Goal: Transaction & Acquisition: Purchase product/service

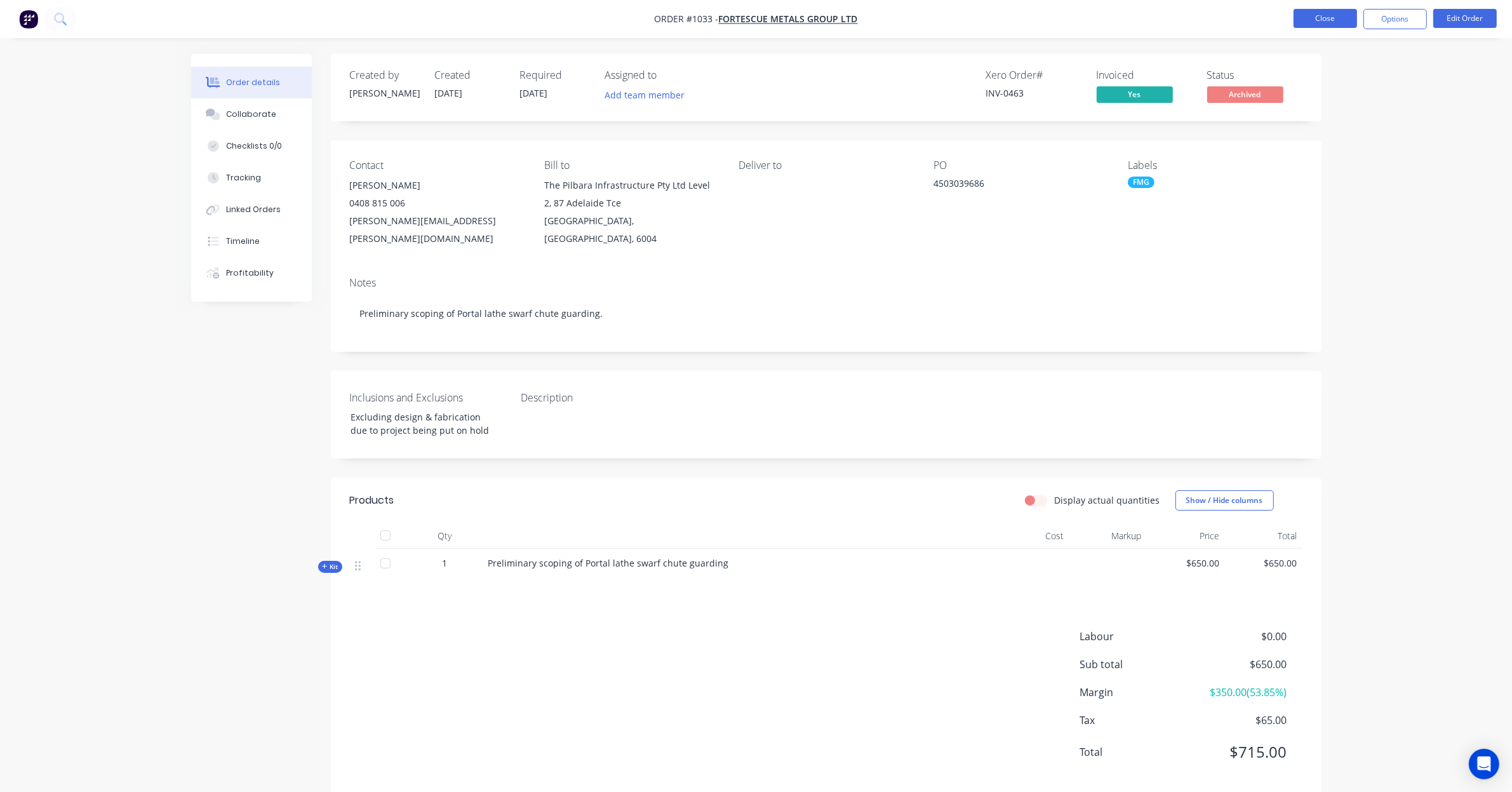
click at [1335, 21] on button "Close" at bounding box center [1325, 18] width 63 height 19
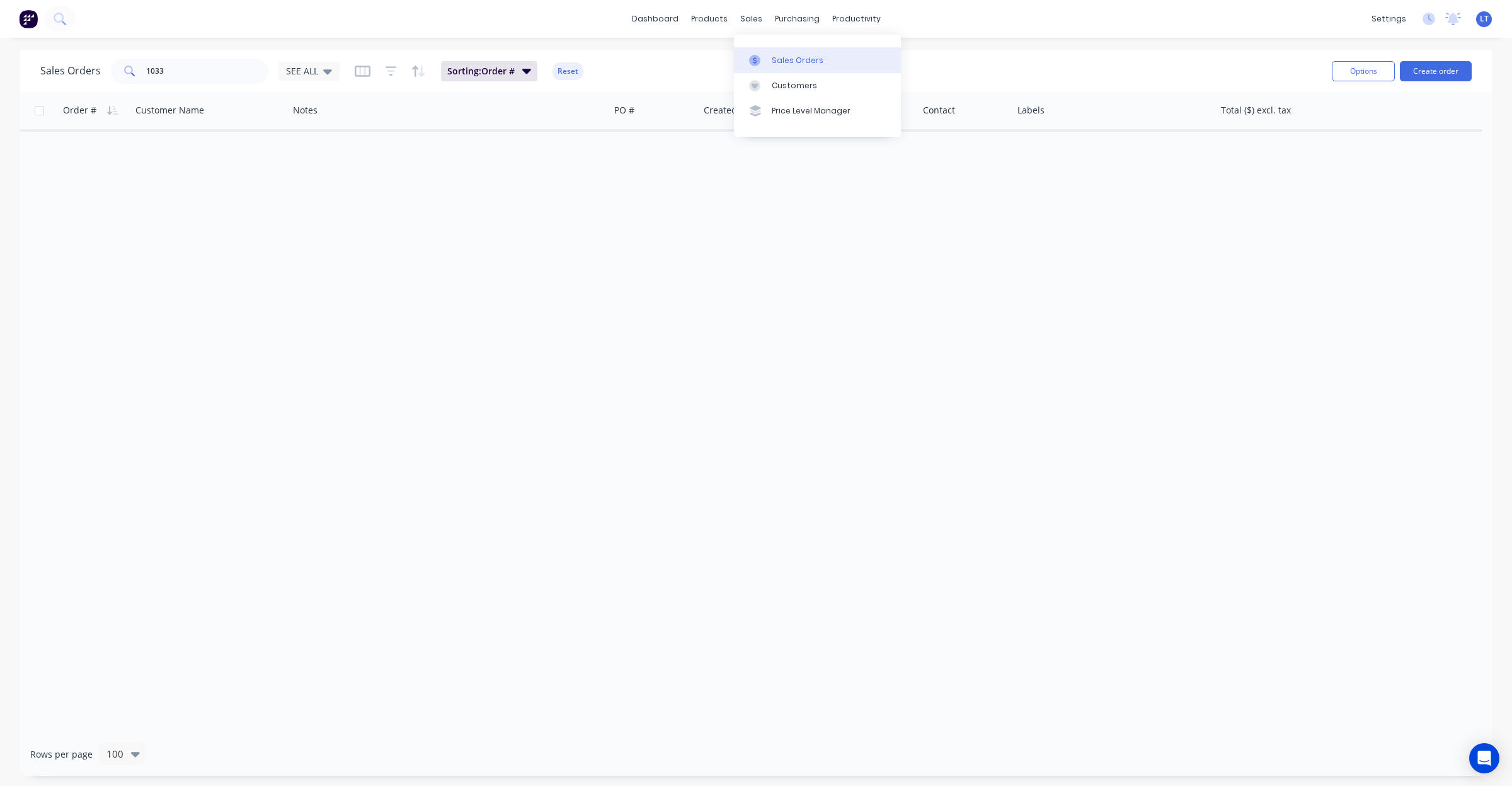
click at [766, 55] on div at bounding box center [758, 60] width 19 height 11
drag, startPoint x: 196, startPoint y: 74, endPoint x: 7, endPoint y: 67, distance: 189.1
click at [7, 67] on div "Sales Orders 1033 SEE ALL Sorting: Order # Reset Options Create order Order # C…" at bounding box center [756, 413] width 1512 height 725
type input "626"
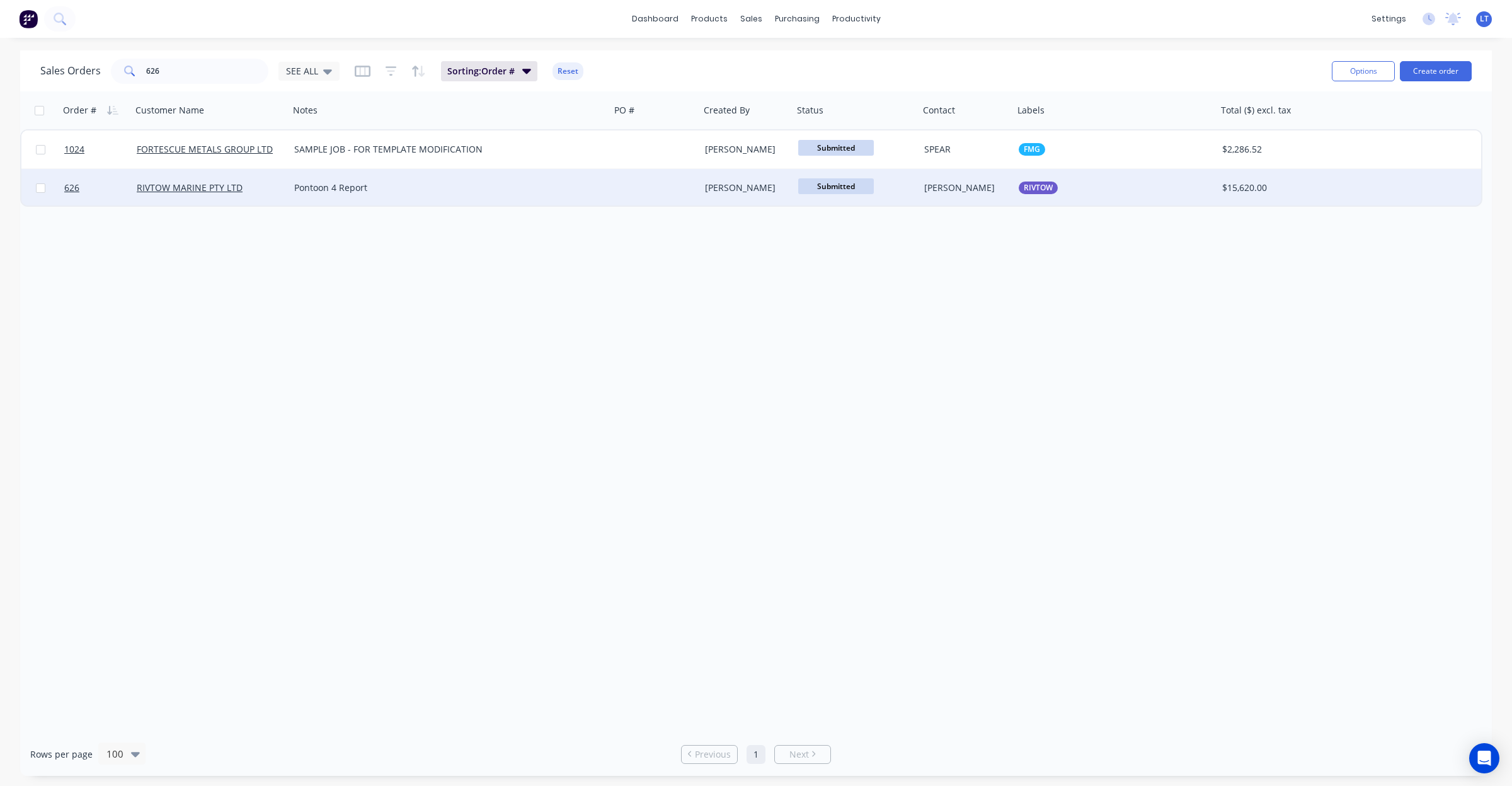
click at [730, 193] on div "[PERSON_NAME]" at bounding box center [744, 188] width 79 height 13
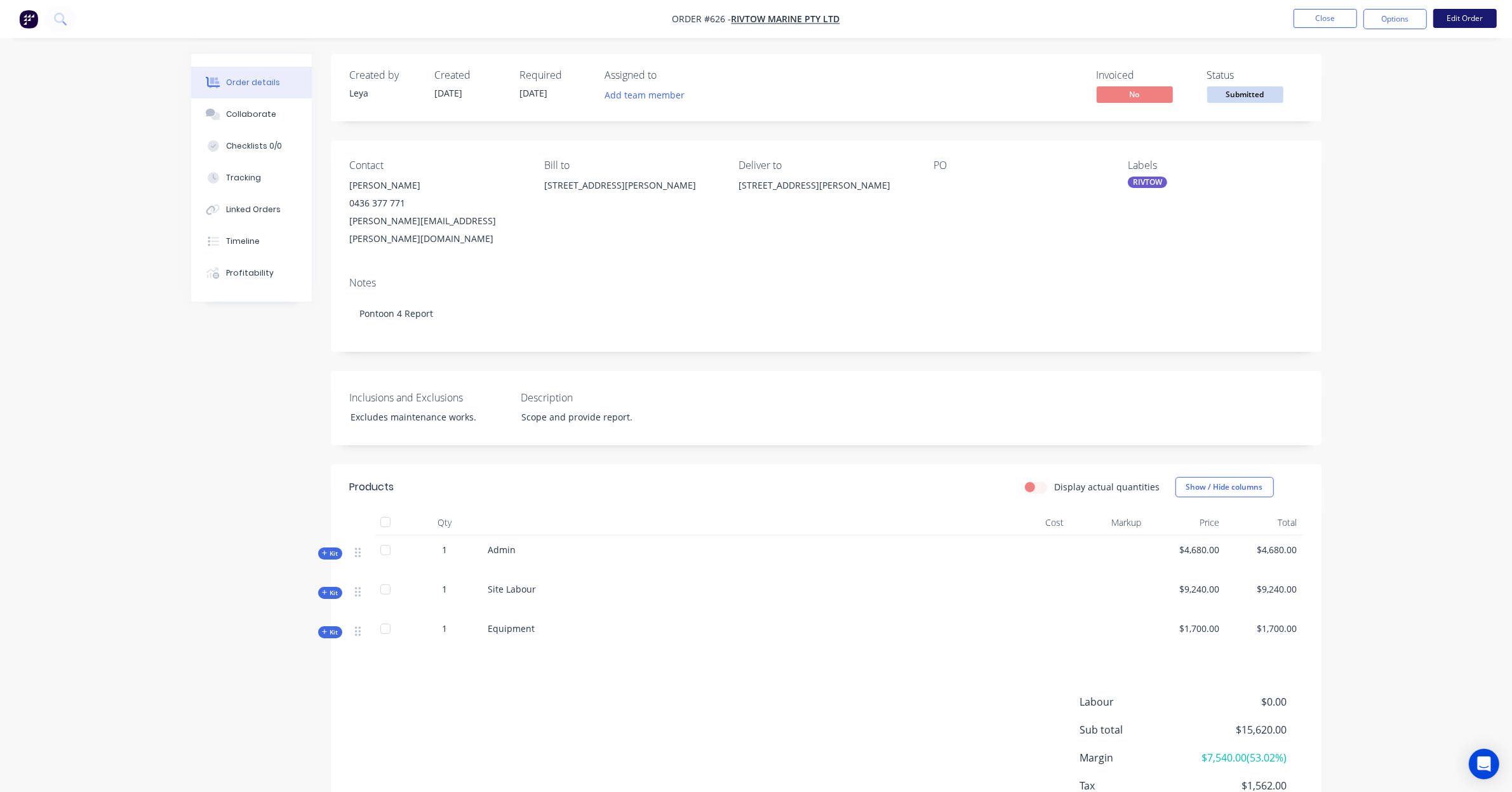
click at [1458, 18] on button "Edit Order" at bounding box center [1465, 18] width 63 height 19
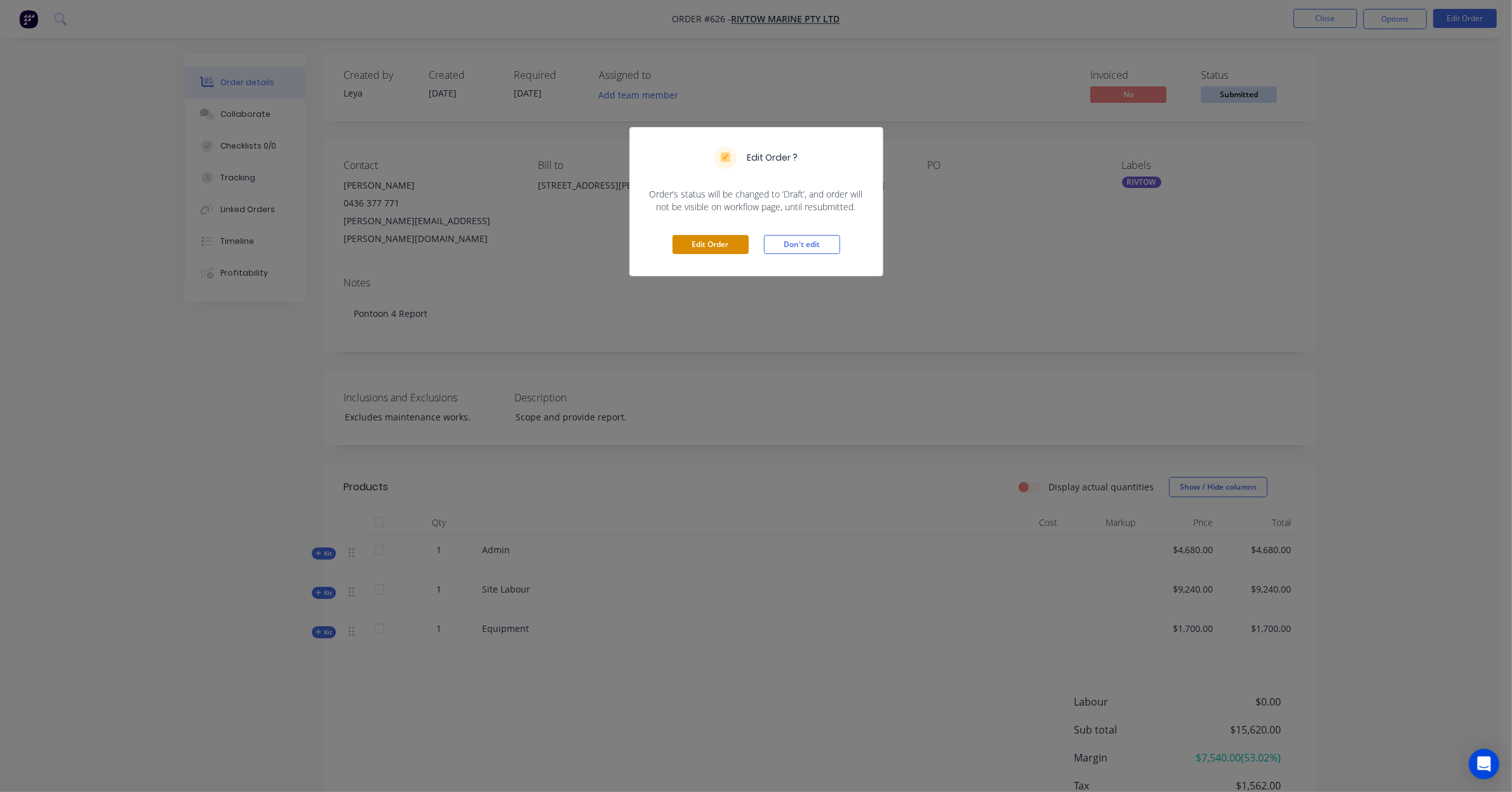
click at [731, 243] on button "Edit Order" at bounding box center [710, 244] width 76 height 19
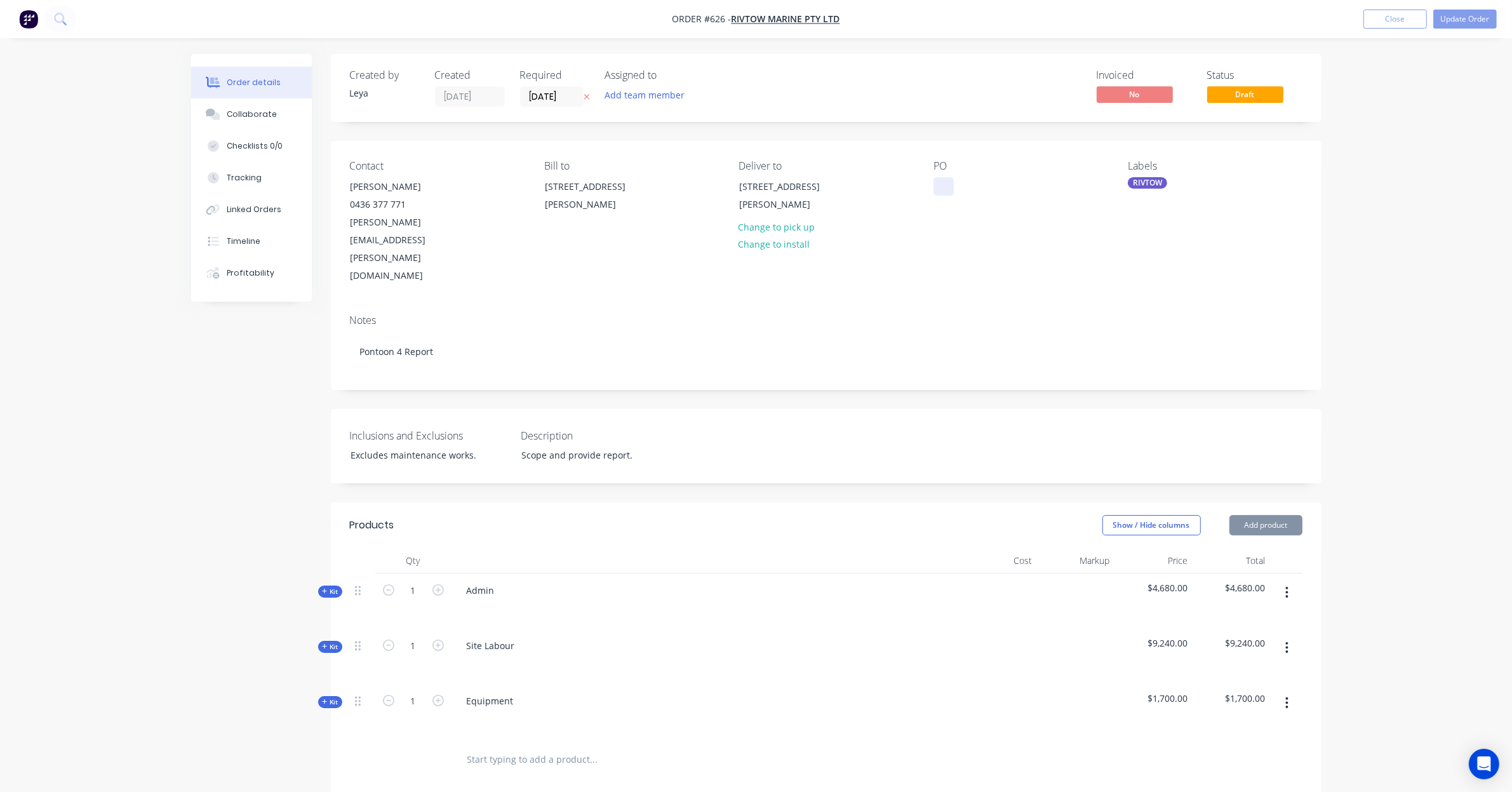
click at [944, 182] on div at bounding box center [944, 186] width 20 height 18
click at [1455, 17] on button "Update Order" at bounding box center [1465, 19] width 63 height 19
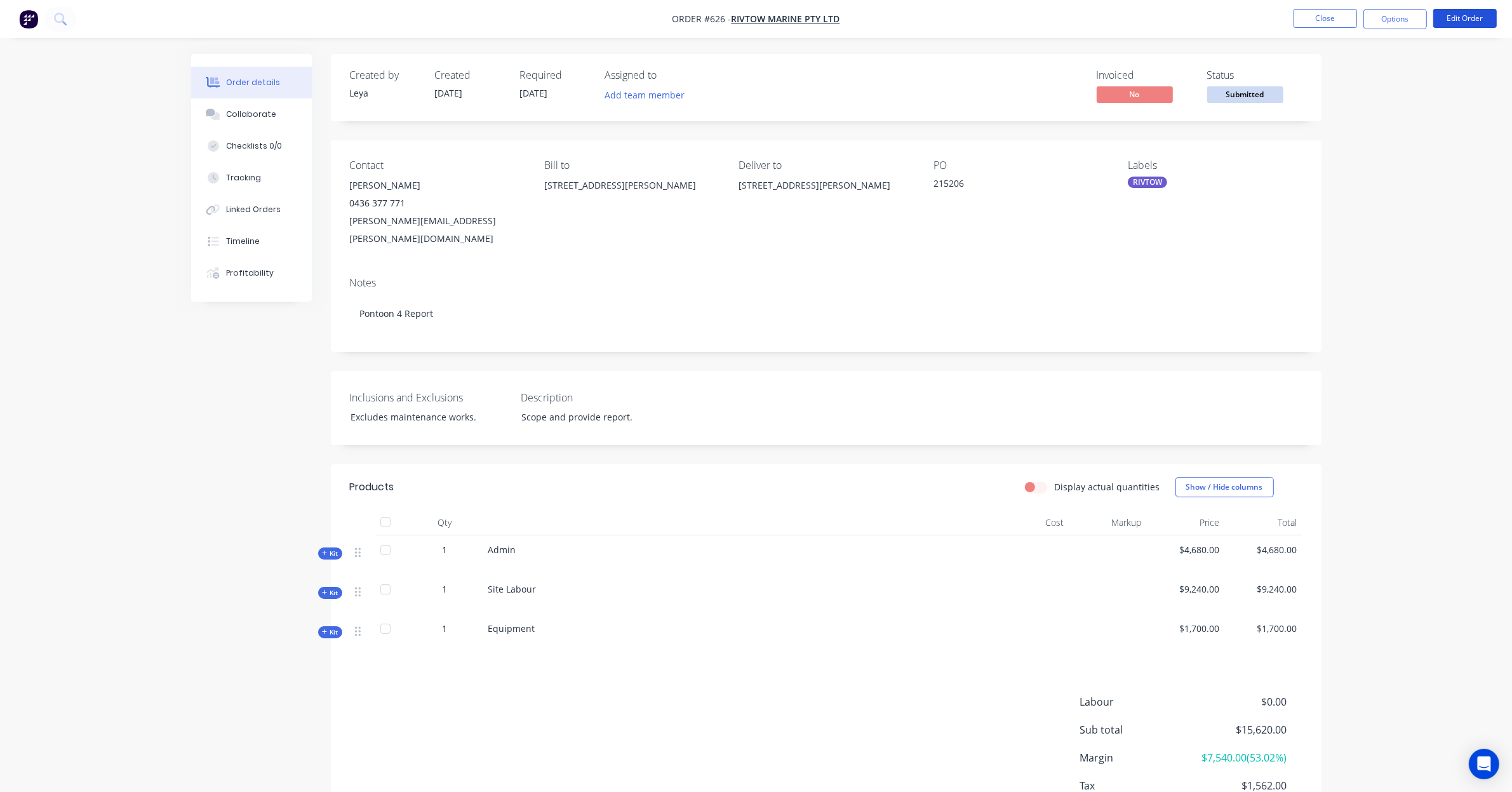
click at [1455, 17] on button "Edit Order" at bounding box center [1465, 18] width 63 height 19
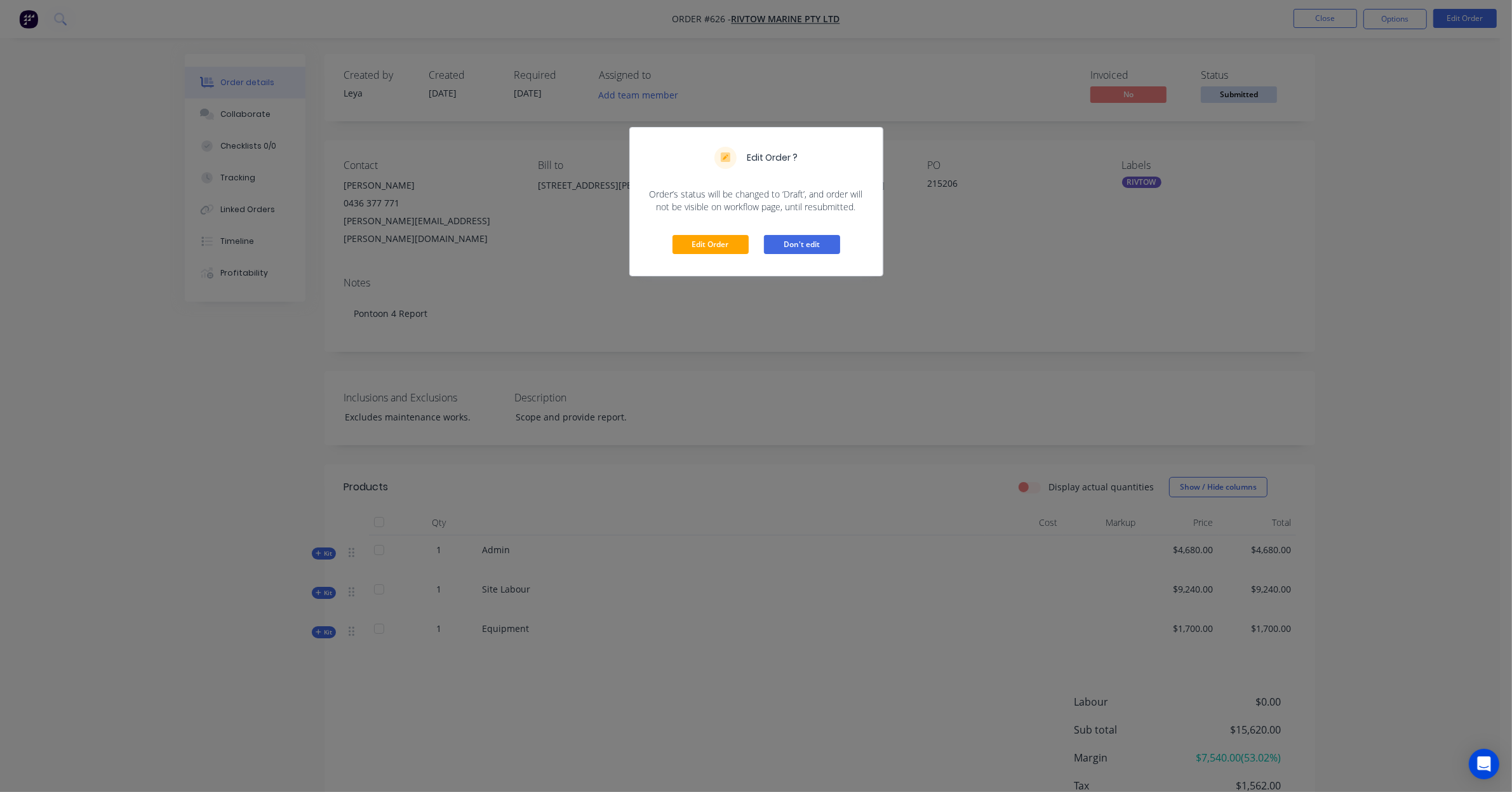
click at [807, 236] on button "Don't edit" at bounding box center [802, 244] width 76 height 19
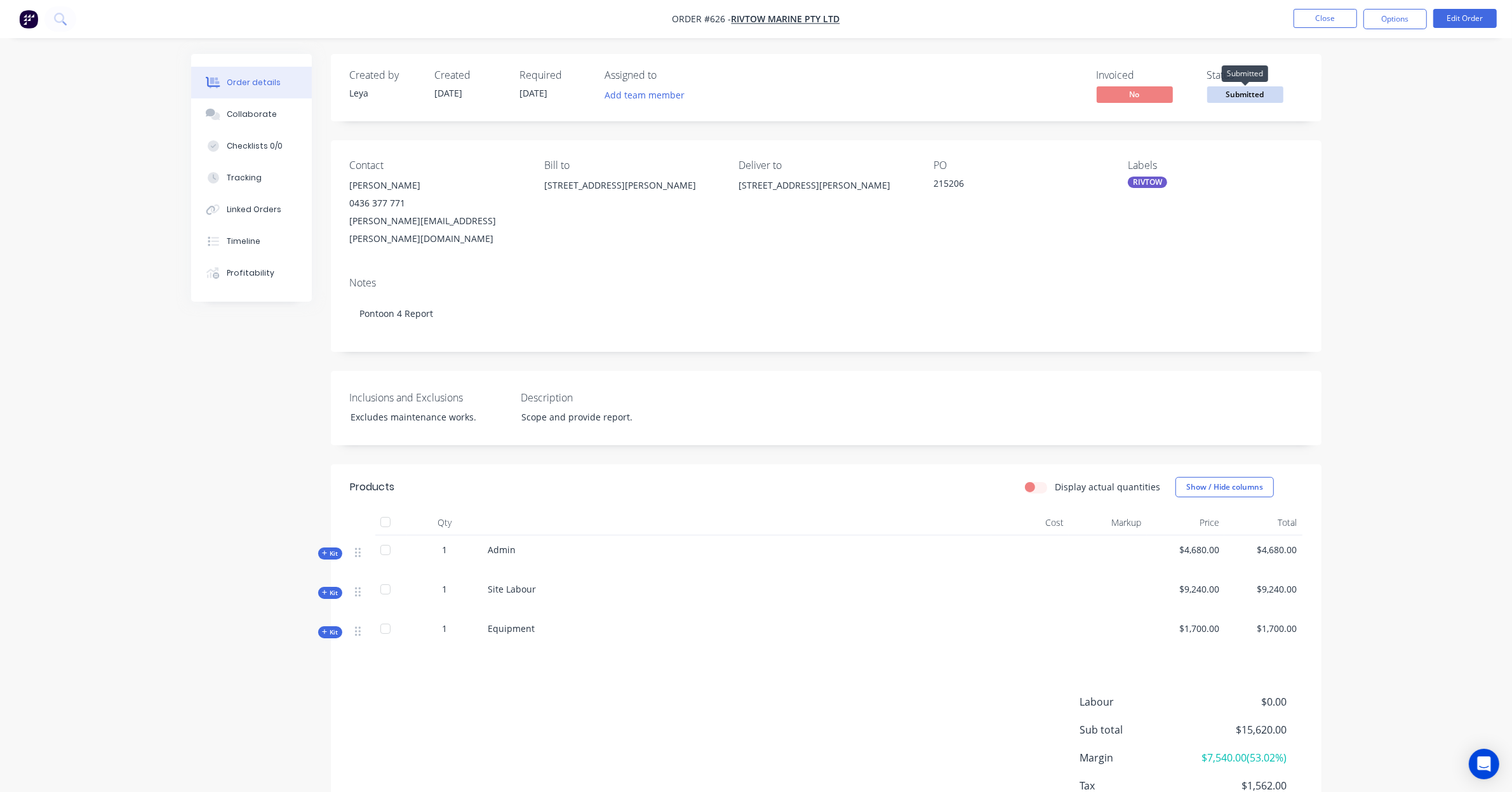
click at [1245, 94] on span "Submitted" at bounding box center [1245, 94] width 76 height 16
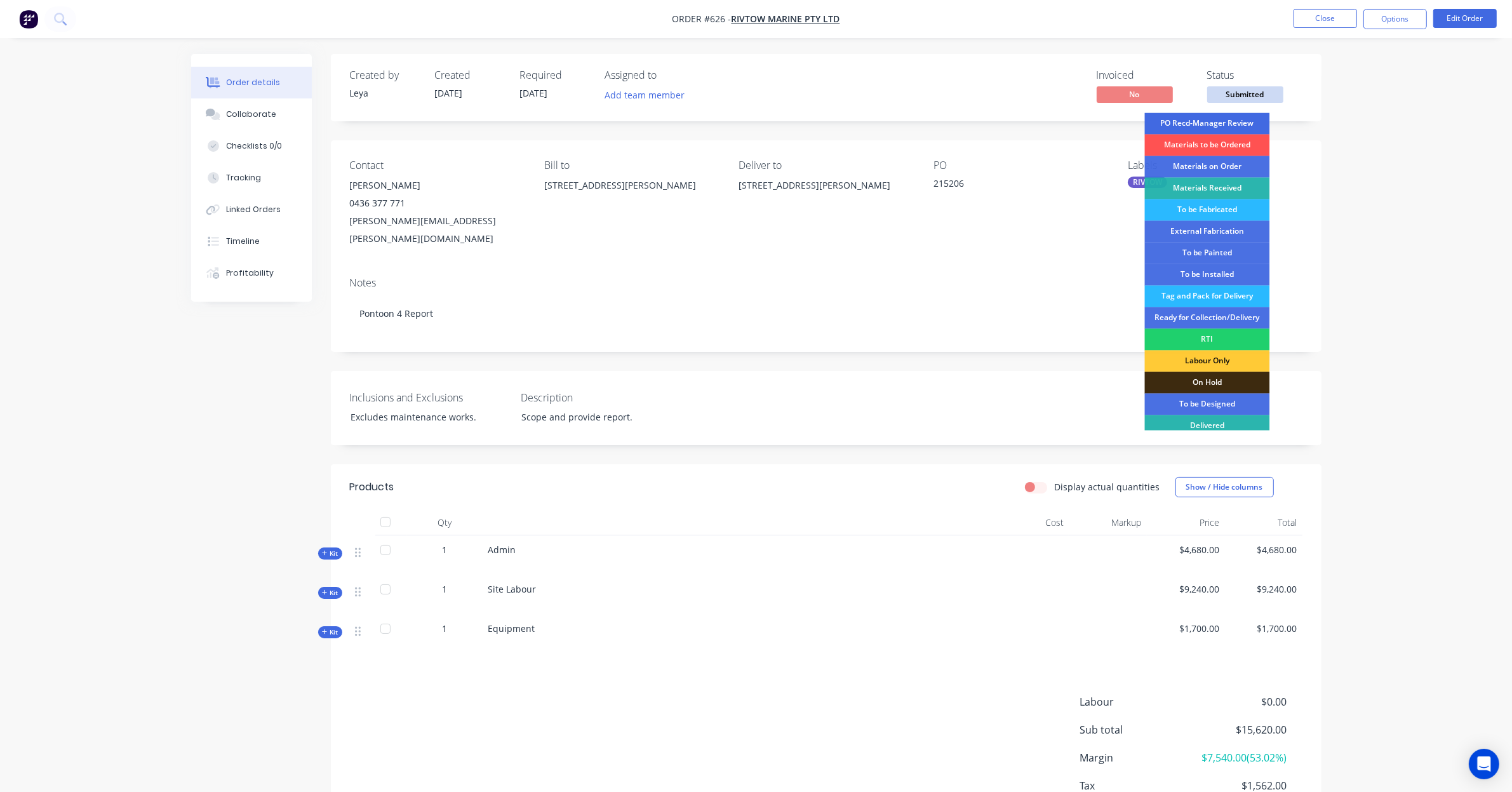
click at [1236, 121] on div "PO Recd-Manager Review" at bounding box center [1207, 124] width 125 height 22
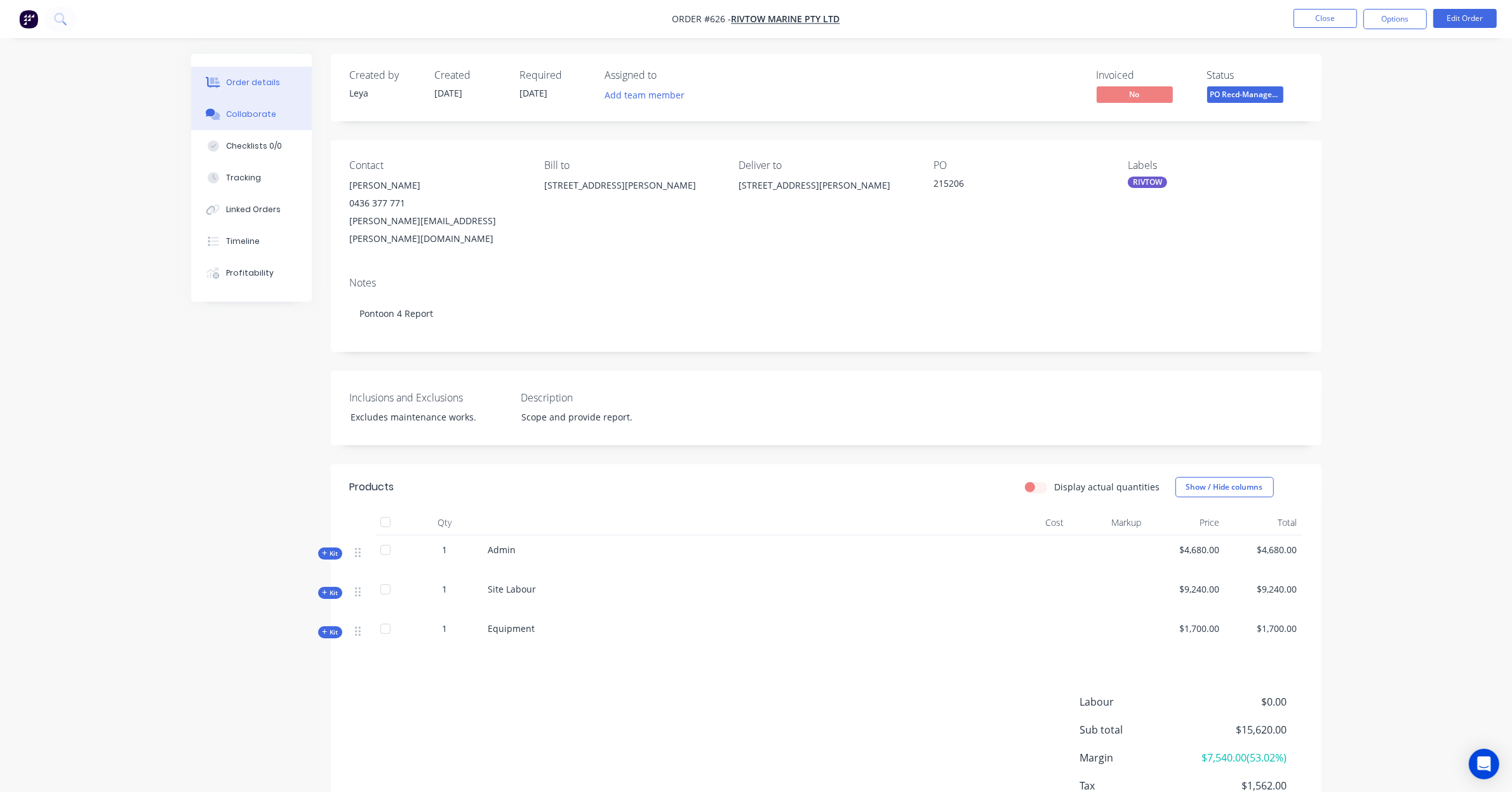
click at [274, 112] on button "Collaborate" at bounding box center [252, 115] width 121 height 32
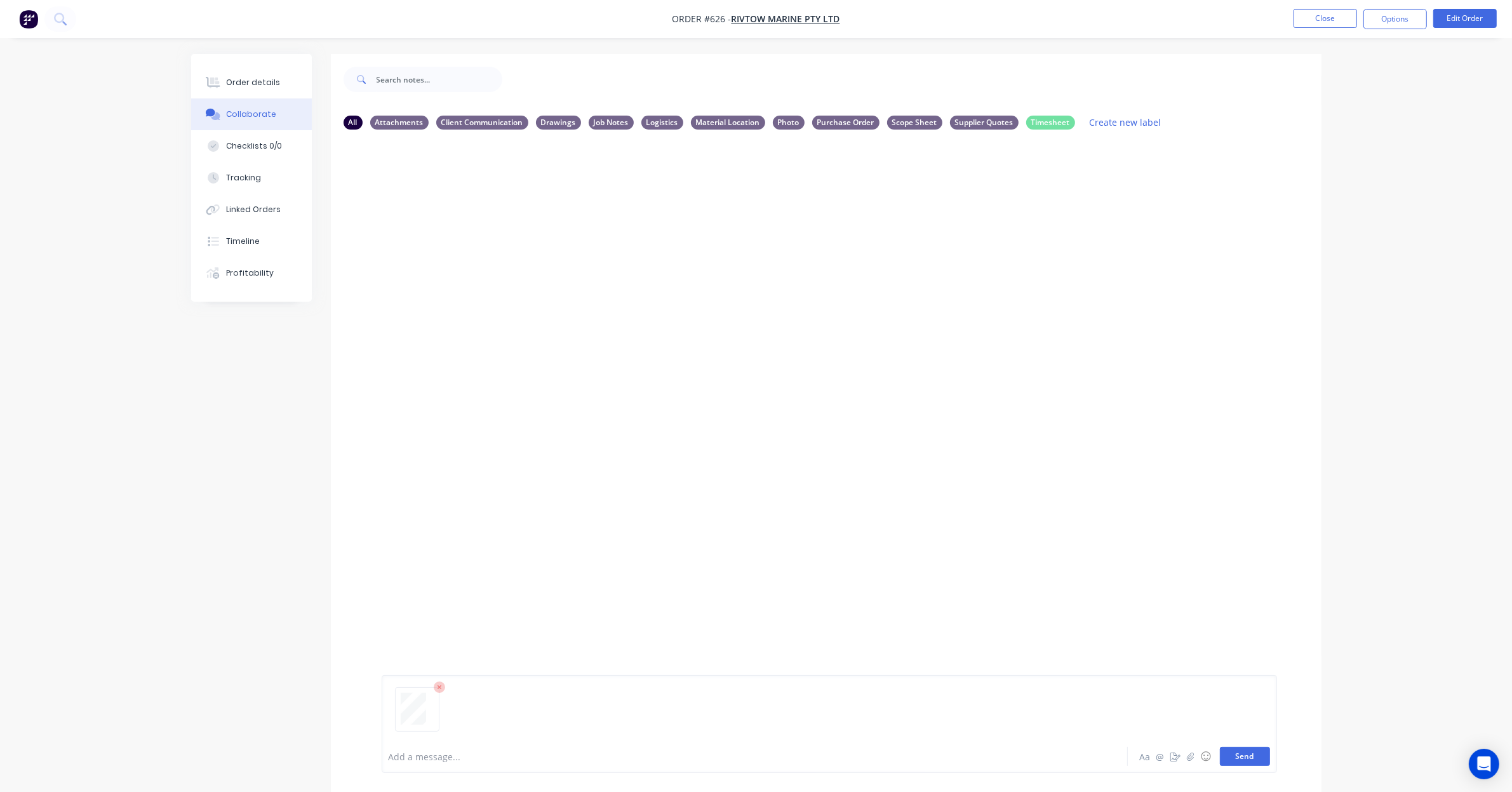
click at [1248, 754] on button "Send" at bounding box center [1245, 756] width 51 height 19
click at [485, 237] on icon "button" at bounding box center [484, 237] width 4 height 14
click at [528, 246] on button "Labels" at bounding box center [568, 242] width 143 height 29
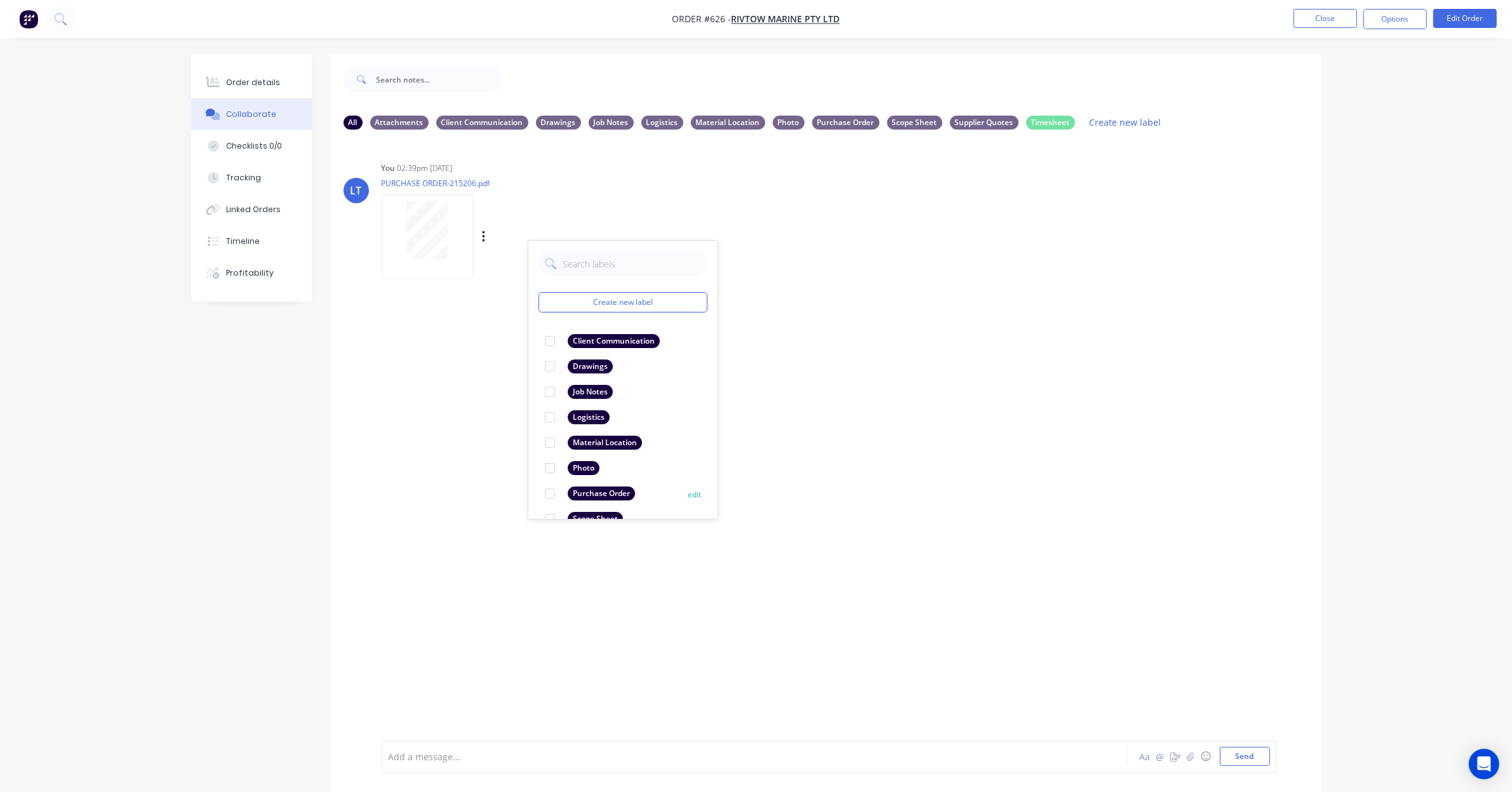
click at [549, 494] on div at bounding box center [550, 494] width 26 height 26
click at [944, 414] on div "LT You 02:39pm 08/09/25 PURCHASE ORDER-215206.pdf Labels Download Delete Create…" at bounding box center [826, 439] width 990 height 600
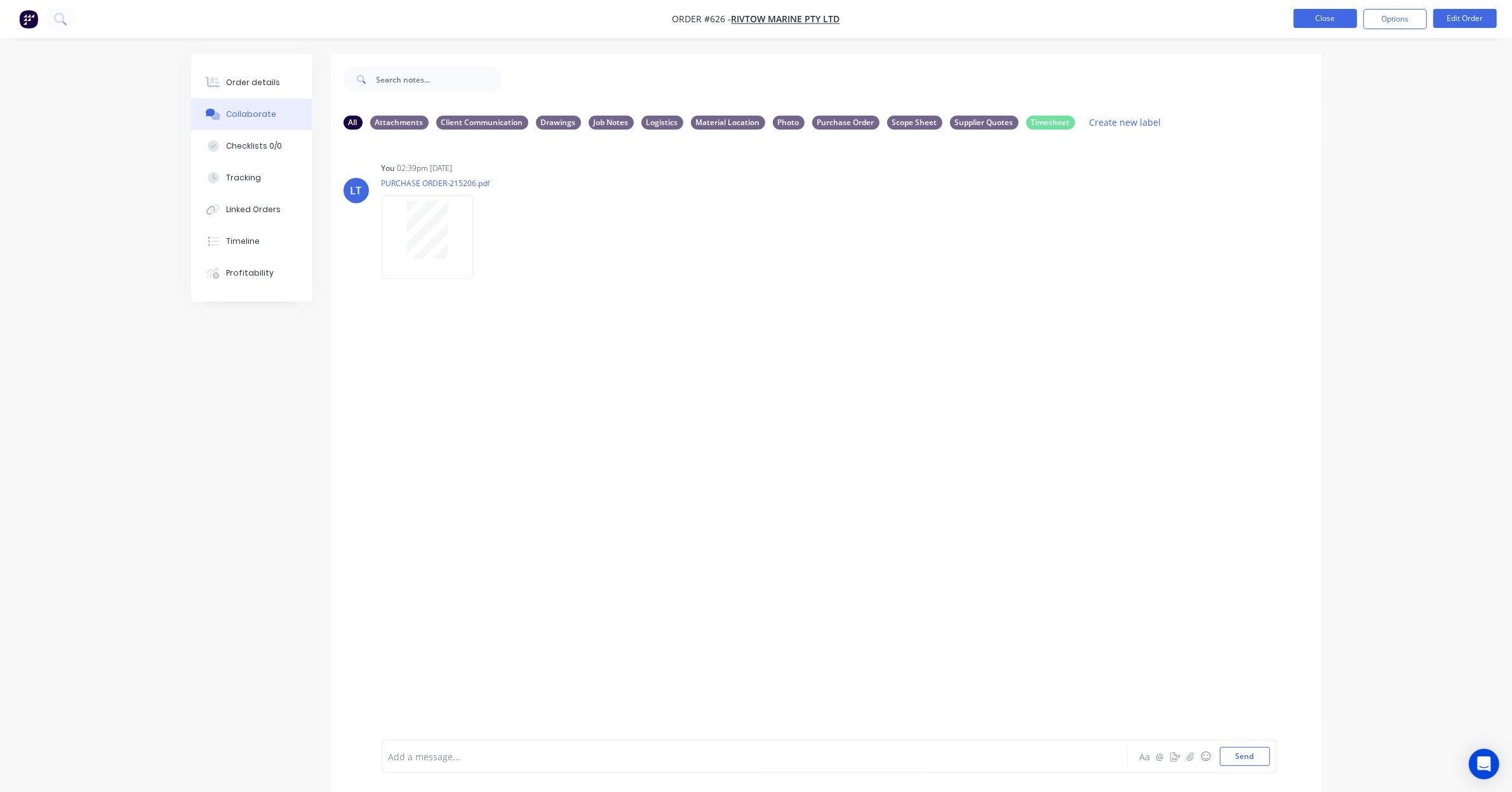
click at [1318, 17] on button "Close" at bounding box center [1325, 18] width 63 height 19
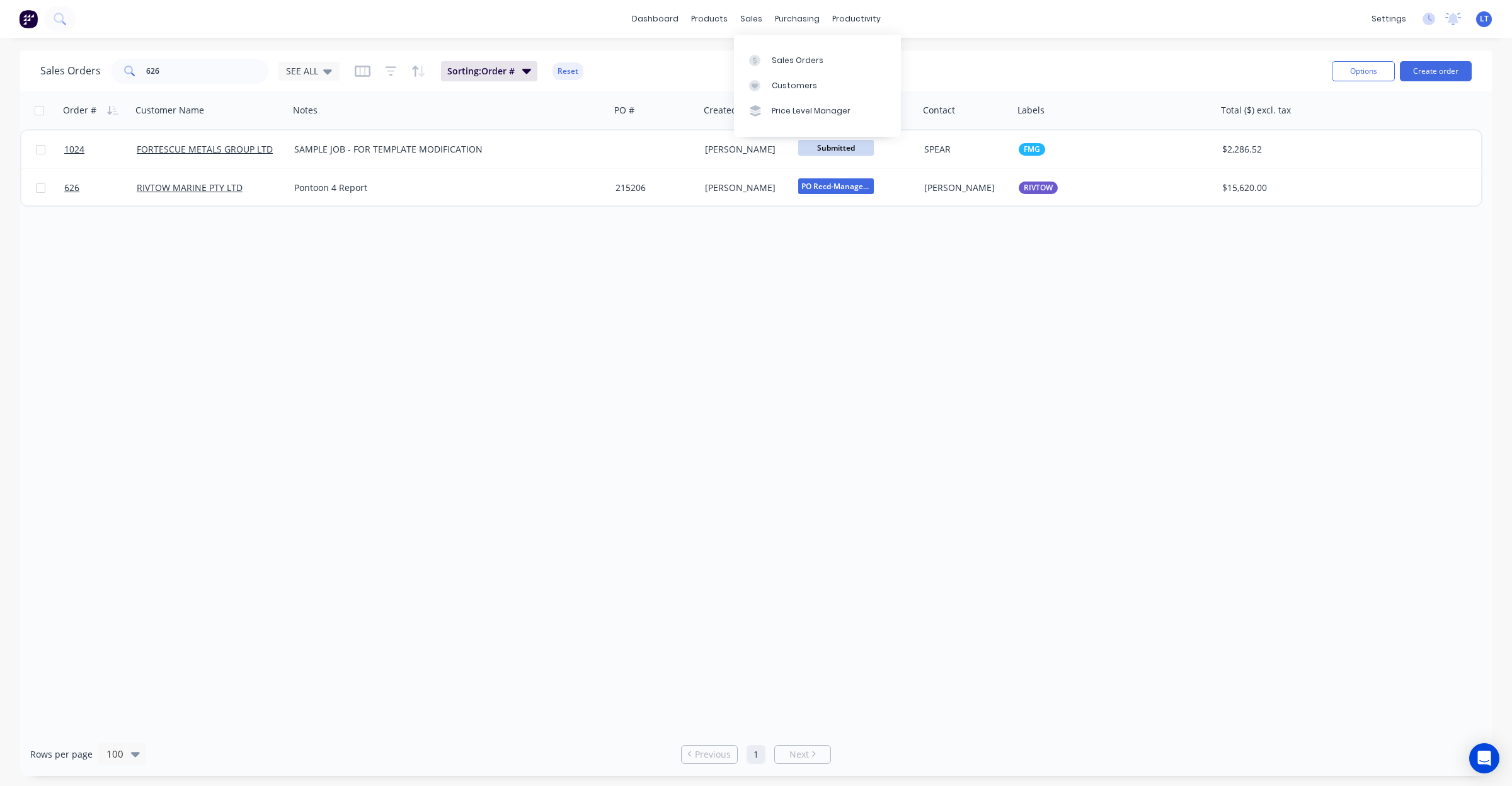
drag, startPoint x: 720, startPoint y: 348, endPoint x: 580, endPoint y: 331, distance: 141.0
click at [580, 331] on div "Order # Customer Name Notes PO # Created By Status Contact Labels Total ($) exc…" at bounding box center [756, 411] width 1472 height 641
drag, startPoint x: 209, startPoint y: 74, endPoint x: 0, endPoint y: 34, distance: 212.8
click at [0, 34] on div "dashboard products sales purchasing productivity dashboard products Product Cat…" at bounding box center [756, 393] width 1512 height 786
type input "1053"
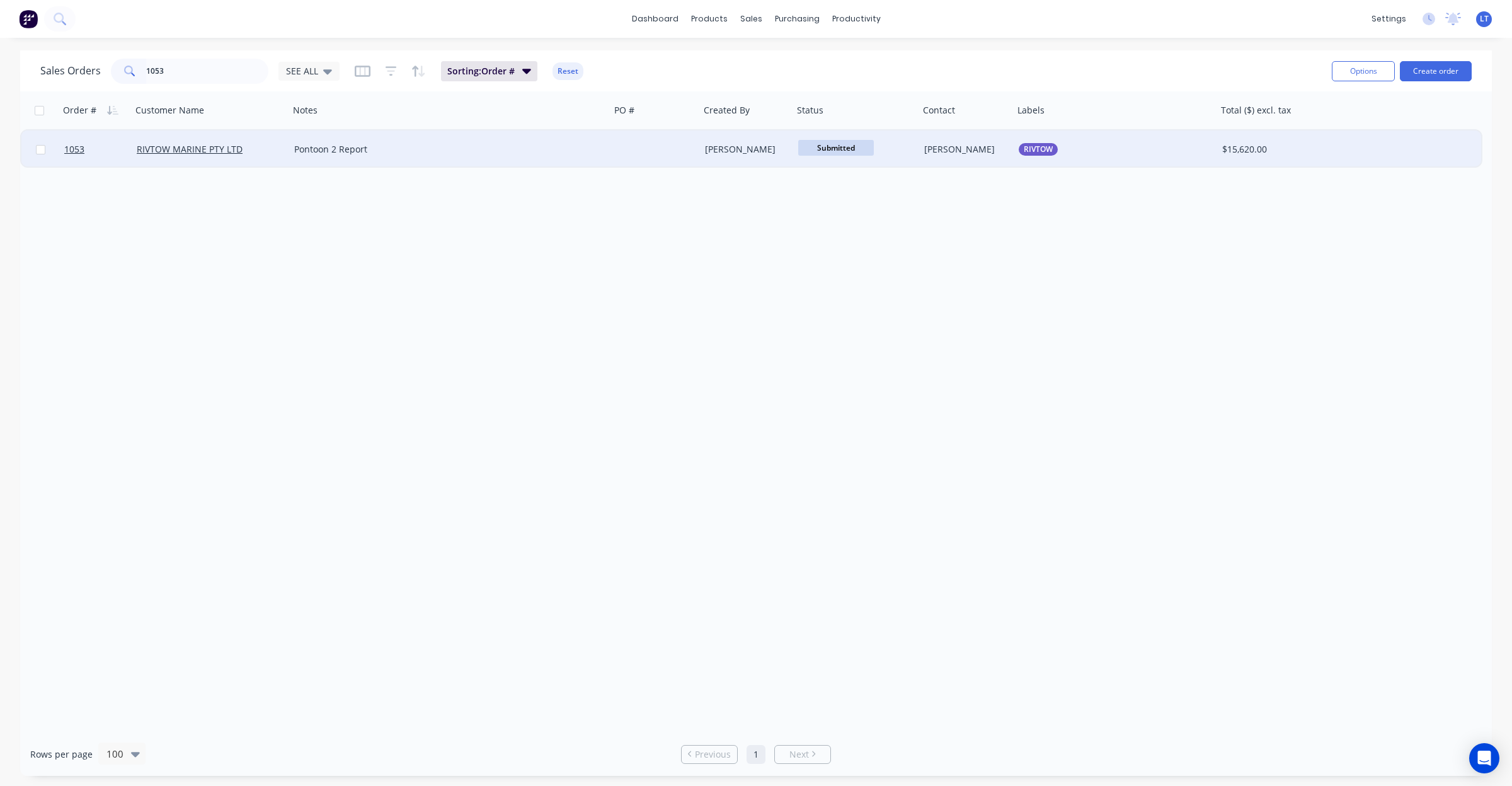
click at [719, 149] on div "[PERSON_NAME]" at bounding box center [744, 149] width 79 height 13
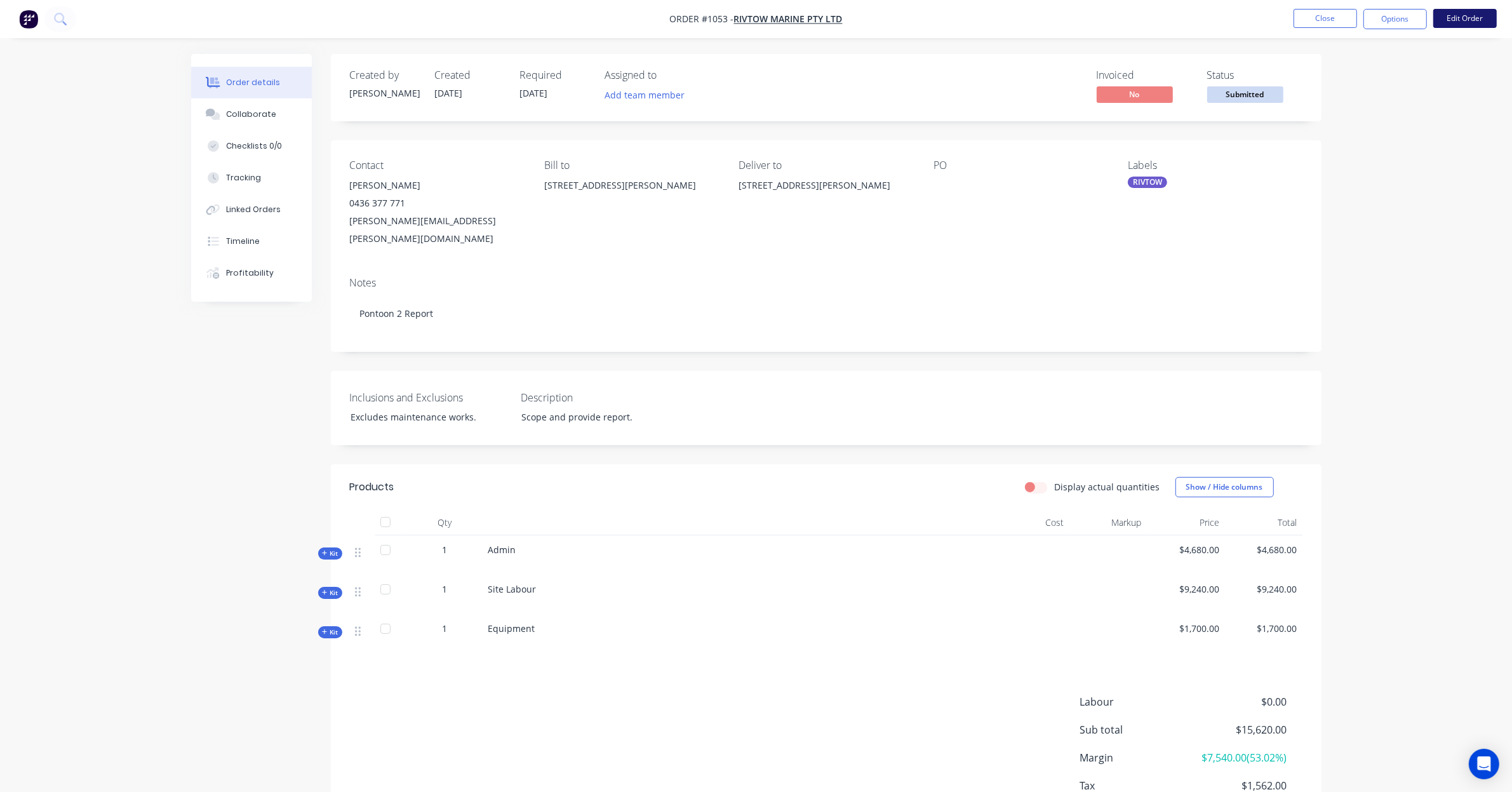
click at [1448, 24] on button "Edit Order" at bounding box center [1465, 18] width 63 height 19
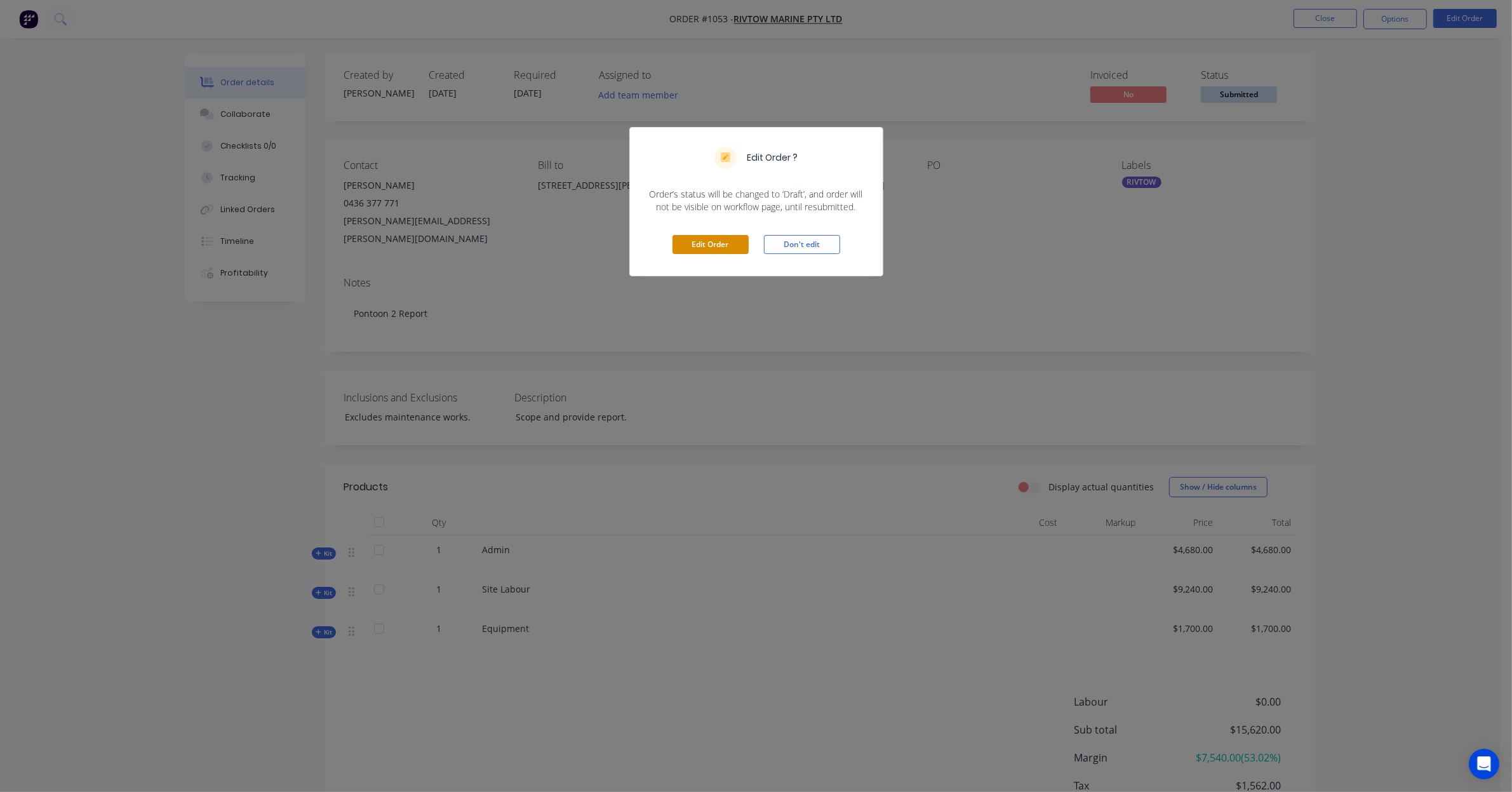
click at [696, 242] on button "Edit Order" at bounding box center [710, 244] width 76 height 19
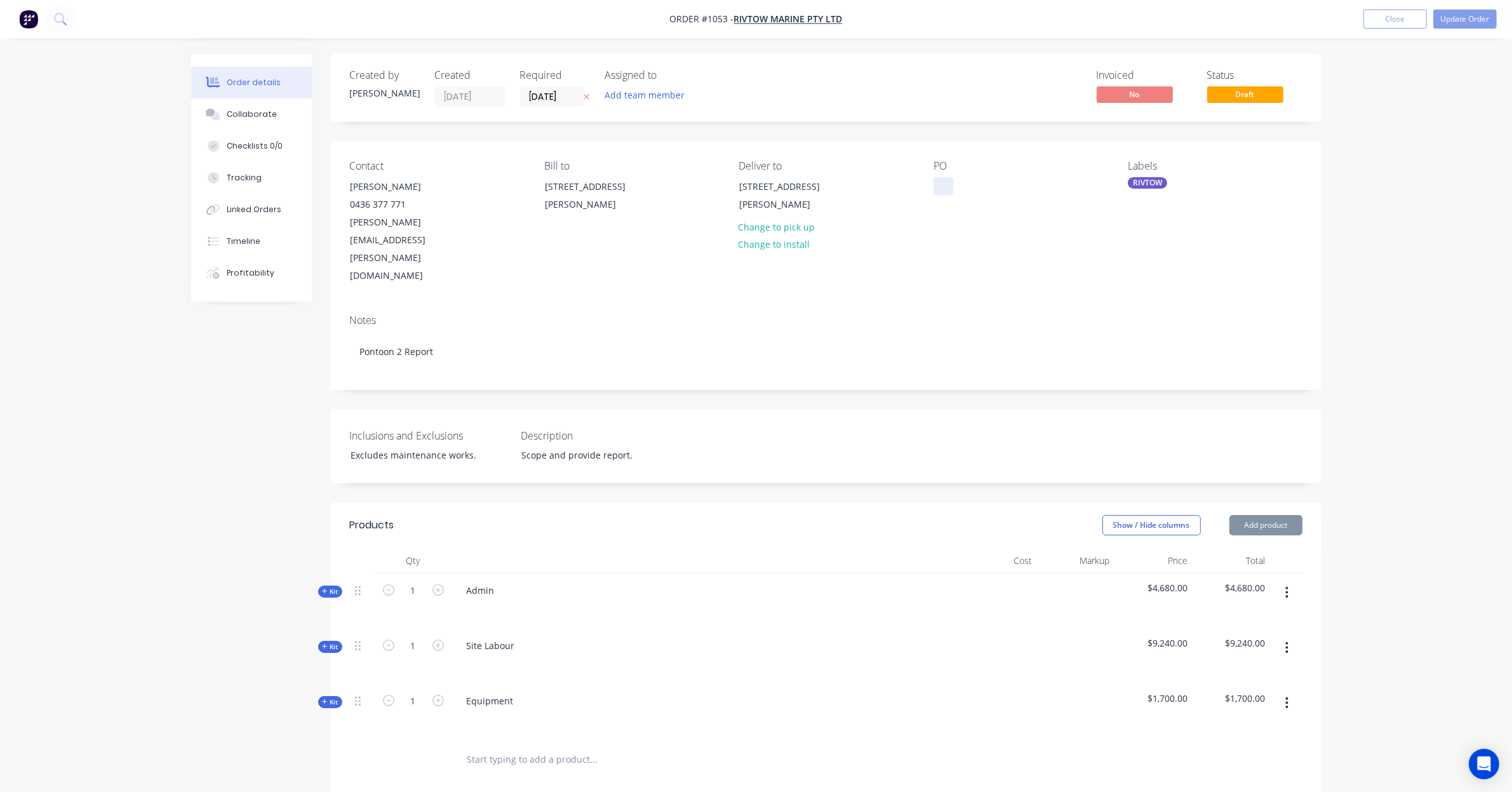
click at [950, 181] on div at bounding box center [944, 186] width 20 height 18
click at [259, 112] on div "Collaborate" at bounding box center [251, 114] width 51 height 11
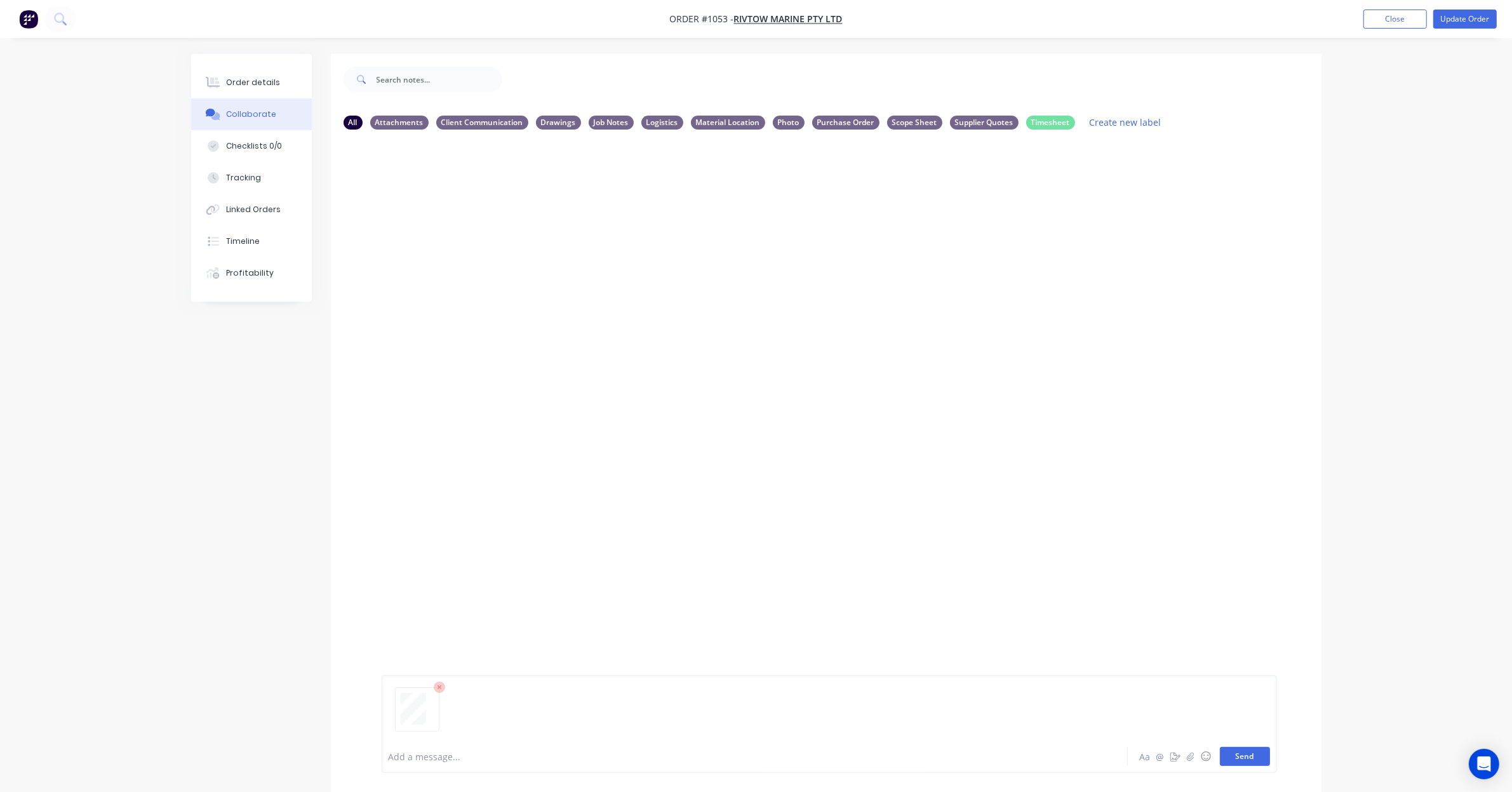
click at [1249, 760] on button "Send" at bounding box center [1245, 756] width 51 height 19
click at [479, 231] on div "Labels Download Delete" at bounding box center [549, 237] width 143 height 18
click at [488, 232] on div "Labels Download Delete" at bounding box center [549, 237] width 143 height 18
click at [482, 232] on icon "button" at bounding box center [483, 237] width 2 height 11
click at [494, 235] on div "Labels Download Delete" at bounding box center [549, 237] width 143 height 18
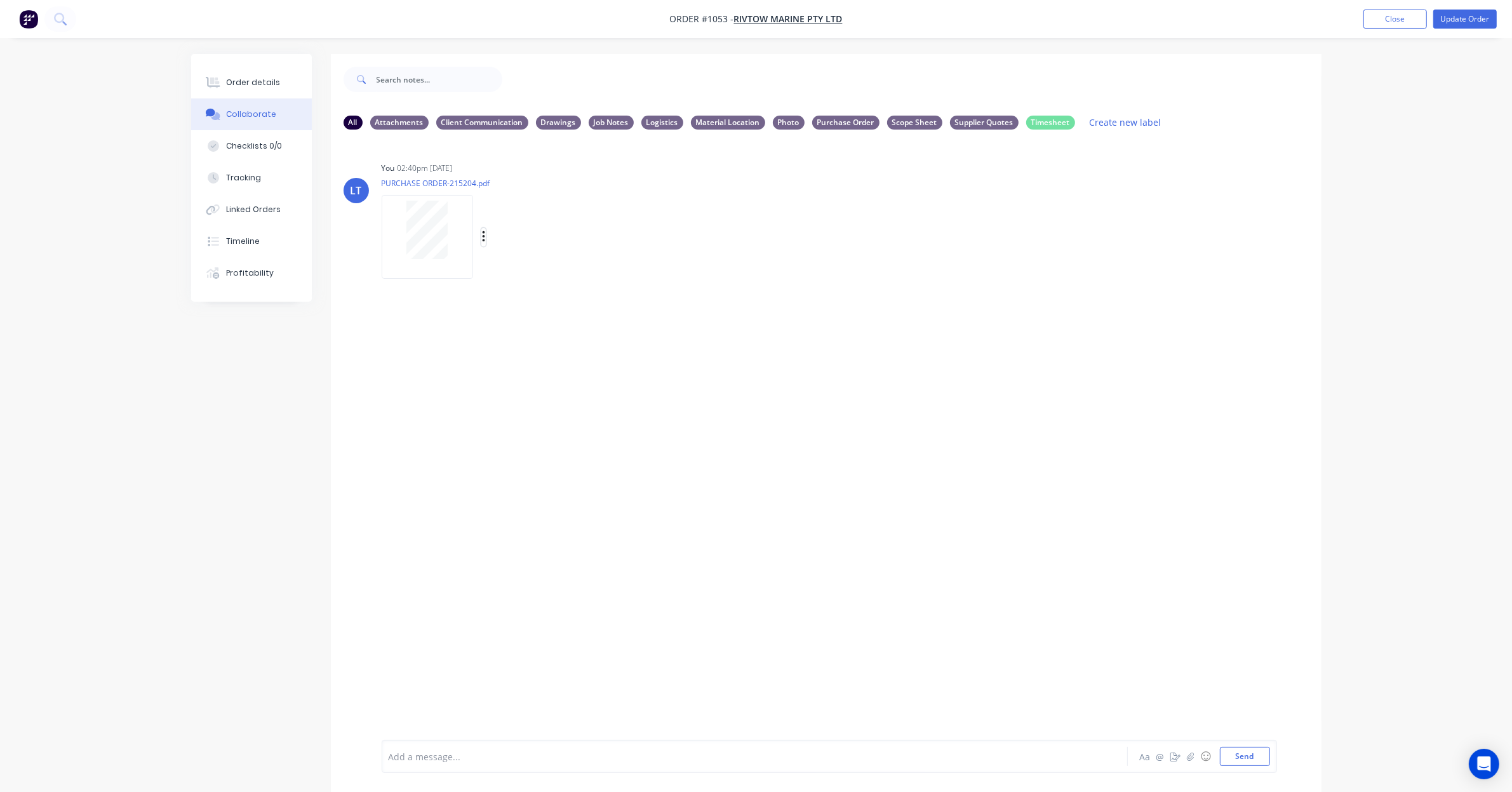
click at [486, 232] on button "button" at bounding box center [484, 237] width 5 height 18
click at [506, 241] on button "Labels" at bounding box center [568, 242] width 143 height 29
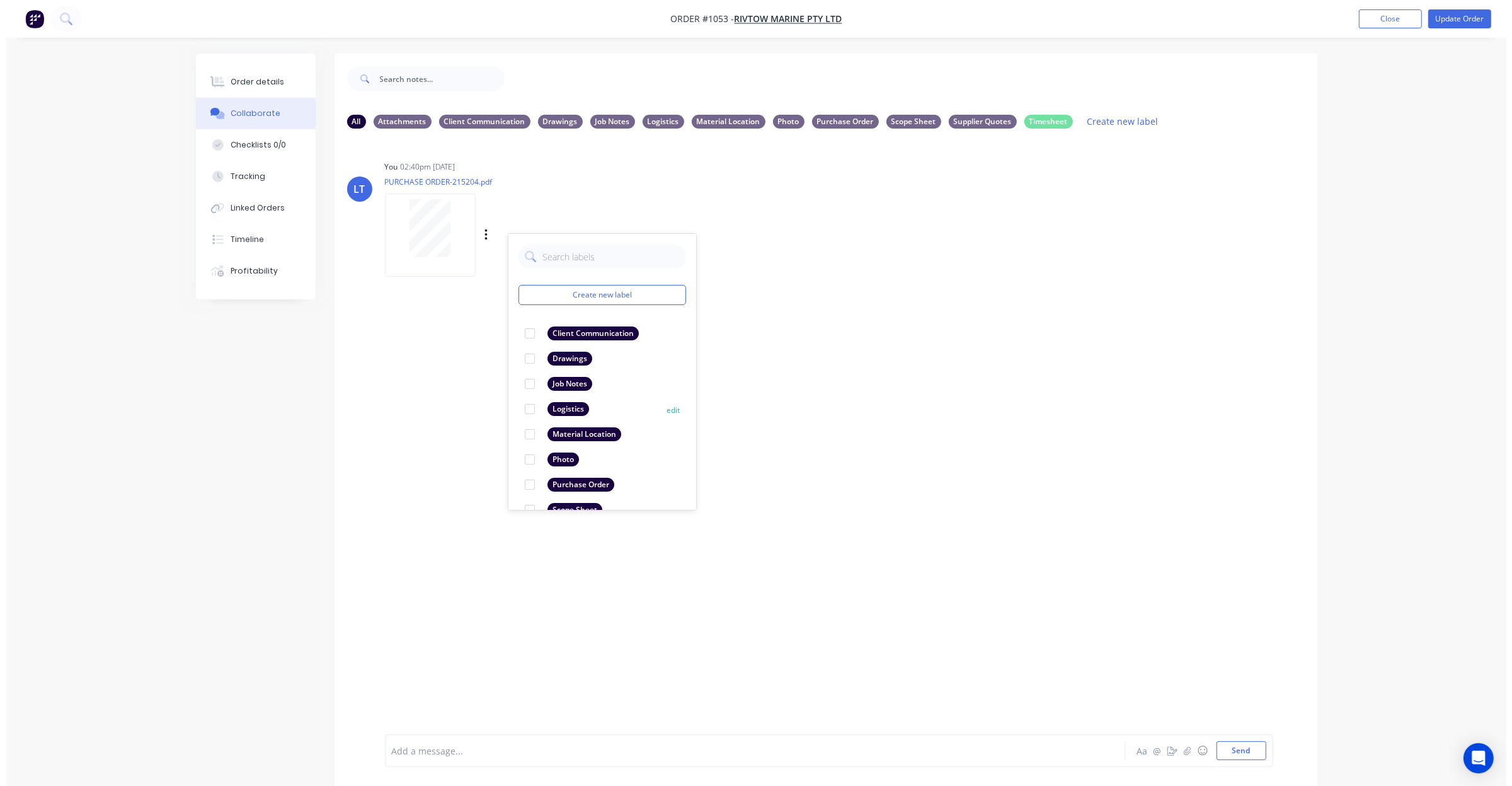
scroll to position [26, 0]
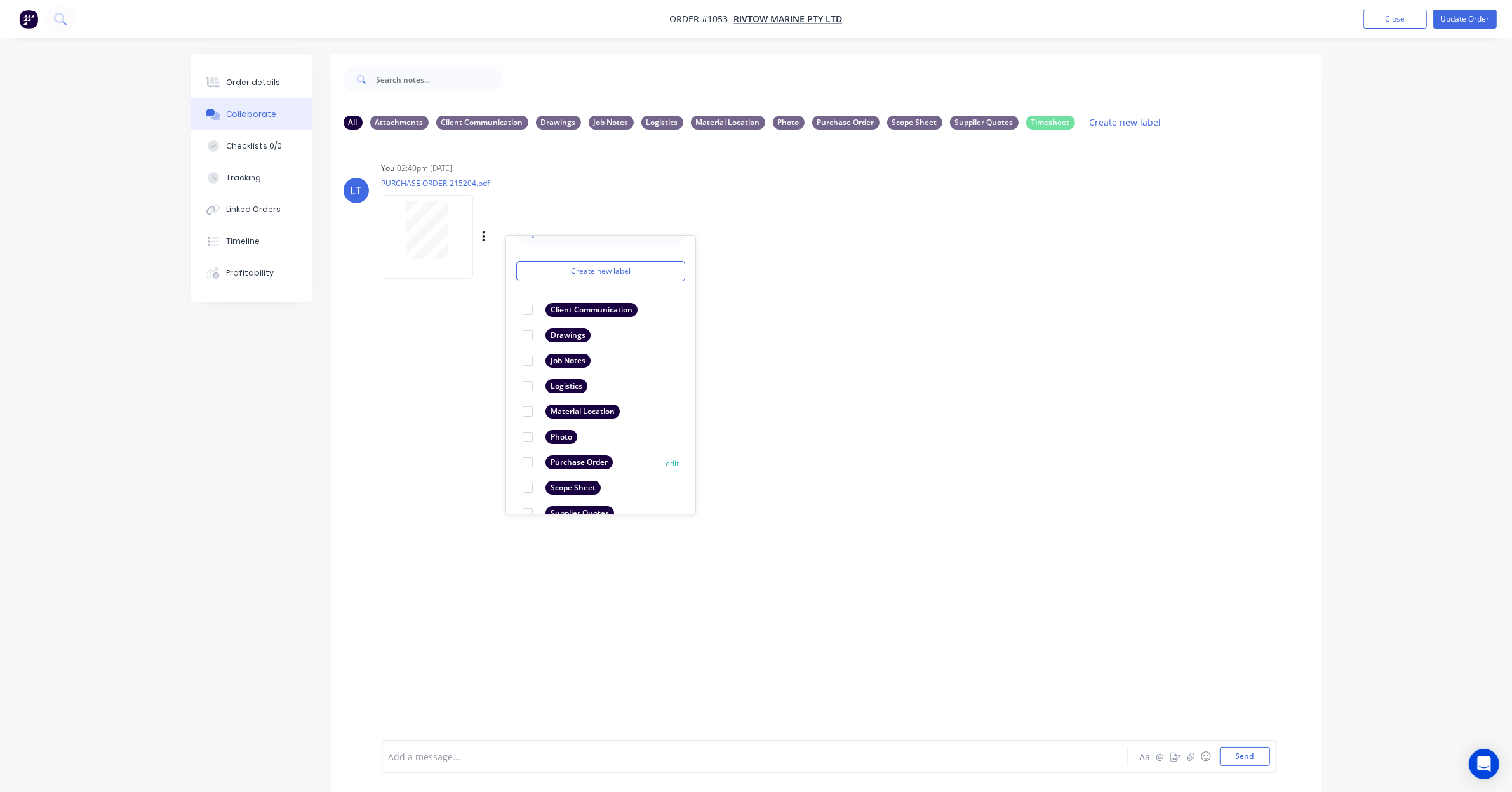
click at [528, 459] on div at bounding box center [528, 463] width 26 height 26
click at [963, 394] on div "LT You 02:40pm 08/09/25 PURCHASE ORDER-215204.pdf Labels Download Delete Create…" at bounding box center [826, 439] width 990 height 600
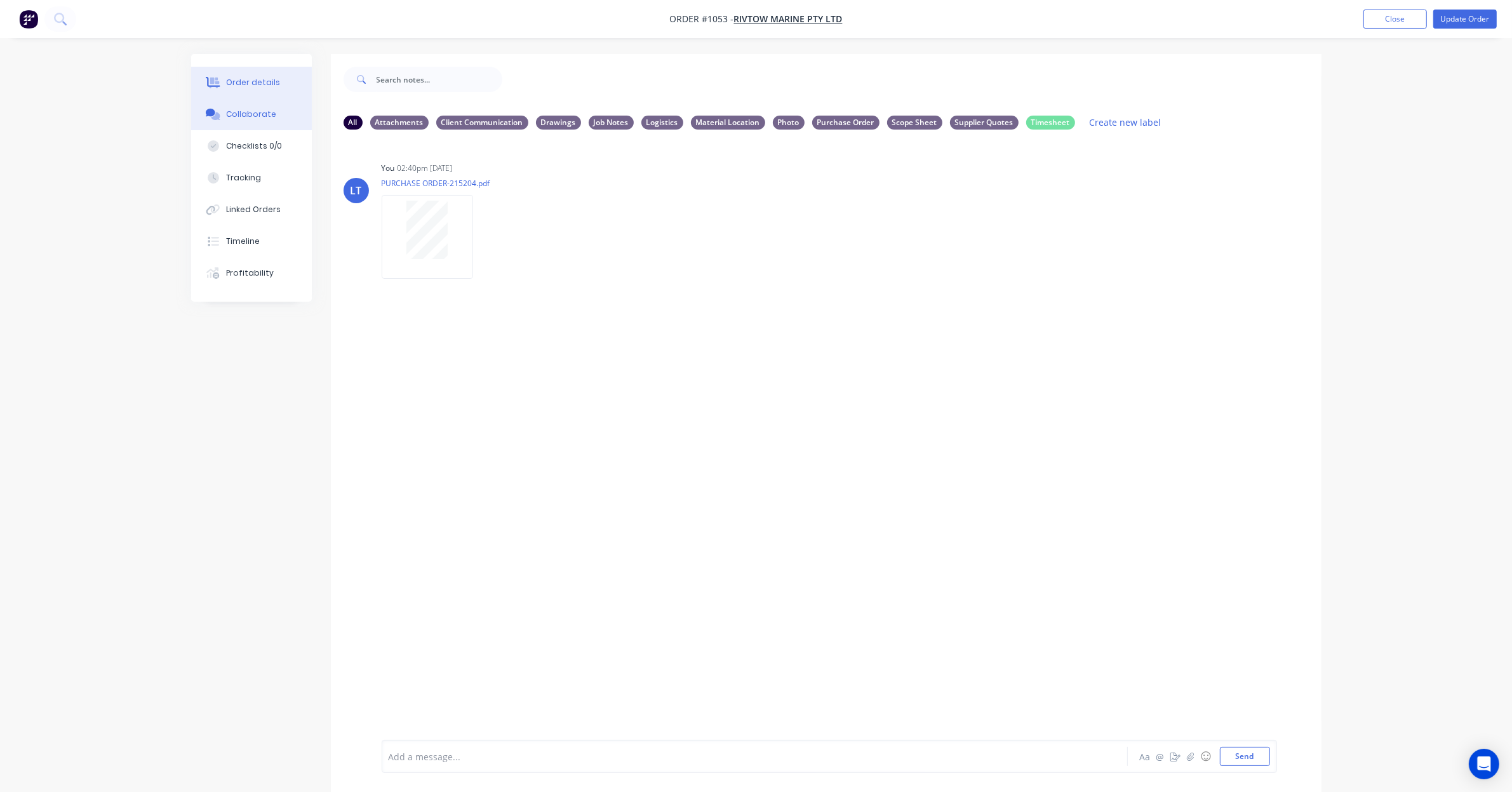
click at [254, 87] on div "Order details" at bounding box center [253, 82] width 54 height 11
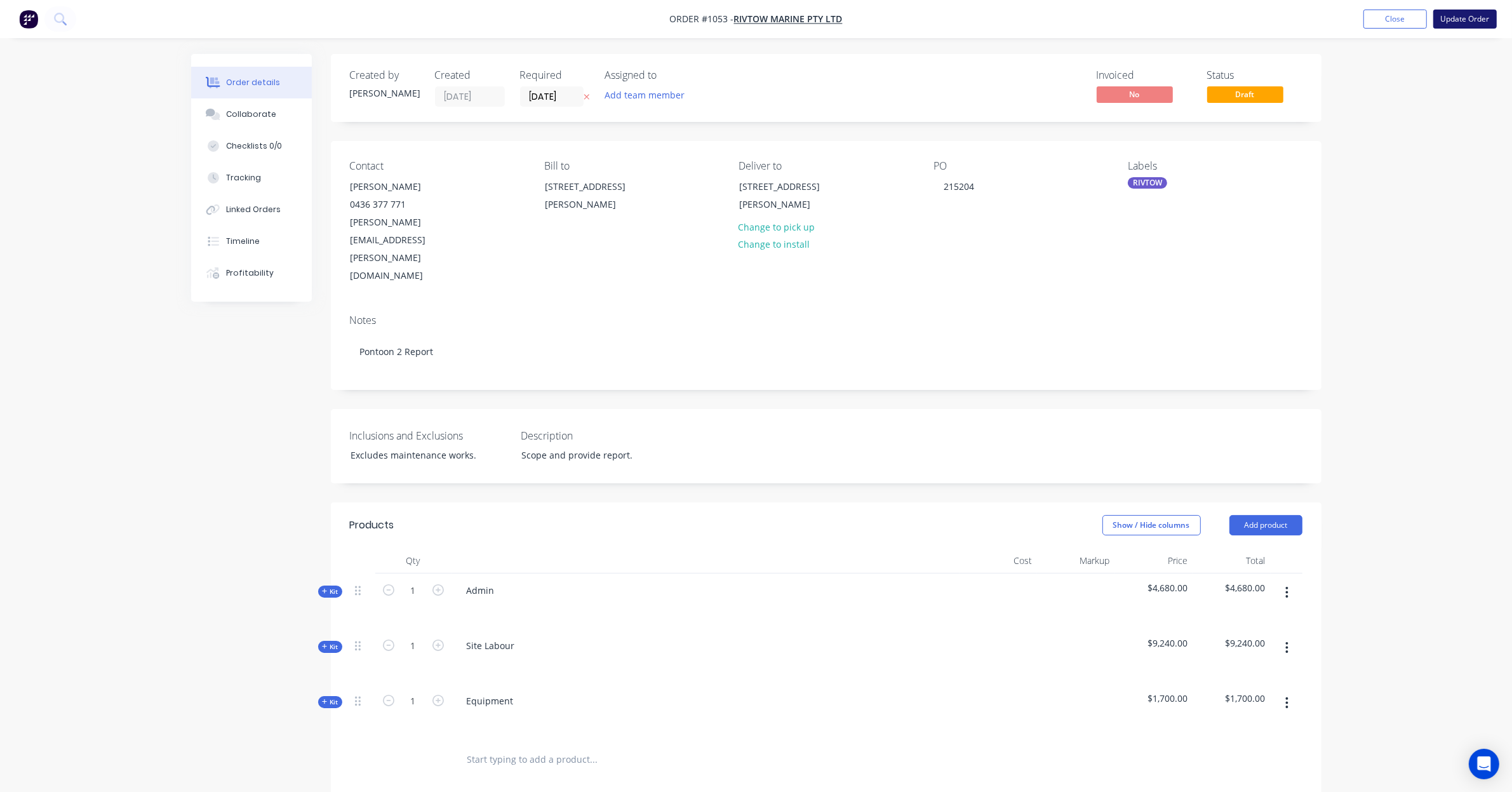
click at [1471, 14] on button "Update Order" at bounding box center [1465, 19] width 63 height 19
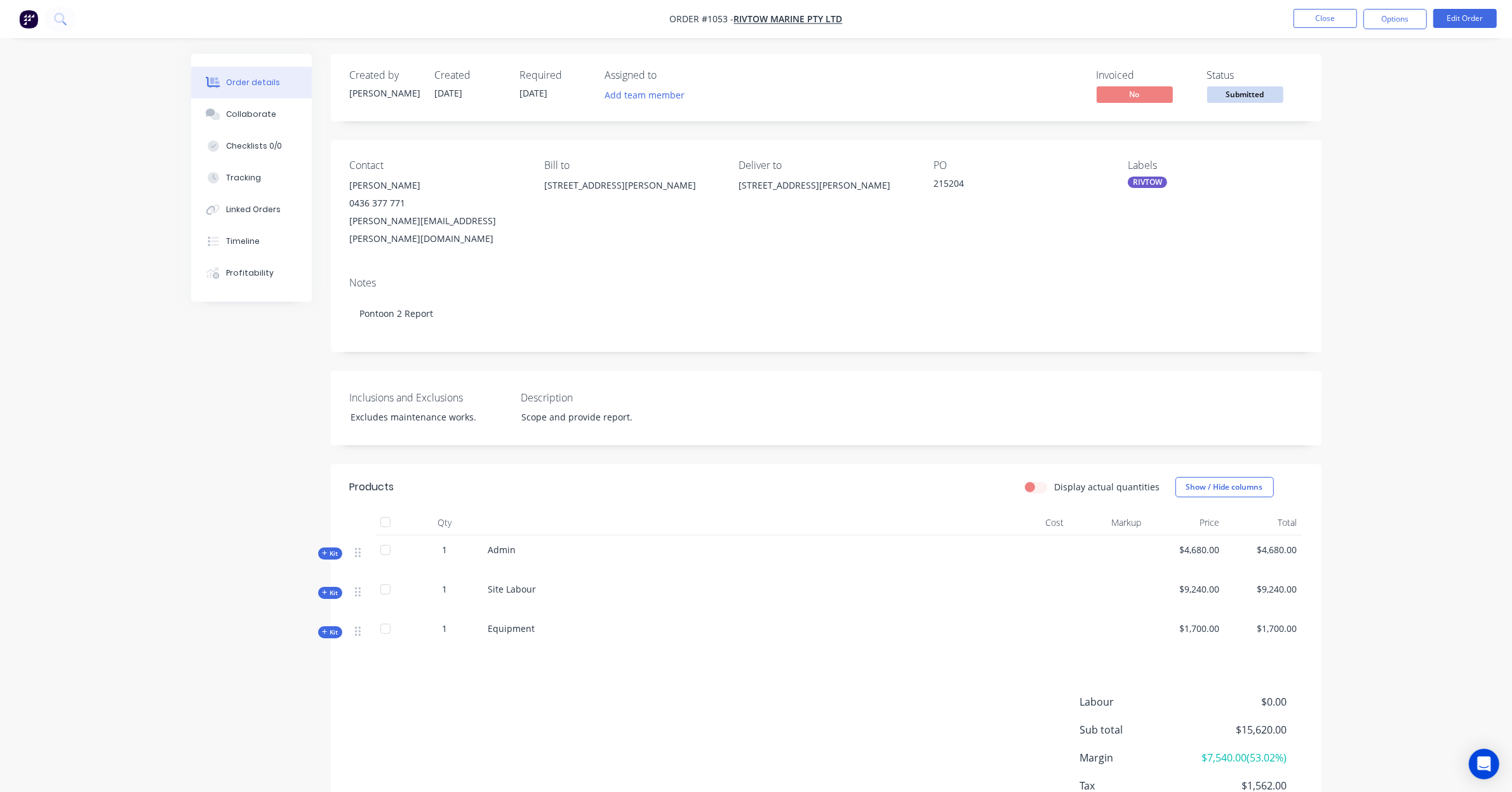
click at [1230, 93] on span "Submitted" at bounding box center [1245, 94] width 76 height 16
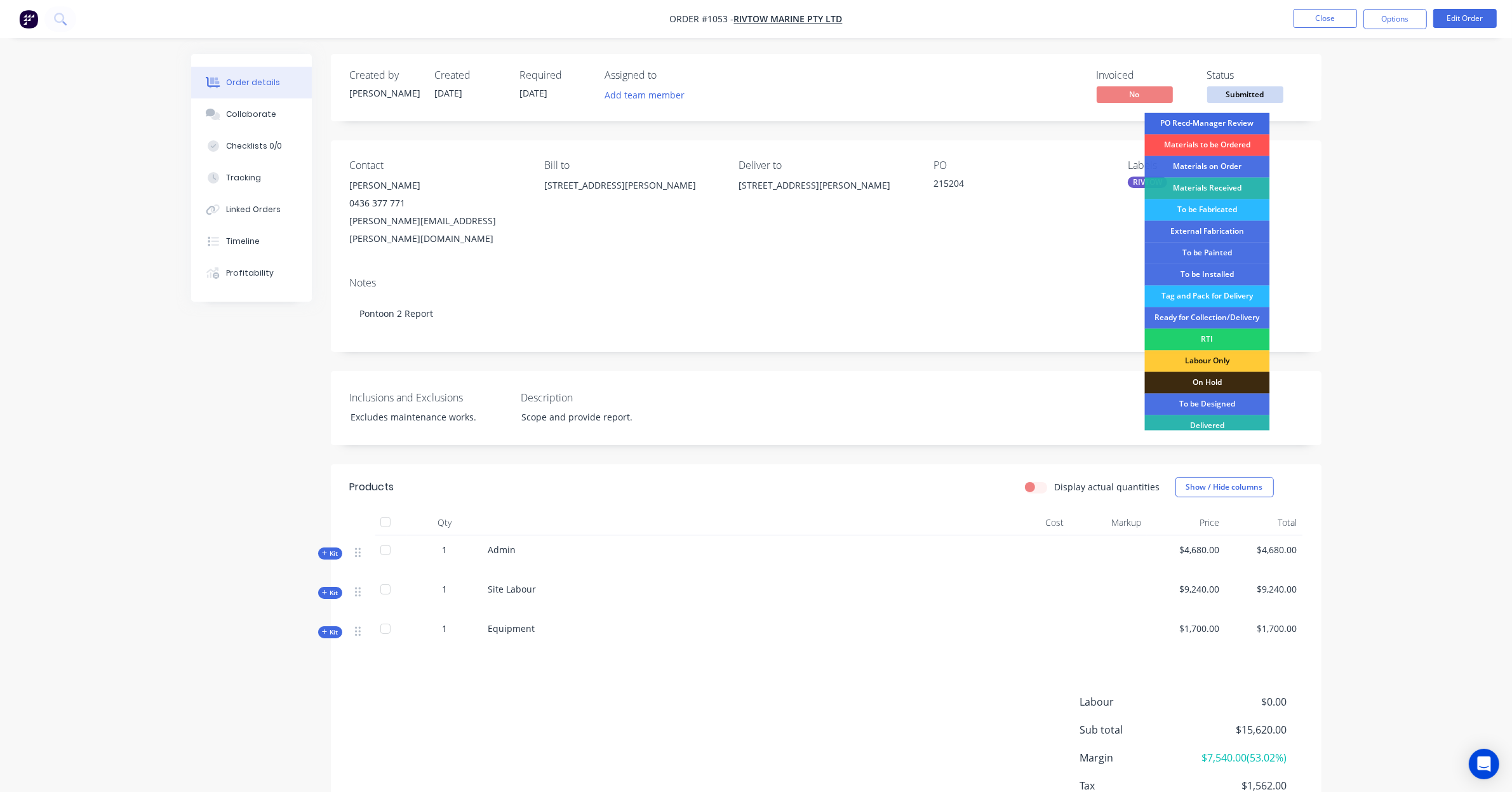
click at [1207, 123] on div "PO Recd-Manager Review" at bounding box center [1207, 124] width 125 height 22
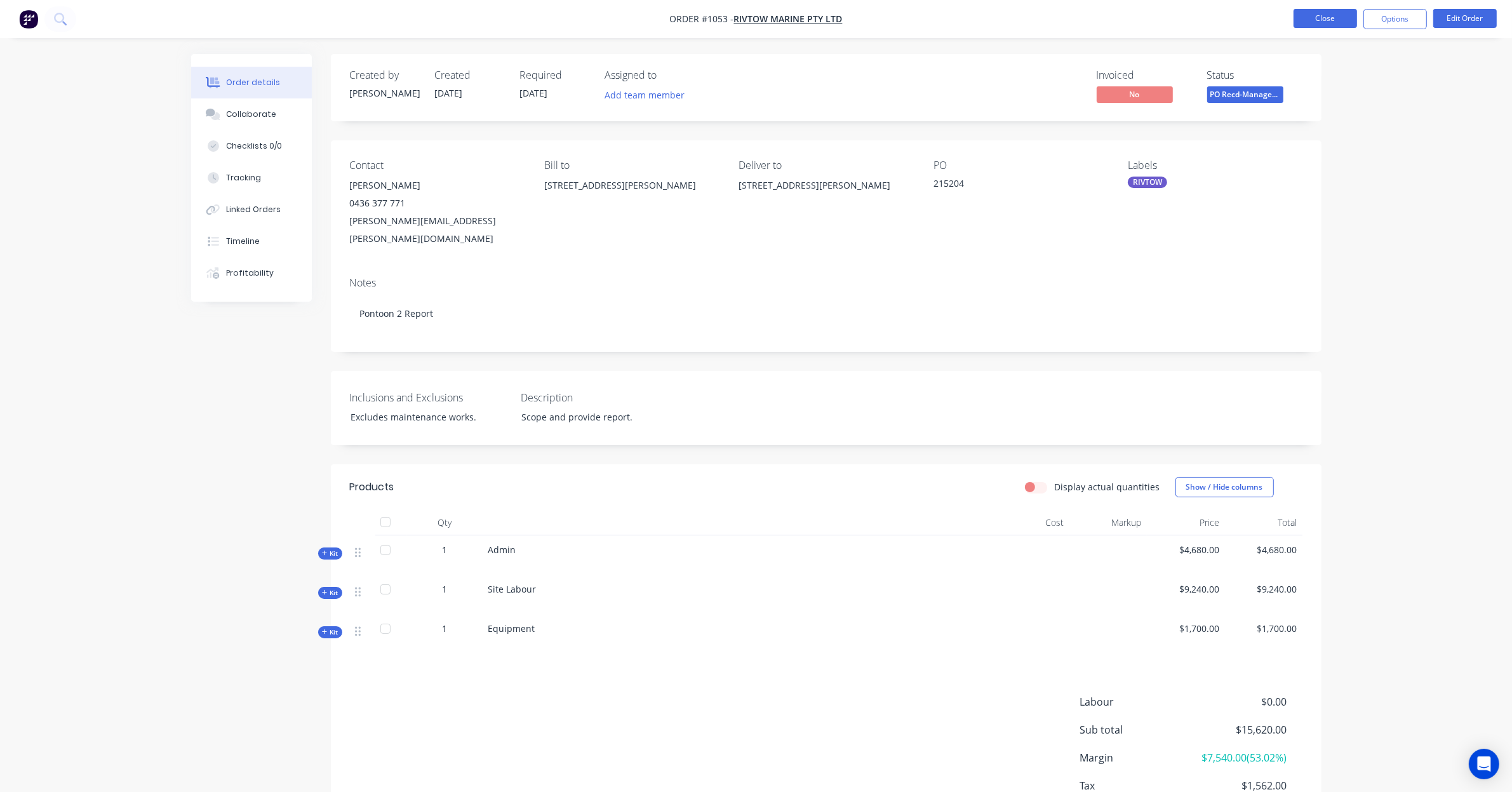
click at [1317, 20] on button "Close" at bounding box center [1325, 18] width 63 height 19
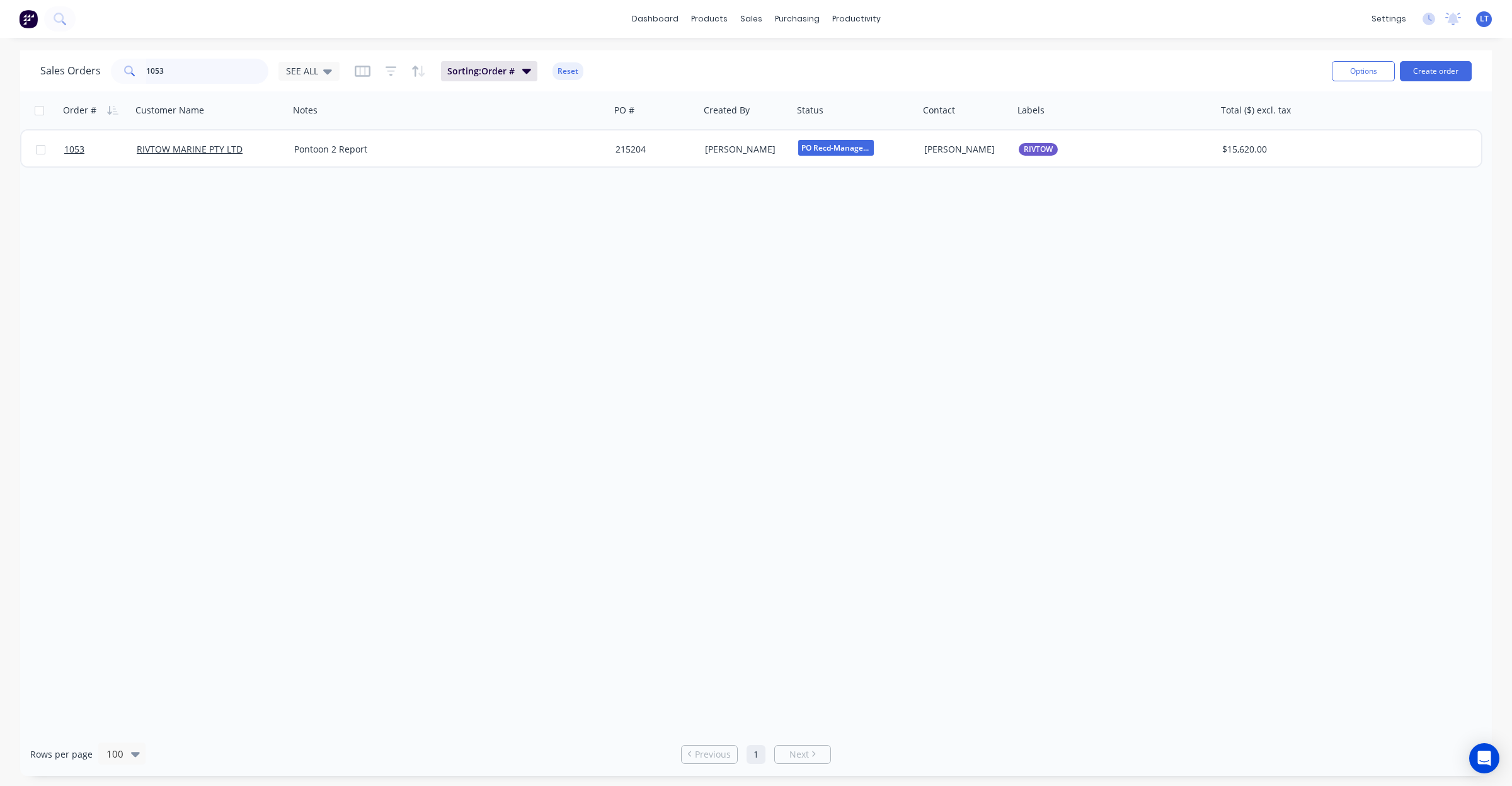
click at [221, 77] on input "1053" at bounding box center [207, 71] width 123 height 25
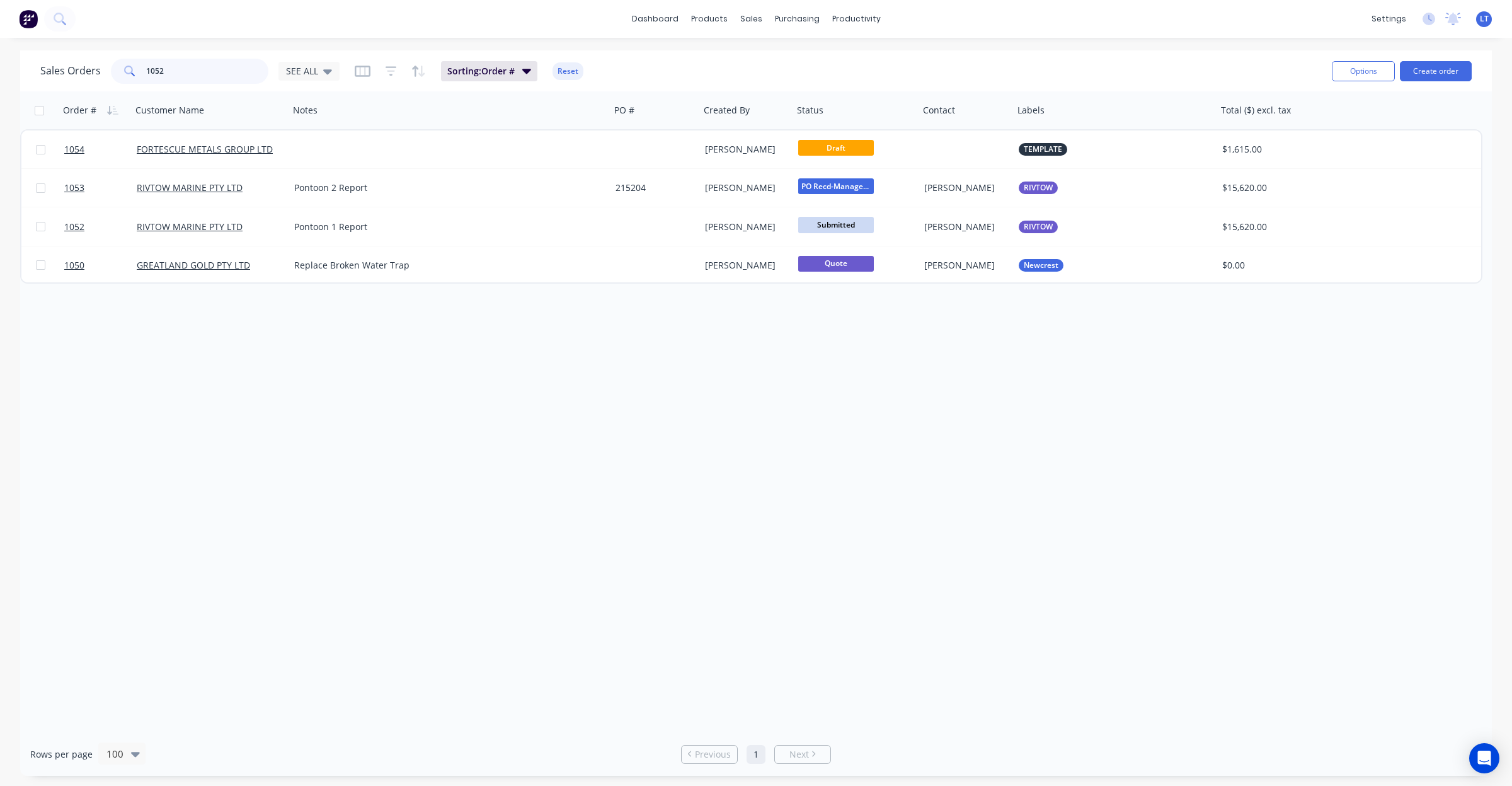
type input "1052"
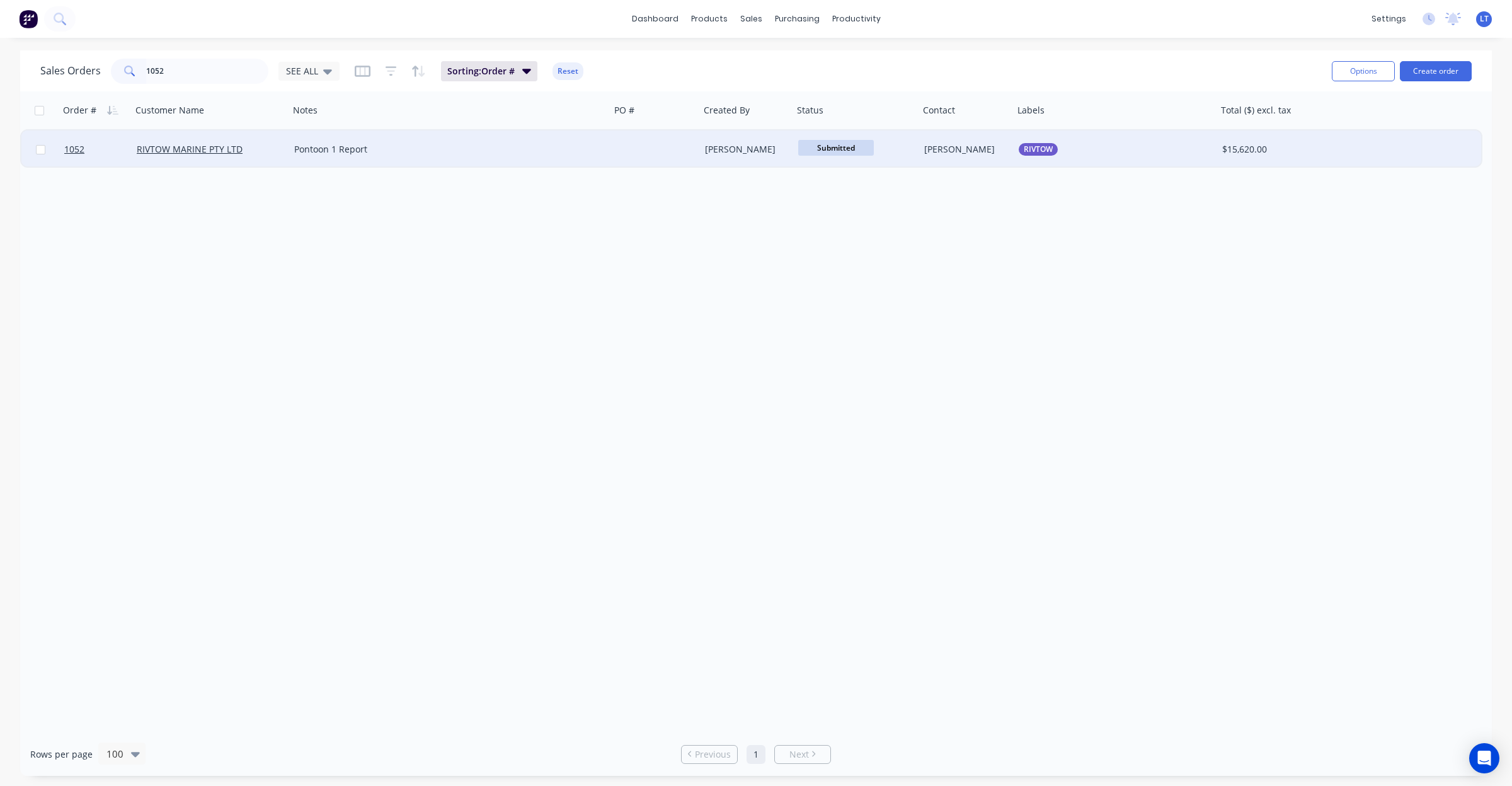
click at [732, 143] on div "[PERSON_NAME]" at bounding box center [744, 149] width 79 height 13
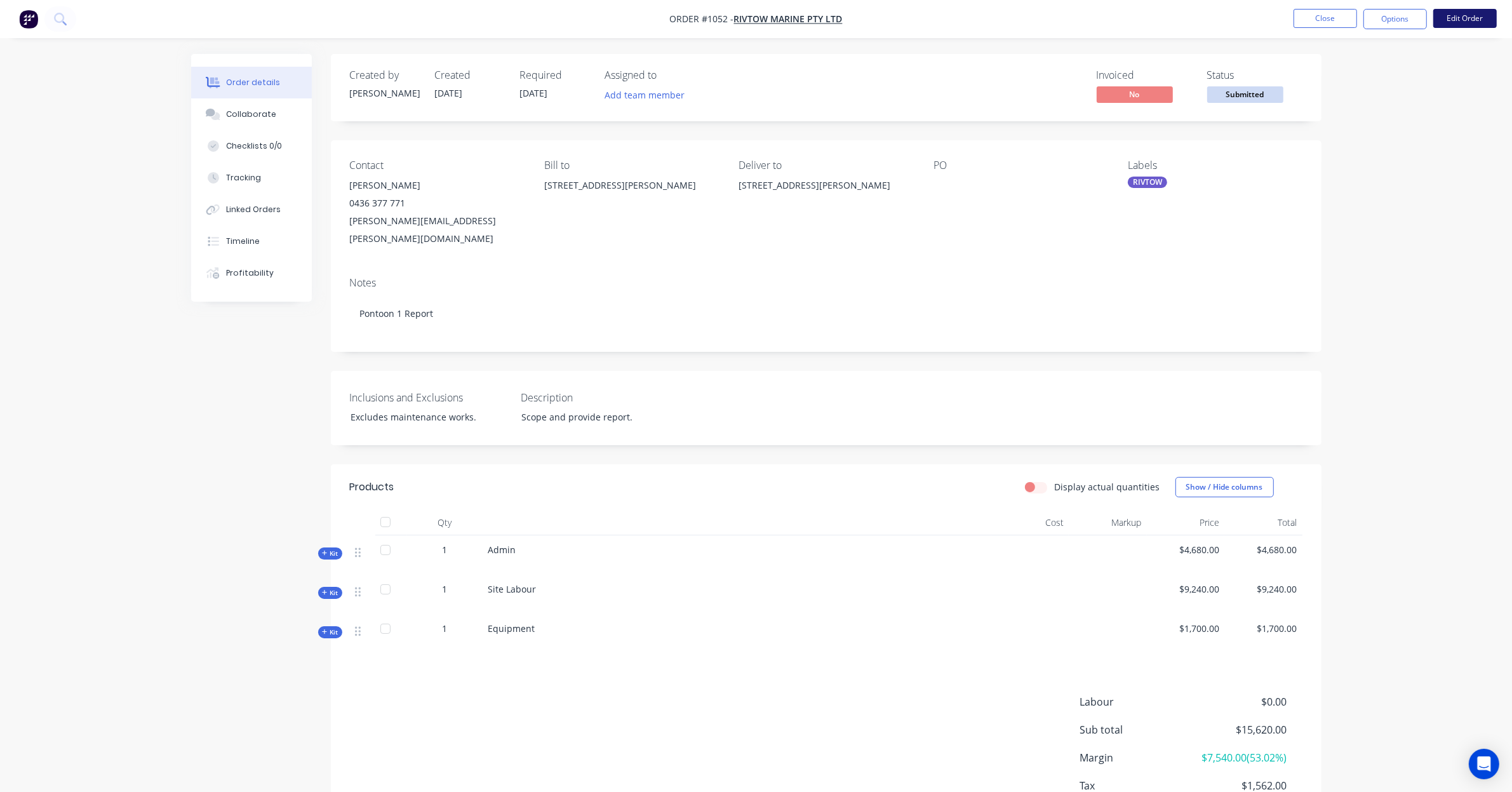
click at [1467, 11] on button "Edit Order" at bounding box center [1465, 18] width 63 height 19
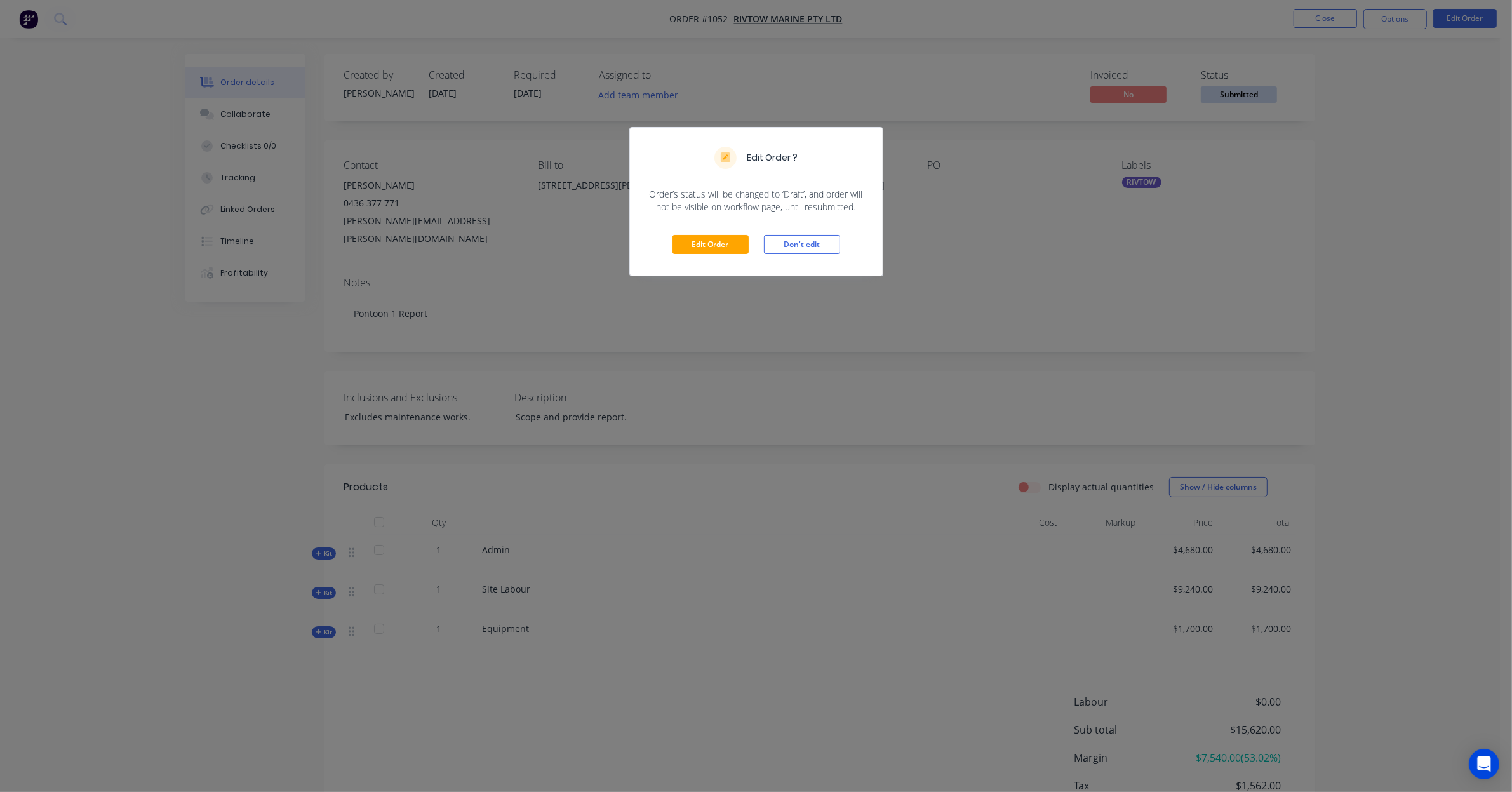
click at [716, 255] on div "Edit Order Don't edit" at bounding box center [756, 244] width 253 height 63
click at [746, 237] on button "Edit Order" at bounding box center [710, 244] width 76 height 19
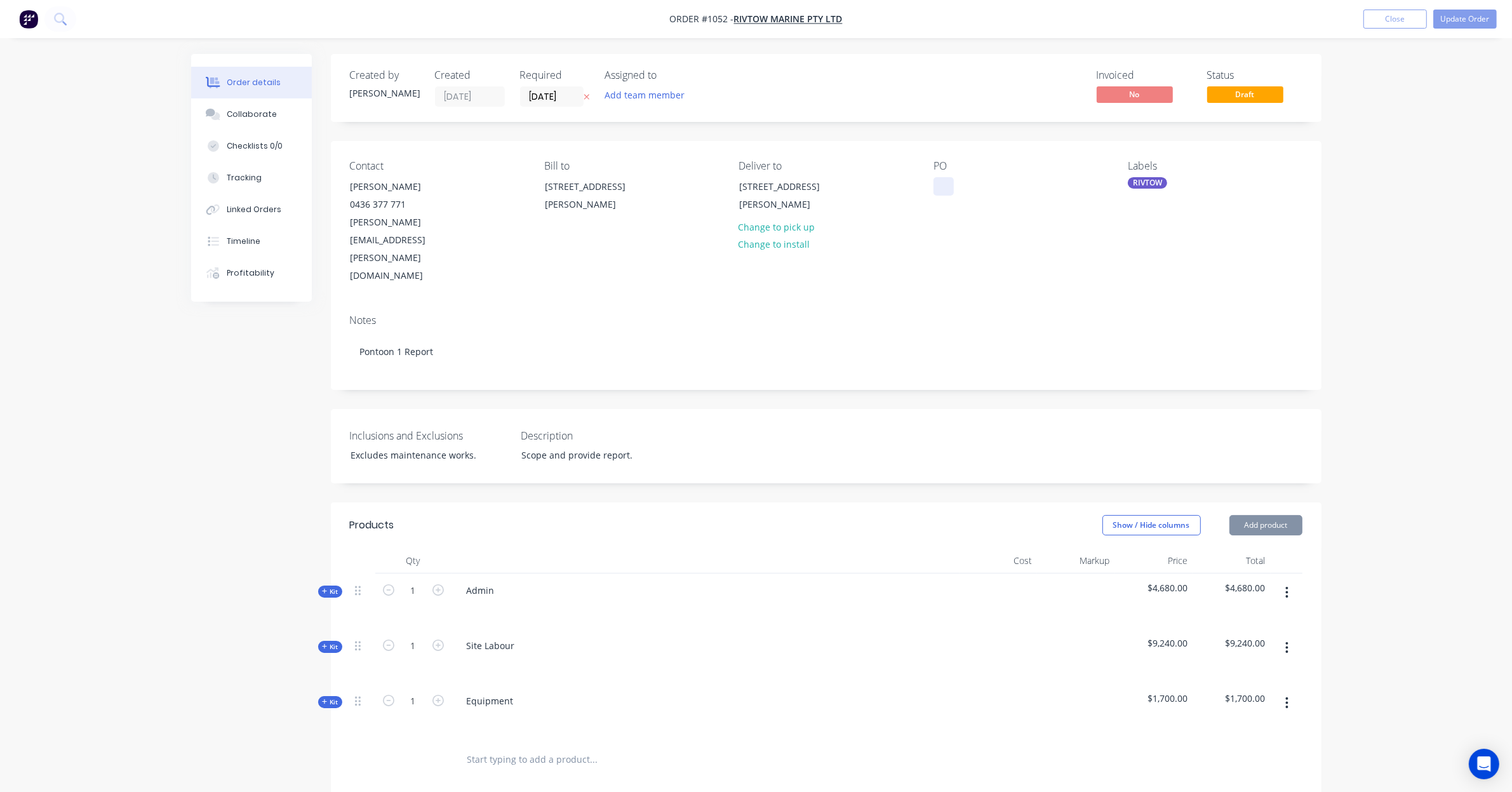
click at [943, 188] on div at bounding box center [944, 186] width 20 height 18
click at [259, 110] on div "Collaborate" at bounding box center [251, 114] width 51 height 11
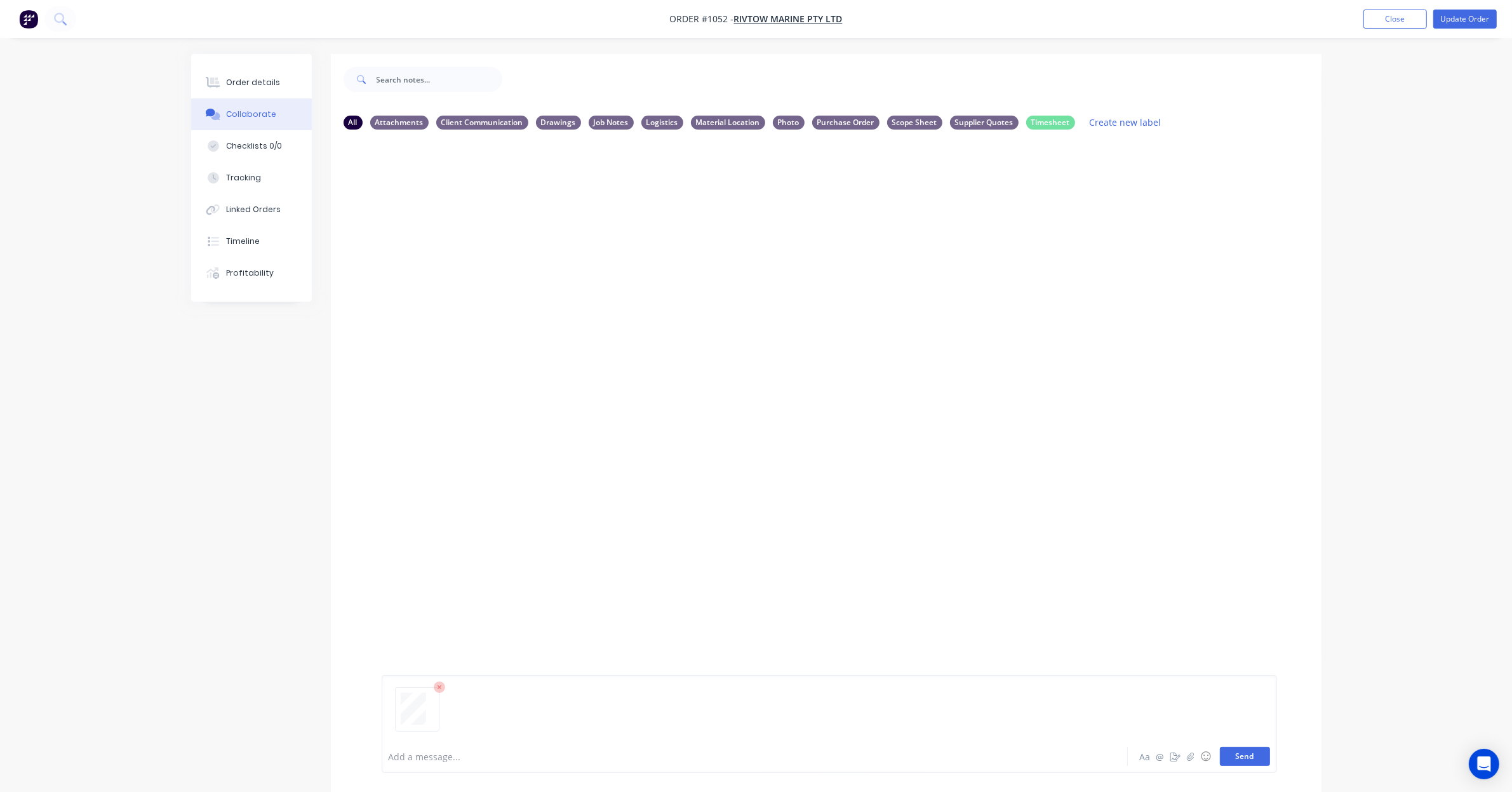
click at [1259, 752] on button "Send" at bounding box center [1245, 756] width 51 height 19
click at [483, 233] on icon "button" at bounding box center [483, 237] width 2 height 11
click at [503, 236] on button "Labels" at bounding box center [568, 242] width 143 height 29
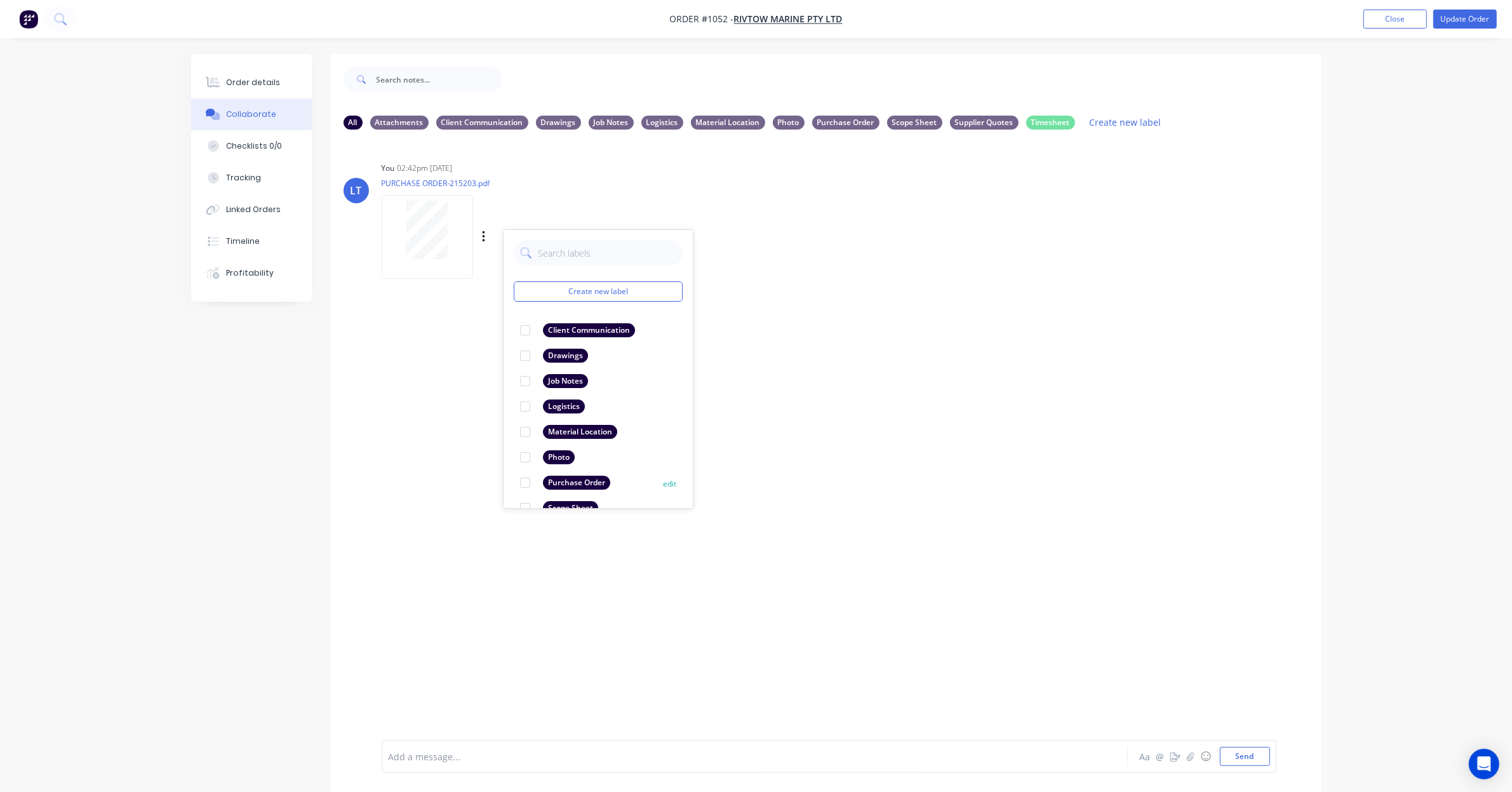
click at [524, 486] on div at bounding box center [525, 483] width 26 height 26
click at [963, 417] on div "LT You 02:42pm 08/09/25 PURCHASE ORDER-215203.pdf Labels Download Delete Create…" at bounding box center [826, 439] width 990 height 600
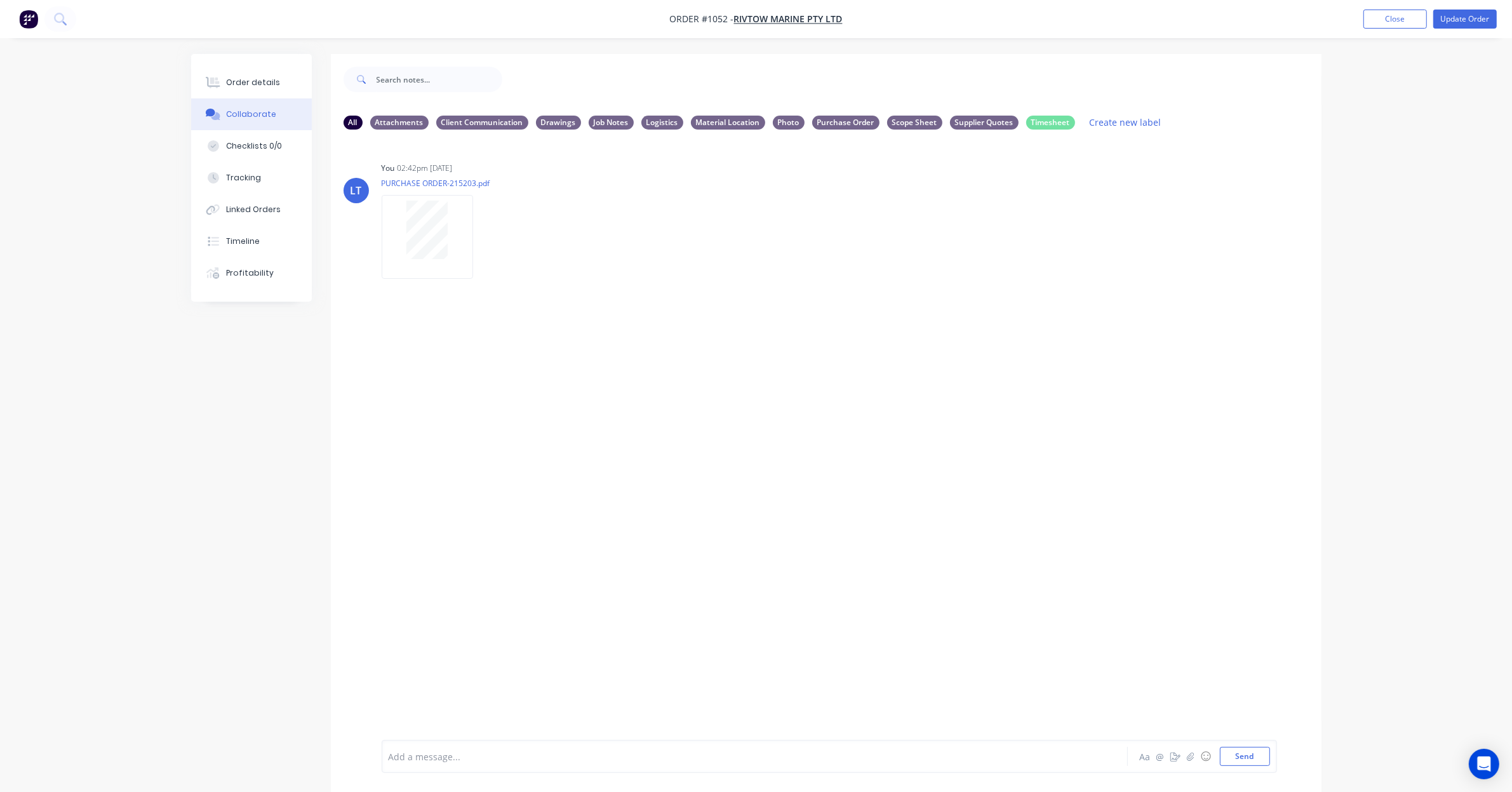
drag, startPoint x: 877, startPoint y: 392, endPoint x: 747, endPoint y: 365, distance: 132.8
click at [779, 381] on div "LT You 02:42pm 08/09/25 PURCHASE ORDER-215203.pdf Labels Download Delete" at bounding box center [826, 439] width 990 height 600
click at [1398, 26] on button "Close" at bounding box center [1395, 19] width 63 height 19
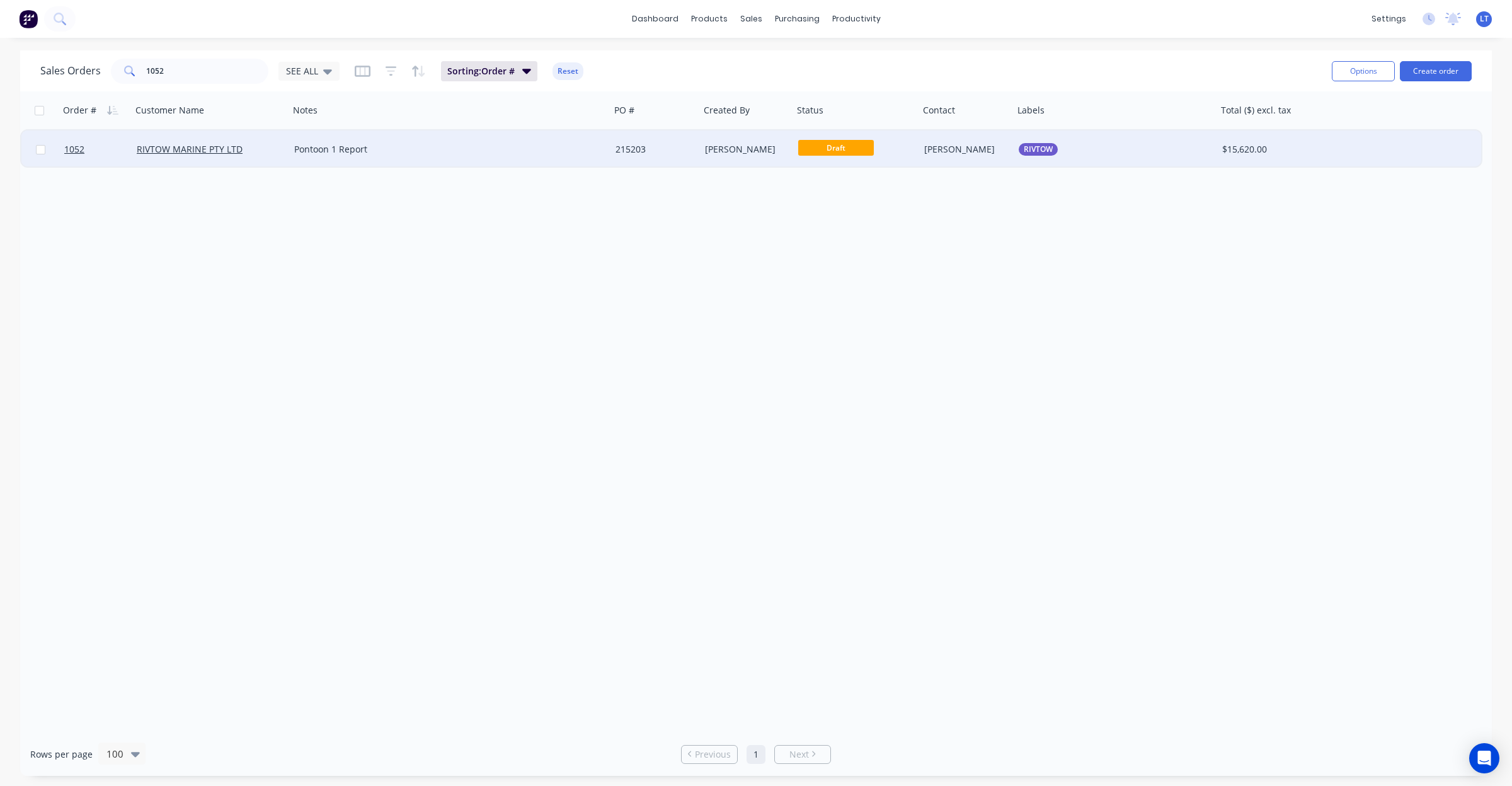
click at [923, 155] on div "[PERSON_NAME]" at bounding box center [966, 149] width 94 height 38
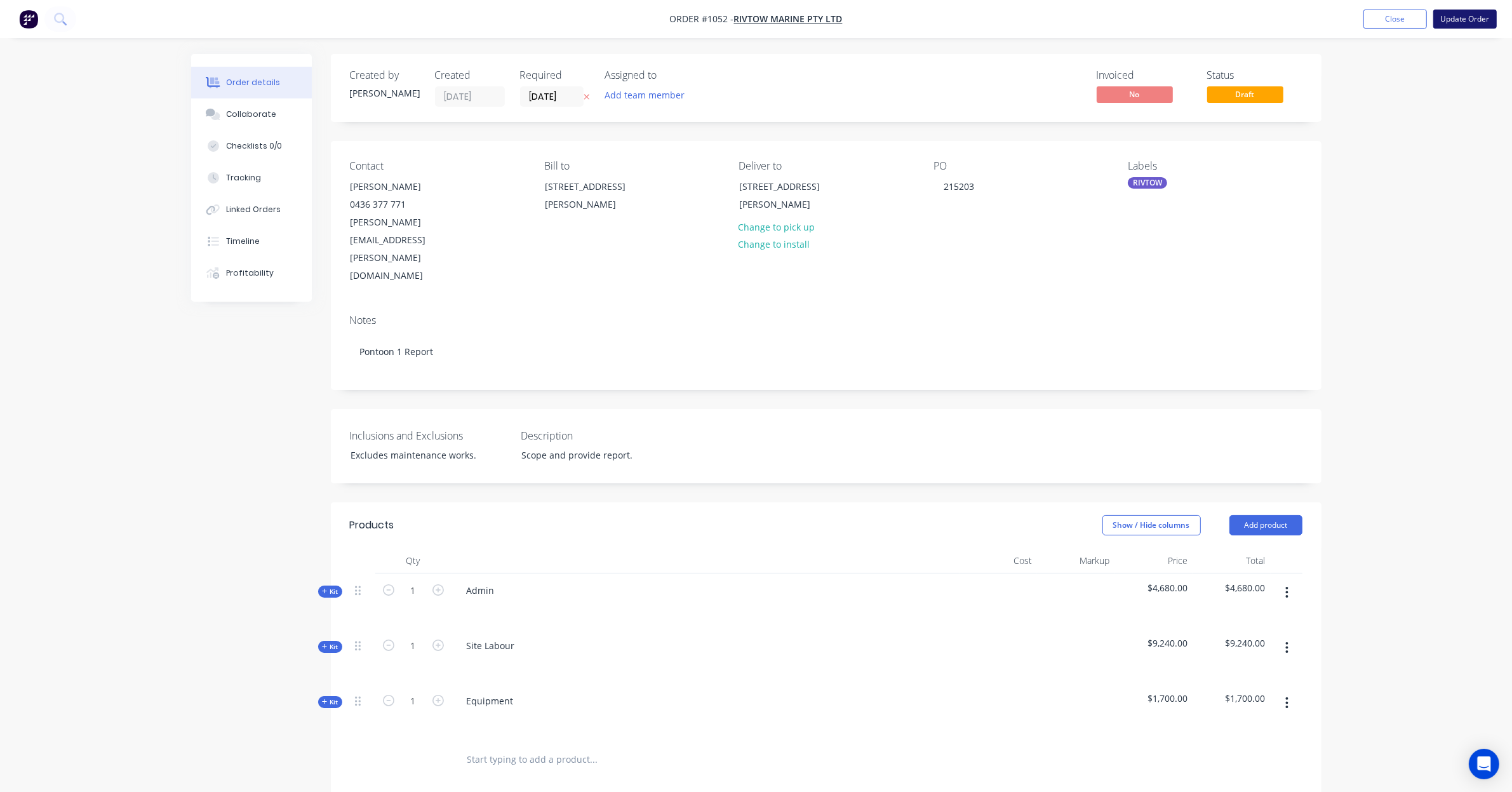
click at [1471, 23] on button "Update Order" at bounding box center [1465, 19] width 63 height 19
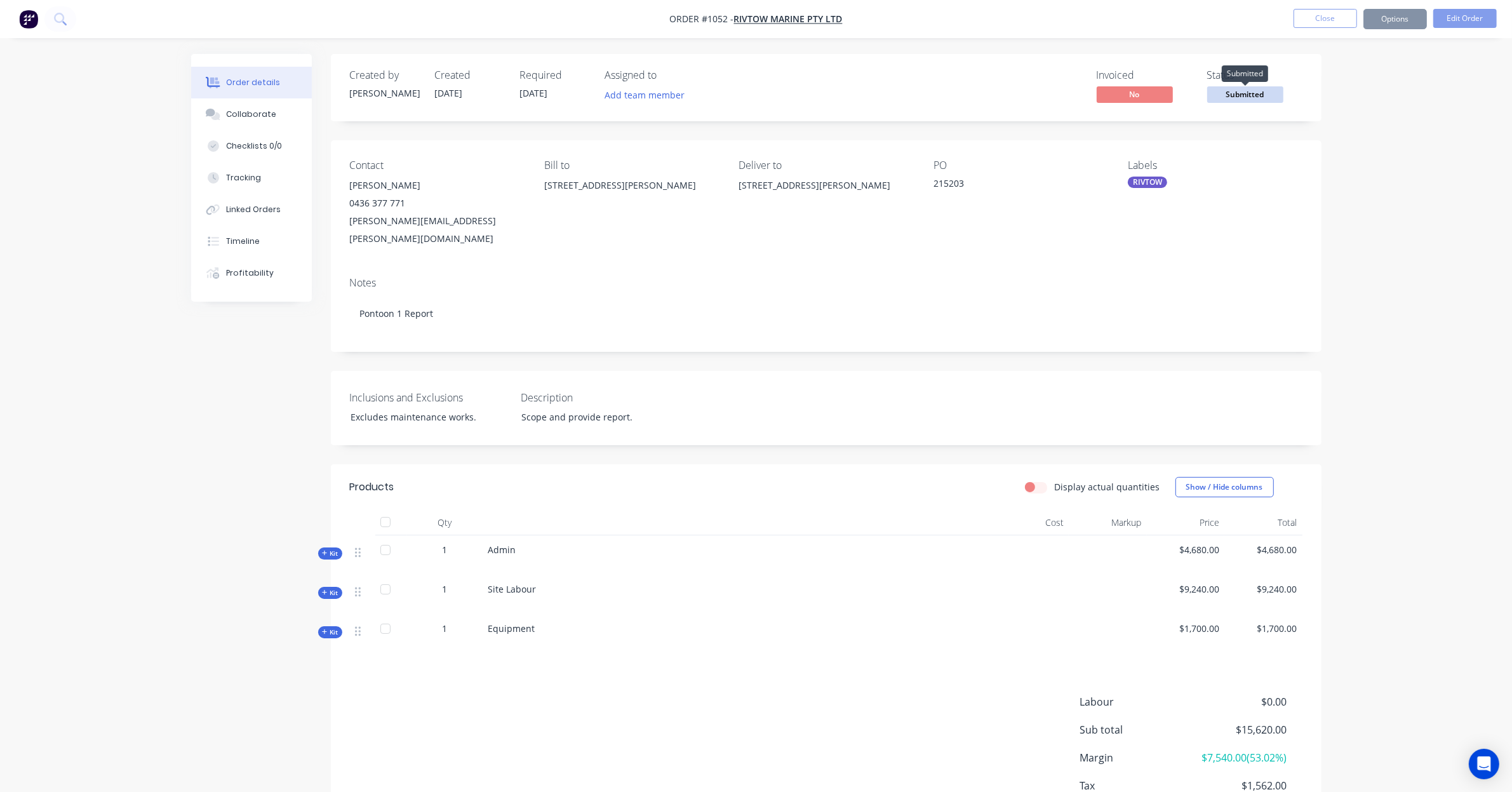
click at [1234, 99] on span "Submitted" at bounding box center [1245, 94] width 76 height 16
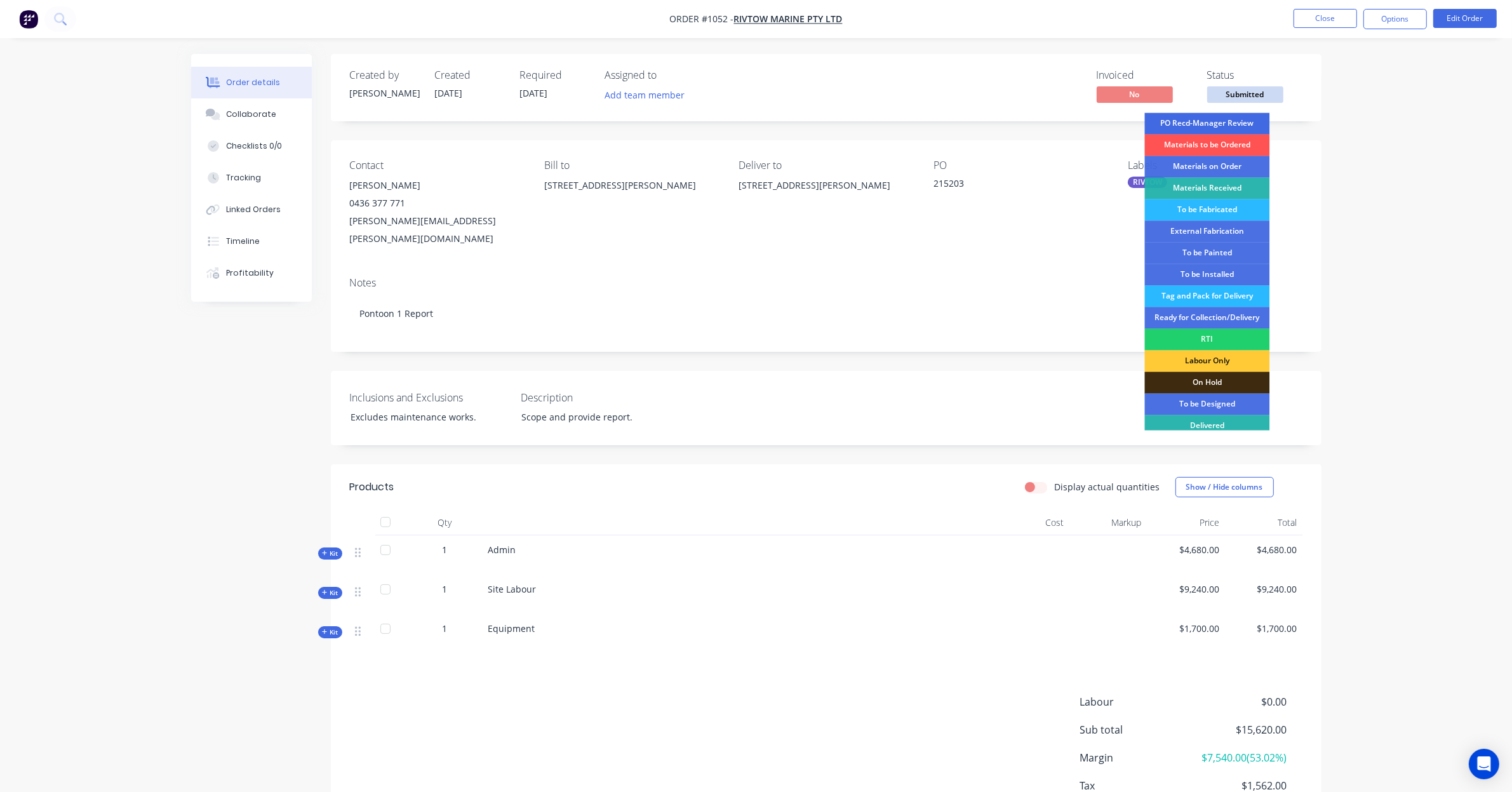
click at [1233, 124] on div "PO Recd-Manager Review" at bounding box center [1207, 124] width 125 height 22
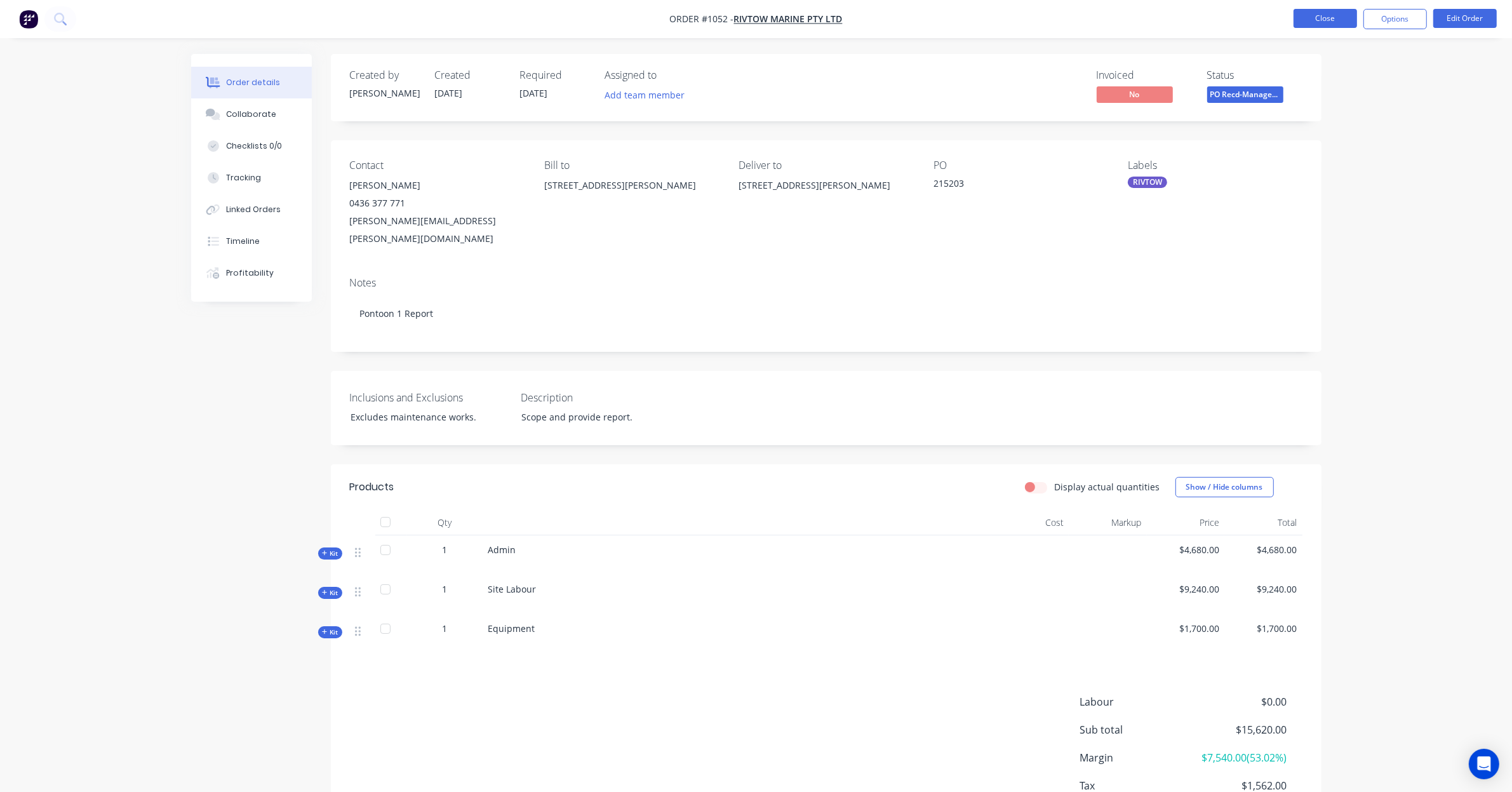
click at [1322, 23] on button "Close" at bounding box center [1325, 18] width 63 height 19
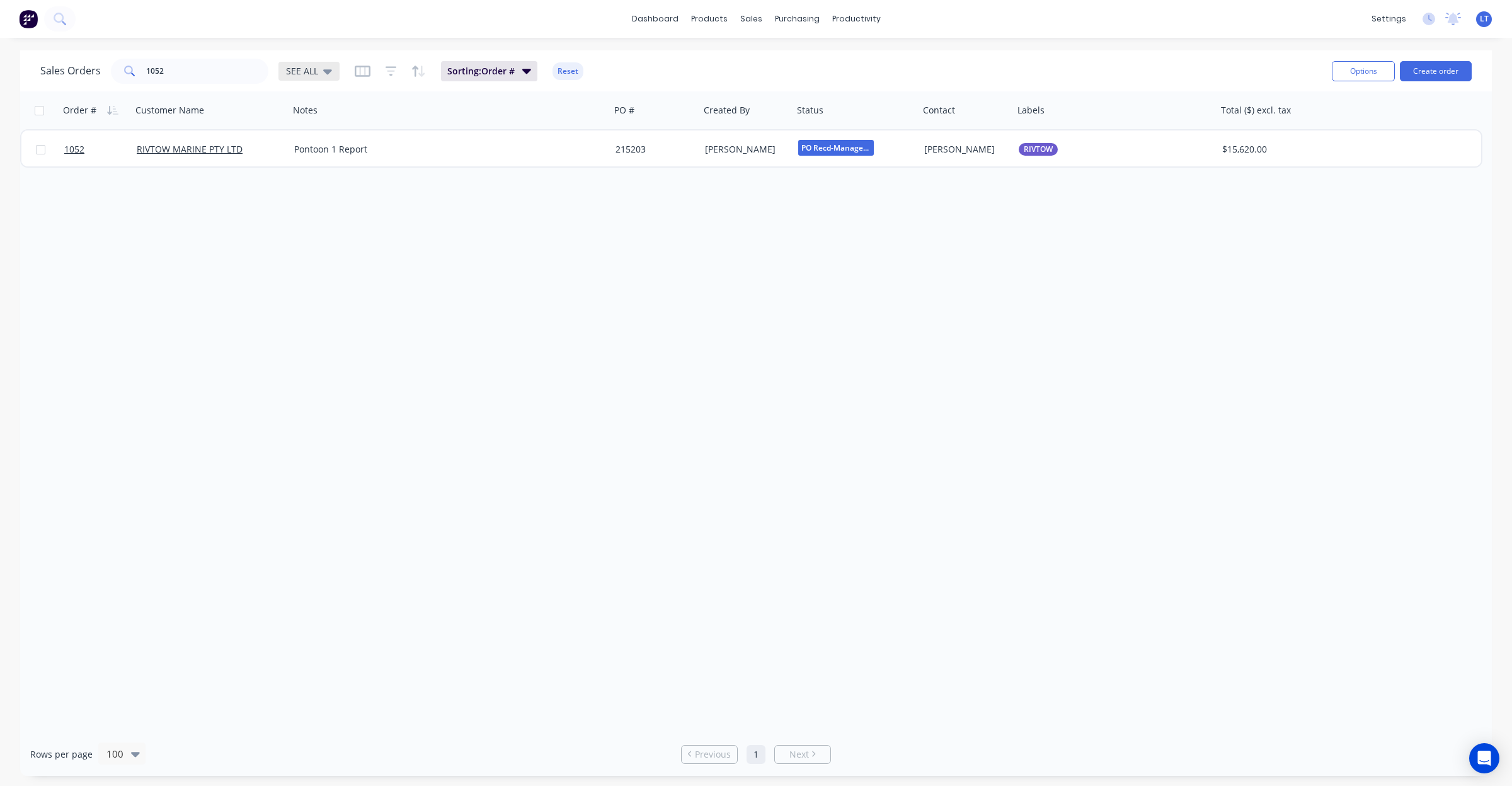
click at [326, 78] on div "SEE ALL" at bounding box center [309, 71] width 61 height 19
click at [306, 307] on button "RTI" at bounding box center [354, 304] width 144 height 13
drag, startPoint x: 184, startPoint y: 71, endPoint x: 45, endPoint y: 70, distance: 139.0
click at [45, 70] on div "Sales Orders 1052 RTI" at bounding box center [180, 71] width 280 height 25
click at [751, 353] on div "Order # Customer Name Notes PO # Created By Status Contact Labels Total ($) exc…" at bounding box center [756, 411] width 1472 height 641
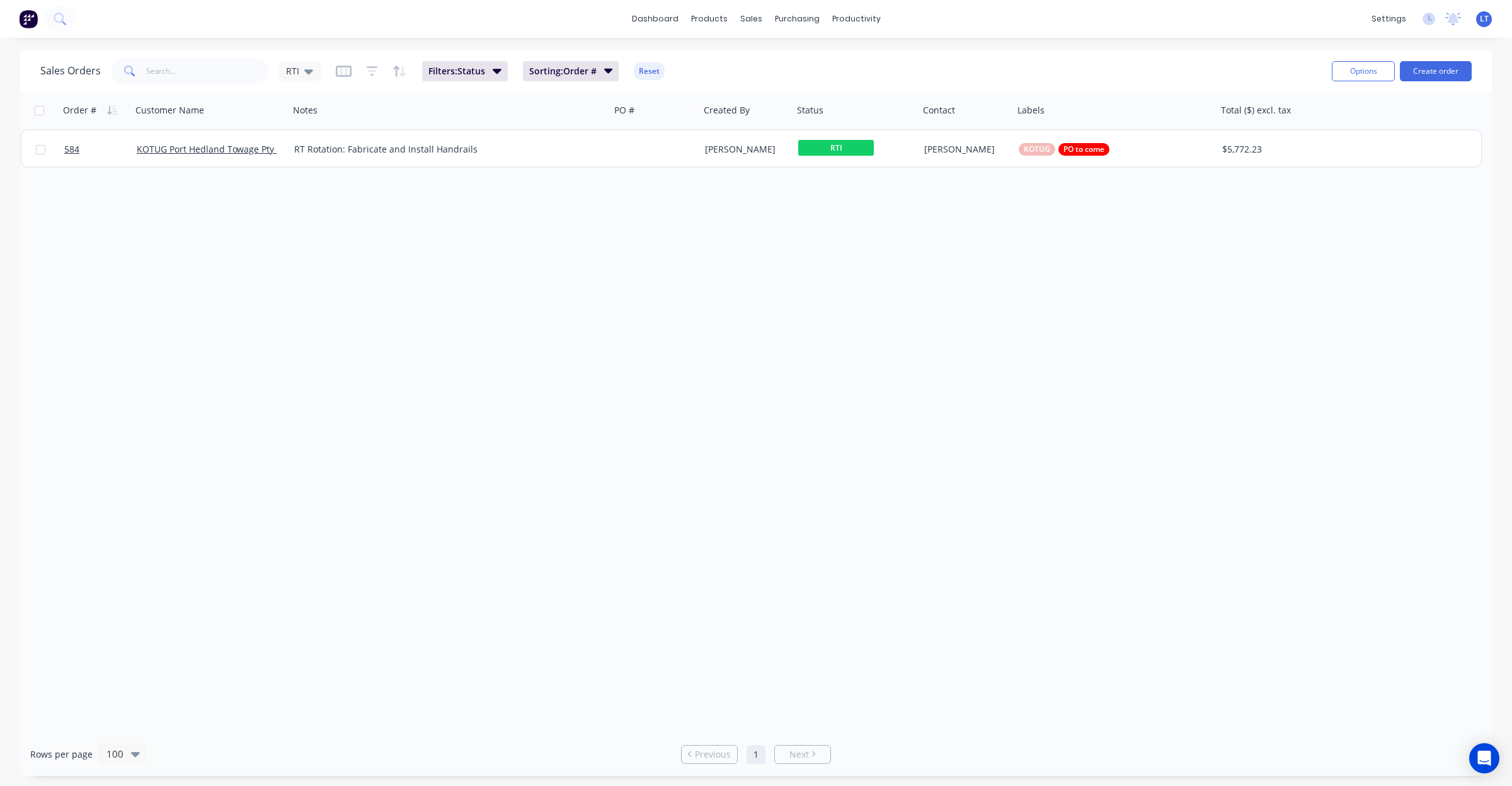
drag, startPoint x: 751, startPoint y: 351, endPoint x: 647, endPoint y: 335, distance: 105.2
click at [647, 335] on div "Order # Customer Name Notes PO # Created By Status Contact Labels Total ($) exc…" at bounding box center [756, 411] width 1472 height 641
click at [294, 73] on span "RTI" at bounding box center [293, 71] width 13 height 13
click at [350, 209] on button "SEE ALL (Default)" at bounding box center [354, 203] width 144 height 13
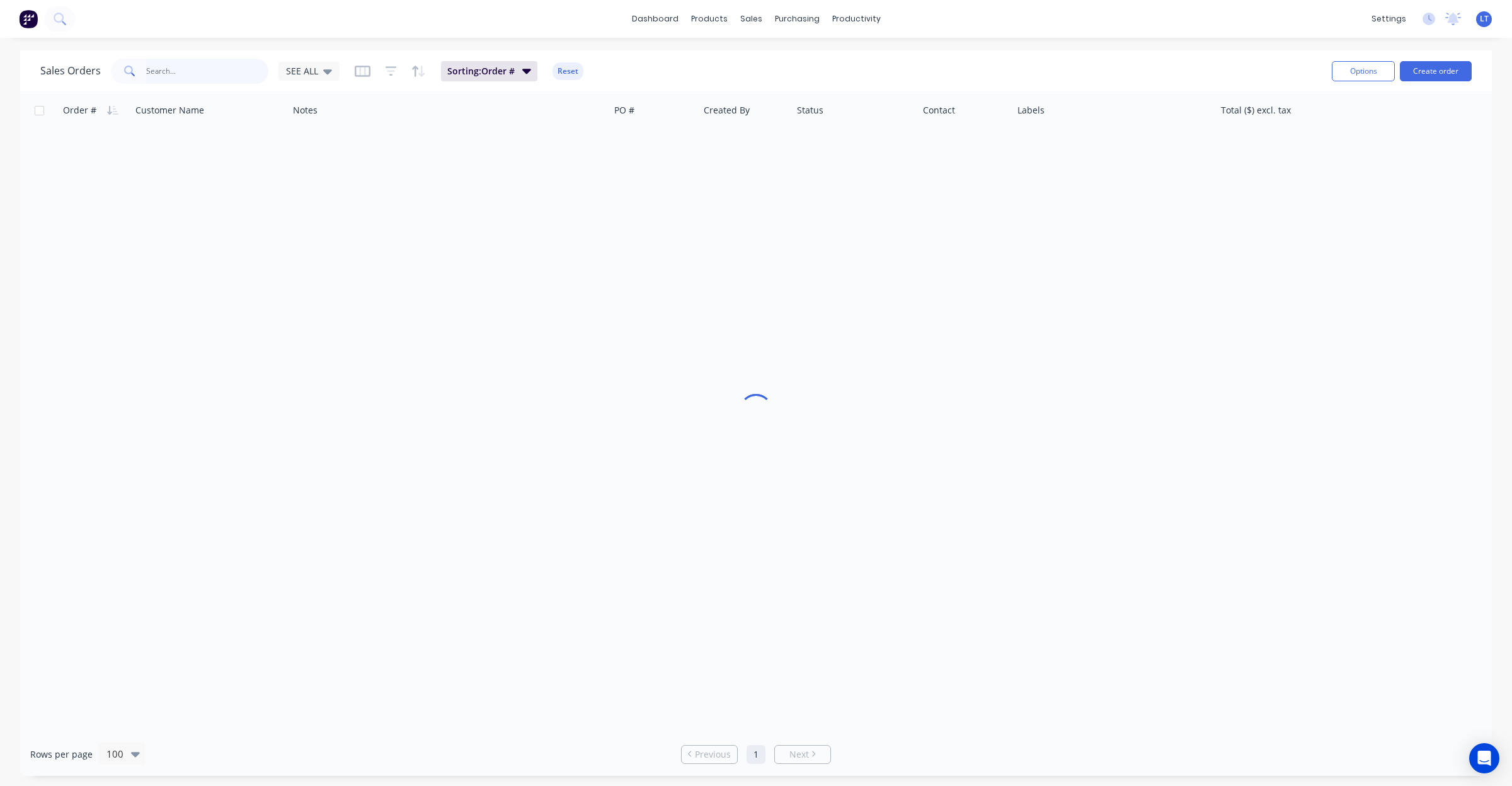
click at [190, 70] on input "text" at bounding box center [207, 71] width 123 height 25
drag, startPoint x: 215, startPoint y: 73, endPoint x: 0, endPoint y: 60, distance: 215.4
click at [0, 60] on div "Sales Orders 465 SEE ALL Sorting: Order # Reset Options Create order Order # Cu…" at bounding box center [756, 413] width 1512 height 725
drag, startPoint x: 218, startPoint y: 65, endPoint x: 64, endPoint y: 64, distance: 154.0
click at [64, 64] on div "Sales Orders discovery SEE ALL" at bounding box center [190, 71] width 299 height 25
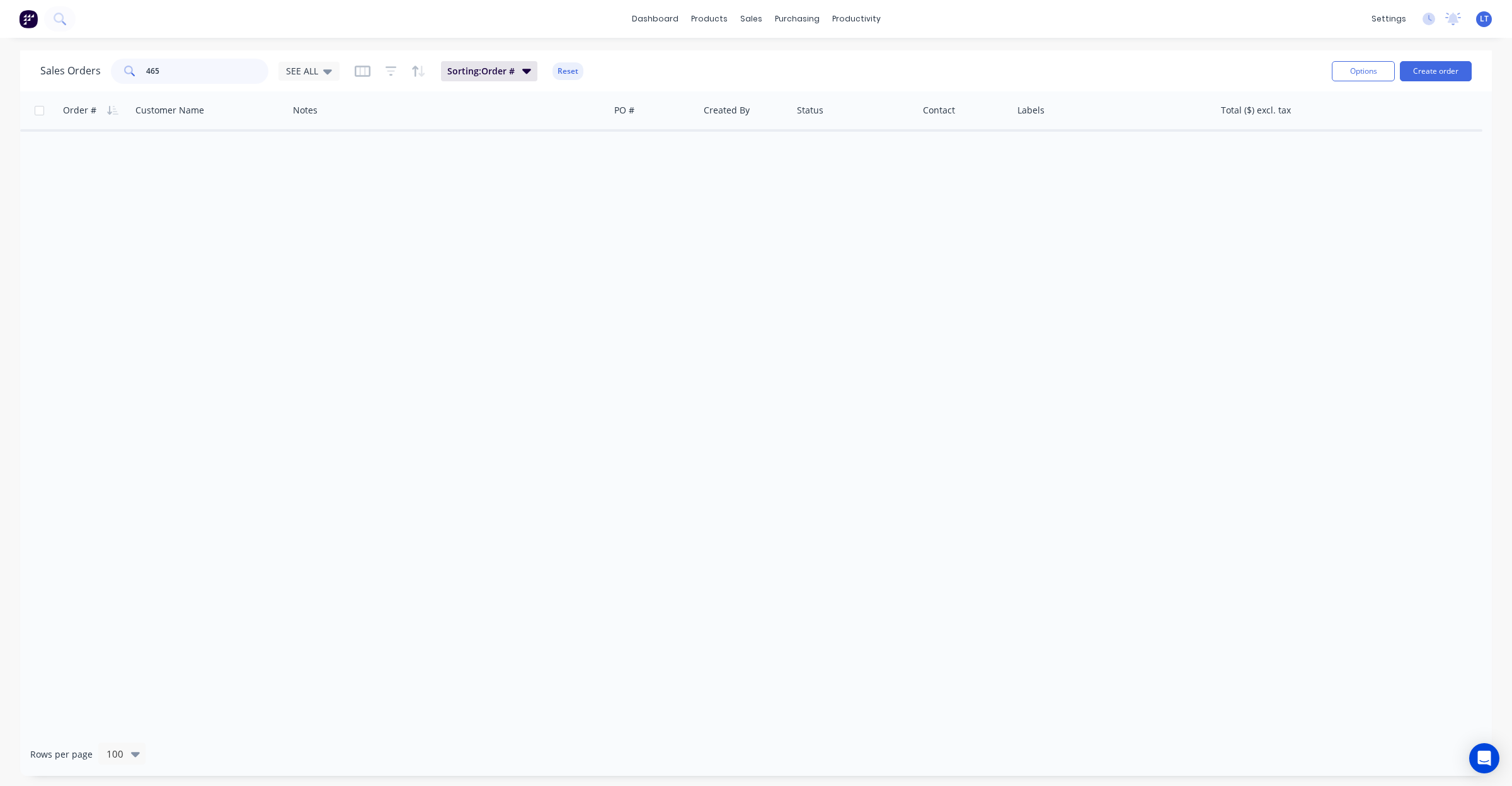
type input "465"
drag, startPoint x: 182, startPoint y: 67, endPoint x: 85, endPoint y: 66, distance: 97.0
click at [84, 67] on div "Sales Orders 465 SEE ALL" at bounding box center [190, 71] width 299 height 25
click at [294, 67] on span "SEE ALL" at bounding box center [302, 71] width 32 height 13
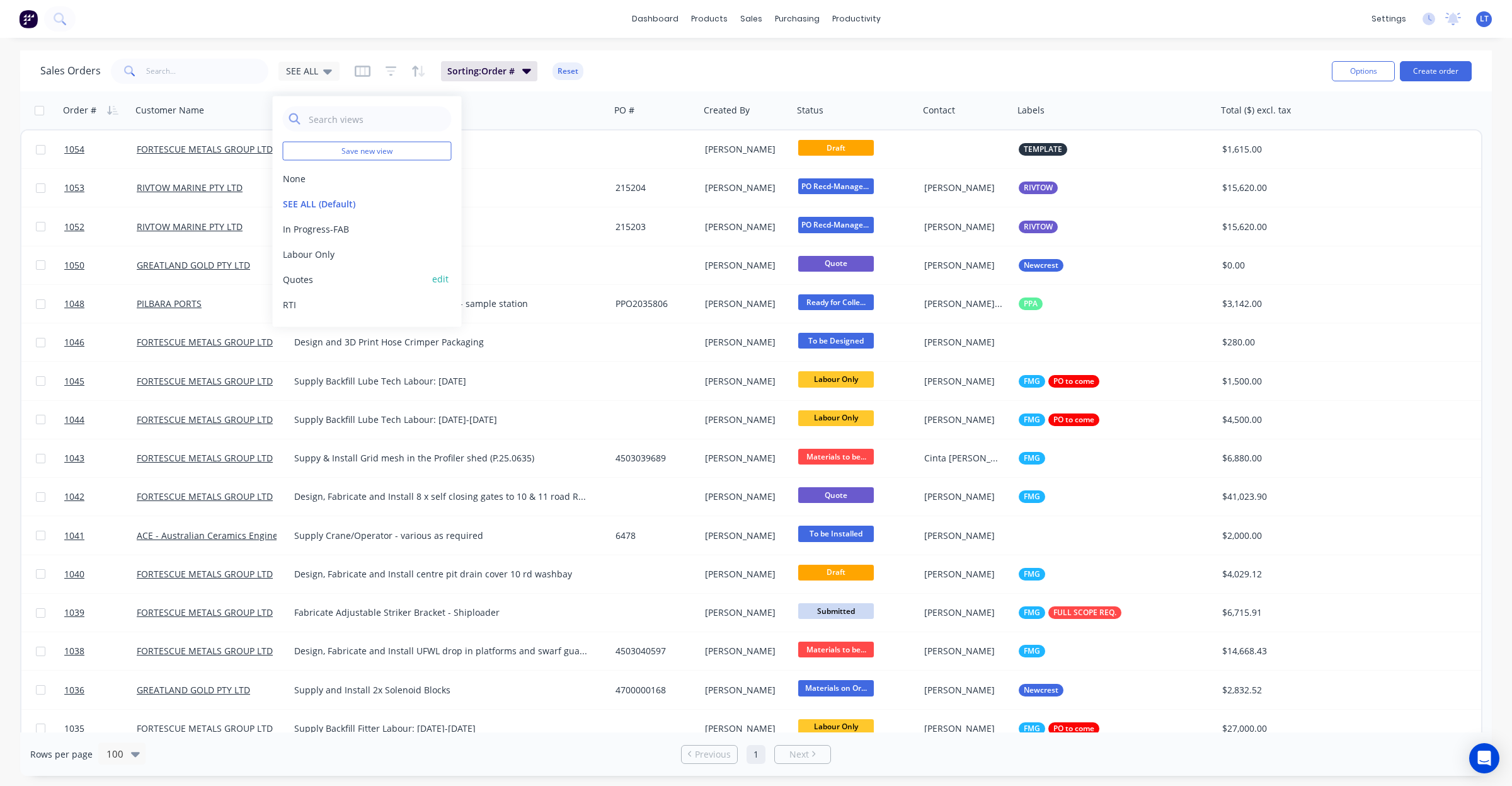
click at [329, 272] on button "Quotes" at bounding box center [354, 279] width 144 height 13
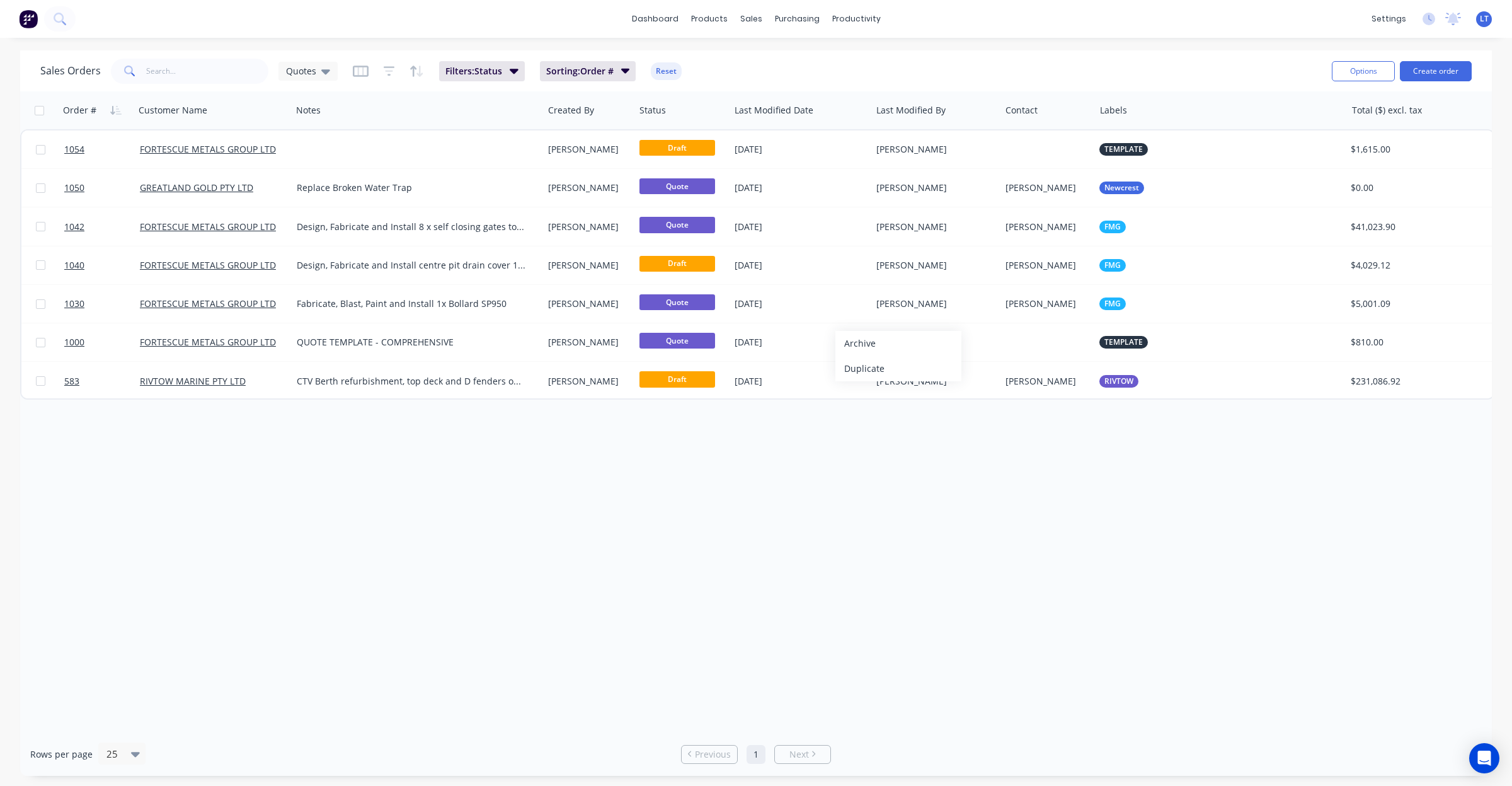
click at [1103, 496] on div "Order # Customer Name Notes Created By Status Last Modified Date Last Modified …" at bounding box center [756, 411] width 1472 height 641
click at [1062, 373] on button "Duplicate" at bounding box center [1076, 374] width 126 height 25
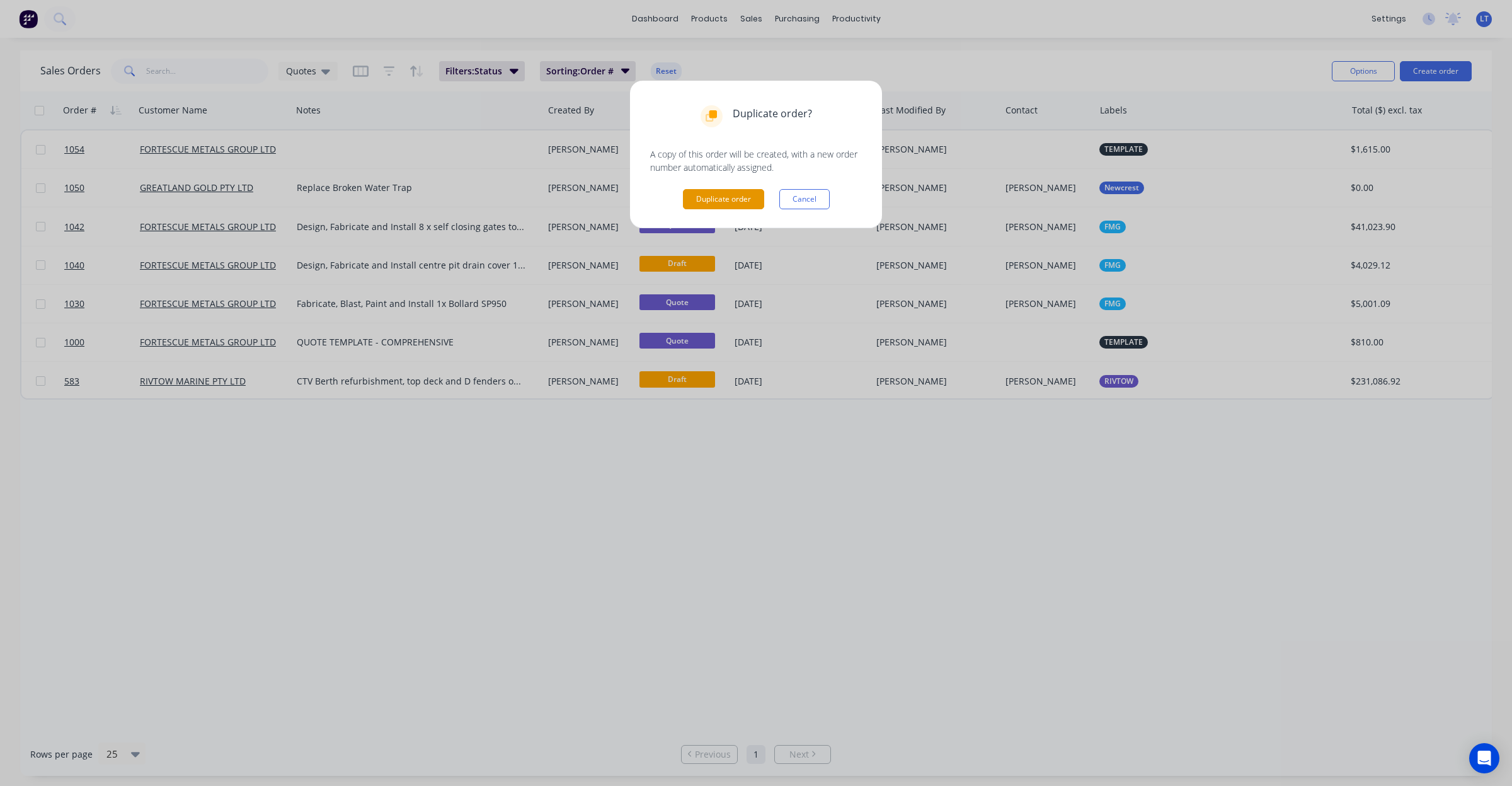
click at [719, 205] on button "Duplicate order" at bounding box center [723, 199] width 82 height 20
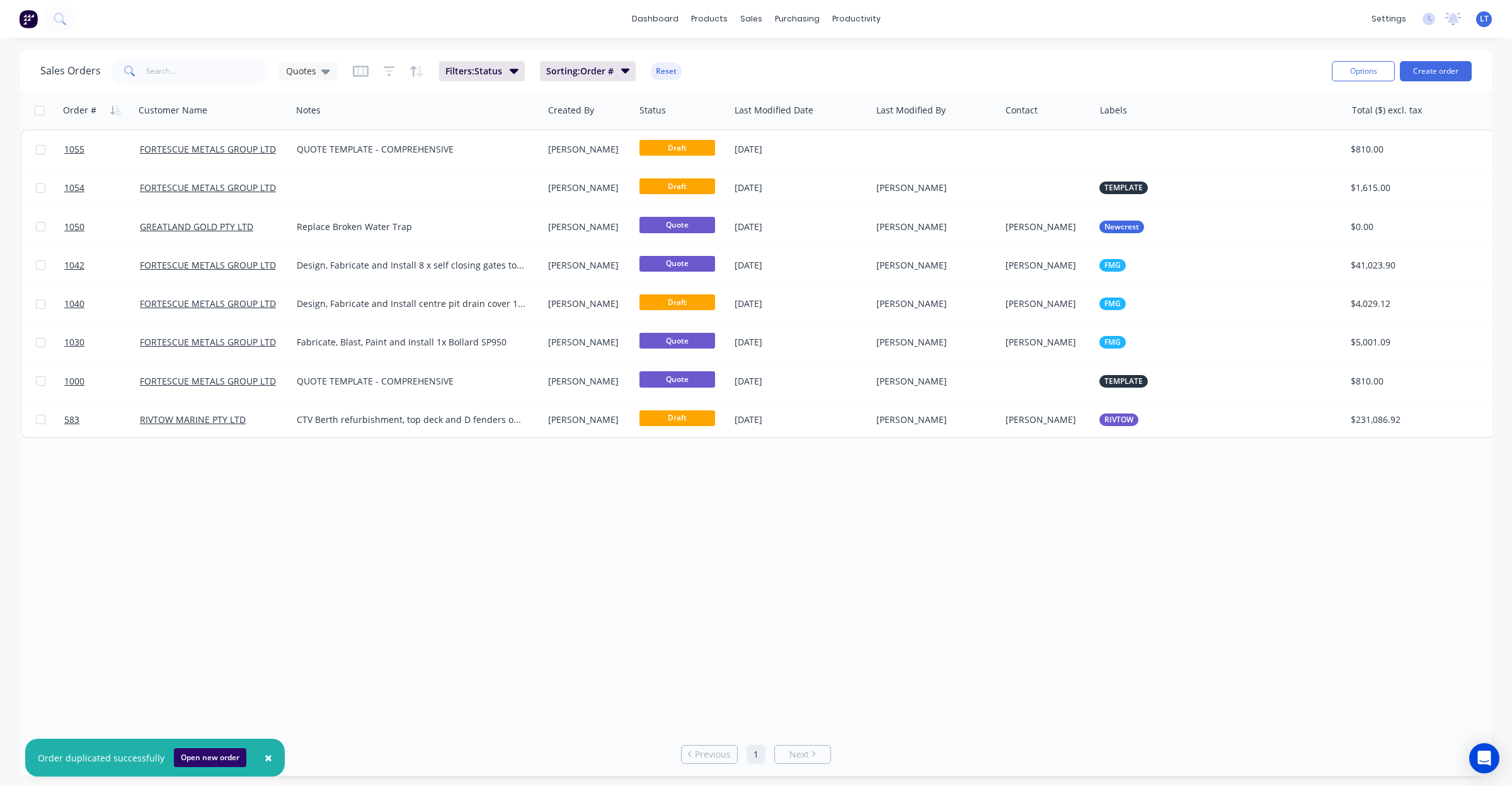
click at [216, 758] on button "Open new order" at bounding box center [210, 757] width 73 height 19
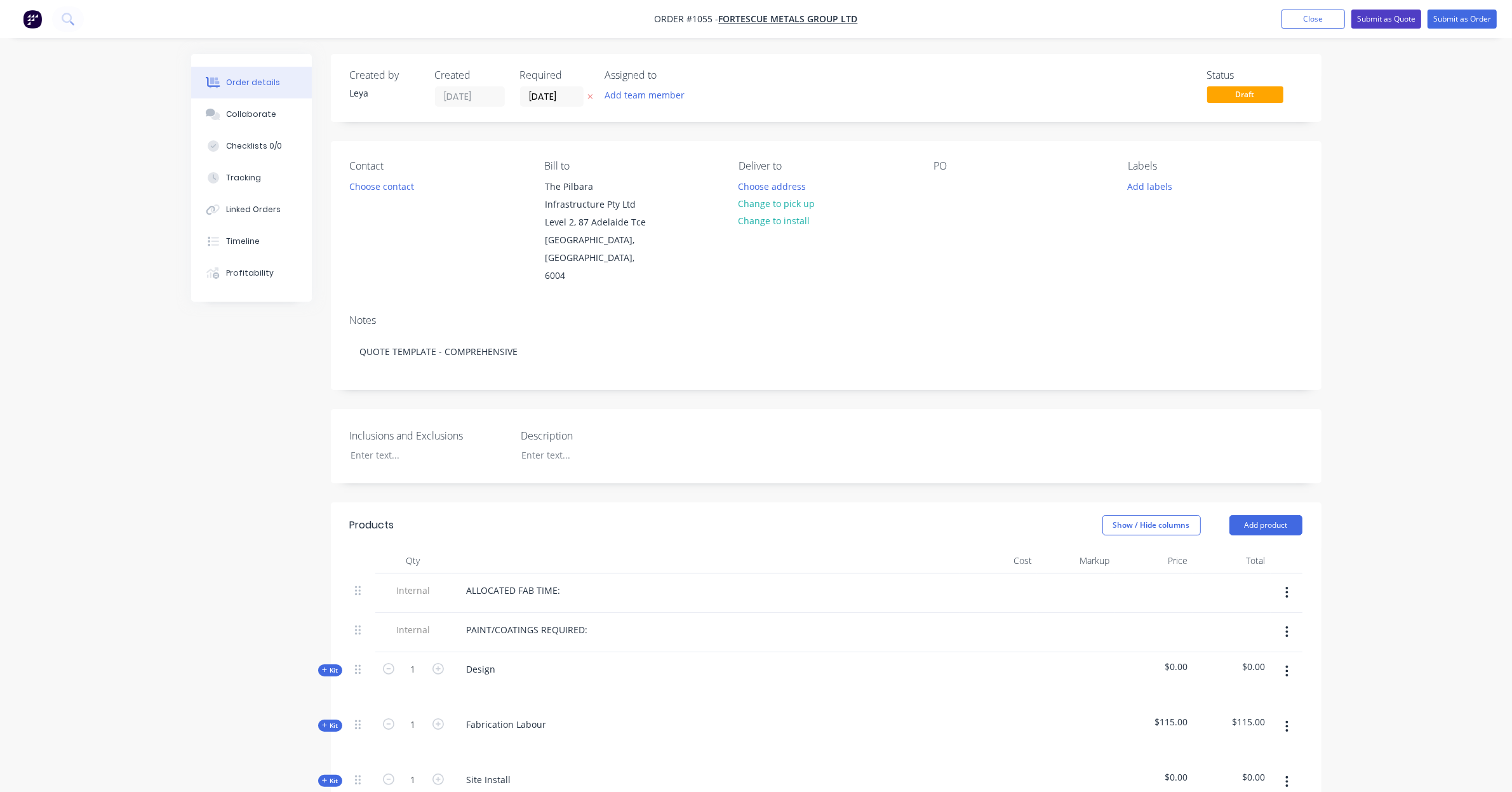
click at [1386, 20] on button "Submit as Quote" at bounding box center [1386, 19] width 70 height 19
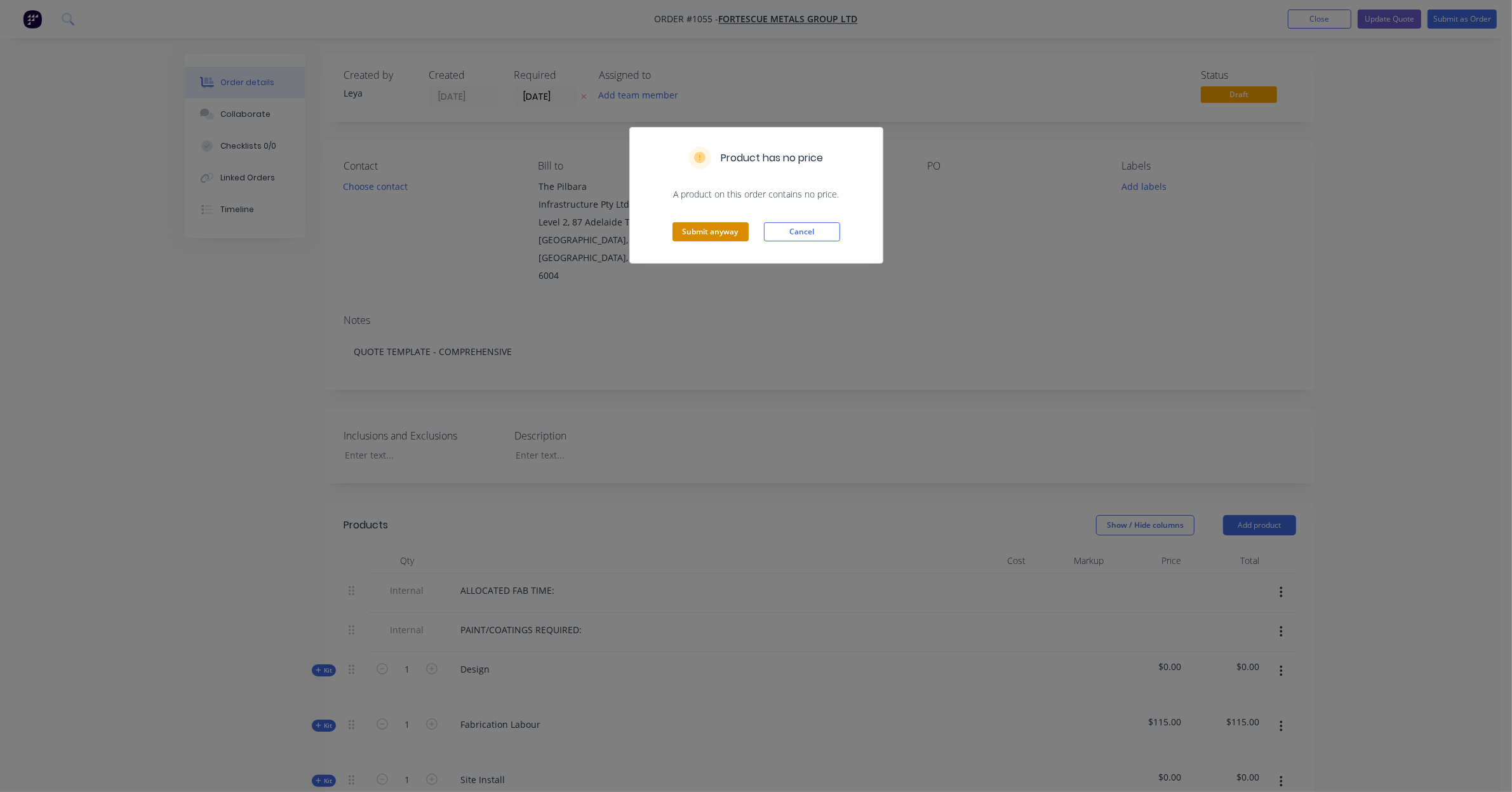
click at [713, 230] on button "Submit anyway" at bounding box center [710, 231] width 76 height 19
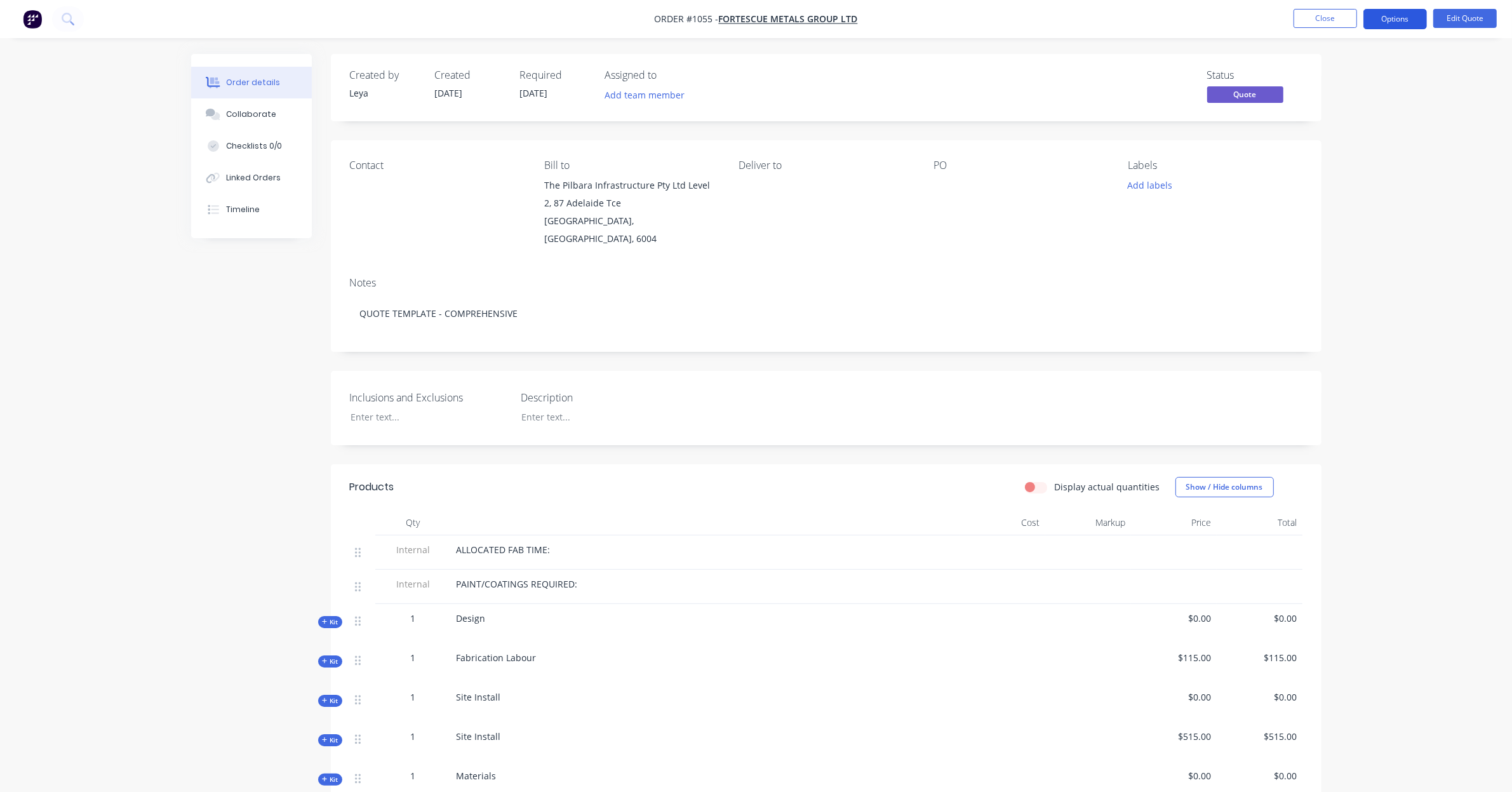
click at [1376, 19] on button "Options" at bounding box center [1395, 19] width 63 height 20
click at [1351, 207] on div "Change customer" at bounding box center [1357, 204] width 117 height 18
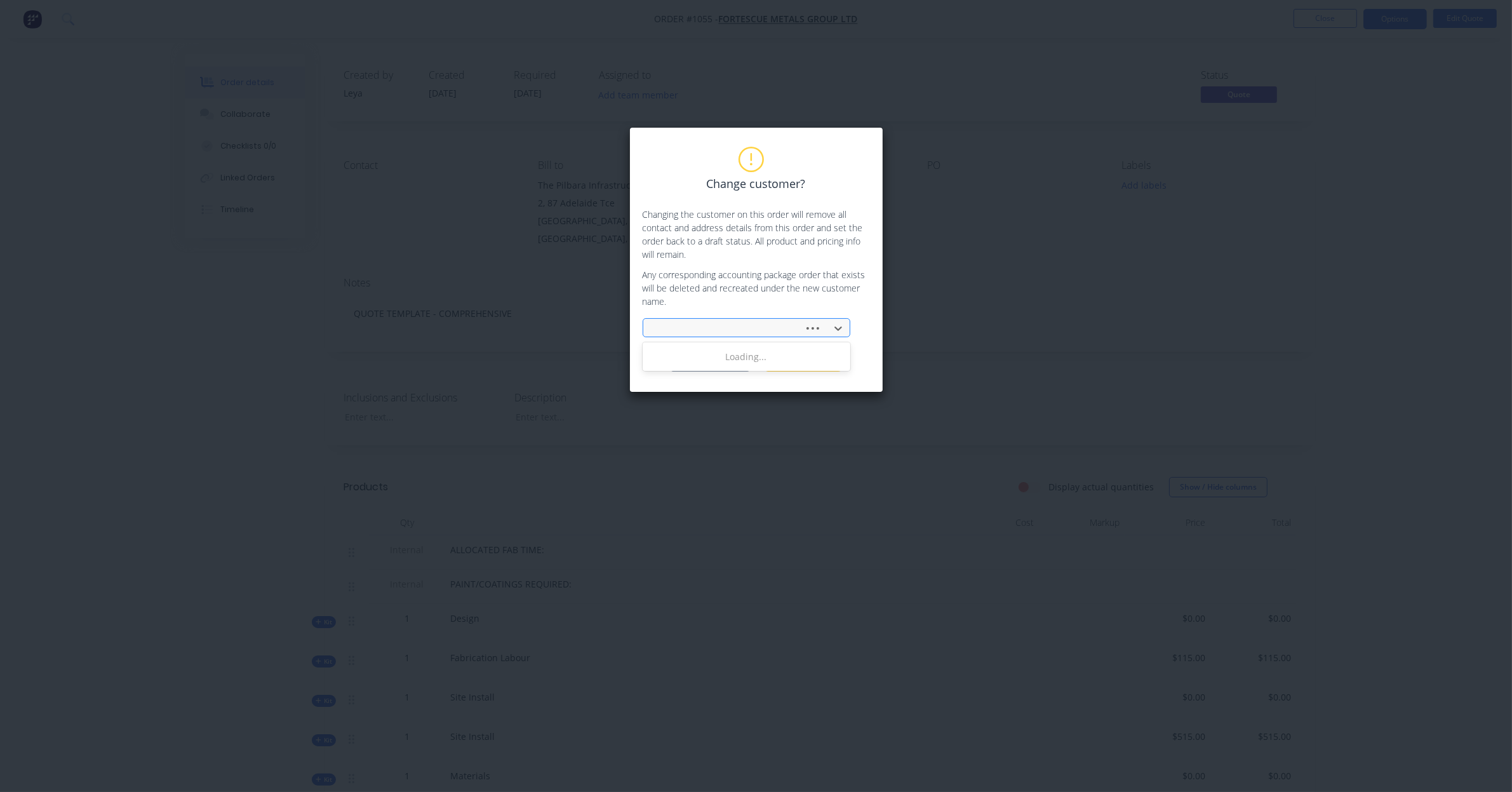
click at [715, 326] on div at bounding box center [725, 329] width 144 height 16
type input "rivt"
click at [734, 357] on div "RIVTOW MARINE PTY LTD" at bounding box center [747, 356] width 208 height 23
click at [730, 365] on button "Change customer" at bounding box center [710, 362] width 79 height 19
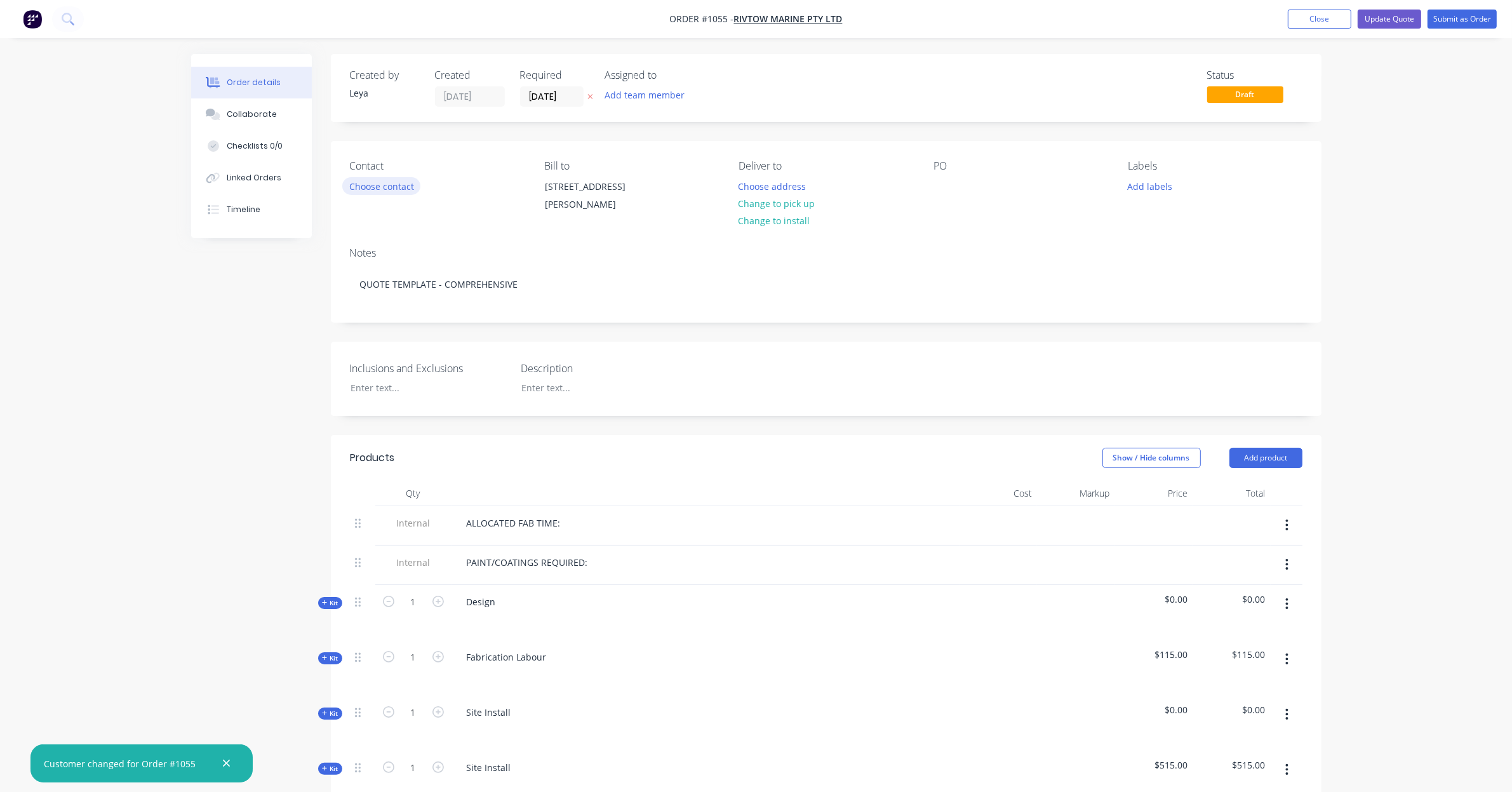
click at [369, 184] on button "Choose contact" at bounding box center [381, 185] width 78 height 17
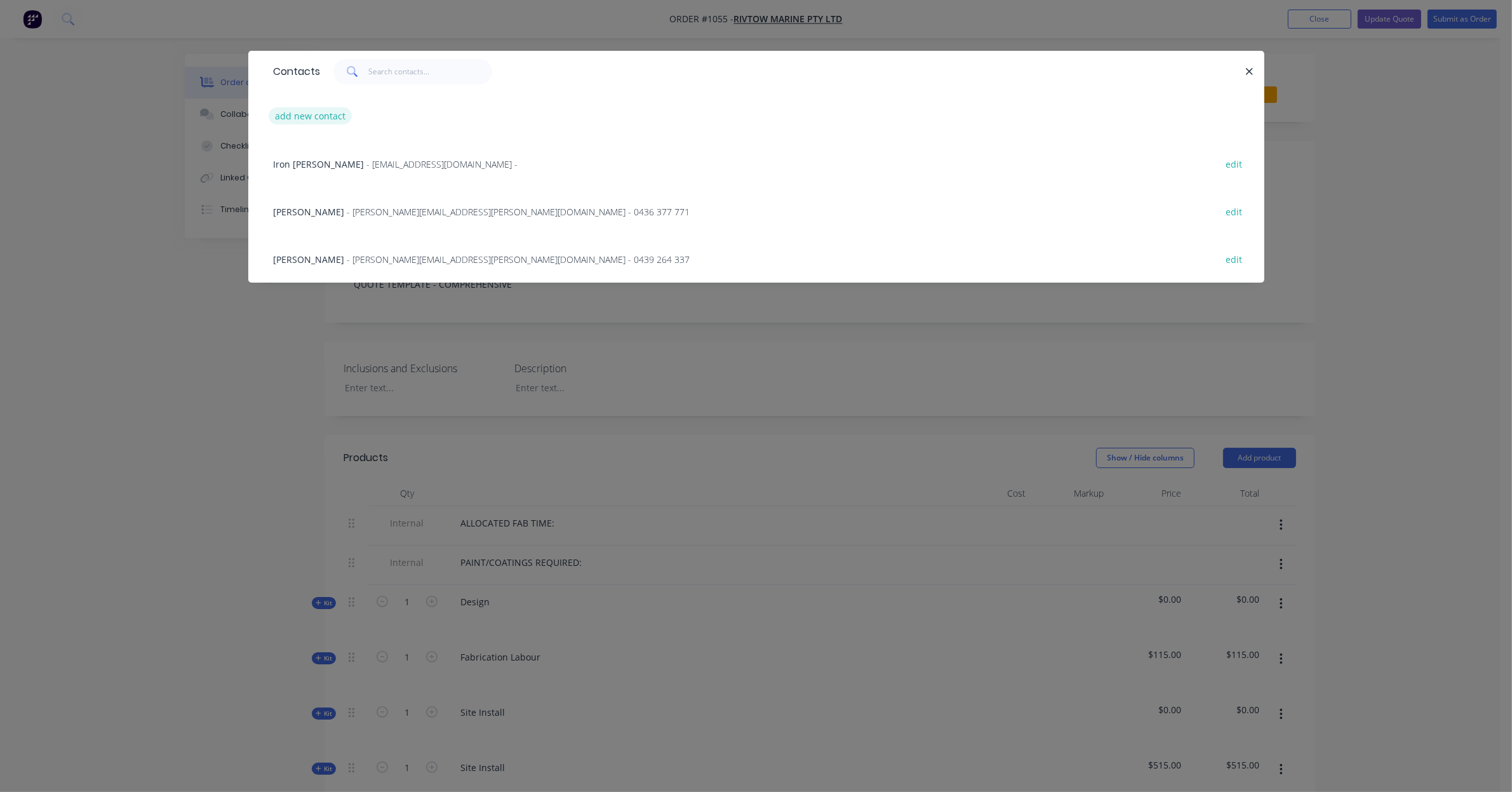
click at [332, 115] on button "add new contact" at bounding box center [310, 115] width 84 height 17
select select "AU"
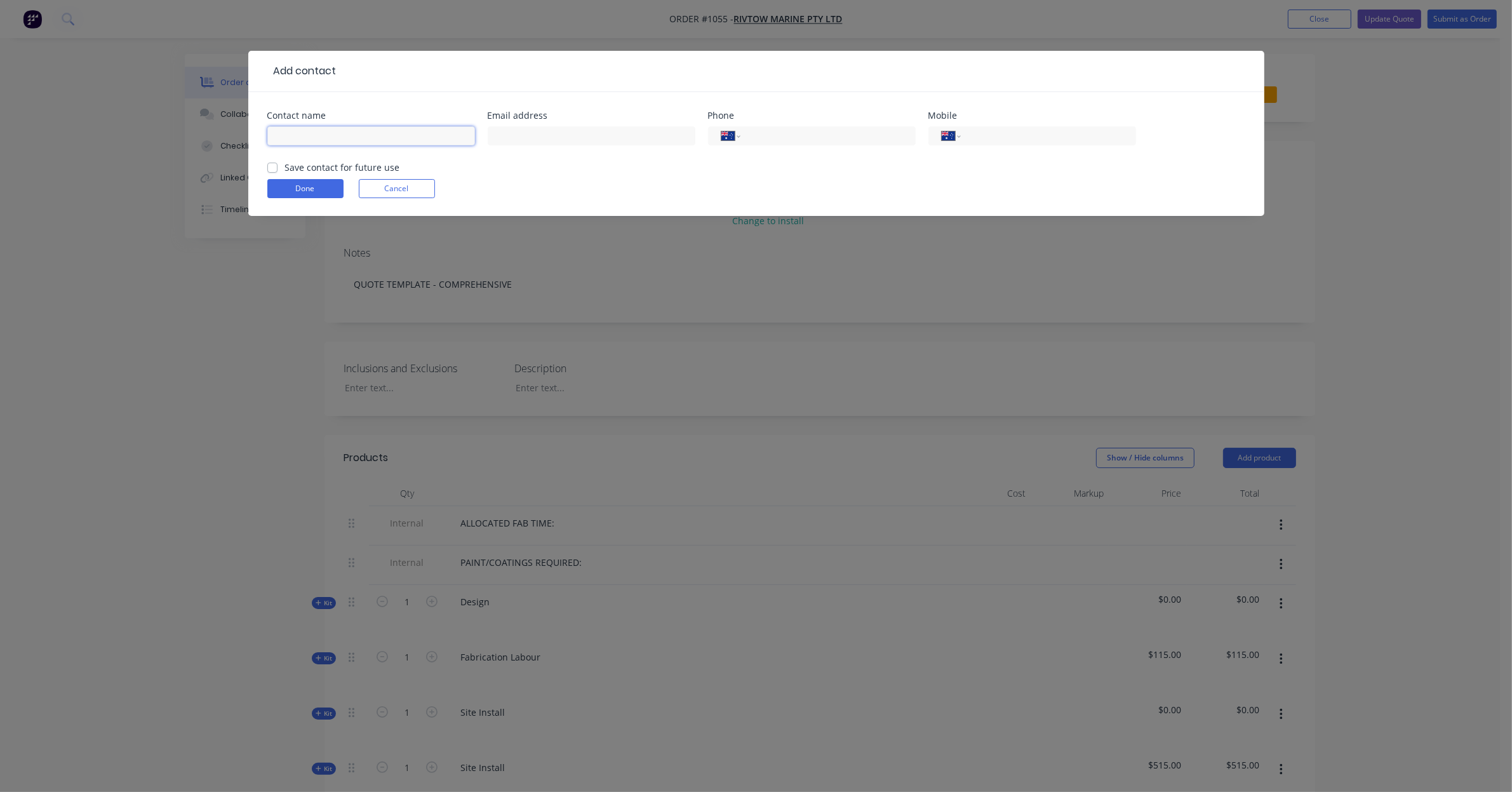
click at [384, 137] on input "text" at bounding box center [372, 136] width 208 height 19
type input "RT Discovery"
click at [361, 166] on label "Save contact for future use" at bounding box center [342, 167] width 115 height 14
click at [277, 166] on input "Save contact for future use" at bounding box center [272, 167] width 10 height 12
checkbox input "true"
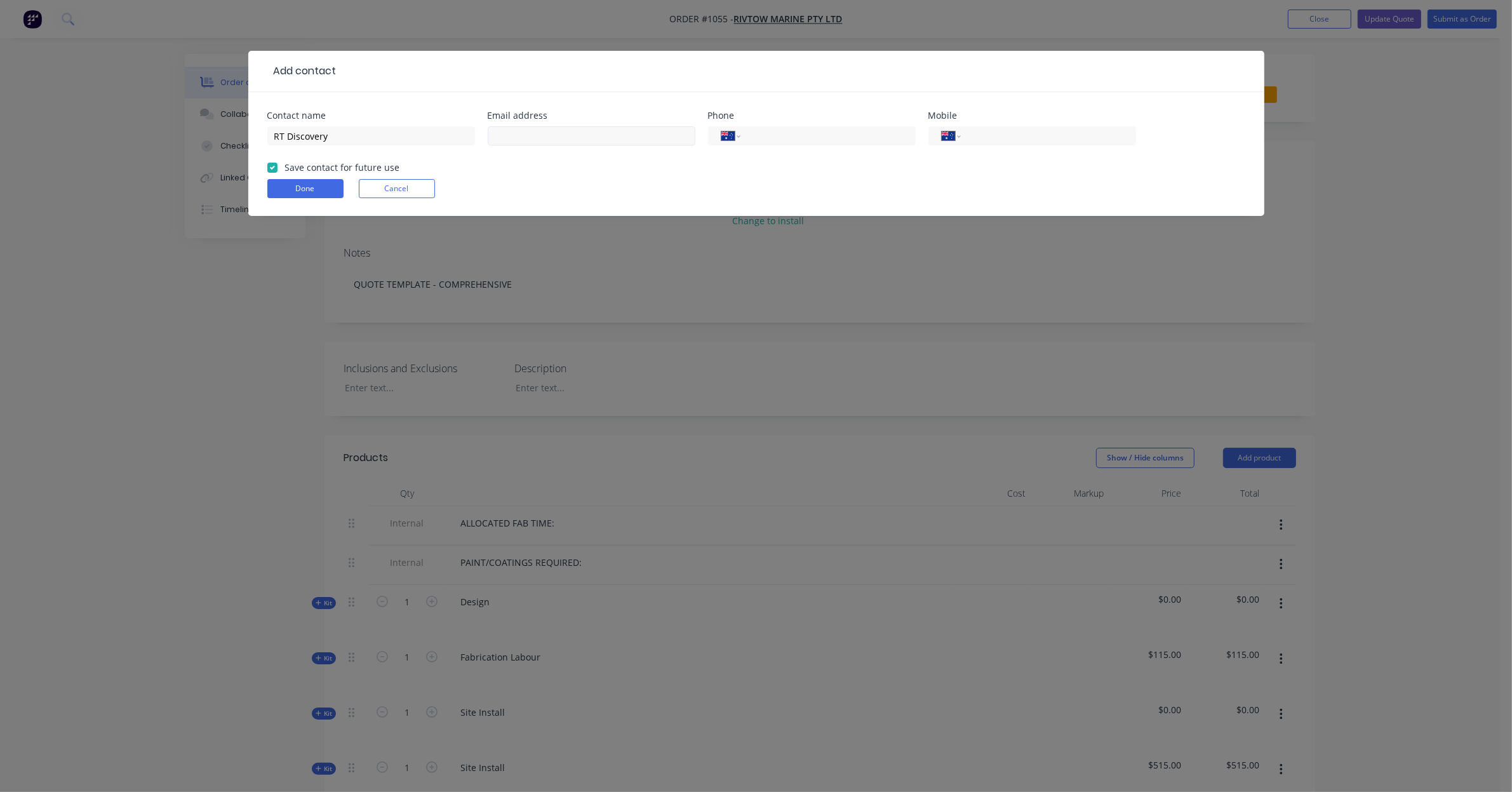
click at [649, 145] on div at bounding box center [592, 142] width 208 height 38
click at [650, 140] on input "text" at bounding box center [592, 136] width 208 height 19
click at [640, 134] on input "text" at bounding box center [592, 136] width 208 height 19
paste input "rtdiscovery@rivtowmarine.com.au"
type input "rtdiscovery@rivtowmarine.com.au"
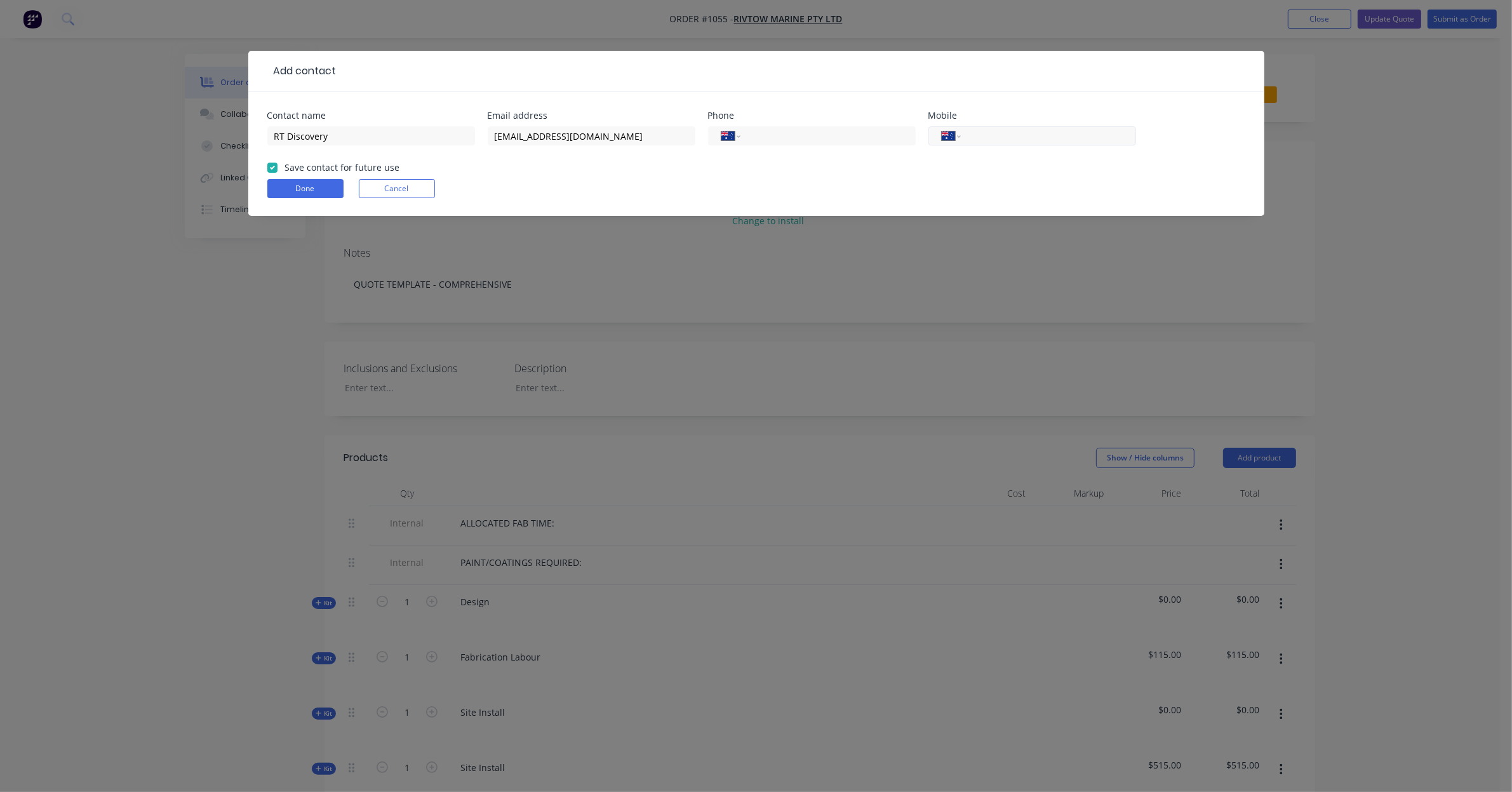
click at [1055, 143] on input "tel" at bounding box center [1046, 136] width 152 height 14
paste input "0484 538 605"
type input "0484 538 605"
click at [292, 194] on button "Done" at bounding box center [305, 188] width 76 height 19
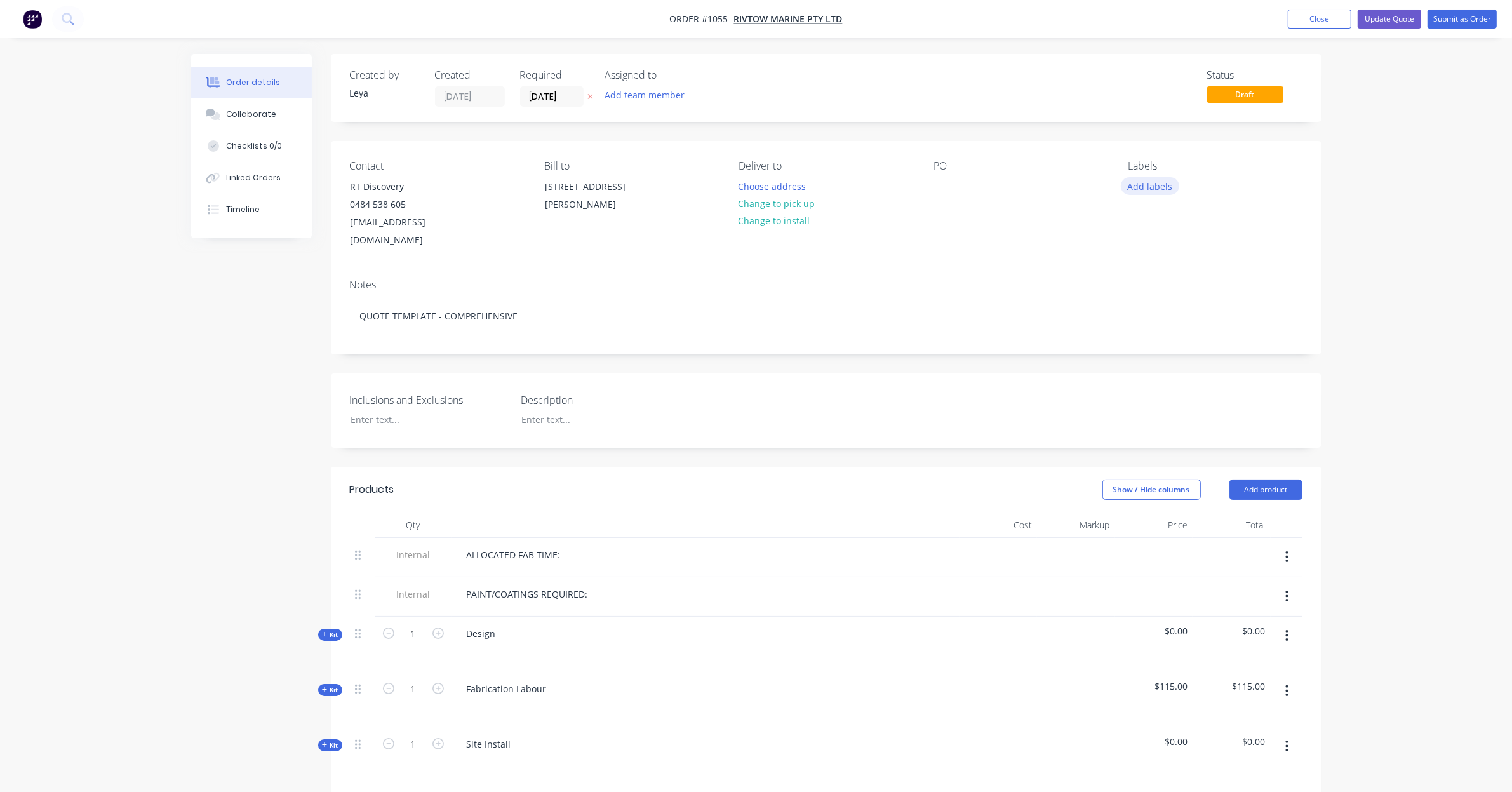
click at [1141, 184] on button "Add labels" at bounding box center [1150, 185] width 59 height 17
click at [1150, 315] on div at bounding box center [1151, 317] width 26 height 26
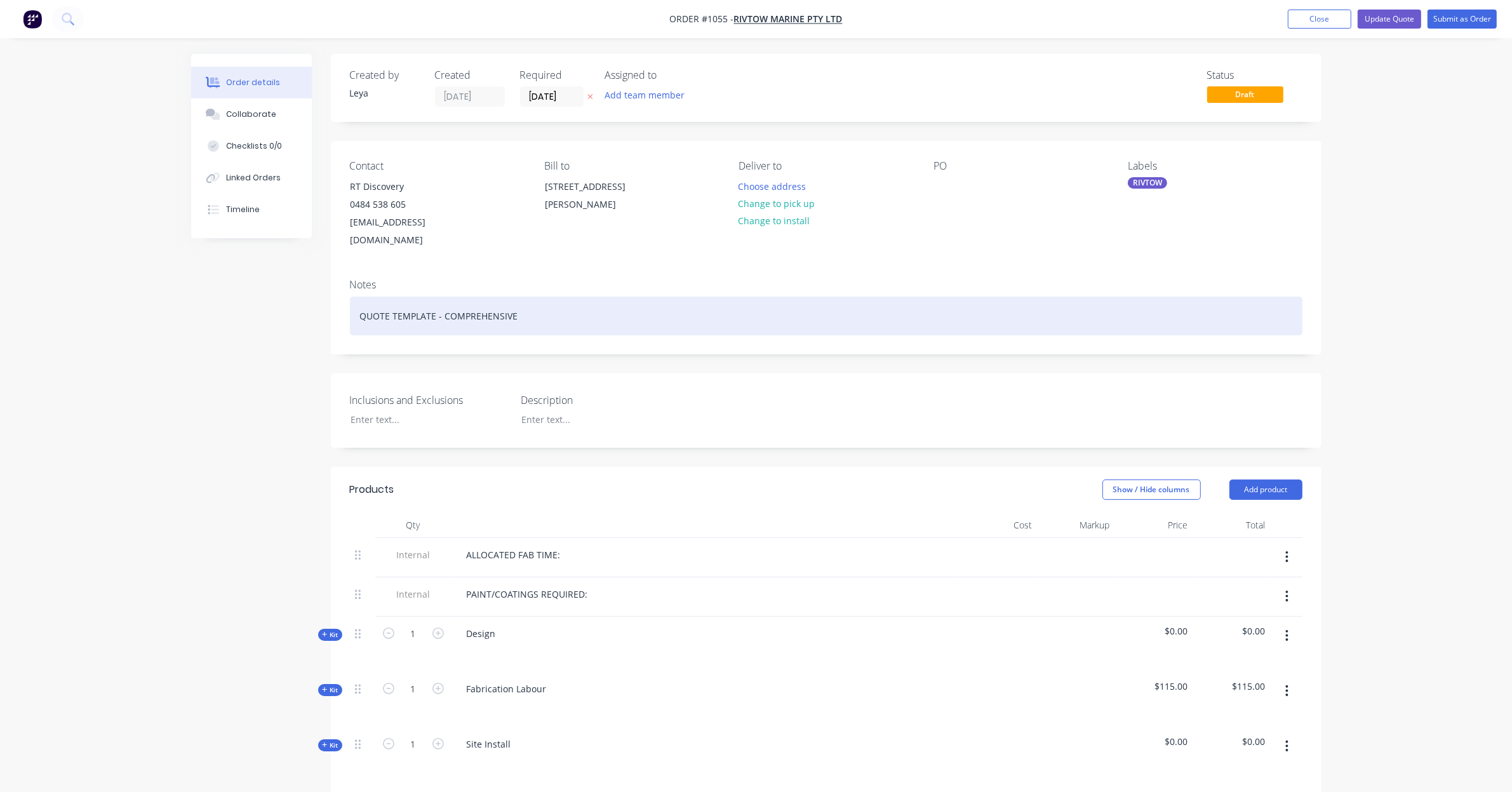
click at [469, 296] on div "QUOTE TEMPLATE - COMPREHENSIVE" at bounding box center [826, 315] width 953 height 38
drag, startPoint x: 567, startPoint y: 305, endPoint x: 216, endPoint y: 301, distance: 351.0
click at [216, 301] on div "Created by Leya Created 08/09/25 Required 08/09/25 Assigned to Add team member …" at bounding box center [757, 794] width 1131 height 1480
paste div
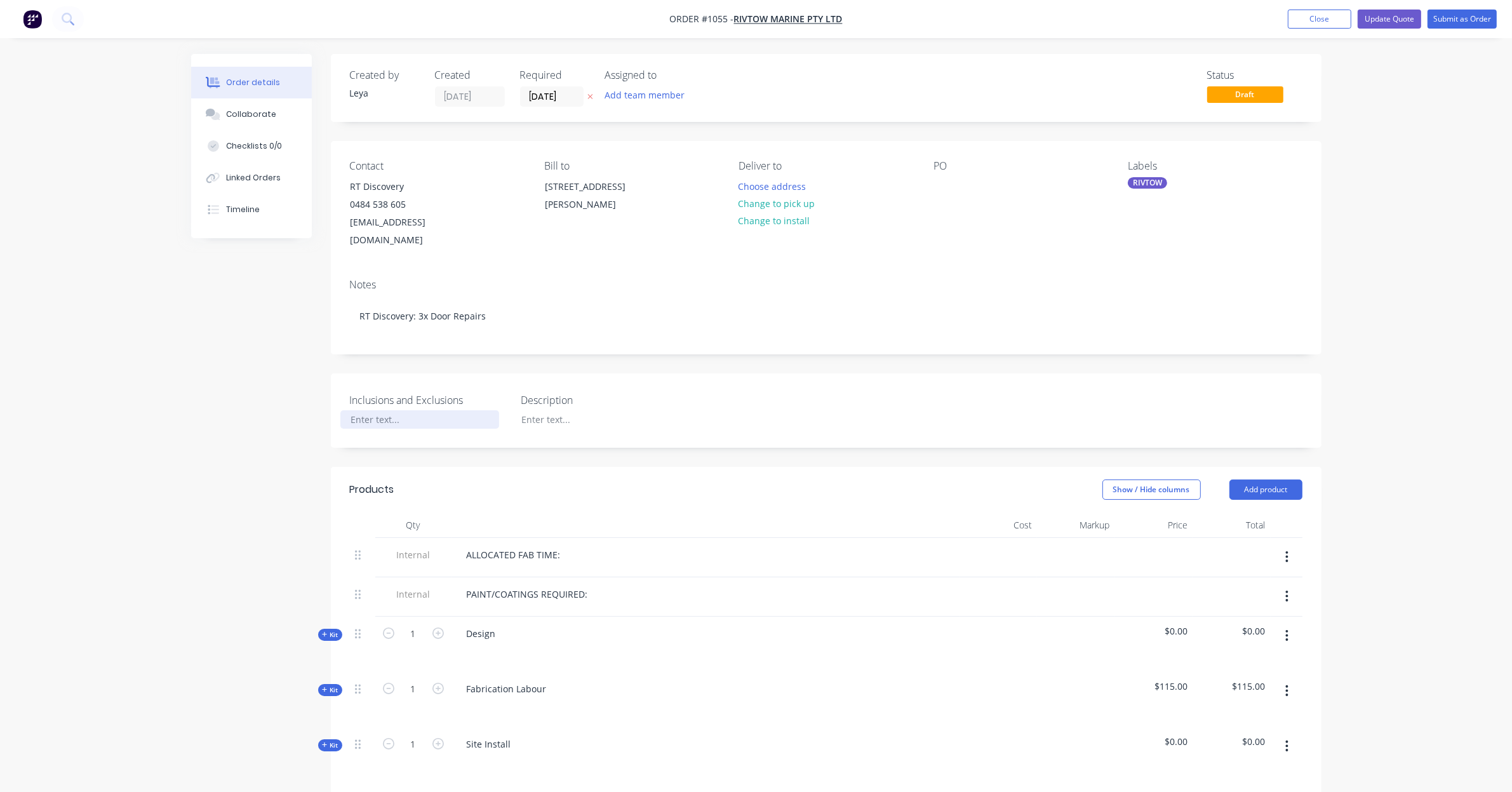
click at [398, 410] on div at bounding box center [420, 419] width 159 height 18
paste div
drag, startPoint x: 807, startPoint y: 445, endPoint x: 769, endPoint y: 442, distance: 38.1
click at [769, 442] on div "Created by Leya Created 08/09/25 Required 08/09/25 Assigned to Add team member …" at bounding box center [826, 784] width 990 height 1461
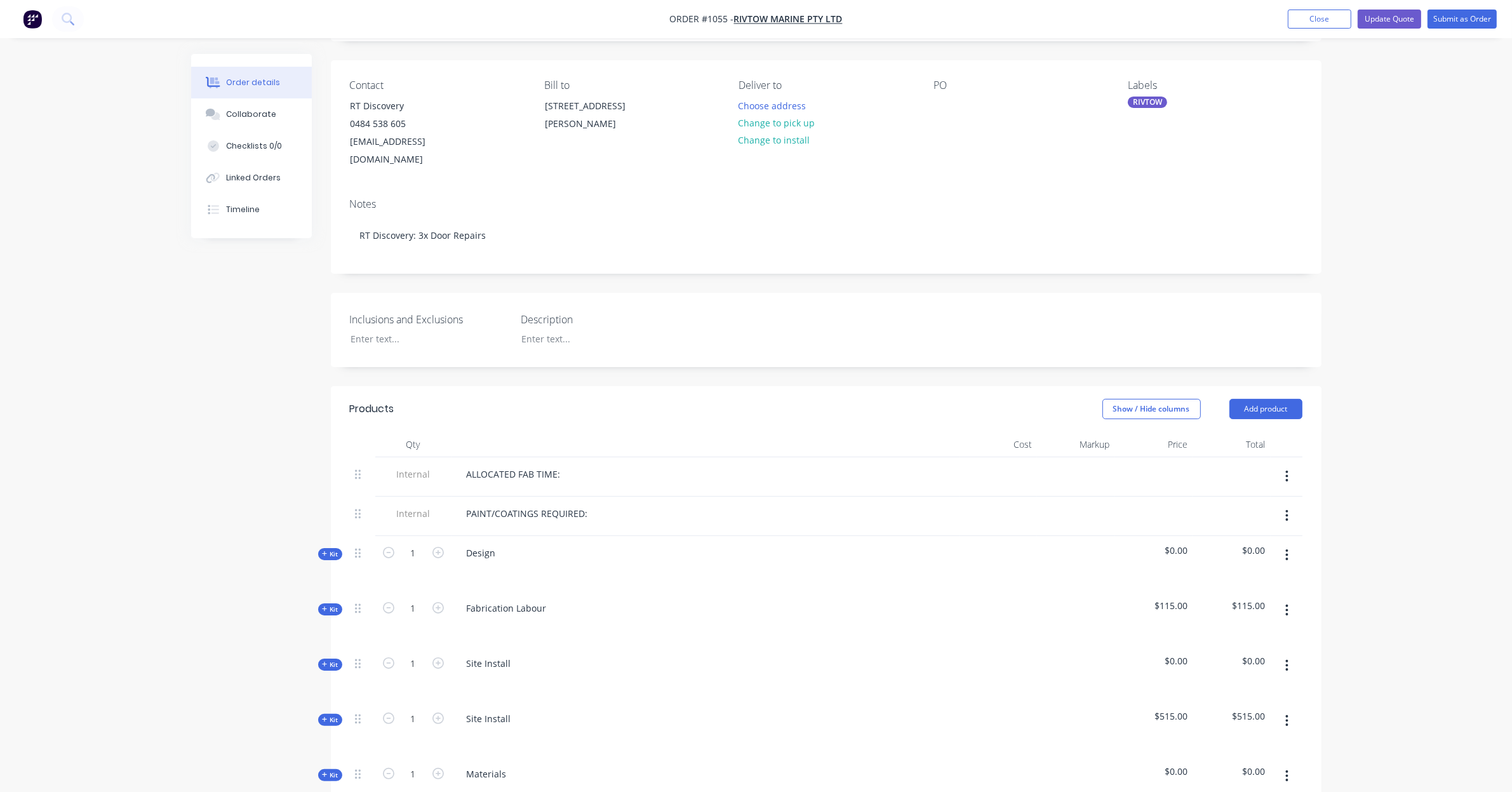
scroll to position [105, 0]
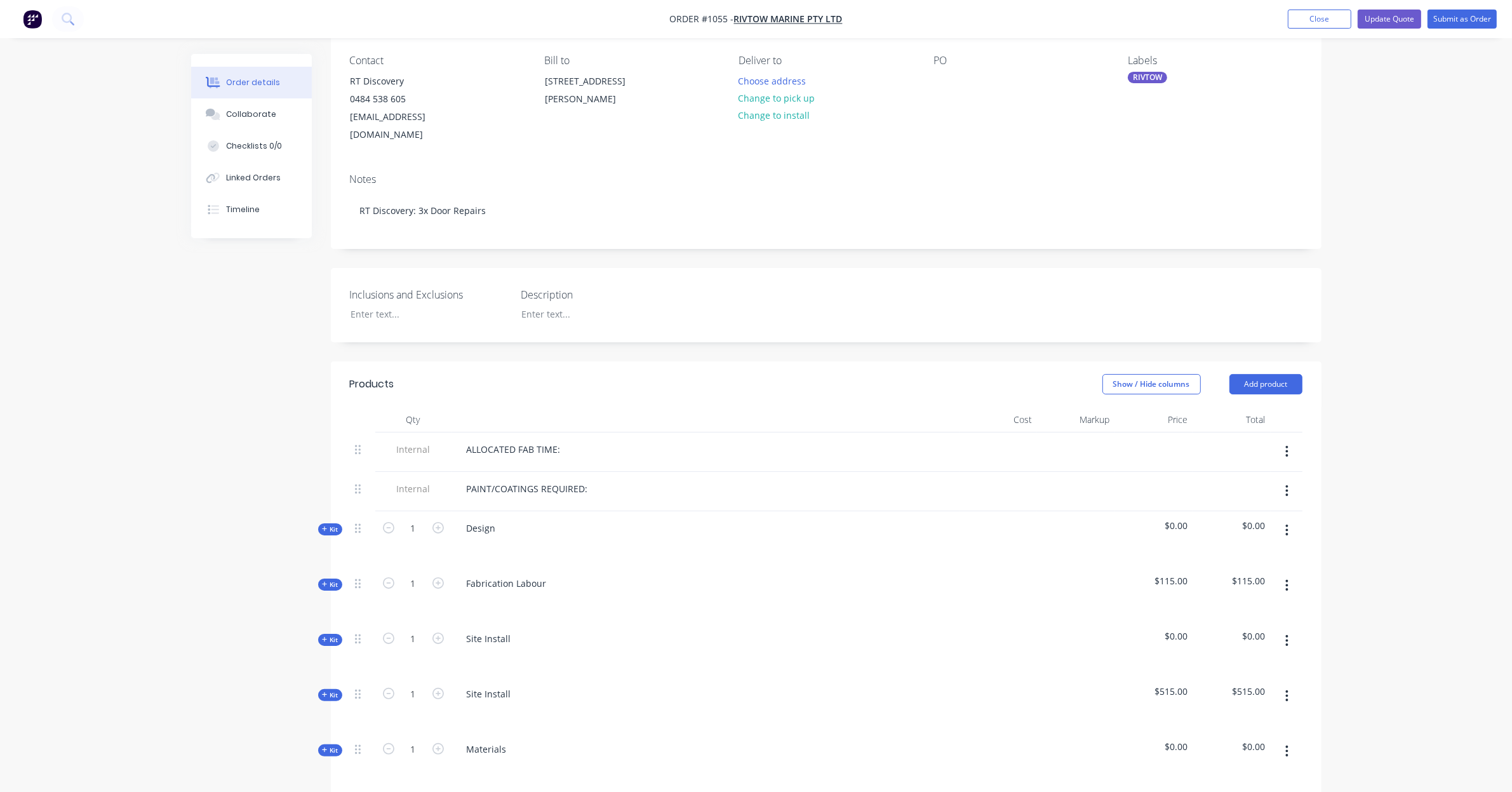
click at [1291, 440] on button "button" at bounding box center [1287, 451] width 30 height 23
click at [1271, 501] on div "Delete" at bounding box center [1242, 510] width 98 height 18
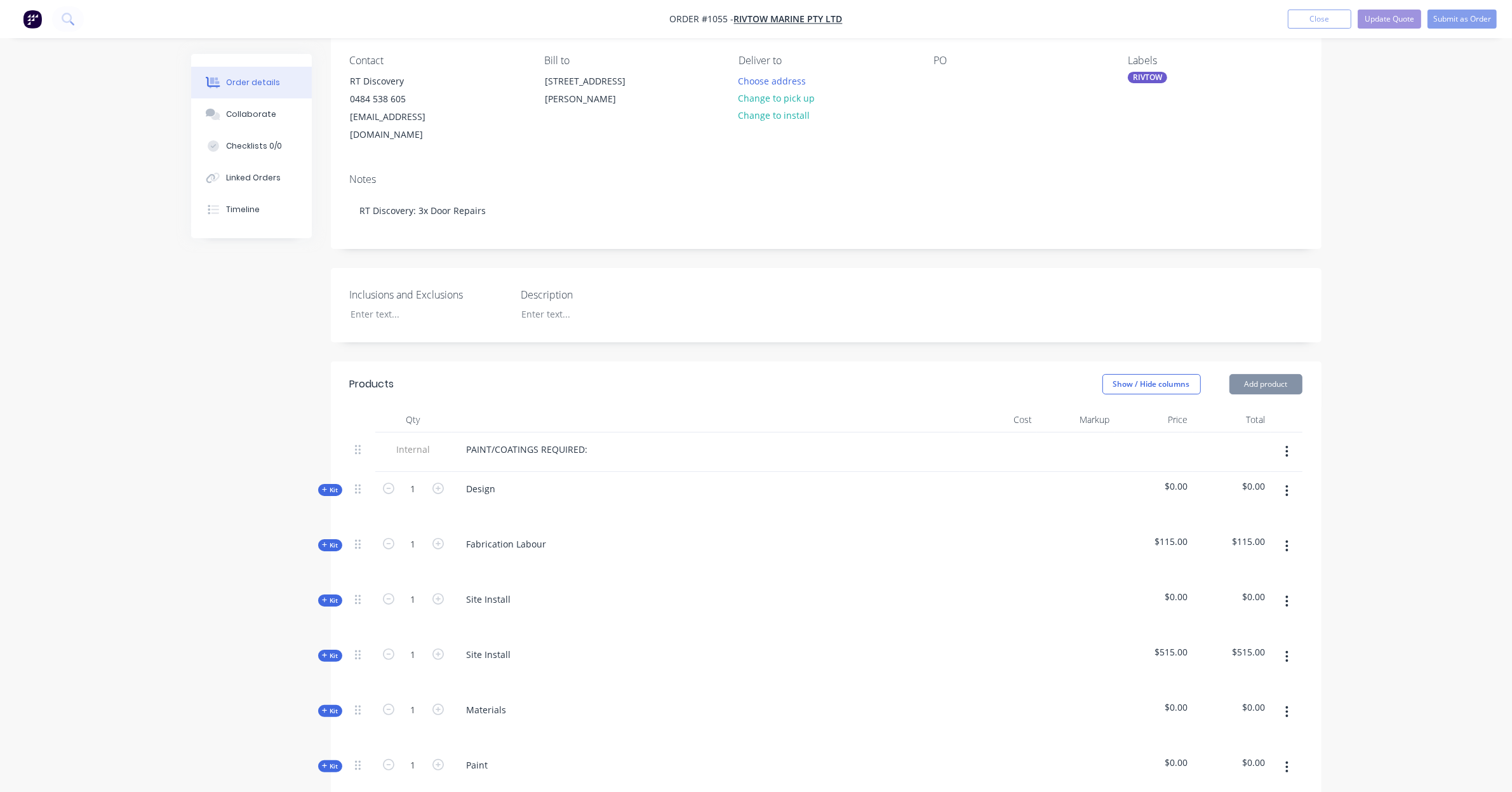
click at [1289, 440] on button "button" at bounding box center [1287, 451] width 30 height 23
click at [1272, 501] on div "Delete" at bounding box center [1242, 510] width 98 height 18
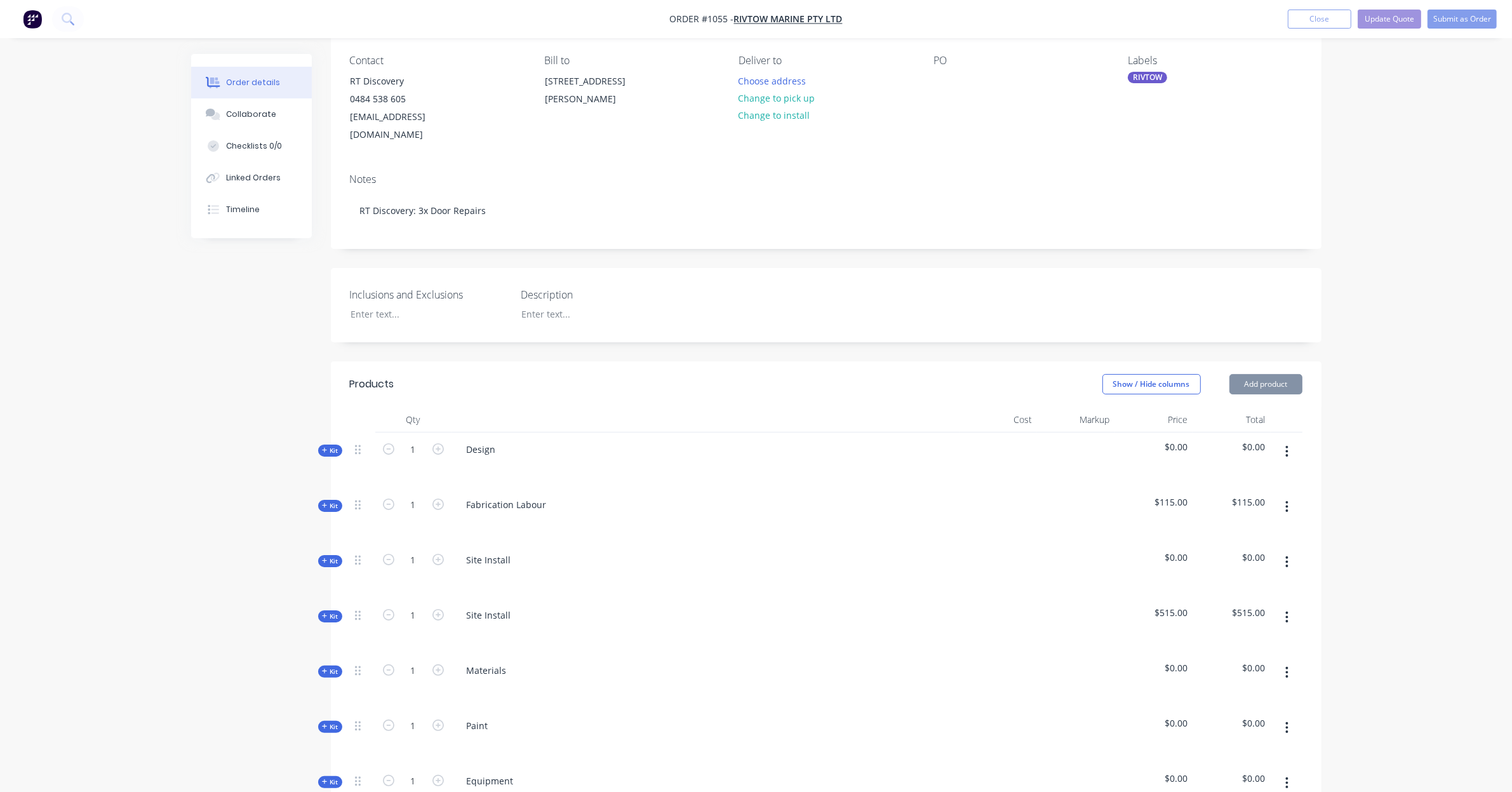
drag, startPoint x: 1345, startPoint y: 430, endPoint x: 1345, endPoint y: 408, distance: 22.0
click at [1345, 408] on div "Order details Collaborate Checklists 0/0 Linked Orders Timeline Order details C…" at bounding box center [756, 622] width 1512 height 1455
click at [335, 446] on span "Kit" at bounding box center [330, 451] width 17 height 10
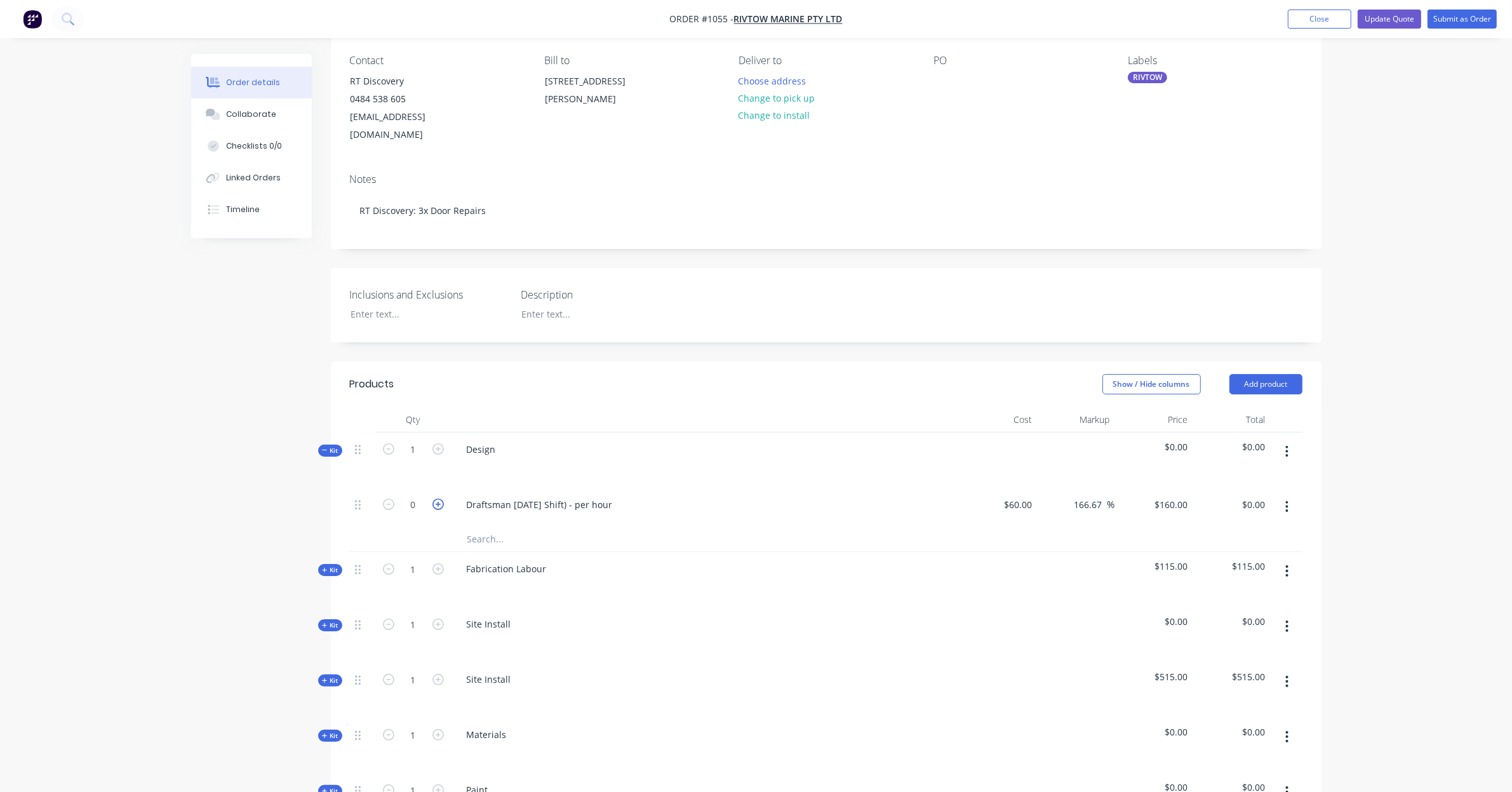
click at [439, 498] on icon "button" at bounding box center [438, 503] width 11 height 11
type input "1"
type input "$160.00"
click at [439, 498] on icon "button" at bounding box center [438, 503] width 11 height 11
type input "2"
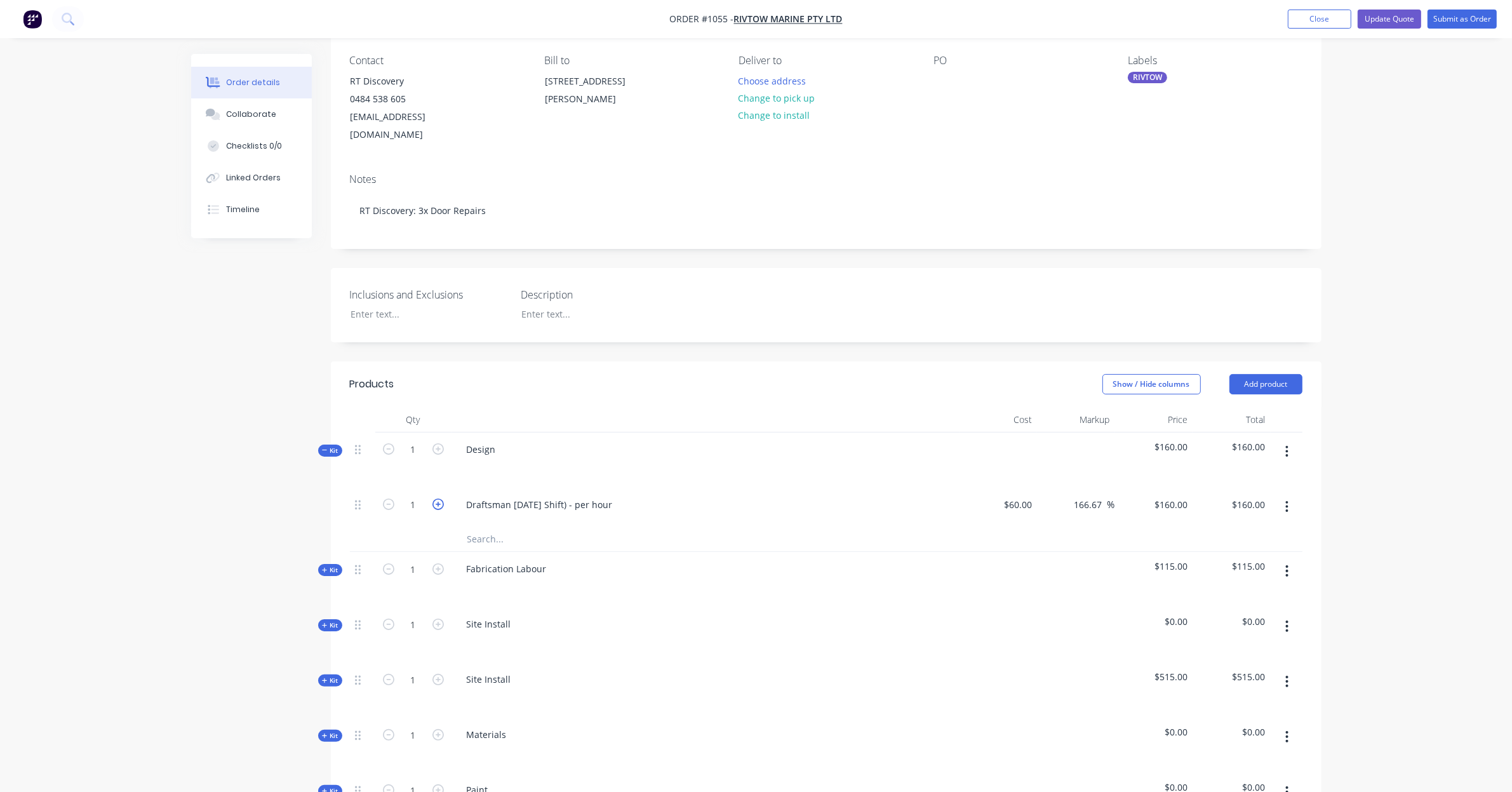
type input "$320.00"
click at [1180, 495] on input "160" at bounding box center [1173, 504] width 39 height 18
type input "140"
type input "133.33"
type input "$140.00"
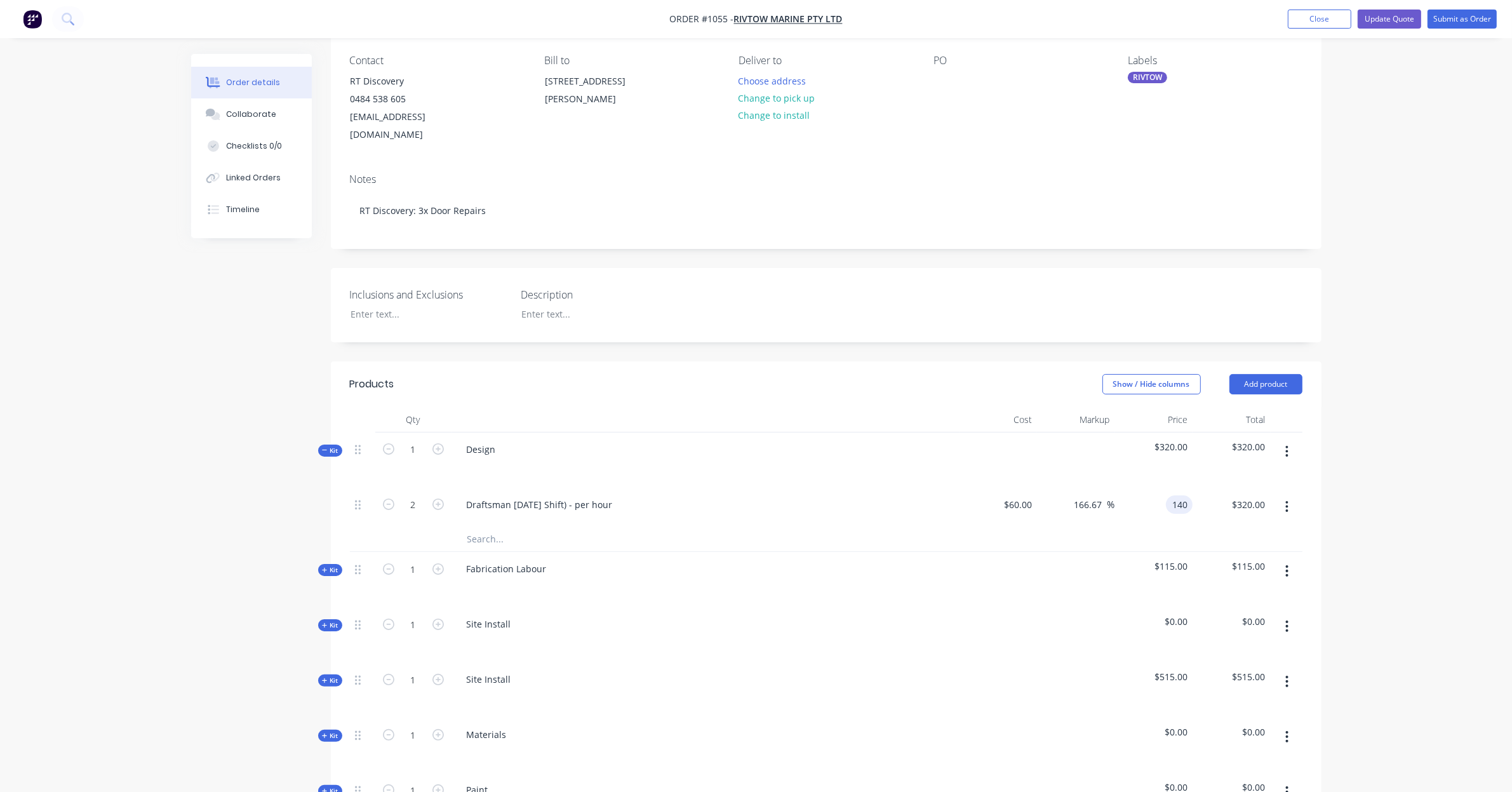
type input "$280.00"
click at [1393, 469] on div "Order details Collaborate Checklists 0/0 Linked Orders Timeline Order details C…" at bounding box center [756, 654] width 1512 height 1519
click at [325, 567] on icon at bounding box center [324, 570] width 5 height 5
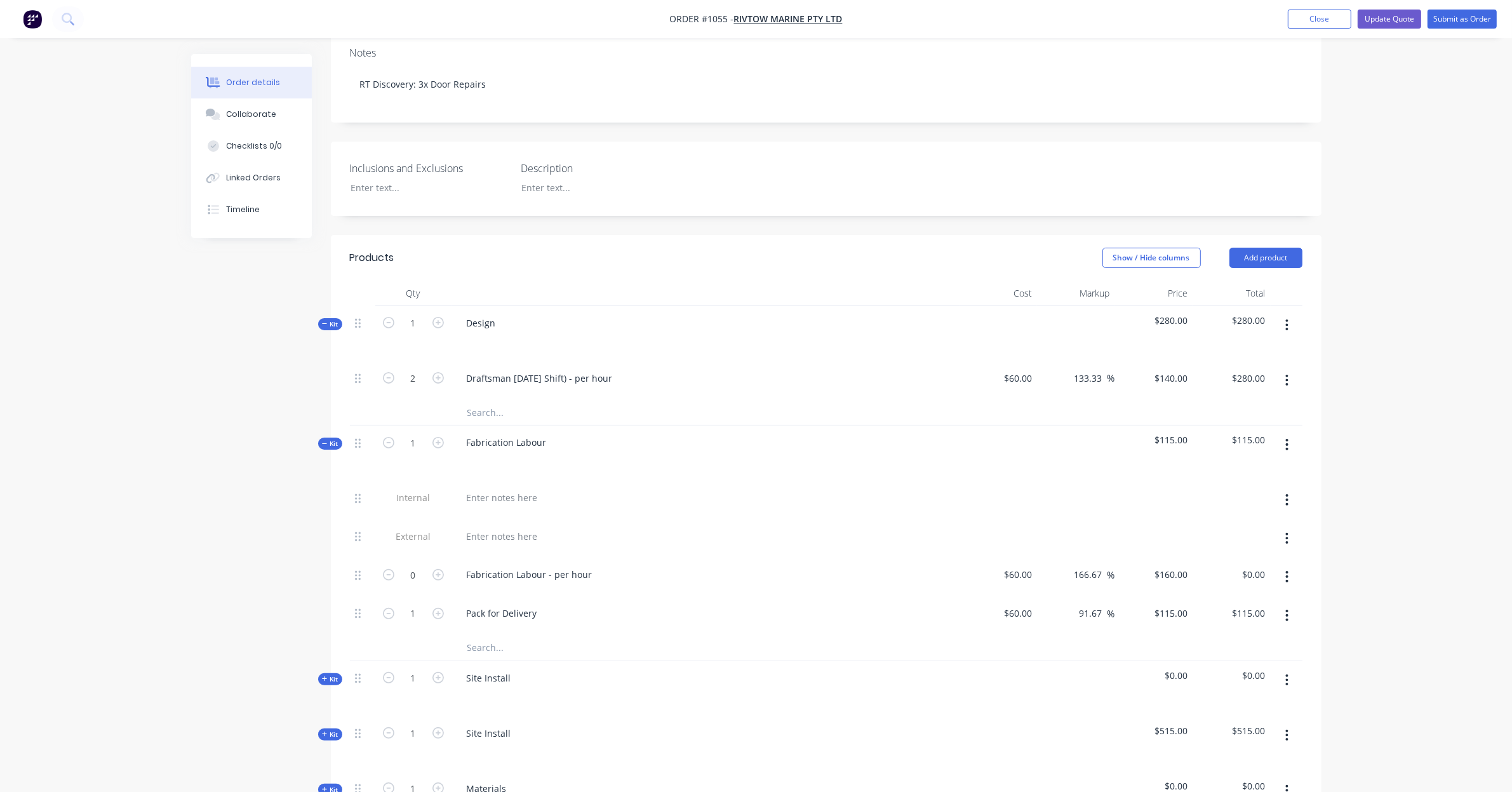
scroll to position [291, 0]
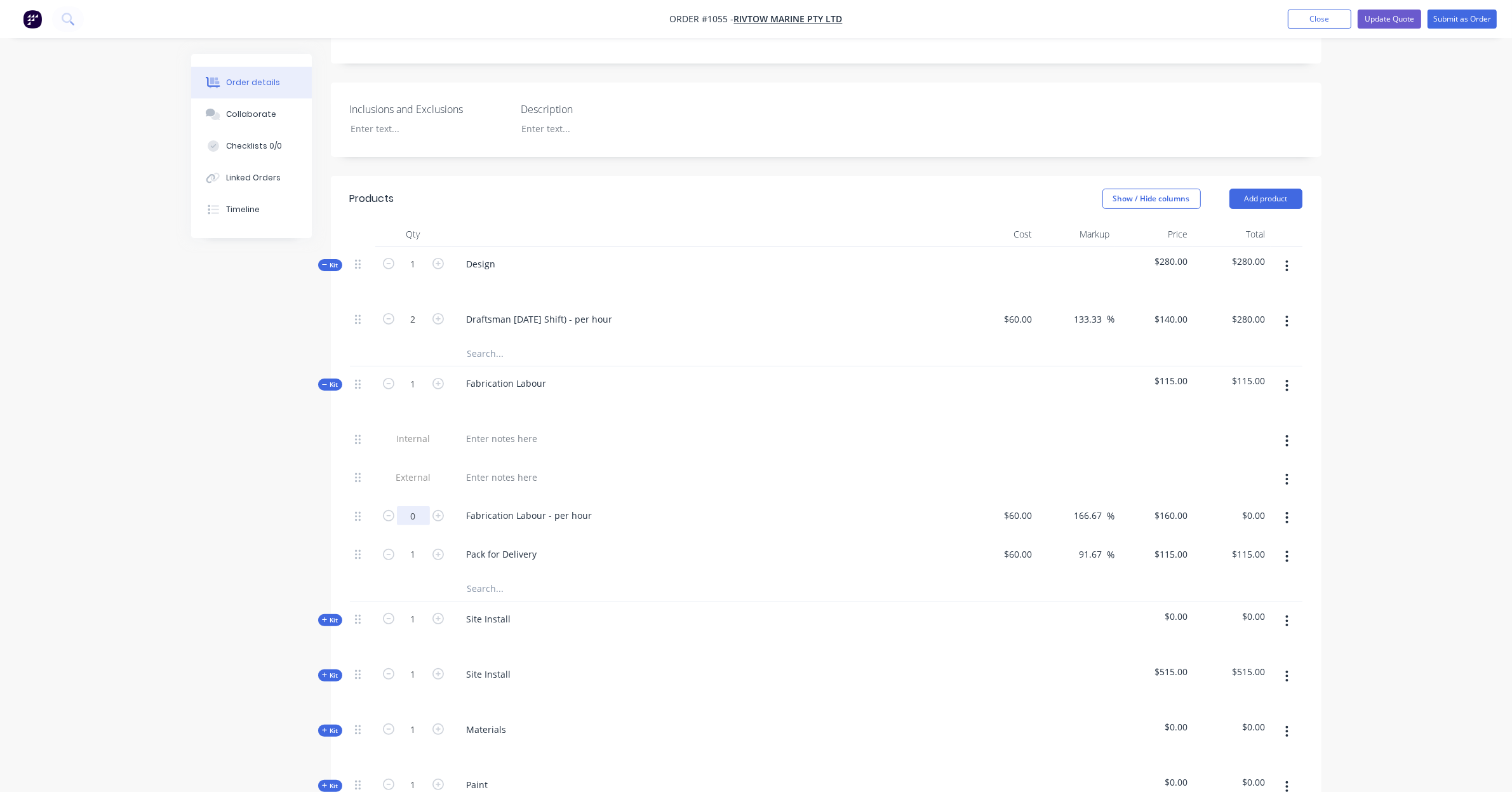
click at [422, 506] on input "0" at bounding box center [414, 515] width 33 height 19
type input "17"
type input "$2,720.00"
click at [1431, 484] on div "Order details Collaborate Checklists 0/0 Linked Orders Timeline Order details C…" at bounding box center [756, 559] width 1512 height 1700
click at [383, 549] on icon "button" at bounding box center [388, 554] width 11 height 11
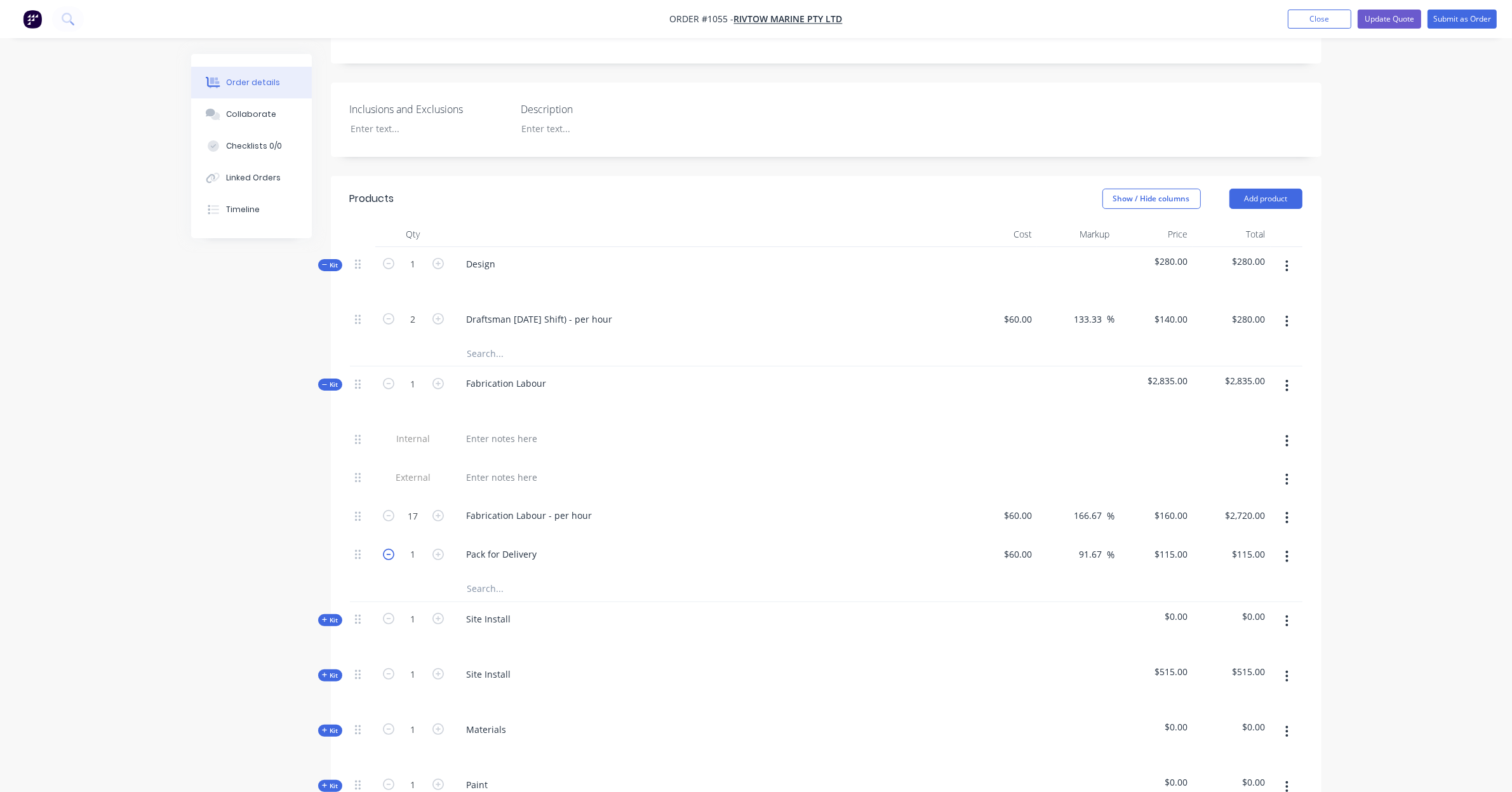
type input "0"
type input "$0.00"
click at [1296, 545] on button "button" at bounding box center [1287, 556] width 30 height 23
click at [1258, 631] on div "Delete" at bounding box center [1242, 641] width 98 height 18
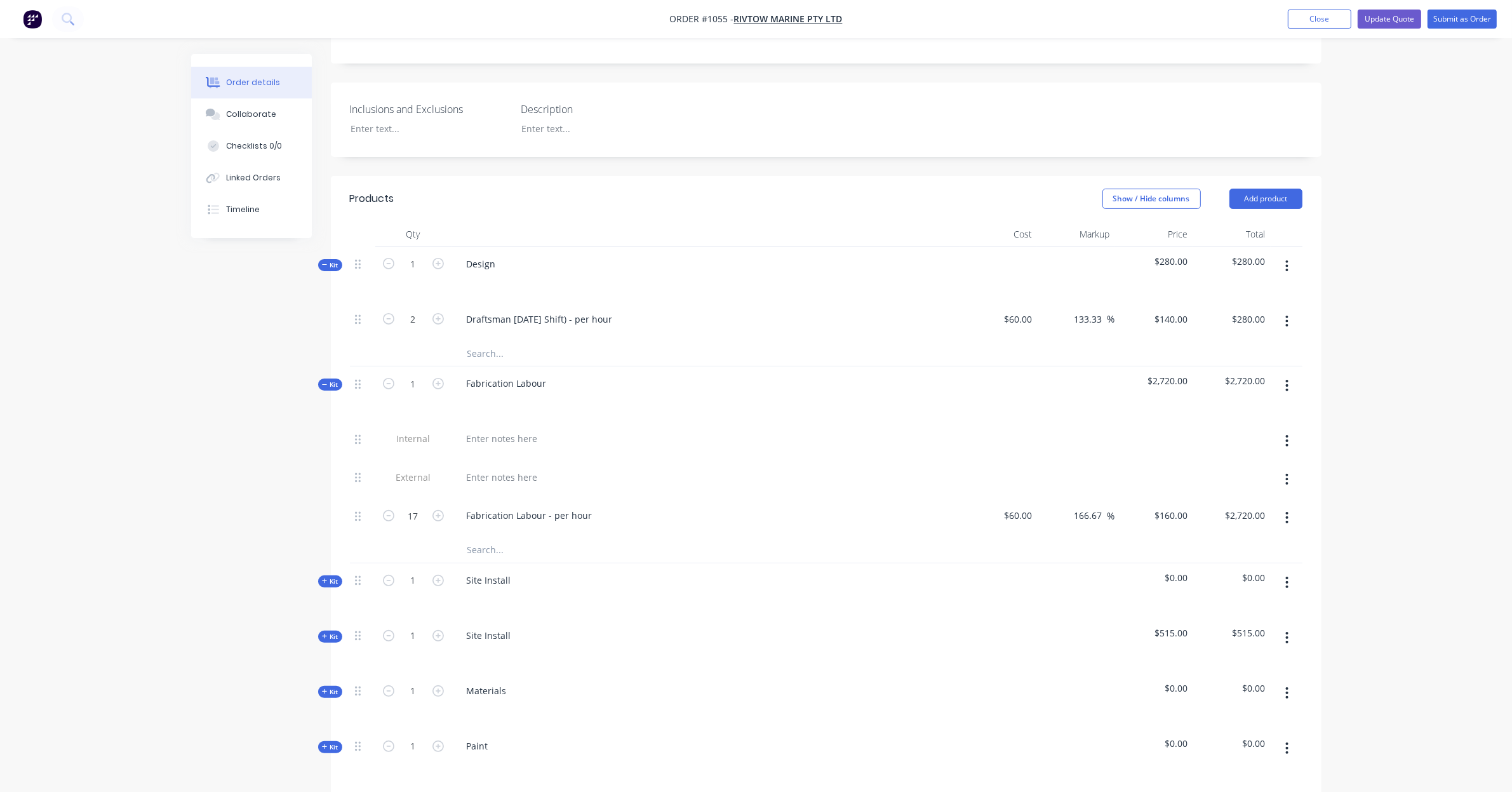
click at [322, 380] on span "Kit" at bounding box center [330, 384] width 17 height 10
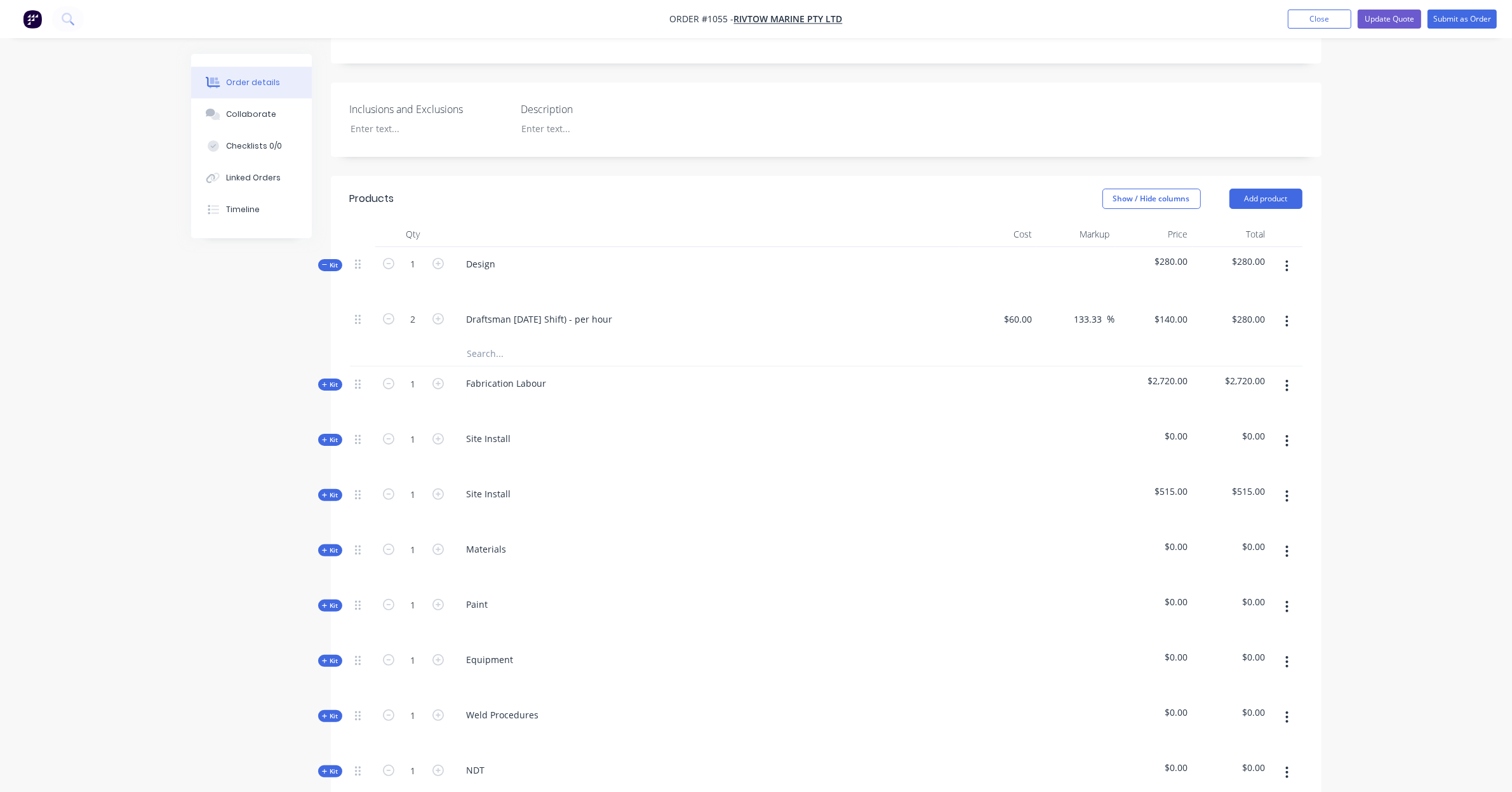
click at [325, 261] on icon at bounding box center [325, 265] width 6 height 6
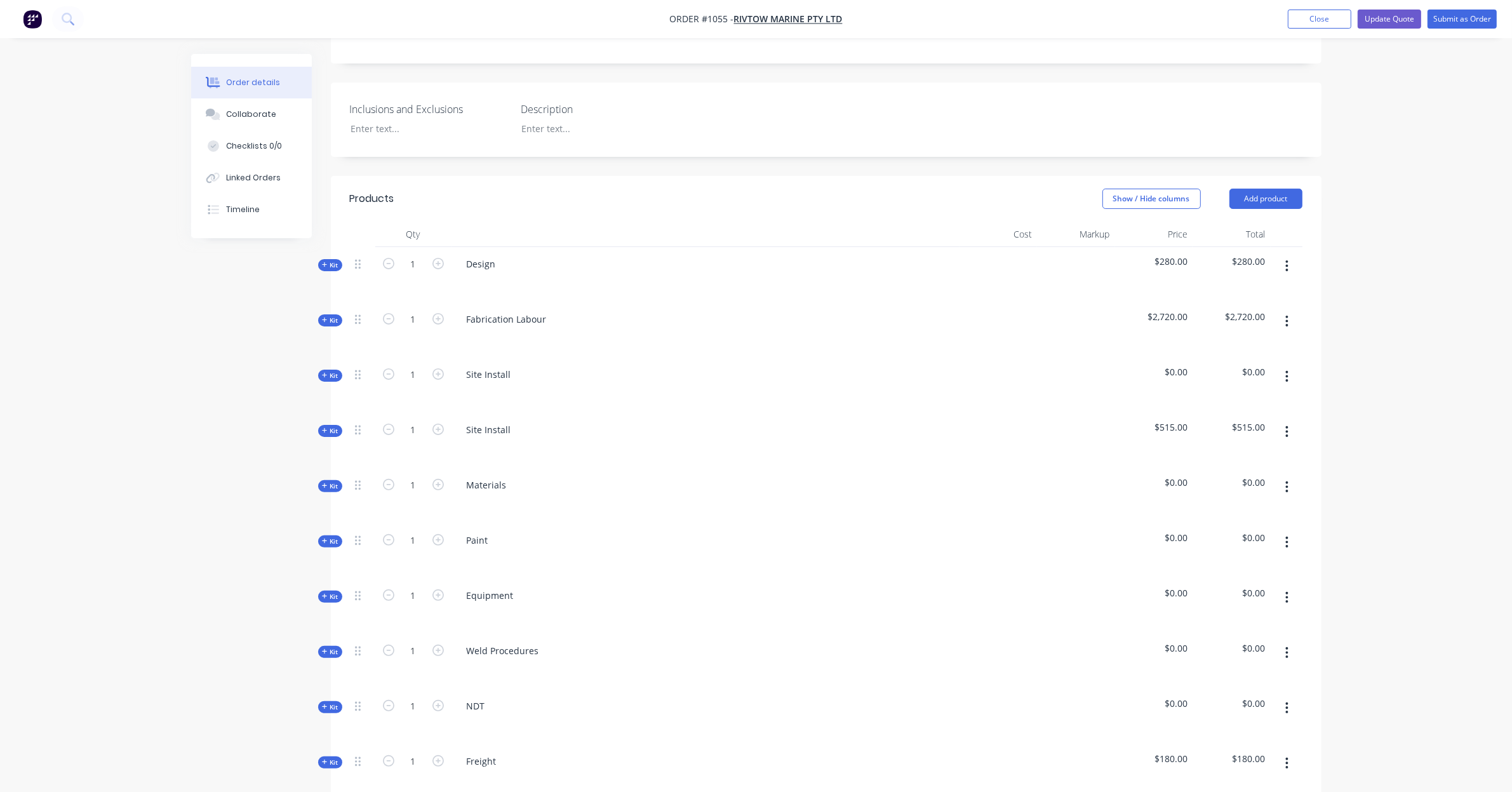
click at [333, 371] on span "Kit" at bounding box center [330, 375] width 17 height 10
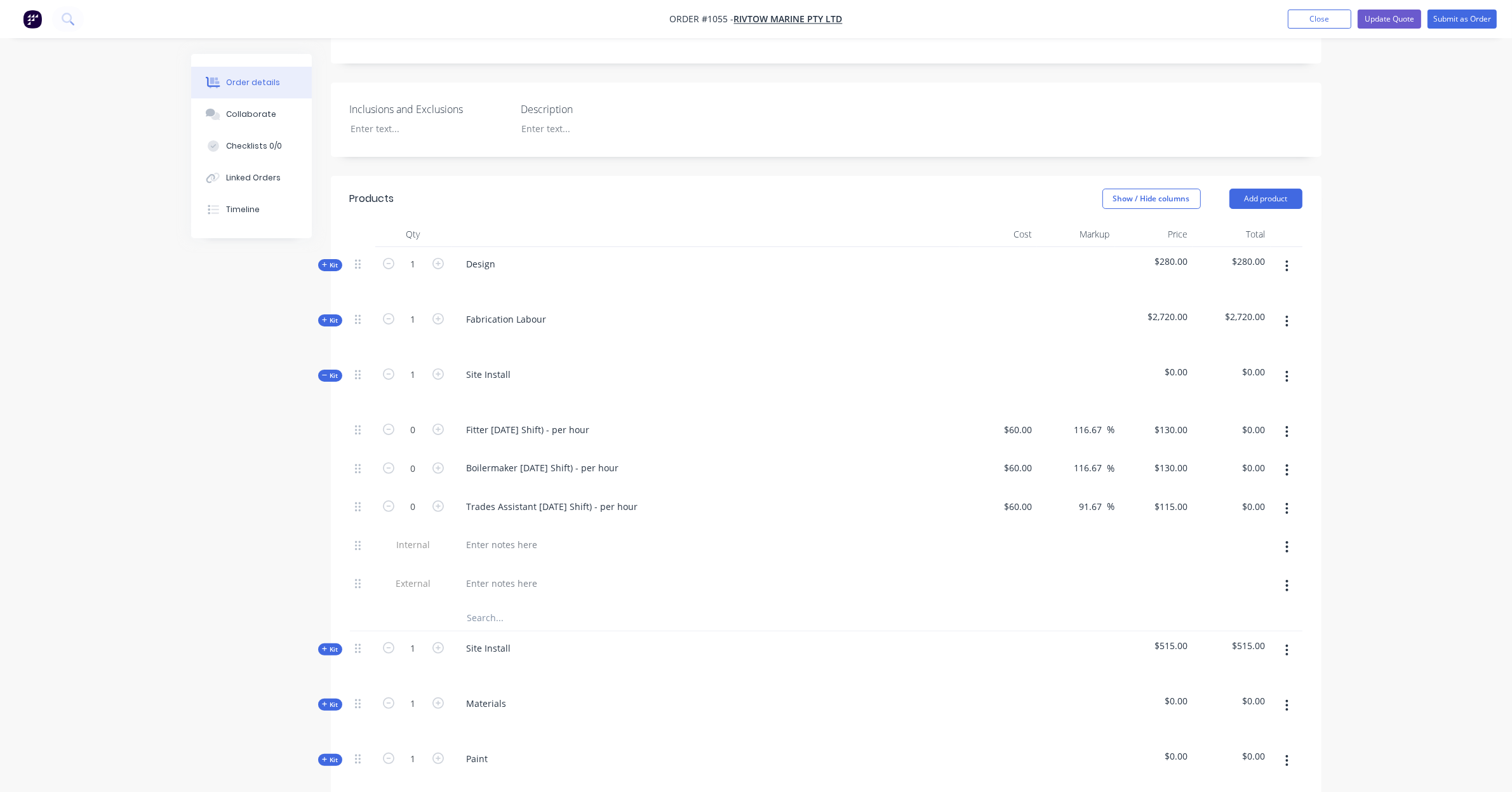
click at [338, 644] on div "Kit" at bounding box center [330, 650] width 24 height 12
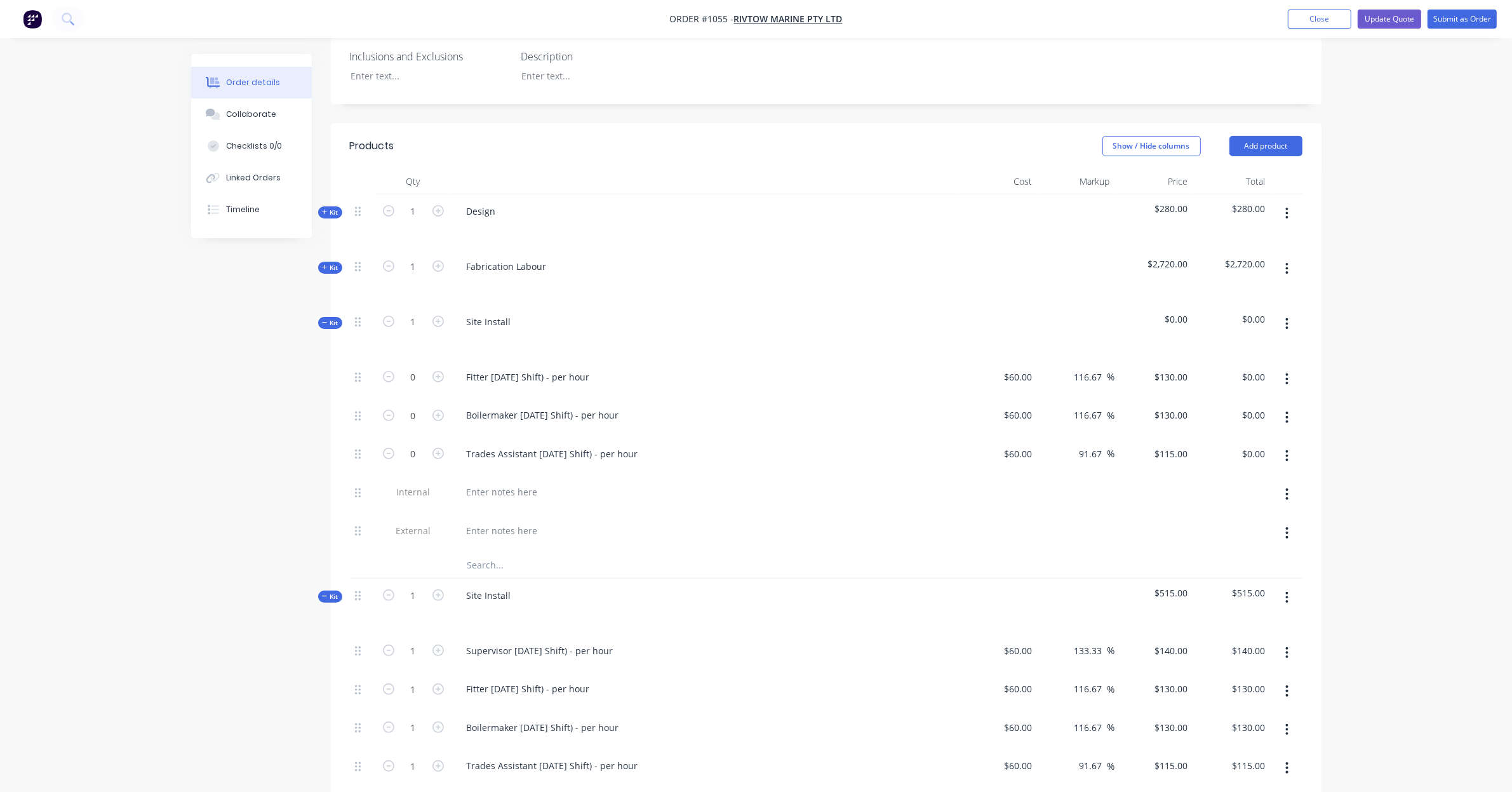
scroll to position [317, 0]
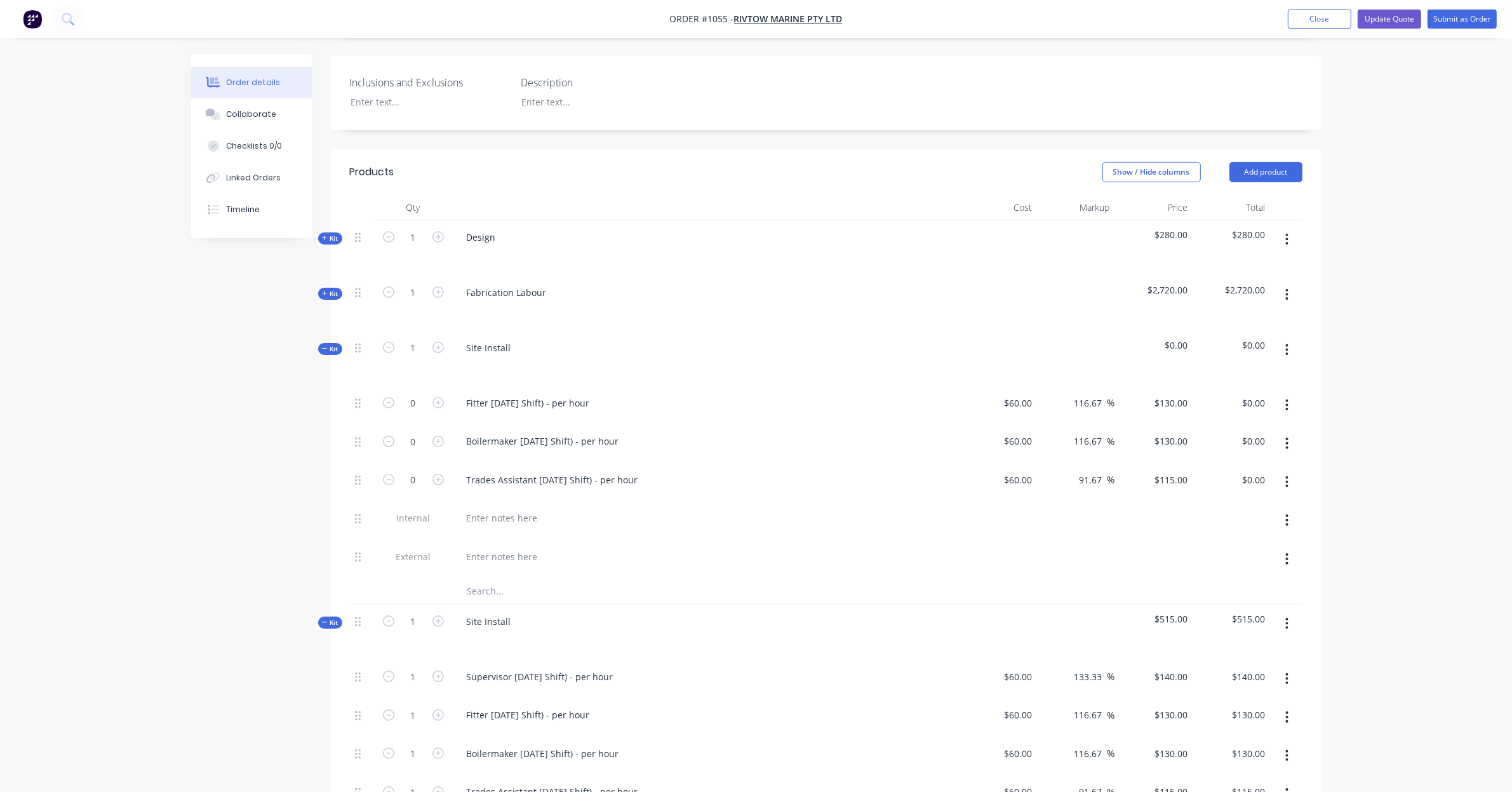
click at [1290, 338] on button "button" at bounding box center [1287, 350] width 30 height 23
click at [1234, 450] on div "Delete" at bounding box center [1242, 459] width 98 height 18
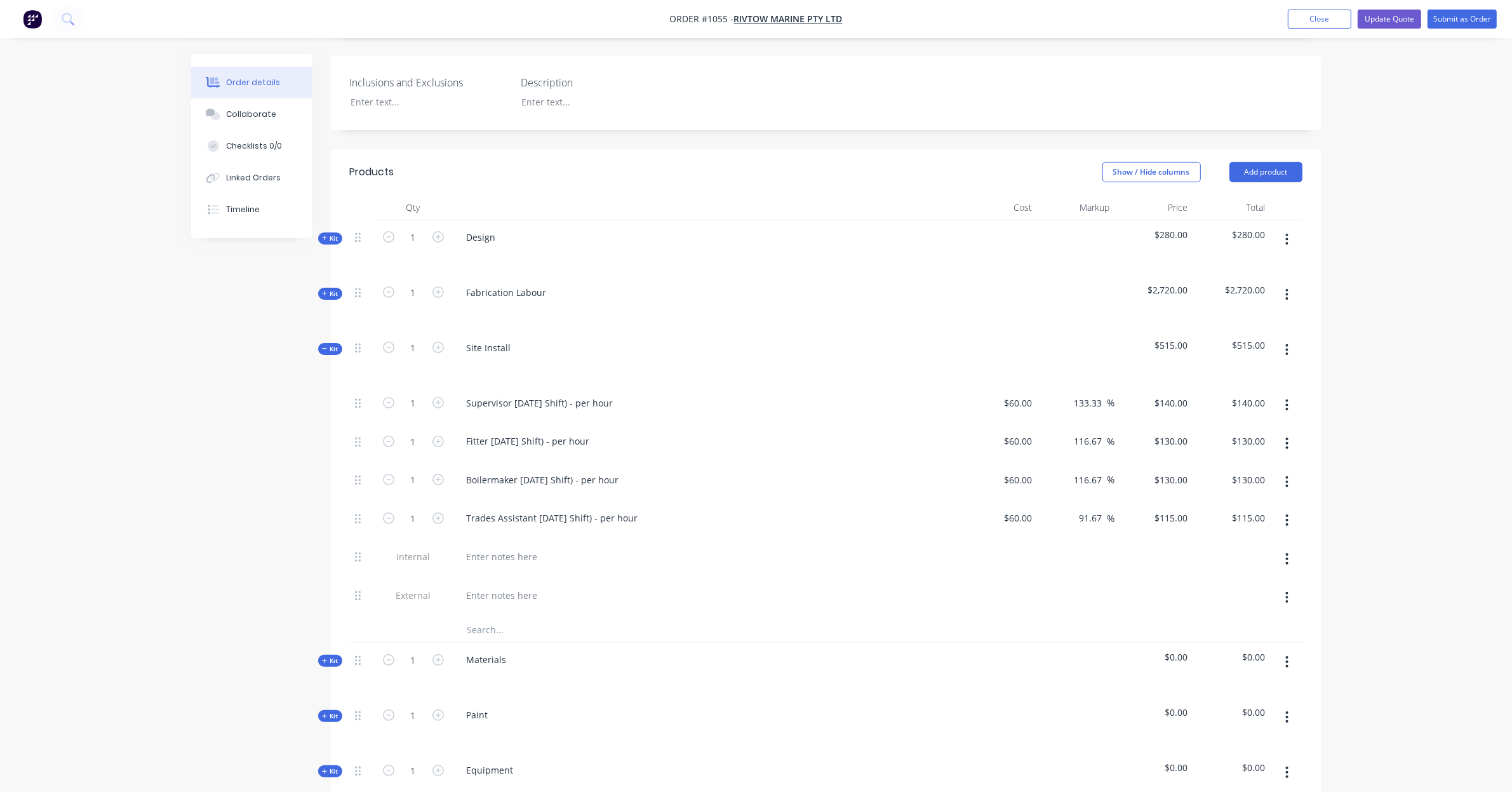
click at [1288, 343] on icon "button" at bounding box center [1287, 350] width 3 height 14
click at [1257, 451] on div "Delete" at bounding box center [1242, 459] width 98 height 18
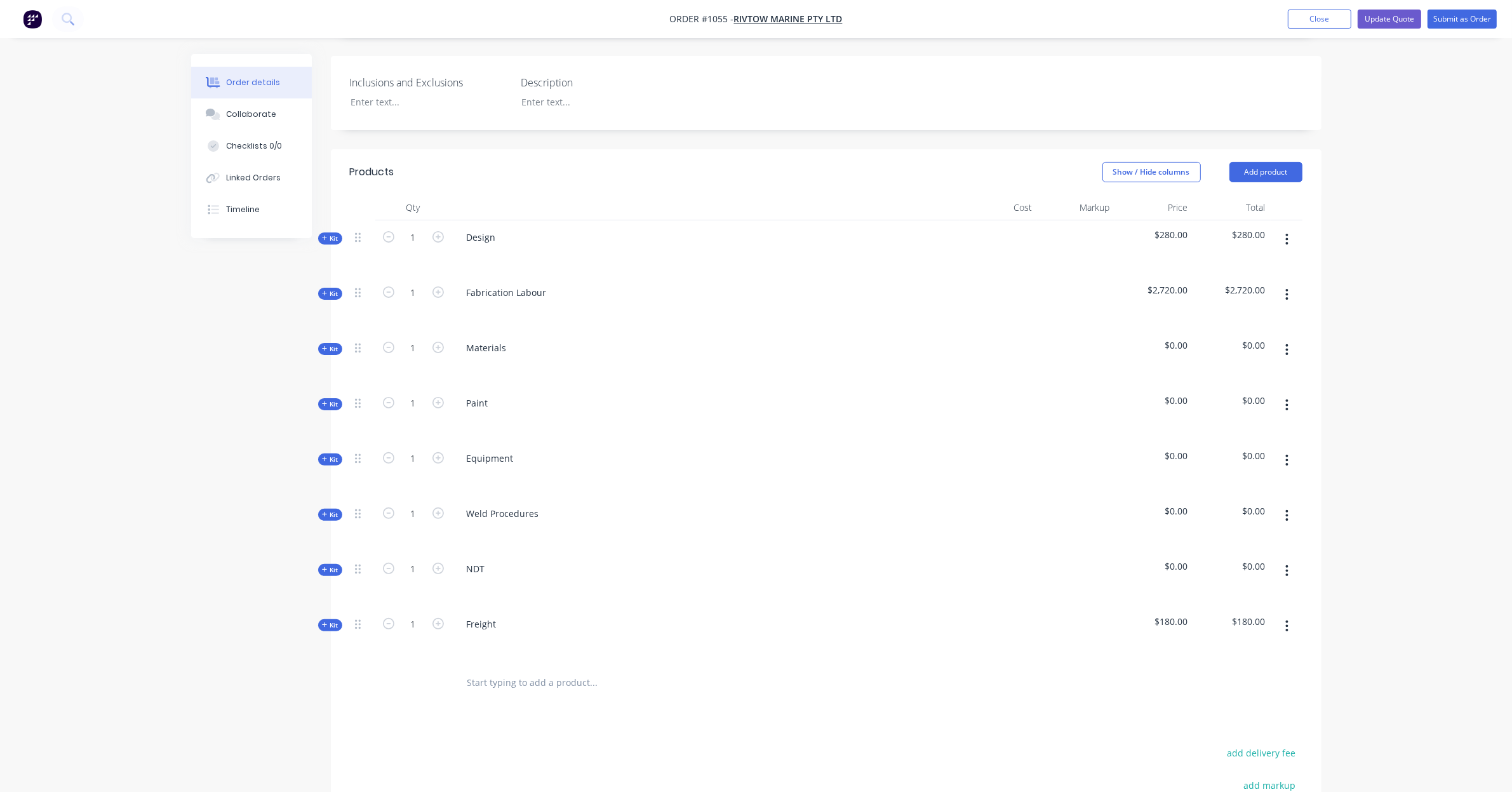
click at [337, 344] on span "Kit" at bounding box center [330, 349] width 17 height 10
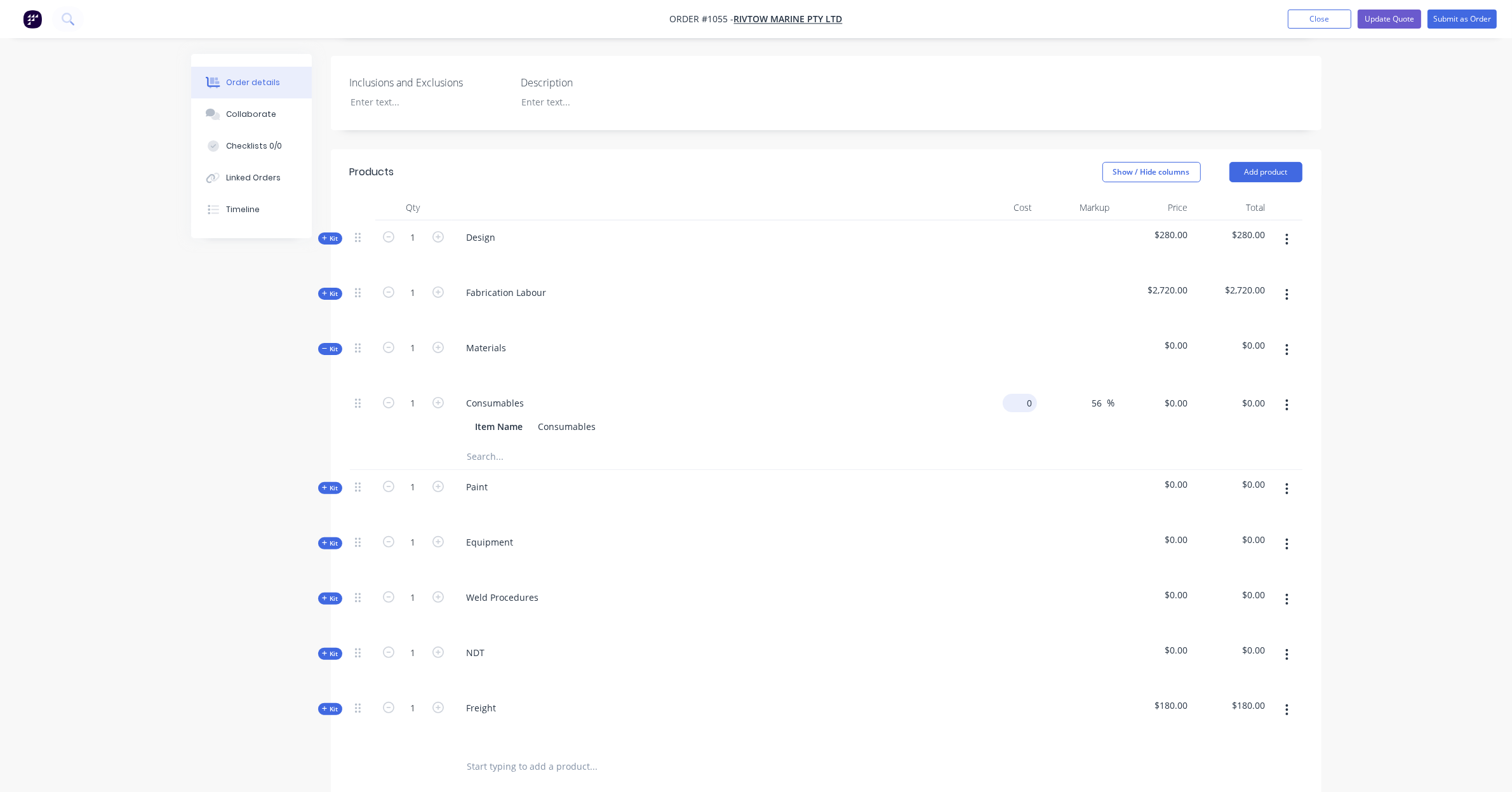
click at [1021, 393] on div "0 $0.00" at bounding box center [1020, 402] width 35 height 18
type input "$50.00"
type input "$78.00"
type input "150"
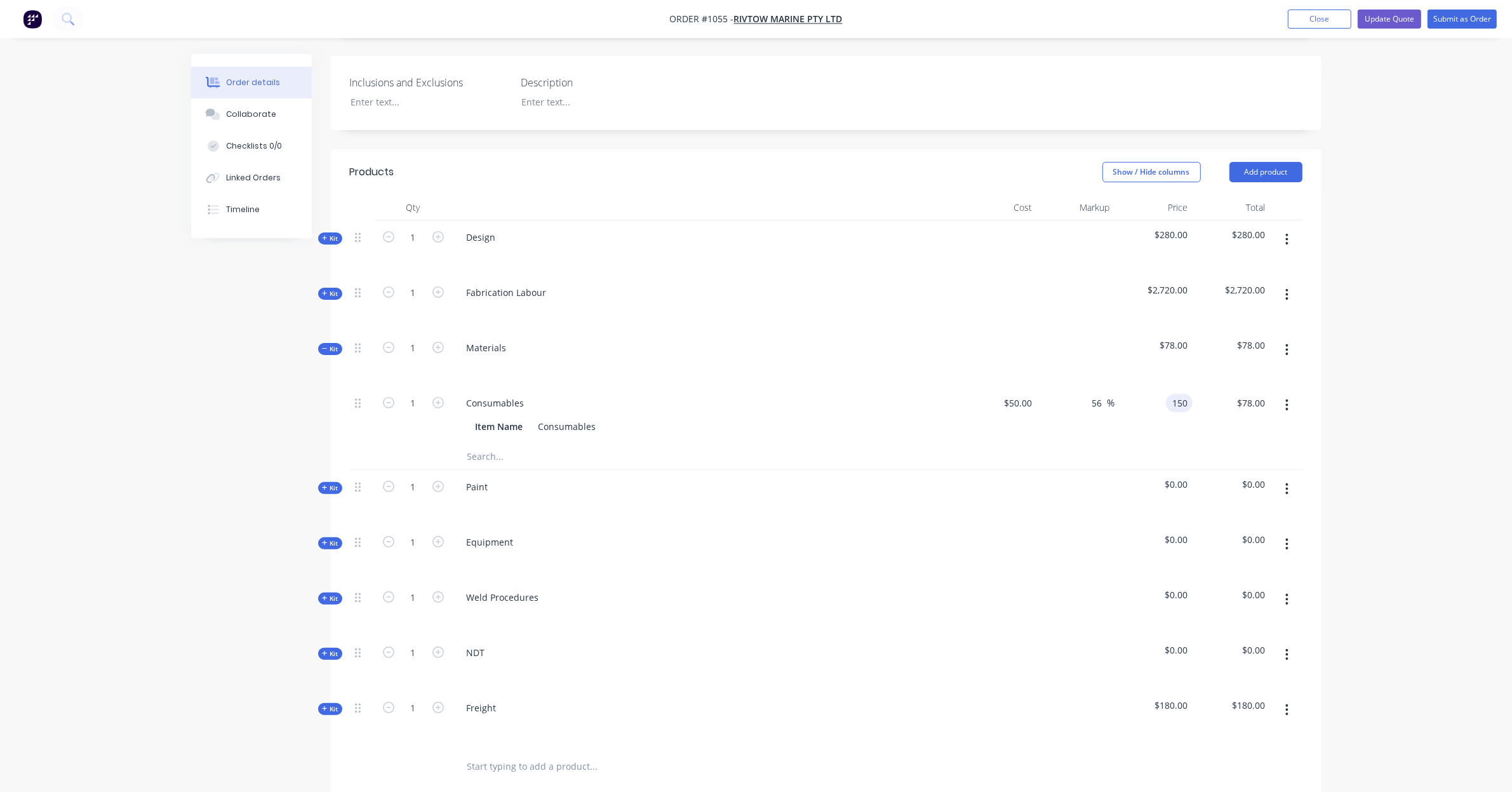
type input "200"
type input "$150.00"
click at [516, 444] on input "text" at bounding box center [593, 457] width 254 height 26
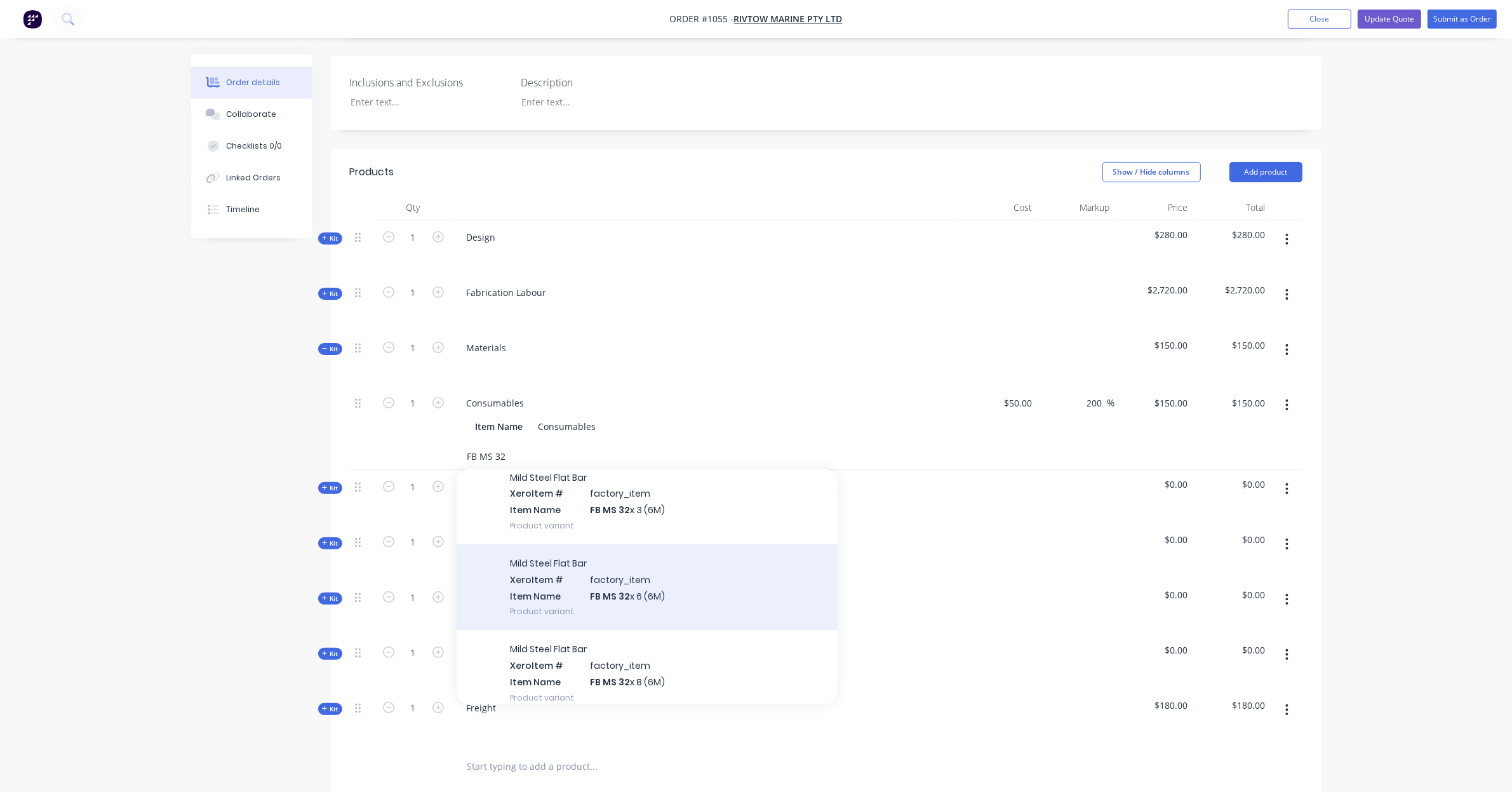
scroll to position [53, 0]
type input "FB MS 32"
click at [709, 570] on div "Mild Steel Flat Bar Xero Item # factory_item Item Name FB MS 32 x 6 (6M) Produc…" at bounding box center [647, 586] width 381 height 86
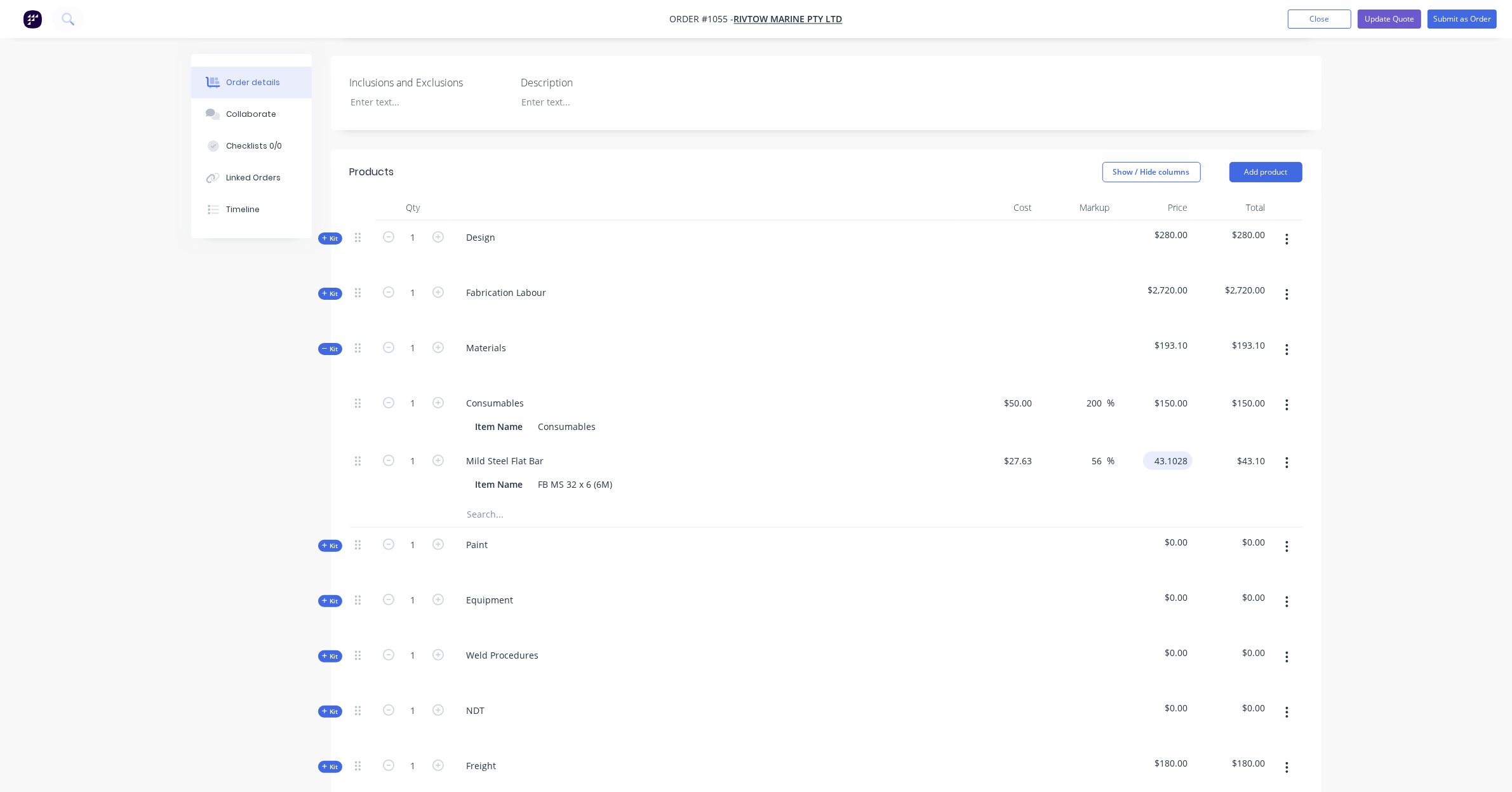
click at [1160, 451] on input "43.1028" at bounding box center [1170, 460] width 44 height 18
type input "35.92"
type input "30"
type input "$35.92"
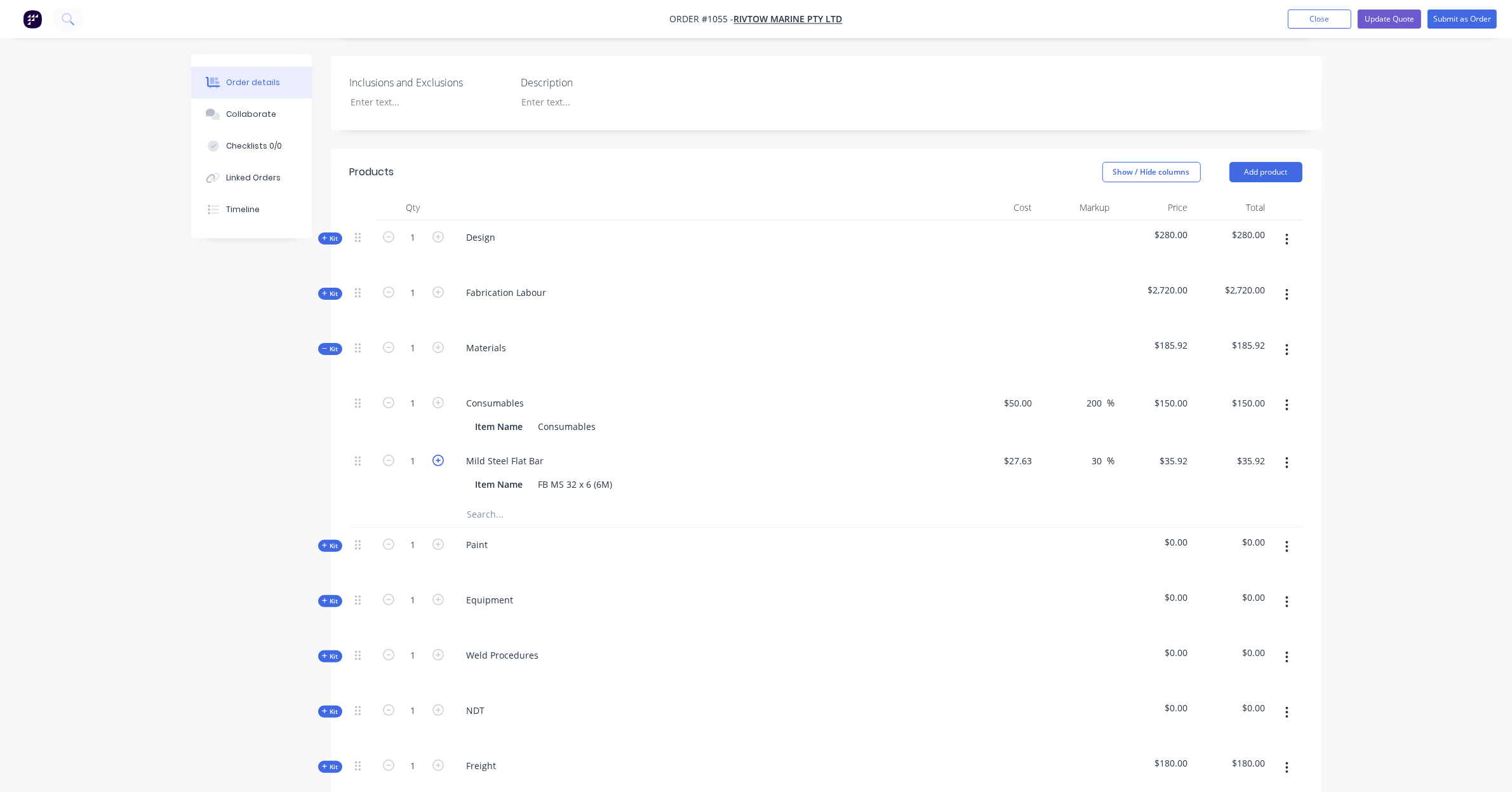
click at [436, 454] on icon "button" at bounding box center [438, 460] width 11 height 11
type input "2"
type input "$71.84"
click at [436, 454] on icon "button" at bounding box center [438, 460] width 11 height 11
type input "3"
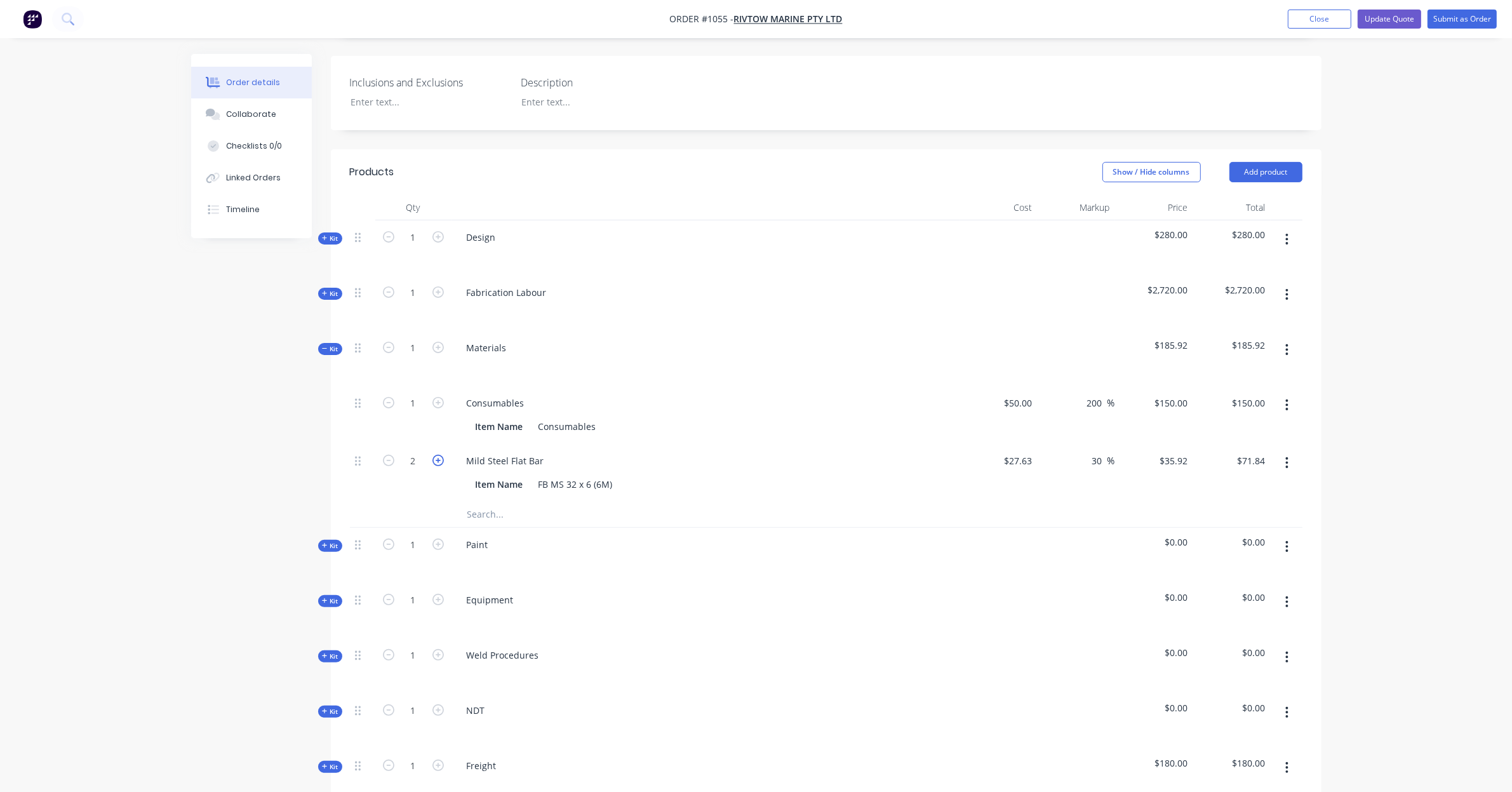
type input "$107.76"
click at [492, 502] on input "text" at bounding box center [593, 515] width 254 height 26
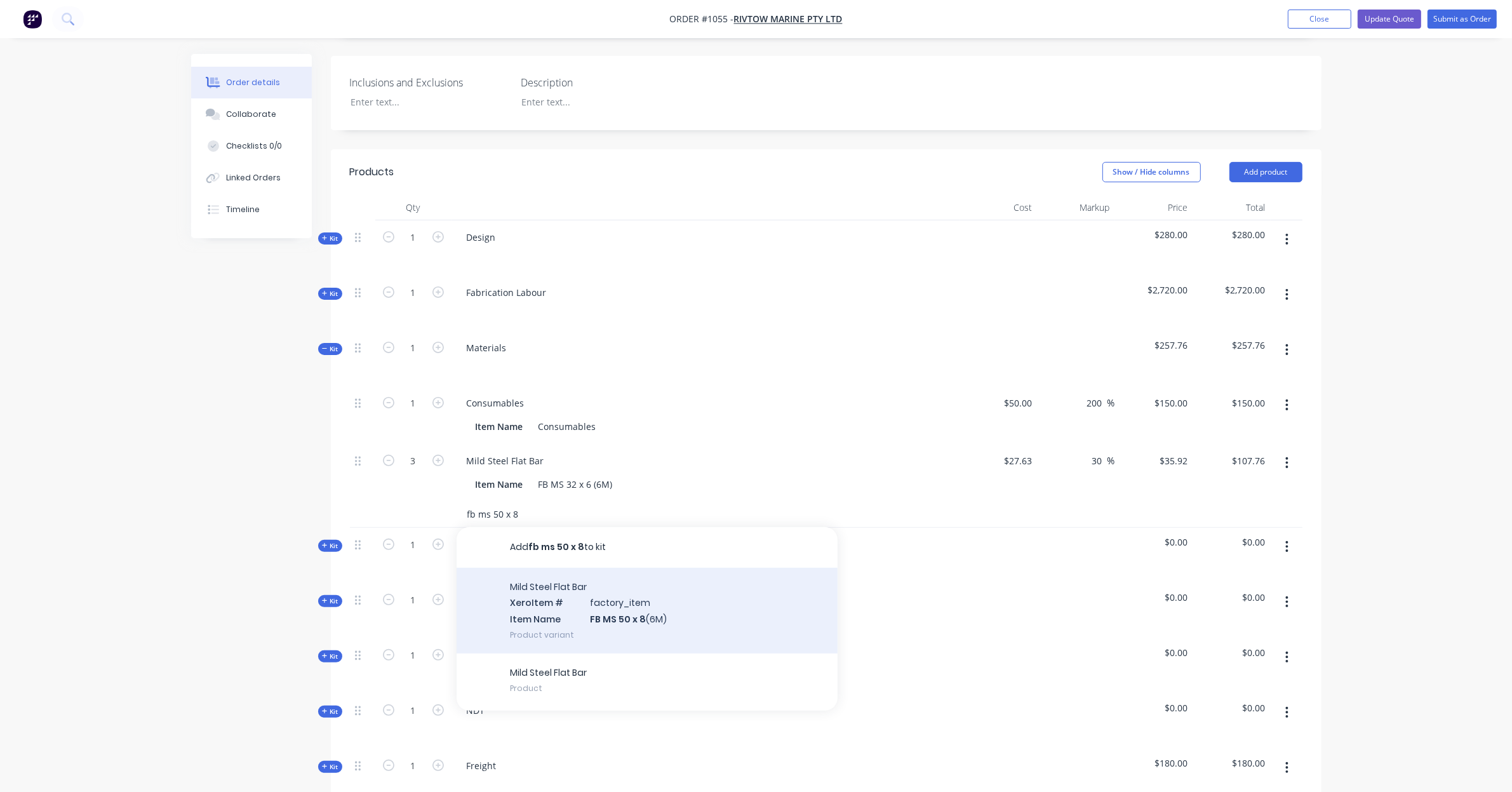
type input "fb ms 50 x 8"
click at [670, 584] on div "Mild Steel Flat Bar Xero Item # factory_item Item Name FB MS 50 x 8 (6M) Produc…" at bounding box center [647, 610] width 381 height 86
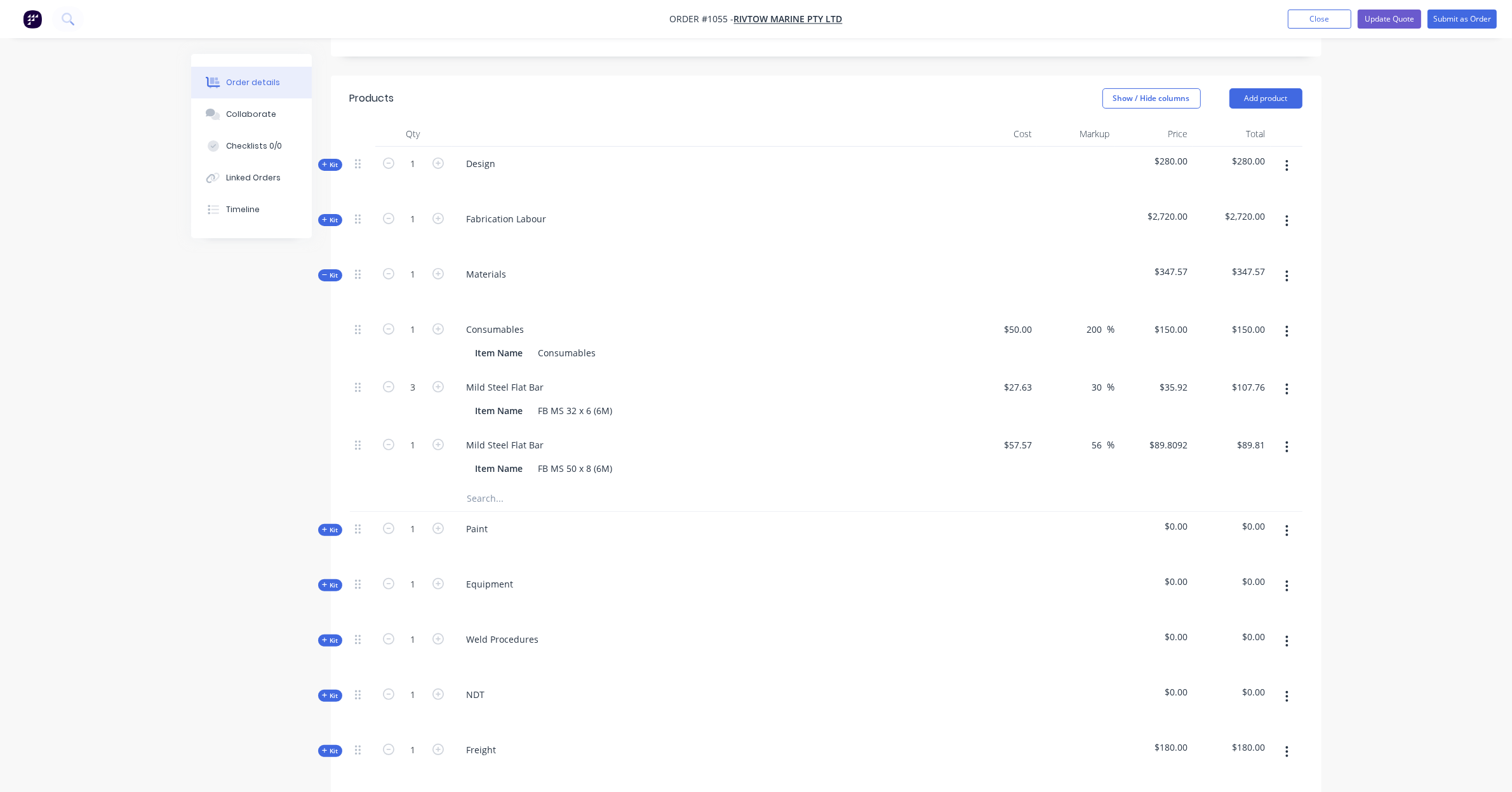
scroll to position [397, 0]
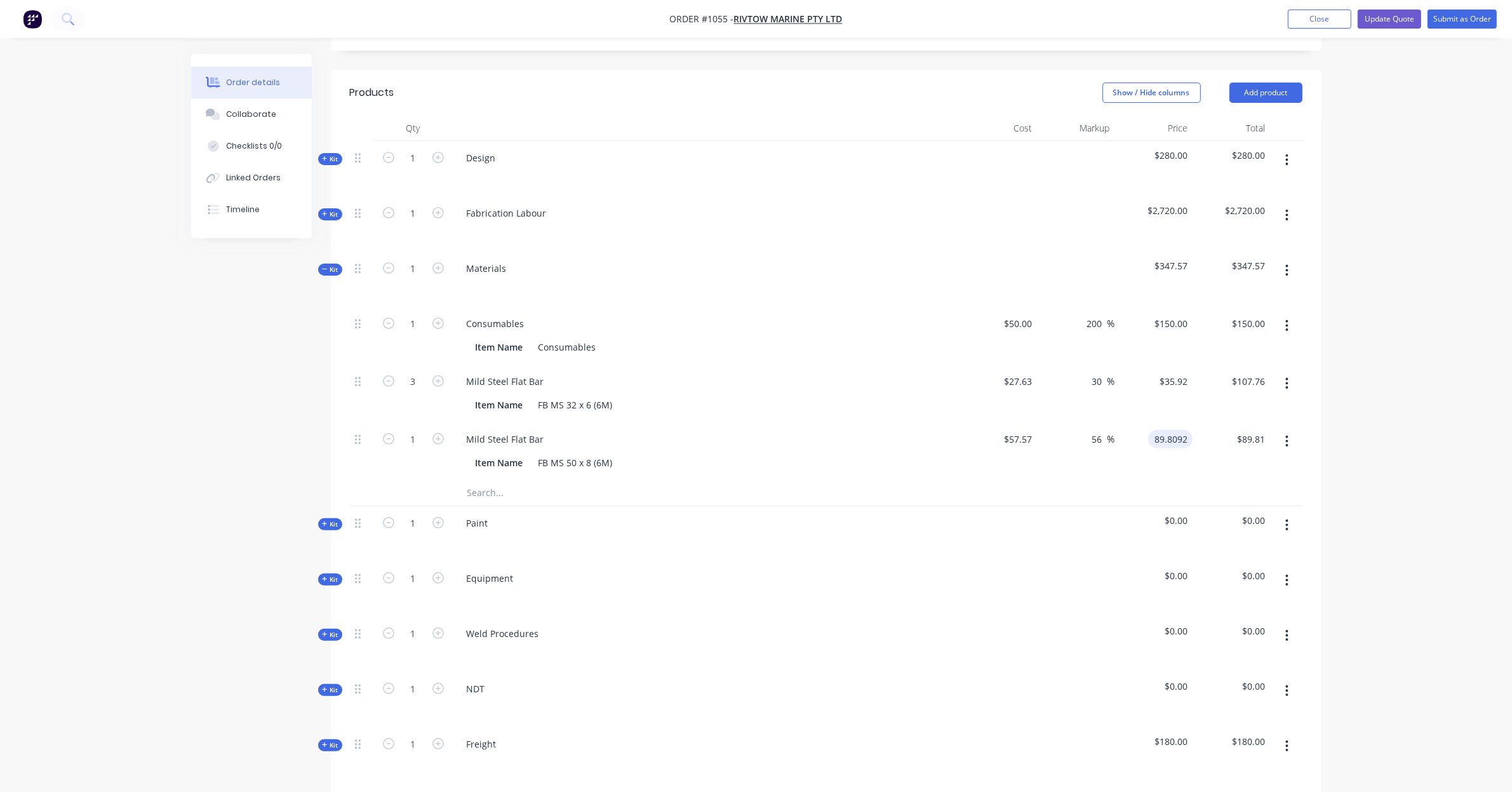
click at [1164, 430] on input "89.8092" at bounding box center [1173, 439] width 39 height 18
type input "74.84"
type input "30"
type input "$74.84"
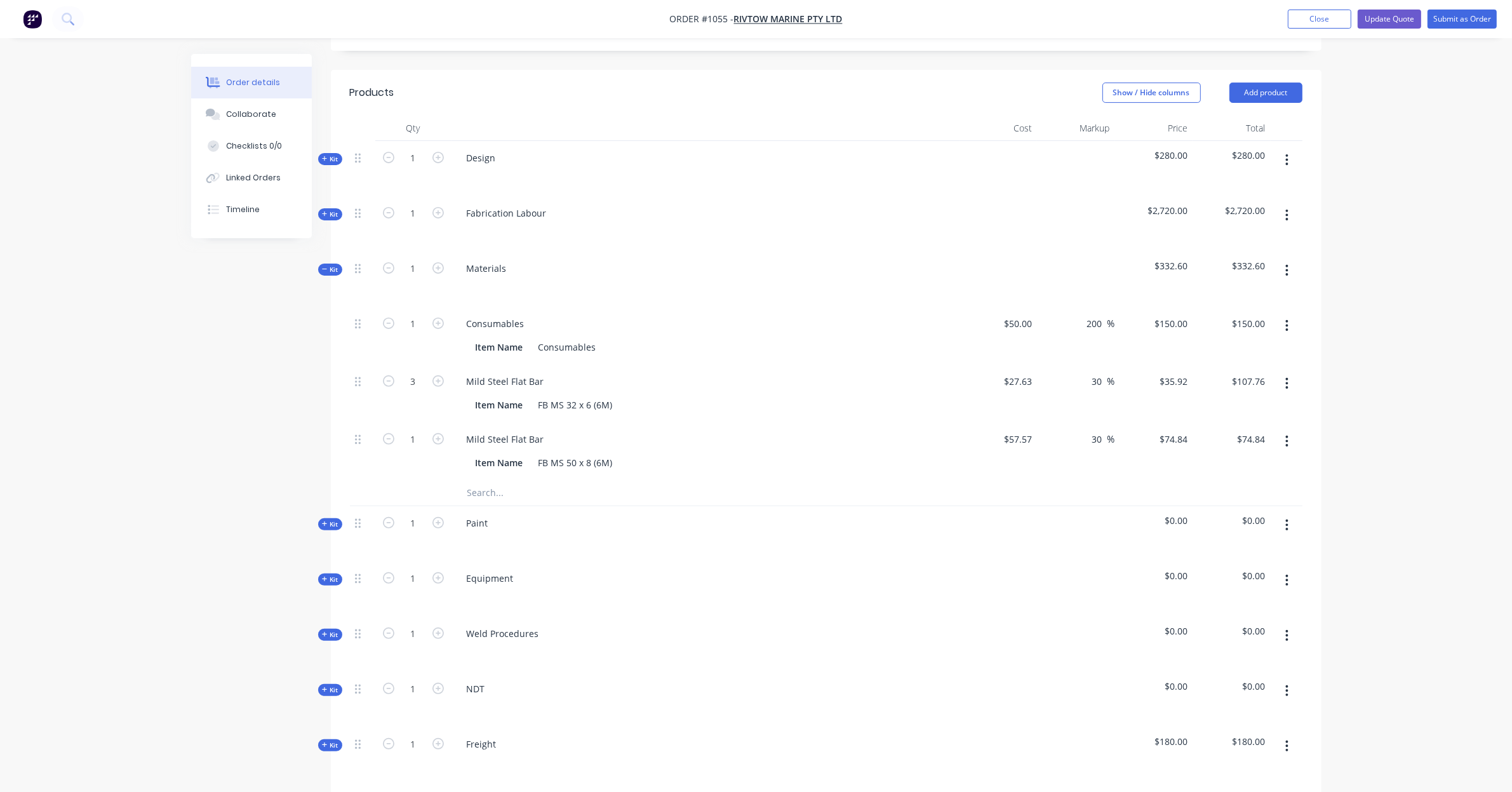
click at [1418, 414] on div "Order details Collaborate Checklists 0/0 Linked Orders Timeline Order details C…" at bounding box center [756, 375] width 1512 height 1544
click at [436, 433] on icon "button" at bounding box center [438, 439] width 11 height 11
type input "2"
type input "$149.68"
click at [438, 433] on icon "button" at bounding box center [438, 439] width 11 height 11
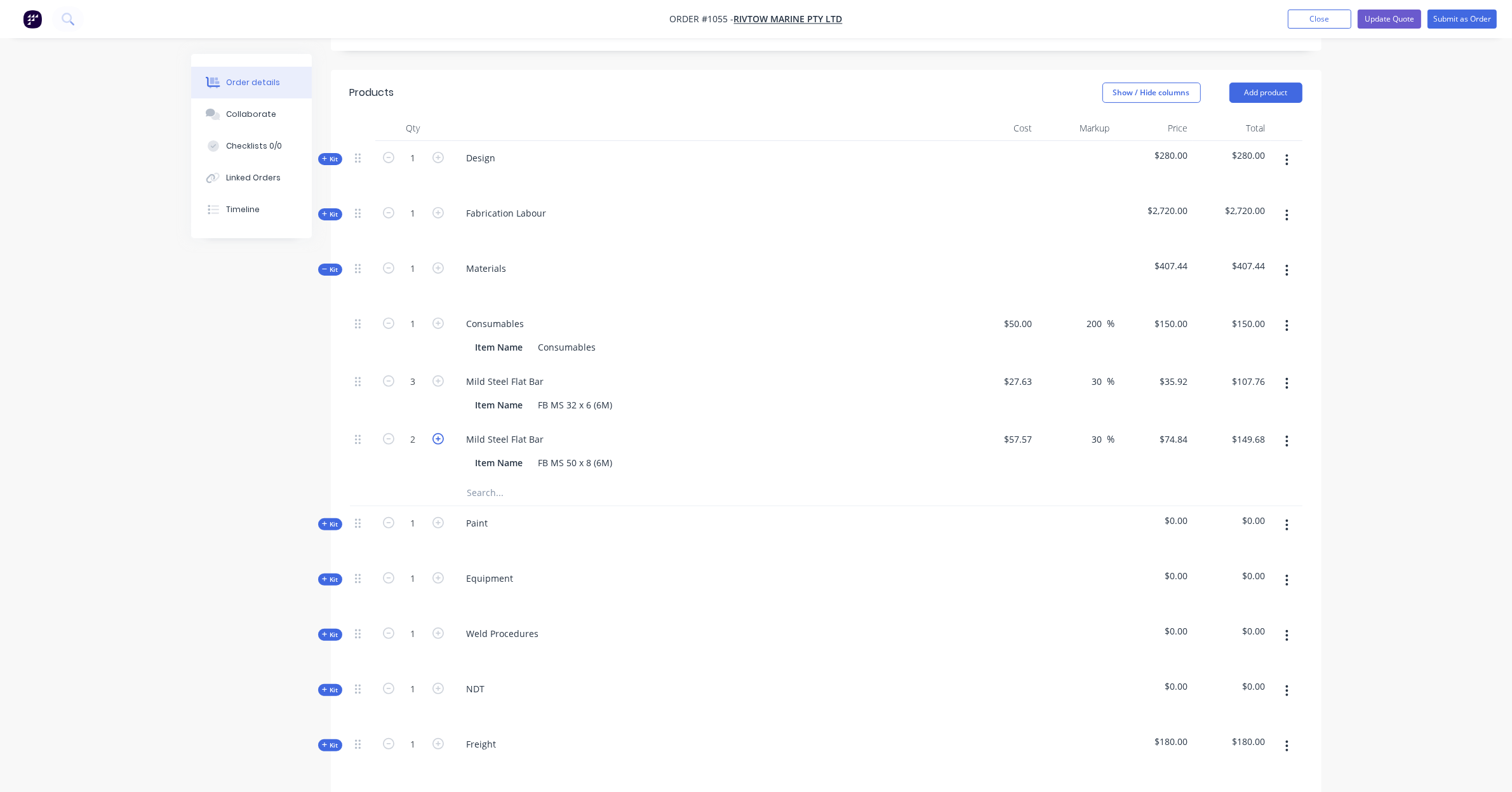
type input "3"
type input "$224.52"
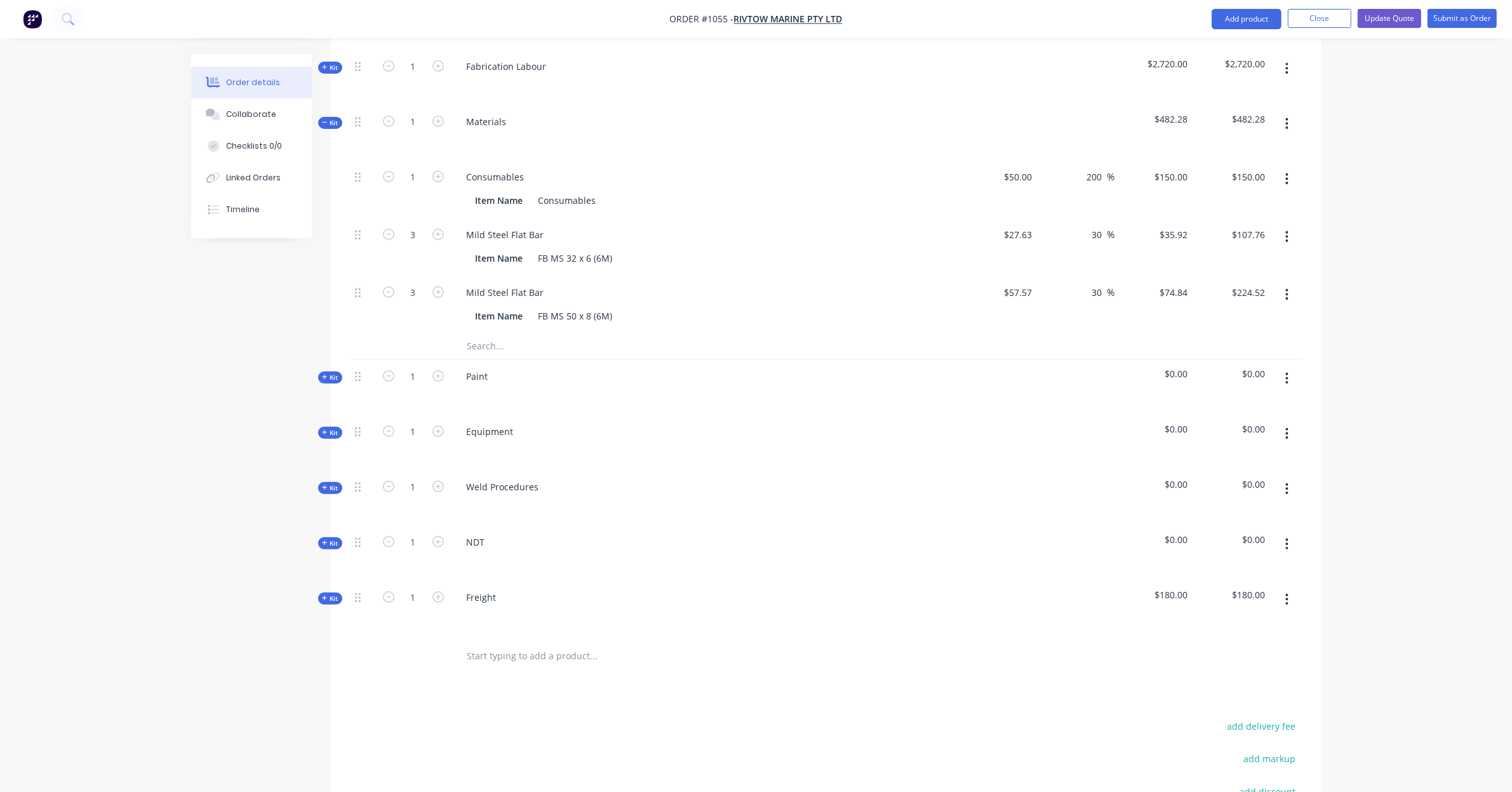
scroll to position [555, 0]
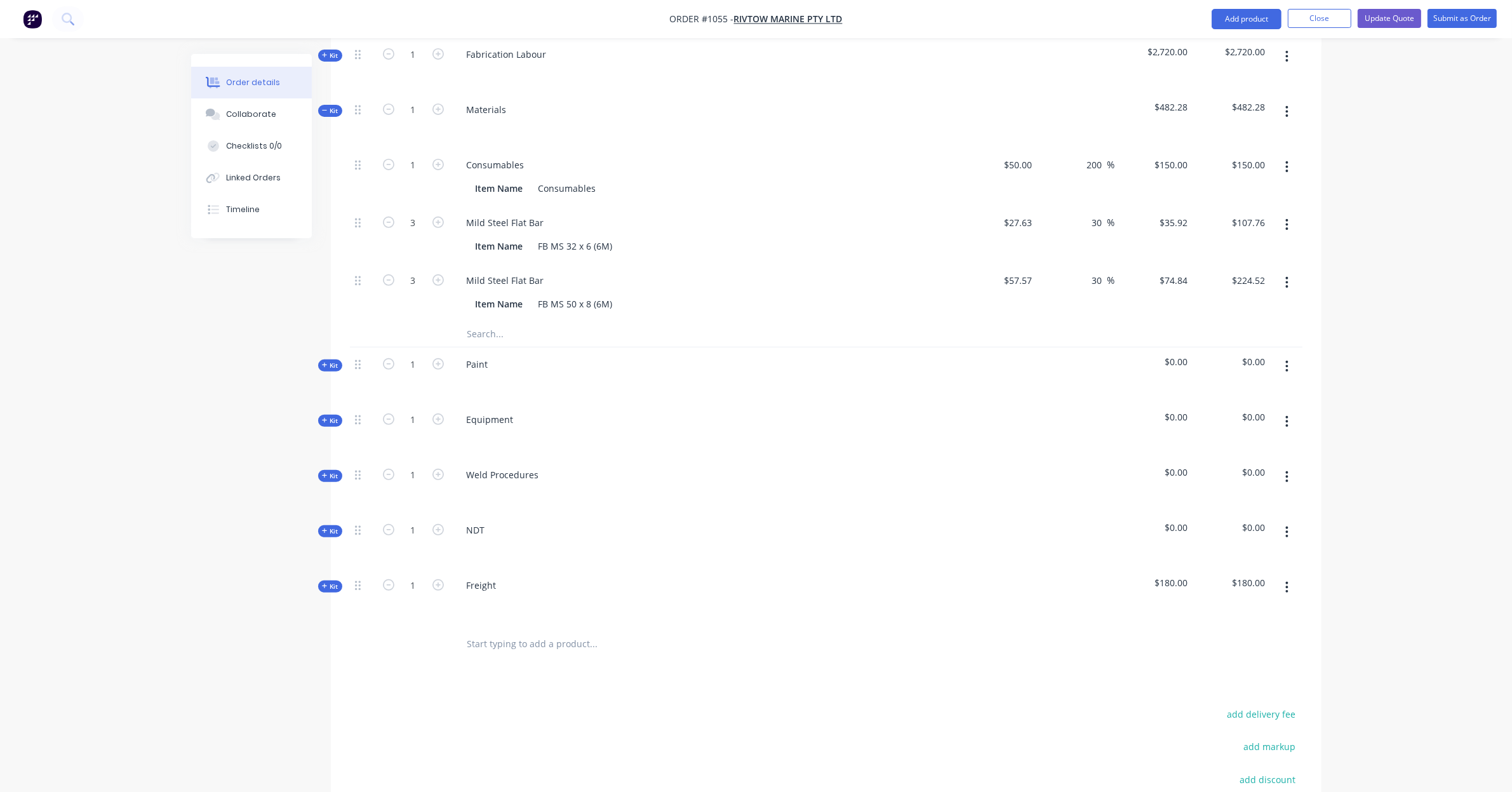
click at [1289, 355] on button "button" at bounding box center [1287, 366] width 30 height 23
drag, startPoint x: 357, startPoint y: 403, endPoint x: 360, endPoint y: 348, distance: 55.1
click at [360, 348] on div "Kit 1 Design $280.00 $280.00 Kit 1 Fabrication Labour $2,720.00 $2,720.00 Kit 1…" at bounding box center [826, 302] width 953 height 641
click at [337, 361] on span "Kit" at bounding box center [330, 365] width 17 height 10
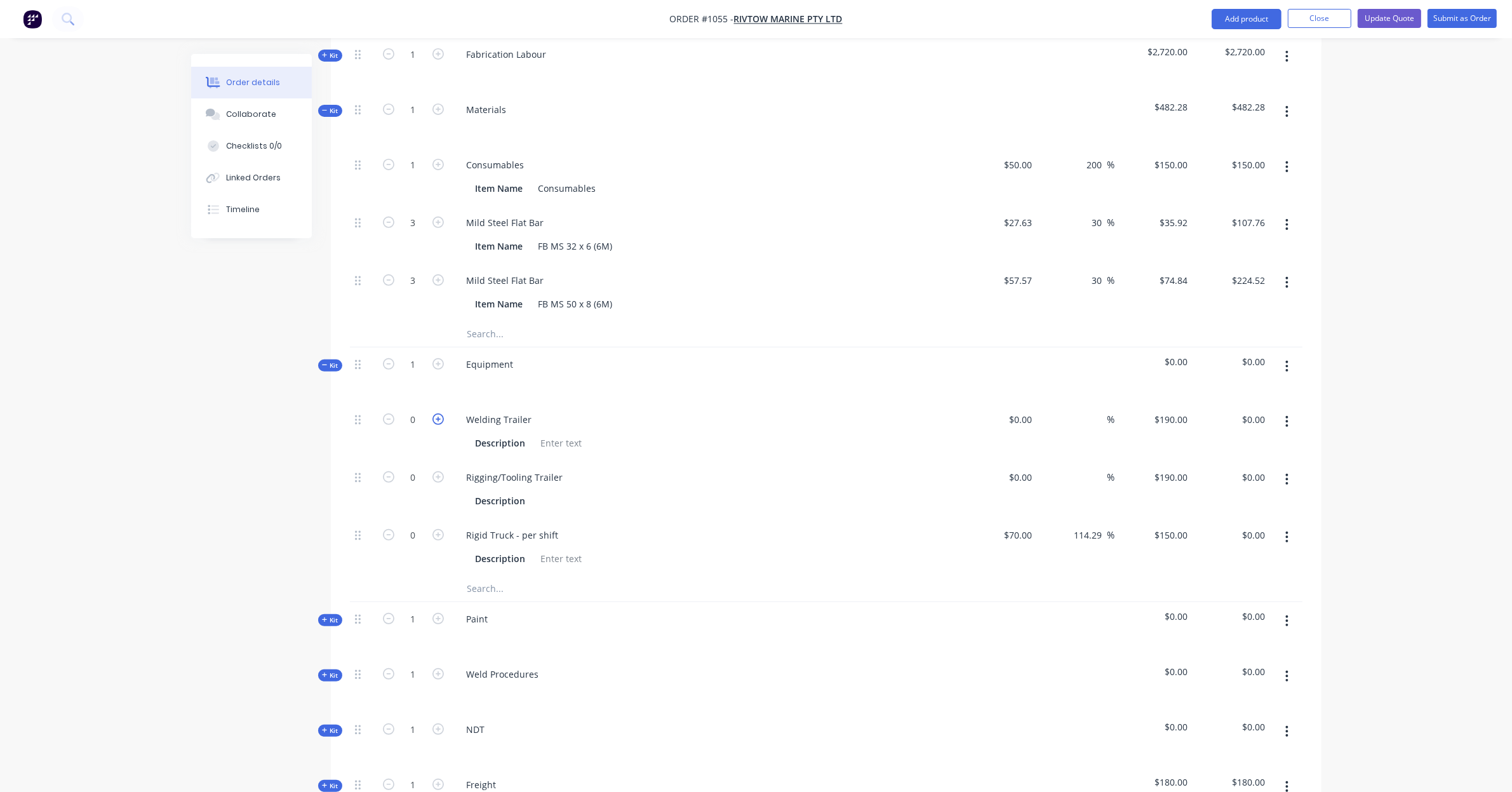
click at [436, 414] on icon "button" at bounding box center [438, 419] width 11 height 11
type input "1"
type input "$190.00"
click at [544, 576] on input "text" at bounding box center [593, 589] width 254 height 26
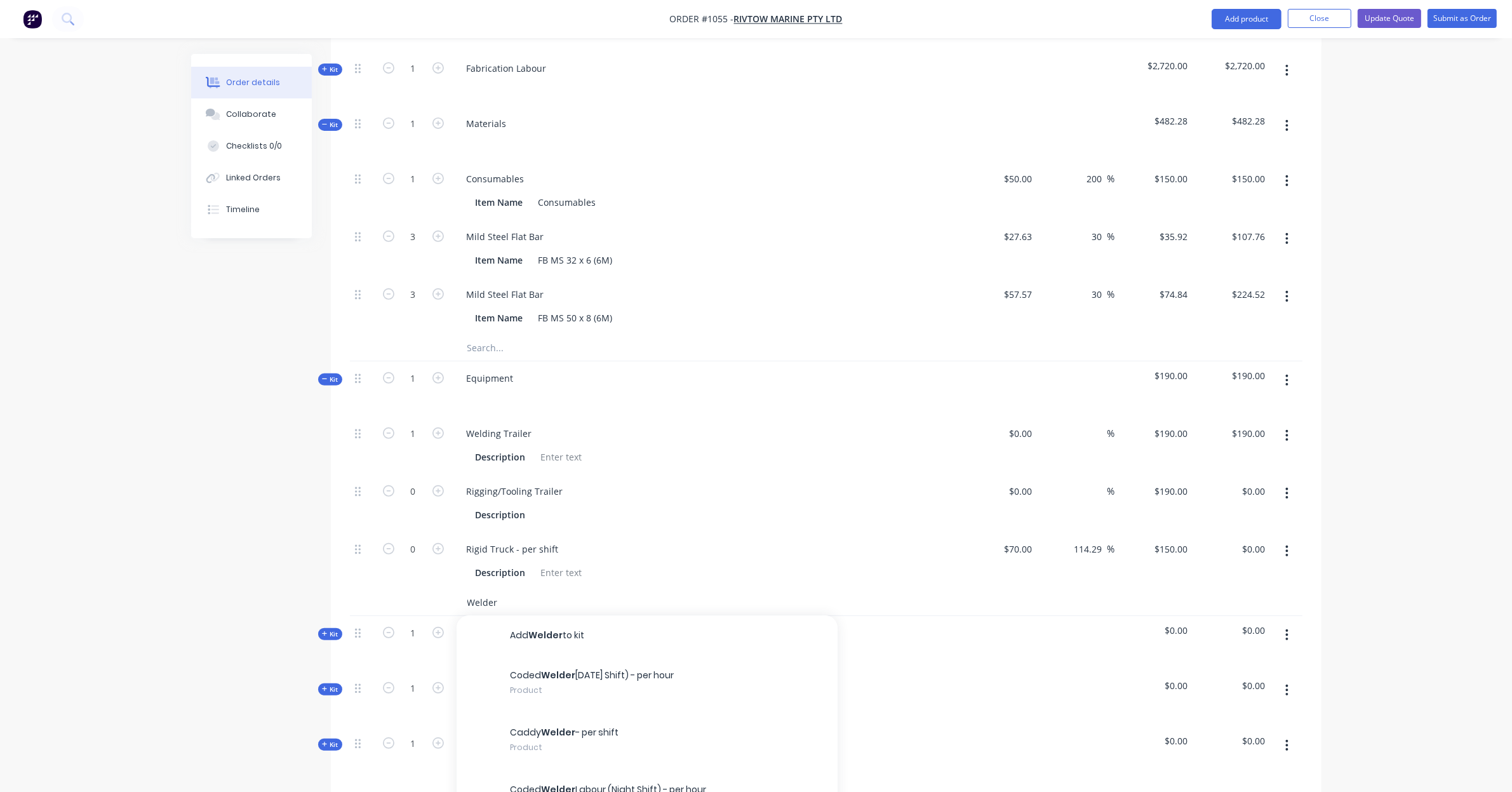
scroll to position [529, 0]
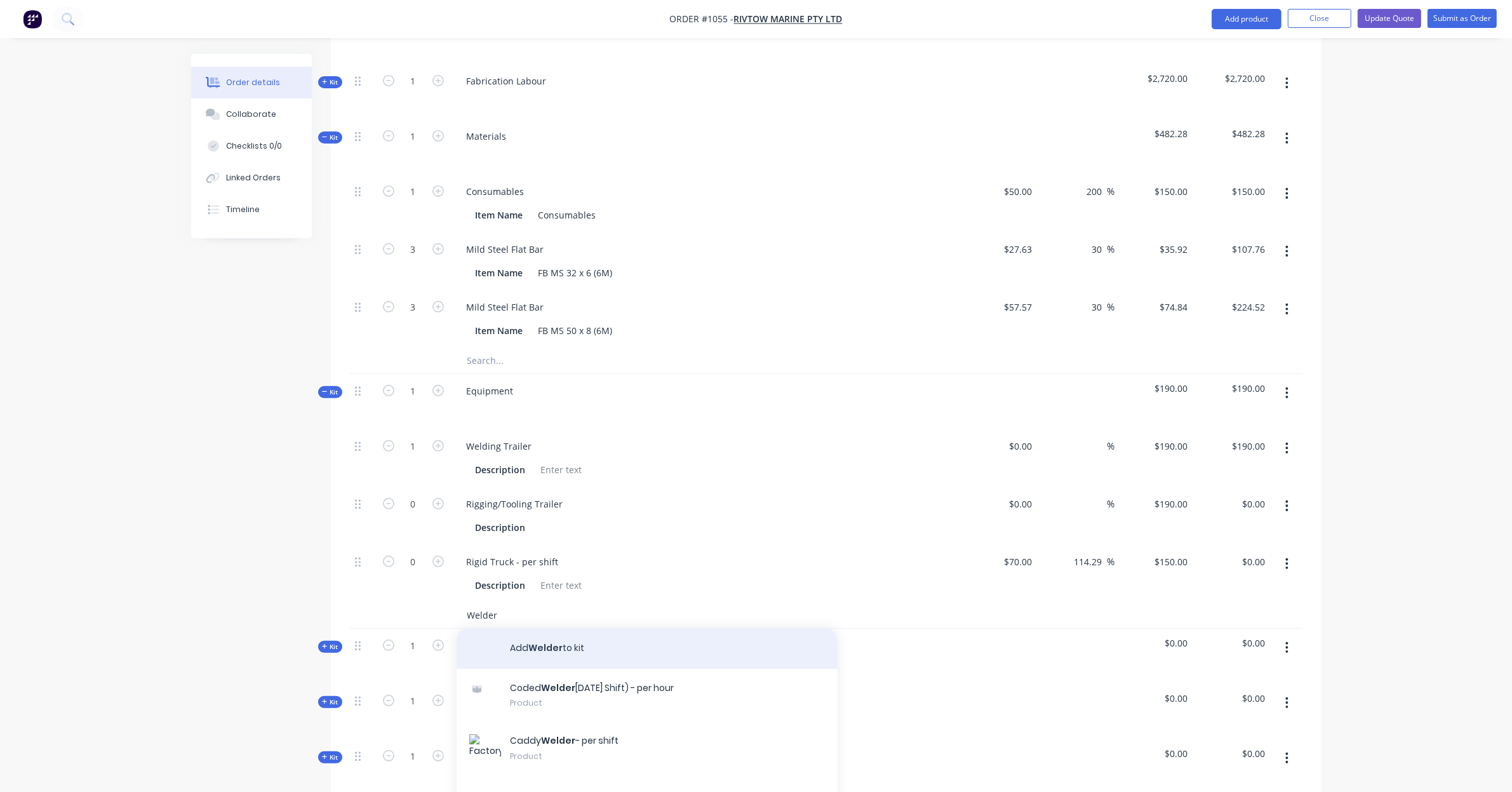
type input "Welder"
click at [560, 628] on button "Add Welder to kit" at bounding box center [647, 648] width 381 height 41
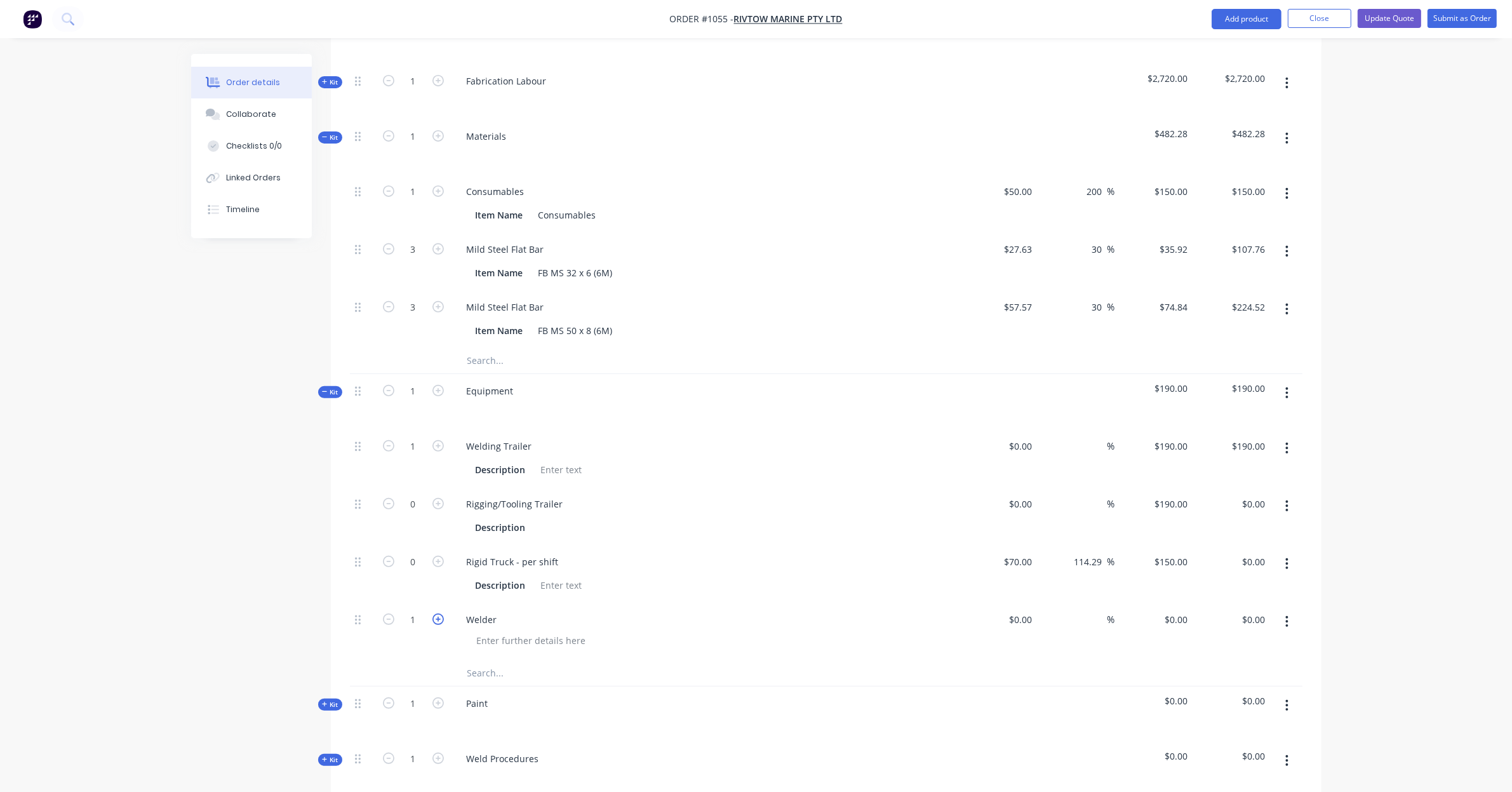
click at [442, 613] on icon "button" at bounding box center [438, 619] width 11 height 11
type input "2"
click at [1176, 610] on div "0 $0.00" at bounding box center [1176, 619] width 35 height 18
type input "$55.00"
type input "$110.00"
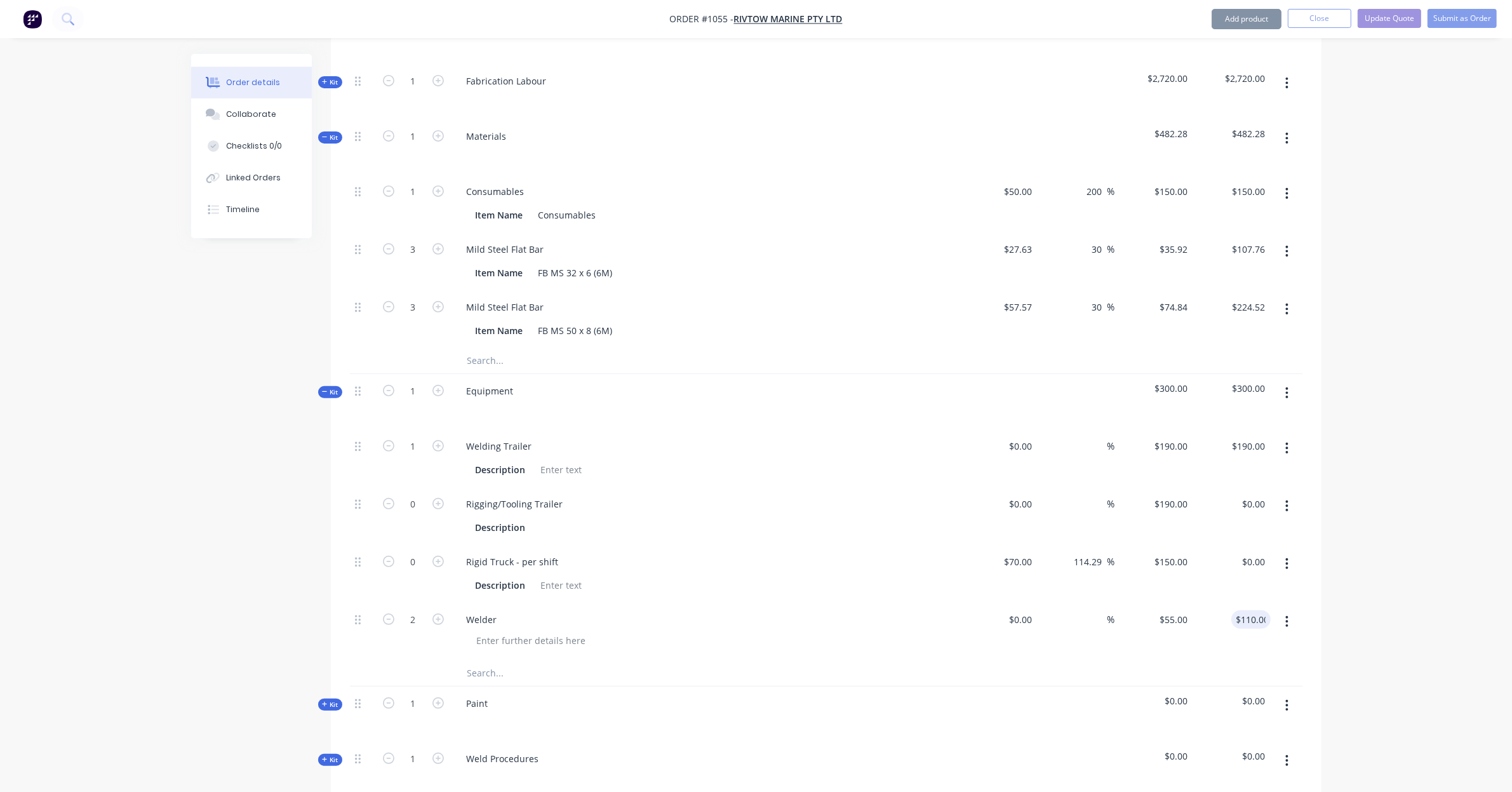
click at [1288, 499] on icon "button" at bounding box center [1287, 506] width 3 height 14
click at [1287, 581] on div "Delete" at bounding box center [1242, 590] width 98 height 18
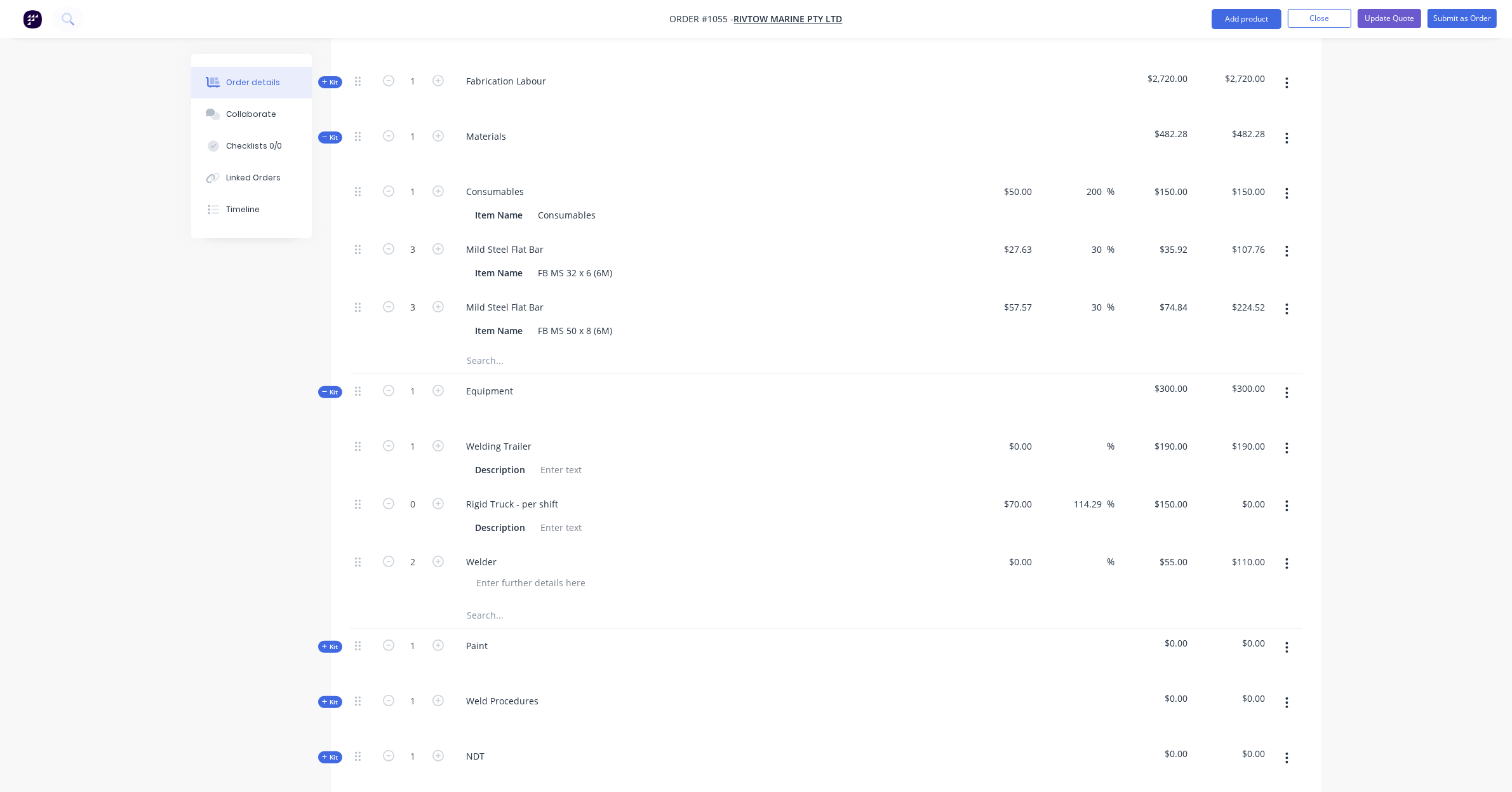
click at [1289, 494] on button "button" at bounding box center [1287, 506] width 30 height 23
click at [1288, 581] on div "Delete" at bounding box center [1242, 590] width 98 height 18
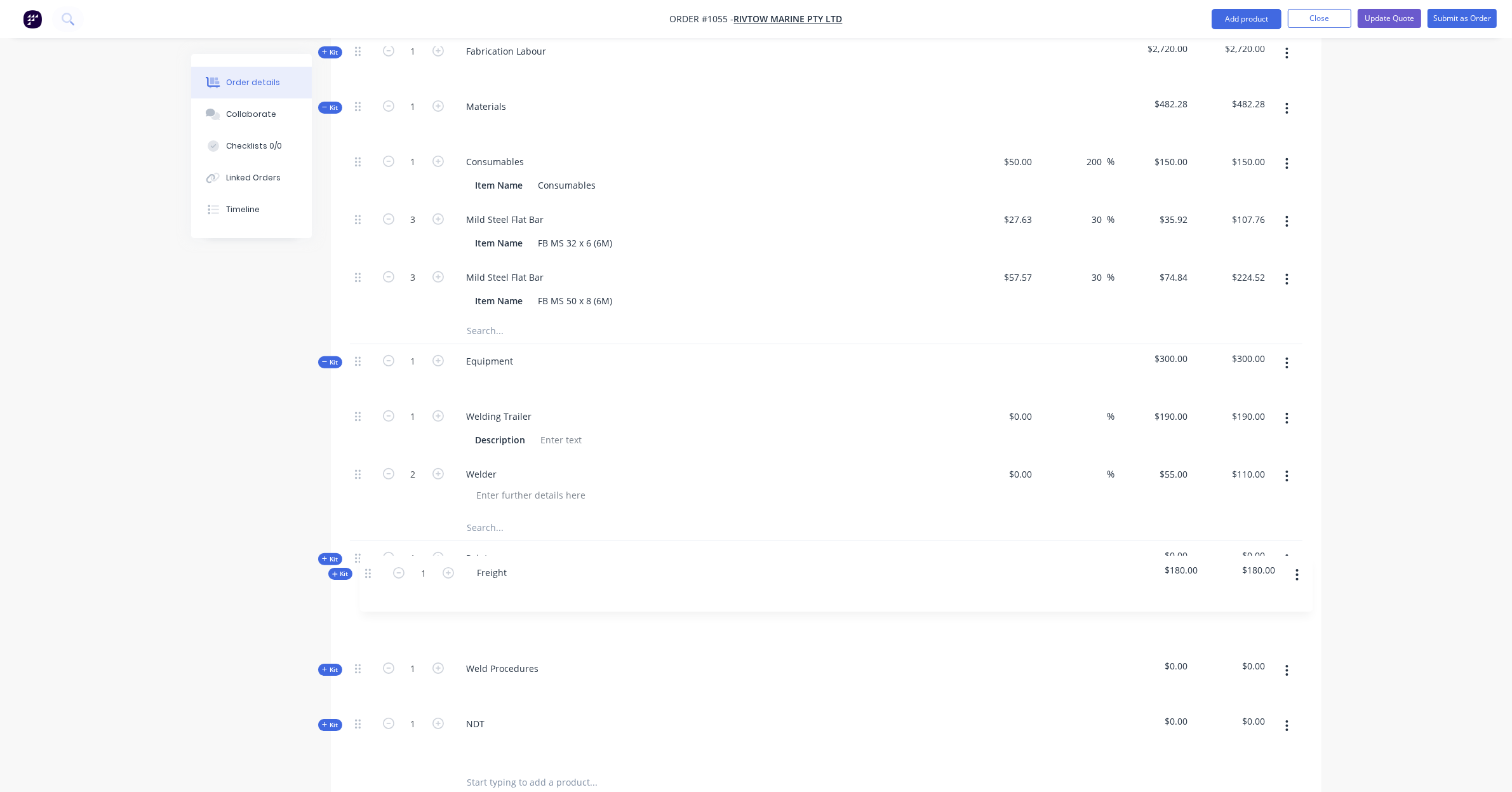
scroll to position [561, 0]
drag, startPoint x: 362, startPoint y: 740, endPoint x: 366, endPoint y: 537, distance: 203.0
click at [366, 537] on div "Kit 1 Design $280.00 $280.00 Kit 1 Fabrication Labour $2,720.00 $2,720.00 Kit 1…" at bounding box center [826, 368] width 953 height 783
click at [327, 554] on icon at bounding box center [325, 557] width 6 height 6
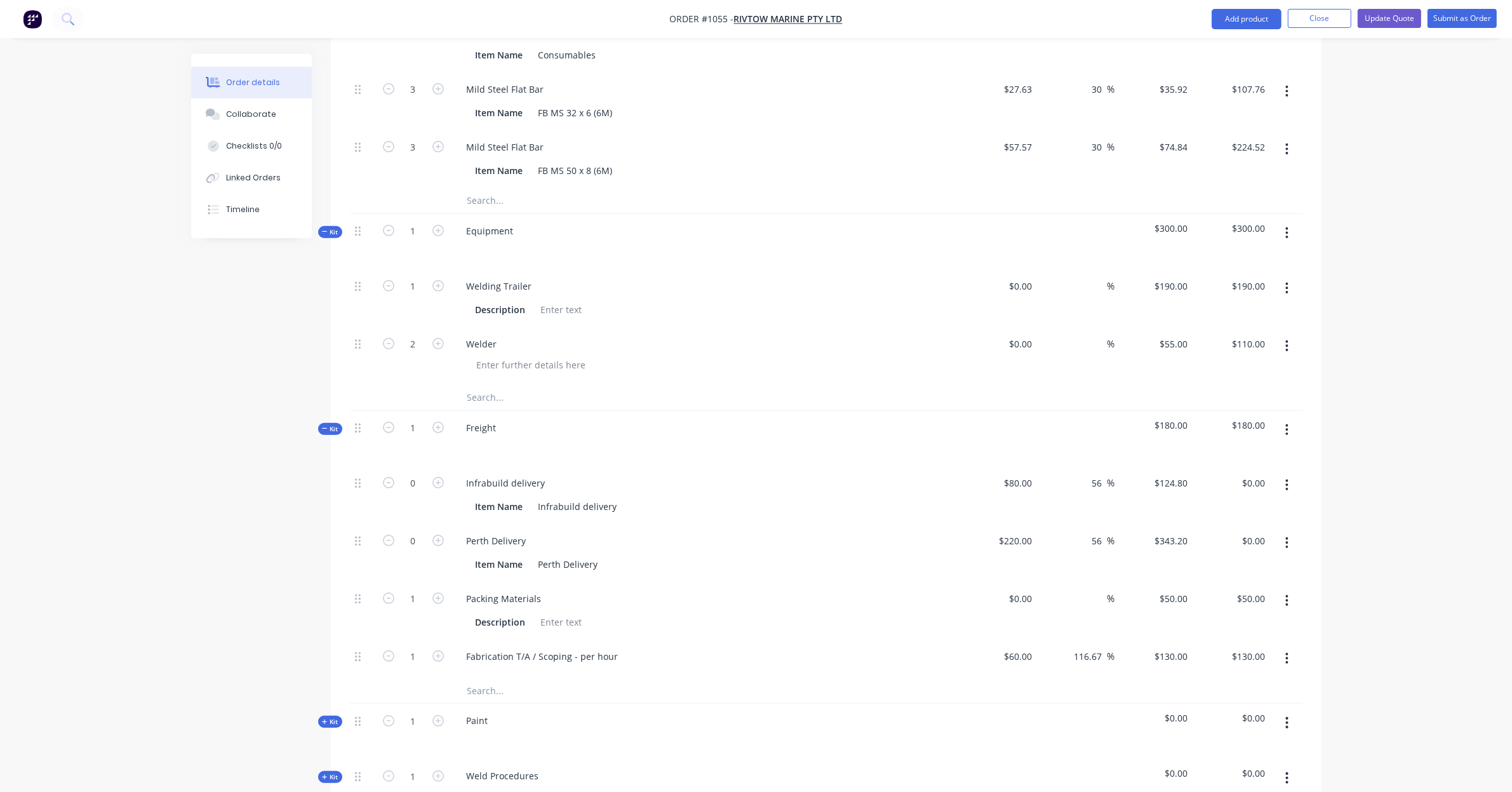
scroll to position [693, 0]
click at [433, 473] on icon "button" at bounding box center [438, 479] width 11 height 11
type input "1"
type input "$124.80"
click at [1164, 470] on input "124.8" at bounding box center [1178, 479] width 29 height 18
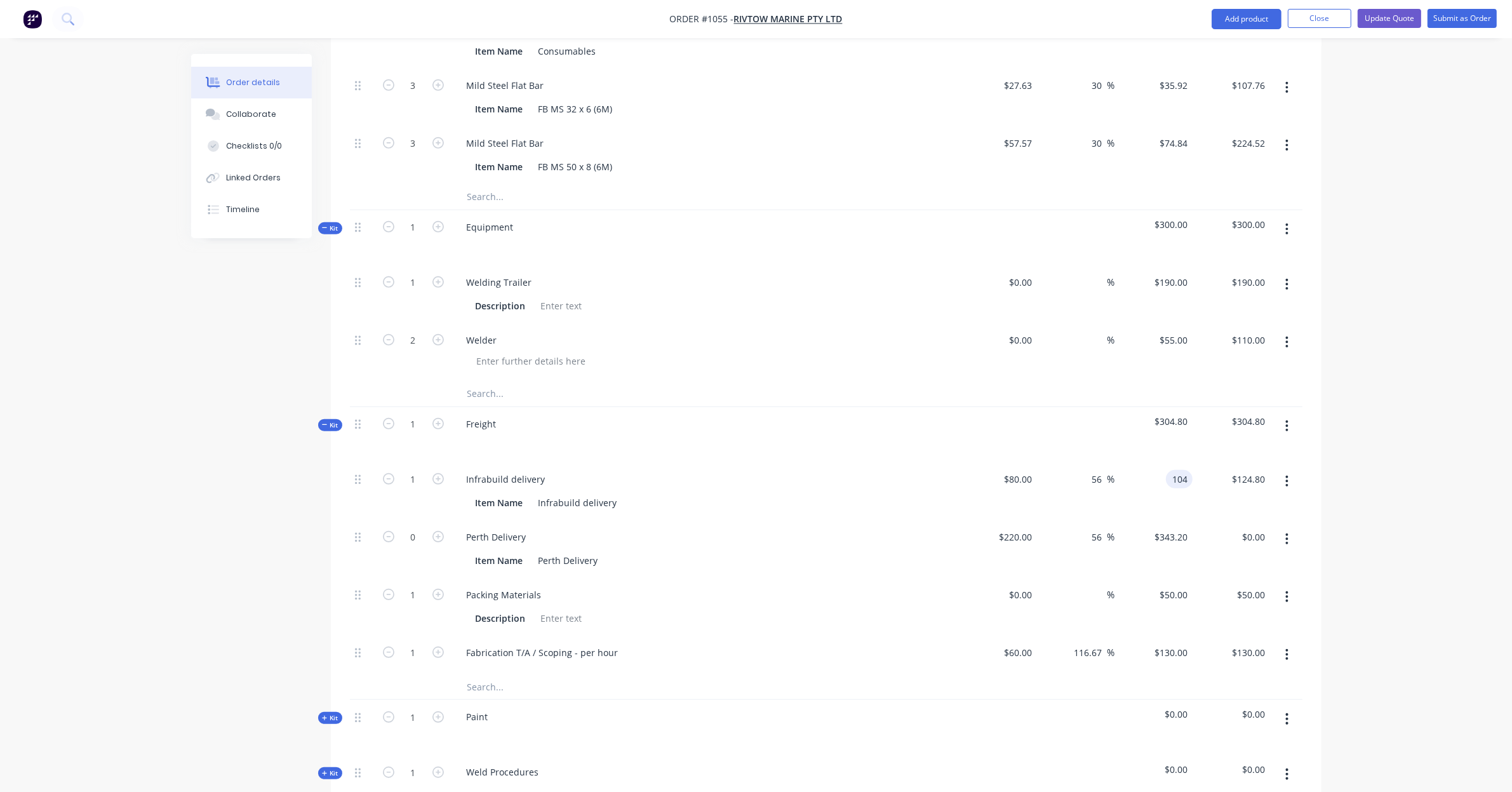
type input "104"
type input "30"
type input "$104.00"
click at [1290, 527] on button "button" at bounding box center [1287, 539] width 30 height 23
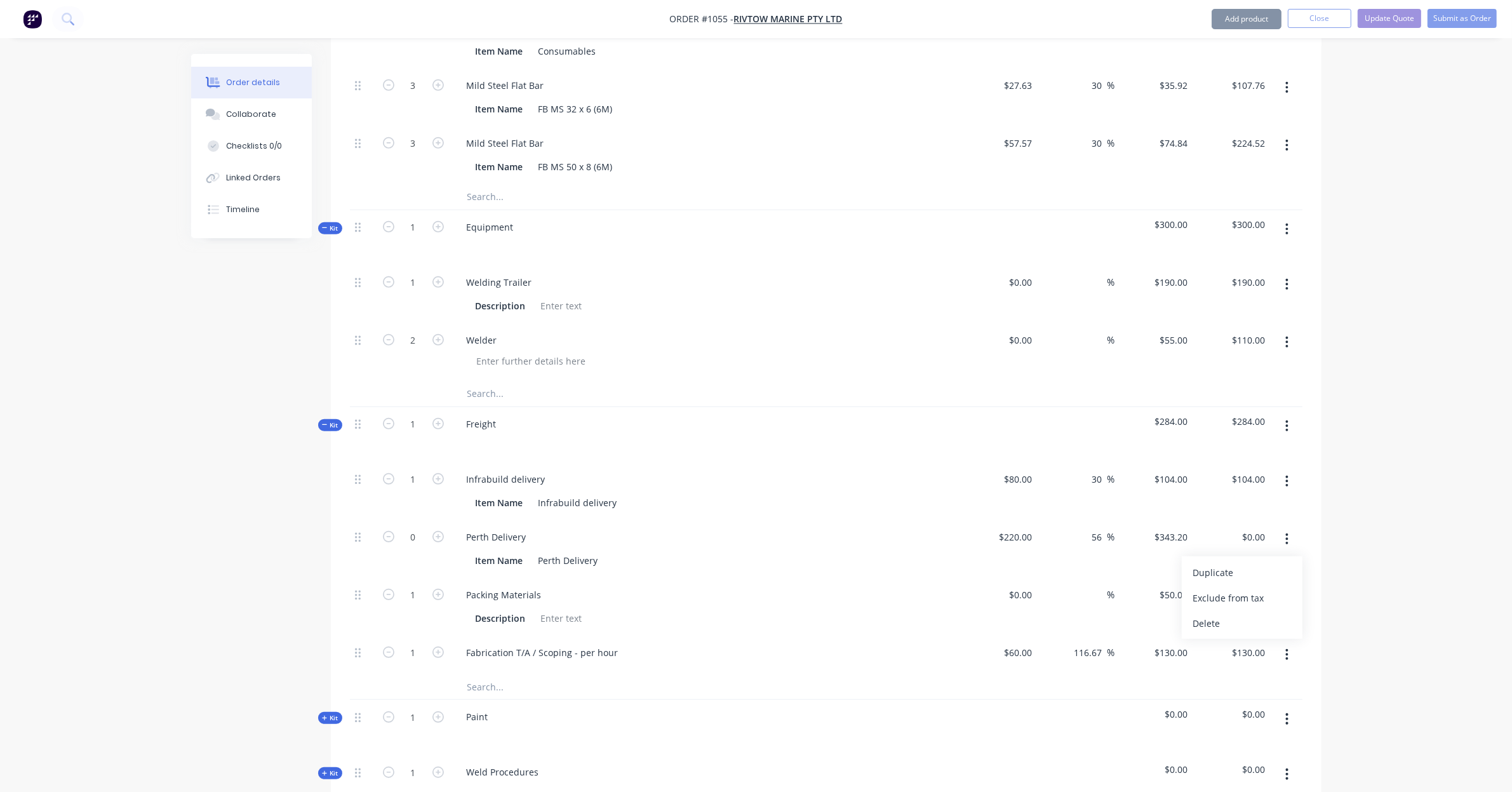
click at [1265, 614] on div "Delete" at bounding box center [1242, 623] width 98 height 18
click at [1286, 532] on icon "button" at bounding box center [1287, 539] width 3 height 14
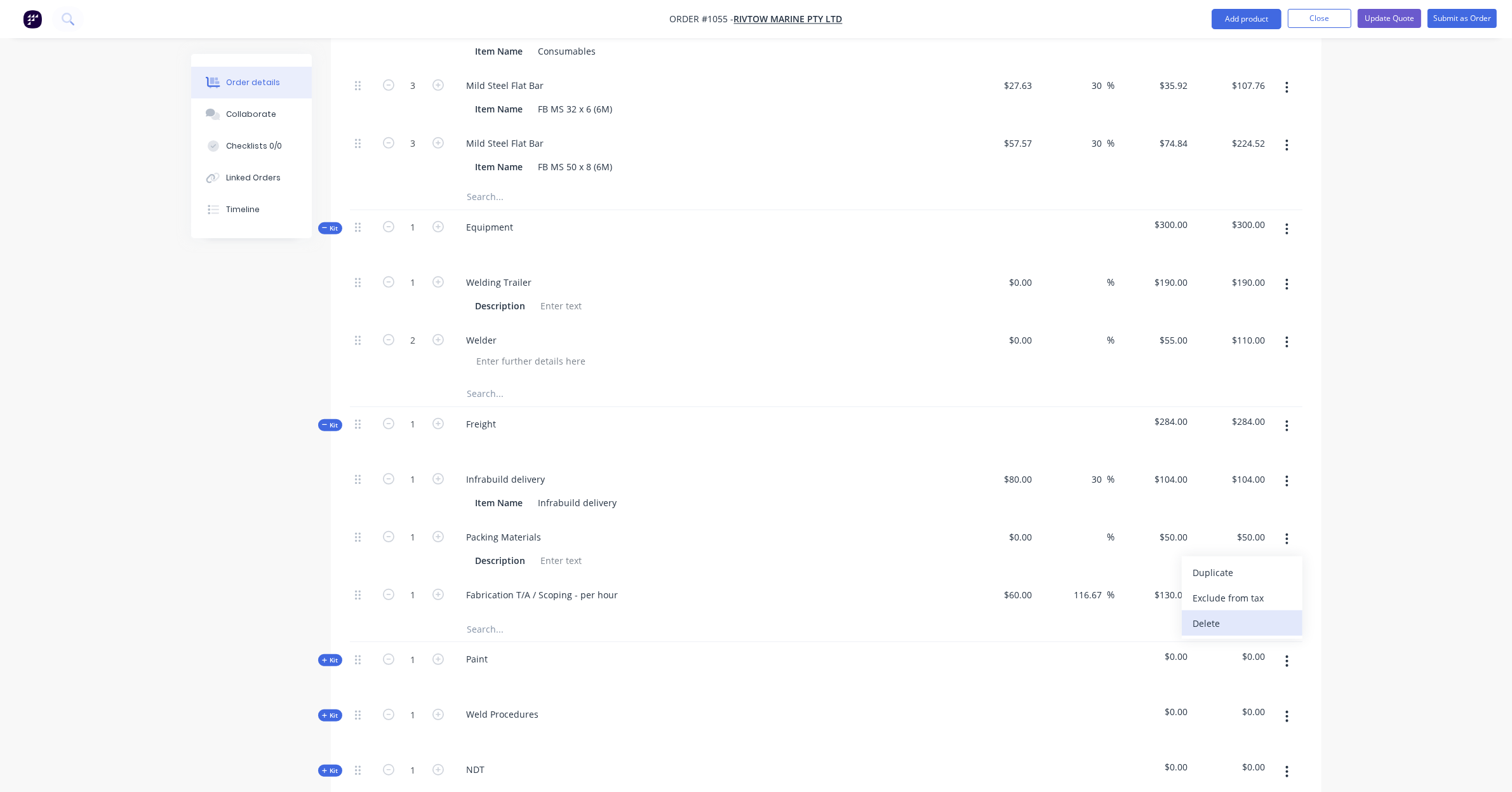
click at [1274, 614] on div "Delete" at bounding box center [1242, 623] width 98 height 18
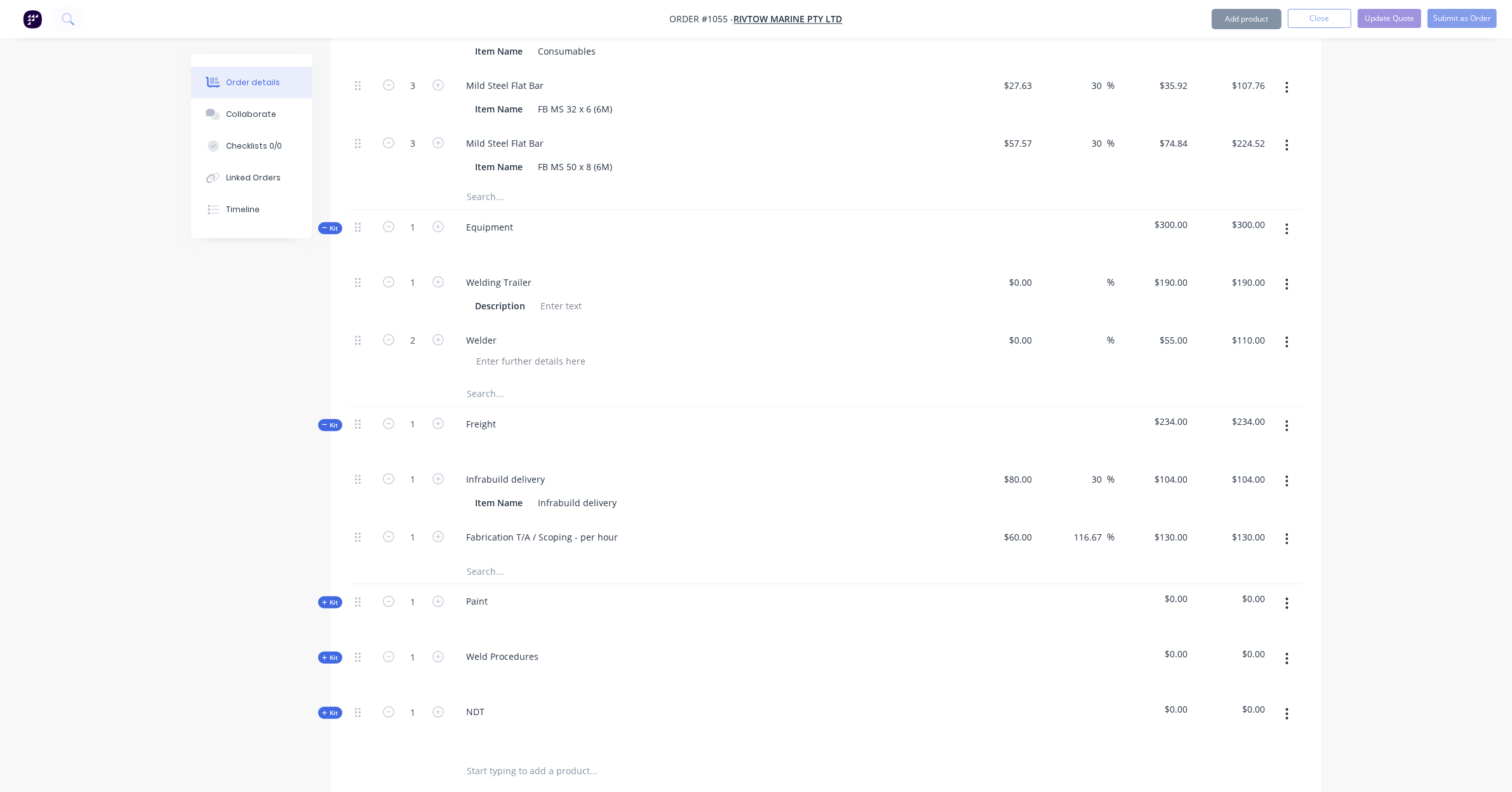
click at [1293, 527] on button "button" at bounding box center [1287, 539] width 30 height 23
click at [1270, 614] on div "Delete" at bounding box center [1242, 623] width 98 height 18
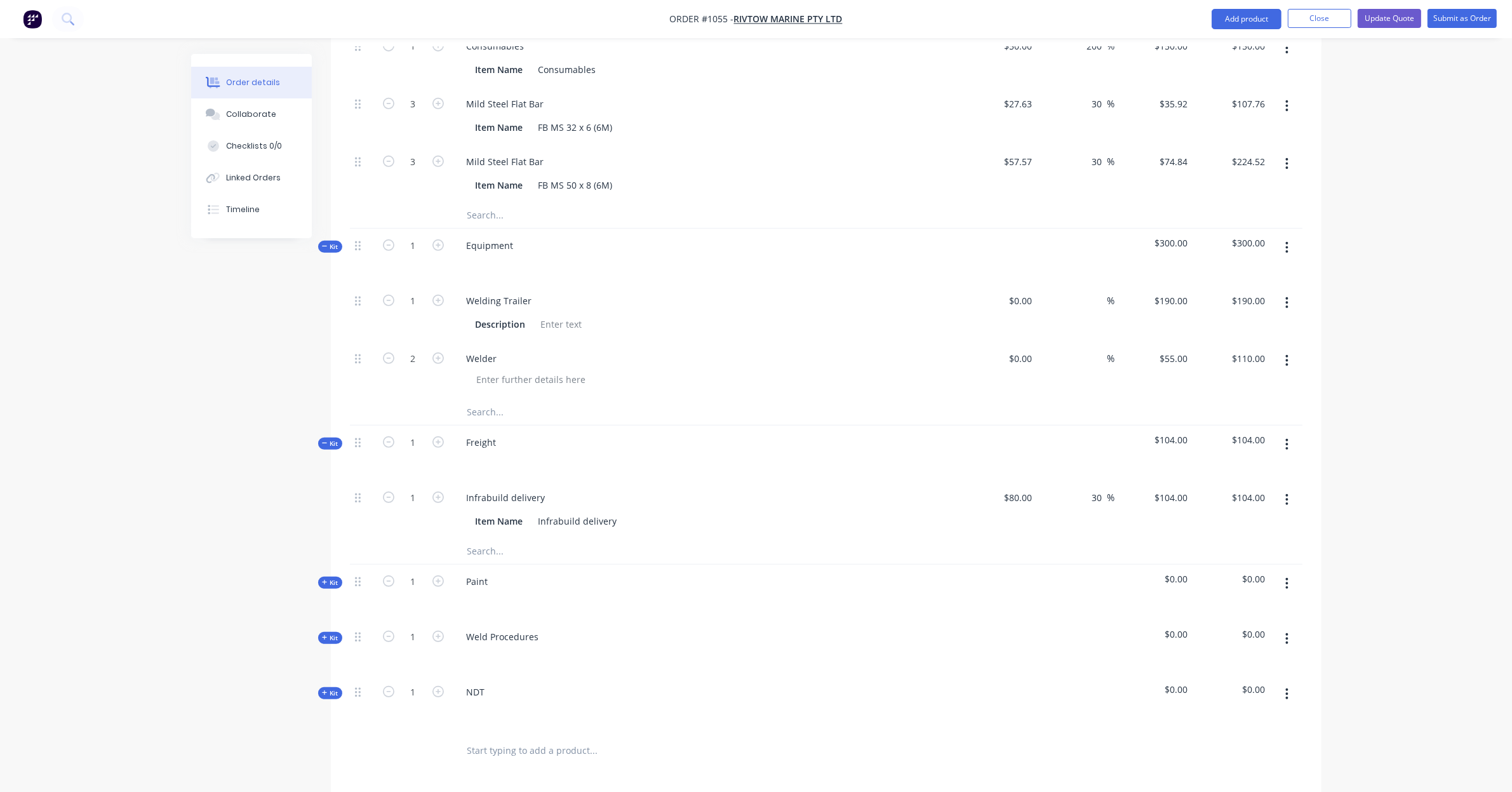
scroll to position [667, 0]
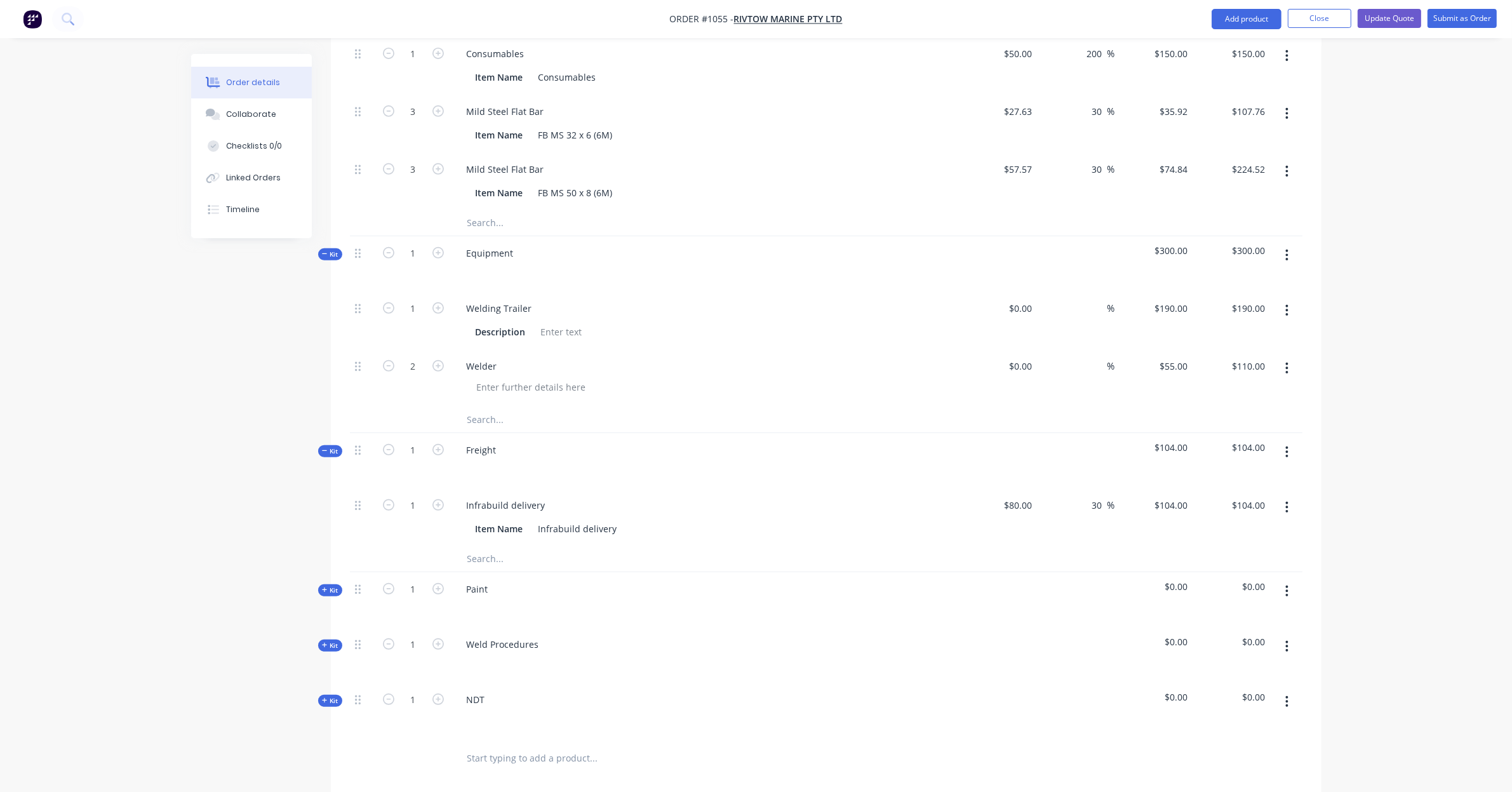
click at [1287, 640] on icon "button" at bounding box center [1287, 647] width 3 height 14
click at [1266, 747] on div "Delete" at bounding box center [1242, 756] width 98 height 18
click at [1284, 637] on button "button" at bounding box center [1287, 647] width 30 height 23
click at [1266, 747] on div "Delete" at bounding box center [1242, 756] width 98 height 18
click at [334, 586] on span "Kit" at bounding box center [330, 590] width 17 height 10
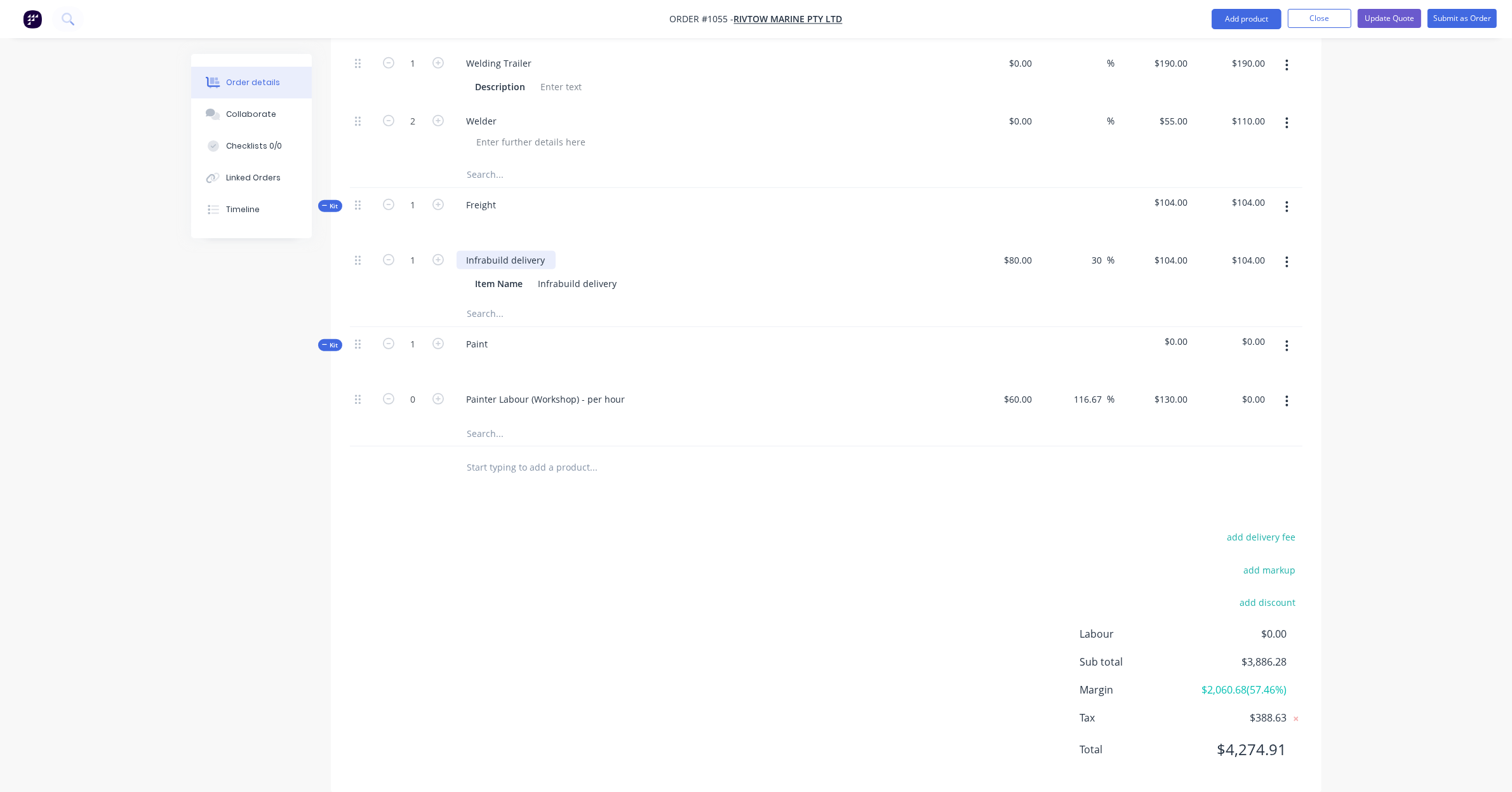
scroll to position [916, 0]
click at [435, 389] on icon "button" at bounding box center [438, 394] width 11 height 11
type input "1"
type input "$130.00"
click at [435, 389] on icon "button" at bounding box center [438, 394] width 11 height 11
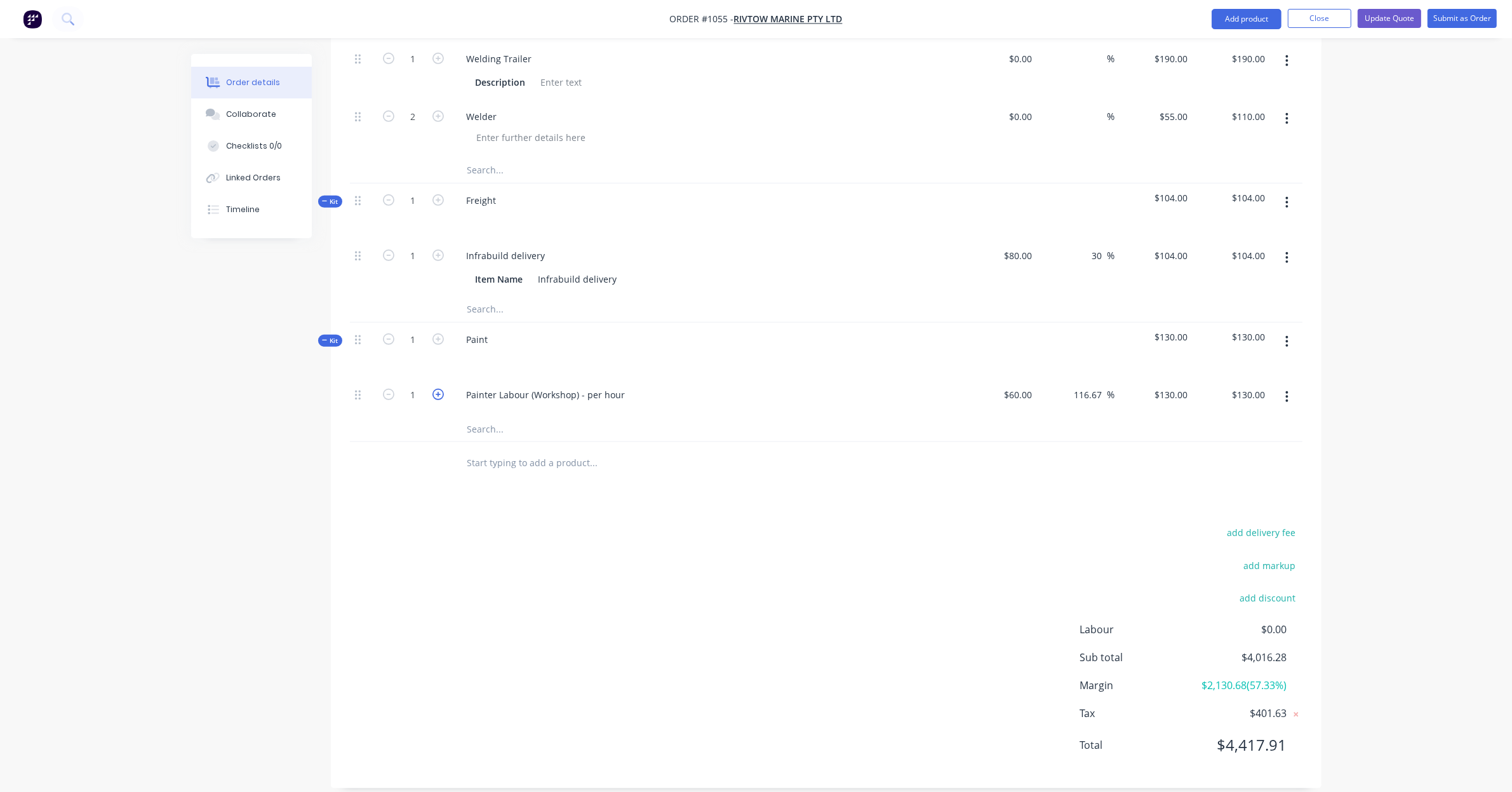
type input "2"
type input "$260.00"
click at [435, 389] on icon "button" at bounding box center [438, 394] width 11 height 11
type input "3"
type input "$390.00"
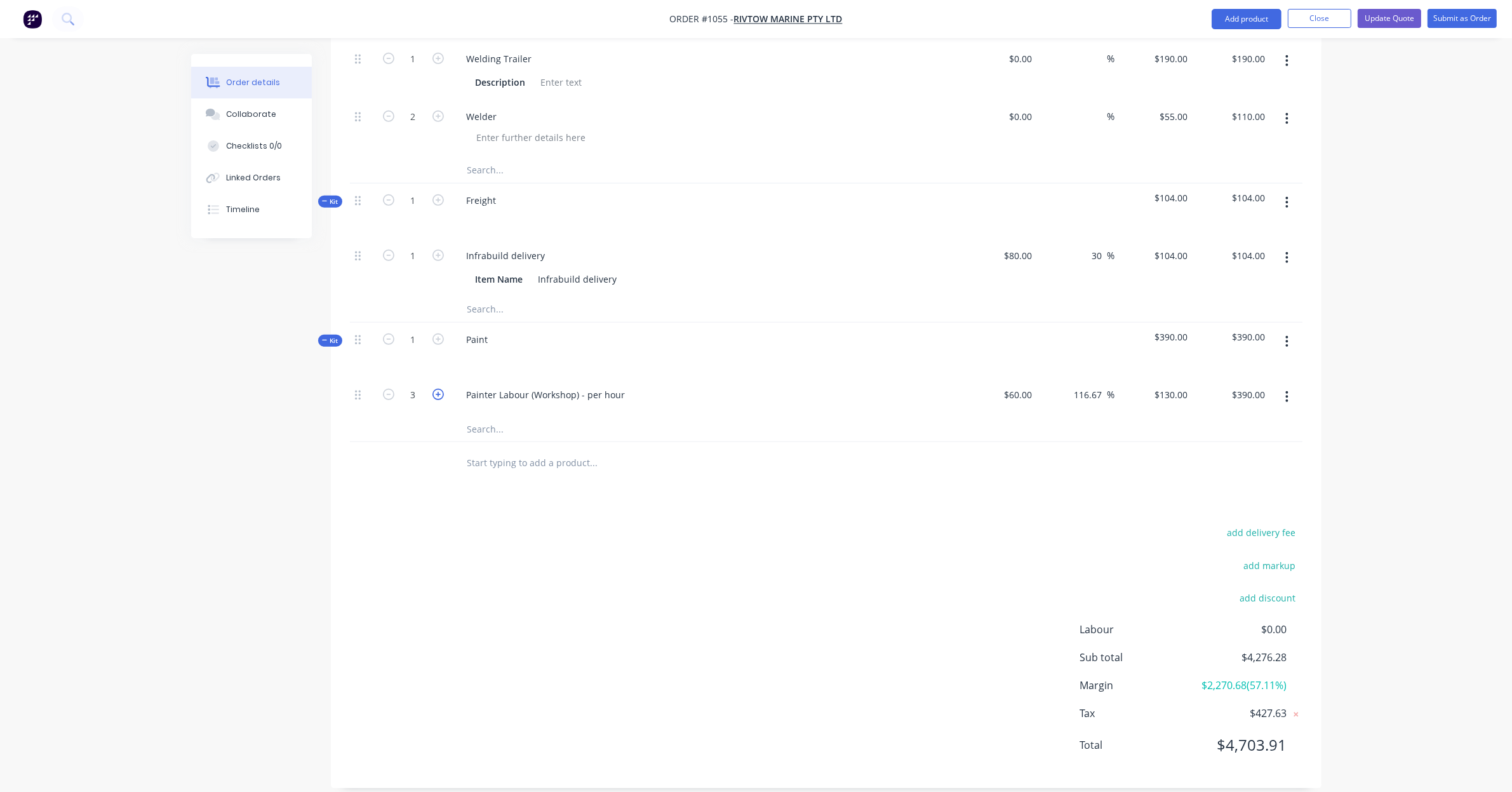
click at [435, 389] on icon "button" at bounding box center [438, 394] width 11 height 11
type input "4"
type input "$520.00"
click at [1167, 385] on div "130 130" at bounding box center [1179, 394] width 26 height 18
type input "160"
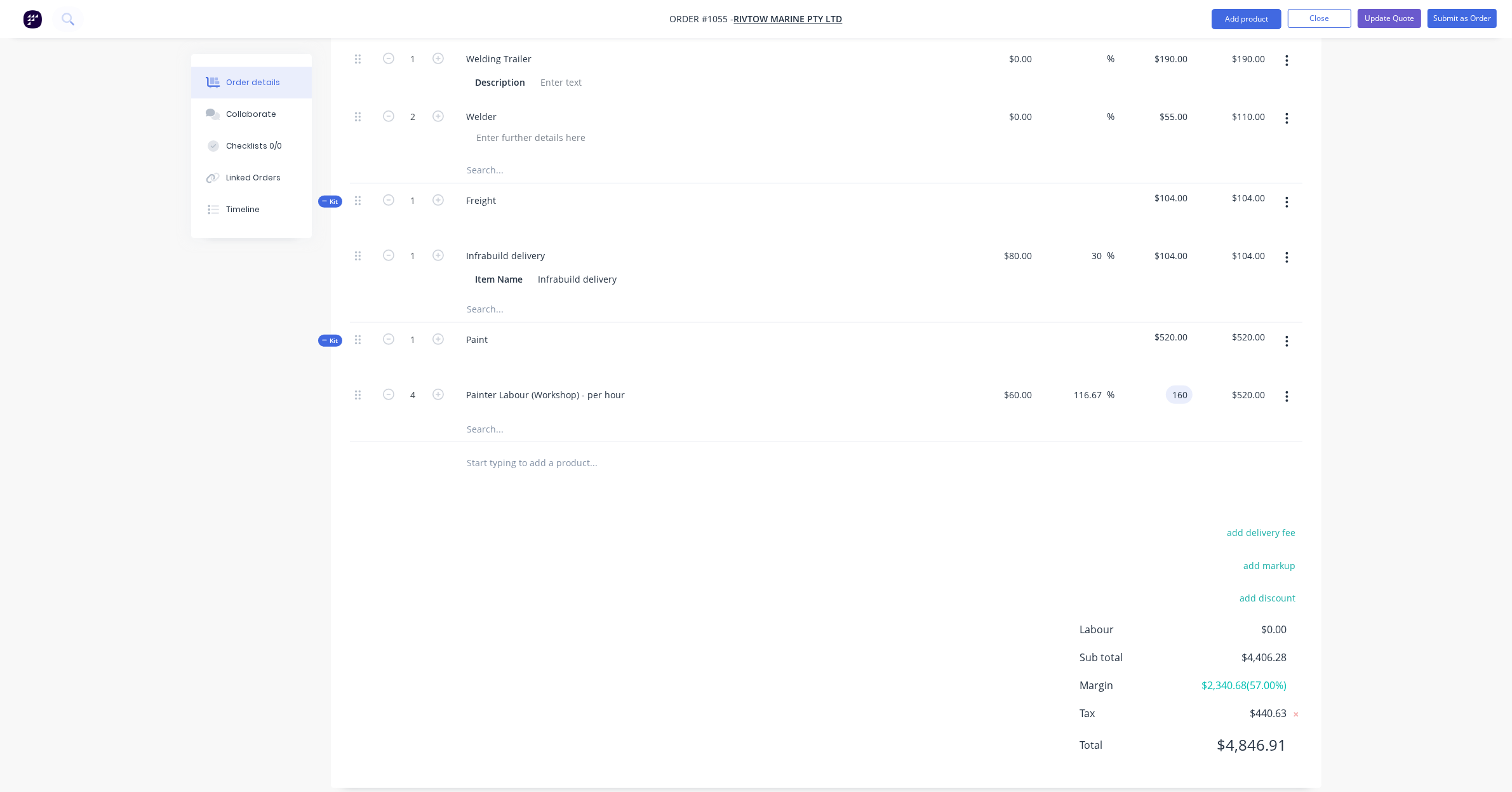
type input "166.67"
type input "$160.00"
type input "$640.00"
click at [515, 442] on div at bounding box center [680, 462] width 458 height 41
click at [515, 419] on input "text" at bounding box center [593, 429] width 254 height 26
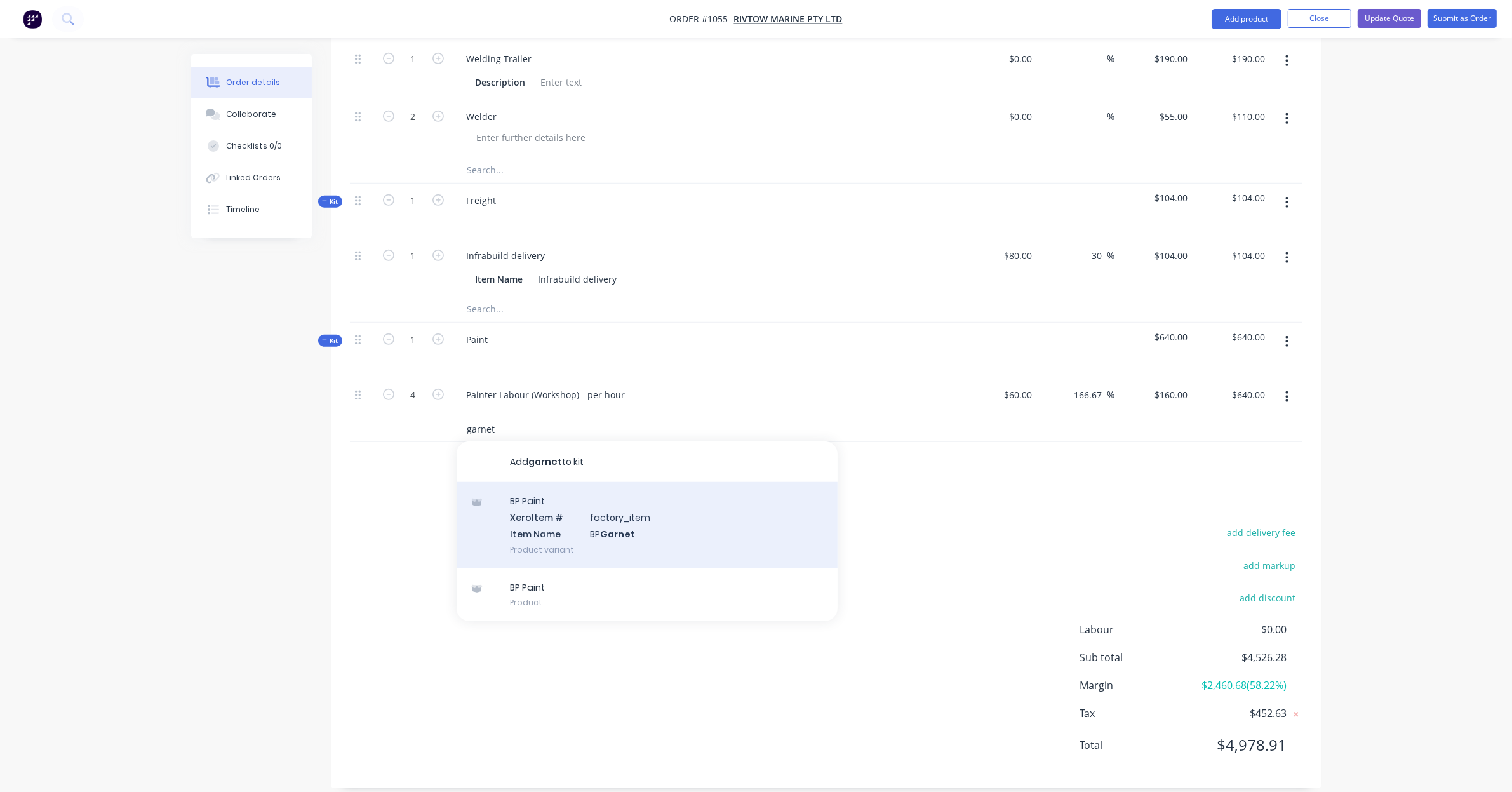
type input "garnet"
click at [556, 488] on div "BP Paint Xero Item # factory_item Item Name BP Garnet Product variant" at bounding box center [647, 525] width 381 height 86
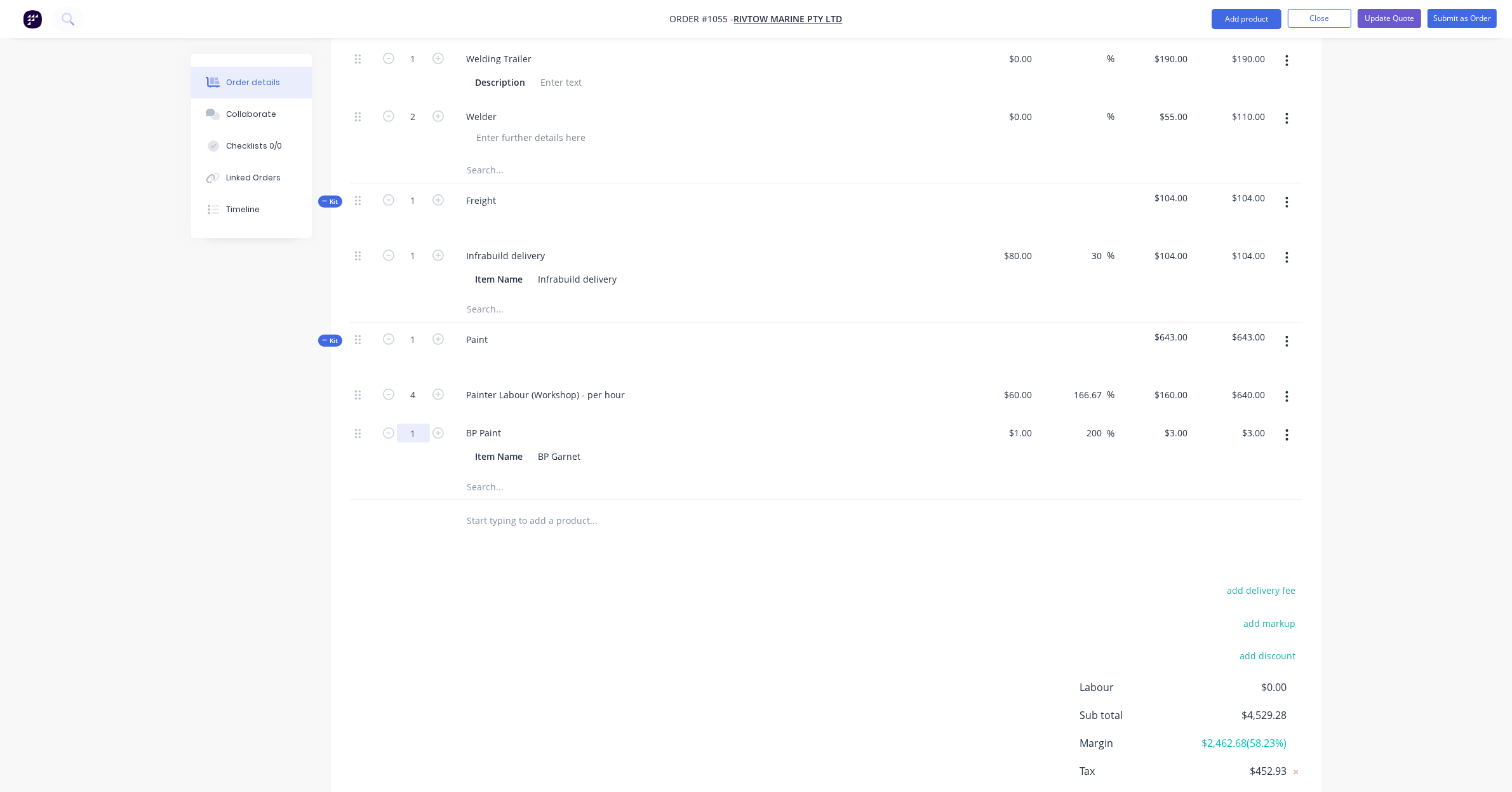
click at [424, 424] on input "1" at bounding box center [414, 433] width 33 height 19
type input "150"
type input "1"
type input "$450.00"
click at [1027, 424] on input "1" at bounding box center [1030, 433] width 14 height 18
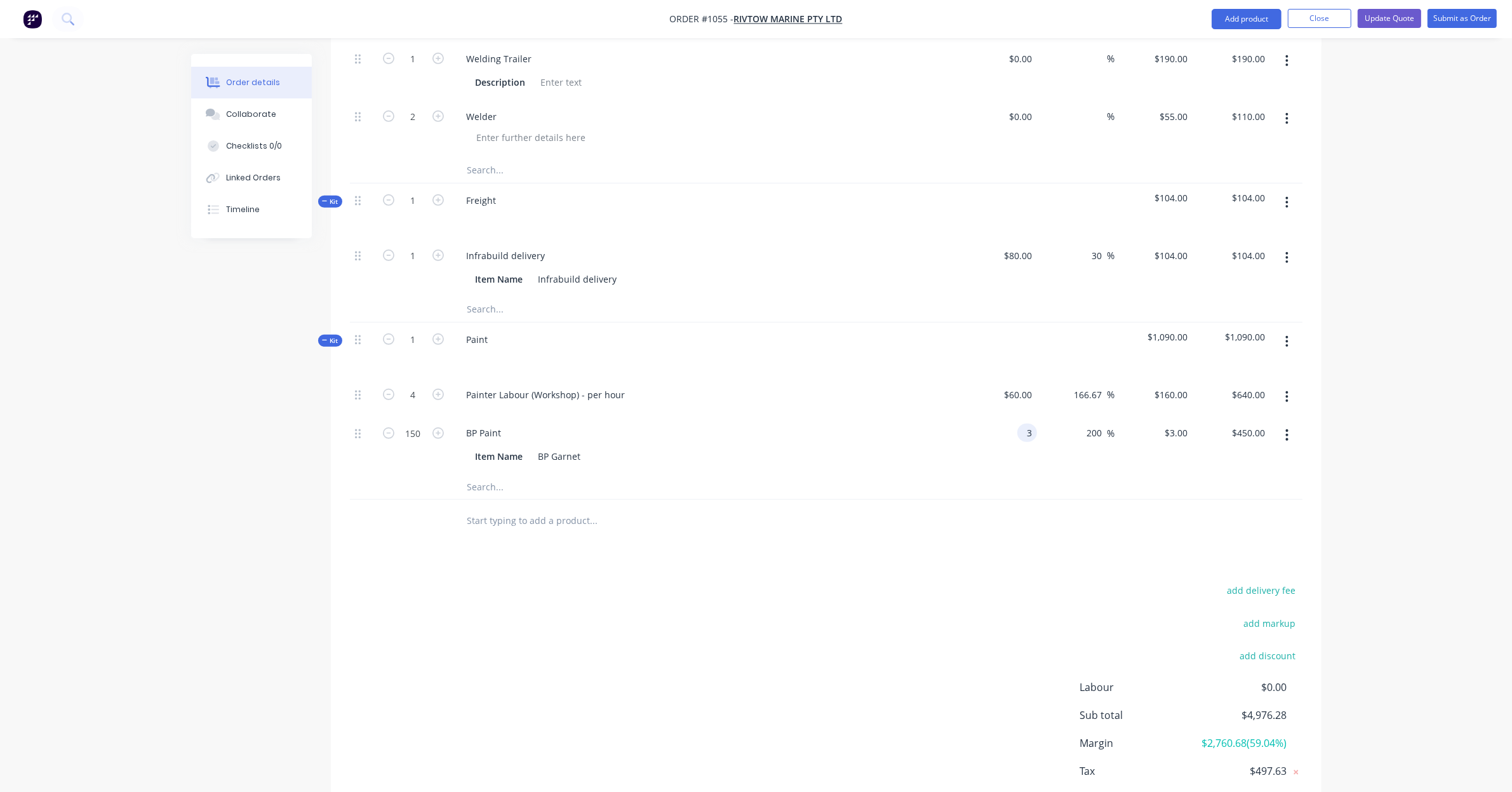
type input "$3.00"
type input "$9.00"
type input "$1,350.00"
type input "4"
type input "33.33"
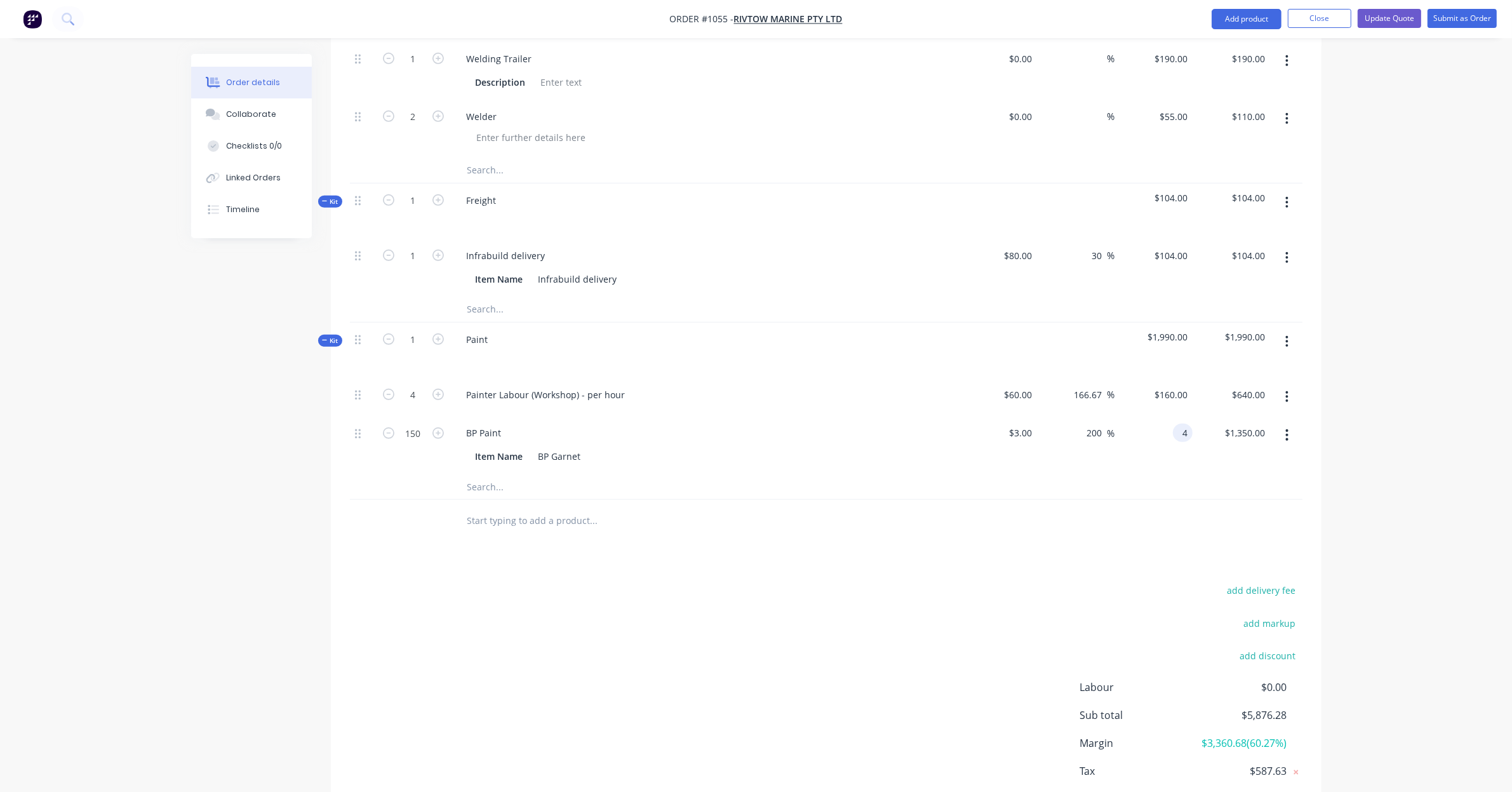
type input "$4.00"
type input "$600.00"
click at [531, 500] on div at bounding box center [680, 520] width 458 height 41
click at [525, 477] on input "text" at bounding box center [593, 487] width 254 height 26
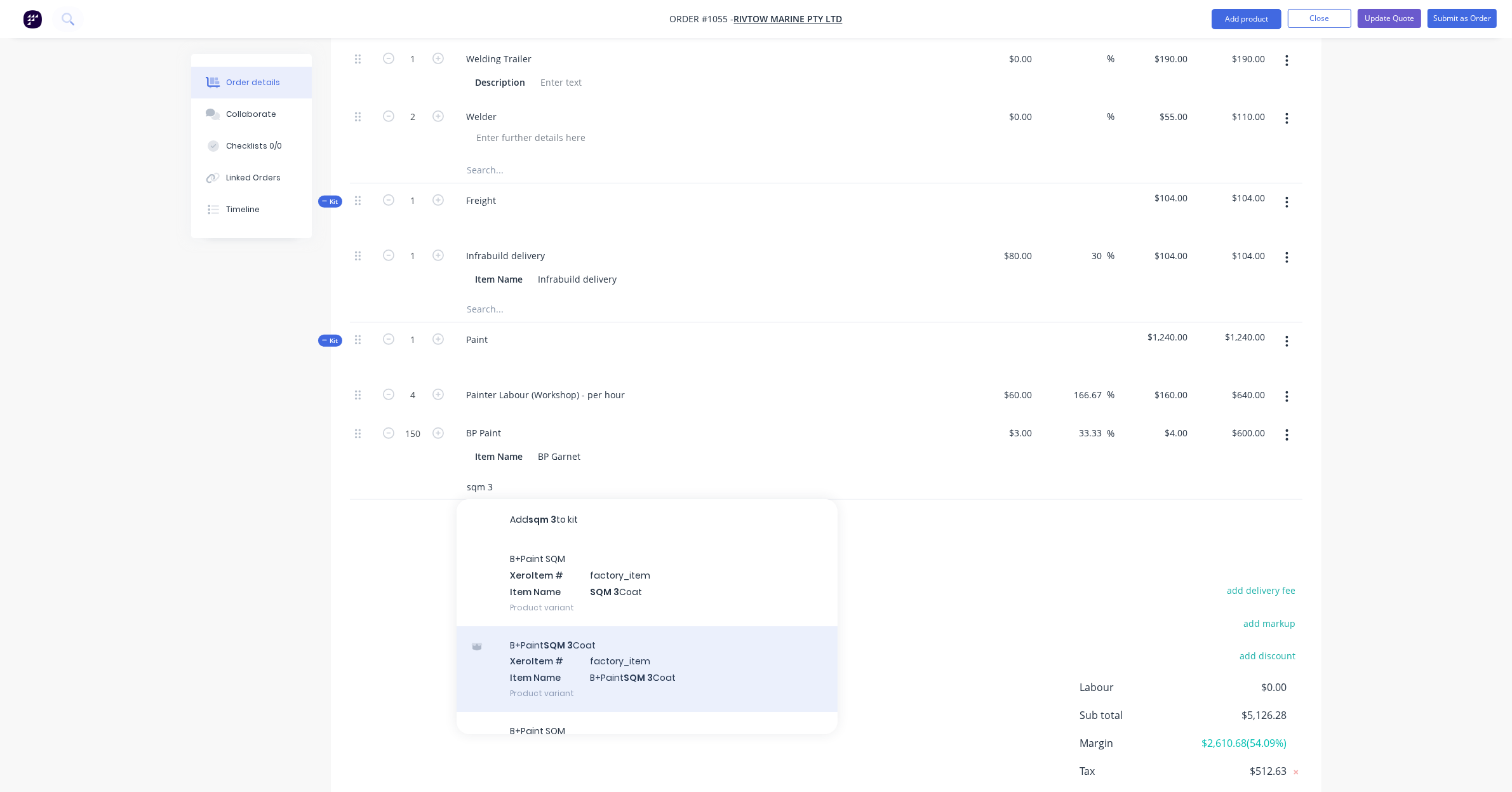
type input "sqm 3"
click at [647, 633] on div "B+Paint SQM 3 Coat Xero Item # factory_item Item Name B+Paint SQM 3 Coat Produc…" at bounding box center [647, 669] width 381 height 86
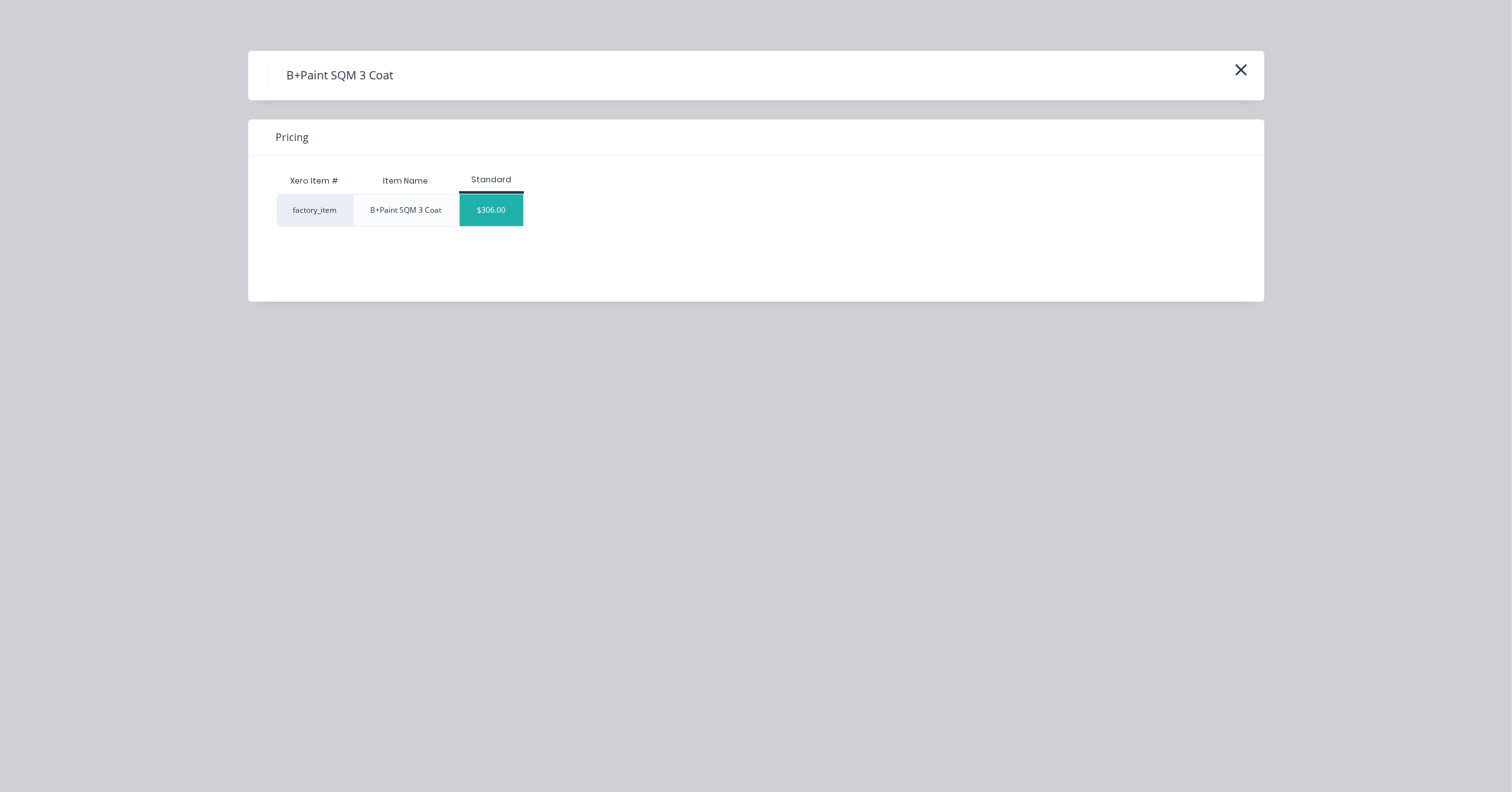
click at [492, 210] on div "$306.00" at bounding box center [491, 210] width 63 height 32
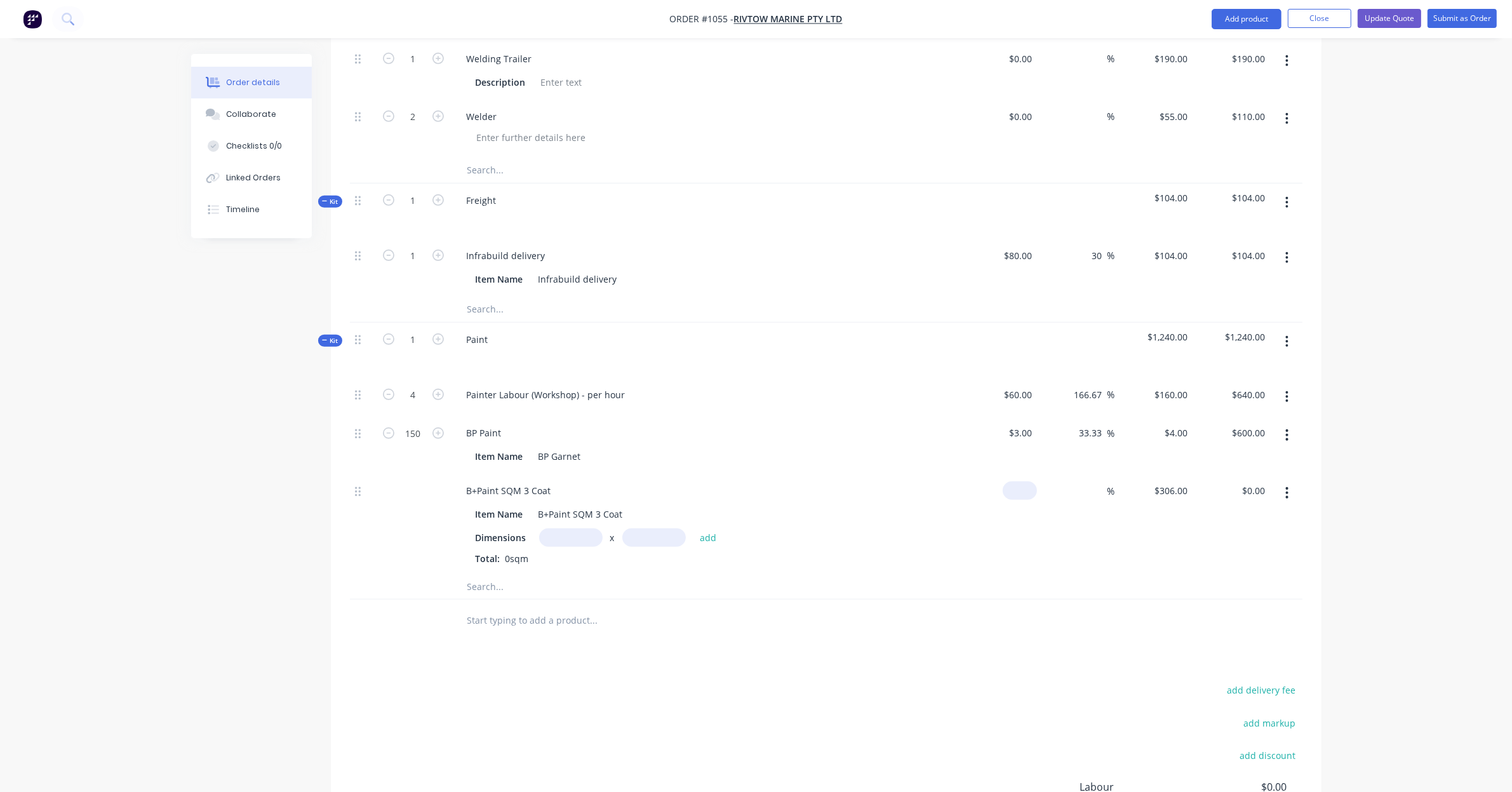
click at [1026, 482] on input at bounding box center [1022, 491] width 29 height 18
type input "$20.00"
type input "$127.50"
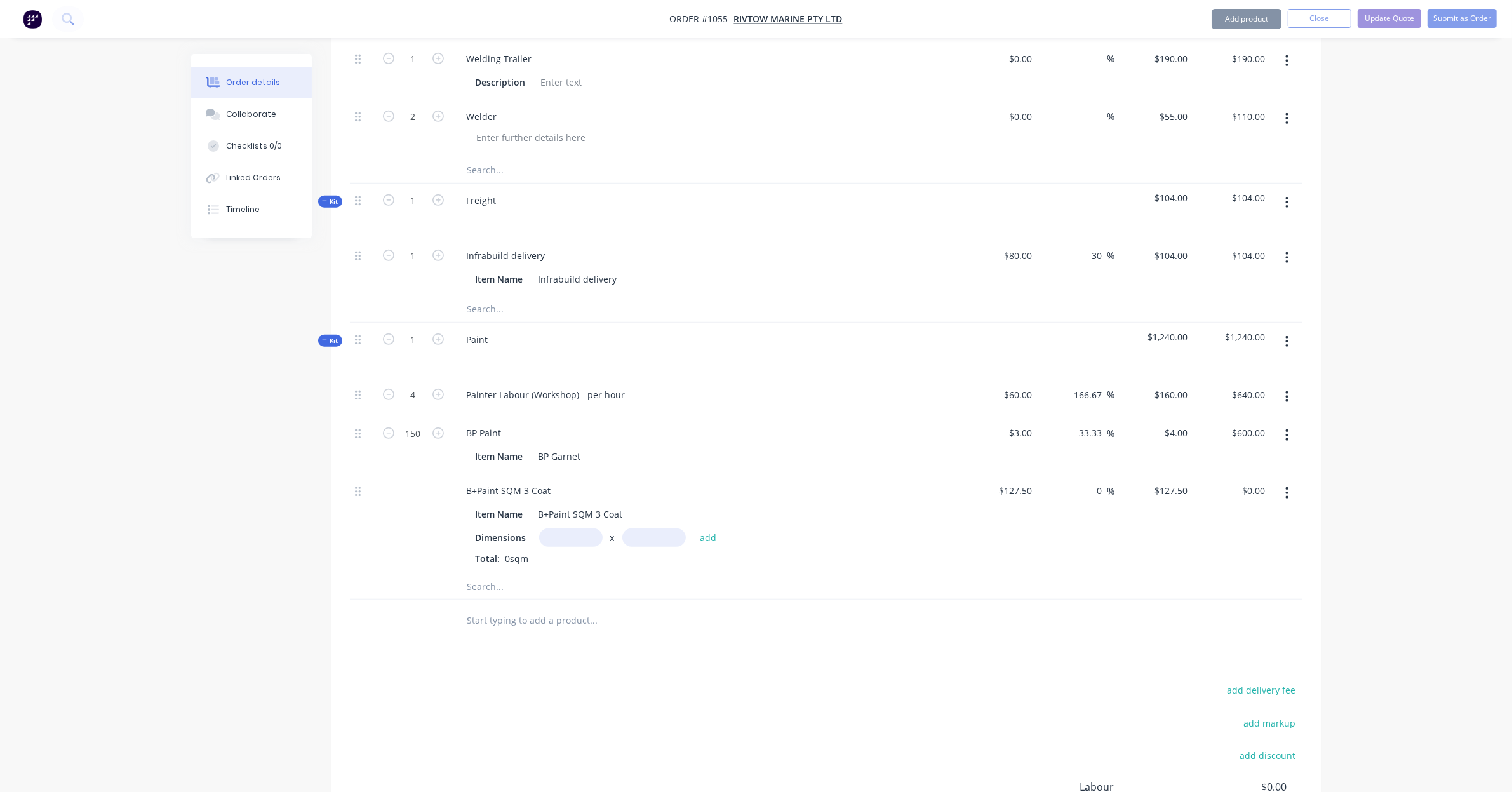
type input "0"
type input "$127.50"
click at [1287, 487] on icon "button" at bounding box center [1287, 492] width 2 height 11
click at [1268, 567] on div "Delete" at bounding box center [1242, 576] width 98 height 18
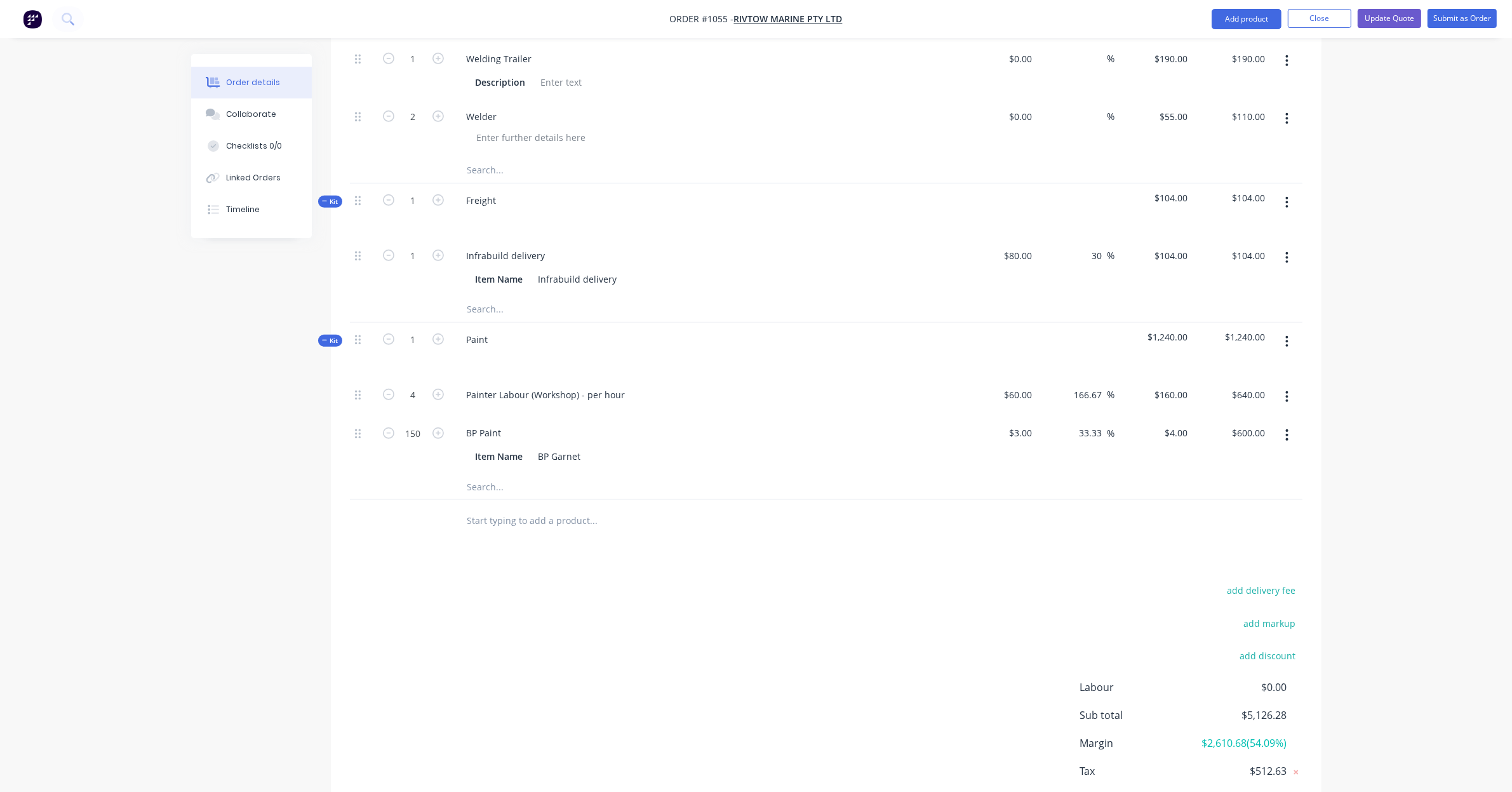
click at [531, 474] on input "text" at bounding box center [593, 487] width 254 height 26
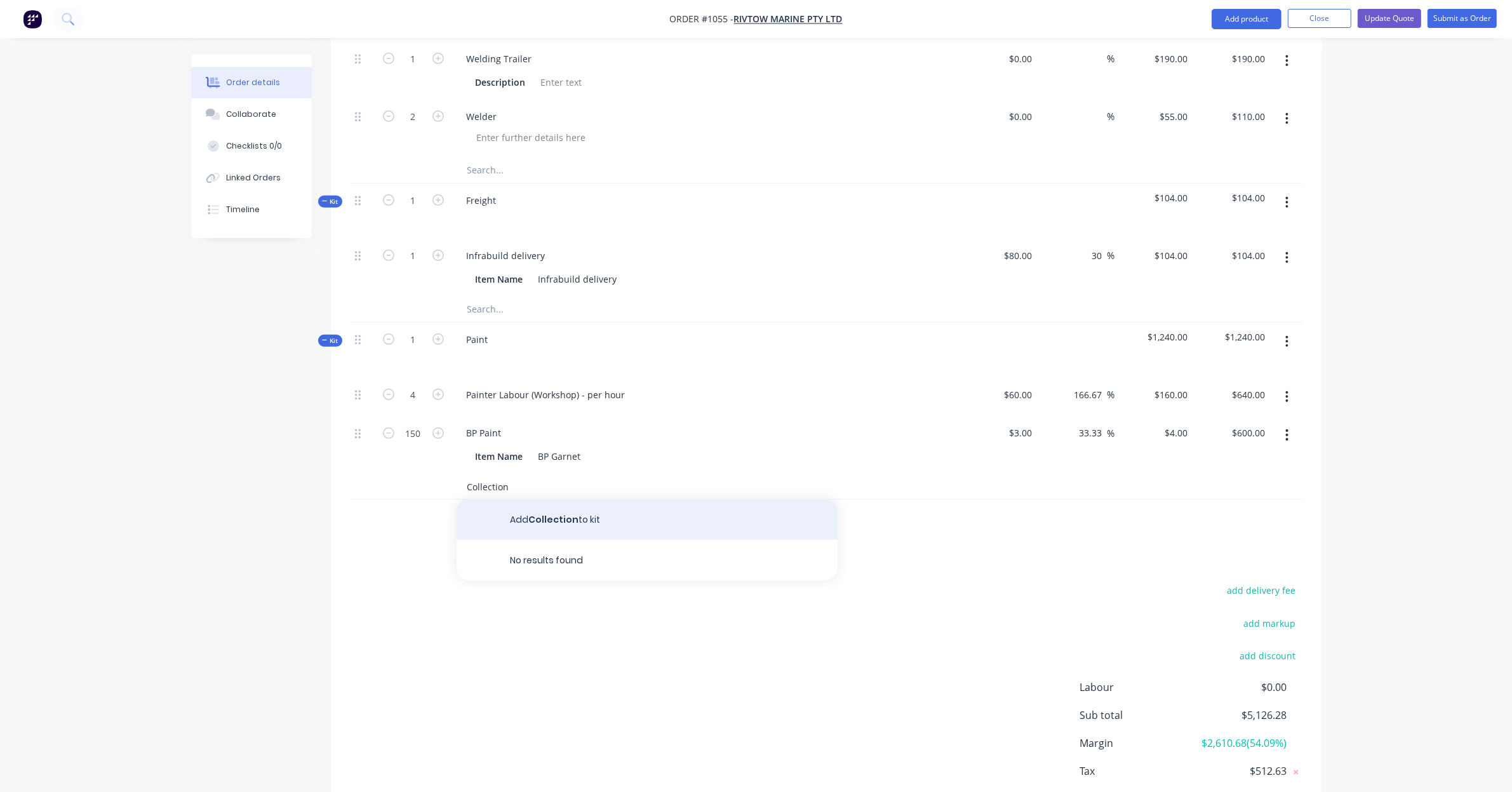
type input "Collection"
click at [537, 510] on button "Add Collection to kit" at bounding box center [647, 519] width 381 height 41
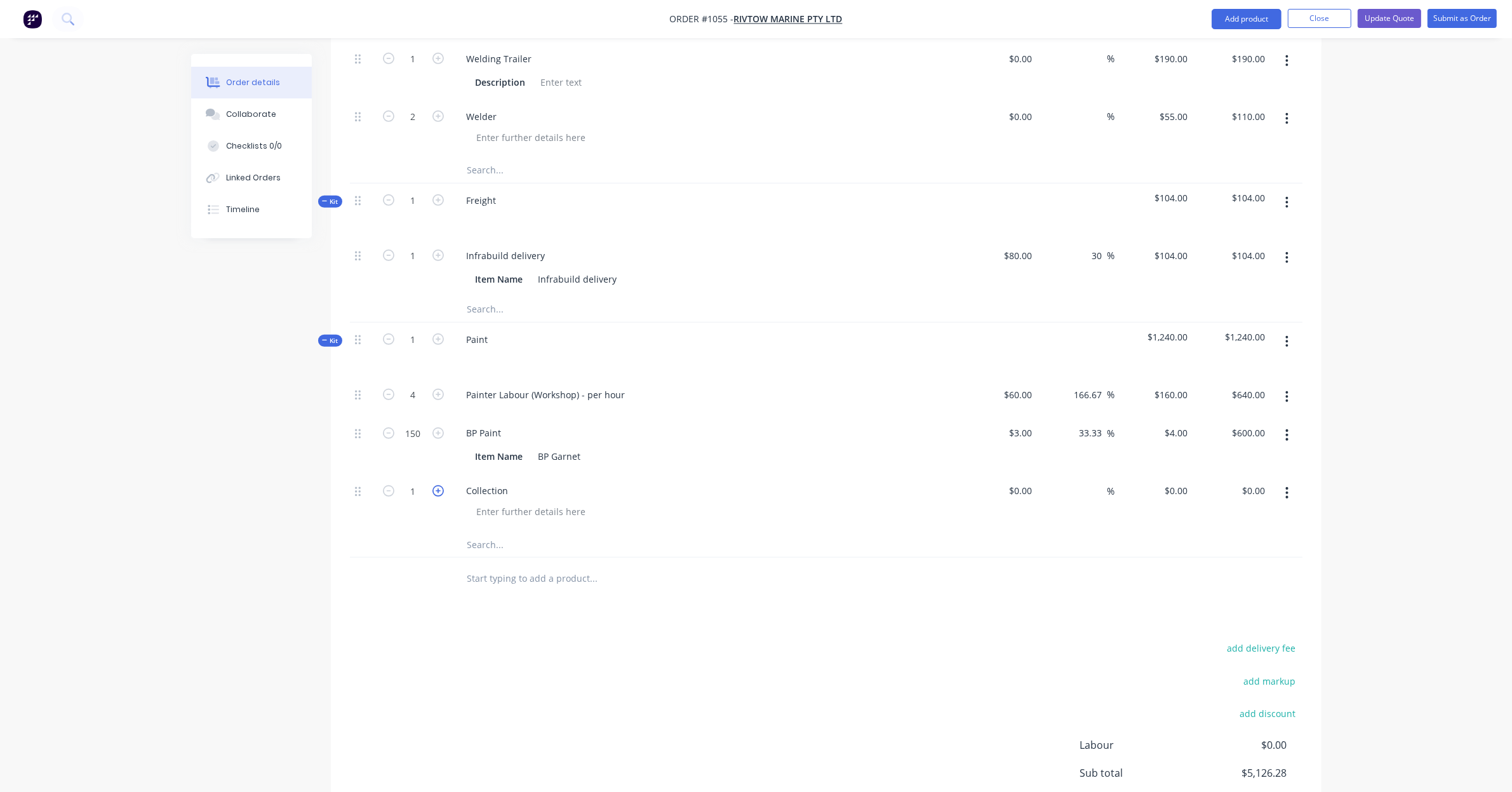
click at [439, 485] on icon "button" at bounding box center [438, 491] width 11 height 11
type input "3"
click at [1018, 482] on div "$0.00" at bounding box center [1020, 491] width 35 height 18
type input "1"
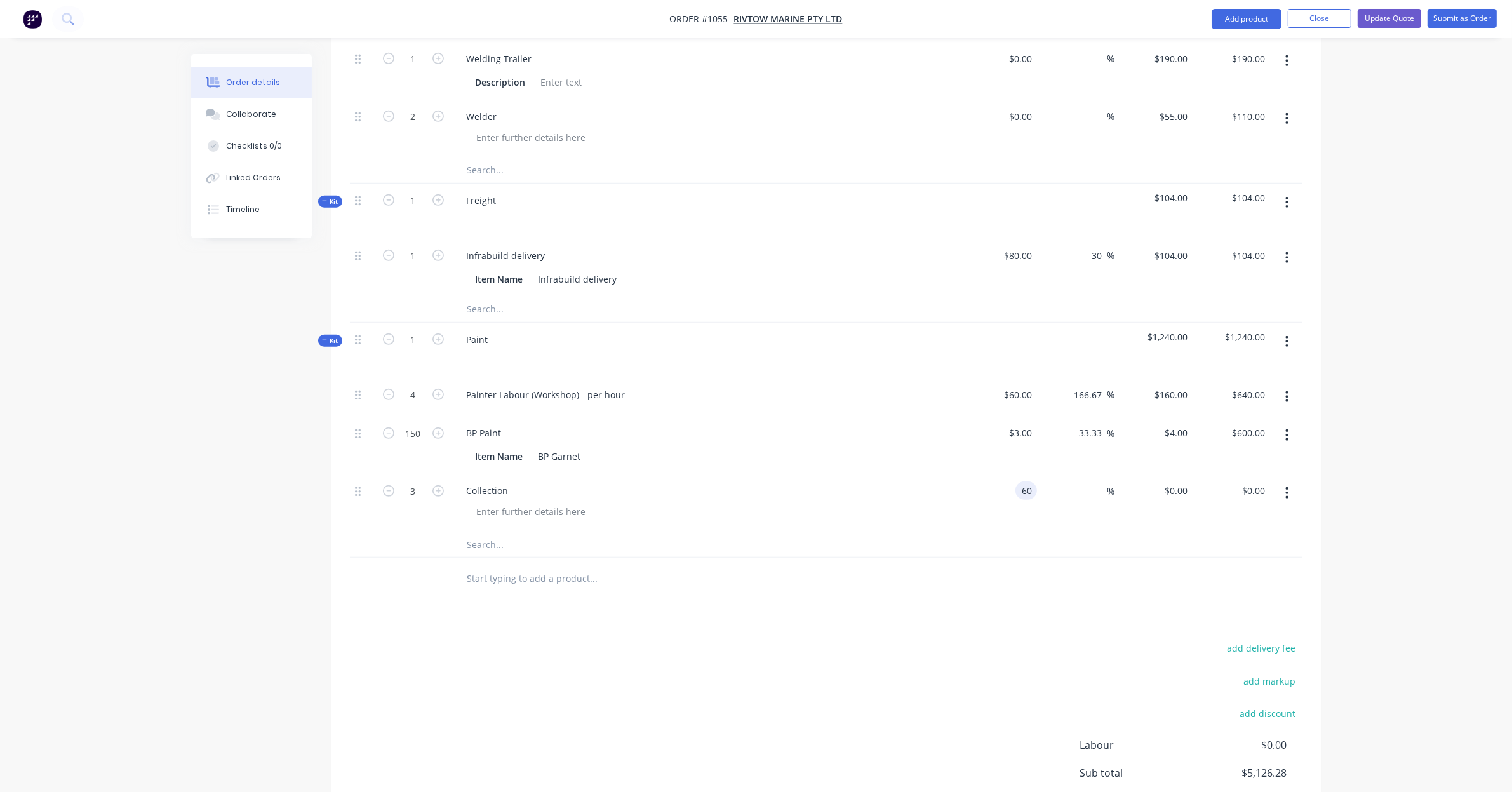
type input "$60.00"
type input "$180.00"
type input "130"
type input "116.67"
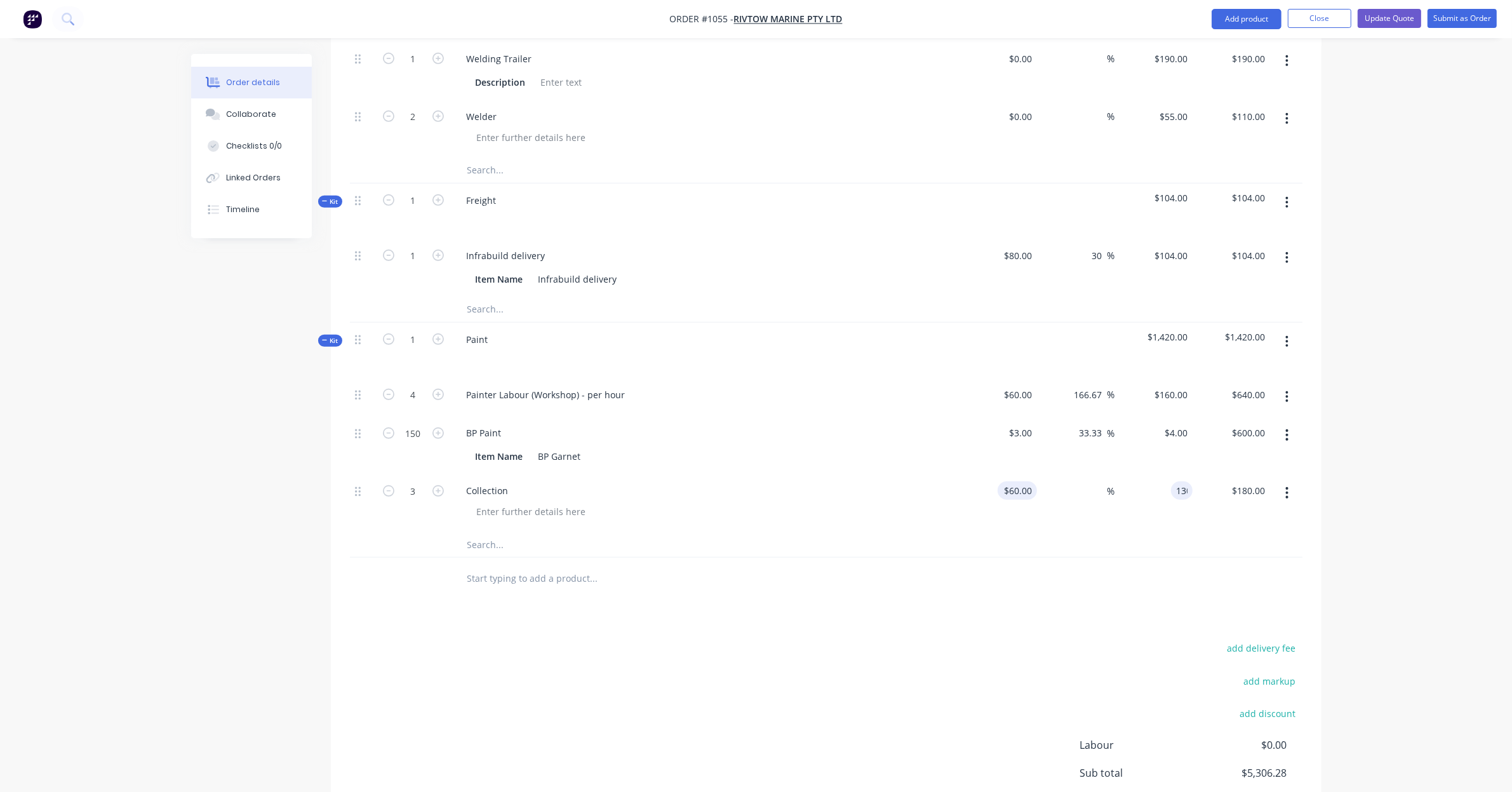
type input "$130.00"
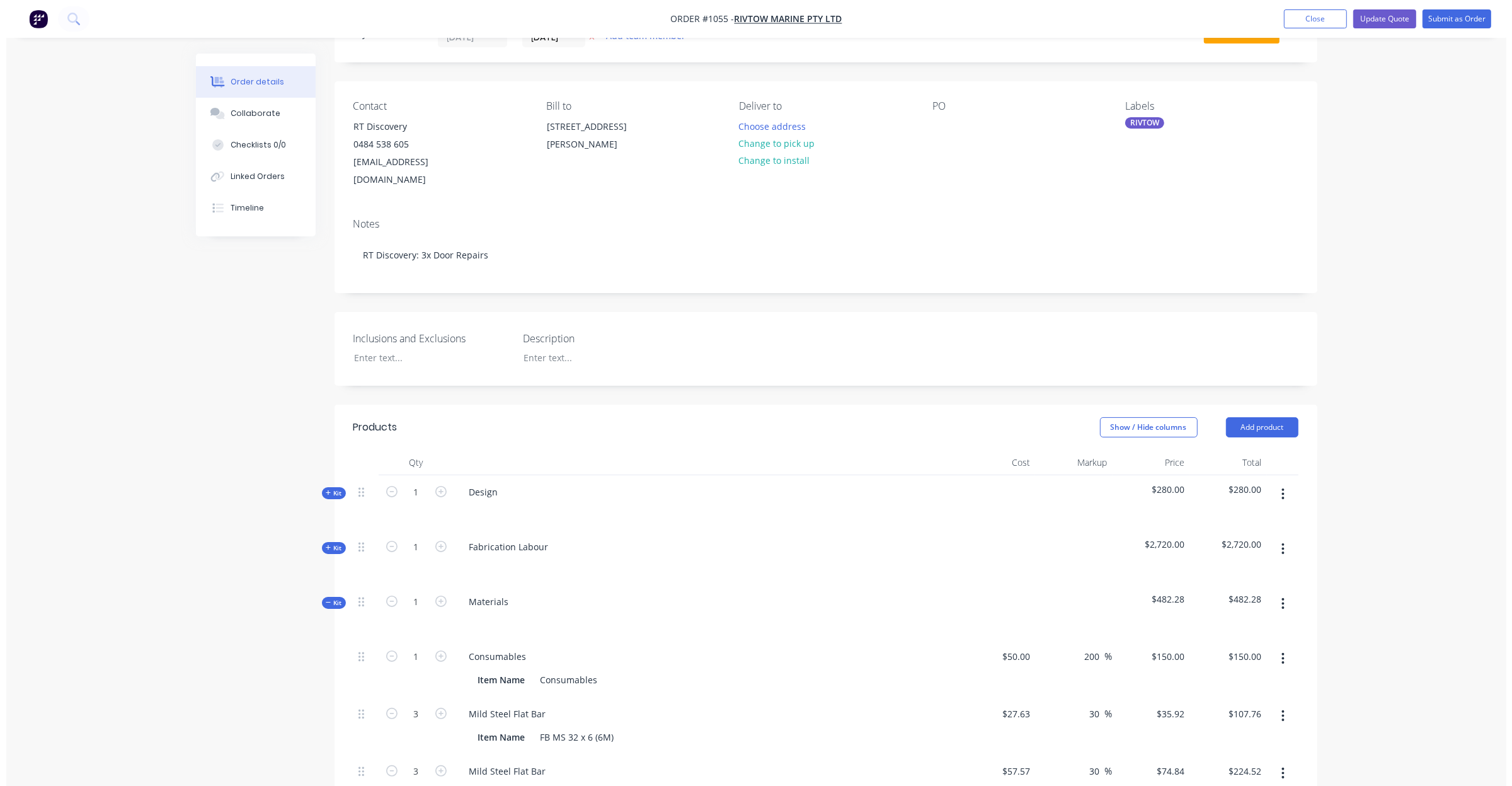
scroll to position [0, 0]
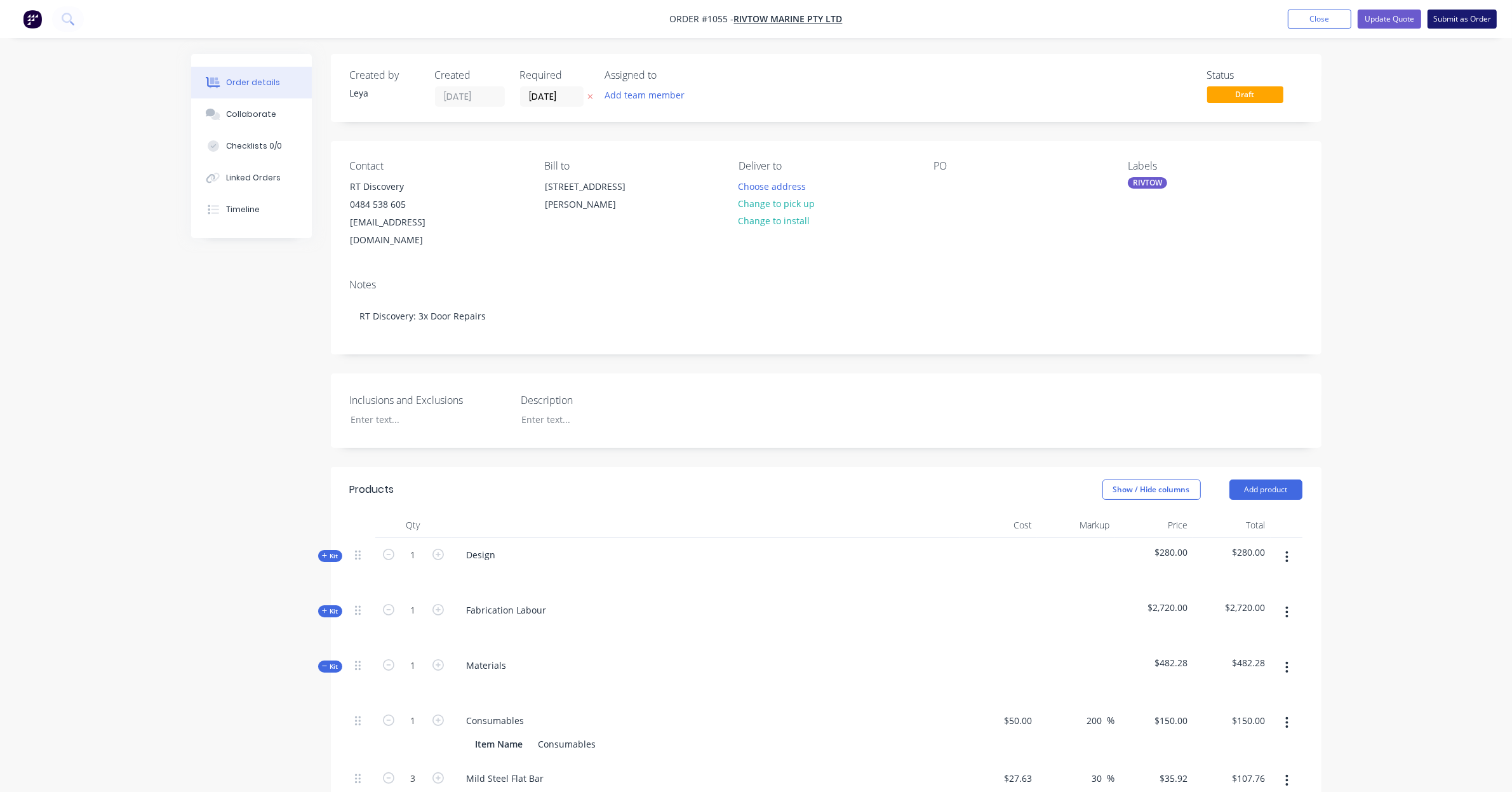
type input "$390.00"
click at [1440, 17] on button "Submit as Order" at bounding box center [1462, 19] width 69 height 19
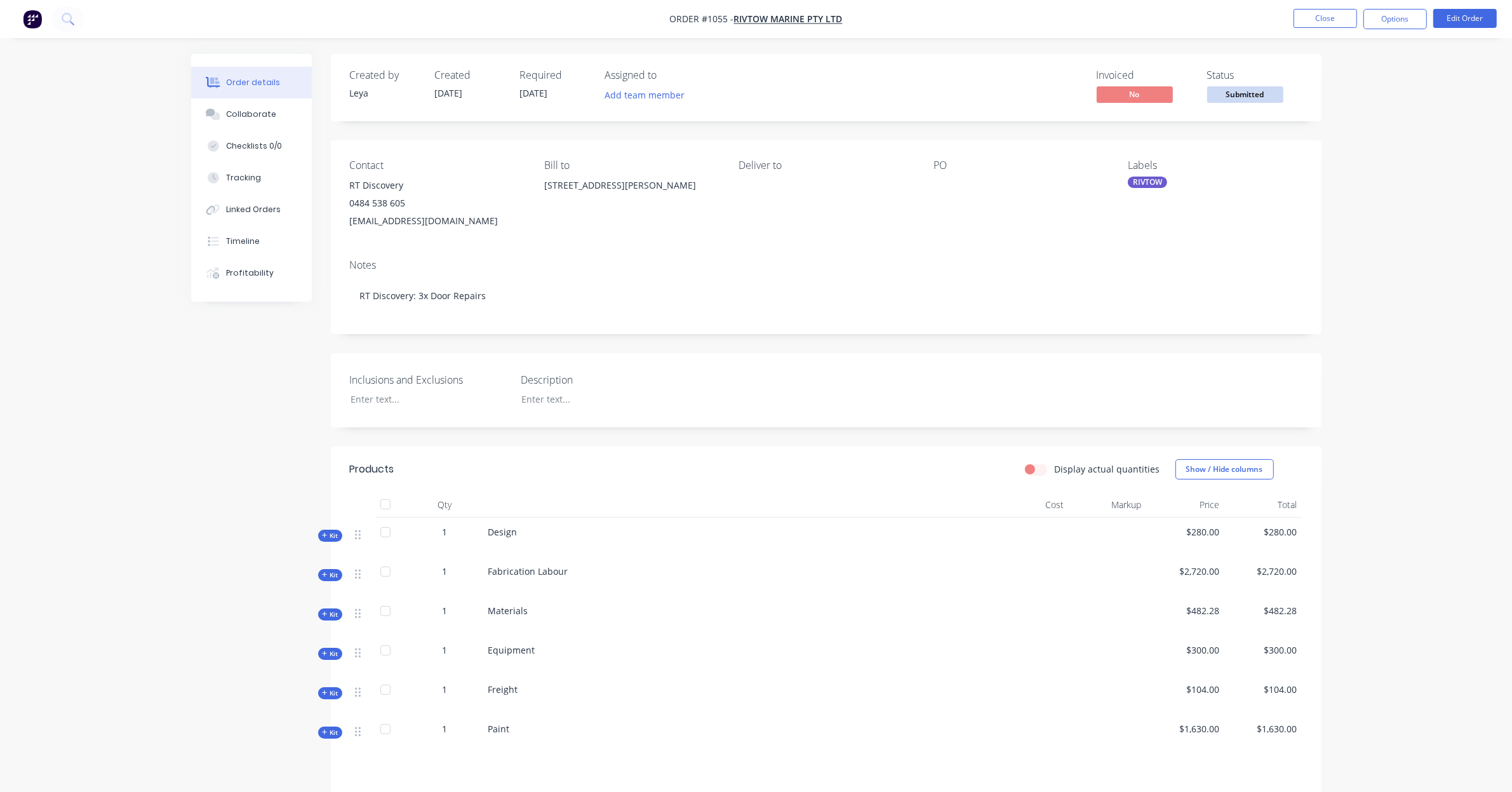
click at [1237, 100] on span "Submitted" at bounding box center [1245, 94] width 76 height 16
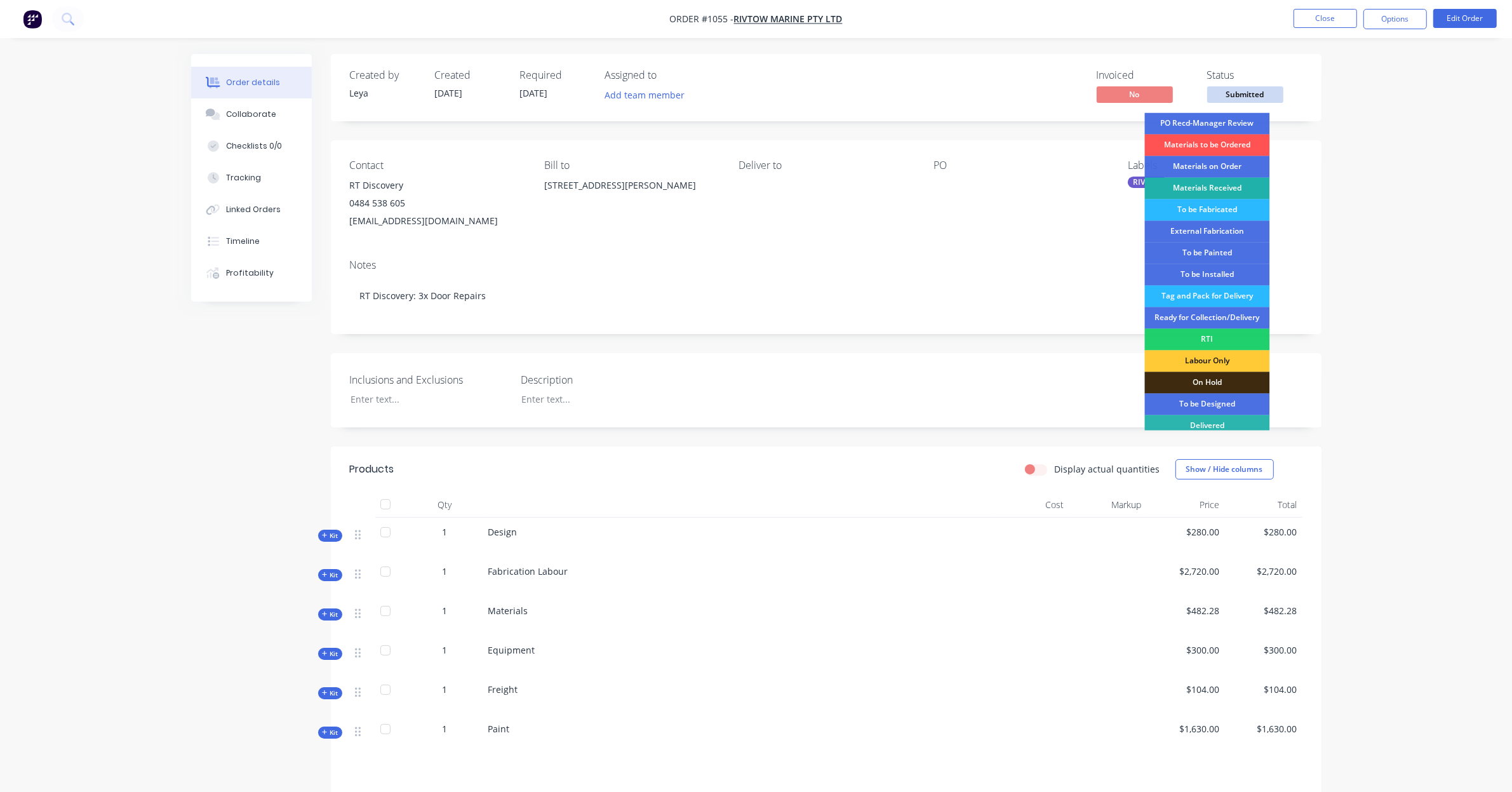
click at [1225, 188] on div "Materials Received" at bounding box center [1207, 188] width 125 height 22
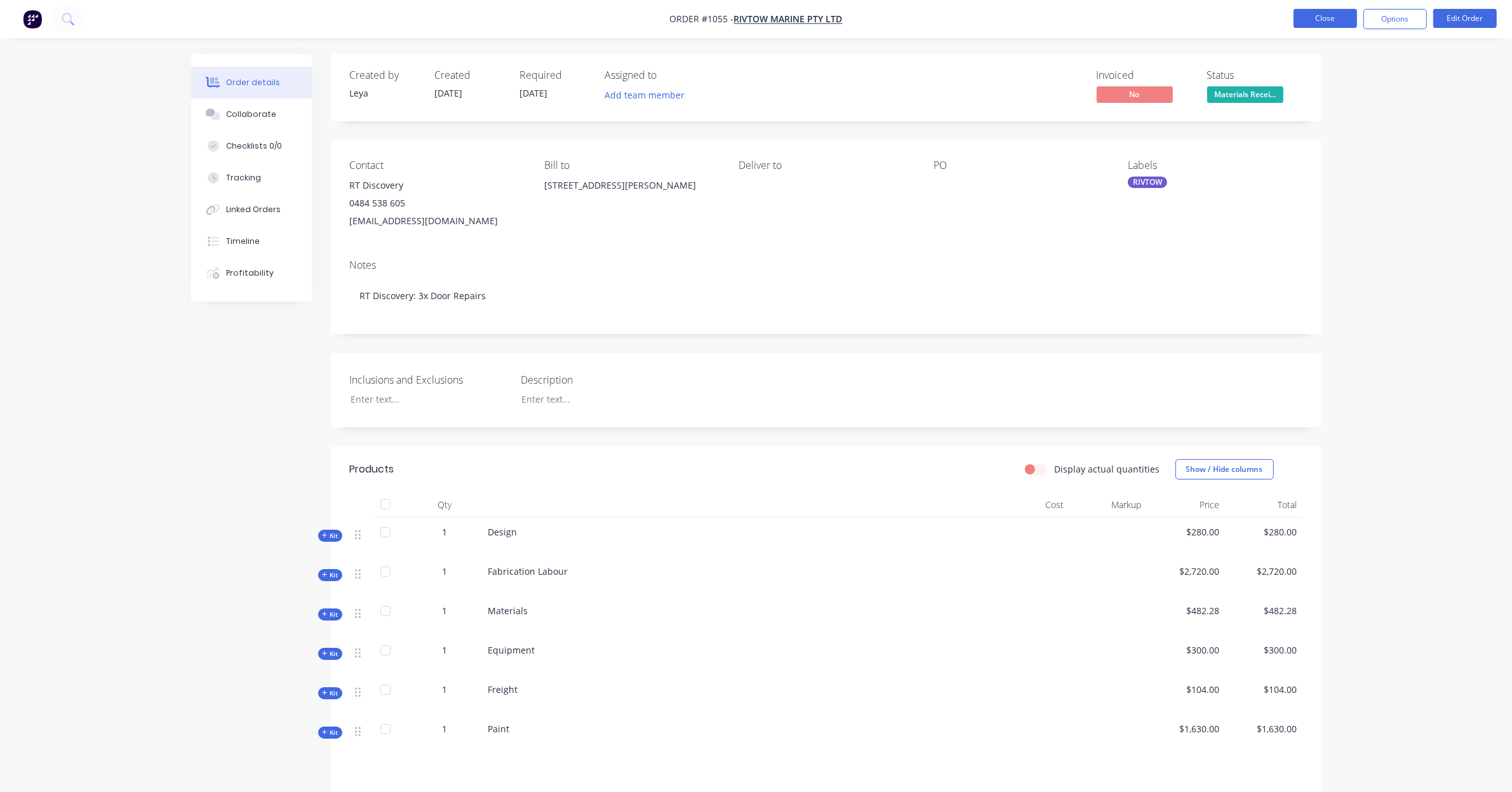
click at [1339, 20] on button "Close" at bounding box center [1325, 18] width 63 height 19
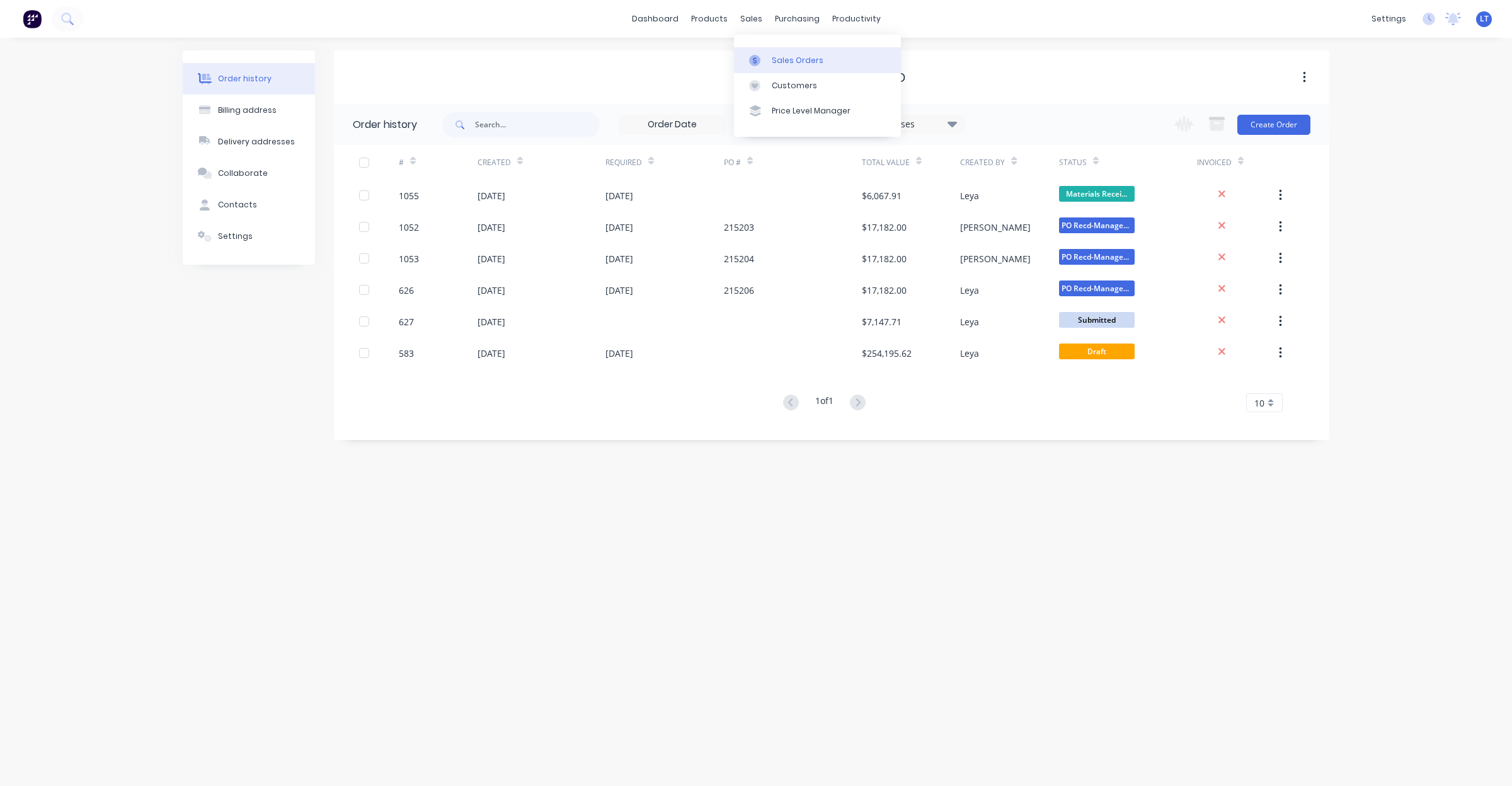
click at [769, 52] on link "Sales Orders" at bounding box center [817, 60] width 167 height 25
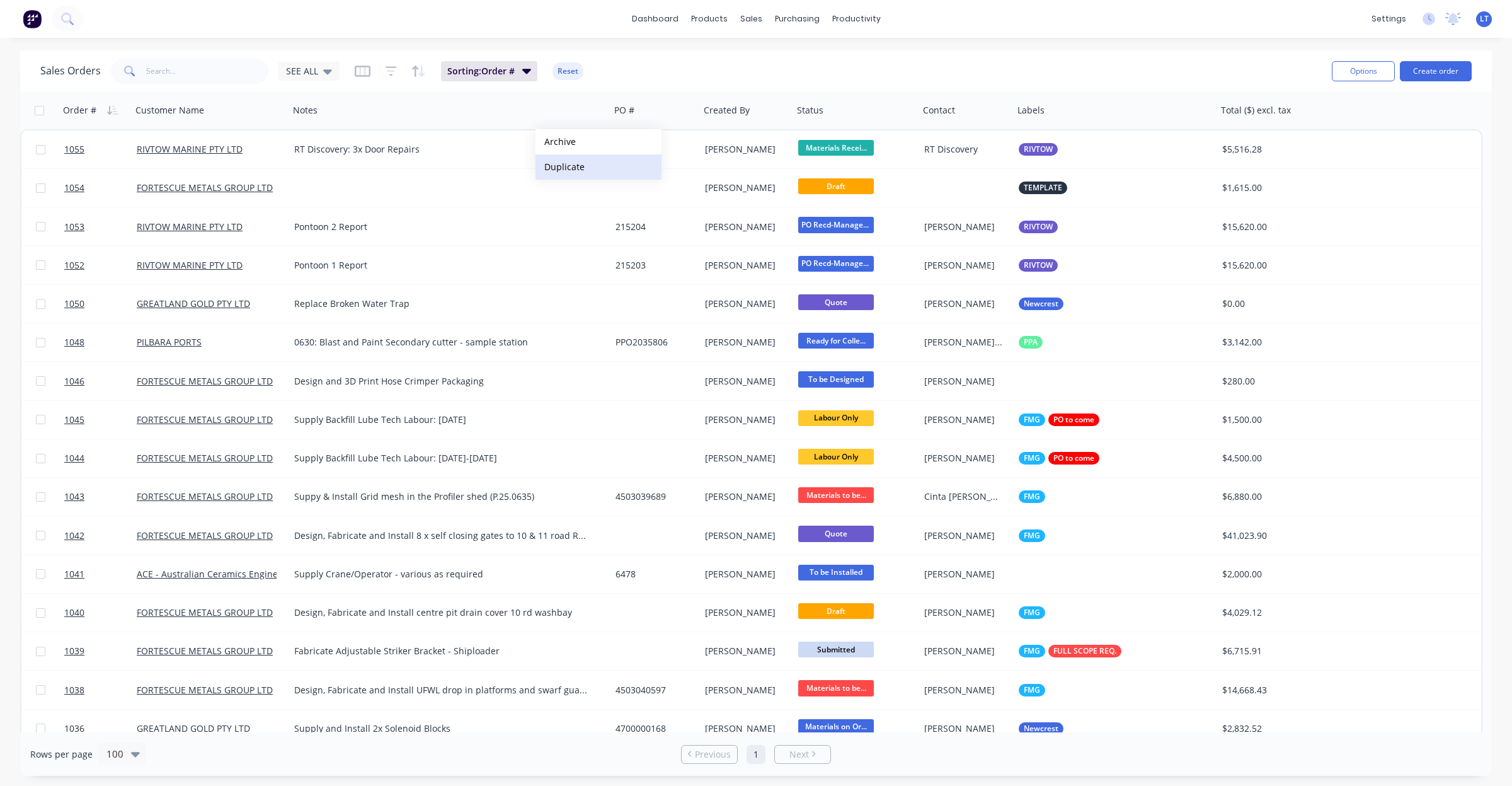
click at [574, 159] on button "Duplicate" at bounding box center [598, 167] width 126 height 25
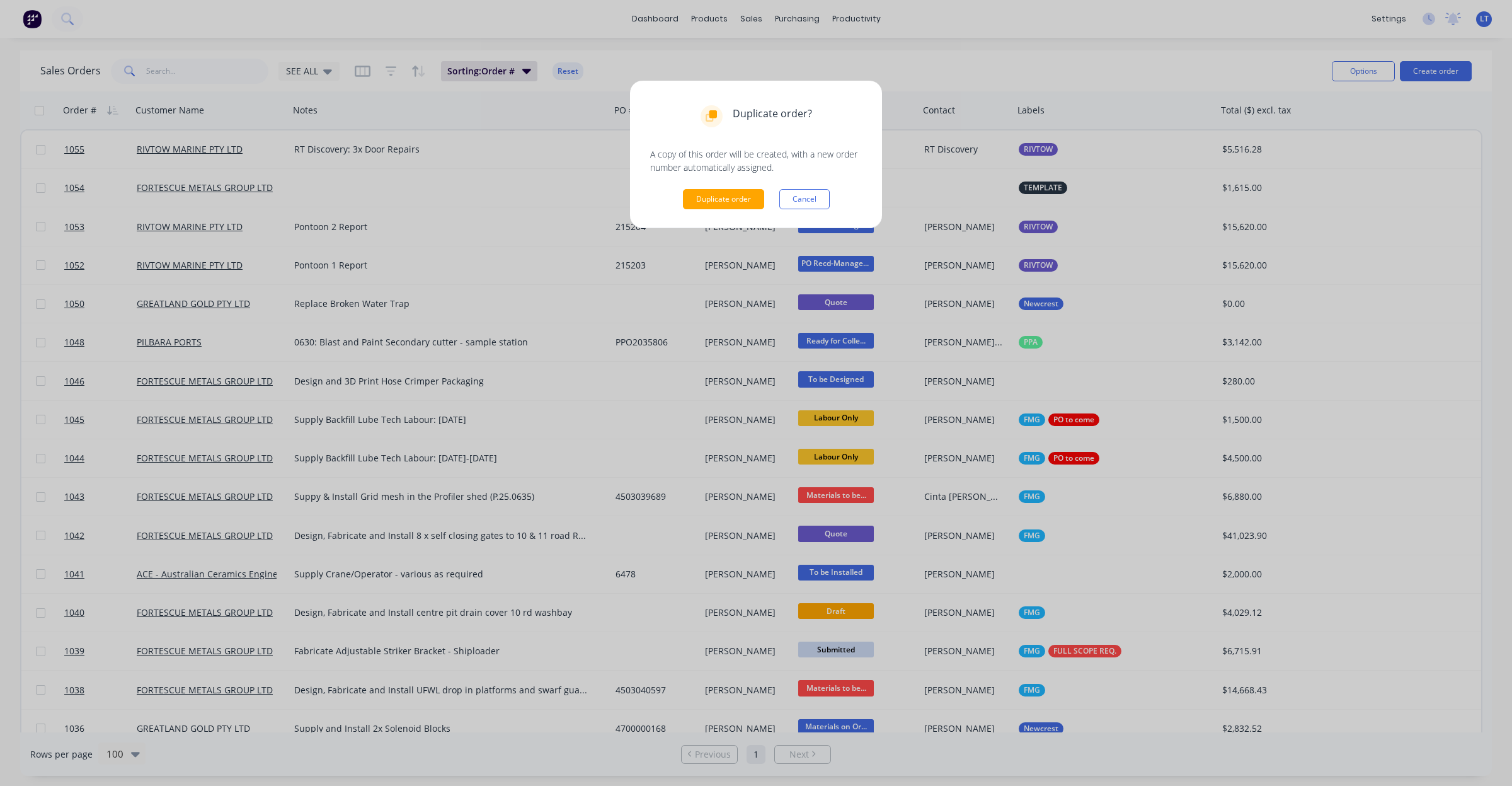
click at [692, 189] on div "Duplicate order Cancel" at bounding box center [756, 199] width 212 height 20
click at [701, 194] on button "Duplicate order" at bounding box center [723, 199] width 82 height 20
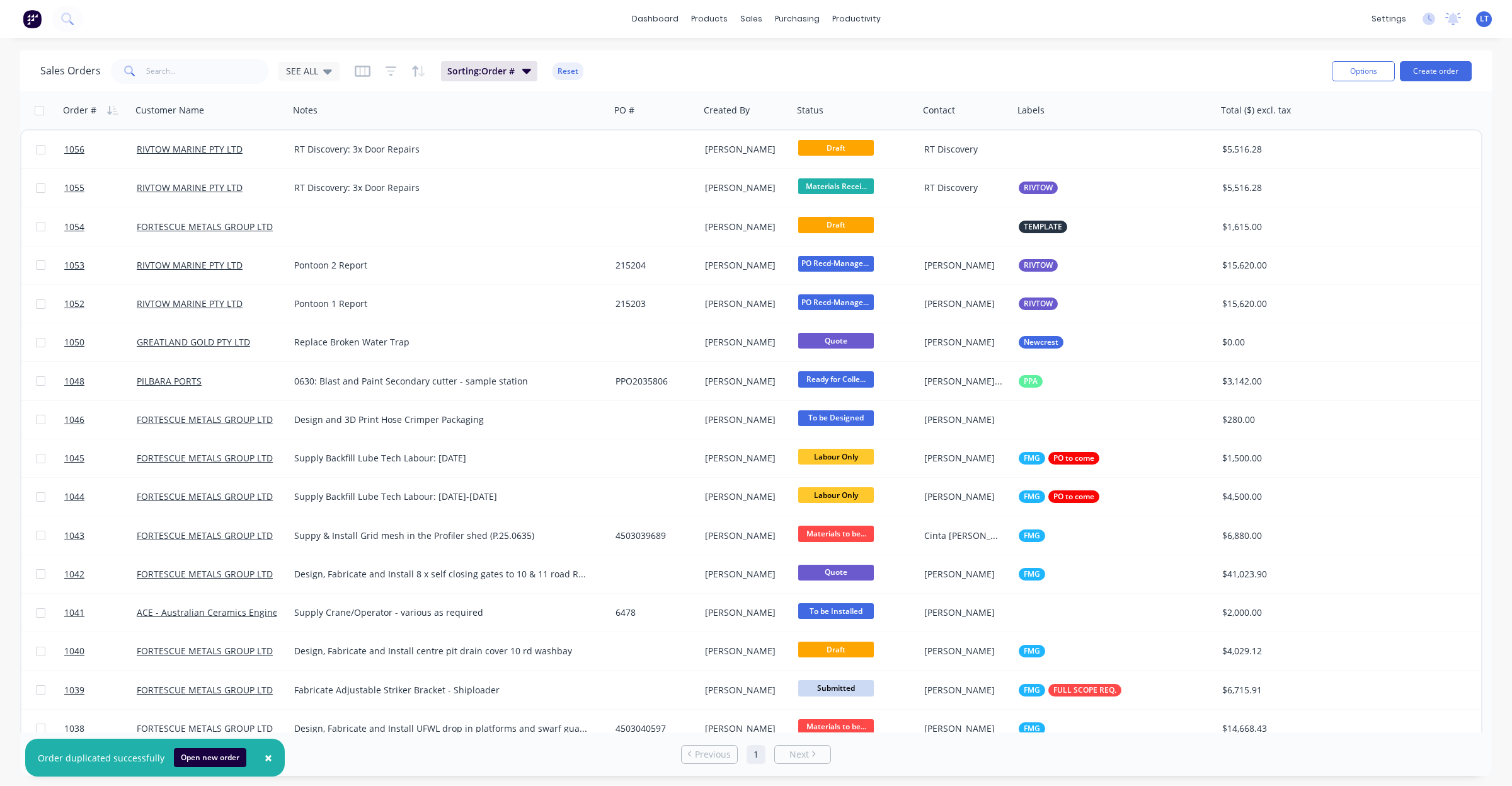
drag, startPoint x: 219, startPoint y: 758, endPoint x: 224, endPoint y: 747, distance: 12.1
click at [219, 758] on button "Open new order" at bounding box center [210, 757] width 73 height 19
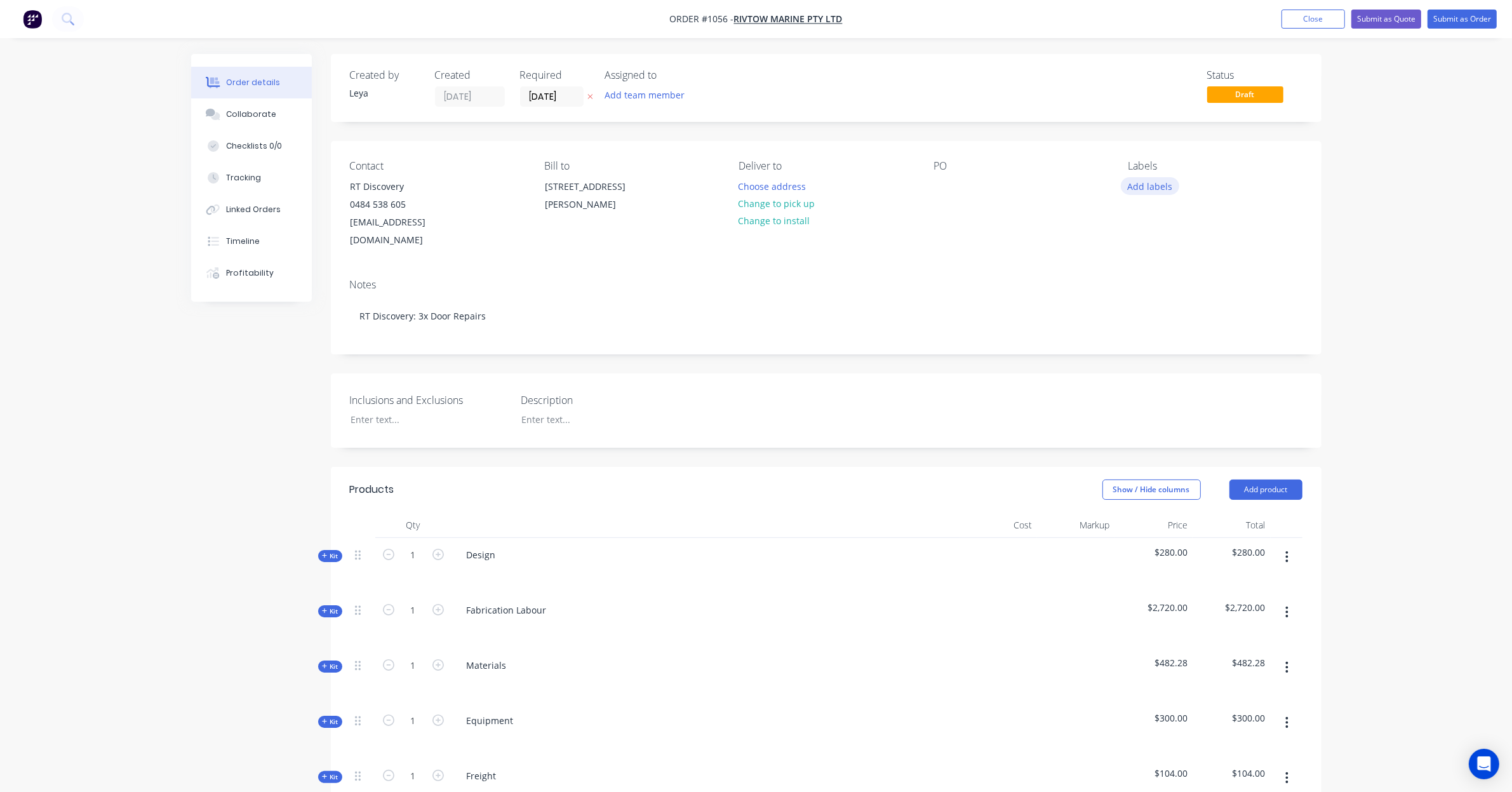
click at [1141, 185] on button "Add labels" at bounding box center [1150, 185] width 59 height 17
click at [1152, 301] on div at bounding box center [1151, 301] width 26 height 26
click at [943, 188] on div at bounding box center [944, 186] width 20 height 18
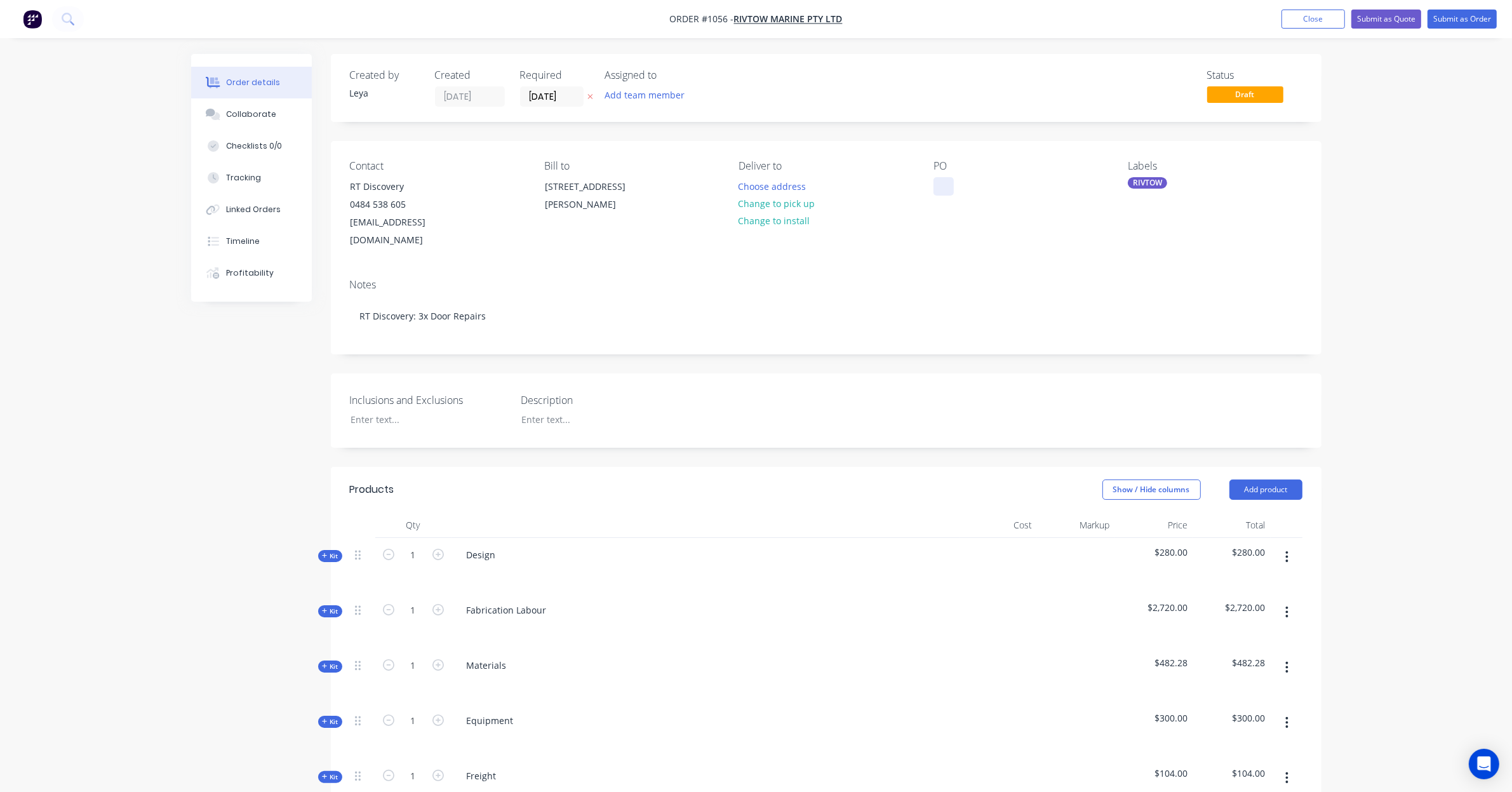
paste div
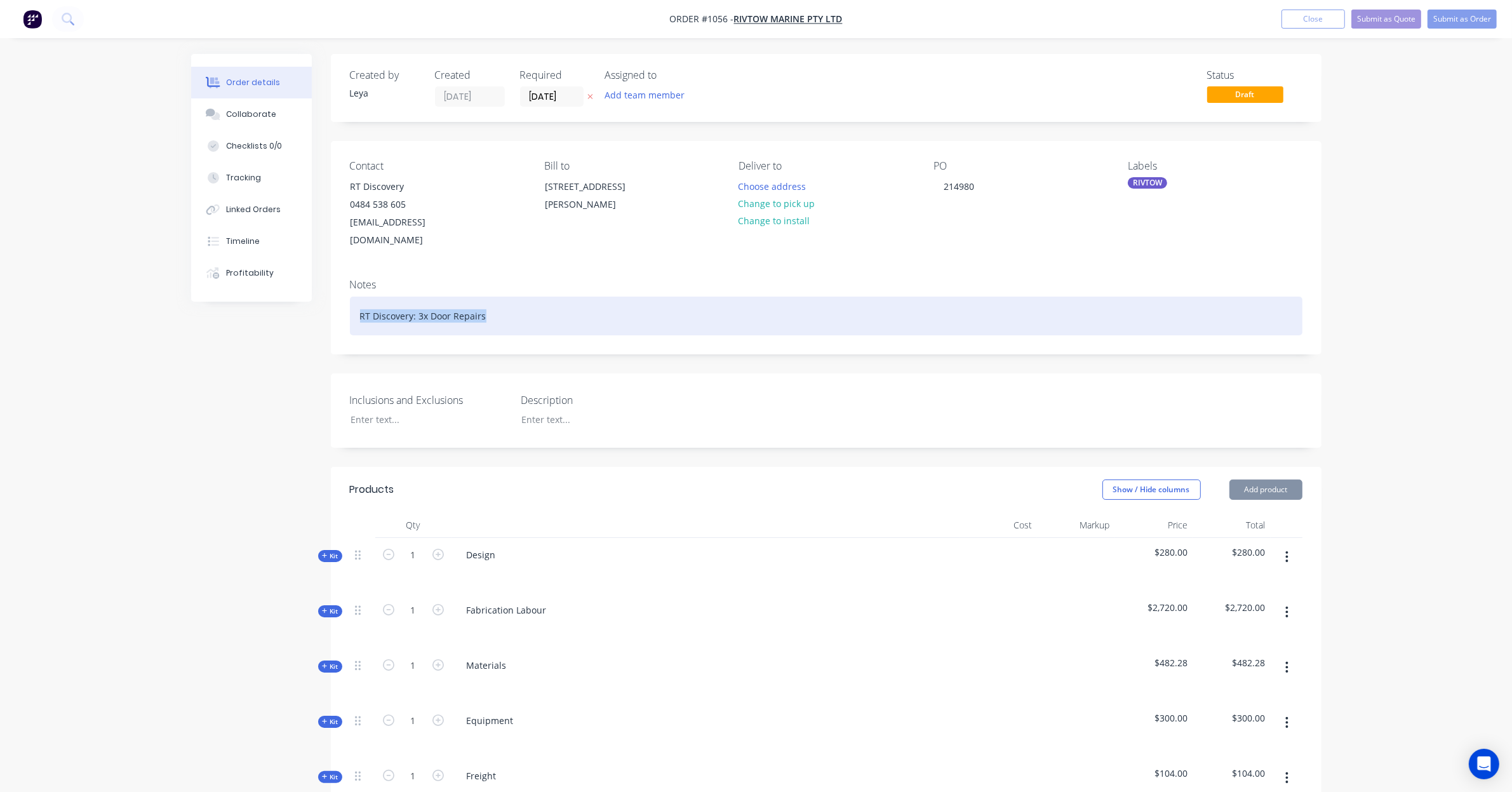
drag, startPoint x: 488, startPoint y: 305, endPoint x: 258, endPoint y: 297, distance: 230.1
click at [258, 297] on div "Order details Collaborate Checklists 0/0 Tracking Linked Orders Timeline Profit…" at bounding box center [757, 644] width 1156 height 1180
paste div
click at [430, 300] on div "RT Discovery: 3x Door Repairs" at bounding box center [826, 315] width 953 height 38
click at [418, 296] on div "RT Discovery: 3x Door Repairs" at bounding box center [826, 315] width 953 height 38
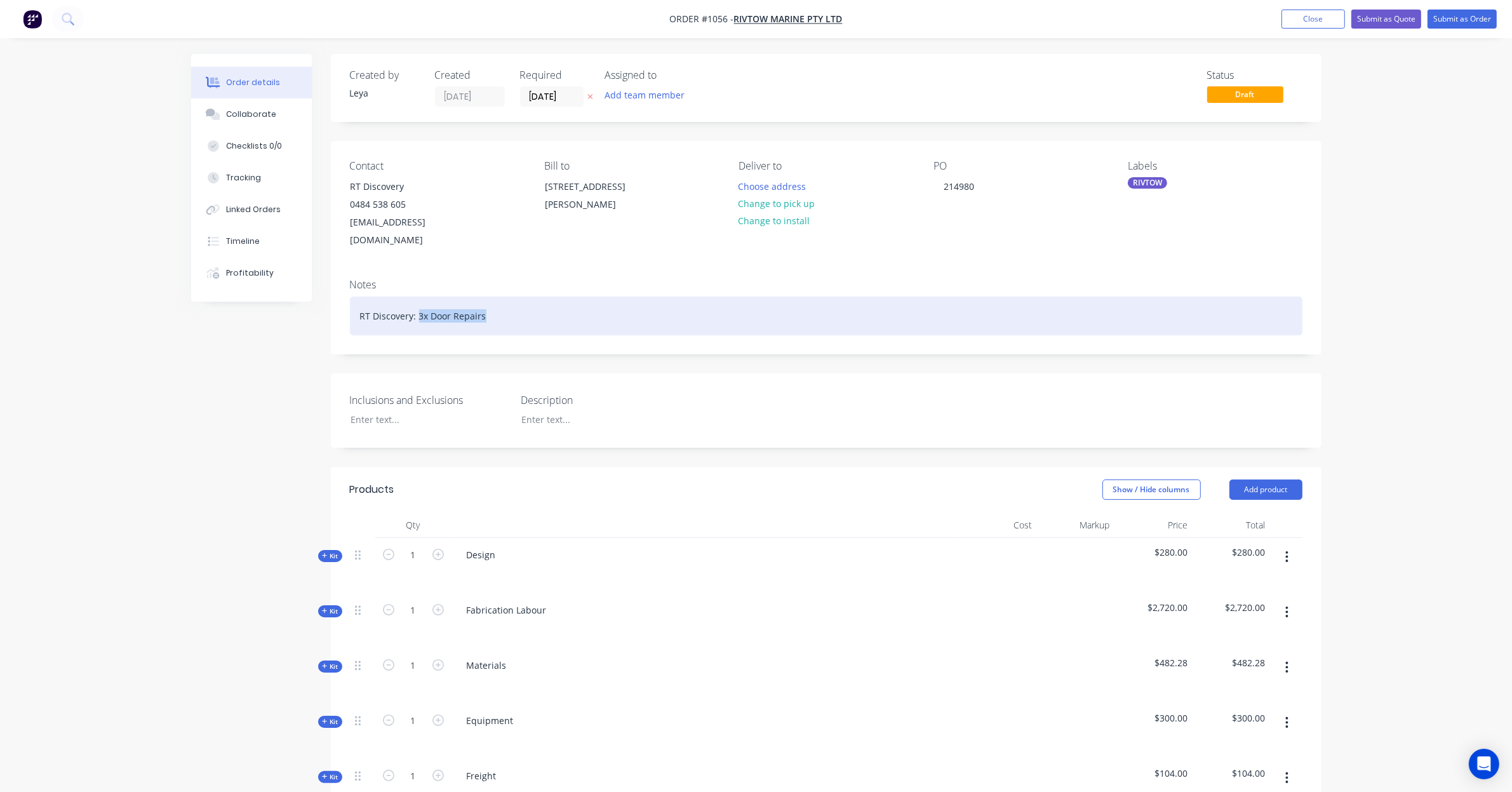
drag, startPoint x: 515, startPoint y: 297, endPoint x: 417, endPoint y: 312, distance: 99.1
click at [417, 312] on div "RT Discovery: 3x Door Repairs" at bounding box center [826, 315] width 953 height 38
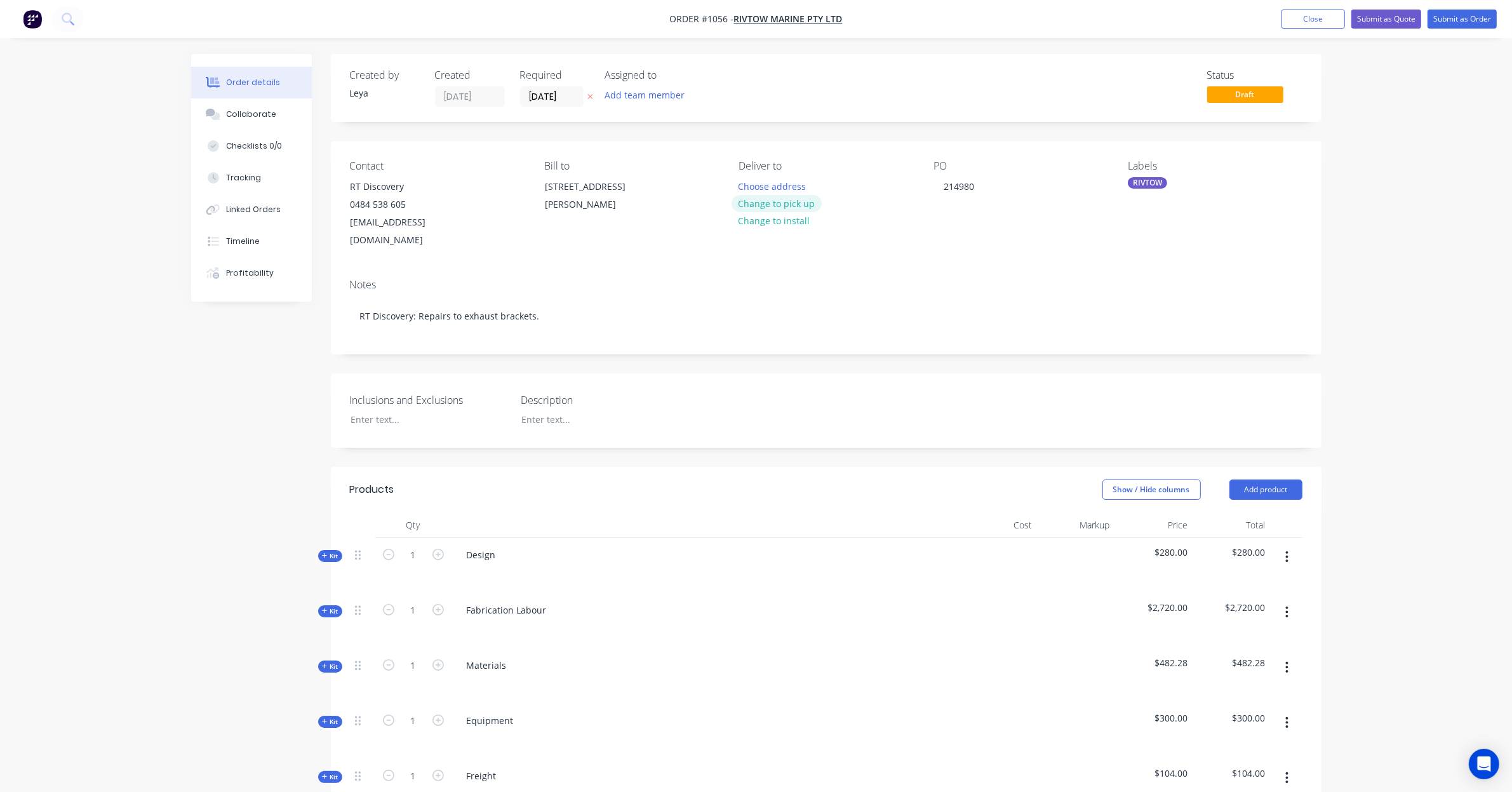
click at [779, 201] on button "Change to pick up" at bounding box center [777, 203] width 90 height 17
click at [587, 99] on icon at bounding box center [590, 96] width 6 height 8
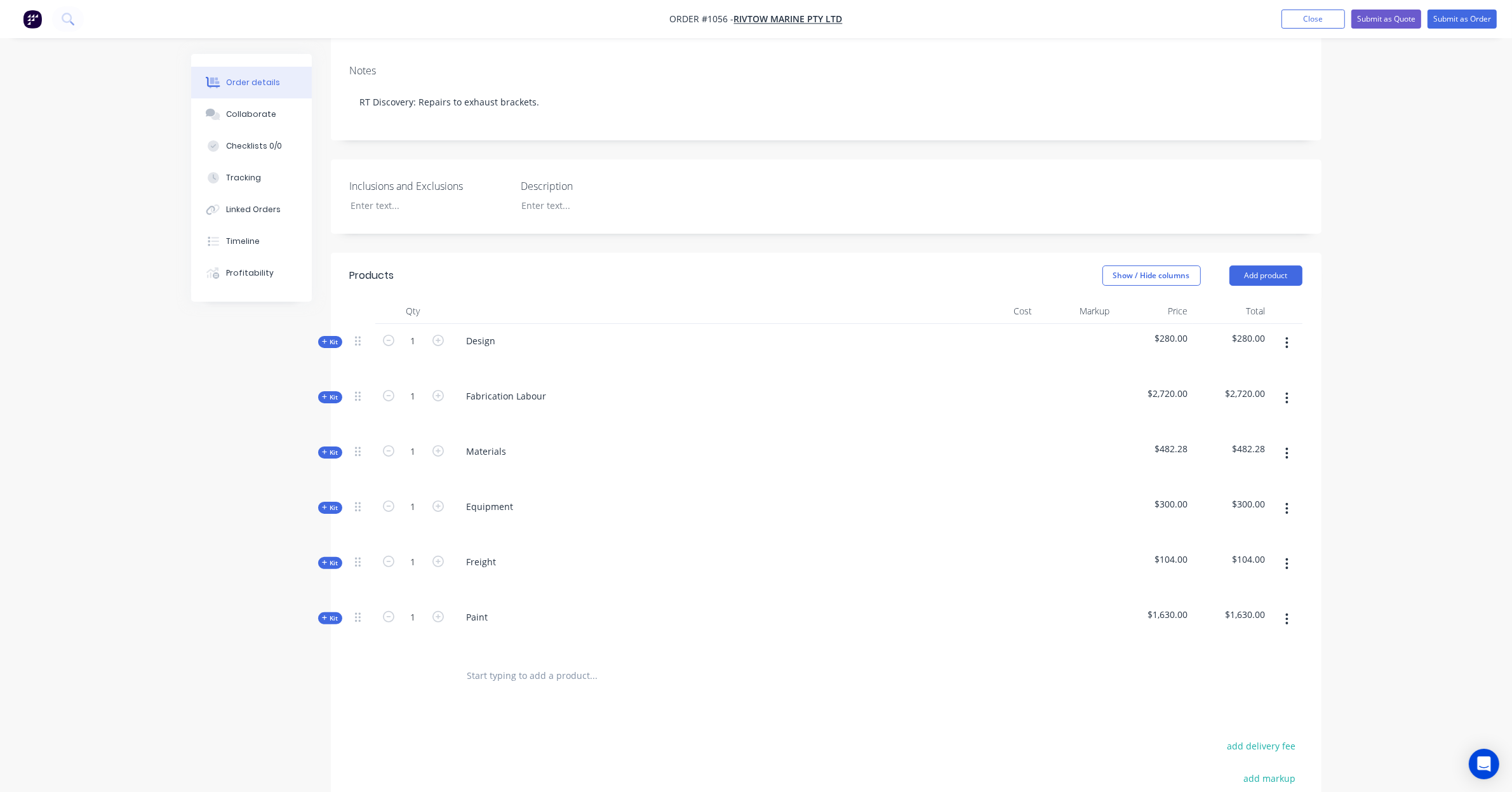
scroll to position [238, 0]
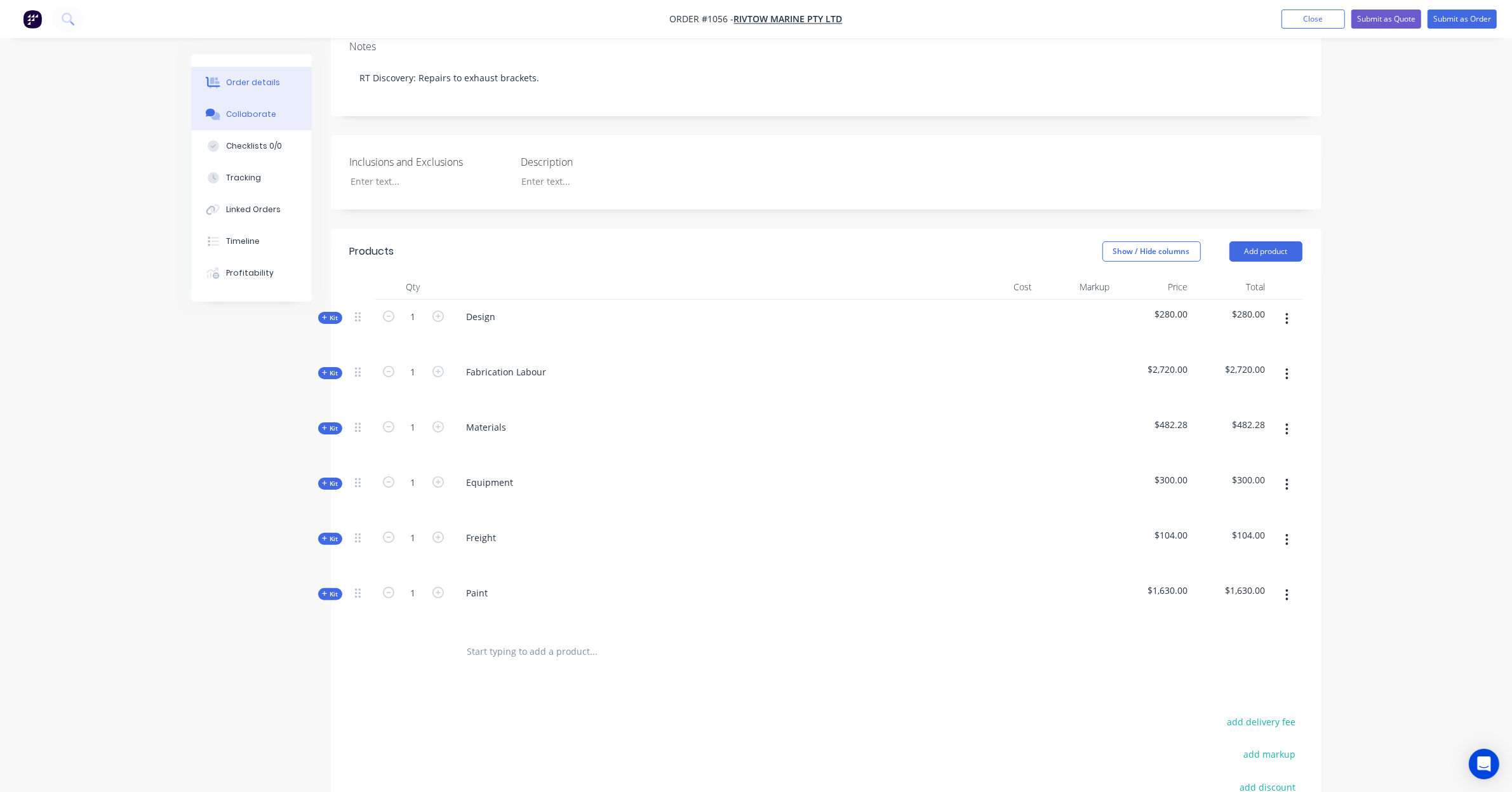
click at [244, 112] on div "Collaborate" at bounding box center [251, 114] width 51 height 11
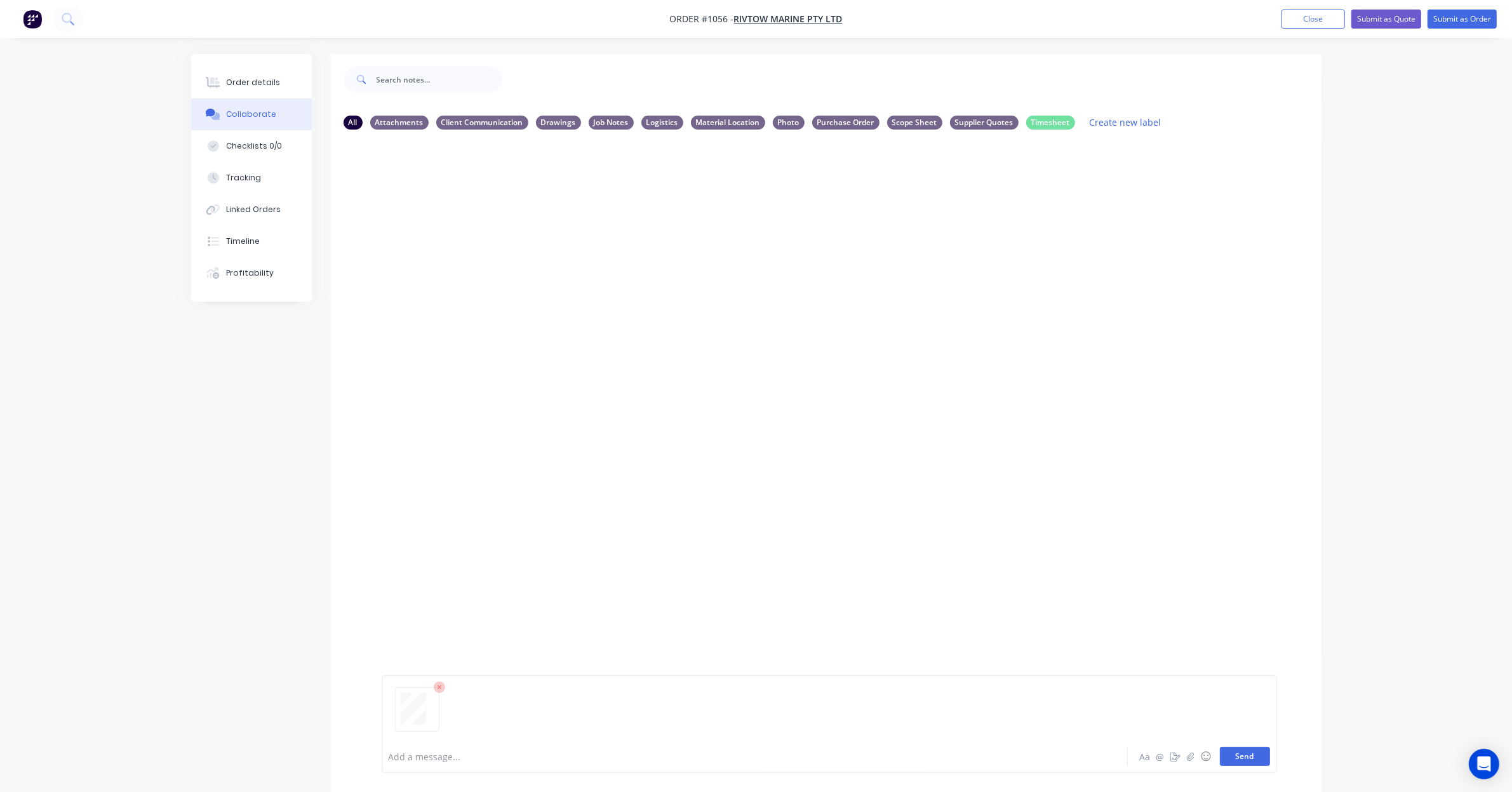
click at [1253, 757] on button "Send" at bounding box center [1245, 756] width 51 height 19
click at [1252, 760] on button "Send" at bounding box center [1245, 756] width 51 height 19
click at [482, 231] on icon "button" at bounding box center [484, 237] width 4 height 14
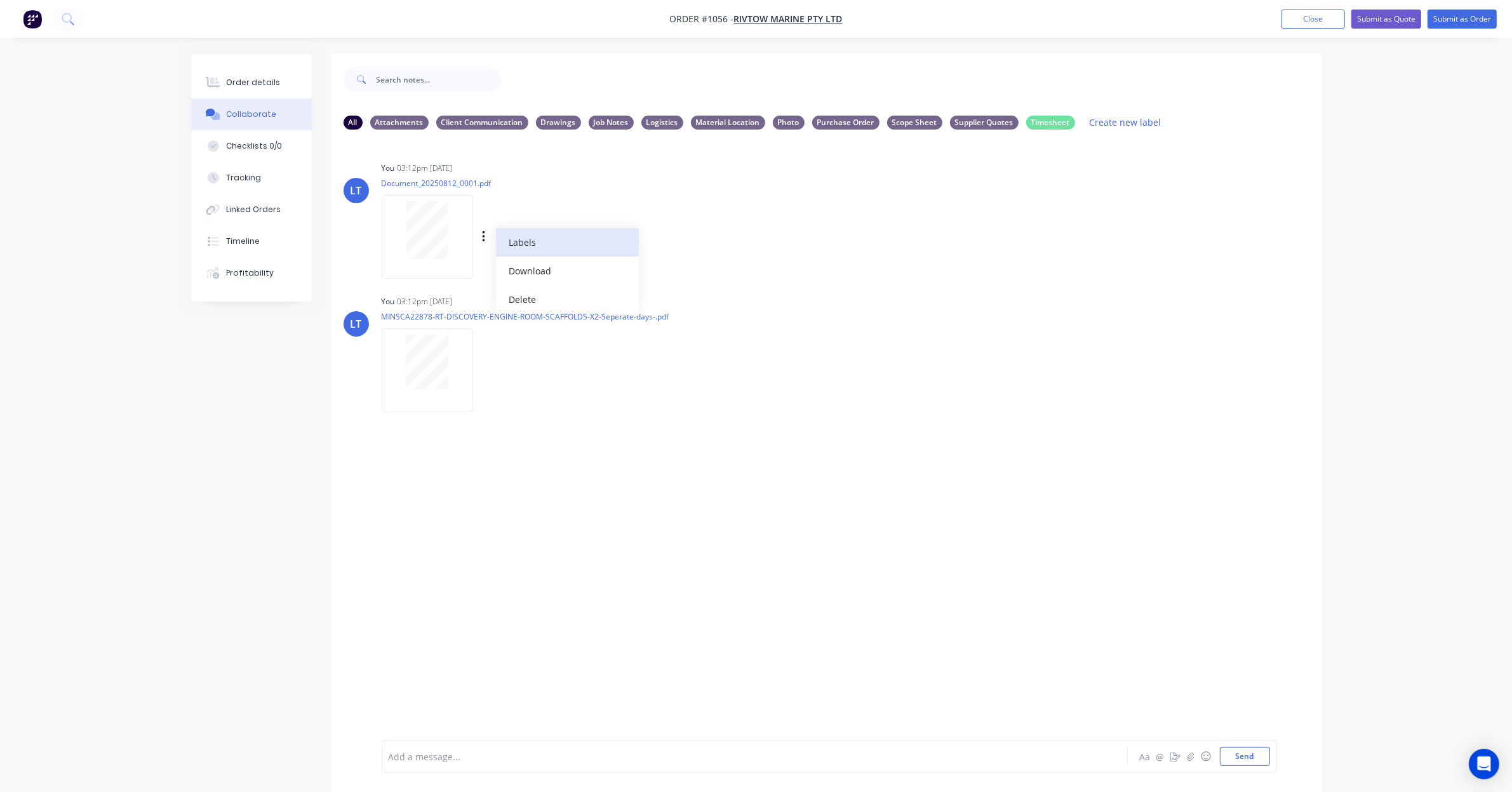
click at [537, 246] on button "Labels" at bounding box center [568, 242] width 143 height 29
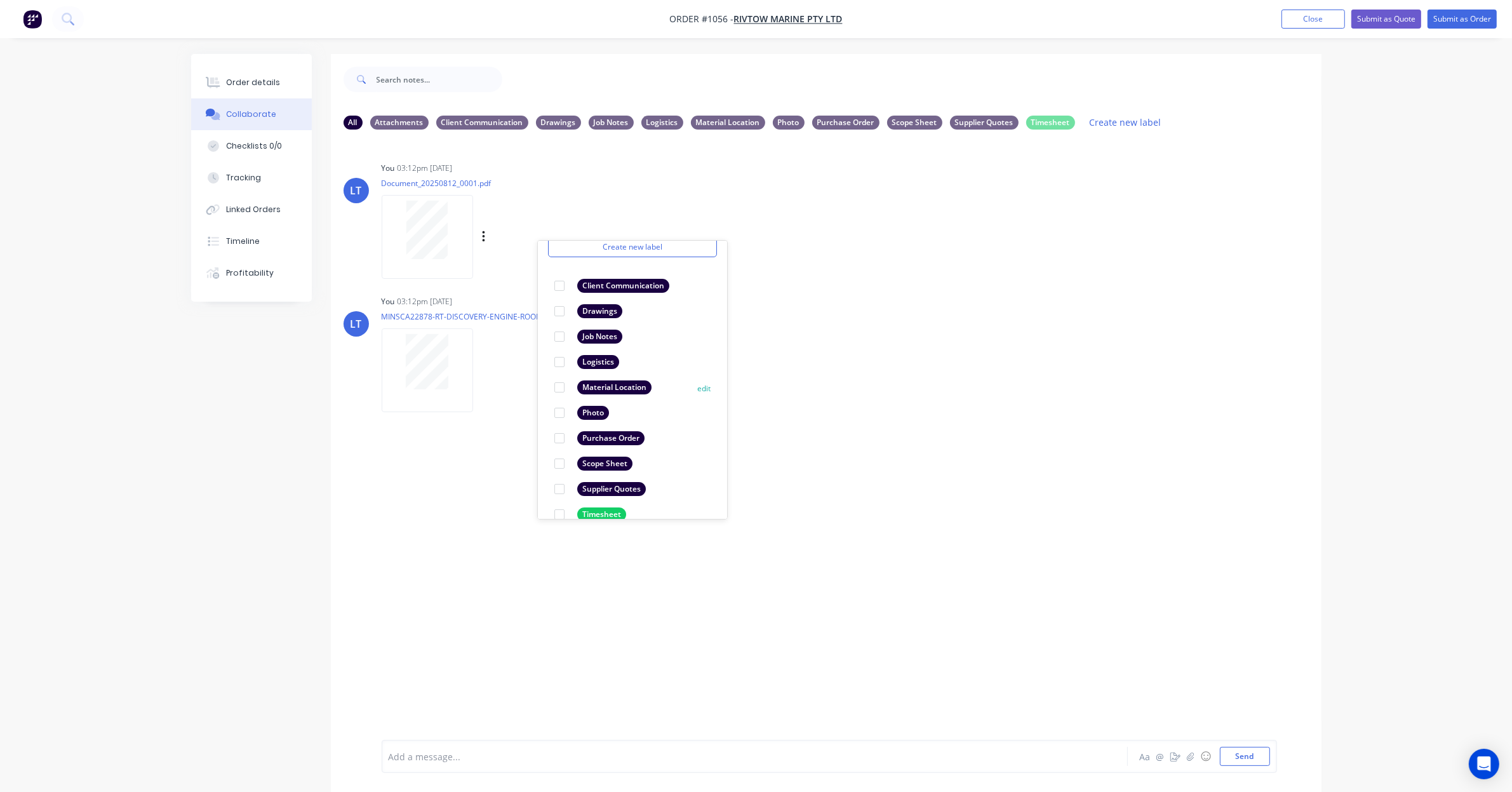
scroll to position [75, 0]
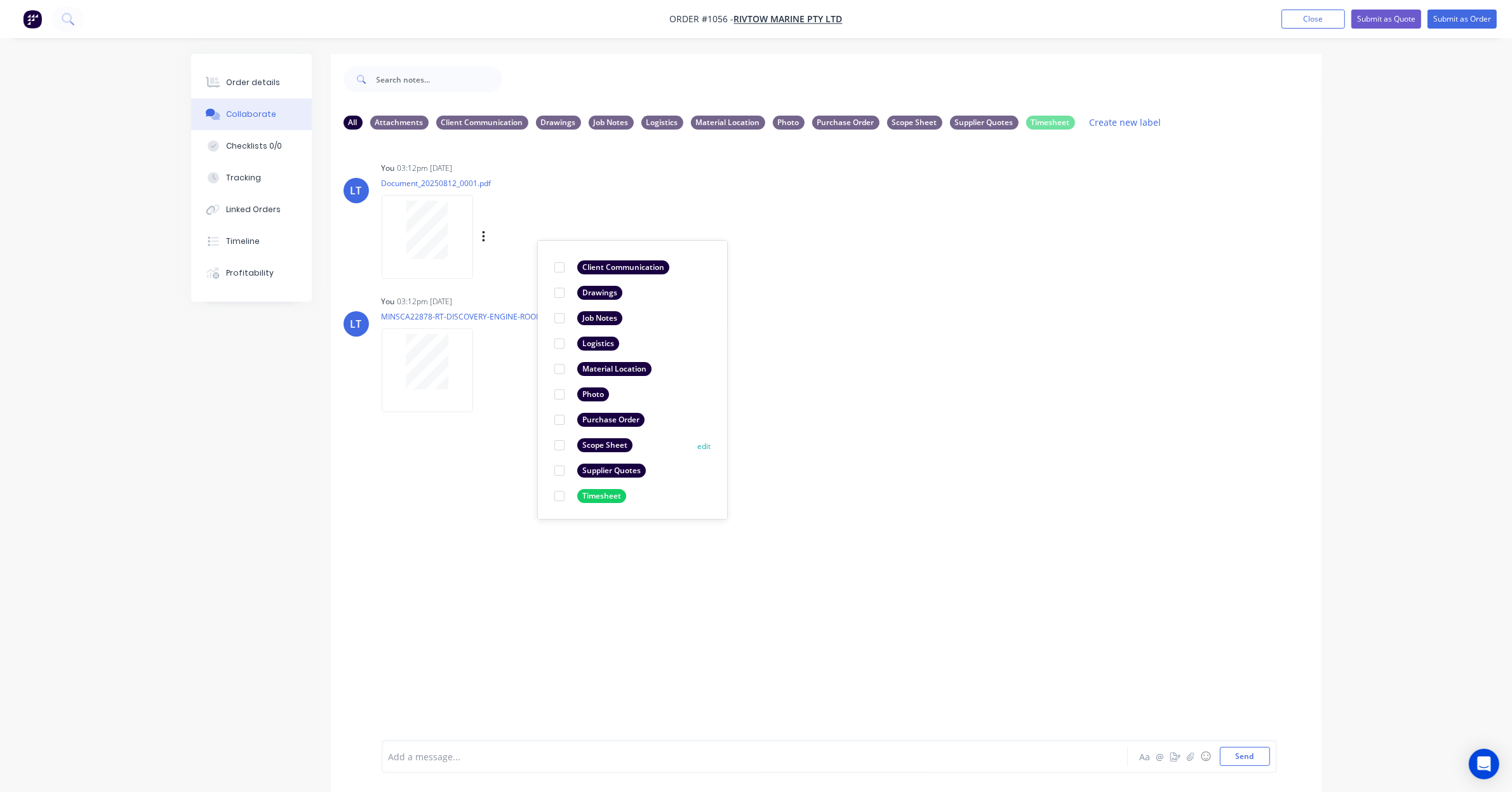
click at [559, 445] on div at bounding box center [559, 445] width 26 height 26
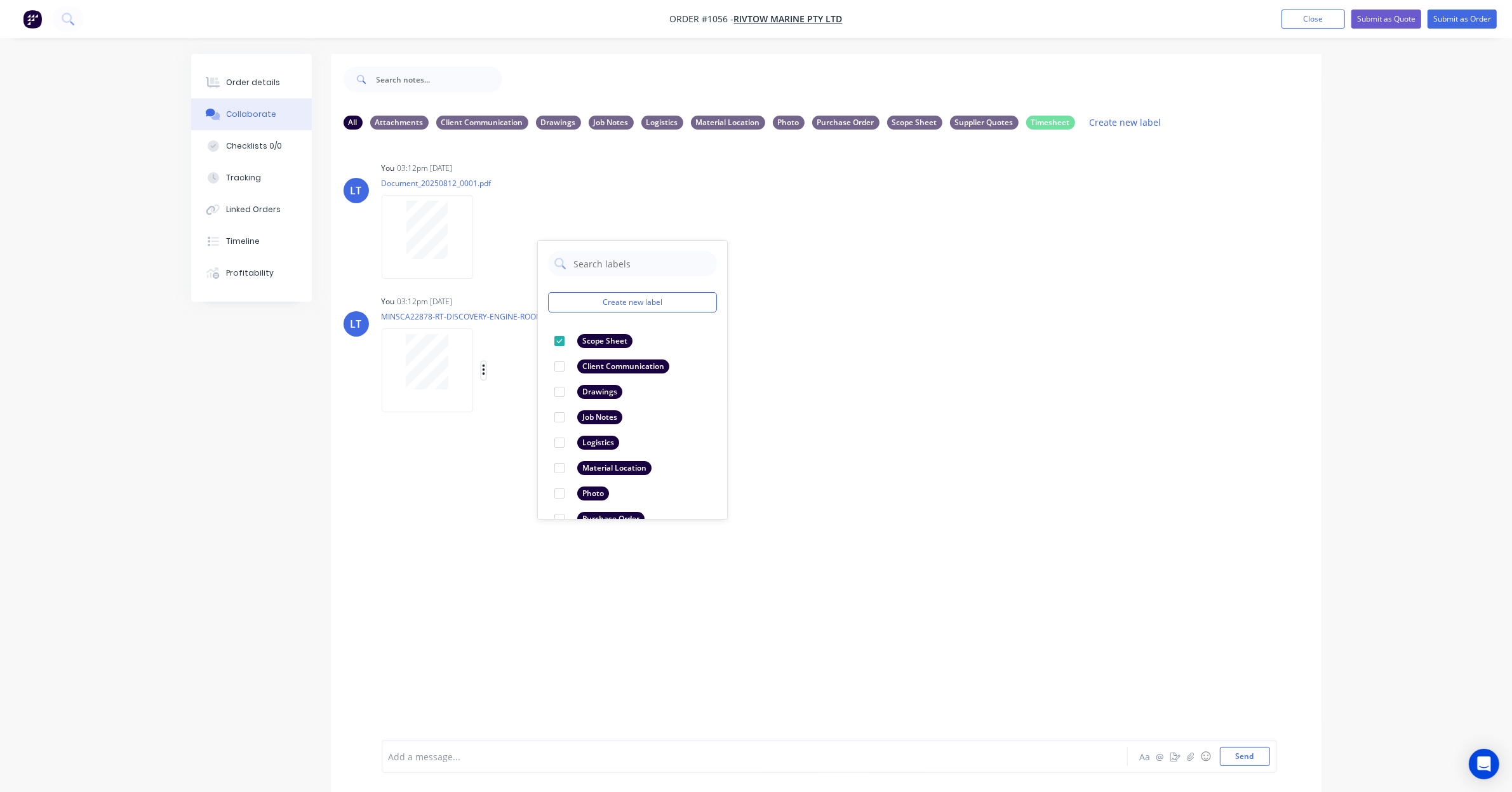
click at [484, 369] on icon "button" at bounding box center [483, 370] width 2 height 11
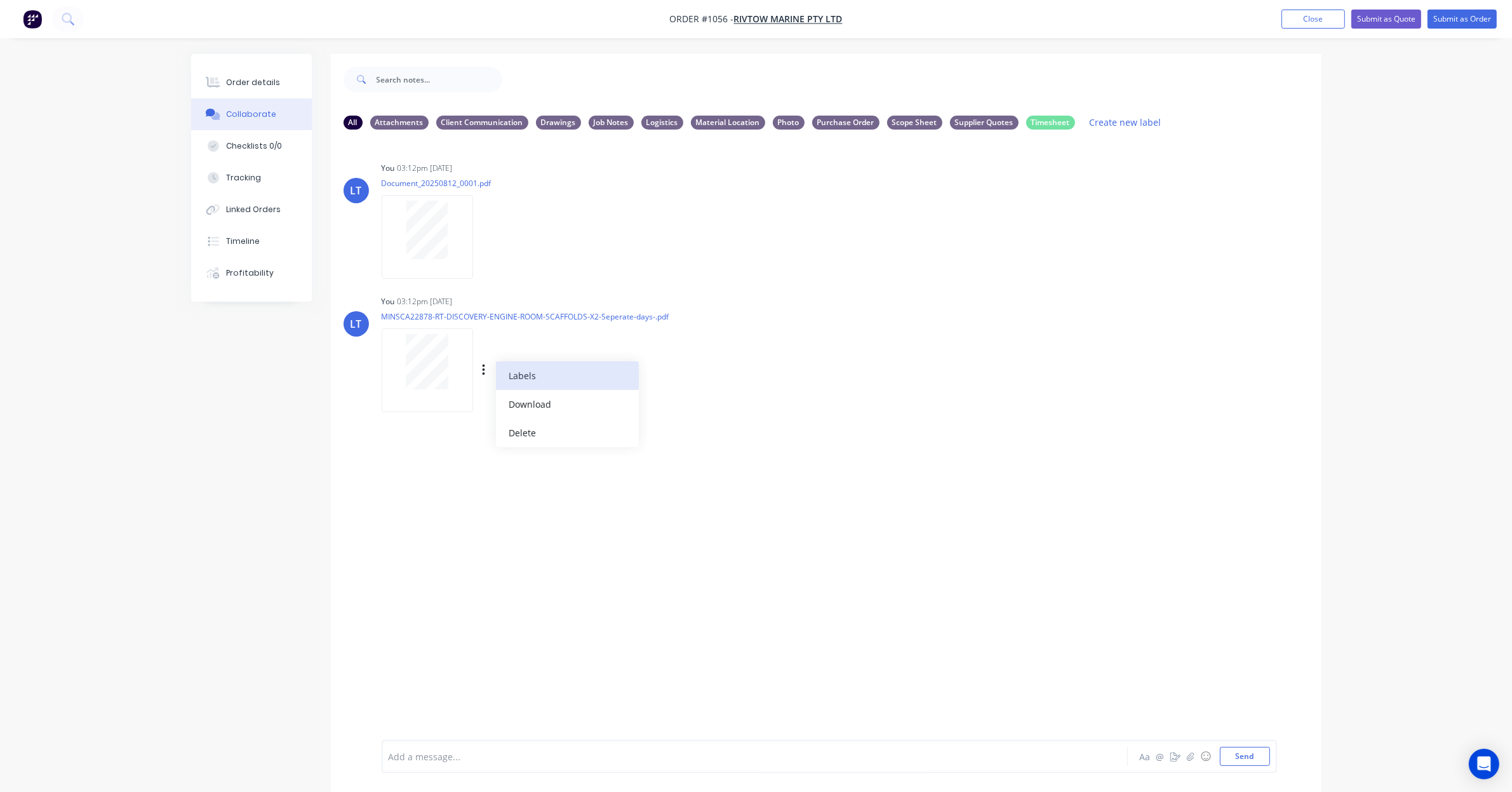
click at [519, 373] on button "Labels" at bounding box center [568, 375] width 143 height 29
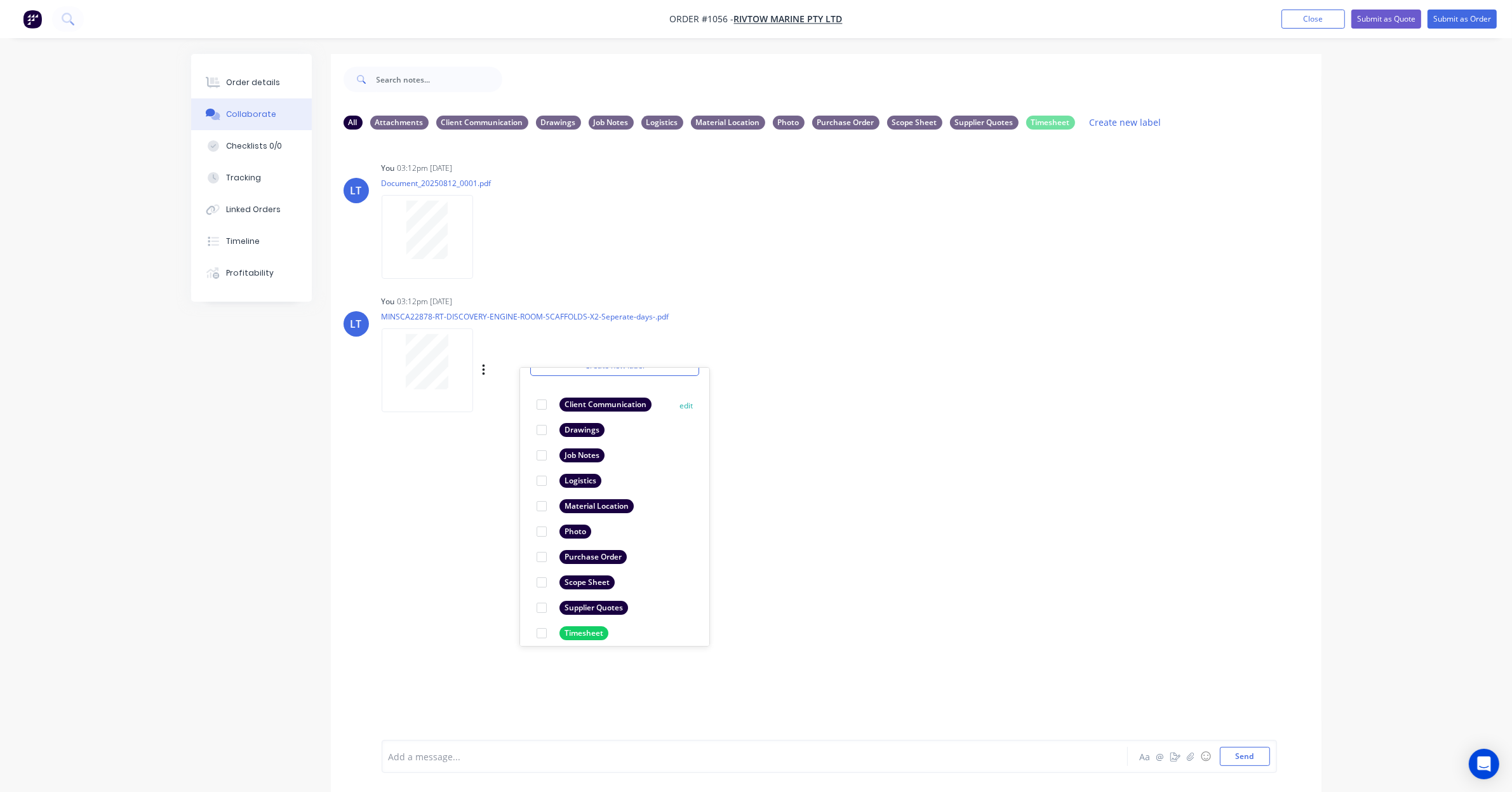
scroll to position [75, 0]
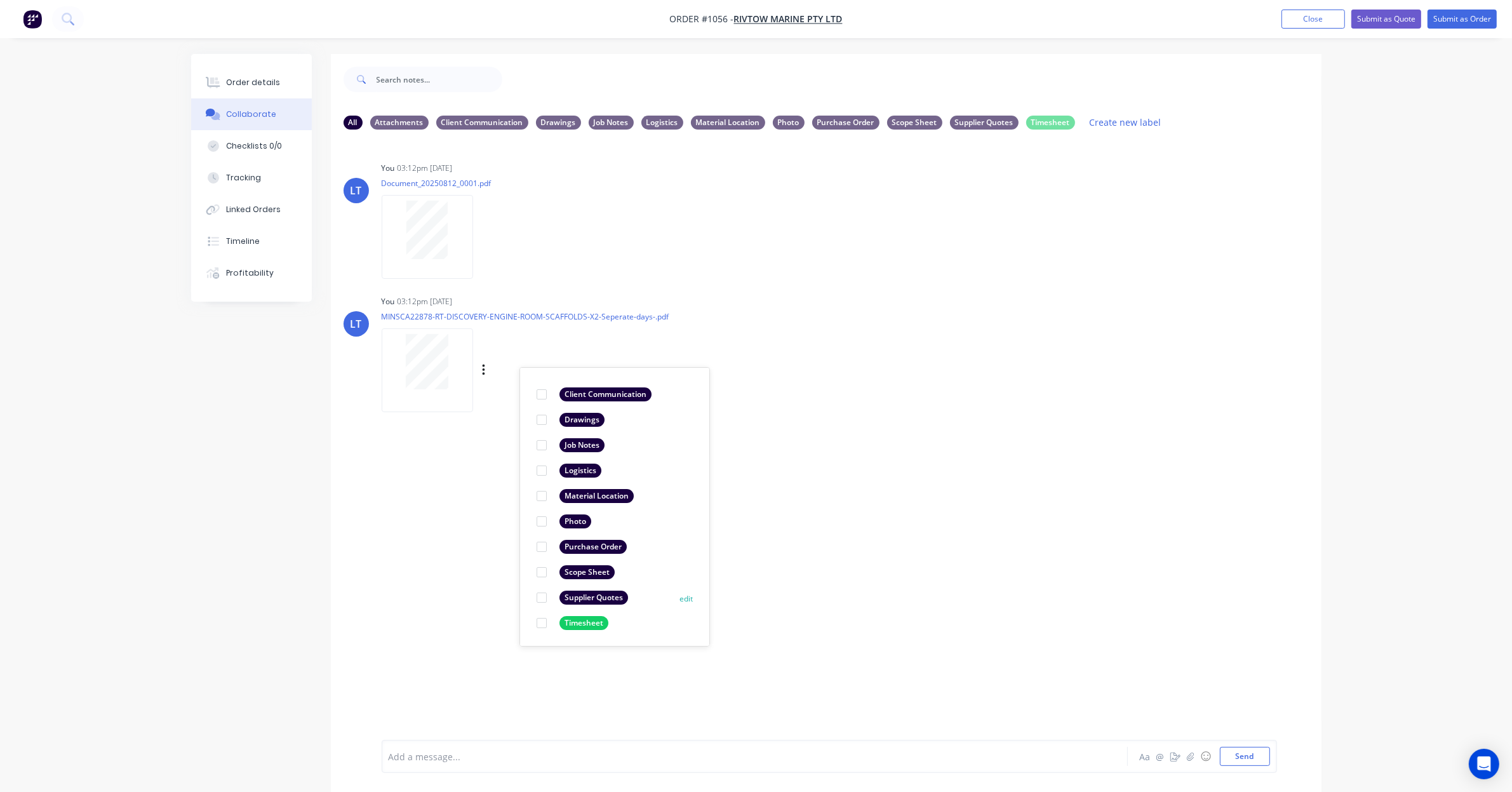
click at [540, 598] on div at bounding box center [542, 598] width 26 height 26
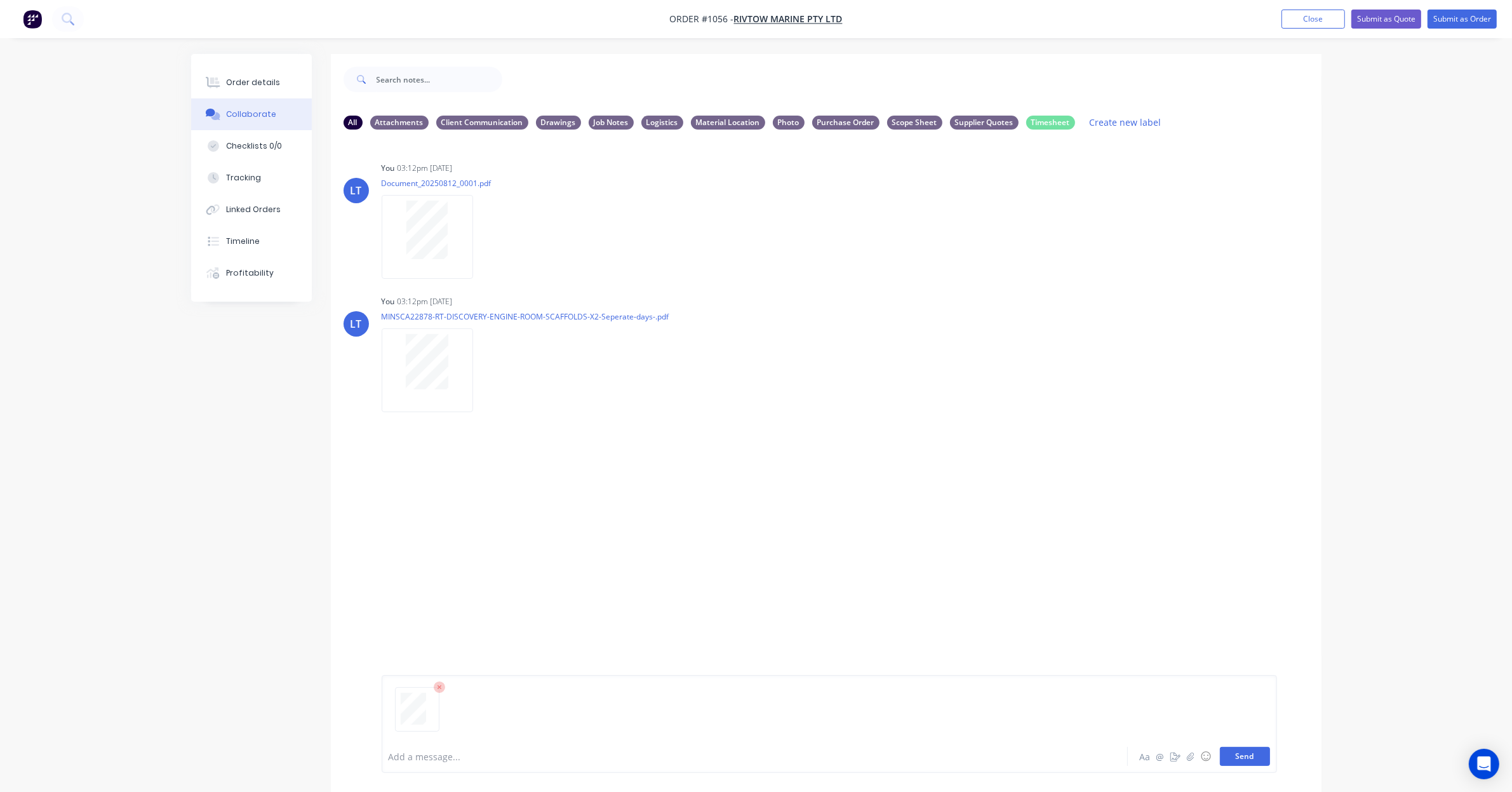
click at [1232, 757] on button "Send" at bounding box center [1245, 756] width 51 height 19
click at [978, 124] on div "Supplier Quotes" at bounding box center [984, 122] width 69 height 14
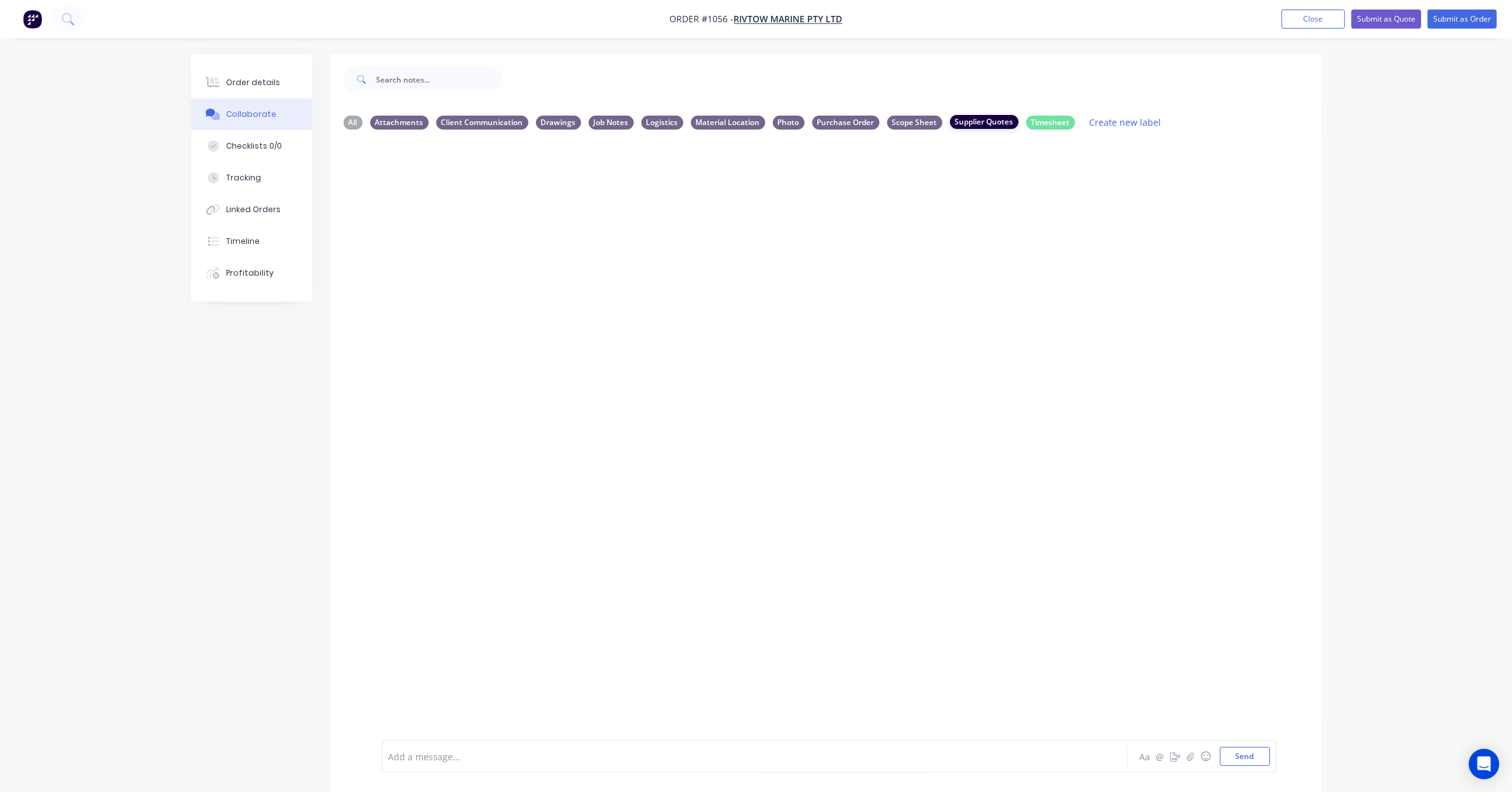
click at [981, 119] on div "Supplier Quotes" at bounding box center [984, 122] width 69 height 14
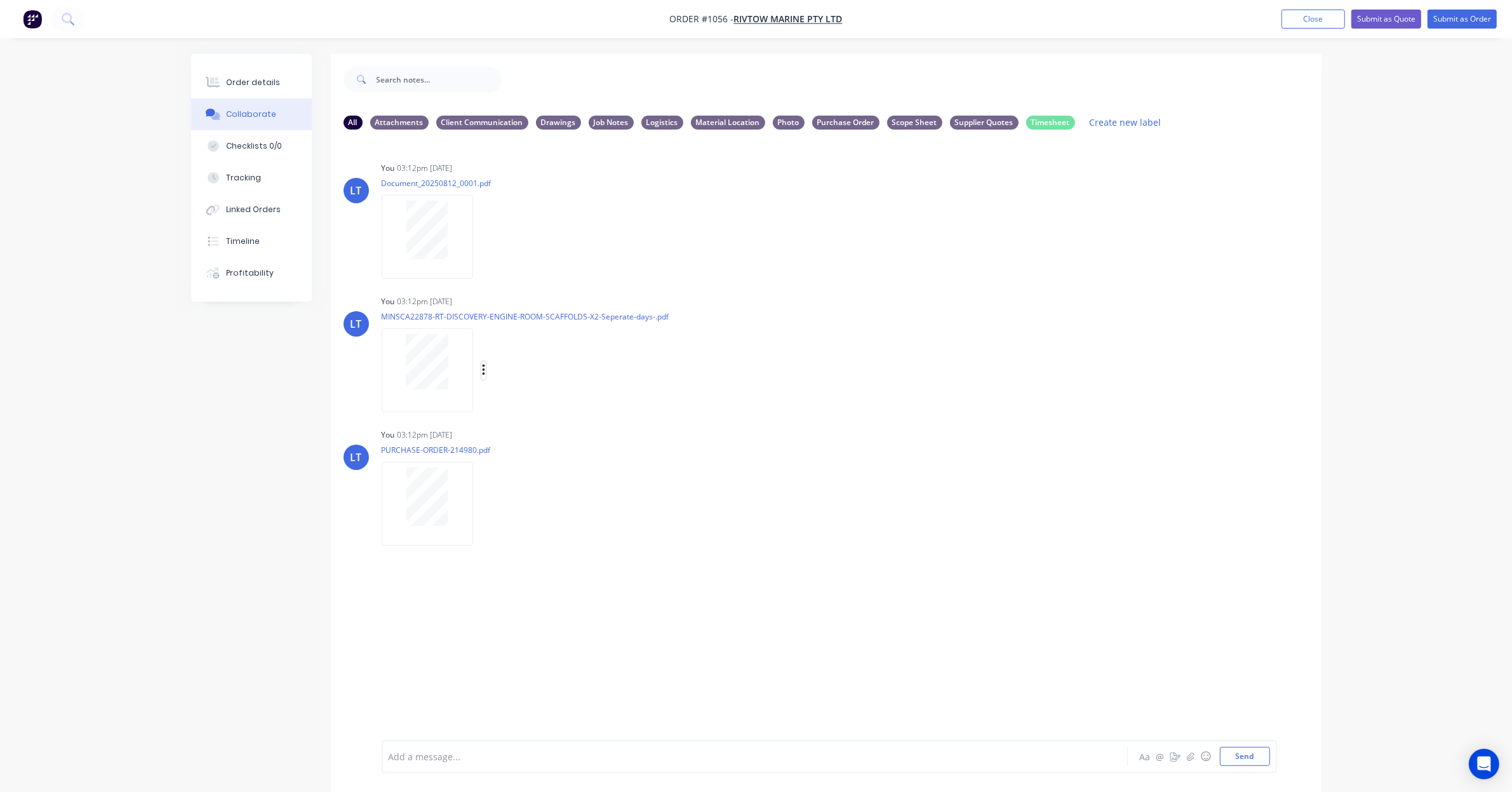
click at [482, 369] on button "button" at bounding box center [484, 370] width 5 height 18
click at [519, 376] on button "Labels" at bounding box center [568, 375] width 143 height 29
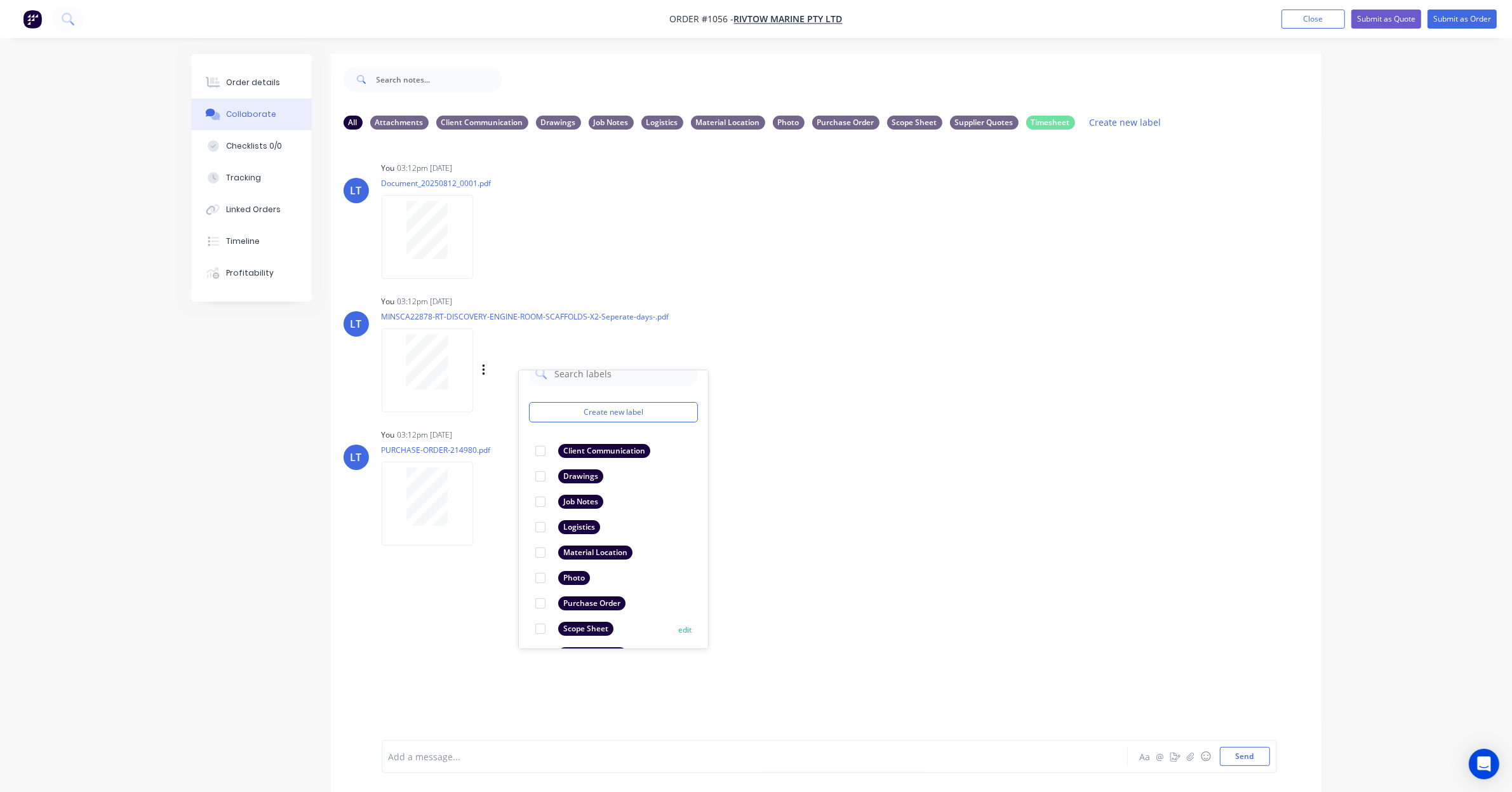
scroll to position [74, 0]
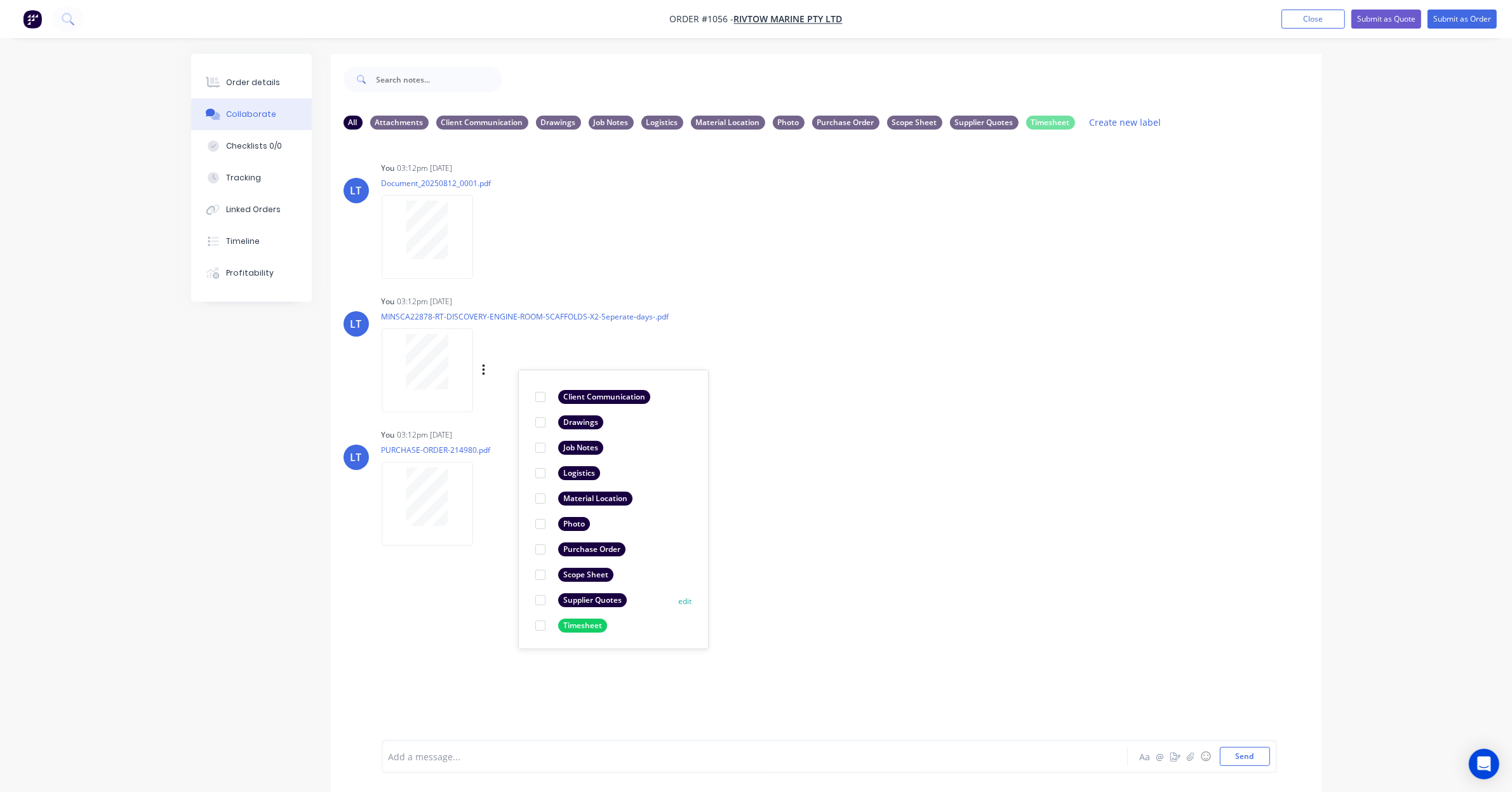
click at [543, 601] on div at bounding box center [540, 600] width 26 height 26
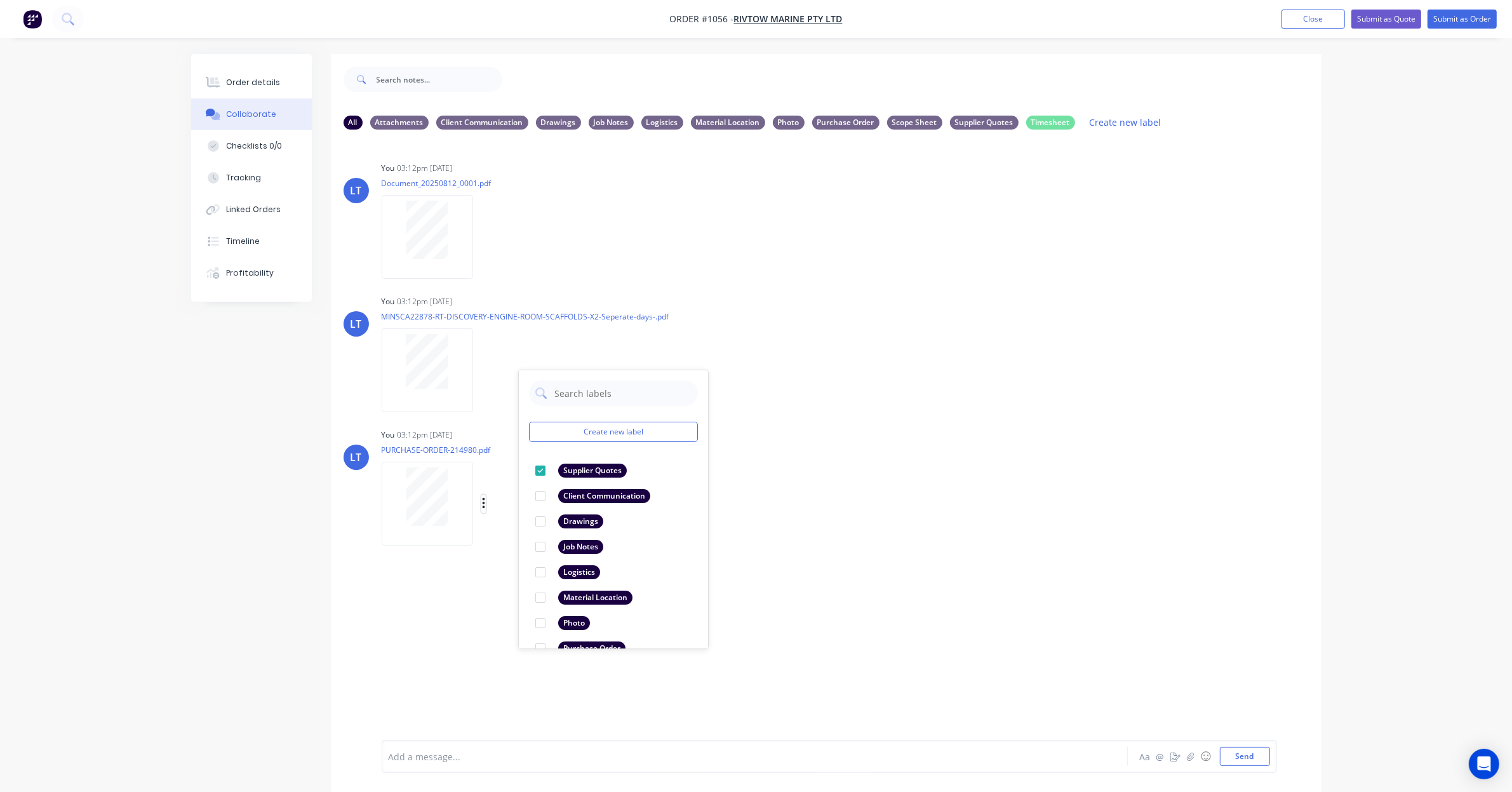
click at [483, 503] on icon "button" at bounding box center [483, 503] width 2 height 11
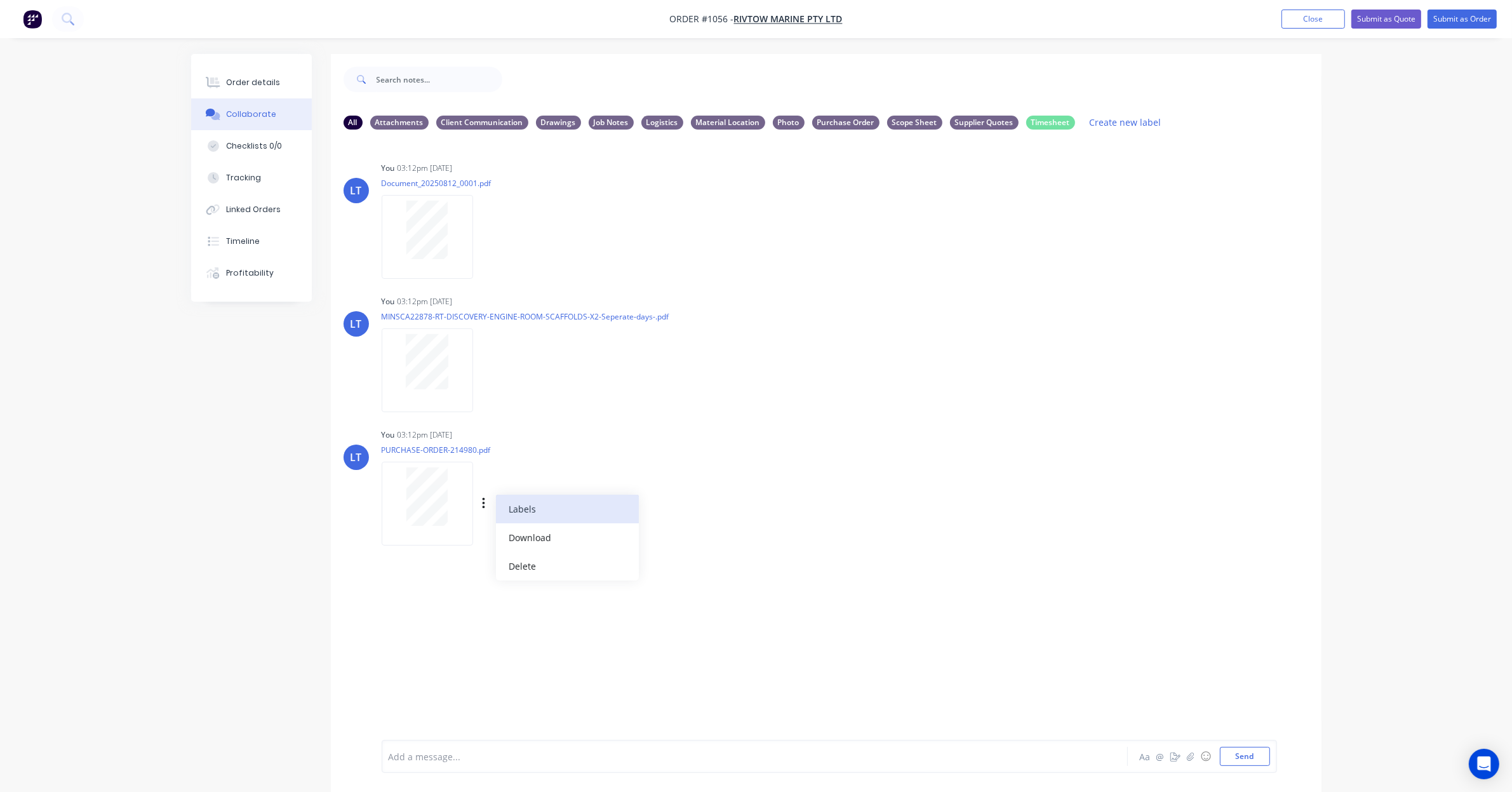
click at [515, 509] on button "Labels" at bounding box center [568, 509] width 143 height 29
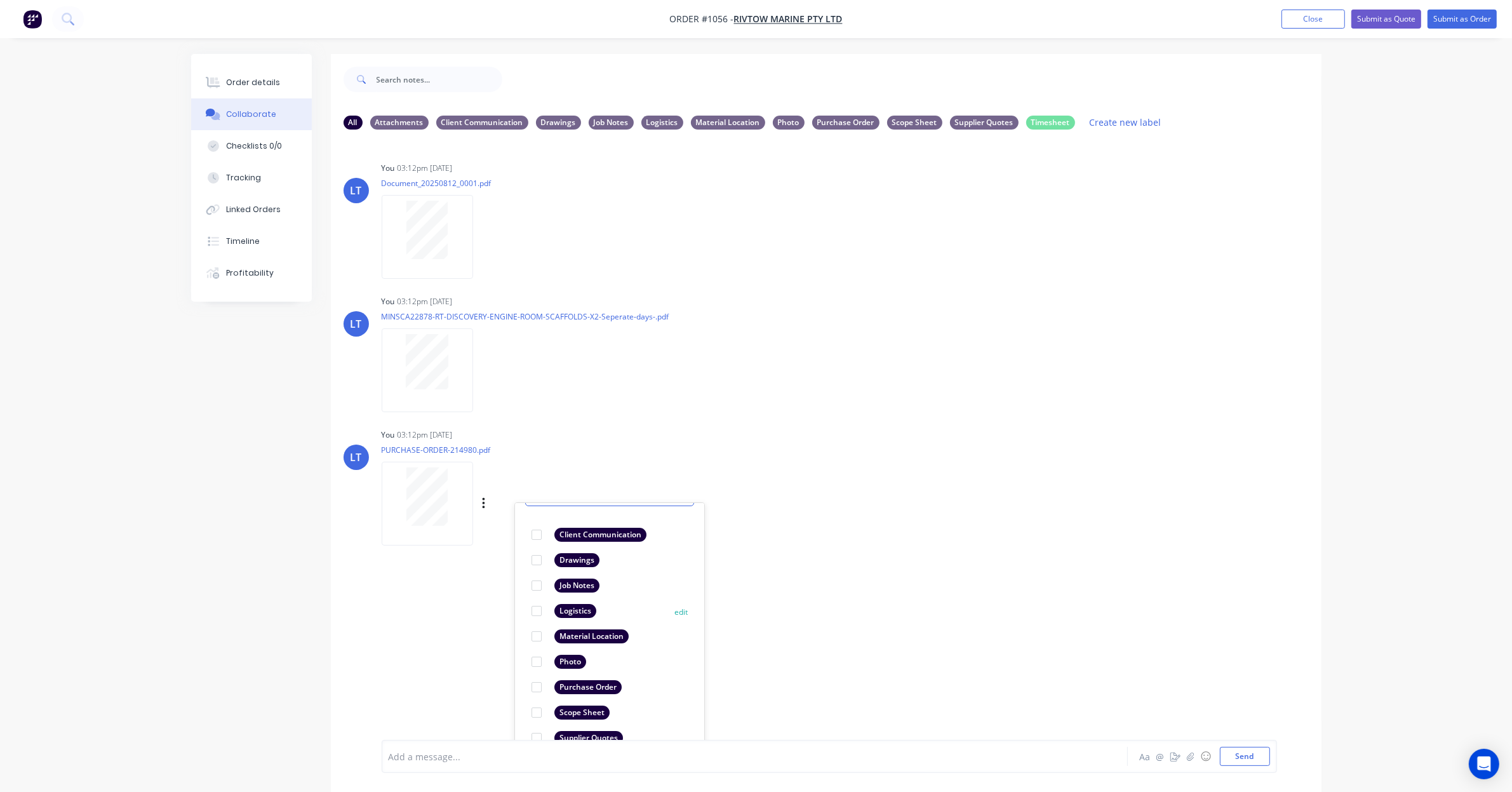
scroll to position [74, 0]
click at [538, 683] on div at bounding box center [537, 682] width 26 height 26
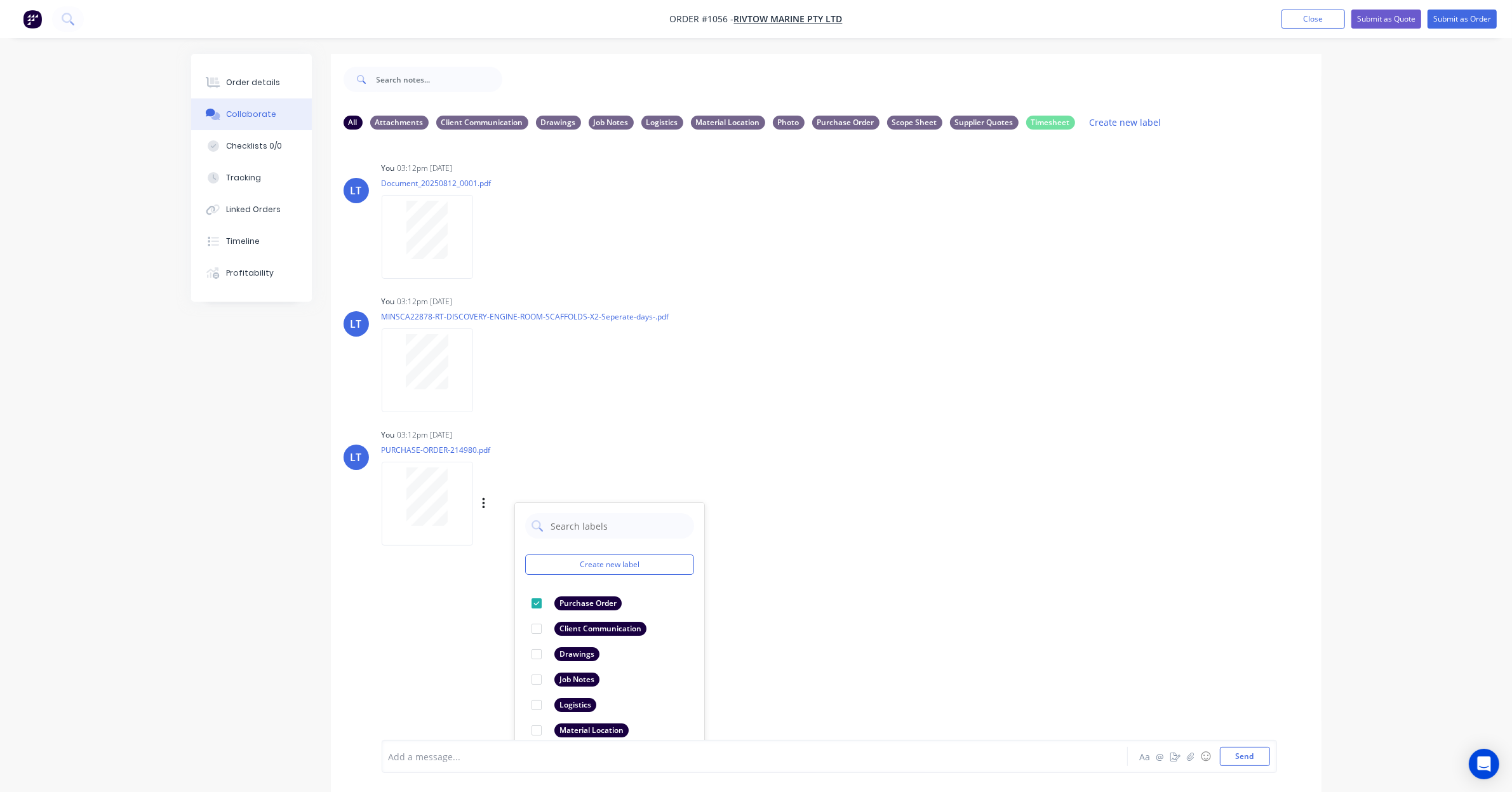
click at [924, 512] on div "LT You 03:12pm 08/09/25 PURCHASE-ORDER-214980.pdf Labels Download Delete Create…" at bounding box center [826, 483] width 990 height 115
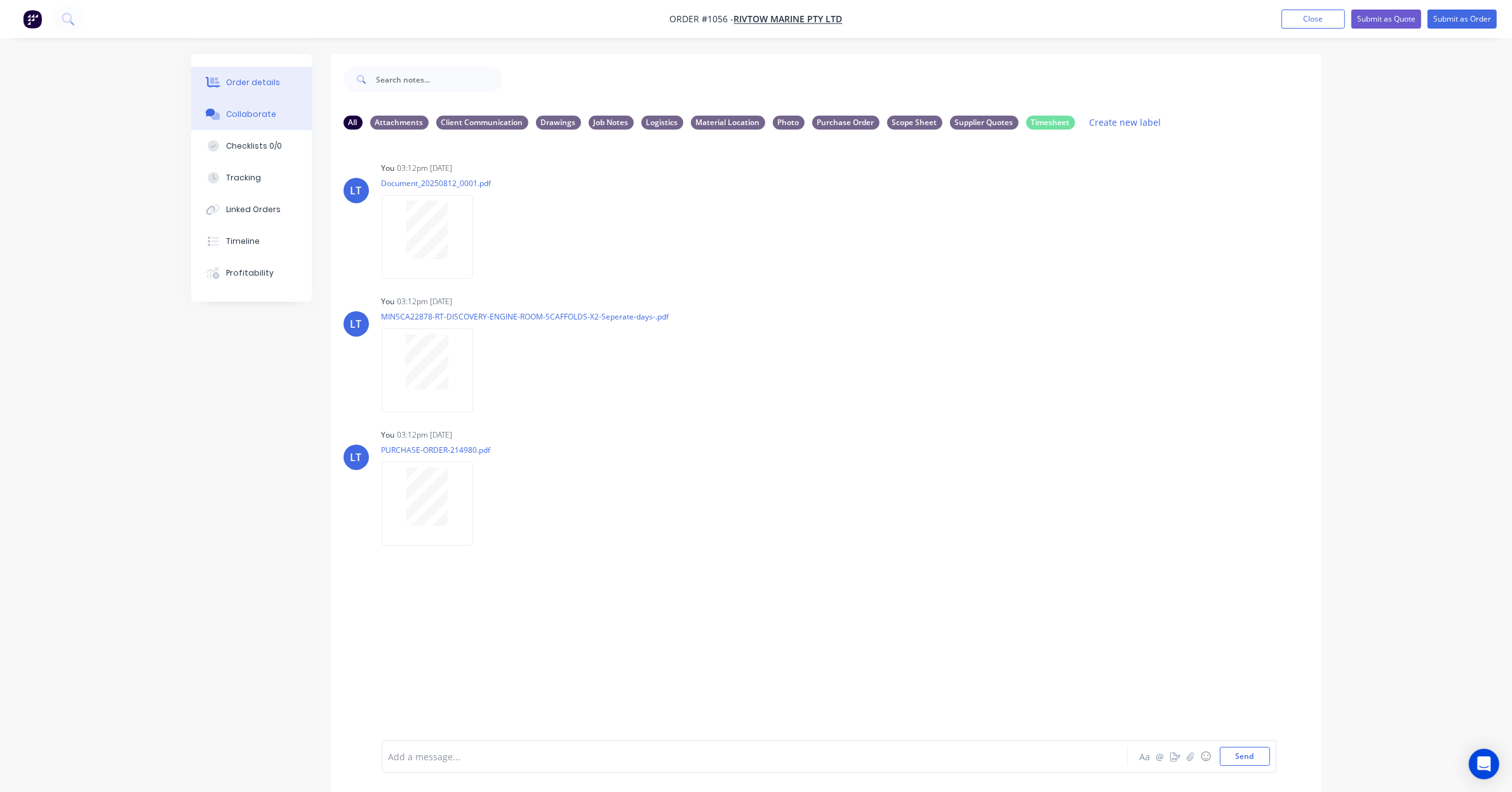
click at [264, 90] on button "Order details" at bounding box center [252, 82] width 121 height 32
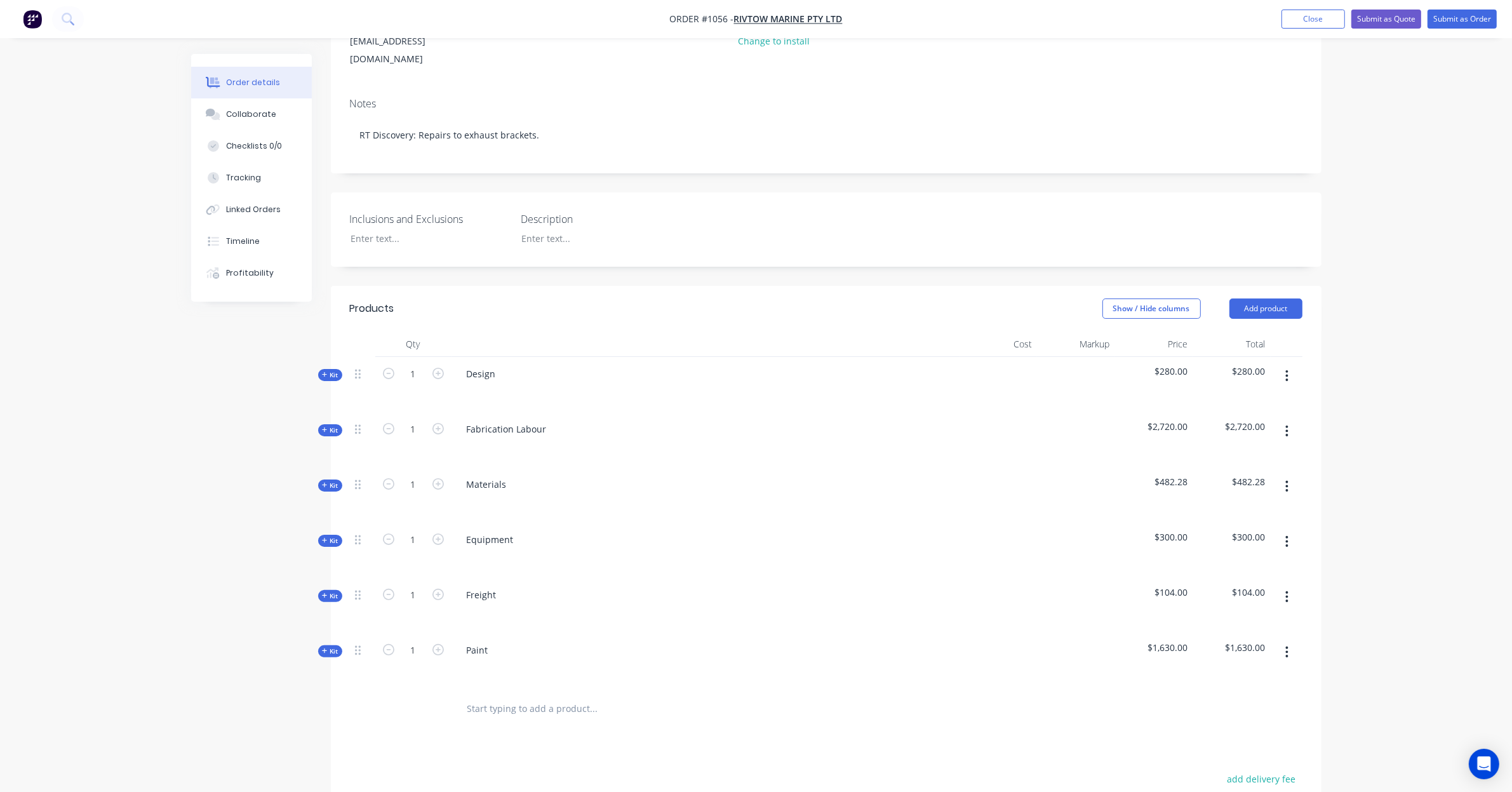
scroll to position [185, 0]
click at [337, 421] on span "Kit" at bounding box center [330, 426] width 17 height 10
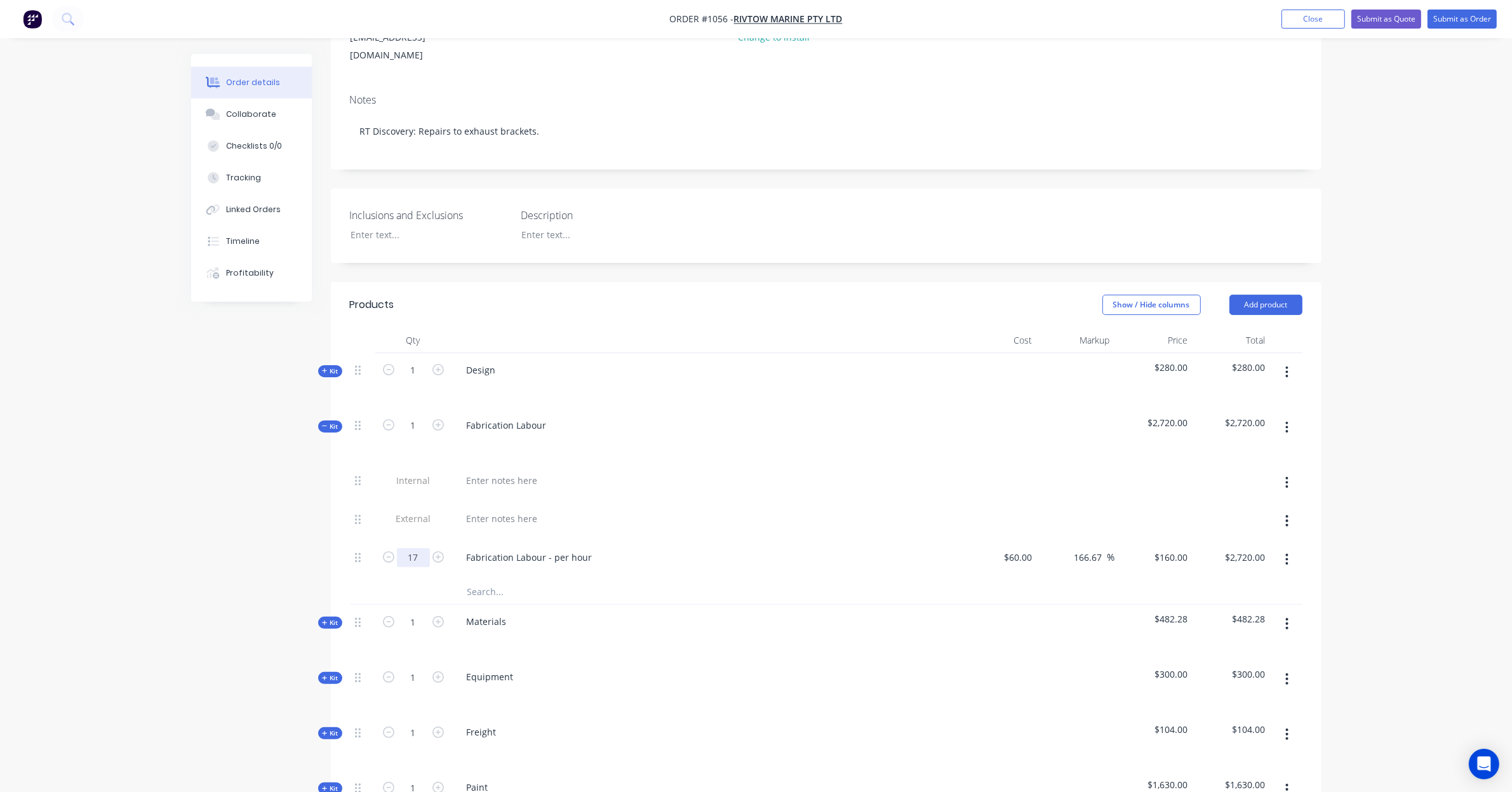
click at [422, 548] on input "17" at bounding box center [414, 557] width 33 height 19
type input "48"
type input "$7,680.00"
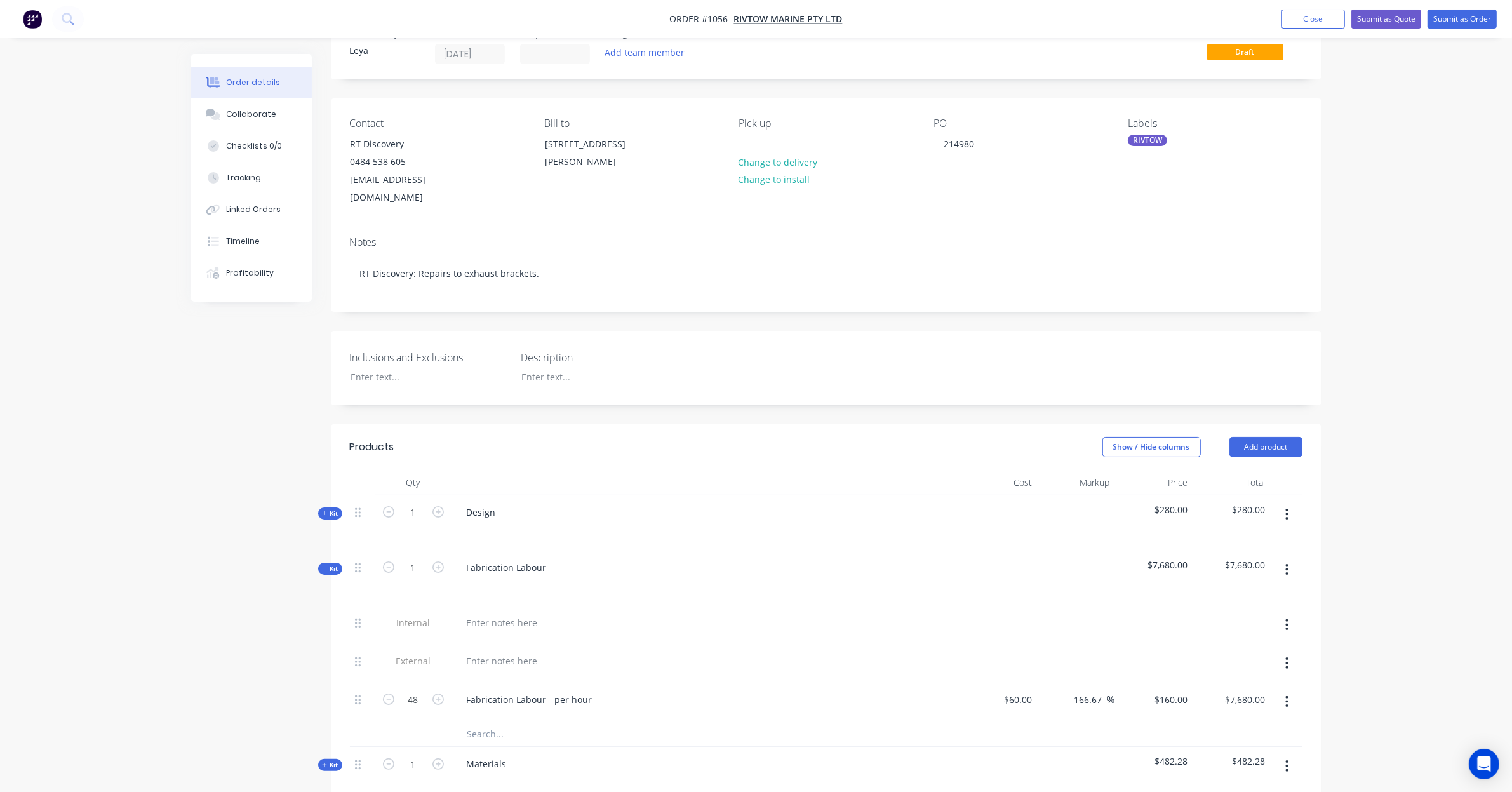
scroll to position [0, 0]
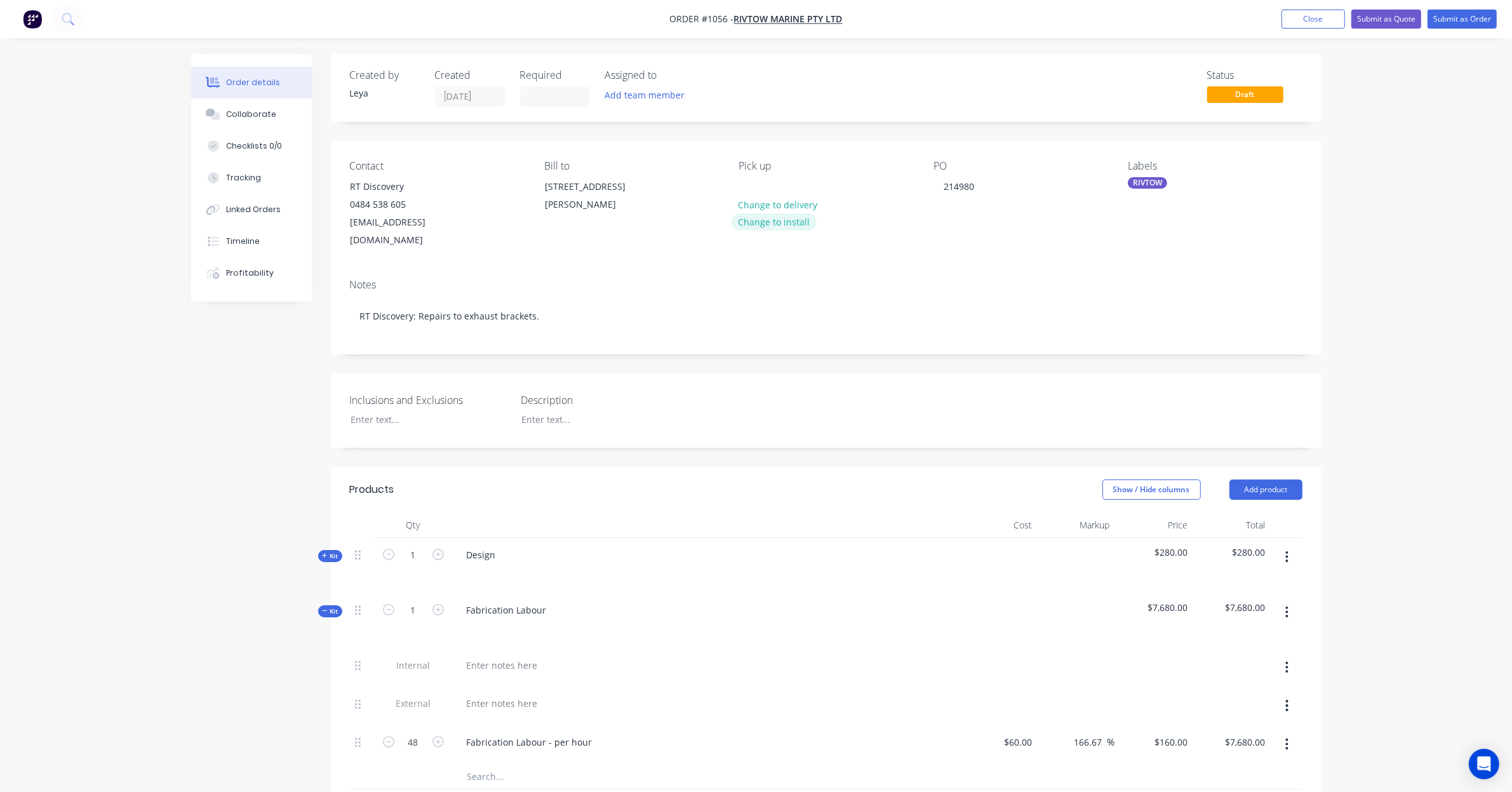
click at [779, 224] on button "Change to install" at bounding box center [774, 222] width 85 height 17
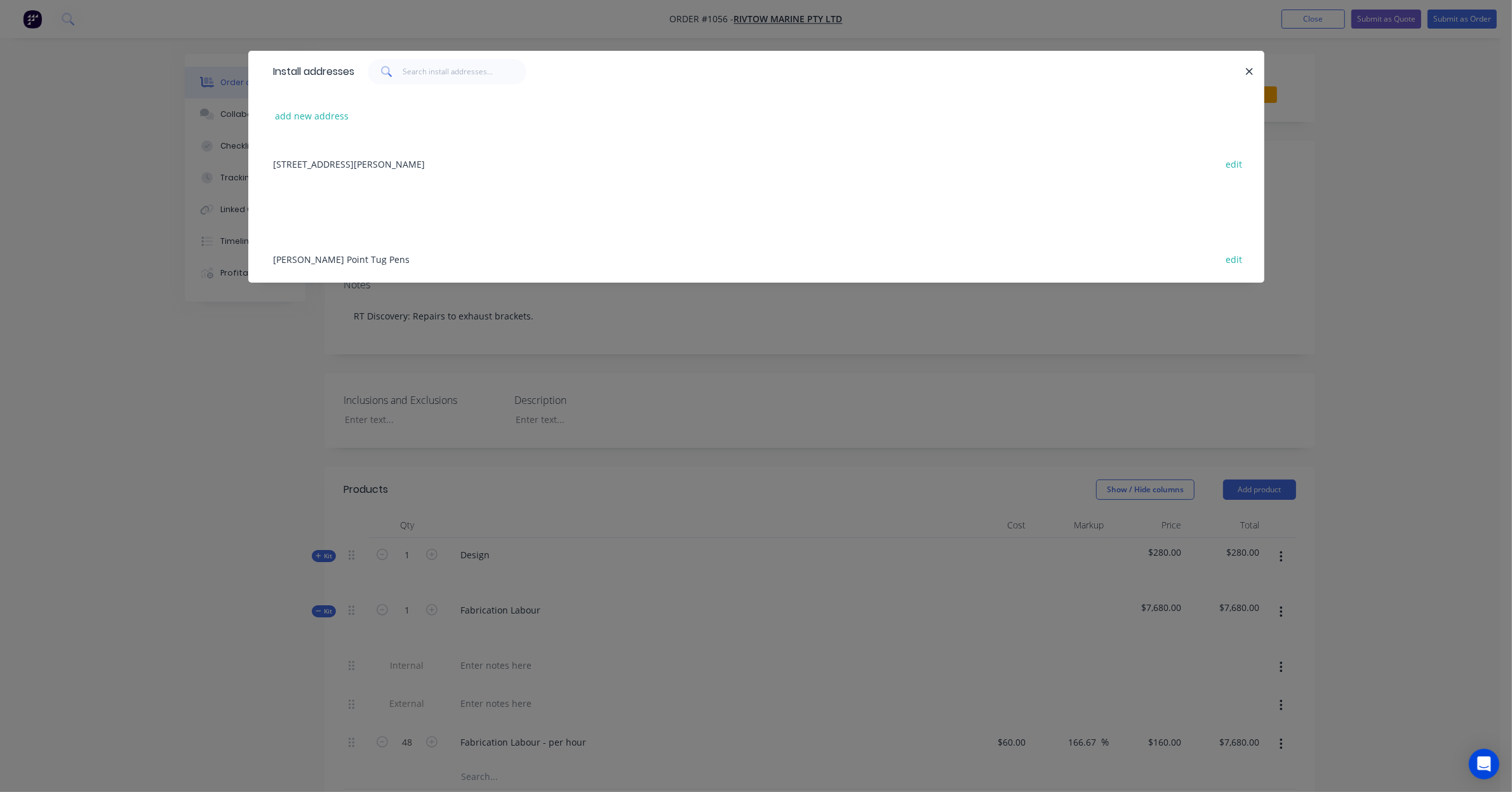
click at [348, 260] on div "Nelson Point Tug Pens edit" at bounding box center [757, 258] width 978 height 47
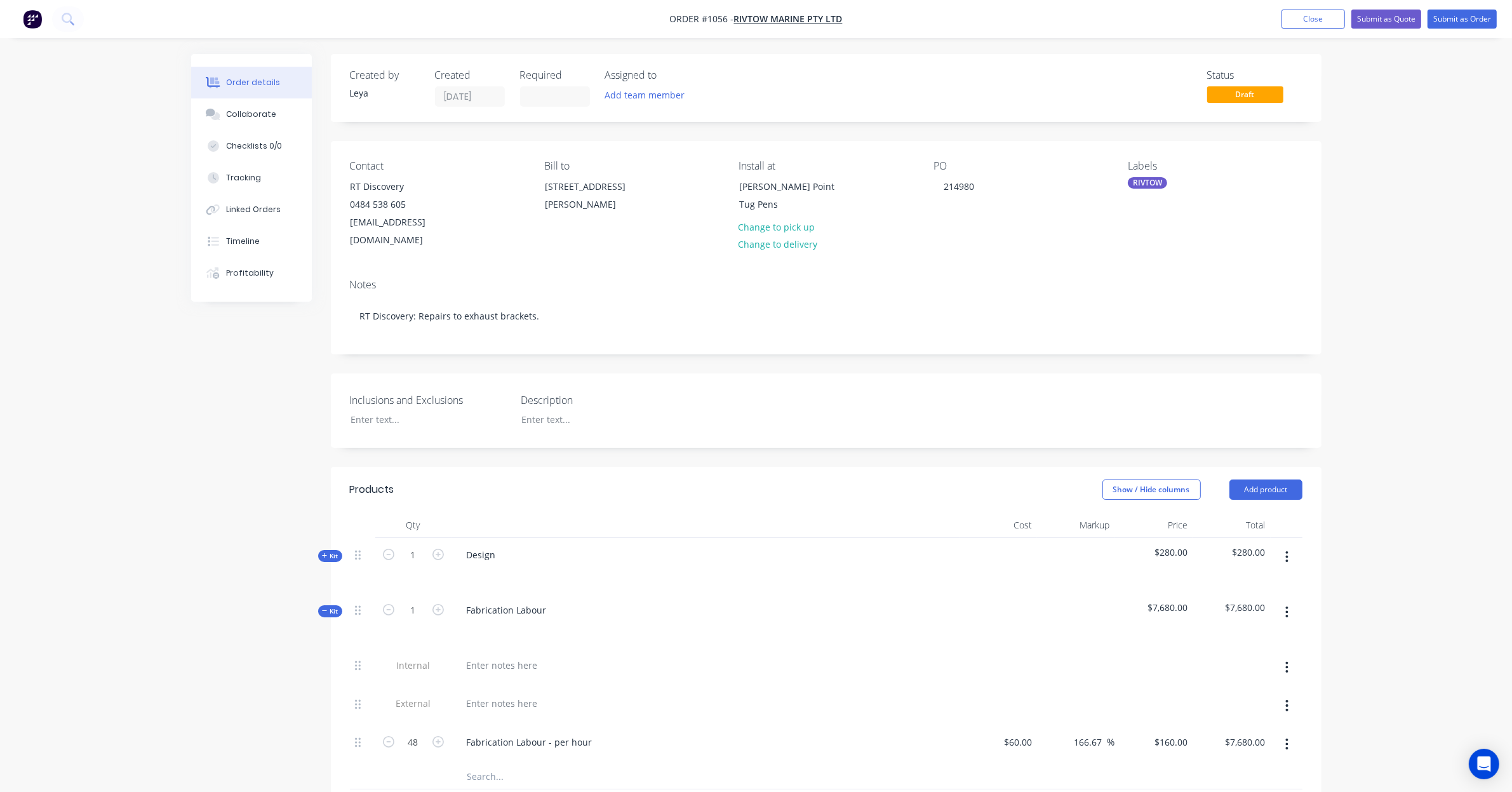
drag, startPoint x: 753, startPoint y: 333, endPoint x: 743, endPoint y: 335, distance: 10.2
drag, startPoint x: 743, startPoint y: 335, endPoint x: 676, endPoint y: 340, distance: 67.2
click at [676, 340] on div "Created by Leya Created 08/09/25 Required Assigned to Add team member Status Dr…" at bounding box center [826, 705] width 990 height 1302
drag, startPoint x: 721, startPoint y: 345, endPoint x: 684, endPoint y: 341, distance: 37.2
click at [680, 341] on div "Created by Leya Created 08/09/25 Required Assigned to Add team member Status Dr…" at bounding box center [826, 705] width 990 height 1302
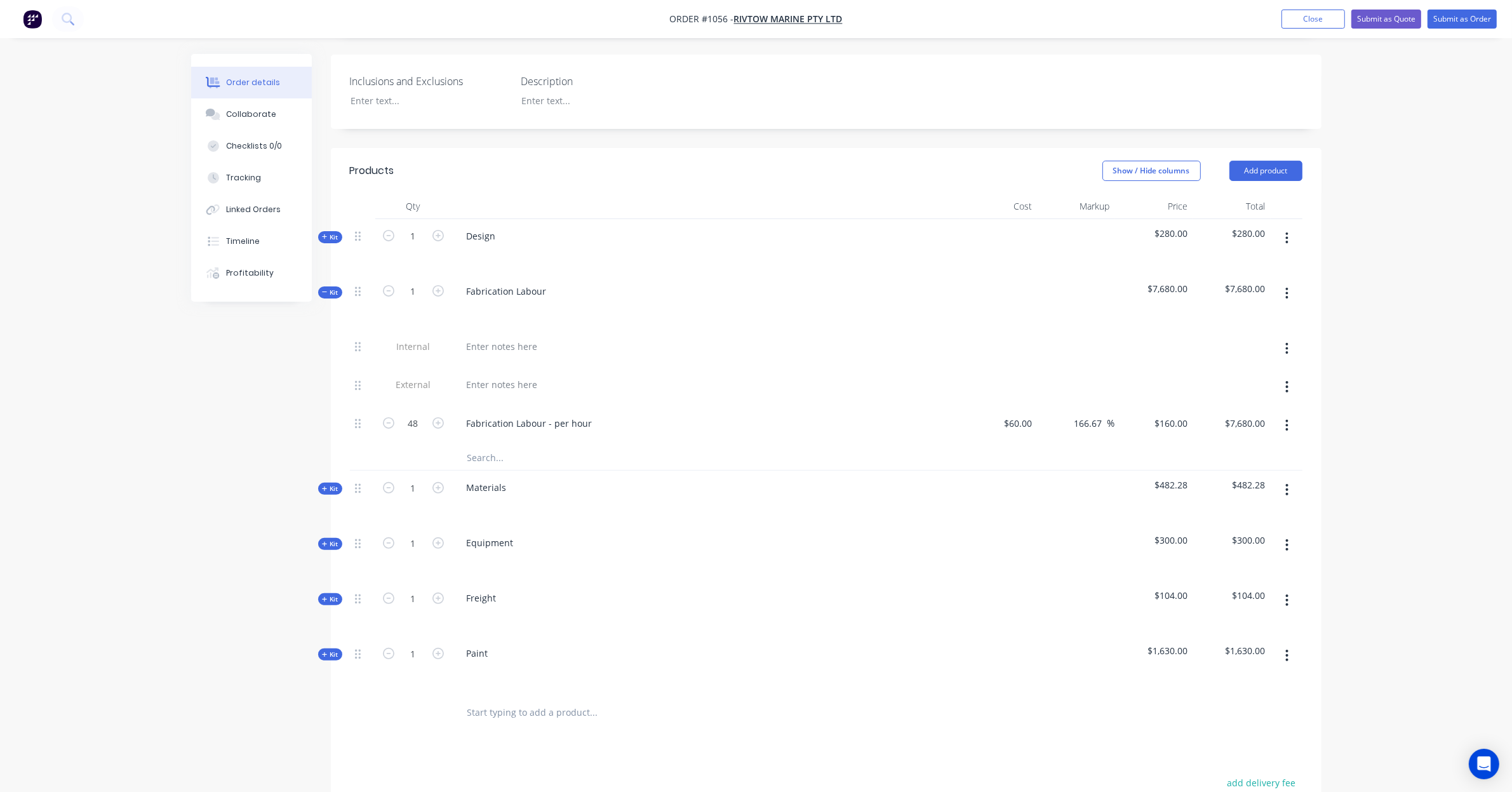
scroll to position [317, 0]
click at [1257, 162] on button "Add product" at bounding box center [1266, 172] width 73 height 20
click at [1240, 195] on div "Product catalogue" at bounding box center [1242, 204] width 98 height 18
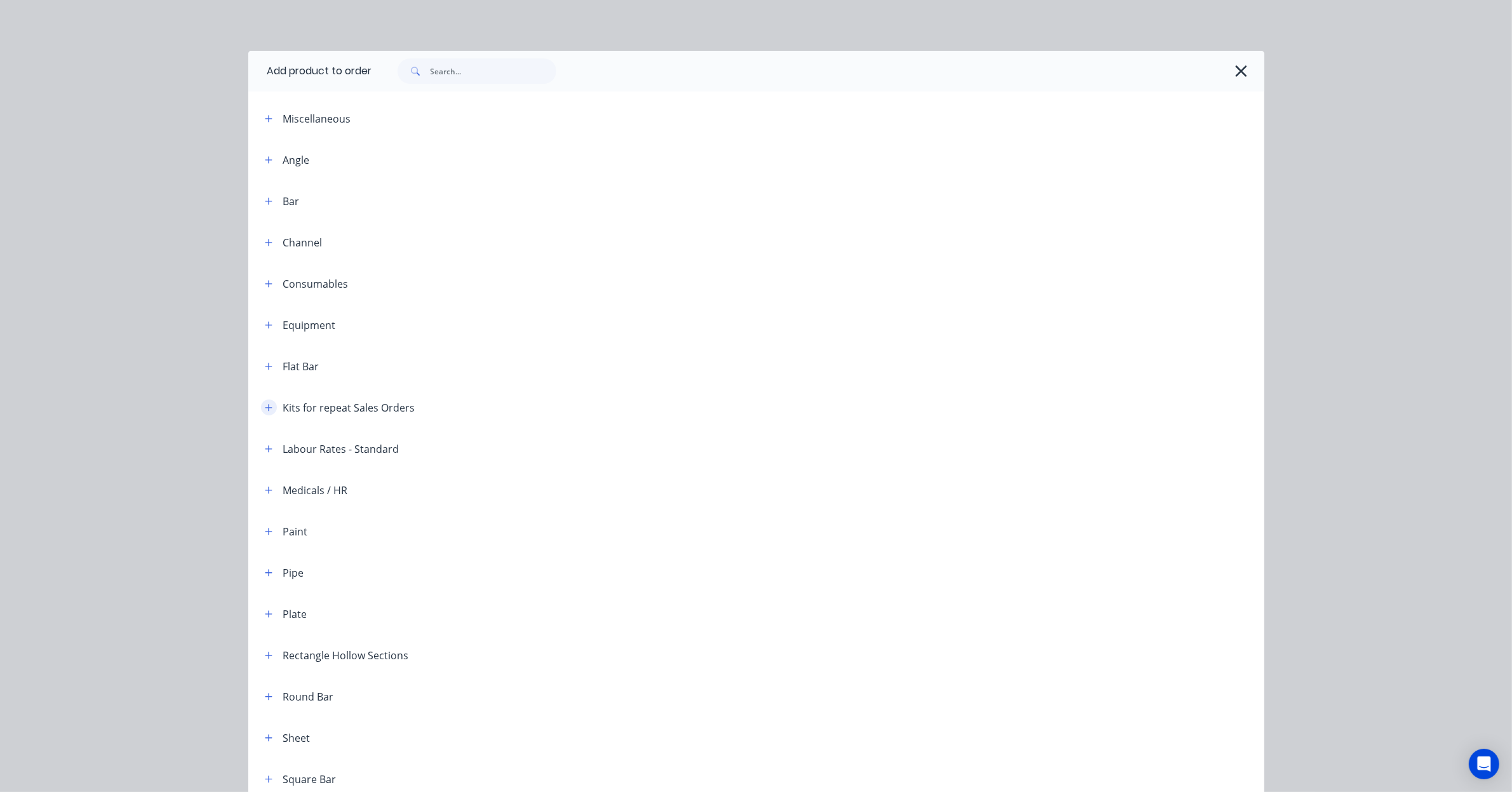
click at [265, 409] on icon "button" at bounding box center [268, 408] width 8 height 9
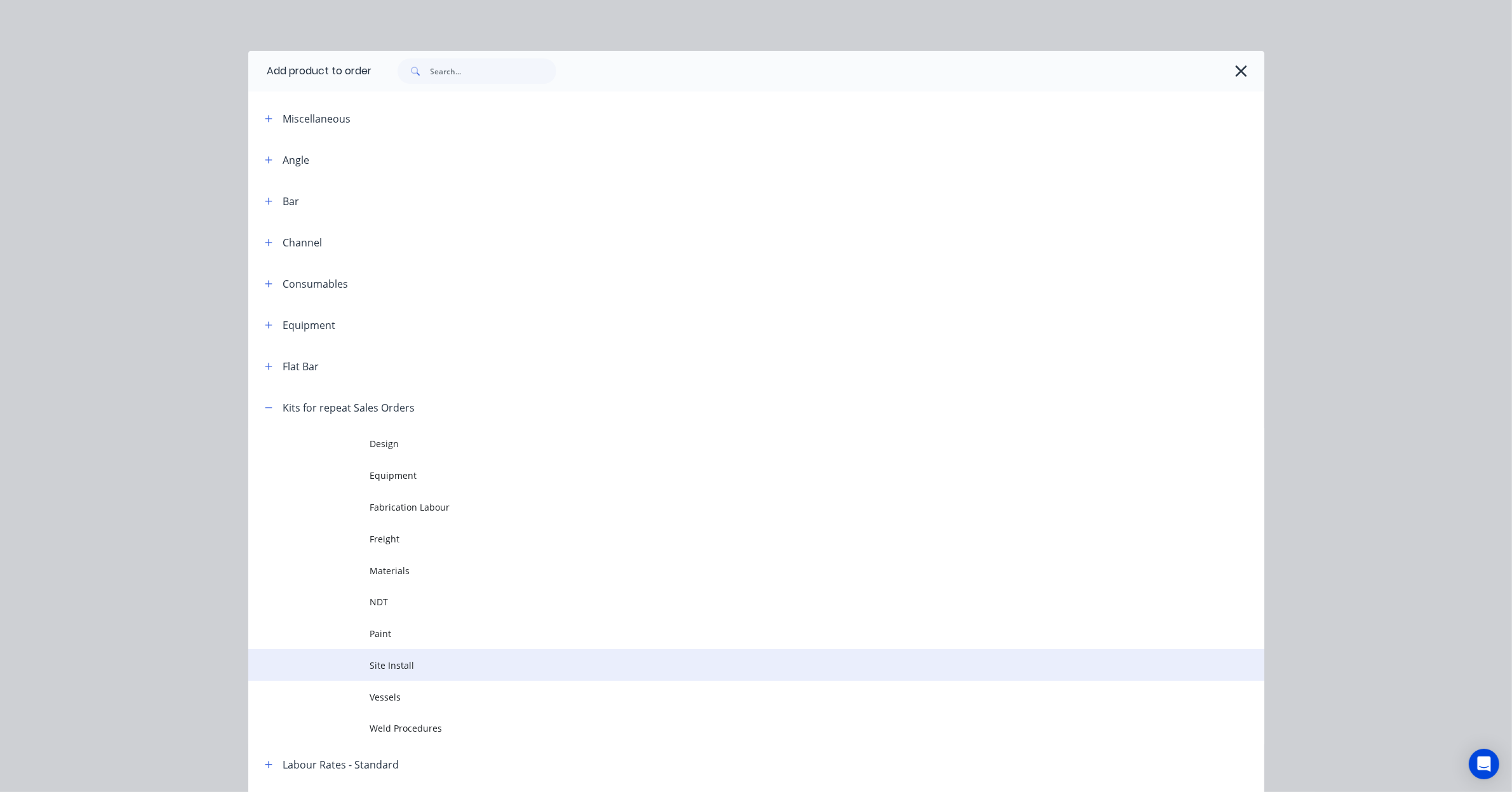
click at [416, 670] on span "Site Install" at bounding box center [727, 665] width 715 height 14
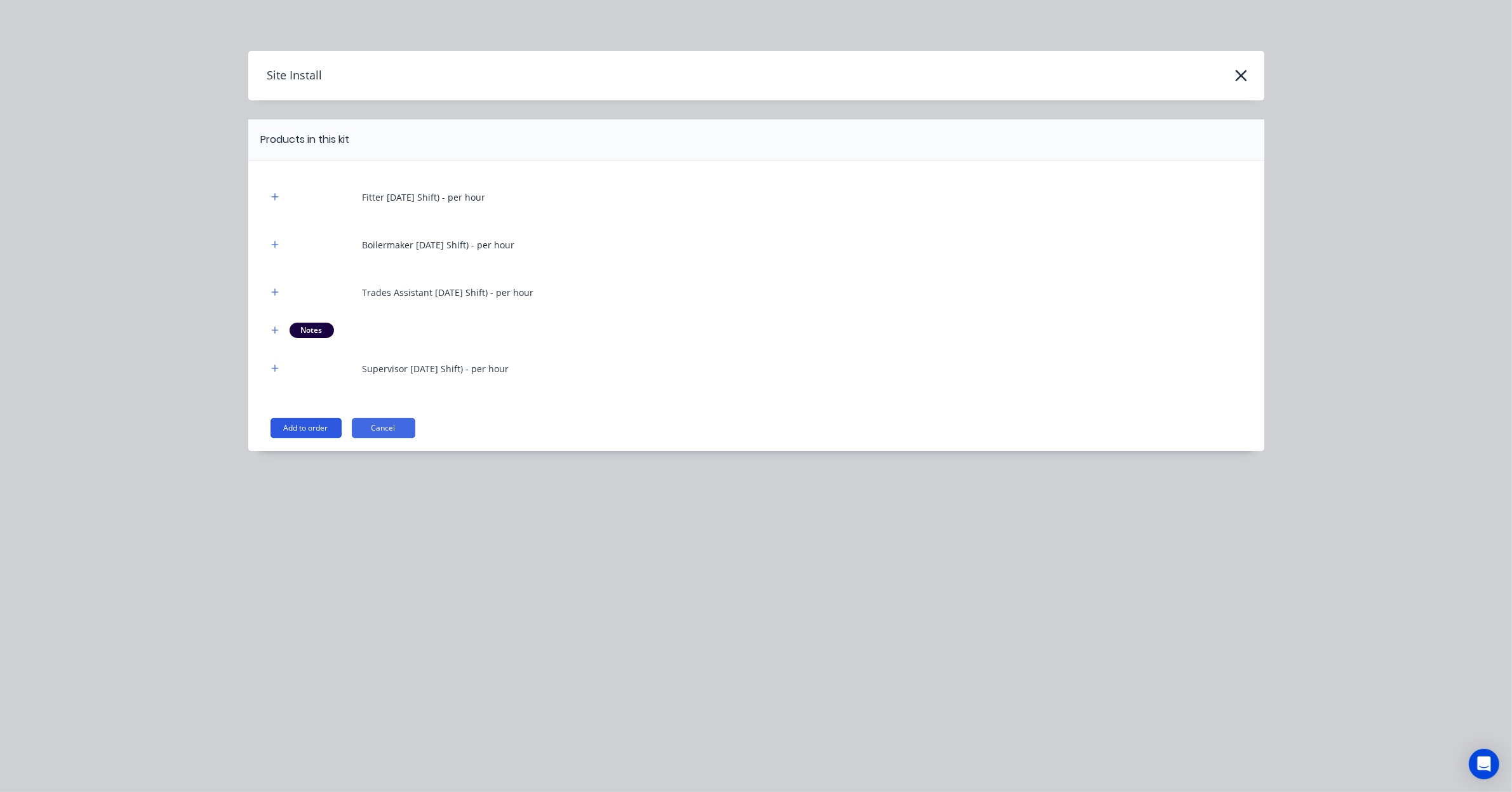
click at [290, 430] on button "Add to order" at bounding box center [306, 427] width 71 height 20
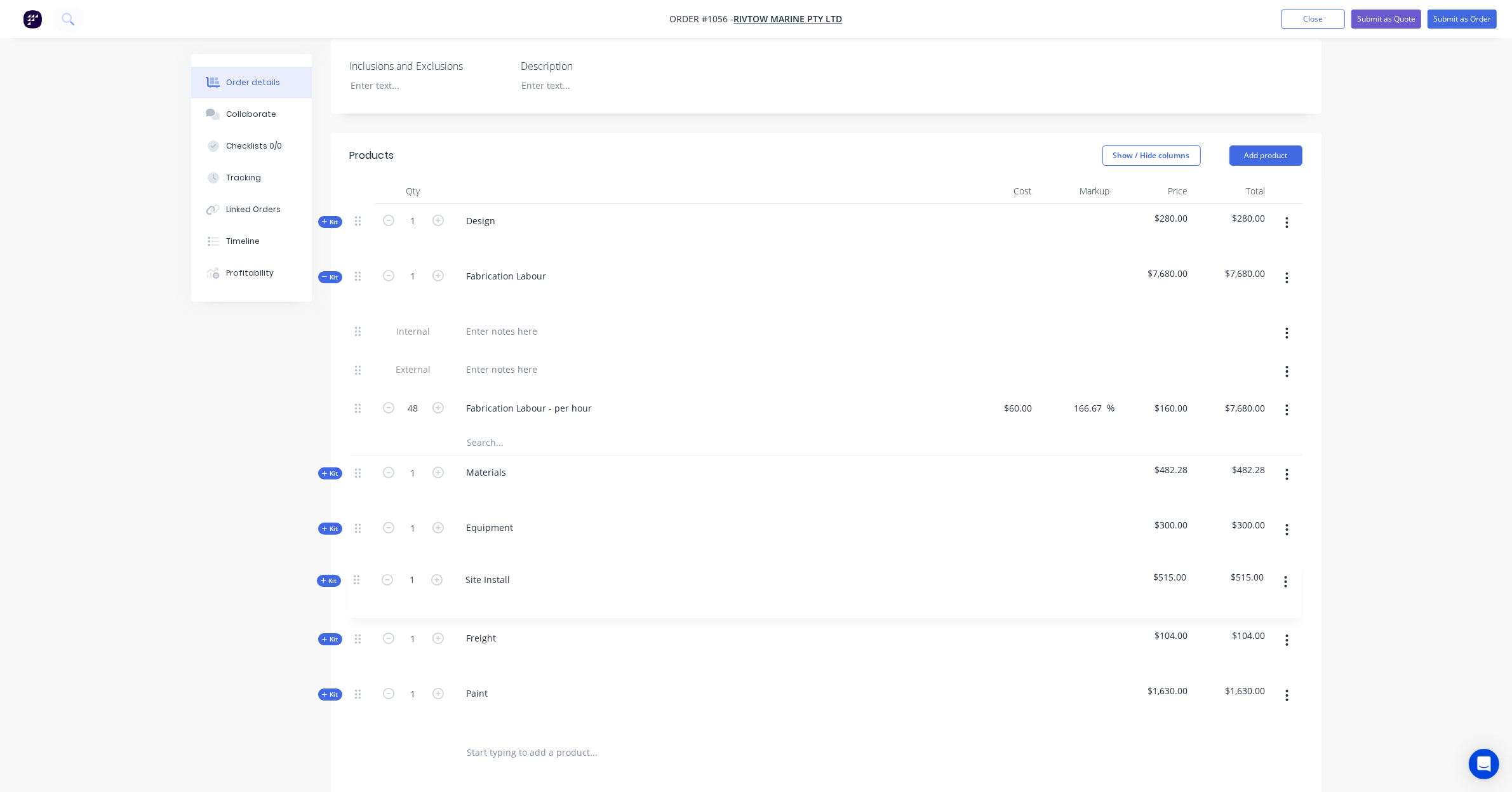
scroll to position [341, 0]
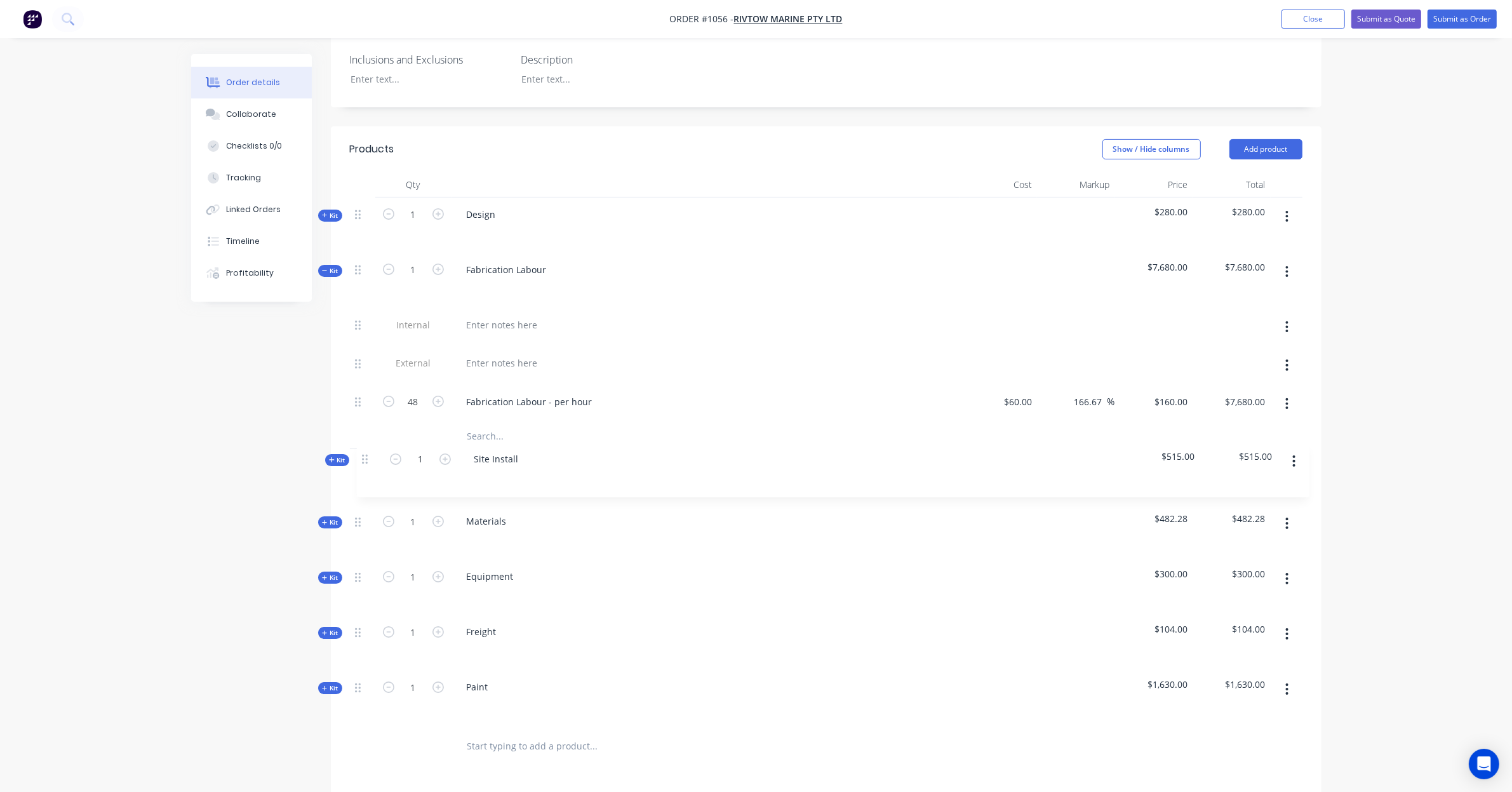
drag, startPoint x: 356, startPoint y: 696, endPoint x: 363, endPoint y: 450, distance: 246.1
click at [363, 450] on div "Kit 1 Design $280.00 $280.00 Kit 1 Fabrication Labour $7,680.00 $7,680.00 Inter…" at bounding box center [826, 461] width 953 height 528
click at [333, 265] on div "Kit" at bounding box center [330, 271] width 24 height 12
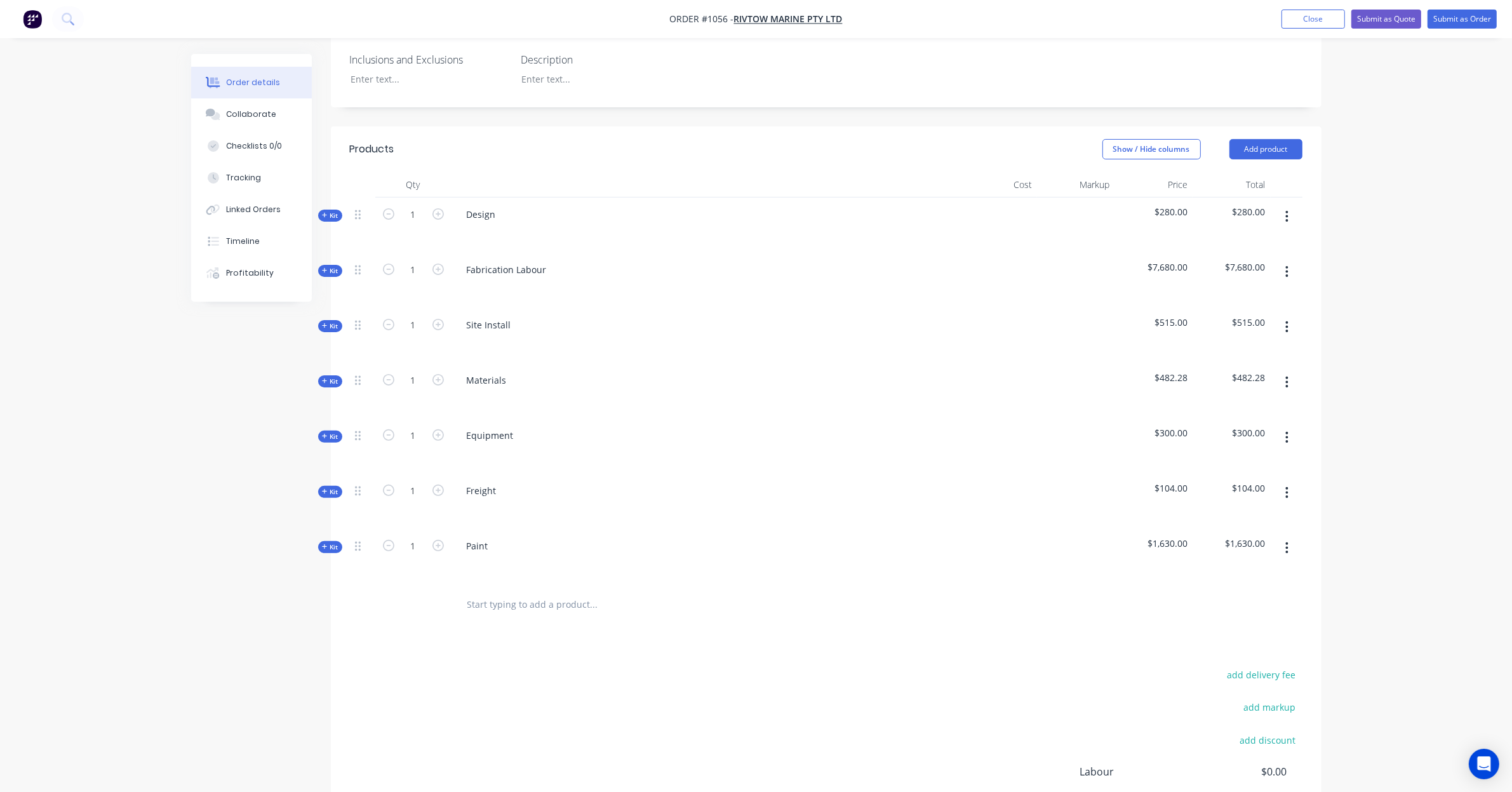
click at [329, 321] on span "Kit" at bounding box center [330, 326] width 17 height 10
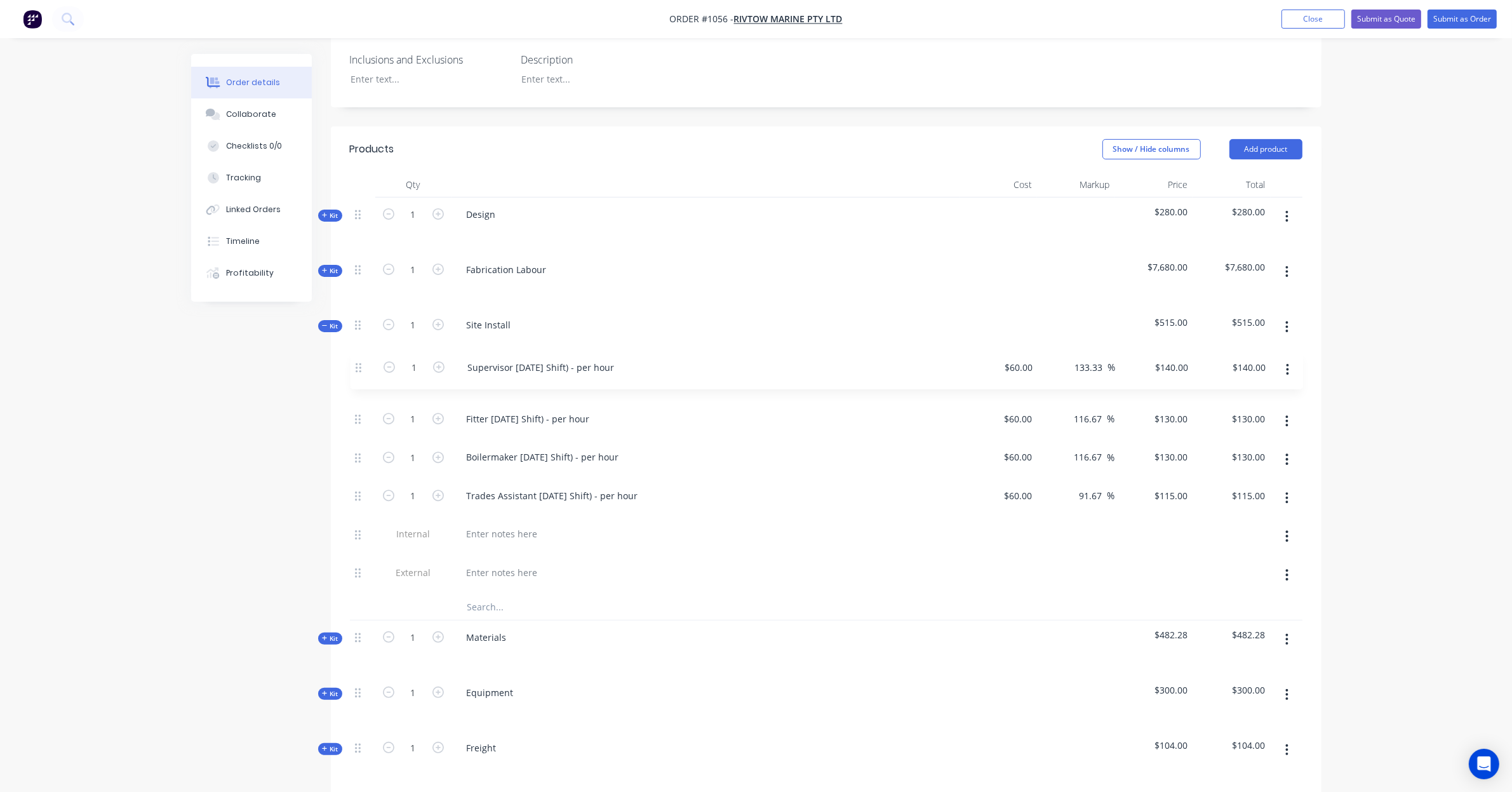
drag, startPoint x: 354, startPoint y: 558, endPoint x: 354, endPoint y: 363, distance: 195.0
click at [354, 363] on div "1 Fitter Labour (Day Shift) - per hour $60.00 $60.00 116.67 116.67 % $130.00 $1…" at bounding box center [826, 479] width 953 height 231
click at [417, 371] on input "1" at bounding box center [414, 380] width 33 height 19
type input "24"
type input "$3,360.00"
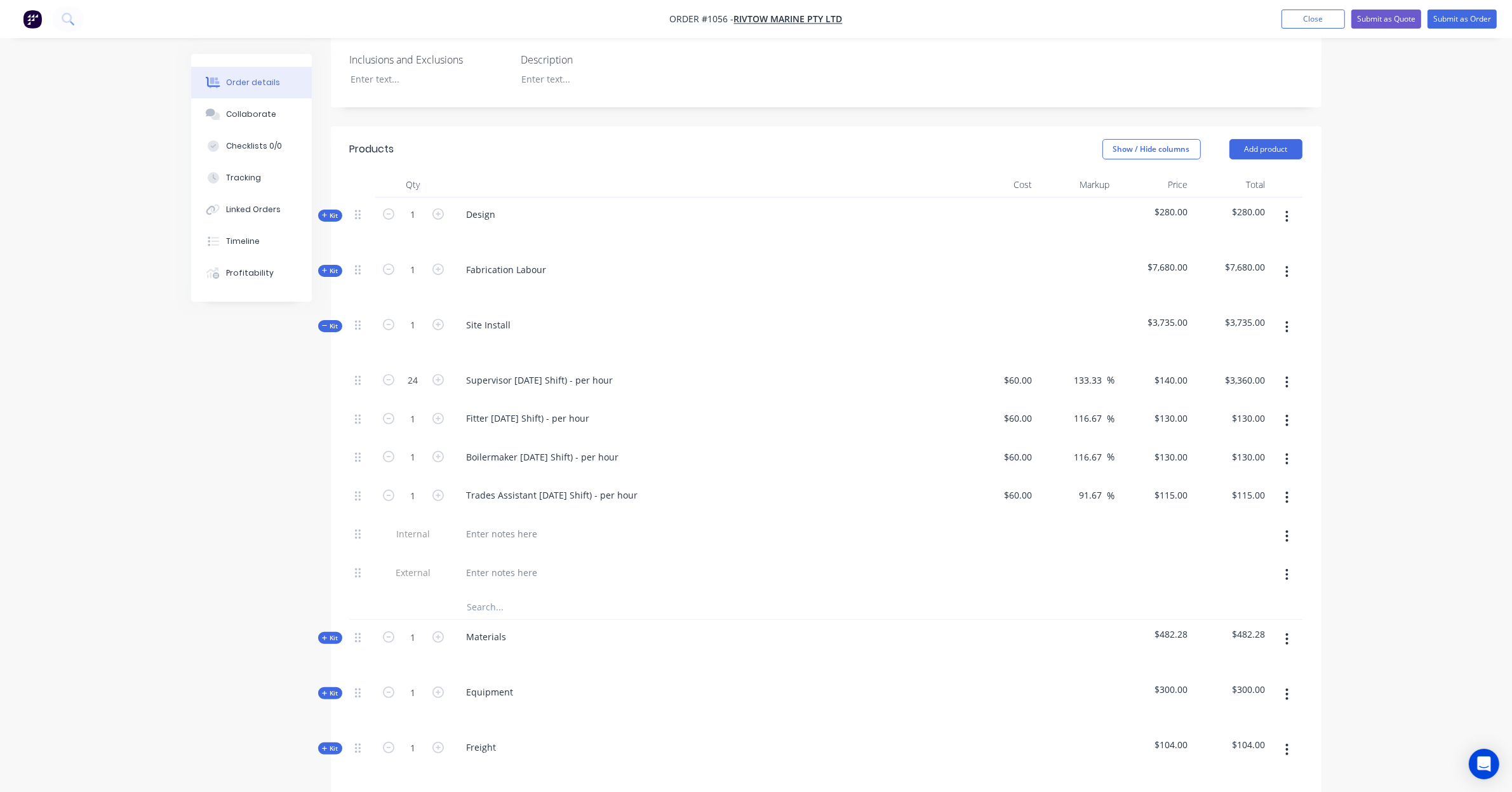
click at [511, 602] on input "text" at bounding box center [593, 607] width 254 height 26
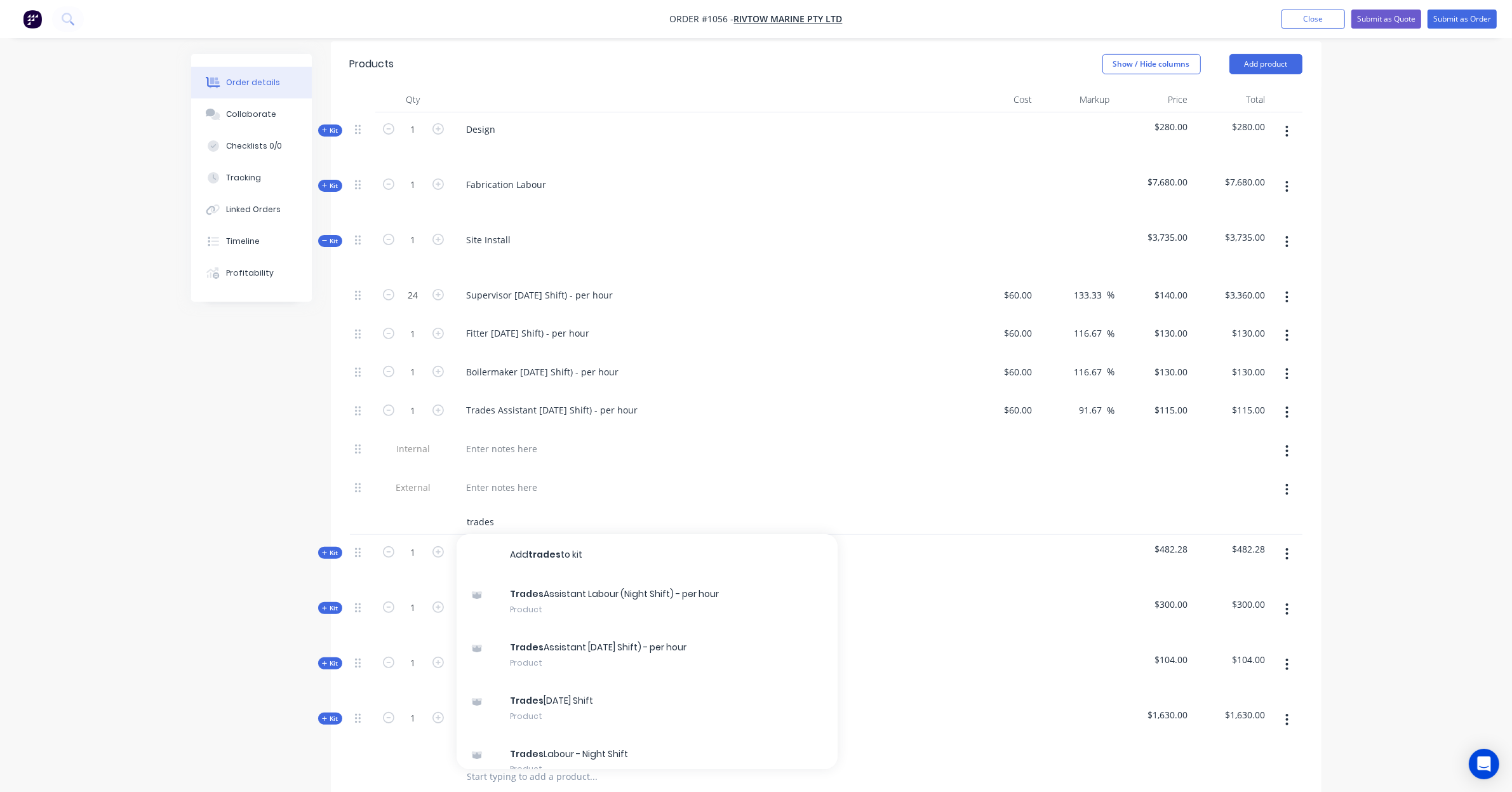
scroll to position [446, 0]
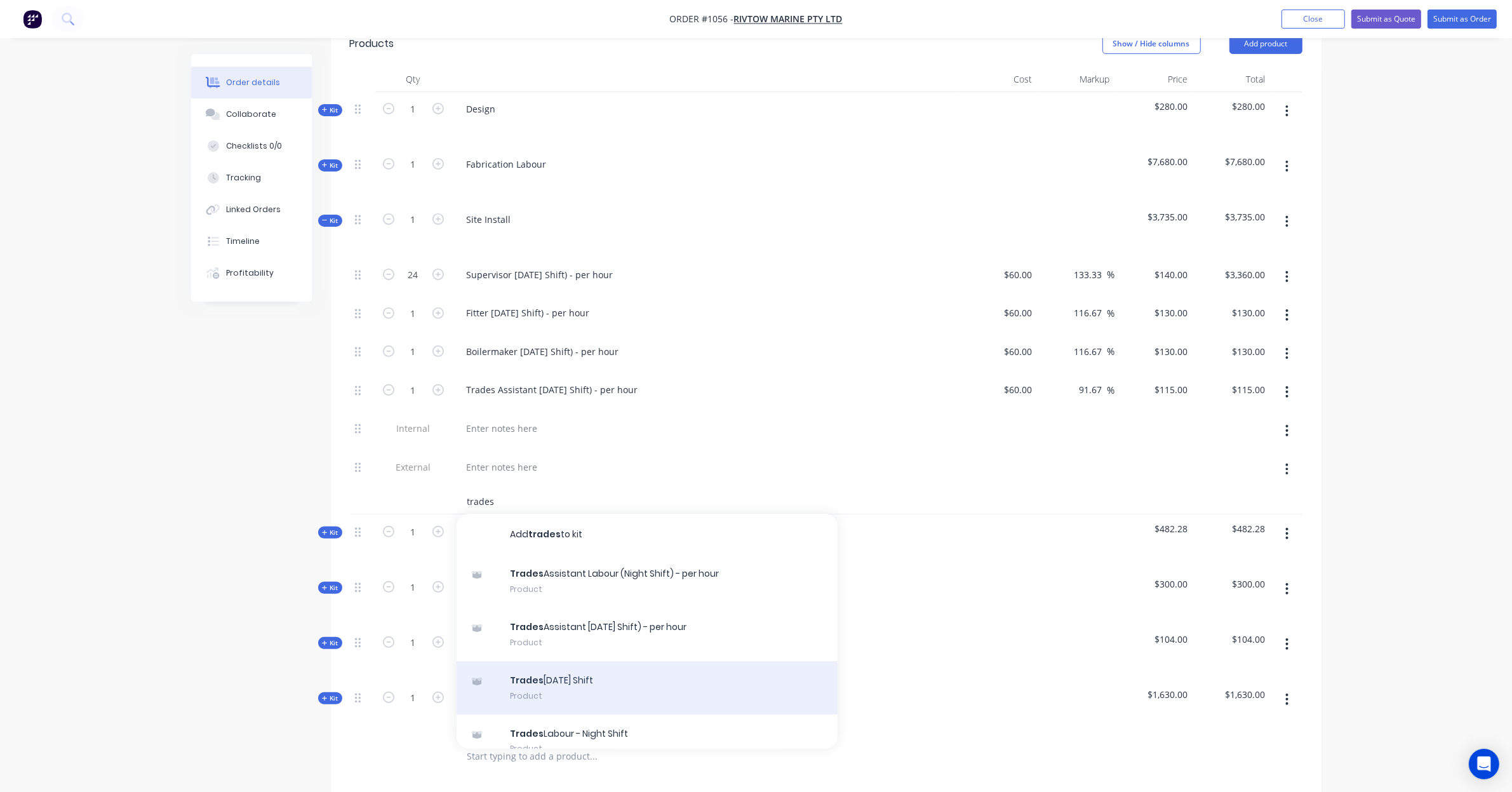
type input "trades"
click at [697, 662] on div "Trades Labour - Day Shift Product" at bounding box center [647, 687] width 381 height 54
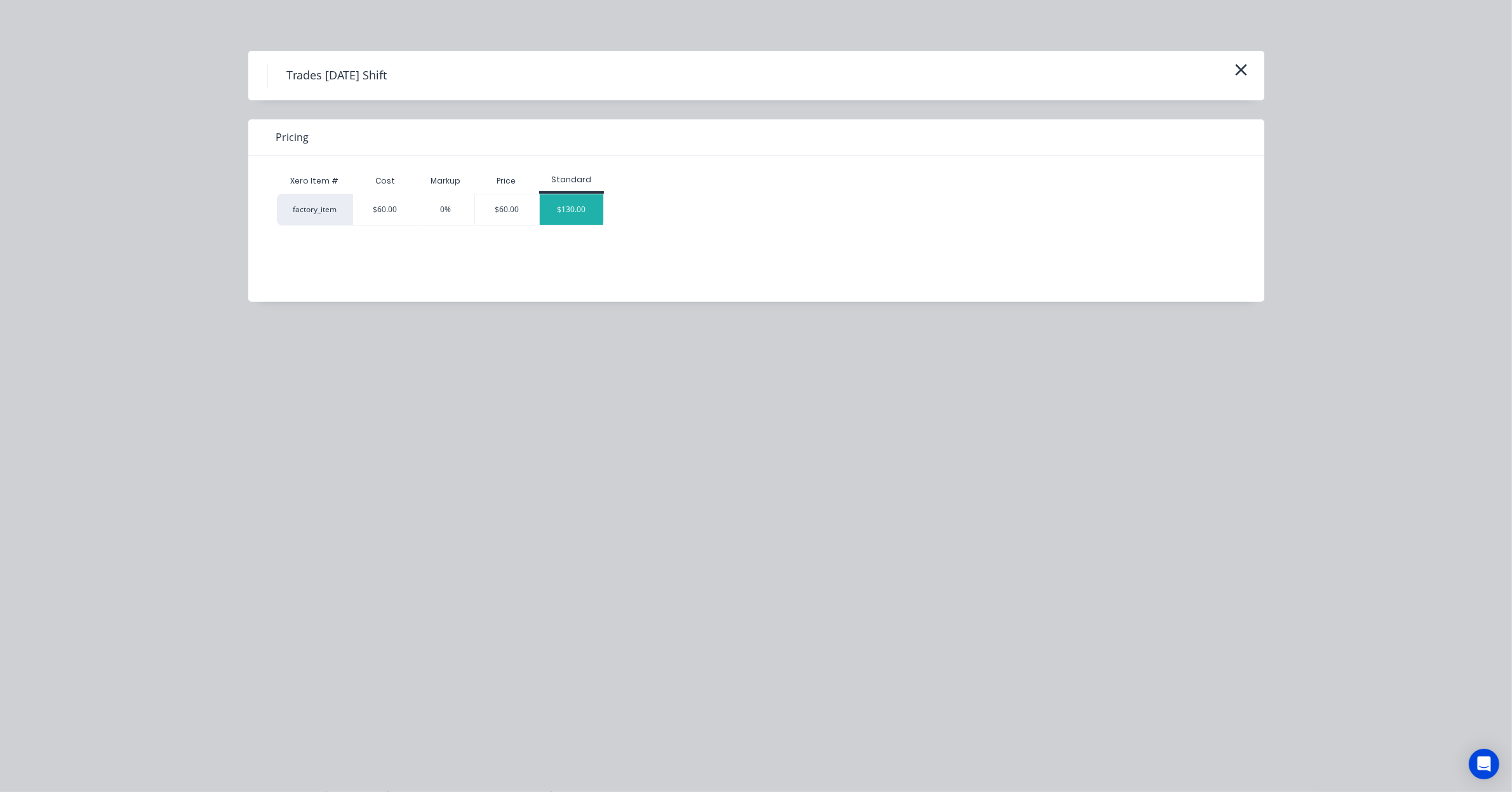
click at [571, 208] on div "$130.00" at bounding box center [571, 209] width 63 height 30
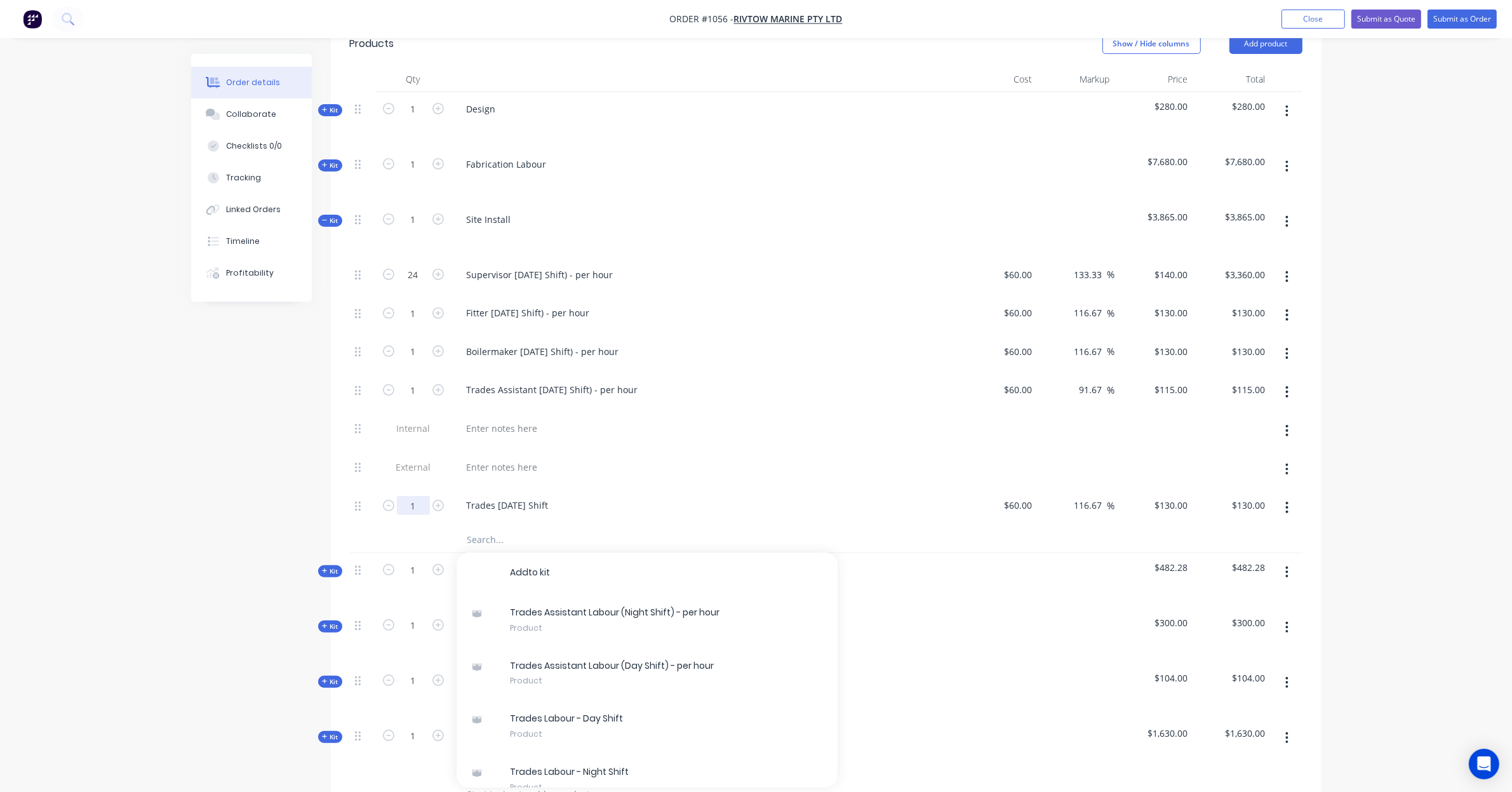
click at [422, 496] on input "1" at bounding box center [414, 505] width 33 height 19
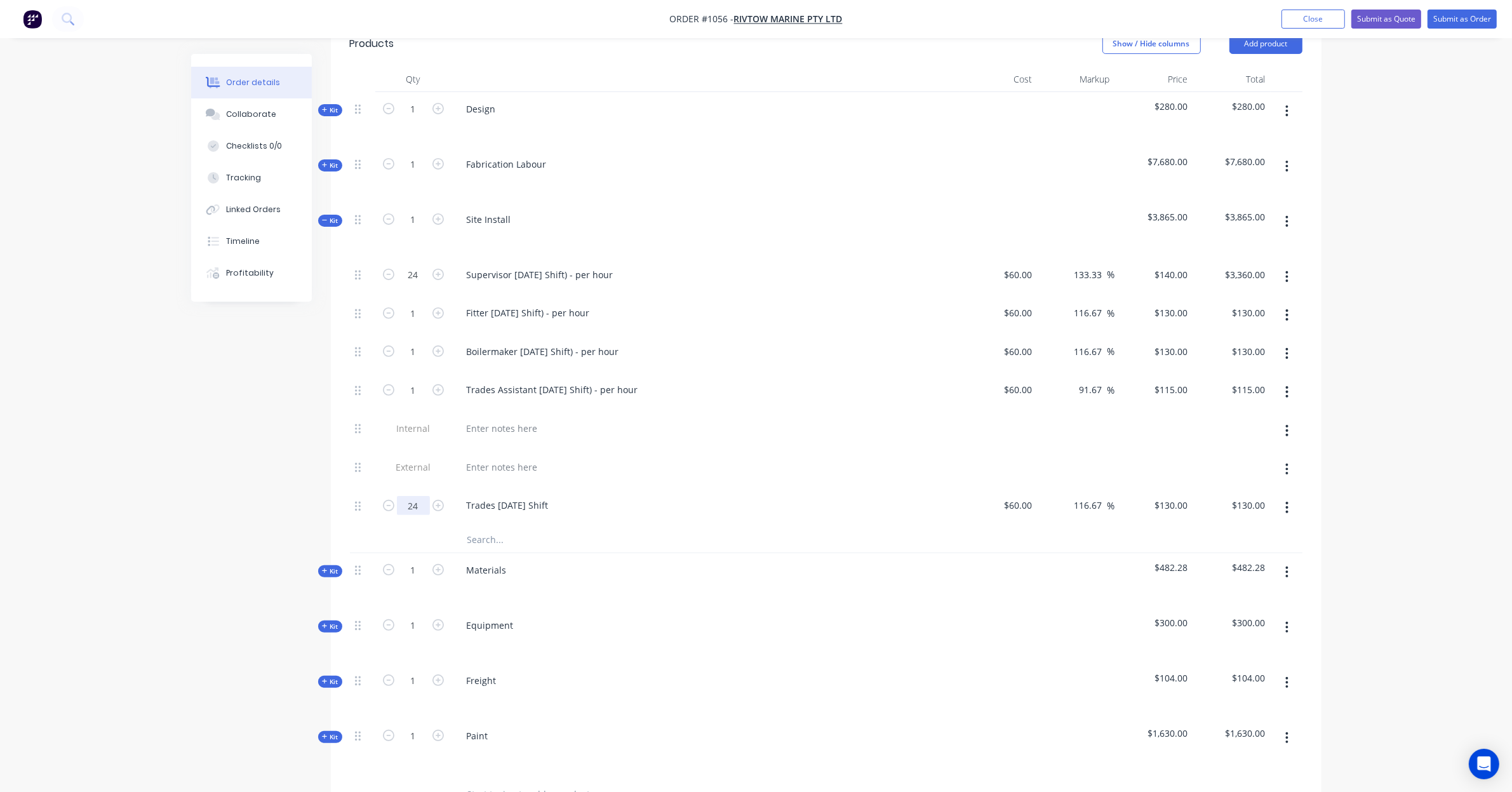
type input "24"
type input "$3,120.00"
click at [1288, 500] on icon "button" at bounding box center [1287, 507] width 3 height 14
click at [1278, 531] on div "Duplicate" at bounding box center [1242, 540] width 98 height 18
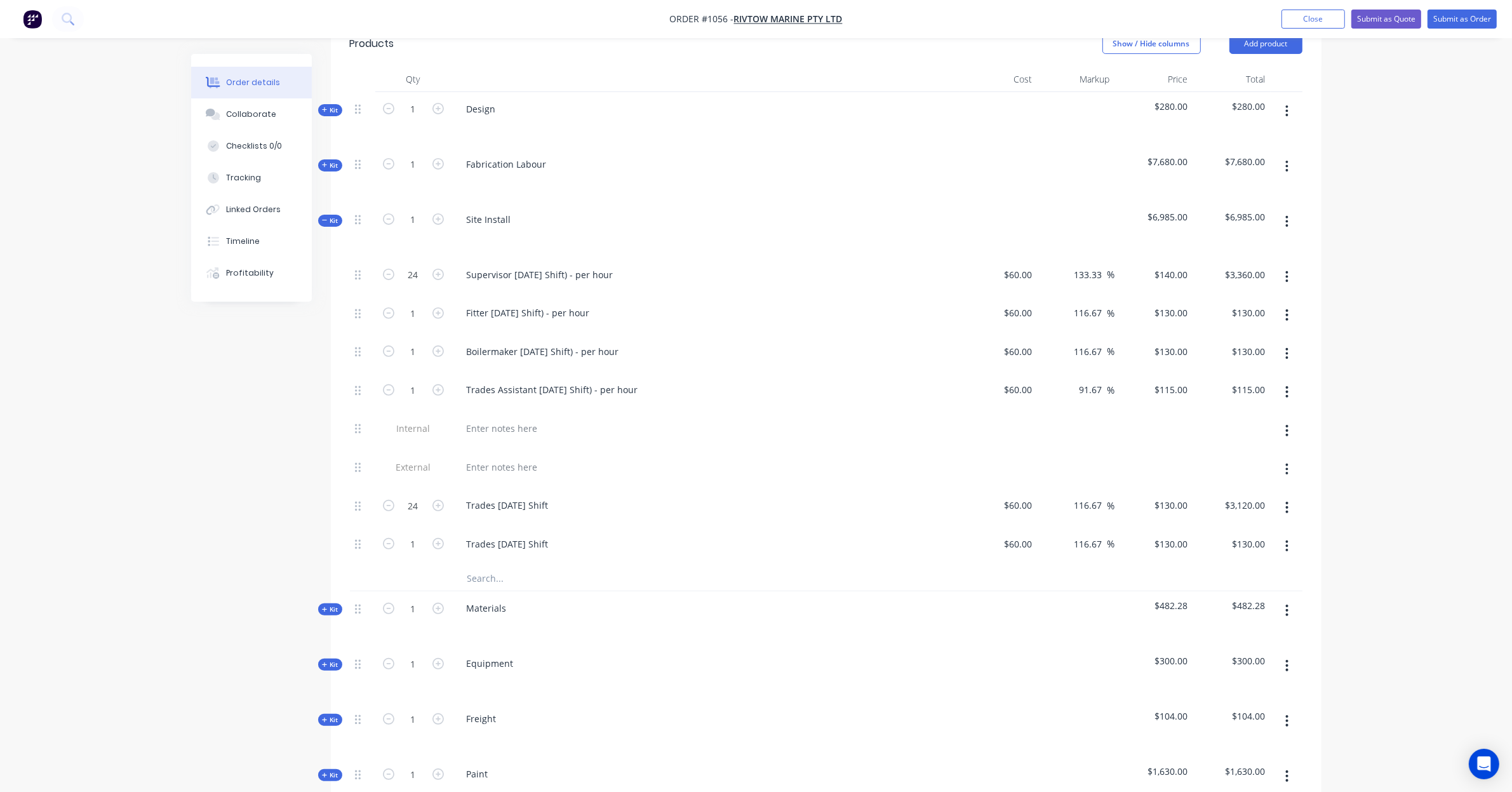
click at [1288, 270] on icon "button" at bounding box center [1287, 277] width 3 height 14
click at [1259, 301] on div "Duplicate" at bounding box center [1242, 310] width 98 height 18
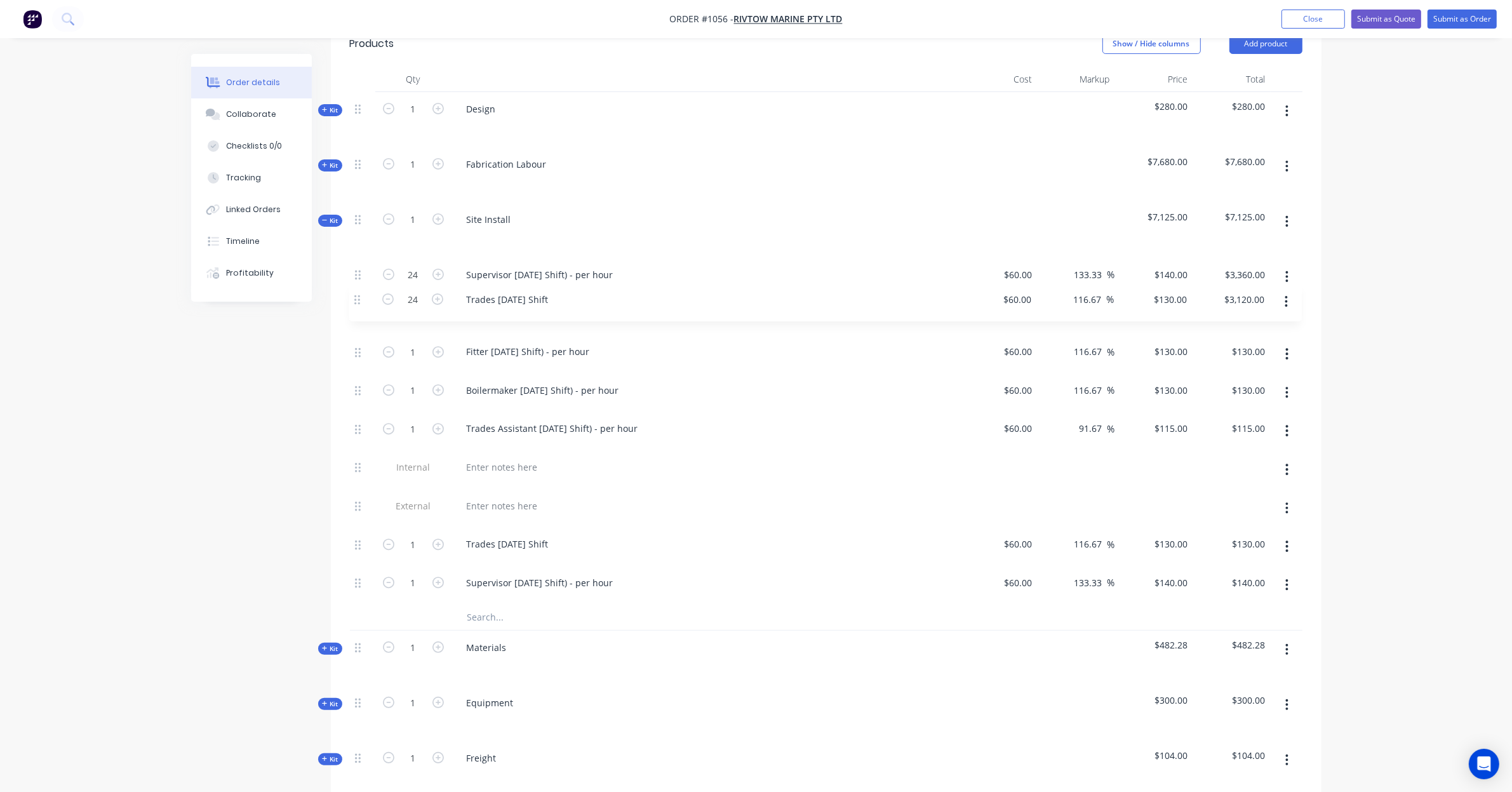
drag, startPoint x: 357, startPoint y: 493, endPoint x: 357, endPoint y: 296, distance: 197.0
click at [357, 296] on div "24 Supervisor Labour (Day Shift) - per hour $60.00 $60.00 133.33 133.33 % $140.…" at bounding box center [826, 431] width 953 height 347
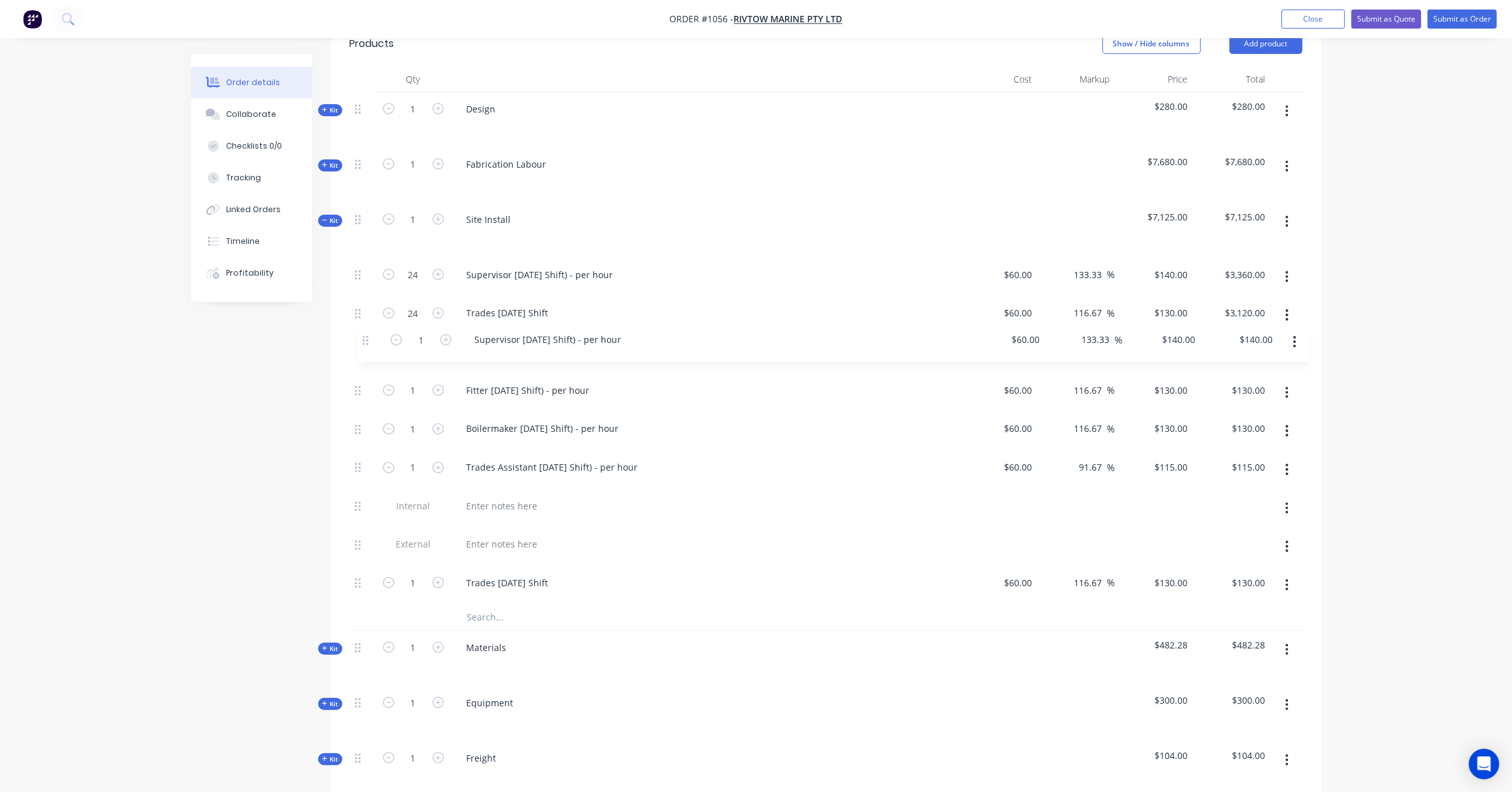
drag, startPoint x: 357, startPoint y: 570, endPoint x: 366, endPoint y: 332, distance: 238.2
click at [366, 332] on div "24 Supervisor Labour (Day Shift) - per hour $60.00 $60.00 133.33 133.33 % $140.…" at bounding box center [826, 431] width 953 height 347
drag, startPoint x: 360, startPoint y: 567, endPoint x: 365, endPoint y: 383, distance: 184.1
click at [365, 383] on div "24 Supervisor Labour (Day Shift) - per hour $60.00 $60.00 133.33 133.33 % $140.…" at bounding box center [826, 431] width 953 height 347
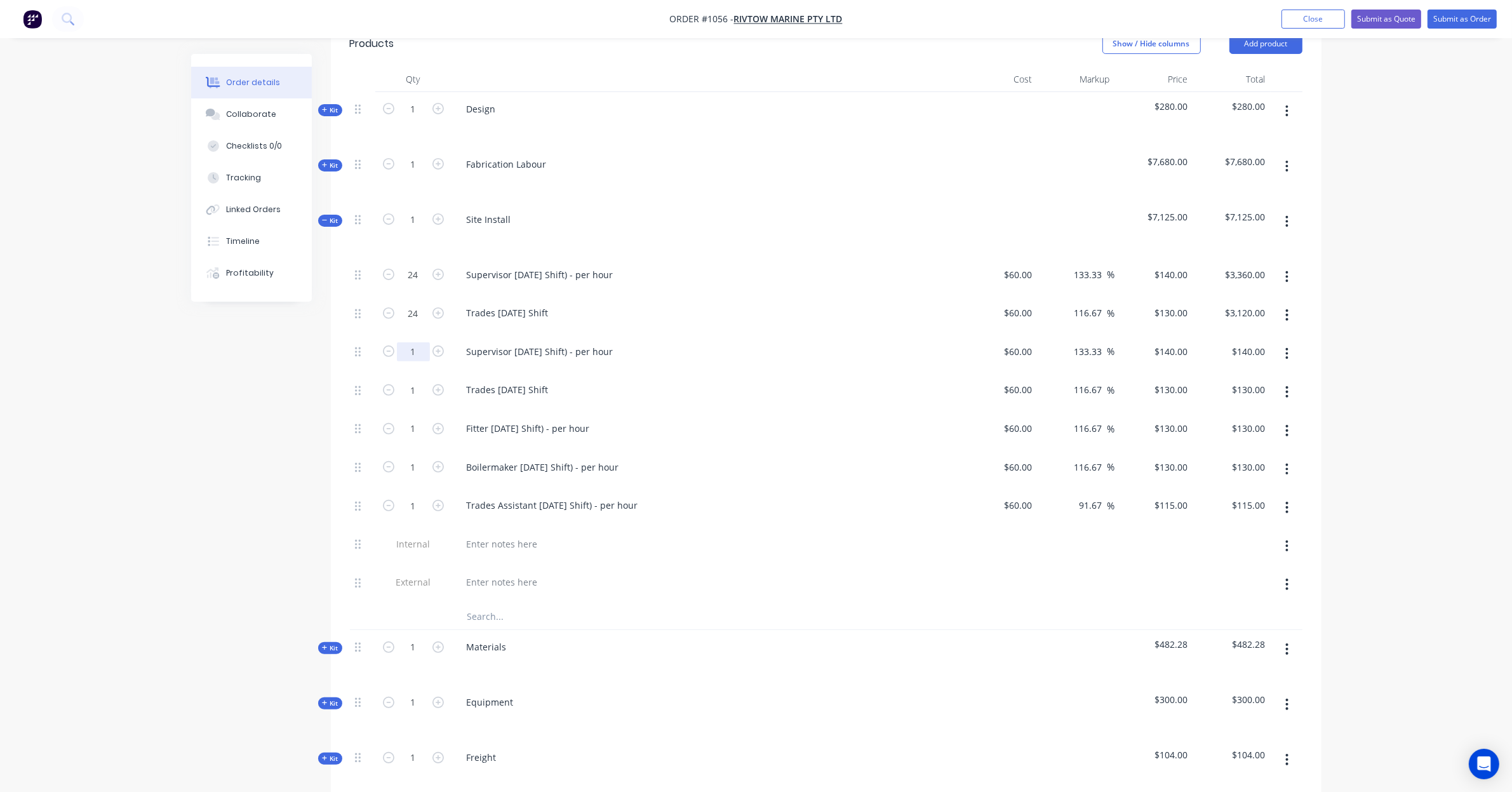
click at [424, 342] on input "1" at bounding box center [414, 351] width 33 height 19
type input "12"
type input "$1,680.00"
click at [308, 366] on div "Created by Leya Created 08/09/25 Required Assigned to Add team member Status Dr…" at bounding box center [757, 411] width 1131 height 1607
click at [417, 381] on input "1" at bounding box center [414, 390] width 33 height 19
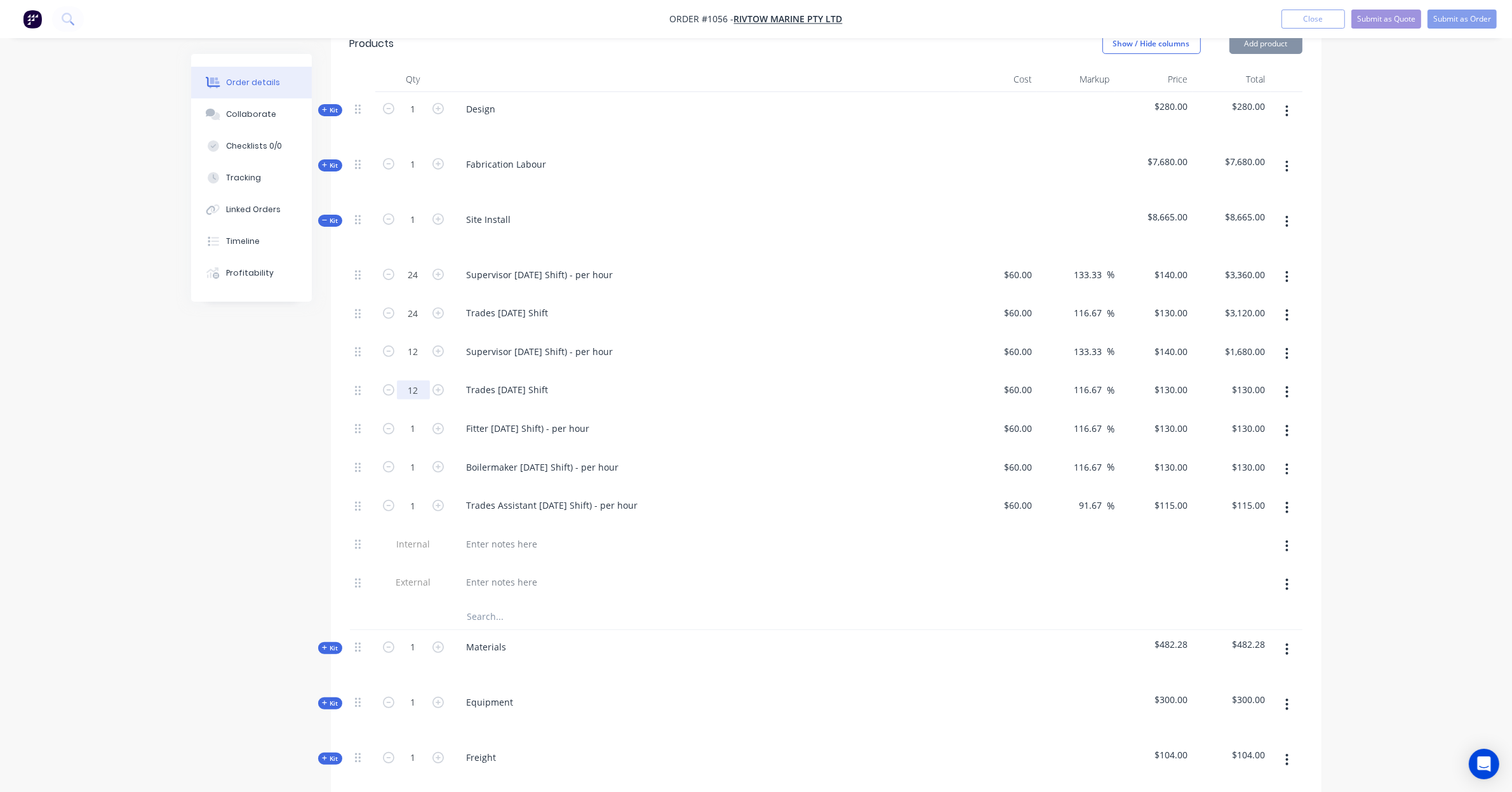
type input "12"
type input "$1,560.00"
click at [253, 397] on div "Created by Leya Created 08/09/25 Required Assigned to Add team member Status Dr…" at bounding box center [757, 411] width 1131 height 1607
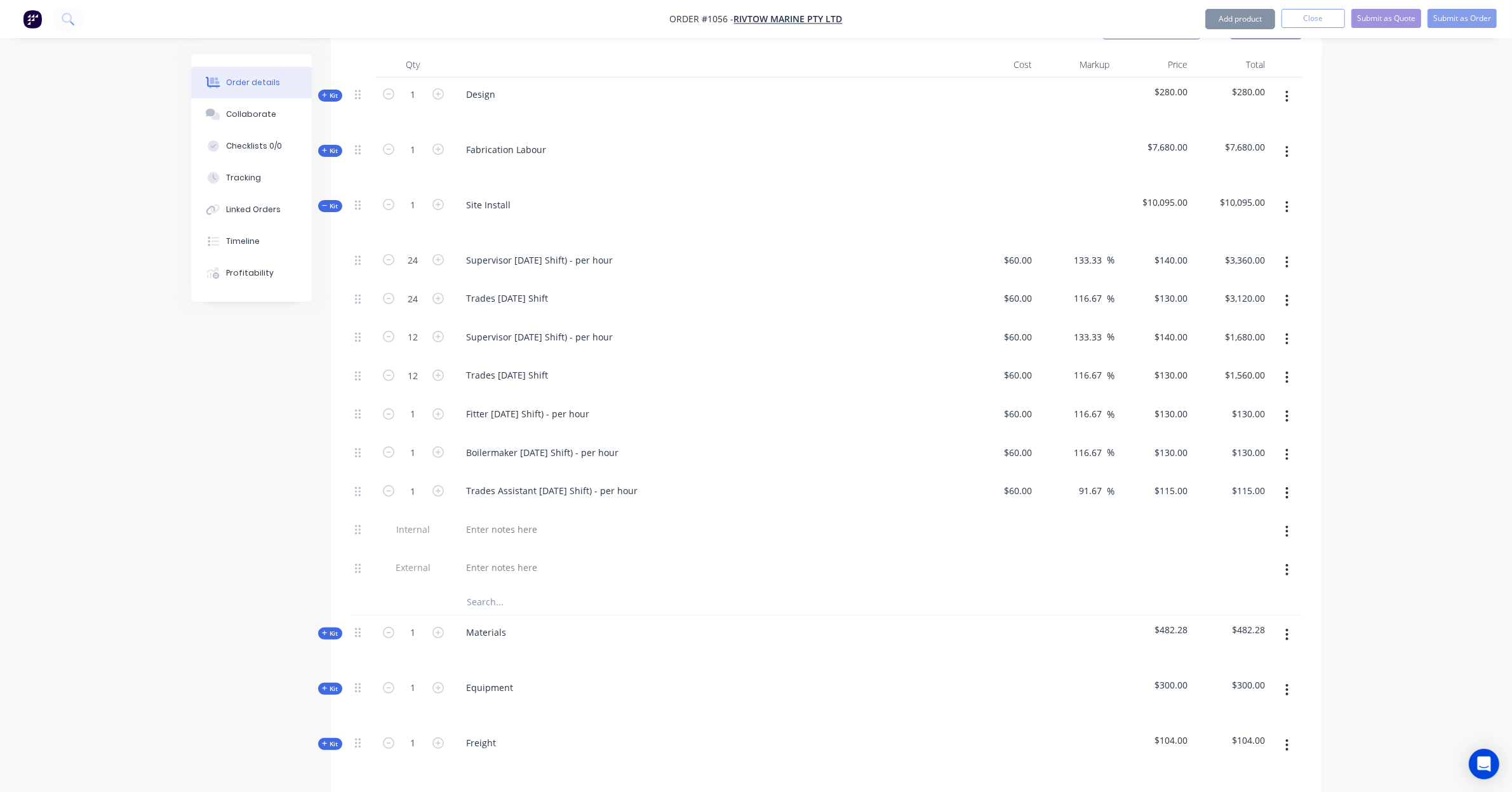
scroll to position [473, 0]
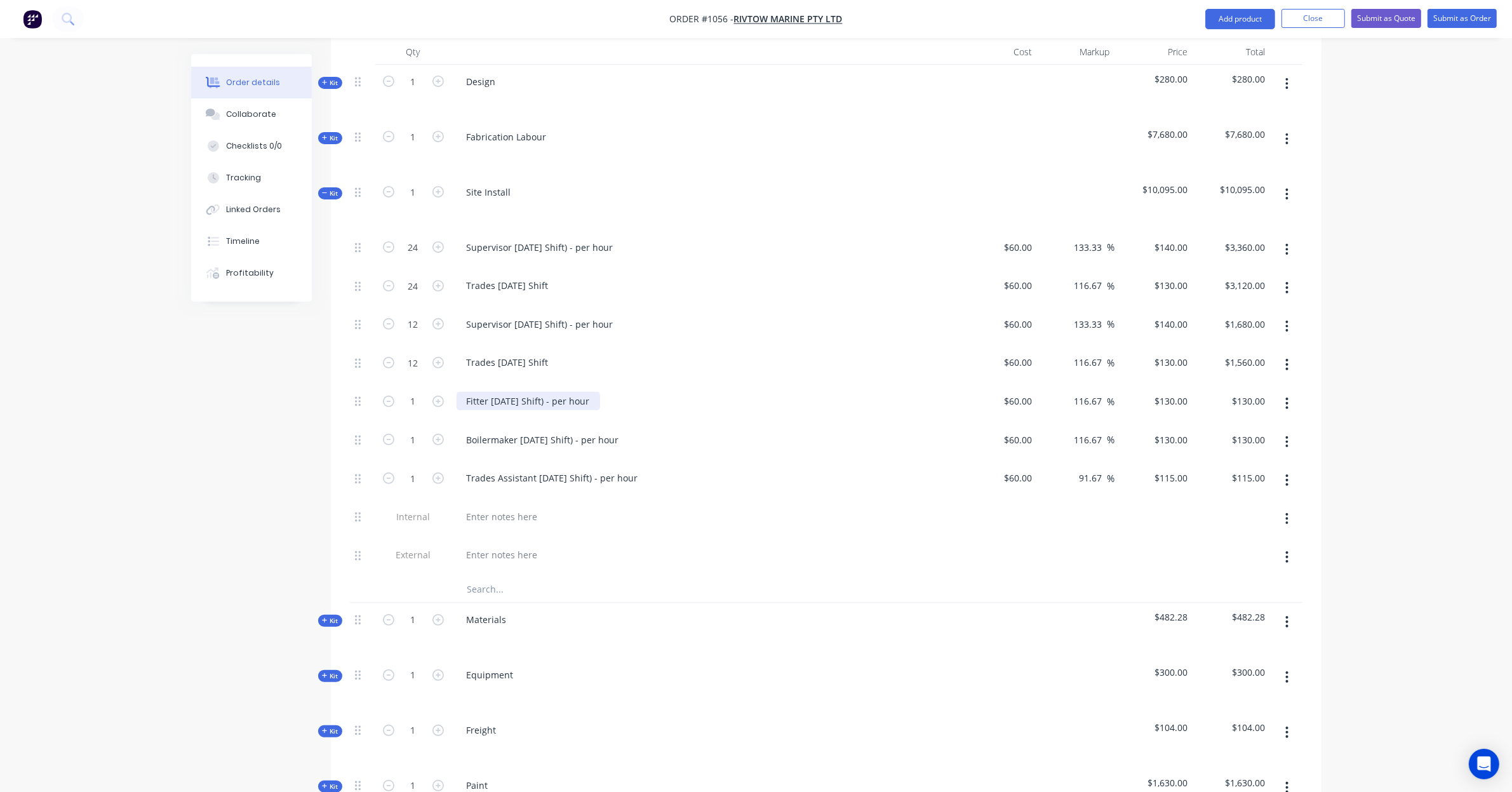
click at [556, 392] on div "Fitter Labour (Day Shift) - per hour" at bounding box center [528, 401] width 143 height 18
drag, startPoint x: 608, startPoint y: 385, endPoint x: 356, endPoint y: 353, distance: 254.0
click at [356, 353] on div "24 Supervisor Labour (Day Shift) - per hour $60.00 $60.00 133.33 133.33 % $140.…" at bounding box center [826, 403] width 953 height 346
click at [415, 392] on input "1" at bounding box center [414, 401] width 33 height 19
type input "6"
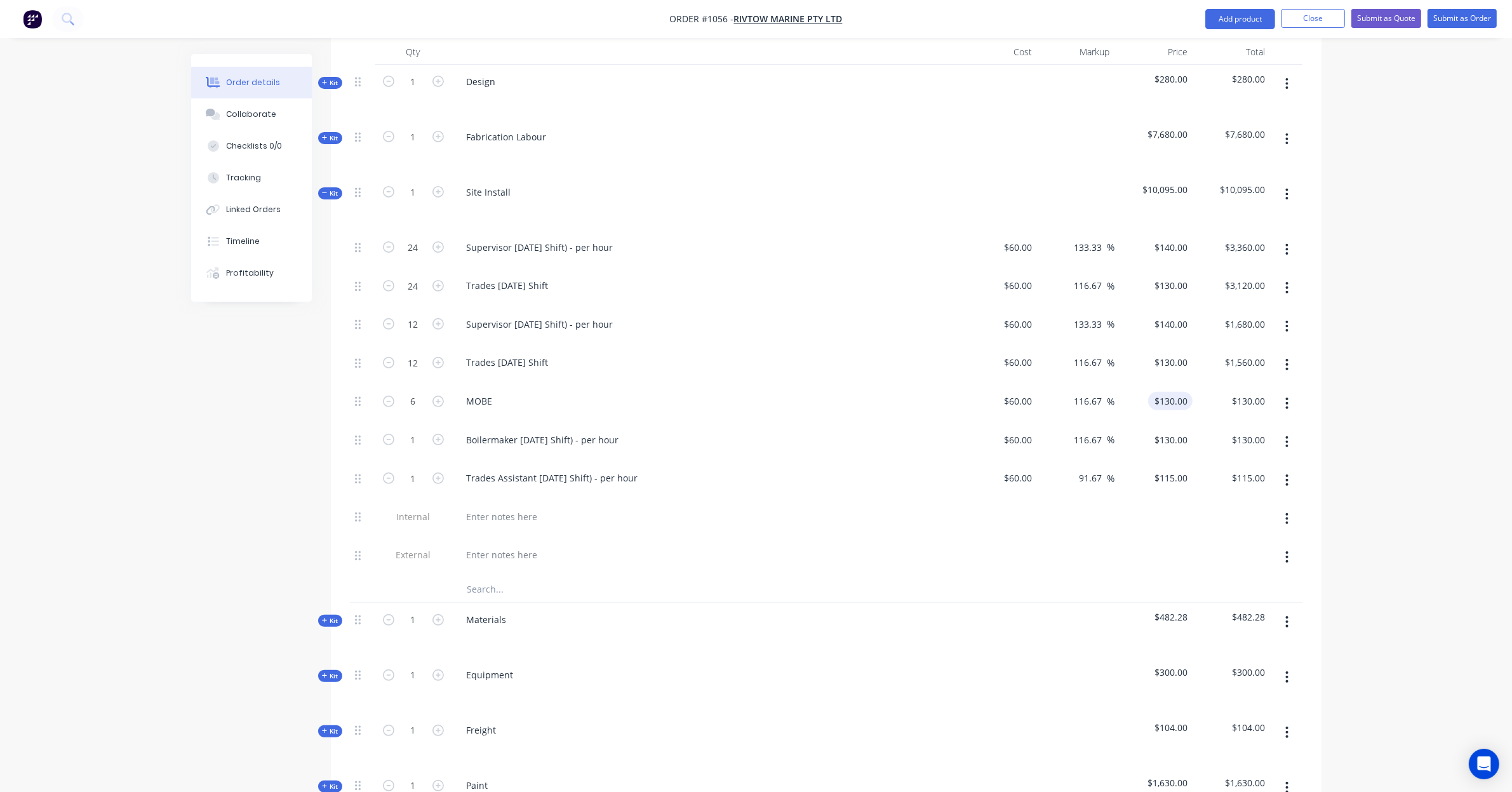
type input "130"
type input "$780.00"
click at [1171, 392] on div "130 $130.00" at bounding box center [1173, 401] width 39 height 18
type input "140"
type input "133.33"
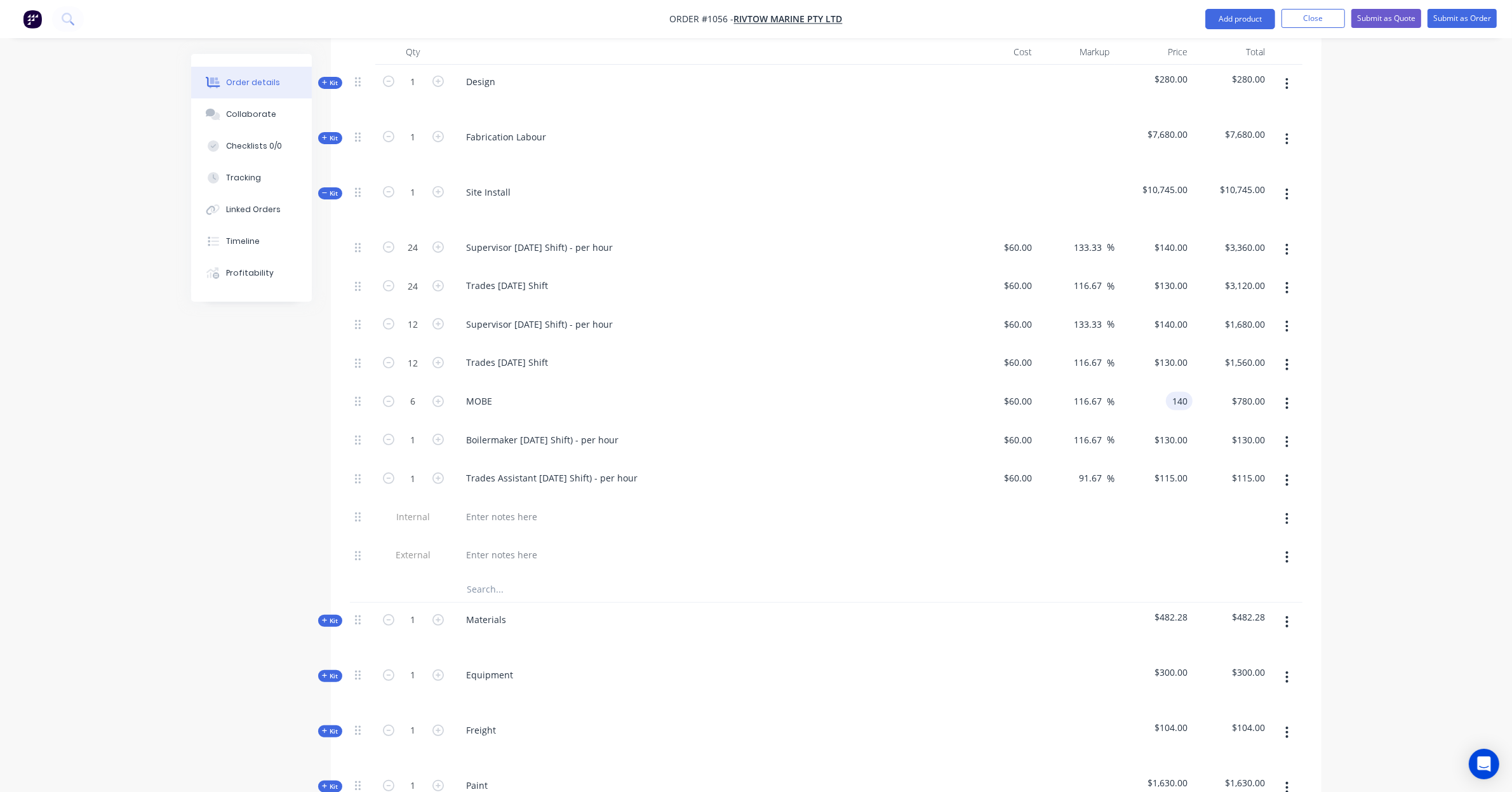
type input "$140.00"
type input "$840.00"
click at [1287, 435] on icon "button" at bounding box center [1287, 442] width 3 height 14
click at [1284, 517] on div "Delete" at bounding box center [1242, 526] width 98 height 18
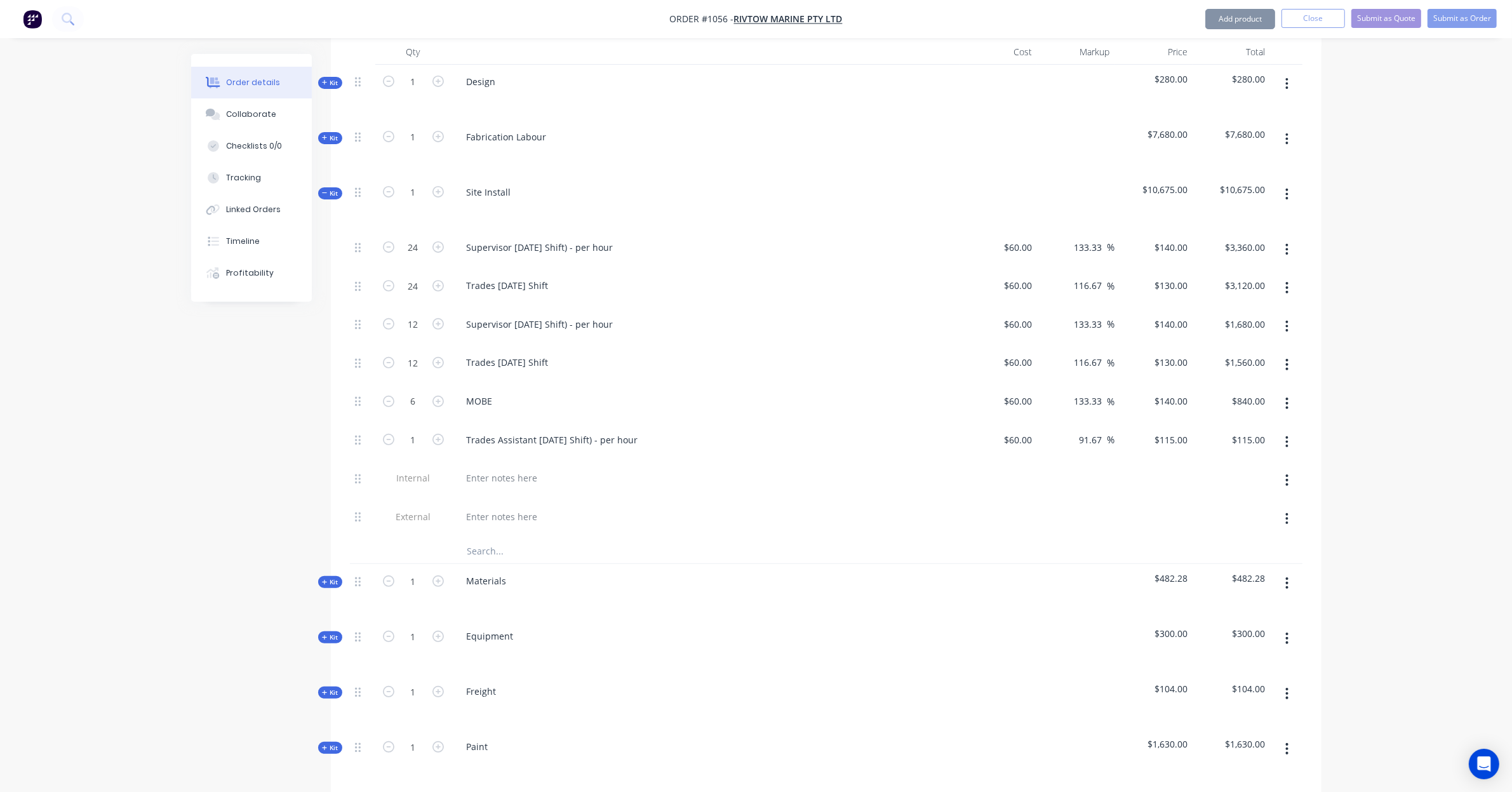
click at [1290, 433] on button "button" at bounding box center [1287, 442] width 30 height 23
click at [1285, 517] on div "Delete" at bounding box center [1242, 526] width 98 height 18
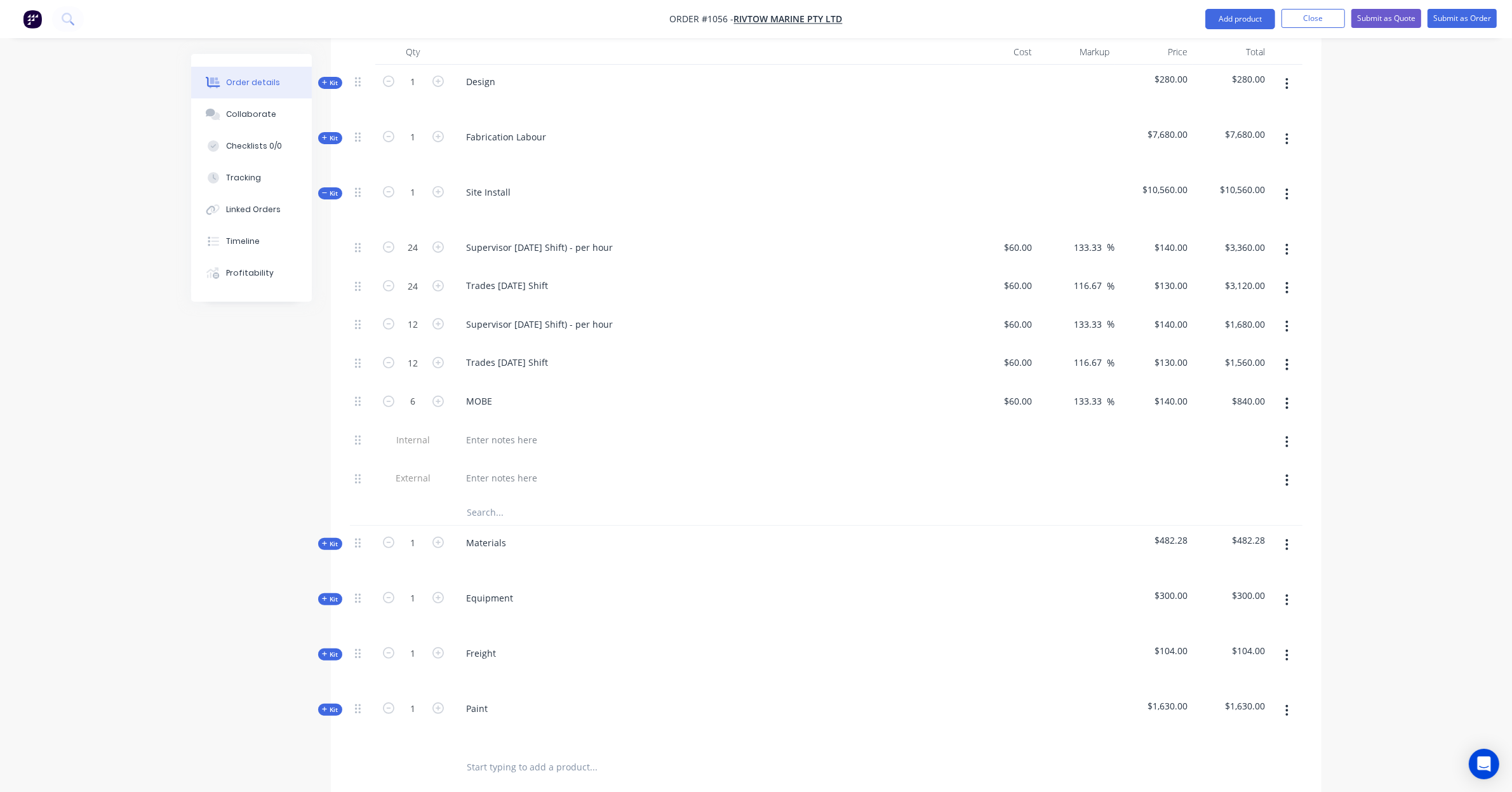
click at [327, 190] on icon at bounding box center [325, 193] width 6 height 6
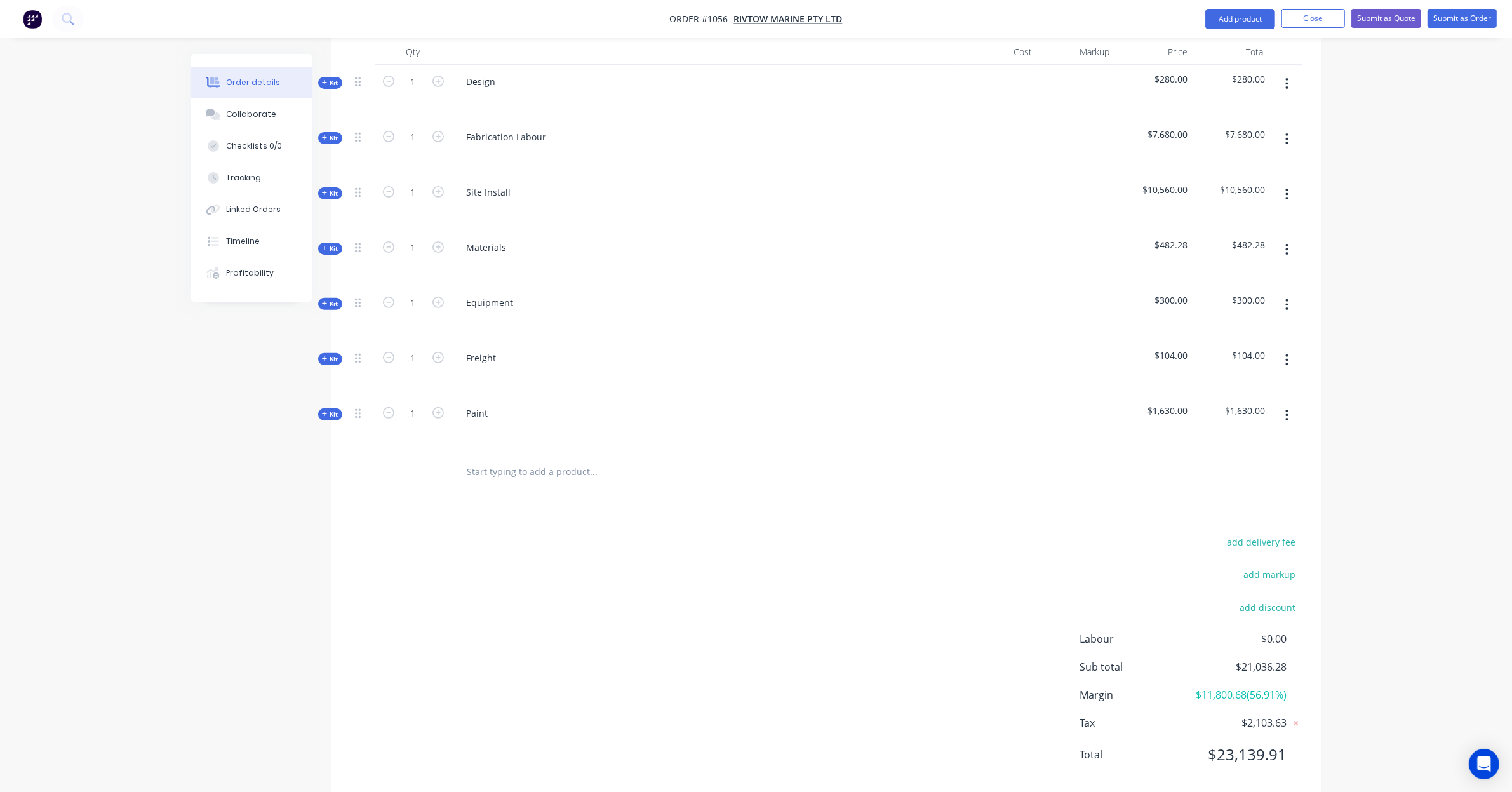
click at [325, 246] on icon at bounding box center [324, 248] width 5 height 5
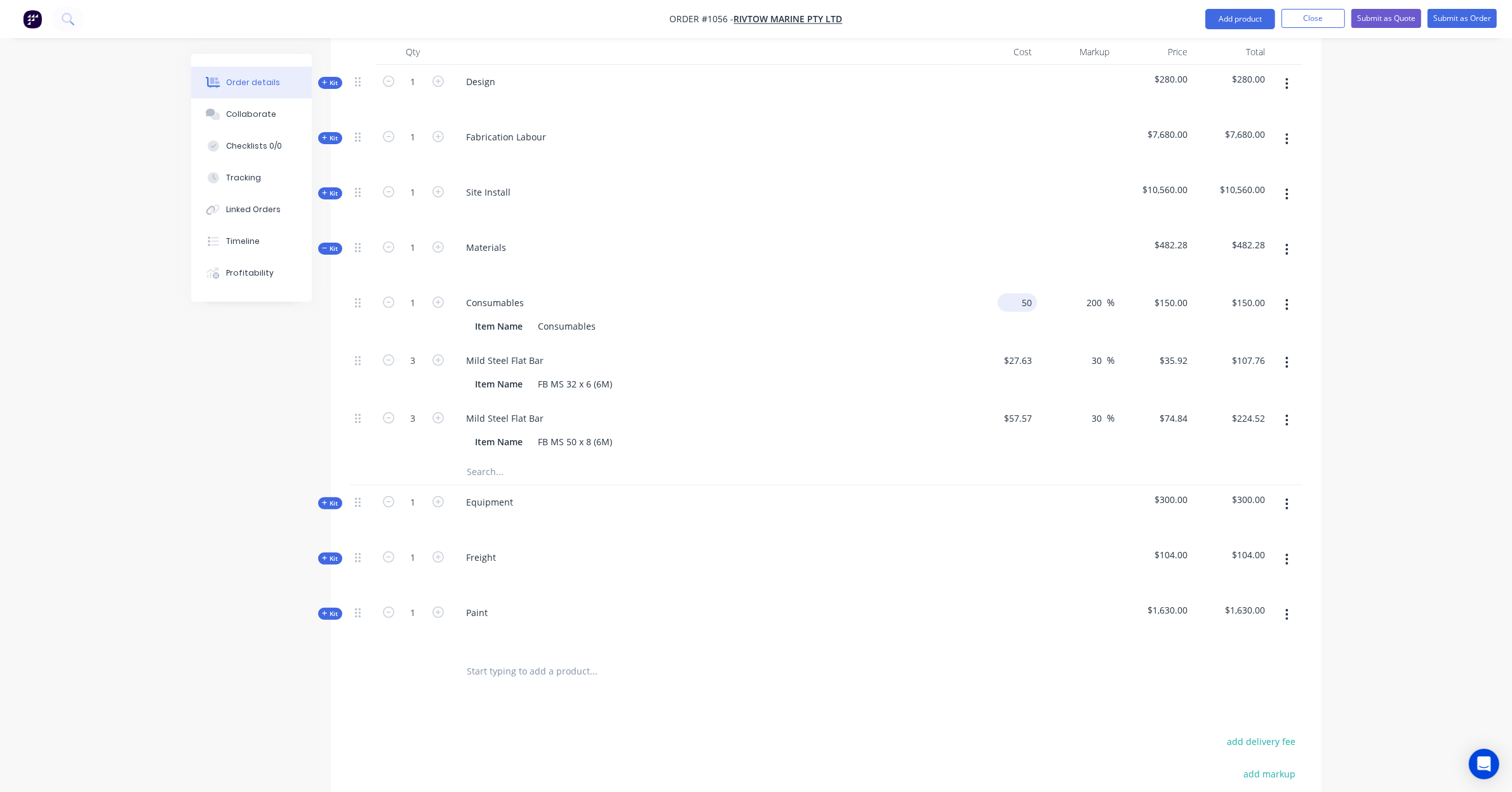
click at [1010, 286] on div "50 $50.00" at bounding box center [999, 314] width 78 height 58
type input "$50.00"
type input "125"
type input "150"
type input "$125.00"
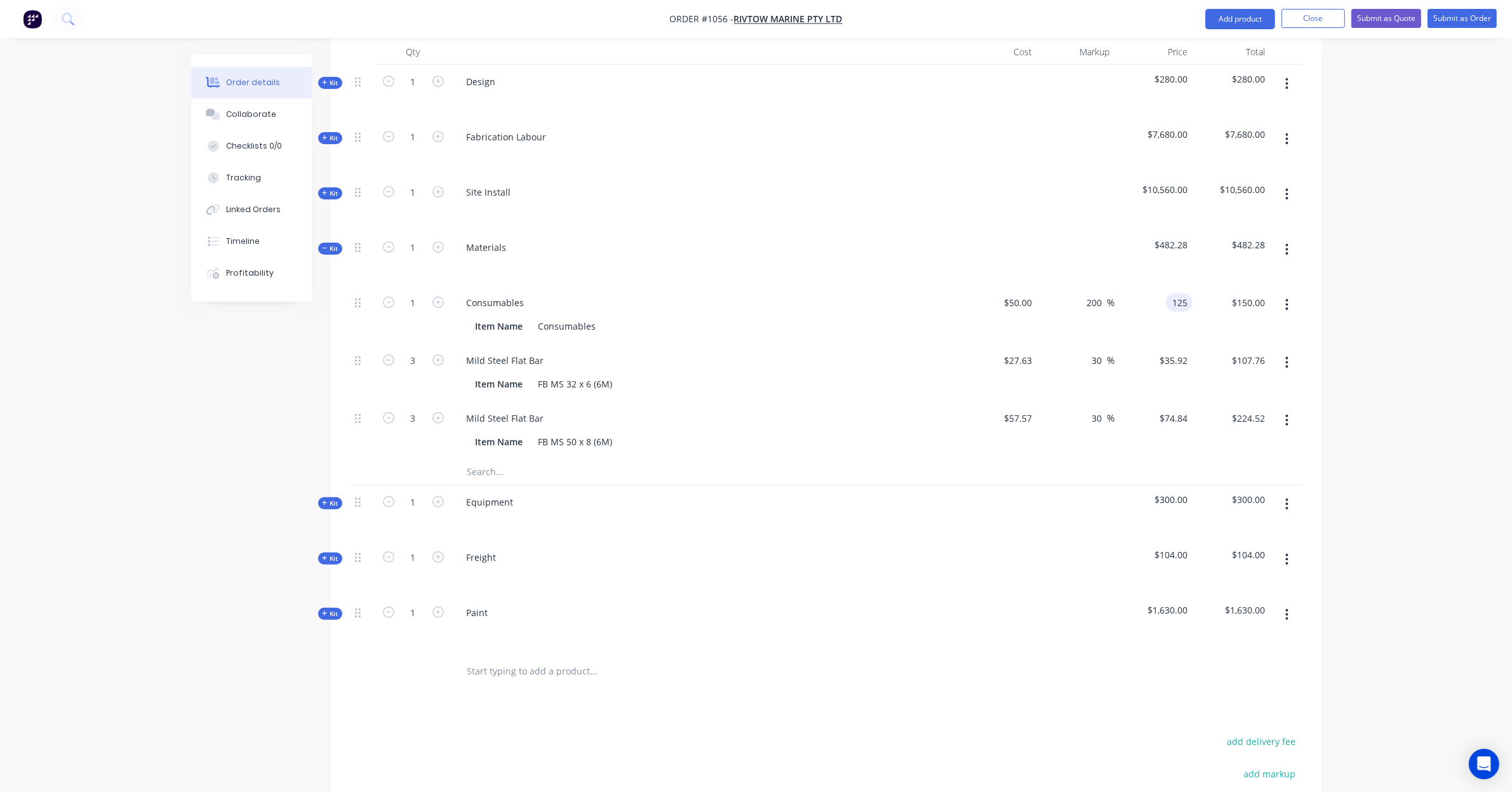
type input "$125.00"
click at [1293, 351] on button "button" at bounding box center [1287, 362] width 30 height 23
click at [1256, 438] on div "Delete" at bounding box center [1242, 447] width 98 height 18
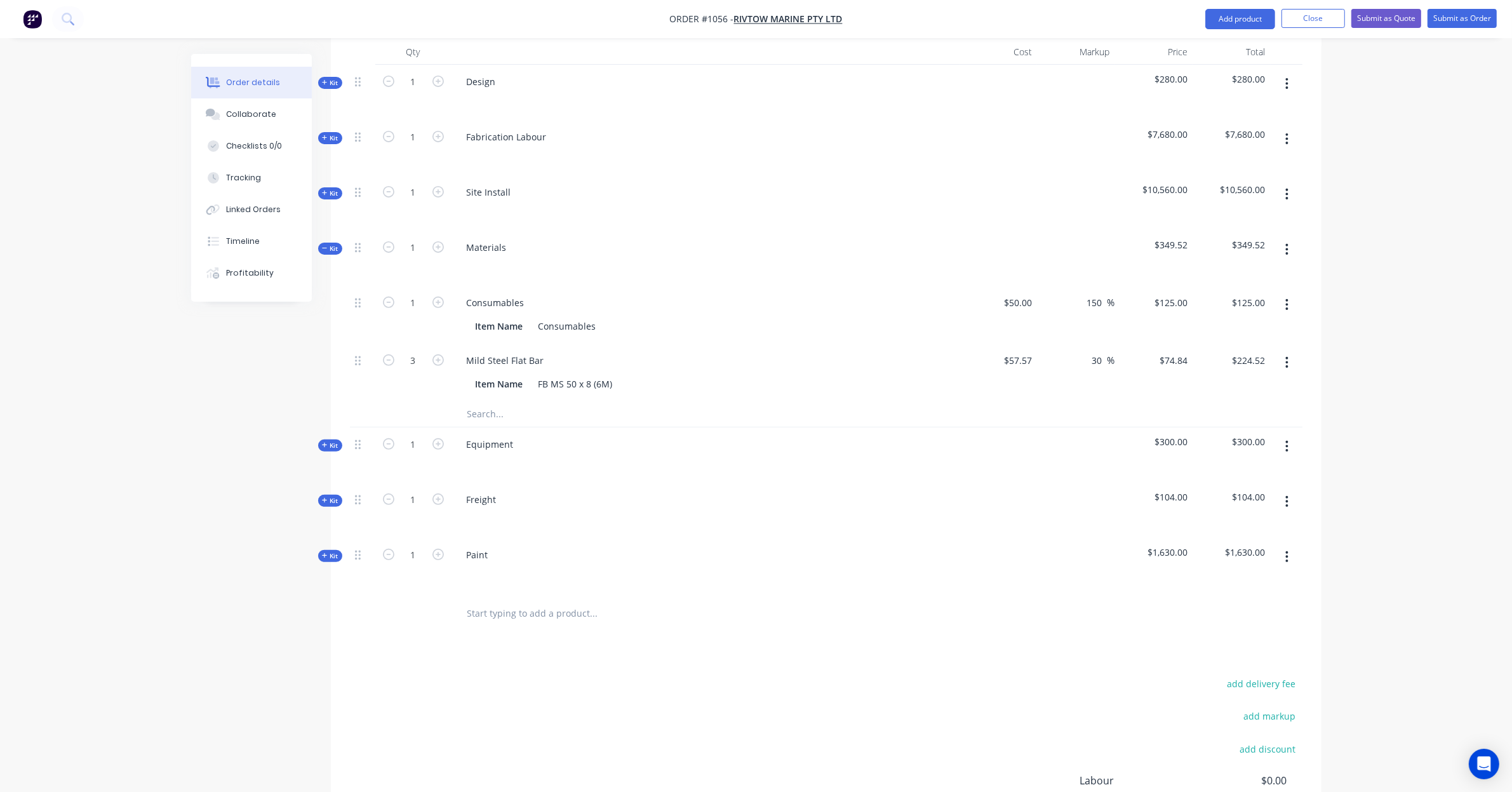
click at [1290, 351] on button "button" at bounding box center [1287, 362] width 30 height 23
click at [1265, 438] on div "Delete" at bounding box center [1242, 447] width 98 height 18
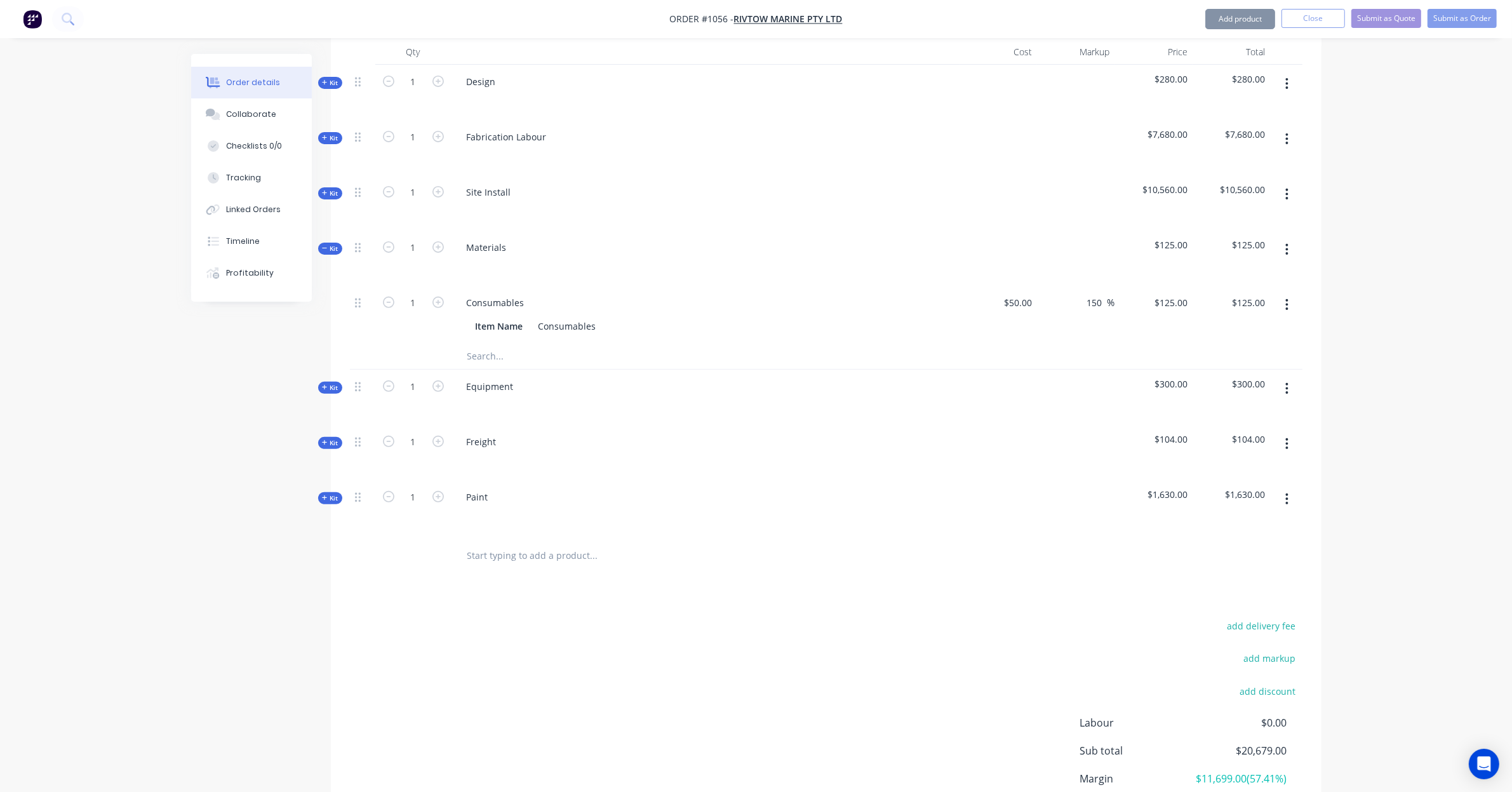
click at [513, 344] on input "text" at bounding box center [593, 356] width 254 height 26
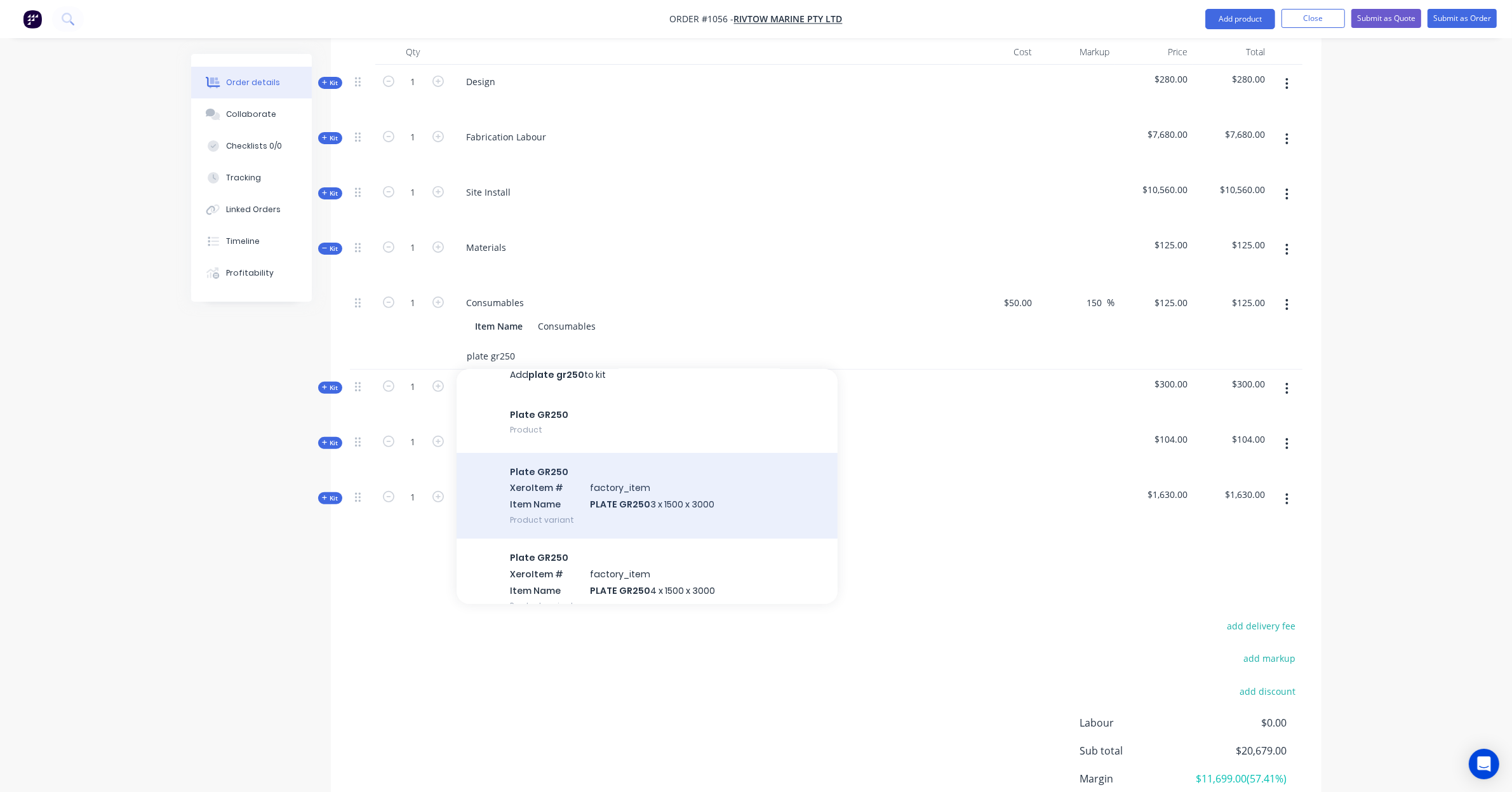
scroll to position [53, 0]
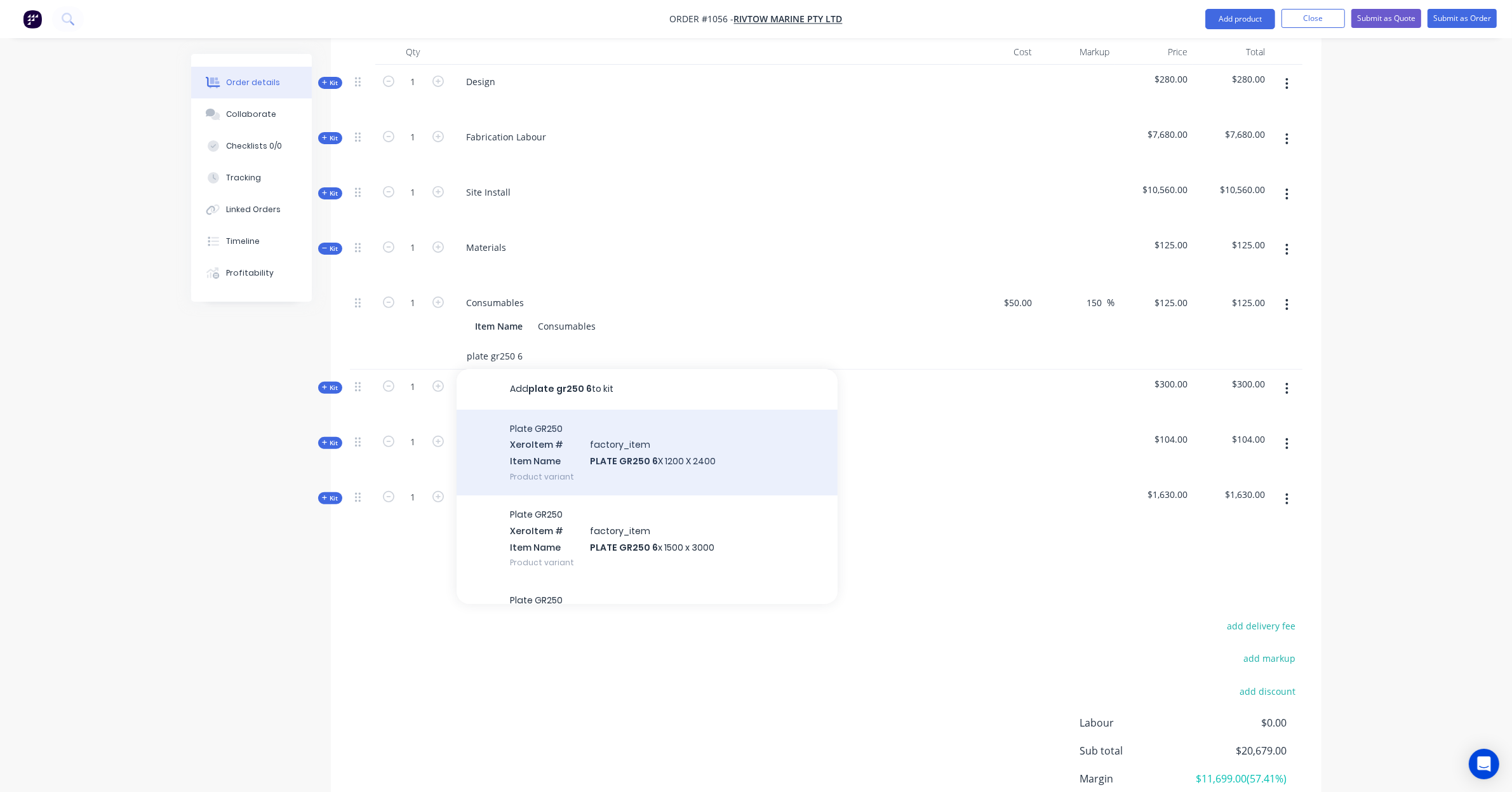
type input "plate gr250 6"
click at [728, 439] on div "Plate GR250 Xero Item # factory_item Item Name PLATE GR250 6 X 1200 X 2400 Prod…" at bounding box center [647, 452] width 381 height 86
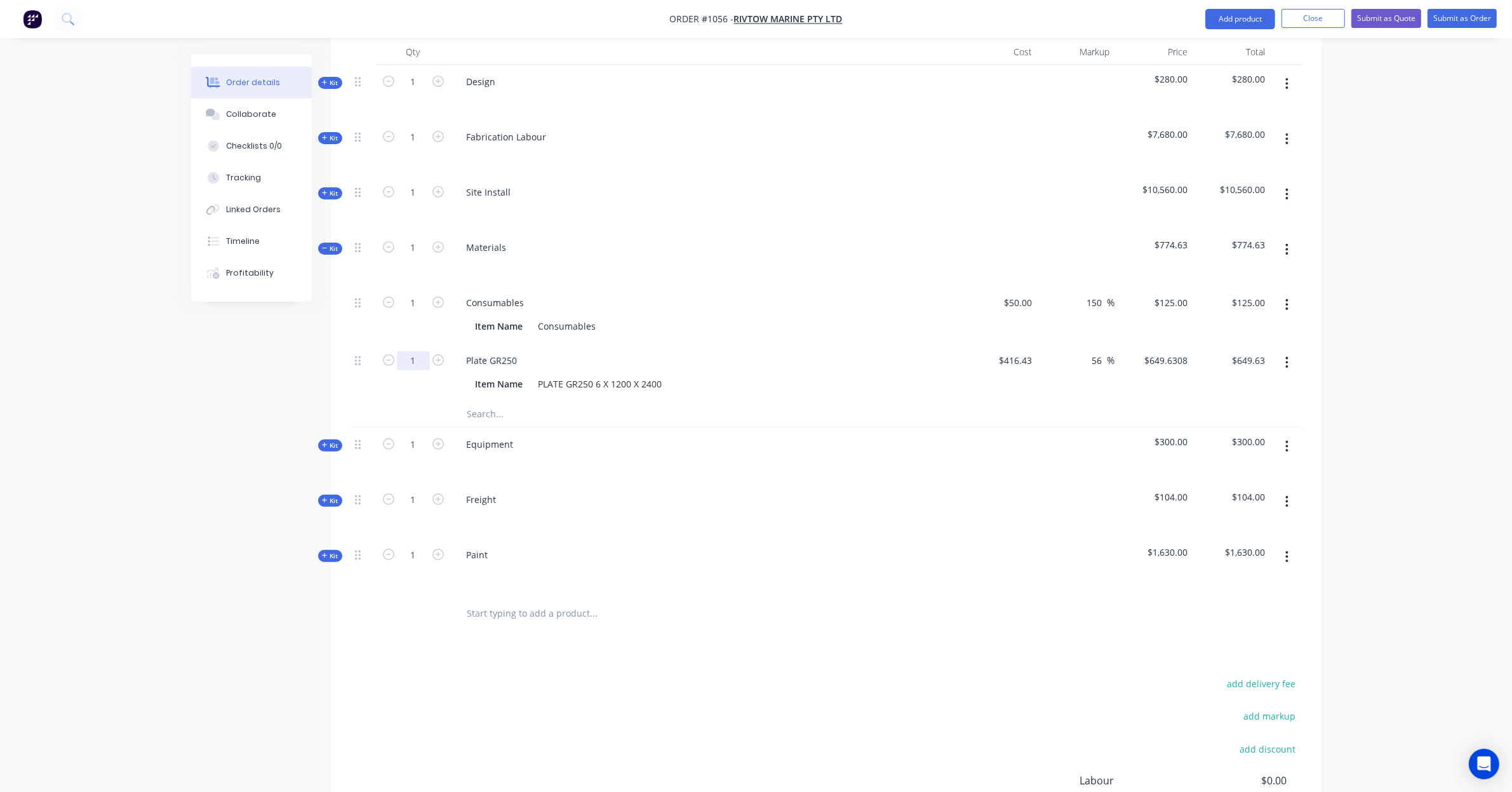
click at [406, 351] on input "1" at bounding box center [414, 360] width 33 height 19
type input "0.25"
type input "$162.41"
click at [1015, 351] on input "416.43" at bounding box center [1020, 360] width 35 height 18
type input "$416.43"
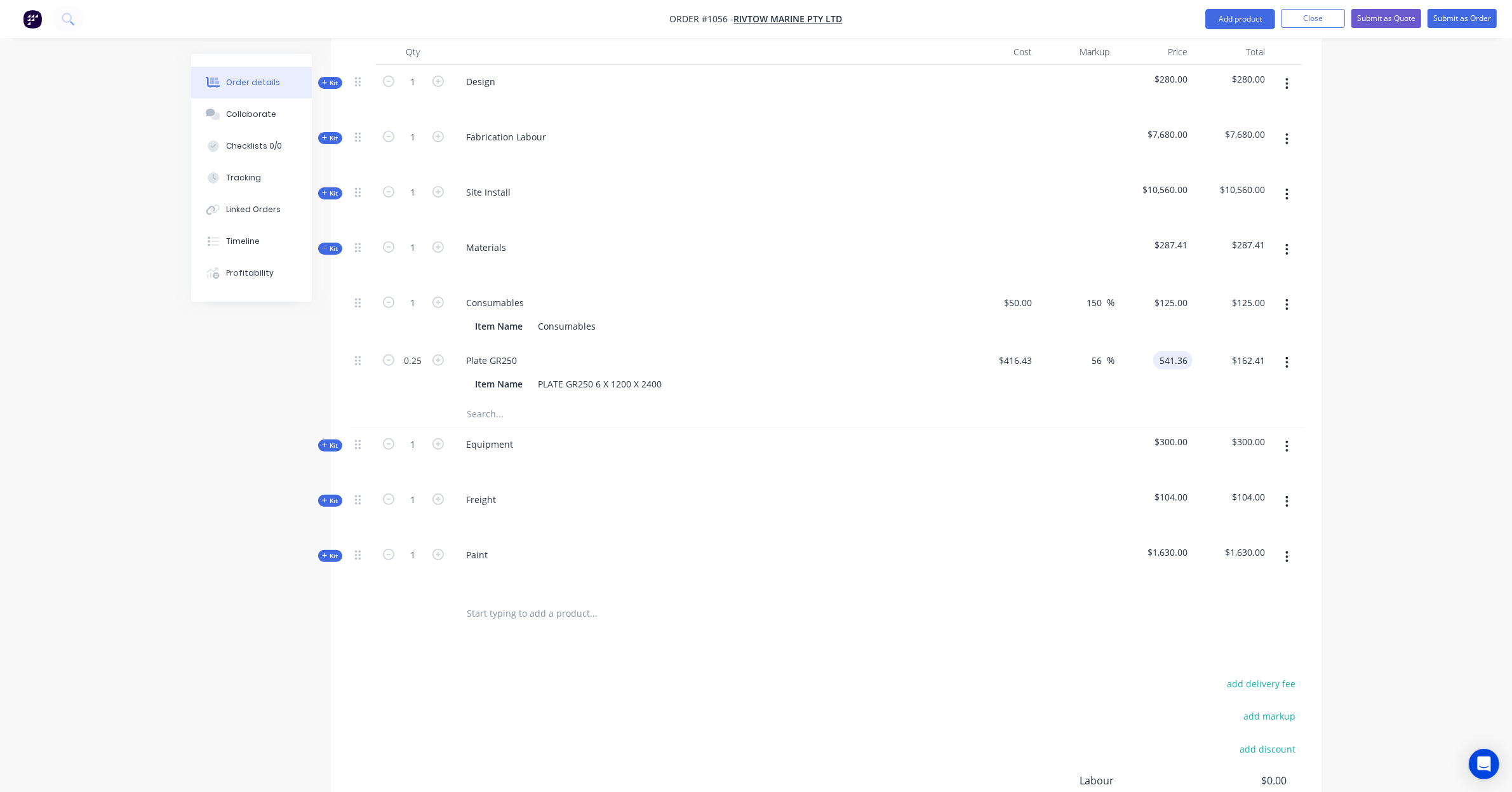
type input "541.36"
type input "30"
type input "$541.36"
type input "$135.34"
drag, startPoint x: 332, startPoint y: 430, endPoint x: 341, endPoint y: 430, distance: 9.0
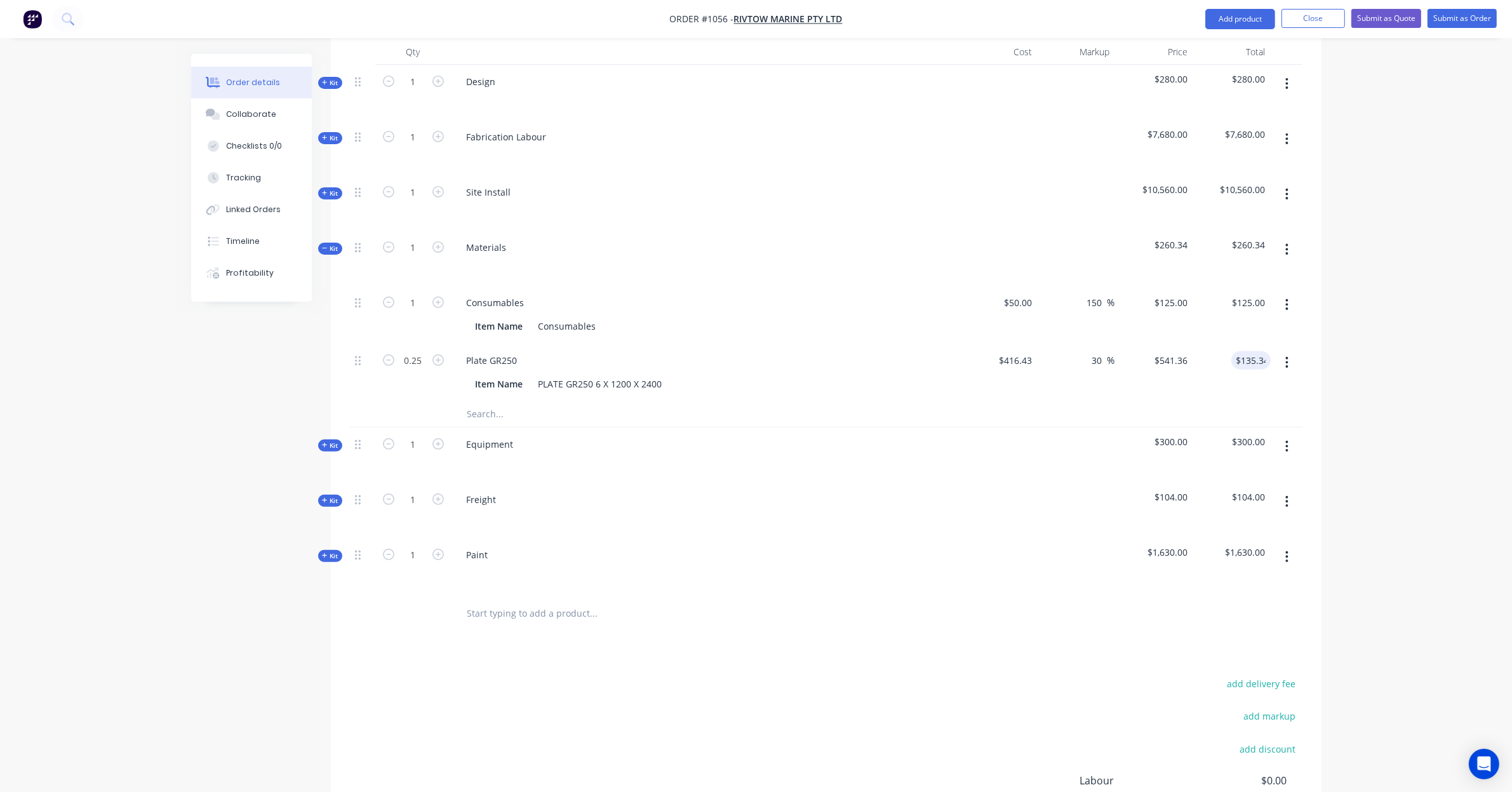
click at [332, 441] on span "Kit" at bounding box center [330, 445] width 17 height 10
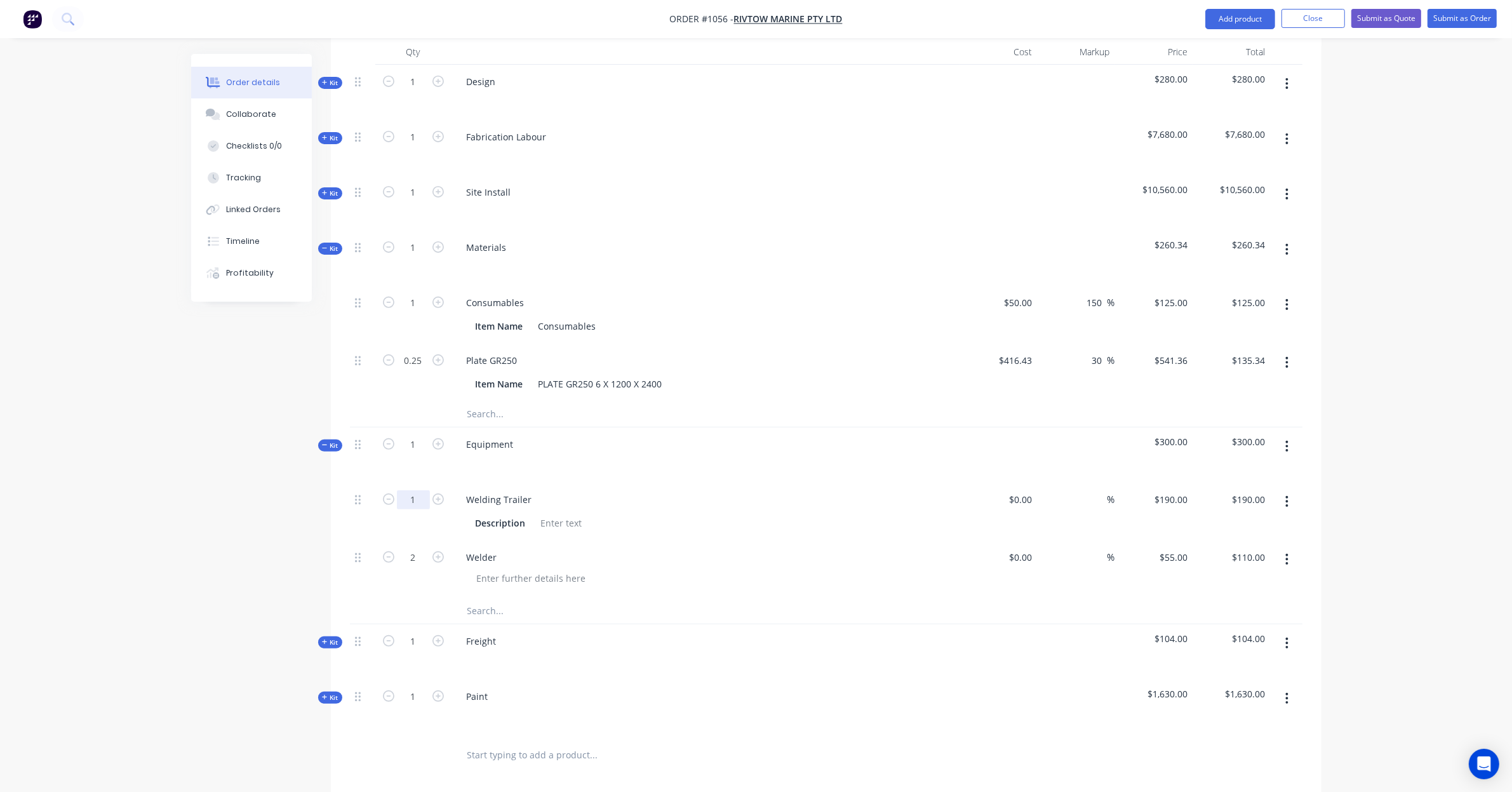
click at [421, 490] on input "1" at bounding box center [414, 499] width 33 height 19
type input "2"
type input "$380.00"
click at [265, 518] on div "Created by Leya Created 08/09/25 Required Assigned to Add team member Status Dr…" at bounding box center [757, 341] width 1131 height 1519
click at [327, 694] on icon at bounding box center [325, 697] width 6 height 6
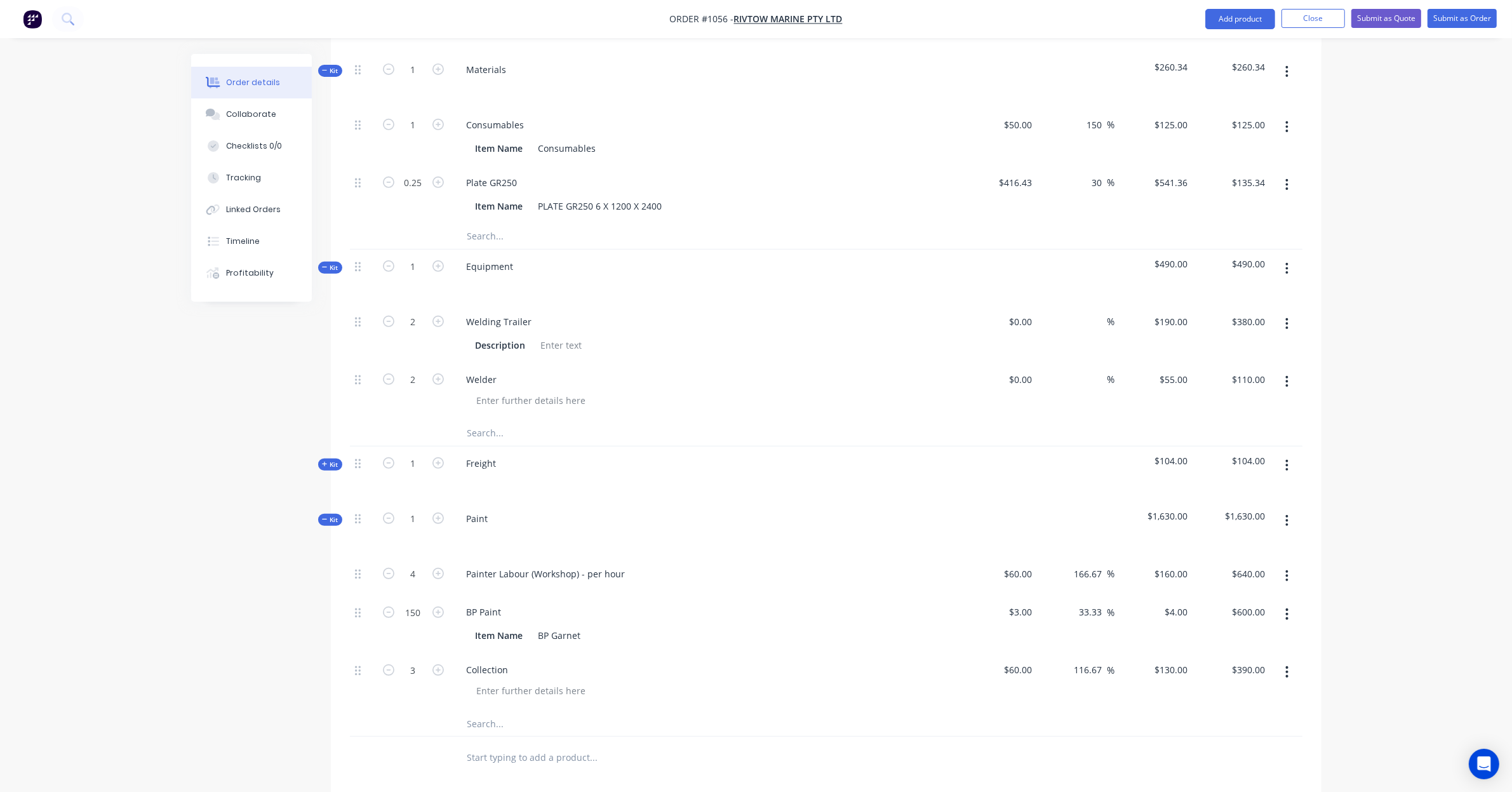
scroll to position [658, 0]
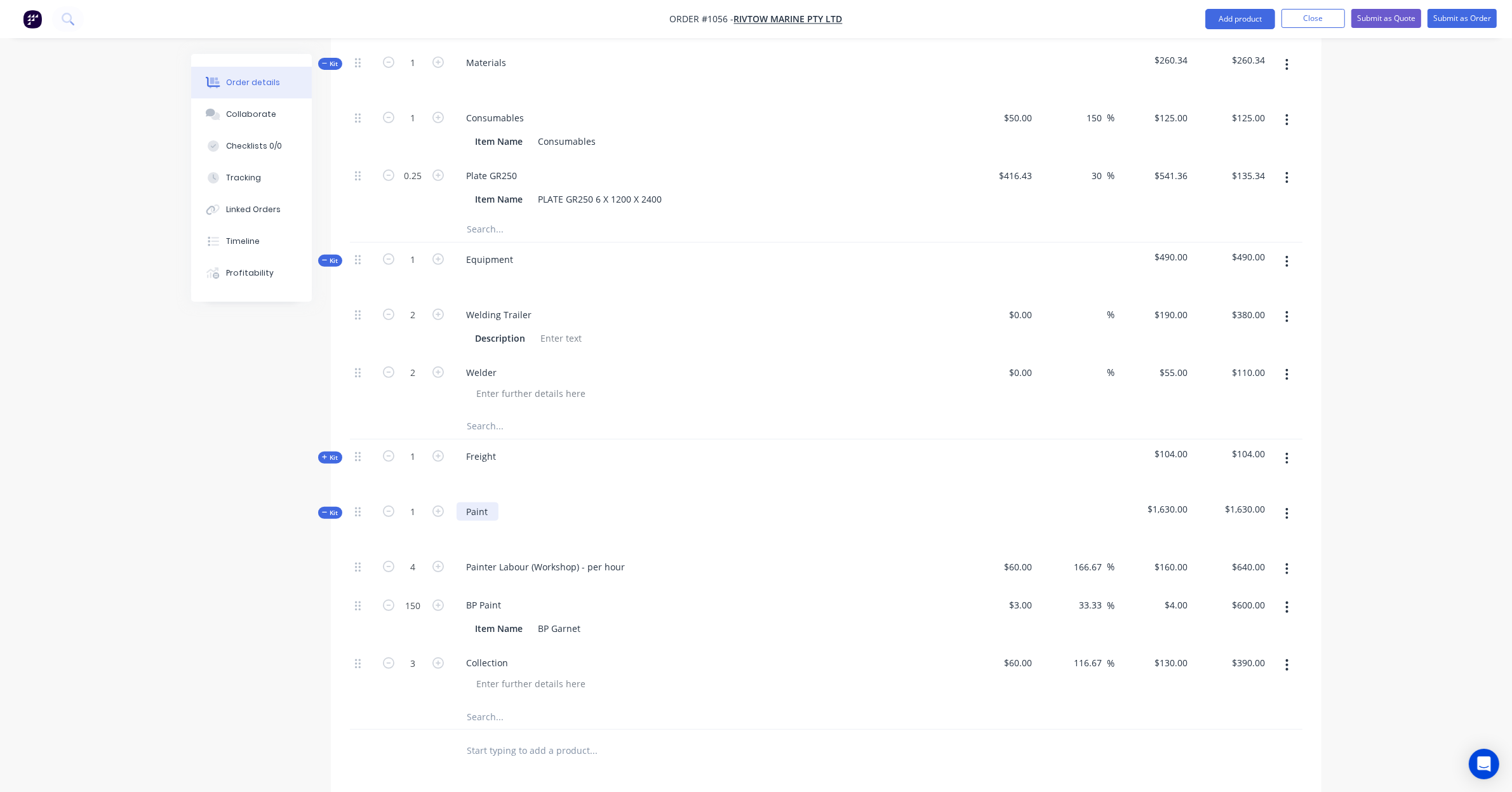
click at [483, 503] on div "Paint" at bounding box center [478, 512] width 42 height 18
click at [1289, 595] on button "button" at bounding box center [1287, 607] width 30 height 23
click at [1272, 682] on div "Delete" at bounding box center [1242, 691] width 98 height 18
click at [1287, 562] on icon "button" at bounding box center [1287, 569] width 3 height 14
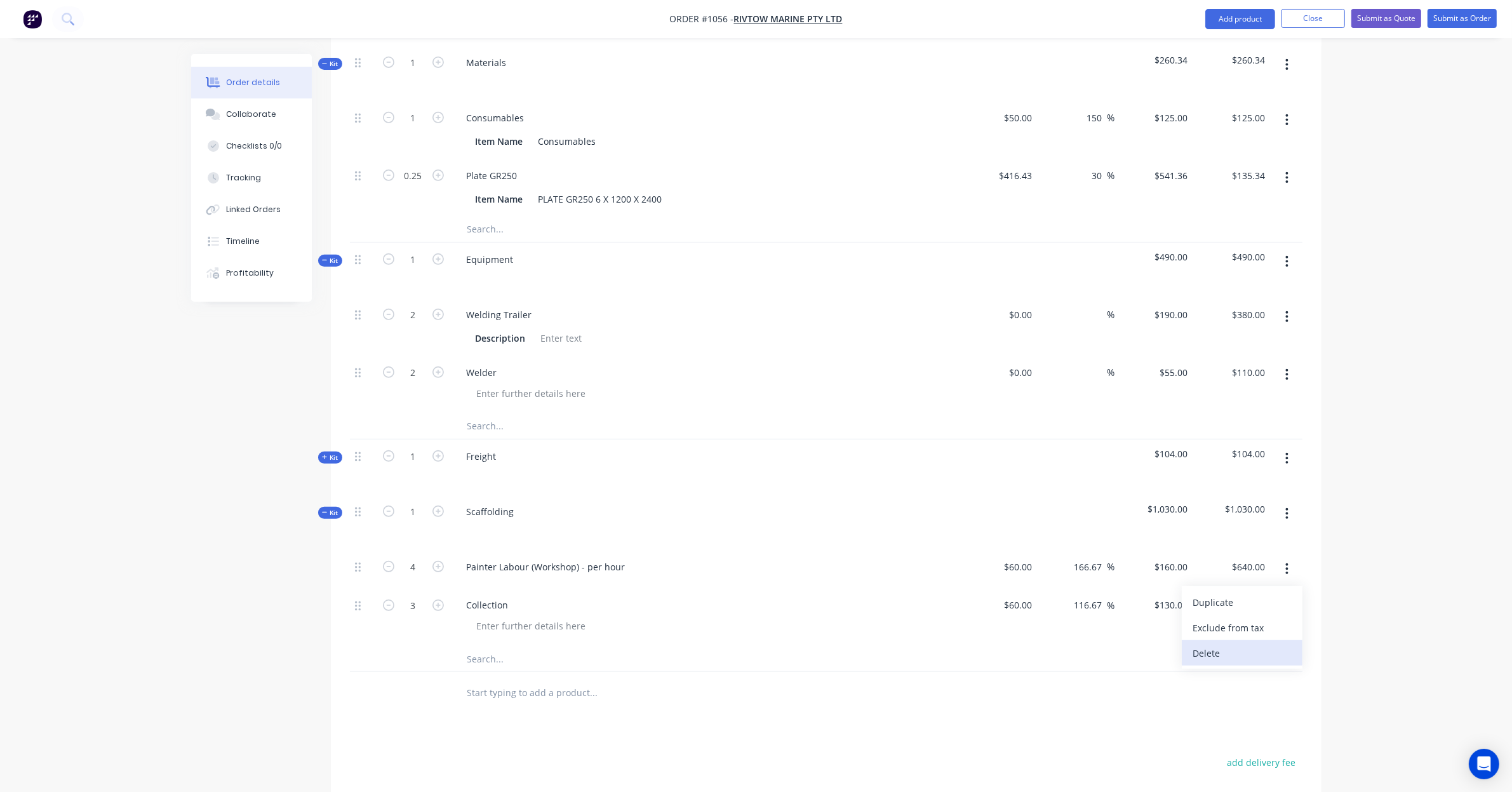
click at [1269, 644] on div "Delete" at bounding box center [1242, 653] width 98 height 18
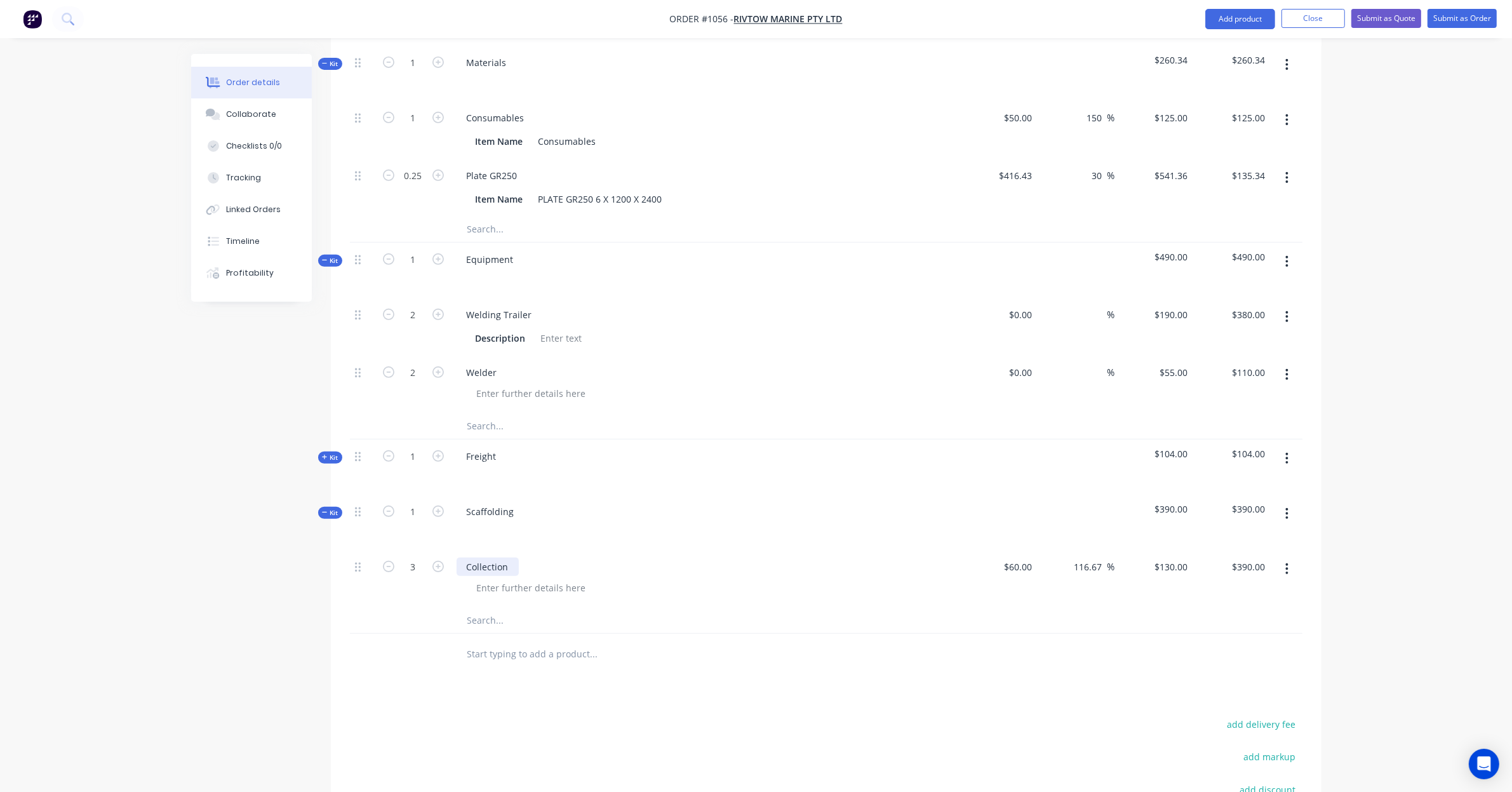
click at [488, 558] on div "Collection" at bounding box center [488, 567] width 63 height 18
click at [393, 561] on icon "button" at bounding box center [388, 566] width 11 height 11
type input "2"
type input "$260.00"
click at [386, 561] on icon "button" at bounding box center [388, 566] width 11 height 11
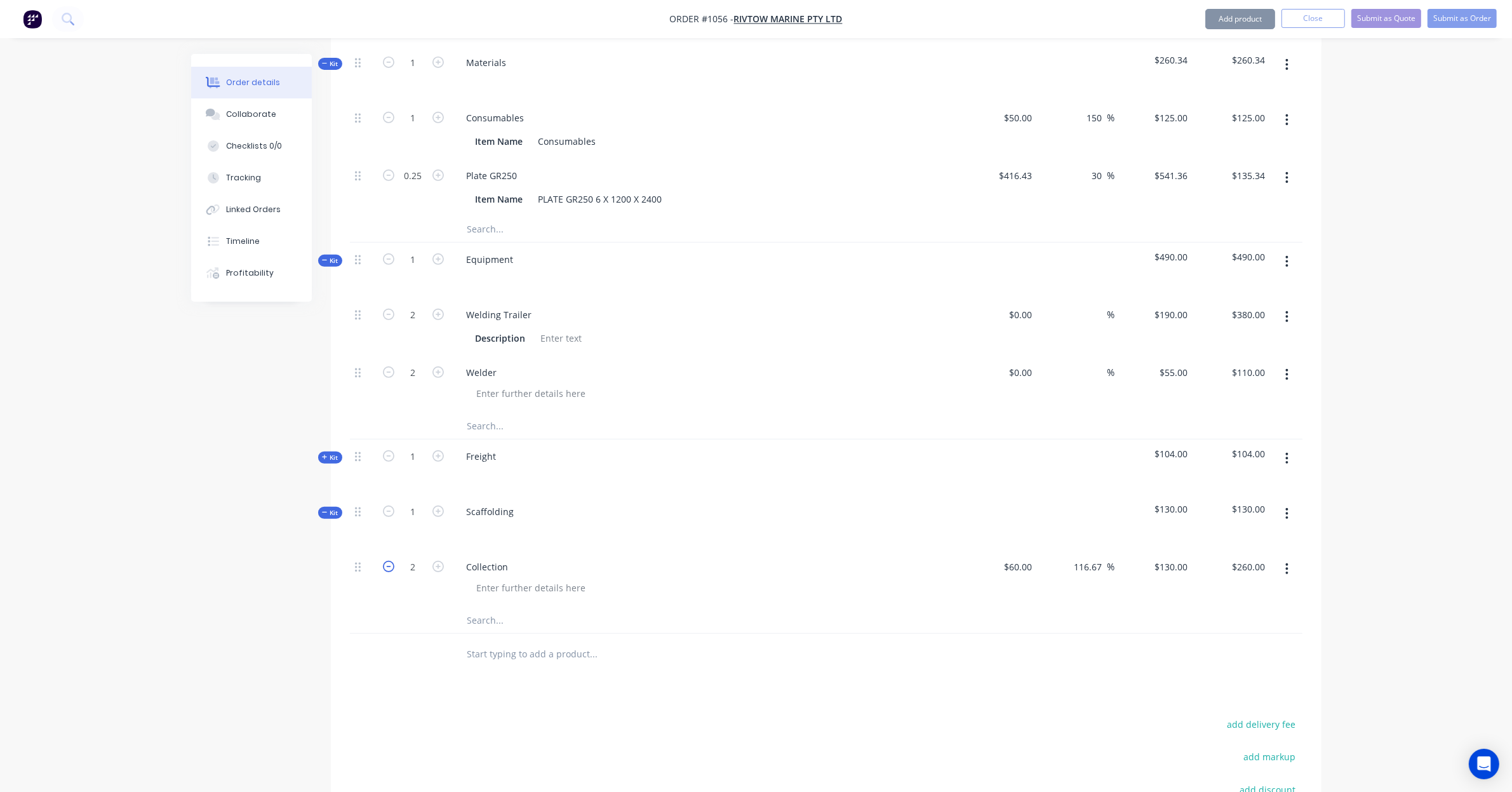
type input "1"
type input "$130.00"
click at [489, 558] on div "Collection" at bounding box center [488, 567] width 63 height 18
type input "$13,253.52"
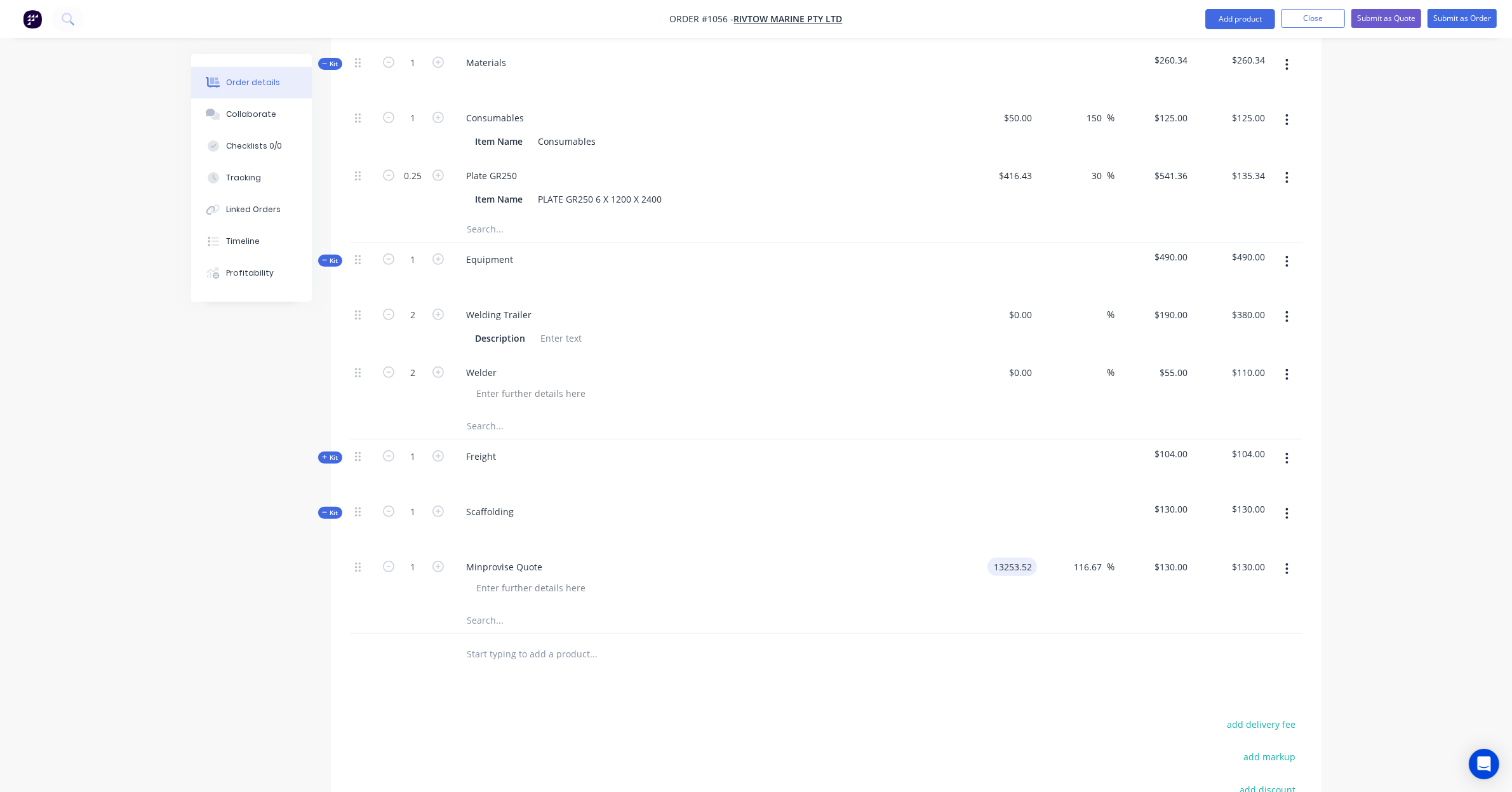
type input "$28,715.96"
type input "28716.4018"
type input "$28,716.40"
type input "15500"
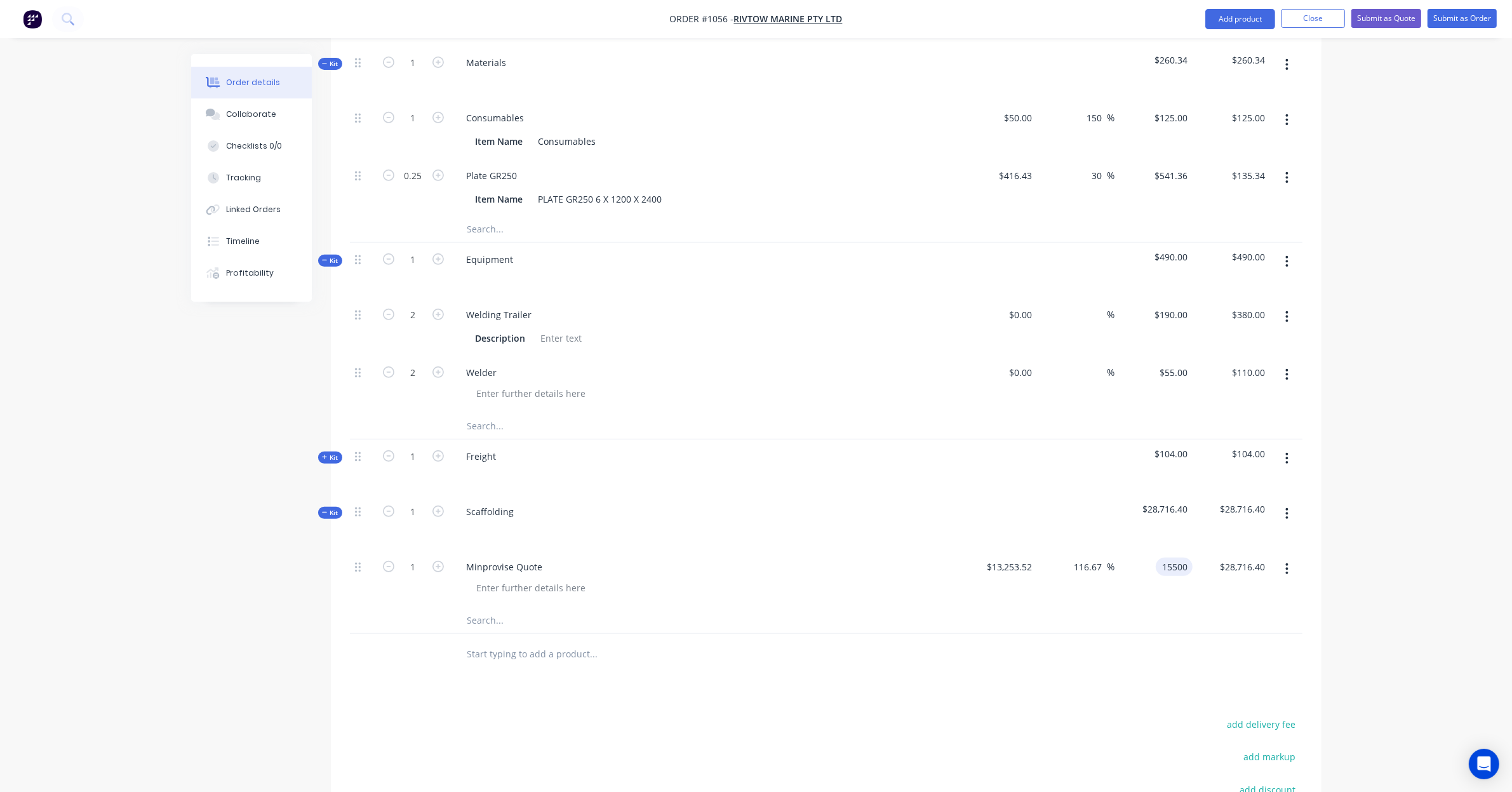
type input "16.95"
type input "$15,500.00"
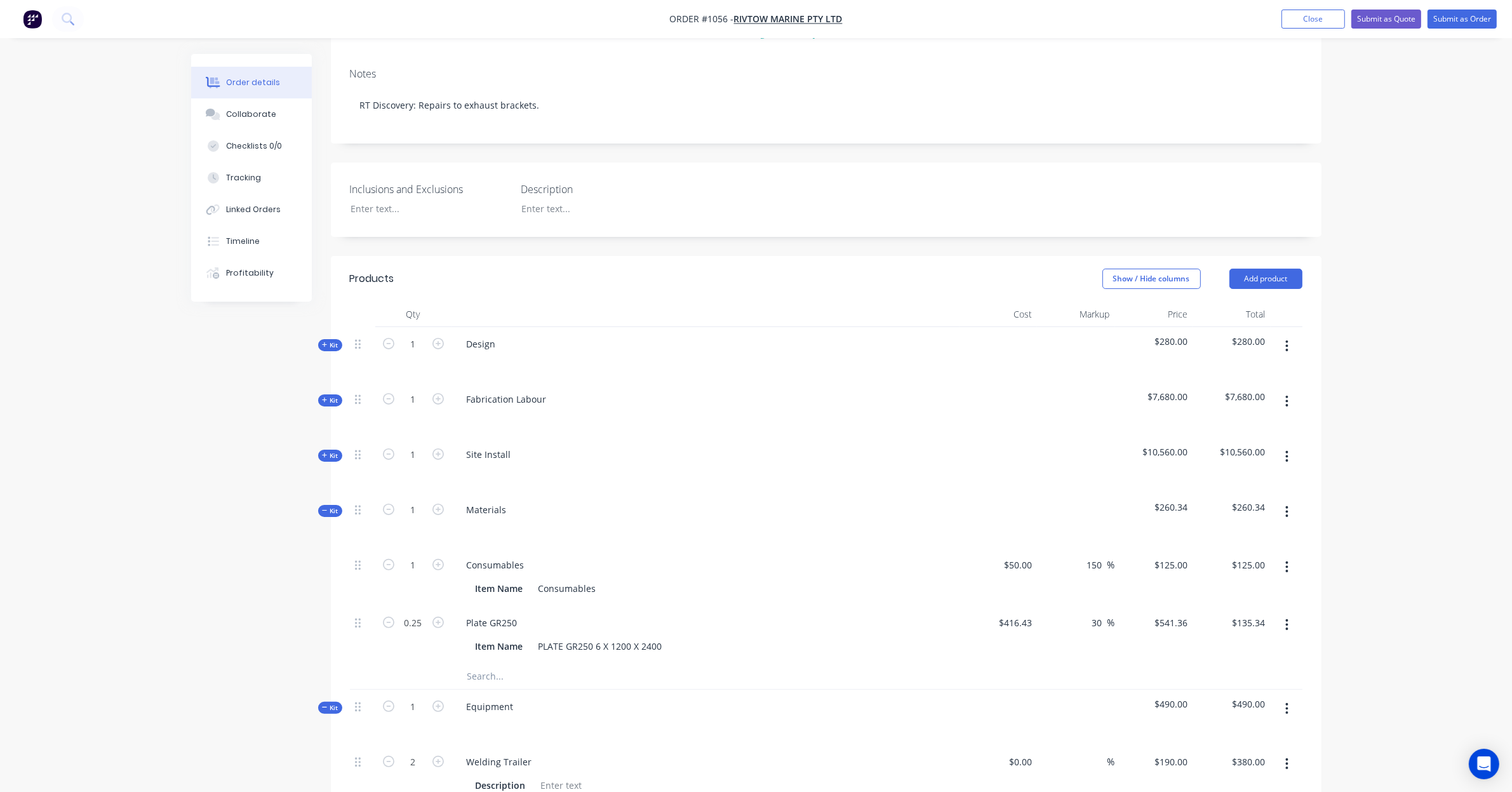
scroll to position [212, 0]
type input "$15,500.00"
click at [344, 330] on div "Qty Cost Markup Price Total Kit 1 Design $280.00 $280.00 Kit 1 Fabrication Labo…" at bounding box center [826, 711] width 990 height 821
click at [326, 341] on icon at bounding box center [325, 344] width 6 height 6
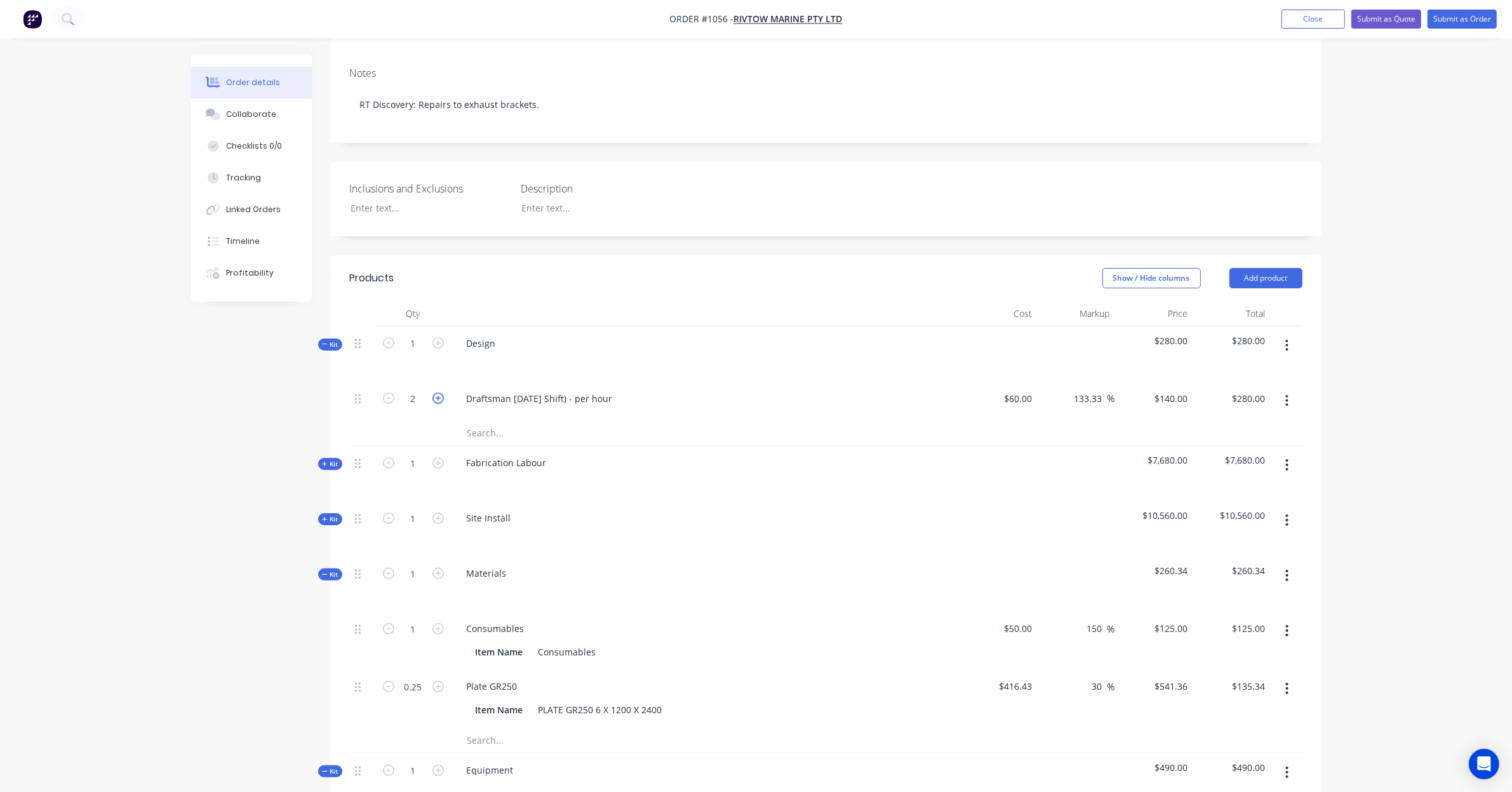
click at [437, 393] on icon "button" at bounding box center [438, 398] width 11 height 11
type input "3"
type input "$420.00"
click at [436, 393] on icon "button" at bounding box center [438, 398] width 11 height 11
type input "4"
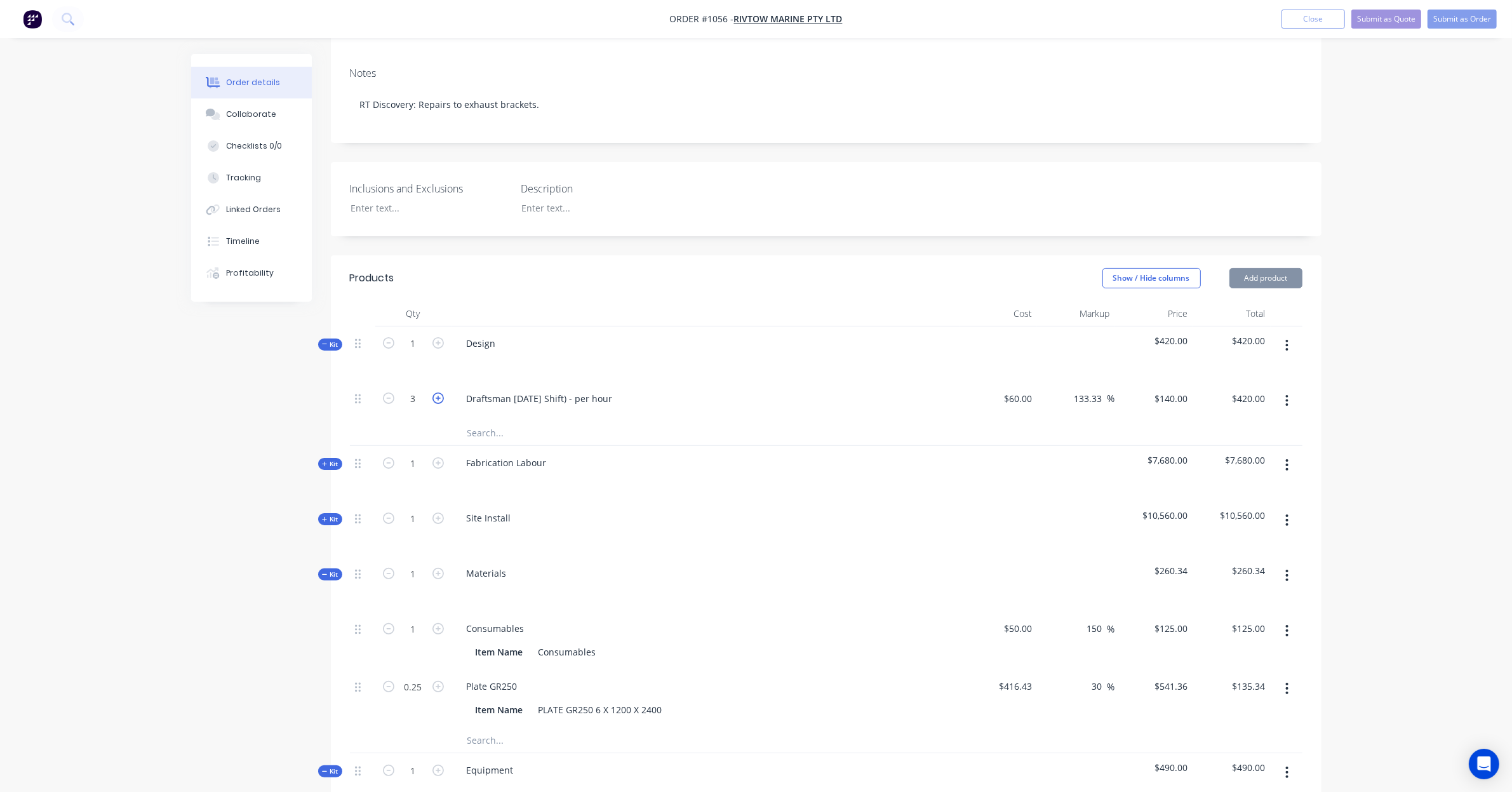
type input "$560.00"
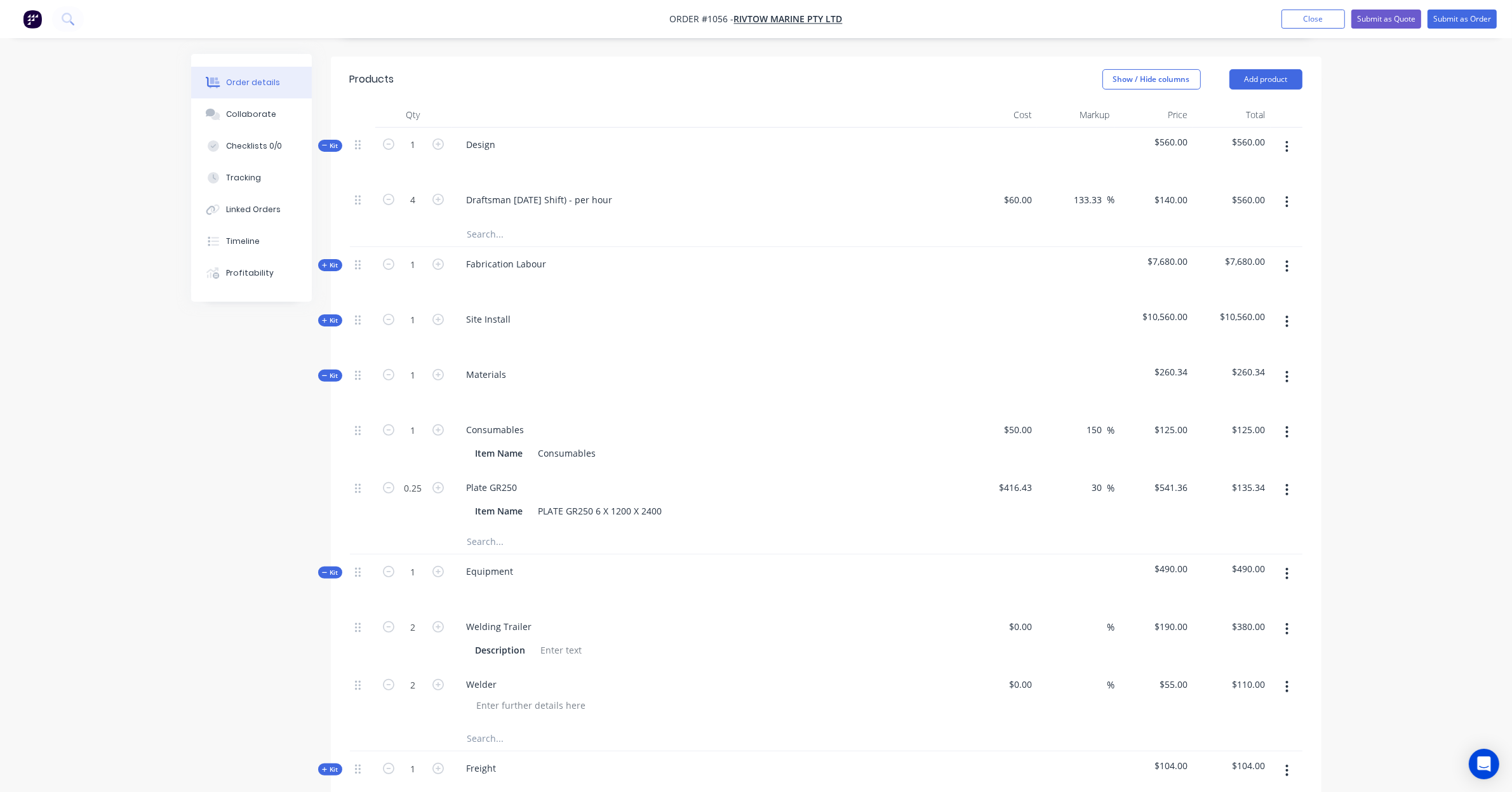
scroll to position [423, 0]
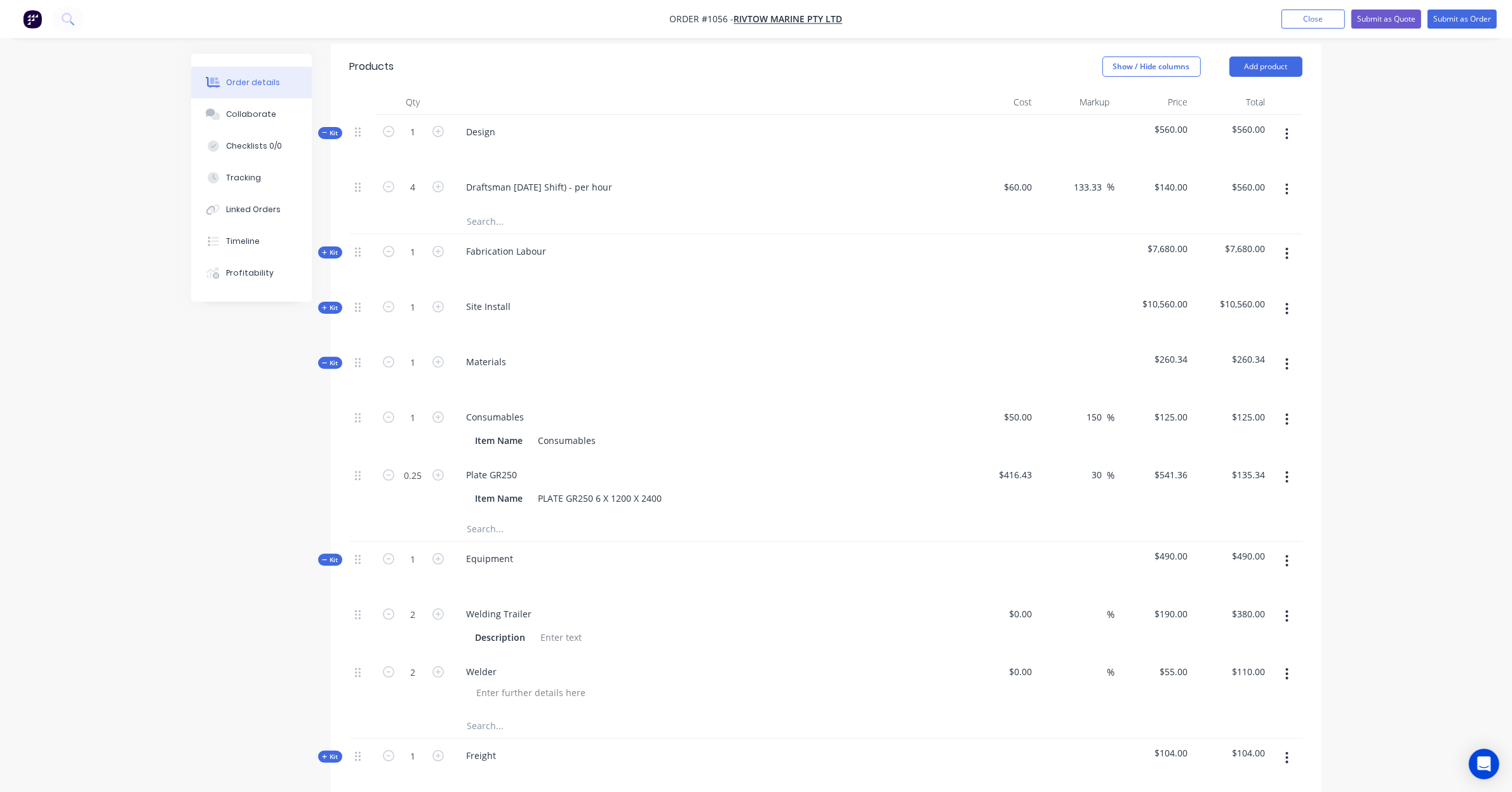
click at [327, 249] on icon at bounding box center [325, 252] width 6 height 6
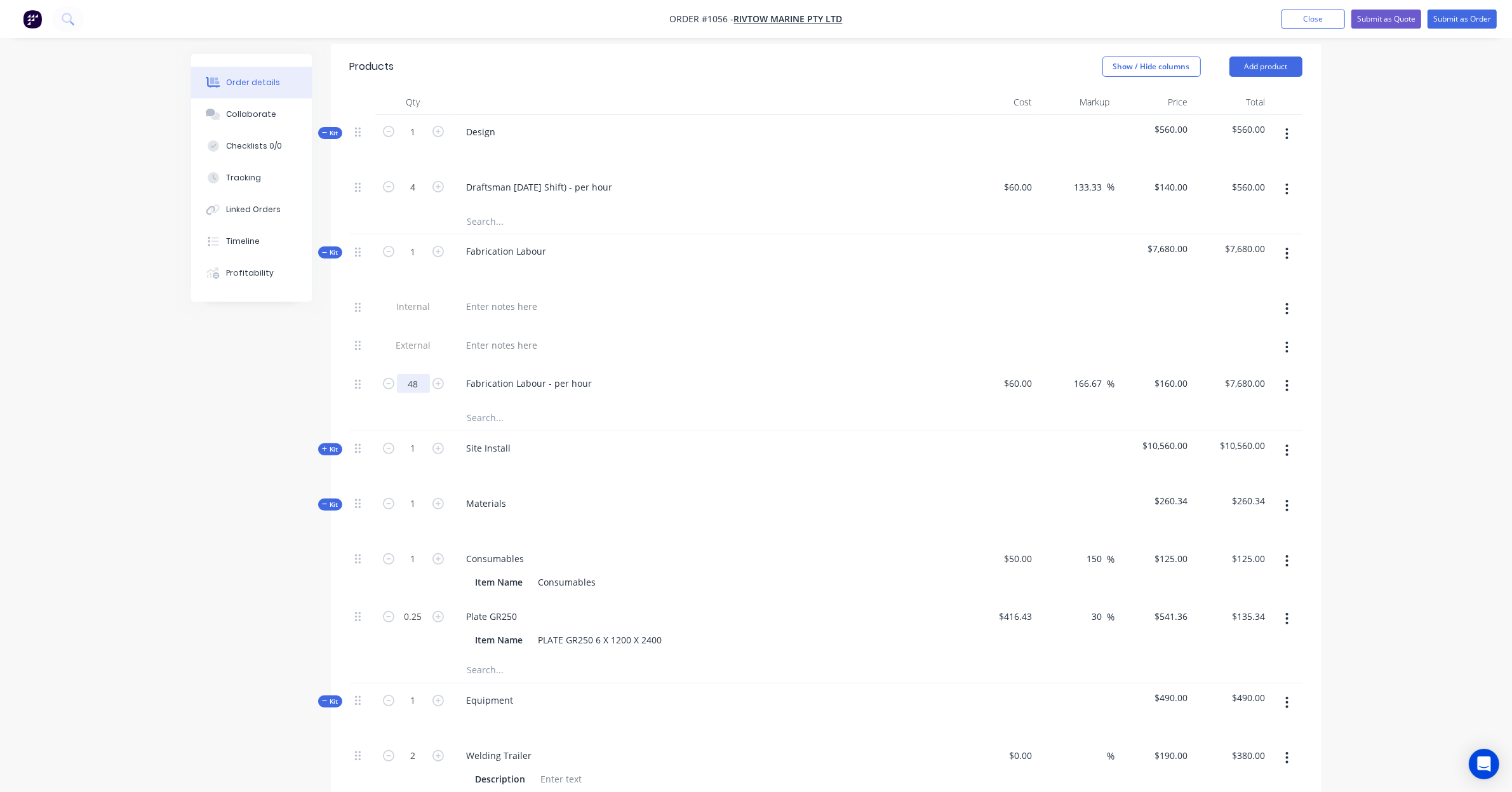
click at [414, 374] on input "48" at bounding box center [414, 383] width 33 height 19
type input "4"
type input "$640.00"
click at [216, 385] on div "Created by Leya Created 08/09/25 Required Assigned to Add team member Status Dr…" at bounding box center [757, 535] width 1131 height 1809
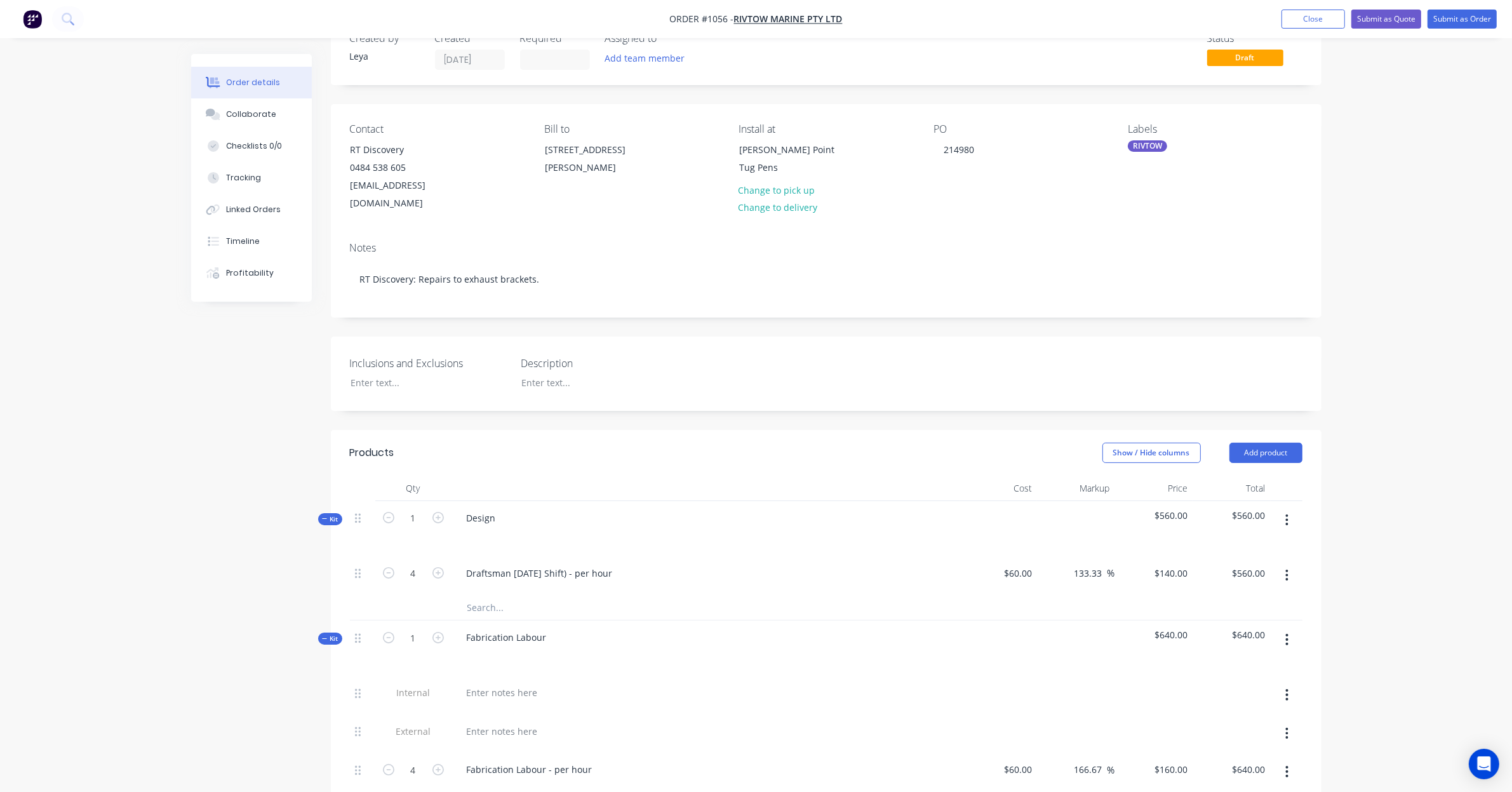
scroll to position [0, 0]
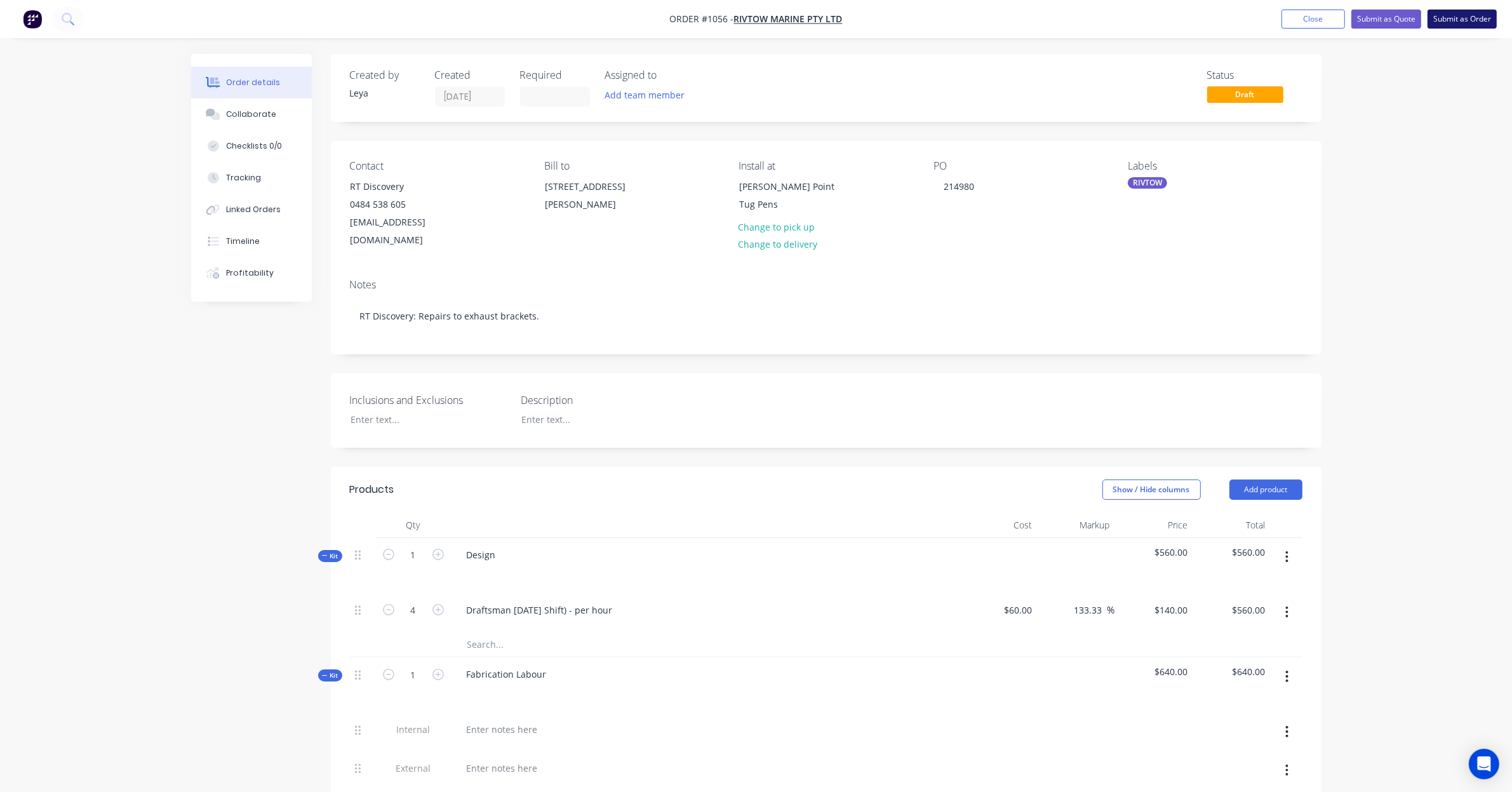
click at [1458, 21] on button "Submit as Order" at bounding box center [1462, 19] width 69 height 19
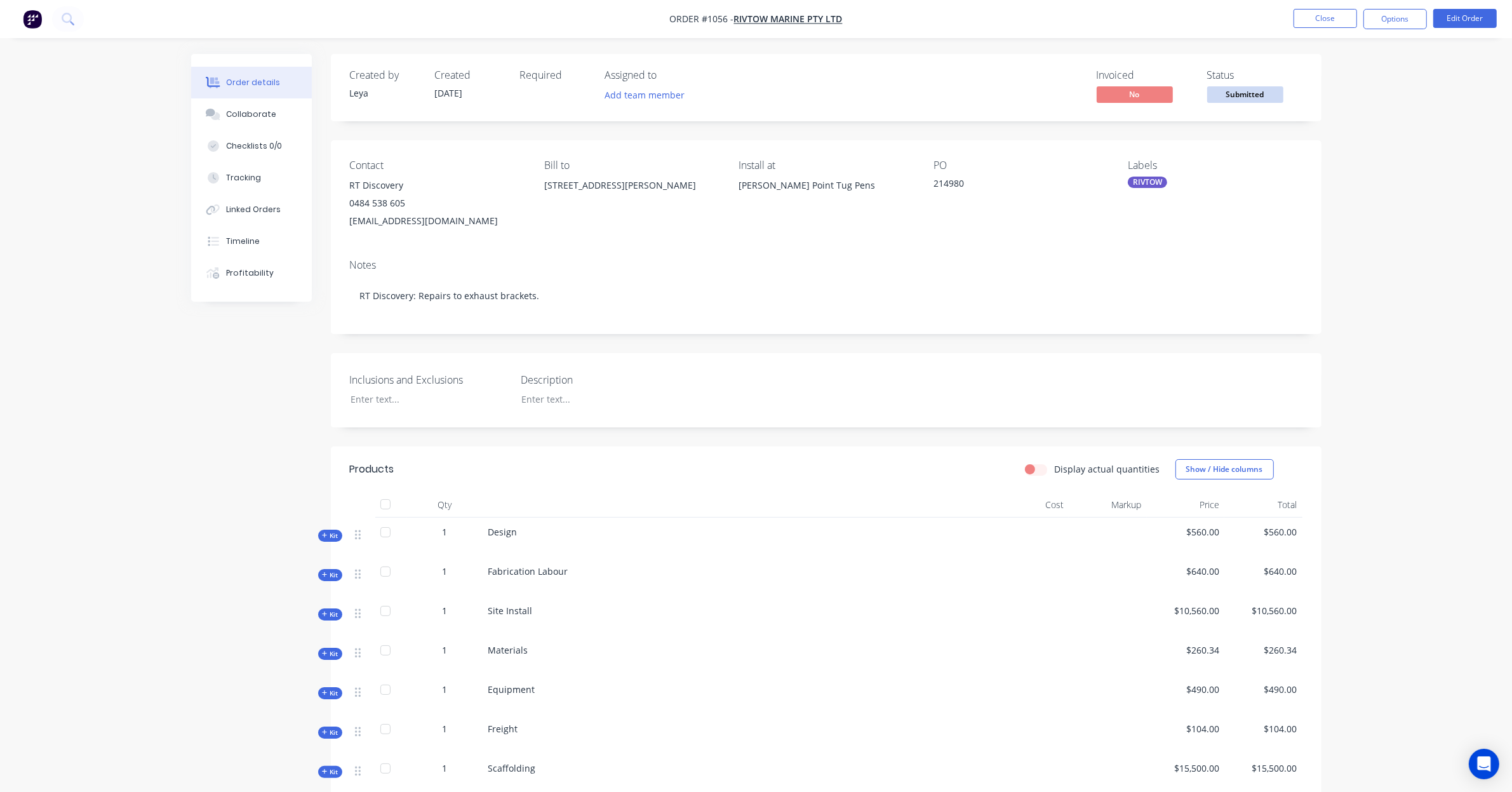
click at [1217, 102] on span "Submitted" at bounding box center [1245, 94] width 76 height 16
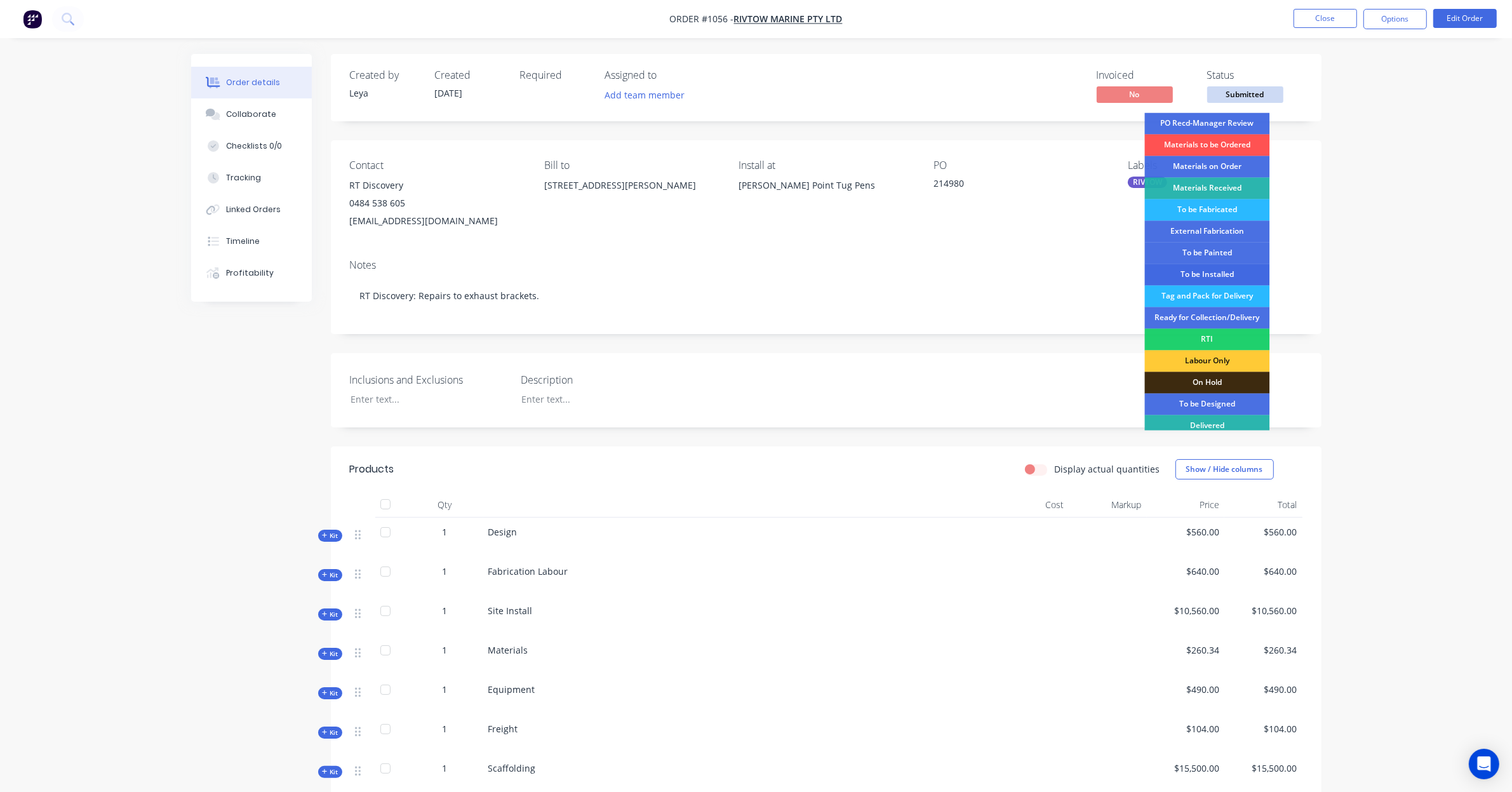
click at [1237, 268] on div "To be Installed" at bounding box center [1207, 275] width 125 height 22
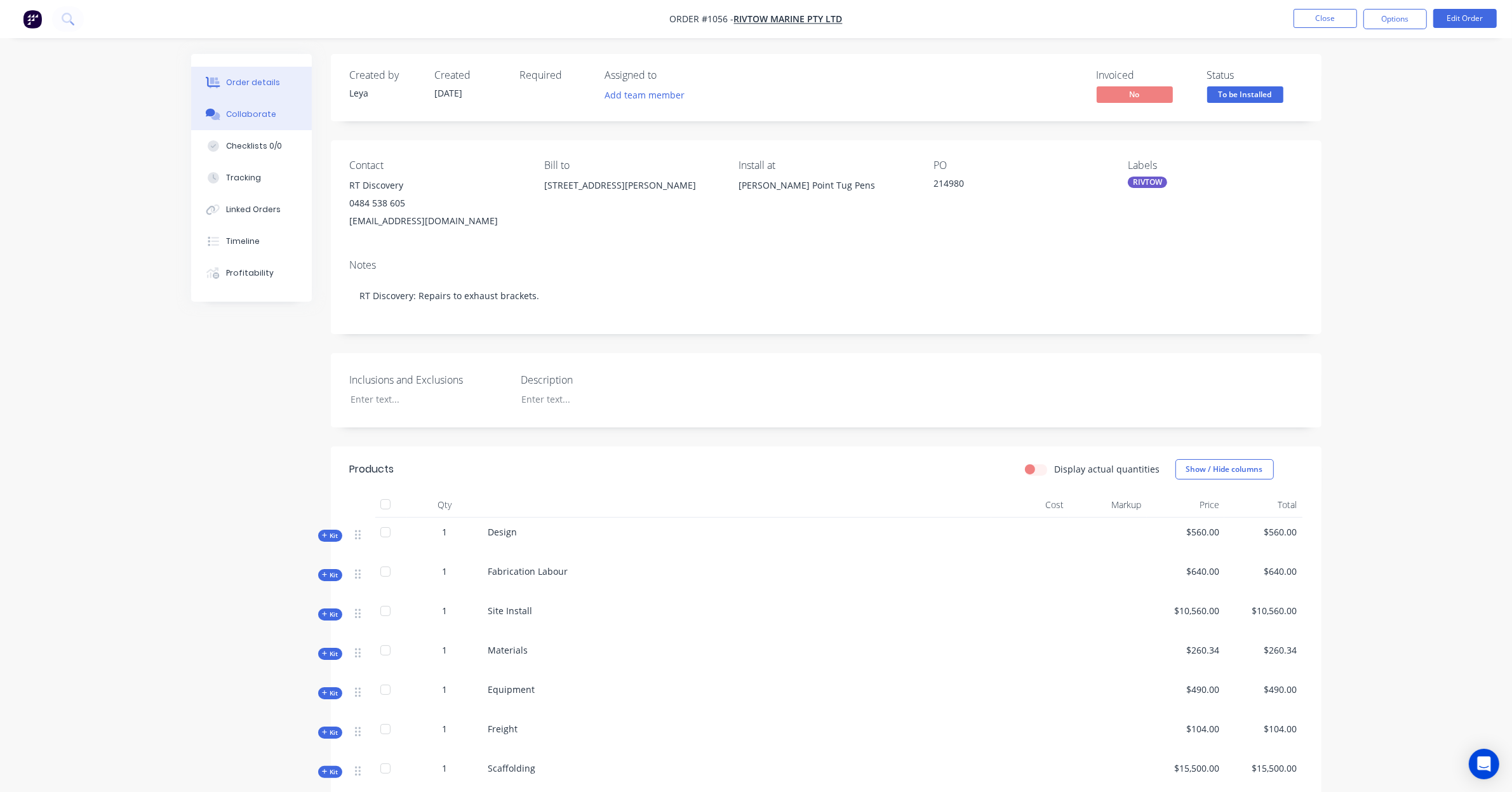
click at [262, 107] on button "Collaborate" at bounding box center [252, 115] width 121 height 32
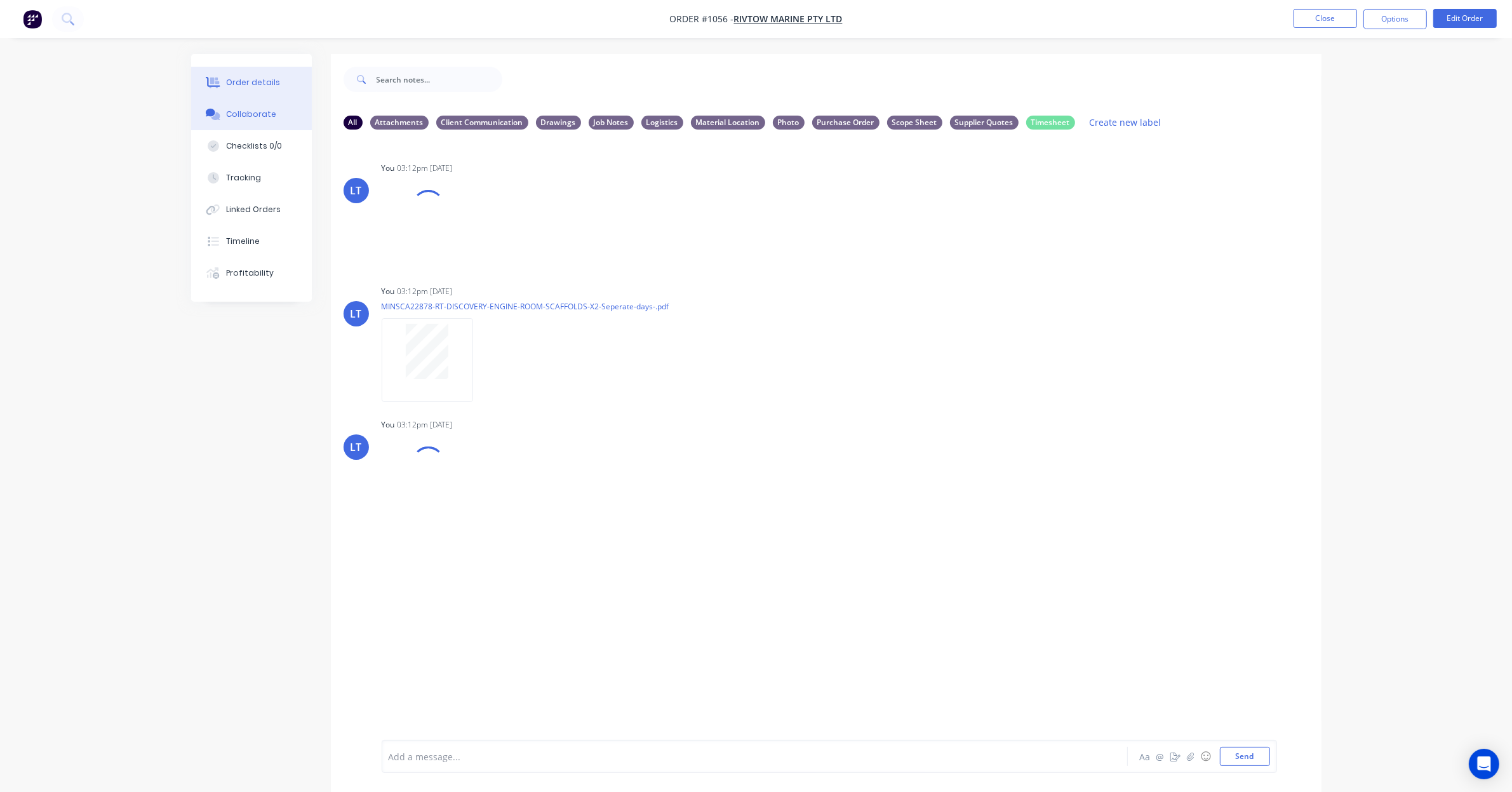
click at [260, 78] on div "Order details" at bounding box center [253, 82] width 54 height 11
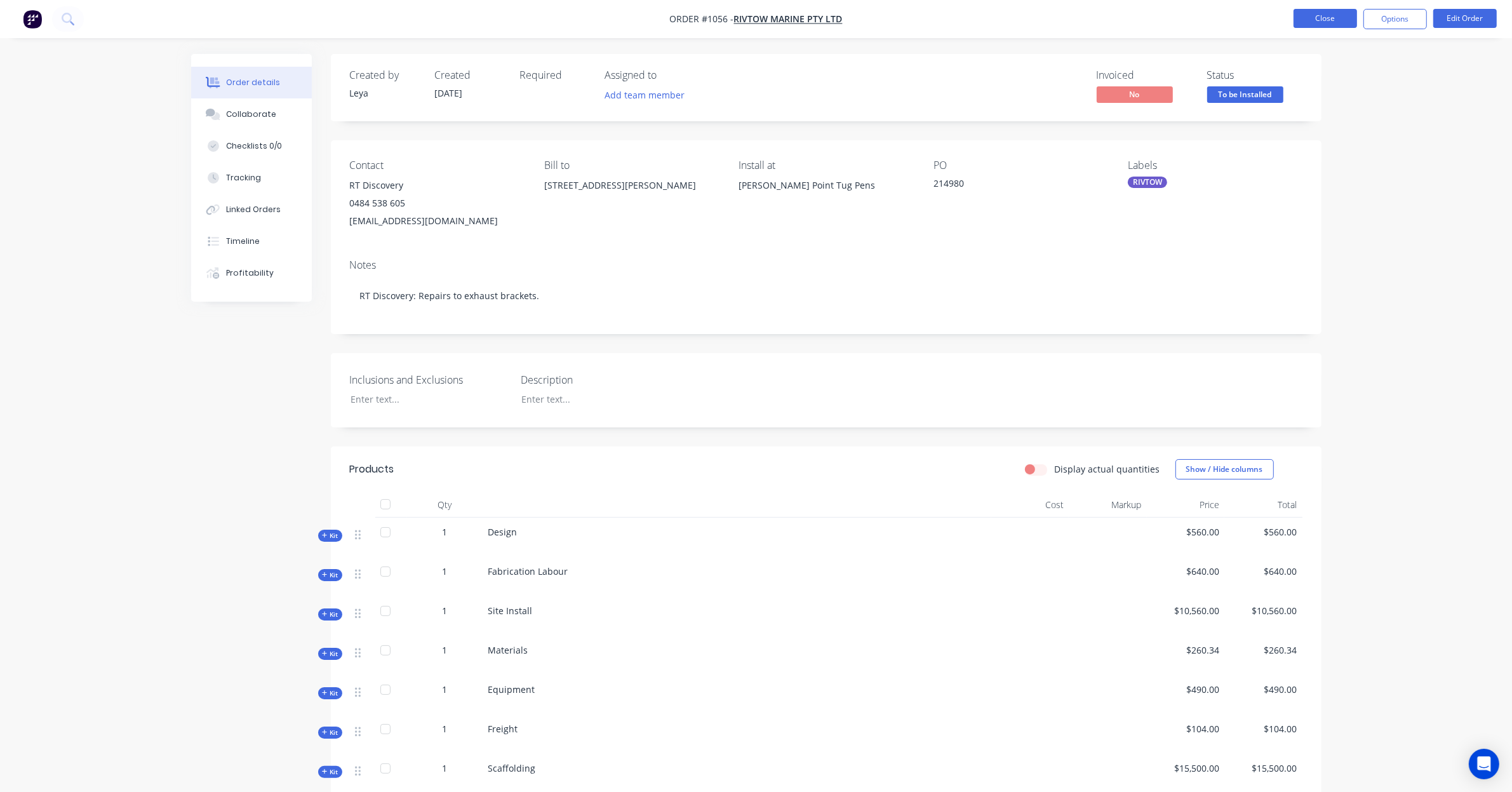
click at [1331, 20] on button "Close" at bounding box center [1325, 18] width 63 height 19
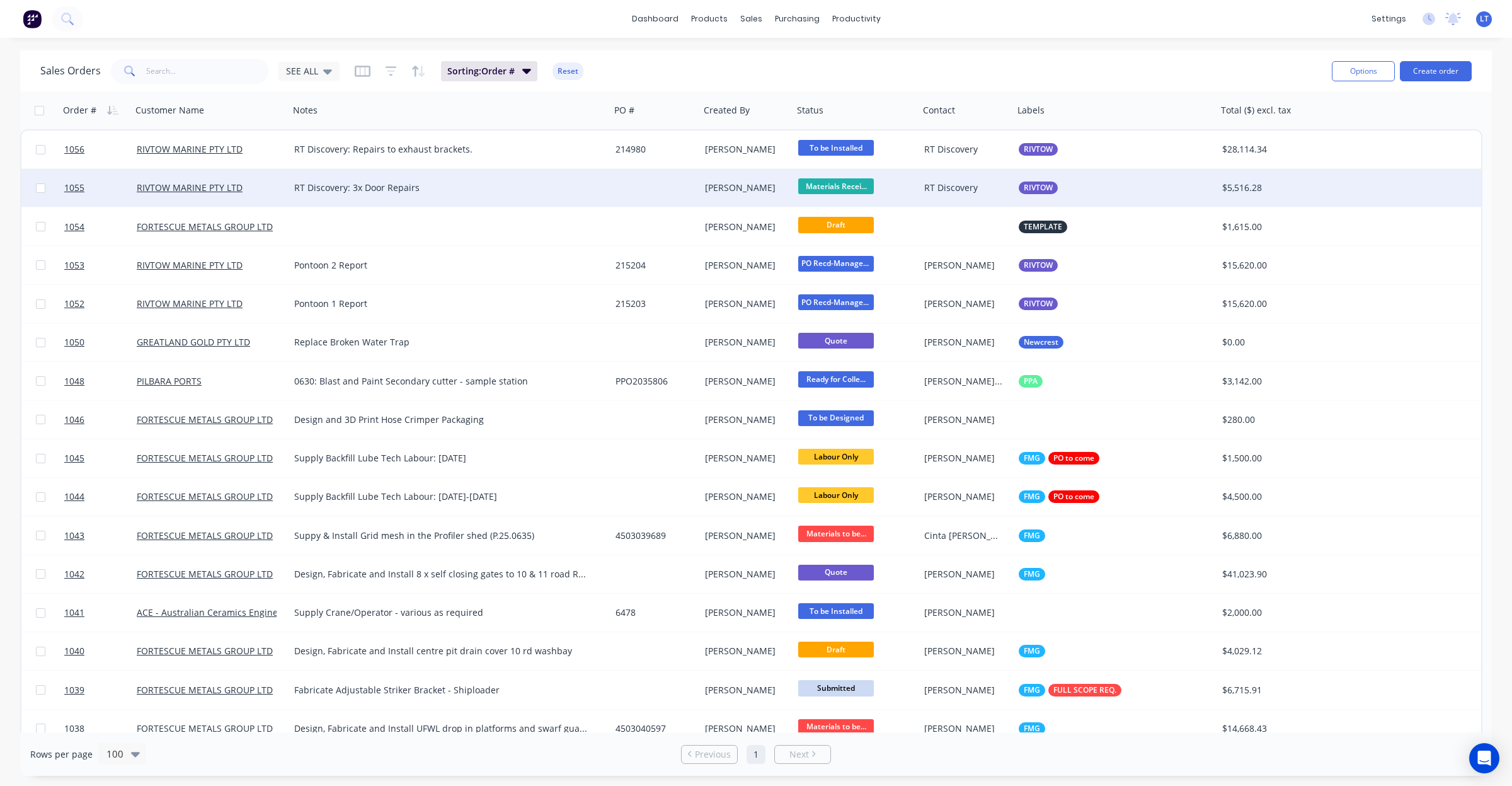
click at [775, 185] on div "[PERSON_NAME]" at bounding box center [744, 188] width 79 height 13
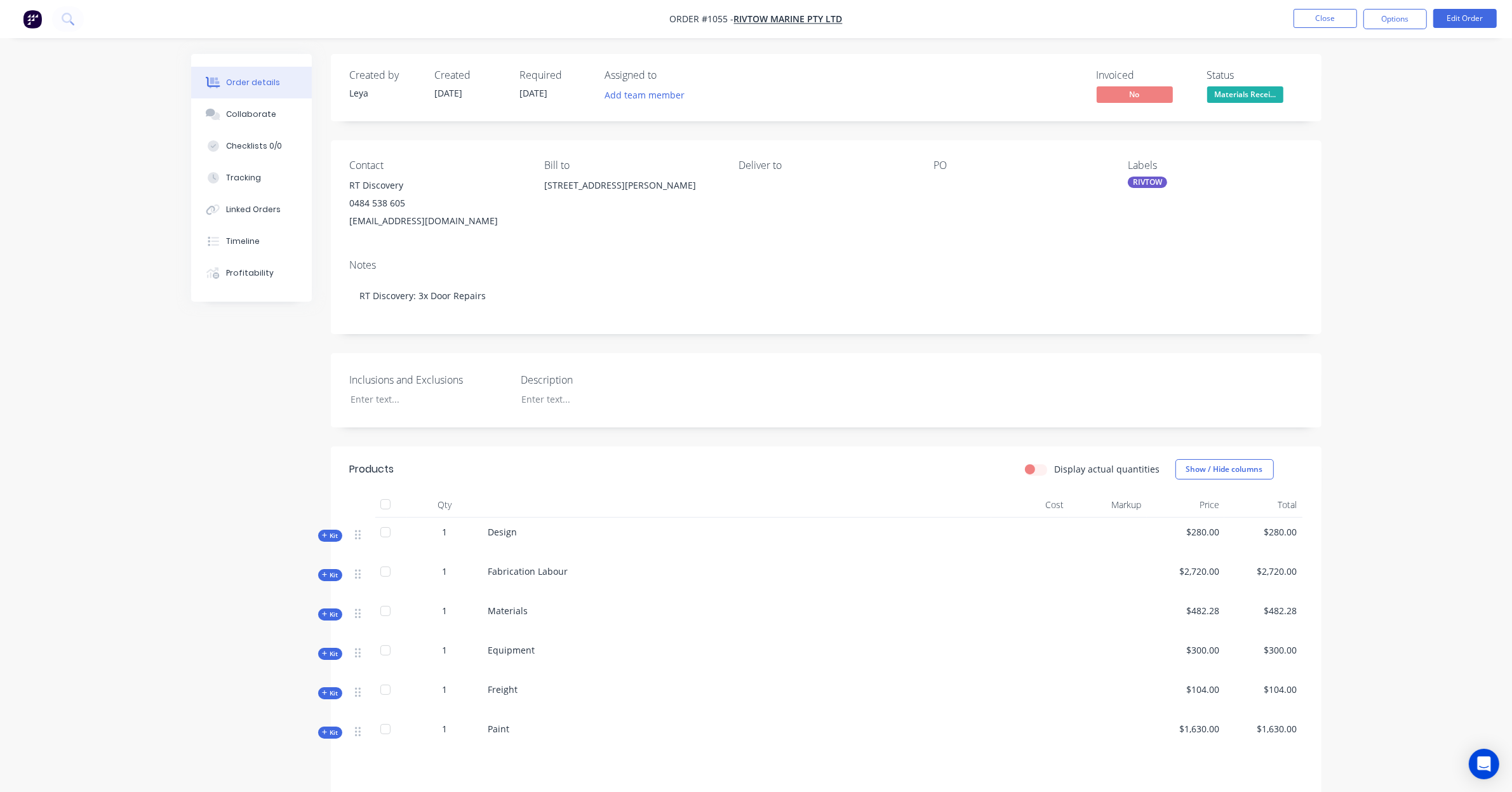
click at [943, 191] on div at bounding box center [1013, 185] width 159 height 18
click at [1451, 23] on button "Edit Order" at bounding box center [1465, 18] width 63 height 19
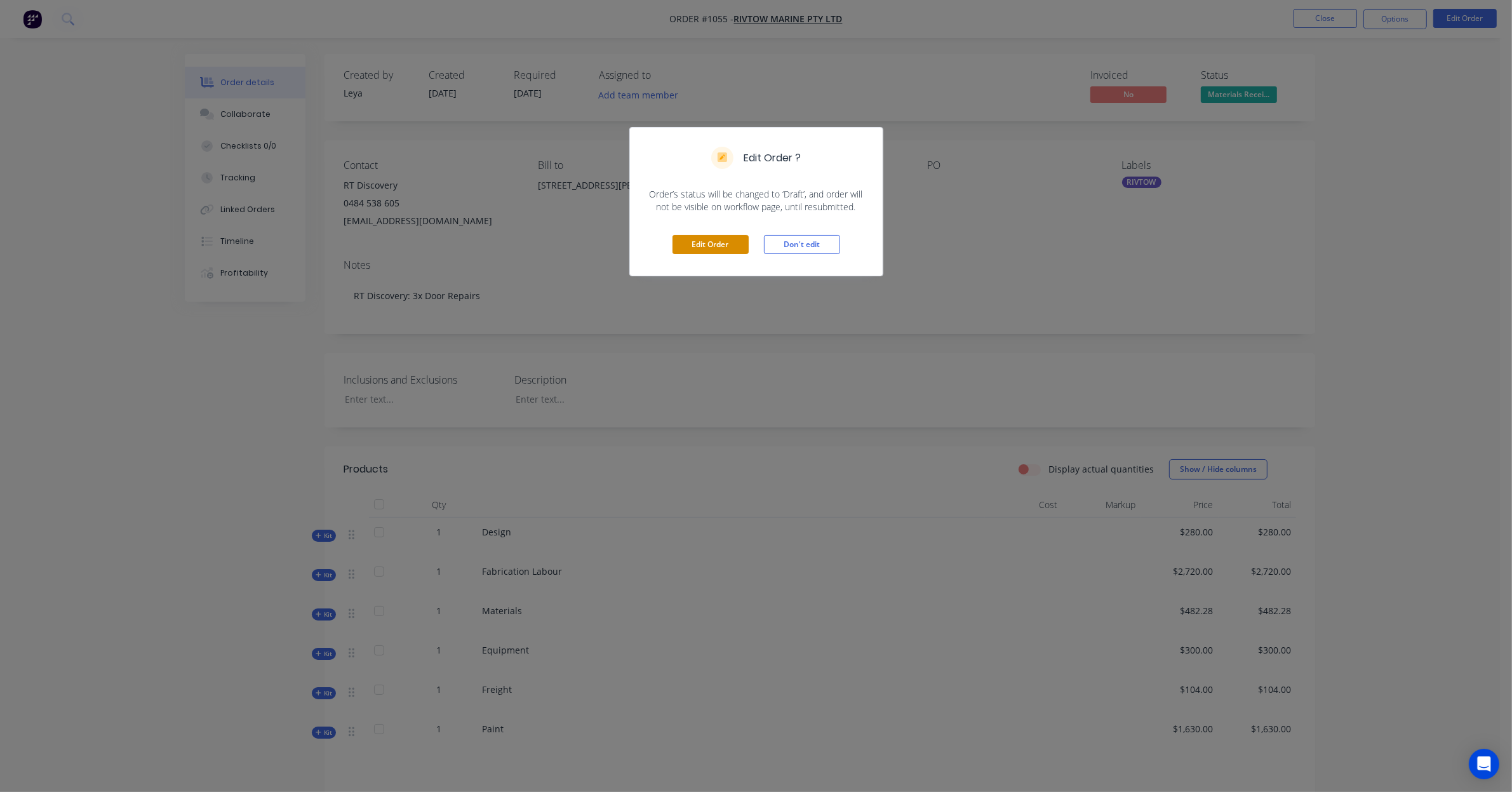
click at [730, 243] on button "Edit Order" at bounding box center [710, 244] width 76 height 19
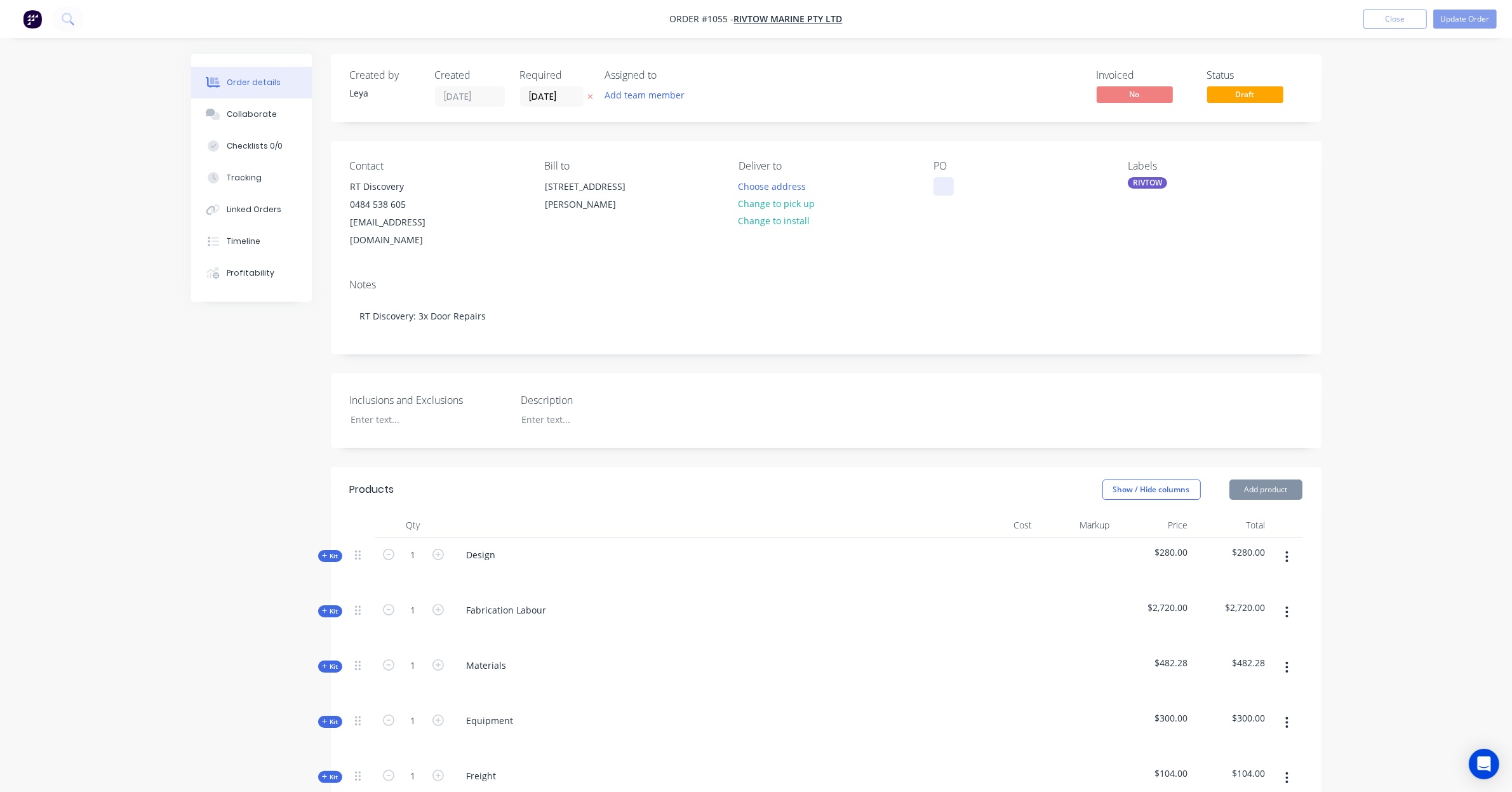
click at [945, 183] on div at bounding box center [944, 186] width 20 height 18
drag, startPoint x: 869, startPoint y: 332, endPoint x: 794, endPoint y: 272, distance: 96.0
click at [799, 327] on div "Notes RT Discovery: 3x Door Repairs" at bounding box center [826, 310] width 990 height 85
click at [789, 203] on button "Change to pick up" at bounding box center [777, 203] width 90 height 17
click at [589, 94] on icon at bounding box center [590, 96] width 6 height 8
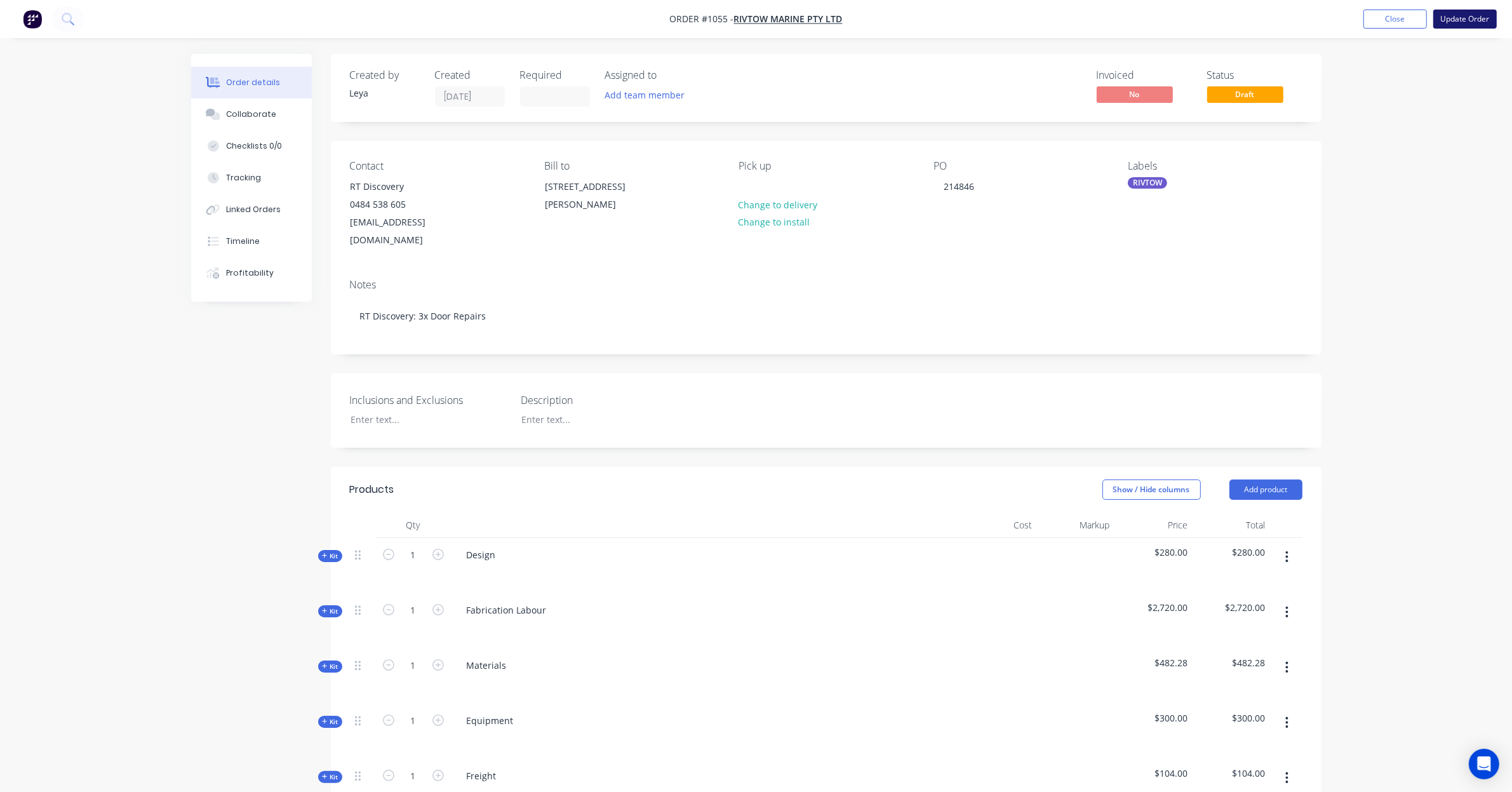
click at [1459, 20] on button "Update Order" at bounding box center [1465, 19] width 63 height 19
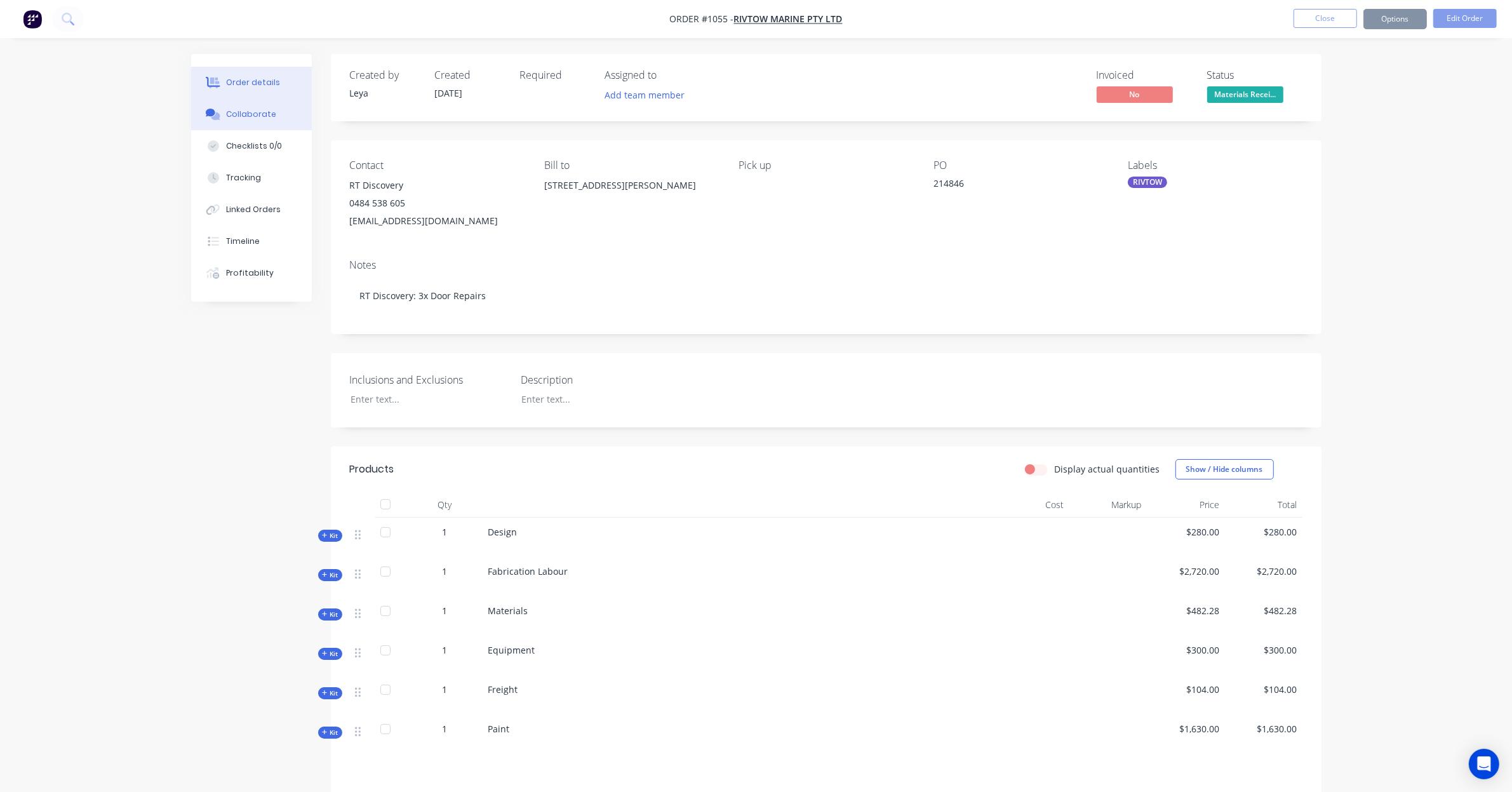
click at [241, 118] on div "Collaborate" at bounding box center [251, 114] width 51 height 11
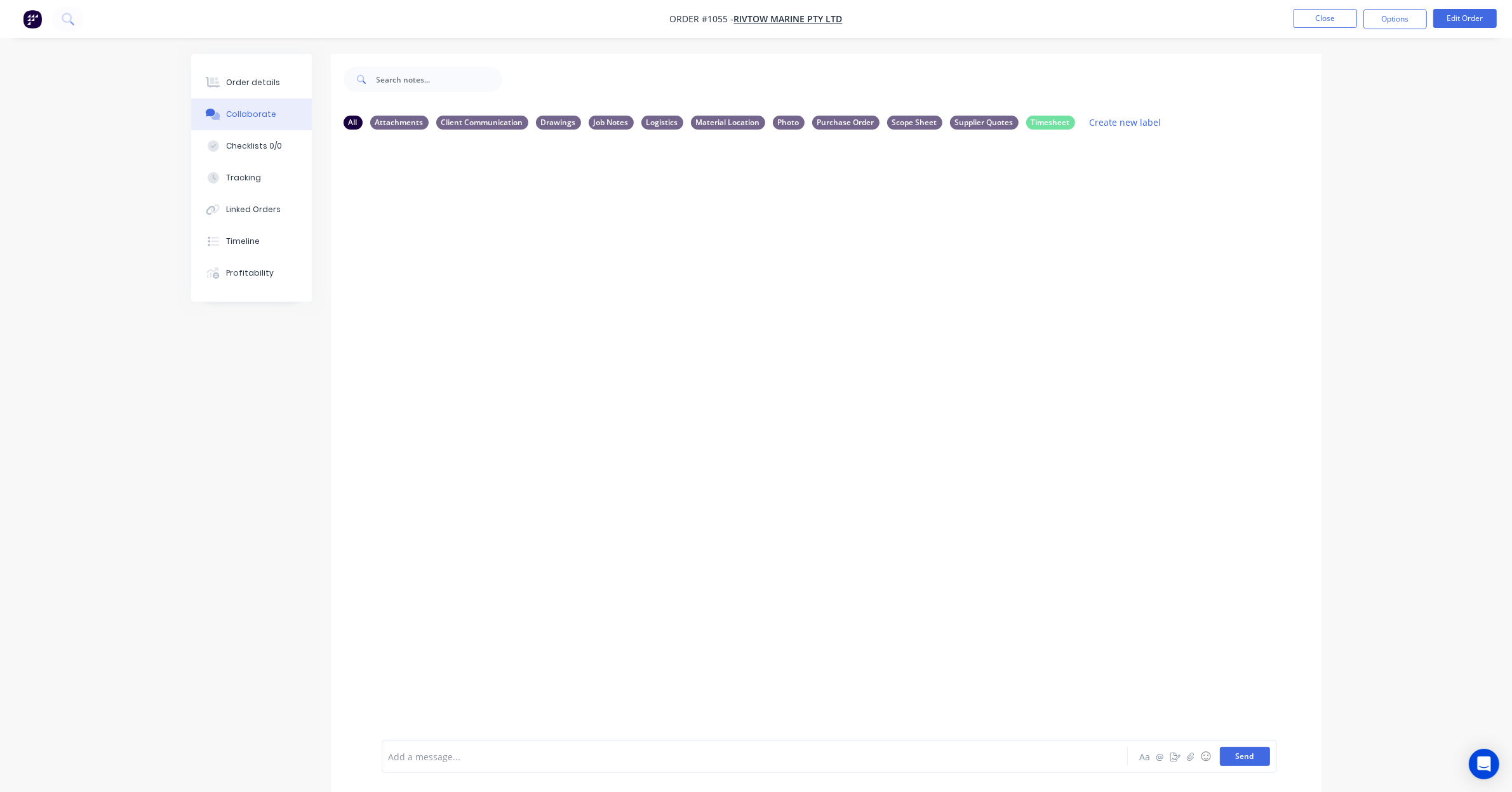
click at [1253, 764] on button "Send" at bounding box center [1245, 756] width 51 height 19
click at [1242, 749] on button "Send" at bounding box center [1245, 756] width 51 height 19
click at [485, 236] on icon "button" at bounding box center [484, 237] width 4 height 14
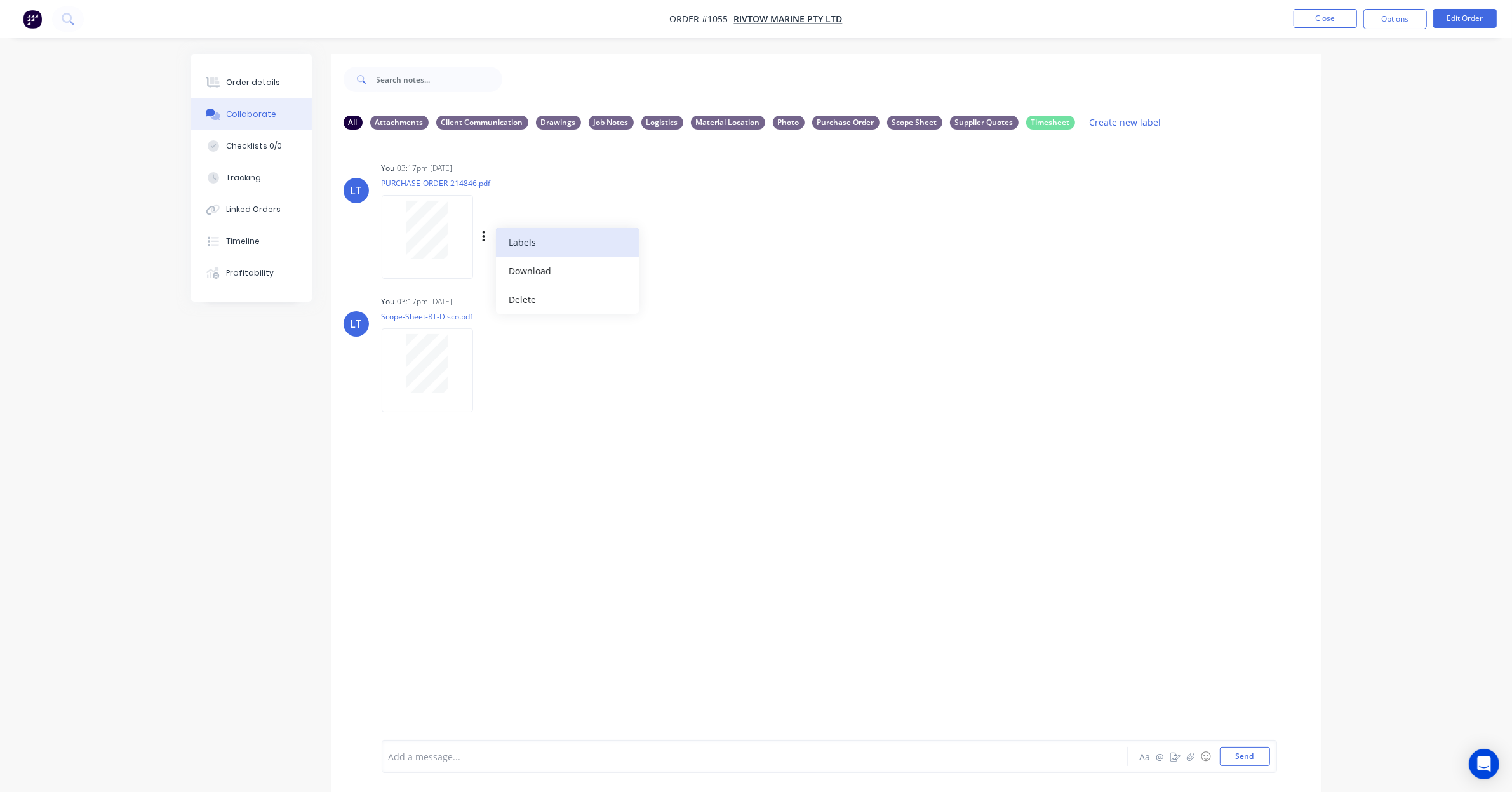
click at [506, 240] on button "Labels" at bounding box center [568, 242] width 143 height 29
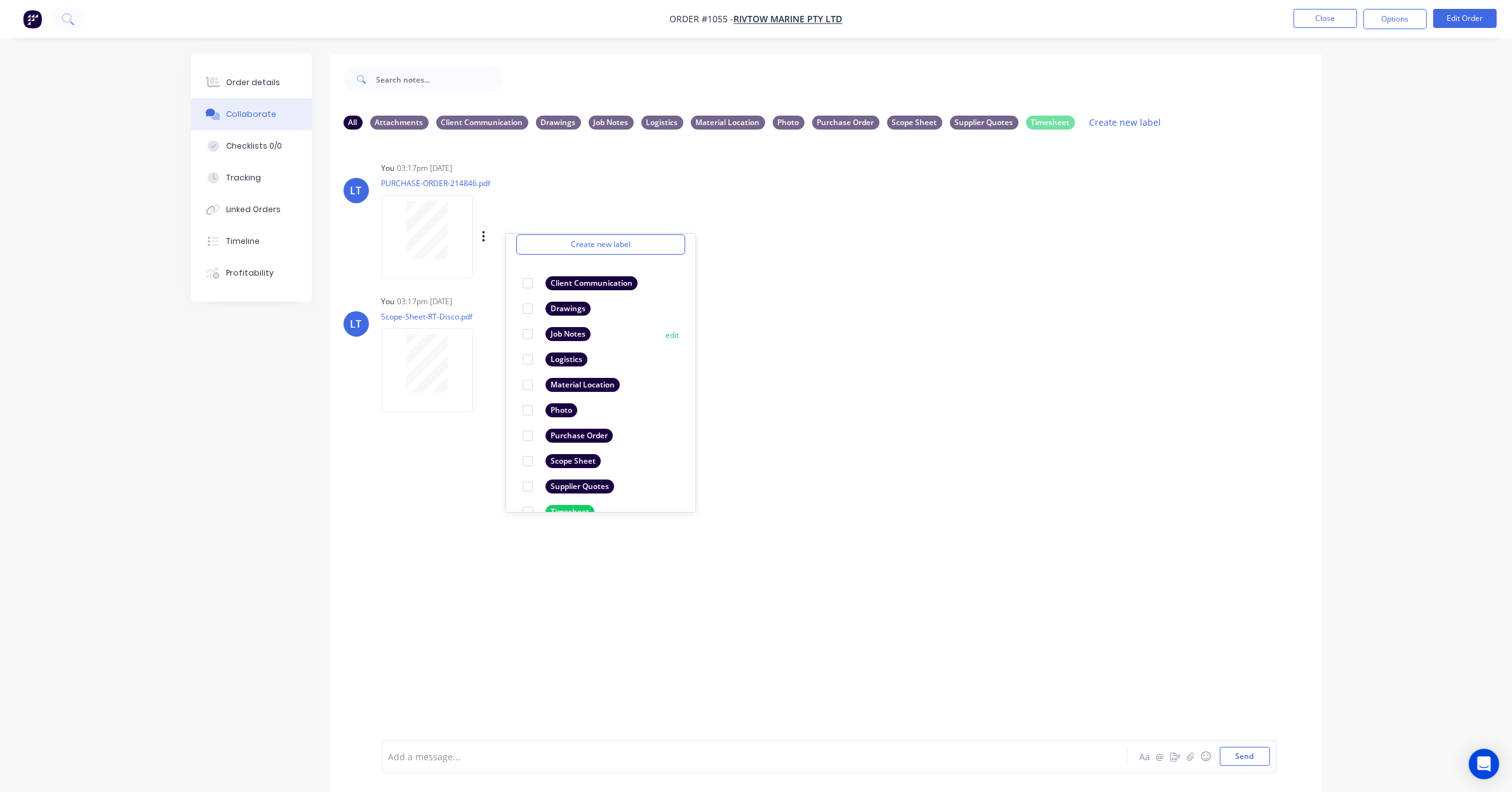
scroll to position [74, 0]
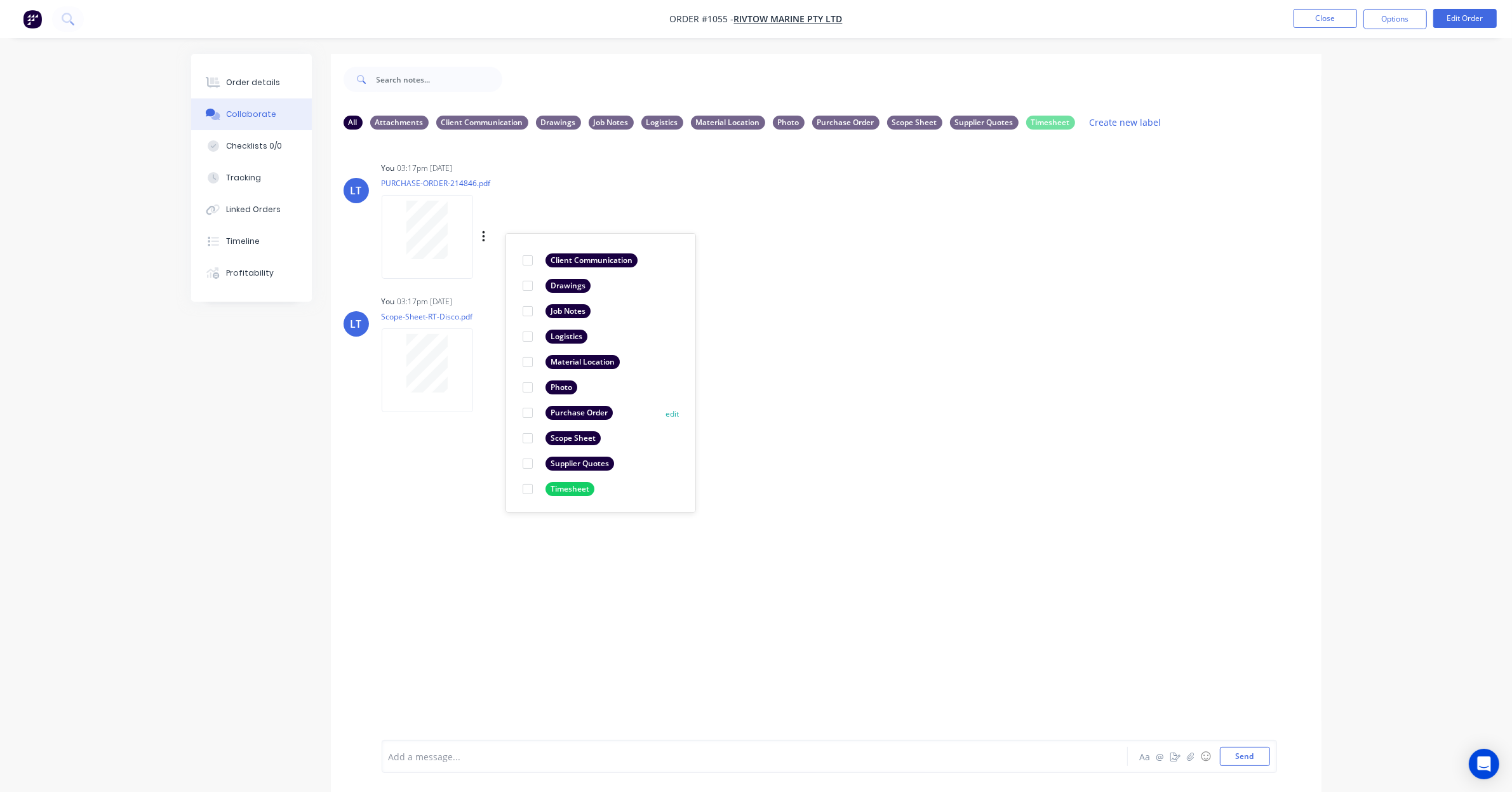
click at [528, 416] on div at bounding box center [528, 413] width 26 height 26
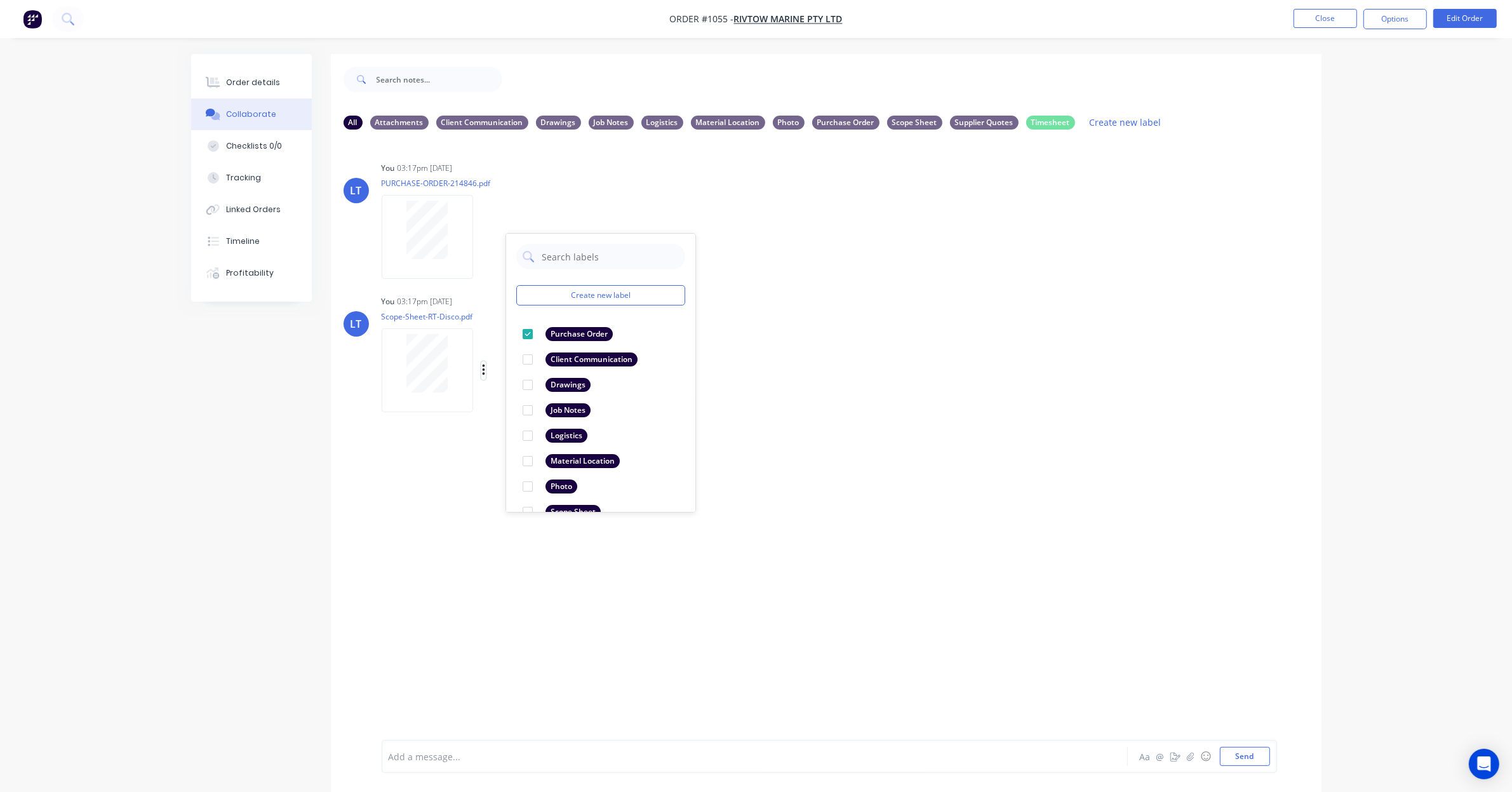
click at [482, 366] on icon "button" at bounding box center [484, 370] width 4 height 14
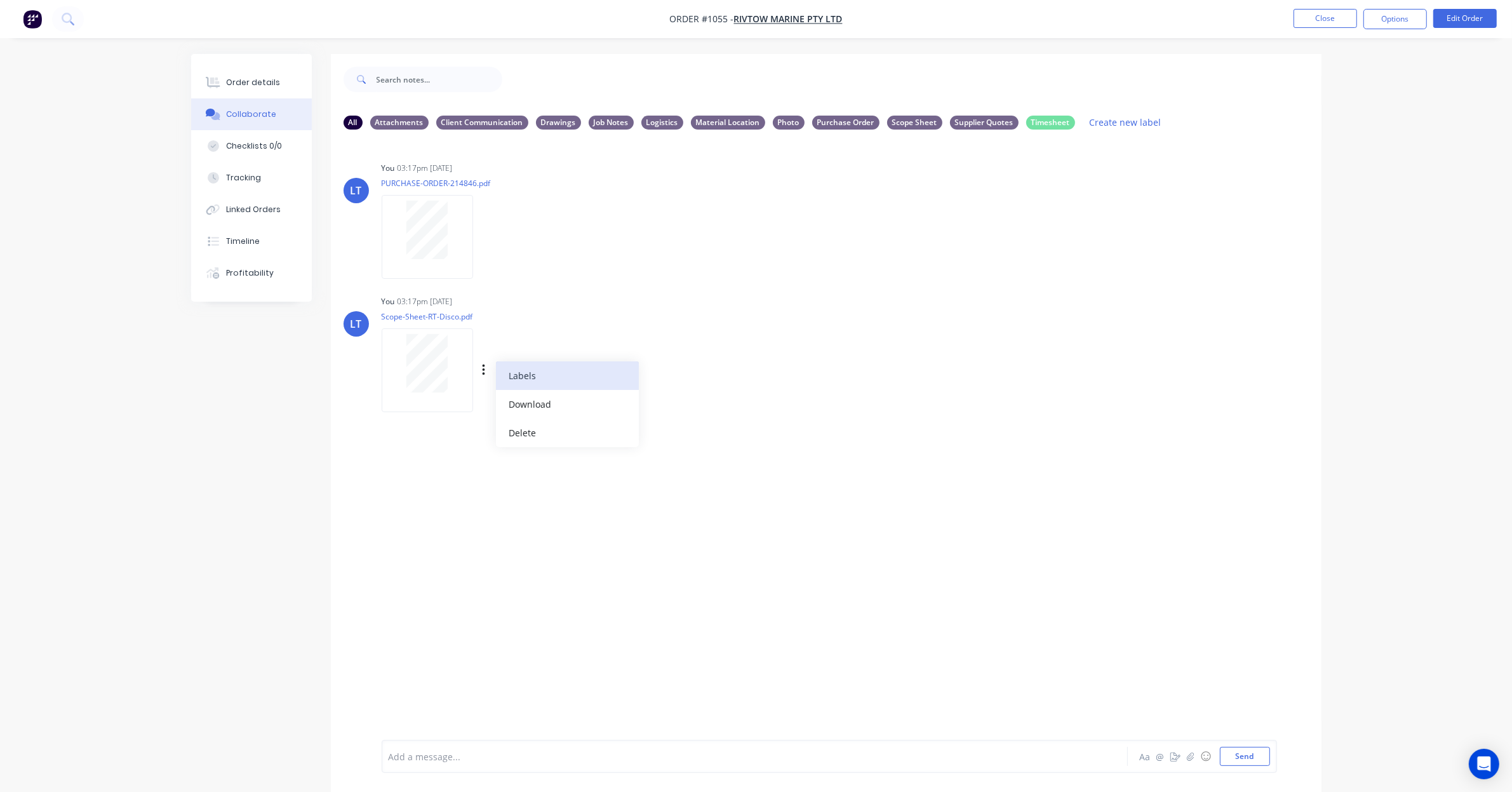
click at [512, 369] on button "Labels" at bounding box center [568, 375] width 143 height 29
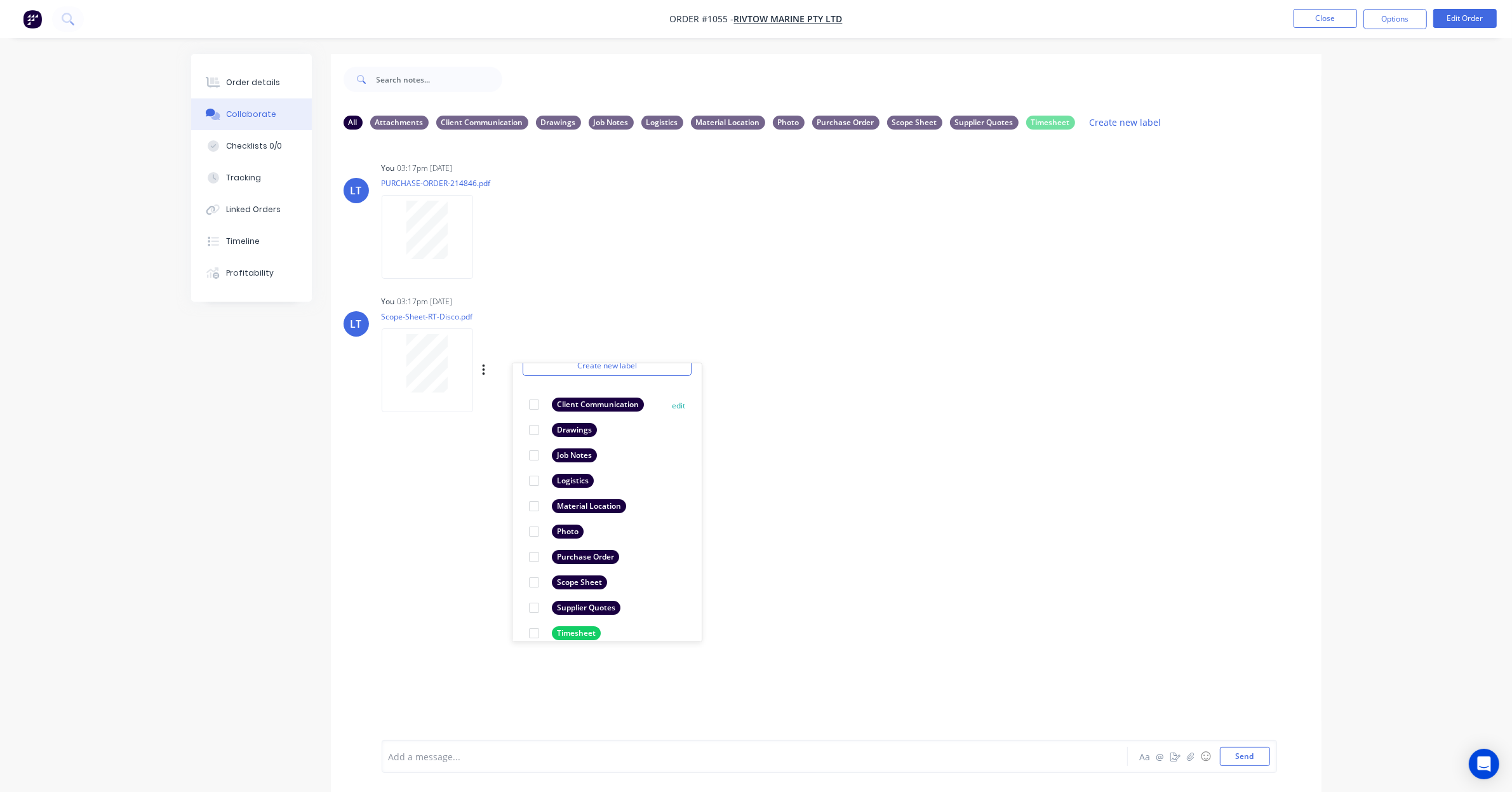
scroll to position [74, 0]
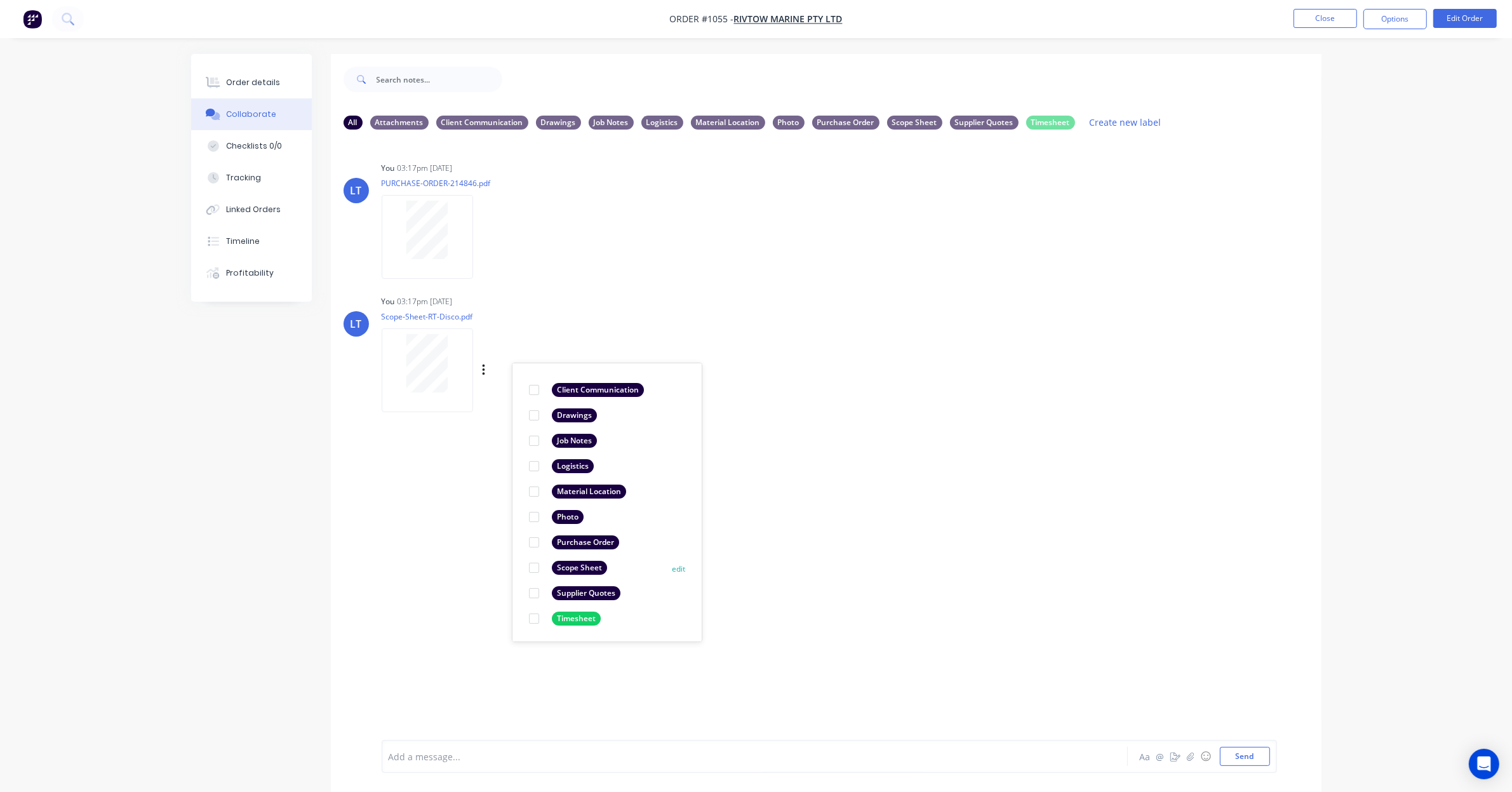
click at [534, 566] on div at bounding box center [534, 567] width 26 height 26
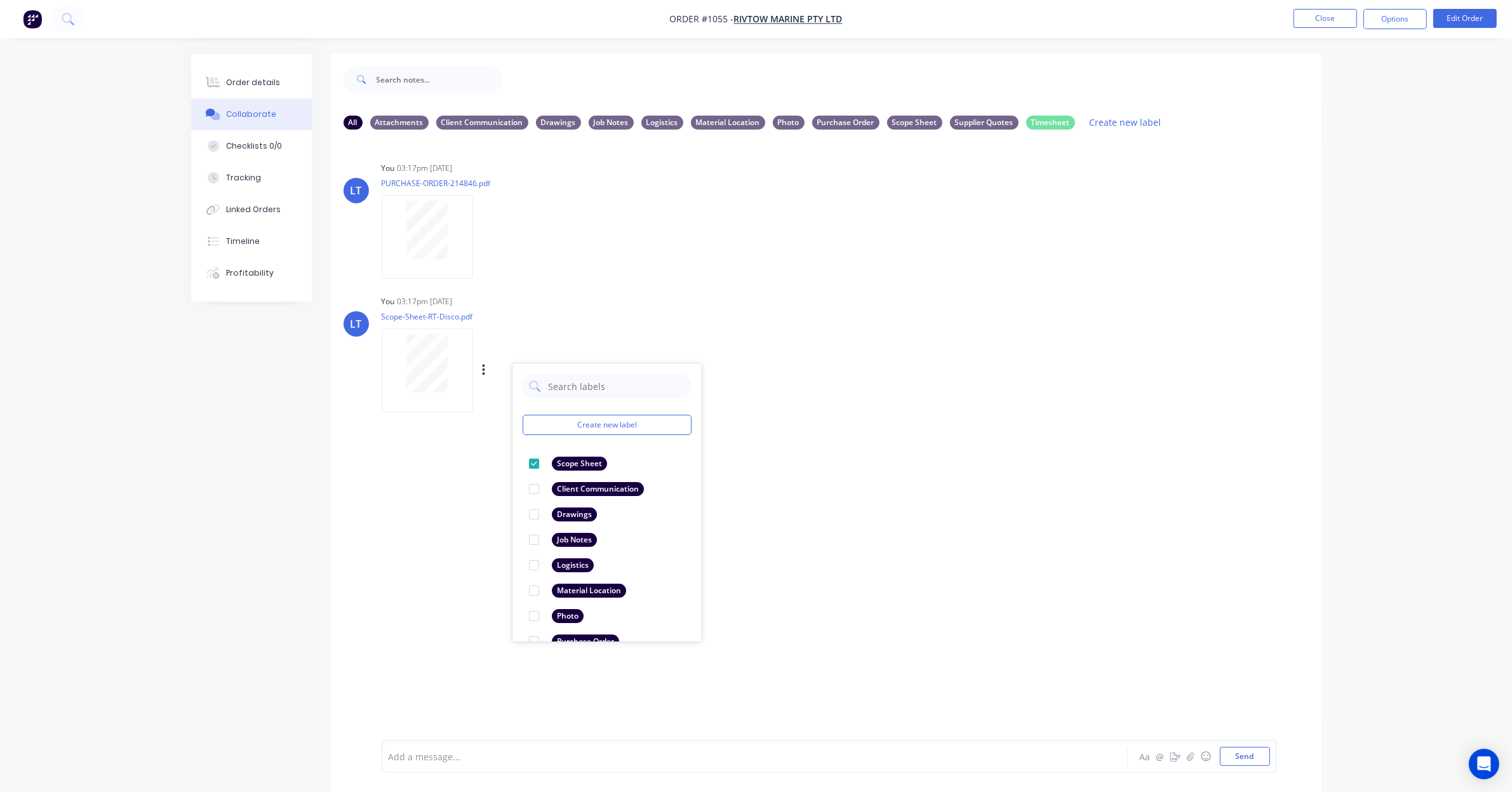
click at [891, 541] on div "LT You 03:17pm 08/09/25 PURCHASE-ORDER-214846.pdf Labels Download Delete LT You…" at bounding box center [826, 439] width 990 height 600
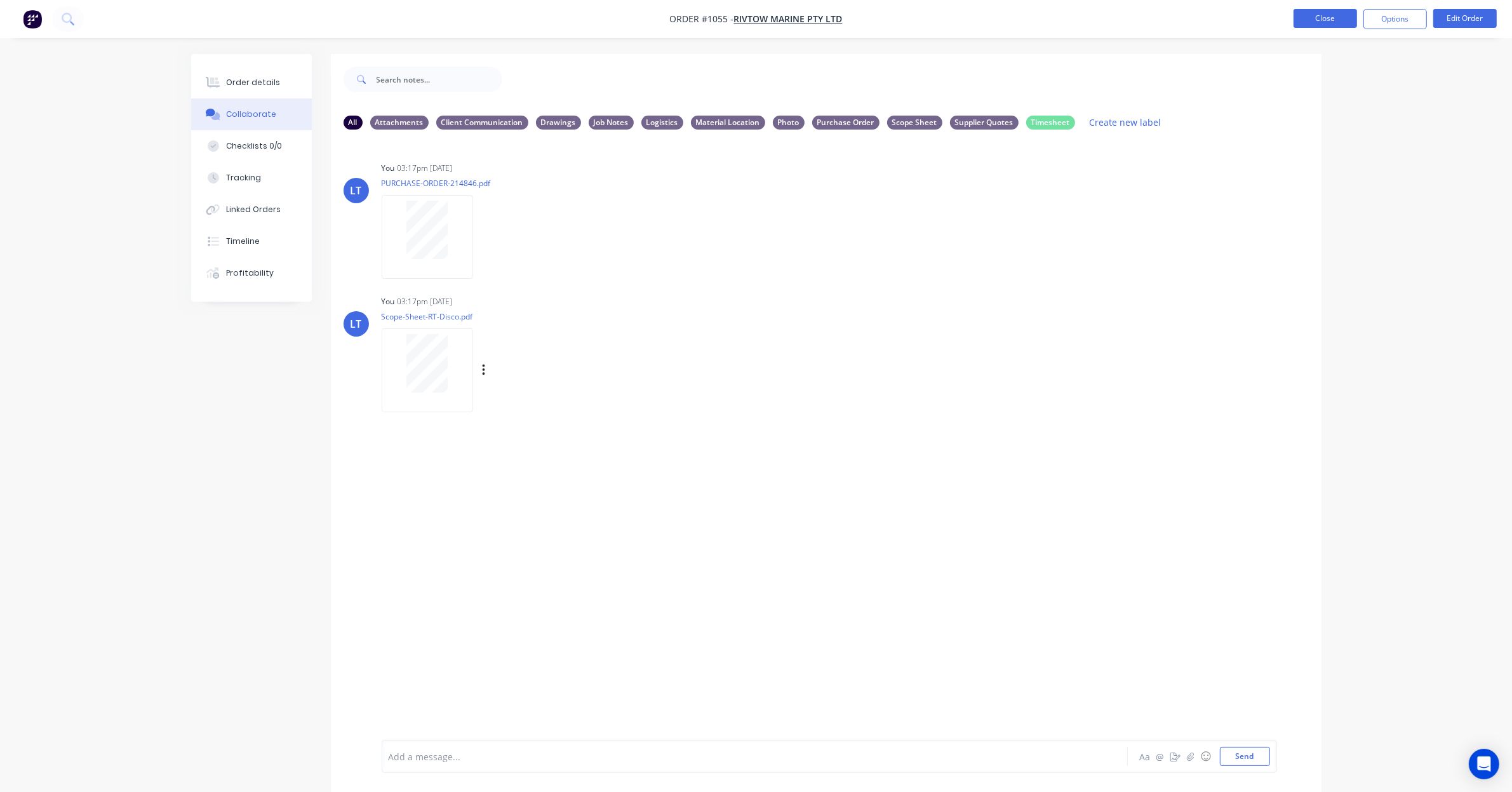
click at [1320, 21] on button "Close" at bounding box center [1325, 18] width 63 height 19
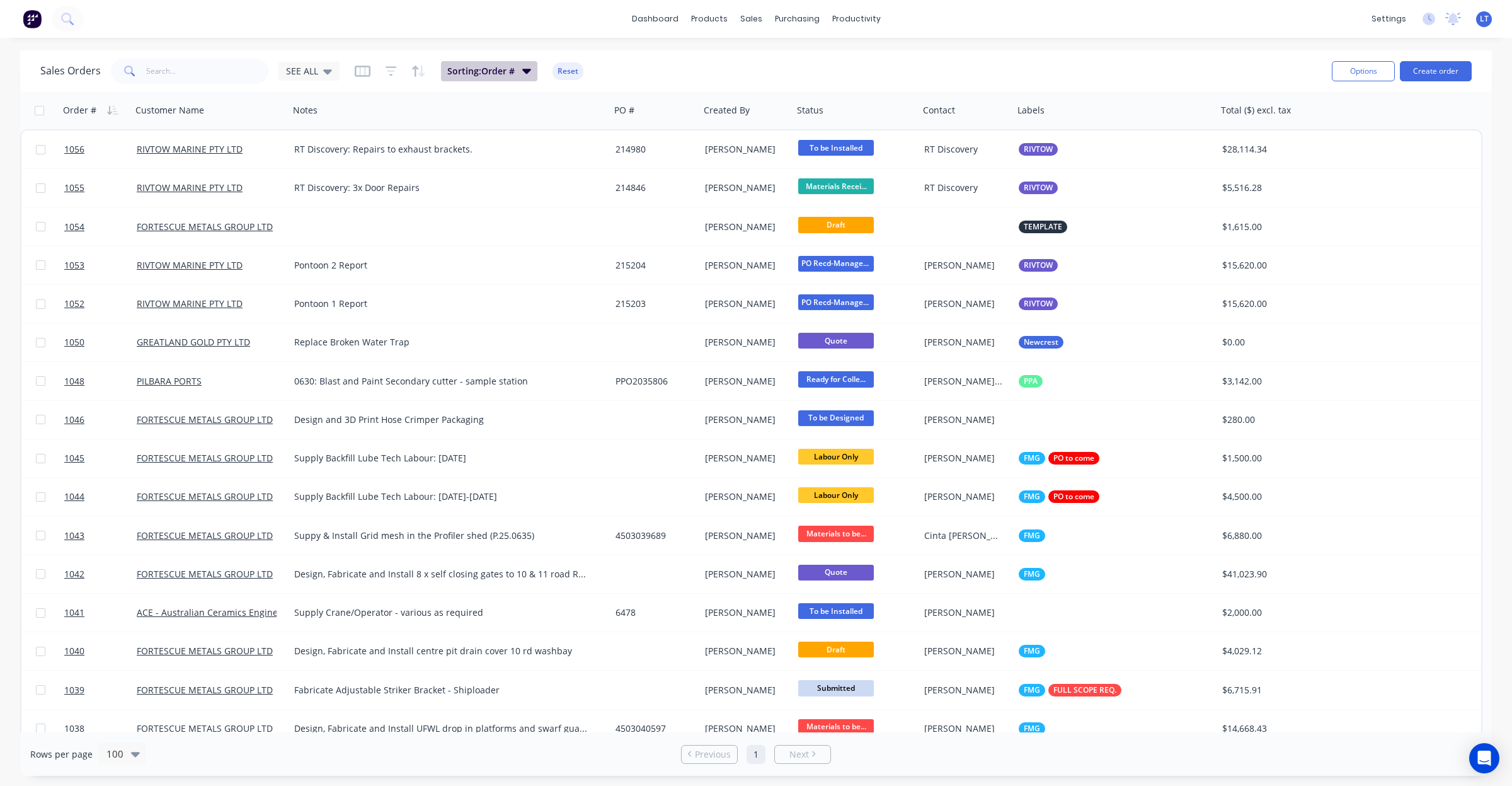
click at [468, 77] on button "Sorting: Order #" at bounding box center [489, 71] width 96 height 20
click at [315, 79] on div "SEE ALL" at bounding box center [309, 71] width 61 height 19
click at [356, 274] on button "Quotes" at bounding box center [354, 278] width 144 height 14
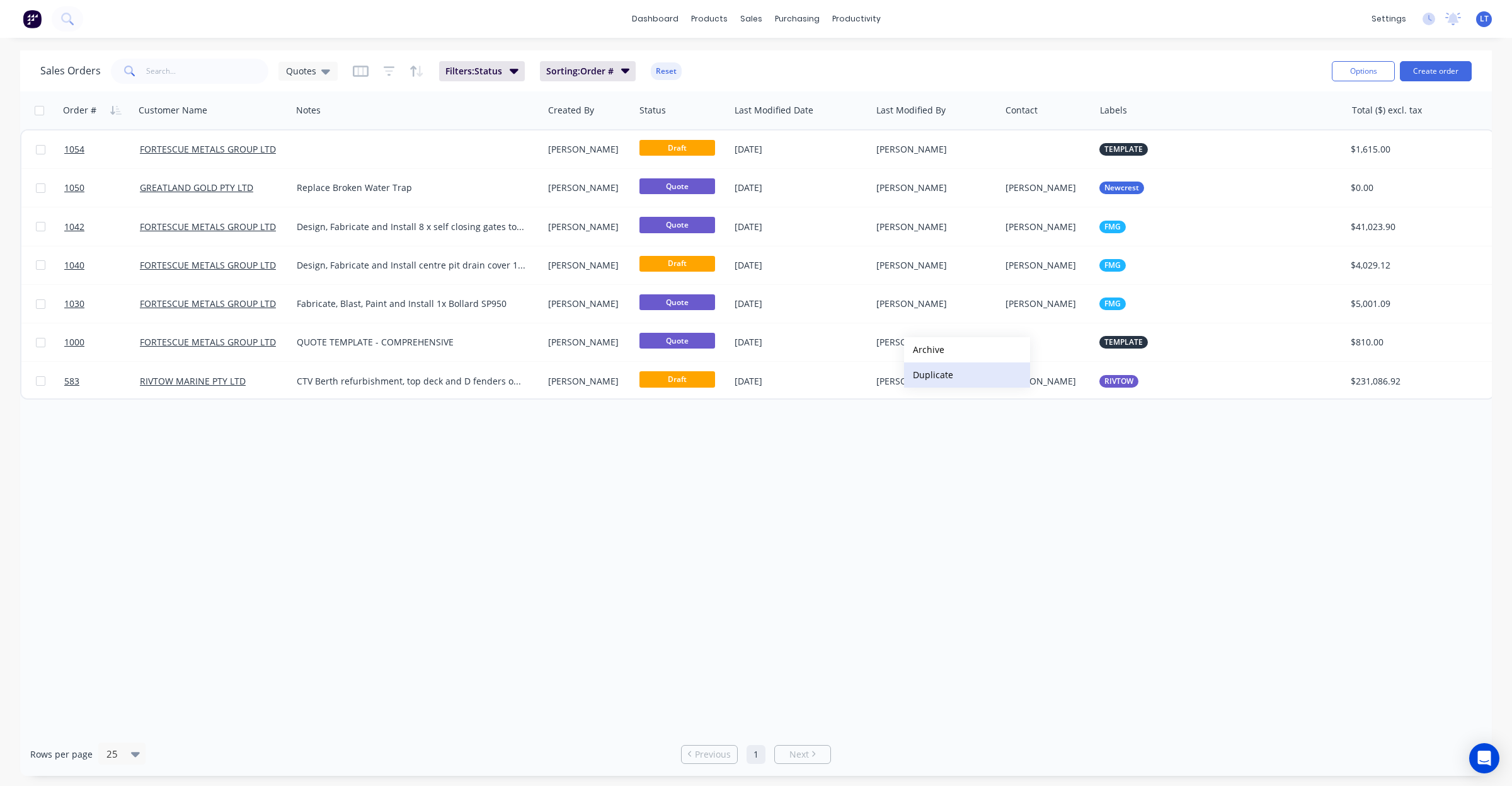
click at [947, 373] on button "Duplicate" at bounding box center [967, 375] width 126 height 25
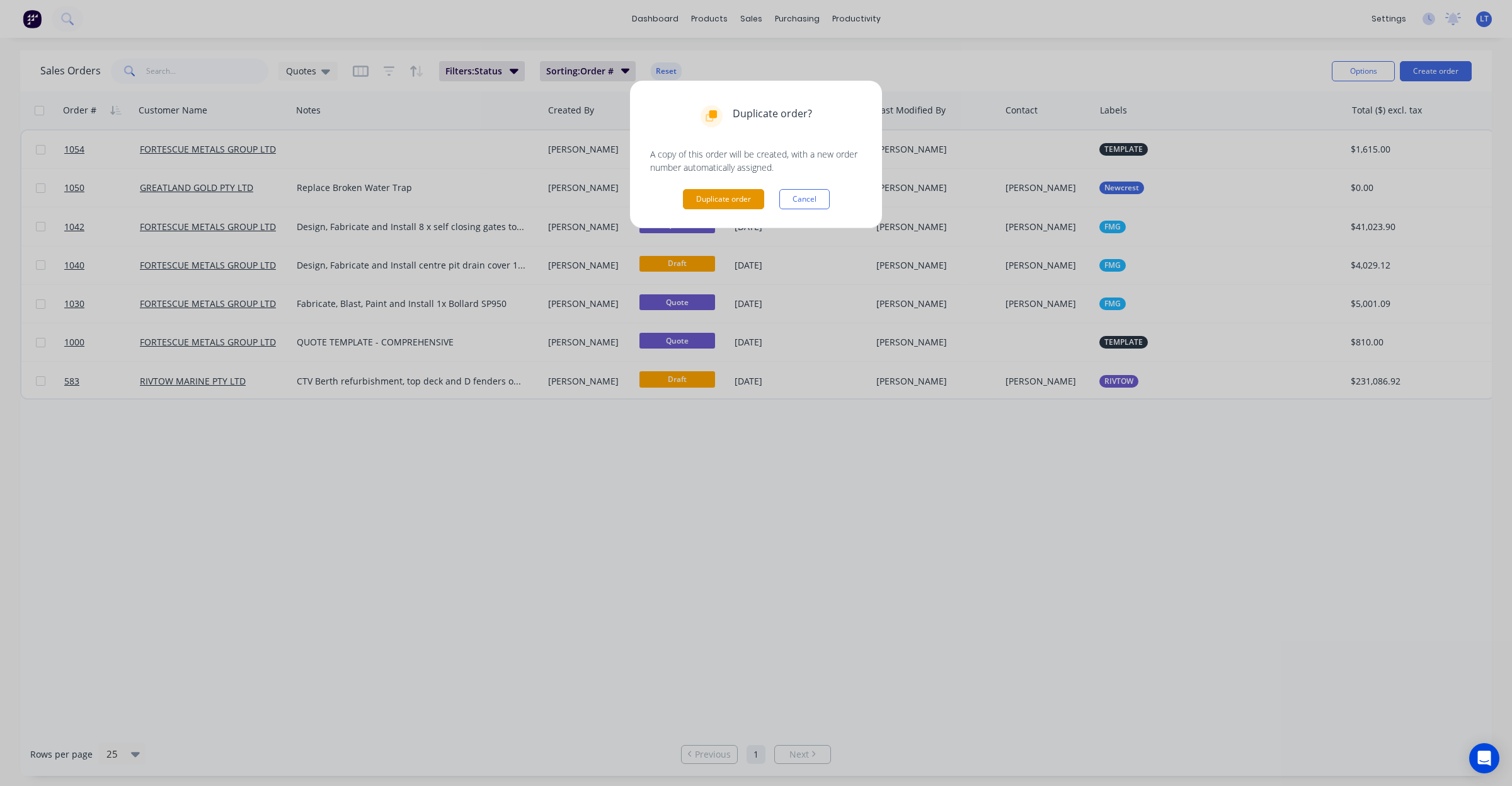
click at [739, 198] on button "Duplicate order" at bounding box center [723, 199] width 82 height 20
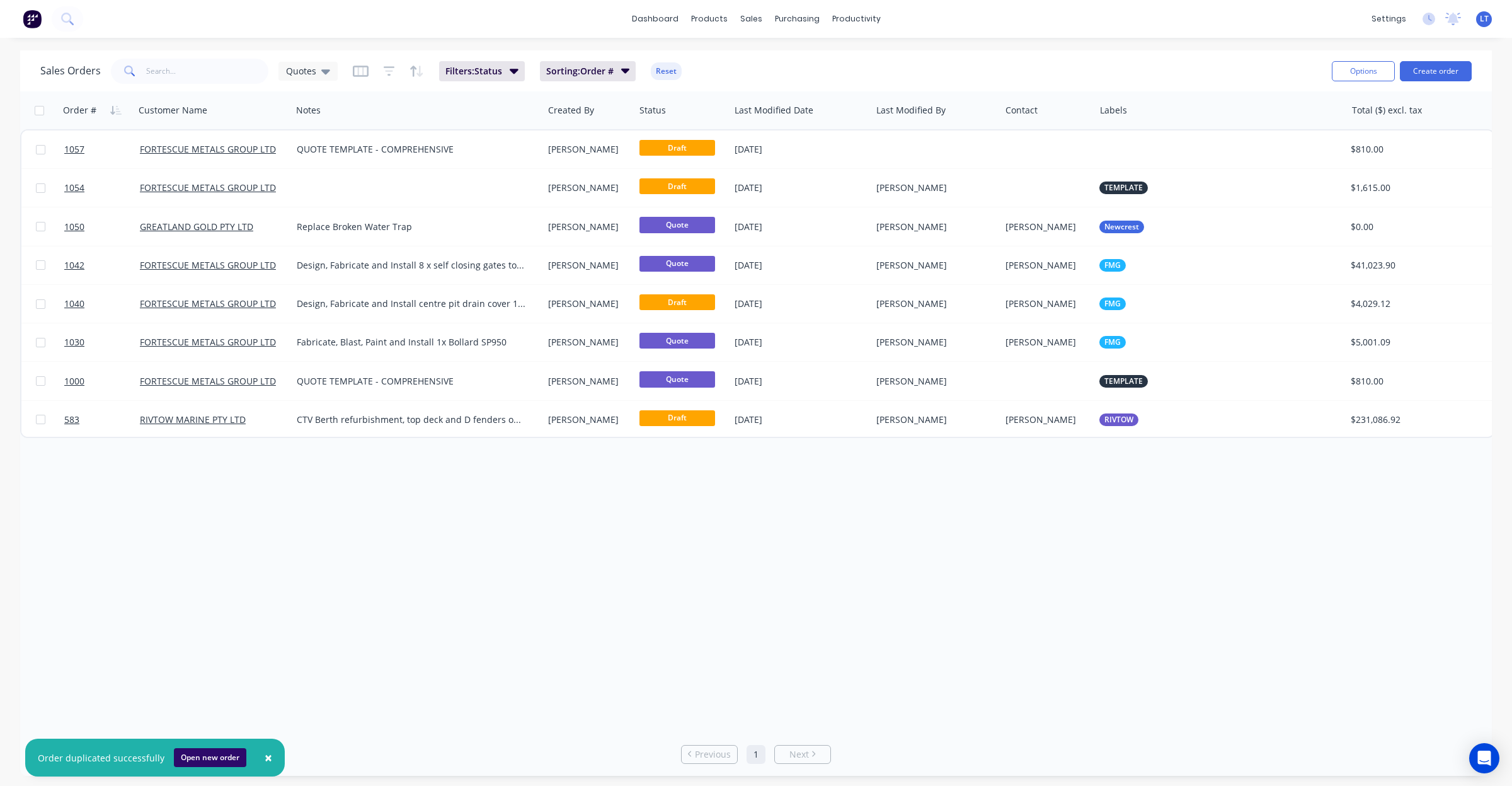
click at [206, 756] on button "Open new order" at bounding box center [210, 757] width 73 height 19
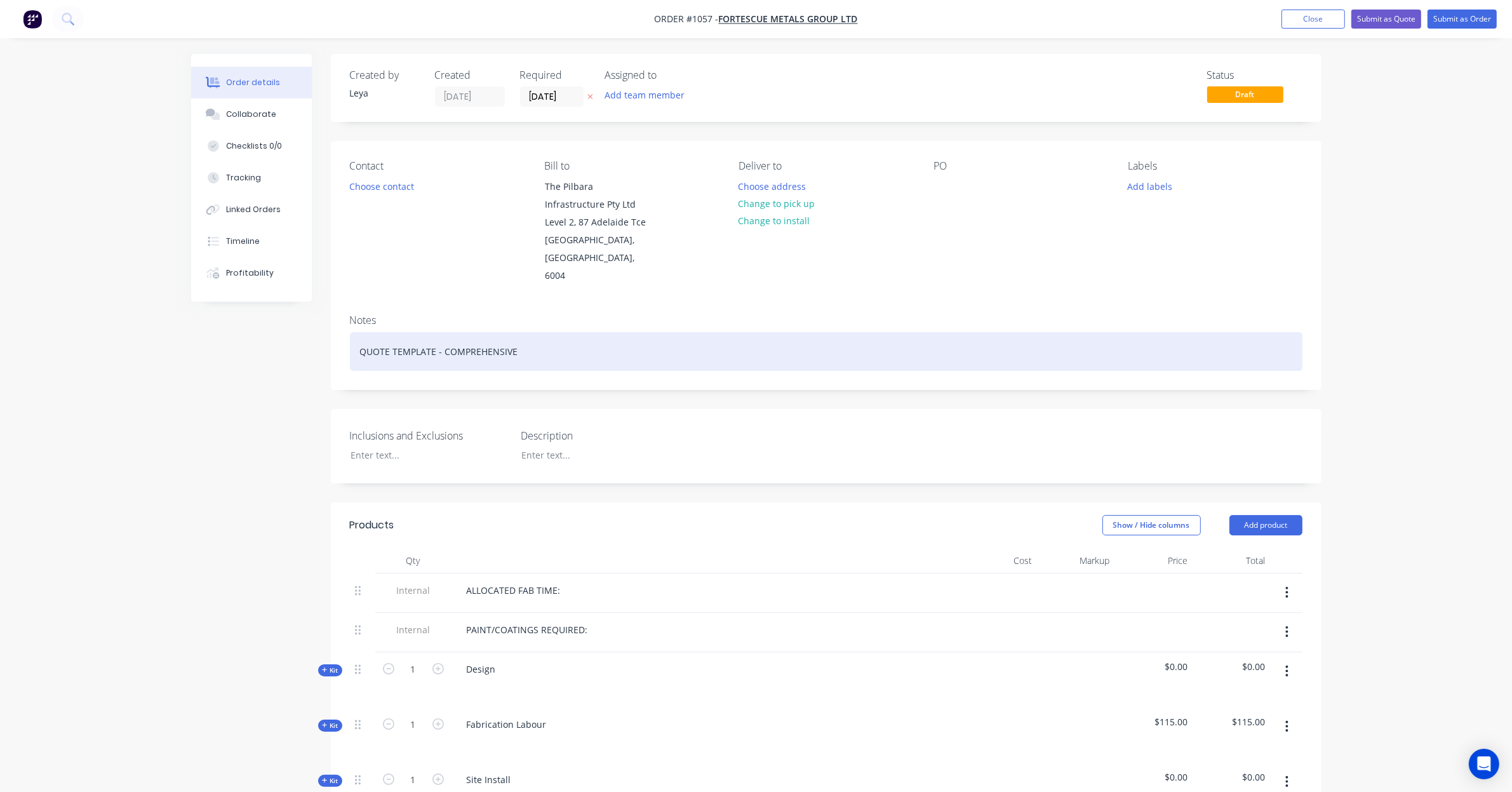
click at [451, 344] on div "QUOTE TEMPLATE - COMPREHENSIVE" at bounding box center [826, 351] width 953 height 38
drag, startPoint x: 546, startPoint y: 338, endPoint x: 277, endPoint y: 338, distance: 269.0
paste div
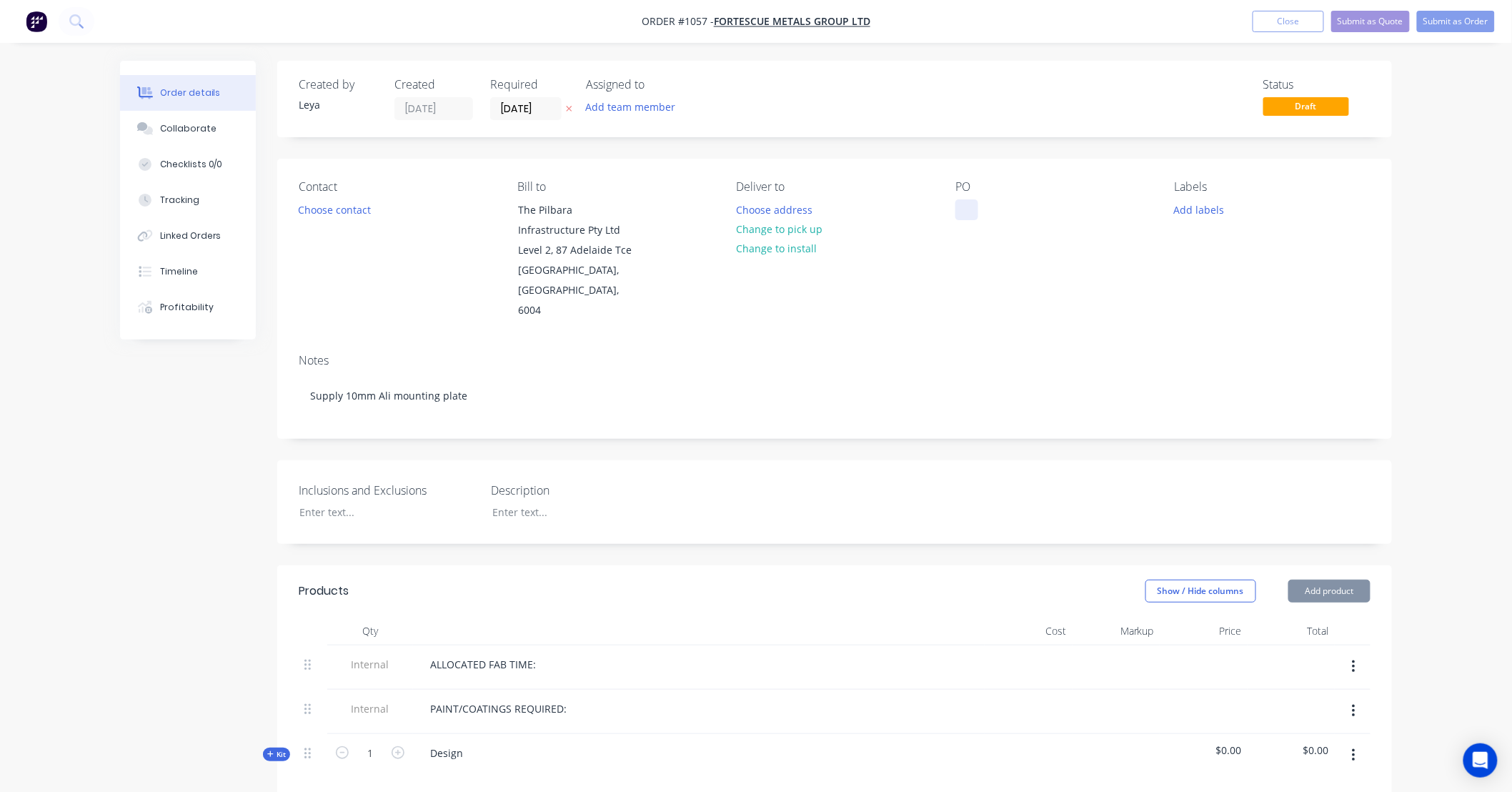
click at [977, 212] on div at bounding box center [967, 209] width 23 height 20
paste div
click at [796, 211] on button "Choose address" at bounding box center [774, 209] width 92 height 20
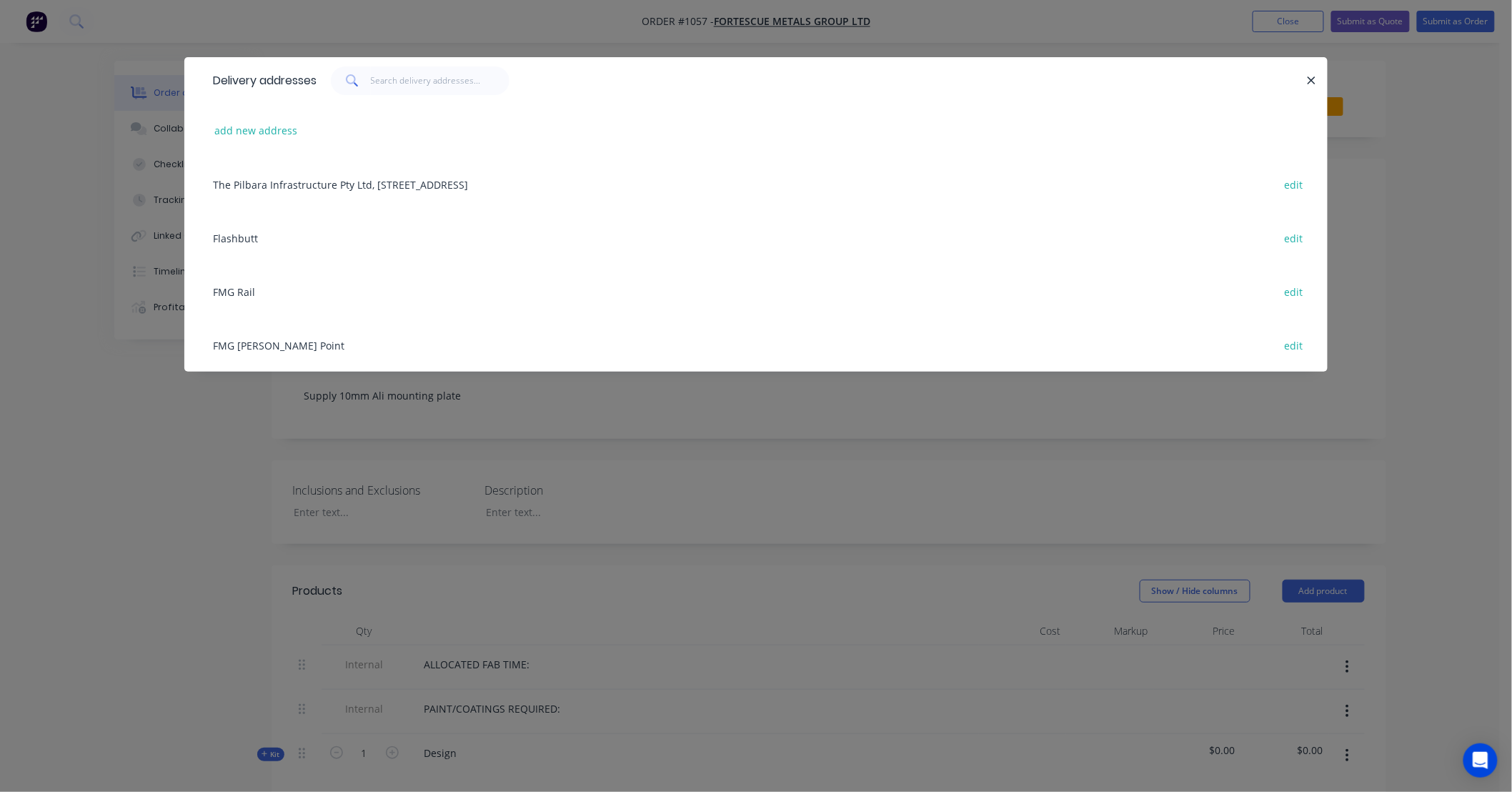
click at [276, 337] on div "FMG [PERSON_NAME] Point edit" at bounding box center [756, 344] width 1101 height 53
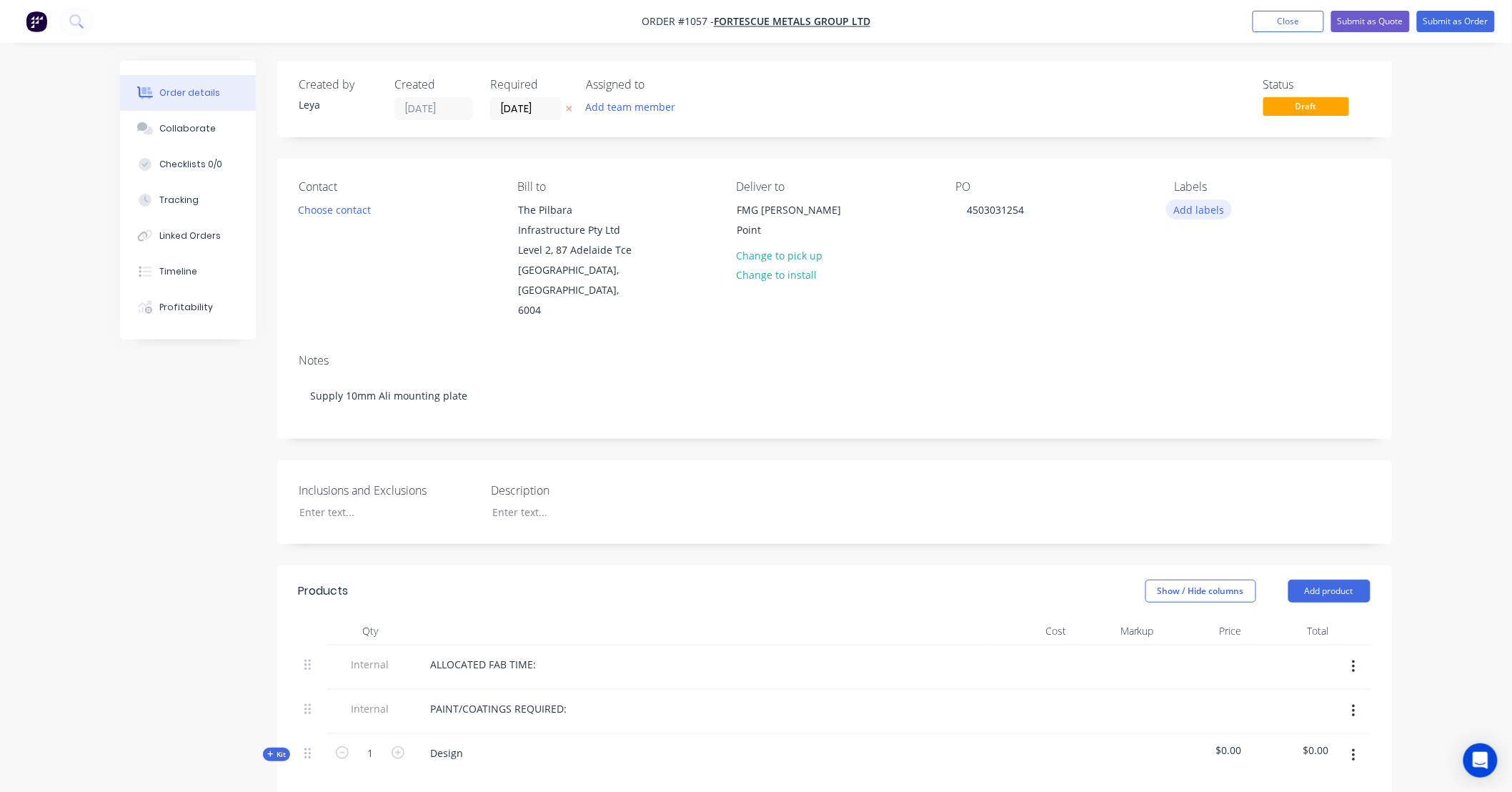
click at [1197, 209] on button "Add labels" at bounding box center [1199, 209] width 66 height 20
click at [1202, 368] on div at bounding box center [1201, 366] width 29 height 29
click at [567, 106] on icon at bounding box center [569, 109] width 7 height 8
click at [333, 209] on button "Choose contact" at bounding box center [335, 209] width 88 height 20
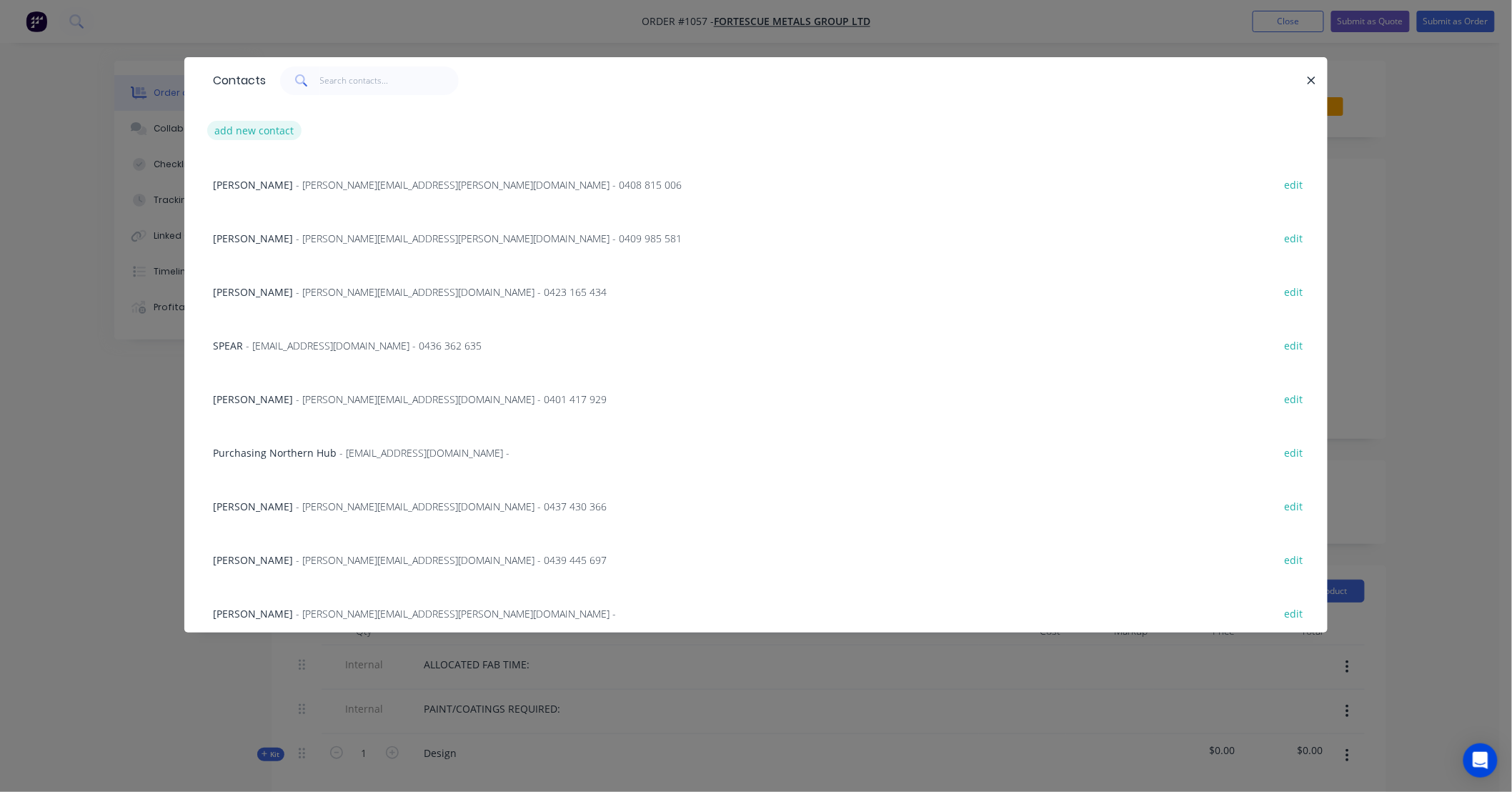
click at [271, 126] on button "add new contact" at bounding box center [254, 130] width 94 height 20
select select "AU"
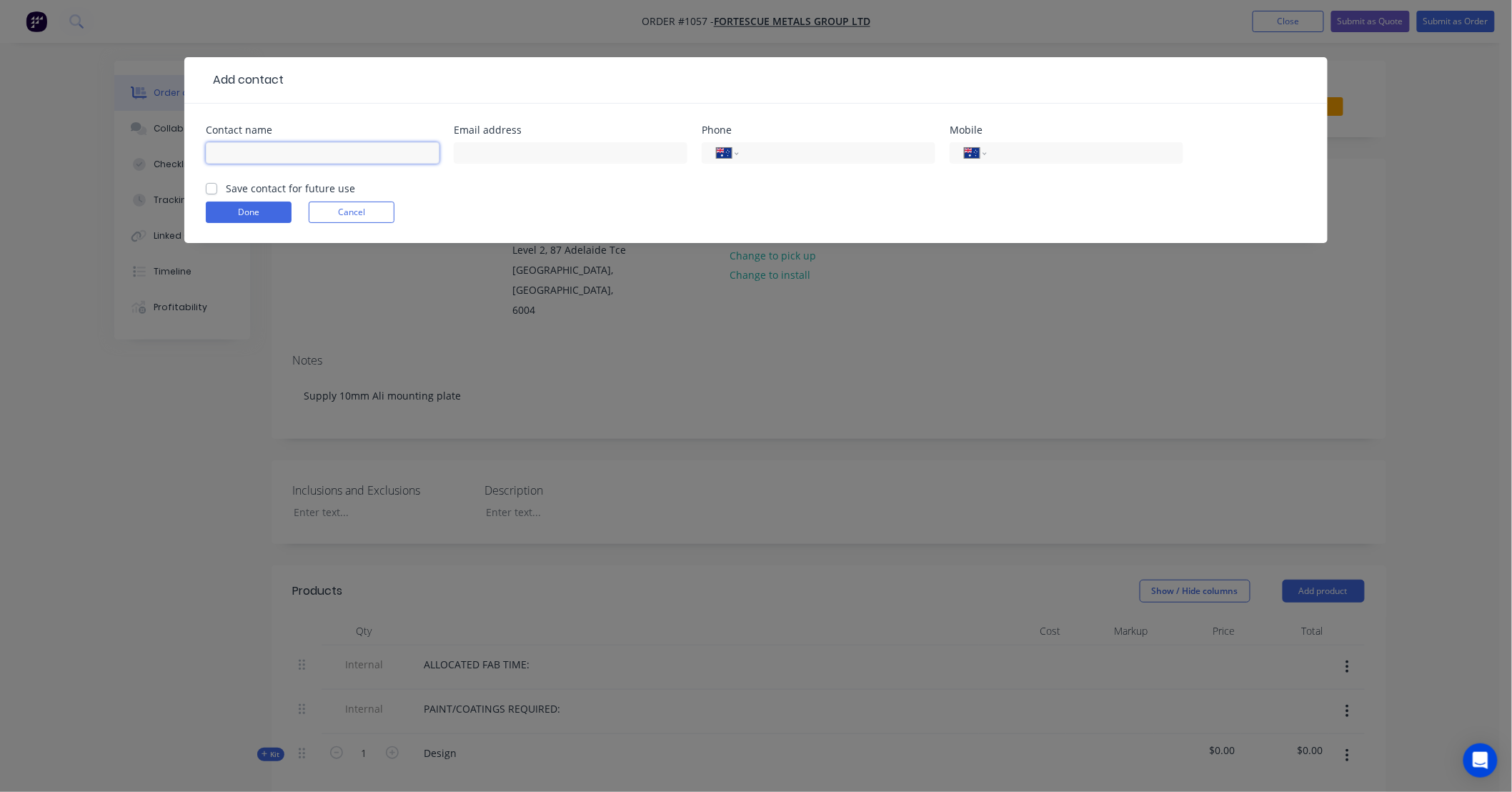
click at [388, 153] on input "text" at bounding box center [323, 153] width 234 height 21
type input "[PERSON_NAME]"
click at [577, 155] on input "text" at bounding box center [571, 153] width 234 height 21
paste input "[PERSON_NAME][EMAIL_ADDRESS][PERSON_NAME][DOMAIN_NAME]"
type input "[PERSON_NAME][EMAIL_ADDRESS][PERSON_NAME][DOMAIN_NAME]"
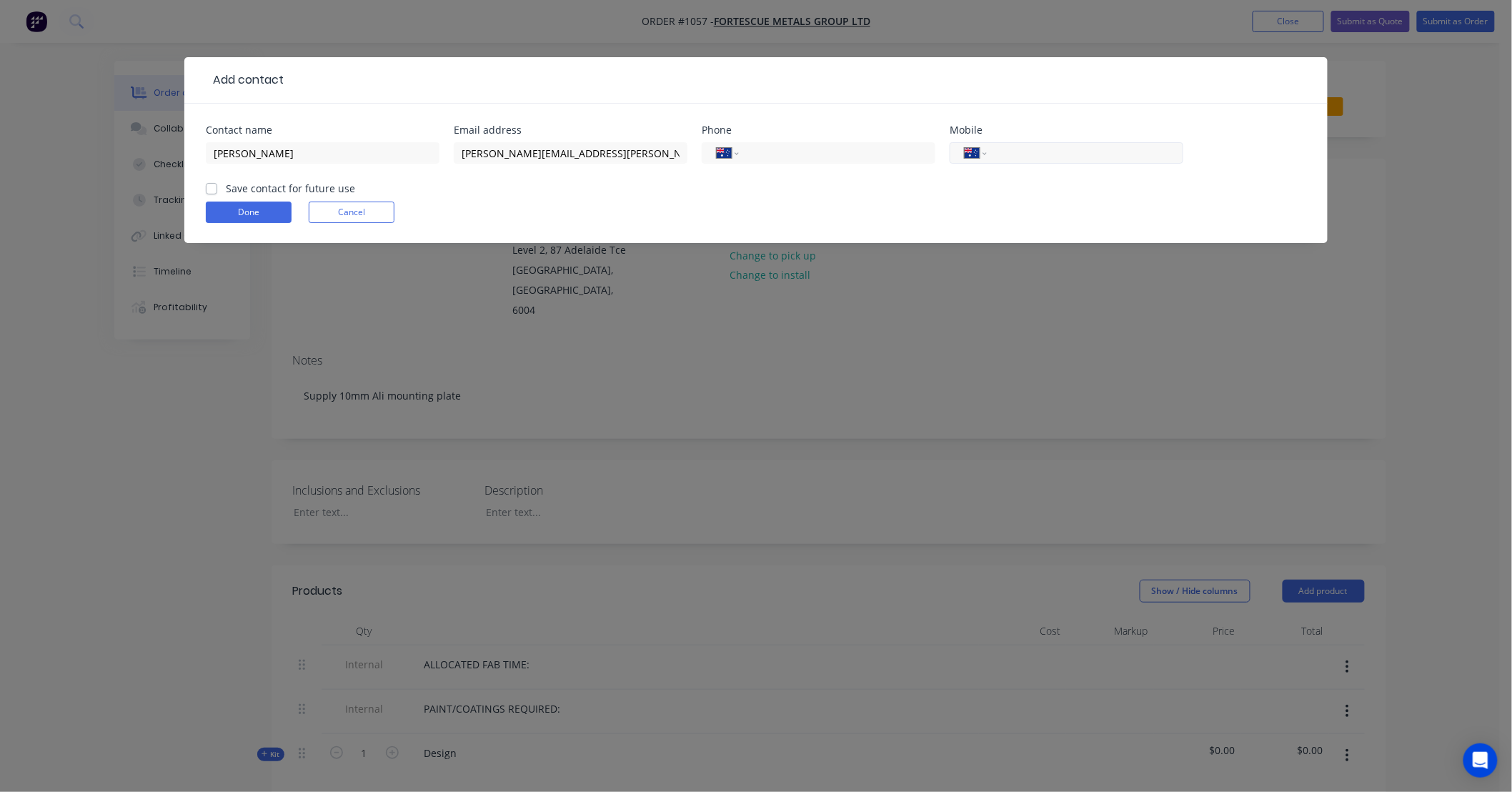
click at [1047, 153] on input "tel" at bounding box center [1082, 153] width 171 height 16
paste input "0467 978 013"
type input "0467 978 013"
click at [266, 181] on label "Save contact for future use" at bounding box center [290, 188] width 130 height 15
click at [217, 181] on input "Save contact for future use" at bounding box center [211, 187] width 11 height 14
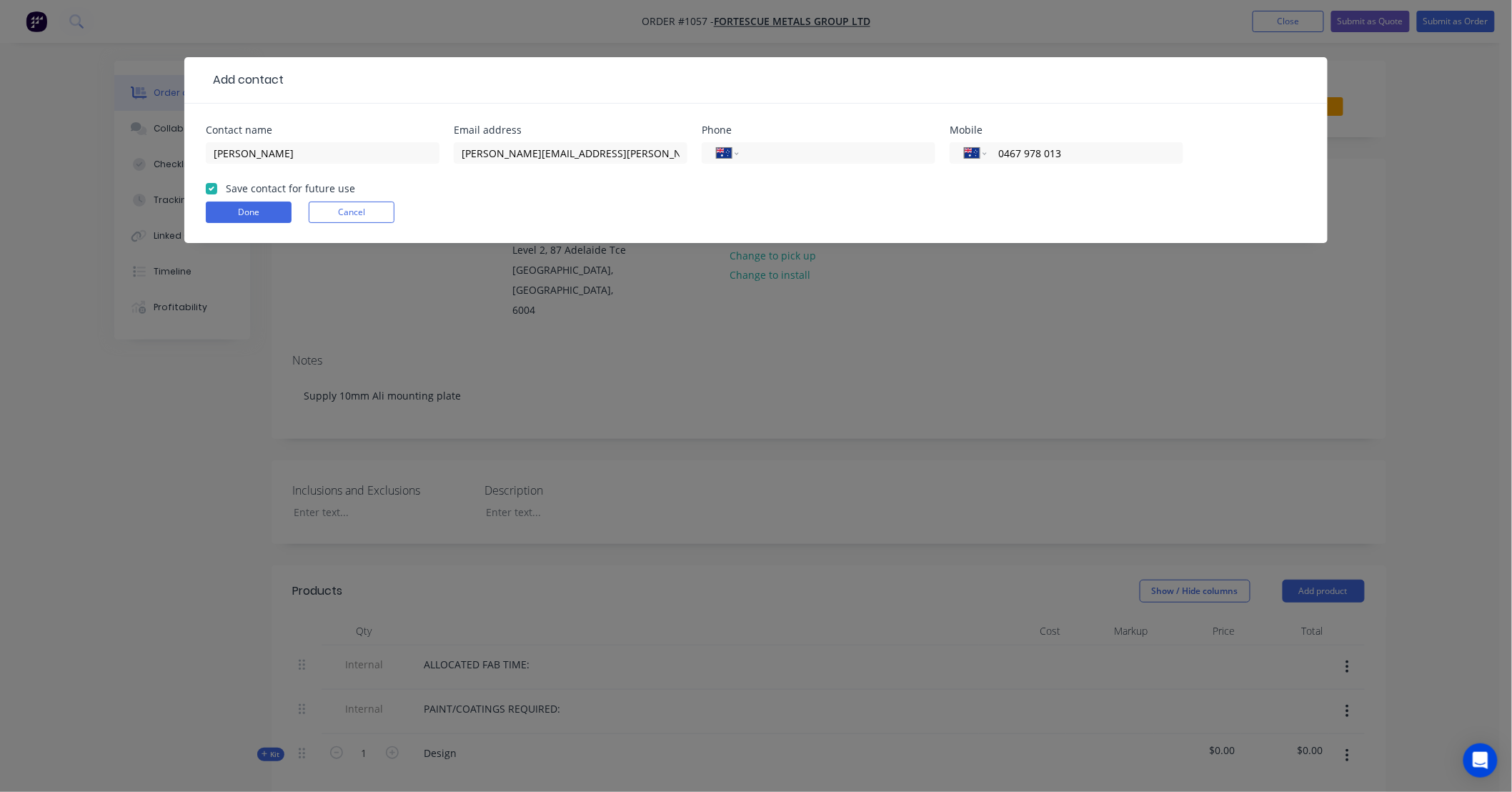
checkbox input "true"
click at [260, 212] on button "Done" at bounding box center [248, 212] width 86 height 21
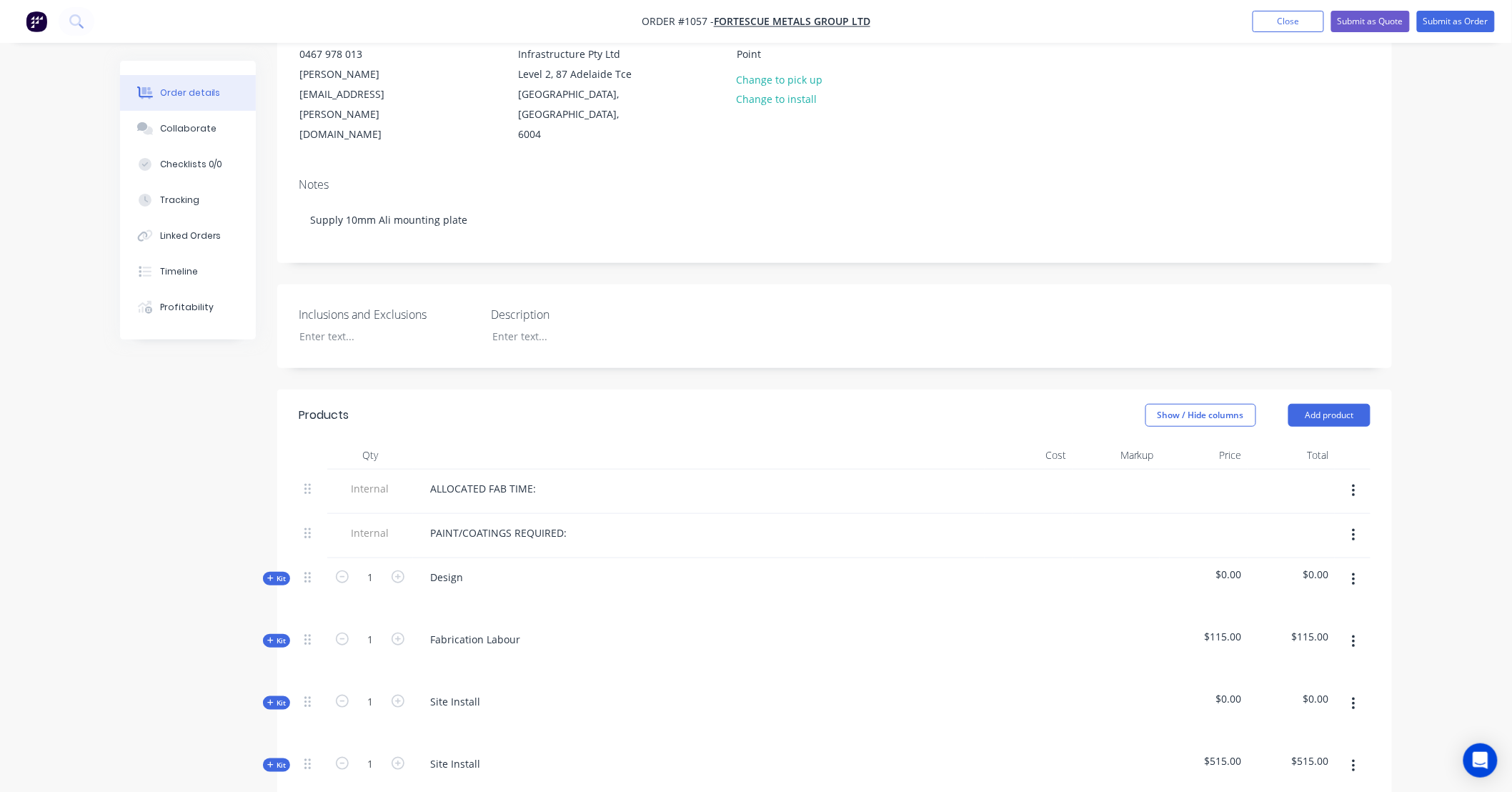
scroll to position [211, 0]
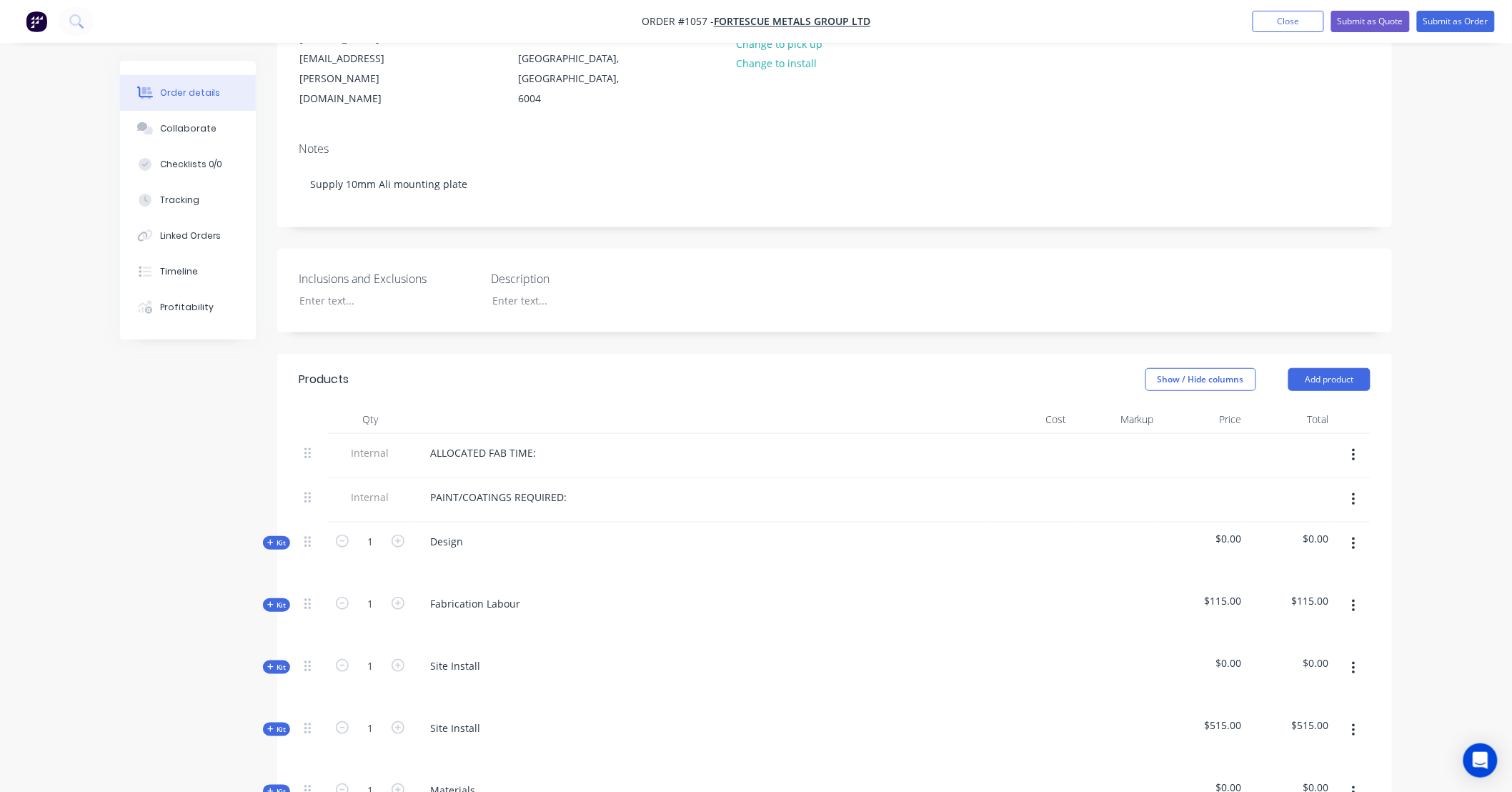
drag, startPoint x: 1376, startPoint y: 426, endPoint x: 1346, endPoint y: 438, distance: 32.3
click at [1346, 438] on div "Qty Cost Markup Price Total Internal ALLOCATED FAB TIME: Internal PAINT/COATING…" at bounding box center [834, 798] width 1114 height 785
click at [1359, 443] on button "button" at bounding box center [1354, 455] width 34 height 25
click at [1324, 516] on div "Duplicate Delete" at bounding box center [1303, 506] width 136 height 64
click at [1325, 510] on div "Delete" at bounding box center [1303, 521] width 110 height 20
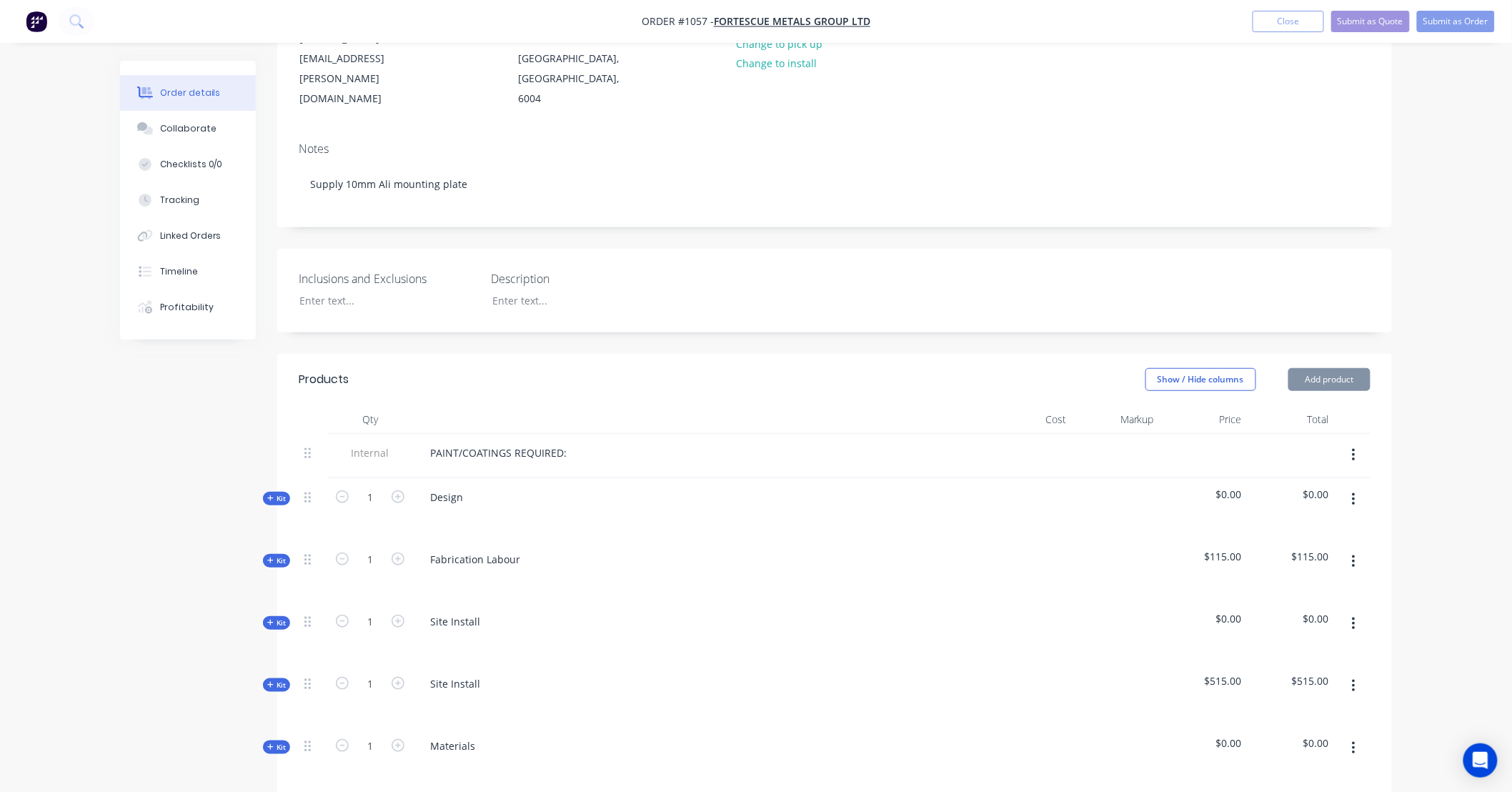
click at [1354, 443] on button "button" at bounding box center [1354, 455] width 34 height 25
drag, startPoint x: 1332, startPoint y: 503, endPoint x: 1346, endPoint y: 488, distance: 20.5
click at [1332, 510] on div "Delete" at bounding box center [1303, 521] width 110 height 20
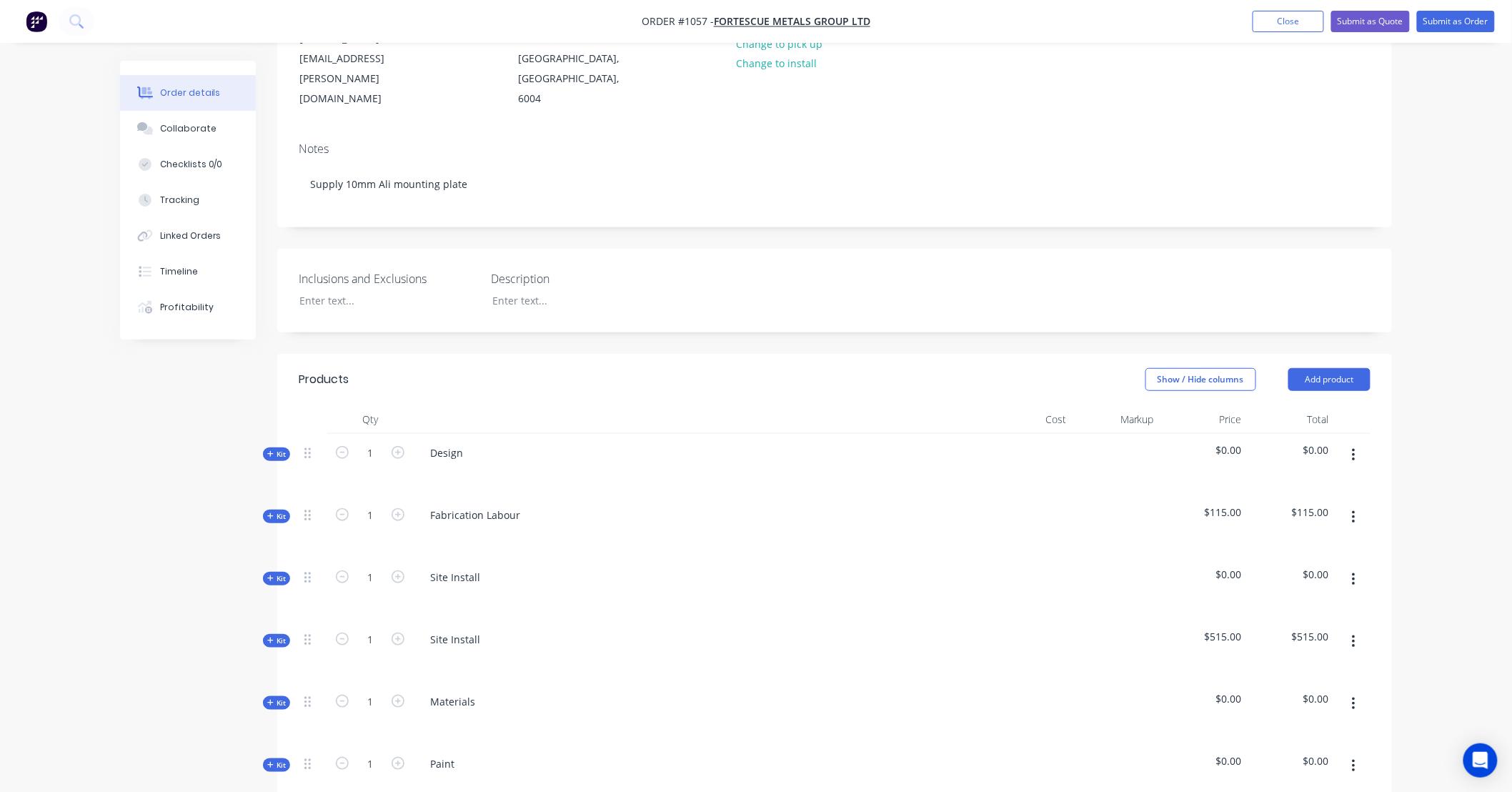
click at [1363, 443] on button "button" at bounding box center [1354, 455] width 34 height 25
click at [1328, 568] on div "Delete" at bounding box center [1303, 578] width 110 height 20
click at [284, 447] on div "Kit" at bounding box center [276, 454] width 27 height 14
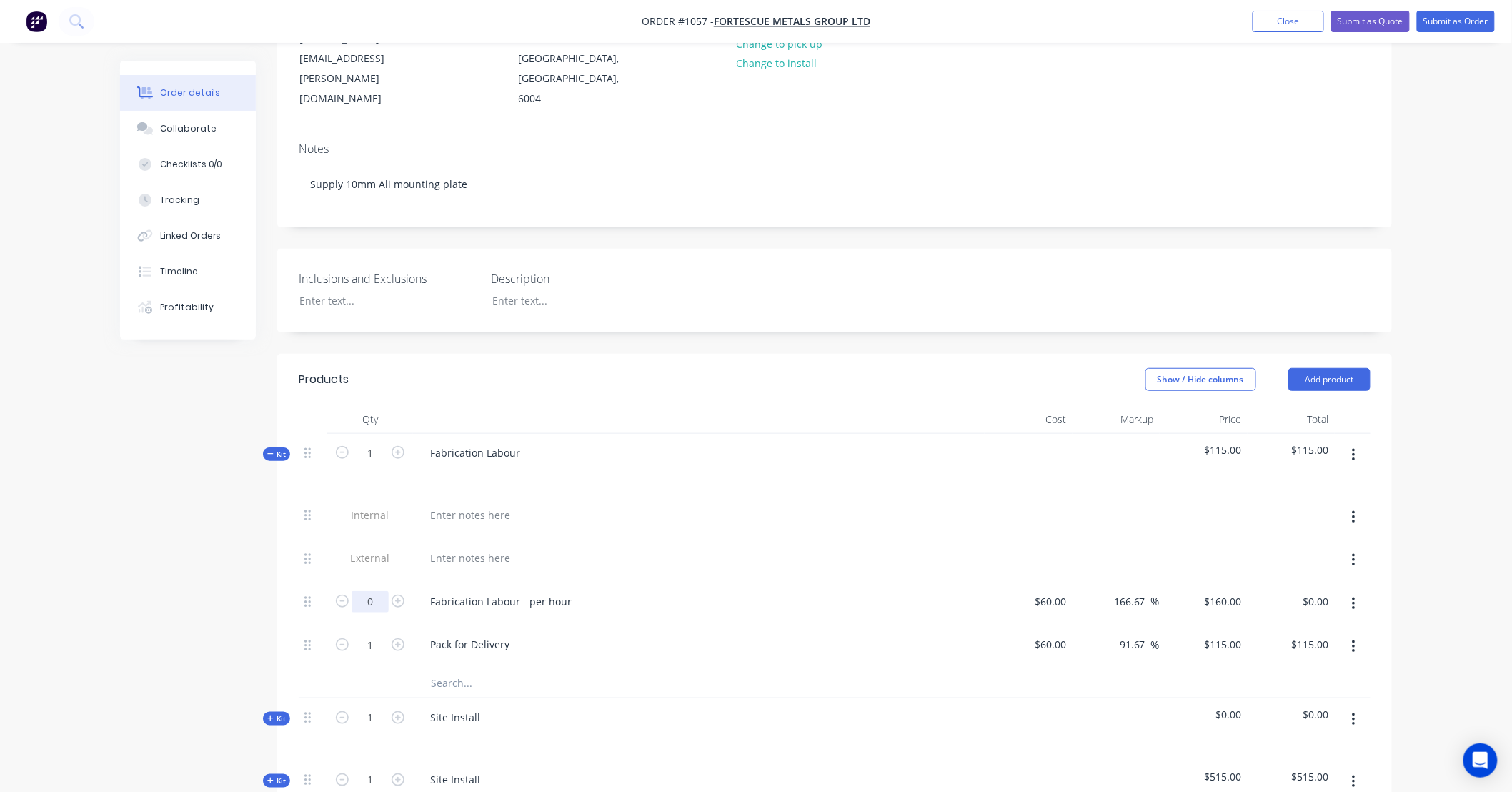
click at [377, 591] on input "0" at bounding box center [371, 601] width 37 height 21
type input "1"
type input "$160.00"
click at [1359, 633] on button "button" at bounding box center [1354, 646] width 34 height 25
click at [1335, 731] on div "Delete" at bounding box center [1303, 741] width 110 height 20
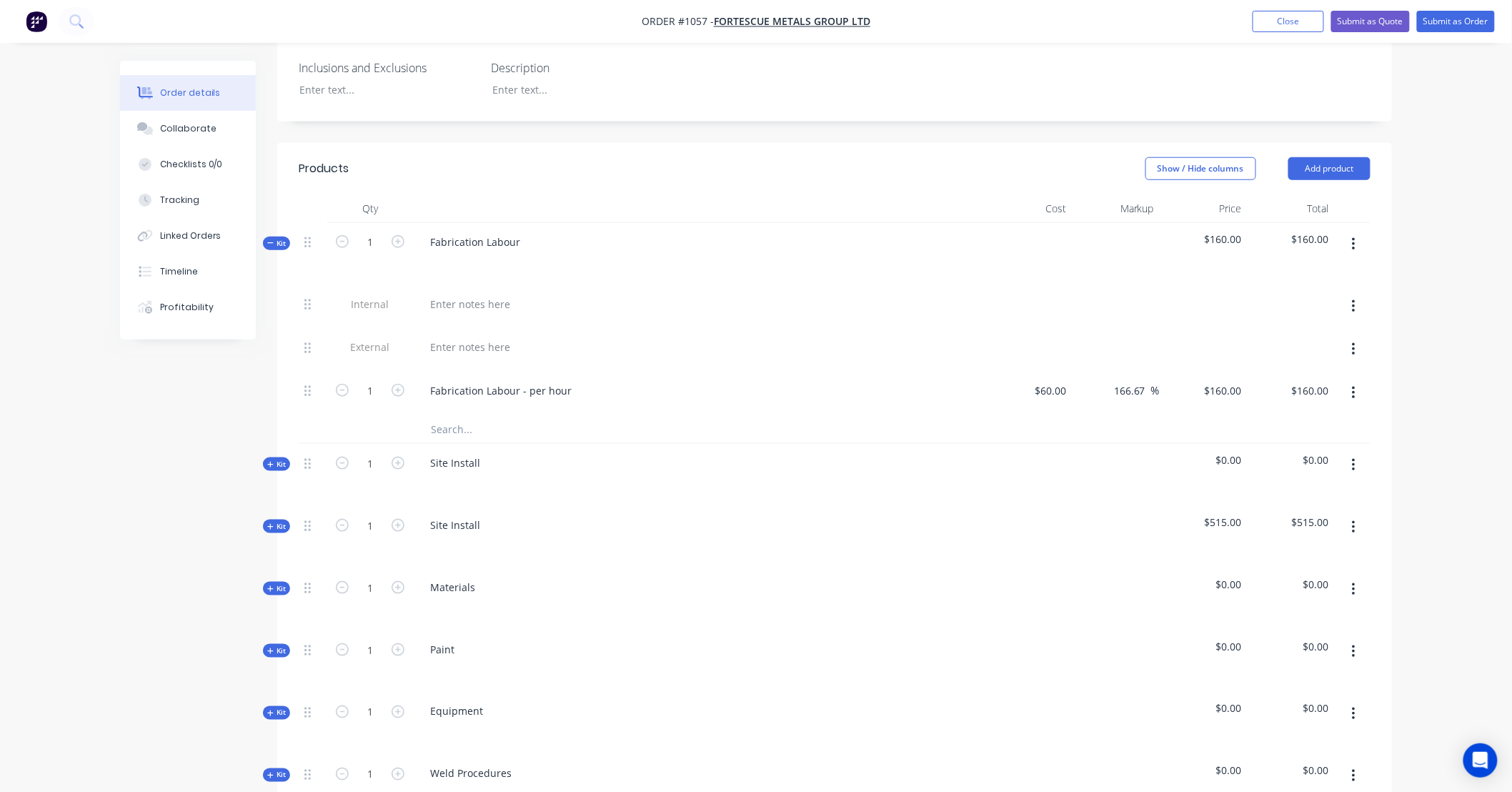
scroll to position [423, 0]
click at [1351, 452] on button "button" at bounding box center [1354, 465] width 34 height 25
click at [1324, 577] on div "Delete" at bounding box center [1303, 588] width 110 height 20
click at [1360, 452] on button "button" at bounding box center [1354, 465] width 34 height 25
click at [1324, 577] on div "Delete" at bounding box center [1303, 588] width 110 height 20
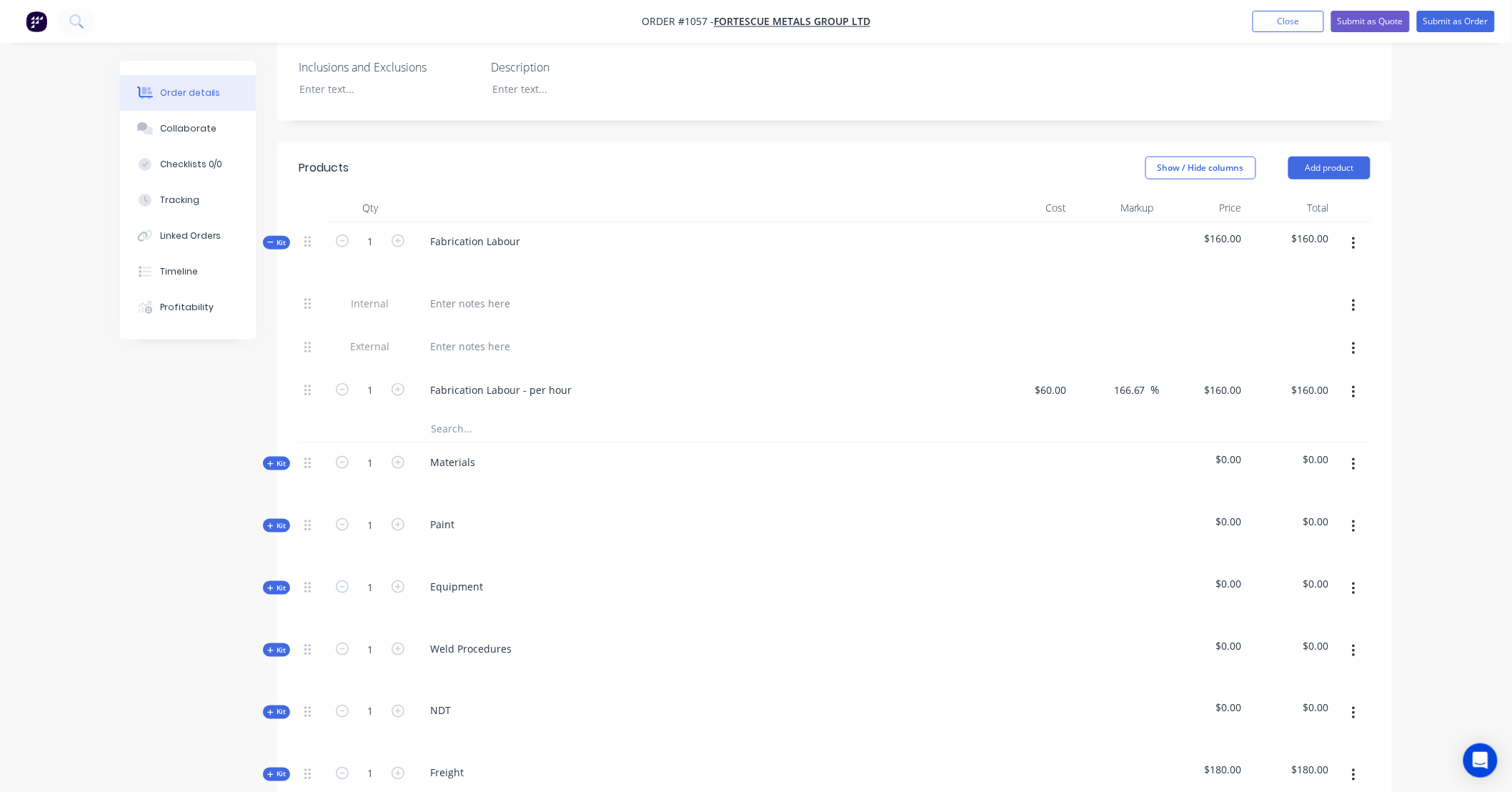
click at [271, 460] on icon at bounding box center [271, 464] width 7 height 7
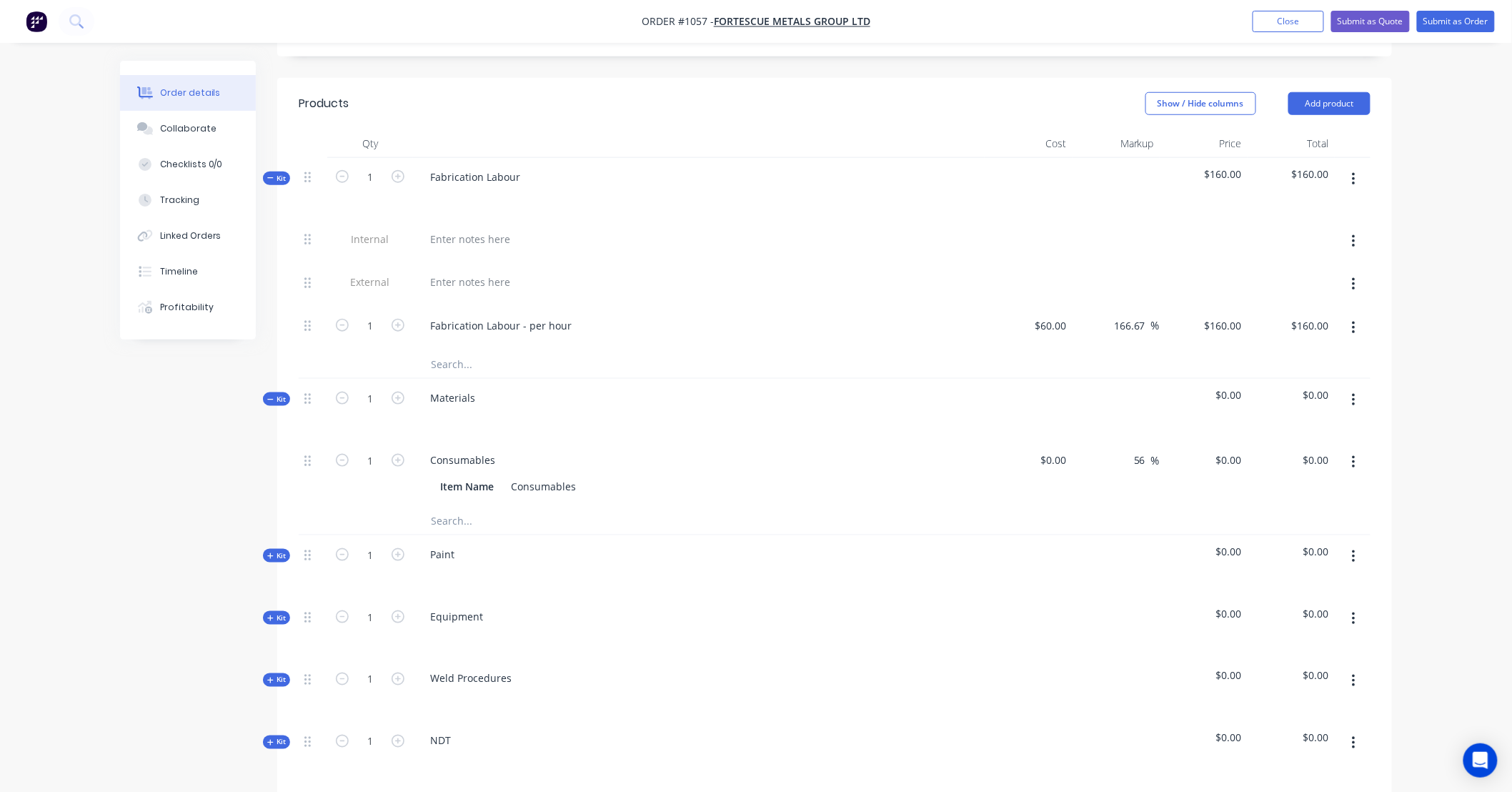
scroll to position [476, 0]
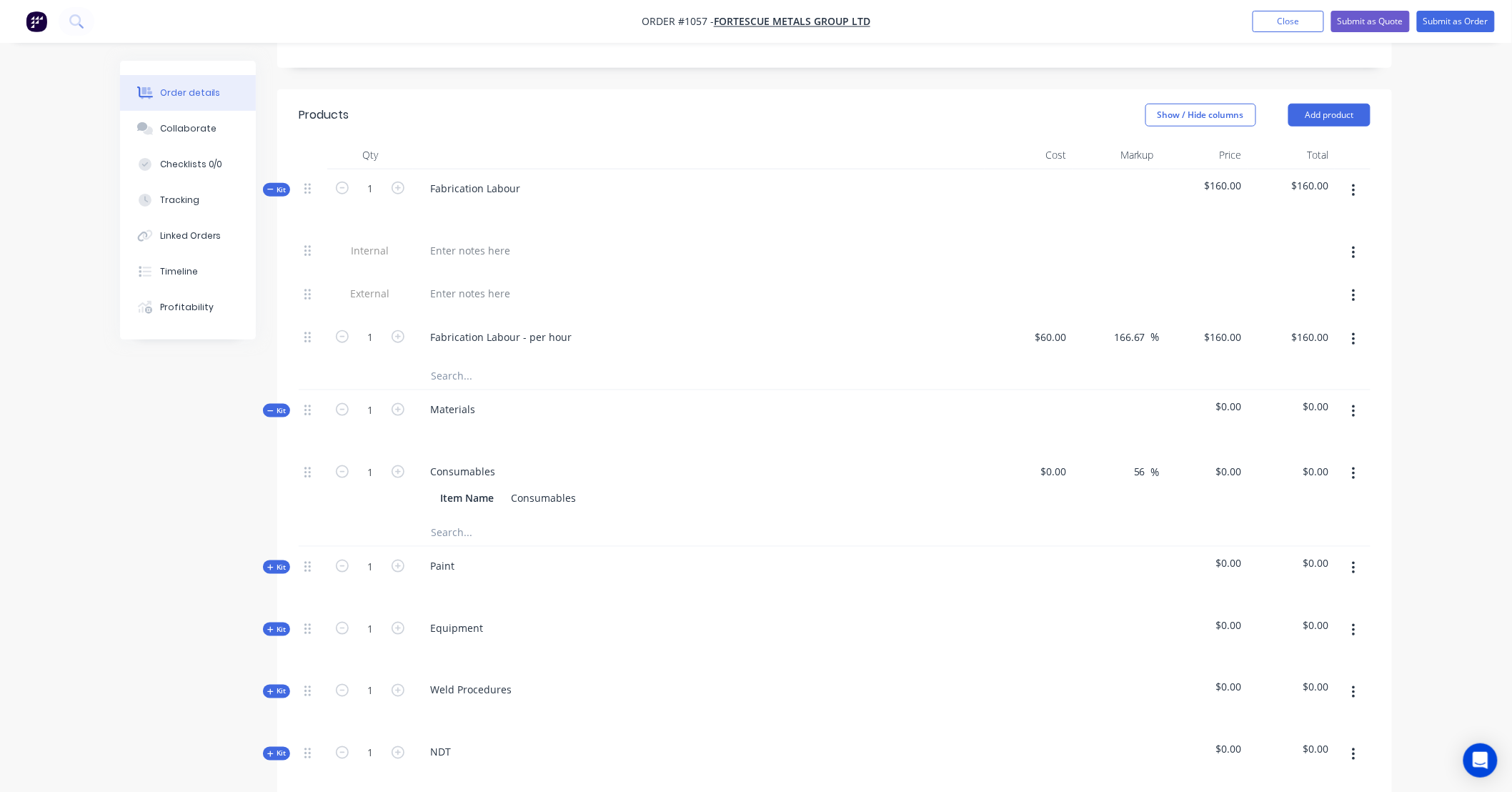
drag, startPoint x: 477, startPoint y: 500, endPoint x: 492, endPoint y: 503, distance: 15.3
click at [479, 517] on input "text" at bounding box center [572, 532] width 286 height 29
type input "Laser Cutter"
click at [493, 546] on button "Add Laser Cutter to kit" at bounding box center [633, 569] width 429 height 46
click at [1061, 526] on input at bounding box center [1056, 536] width 33 height 20
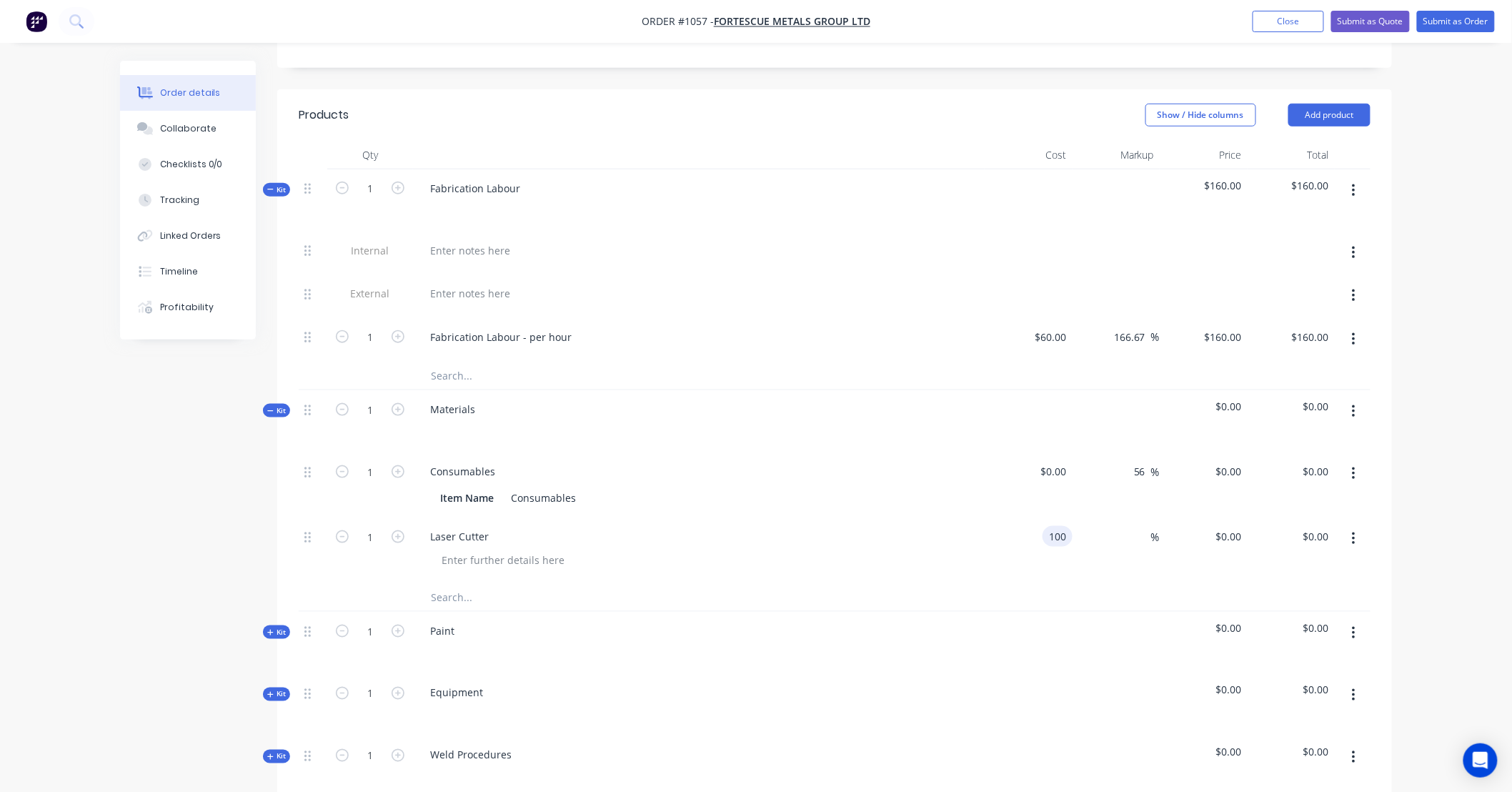
type input "$100.00"
type input "130"
type input "30"
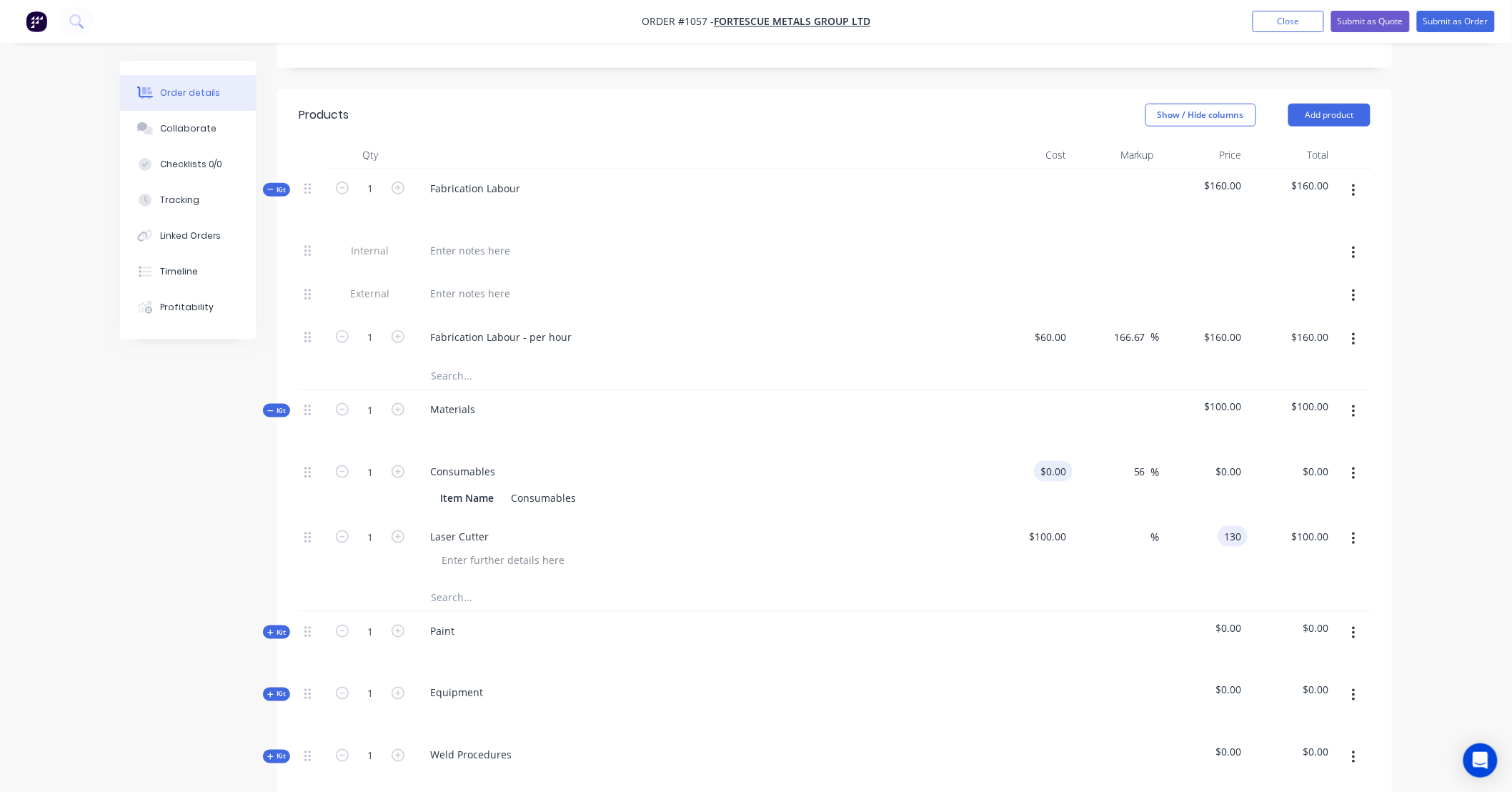
type input "$130.00"
type input "130.00"
type input "0"
type input "$130.00"
click at [1059, 460] on input "0" at bounding box center [1056, 471] width 33 height 20
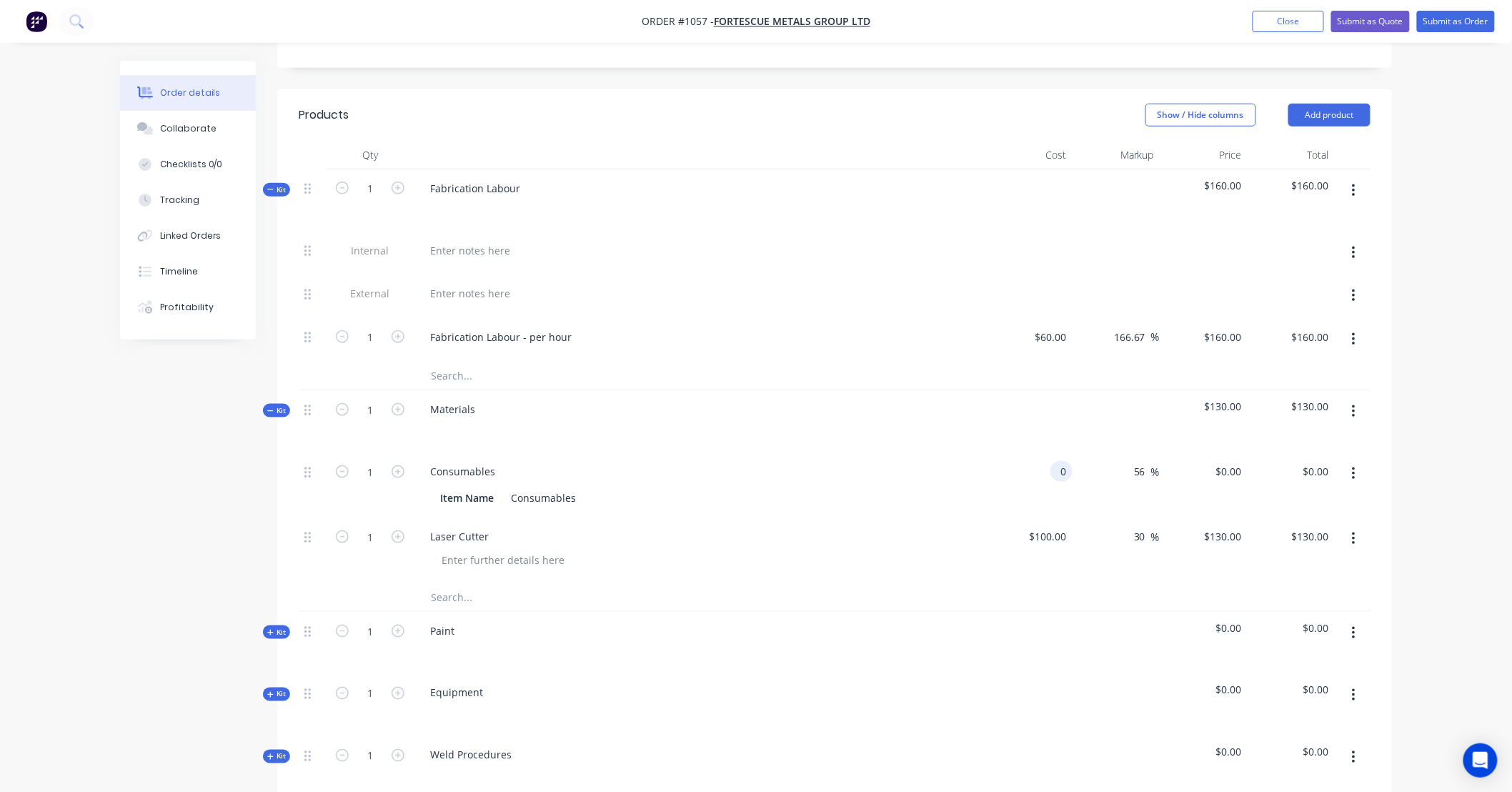
type input "$0.00"
type input "50"
type input "0.00"
type input "$50.00"
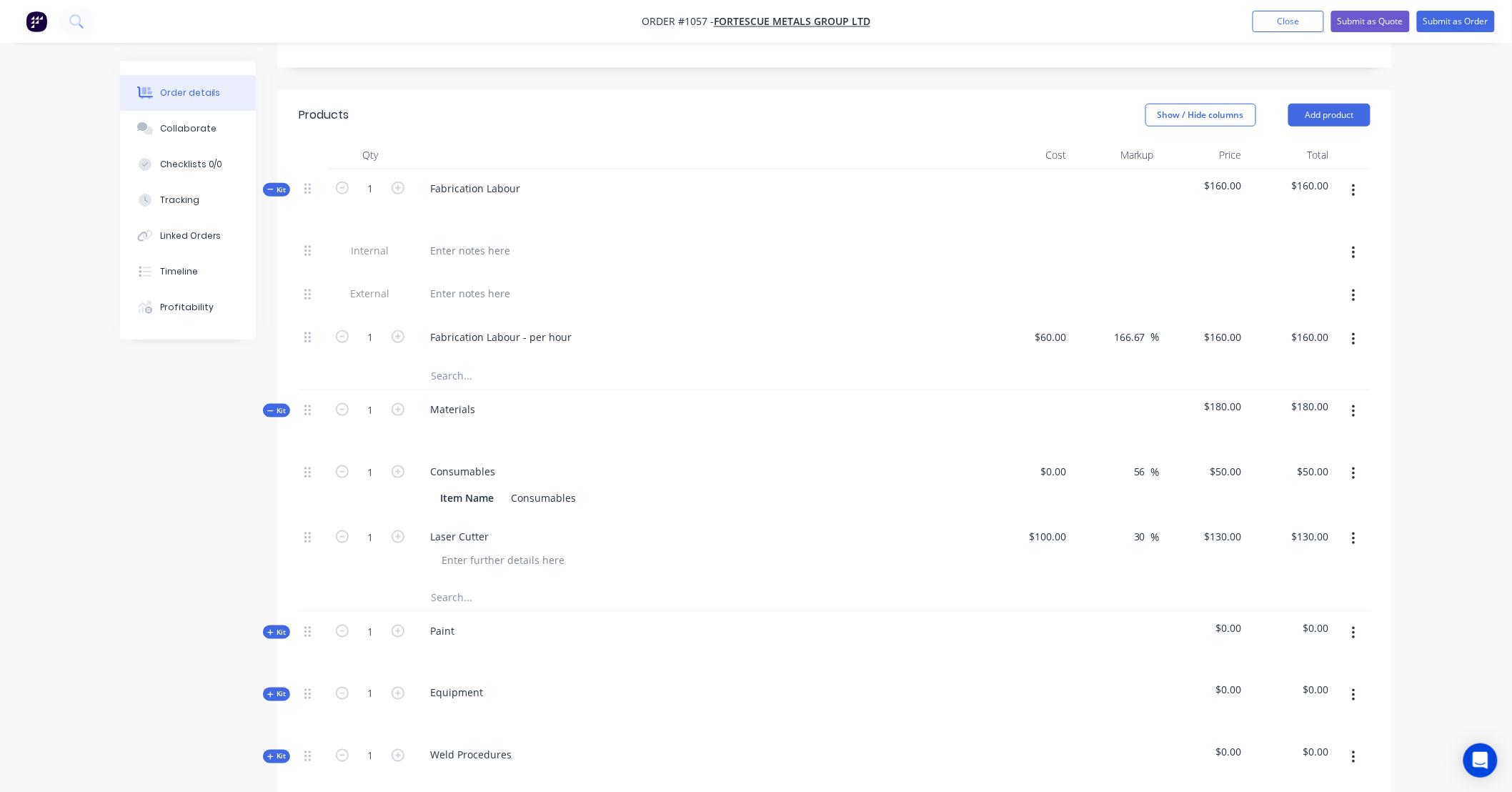
click at [1358, 620] on button "button" at bounding box center [1354, 633] width 34 height 25
click at [1334, 746] on div "Delete" at bounding box center [1303, 756] width 110 height 20
click at [1346, 620] on button "button" at bounding box center [1354, 633] width 34 height 25
click at [1331, 746] on div "Delete" at bounding box center [1303, 756] width 110 height 20
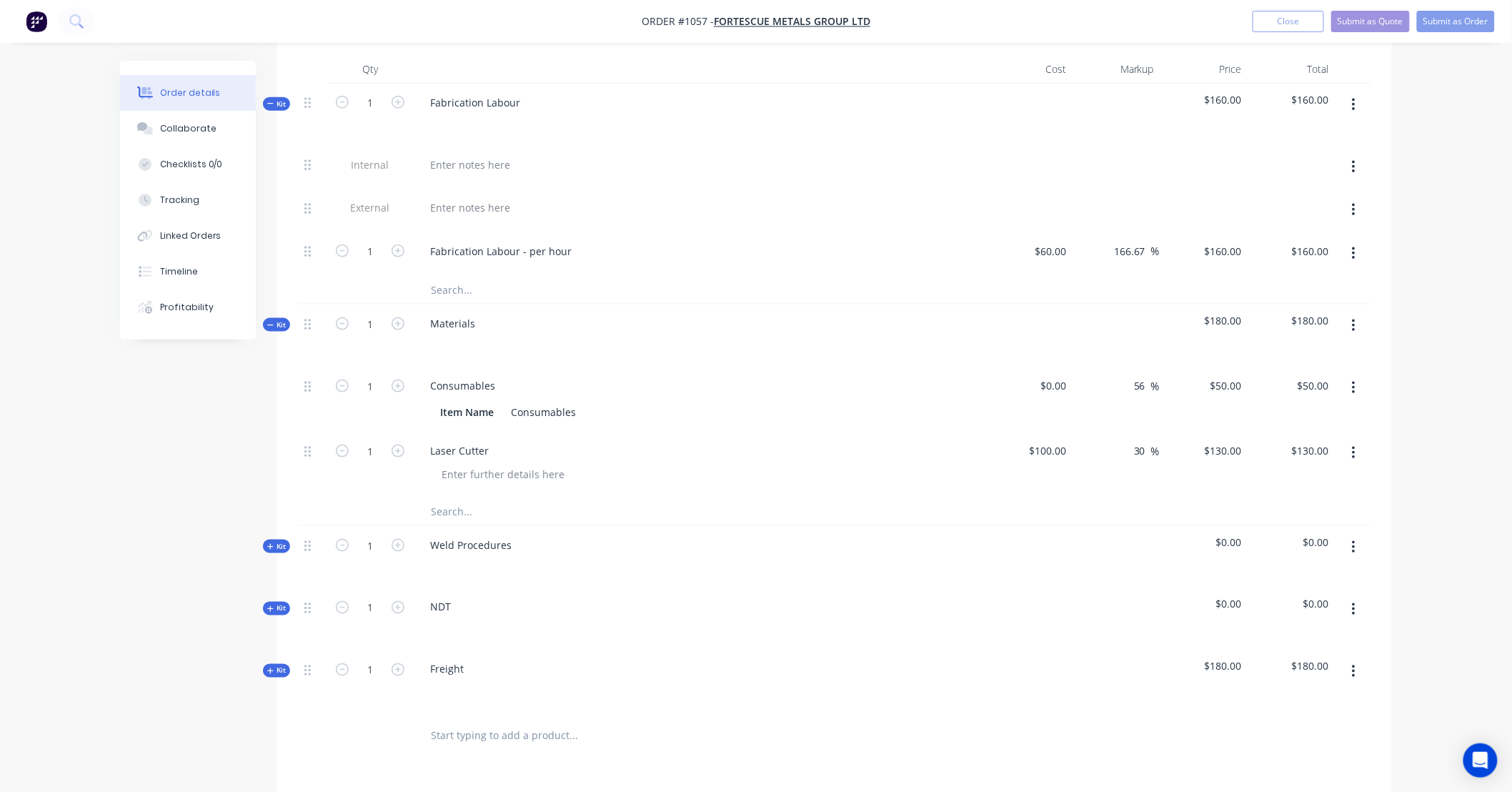
scroll to position [661, 0]
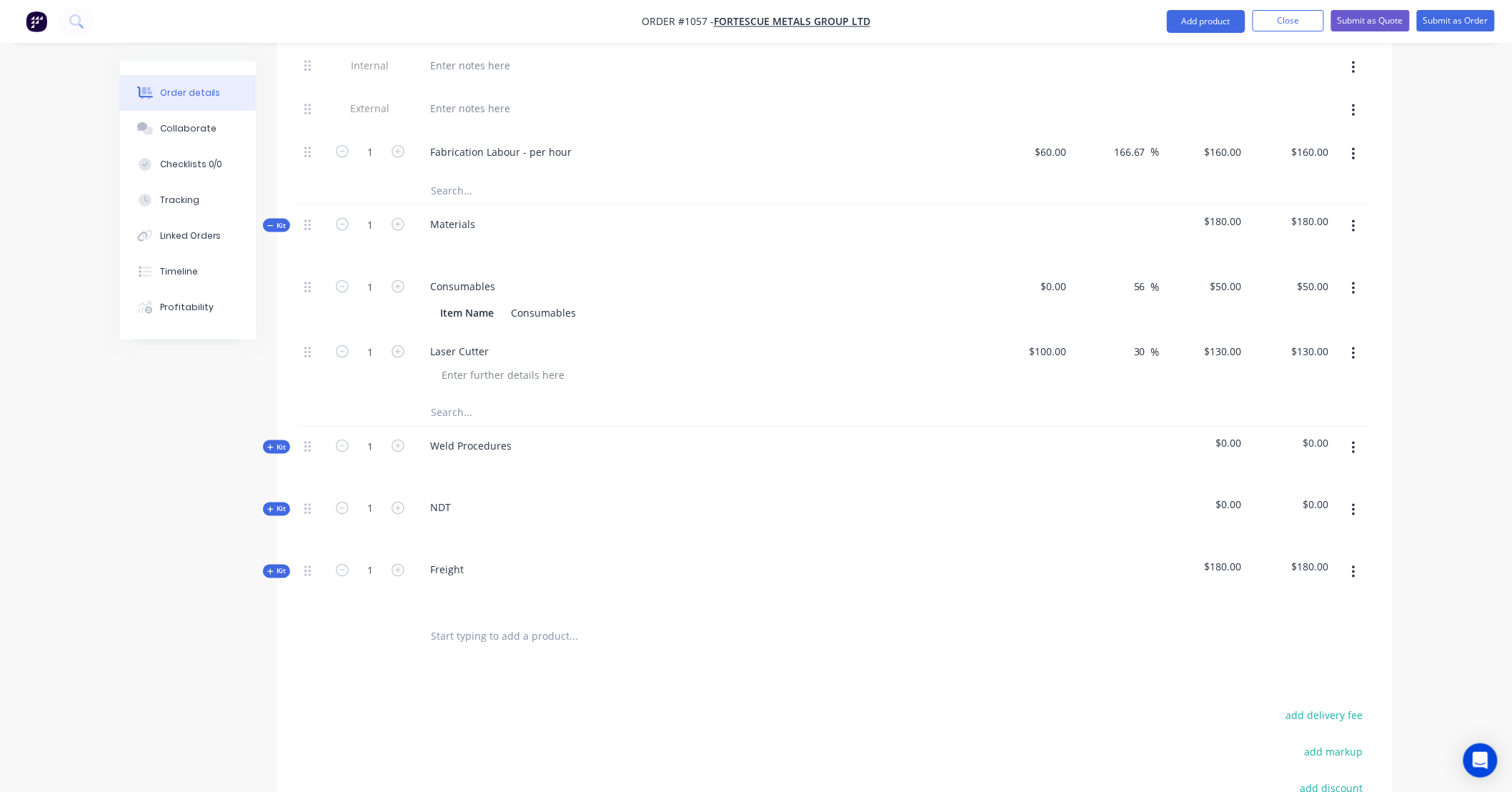
click at [1352, 438] on button "button" at bounding box center [1354, 448] width 34 height 25
click at [1332, 561] on div "Delete" at bounding box center [1303, 571] width 110 height 20
click at [1359, 435] on button "button" at bounding box center [1354, 448] width 34 height 25
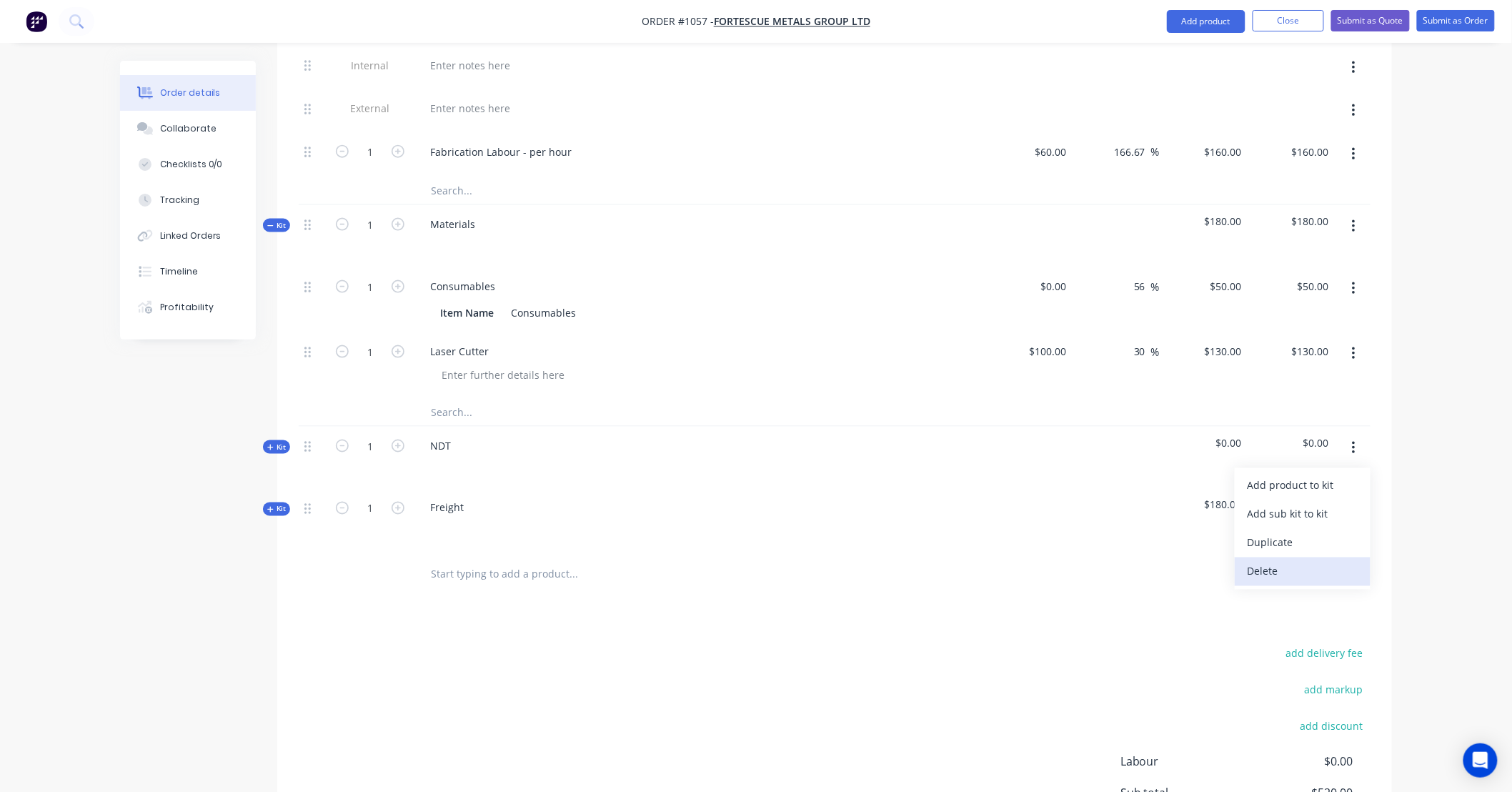
click at [1326, 561] on div "Delete" at bounding box center [1303, 571] width 110 height 20
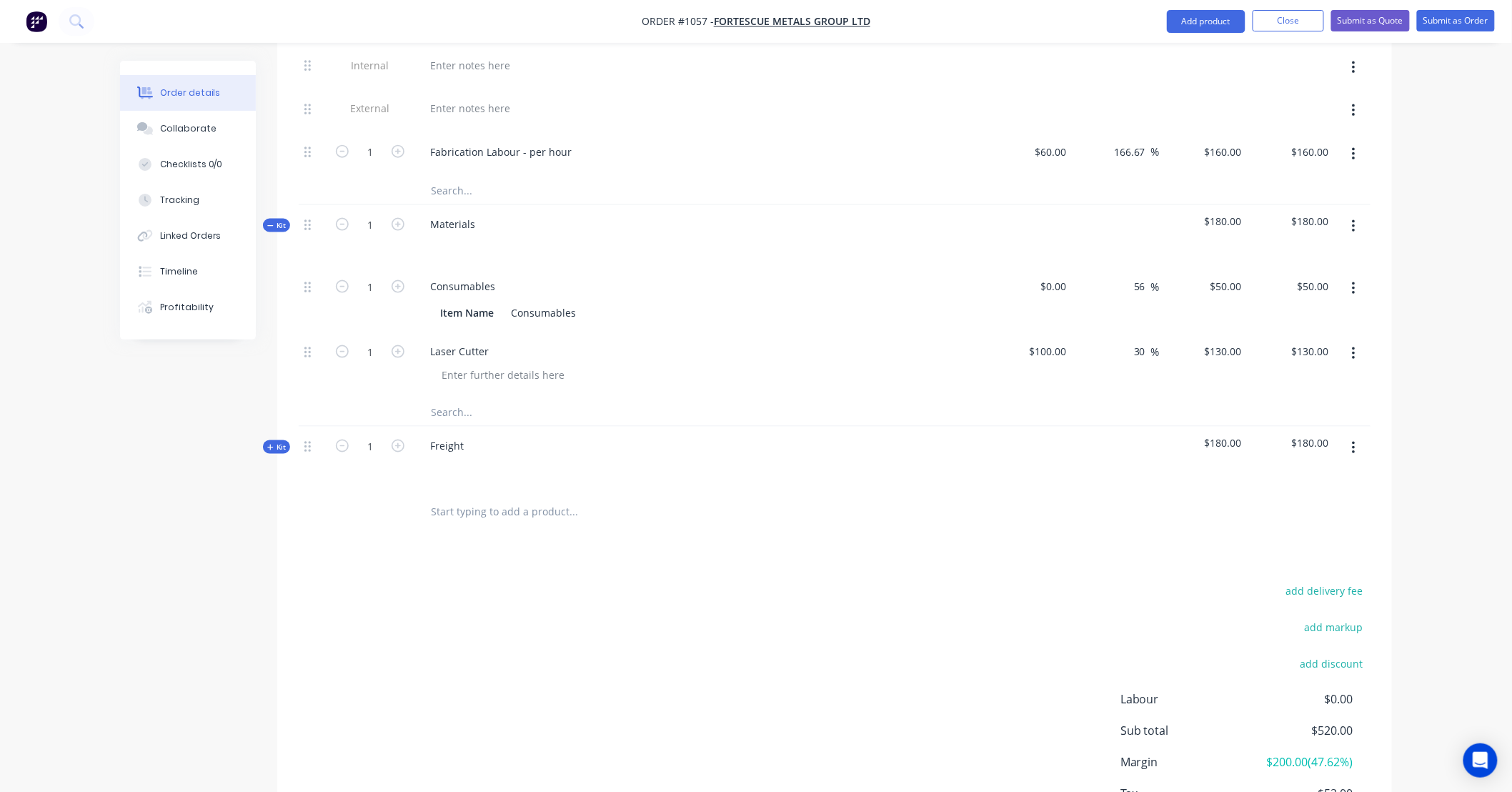
click at [282, 442] on span "Kit" at bounding box center [276, 447] width 19 height 11
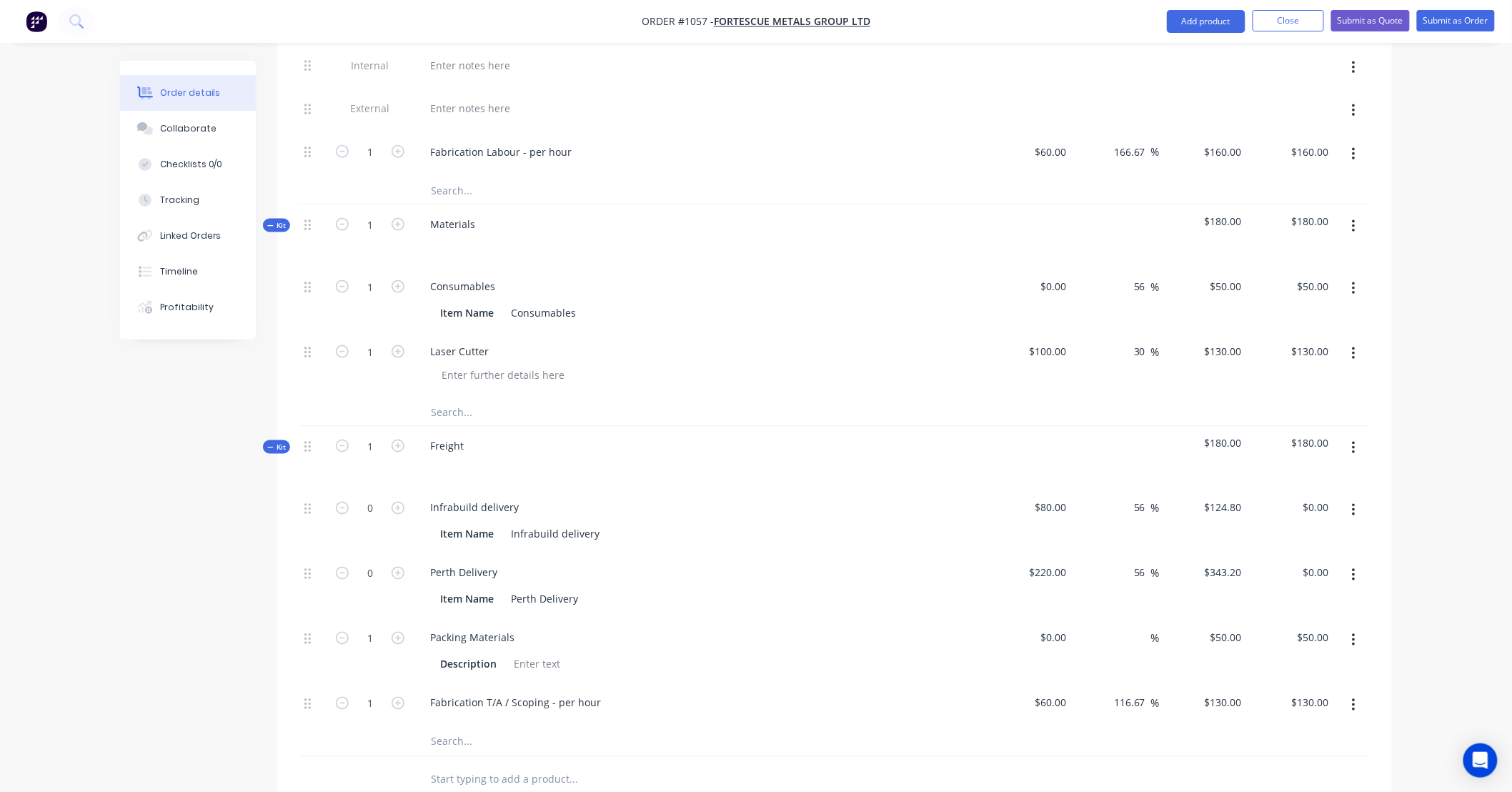
click at [1348, 497] on button "button" at bounding box center [1354, 510] width 34 height 25
click at [1337, 594] on div "Delete" at bounding box center [1303, 605] width 110 height 20
click at [399, 502] on icon "button" at bounding box center [398, 508] width 13 height 13
type input "1"
type input "$343.20"
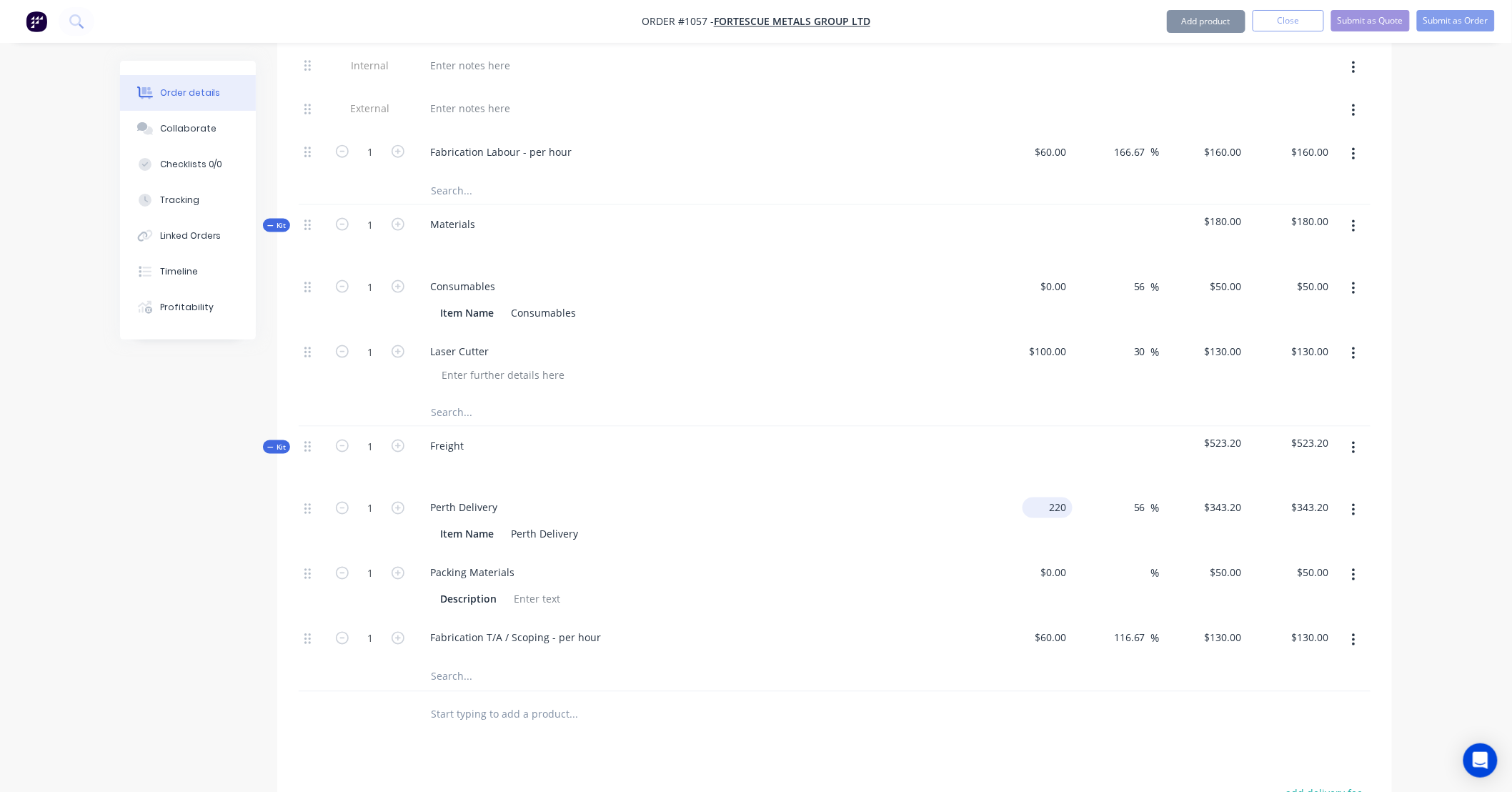
click at [1032, 489] on div "220 $220.00" at bounding box center [1029, 521] width 88 height 65
type input "$220.00"
type input "286"
type input "30"
type input "$286.00"
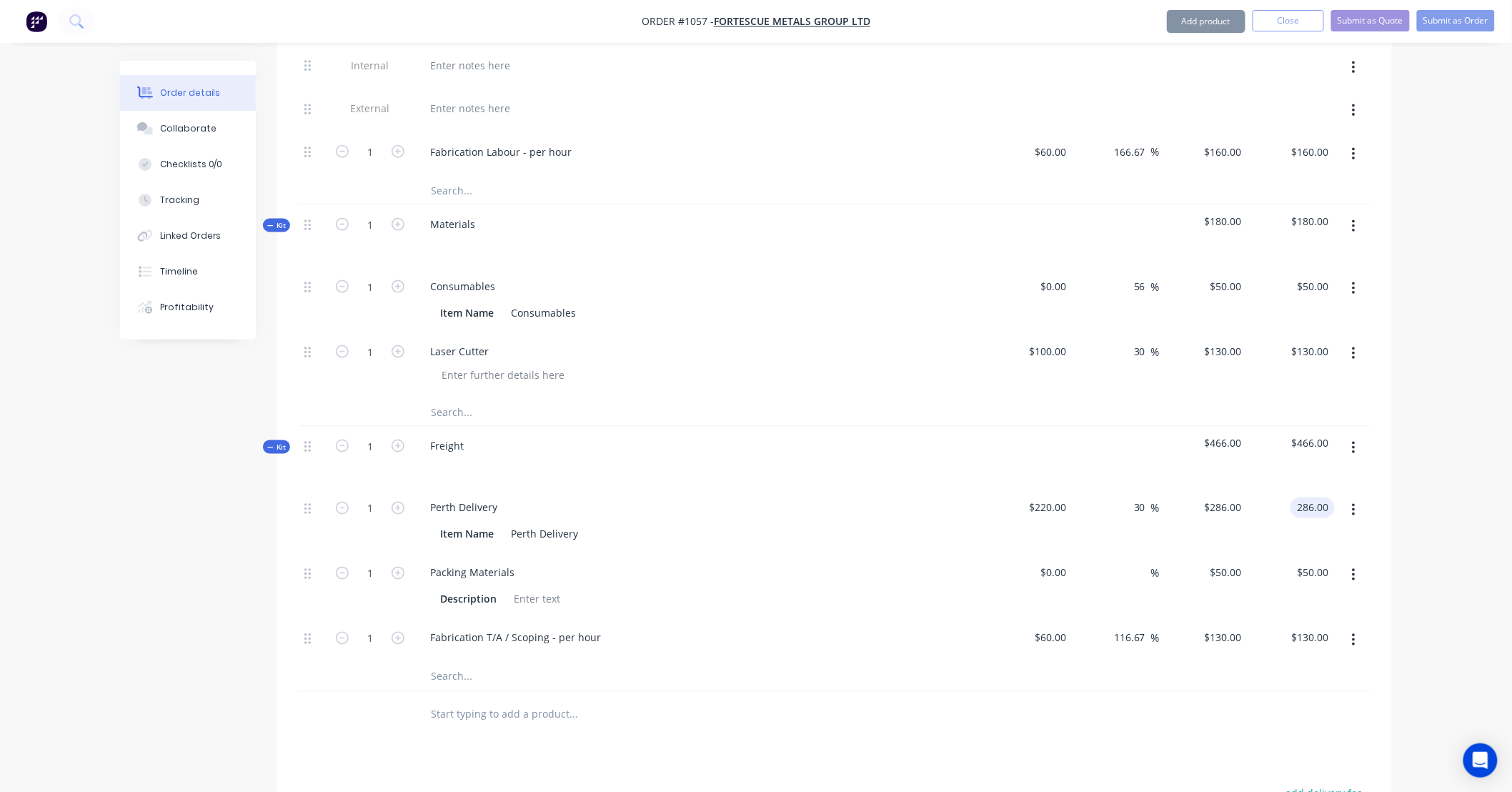
type input "$286.00"
click at [1355, 567] on icon "button" at bounding box center [1353, 575] width 3 height 16
click at [1340, 660] on div "Delete" at bounding box center [1303, 670] width 110 height 20
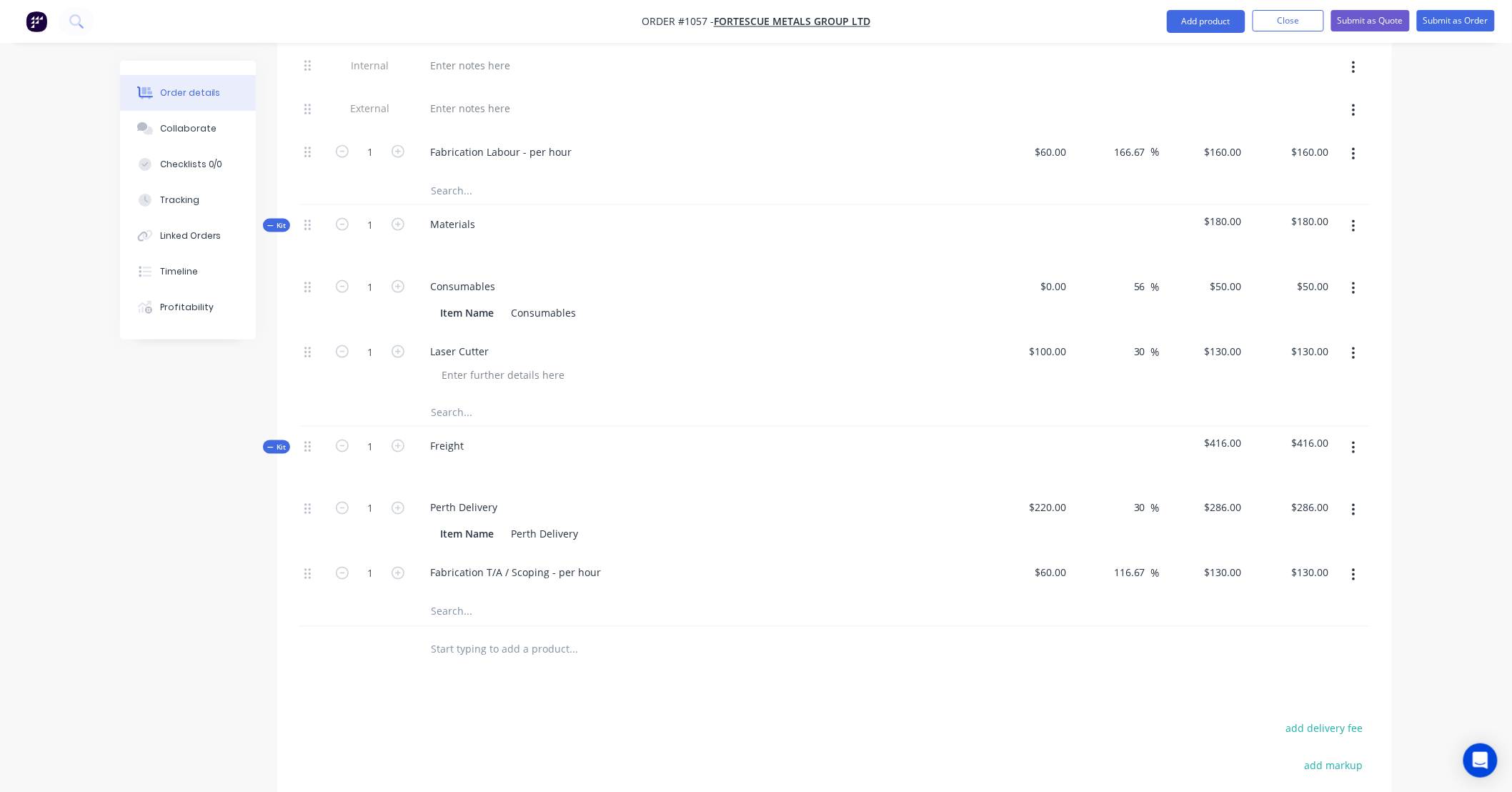
click at [1353, 567] on icon "button" at bounding box center [1353, 575] width 3 height 16
click at [1344, 660] on div "Delete" at bounding box center [1303, 670] width 110 height 20
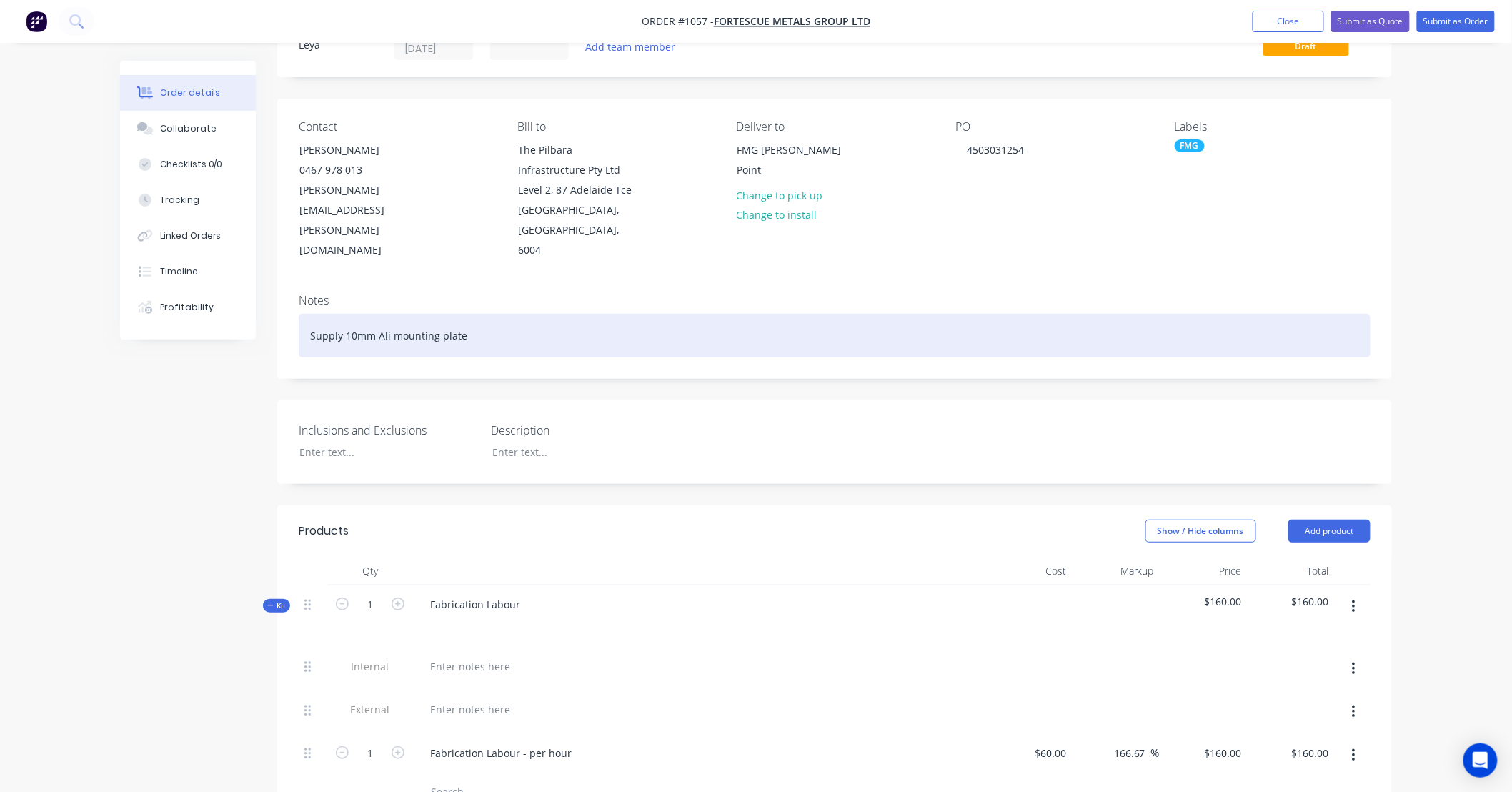
scroll to position [0, 0]
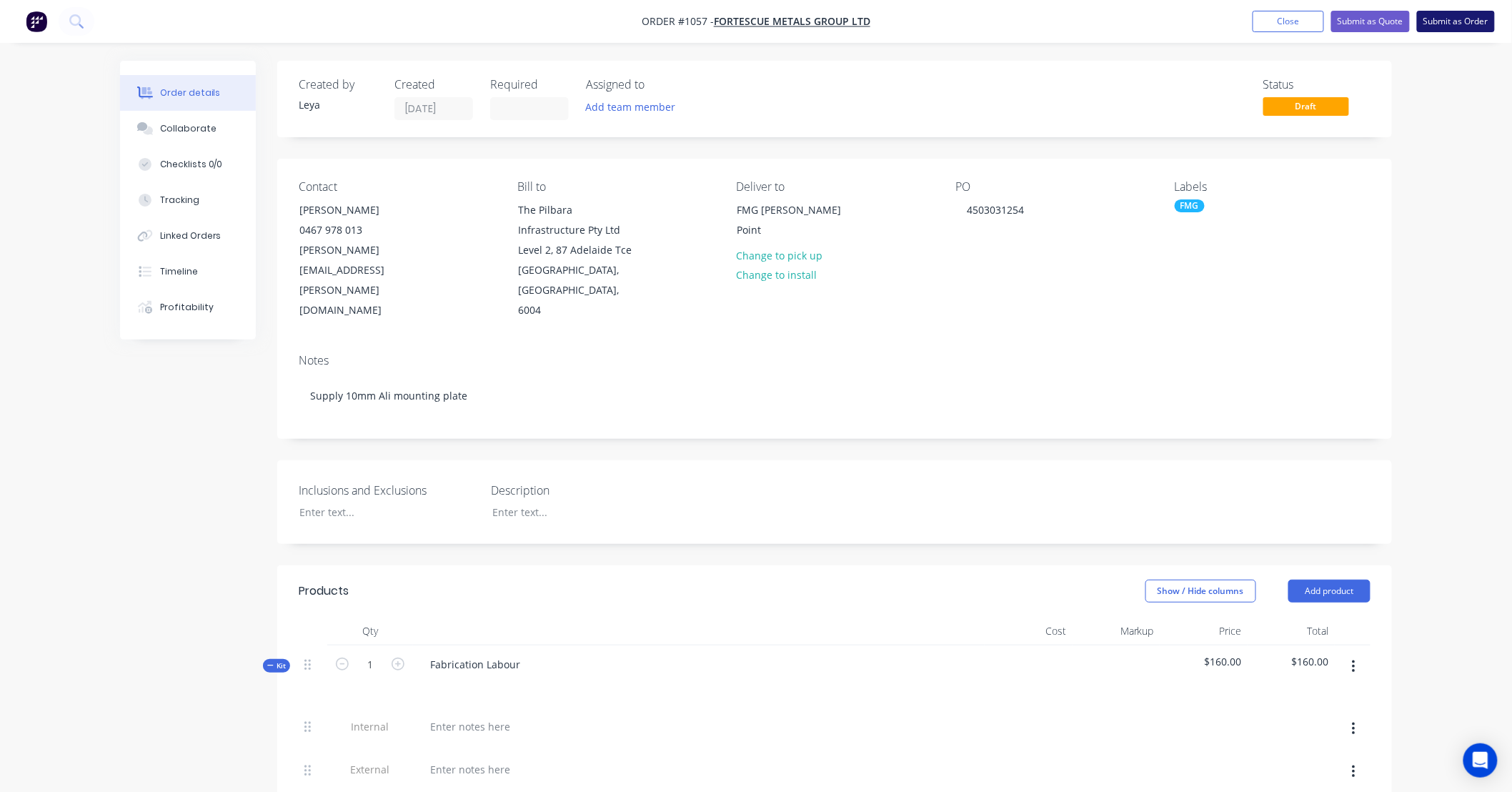
click at [1441, 22] on button "Submit as Order" at bounding box center [1456, 21] width 78 height 21
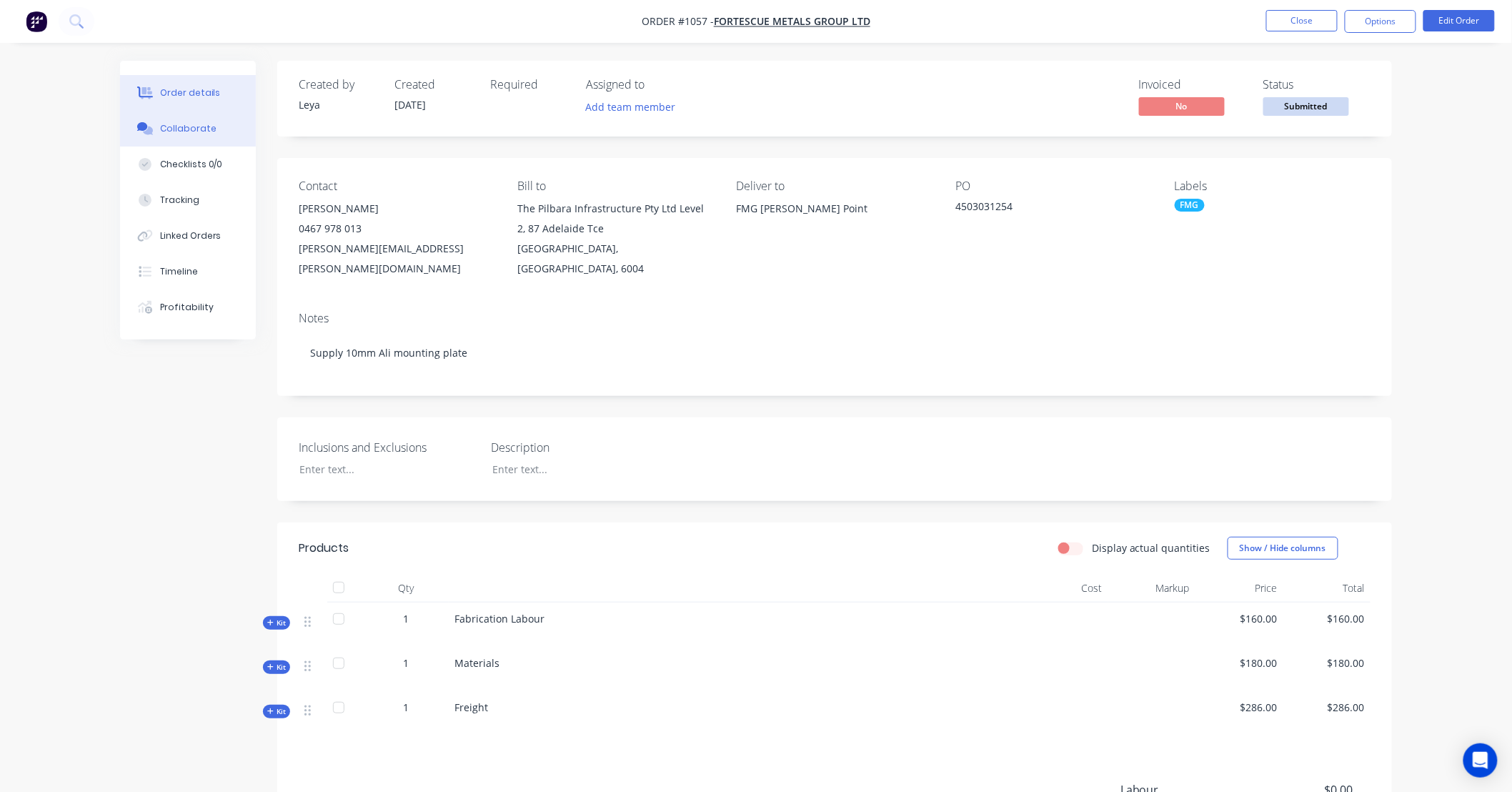
click at [162, 132] on div "Collaborate" at bounding box center [188, 128] width 57 height 13
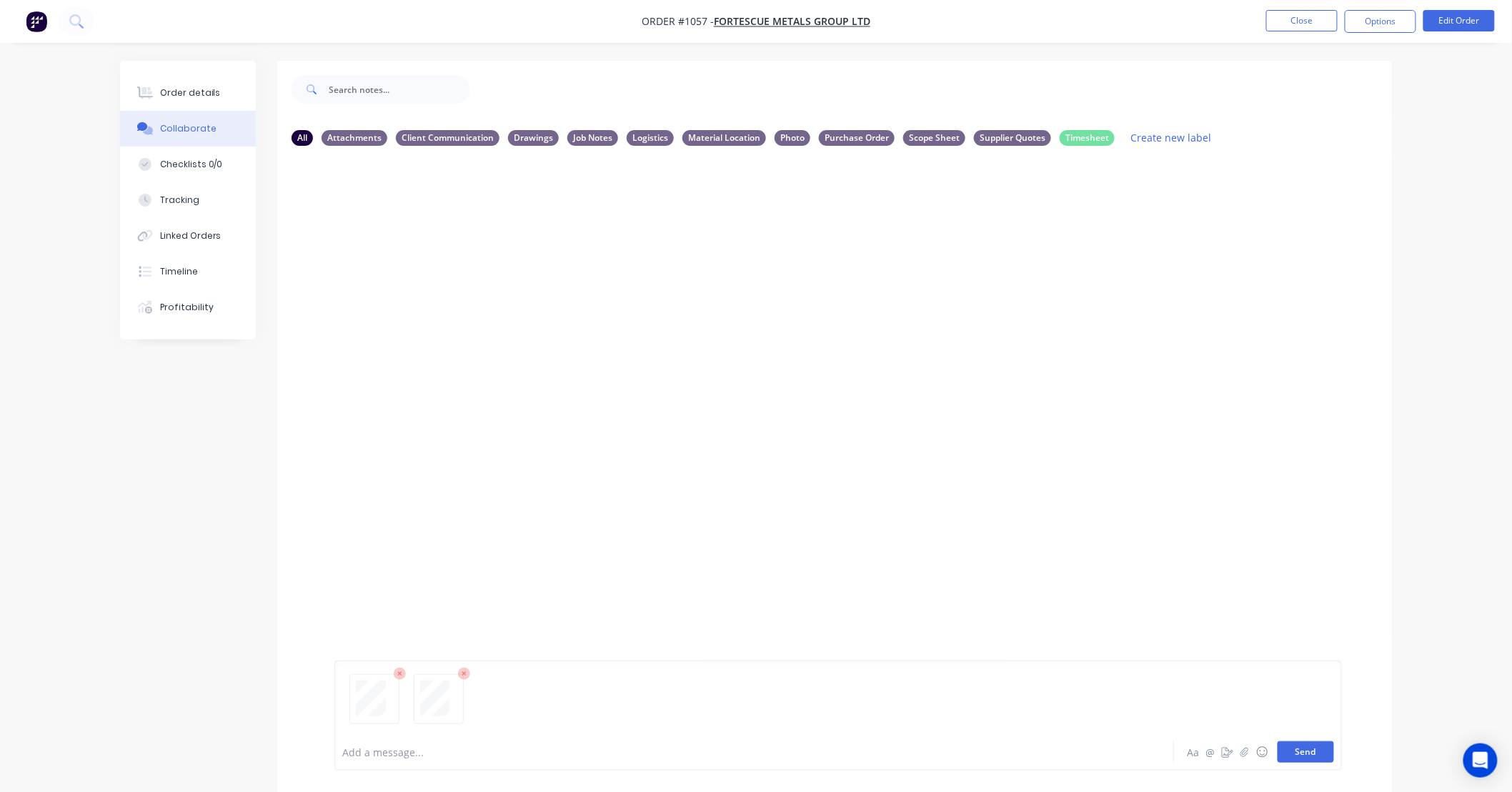
click at [1324, 754] on button "Send" at bounding box center [1306, 751] width 57 height 21
click at [447, 263] on icon "button" at bounding box center [449, 266] width 4 height 16
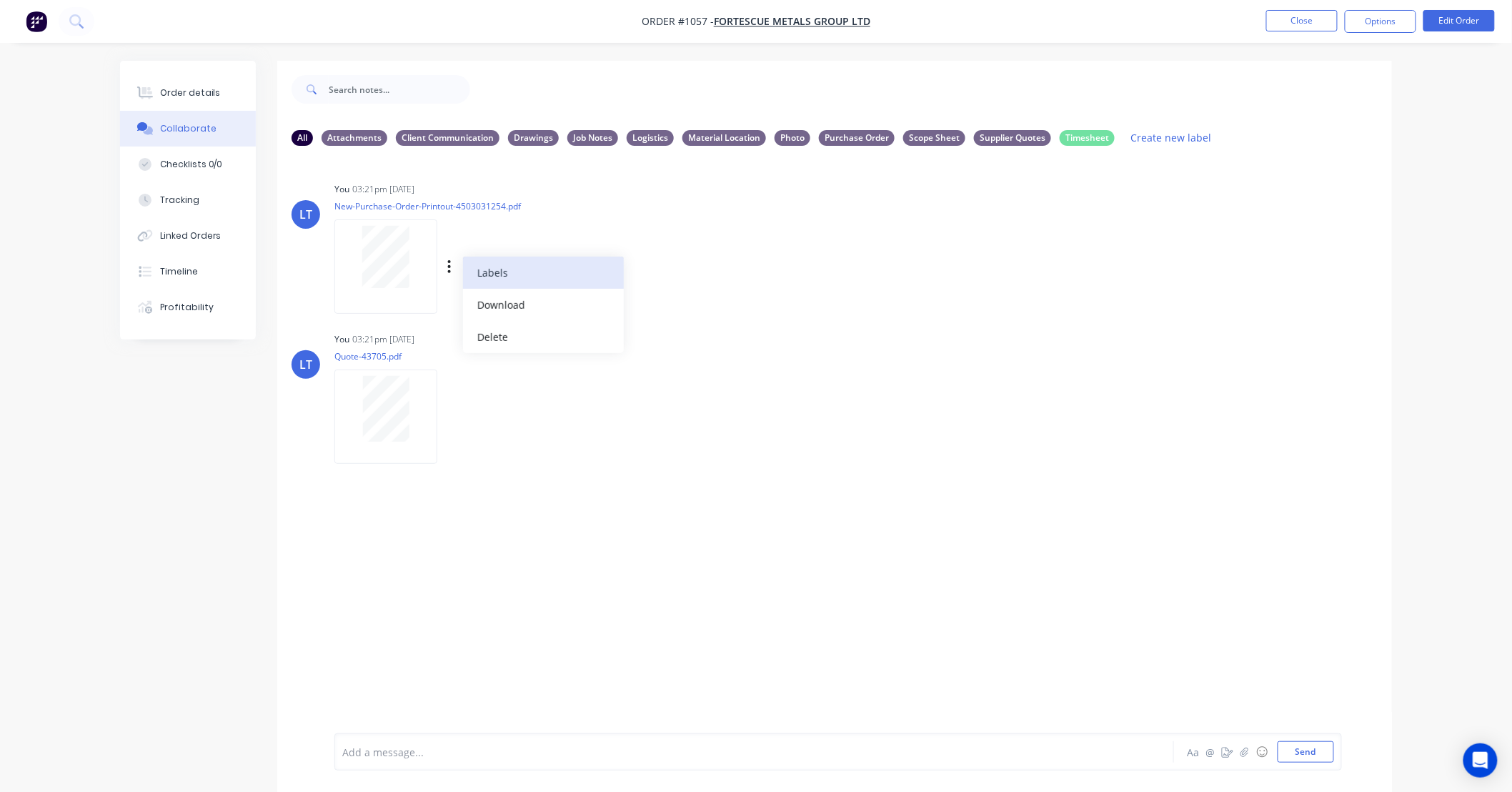
click at [477, 275] on button "Labels" at bounding box center [544, 272] width 161 height 32
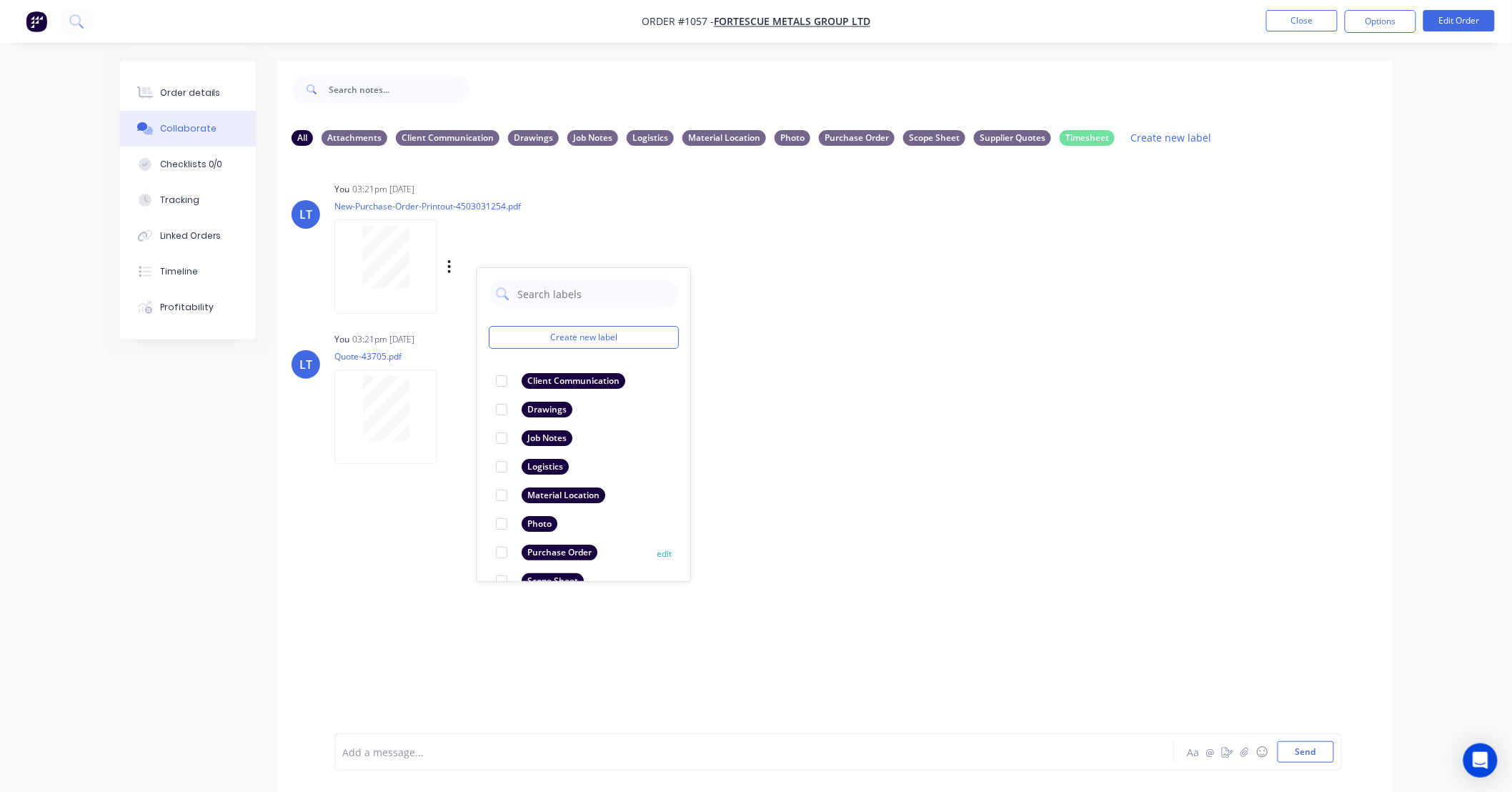
click at [505, 555] on div at bounding box center [502, 552] width 29 height 29
click at [451, 413] on icon "button" at bounding box center [449, 416] width 4 height 16
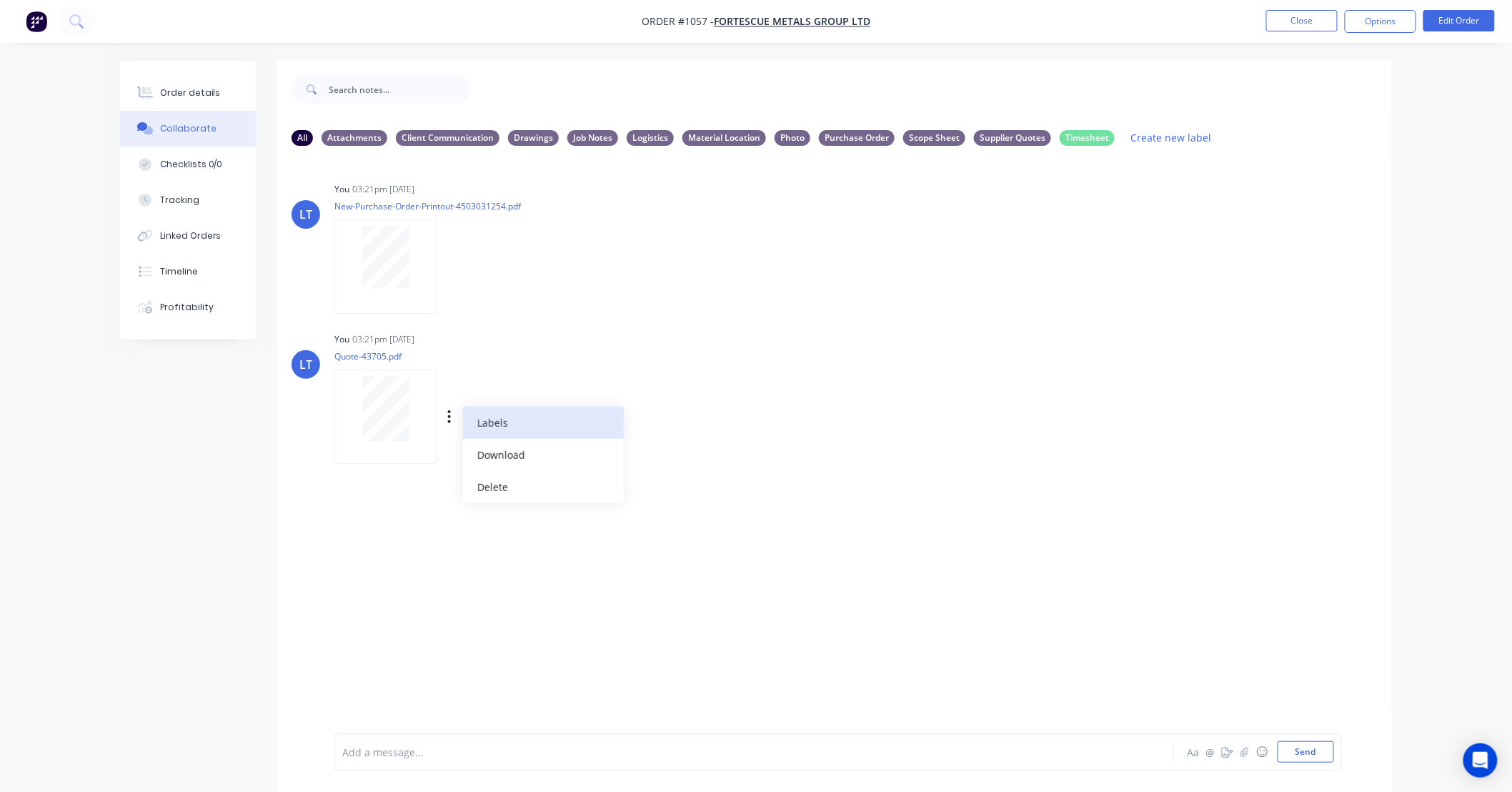
click at [467, 416] on button "Labels" at bounding box center [544, 422] width 161 height 32
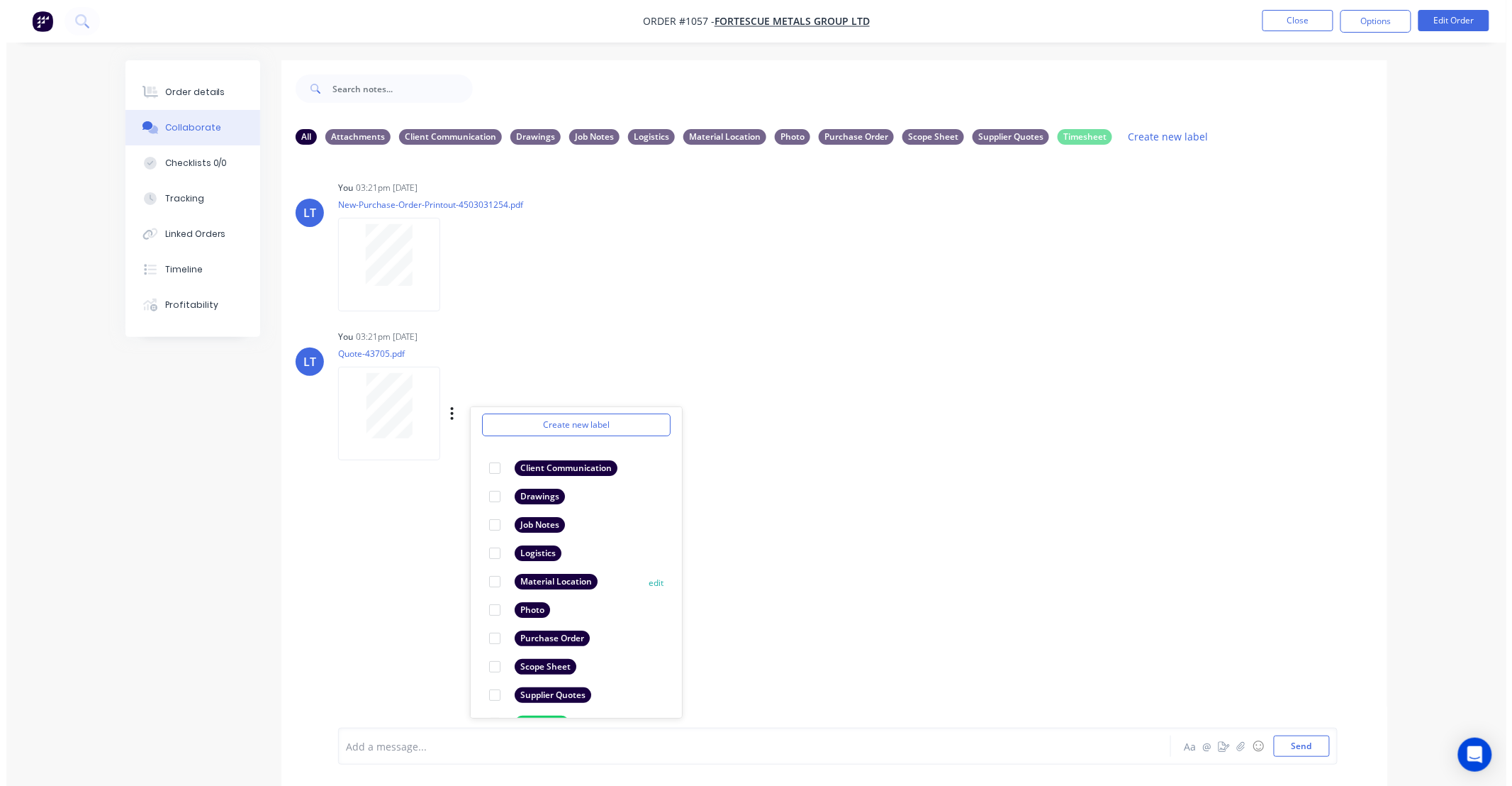
scroll to position [79, 0]
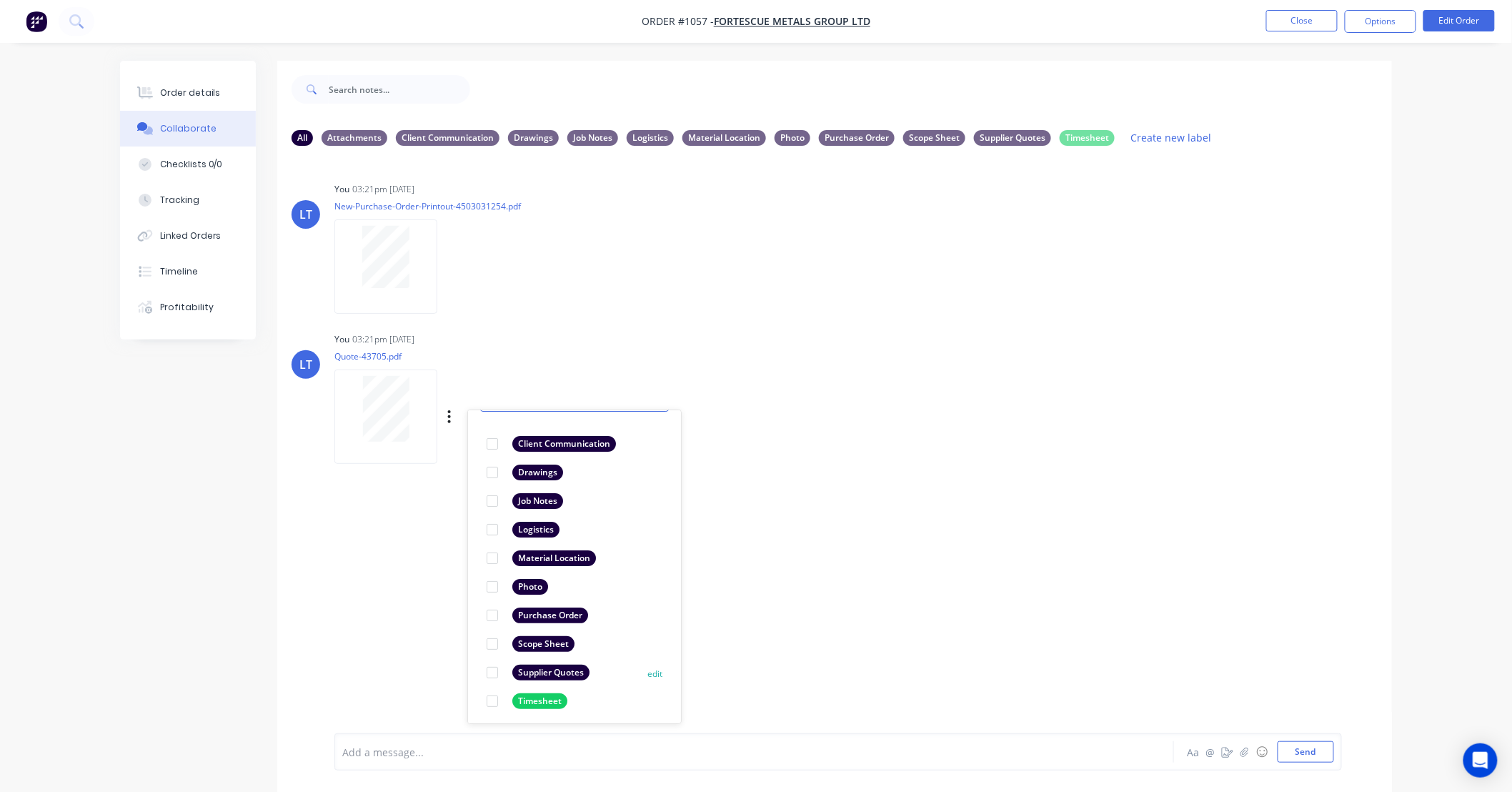
click at [493, 670] on div at bounding box center [493, 672] width 29 height 29
click at [1208, 632] on div "LT You 03:21pm 08/09/25 New-Purchase-Order-Printout-4503031254.pdf Labels Downl…" at bounding box center [834, 444] width 1114 height 576
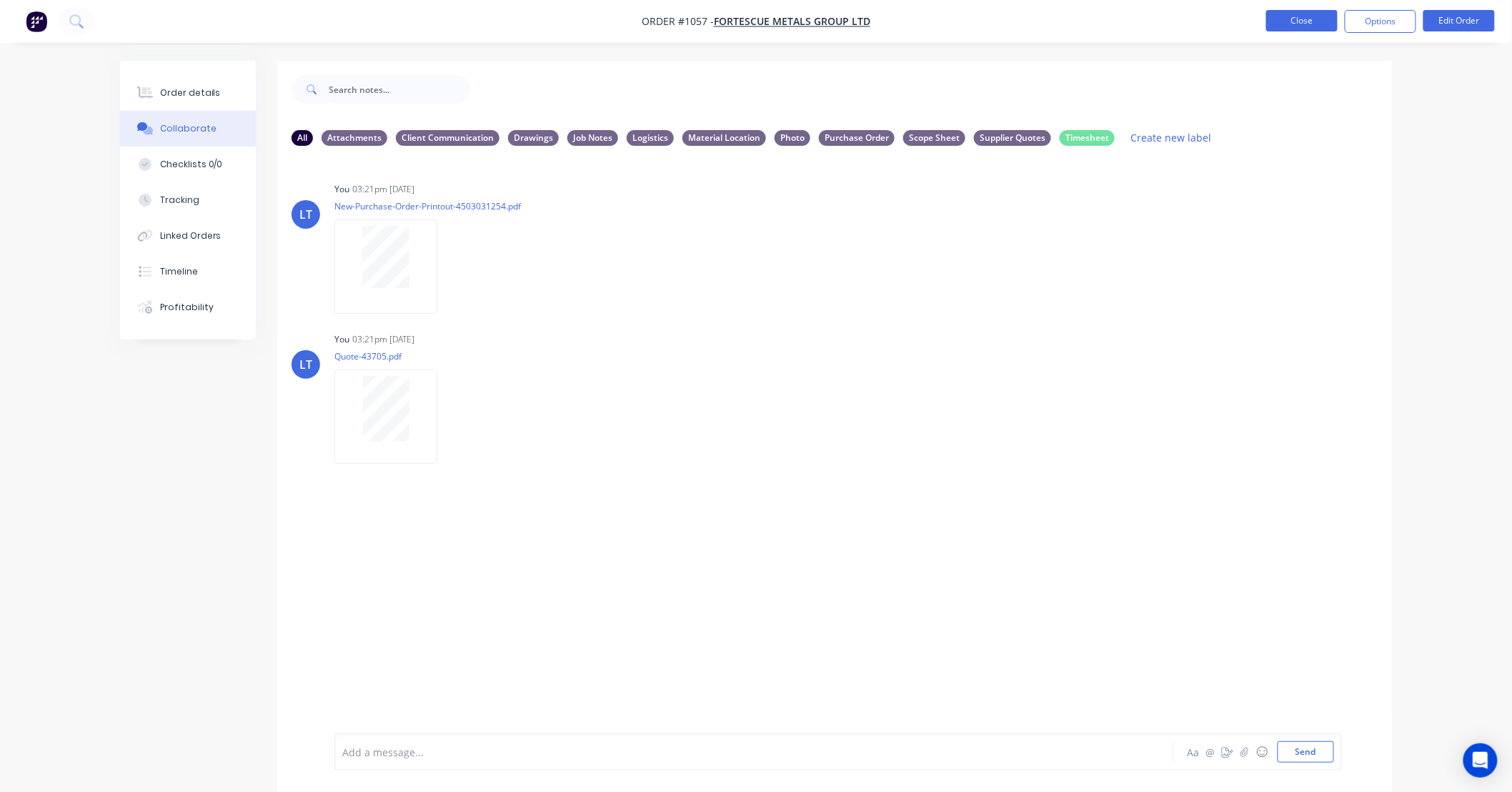
click at [1305, 16] on button "Close" at bounding box center [1302, 20] width 71 height 21
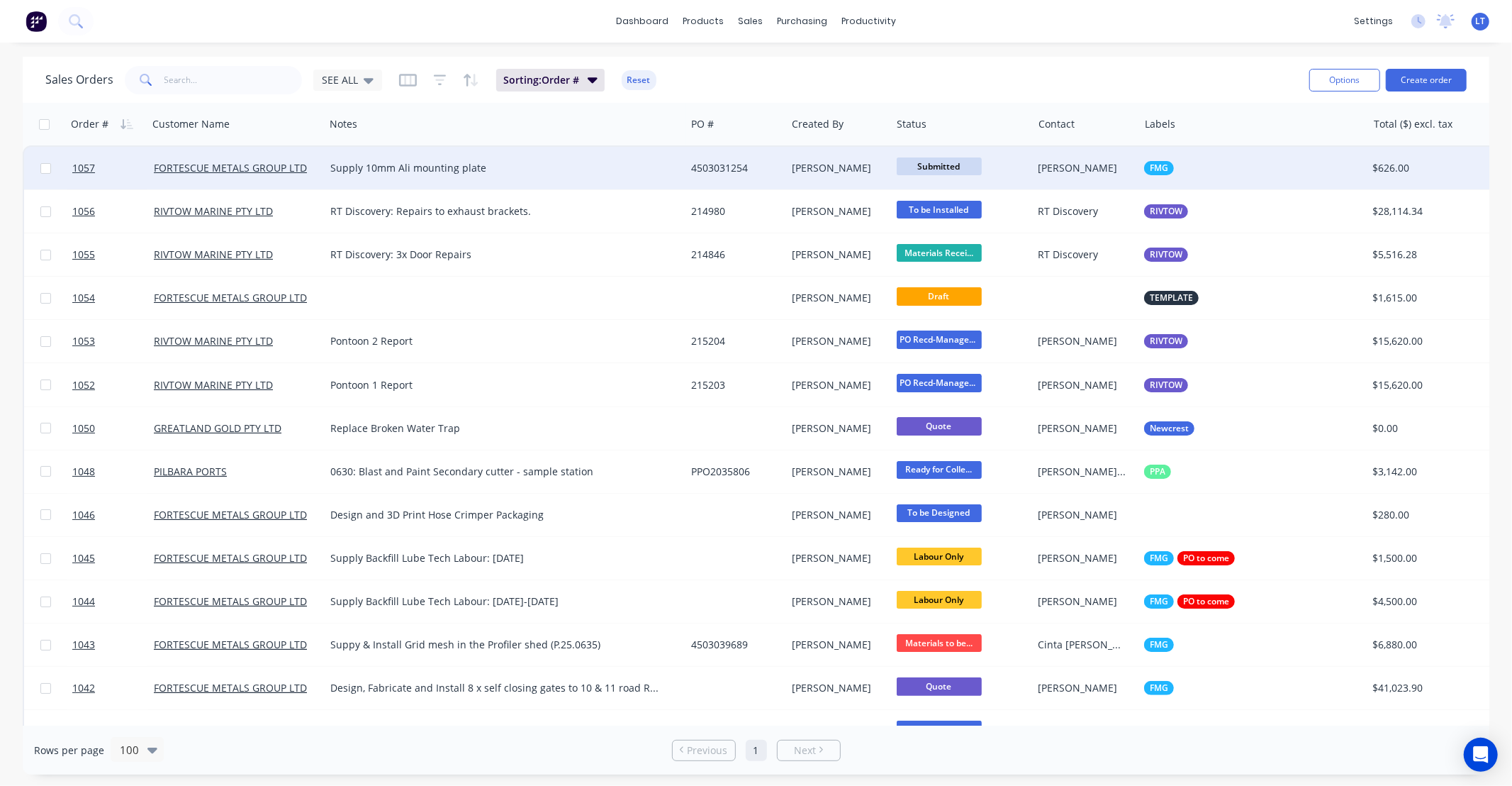
click at [966, 170] on span "Submitted" at bounding box center [939, 166] width 85 height 18
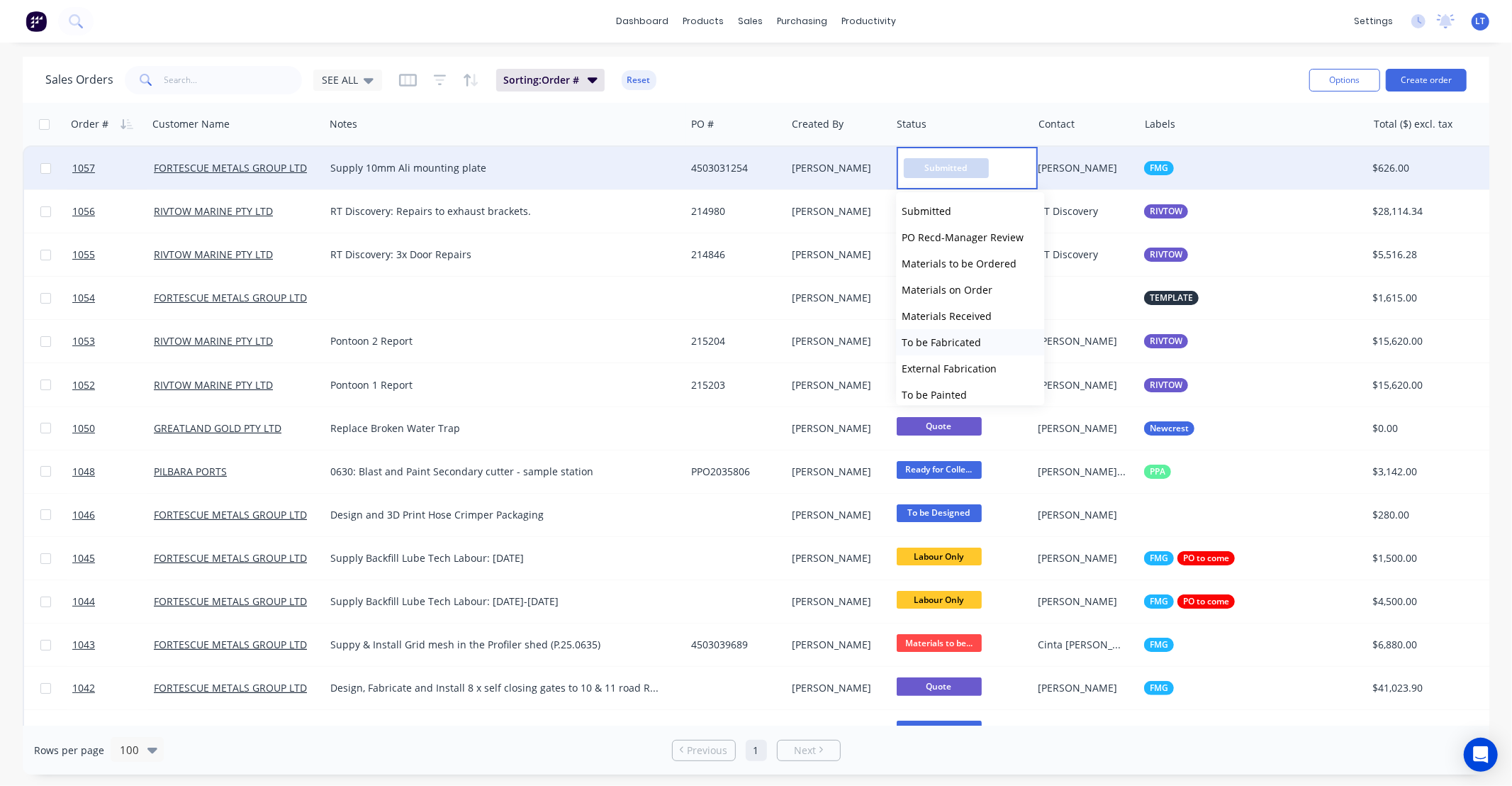
click at [984, 338] on button "To be Fabricated" at bounding box center [970, 342] width 148 height 26
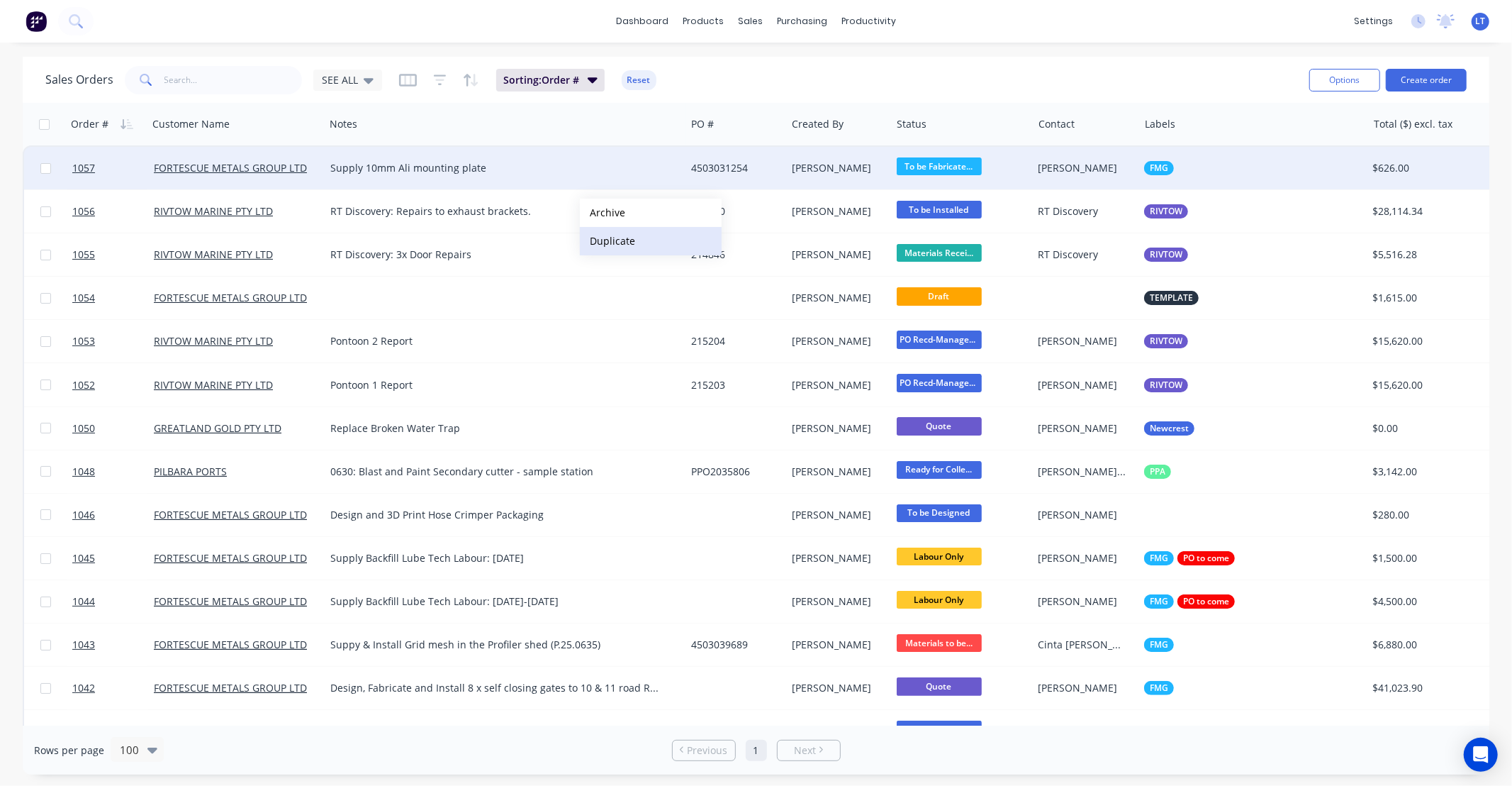
click at [617, 237] on button "Duplicate" at bounding box center [650, 242] width 142 height 29
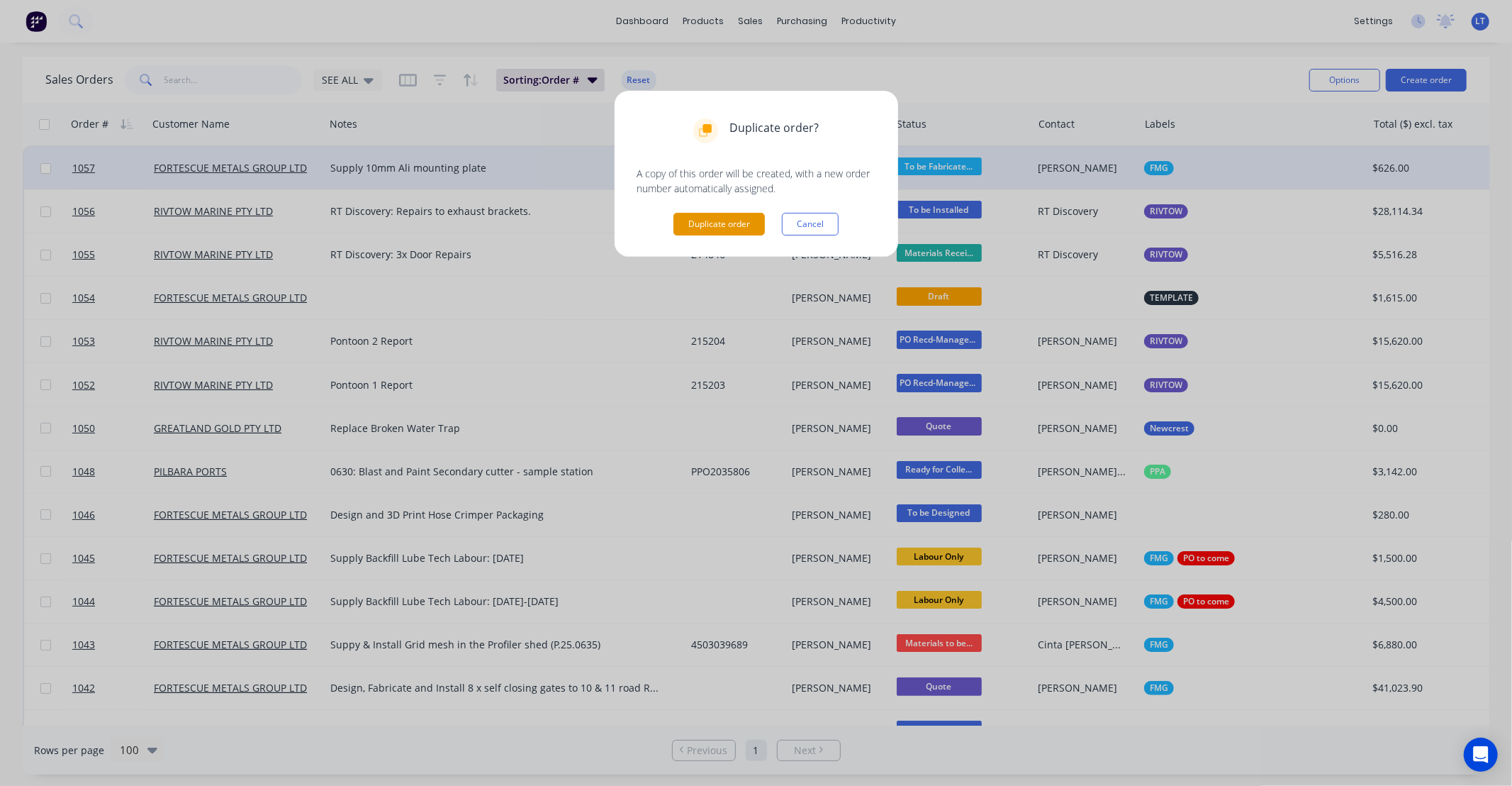
click at [705, 227] on button "Duplicate order" at bounding box center [719, 224] width 92 height 23
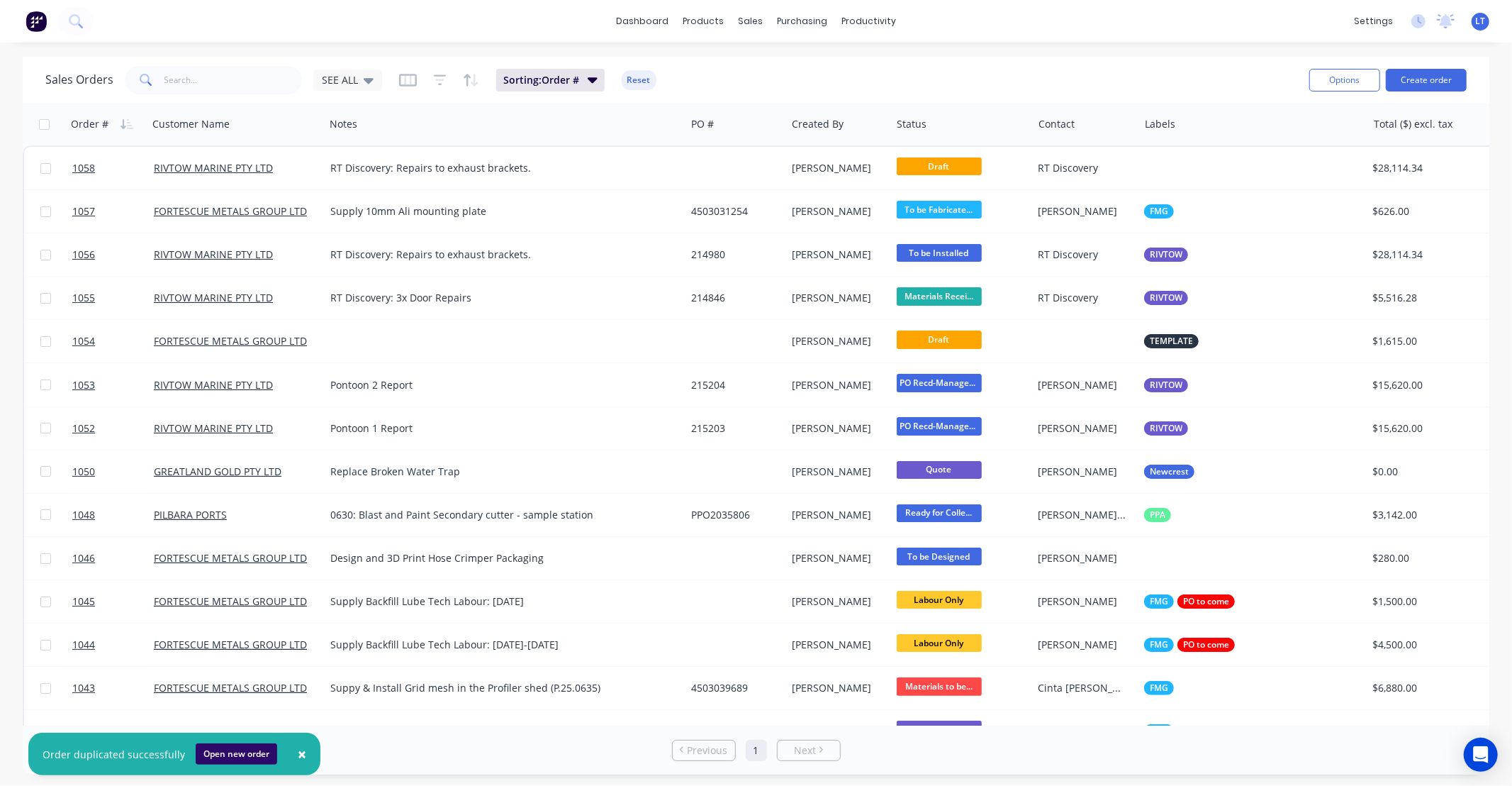
click at [215, 759] on button "Open new order" at bounding box center [236, 753] width 82 height 21
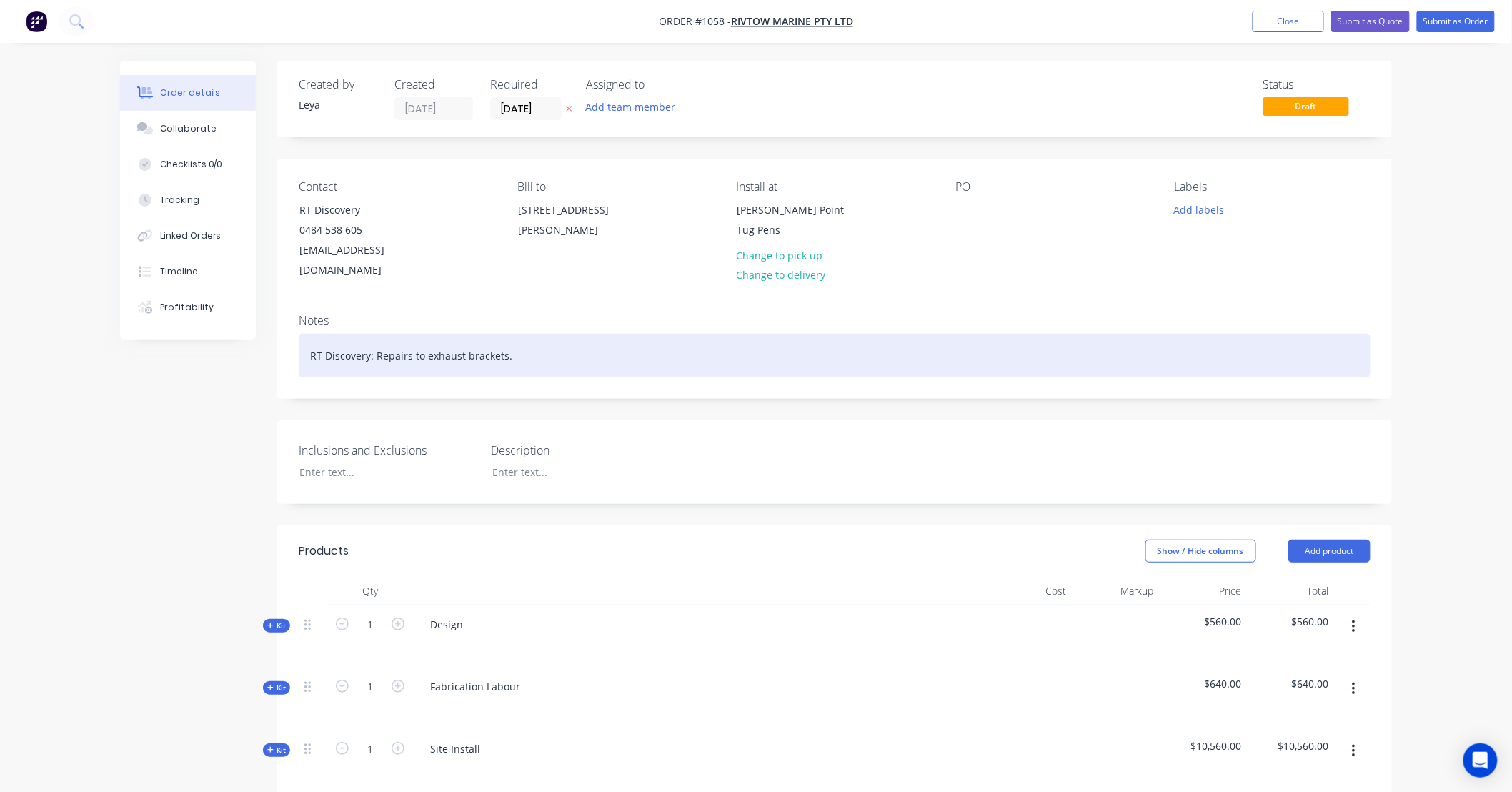
click at [426, 346] on div "RT Discovery: Repairs to exhaust brackets." at bounding box center [834, 354] width 1072 height 43
click at [429, 333] on div "RT Discovery: Repairs to exhaust brackets." at bounding box center [834, 354] width 1072 height 43
drag, startPoint x: 413, startPoint y: 329, endPoint x: 670, endPoint y: 330, distance: 257.0
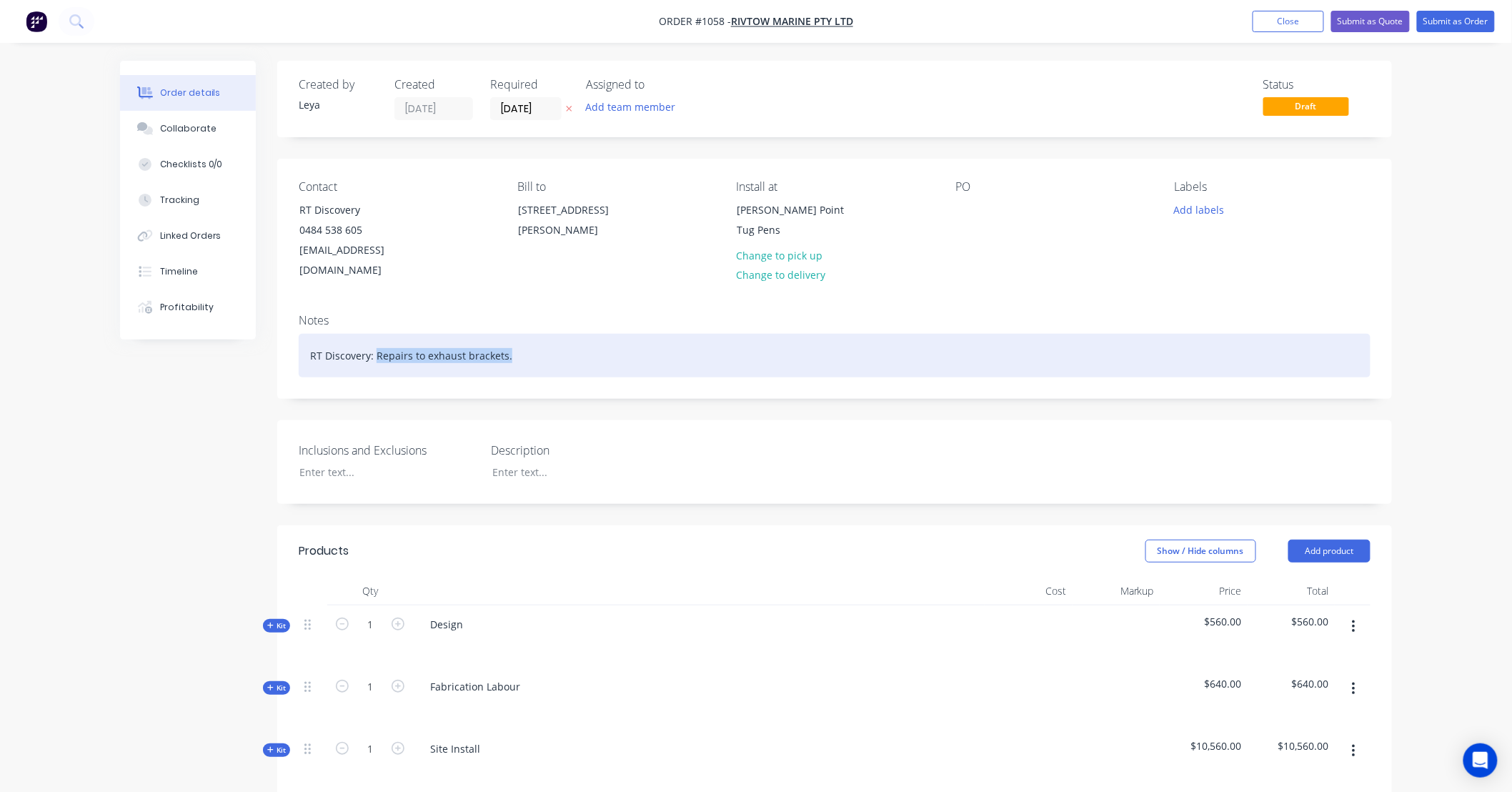
click at [670, 333] on div "RT Discovery: Repairs to exhaust brackets." at bounding box center [834, 354] width 1072 height 43
paste div
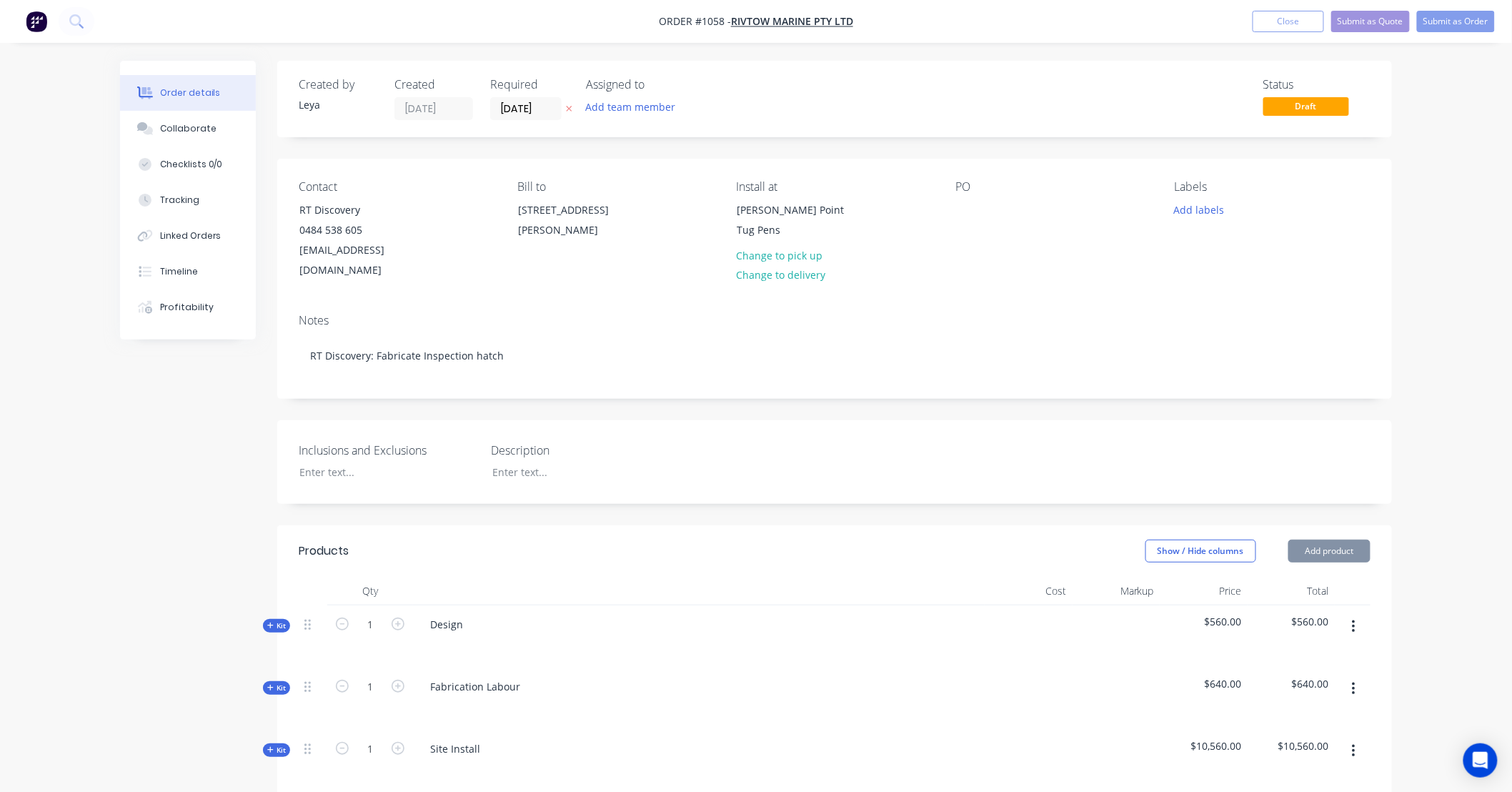
click at [568, 109] on icon at bounding box center [569, 109] width 6 height 6
click at [959, 206] on div at bounding box center [967, 209] width 23 height 20
paste div
click at [1191, 209] on button "Add labels" at bounding box center [1199, 209] width 66 height 20
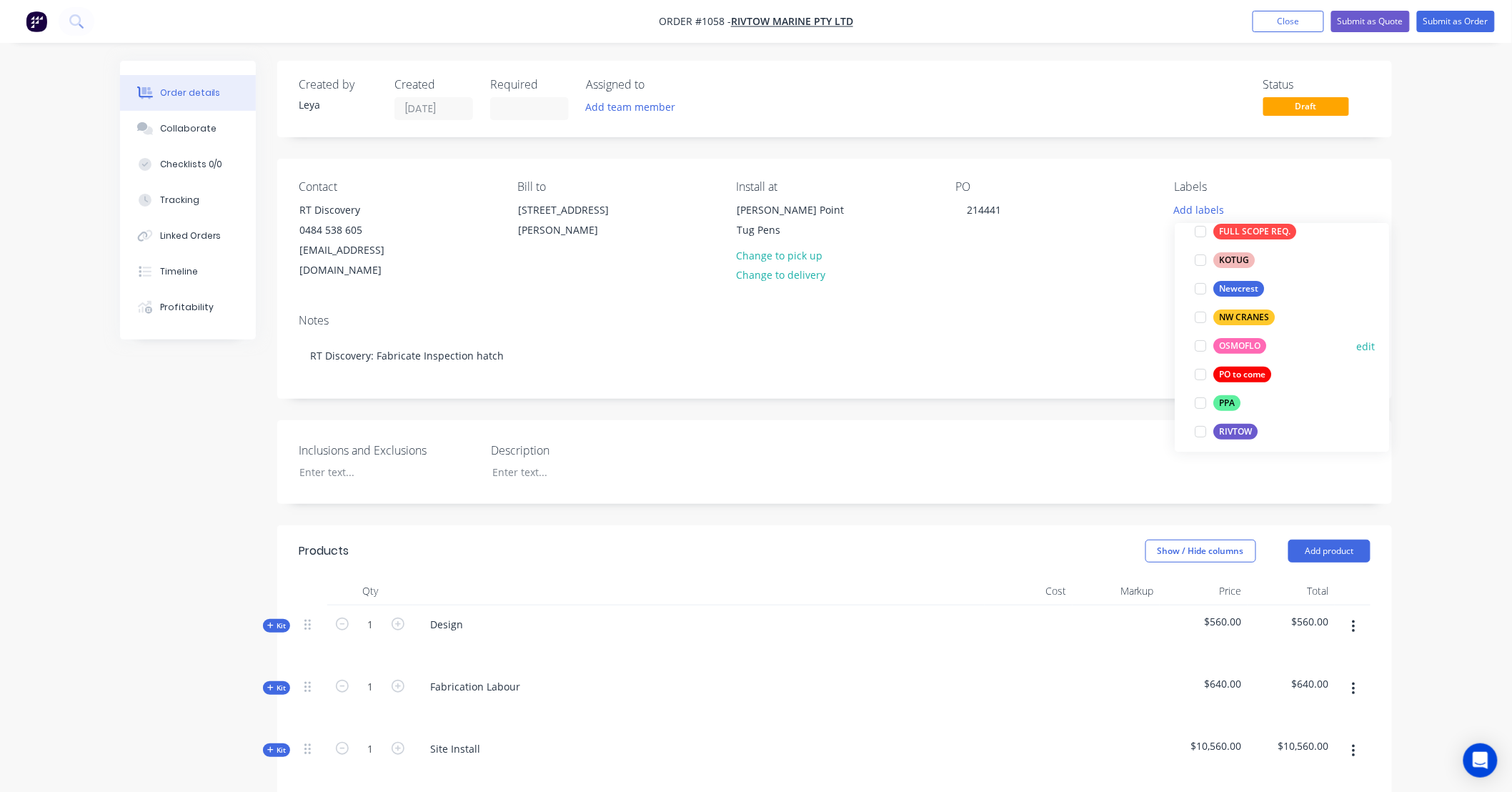
scroll to position [211, 0]
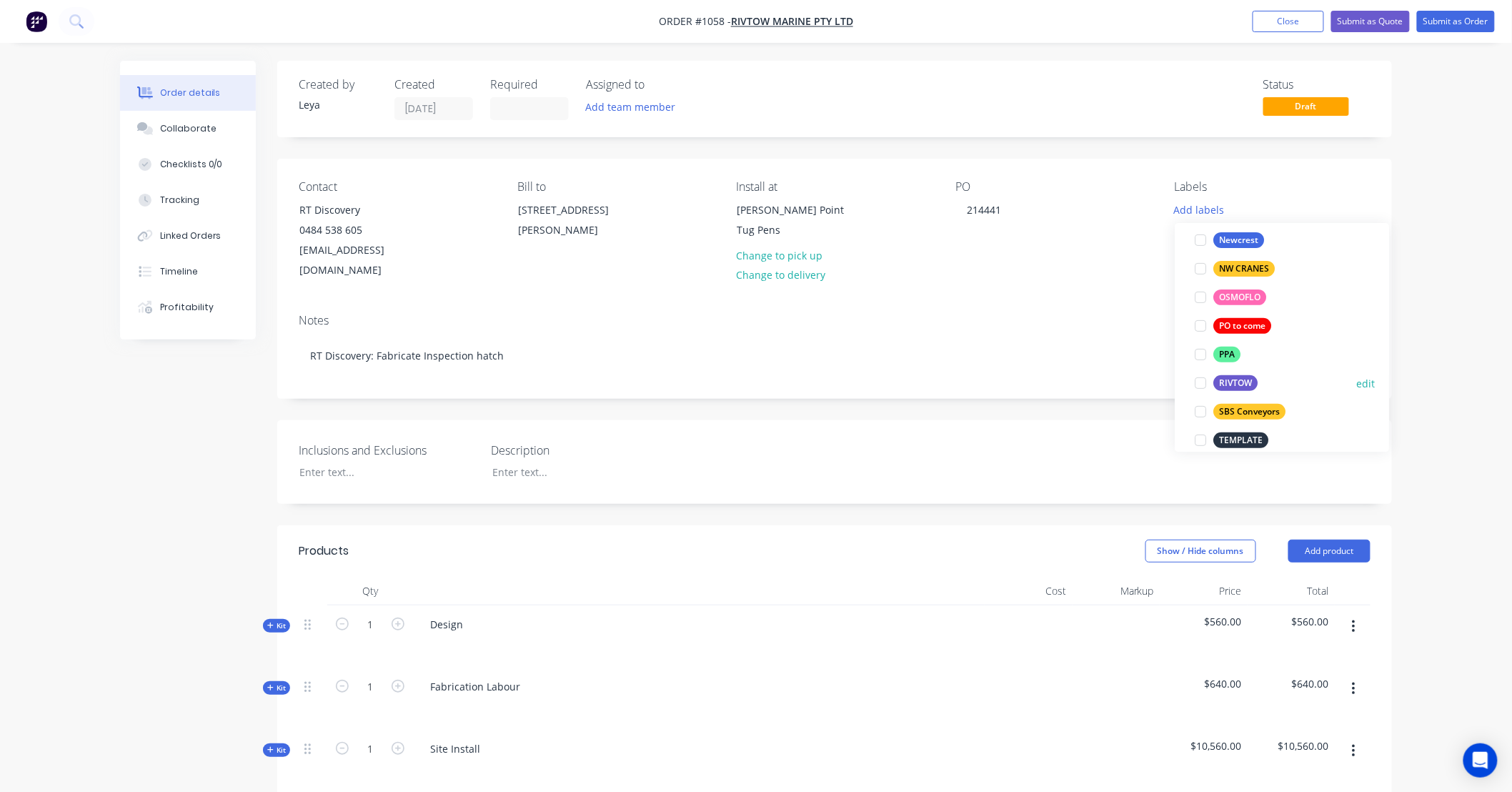
click at [1197, 379] on div at bounding box center [1201, 383] width 29 height 29
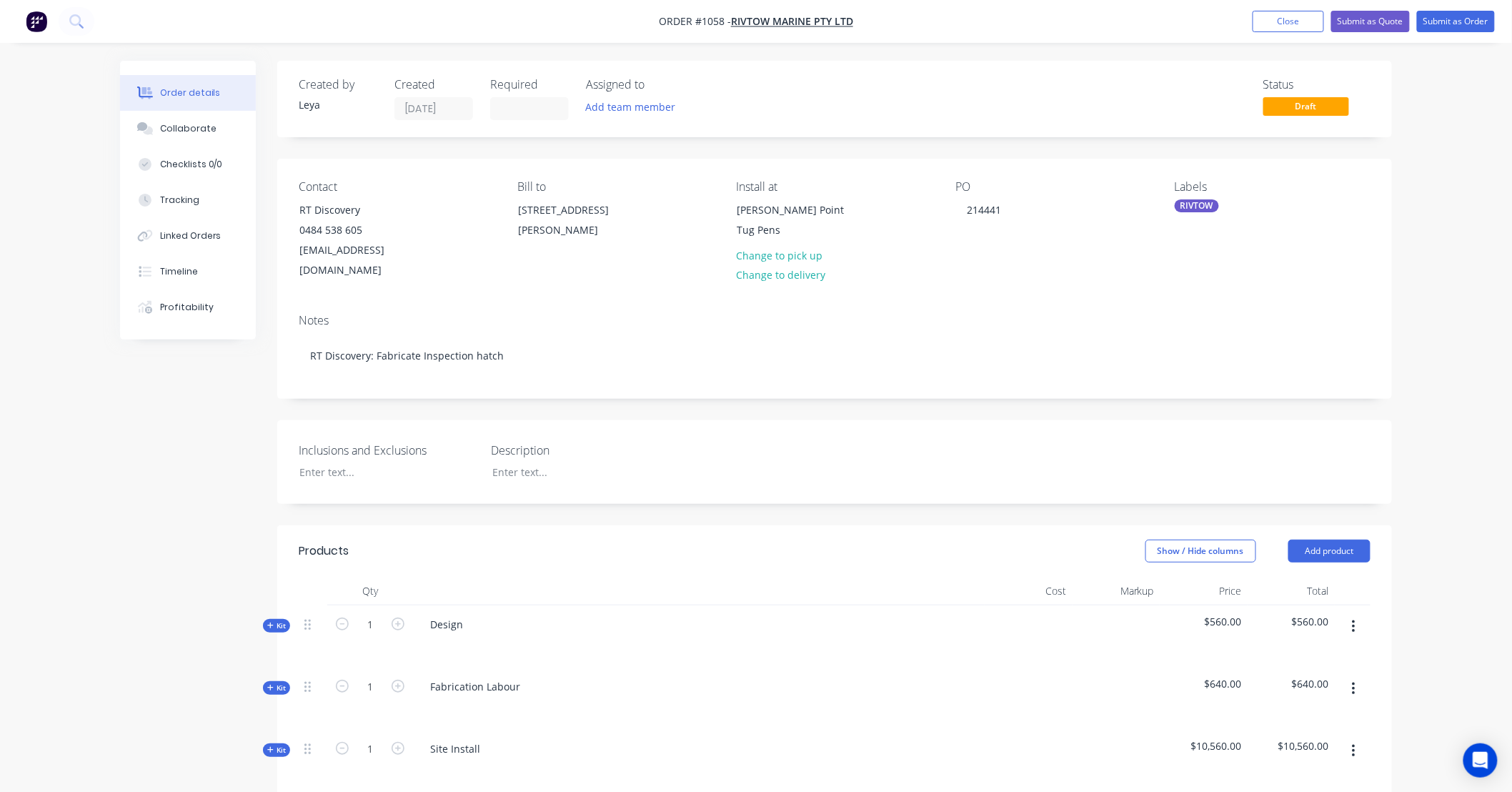
click at [905, 391] on div "Created by Leya Created 08/09/25 Required Assigned to Add team member Status Dr…" at bounding box center [834, 745] width 1114 height 1369
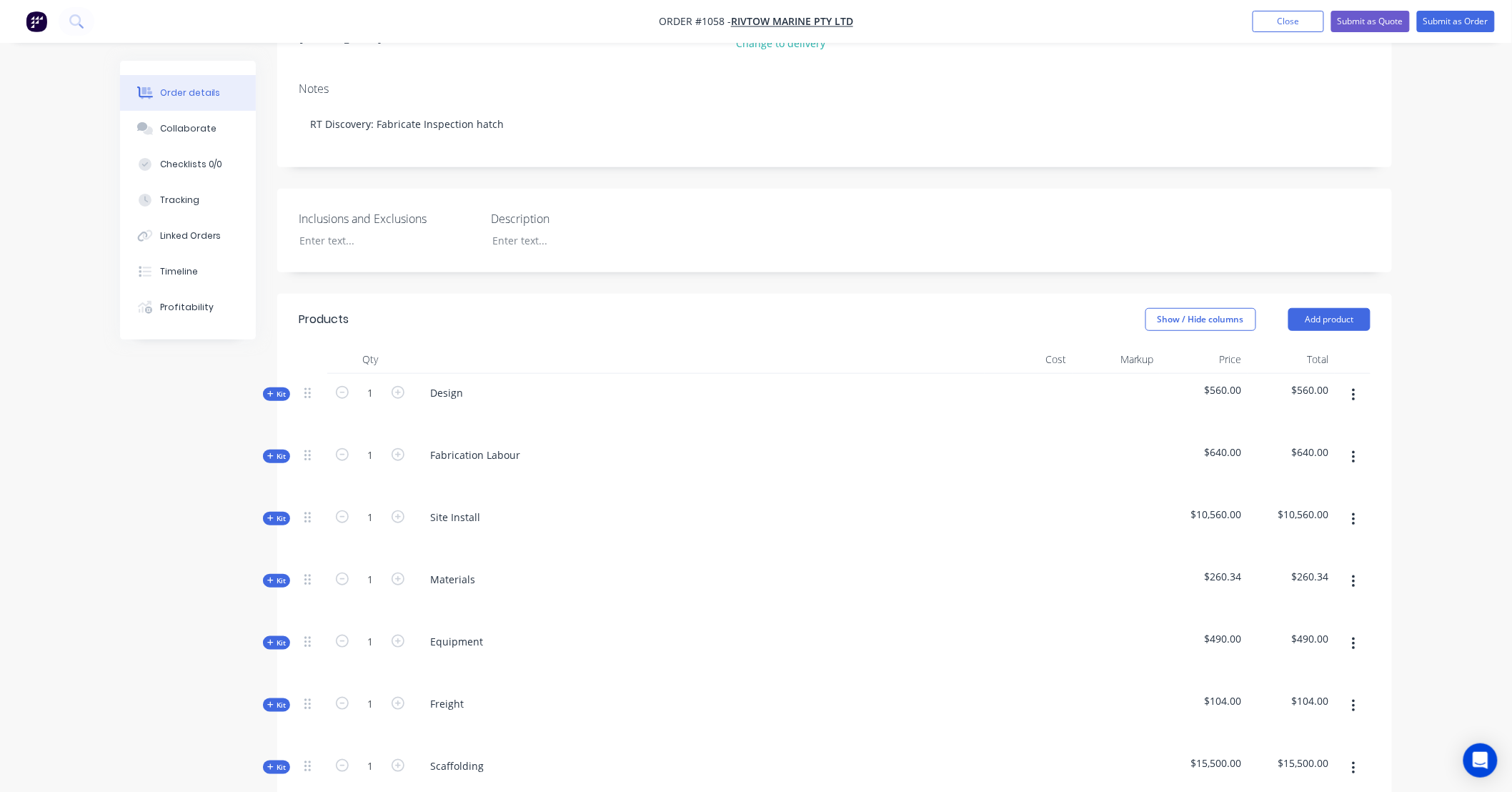
scroll to position [238, 0]
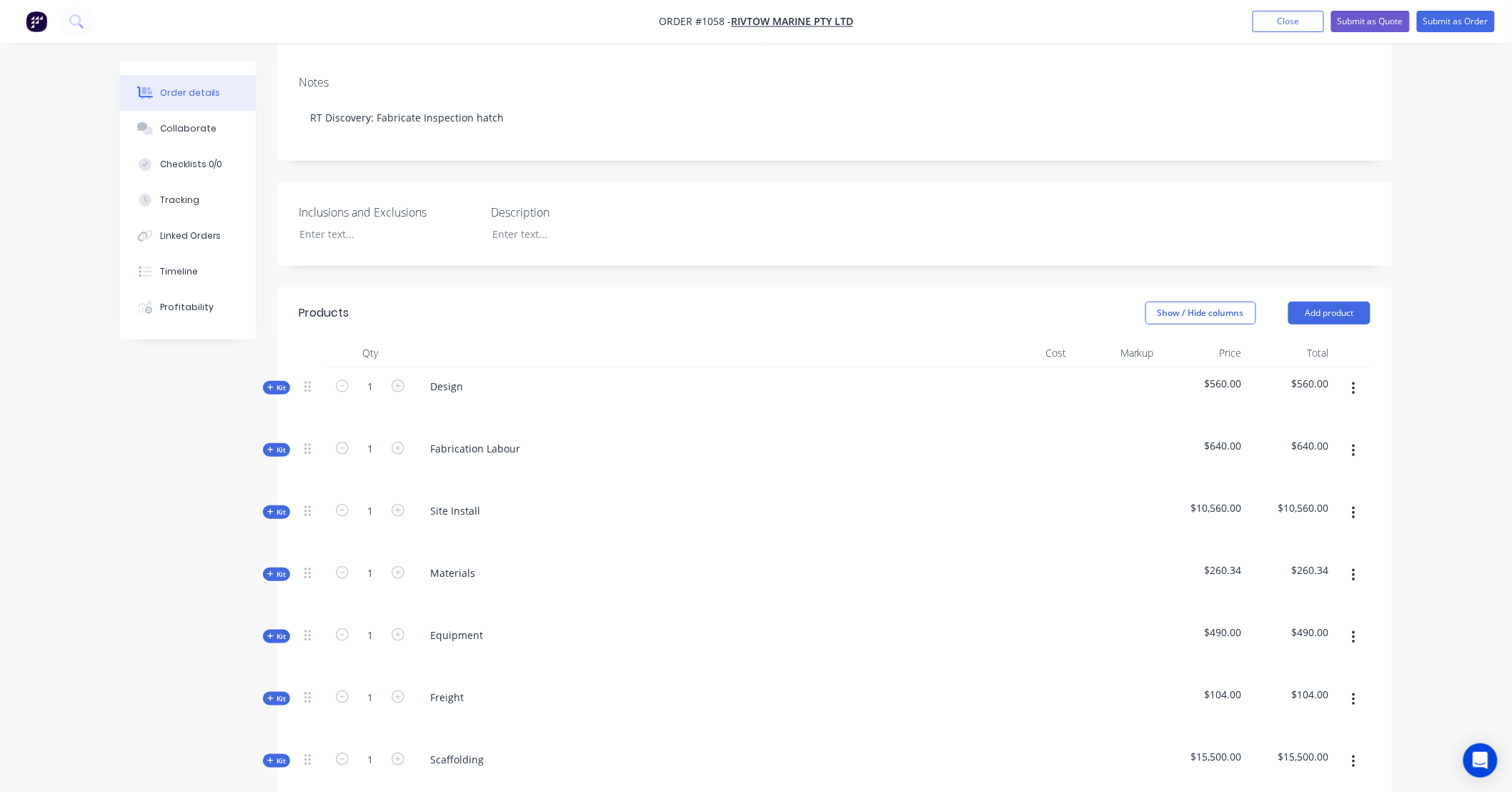
click at [283, 382] on span "Kit" at bounding box center [276, 388] width 19 height 11
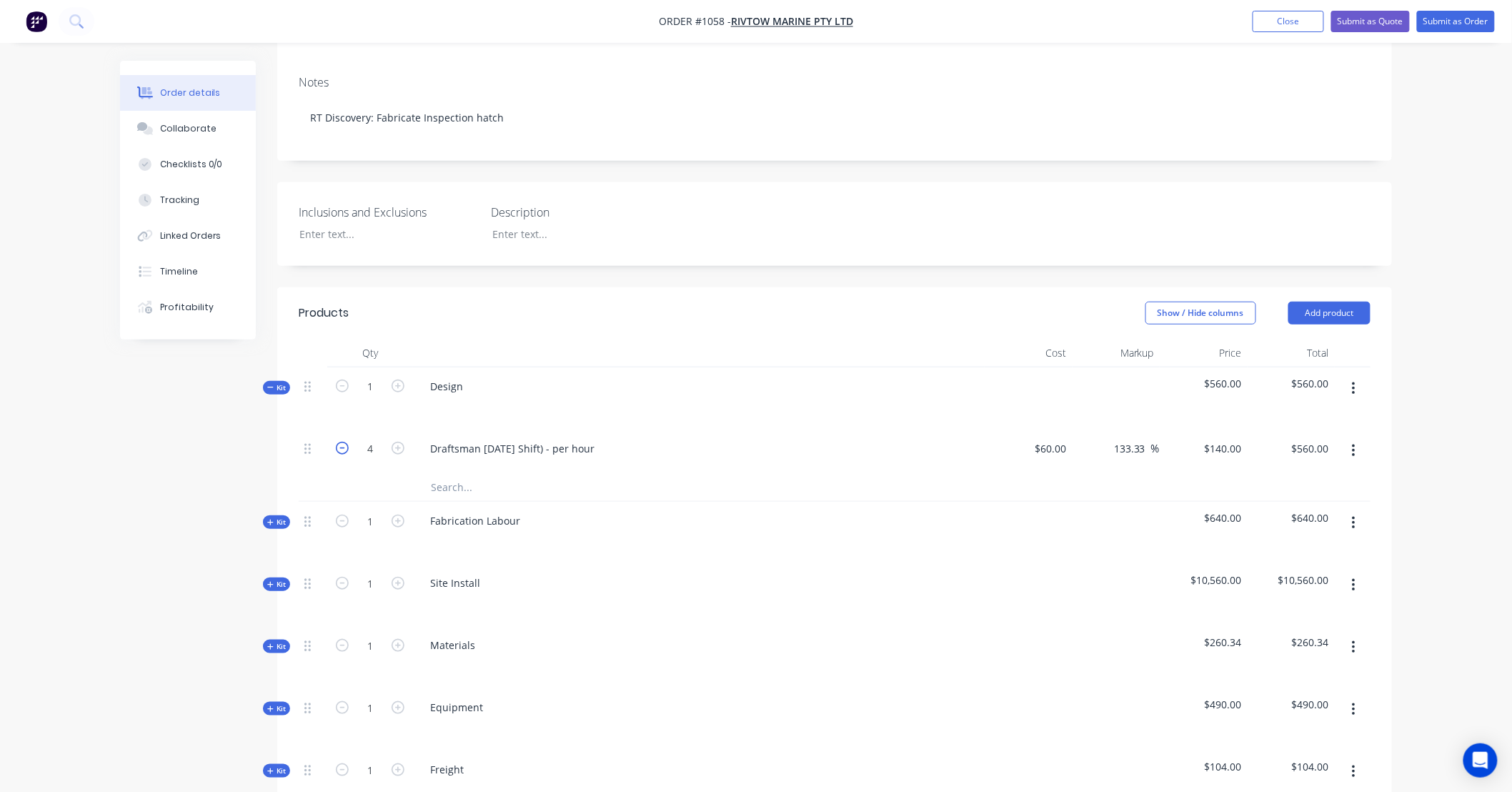
click at [348, 442] on icon "button" at bounding box center [342, 448] width 13 height 13
type input "3"
type input "$420.00"
click at [348, 442] on icon "button" at bounding box center [342, 448] width 13 height 13
type input "2"
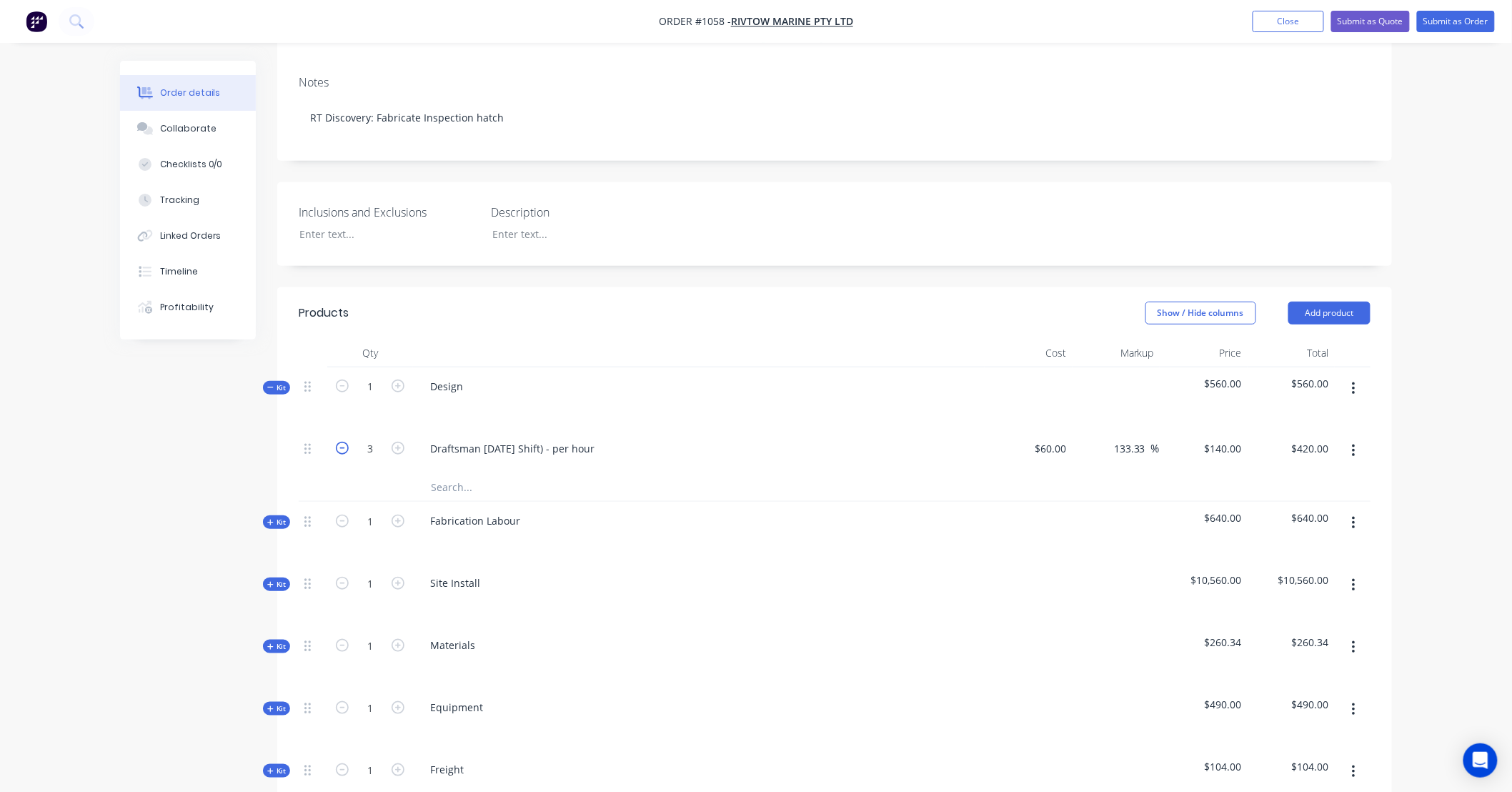
type input "$280.00"
click at [348, 442] on icon "button" at bounding box center [342, 448] width 13 height 13
type input "1"
type input "$140.00"
click at [273, 519] on icon at bounding box center [271, 522] width 7 height 7
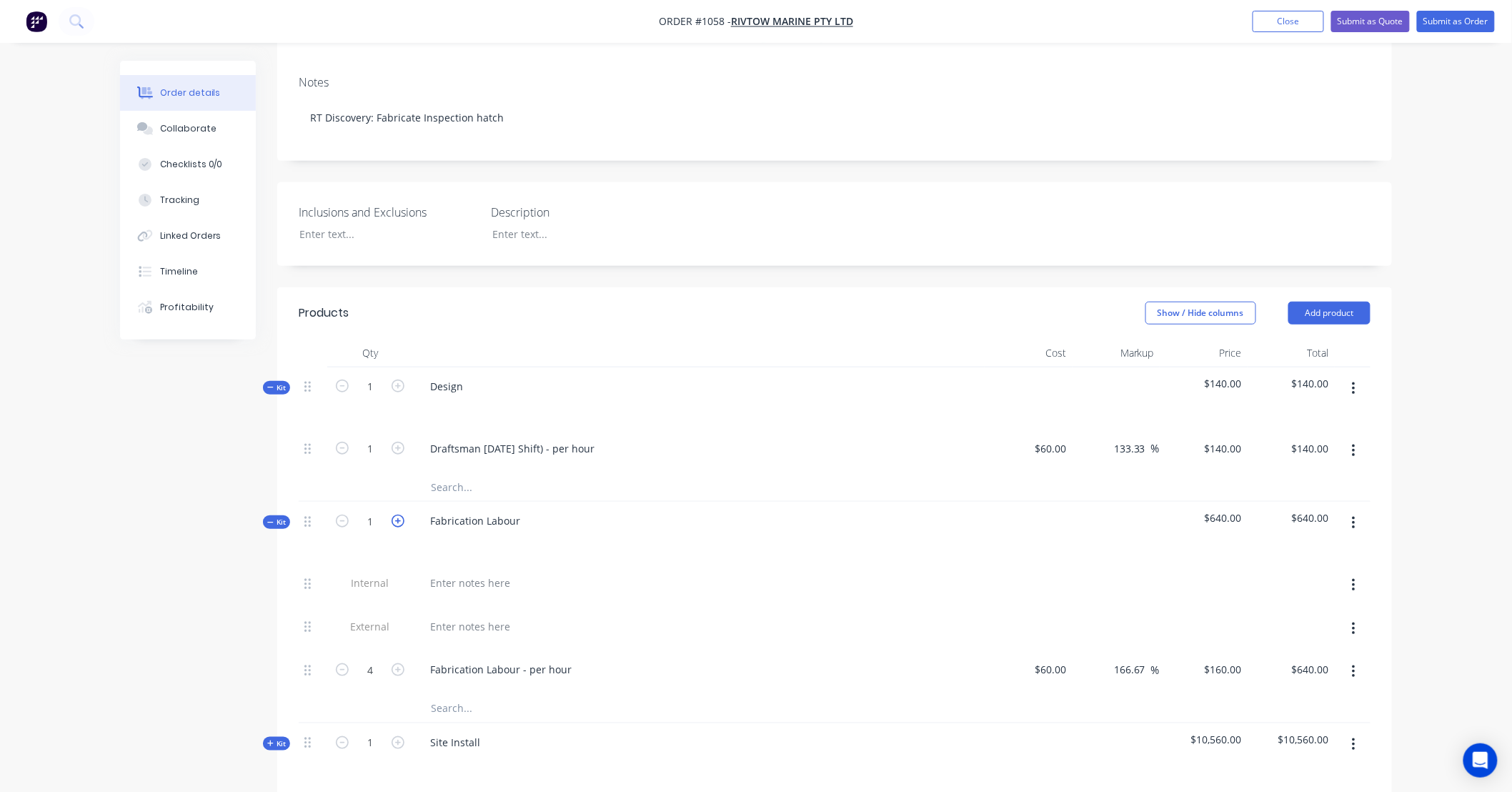
click at [396, 515] on icon "button" at bounding box center [398, 521] width 13 height 13
type input "2"
type input "8"
type input "$1,280.00"
click at [332, 502] on div "2" at bounding box center [370, 533] width 86 height 62
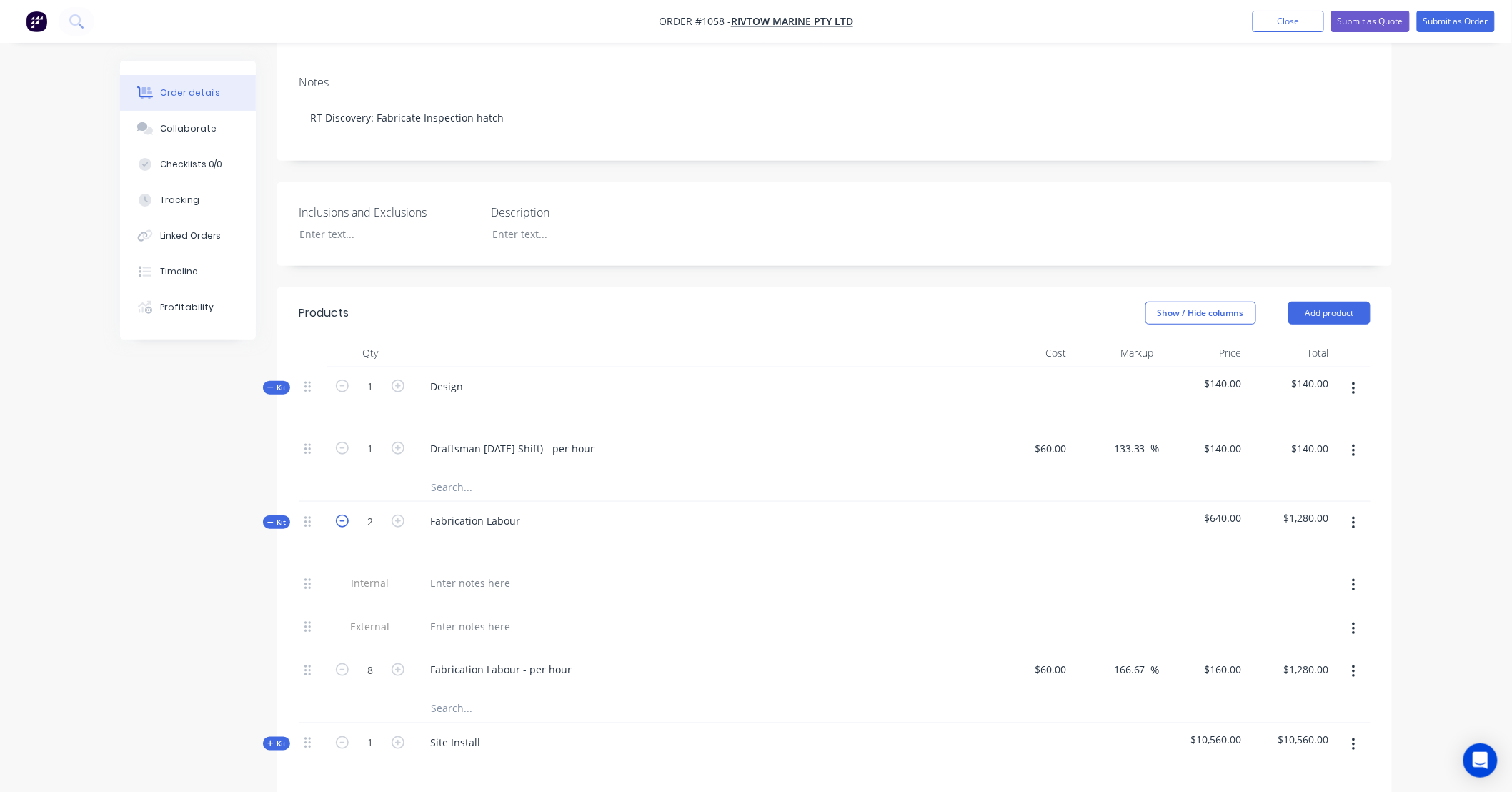
click at [345, 515] on icon "button" at bounding box center [342, 521] width 13 height 13
type input "1"
type input "4"
type input "$640.00"
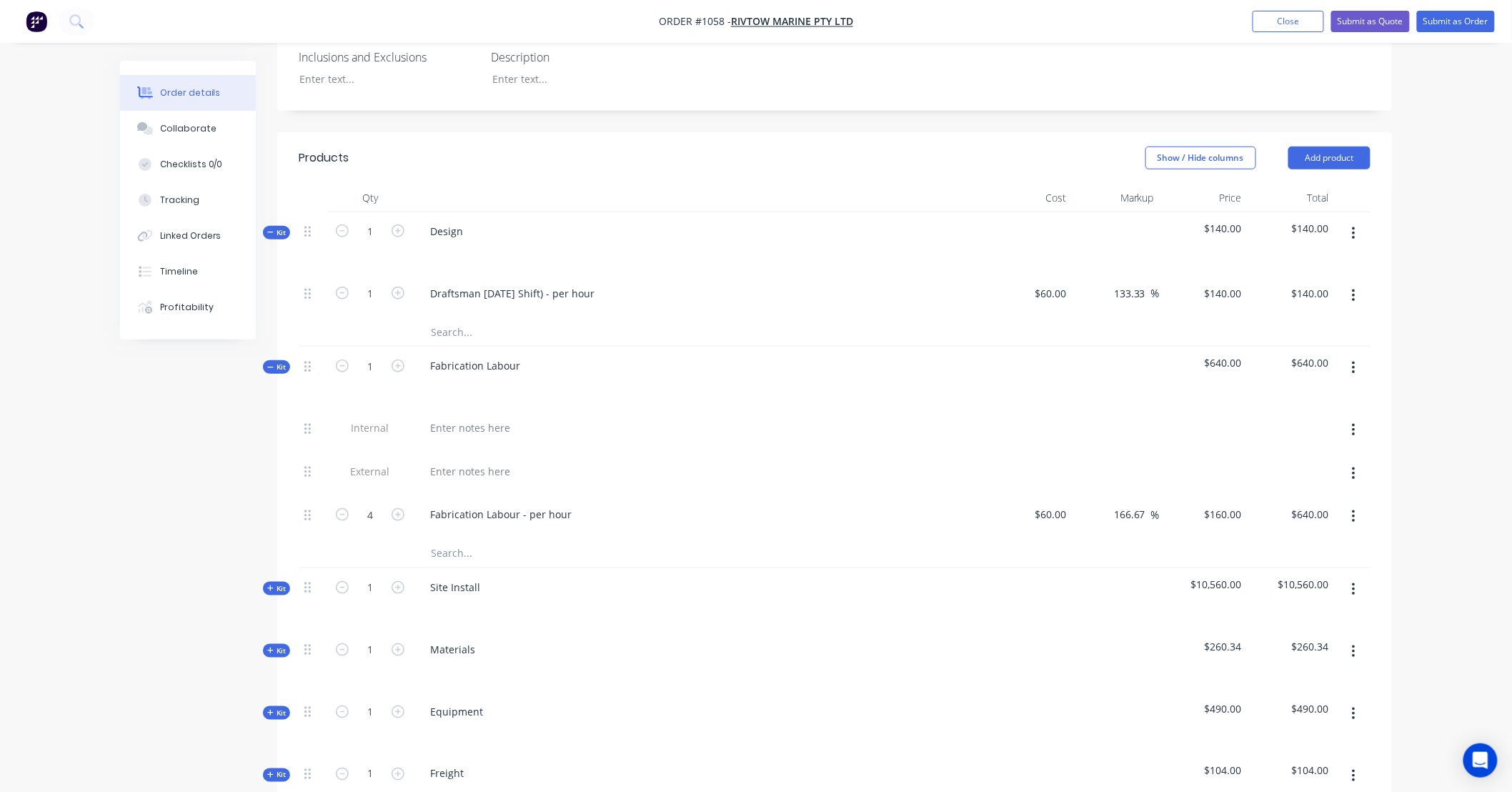
scroll to position [450, 0]
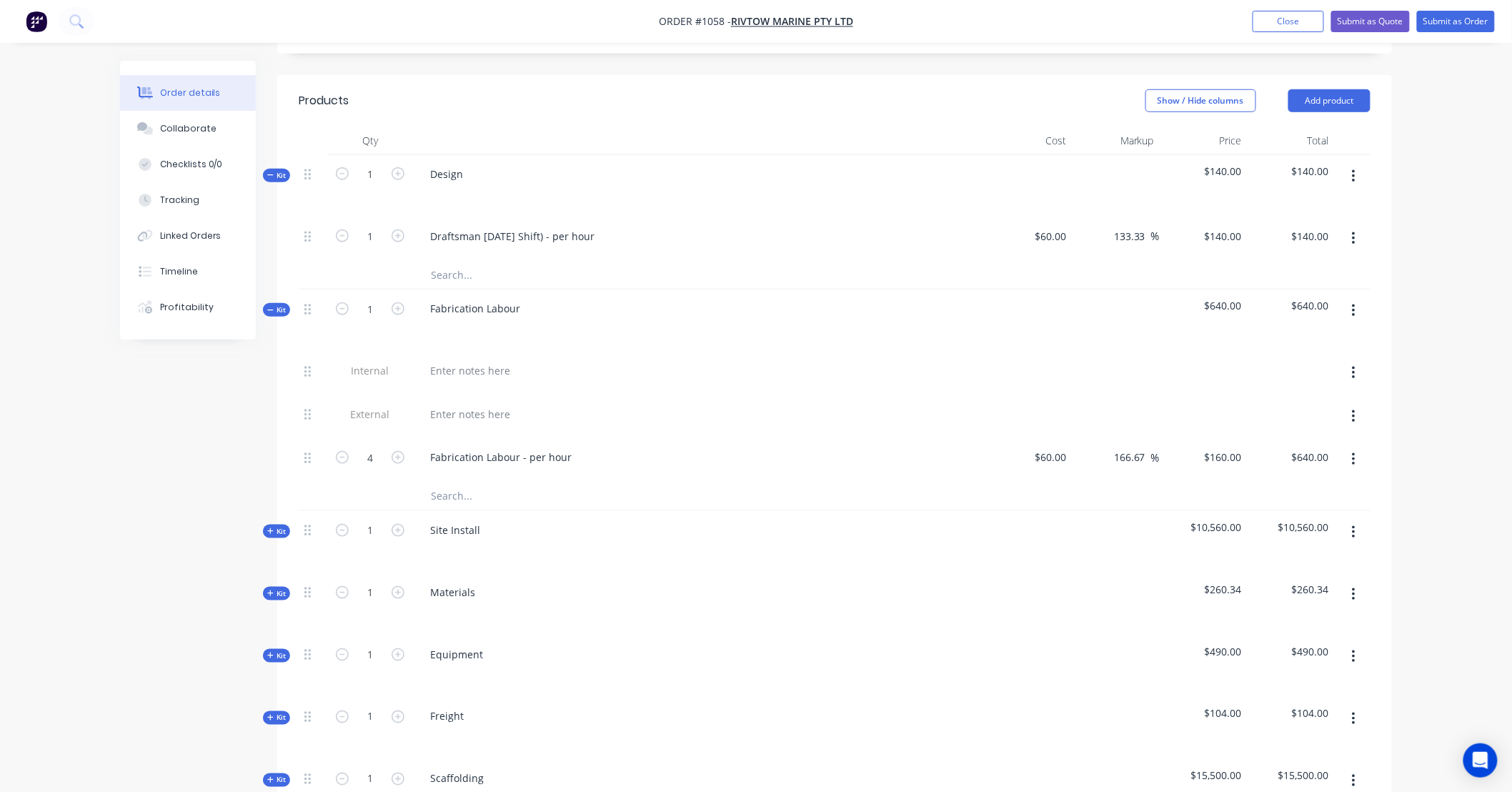
click at [270, 171] on icon at bounding box center [271, 175] width 7 height 7
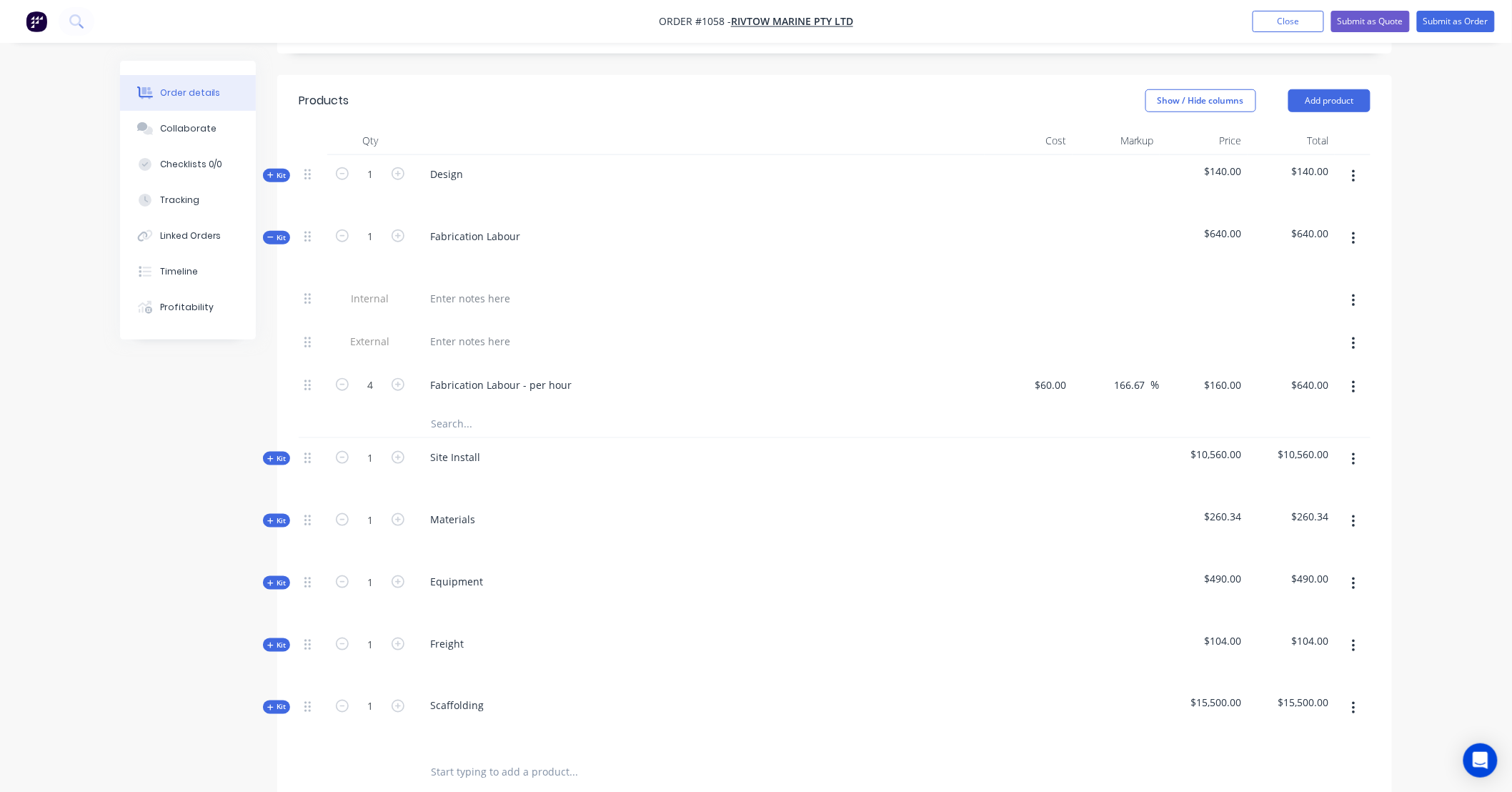
click at [267, 234] on icon at bounding box center [271, 237] width 7 height 7
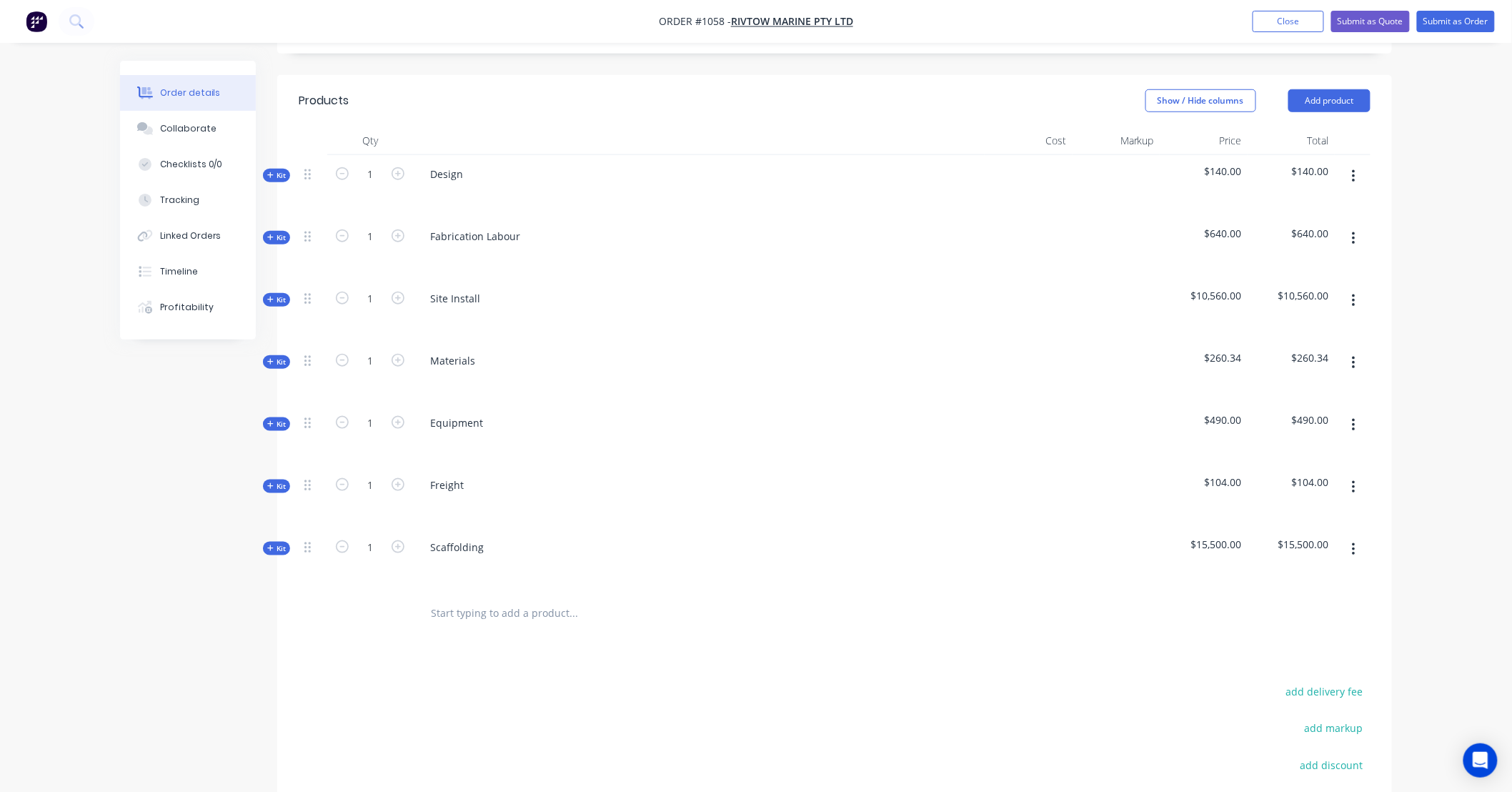
click at [1353, 293] on icon "button" at bounding box center [1353, 300] width 3 height 16
click at [1331, 414] on div "Delete" at bounding box center [1303, 424] width 110 height 20
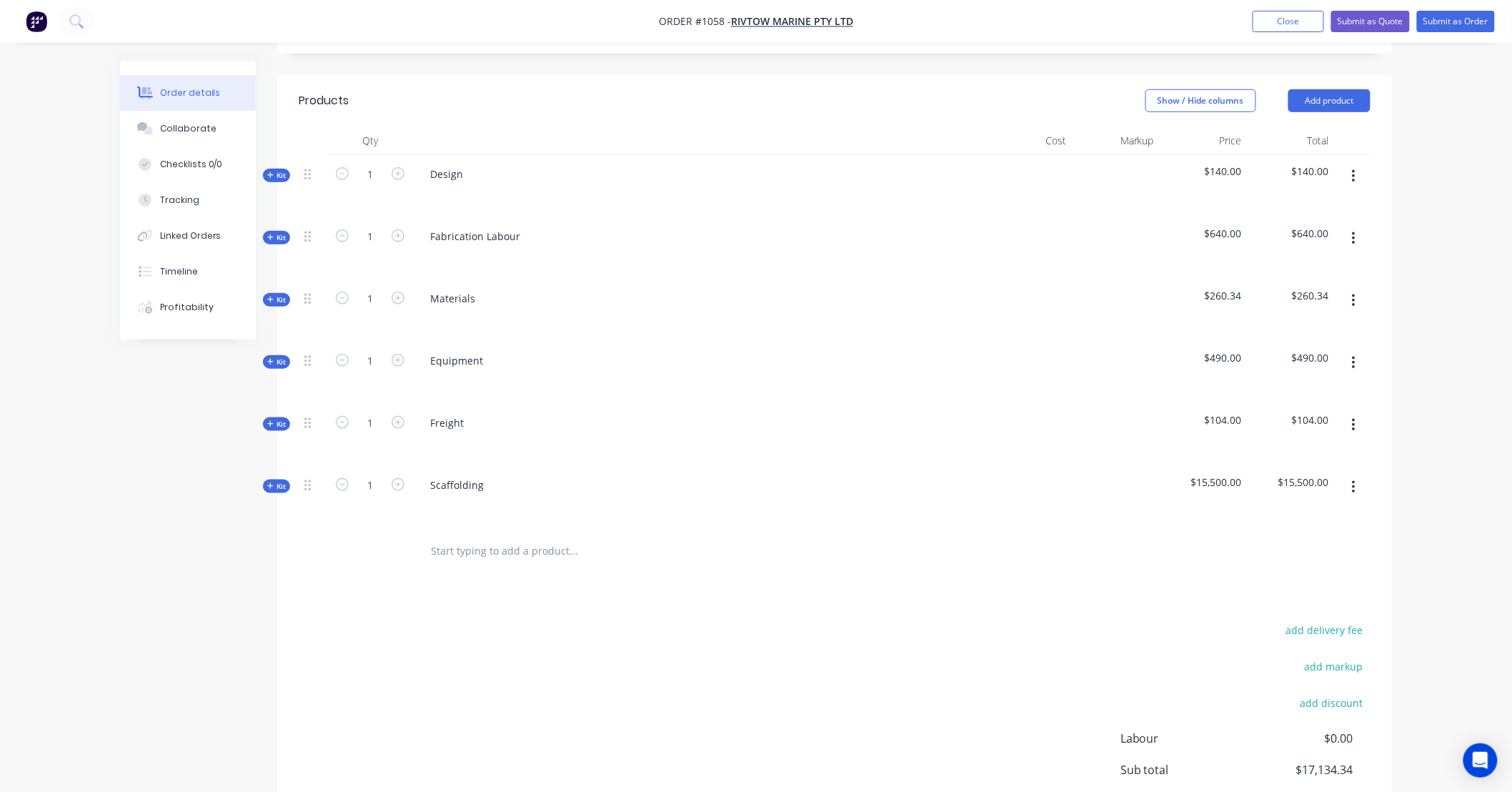
click at [268, 297] on icon at bounding box center [270, 299] width 6 height 6
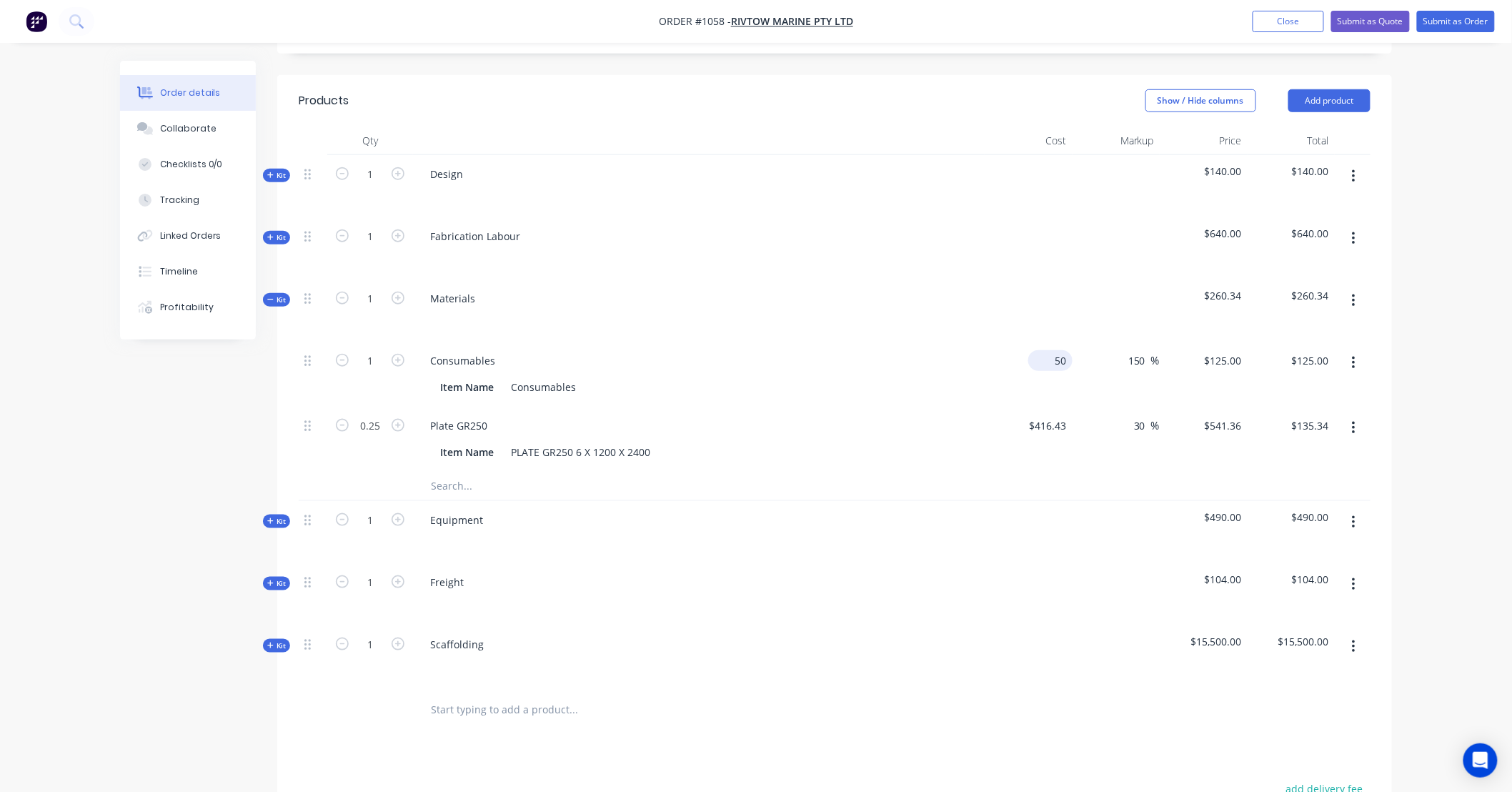
click at [1062, 350] on input "50" at bounding box center [1053, 360] width 39 height 20
type input "$50.00"
type input "100"
type input "$100.00"
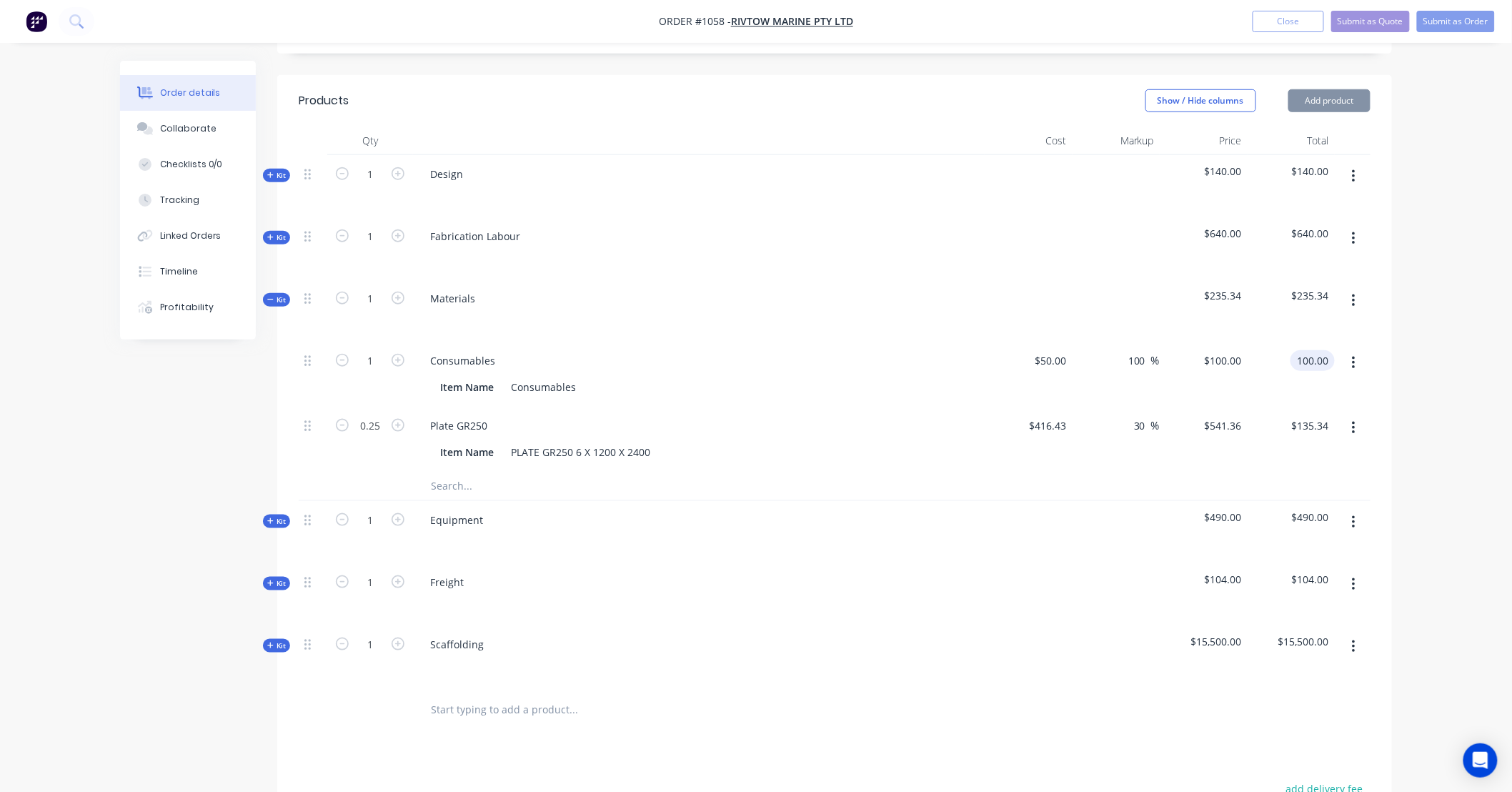
type input "$100.00"
click at [1356, 416] on button "button" at bounding box center [1354, 428] width 34 height 25
click at [1339, 512] on div "Delete" at bounding box center [1303, 522] width 110 height 20
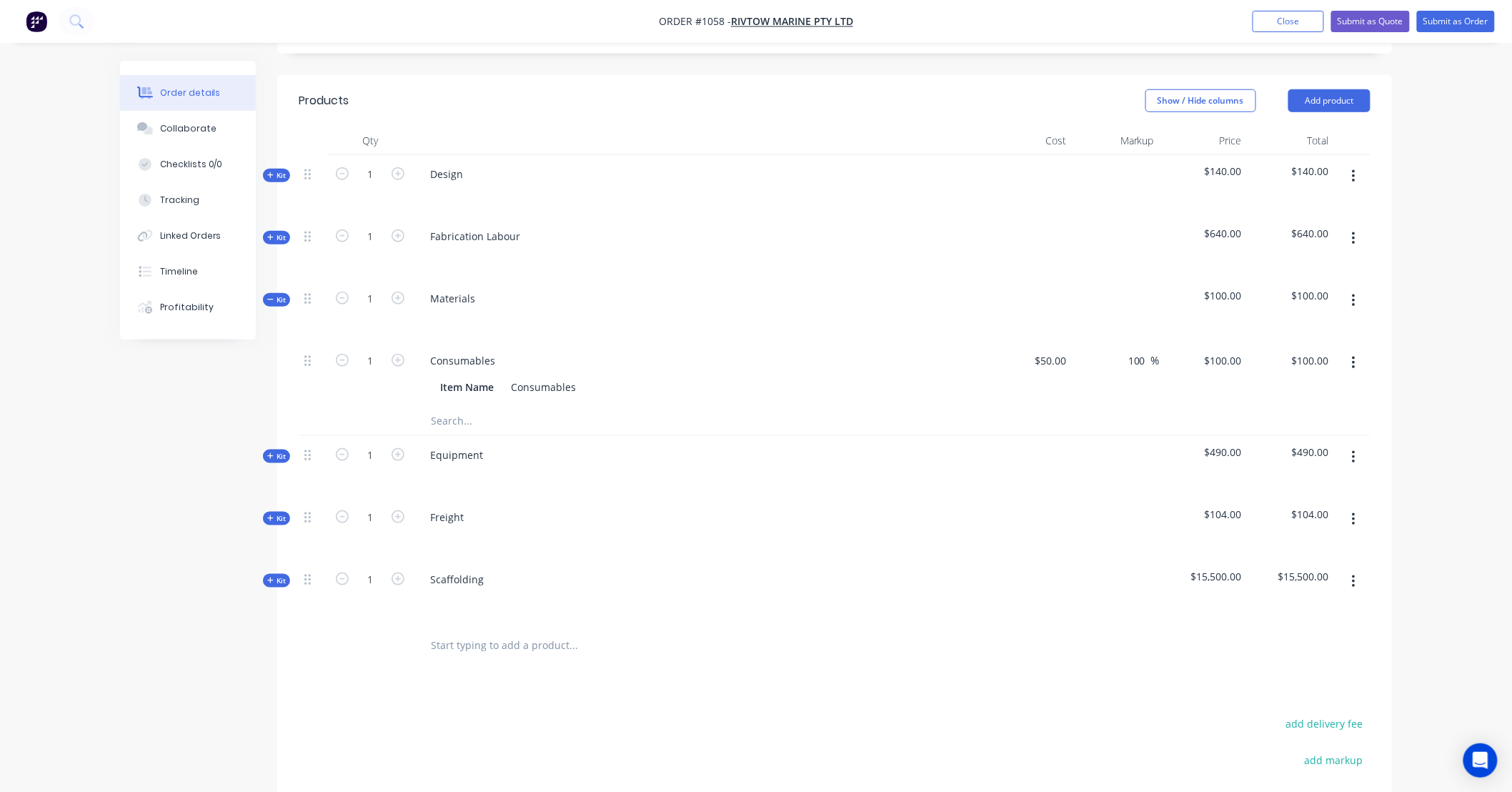
click at [462, 406] on input "text" at bounding box center [572, 421] width 286 height 29
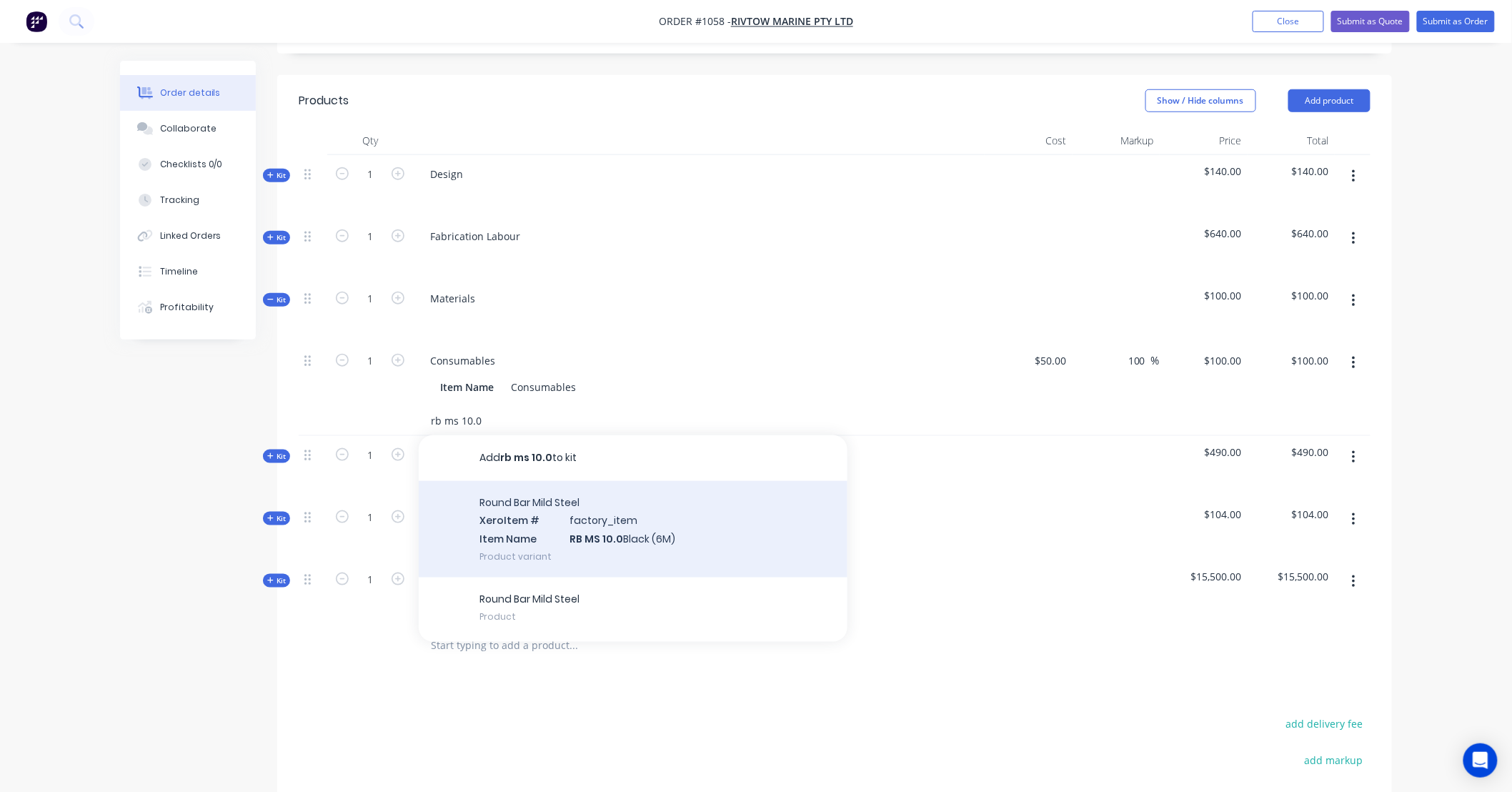
type input "rb ms 10.0"
click at [633, 512] on div "Round Bar Mild Steel Xero Item # factory_item Item Name RB MS 10.0 Black (6M) P…" at bounding box center [633, 529] width 429 height 97
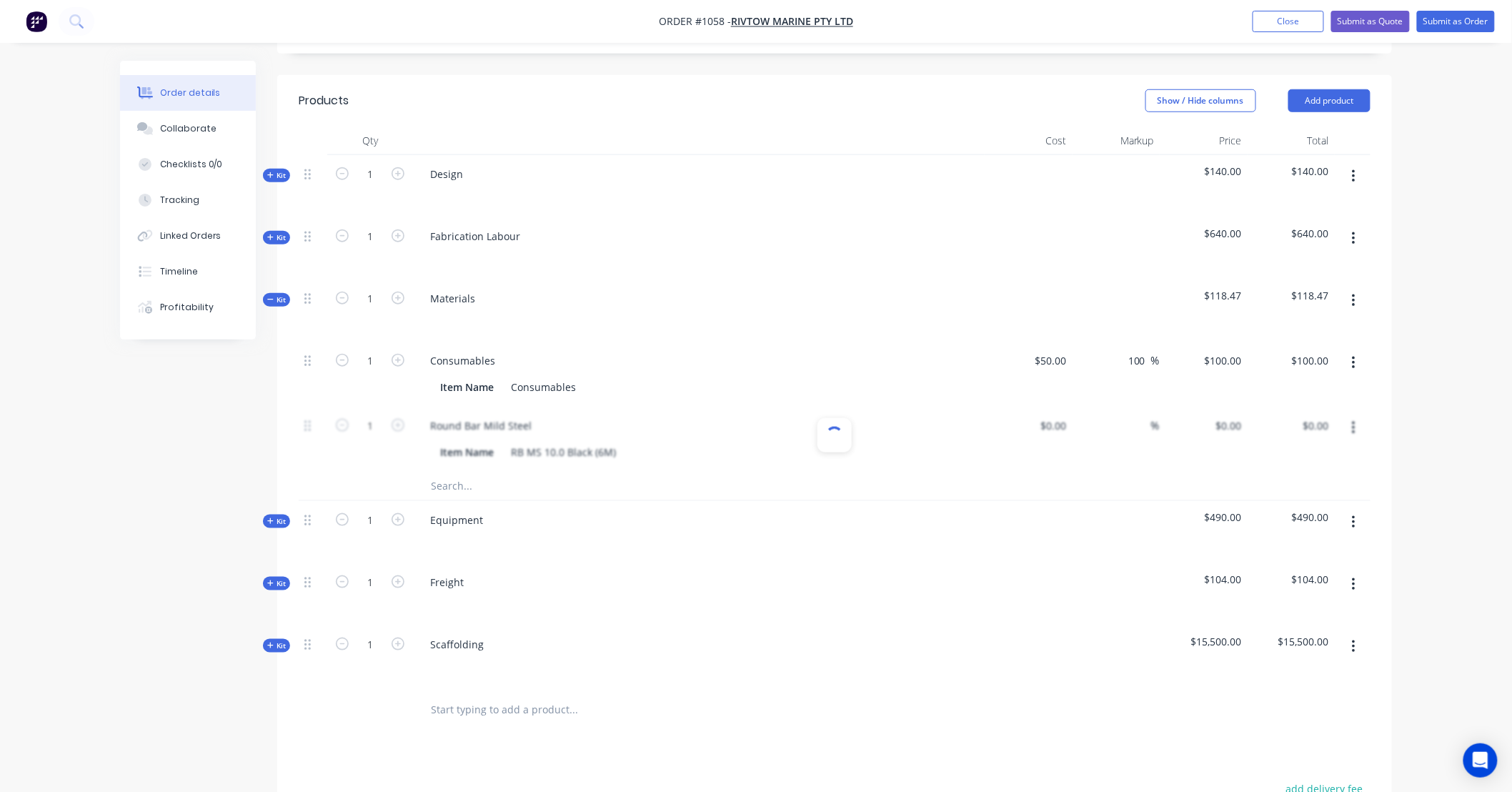
type input "$11.84"
type input "56"
type input "$18.4704"
type input "$18.47"
click at [377, 416] on input "1" at bounding box center [371, 426] width 37 height 21
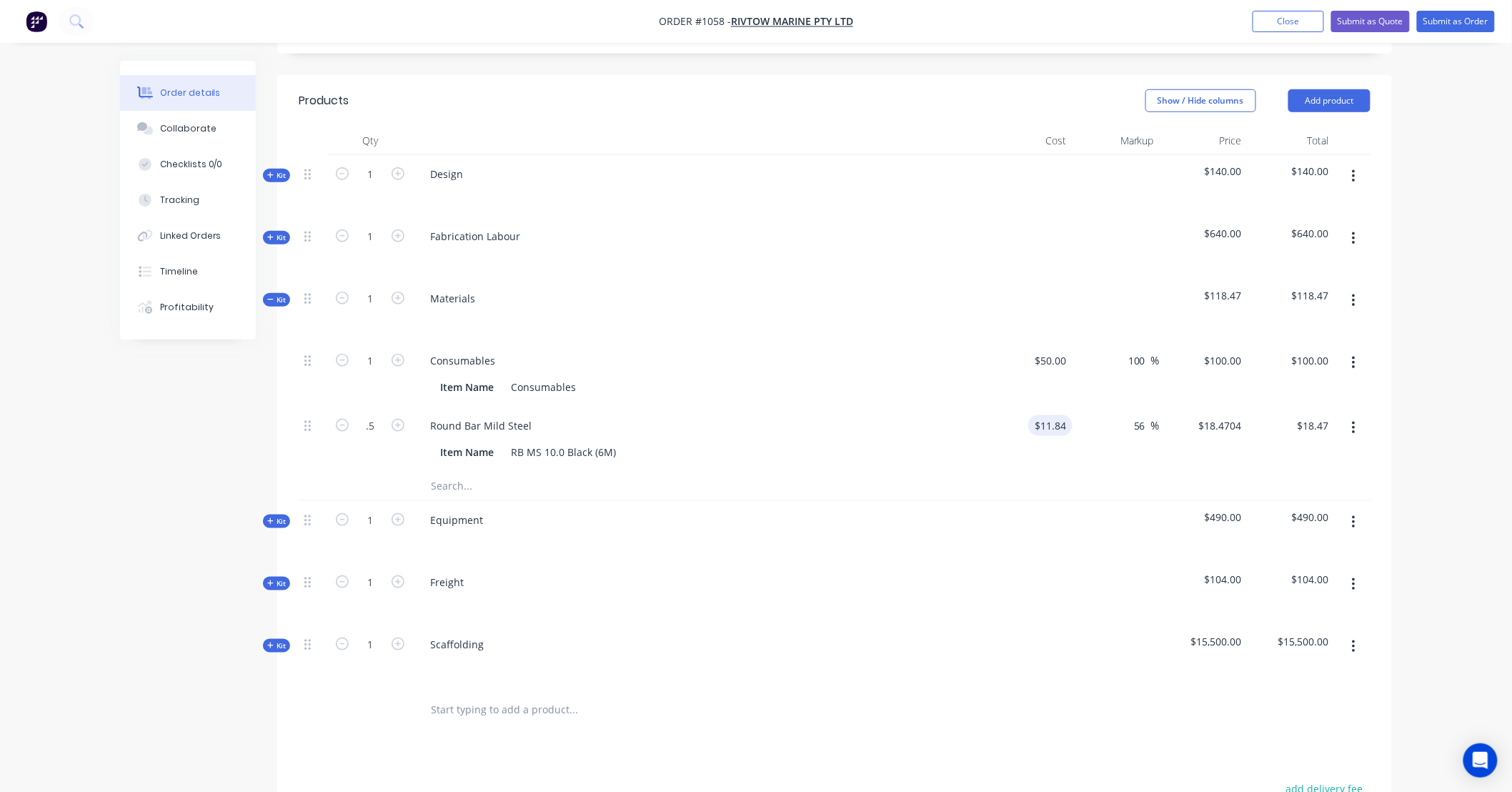
type input "0.5"
type input "$9.24"
click at [1043, 416] on input "11.84" at bounding box center [1056, 426] width 33 height 20
type input "$11.84"
type input "15.39"
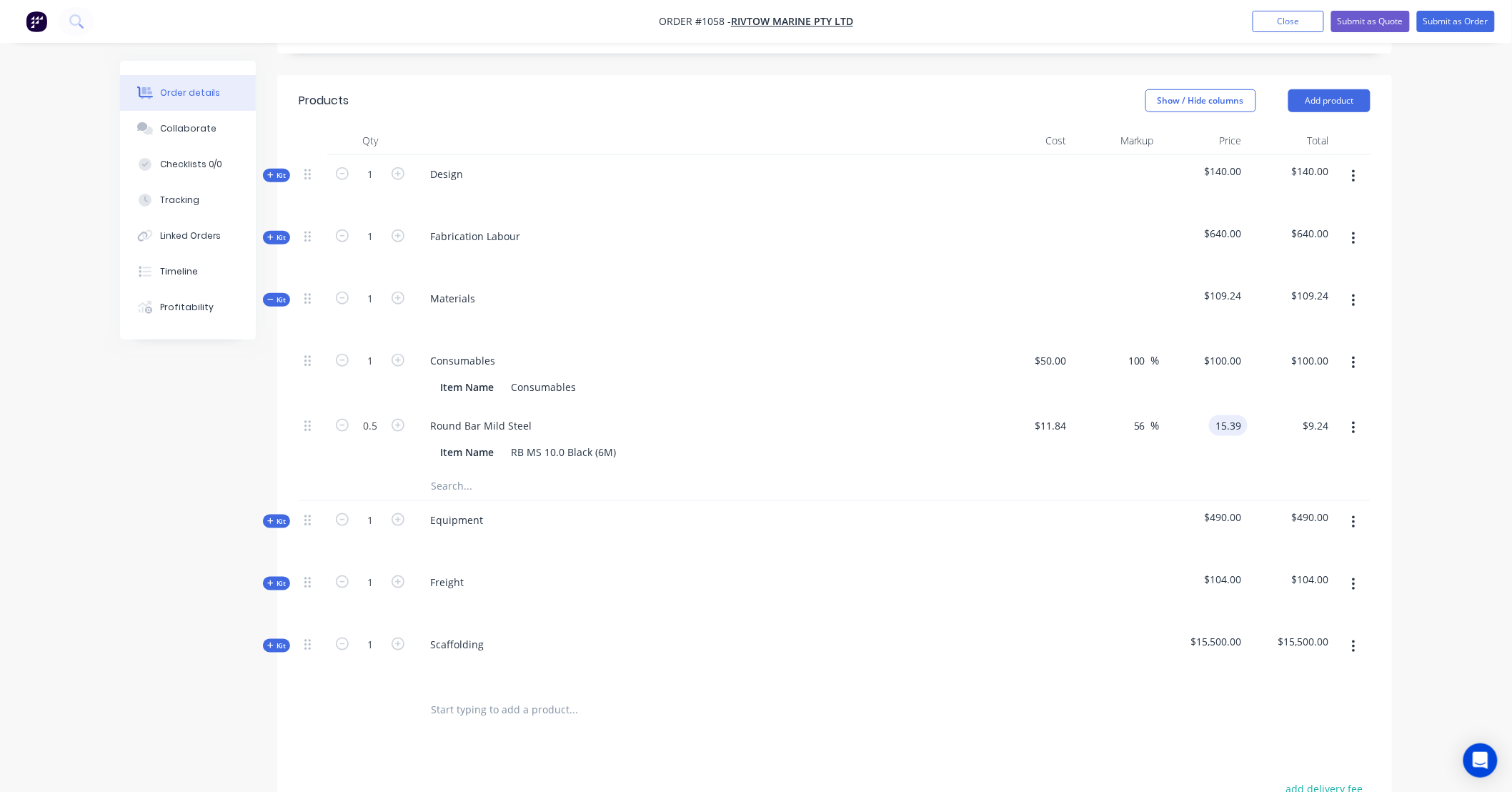
type input "29.98"
type input "$15.39"
type input "$7.70"
click at [455, 471] on input "text" at bounding box center [572, 486] width 286 height 29
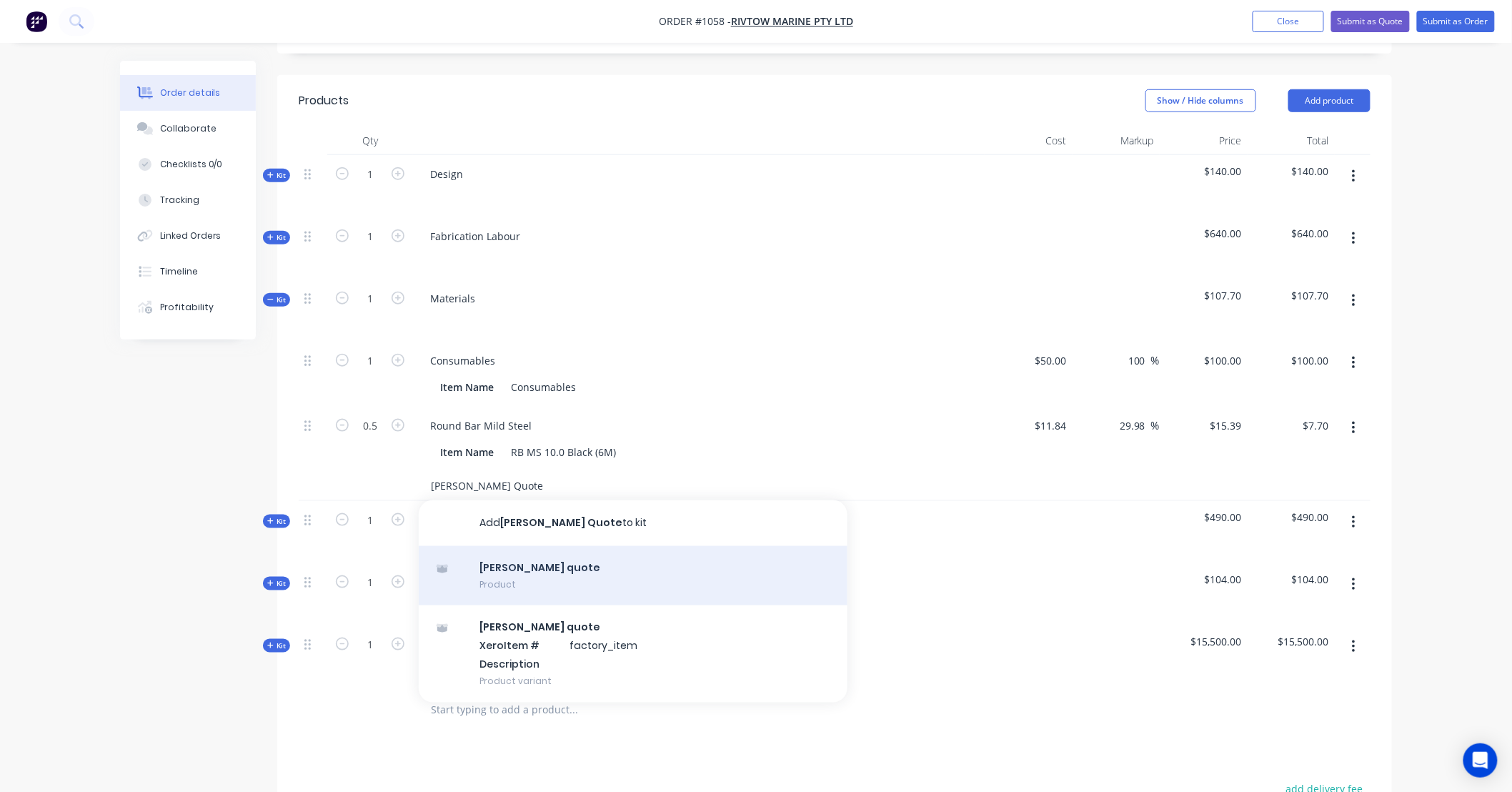
type input "[PERSON_NAME] Quote"
click at [568, 550] on div "[PERSON_NAME] quote Product" at bounding box center [633, 576] width 429 height 60
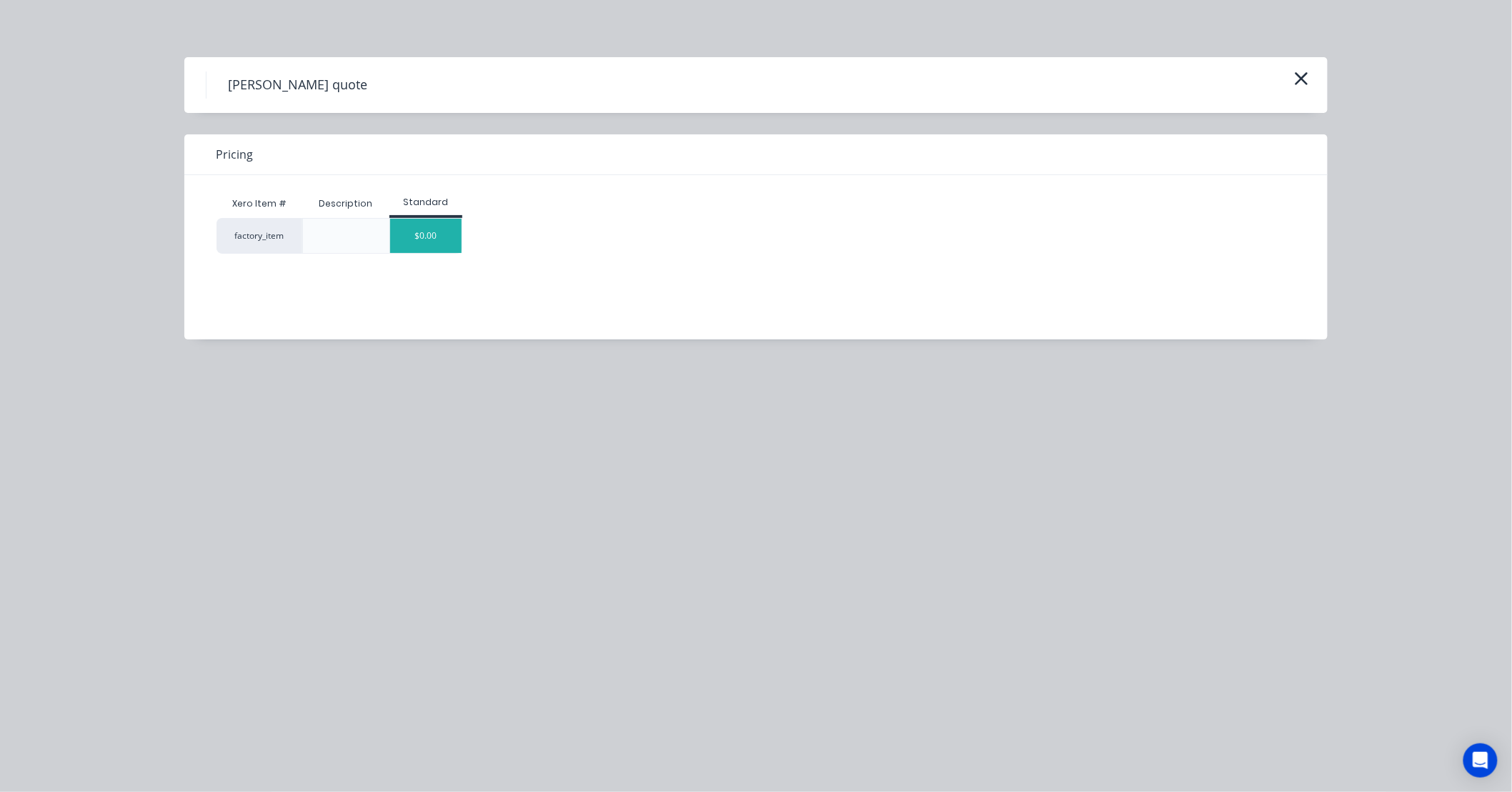
click at [433, 237] on div "$0.00" at bounding box center [426, 236] width 71 height 34
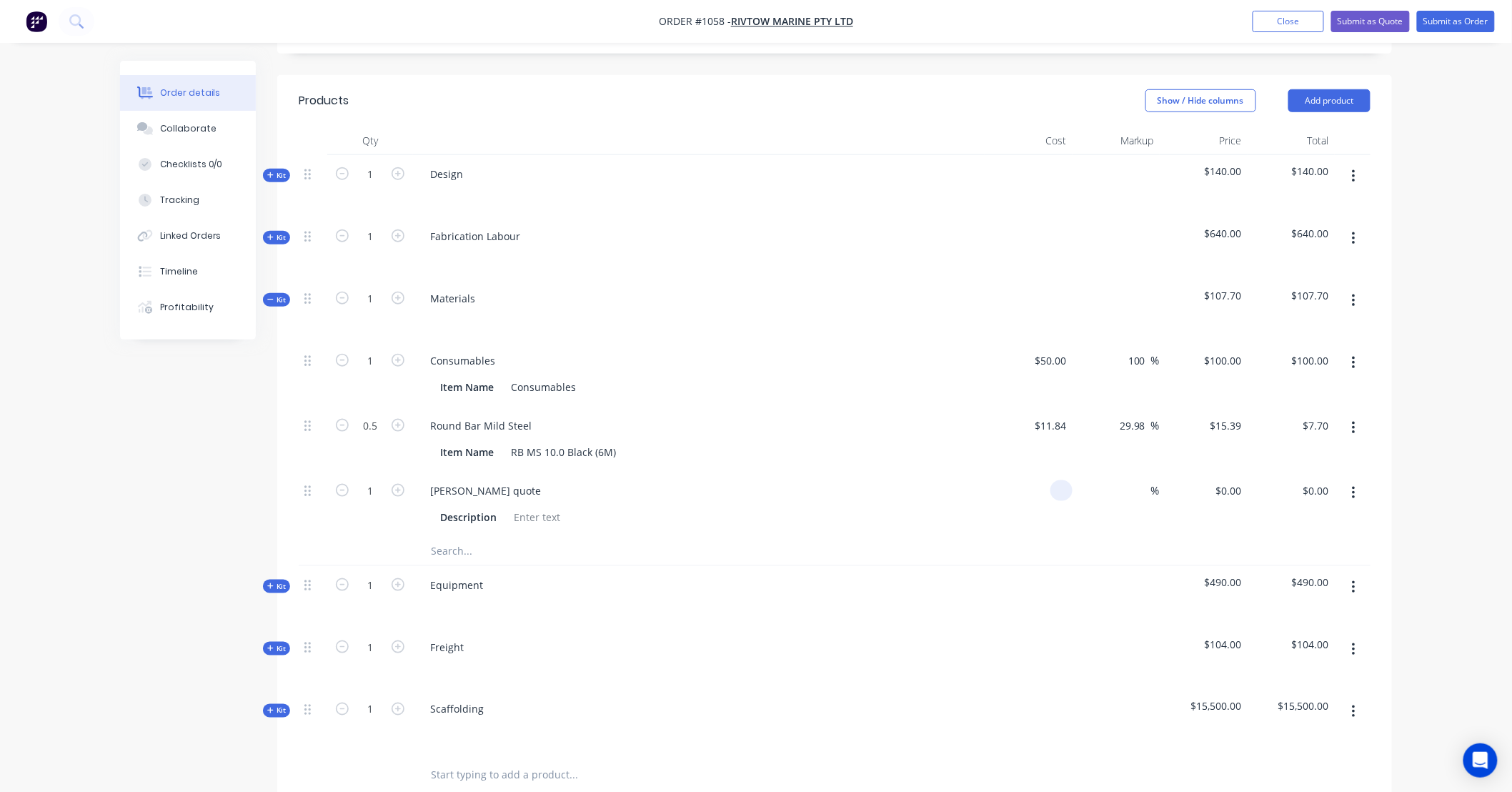
click at [1063, 480] on input at bounding box center [1063, 490] width 16 height 20
type input "$694.04"
type input "902.25"
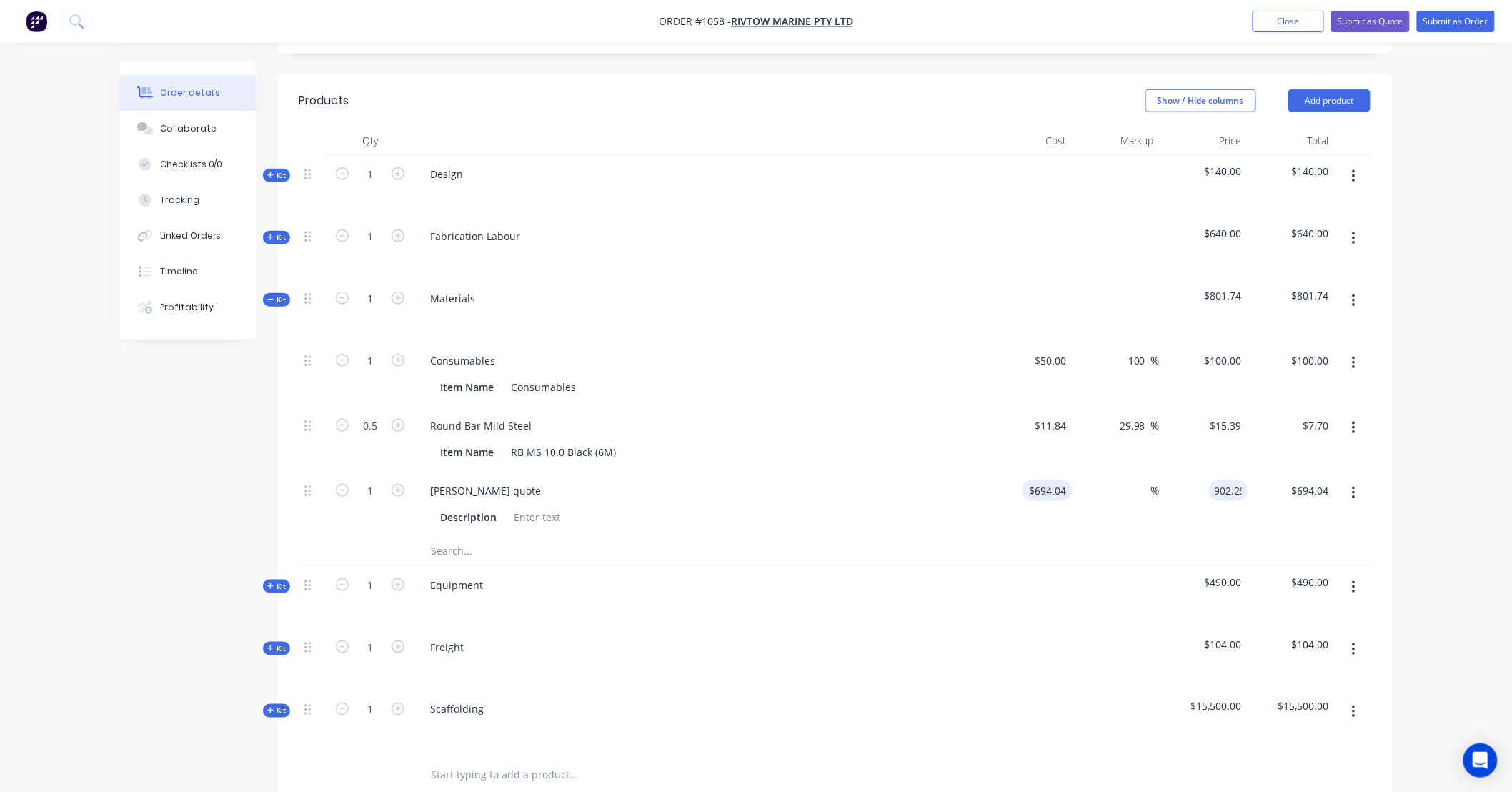
type input "30"
type input "$902.25"
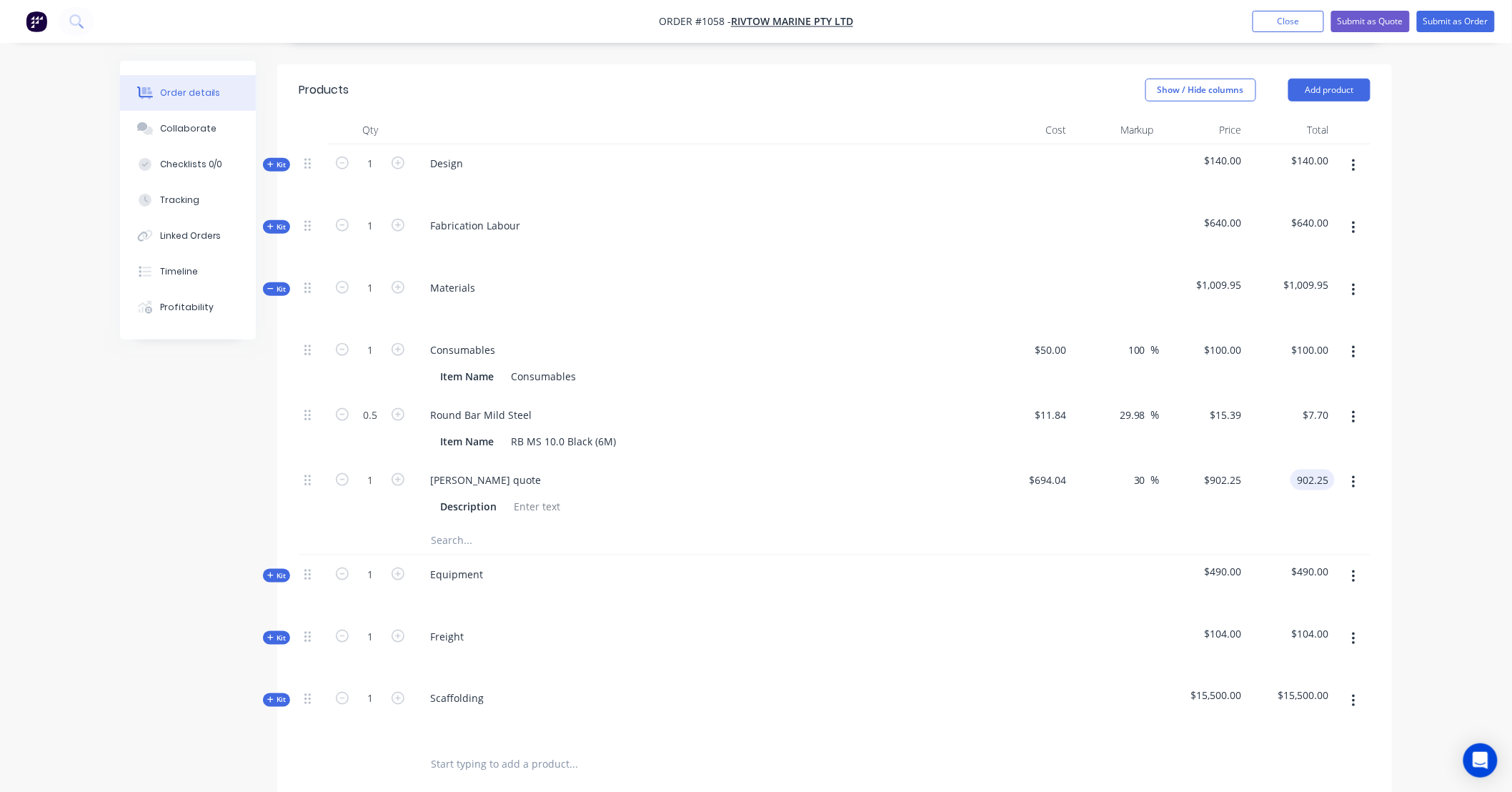
scroll to position [476, 0]
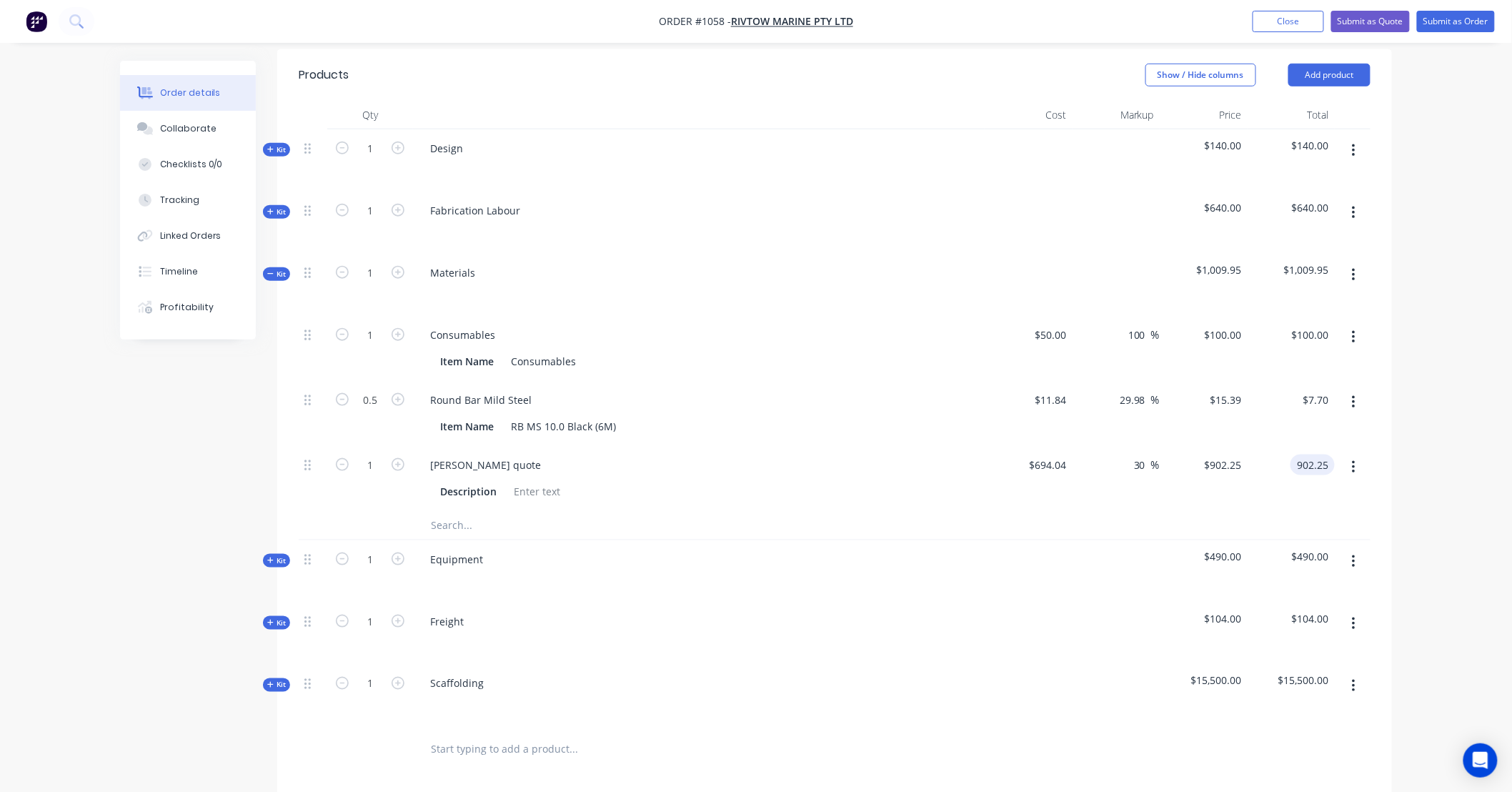
type input "$902.25"
click at [1360, 549] on button "button" at bounding box center [1354, 561] width 34 height 25
click at [1310, 674] on div "Delete" at bounding box center [1303, 684] width 110 height 20
click at [276, 555] on span "Kit" at bounding box center [276, 561] width 19 height 11
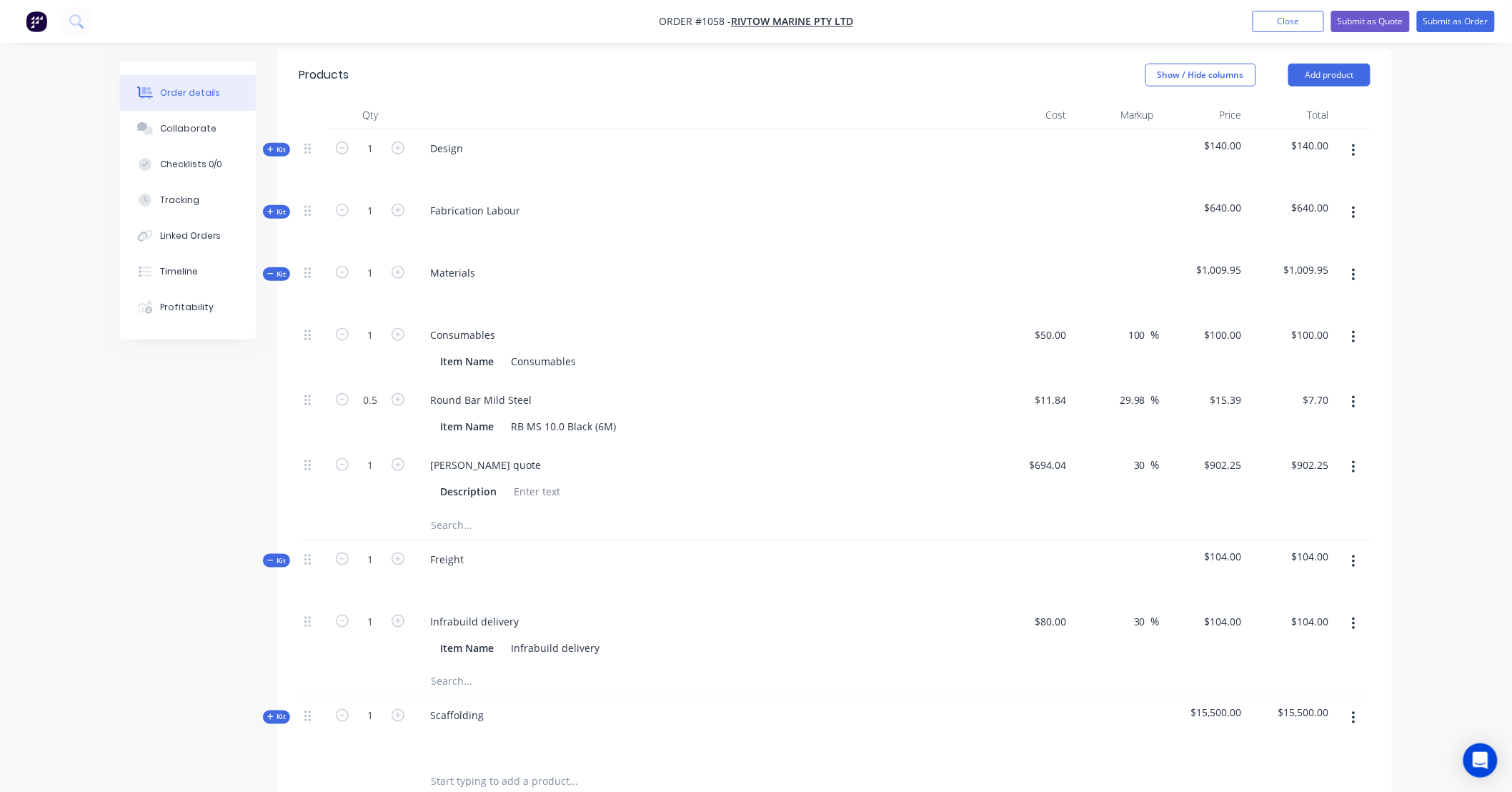
click at [492, 667] on input "text" at bounding box center [572, 682] width 286 height 29
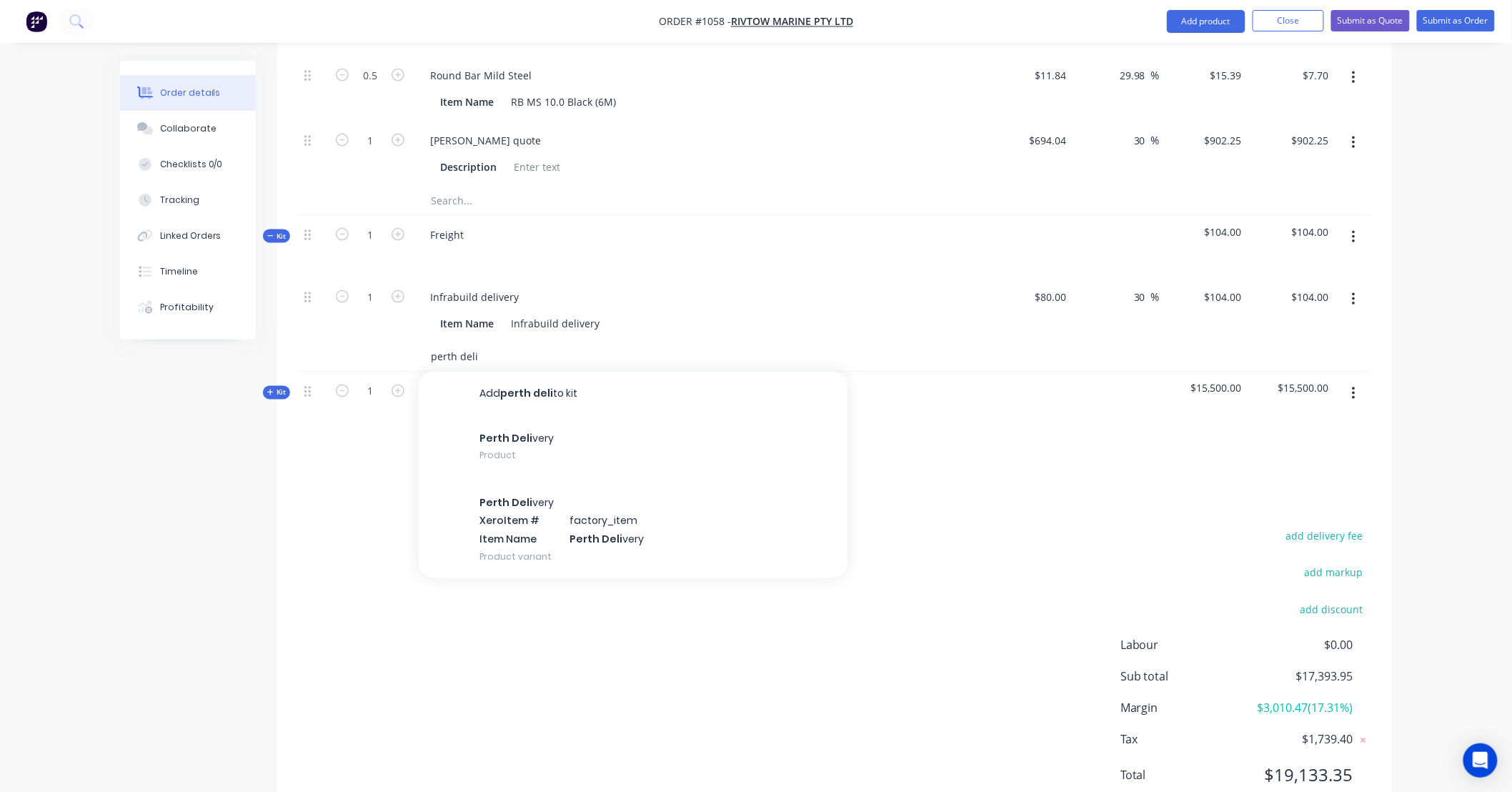
scroll to position [833, 0]
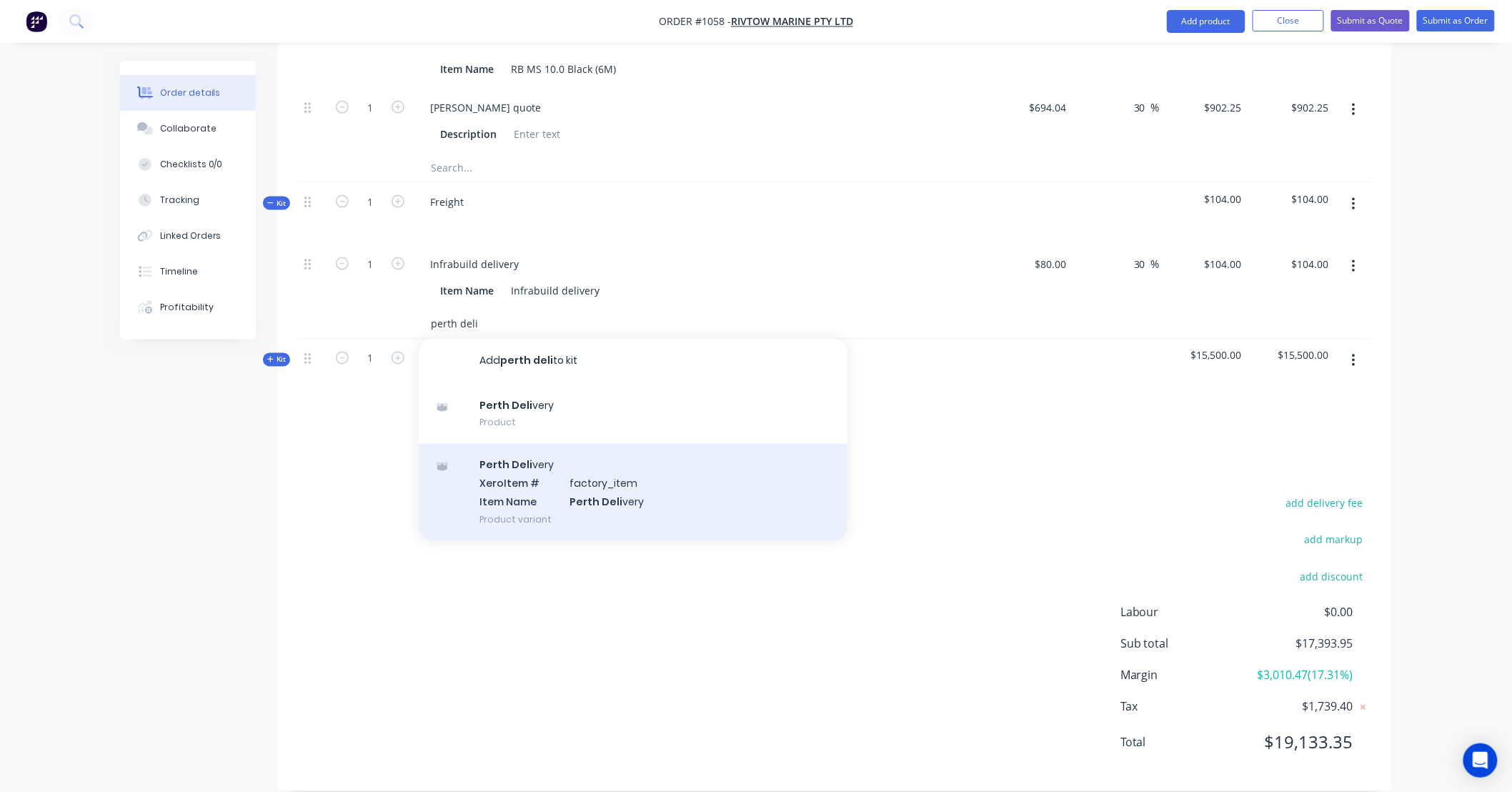
type input "perth deli"
click at [623, 480] on div "Perth Deli very Xero Item # factory_item Item Name Perth Deli very Product vari…" at bounding box center [633, 492] width 429 height 97
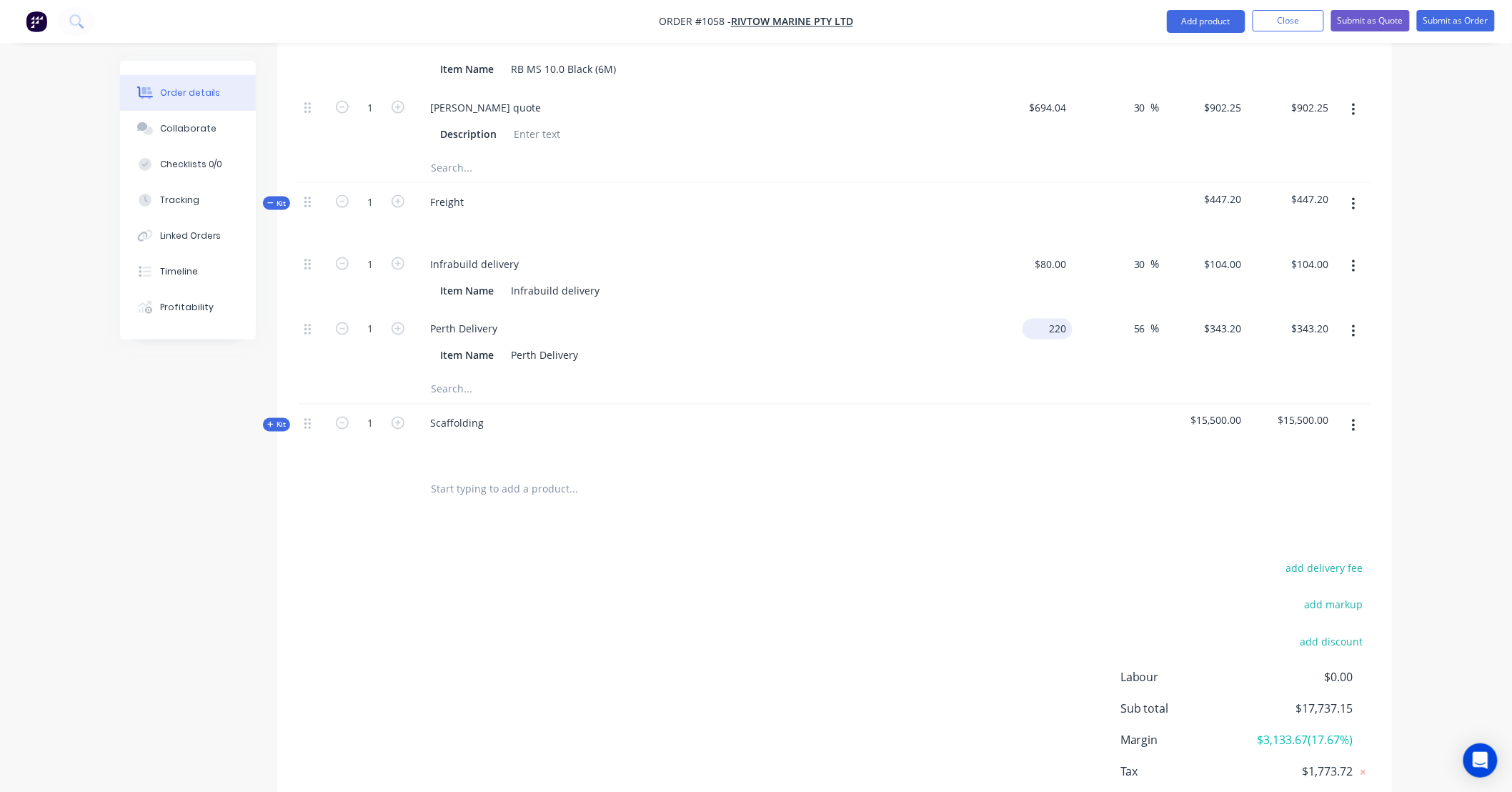
click at [1046, 319] on div "220 $220.00" at bounding box center [1047, 329] width 50 height 20
type input "$220.00"
type input "286"
type input "30"
type input "$286.00"
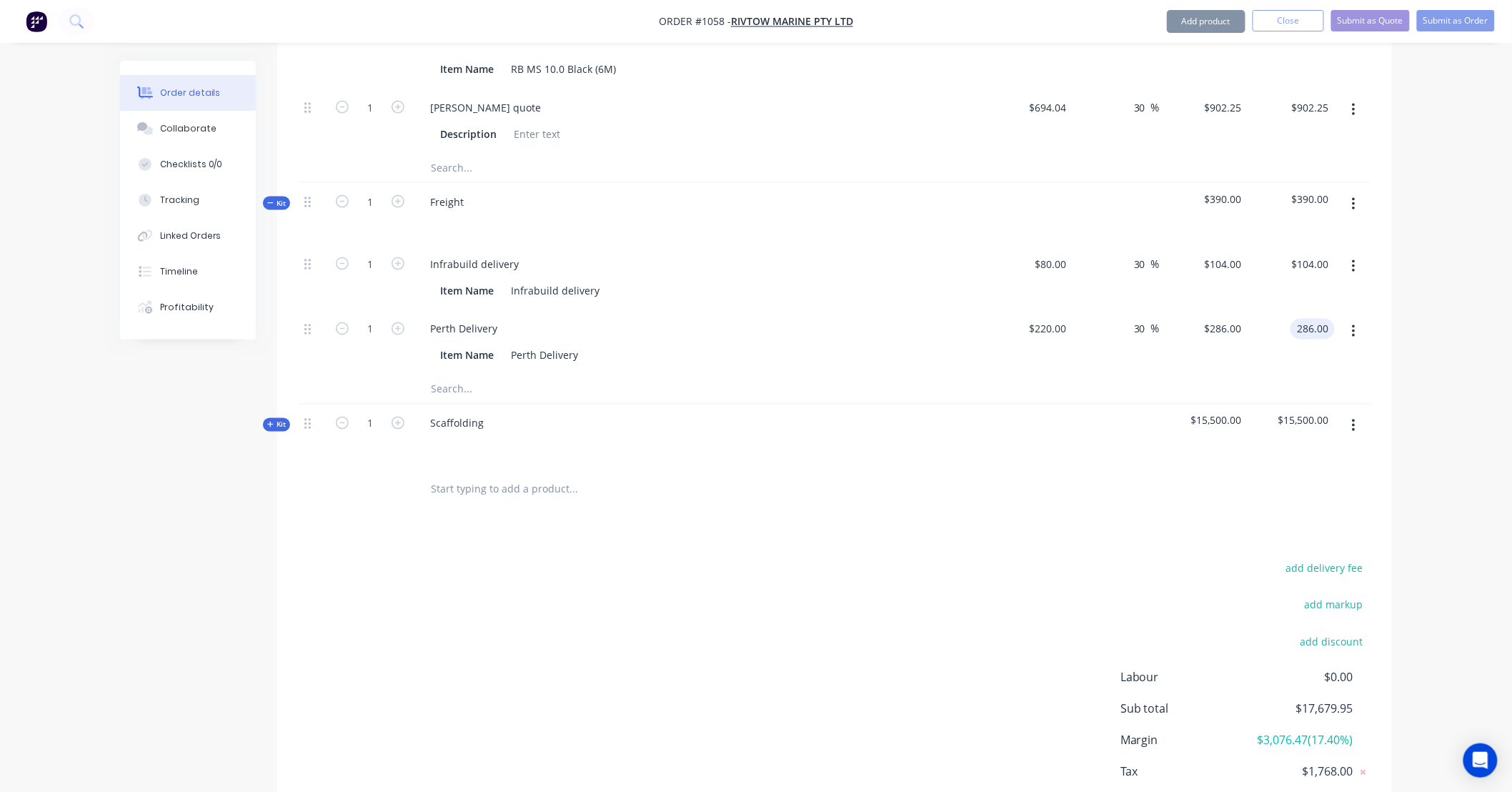
type input "$286.00"
click at [465, 376] on input "text" at bounding box center [572, 389] width 286 height 29
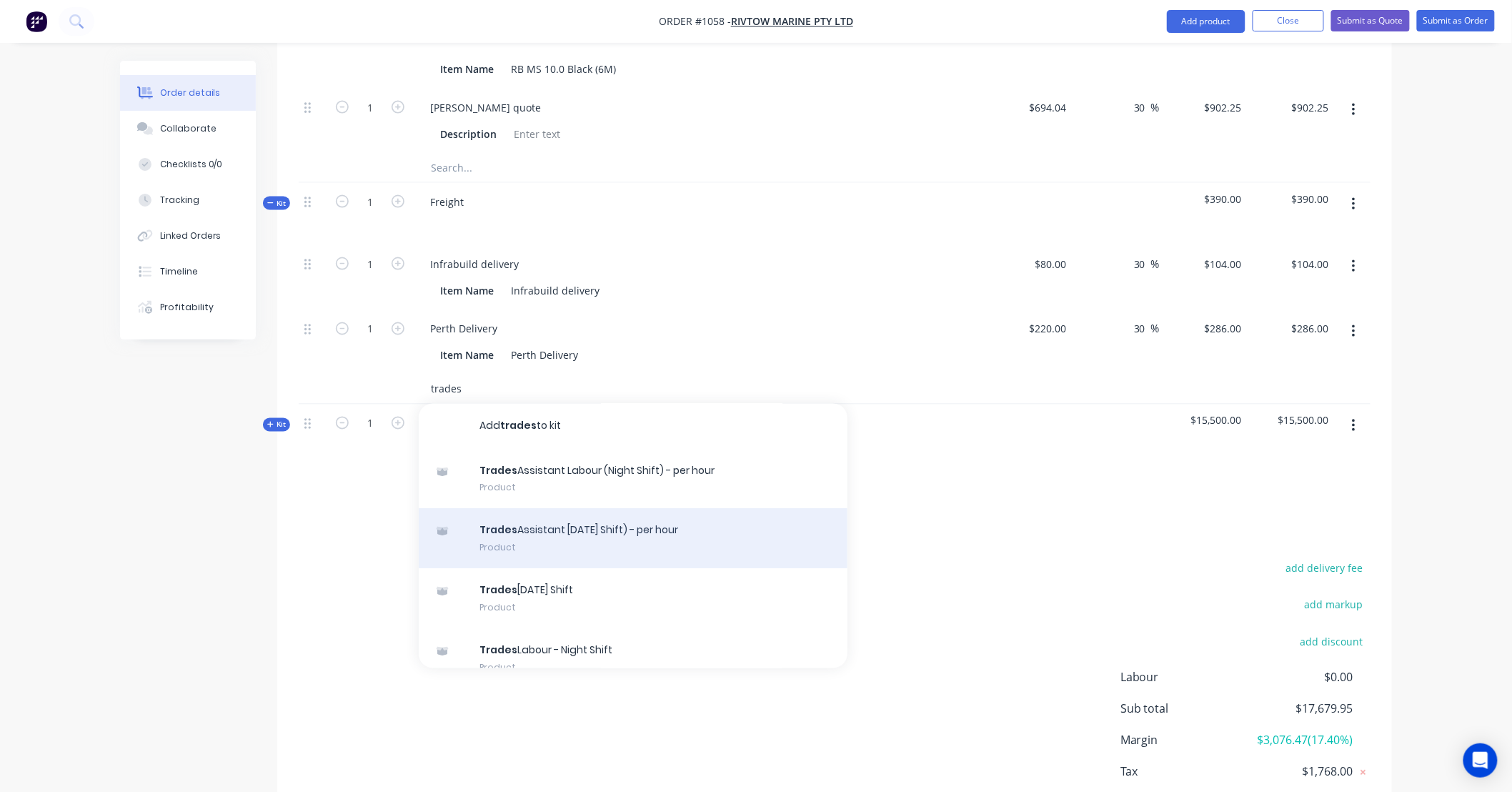
type input "trades"
click at [616, 526] on div "Trades Assistant Labour (Day Shift) - per hour Product" at bounding box center [633, 538] width 429 height 60
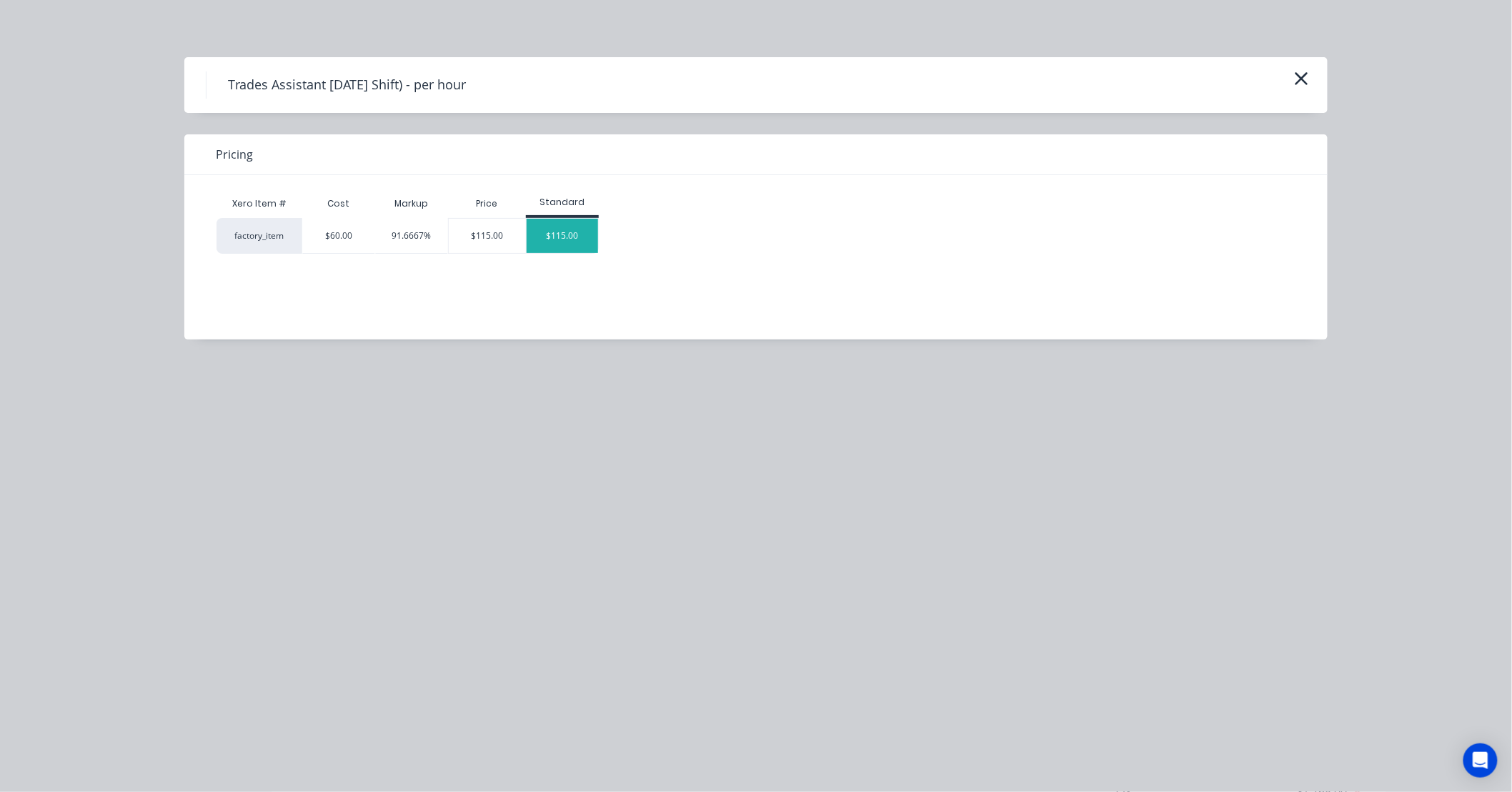
click at [577, 241] on div "$115.00" at bounding box center [562, 236] width 71 height 34
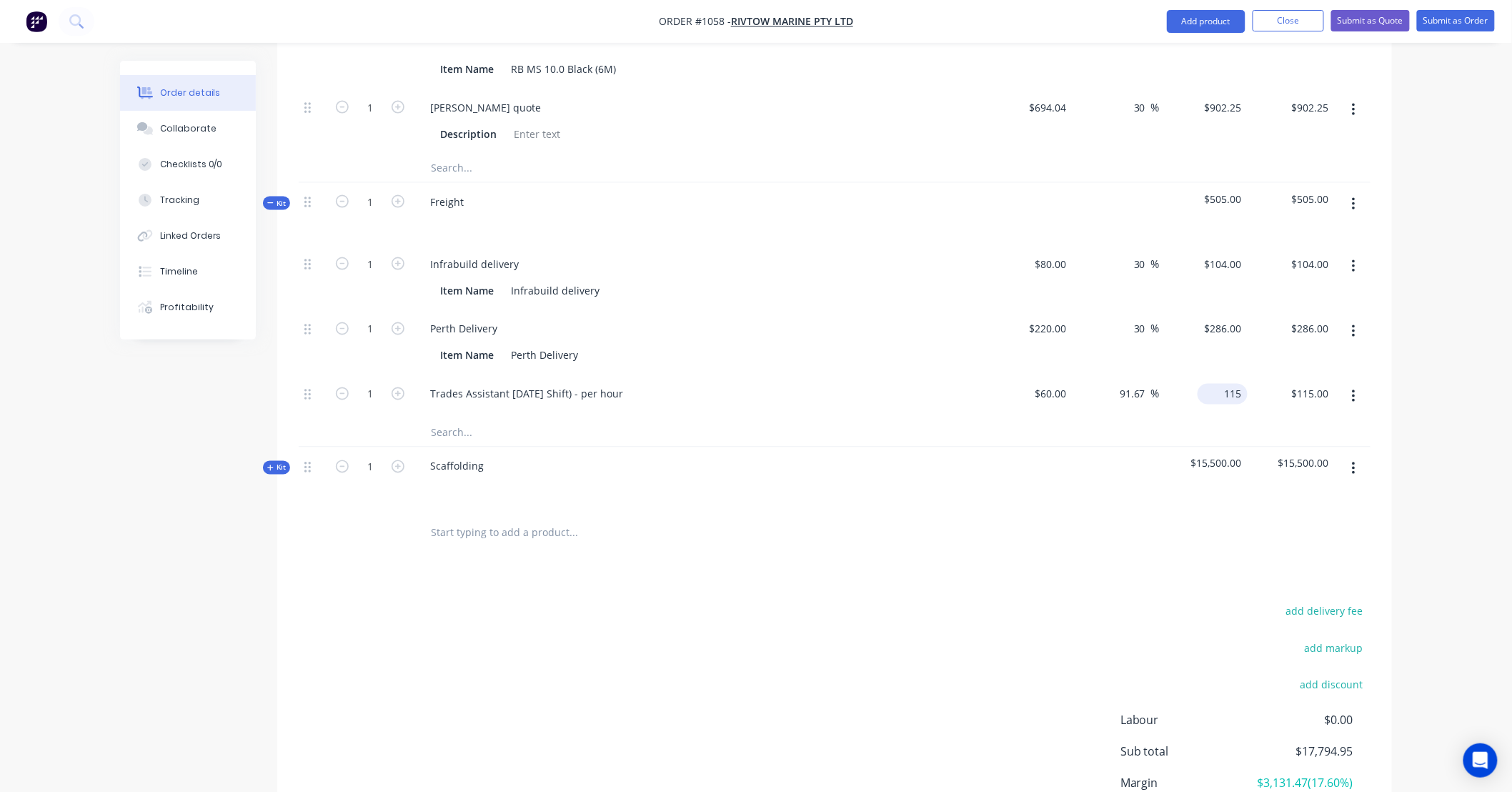
click at [1237, 383] on input "115" at bounding box center [1225, 393] width 44 height 20
type input "130"
type input "116.67"
type input "$130.00"
type input "130.00"
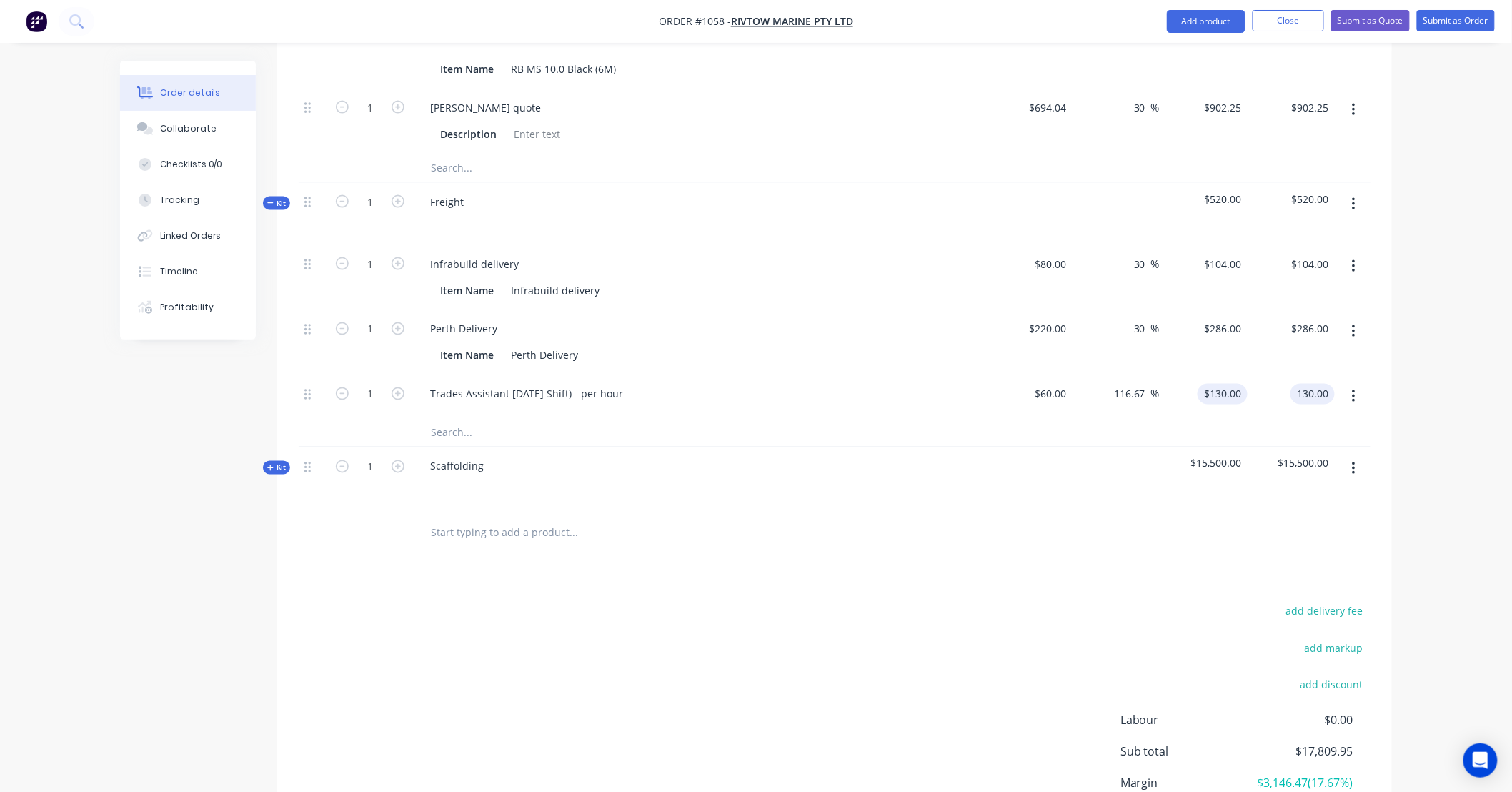
type input "130"
type input "$130.00"
click at [1238, 383] on input "130" at bounding box center [1236, 393] width 25 height 20
type input "115"
type input "91.67"
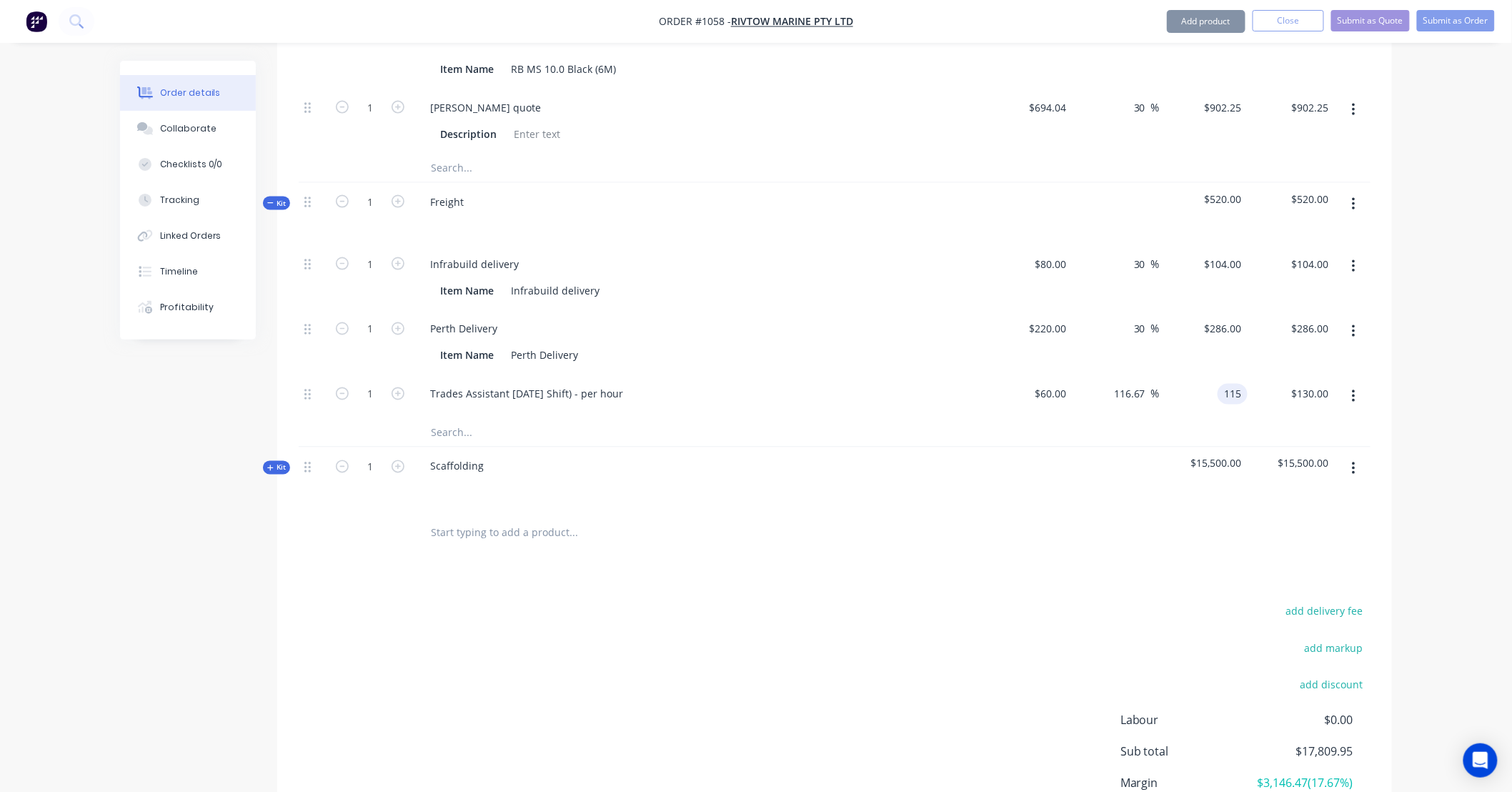
type input "$115.00"
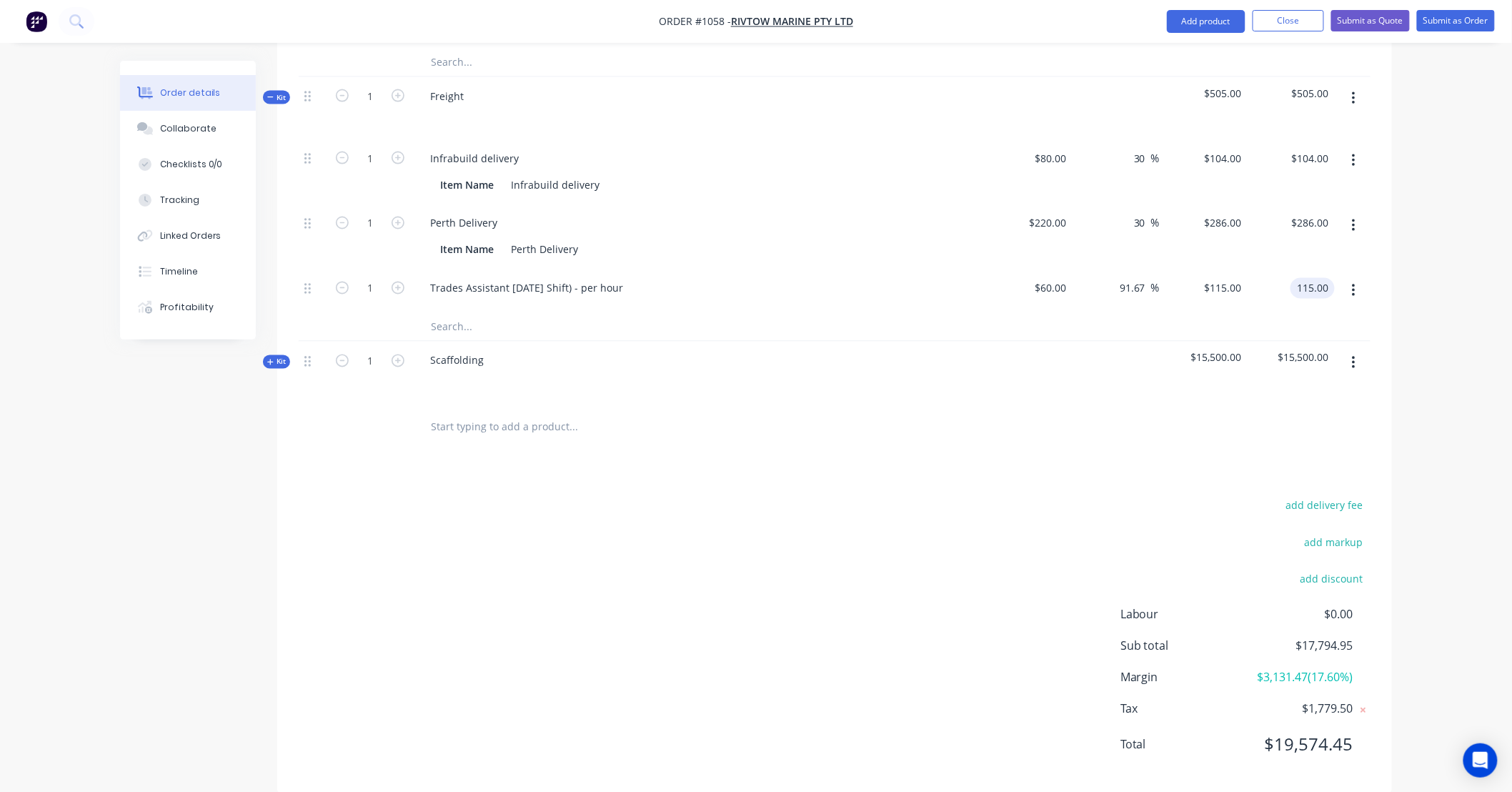
scroll to position [912, 0]
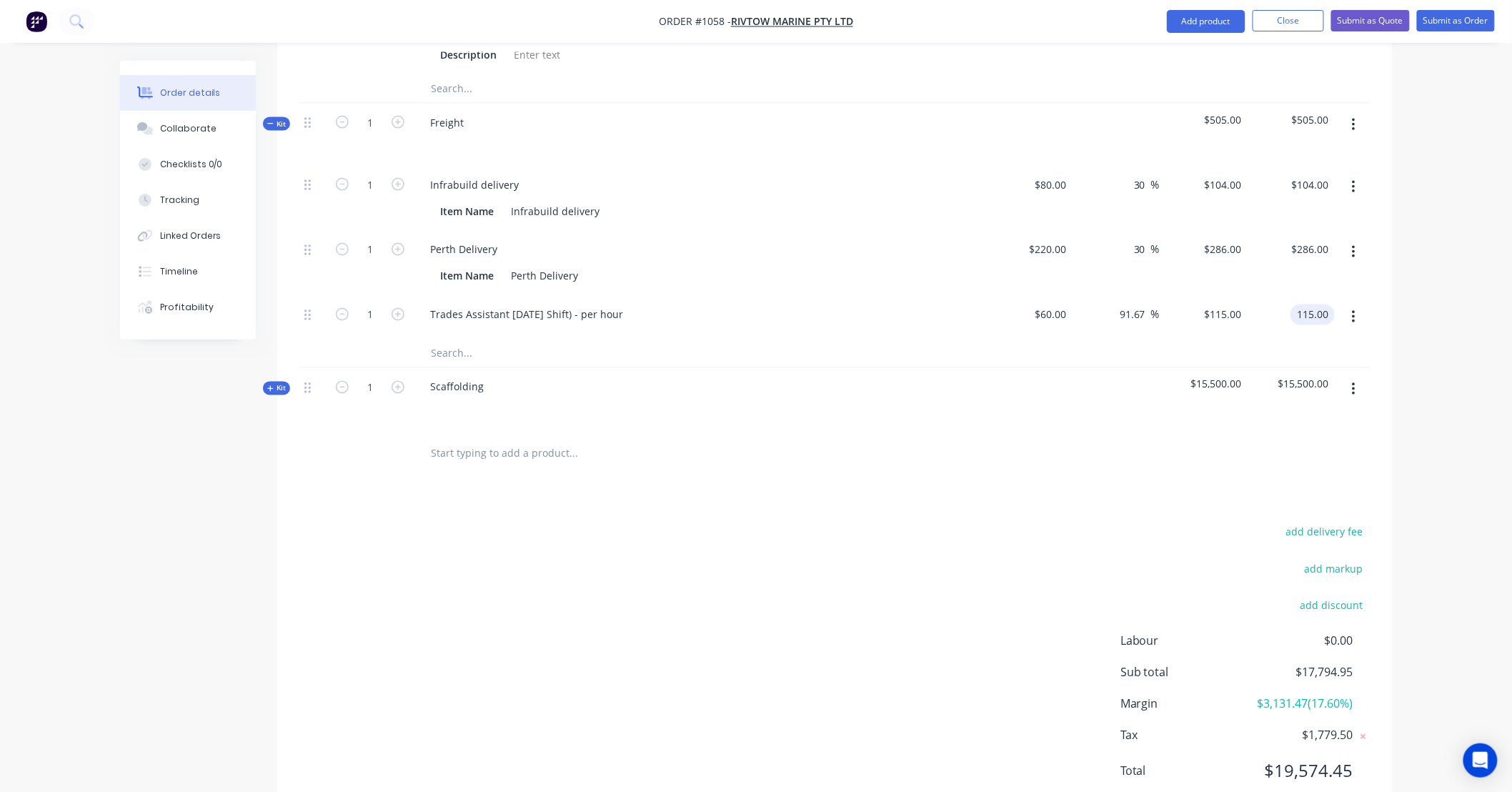
type input "$115.00"
click at [1359, 376] on button "button" at bounding box center [1354, 389] width 34 height 25
click at [1331, 502] on div "Delete" at bounding box center [1303, 512] width 110 height 20
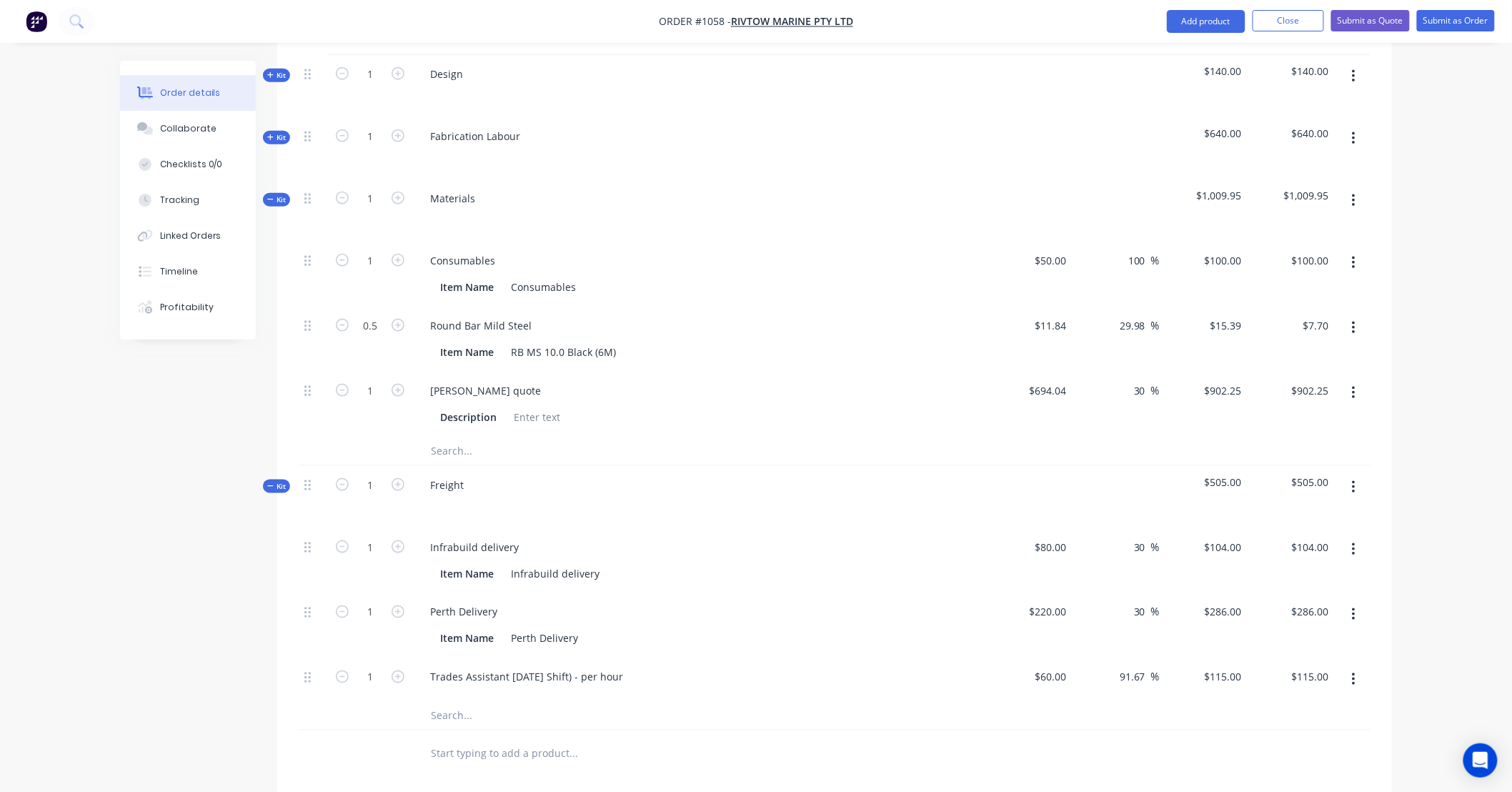
scroll to position [537, 0]
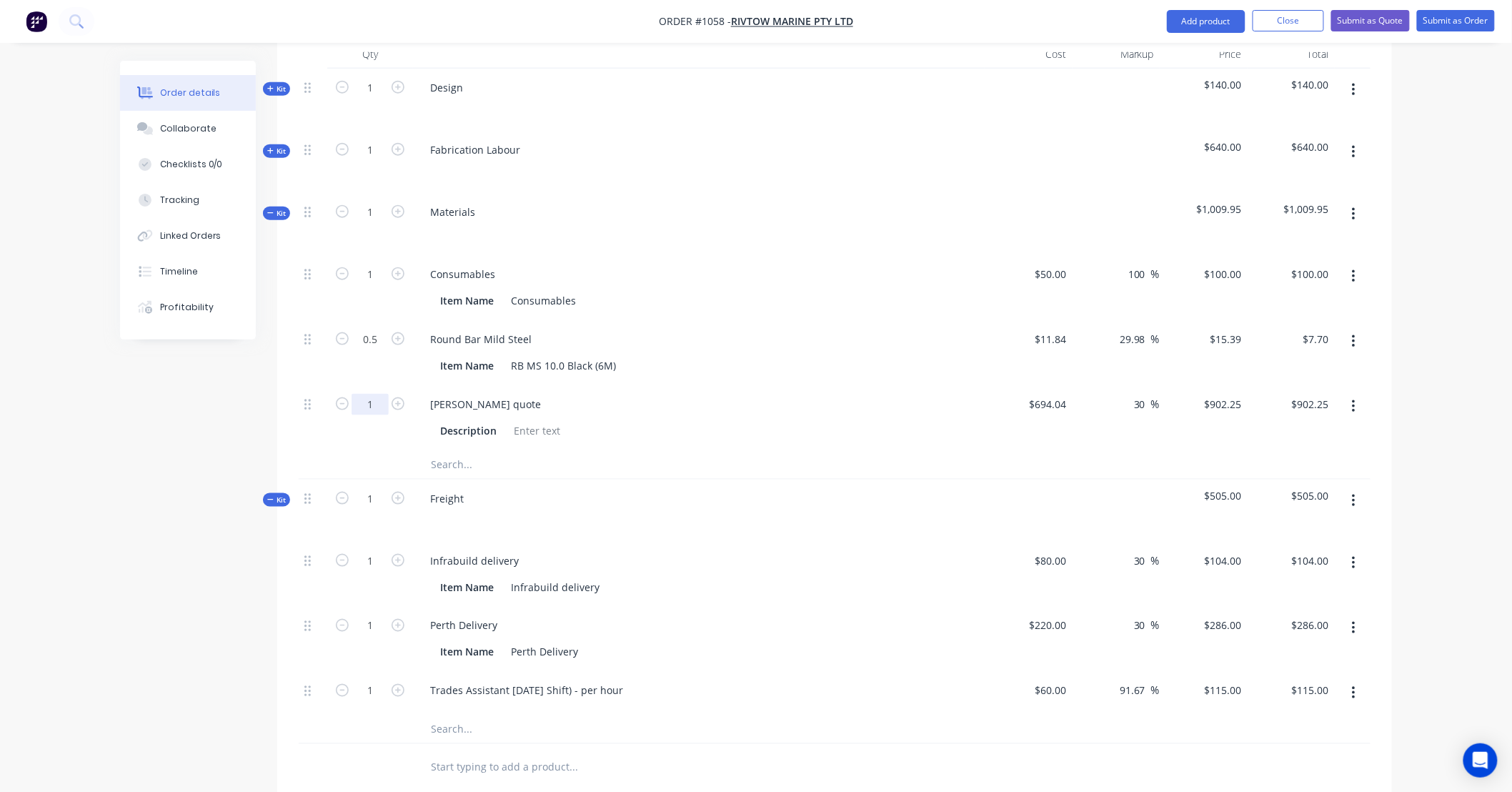
click at [381, 393] on input "1" at bounding box center [371, 404] width 37 height 21
type input "0.25"
type input "$225.56"
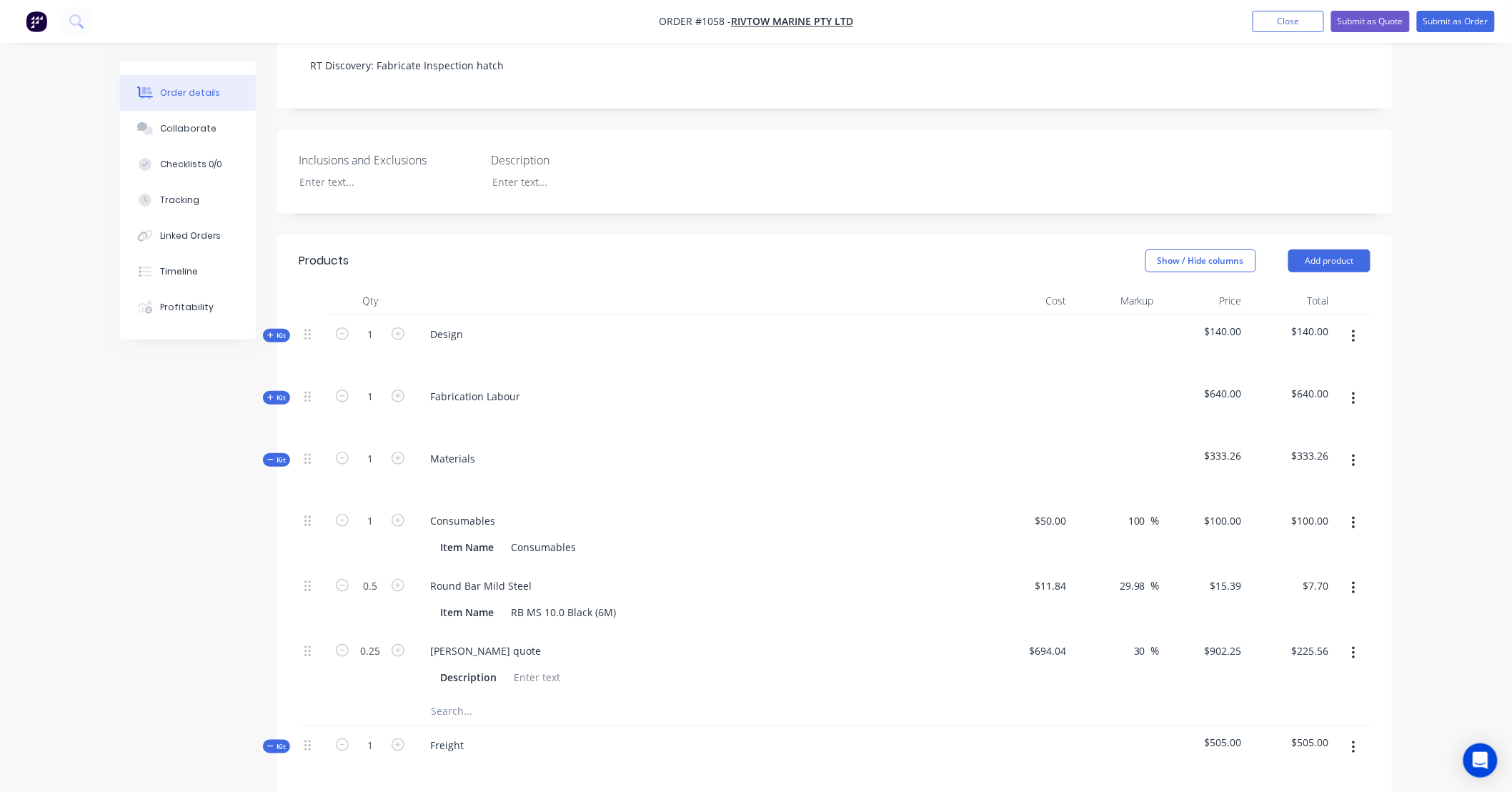
scroll to position [291, 0]
drag, startPoint x: 279, startPoint y: 305, endPoint x: 295, endPoint y: 311, distance: 17.1
click at [280, 305] on div "Qty Cost Markup Price Total Kit 1 Design $140.00 $140.00 Kit 1 Fabrication Labo…" at bounding box center [834, 661] width 1114 height 751
click at [286, 329] on span "Kit" at bounding box center [276, 334] width 19 height 11
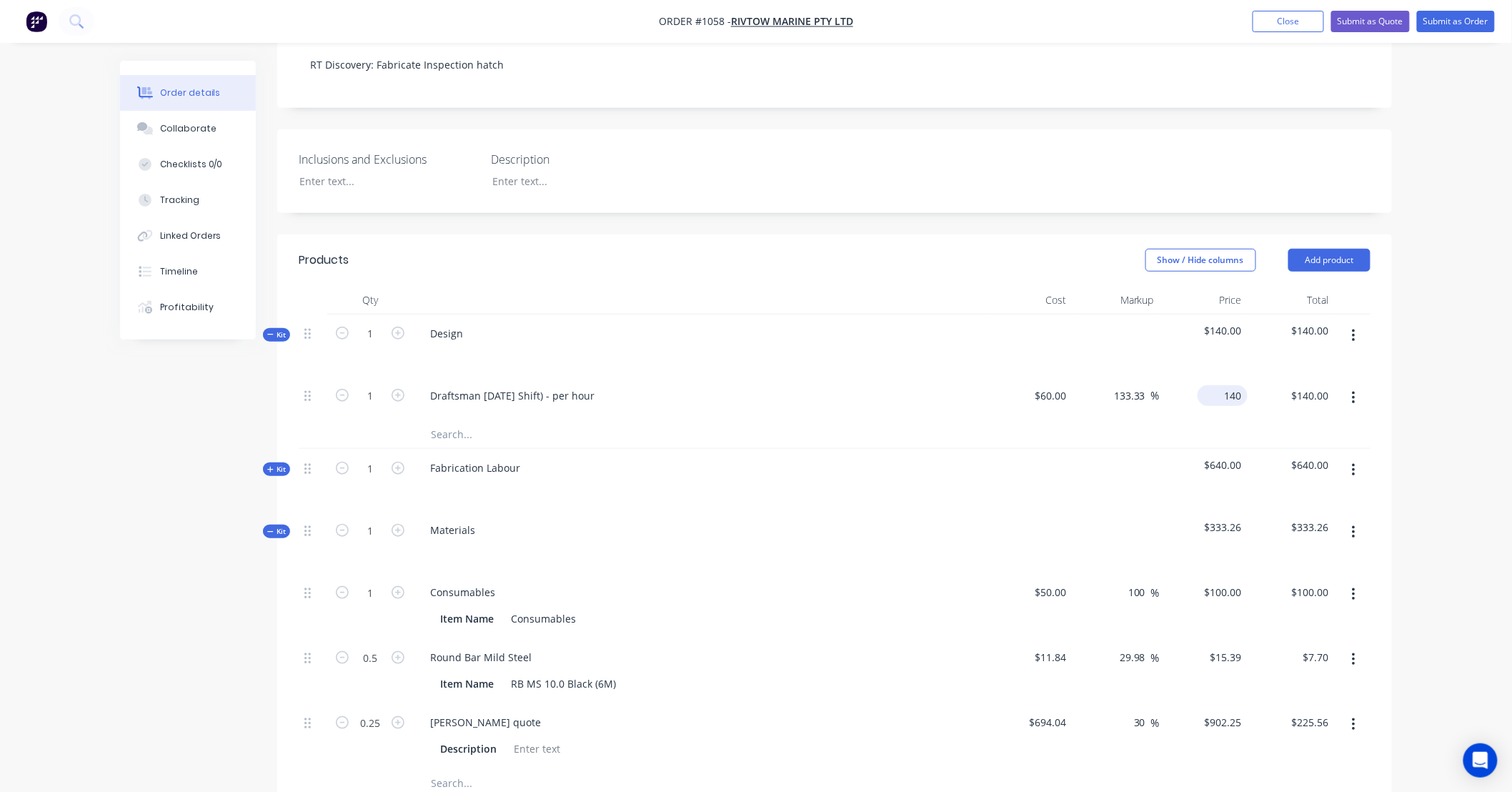
click at [1211, 377] on div "140 $140.00" at bounding box center [1204, 398] width 88 height 43
type input "160"
type input "166.67"
type input "$160.00"
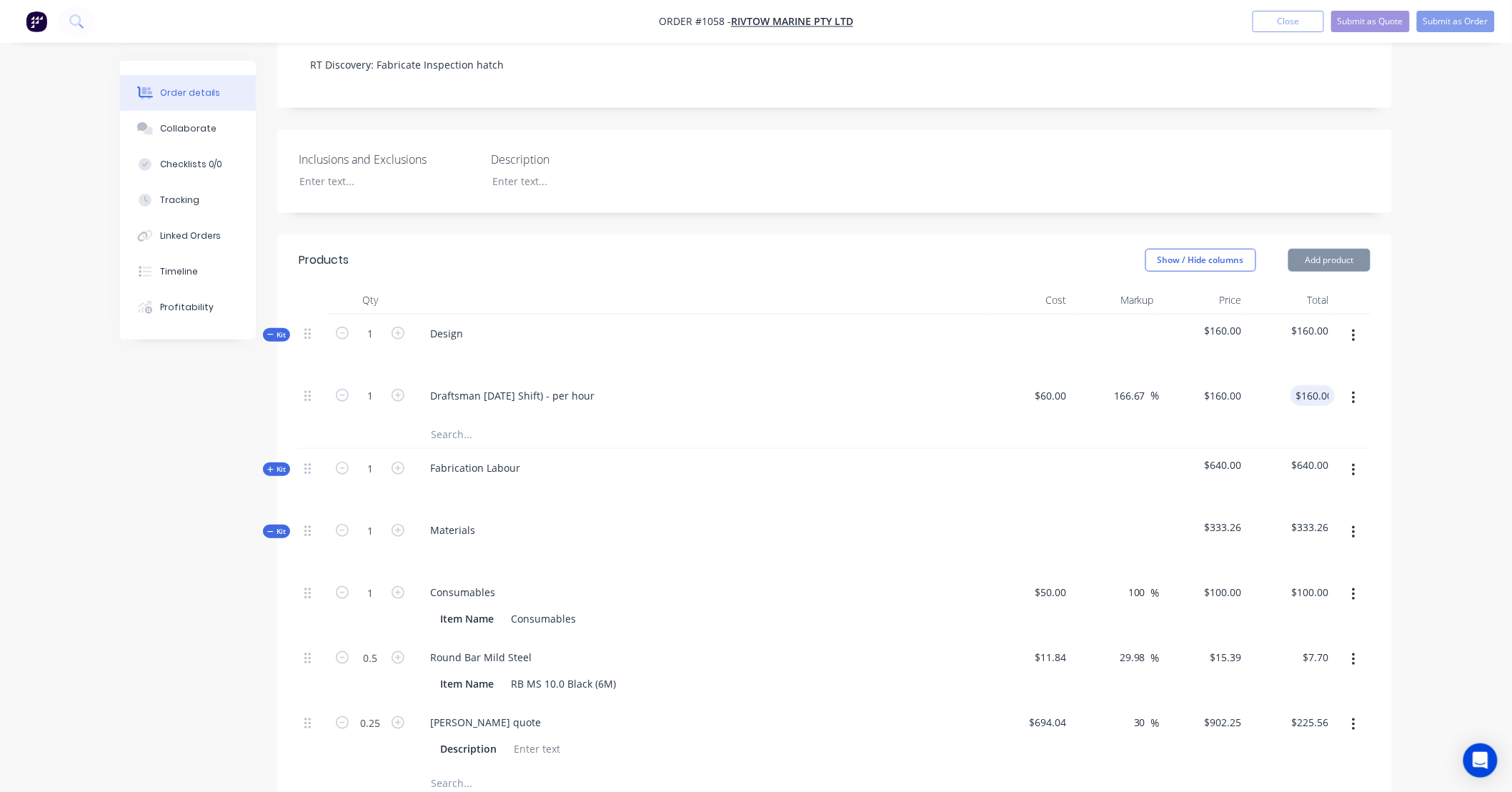
click at [1419, 375] on div "Order details Collaborate Checklists 0/0 Tracking Linked Orders Timeline Profit…" at bounding box center [756, 591] width 1512 height 1764
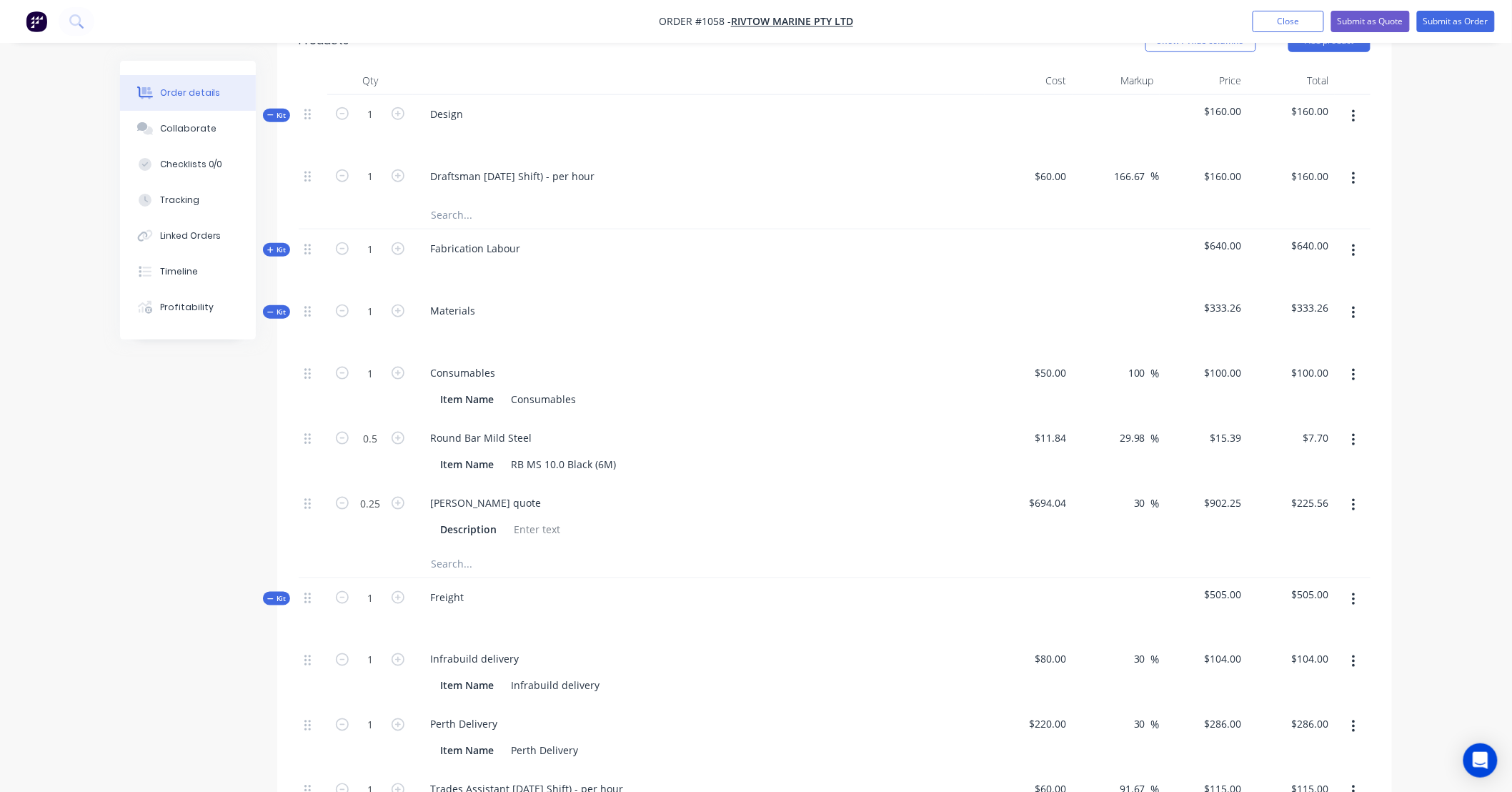
scroll to position [0, 0]
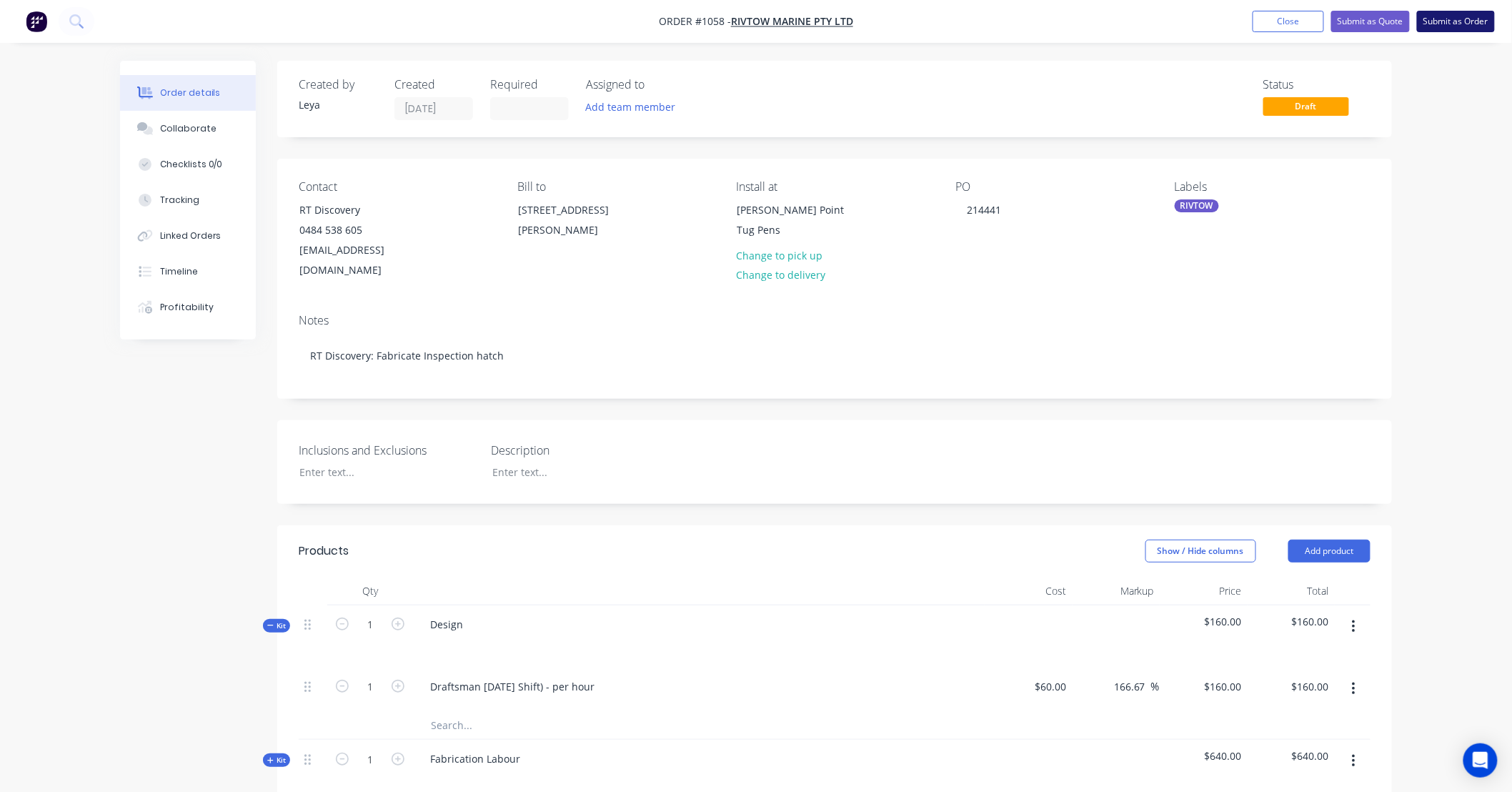
click at [1442, 19] on button "Submit as Order" at bounding box center [1456, 21] width 78 height 21
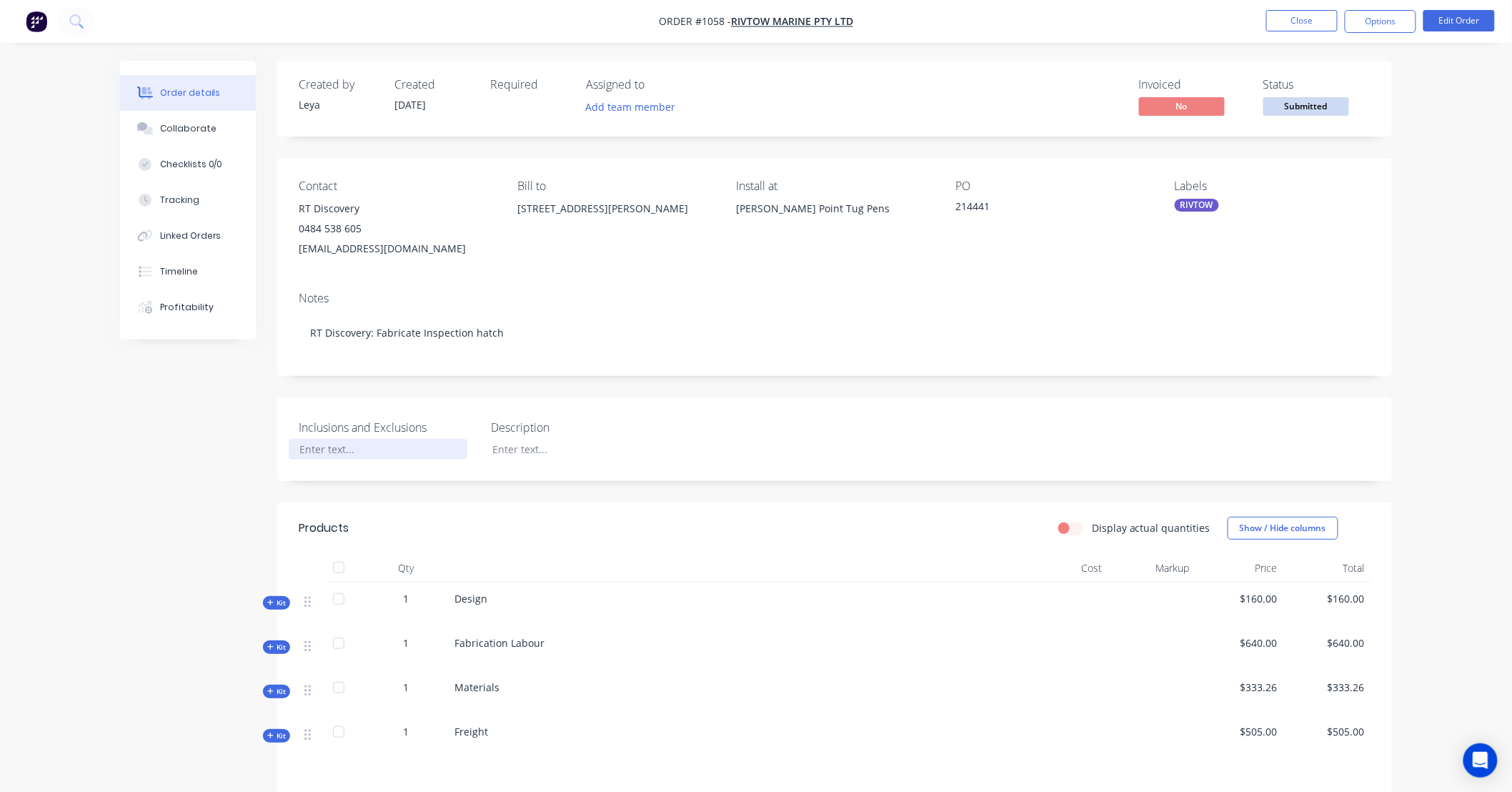
click at [379, 452] on div at bounding box center [377, 449] width 179 height 20
click at [379, 452] on div "Excludes paint." at bounding box center [377, 449] width 179 height 20
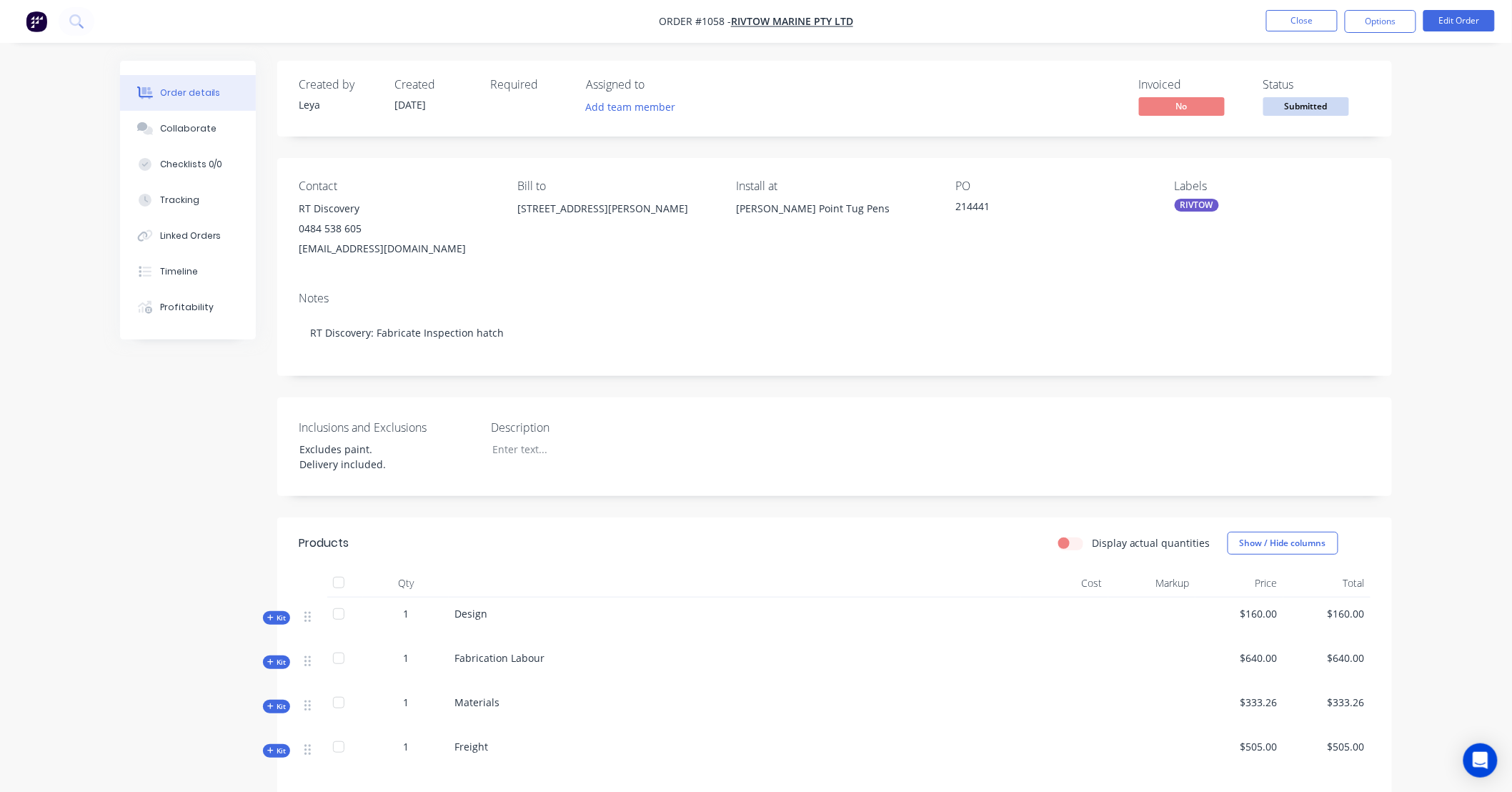
click at [1314, 108] on span "Submitted" at bounding box center [1306, 106] width 86 height 18
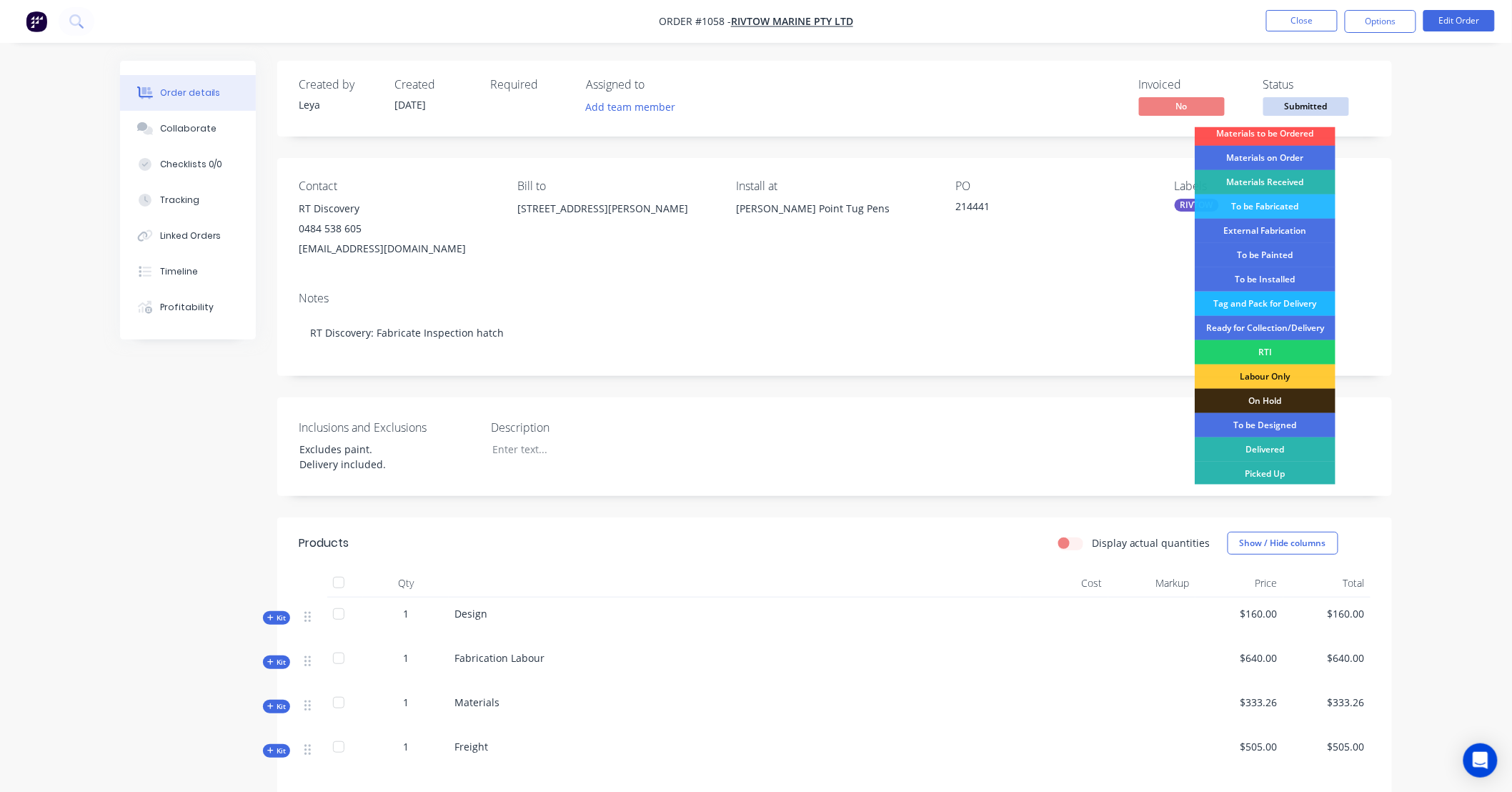
scroll to position [31, 0]
click at [1286, 305] on div "Tag and Pack for Delivery" at bounding box center [1265, 302] width 141 height 25
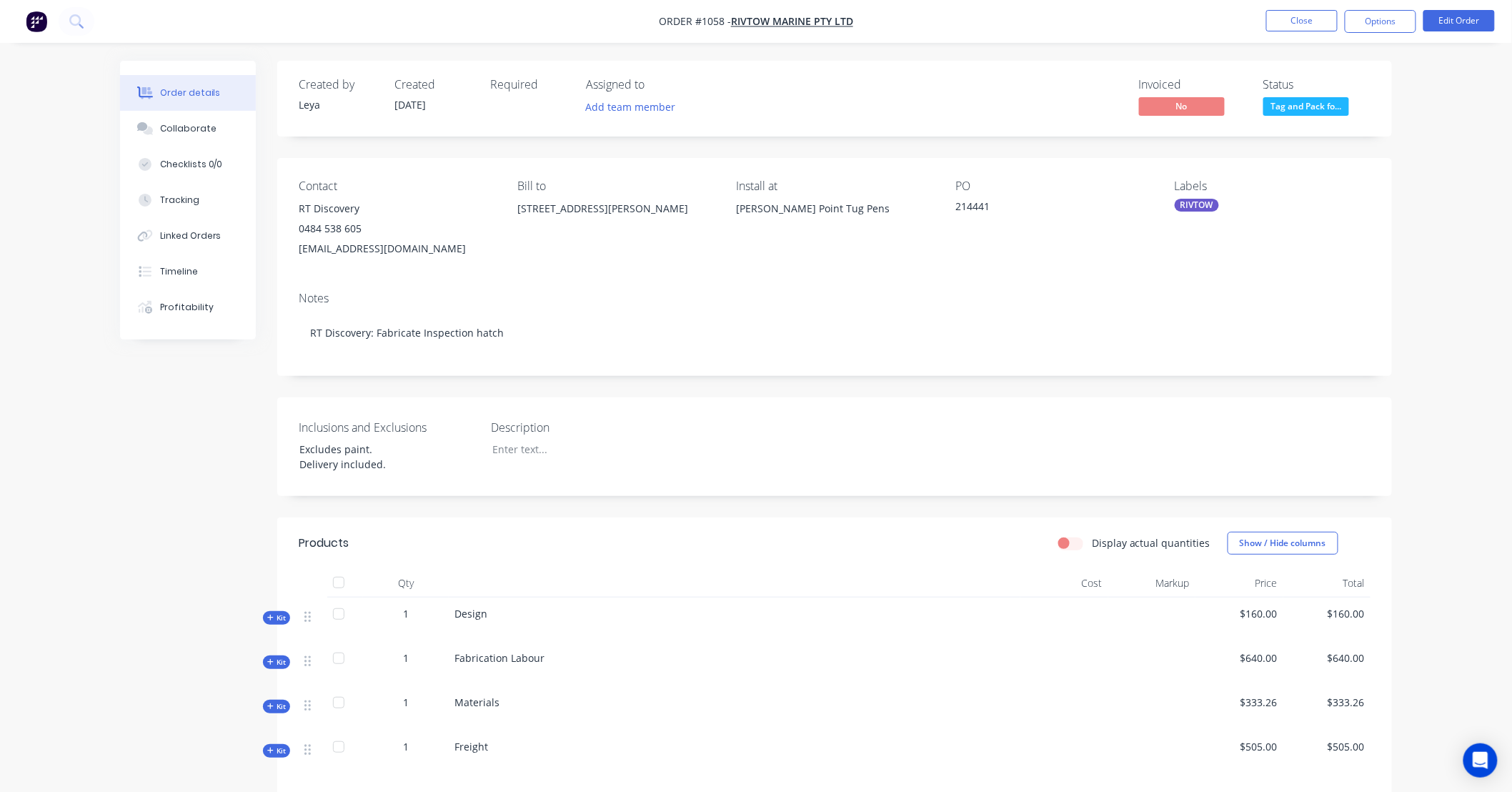
click at [1425, 266] on div "Order details Collaborate Checklists 0/0 Tracking Linked Orders Timeline Profit…" at bounding box center [756, 514] width 1512 height 1029
drag, startPoint x: 1426, startPoint y: 265, endPoint x: 1429, endPoint y: 219, distance: 46.1
click at [1429, 219] on div "Order details Collaborate Checklists 0/0 Tracking Linked Orders Timeline Profit…" at bounding box center [756, 514] width 1512 height 1029
click at [174, 126] on div "Collaborate" at bounding box center [188, 128] width 57 height 13
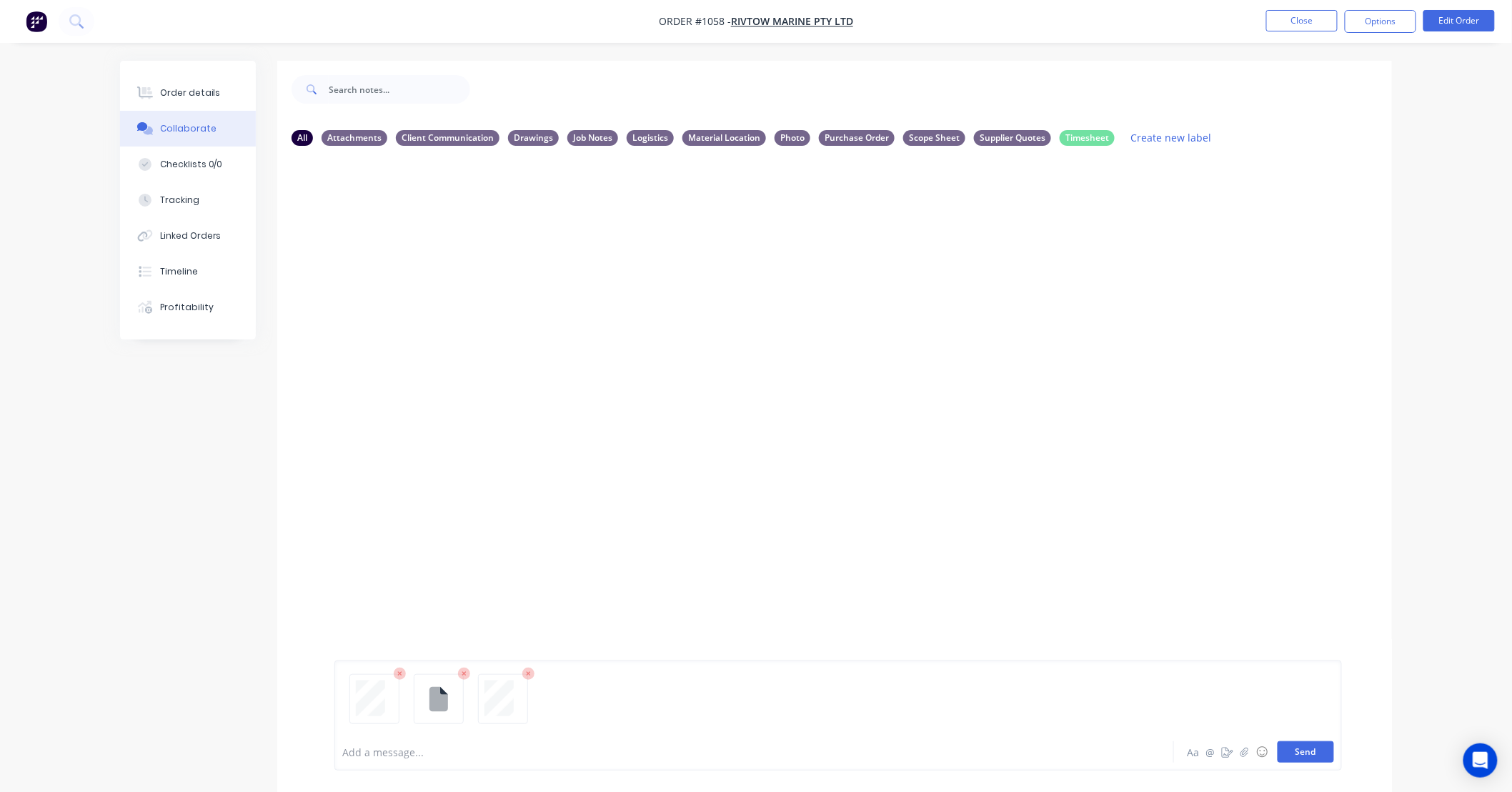
drag, startPoint x: 1297, startPoint y: 753, endPoint x: 1285, endPoint y: 747, distance: 13.4
click at [1297, 752] on button "Send" at bounding box center [1306, 751] width 57 height 21
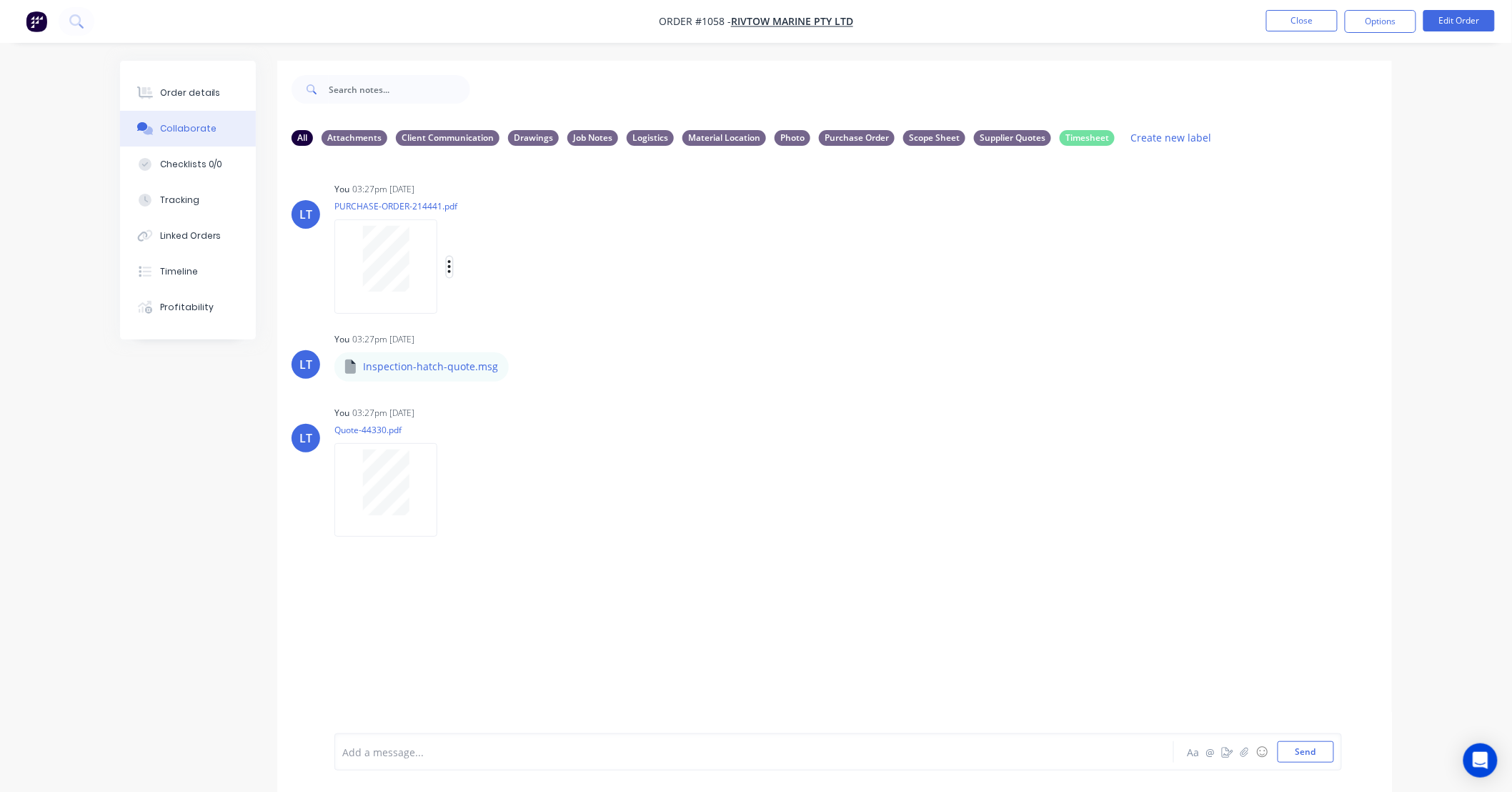
click at [447, 266] on icon "button" at bounding box center [449, 266] width 4 height 16
click at [472, 271] on button "Labels" at bounding box center [544, 272] width 161 height 32
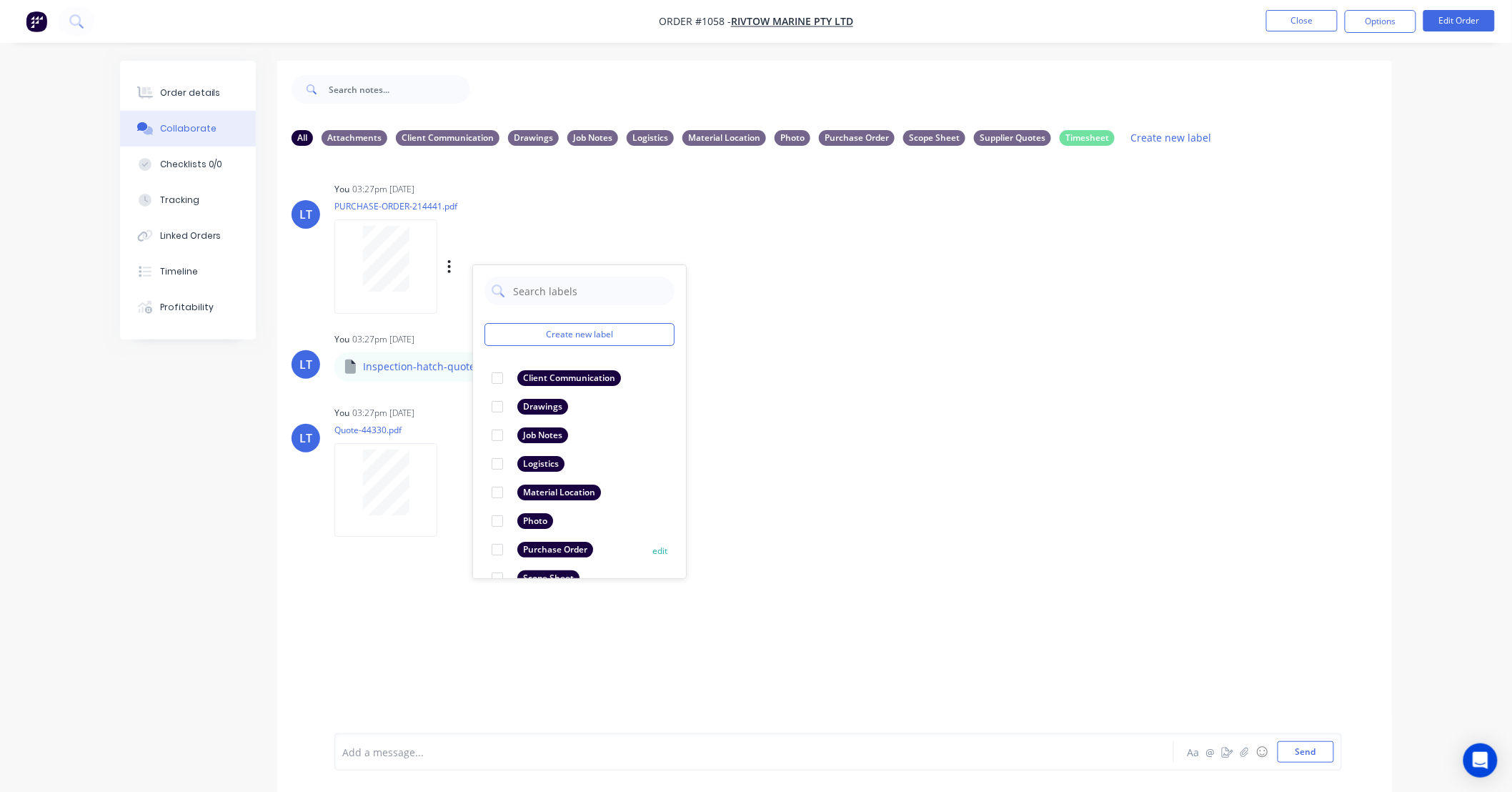
click at [496, 551] on div at bounding box center [498, 549] width 29 height 29
click at [724, 404] on div "You 03:27pm 08/09/25 Quote-44330.pdf Labels Download Delete" at bounding box center [557, 466] width 447 height 129
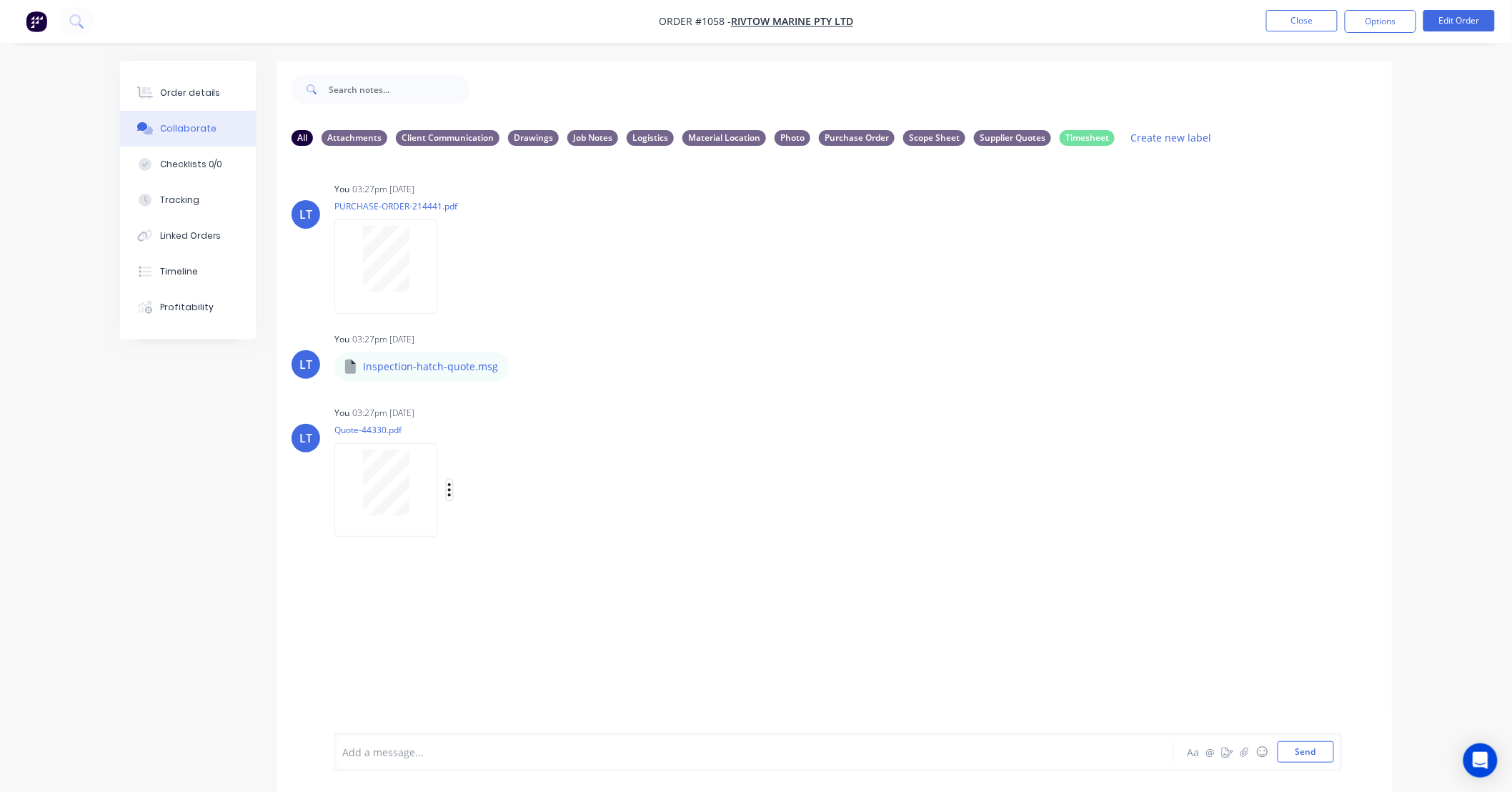
click at [448, 492] on icon "button" at bounding box center [449, 489] width 4 height 16
click at [490, 504] on button "Labels" at bounding box center [544, 495] width 161 height 32
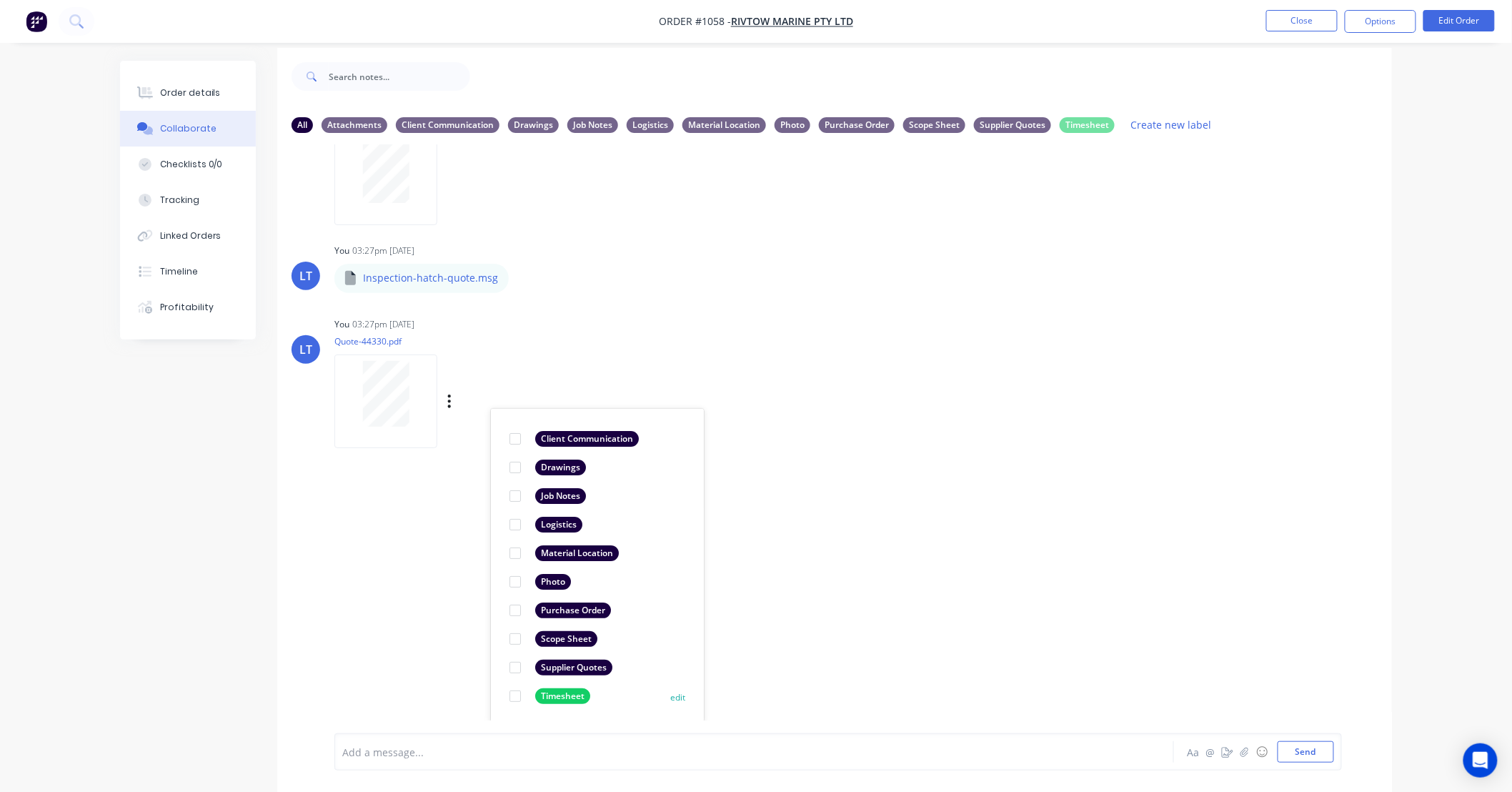
scroll to position [22, 0]
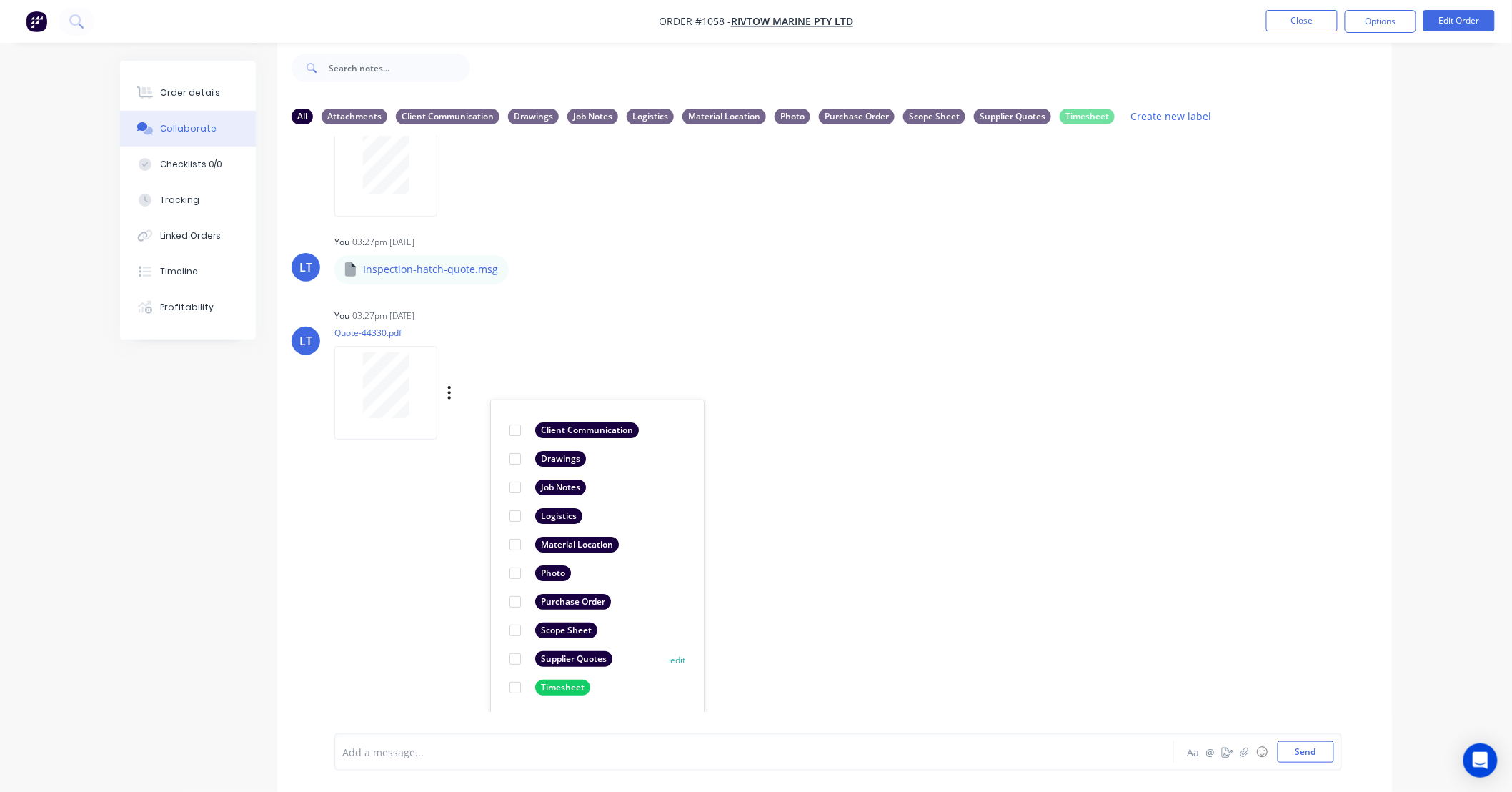
click at [513, 659] on div at bounding box center [516, 659] width 29 height 29
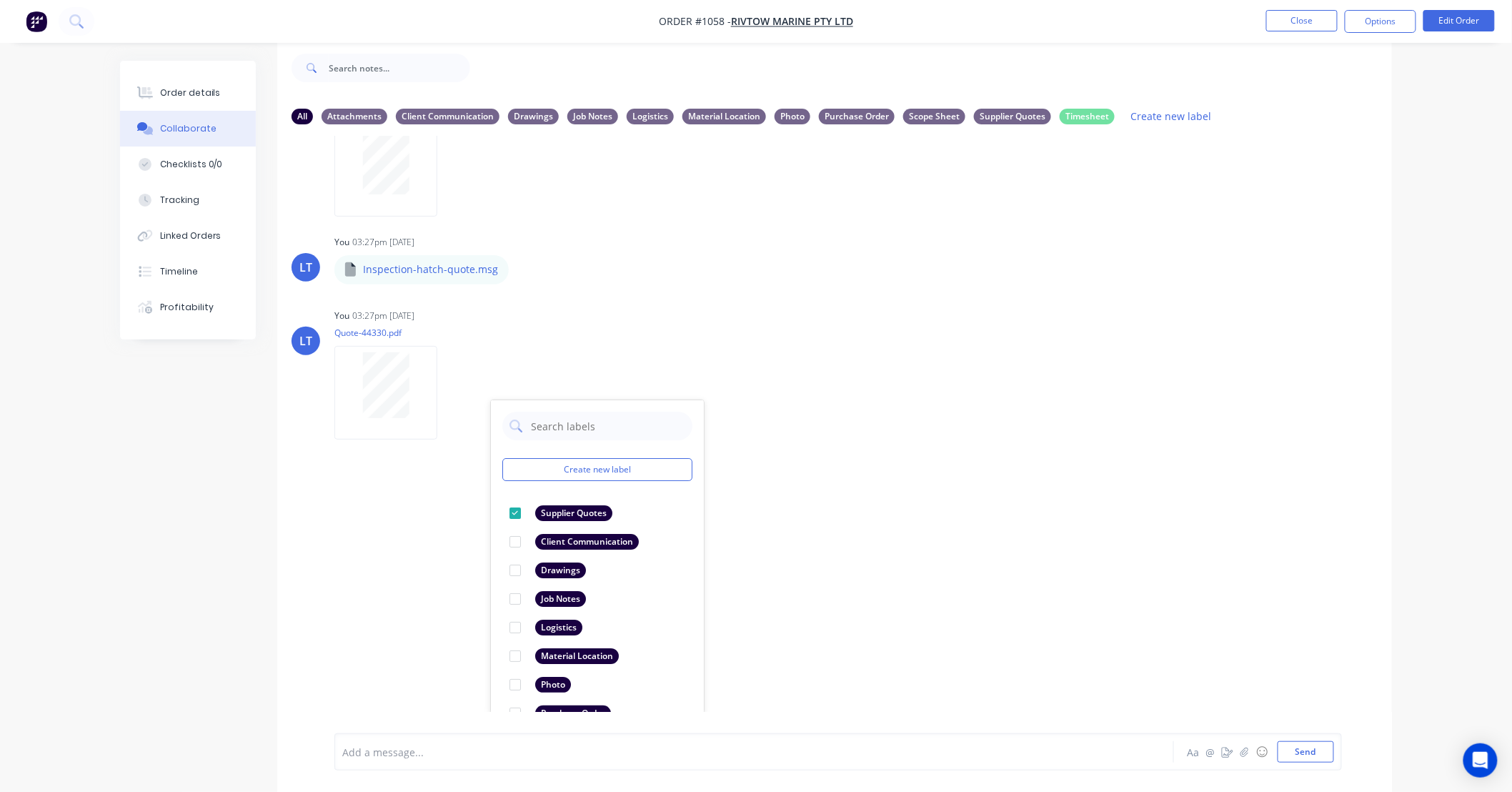
click at [937, 531] on div "LT You 03:27pm 08/09/25 PURCHASE-ORDER-214441.pdf Labels Download Delete LT You…" at bounding box center [834, 423] width 1114 height 576
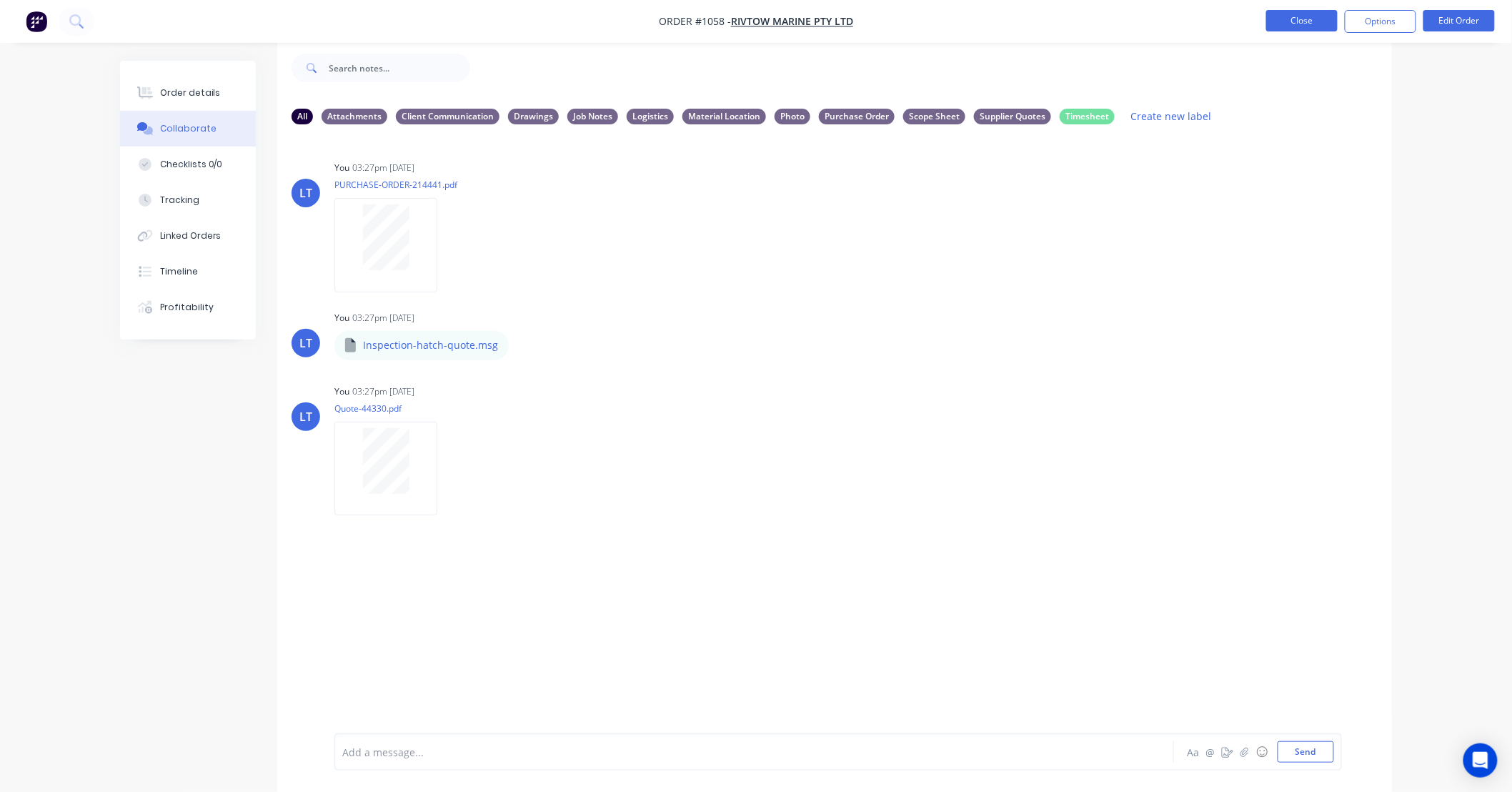
click at [1297, 22] on button "Close" at bounding box center [1302, 20] width 71 height 21
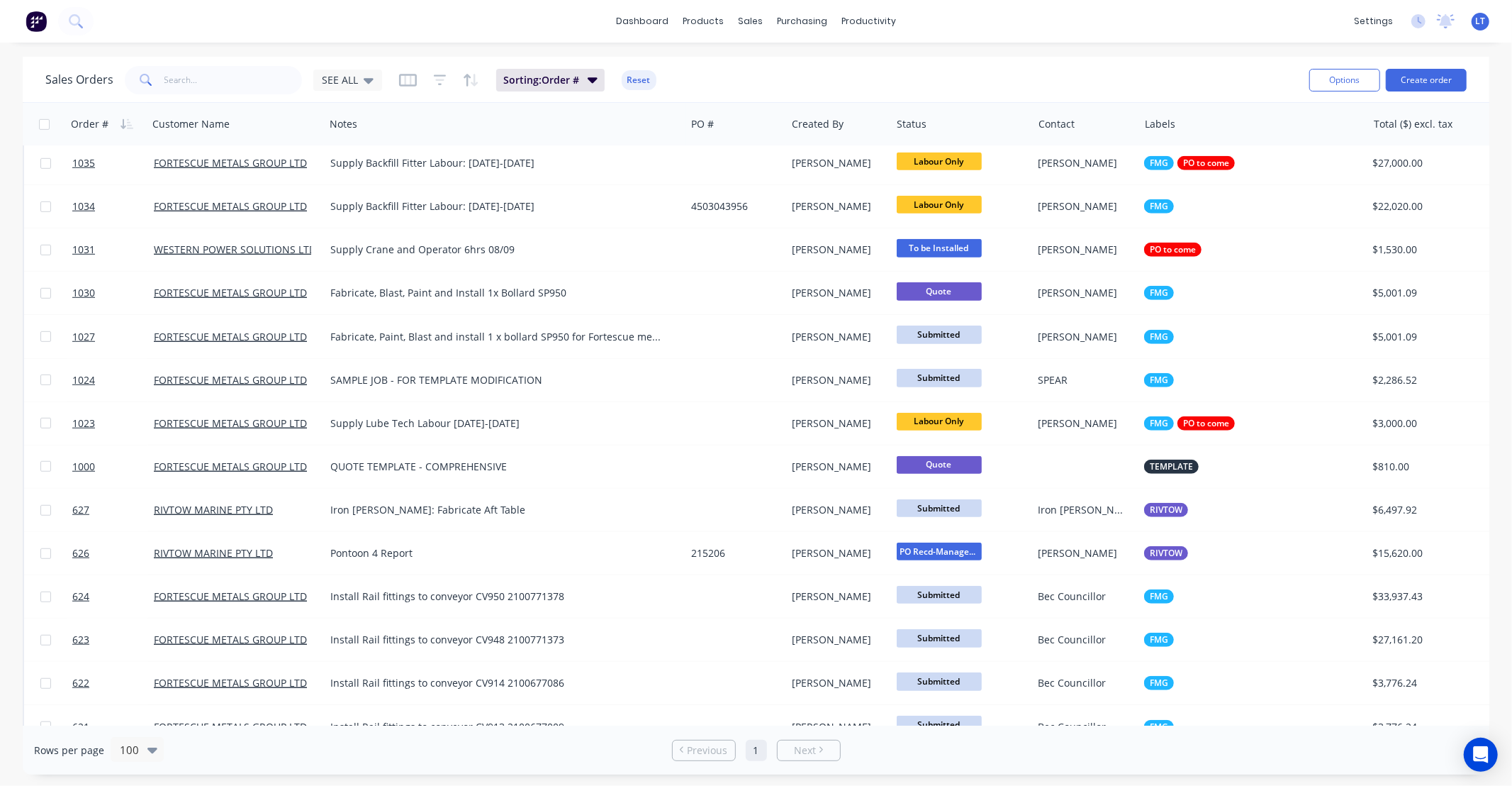
scroll to position [998, 0]
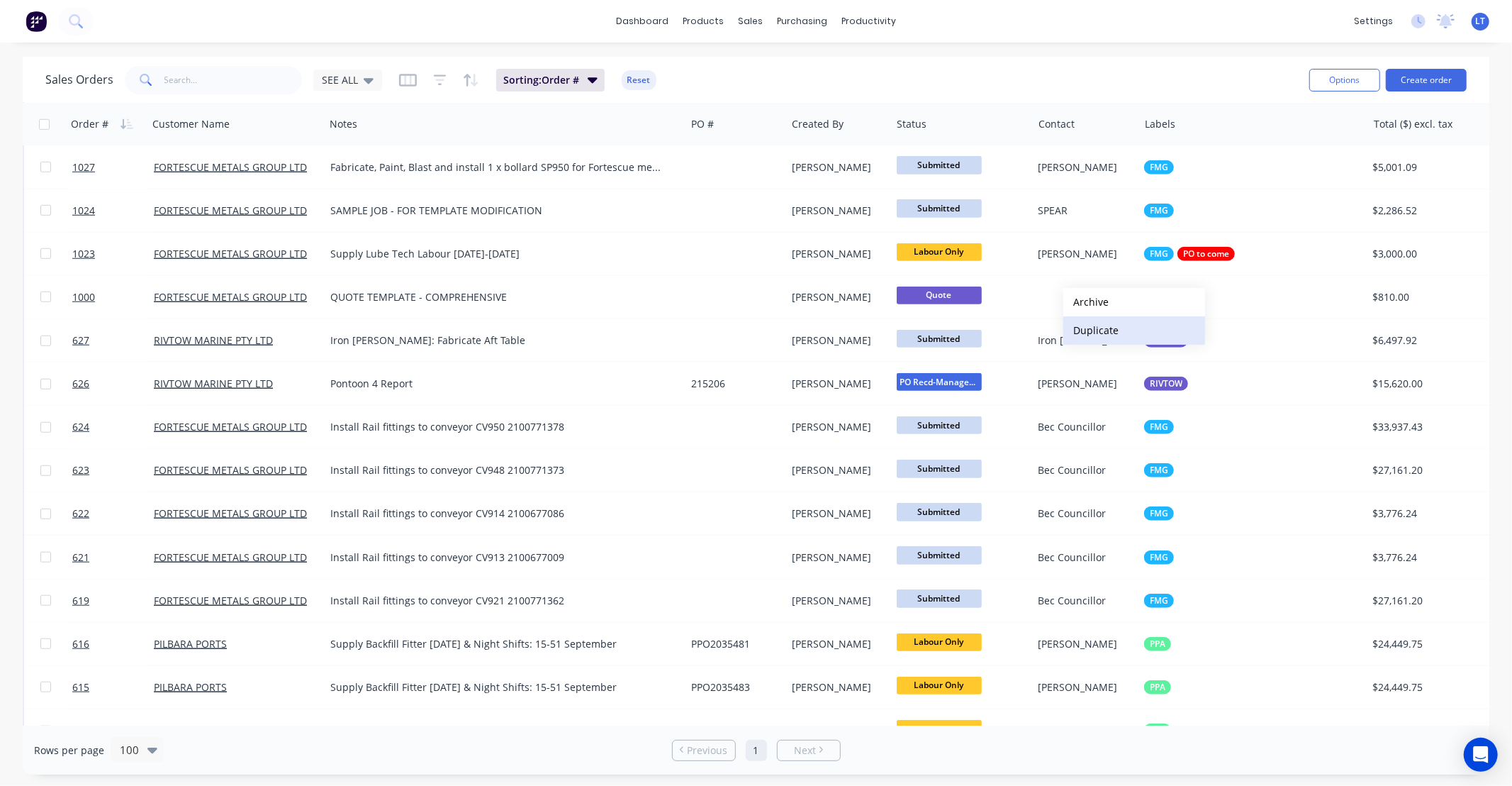
click at [1110, 333] on button "Duplicate" at bounding box center [1134, 331] width 142 height 29
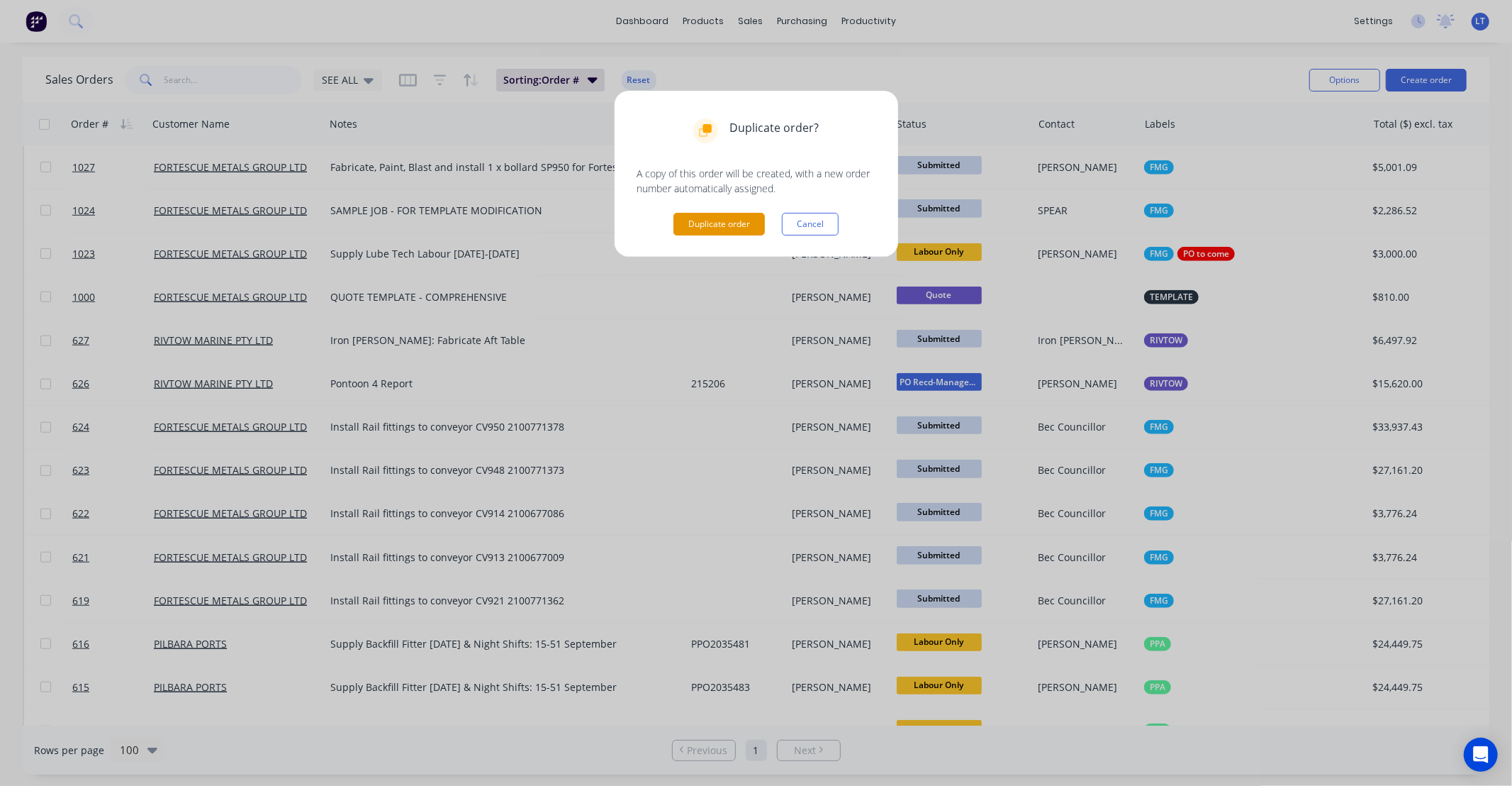
click at [712, 227] on button "Duplicate order" at bounding box center [719, 224] width 92 height 23
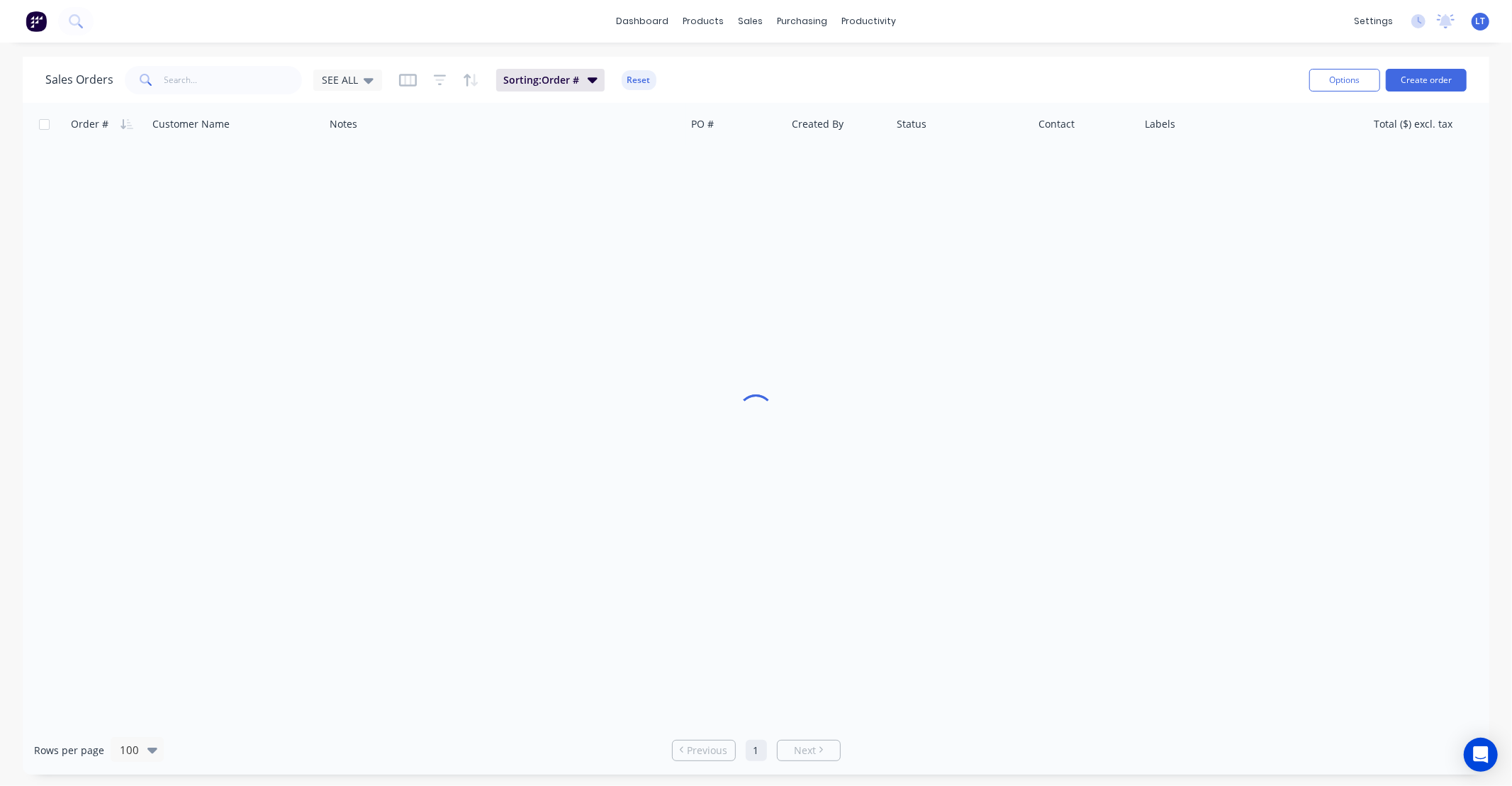
scroll to position [0, 0]
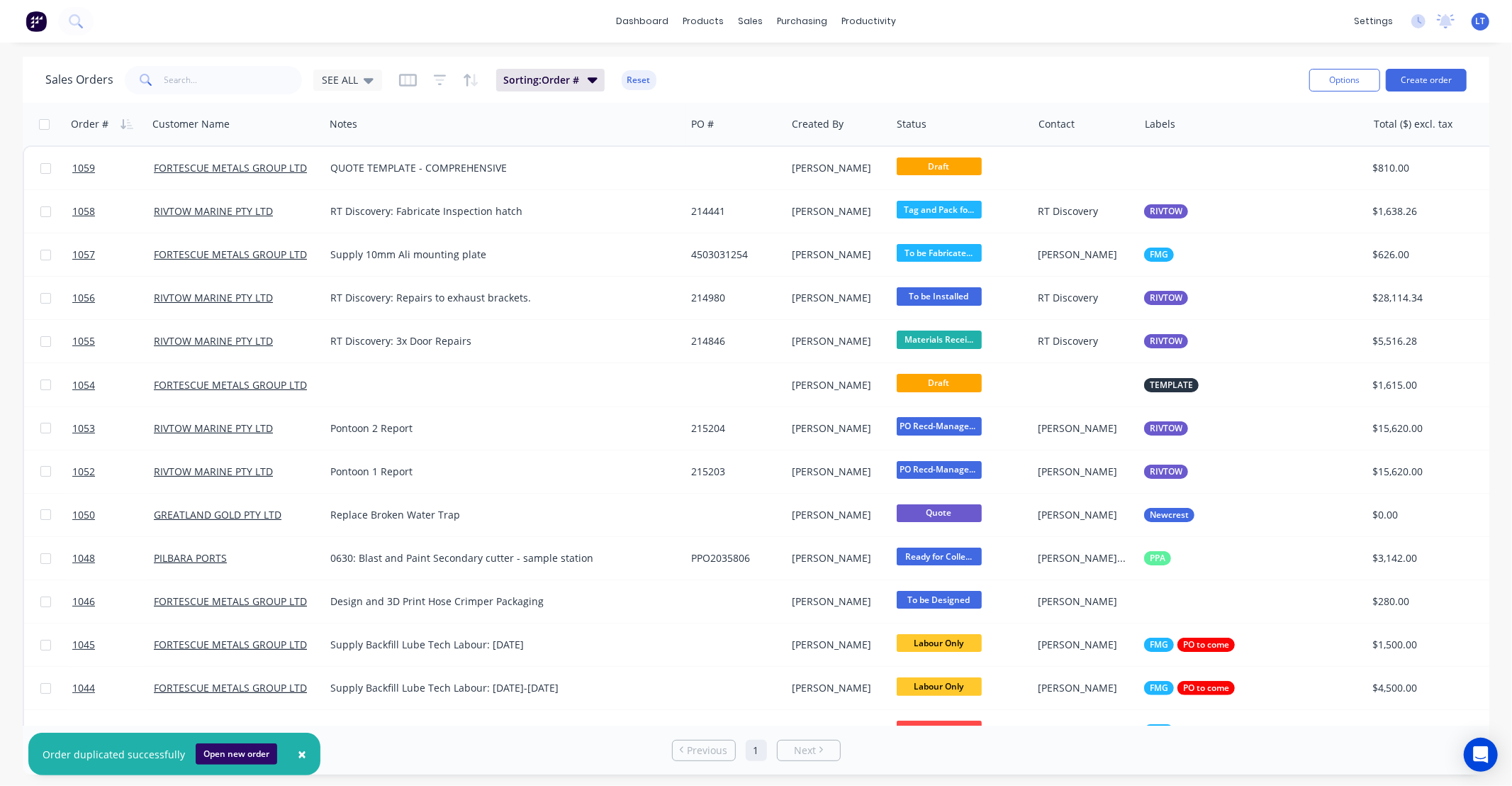
click at [237, 751] on button "Open new order" at bounding box center [236, 753] width 82 height 21
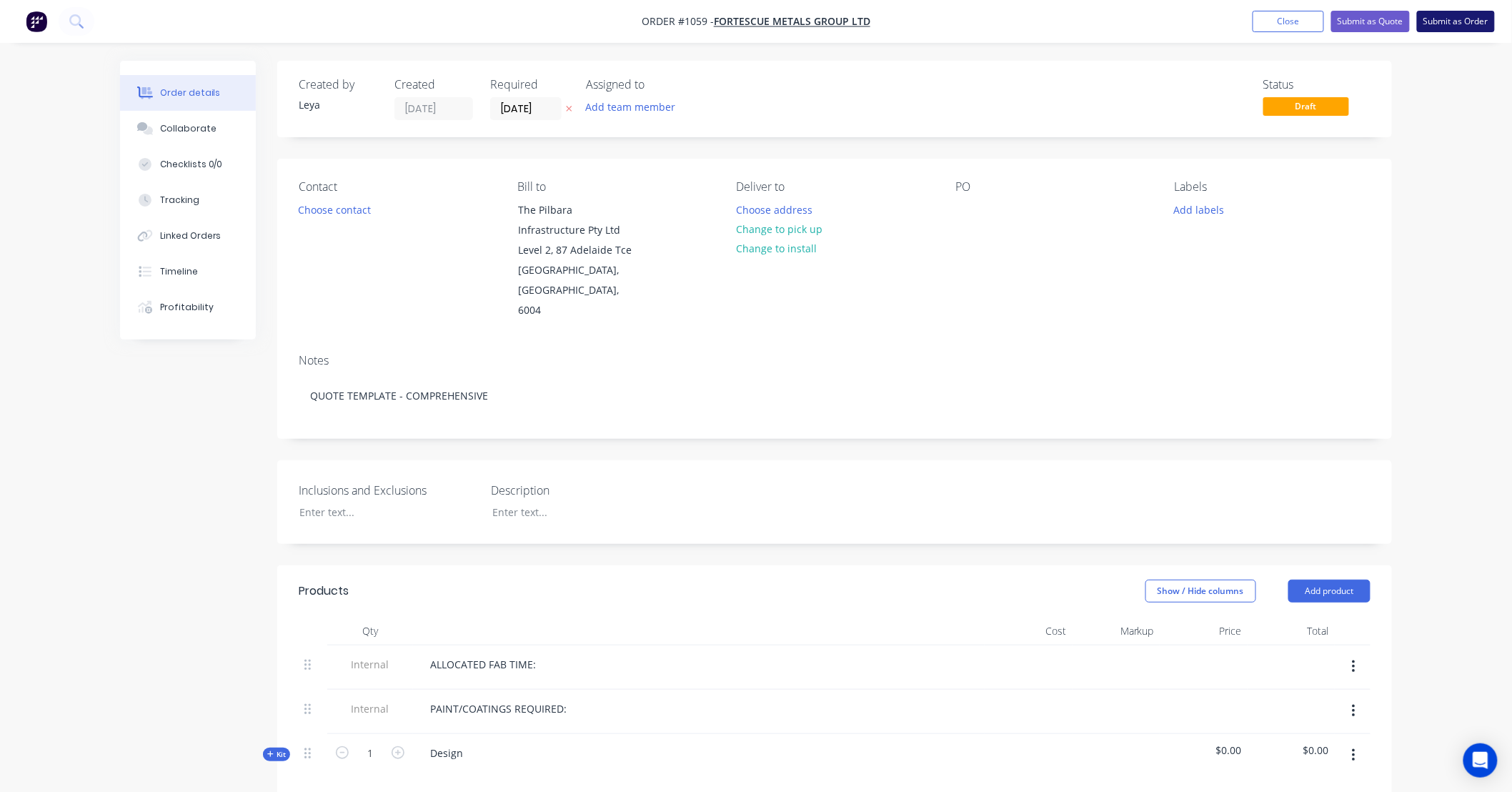
click at [1431, 22] on button "Submit as Order" at bounding box center [1456, 21] width 78 height 21
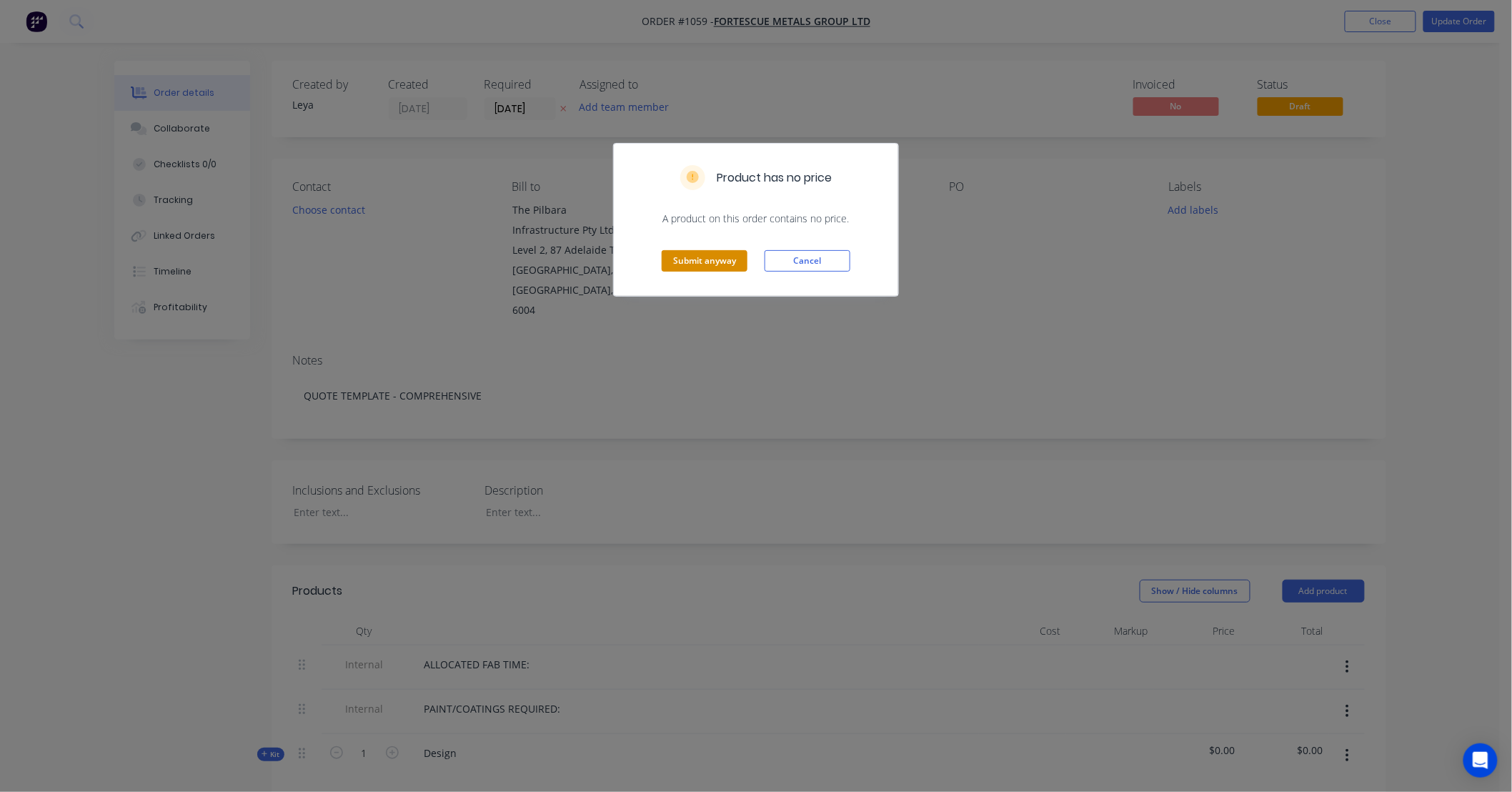
click at [705, 265] on button "Submit anyway" at bounding box center [704, 260] width 86 height 21
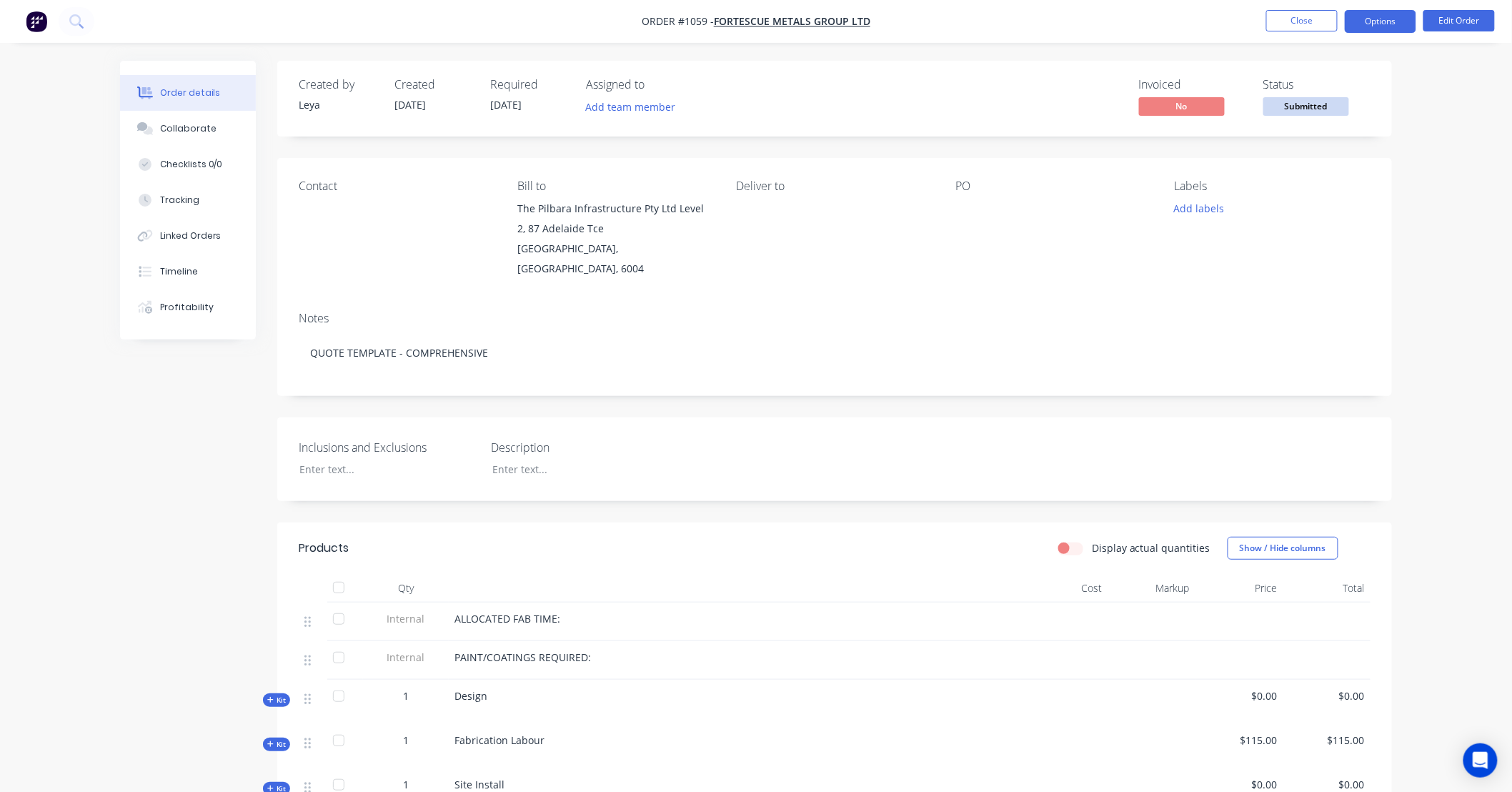
click at [1354, 19] on button "Options" at bounding box center [1381, 21] width 71 height 23
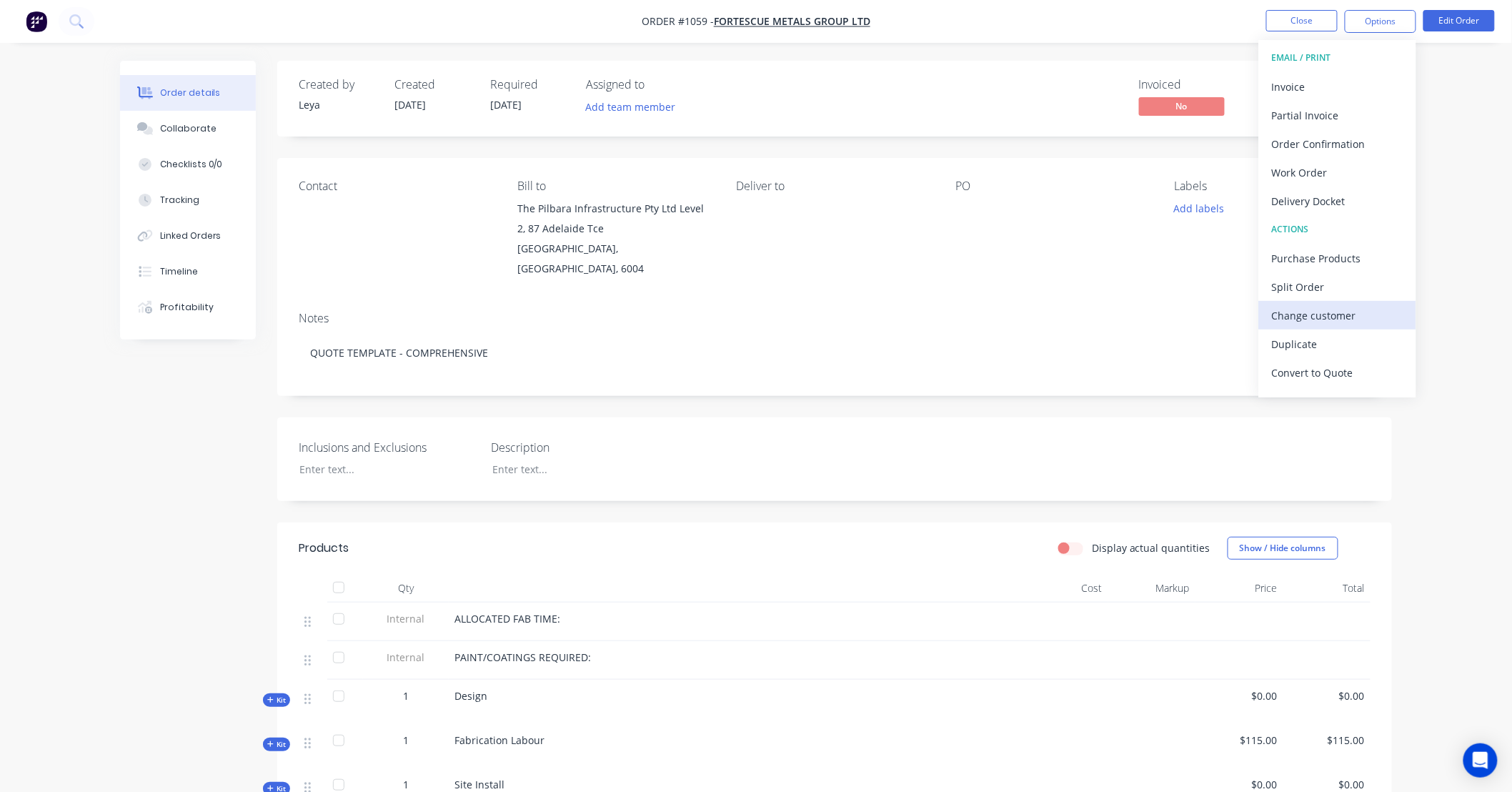
click at [1342, 311] on div "Change customer" at bounding box center [1337, 315] width 131 height 20
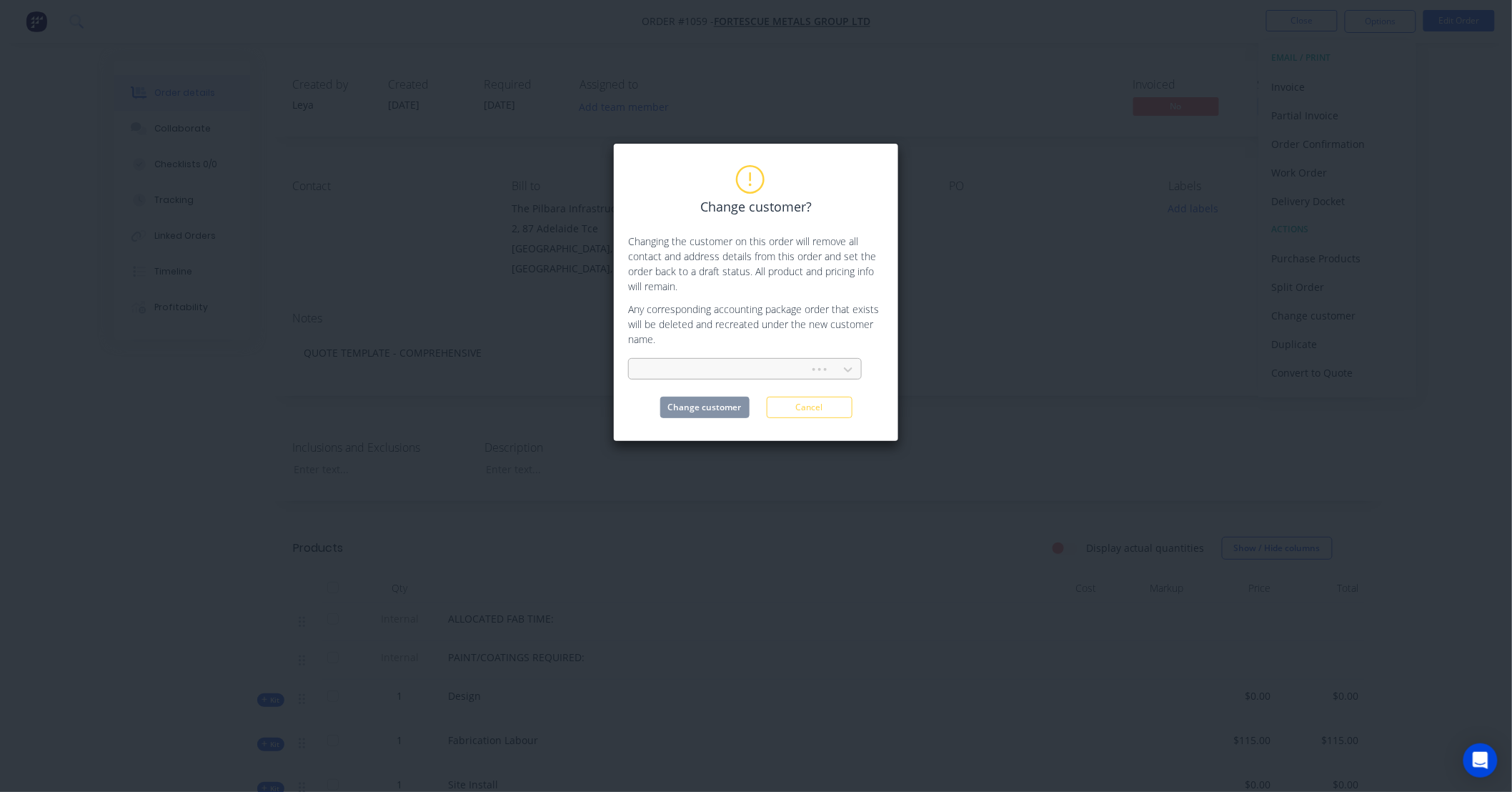
click at [711, 361] on div at bounding box center [721, 370] width 162 height 18
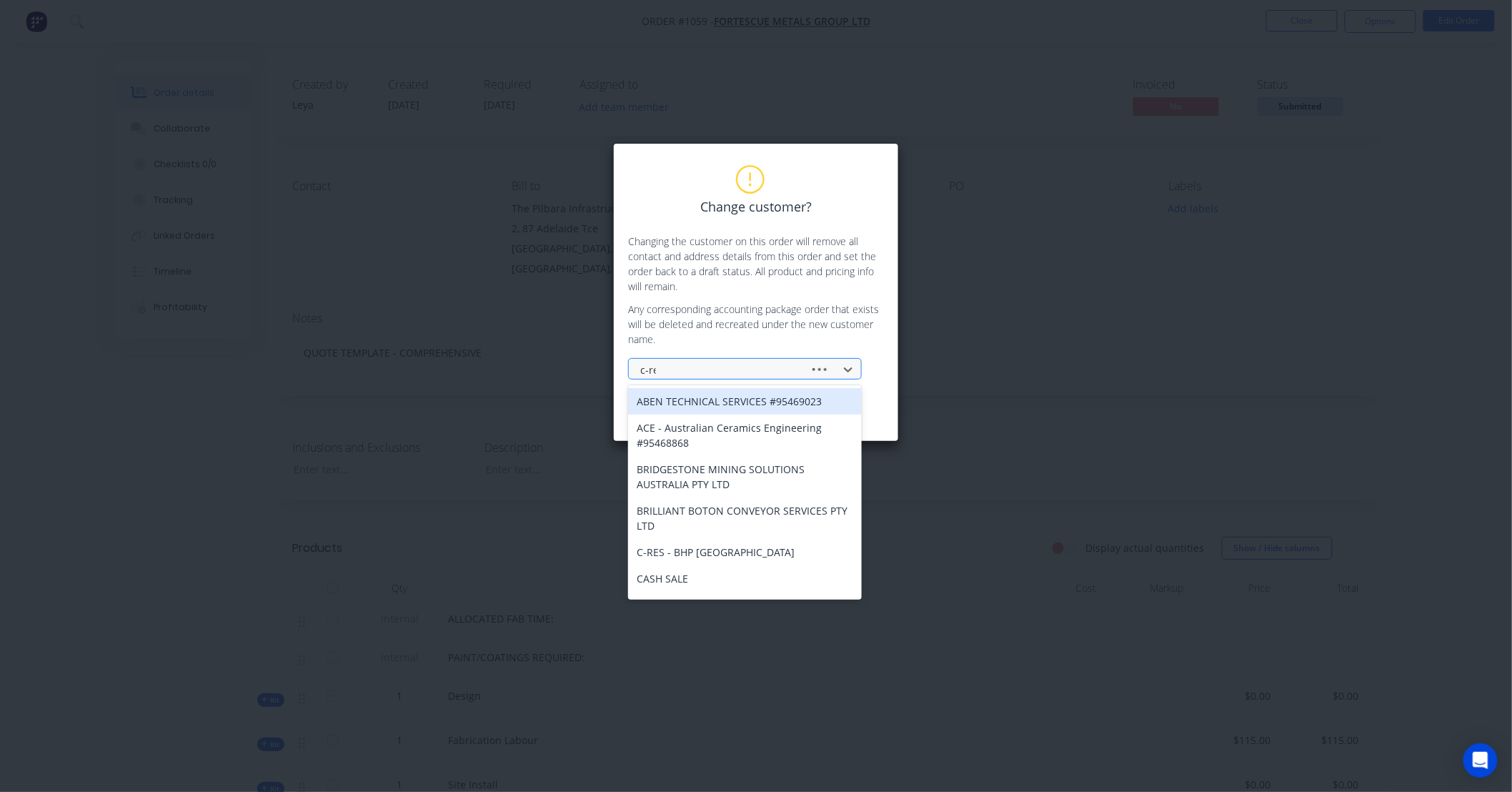
type input "c-res"
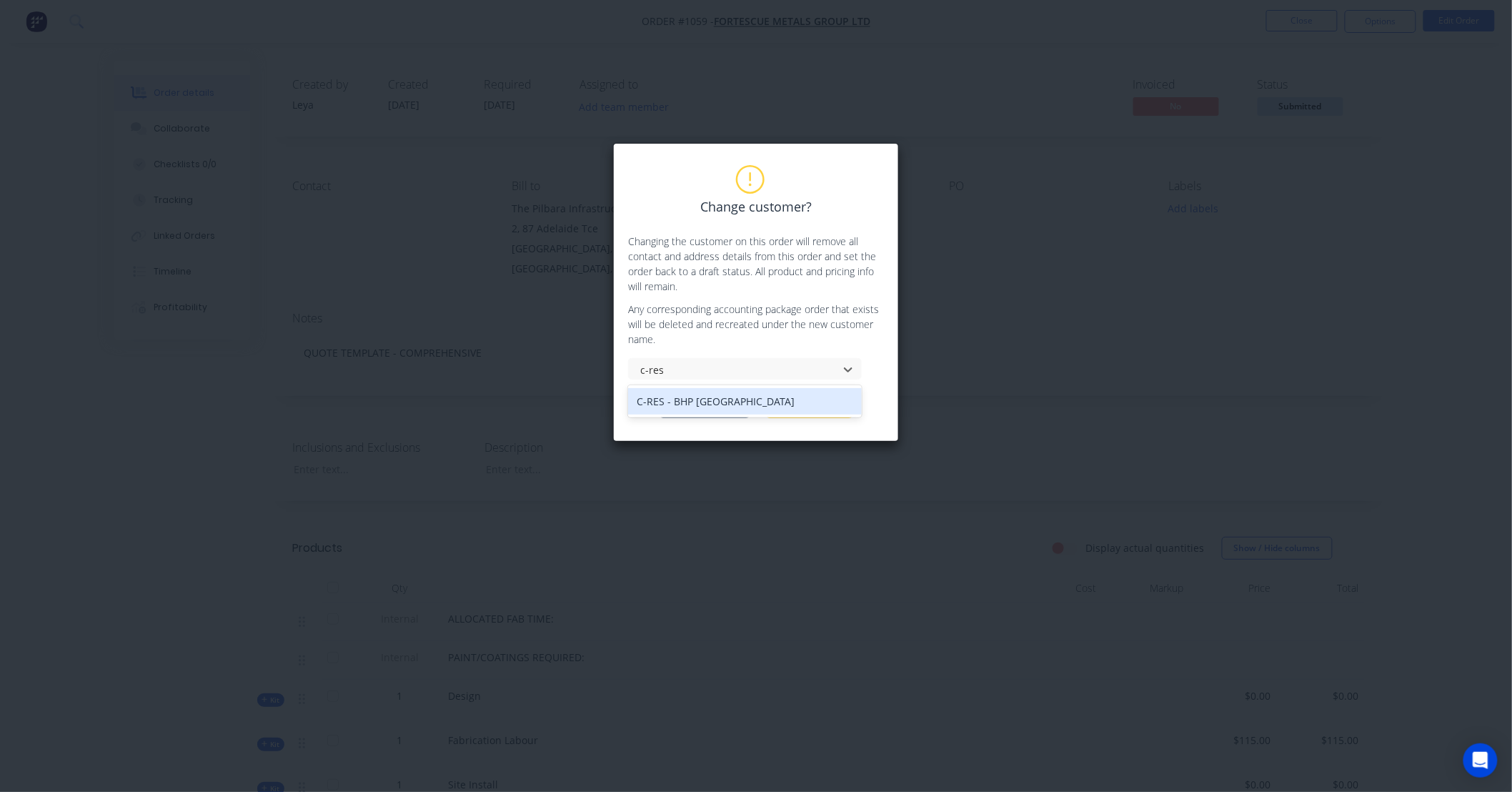
click at [722, 397] on div "C-RES - BHP [GEOGRAPHIC_DATA]" at bounding box center [745, 401] width 234 height 26
click at [724, 419] on div "Change customer? Changing the customer on this order will remove all contact an…" at bounding box center [756, 293] width 286 height 298
click at [726, 404] on button "Change customer" at bounding box center [705, 407] width 89 height 21
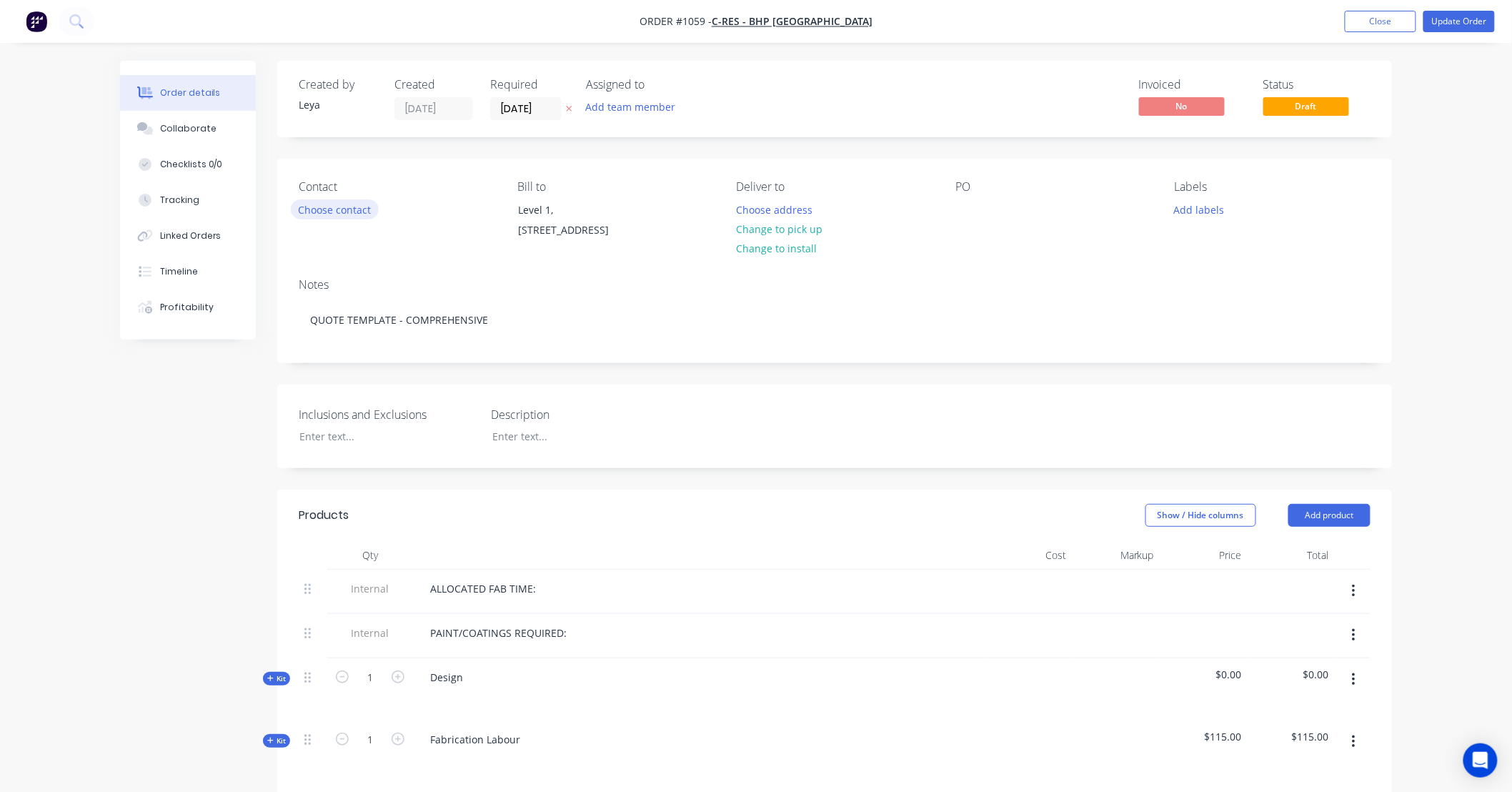
click at [343, 211] on button "Choose contact" at bounding box center [335, 209] width 88 height 20
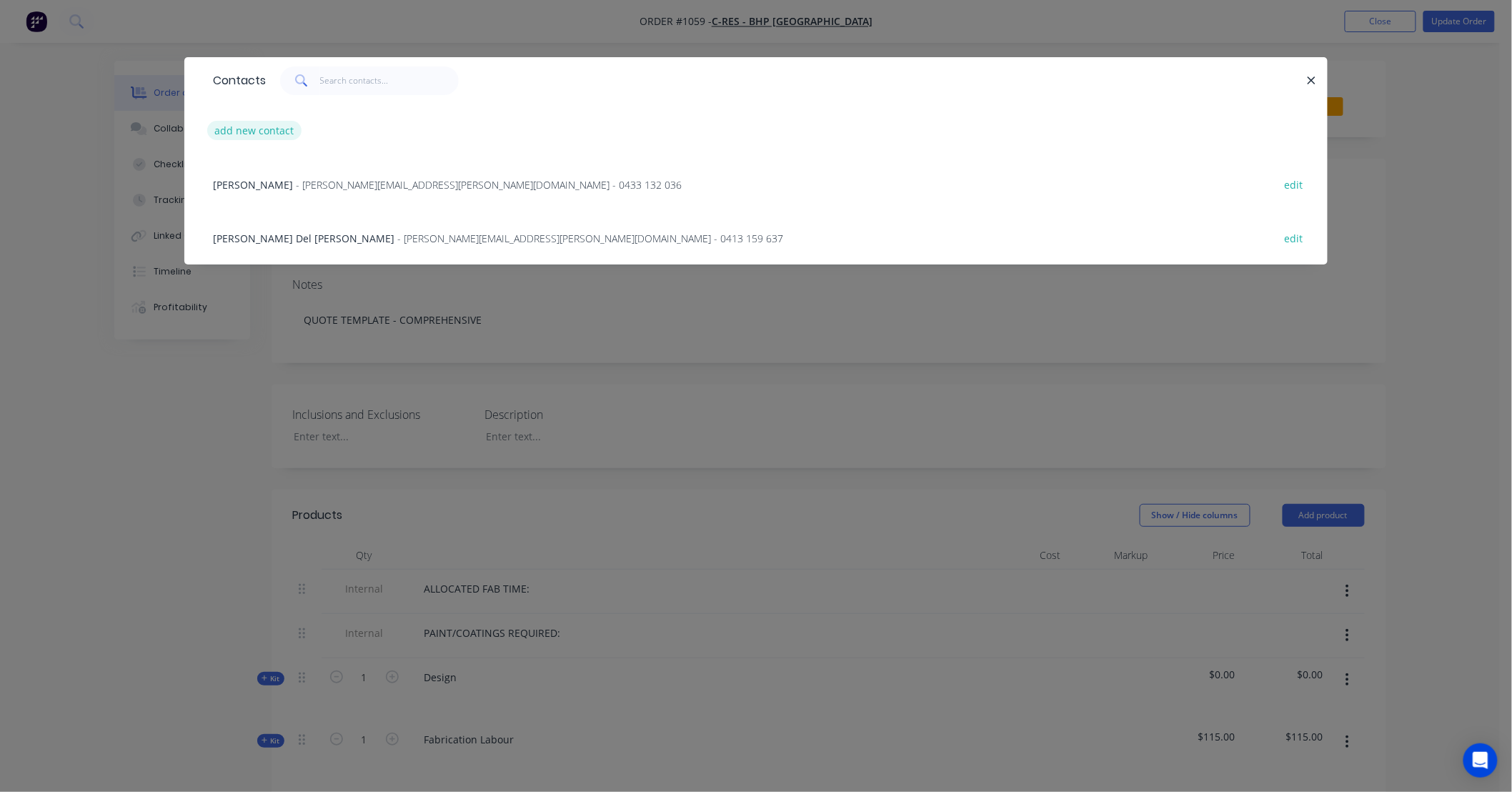
click at [287, 131] on button "add new contact" at bounding box center [254, 130] width 94 height 20
select select "AU"
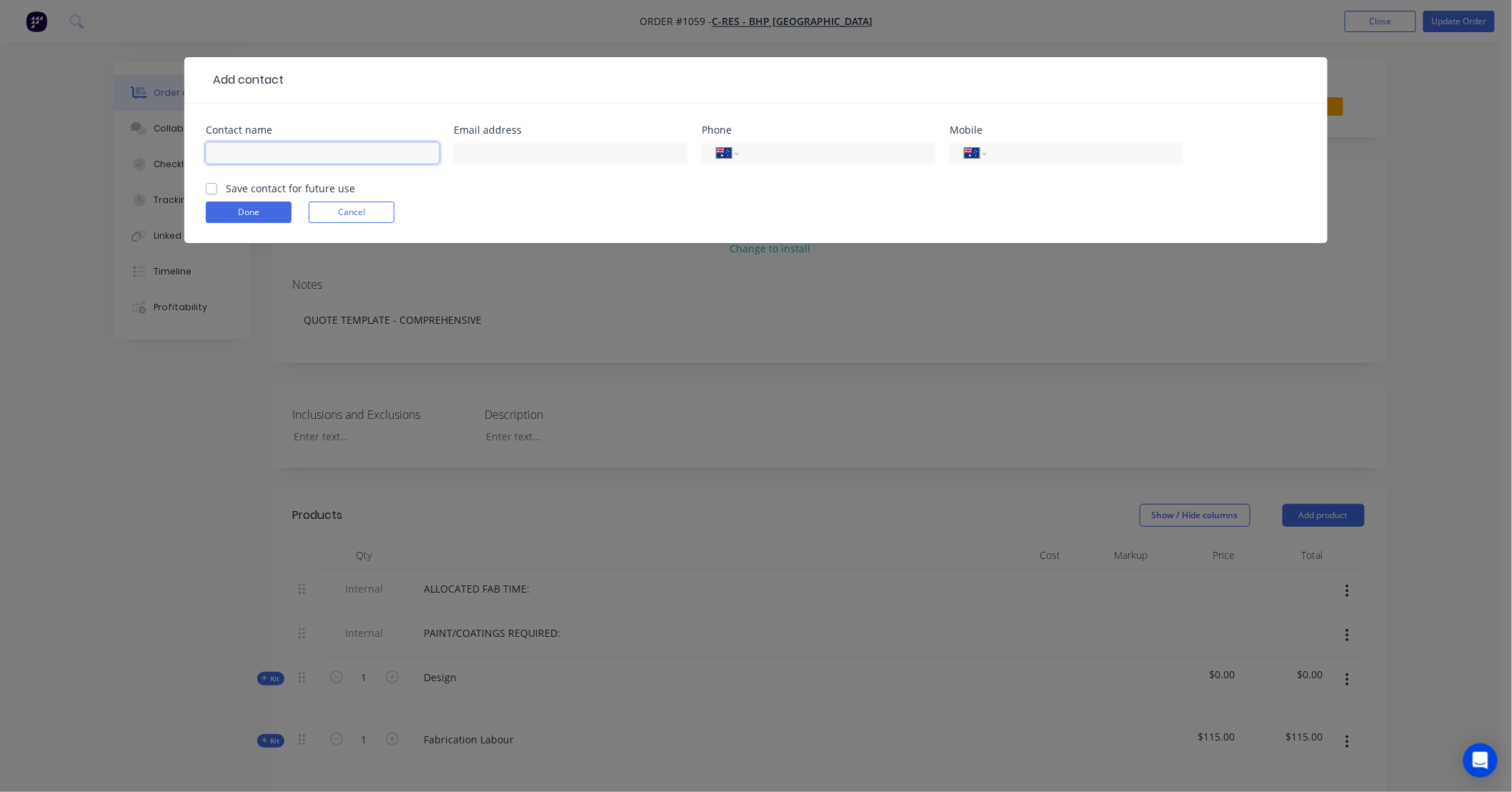
drag, startPoint x: 229, startPoint y: 144, endPoint x: 234, endPoint y: 152, distance: 9.4
click at [229, 145] on input "text" at bounding box center [323, 153] width 234 height 21
paste input "[PERSON_NAME]"
type input "[PERSON_NAME]"
click at [257, 184] on label "Save contact for future use" at bounding box center [290, 188] width 130 height 15
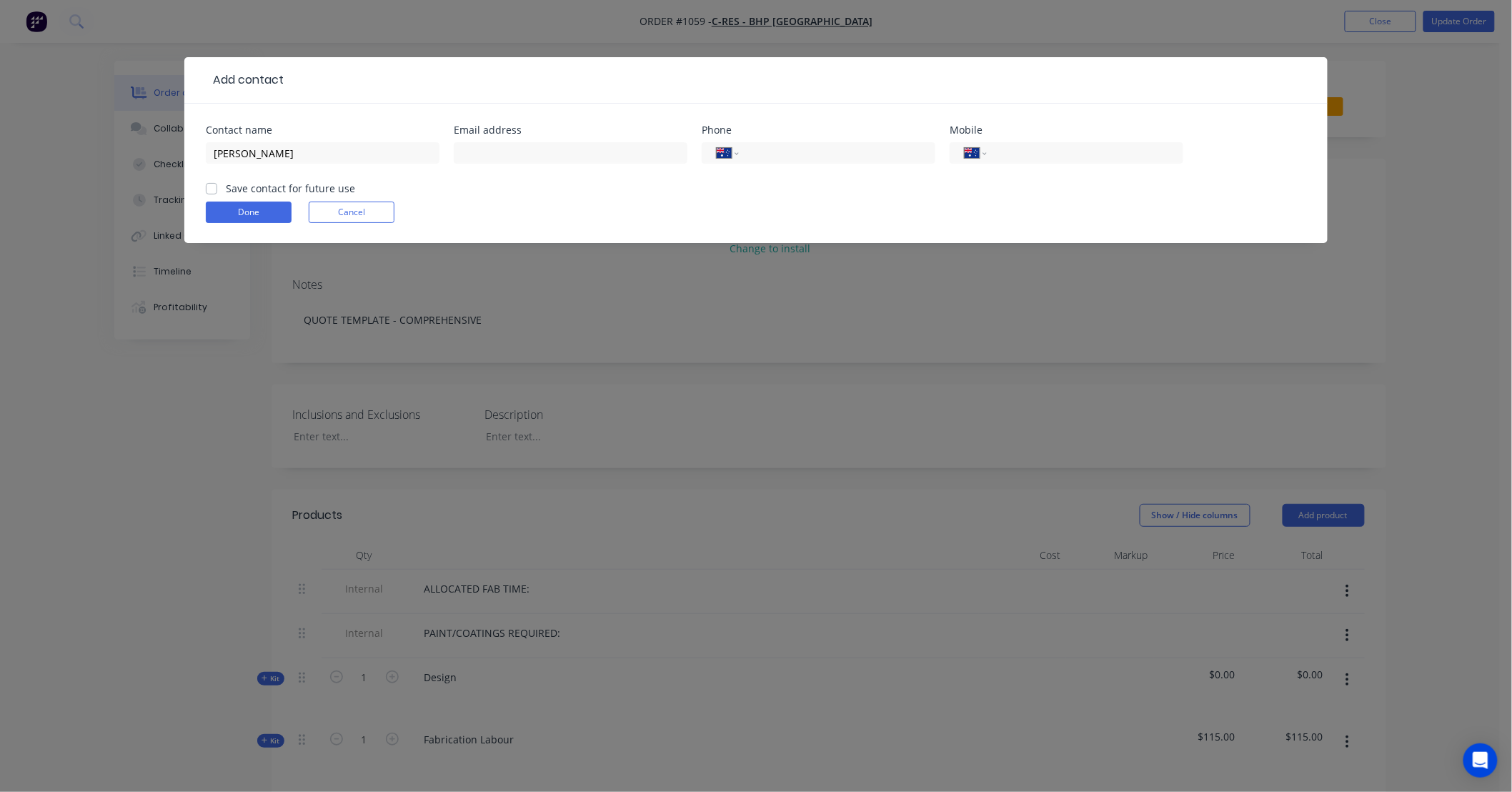
click at [217, 184] on input "Save contact for future use" at bounding box center [211, 187] width 11 height 14
checkbox input "true"
click at [520, 154] on input "text" at bounding box center [571, 153] width 234 height 21
click at [601, 161] on input "text" at bounding box center [571, 153] width 234 height 21
paste input "[EMAIL_ADDRESS][DOMAIN_NAME]"
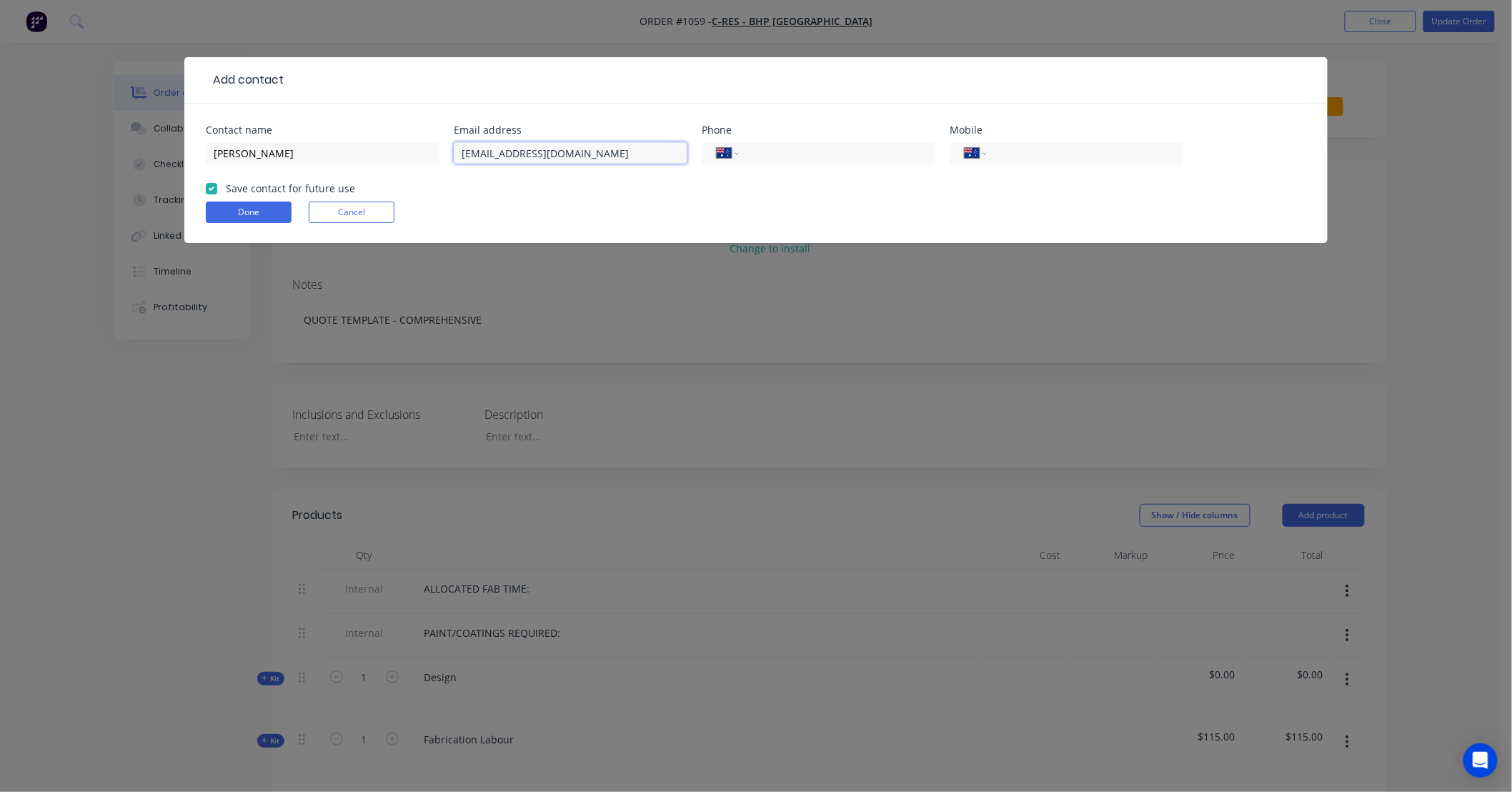
type input "[EMAIL_ADDRESS][DOMAIN_NAME]"
click at [1041, 154] on input "tel" at bounding box center [1082, 153] width 171 height 16
paste input "0417 577 760"
type input "0417 577 760"
click at [252, 213] on button "Done" at bounding box center [248, 212] width 86 height 21
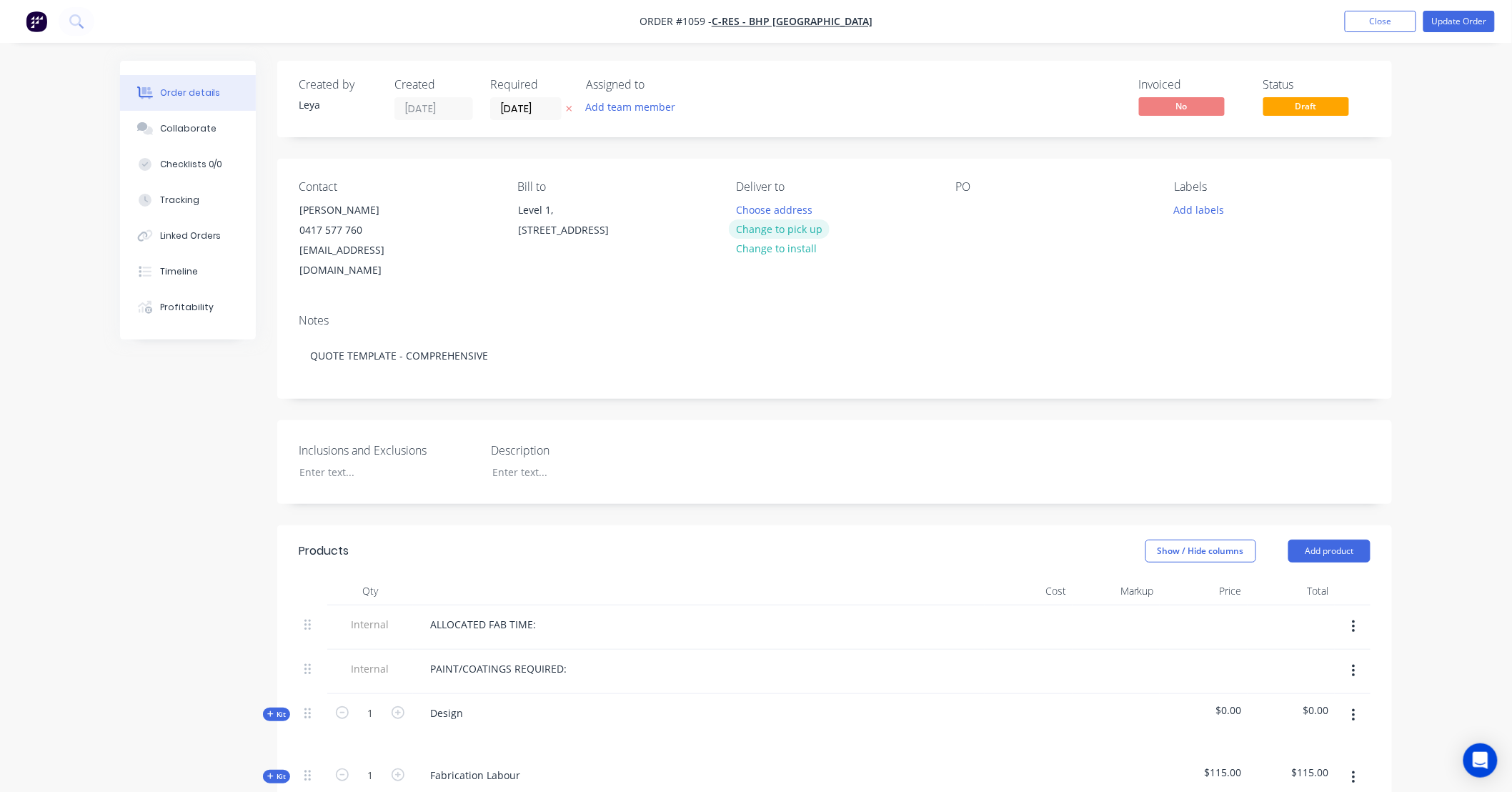
click at [782, 231] on button "Change to pick up" at bounding box center [779, 229] width 102 height 20
click at [968, 211] on div at bounding box center [967, 209] width 23 height 20
paste div
click at [1201, 203] on button "Add labels" at bounding box center [1199, 209] width 66 height 20
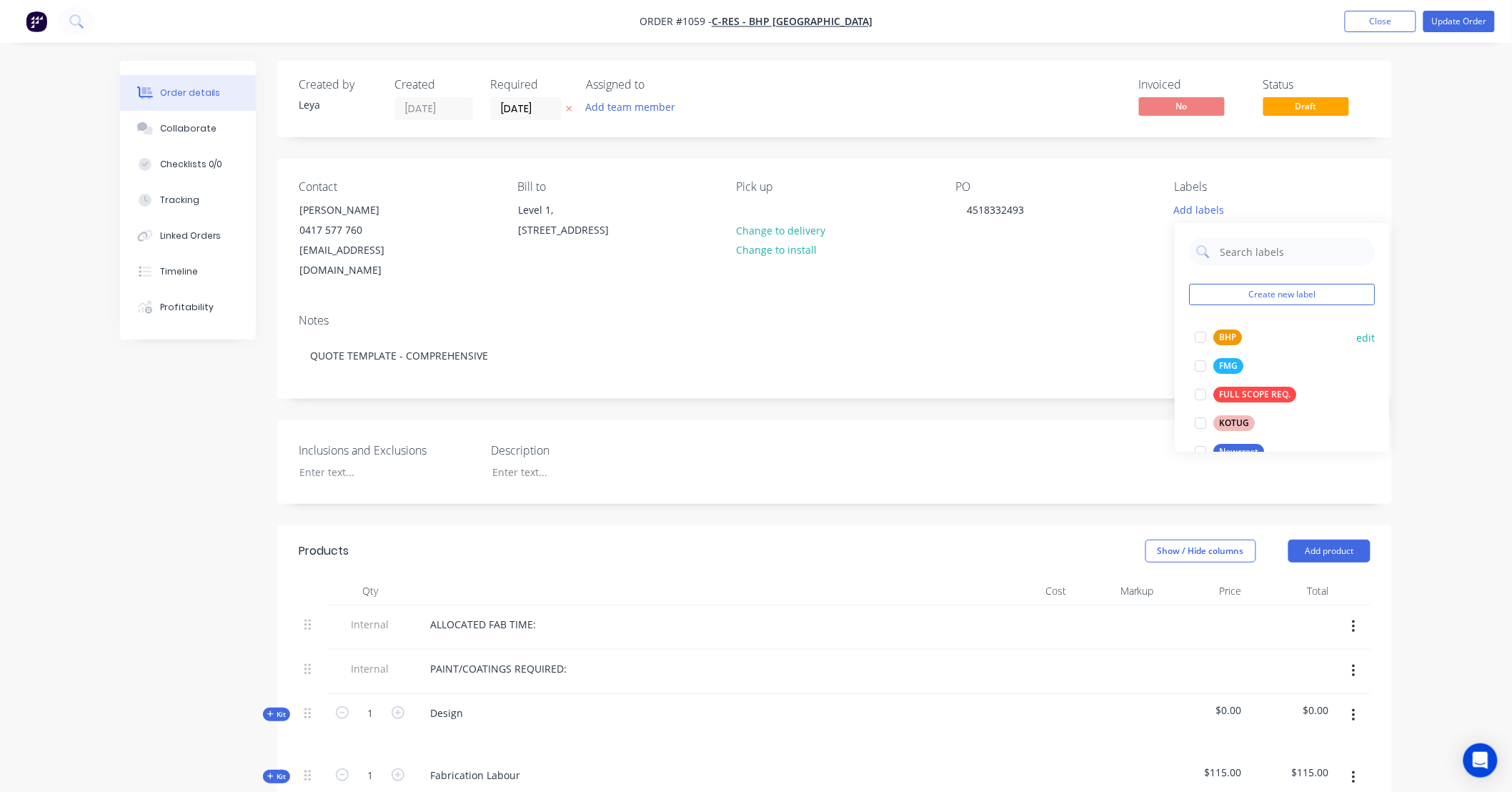
click at [1201, 333] on div at bounding box center [1201, 337] width 29 height 29
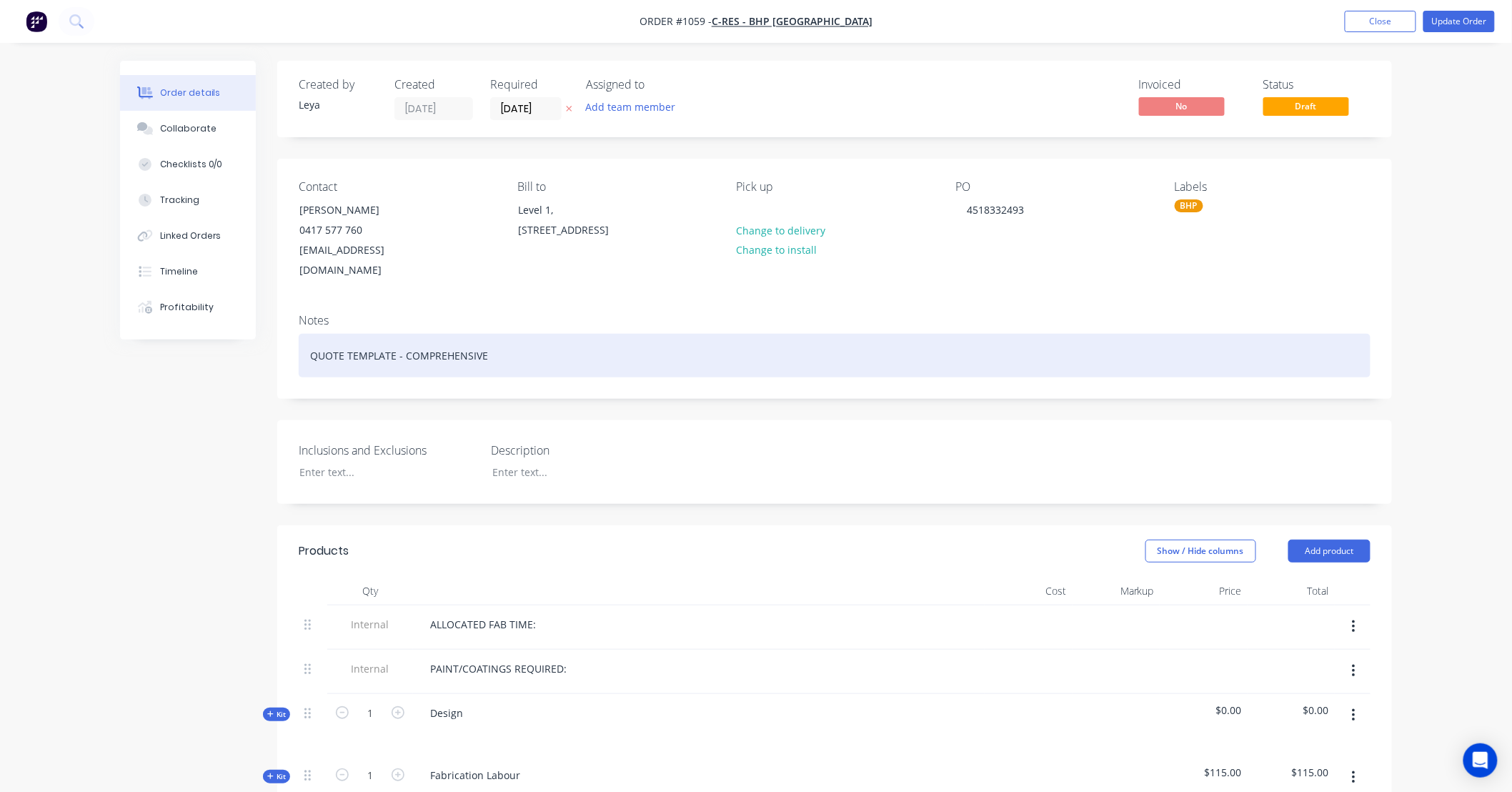
click at [466, 333] on div "QUOTE TEMPLATE - COMPREHENSIVE" at bounding box center [834, 354] width 1072 height 43
paste div
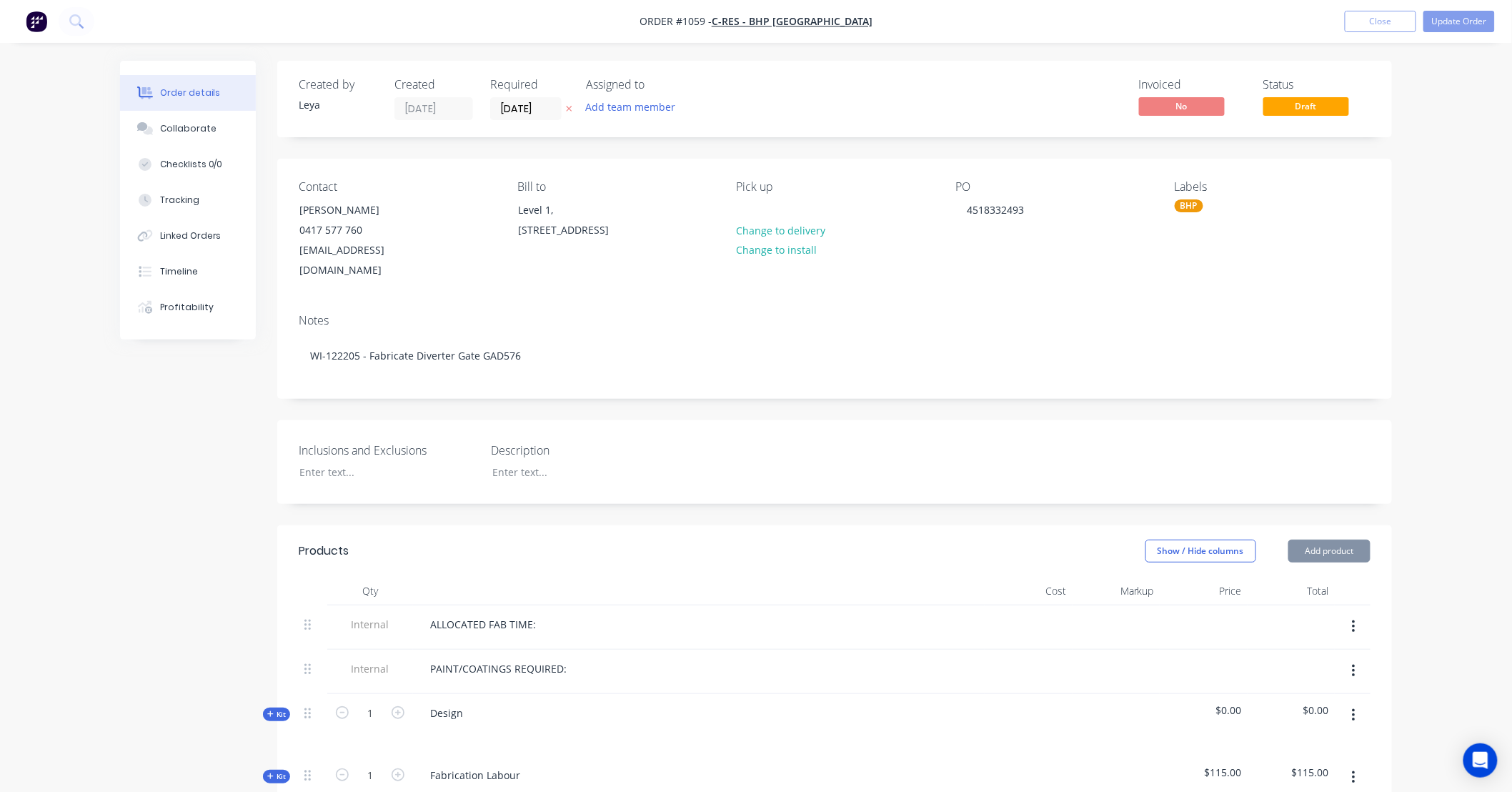
click at [566, 107] on icon at bounding box center [569, 109] width 7 height 8
click at [340, 461] on div at bounding box center [377, 471] width 179 height 20
paste div
click at [561, 461] on div at bounding box center [570, 471] width 179 height 20
click at [579, 461] on div at bounding box center [570, 471] width 179 height 20
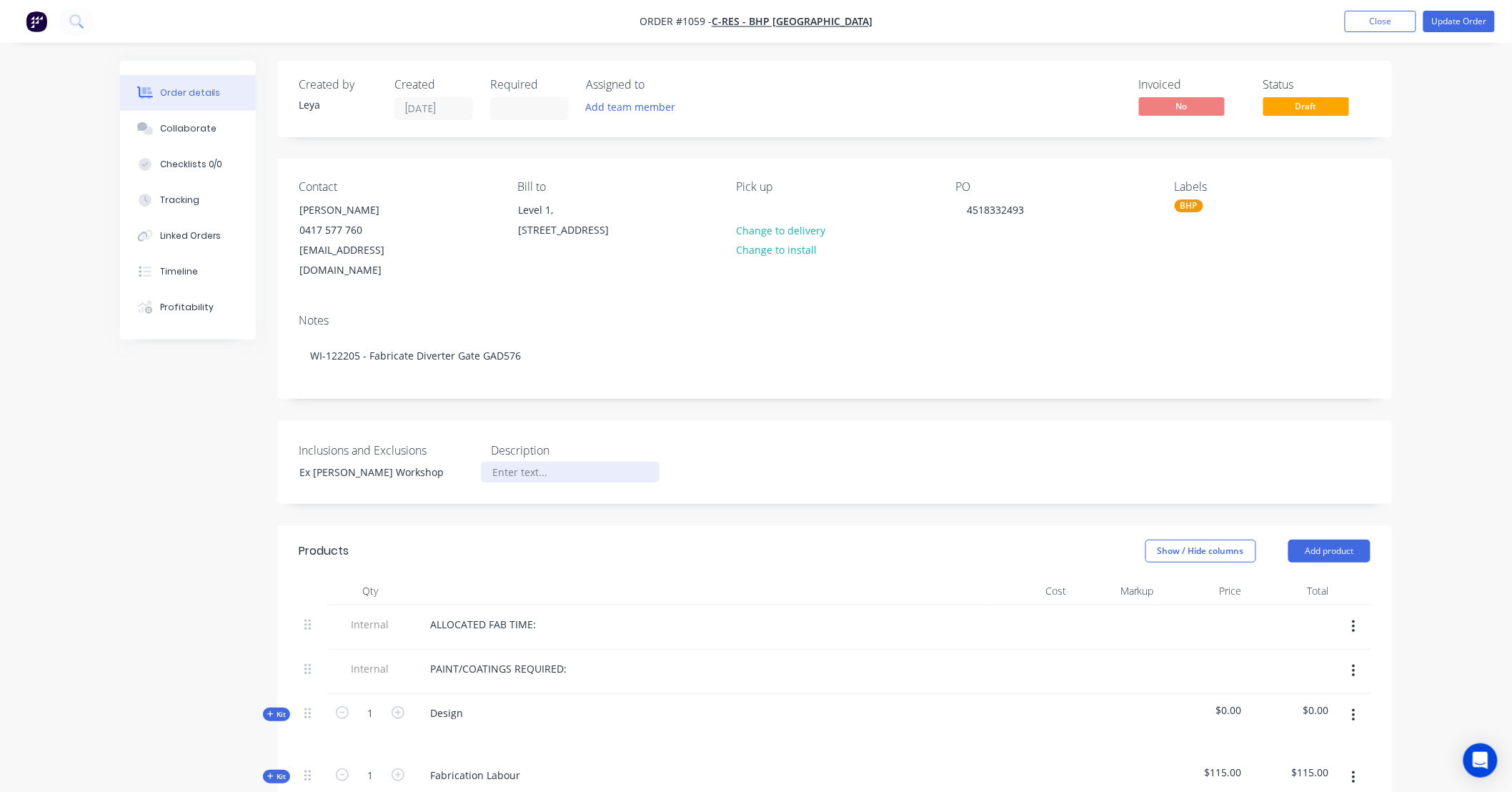
paste div
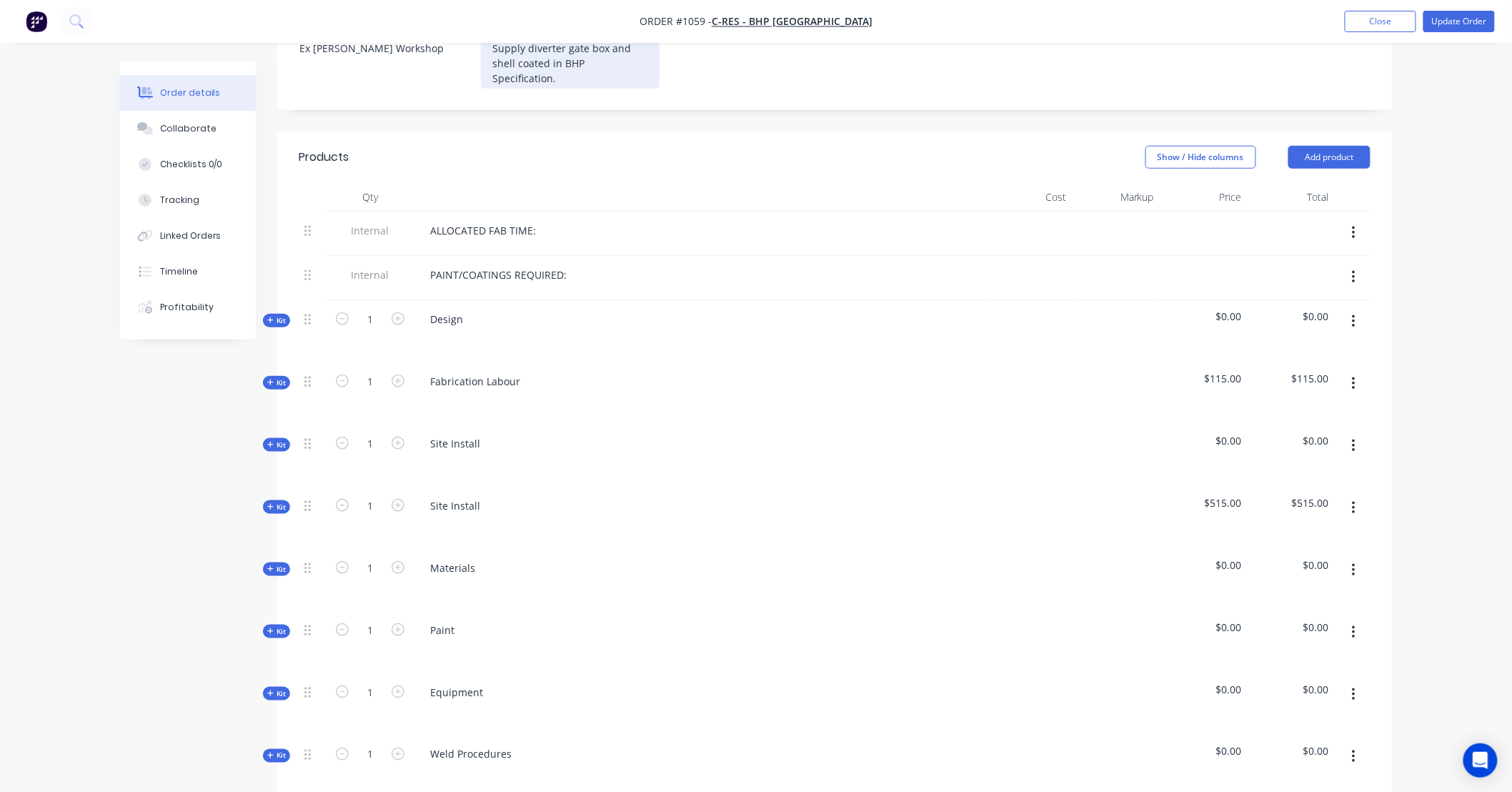
scroll to position [450, 0]
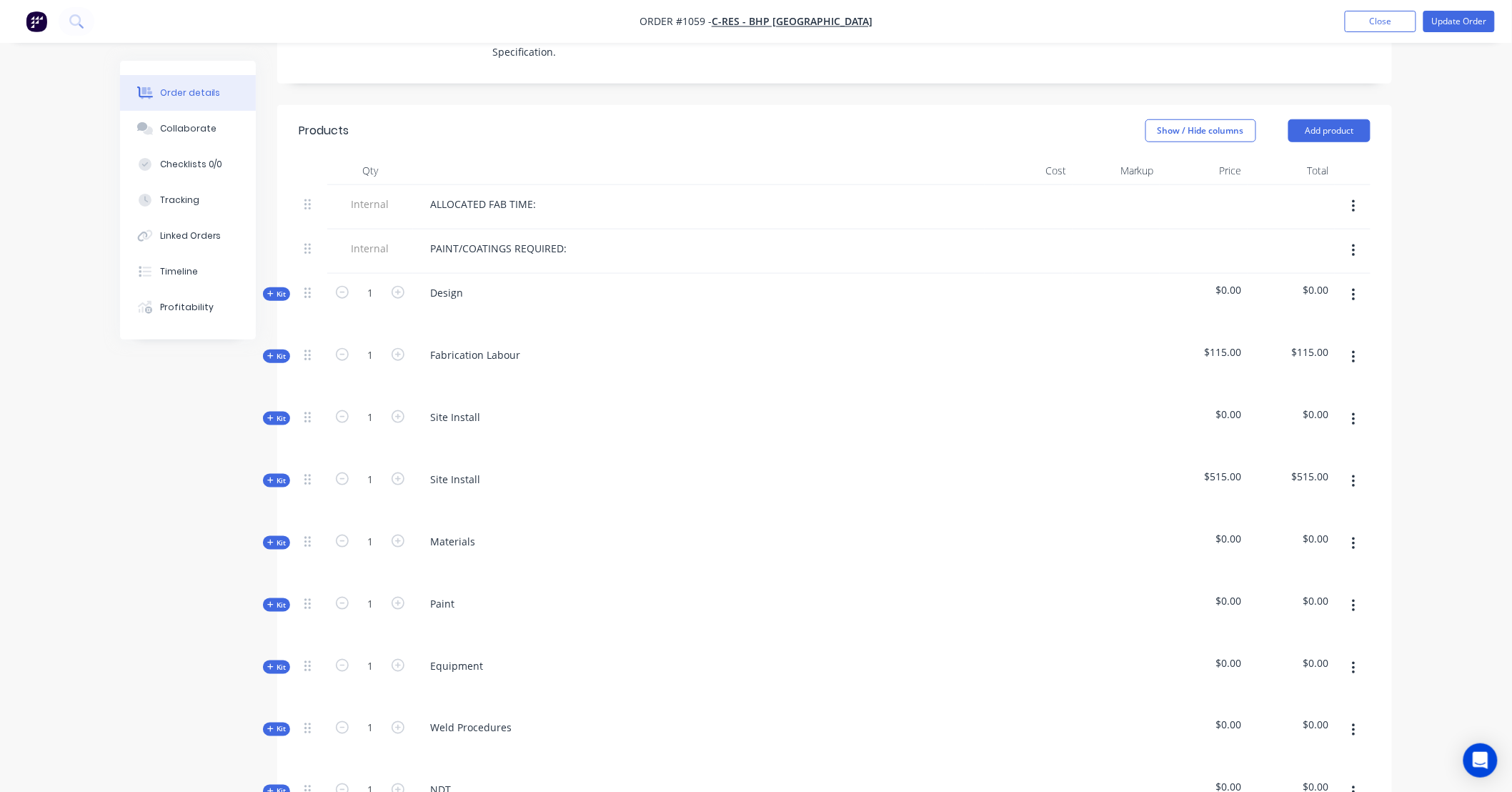
click at [282, 288] on span "Kit" at bounding box center [276, 293] width 19 height 11
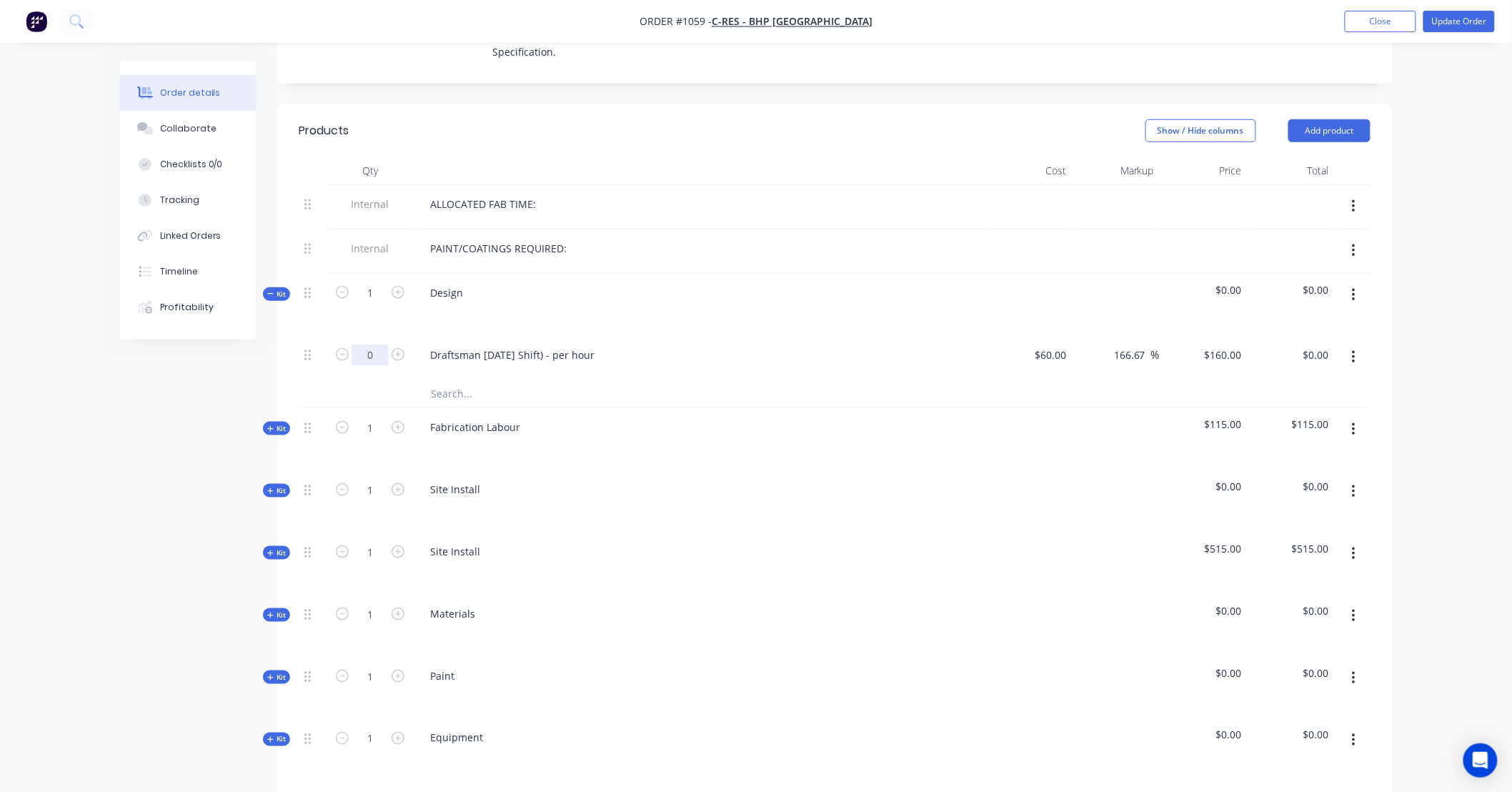
click at [382, 344] on input "0" at bounding box center [371, 354] width 37 height 21
type input "84"
type input "$13,440.00"
click at [365, 344] on input "84" at bounding box center [371, 354] width 37 height 21
type input "8"
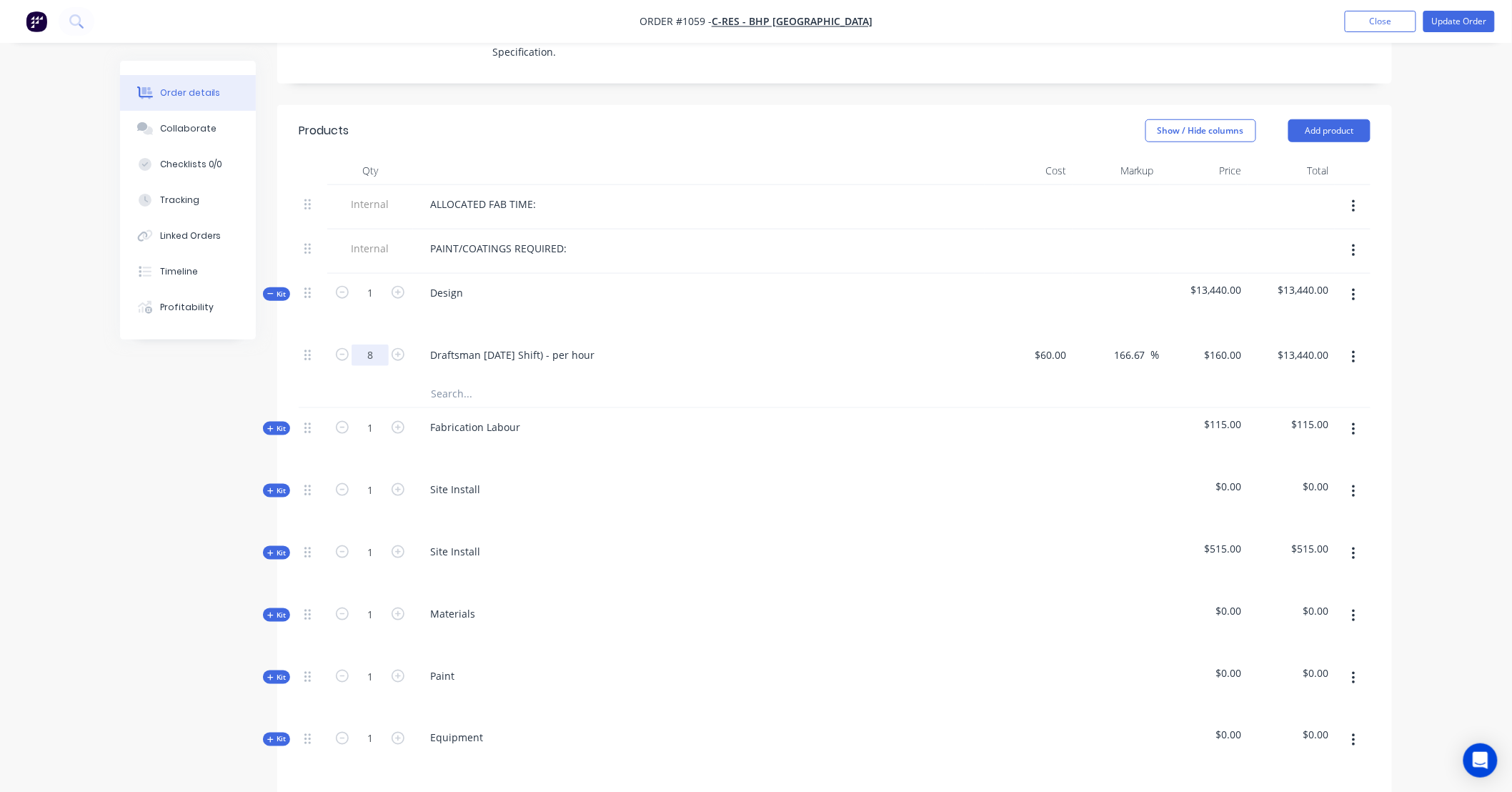
type input "8"
type input "$1,280.00"
click at [325, 379] on div at bounding box center [313, 393] width 29 height 29
click at [274, 423] on span "Kit" at bounding box center [276, 428] width 19 height 11
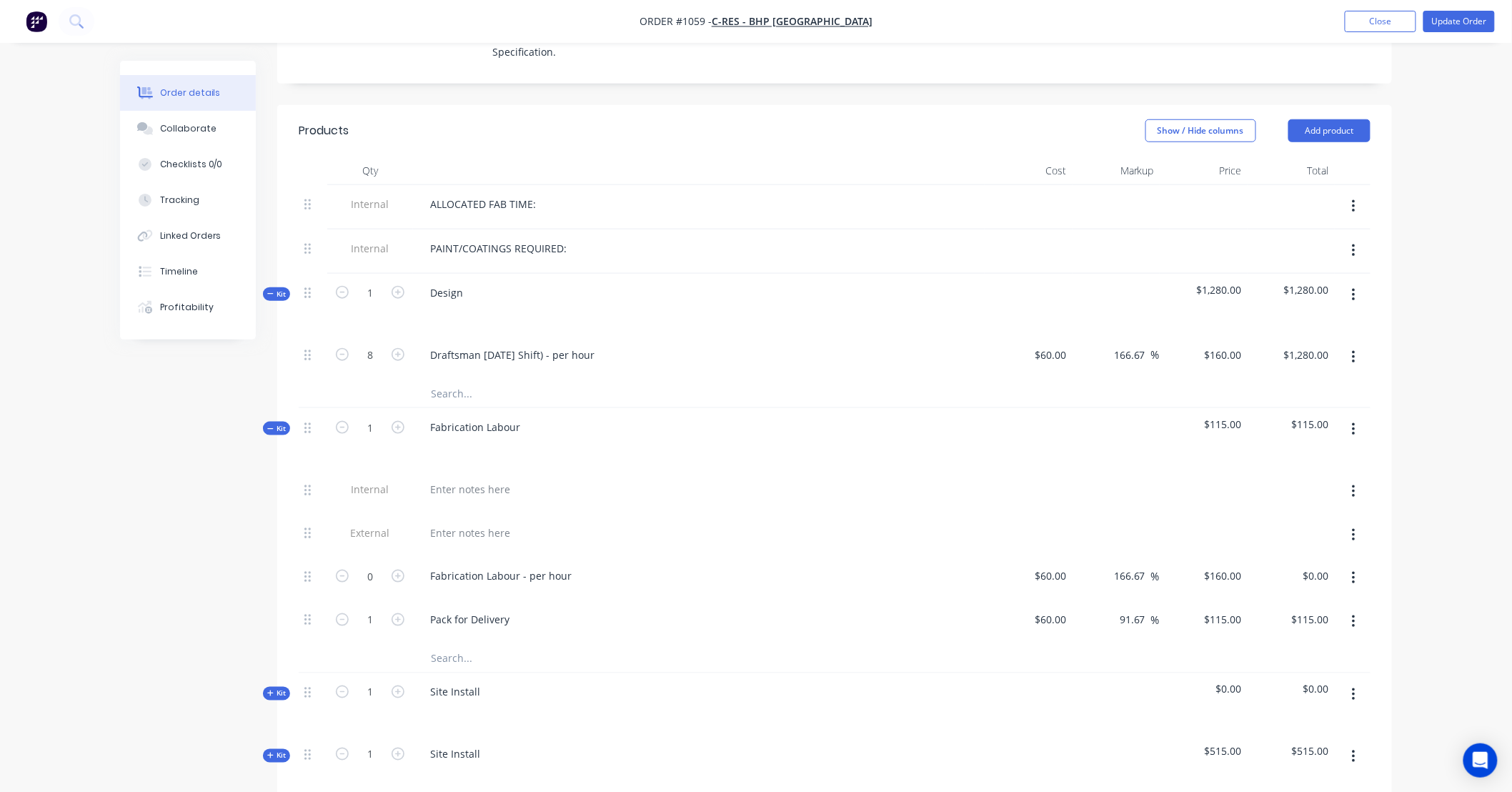
click at [277, 288] on span "Kit" at bounding box center [276, 293] width 19 height 11
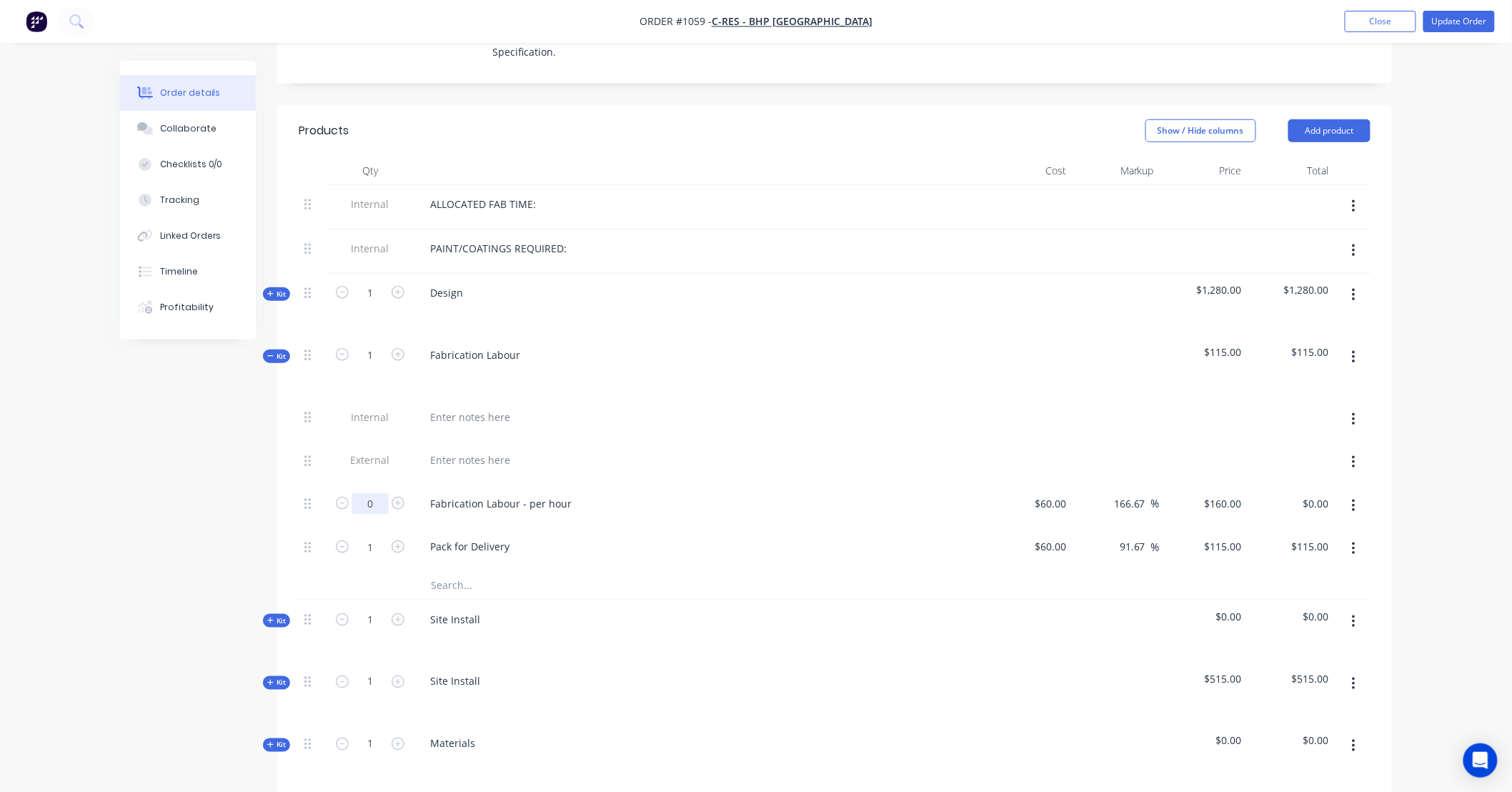
click at [376, 493] on input "0" at bounding box center [371, 503] width 37 height 21
type input "36"
type input "$5,760.00"
click at [375, 536] on input "1" at bounding box center [371, 546] width 37 height 21
click at [275, 351] on span "Kit" at bounding box center [276, 356] width 19 height 11
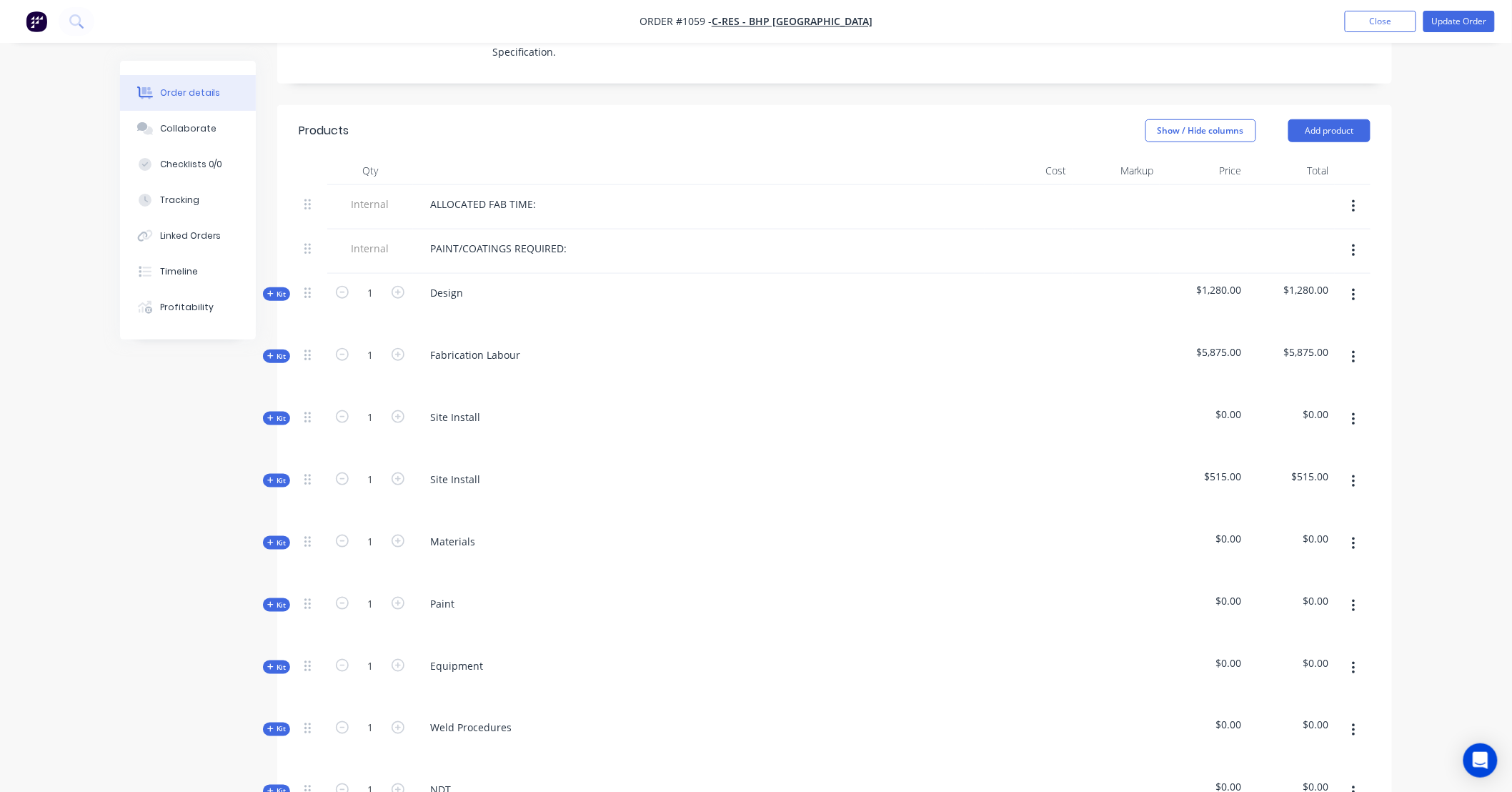
click at [1360, 406] on button "button" at bounding box center [1354, 419] width 34 height 25
click at [1315, 533] on div "Delete" at bounding box center [1303, 543] width 110 height 20
click at [1352, 411] on icon "button" at bounding box center [1353, 419] width 3 height 16
click at [1308, 533] on div "Delete" at bounding box center [1303, 543] width 110 height 20
click at [287, 411] on div "Kit" at bounding box center [276, 418] width 27 height 14
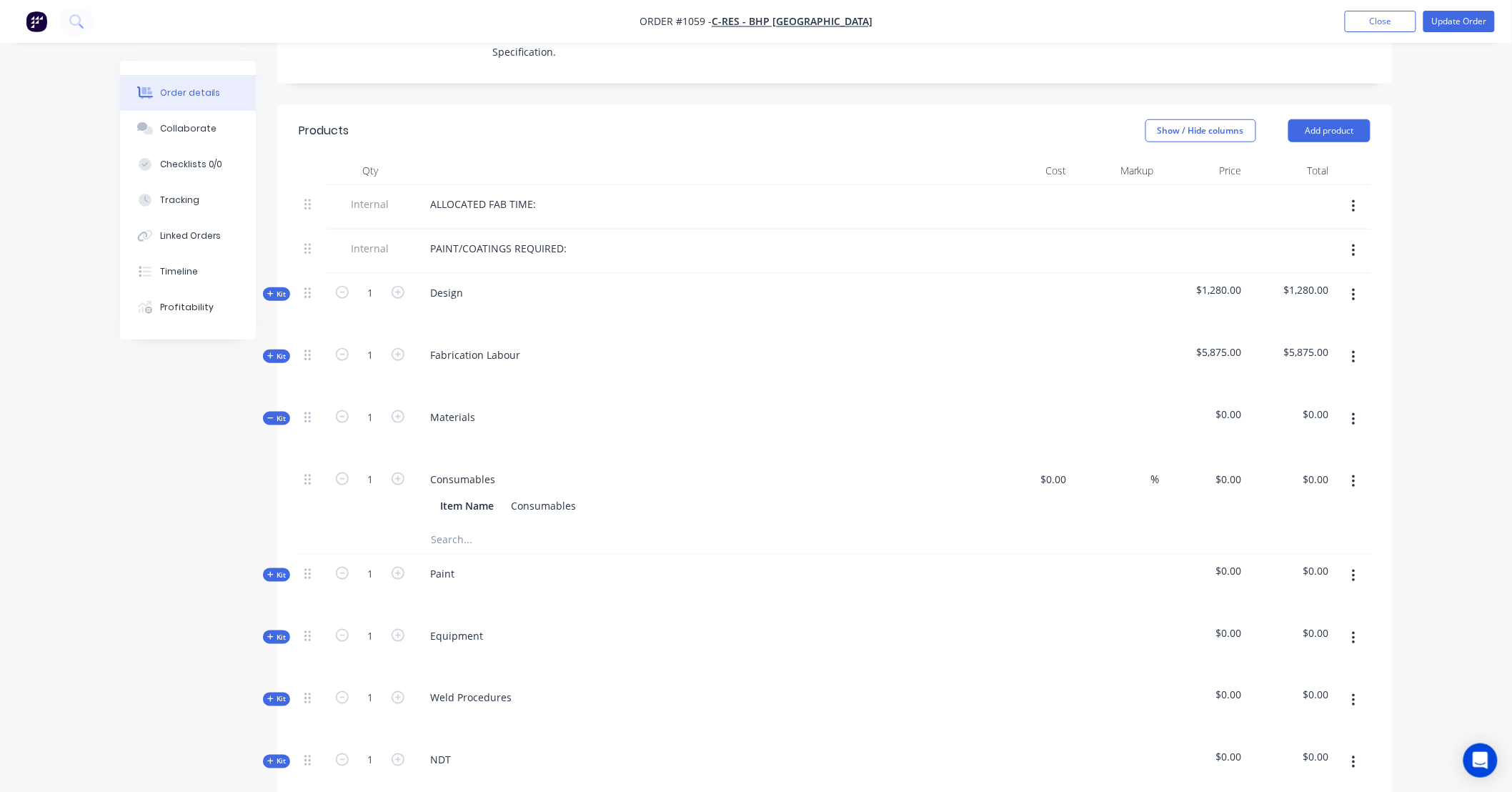
type input "56"
type input "1.5"
type input "$80.00"
type input "$124.80"
type input "$187.20"
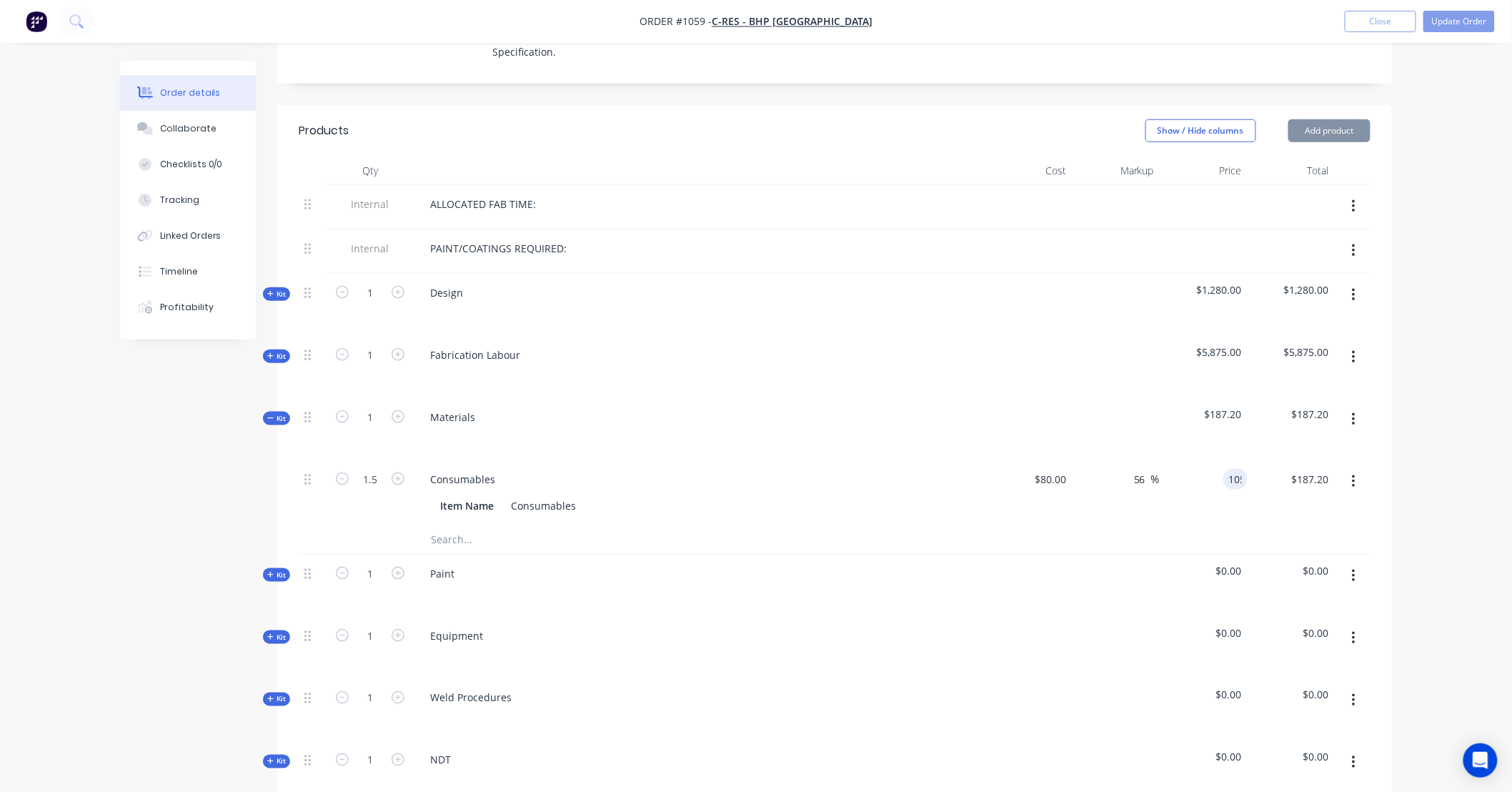
type input "105"
type input "31.25"
type input "$105.00"
type input "$157.50"
click at [460, 525] on input "text" at bounding box center [572, 539] width 286 height 29
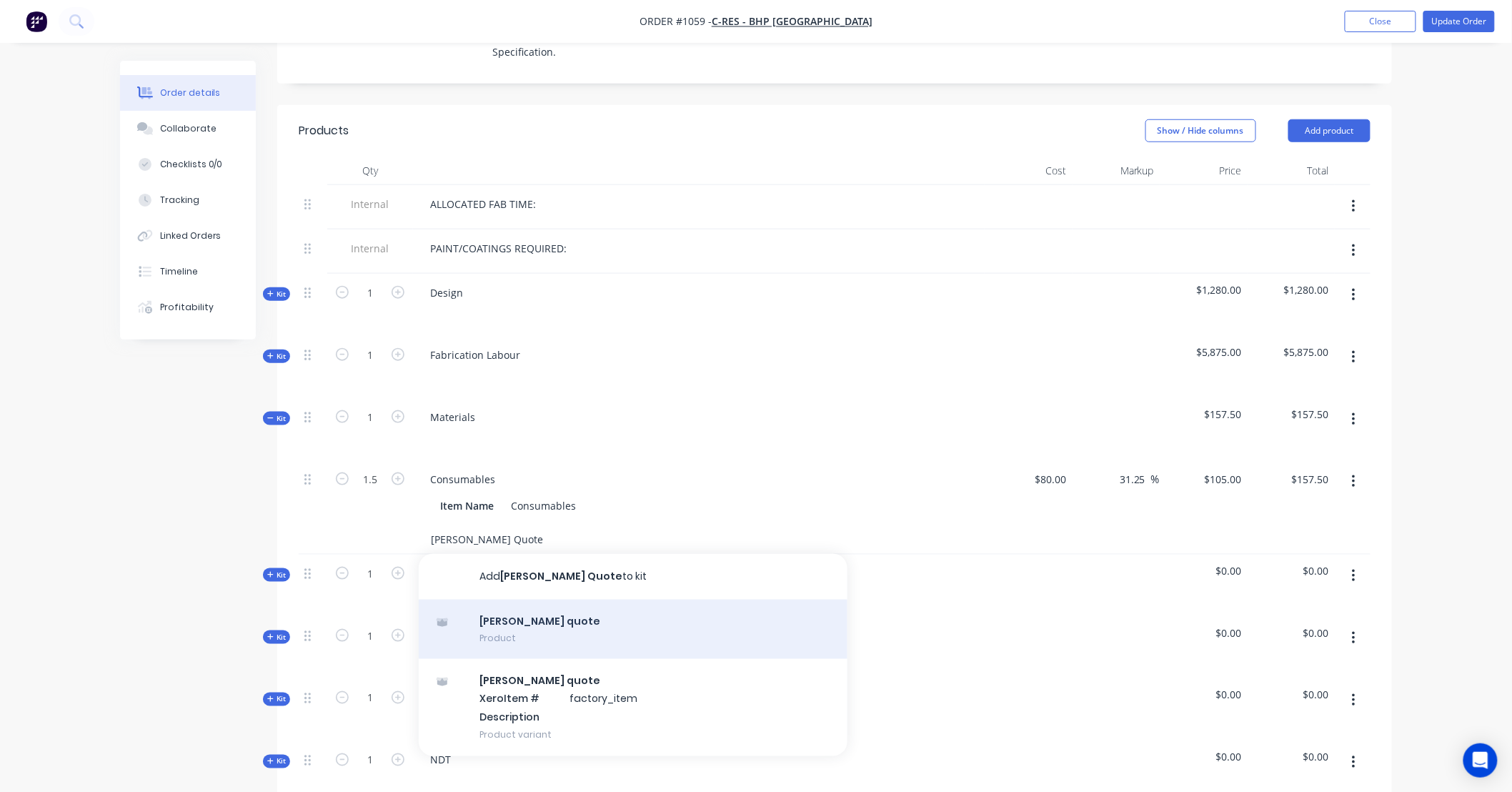
type input "[PERSON_NAME] Quote"
click at [536, 600] on div "[PERSON_NAME] quote Product" at bounding box center [633, 629] width 429 height 60
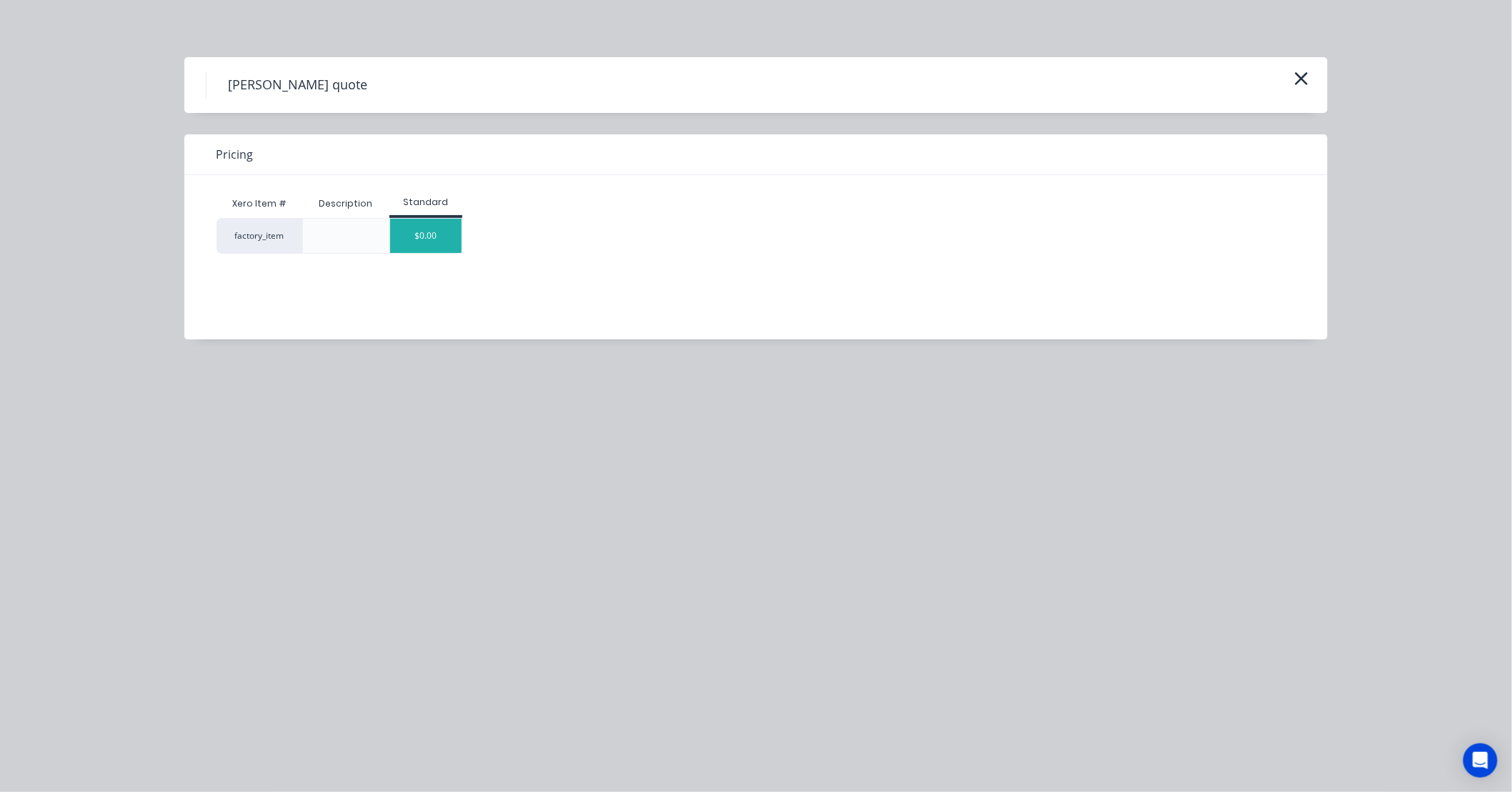
click at [440, 244] on div "$0.00" at bounding box center [426, 236] width 71 height 34
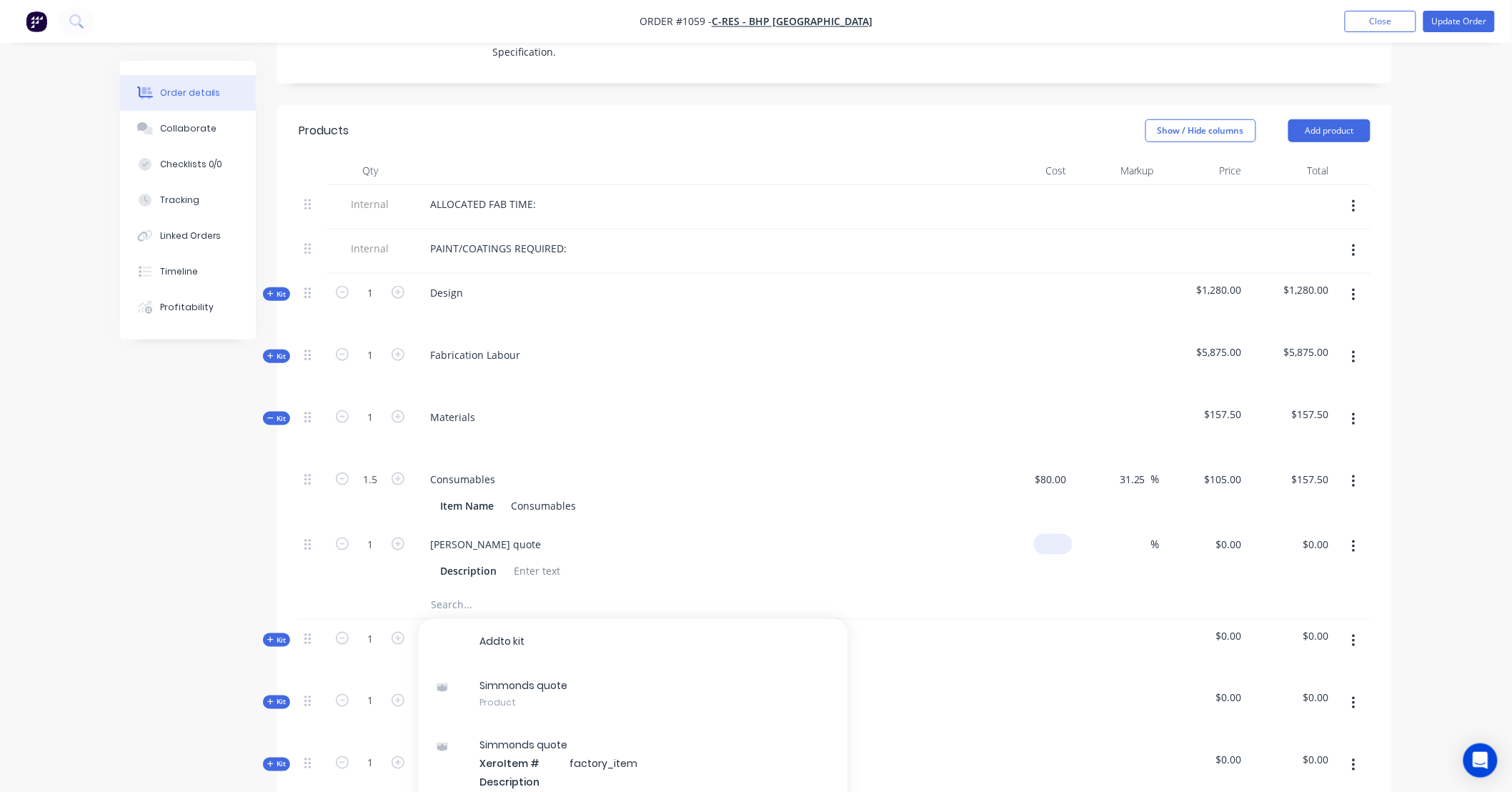
click at [1063, 533] on input at bounding box center [1056, 544] width 33 height 20
type input "$245.00"
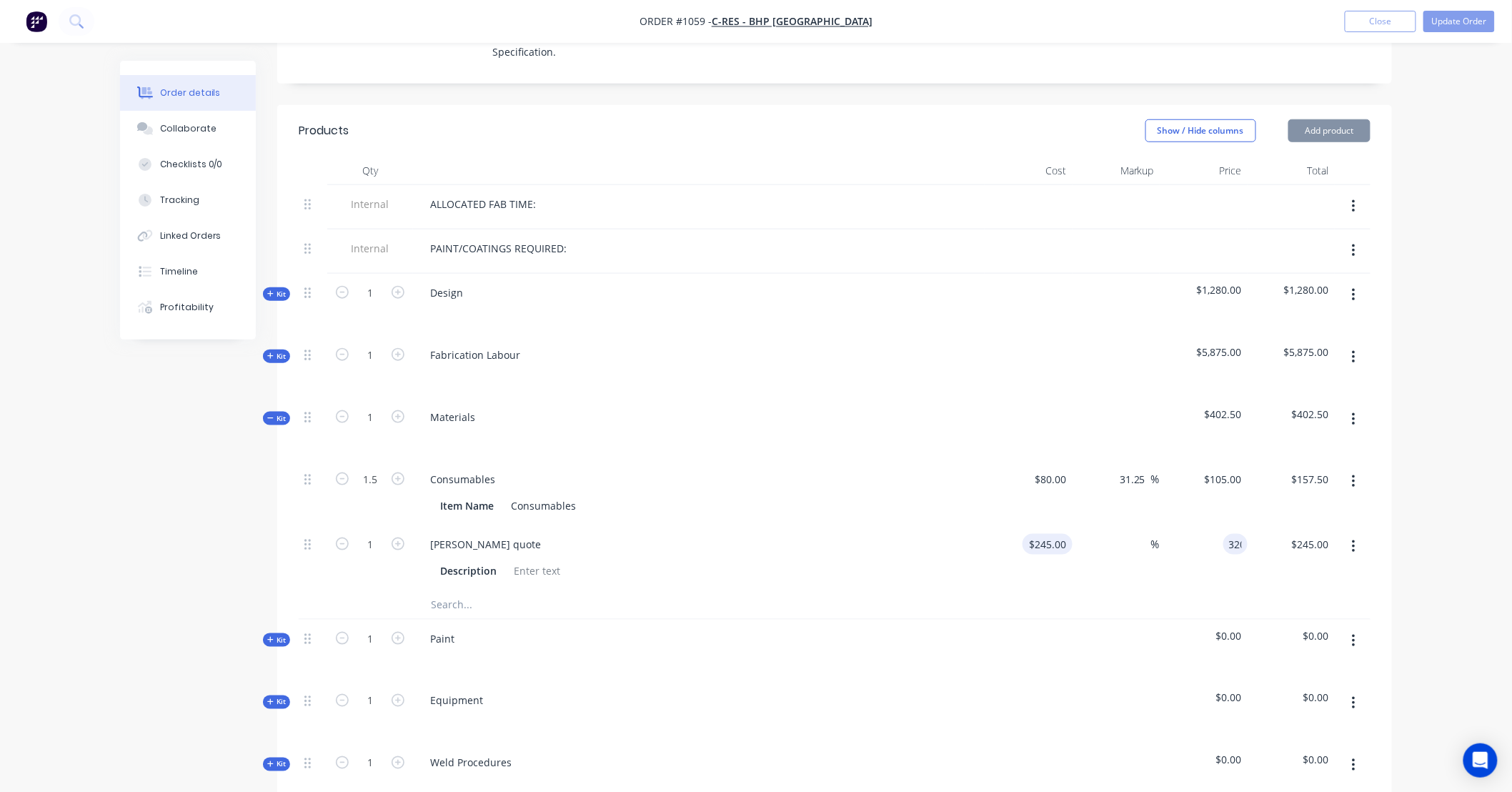
type input "320"
type input "30.61"
type input "$320.00"
drag, startPoint x: 431, startPoint y: 567, endPoint x: 459, endPoint y: 566, distance: 28.0
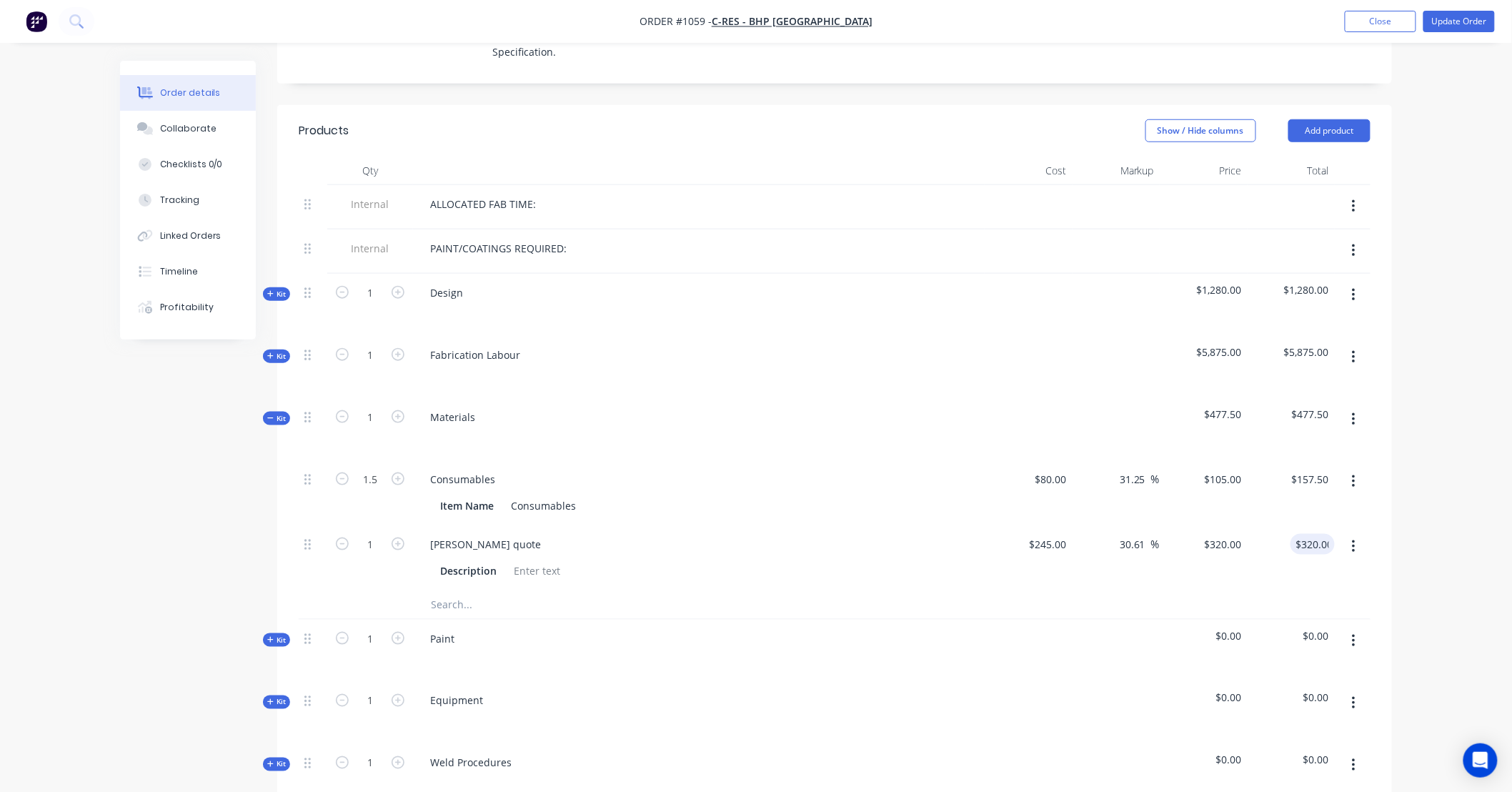
click at [432, 590] on div at bounding box center [633, 605] width 429 height 29
click at [469, 590] on input "text" at bounding box center [572, 605] width 286 height 29
type input "MSA Q"
click at [507, 590] on input "MSA Q" at bounding box center [572, 605] width 286 height 29
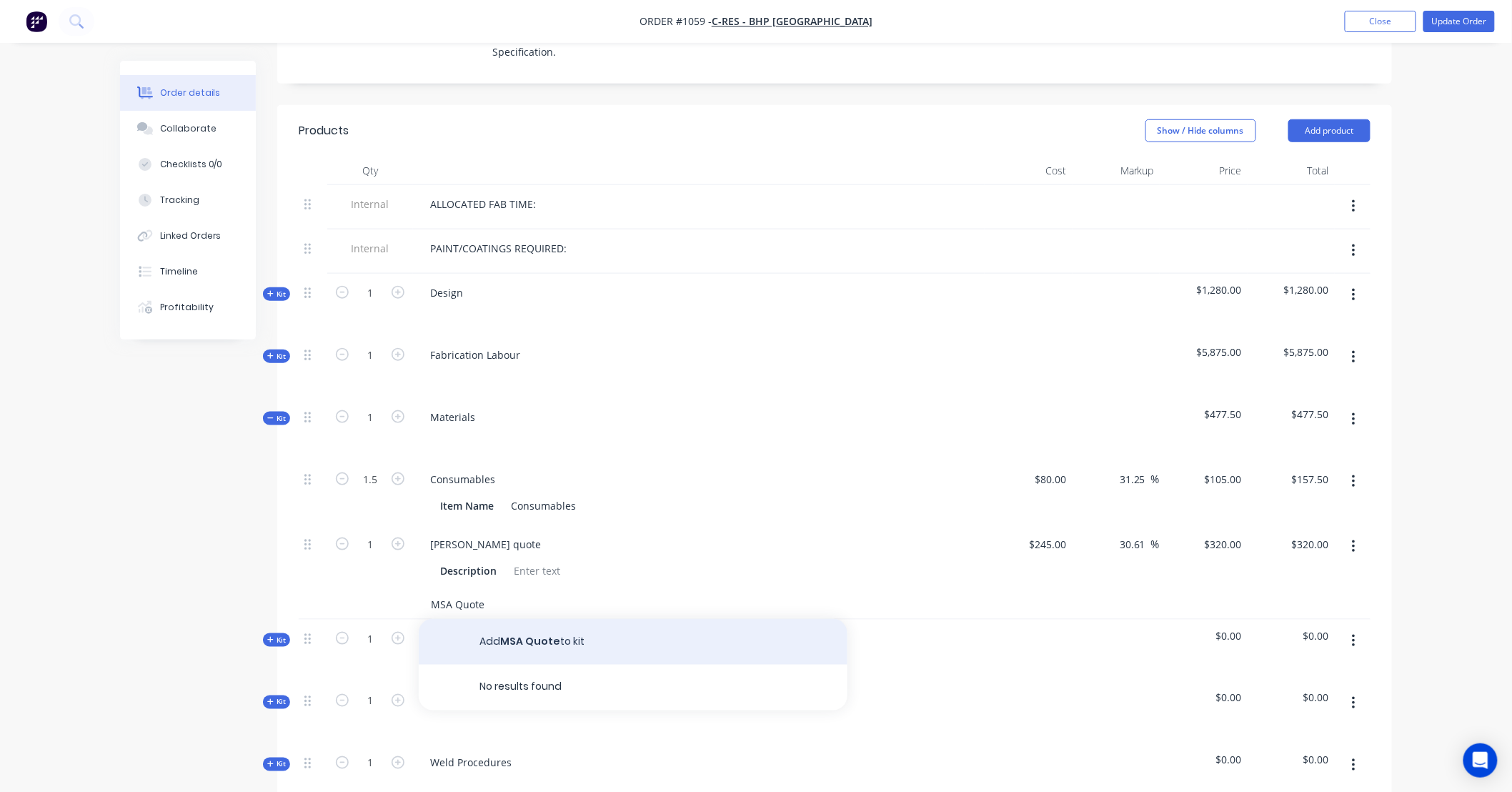
type input "MSA Quote"
click at [532, 619] on button "Add MSA Quote to kit" at bounding box center [633, 642] width 429 height 46
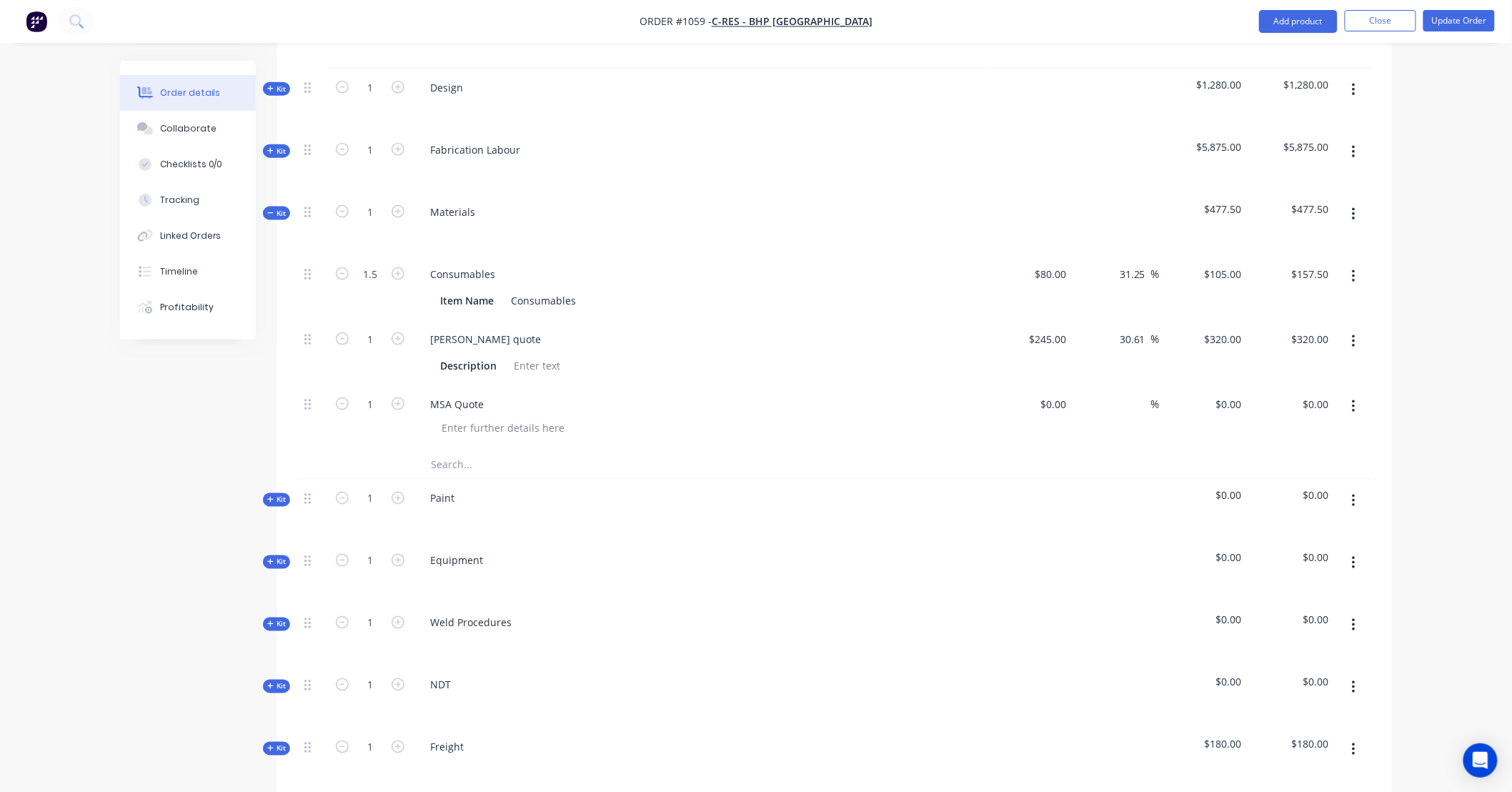
scroll to position [661, 0]
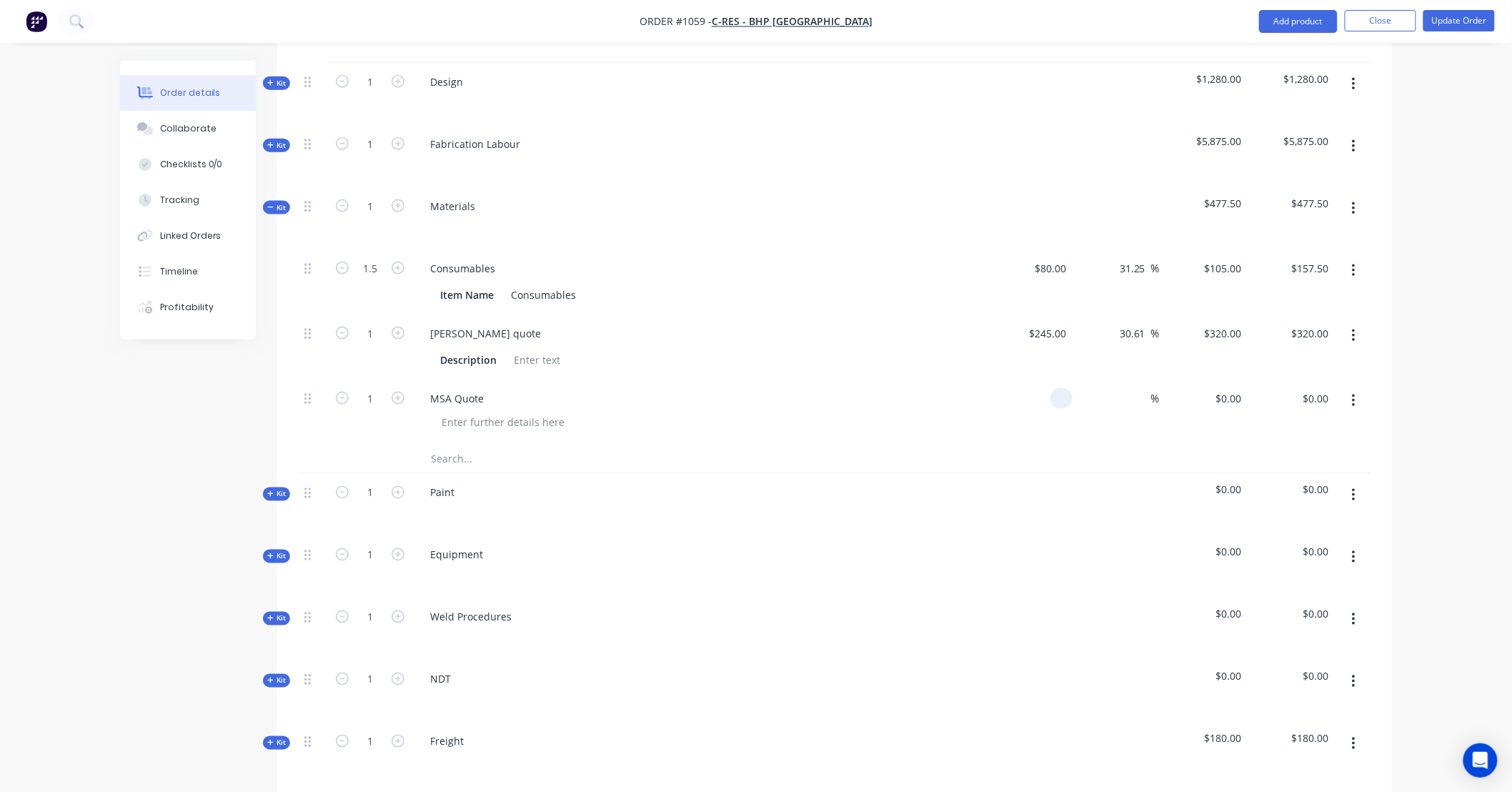
click at [1045, 379] on div at bounding box center [1029, 411] width 88 height 65
type input "$595.00"
type input "795"
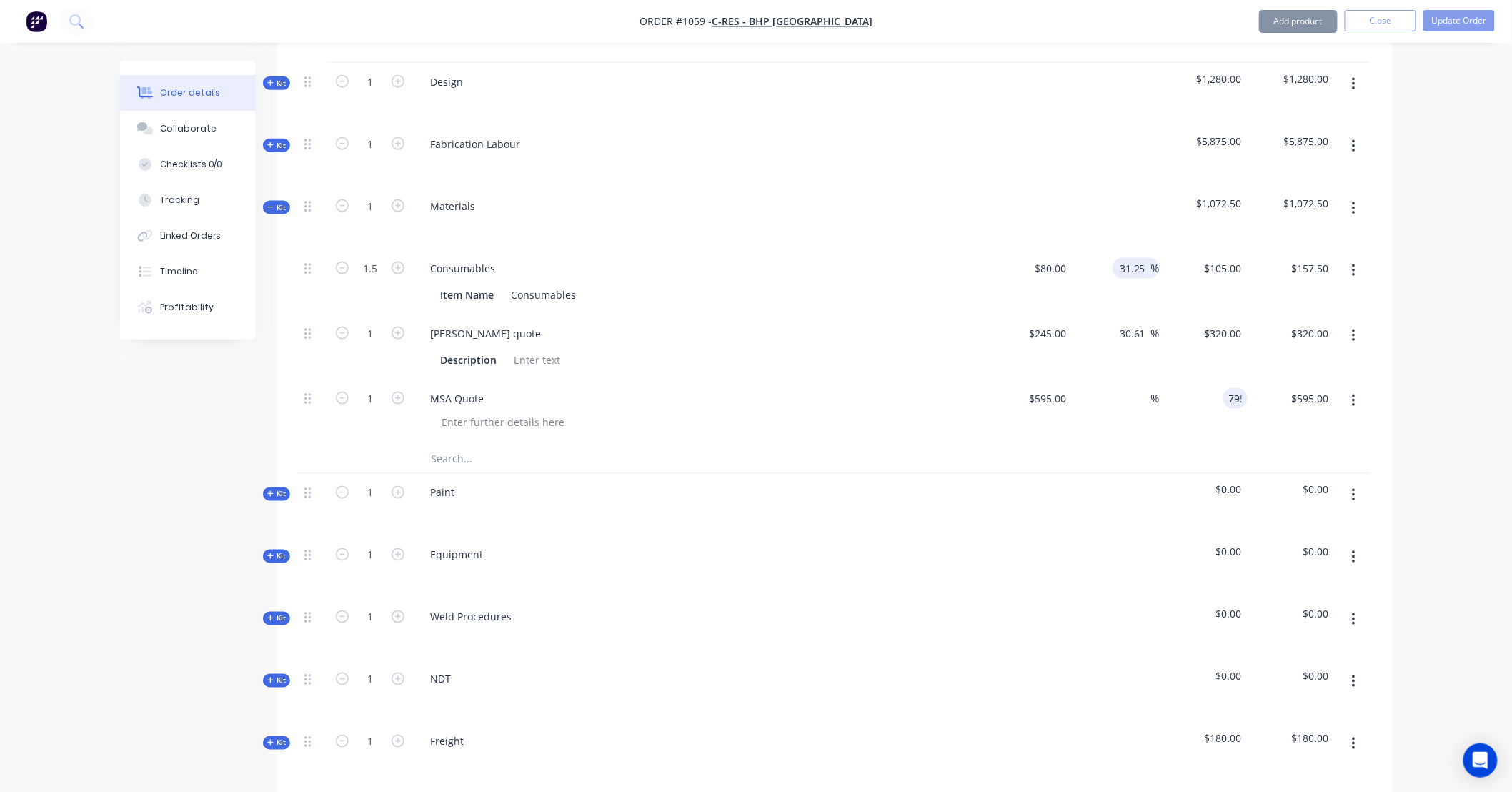
type input "33.61"
type input "$795.00"
click at [473, 444] on input "text" at bounding box center [572, 459] width 286 height 29
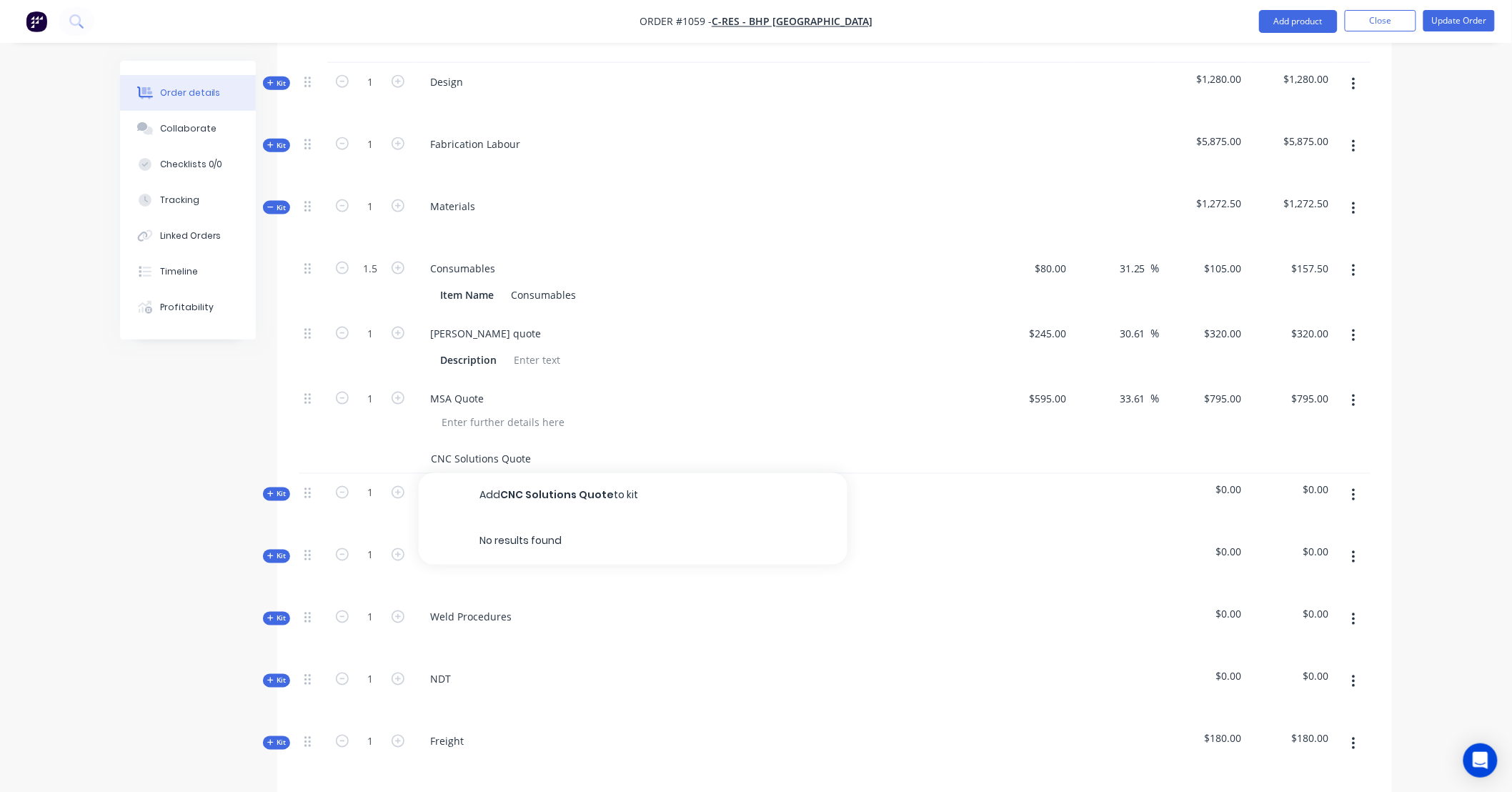
type input "CNC Solutions Quote"
click at [520, 473] on button "Add CNC Solutions Quote to kit" at bounding box center [633, 496] width 429 height 46
click at [1068, 453] on input at bounding box center [1063, 463] width 16 height 20
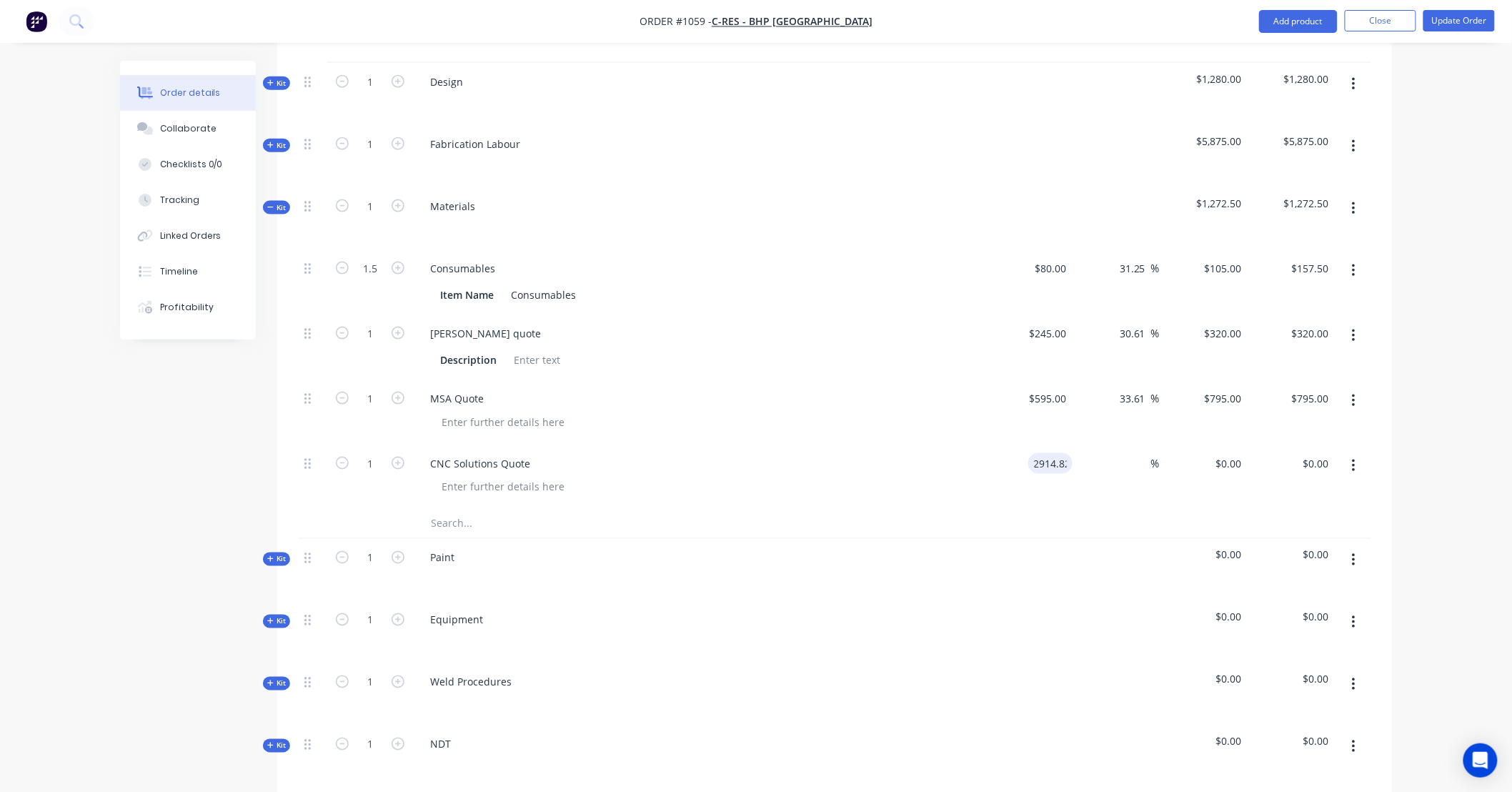
type input "$2,914.82"
type input "3800"
type input "30.37"
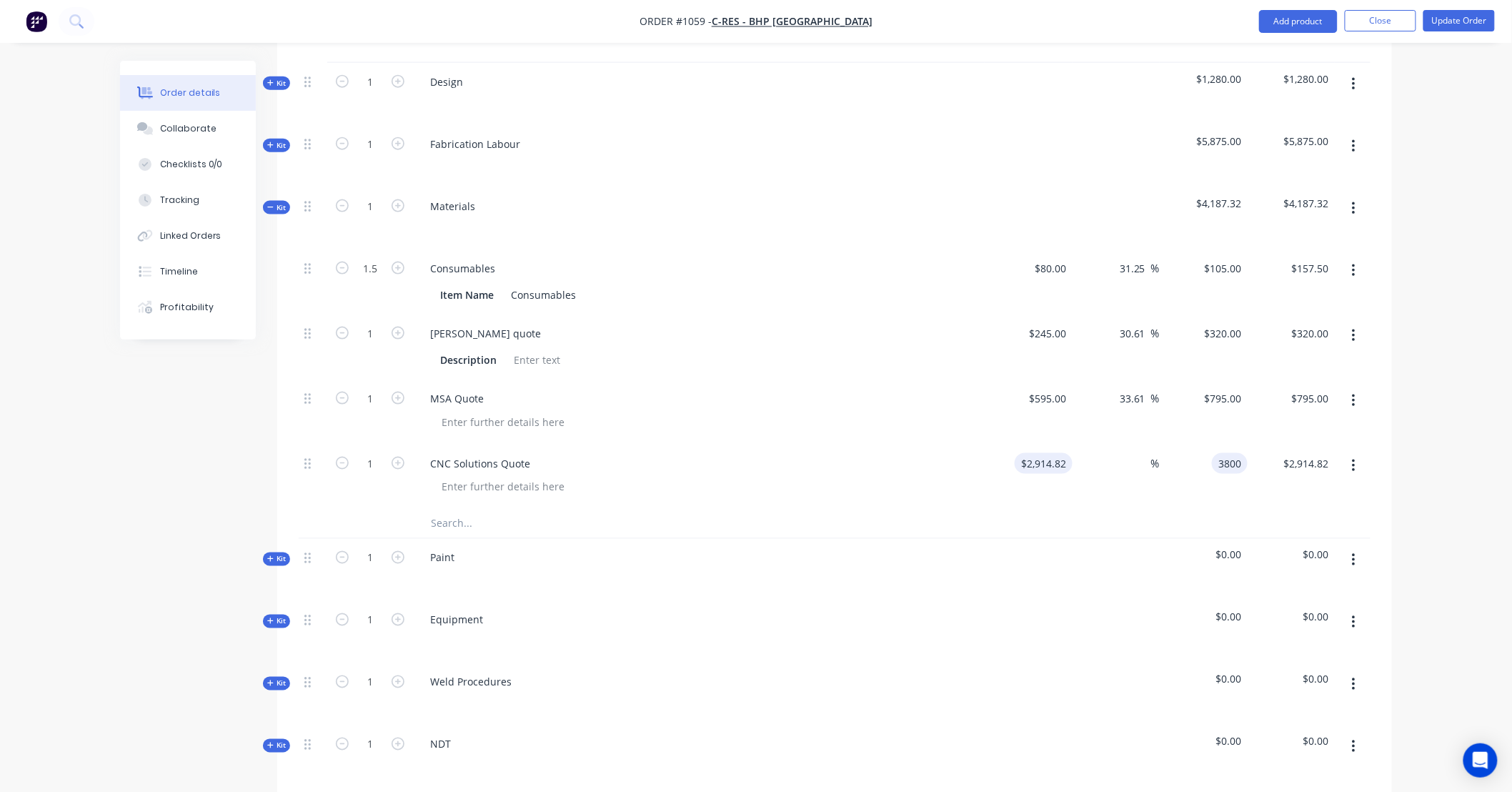
type input "$3,800.00"
click at [479, 510] on input "text" at bounding box center [572, 524] width 286 height 29
type input "Selectlok Quote"
click at [553, 538] on button "Add Selectlok Quote to kit" at bounding box center [633, 561] width 429 height 46
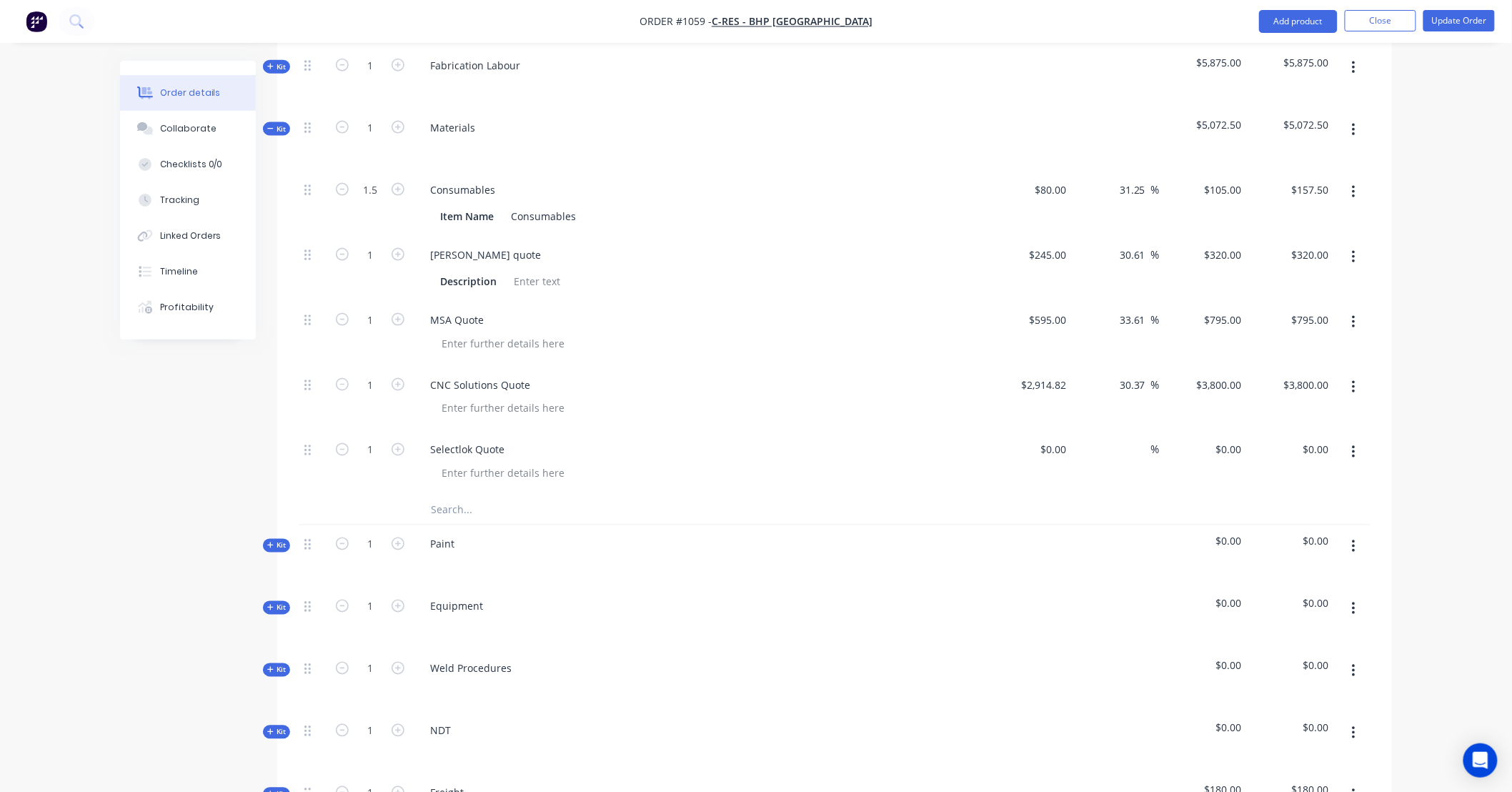
scroll to position [740, 0]
click at [1041, 430] on div "$0.00" at bounding box center [1029, 462] width 88 height 65
type input "$30.00"
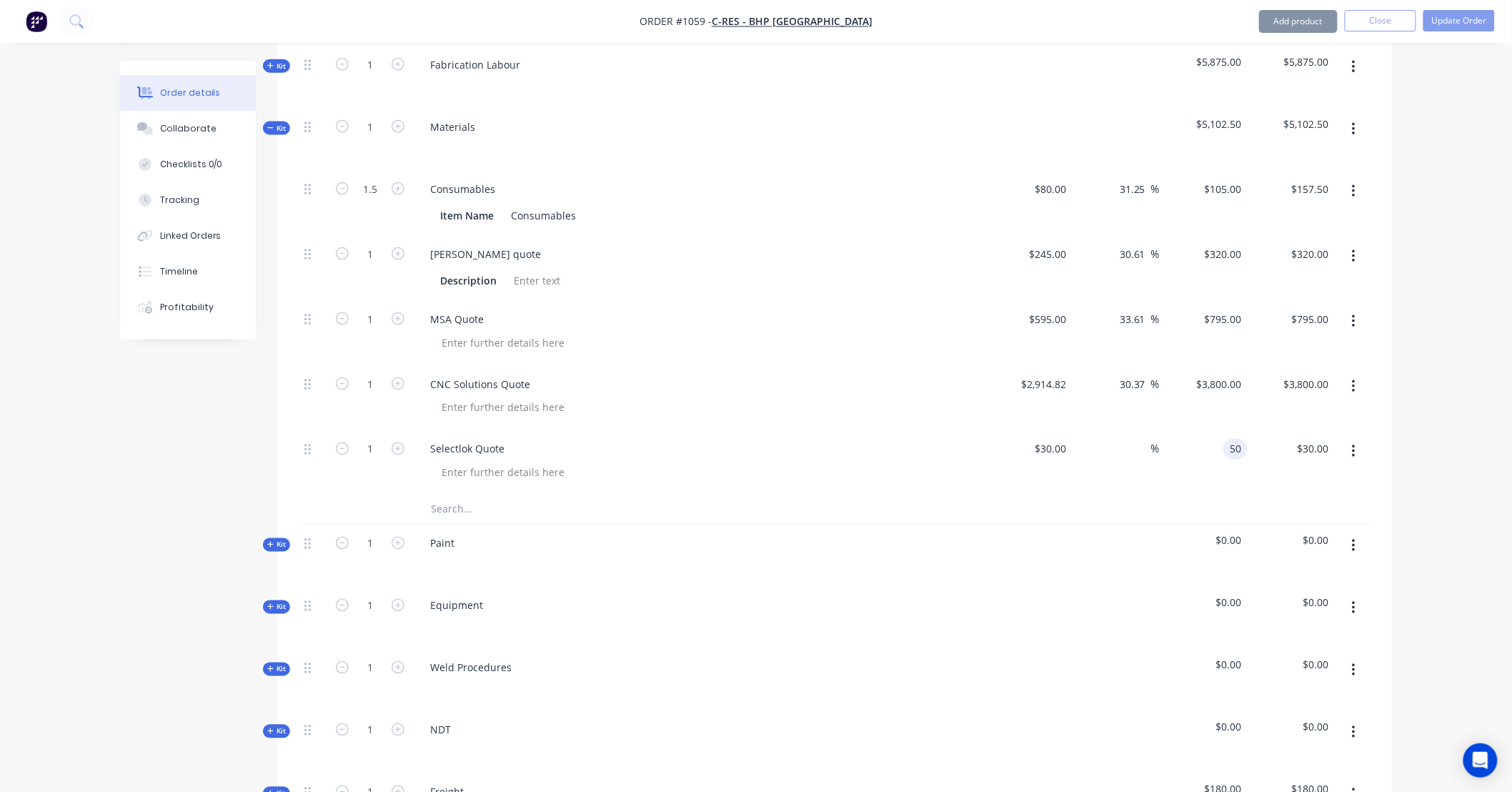
type input "50"
type input "66.67"
type input "$50.00"
click at [488, 495] on input "text" at bounding box center [572, 510] width 286 height 29
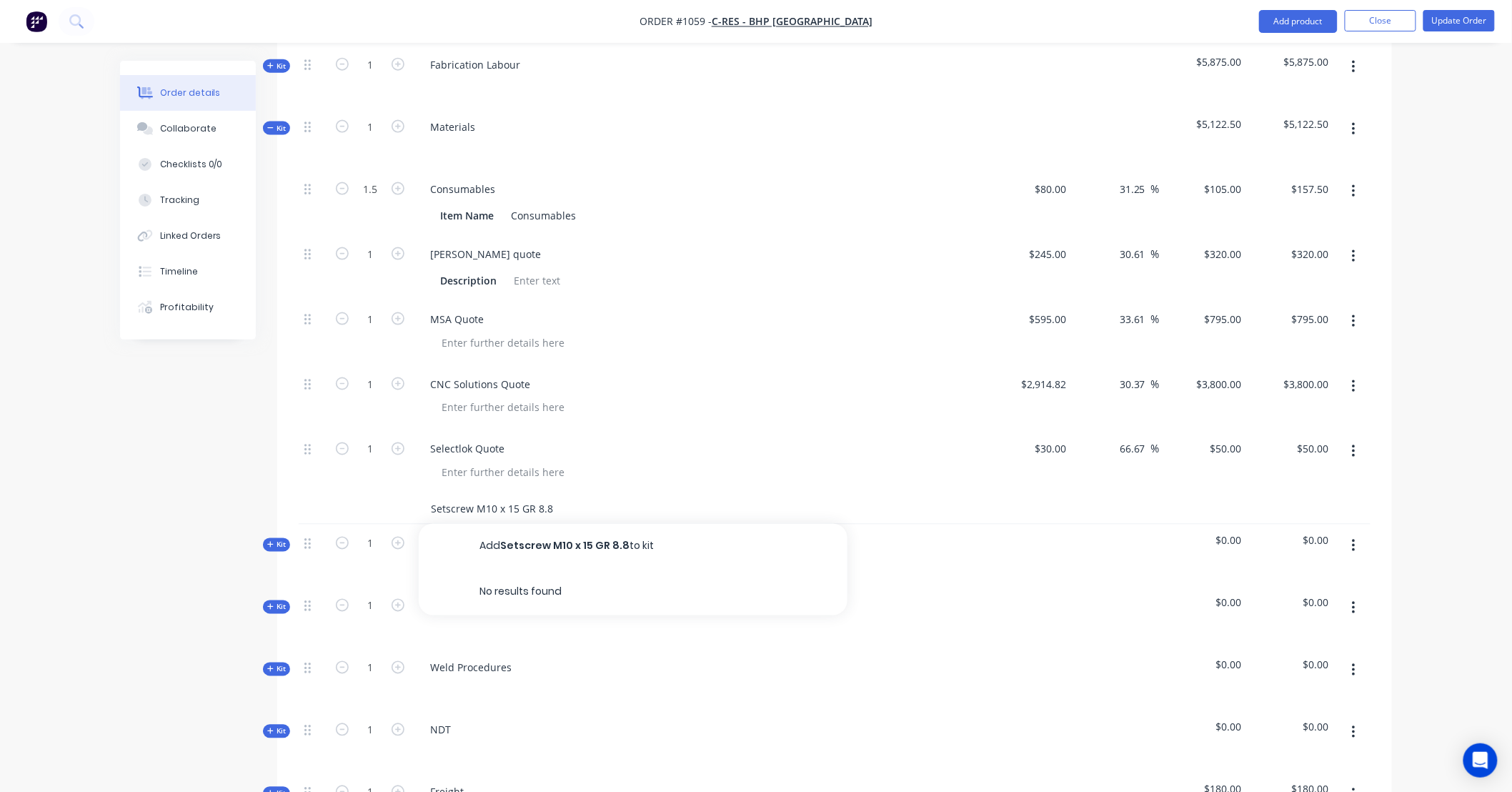
type input "Setscrew M10 x 15 GR 8.8"
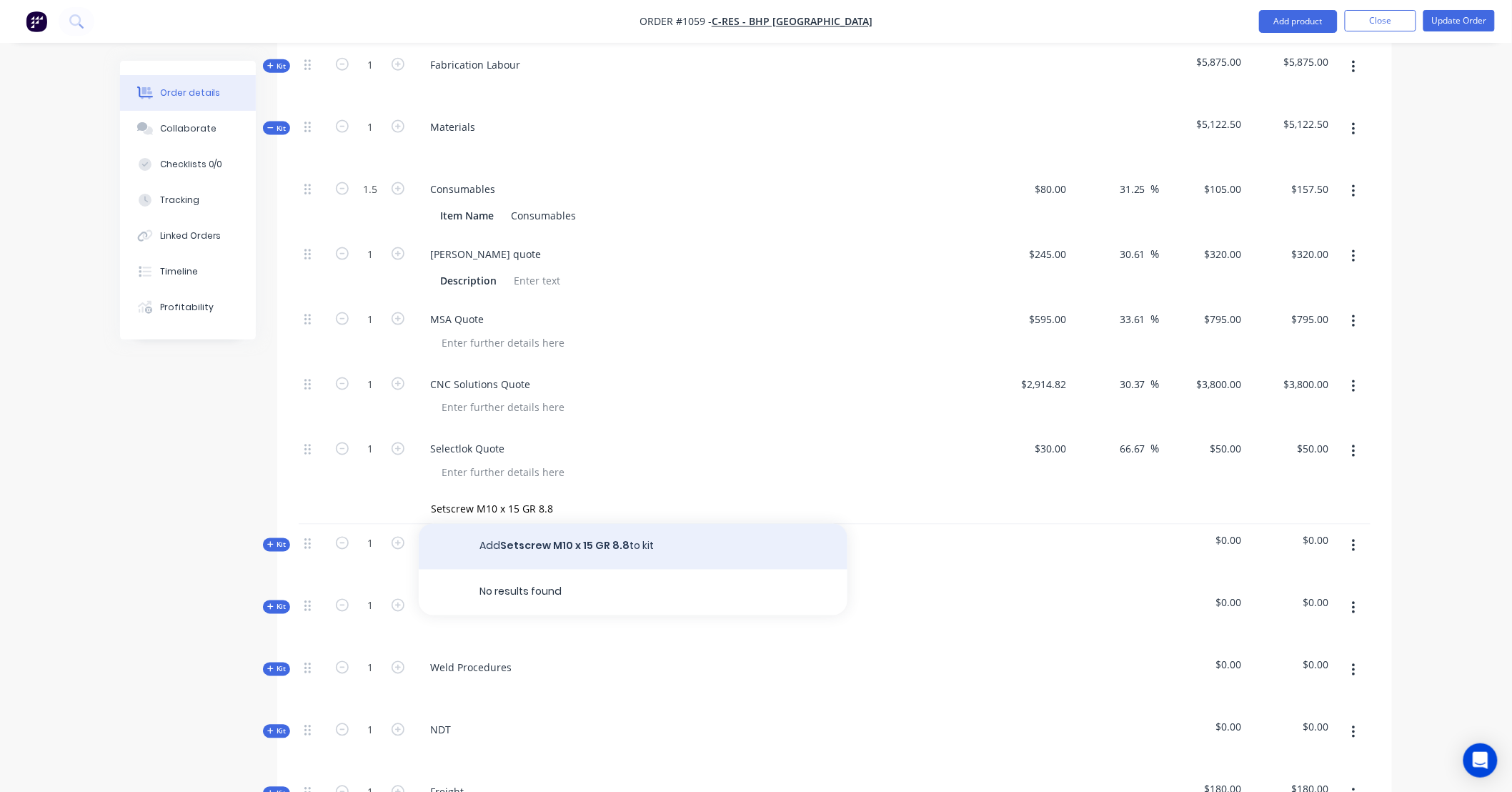
click at [597, 524] on button "Add Setscrew M10 x 15 GR 8.8 to kit" at bounding box center [633, 547] width 429 height 46
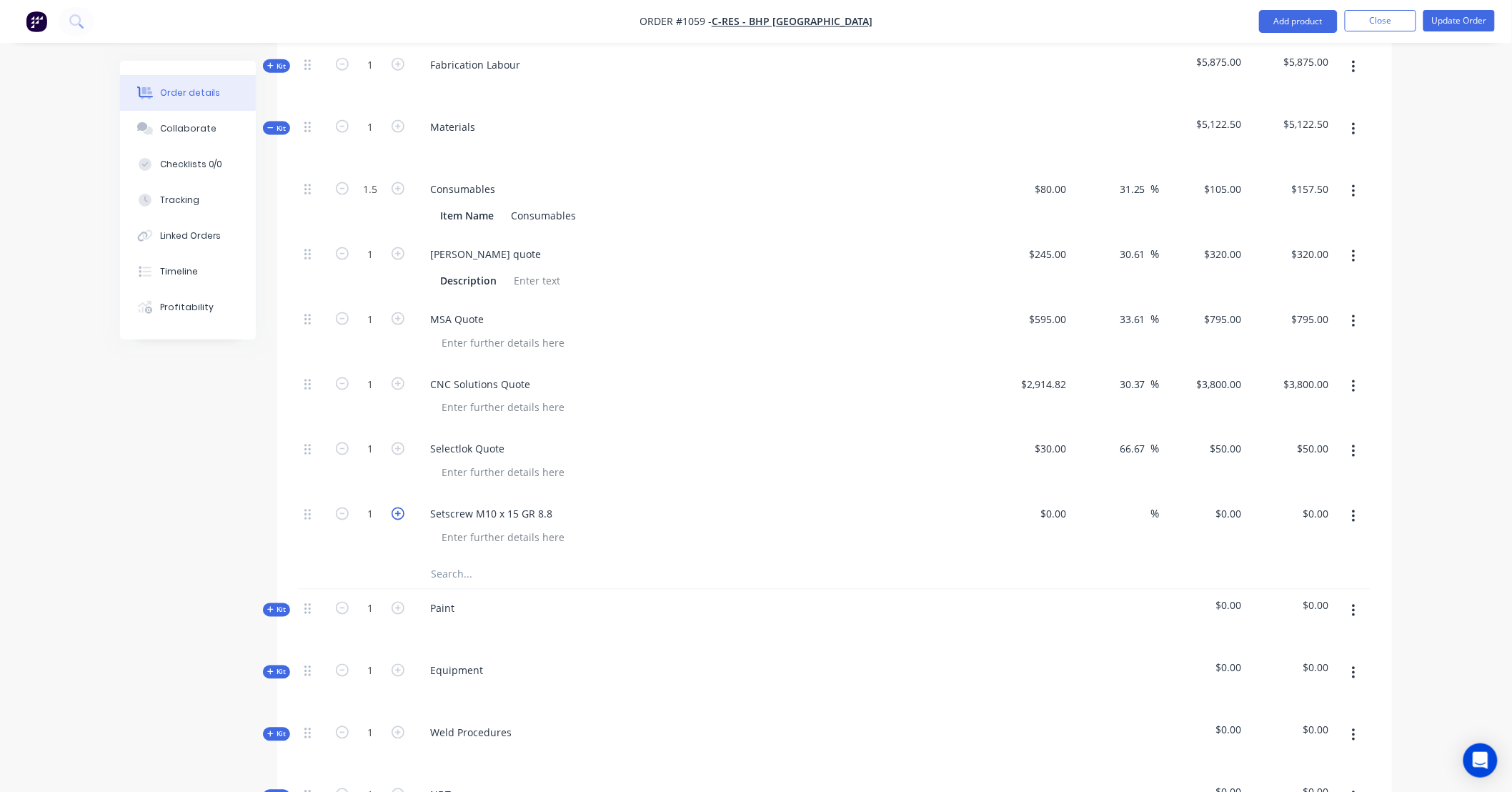
click at [397, 507] on icon "button" at bounding box center [398, 513] width 13 height 13
type input "5"
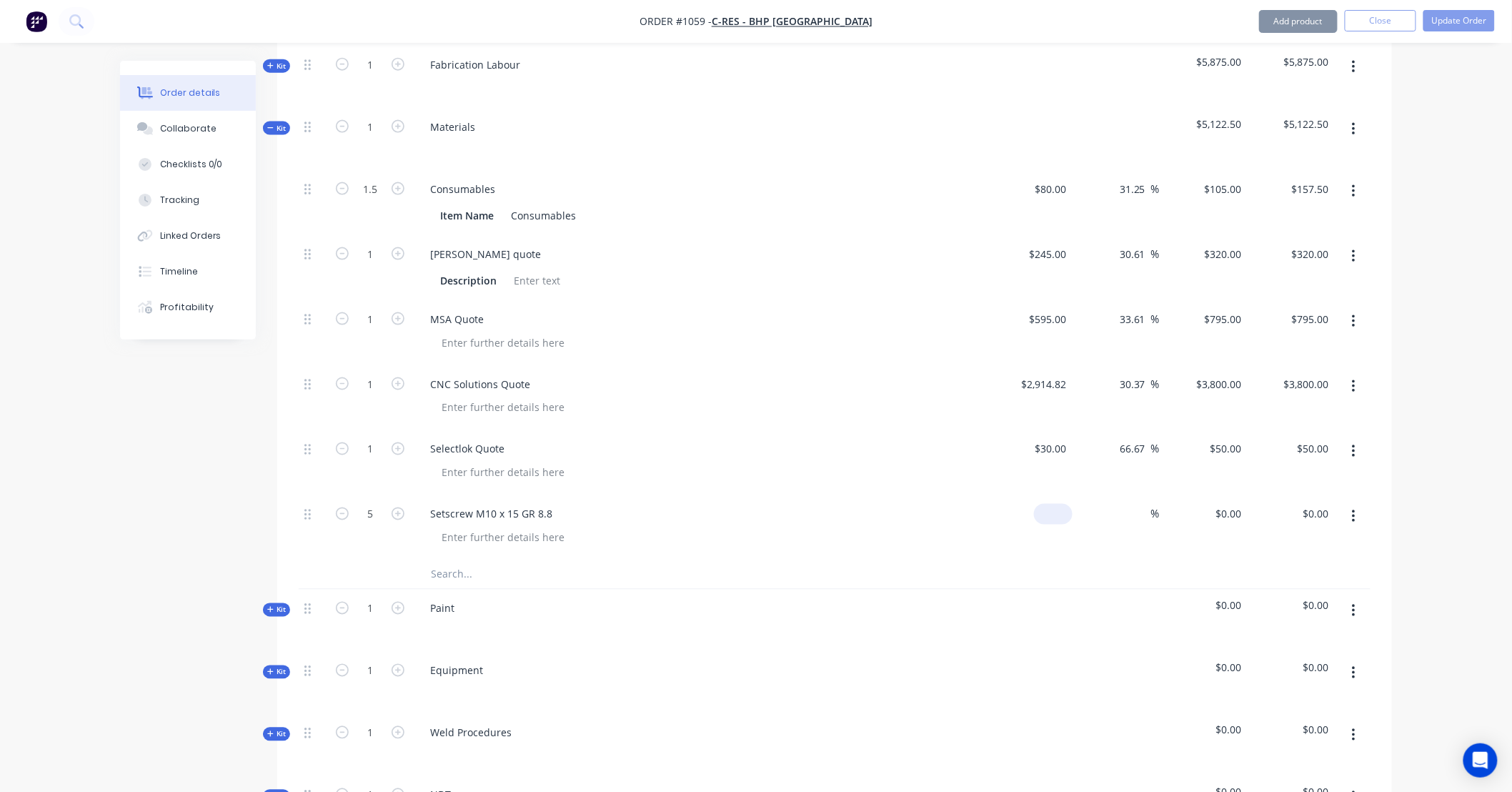
click at [1056, 504] on input at bounding box center [1056, 514] width 33 height 20
type input "$3.00"
type input "$15.00"
type input "3.90"
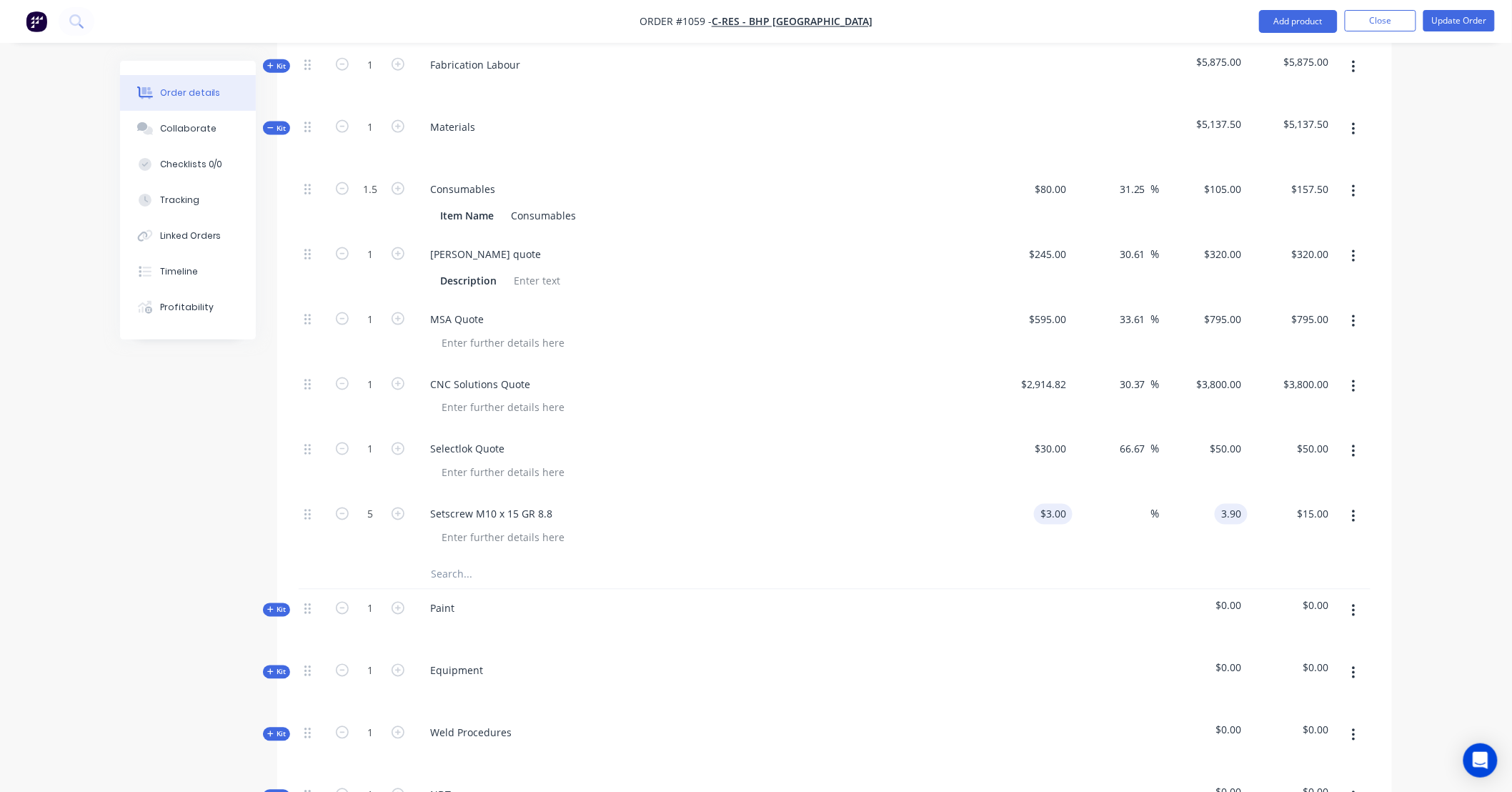
type input "30"
type input "$3.90"
type input "$19.50"
click at [470, 561] on input "text" at bounding box center [572, 575] width 286 height 29
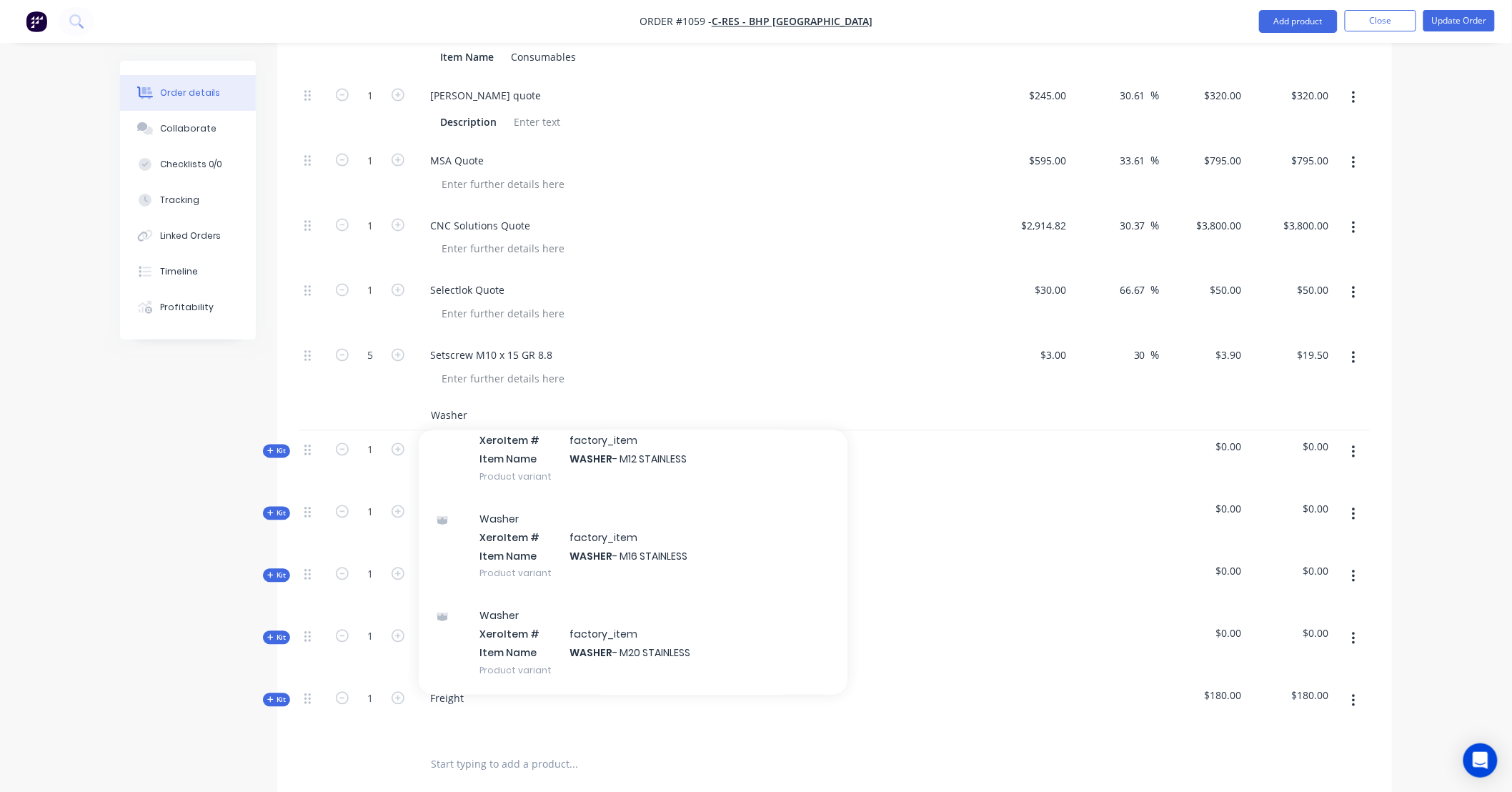
scroll to position [481, 0]
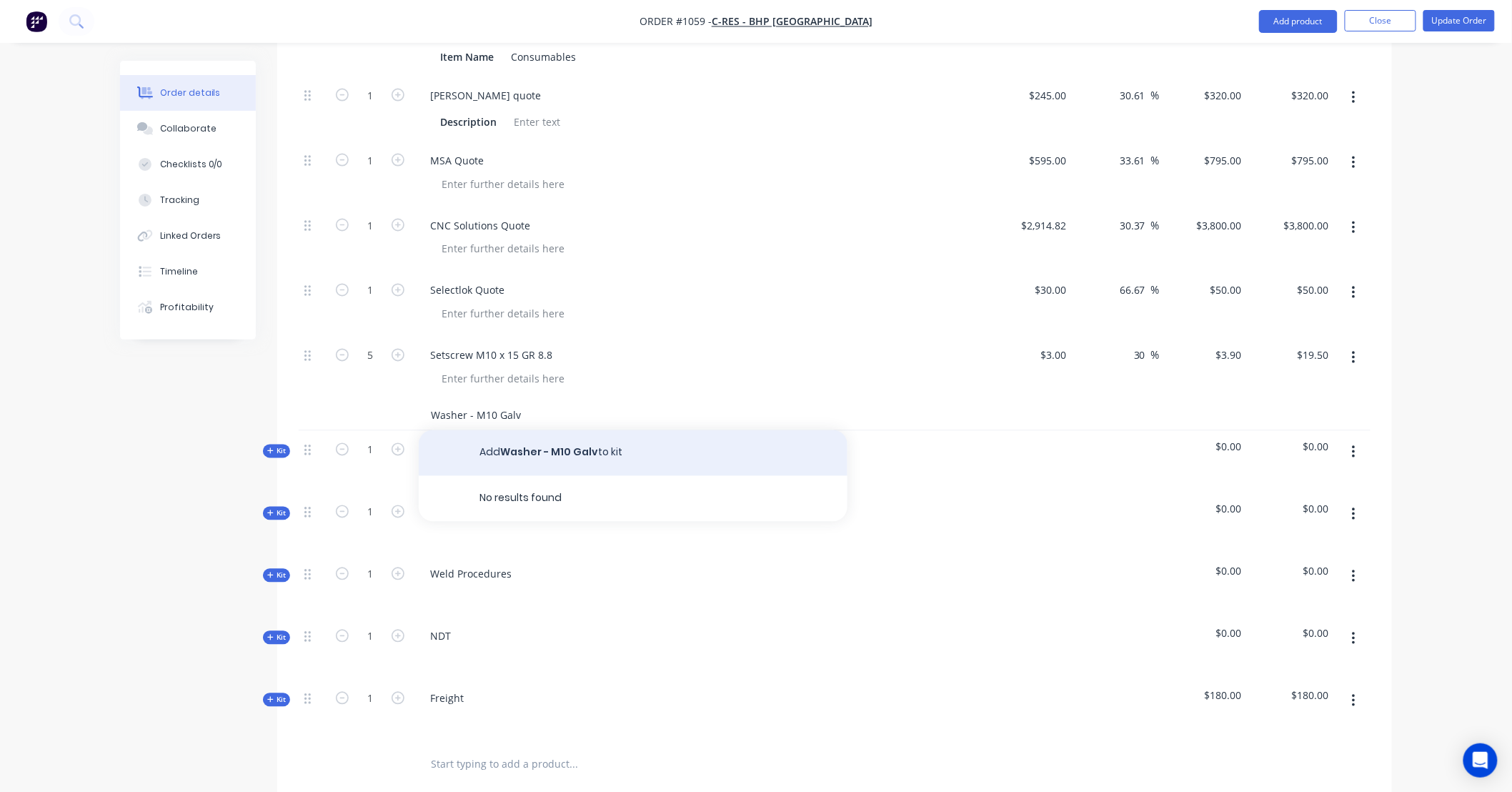
type input "Washer - M10 Galv"
click at [591, 430] on button "Add Washer - M10 Galv to kit" at bounding box center [633, 453] width 429 height 46
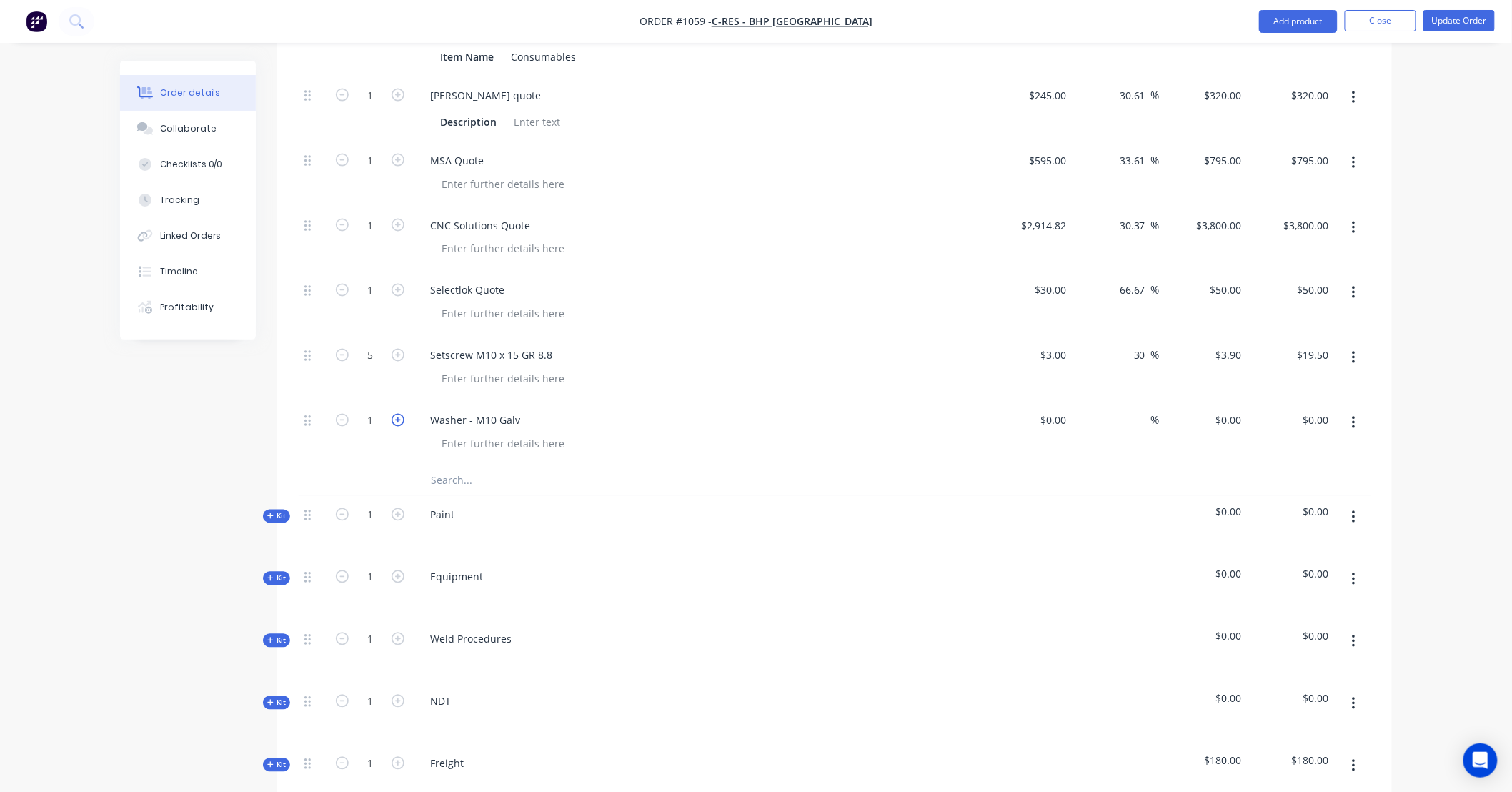
click at [395, 414] on icon "button" at bounding box center [398, 420] width 13 height 13
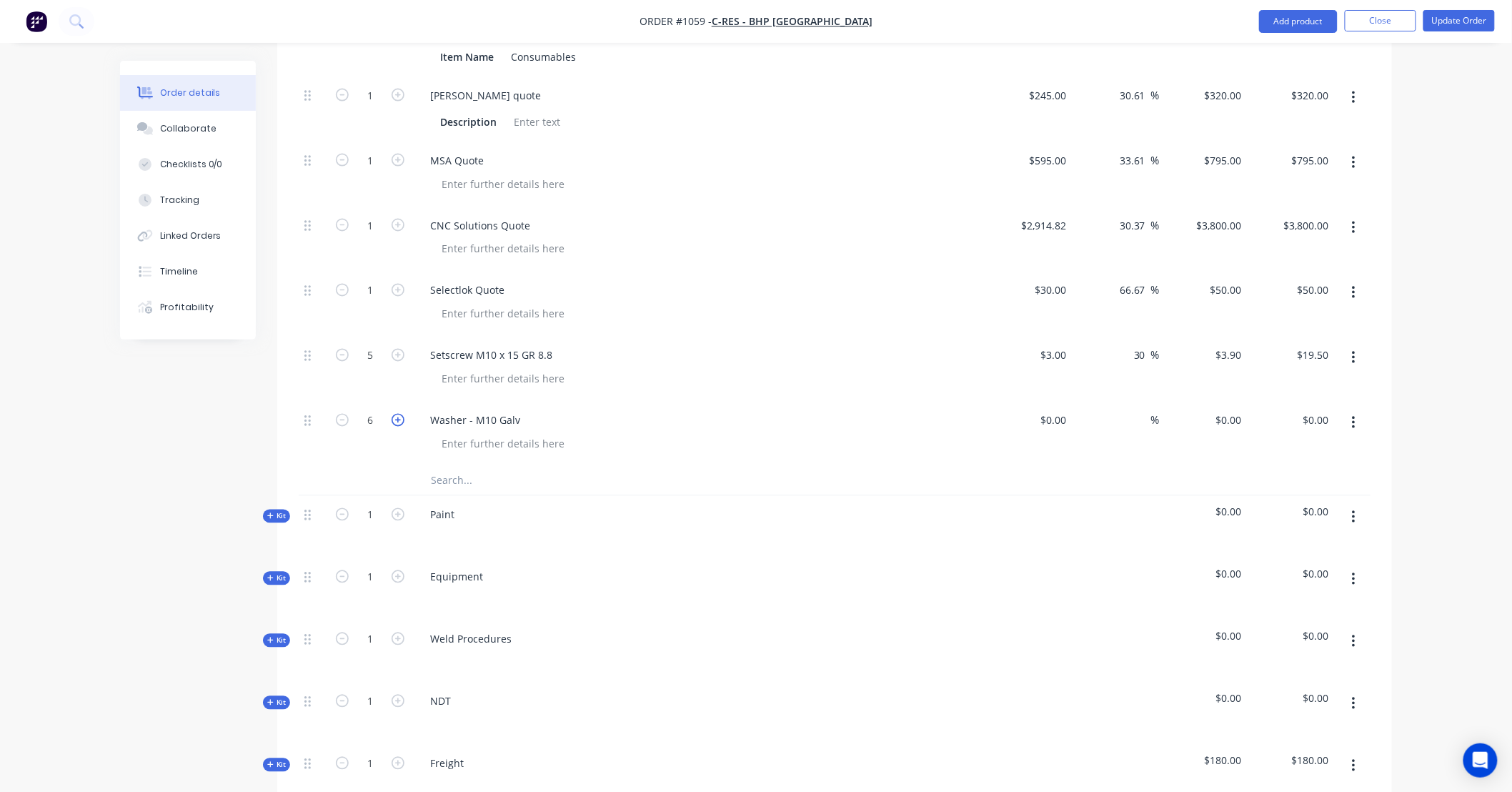
click at [395, 414] on icon "button" at bounding box center [398, 420] width 13 height 13
type input "10"
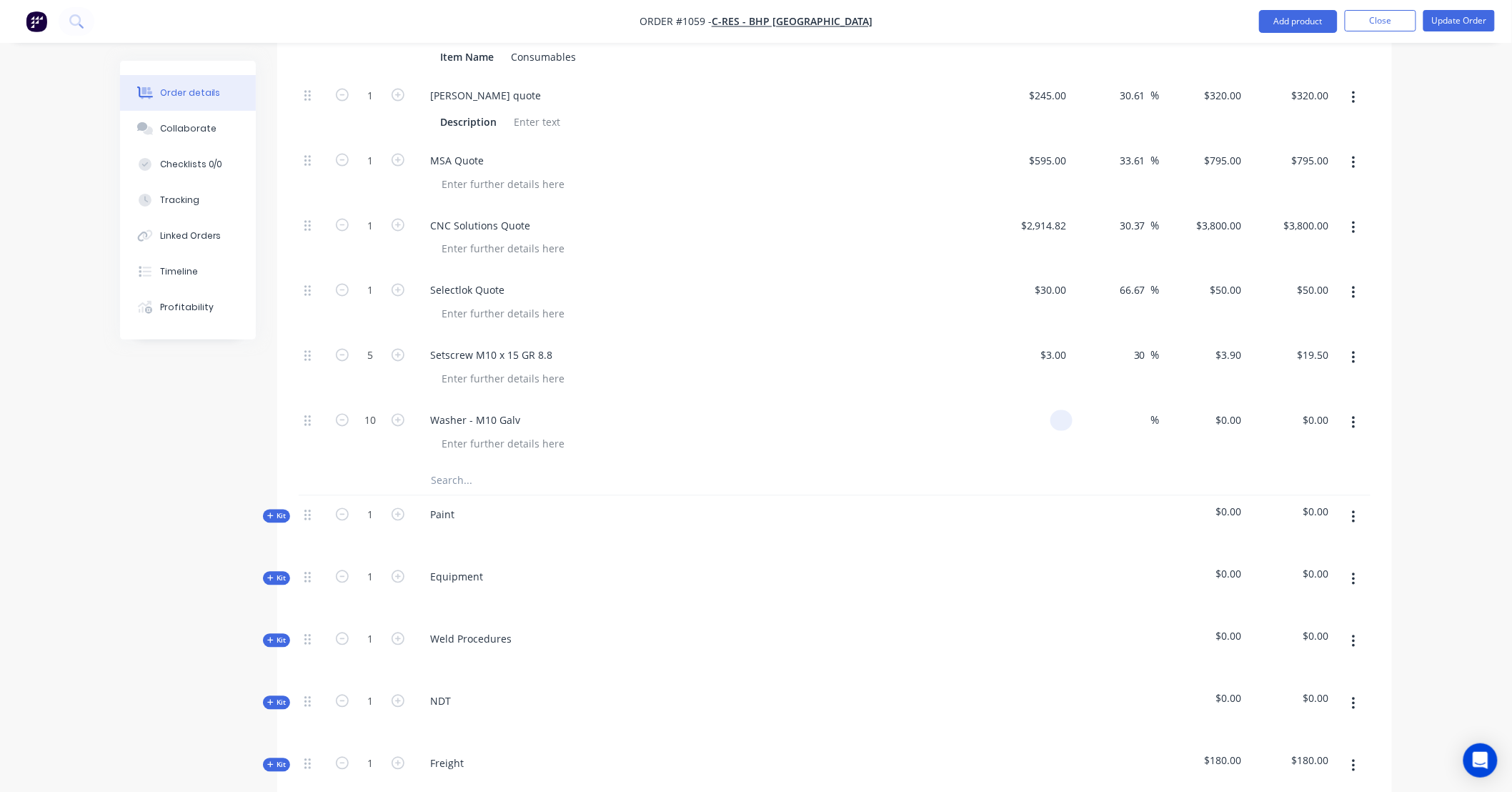
click at [1052, 410] on div at bounding box center [1062, 421] width 22 height 20
type input "1"
type input "$0.25"
type input "$2.50"
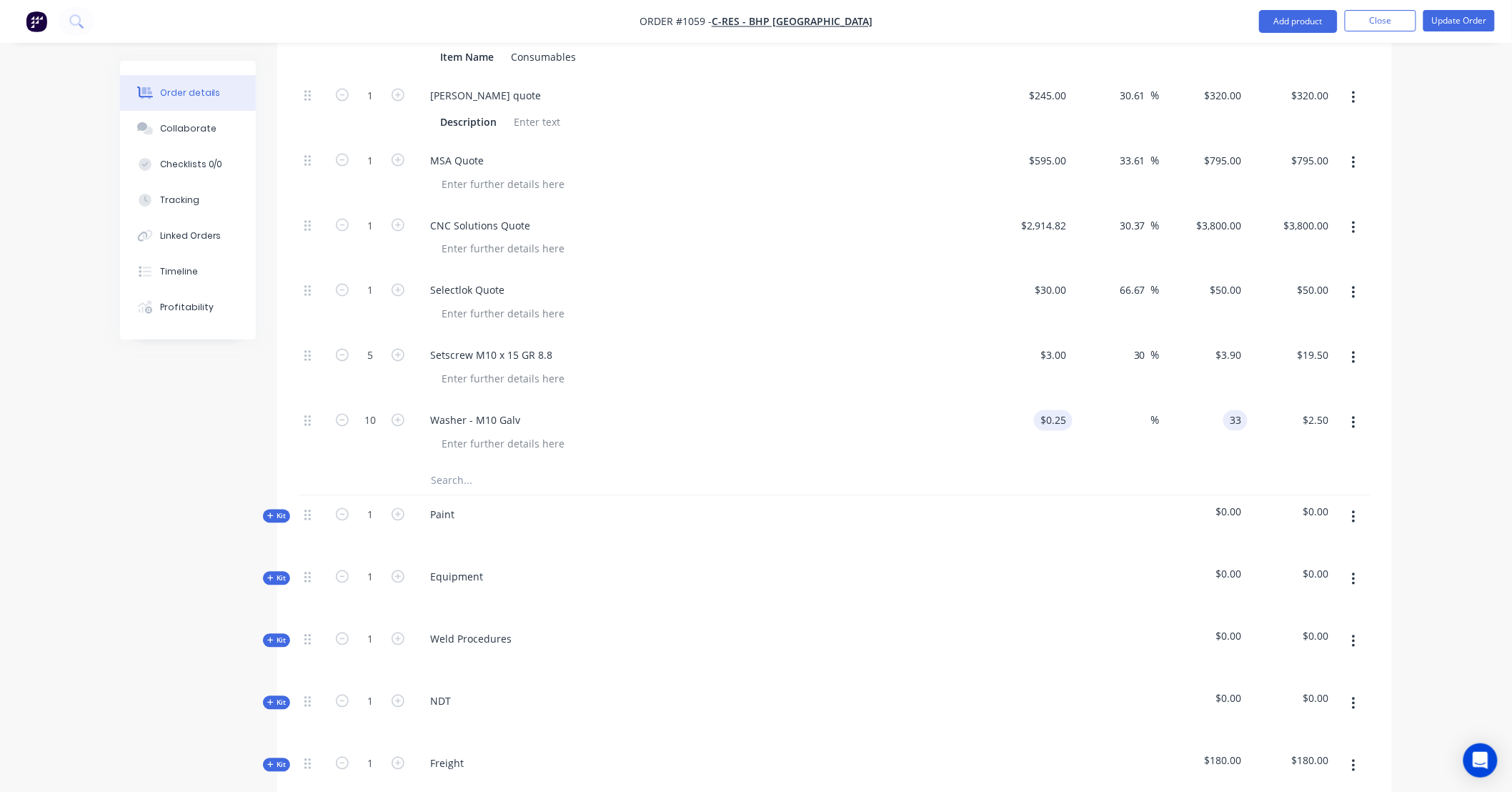
type input "3"
type input ".33"
type input "32"
type input "$0.33"
type input "$3.30"
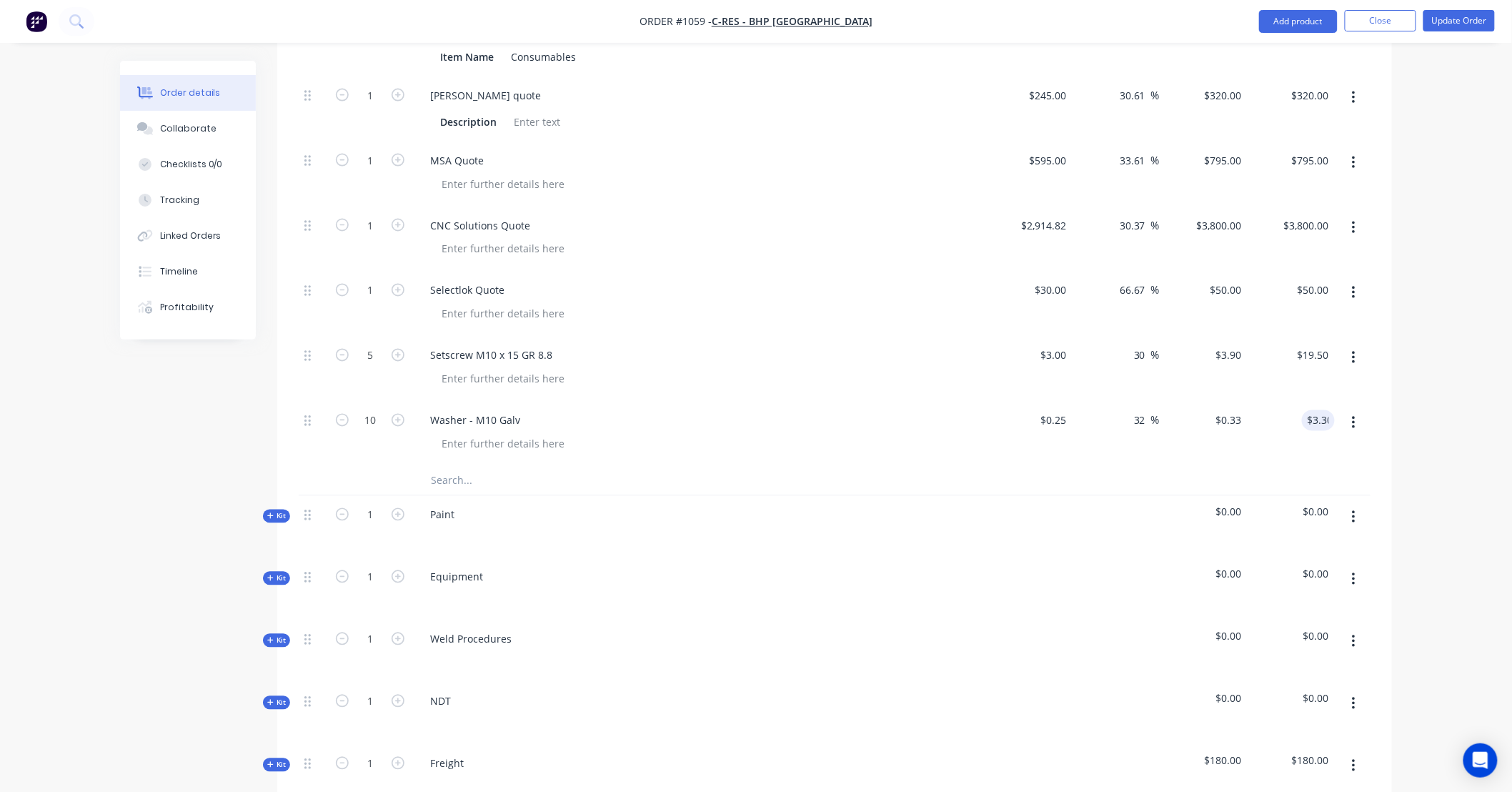
click at [502, 466] on input "text" at bounding box center [572, 481] width 286 height 29
type input "Nyloc - M10 Galv"
click at [593, 495] on button "Add Nyloc - M10 Galv to kit" at bounding box center [633, 518] width 429 height 46
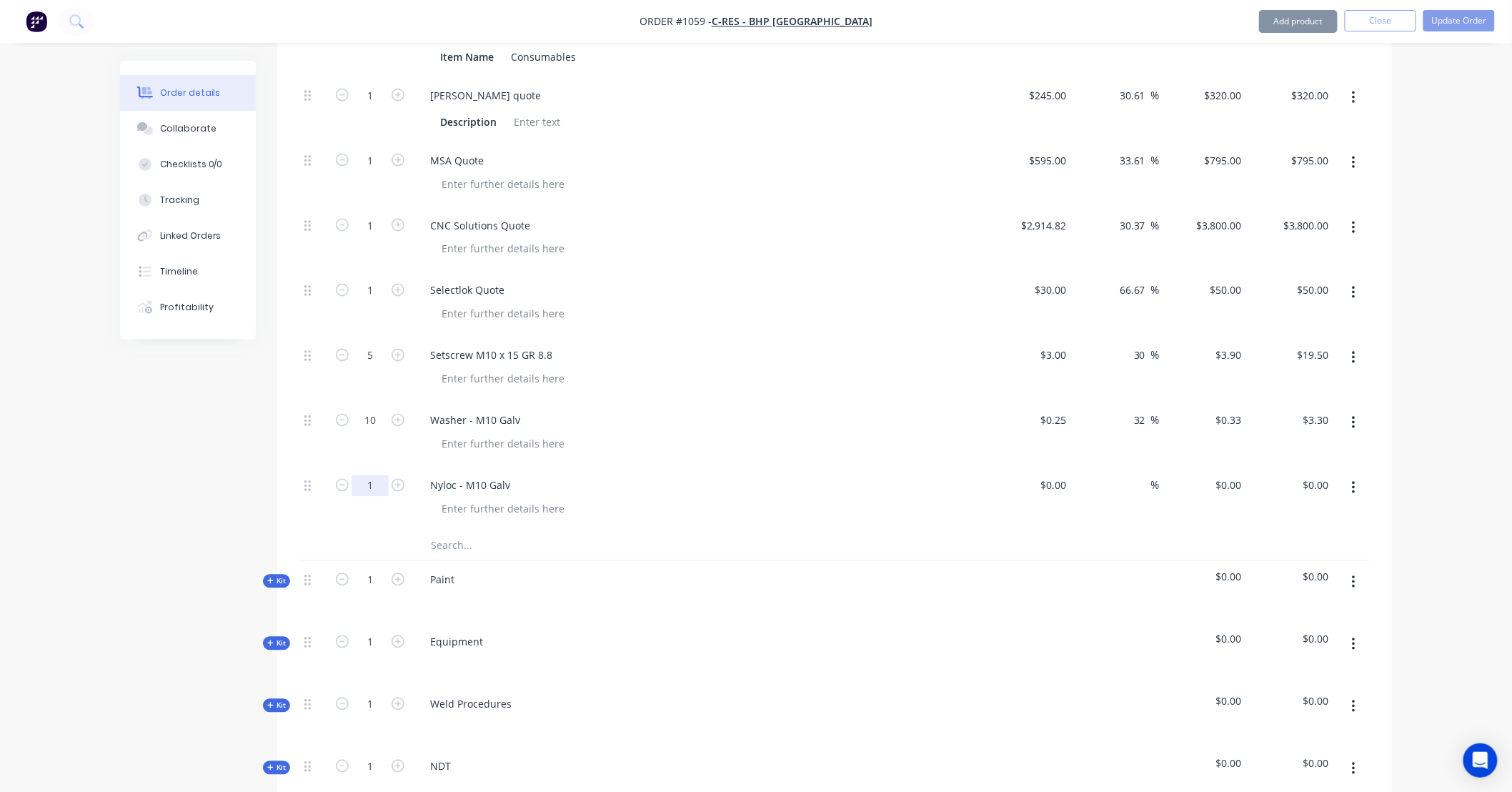
click at [379, 475] on input "1" at bounding box center [371, 485] width 37 height 21
type input "5"
click at [1060, 475] on input at bounding box center [1063, 485] width 16 height 20
type input "$0.50"
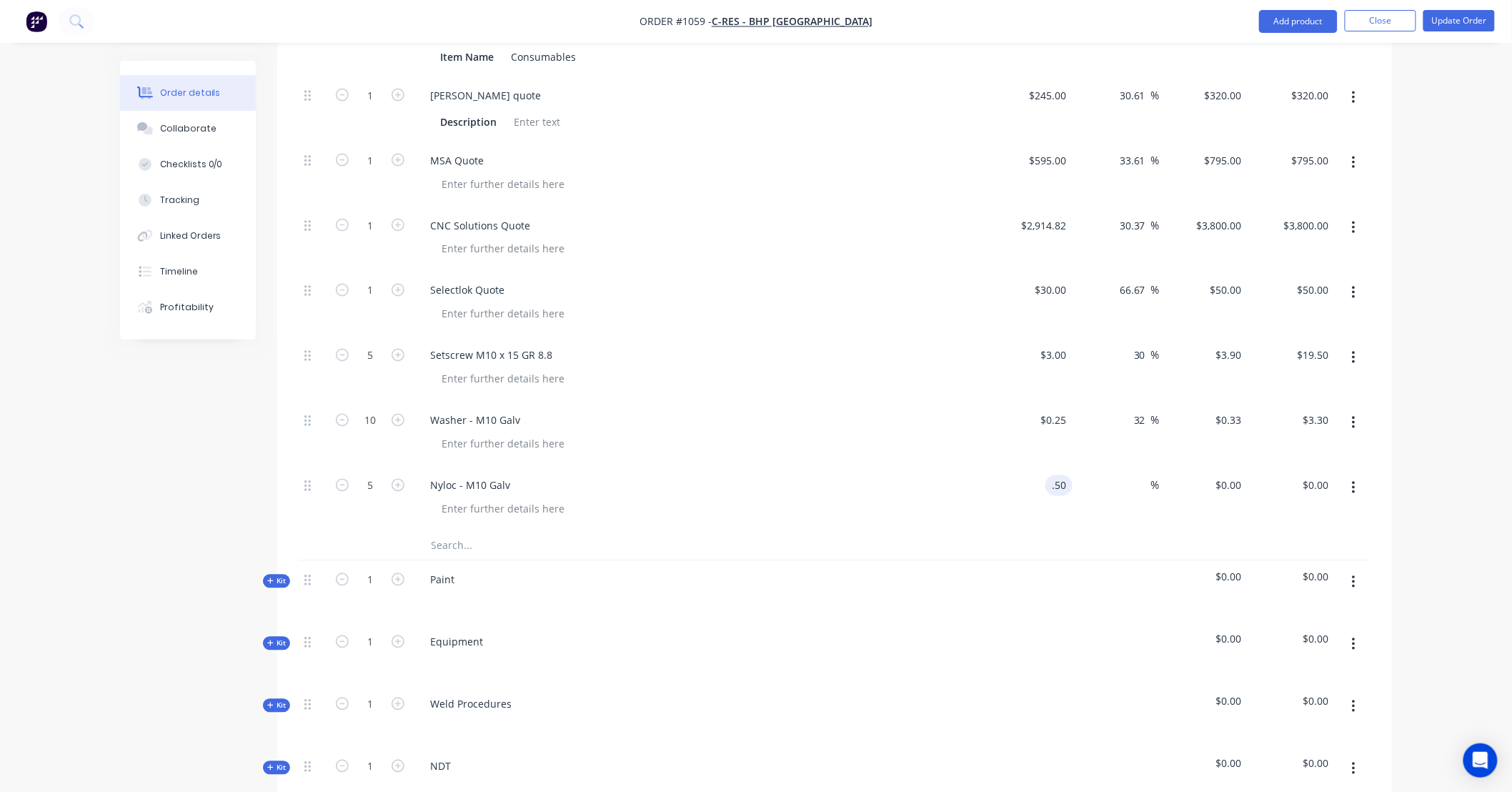
type input "$2.50"
type input ".65"
type input "30"
type input "$0.65"
type input "$3.25"
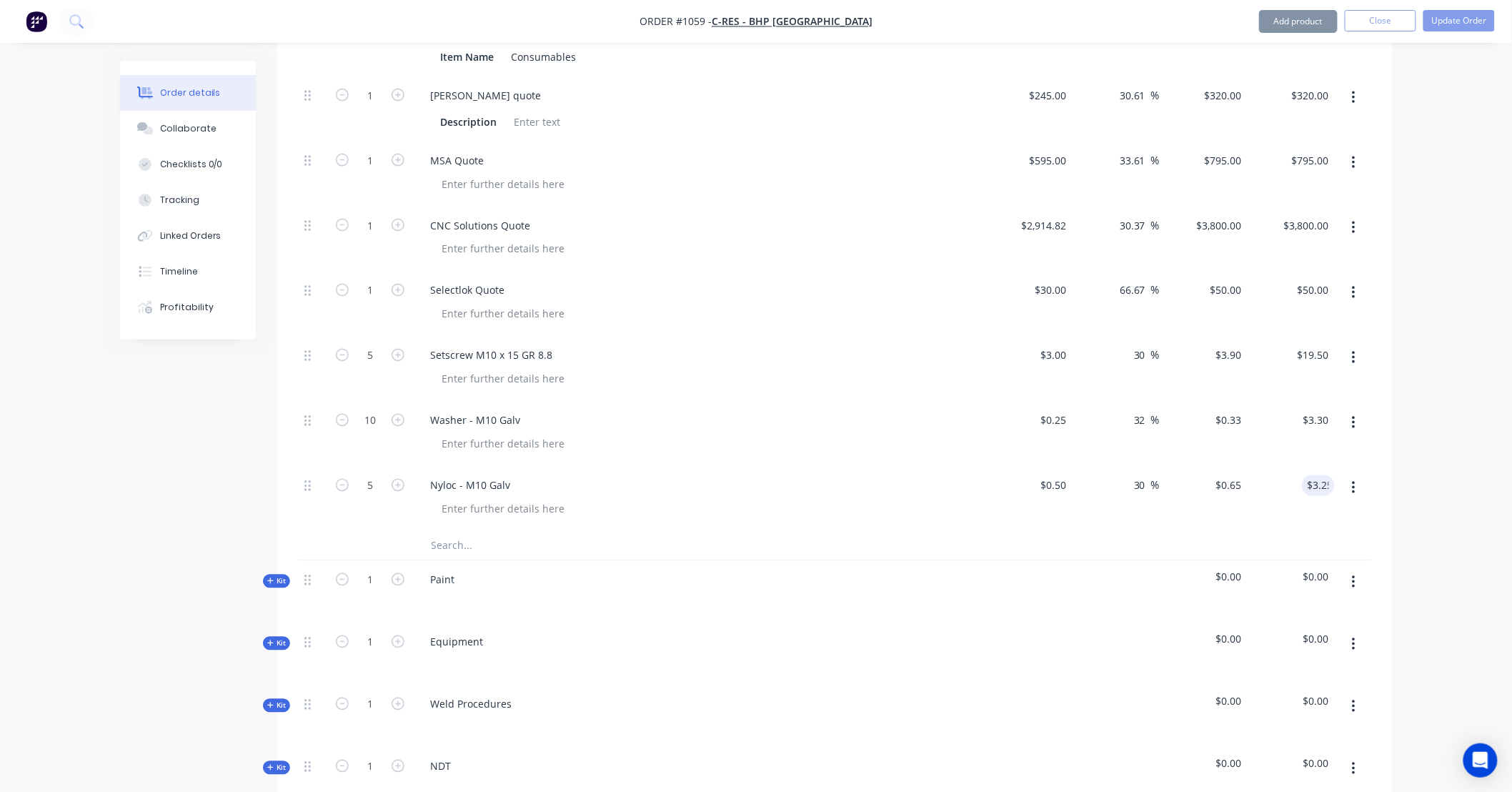
click at [455, 532] on input "text" at bounding box center [572, 546] width 286 height 29
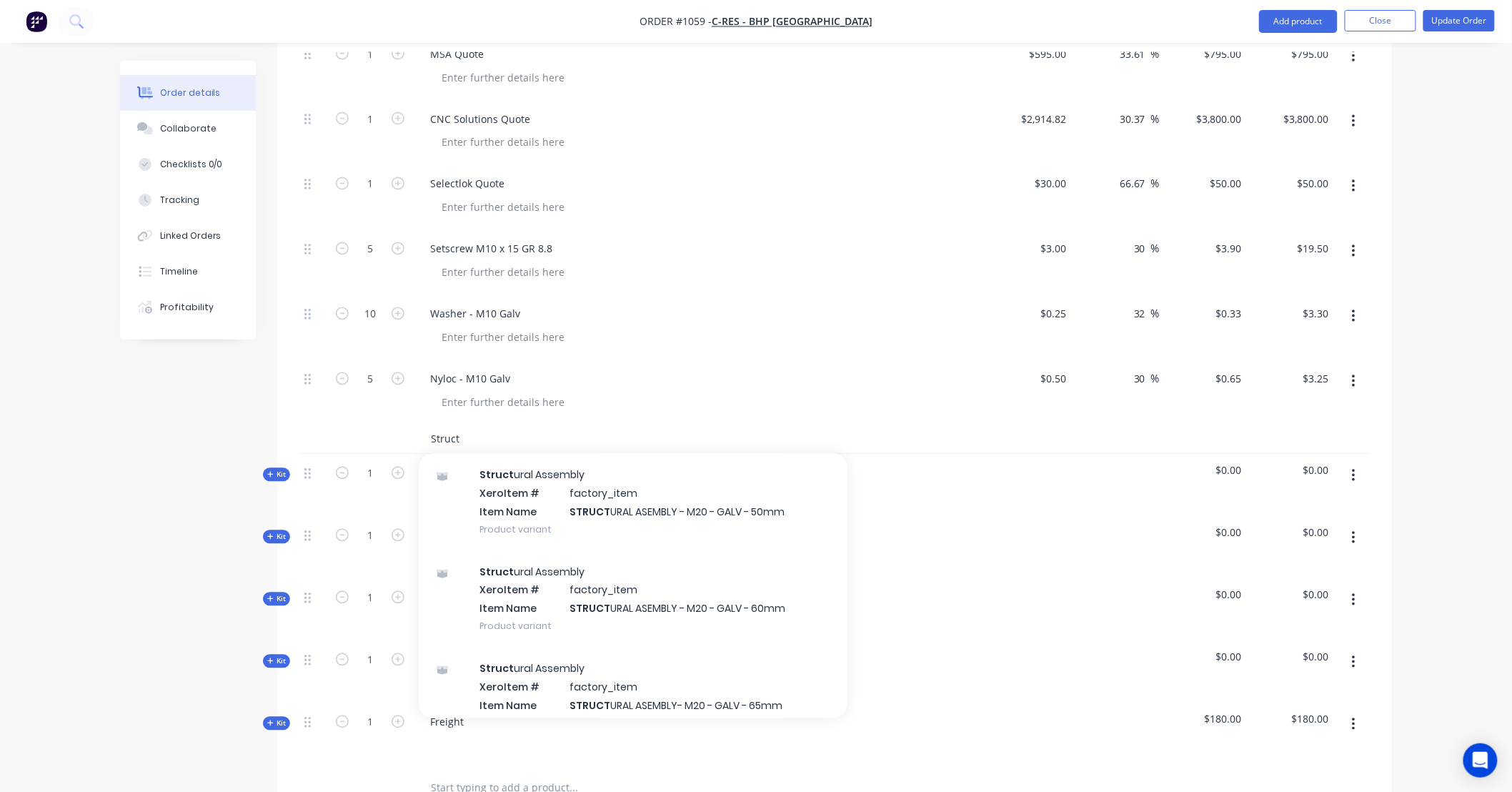
scroll to position [1324, 0]
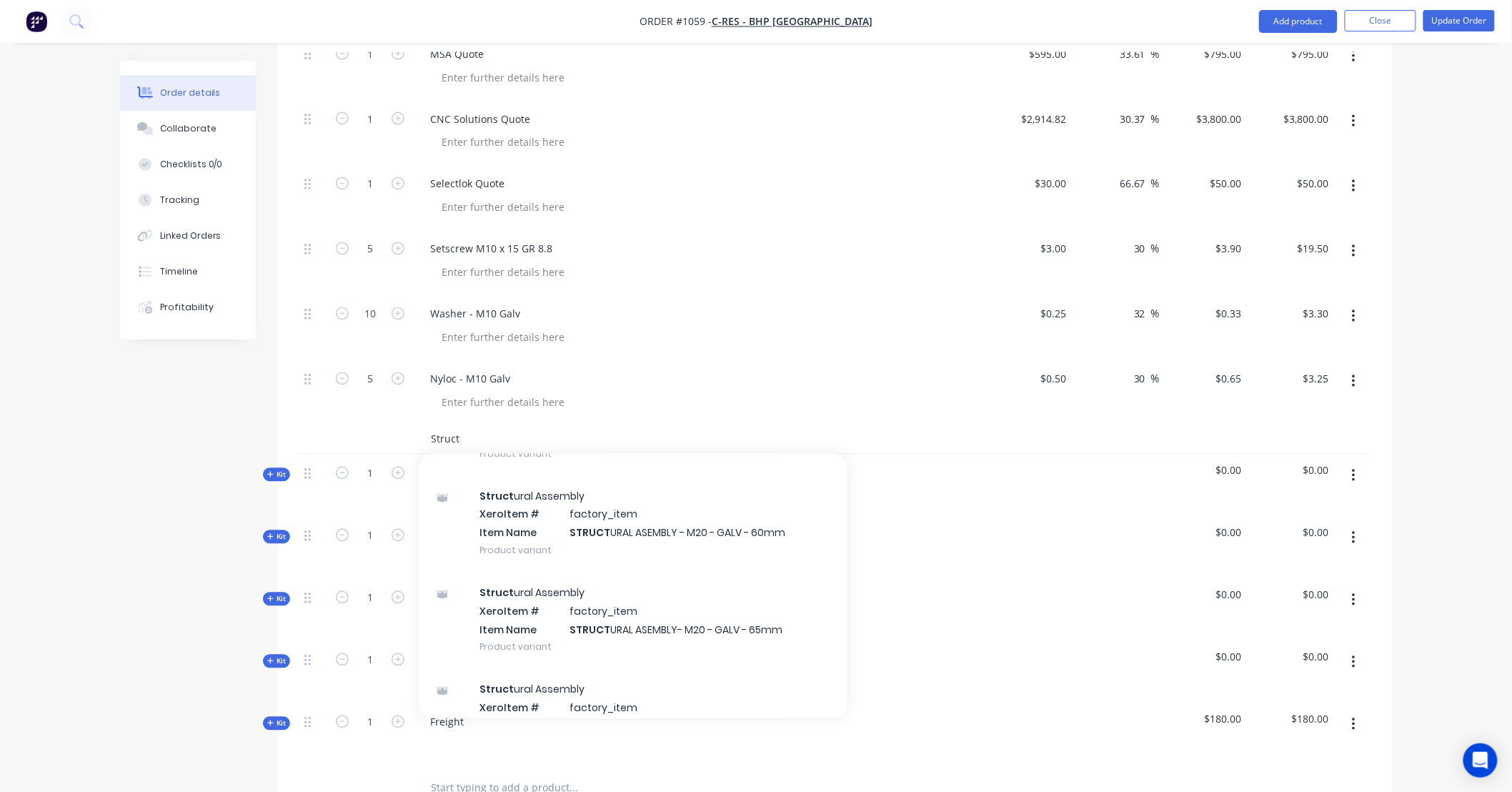
drag, startPoint x: 476, startPoint y: 410, endPoint x: 393, endPoint y: 404, distance: 83.2
click at [393, 425] on div "Struct Add Struct to kit Struct ural Assembly Product Struct ural Assembly M16 …" at bounding box center [834, 439] width 1072 height 30
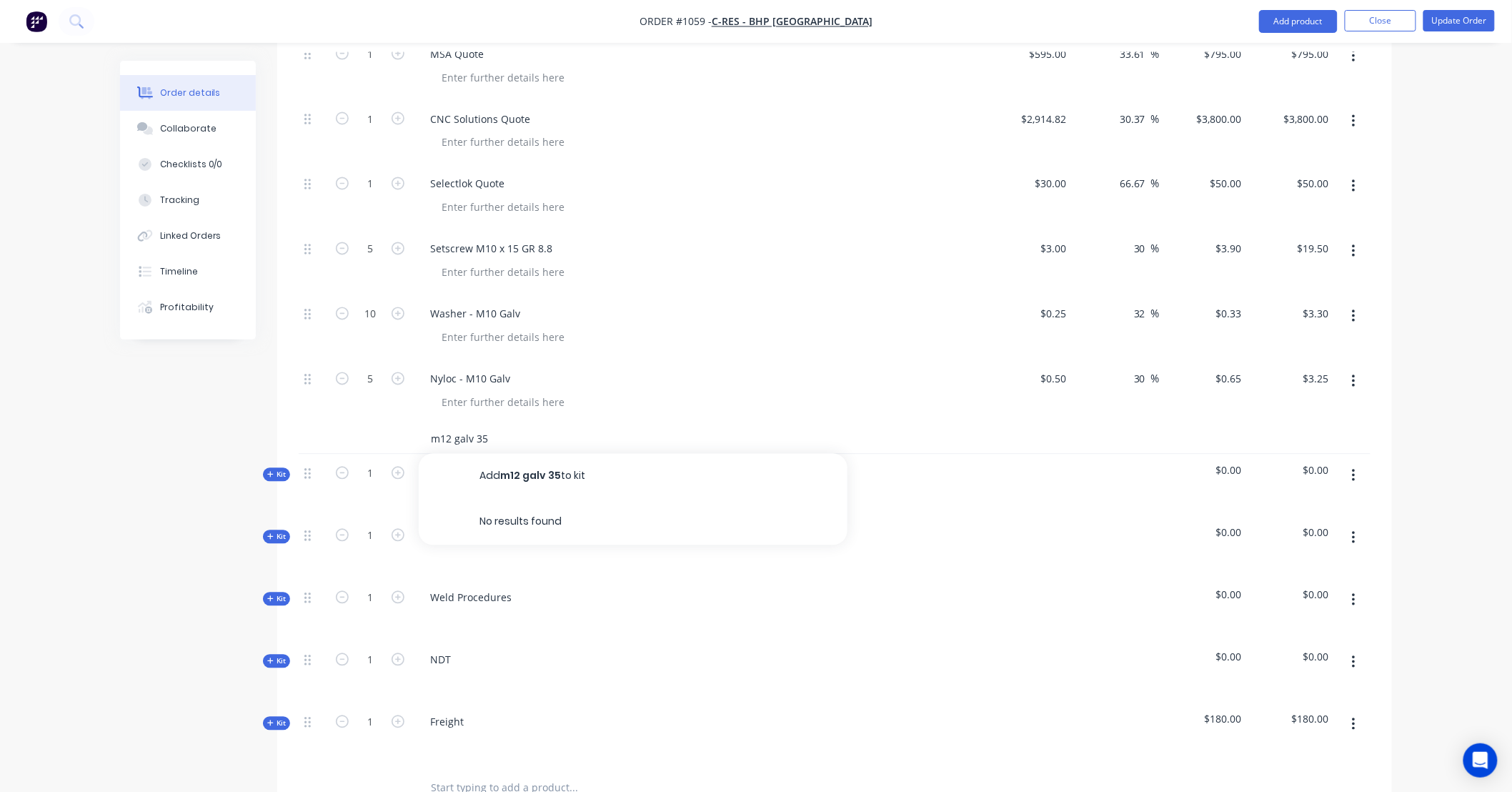
drag, startPoint x: 520, startPoint y: 408, endPoint x: 248, endPoint y: 394, distance: 272.4
click at [248, 394] on div "Created by Leya Created 08/09/25 Required Assigned to Add team member Invoiced …" at bounding box center [756, 115] width 1272 height 2121
type input "g"
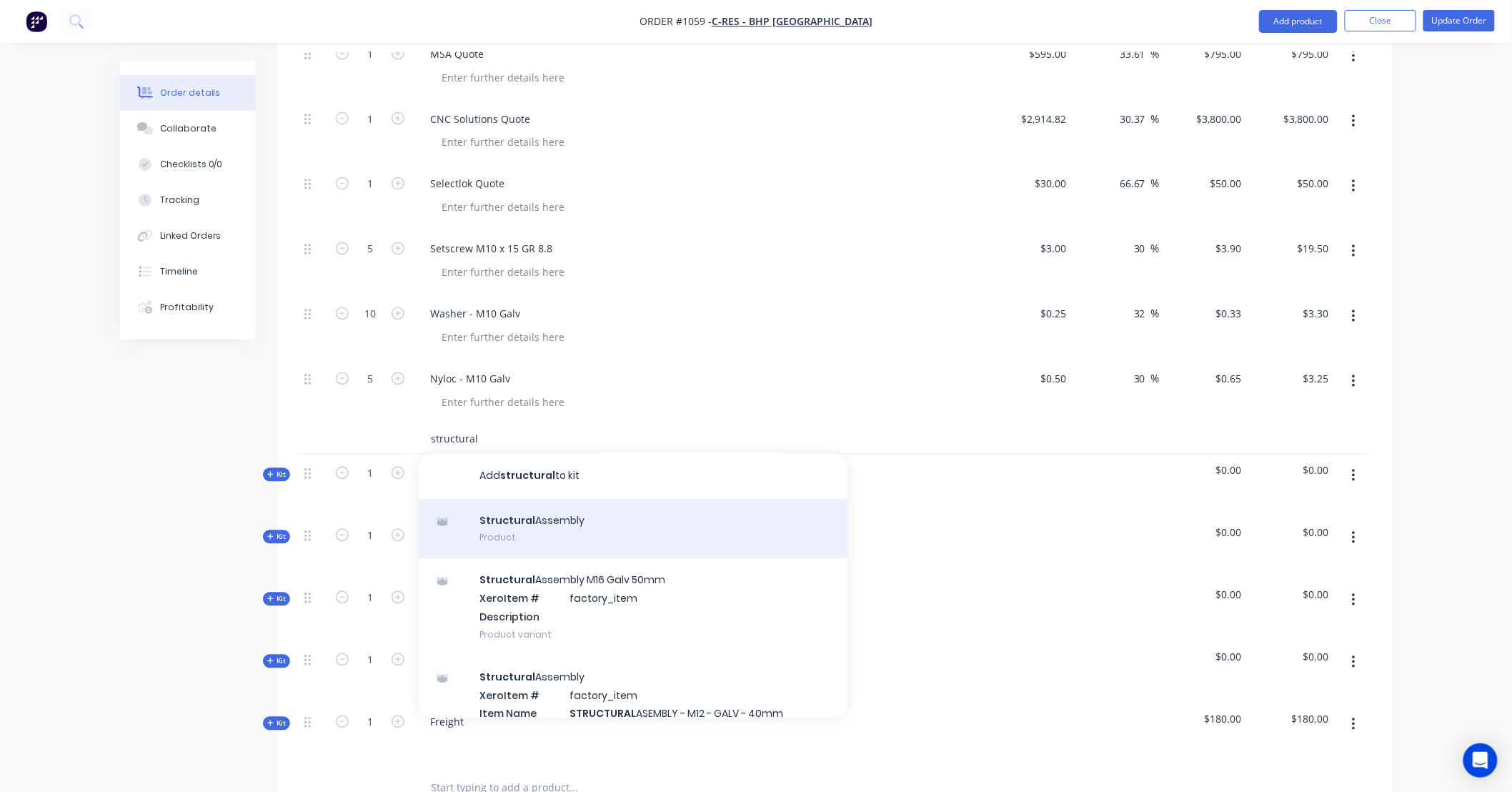
type input "structural"
click at [555, 499] on div "Structural Assembly Product" at bounding box center [633, 529] width 429 height 60
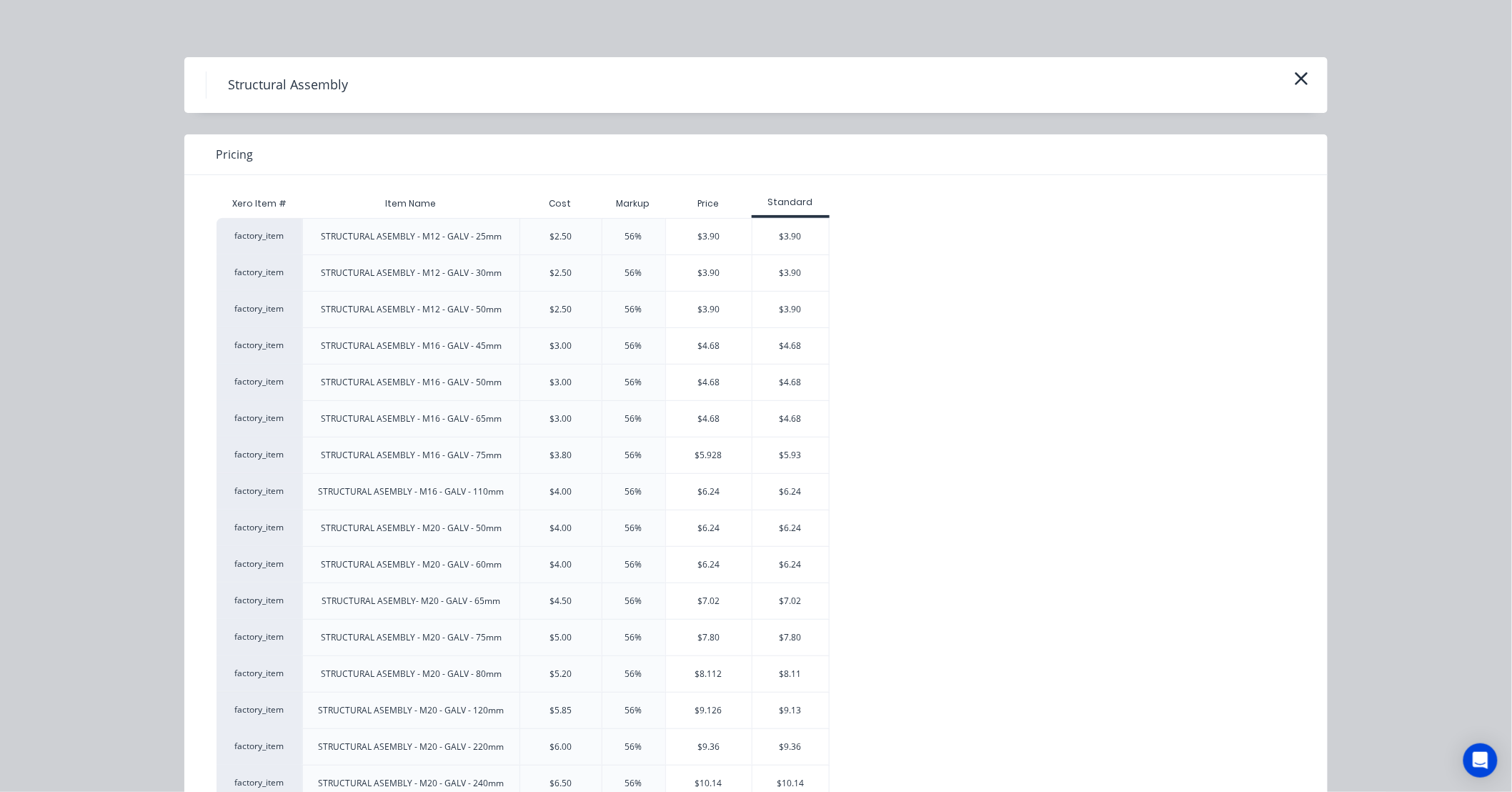
scroll to position [688, 0]
click at [773, 243] on div "$3.90" at bounding box center [790, 237] width 76 height 36
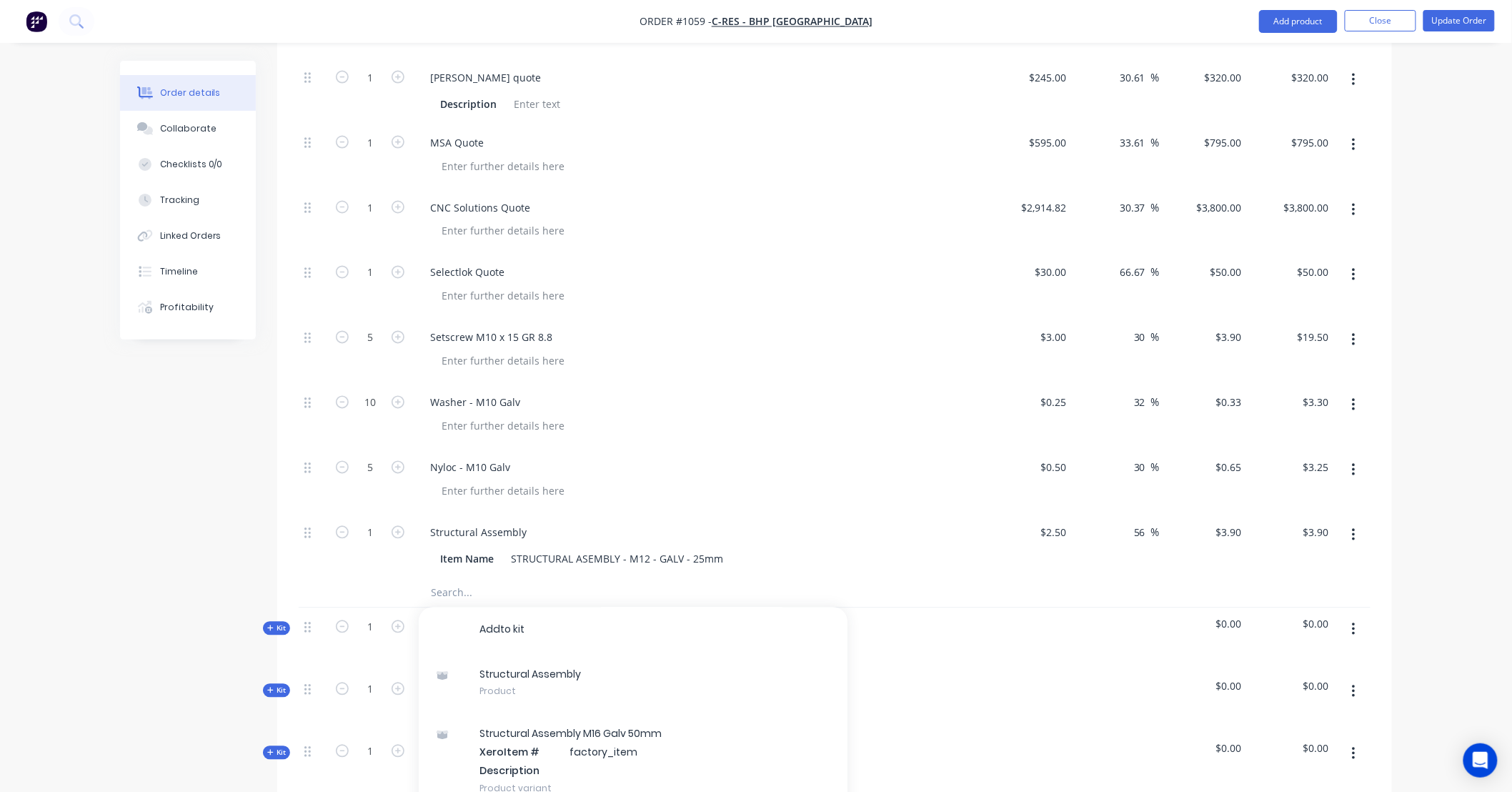
scroll to position [926, 0]
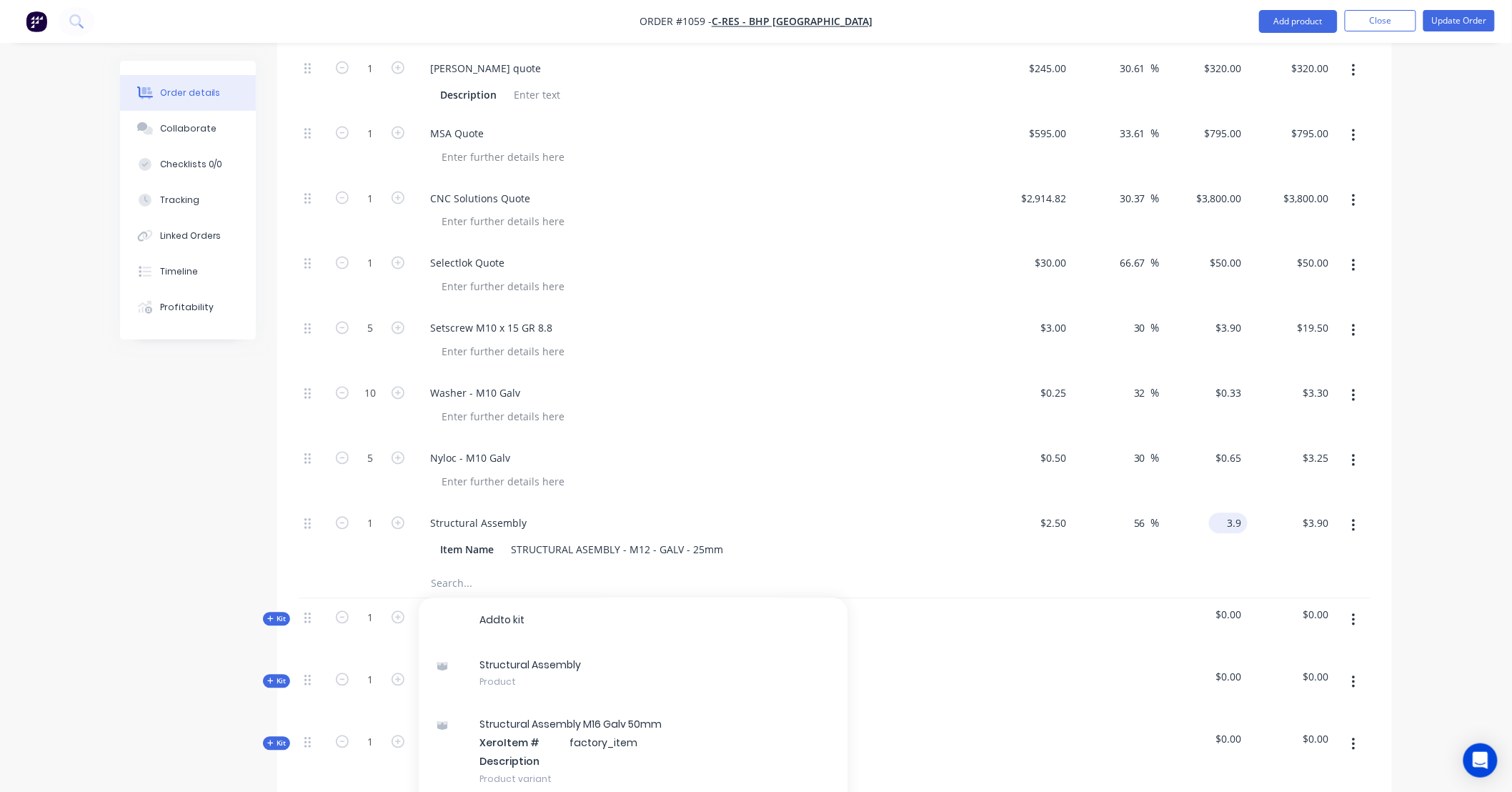
click at [1226, 513] on input "3.9" at bounding box center [1230, 523] width 33 height 20
type input "3.25"
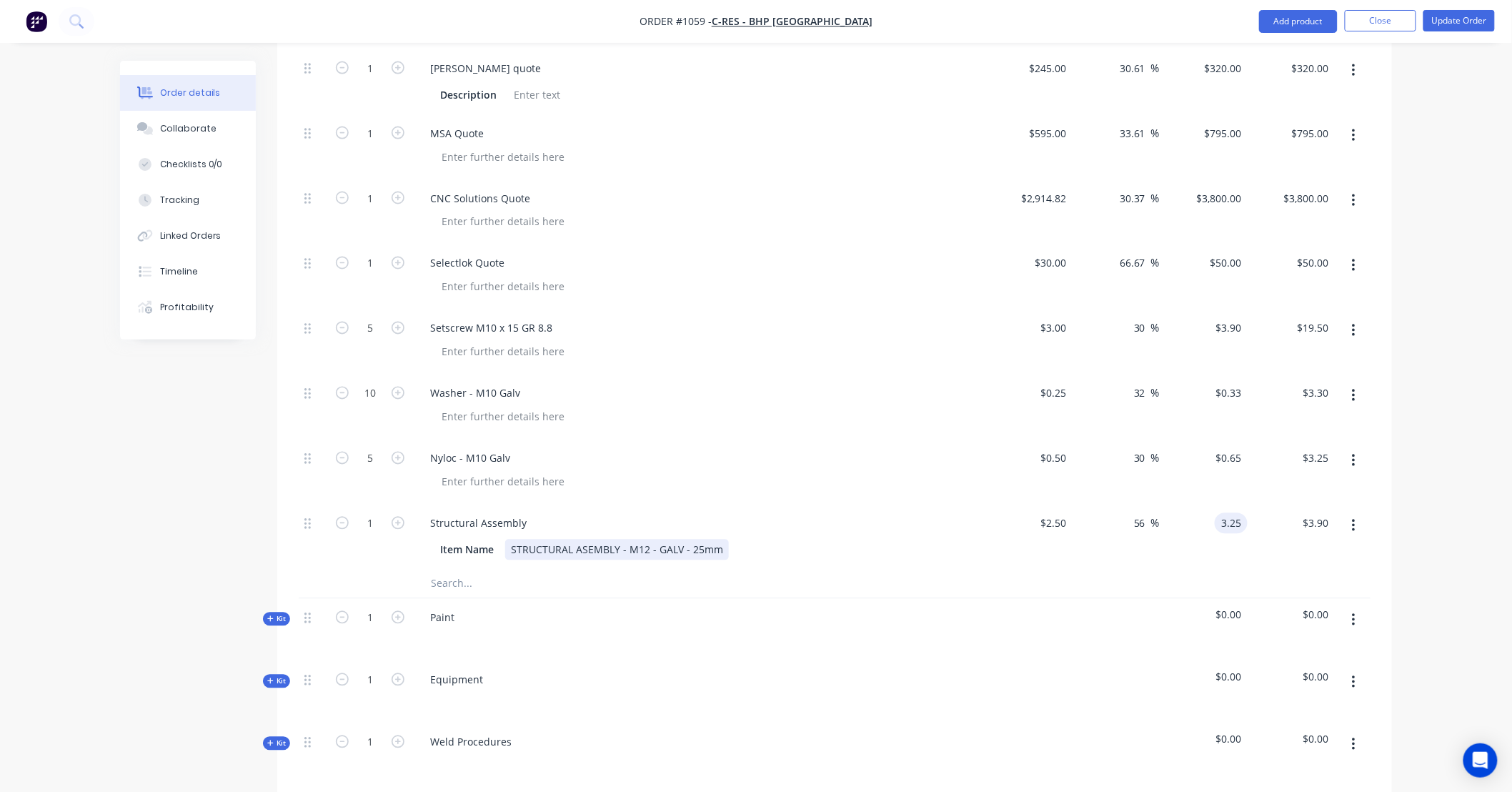
type input "30"
type input "$3.25"
click at [730, 539] on div "Item Name STRUCTURAL ASEMBLY - M12 - GALV - 25mm" at bounding box center [695, 549] width 523 height 20
click at [690, 539] on div "STRUCTURAL ASEMBLY - M12 - GALV - 25mm" at bounding box center [617, 549] width 224 height 20
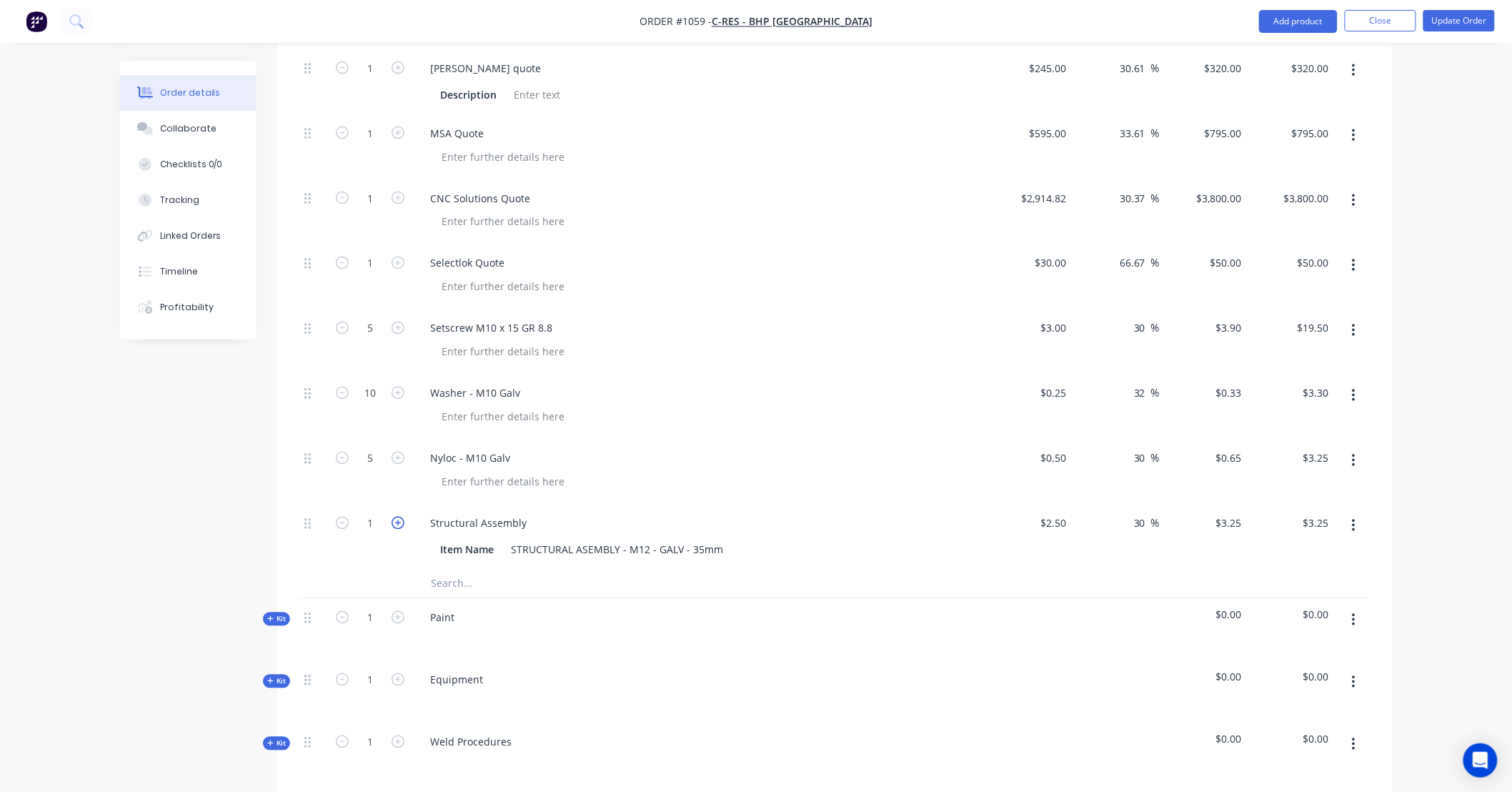
click at [393, 516] on icon "button" at bounding box center [398, 522] width 13 height 13
type input "2"
type input "$6.50"
click at [393, 516] on icon "button" at bounding box center [398, 522] width 13 height 13
type input "3"
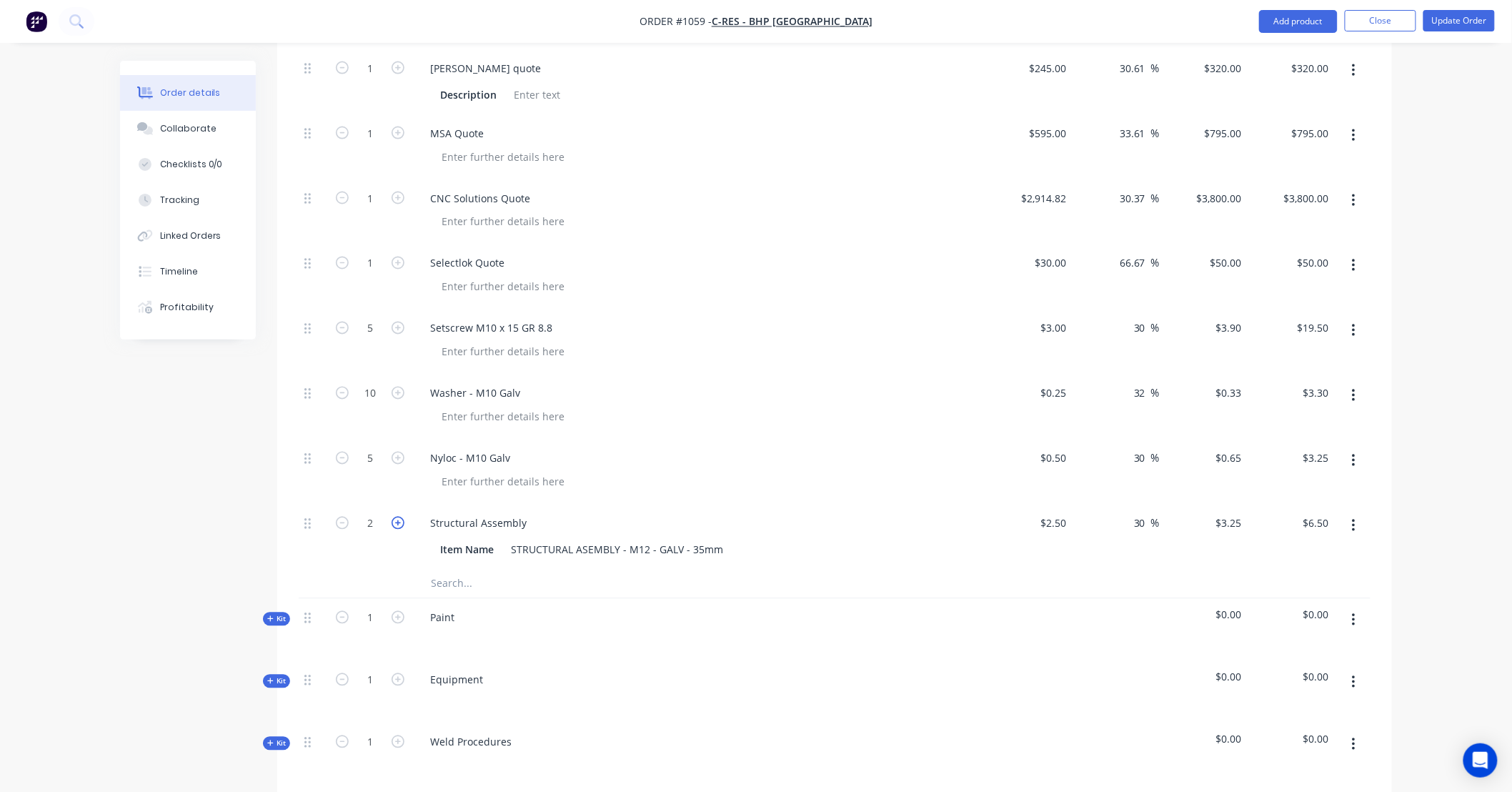
type input "$9.75"
click at [394, 516] on icon "button" at bounding box center [398, 522] width 13 height 13
type input "4"
type input "$13.00"
click at [394, 516] on icon "button" at bounding box center [398, 522] width 13 height 13
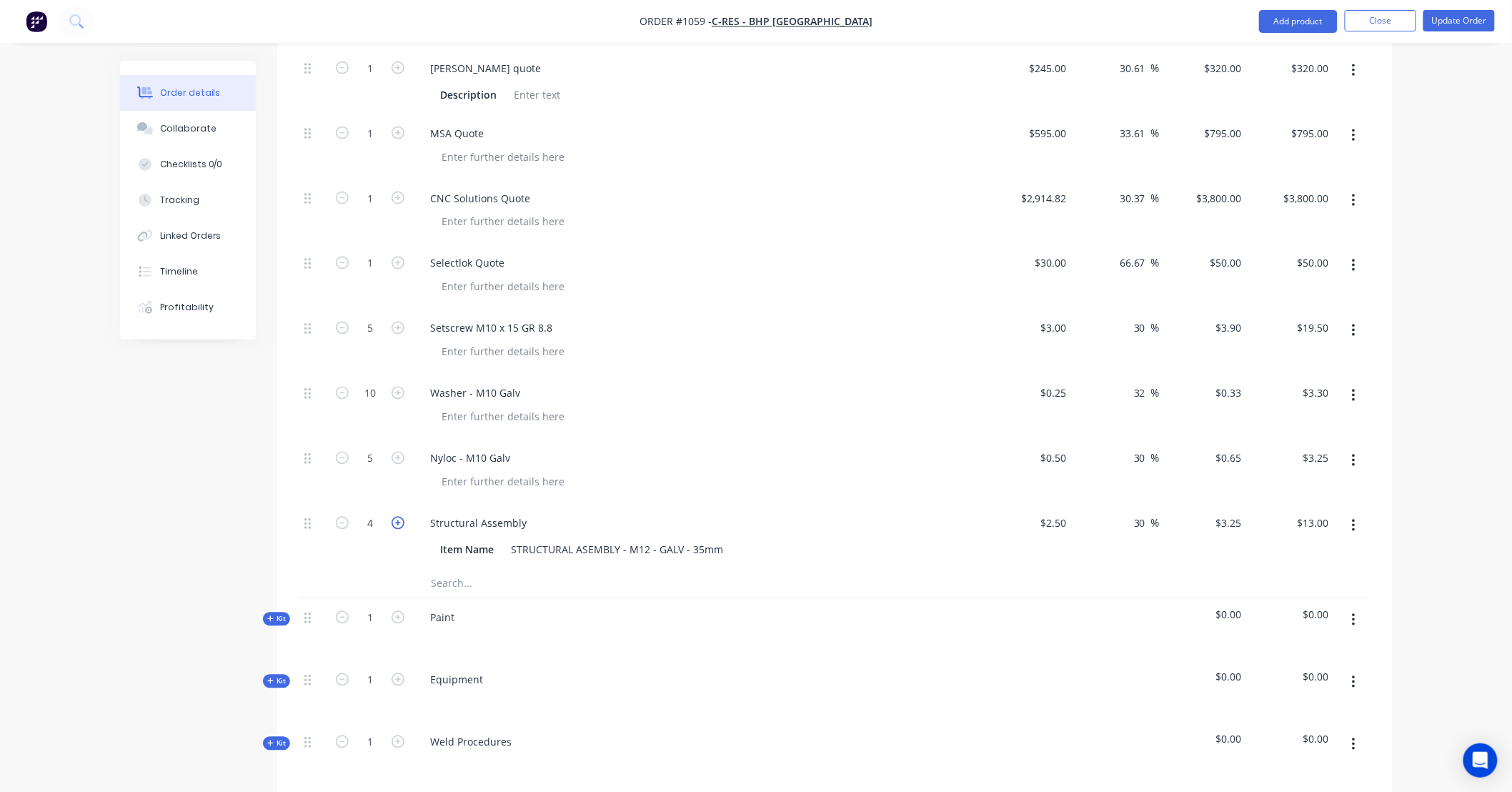
type input "5"
type input "$16.25"
click at [394, 516] on icon "button" at bounding box center [398, 522] width 13 height 13
type input "6"
type input "$19.50"
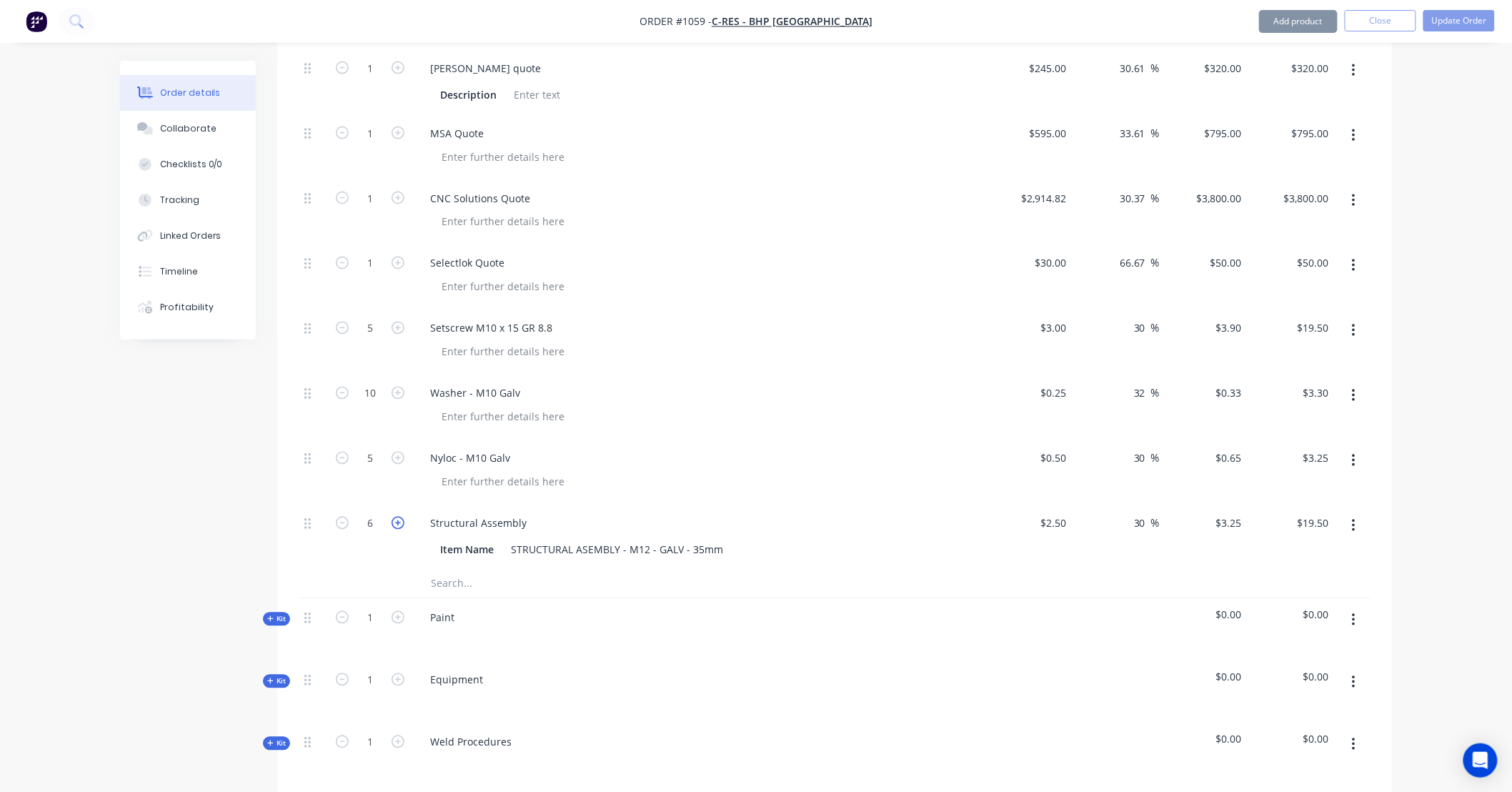
click at [394, 516] on icon "button" at bounding box center [398, 522] width 13 height 13
type input "7"
type input "$22.75"
click at [394, 516] on icon "button" at bounding box center [398, 522] width 13 height 13
type input "8"
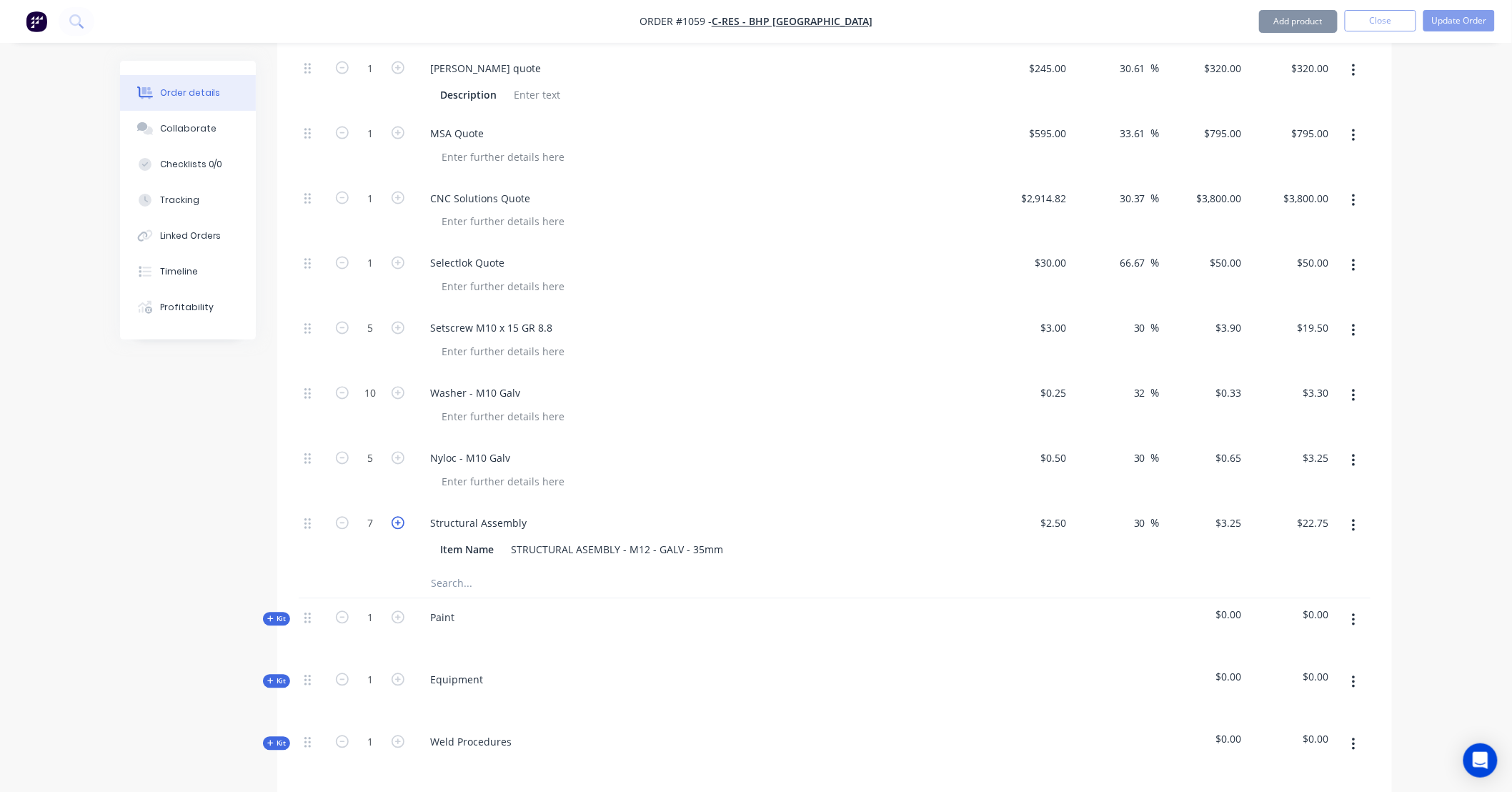
type input "$26.00"
click at [394, 516] on icon "button" at bounding box center [398, 522] width 13 height 13
type input "9"
type input "$29.25"
click at [394, 516] on icon "button" at bounding box center [398, 522] width 13 height 13
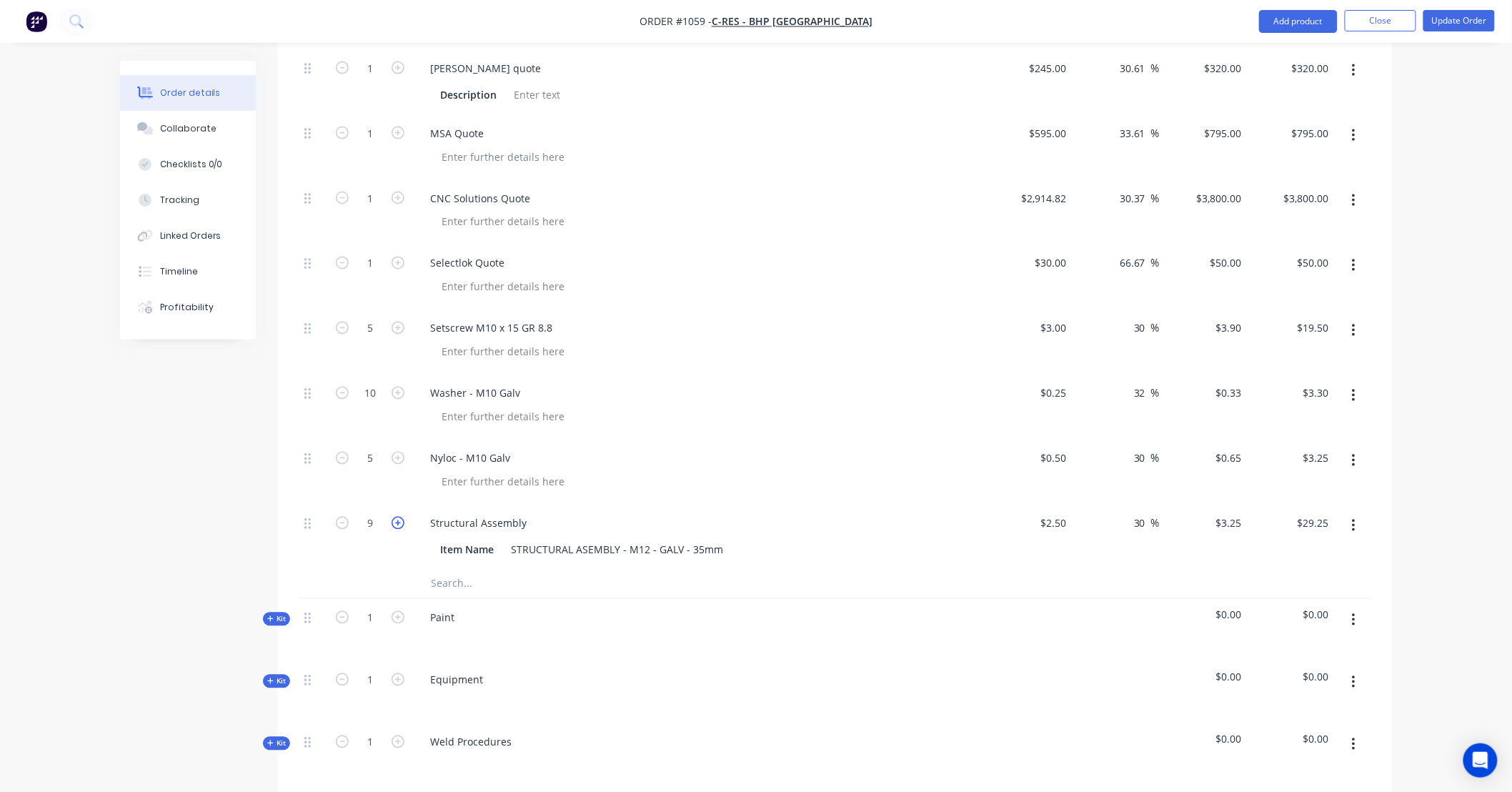
type input "10"
type input "$32.50"
click at [480, 570] on input "text" at bounding box center [572, 584] width 286 height 29
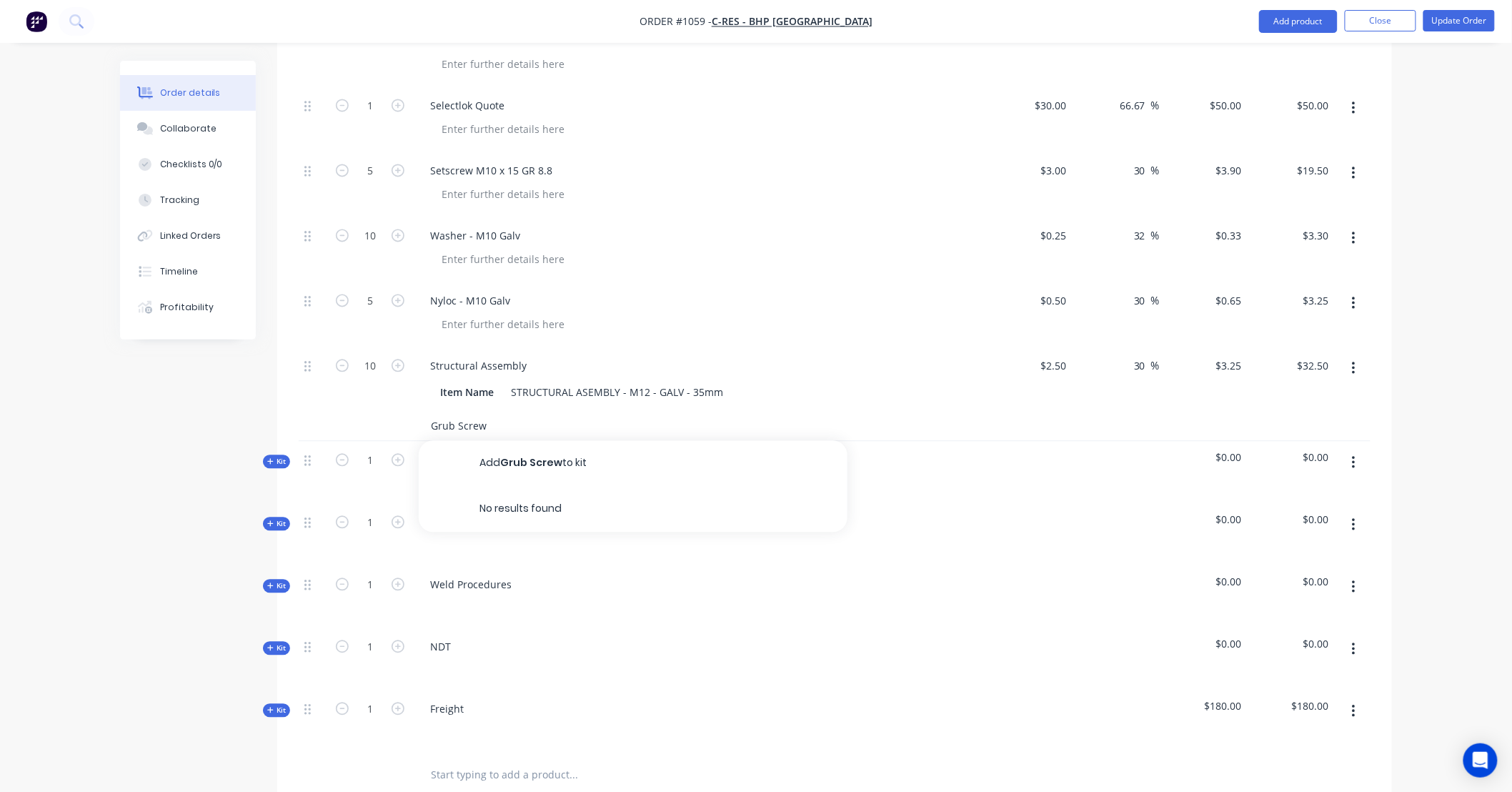
scroll to position [1085, 0]
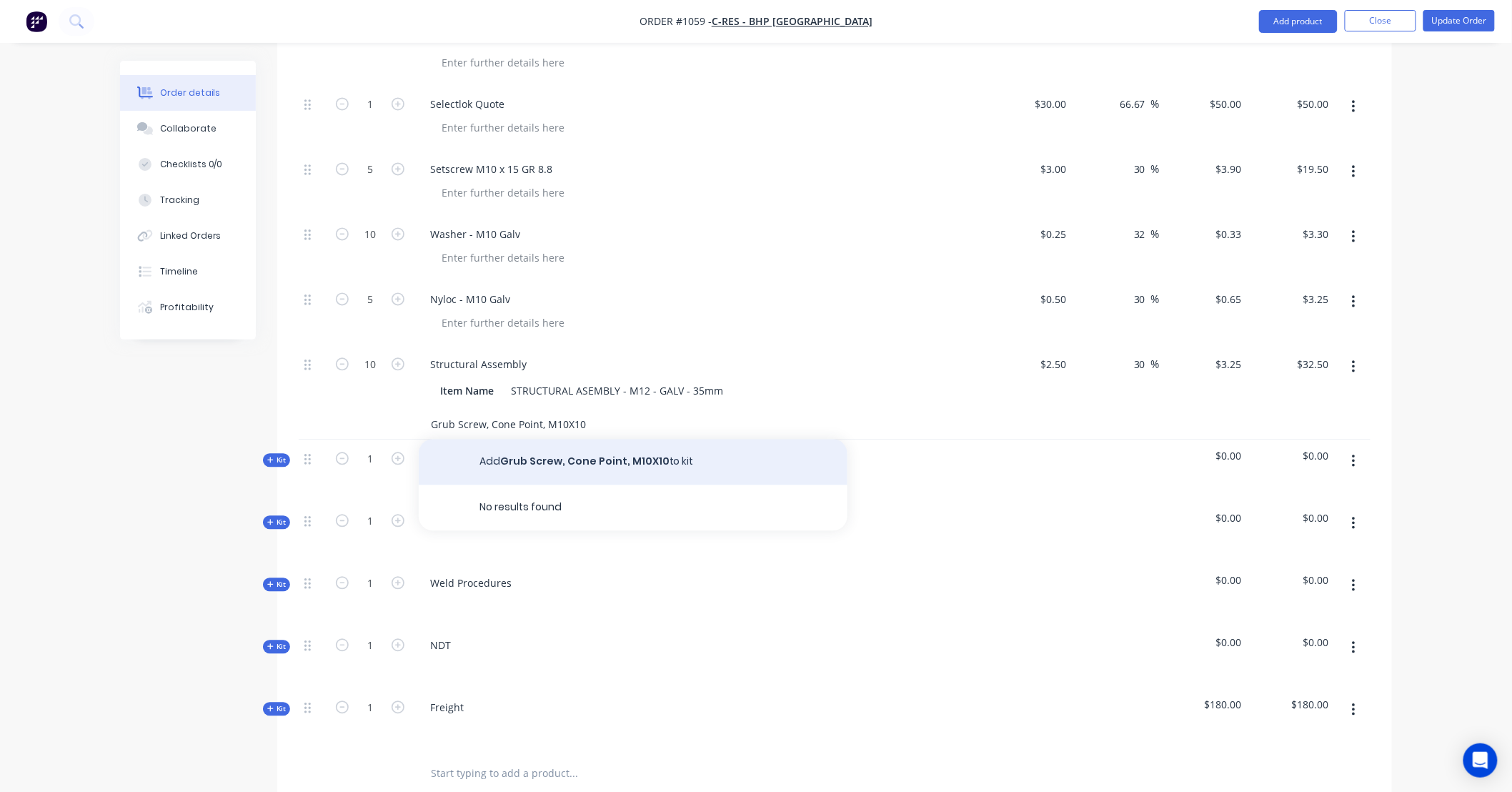
type input "Grub Screw, Cone Point, M10X10"
click at [570, 439] on button "Add Grub Screw, Cone Point, M10X10 to kit" at bounding box center [633, 462] width 429 height 46
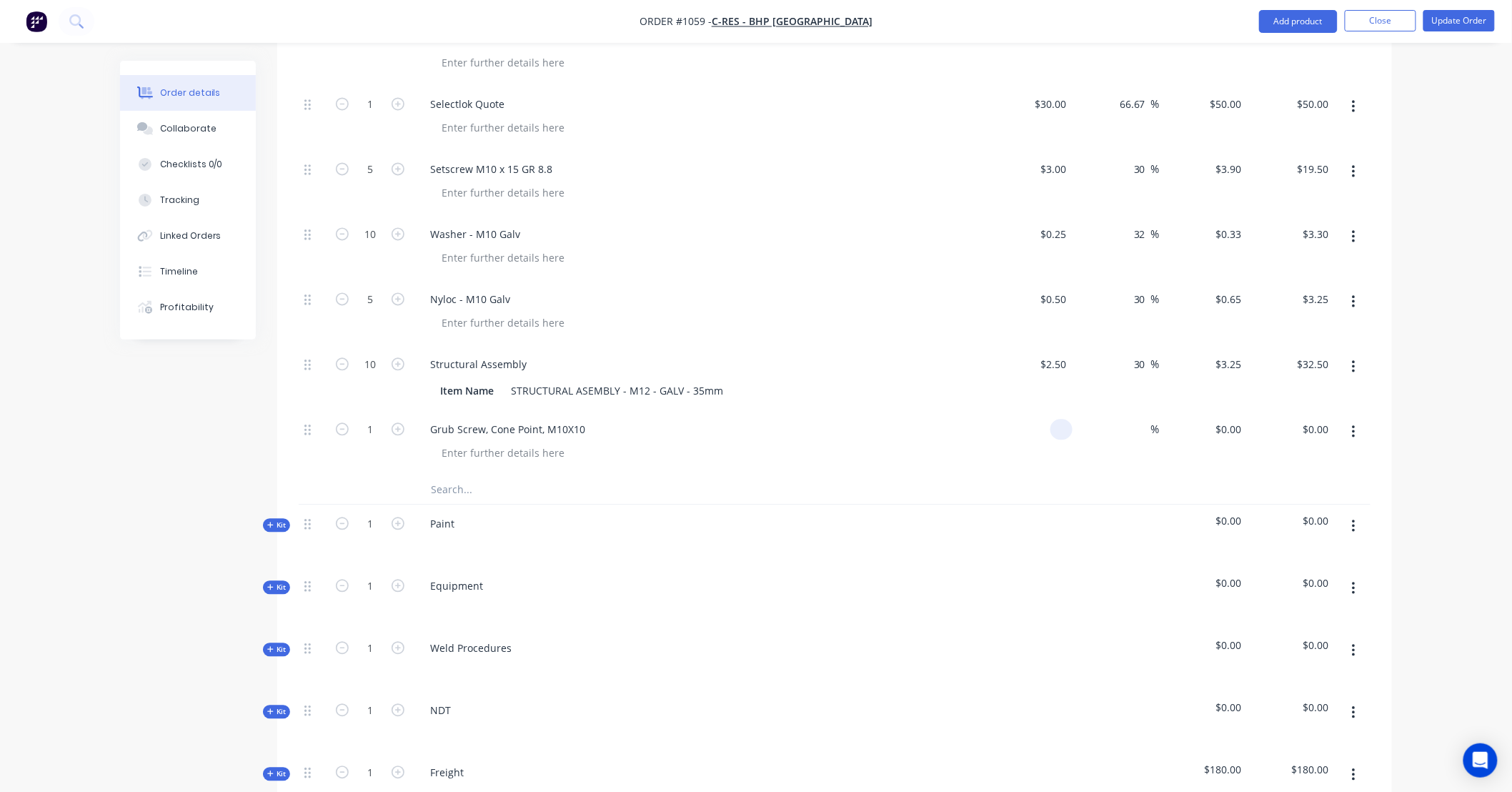
click at [1047, 410] on div at bounding box center [1029, 443] width 88 height 65
type input "$5.00"
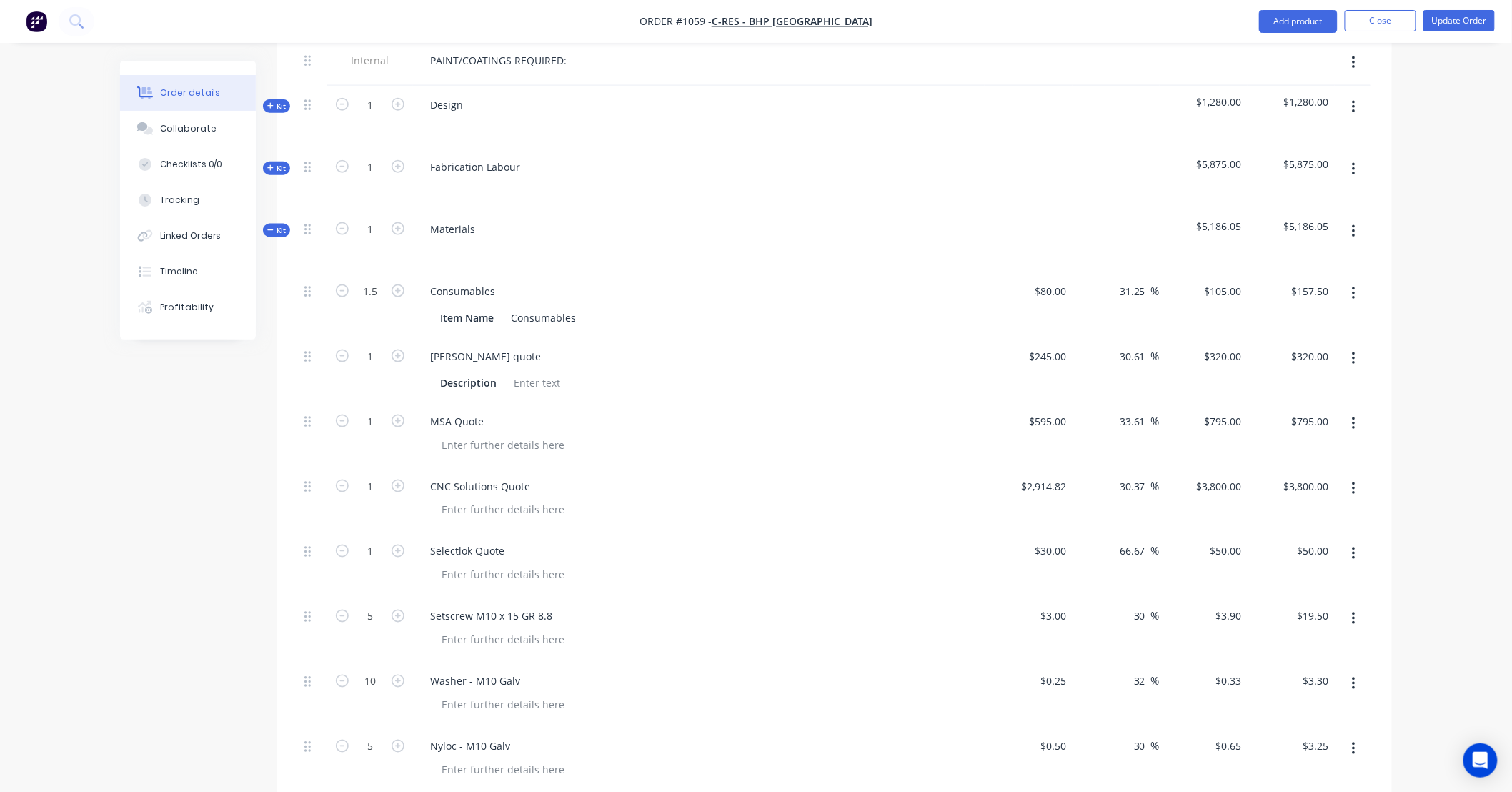
scroll to position [740, 0]
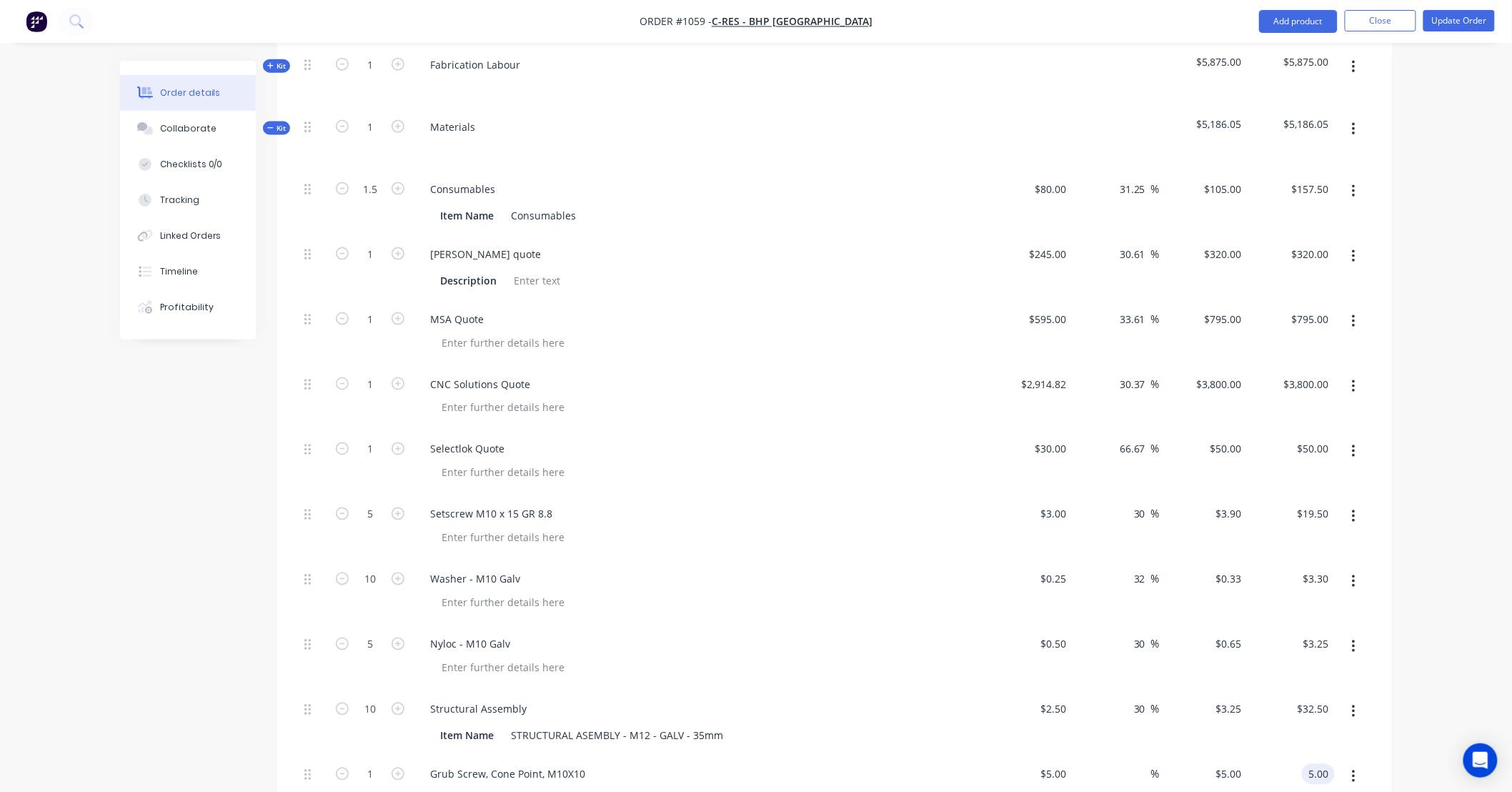
type input "$5.00"
click at [267, 125] on icon at bounding box center [271, 128] width 7 height 7
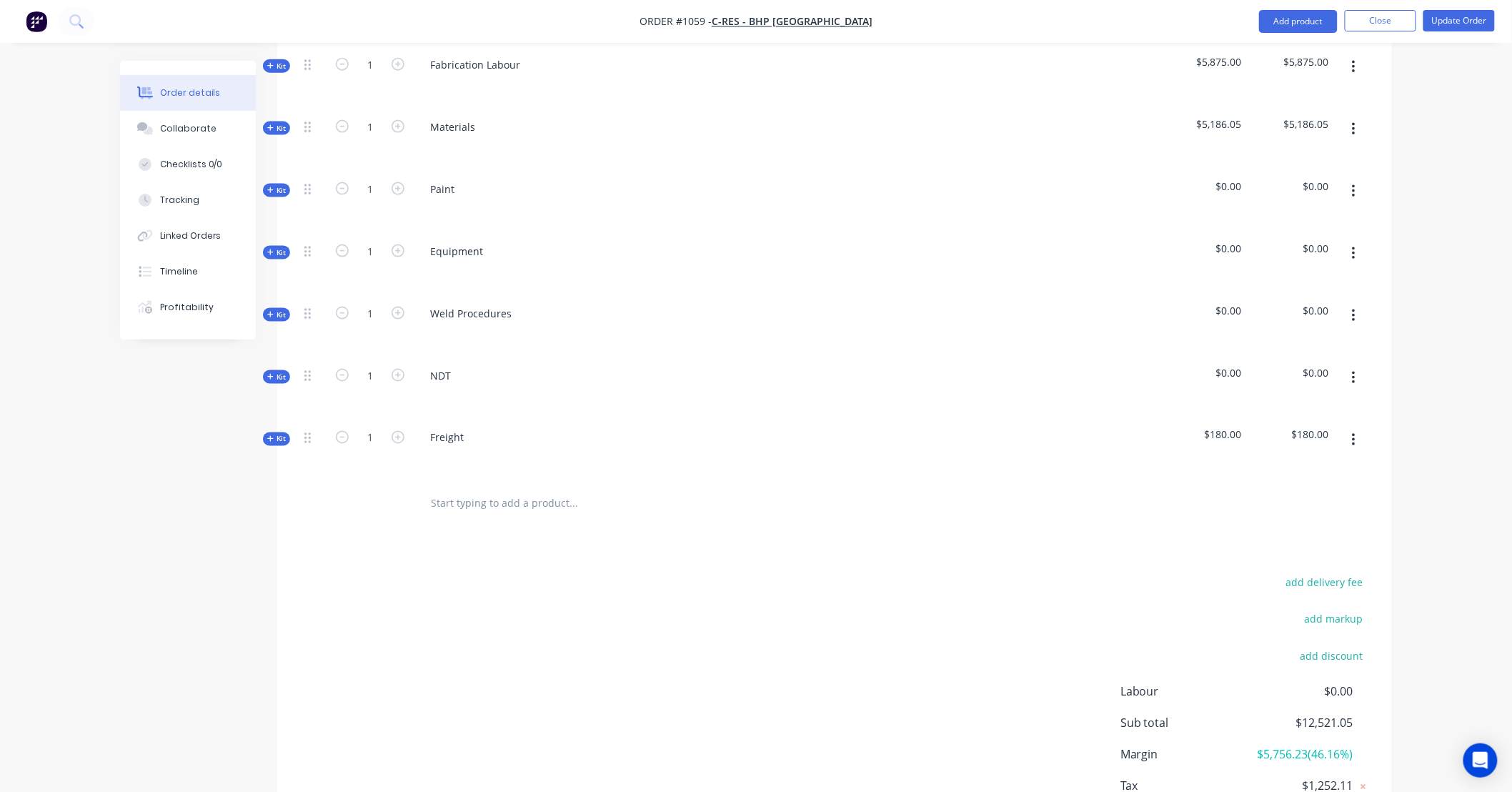
click at [274, 167] on div "Order details Collaborate Checklists 0/0 Tracking Linked Orders Timeline Profit…" at bounding box center [198, 200] width 157 height 279
click at [276, 185] on span "Kit" at bounding box center [276, 190] width 19 height 11
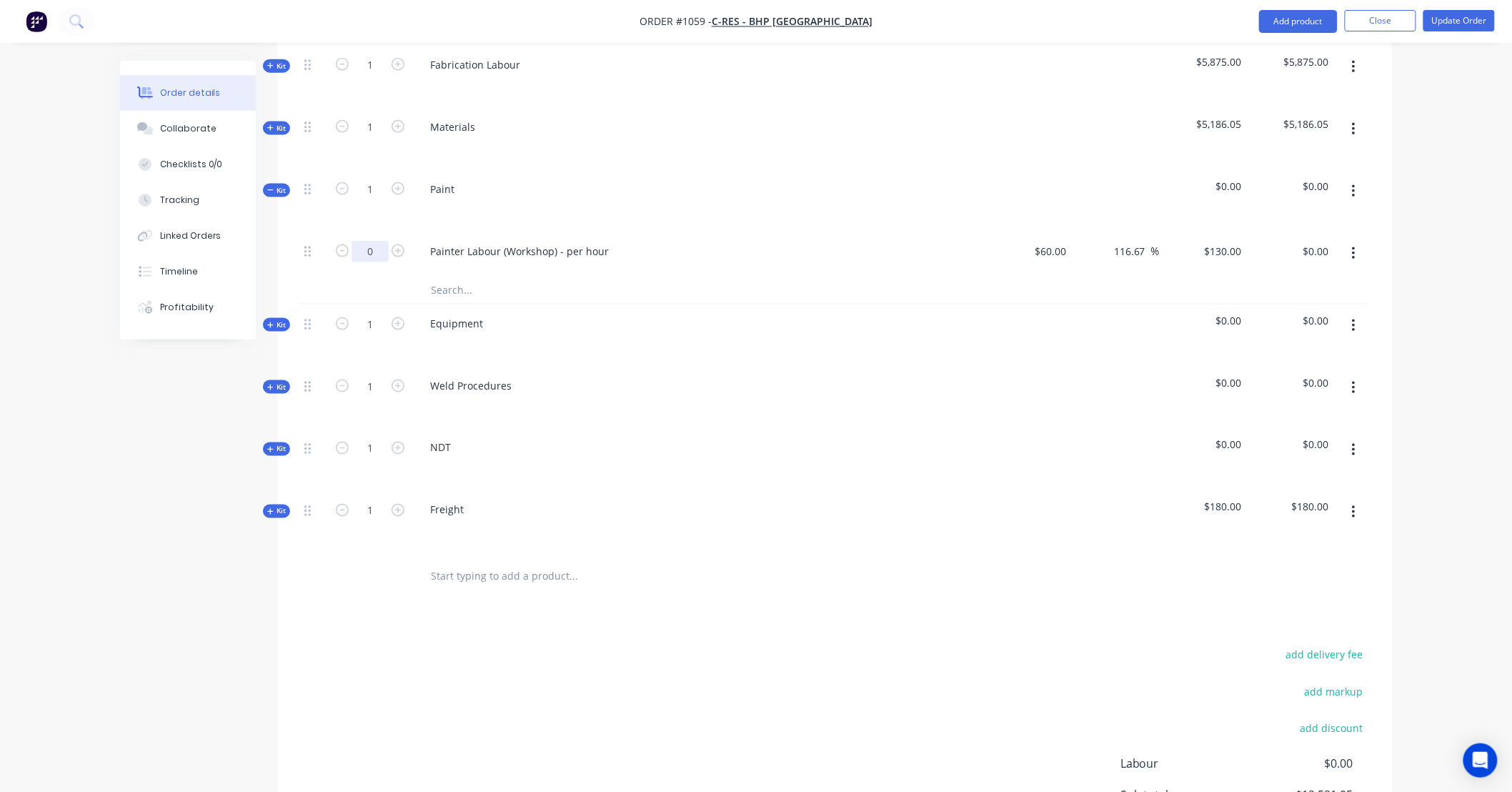
click at [360, 241] on input "0" at bounding box center [371, 251] width 37 height 21
type input "8"
type input "$1,040.00"
click at [1219, 241] on div "130 $130.00" at bounding box center [1222, 251] width 50 height 20
type input "160"
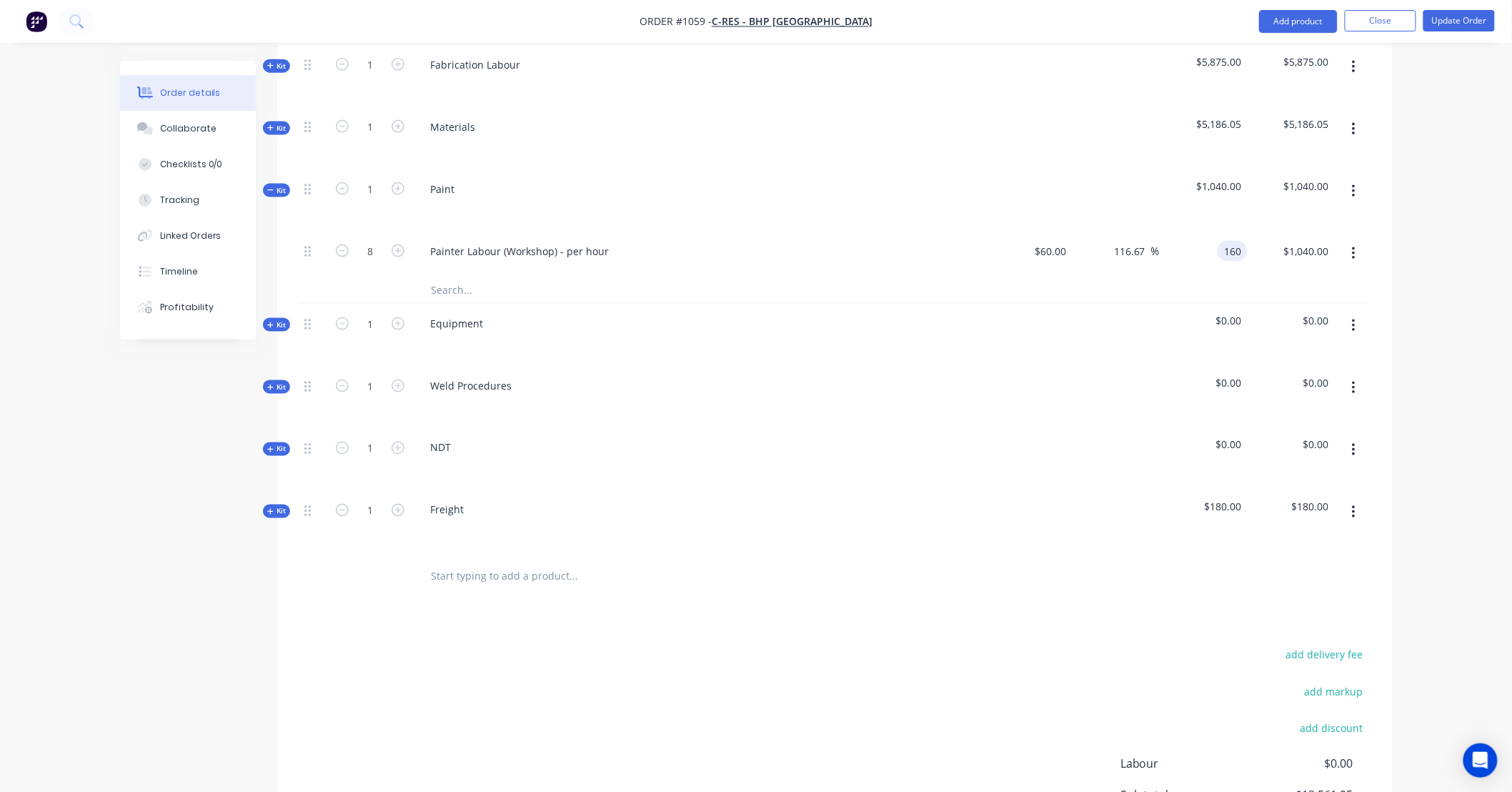
type input "166.67"
type input "$160.00"
type input "$1,280.00"
click at [466, 275] on input "text" at bounding box center [572, 289] width 286 height 29
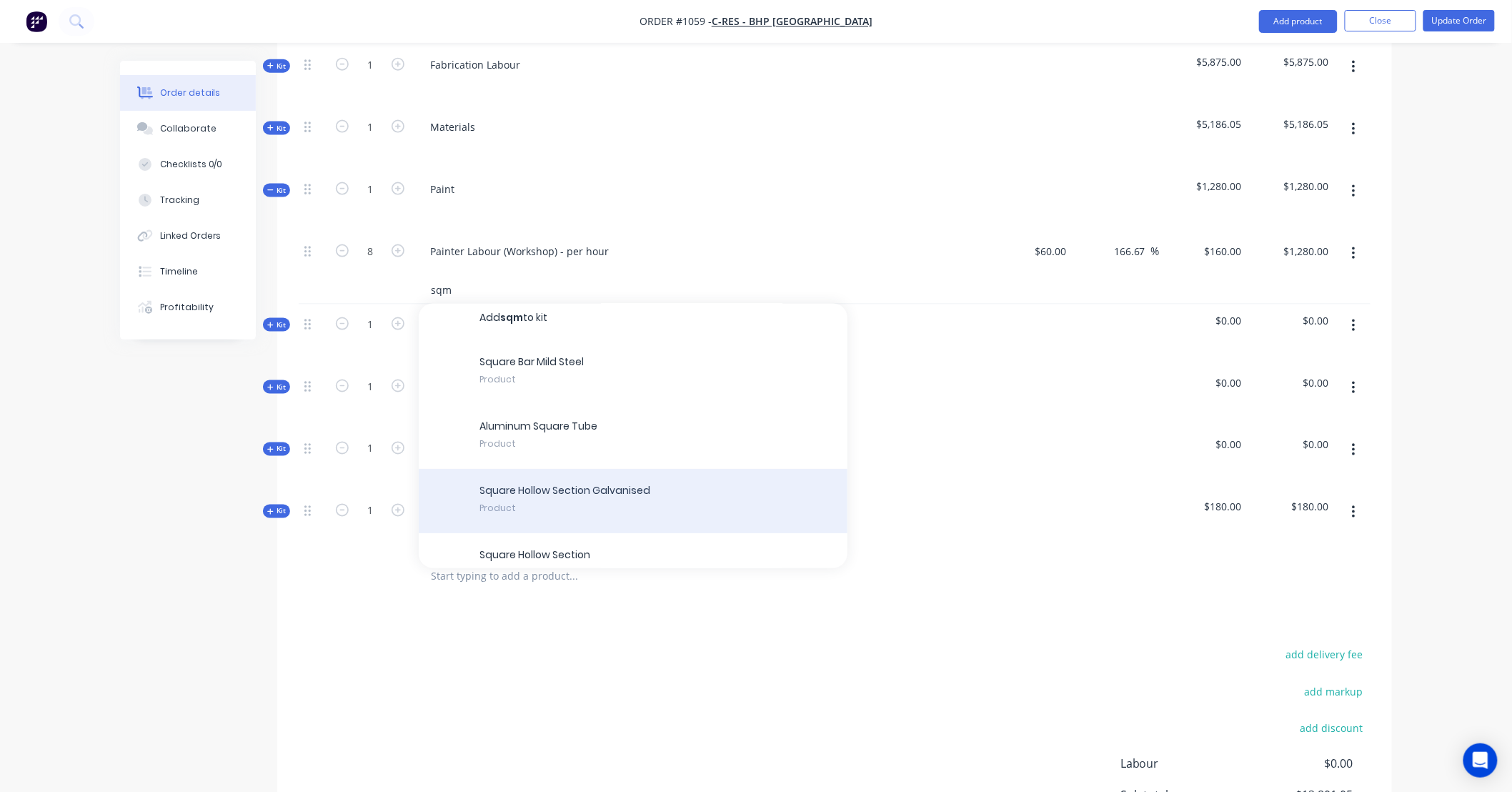
scroll to position [0, 0]
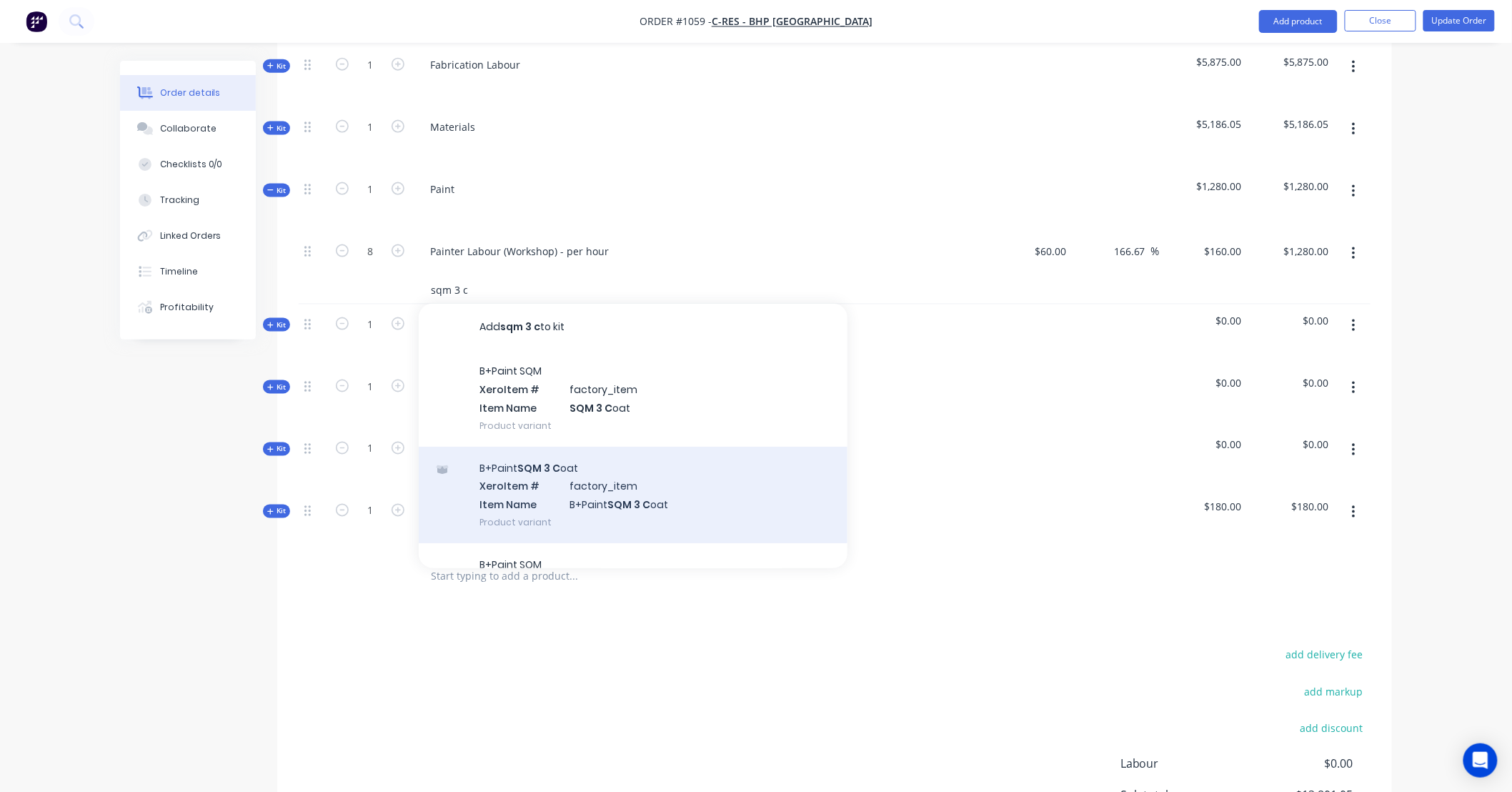
type input "sqm 3 c"
click at [672, 460] on div "B+Paint SQM 3 C oat Xero Item # factory_item Item Name B+Paint SQM 3 C oat Prod…" at bounding box center [633, 495] width 429 height 97
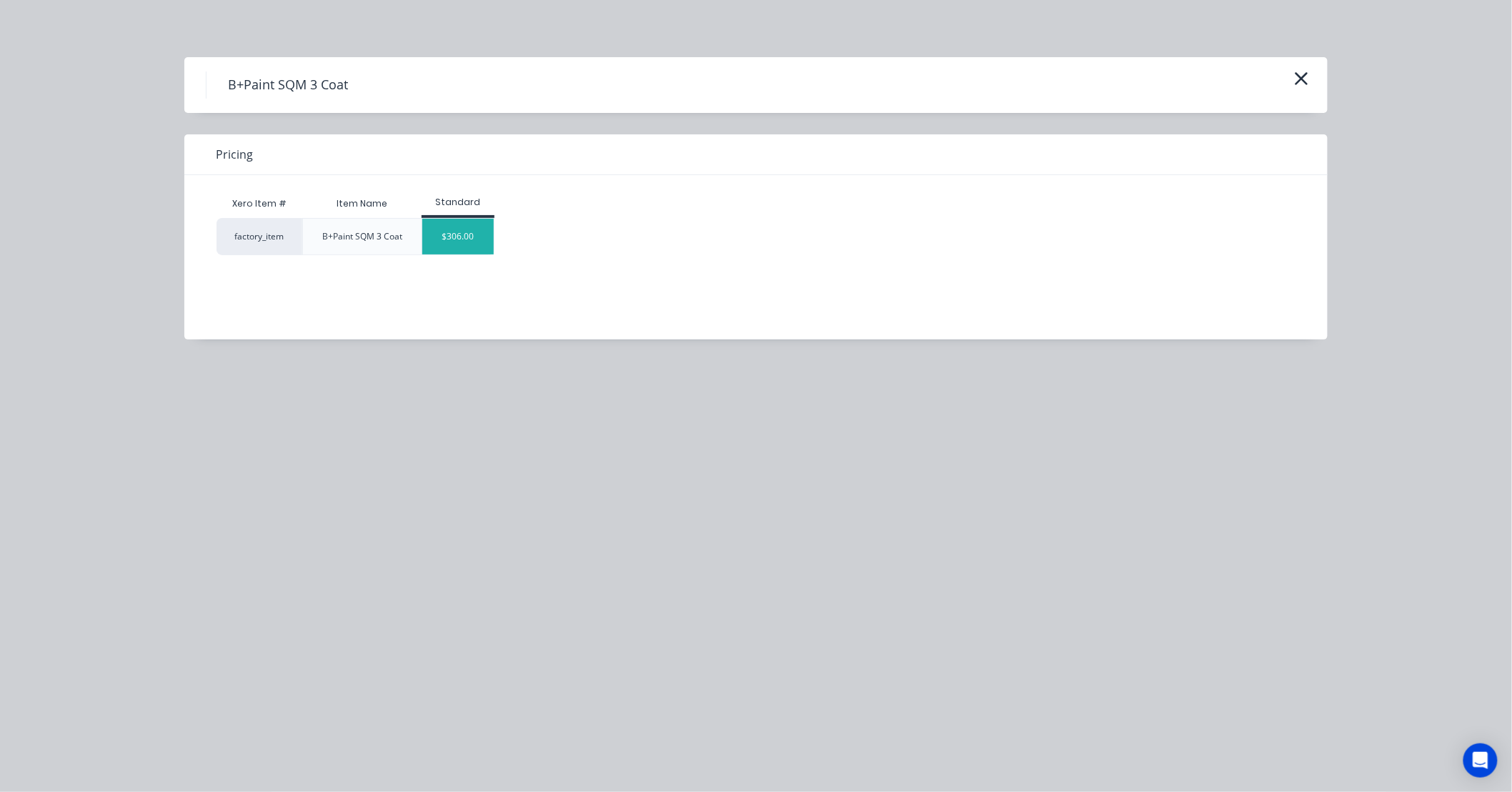
click at [460, 224] on div "$306.00" at bounding box center [458, 237] width 71 height 36
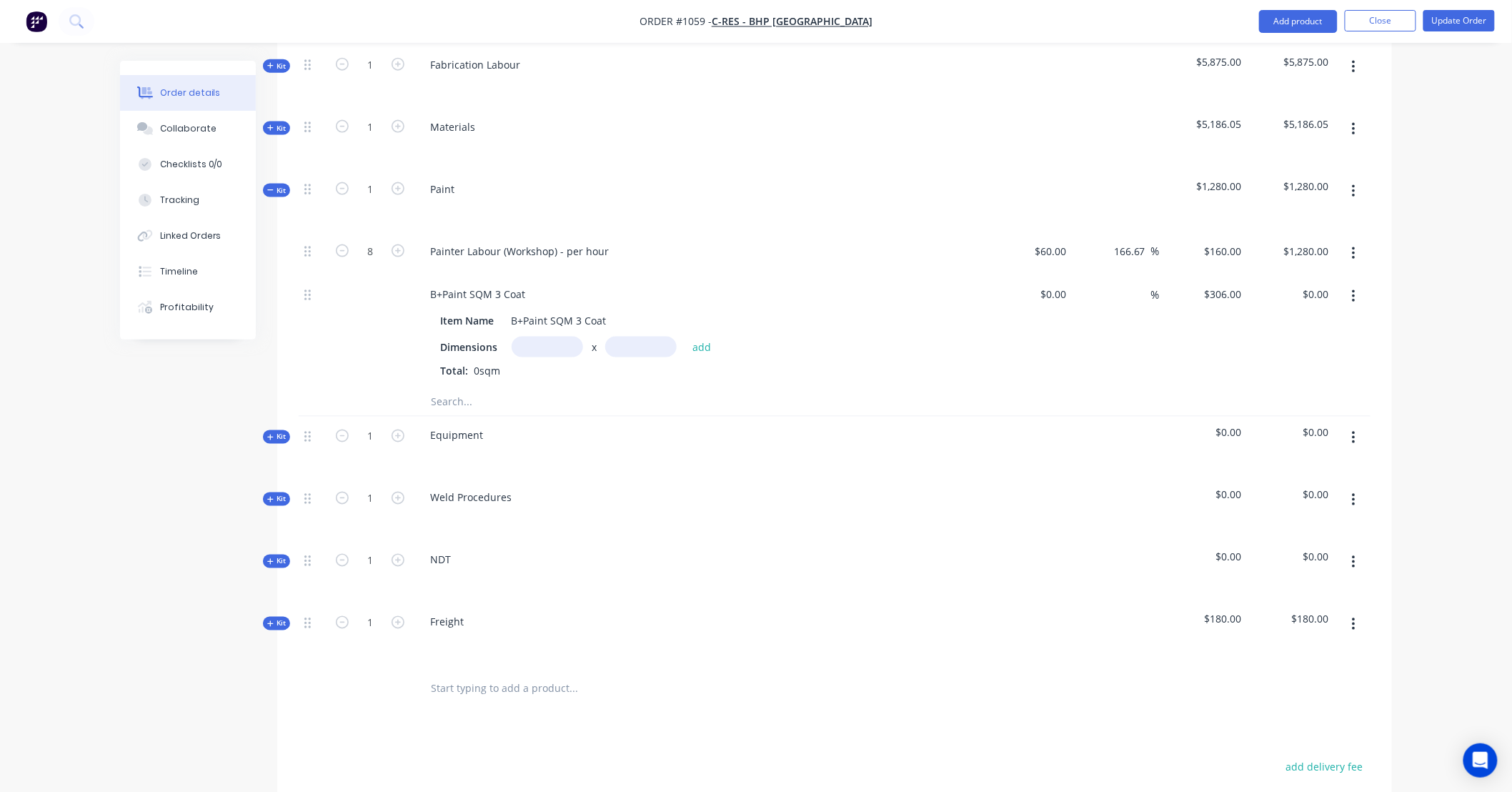
click at [488, 364] on span "0sqm" at bounding box center [487, 371] width 38 height 14
drag, startPoint x: 486, startPoint y: 337, endPoint x: 525, endPoint y: 329, distance: 39.8
click at [486, 364] on span "0sqm" at bounding box center [487, 371] width 38 height 14
click at [551, 337] on input "text" at bounding box center [547, 347] width 71 height 20
type input "1m"
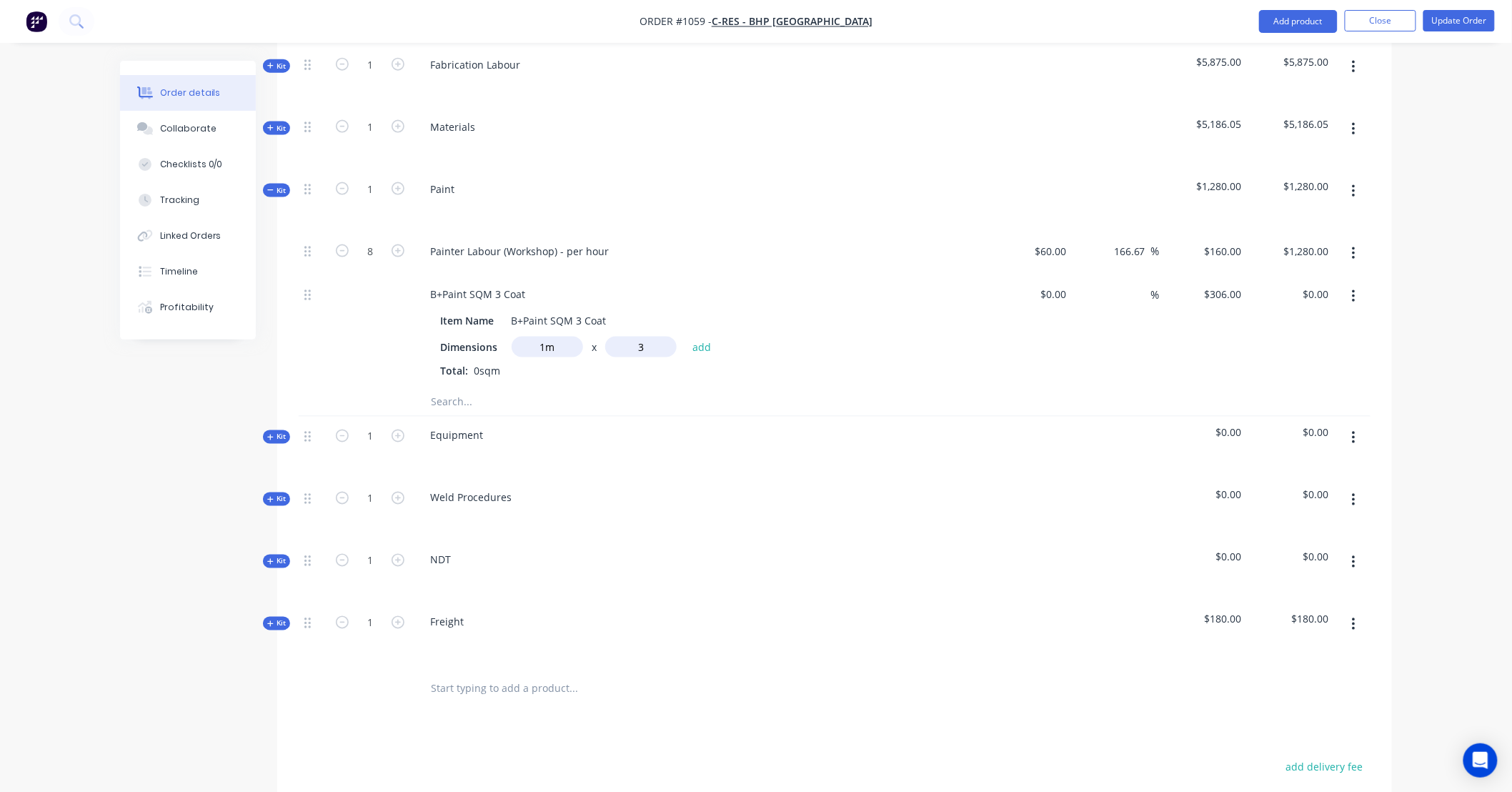
type input "3m"
click at [1051, 284] on div at bounding box center [1062, 294] width 22 height 20
type input "$127.50"
type input "255"
type input "100"
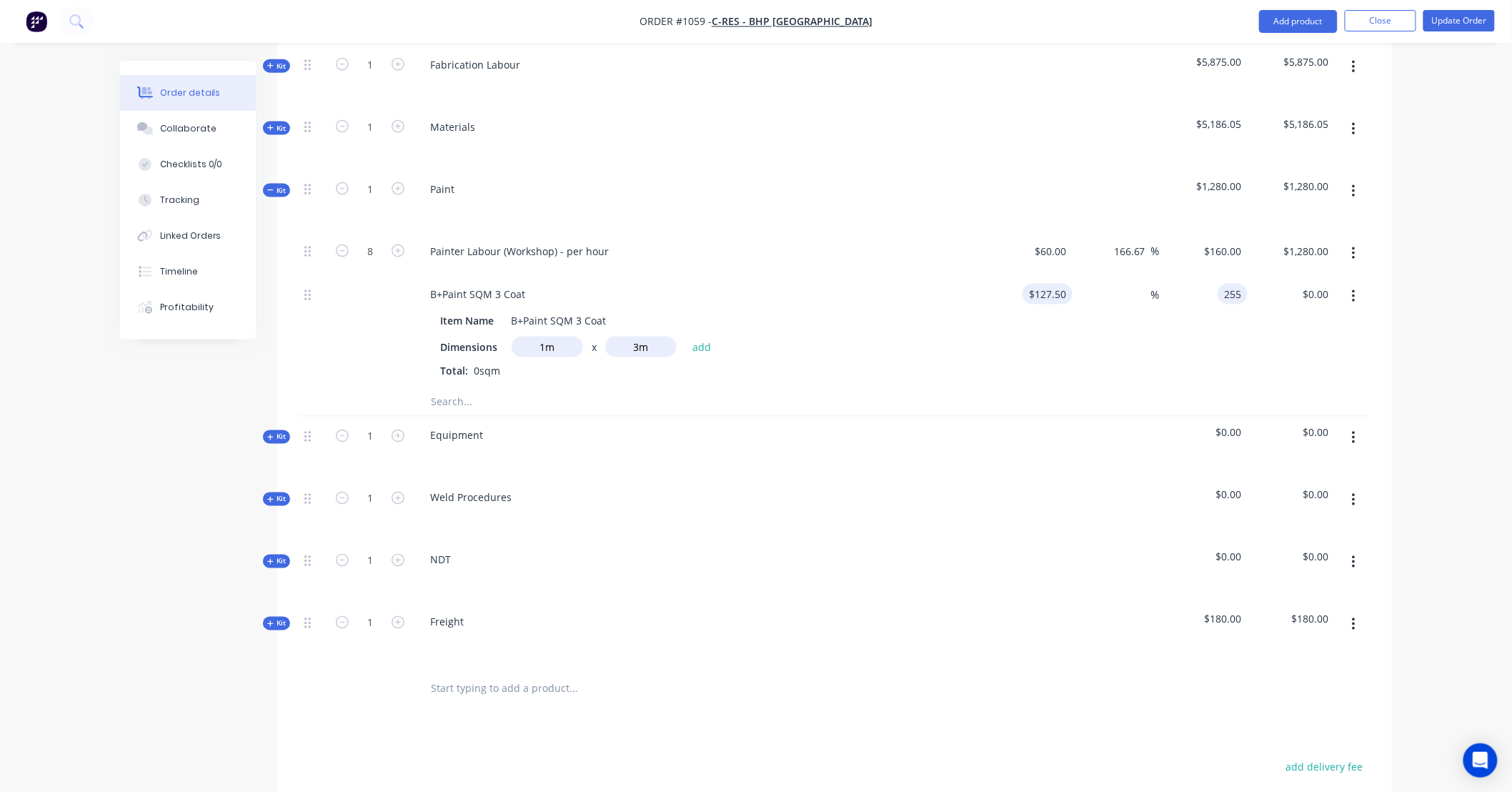
type input "$255.00"
type input "0.00"
type input "-100"
type input "$0.00"
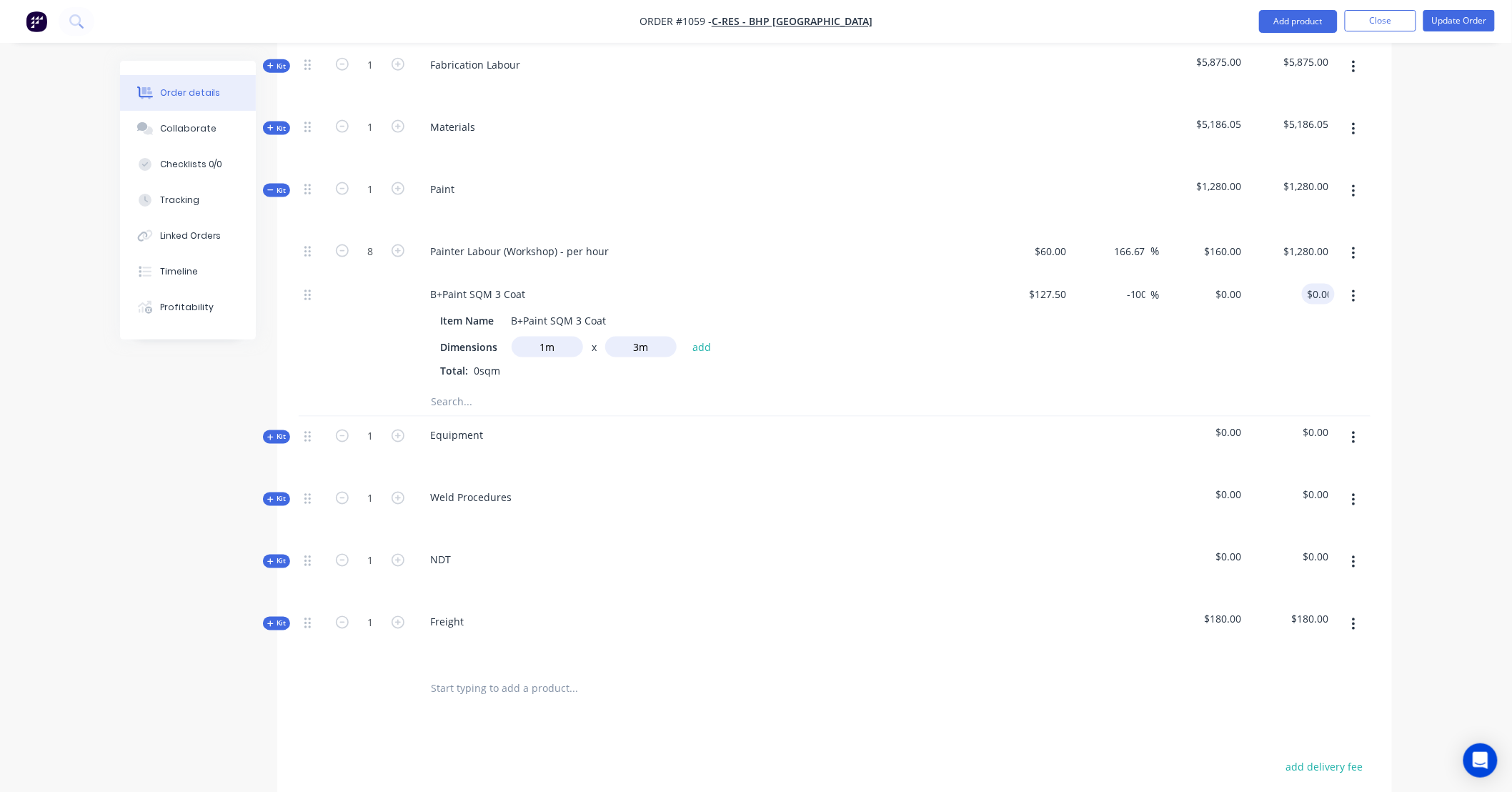
click at [656, 337] on input "3m" at bounding box center [641, 347] width 71 height 20
click at [691, 337] on button "add" at bounding box center [702, 347] width 34 height 20
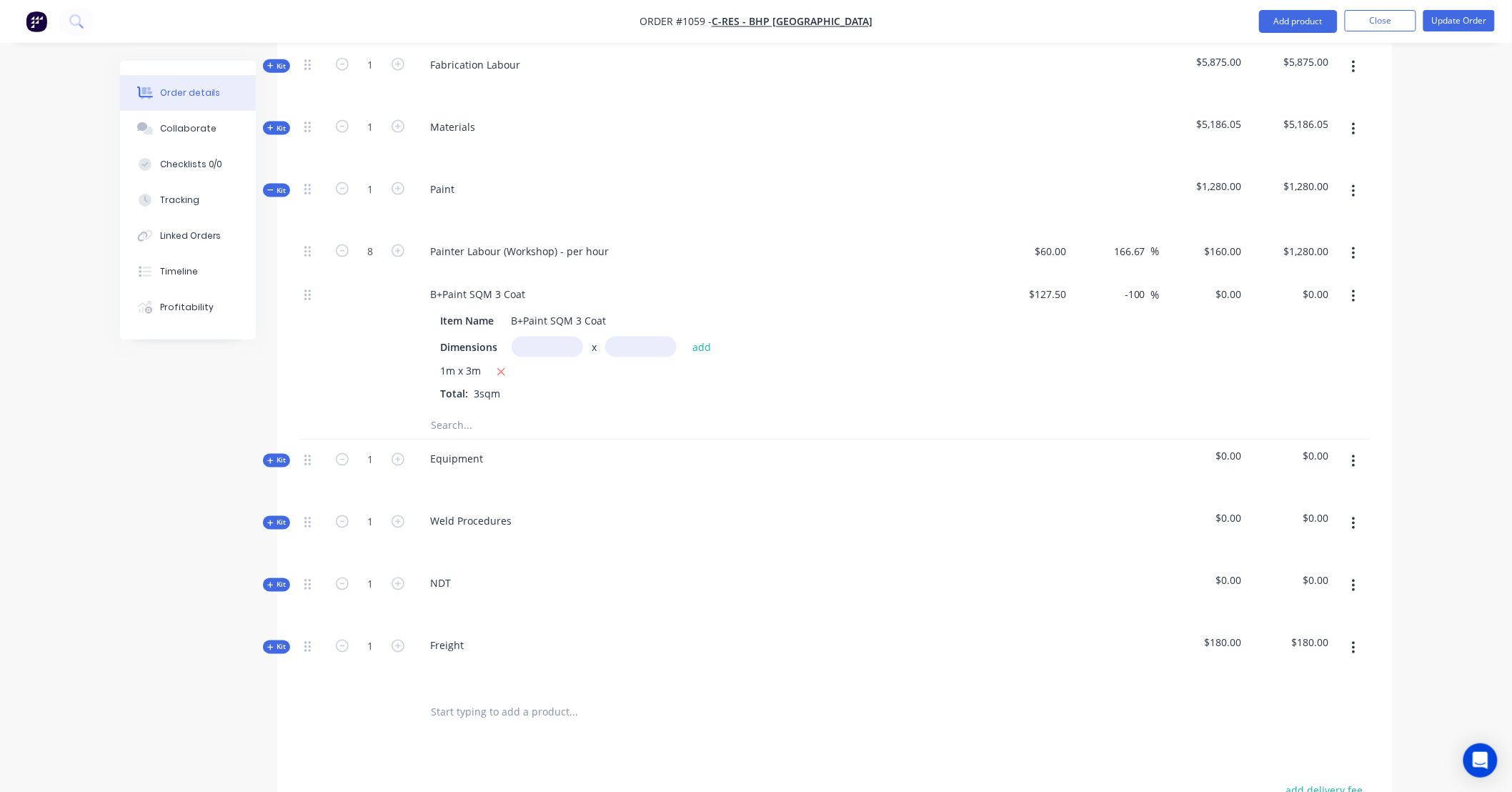
click at [1269, 319] on div "$0.00 $0.00" at bounding box center [1292, 343] width 88 height 136
click at [1062, 284] on input "127.5" at bounding box center [1056, 294] width 33 height 20
type input "$127.50"
type input "255"
type input "0.00"
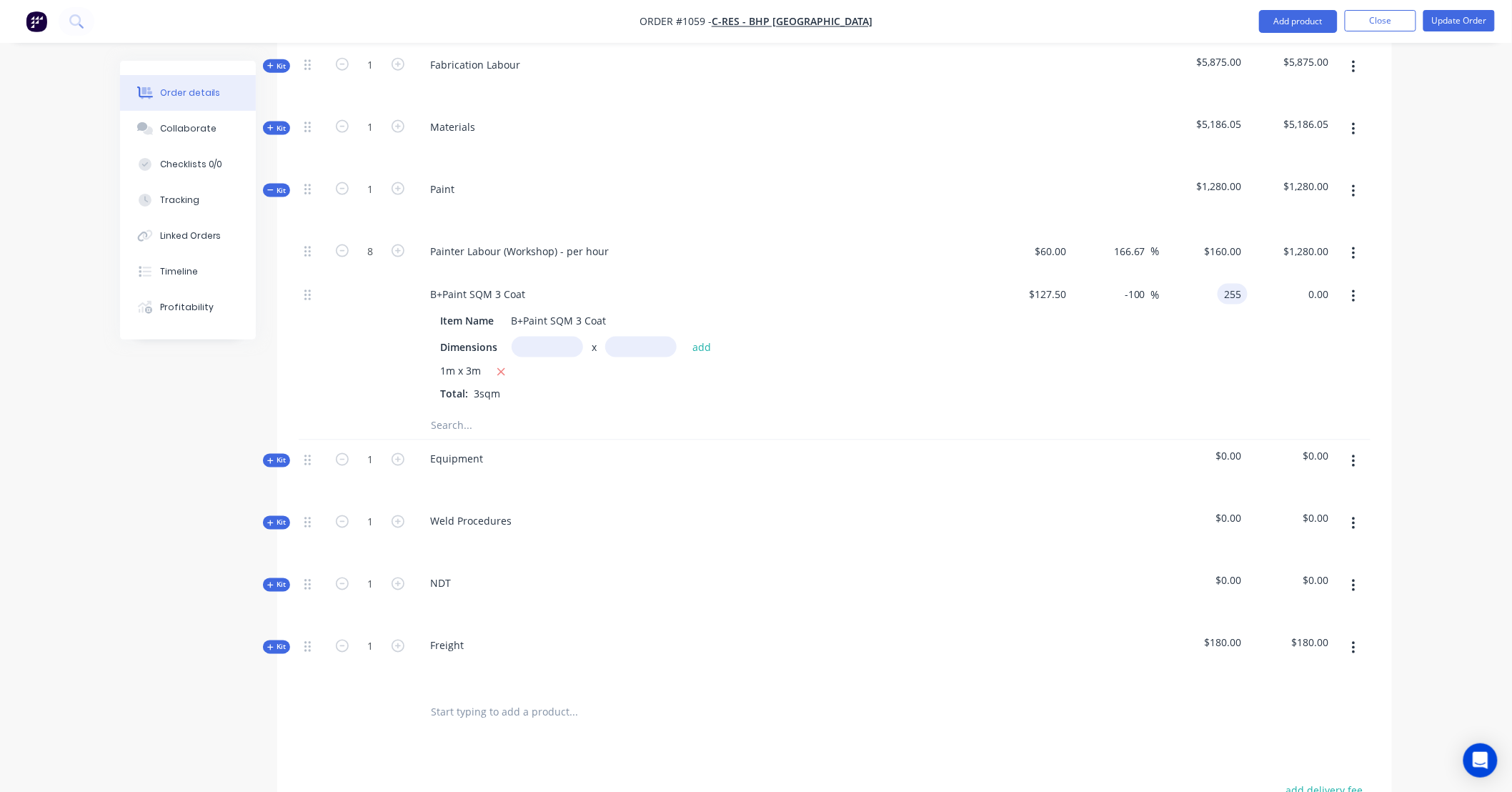
type input "100"
type input "$255.00"
type input "$765.00"
click at [279, 185] on span "Kit" at bounding box center [276, 190] width 19 height 11
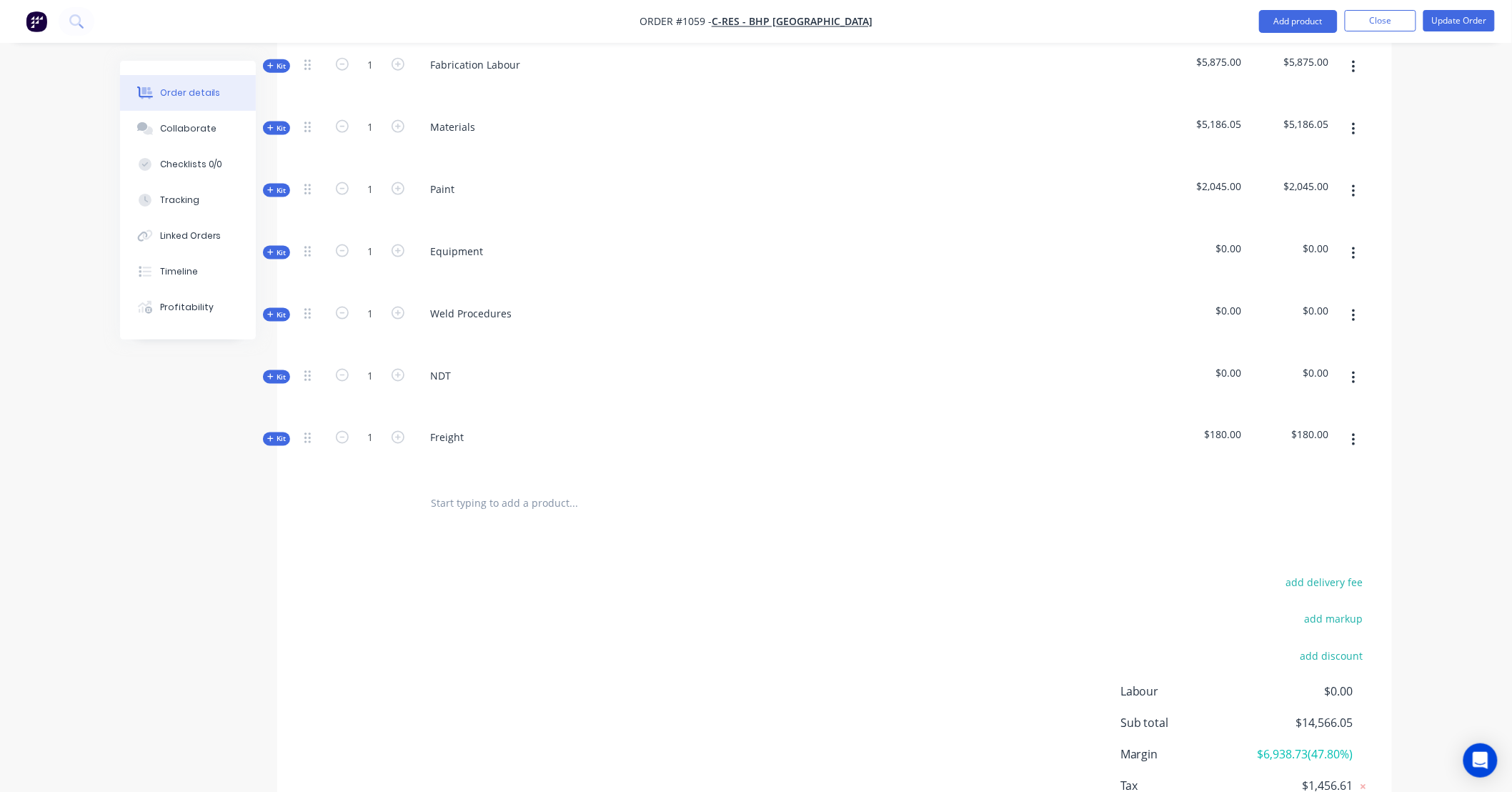
click at [1349, 241] on button "button" at bounding box center [1354, 254] width 34 height 25
click at [1332, 366] on div "Delete" at bounding box center [1303, 376] width 110 height 20
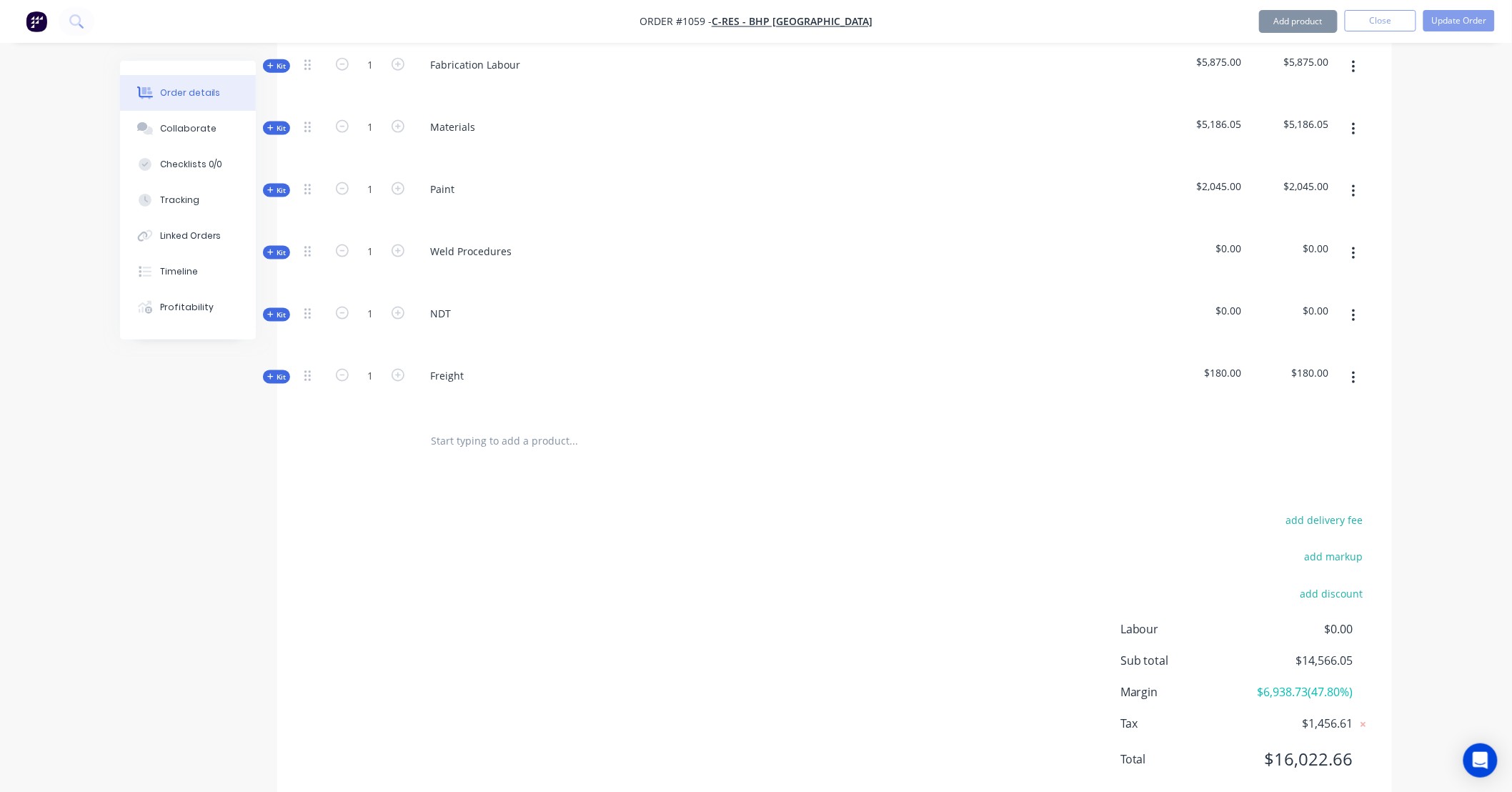
click at [1358, 241] on button "button" at bounding box center [1354, 254] width 34 height 25
click at [1342, 366] on div "Delete" at bounding box center [1303, 376] width 110 height 20
click at [1354, 305] on icon "button" at bounding box center [1353, 313] width 3 height 16
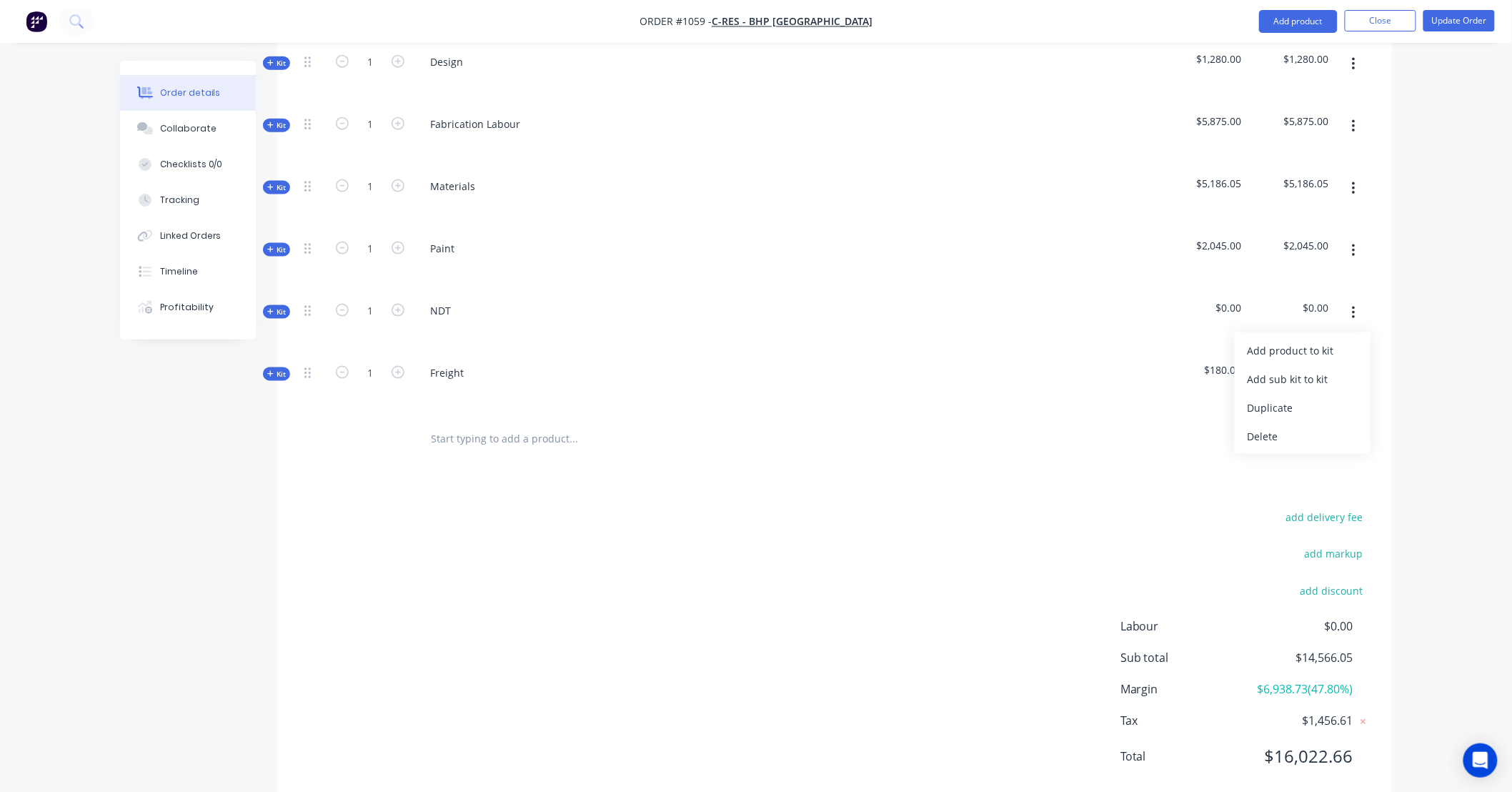
click at [1338, 426] on div "Delete" at bounding box center [1303, 436] width 110 height 20
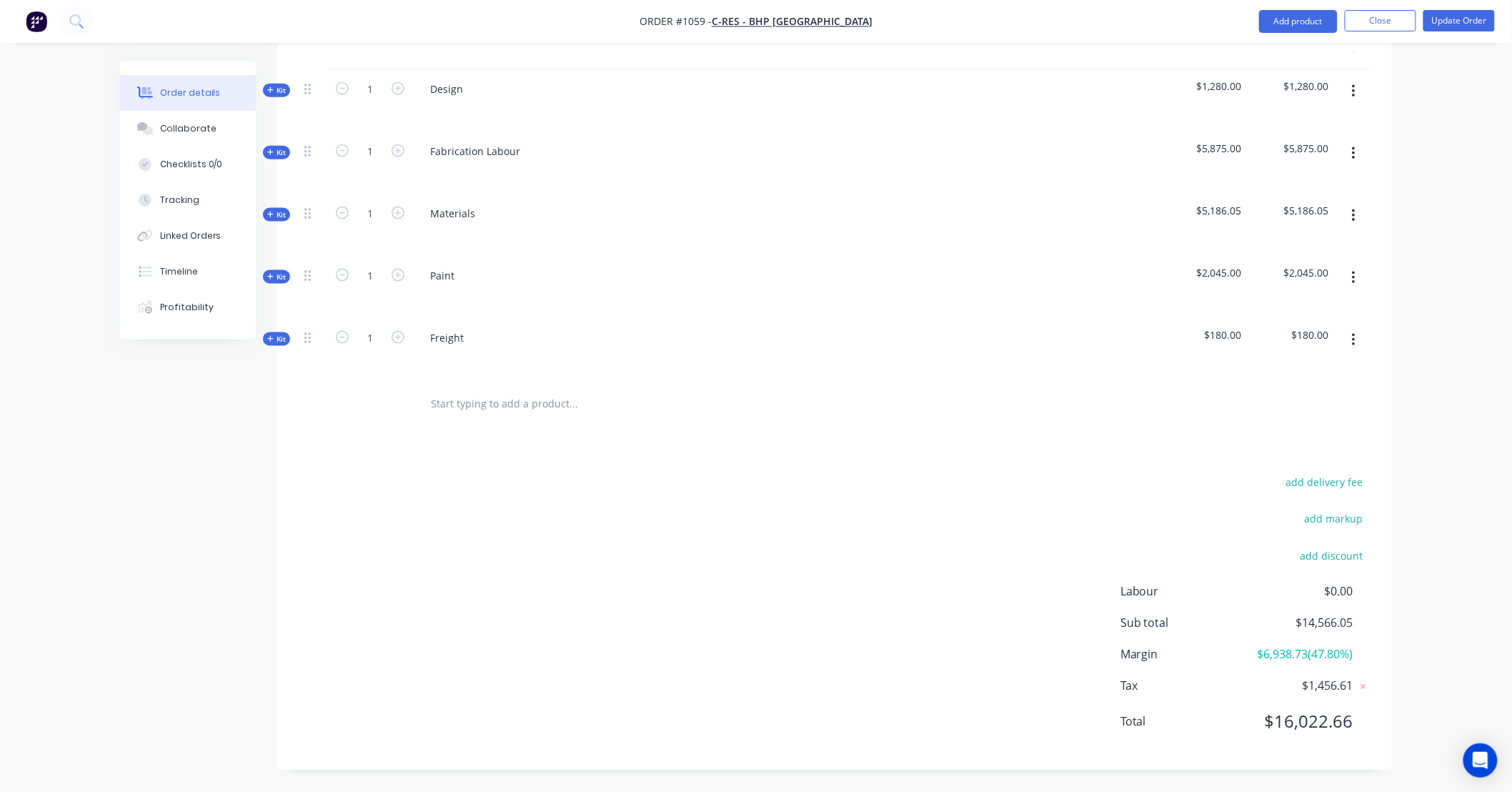
scroll to position [618, 0]
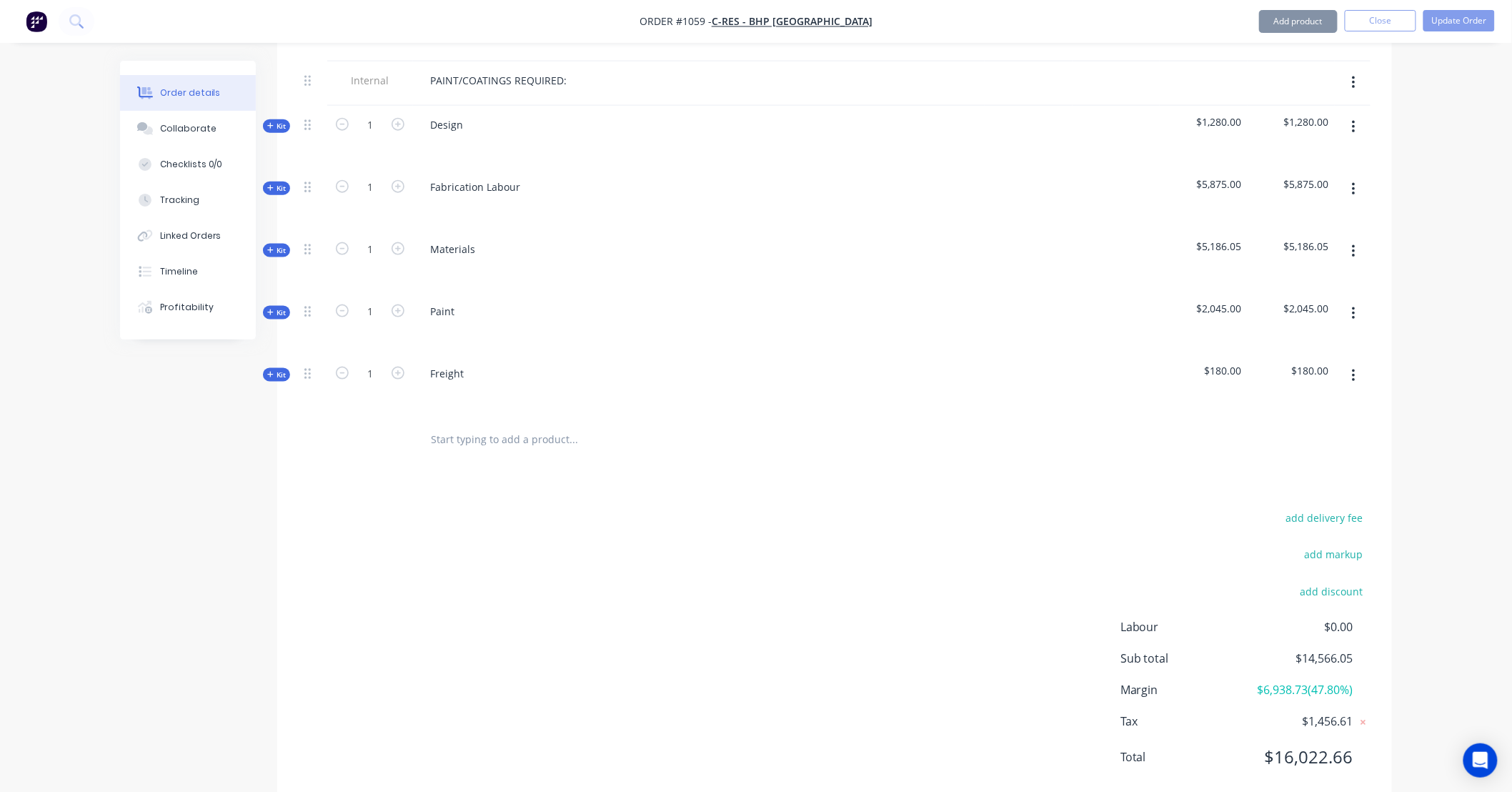
click at [276, 370] on span "Kit" at bounding box center [276, 375] width 19 height 11
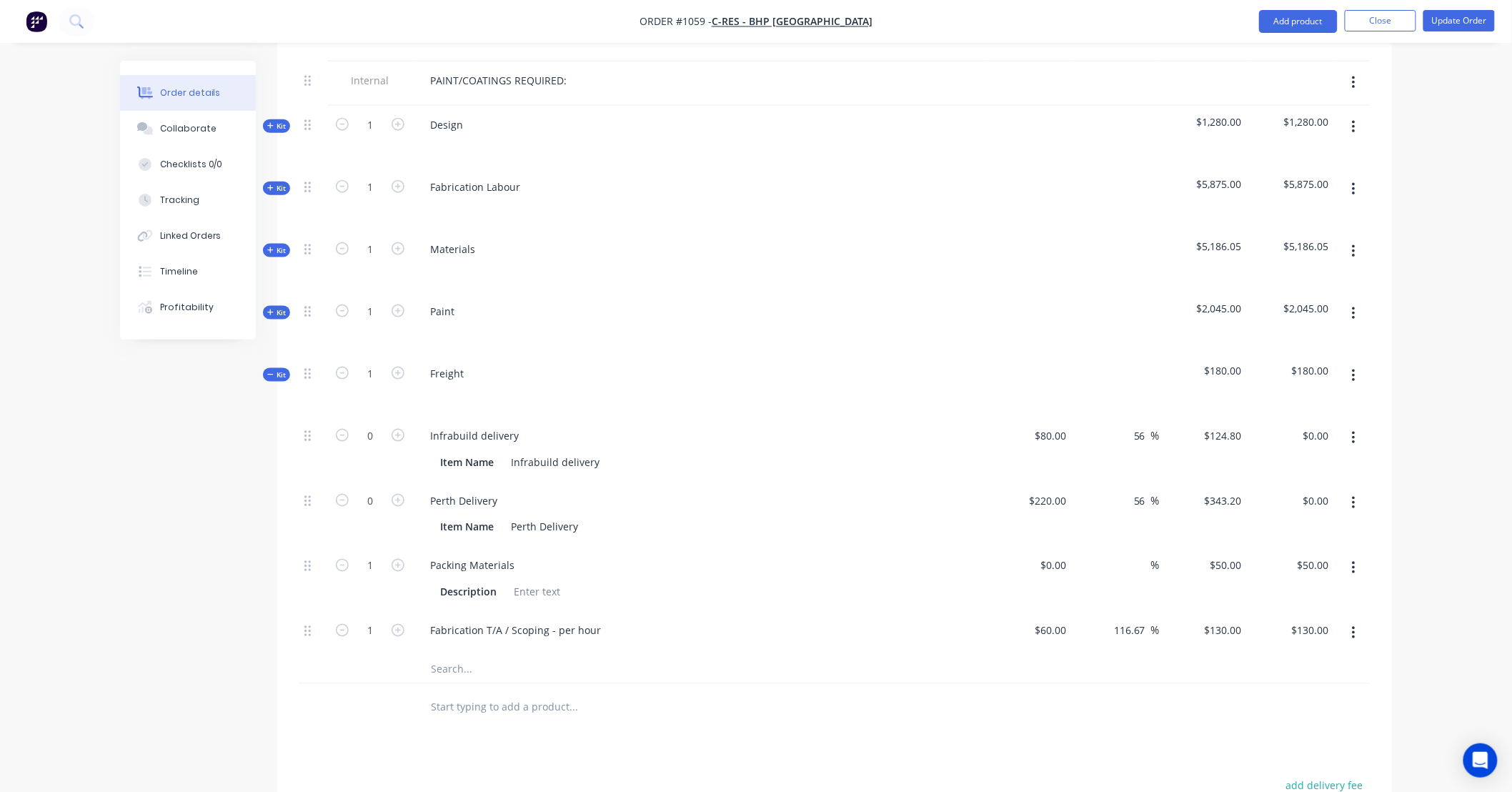
click at [405, 492] on button "button" at bounding box center [398, 499] width 19 height 15
type input "1"
type input "$343.20"
click at [338, 559] on icon "button" at bounding box center [342, 565] width 13 height 13
type input "0"
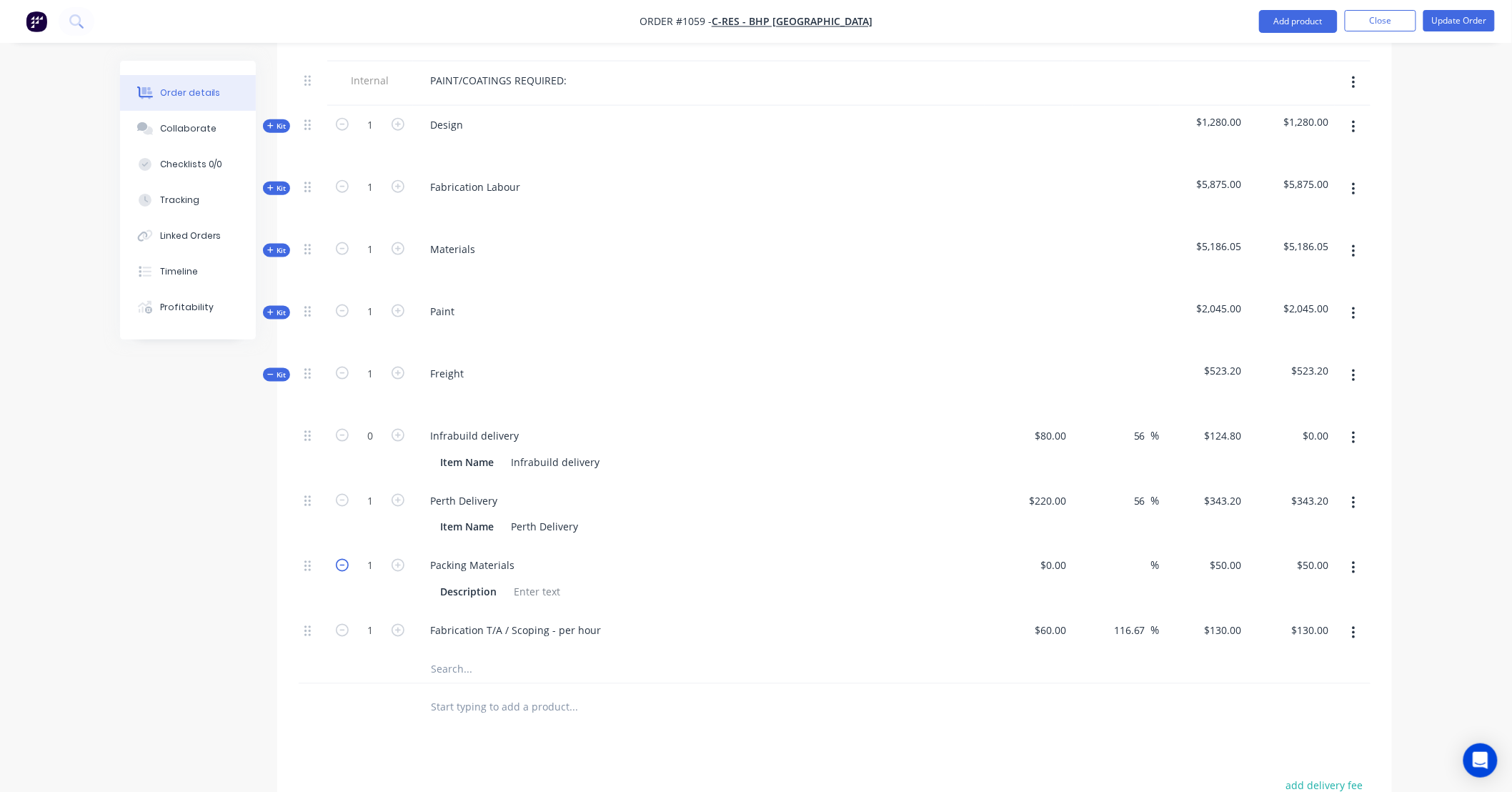
type input "$0.00"
click at [338, 624] on icon "button" at bounding box center [342, 630] width 13 height 13
type input "0"
type input "$0.00"
click at [1070, 490] on input "220" at bounding box center [1051, 500] width 44 height 20
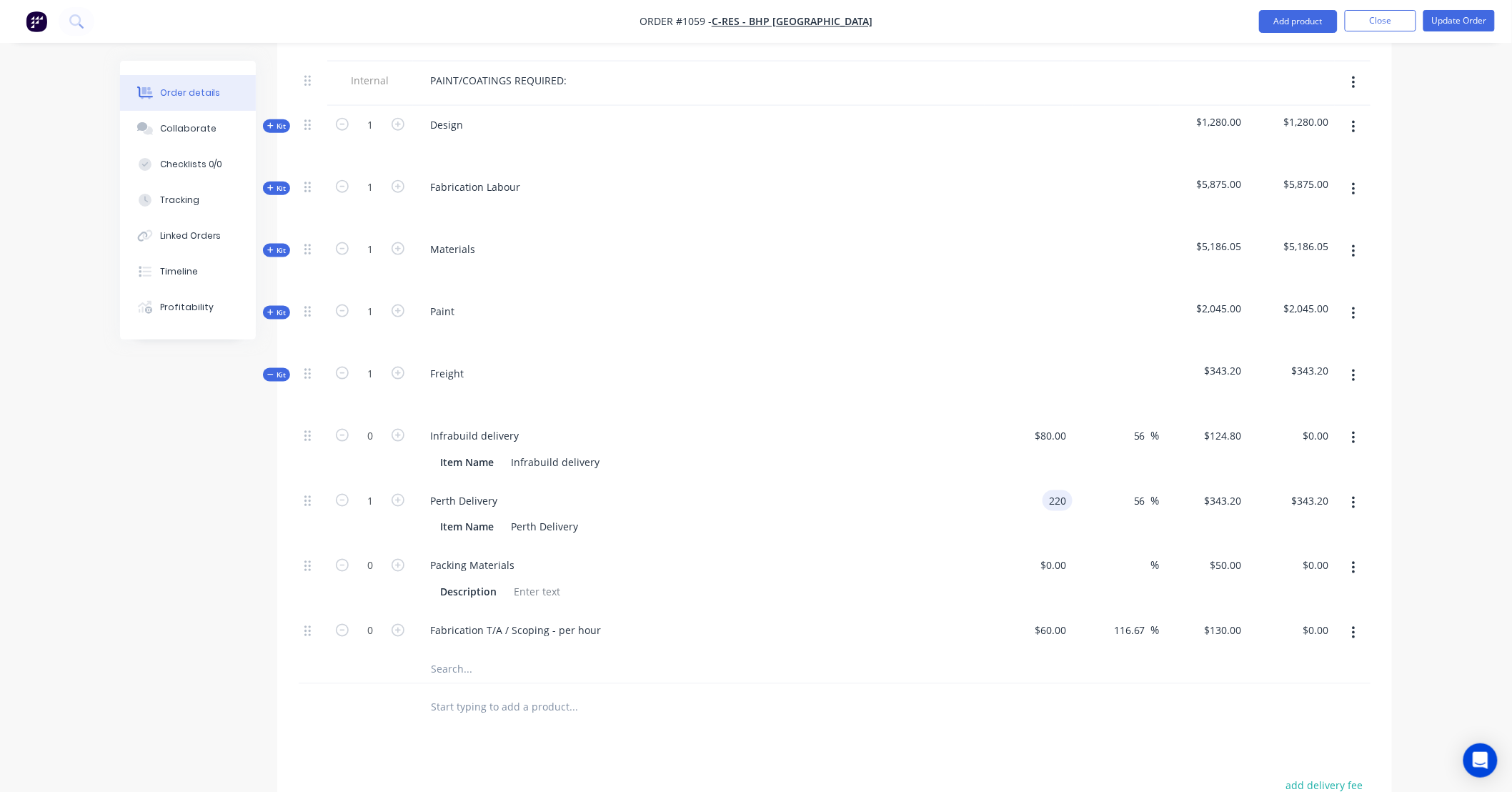
type input "$220.00"
type input "286"
type input "30"
type input "$286.00"
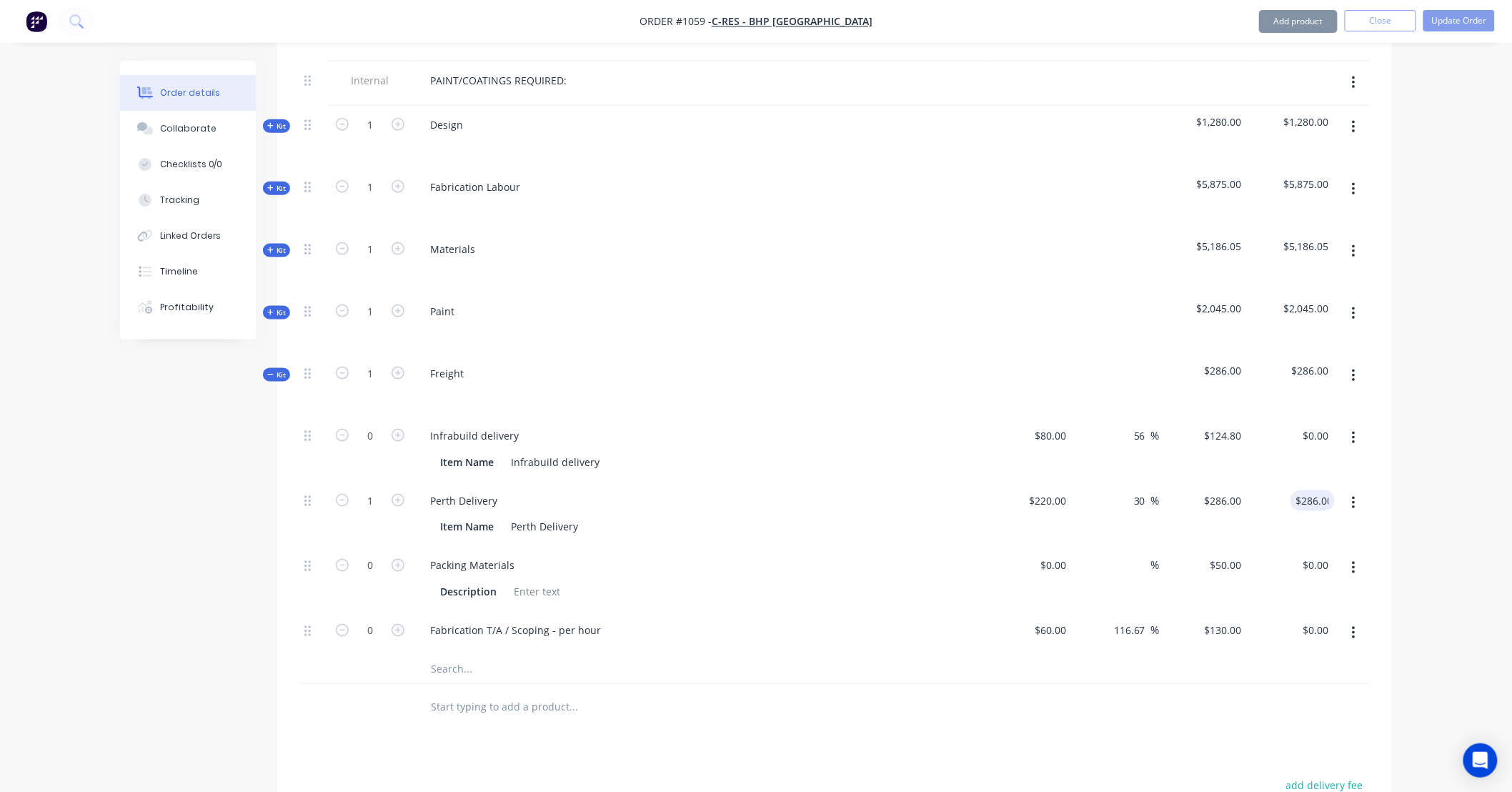
click at [1359, 425] on button "button" at bounding box center [1354, 438] width 34 height 25
click at [1335, 522] on div "Delete" at bounding box center [1303, 533] width 110 height 20
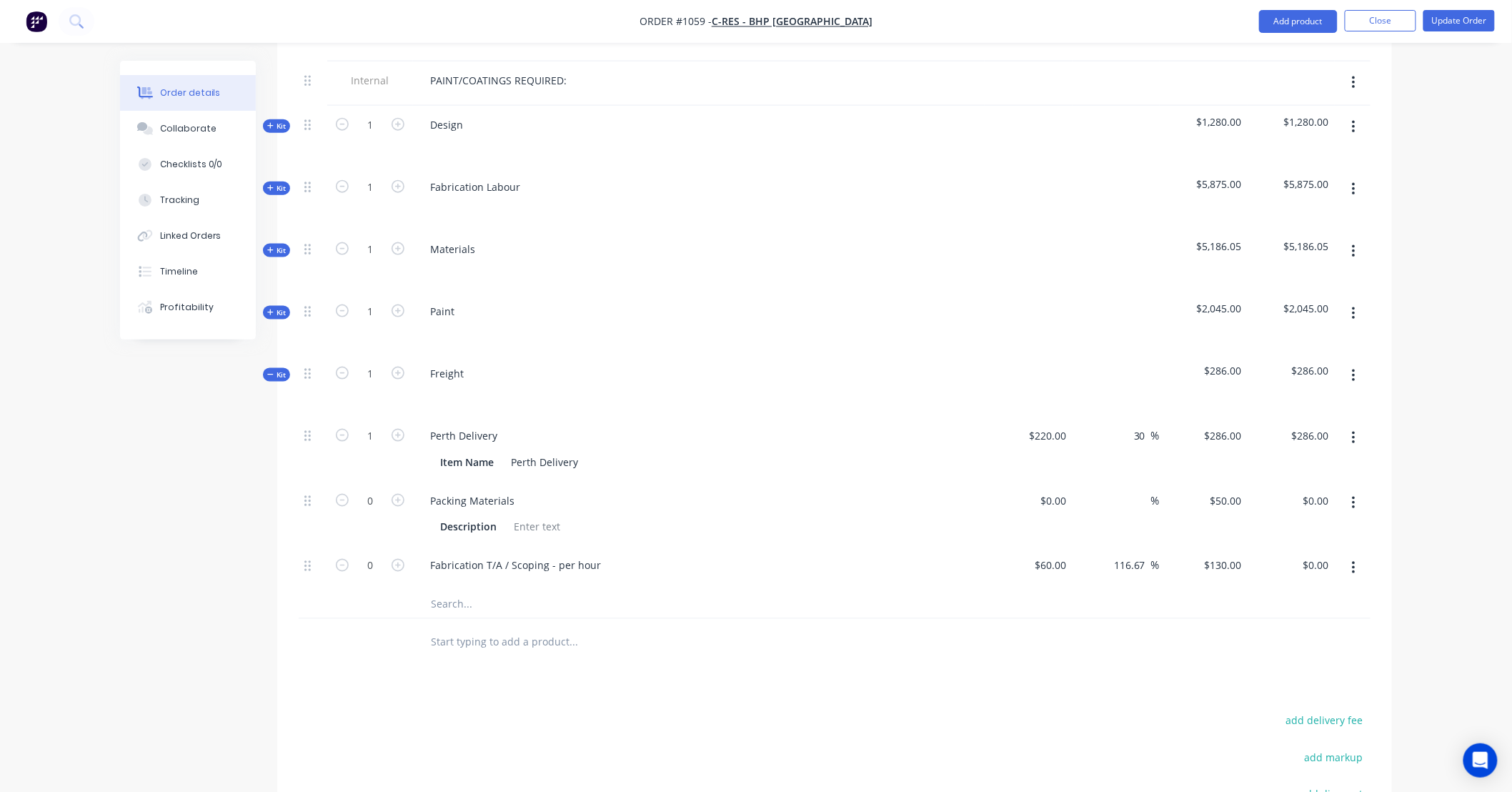
click at [1355, 490] on button "button" at bounding box center [1354, 503] width 34 height 25
click at [1337, 588] on div "Delete" at bounding box center [1303, 598] width 110 height 20
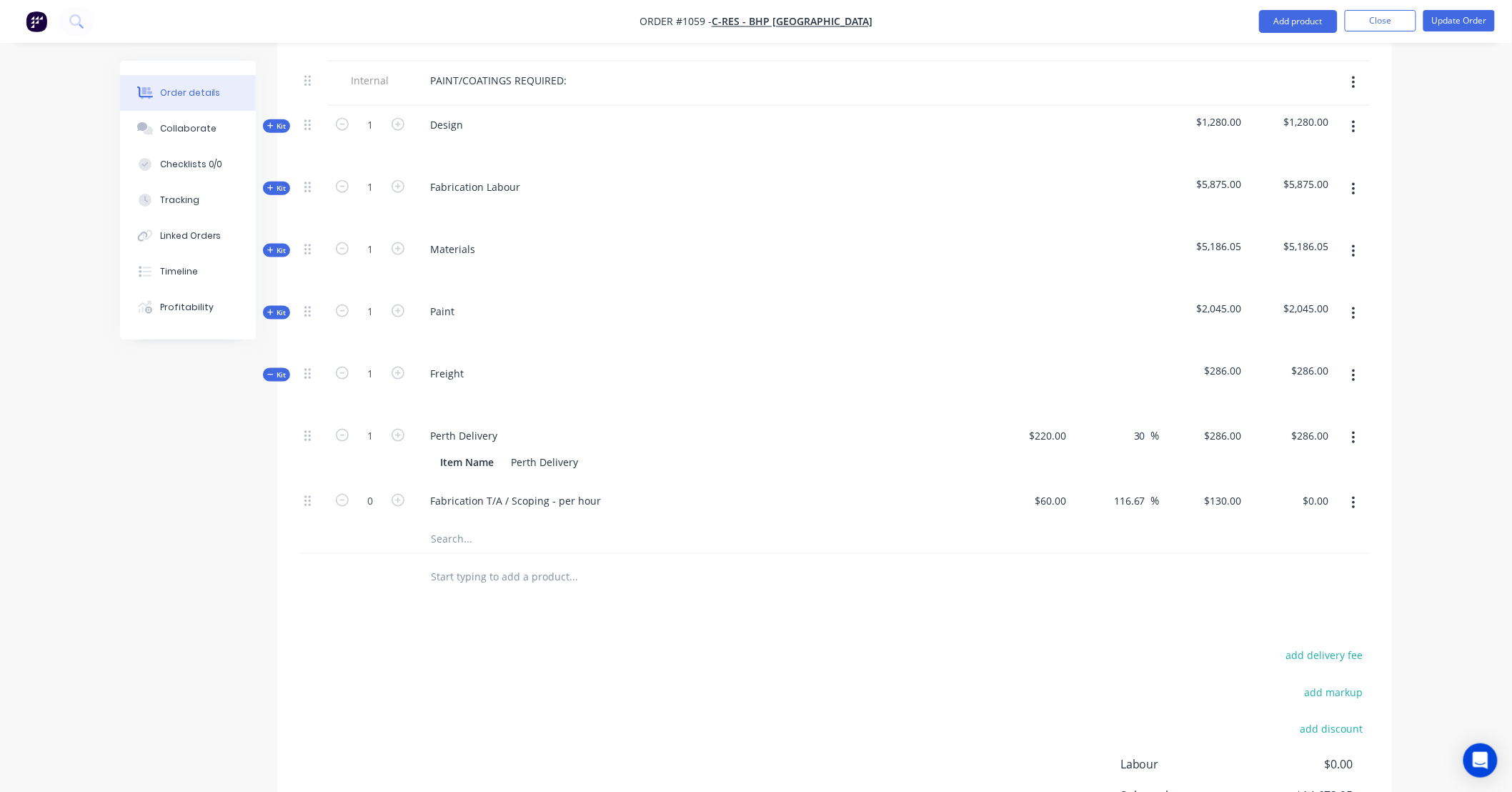
click at [1353, 495] on icon "button" at bounding box center [1353, 503] width 3 height 16
click at [1337, 588] on div "Delete" at bounding box center [1303, 598] width 110 height 20
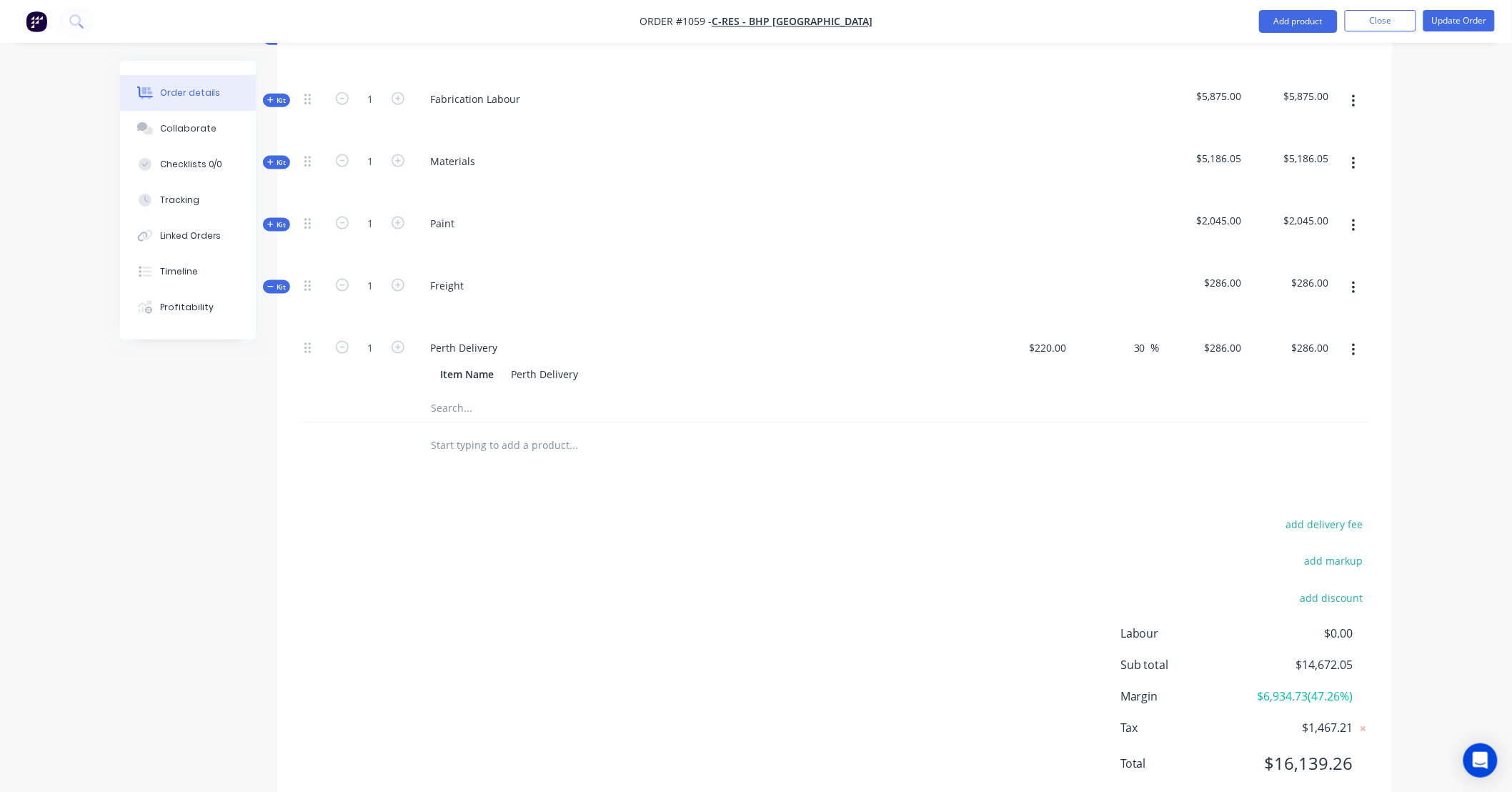
scroll to position [712, 0]
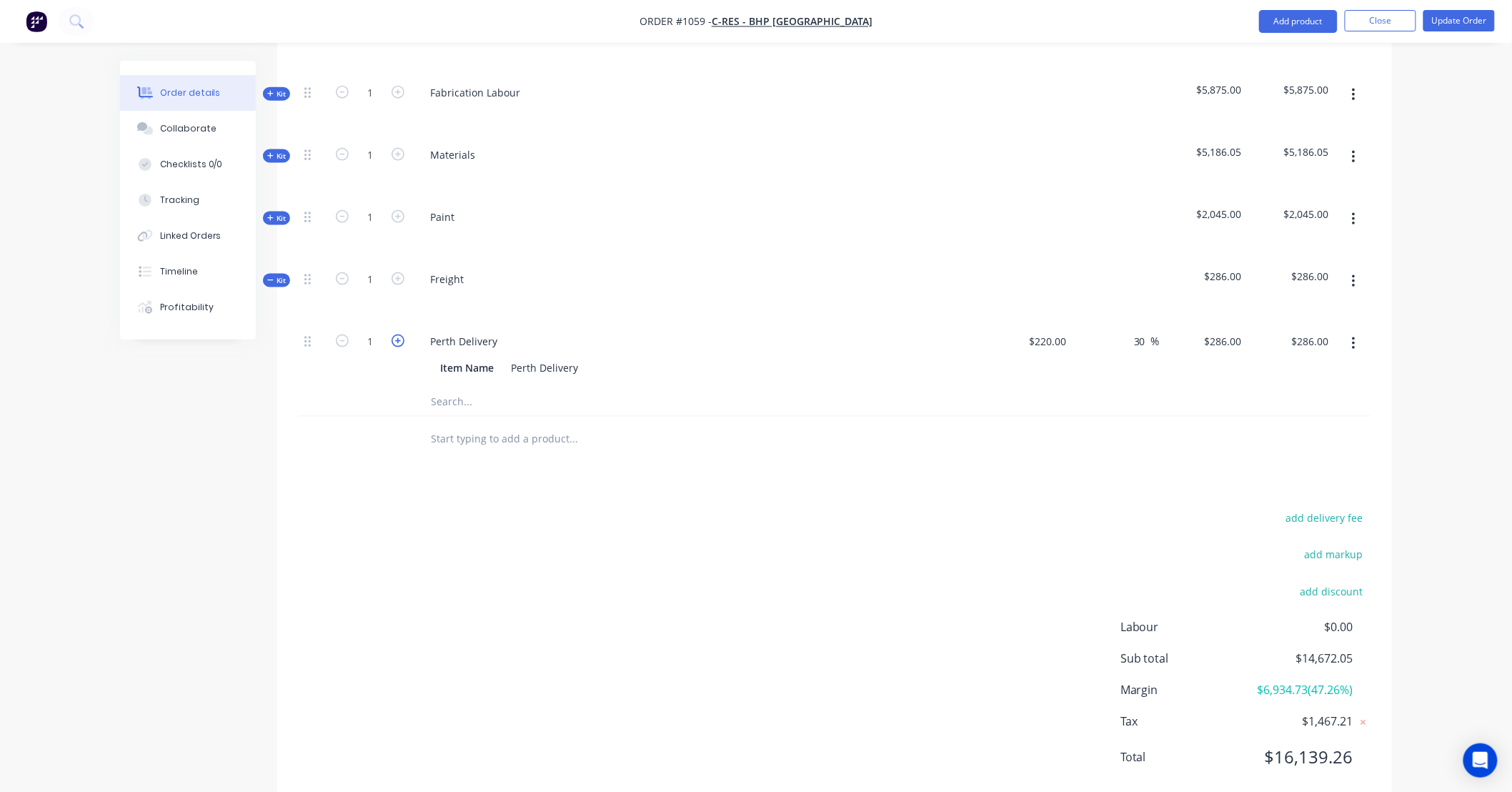
click at [396, 334] on icon "button" at bounding box center [398, 340] width 13 height 13
type input "2"
type input "$572.00"
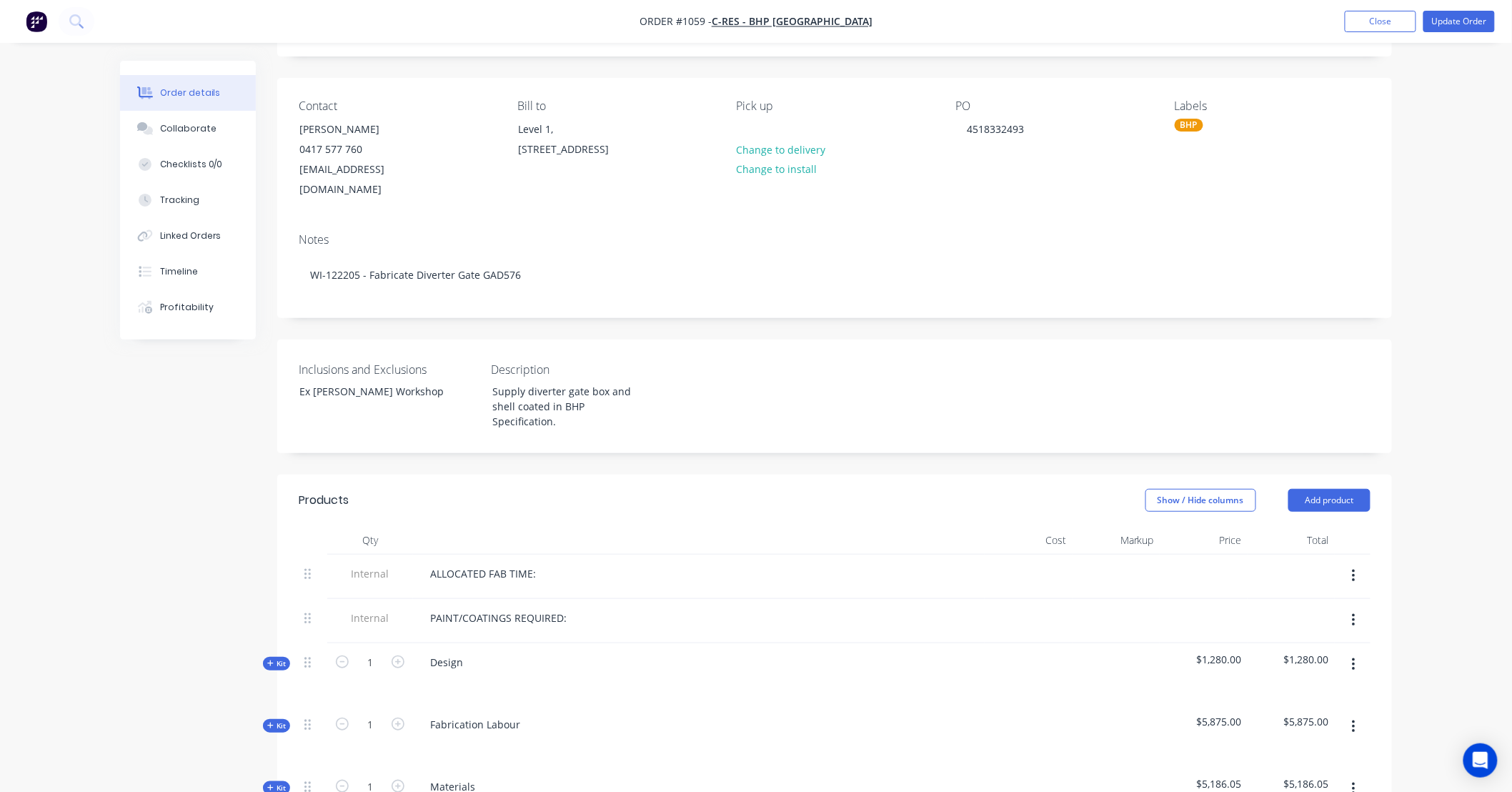
scroll to position [0, 0]
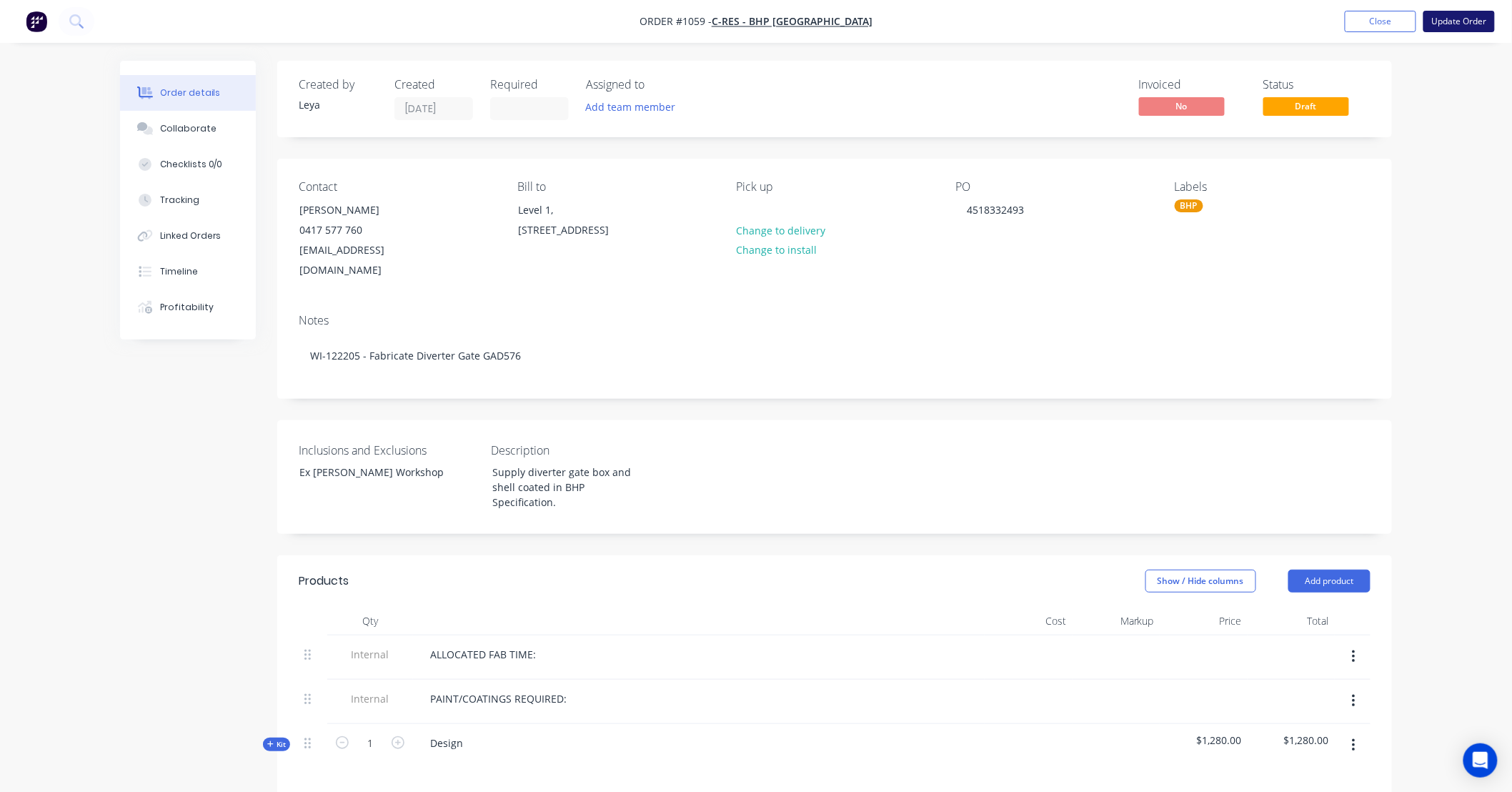
click at [1434, 22] on button "Update Order" at bounding box center [1459, 21] width 71 height 21
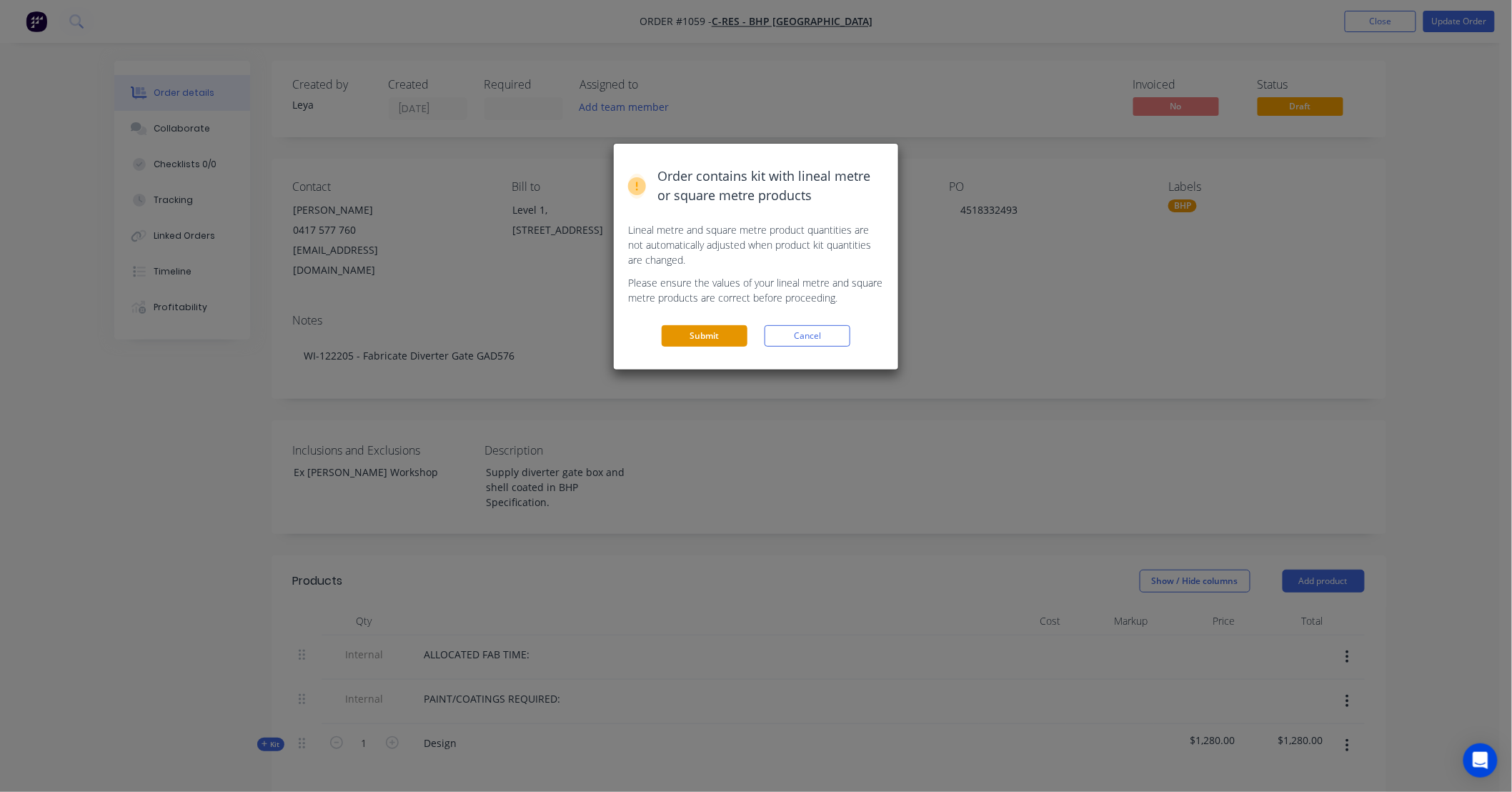
click at [734, 346] on button "Submit" at bounding box center [704, 335] width 86 height 21
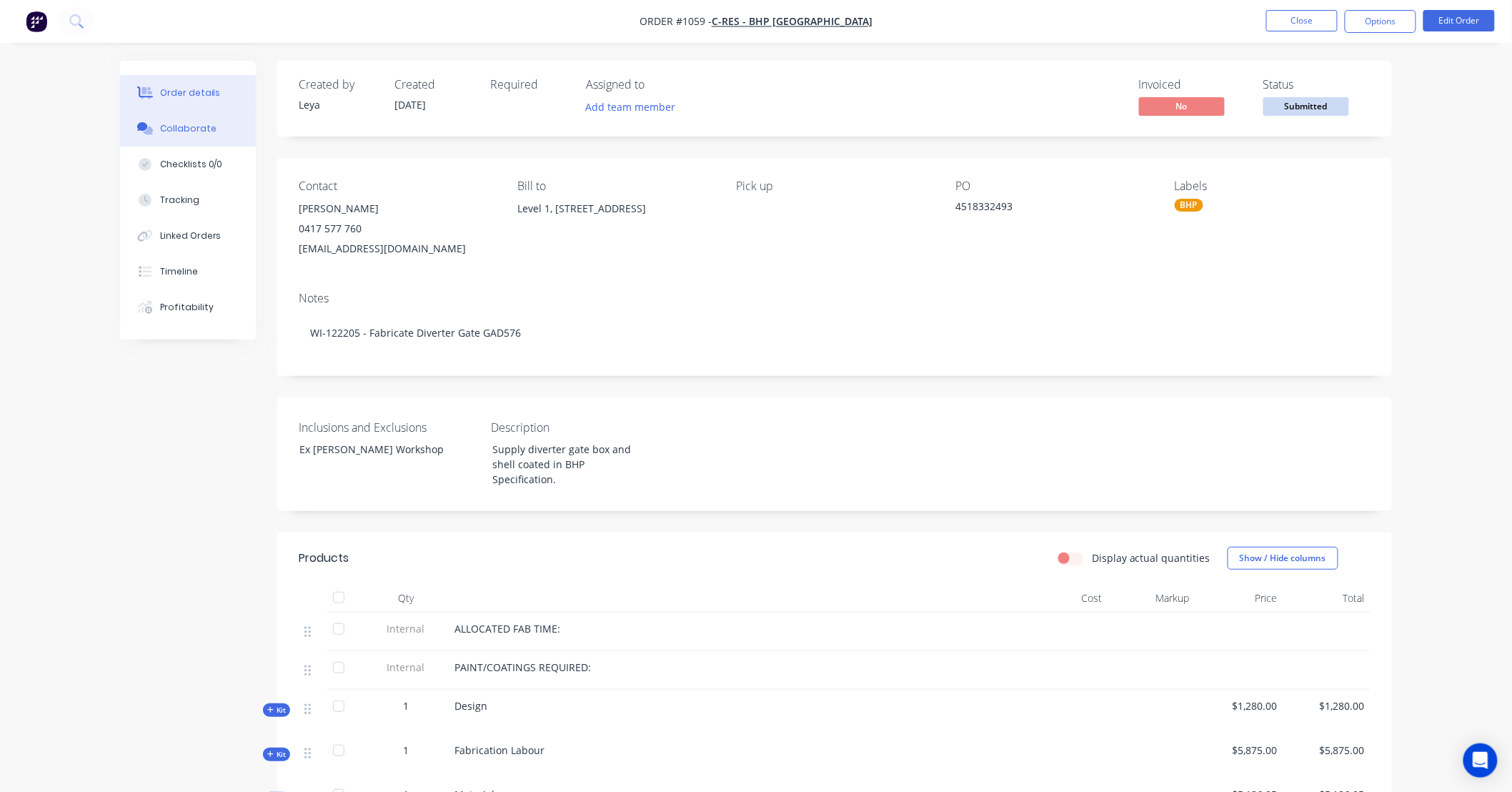
click at [193, 127] on div "Collaborate" at bounding box center [188, 128] width 57 height 13
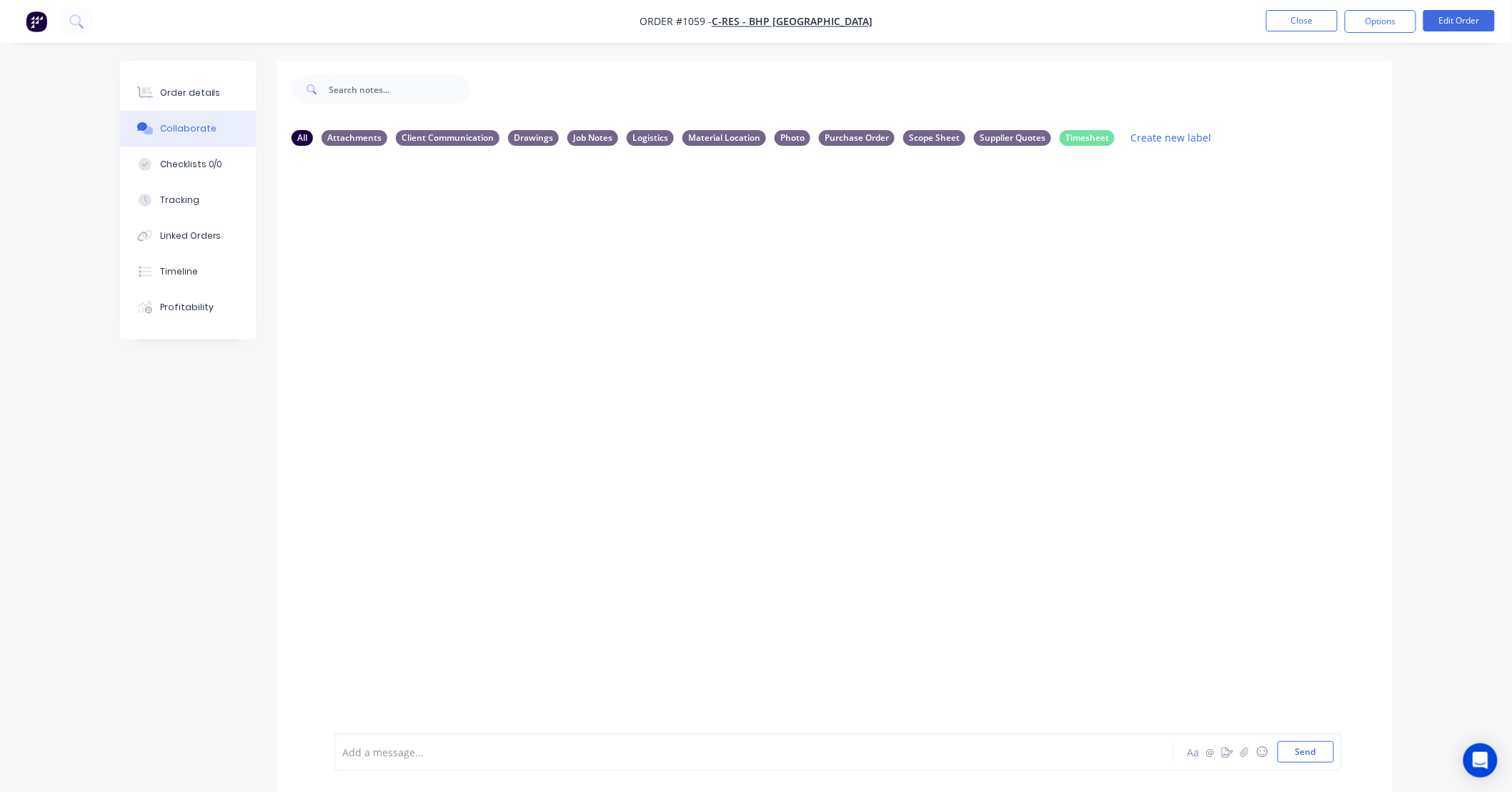
click at [652, 745] on div at bounding box center [714, 752] width 743 height 15
click at [562, 211] on button "button" at bounding box center [565, 215] width 6 height 20
click at [576, 217] on button "Labels" at bounding box center [617, 217] width 90 height 24
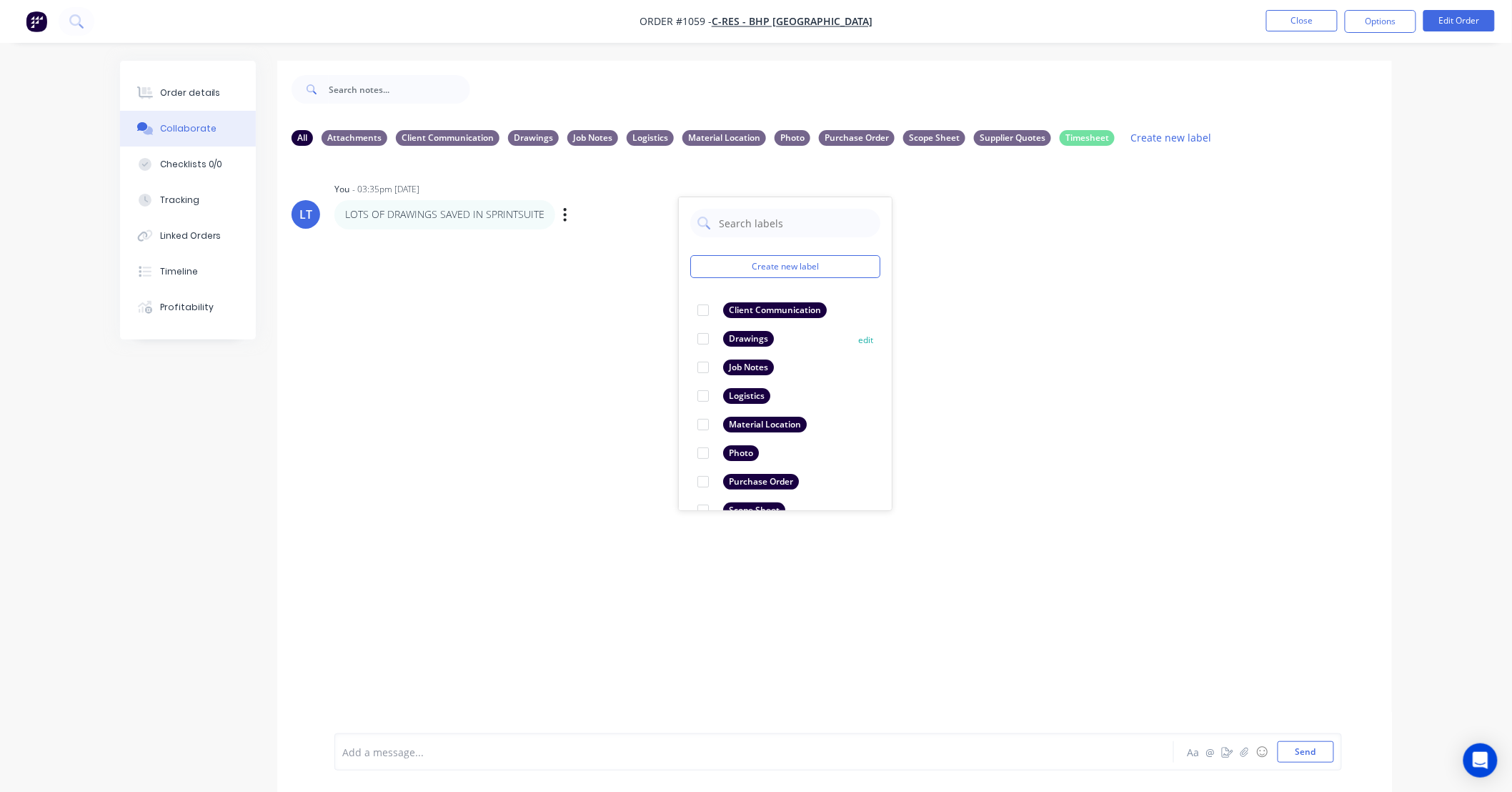
click at [705, 342] on div at bounding box center [703, 339] width 29 height 29
click at [1081, 395] on div "LT You - 03:35pm 08/09/25 Create new label Drawings edit Client Communication e…" at bounding box center [834, 444] width 1114 height 576
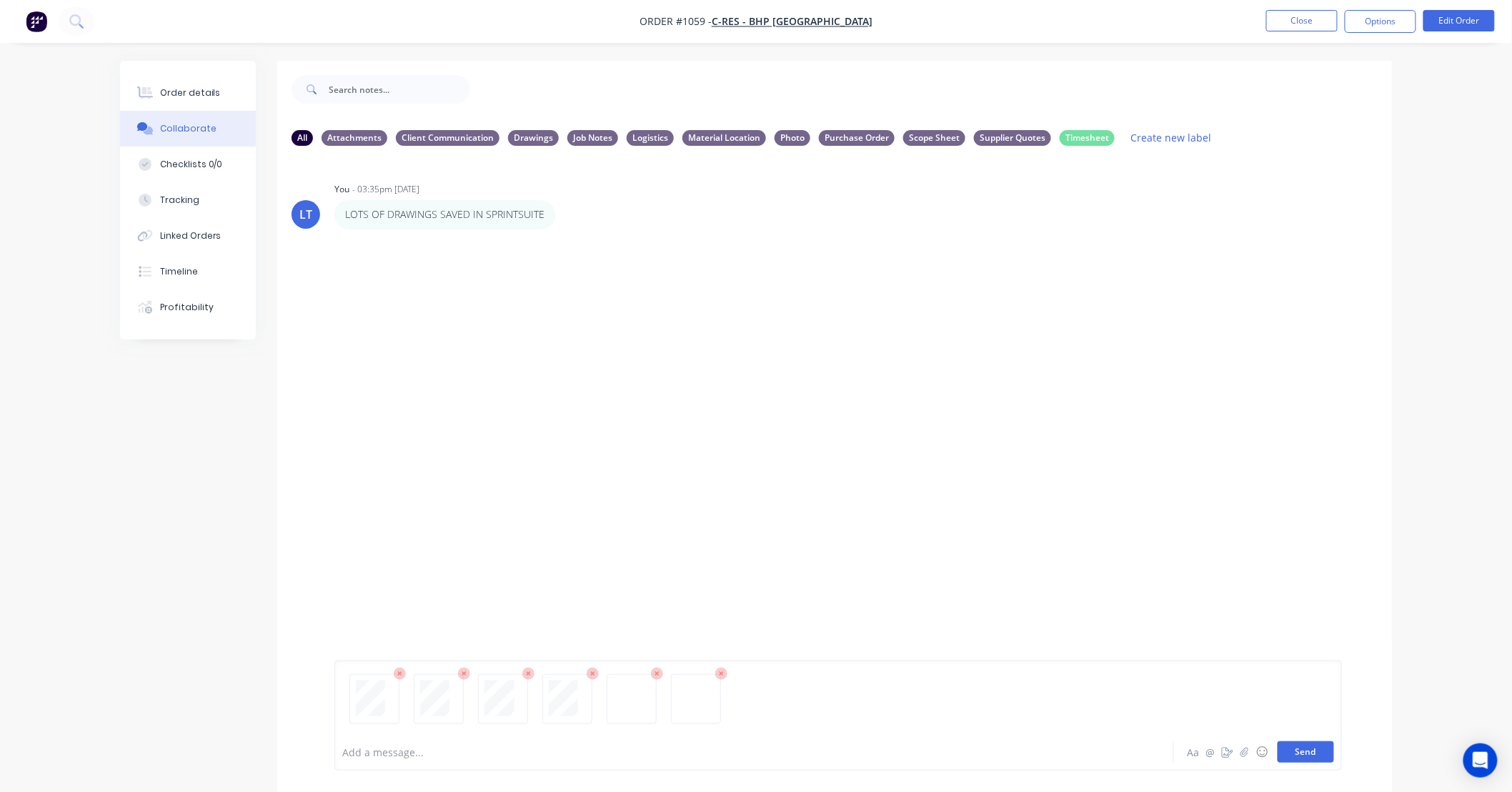
click at [1320, 750] on button "Send" at bounding box center [1306, 751] width 57 height 21
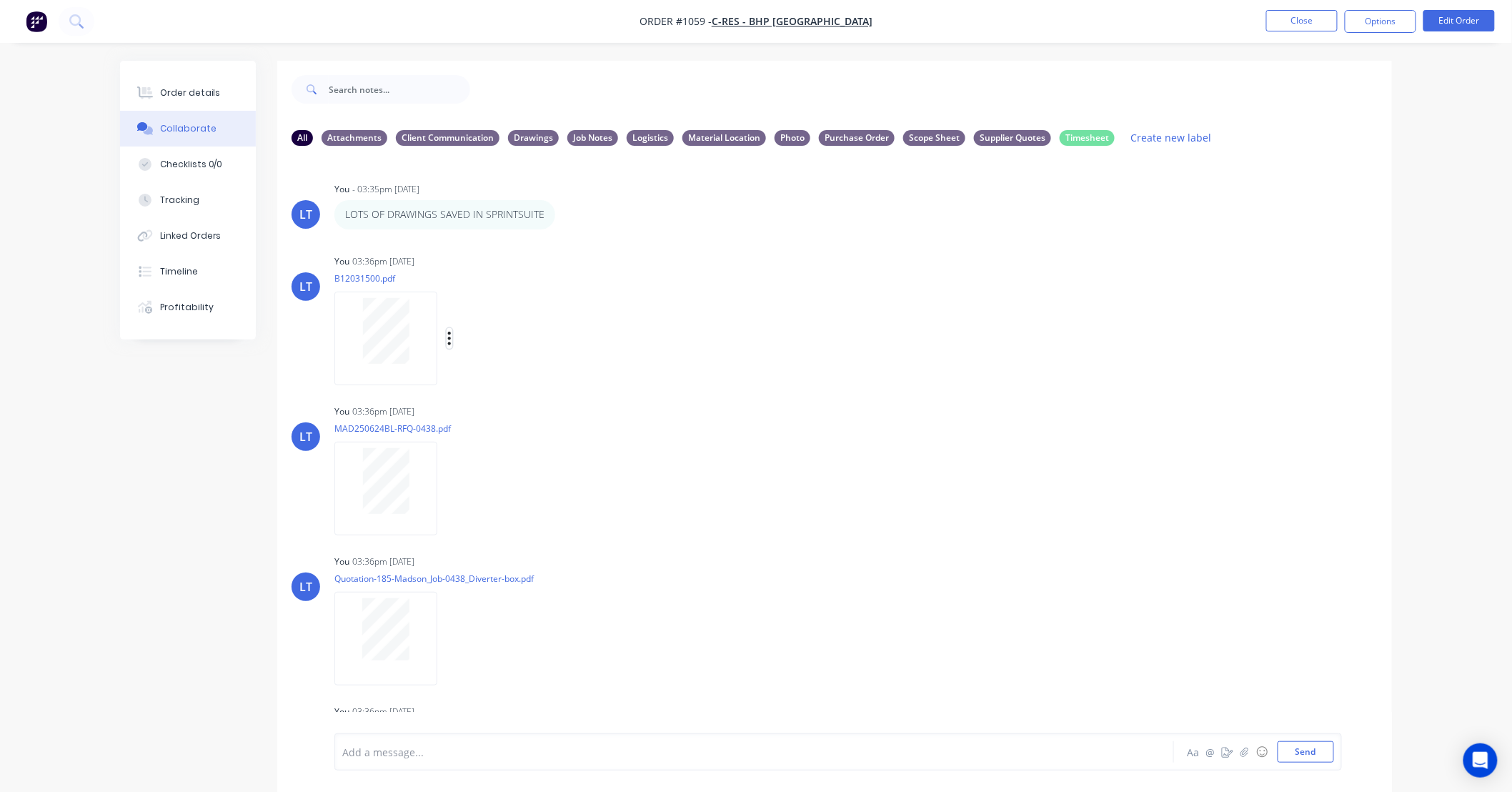
click at [452, 333] on button "button" at bounding box center [449, 338] width 6 height 20
click at [479, 341] on button "Labels" at bounding box center [544, 344] width 161 height 32
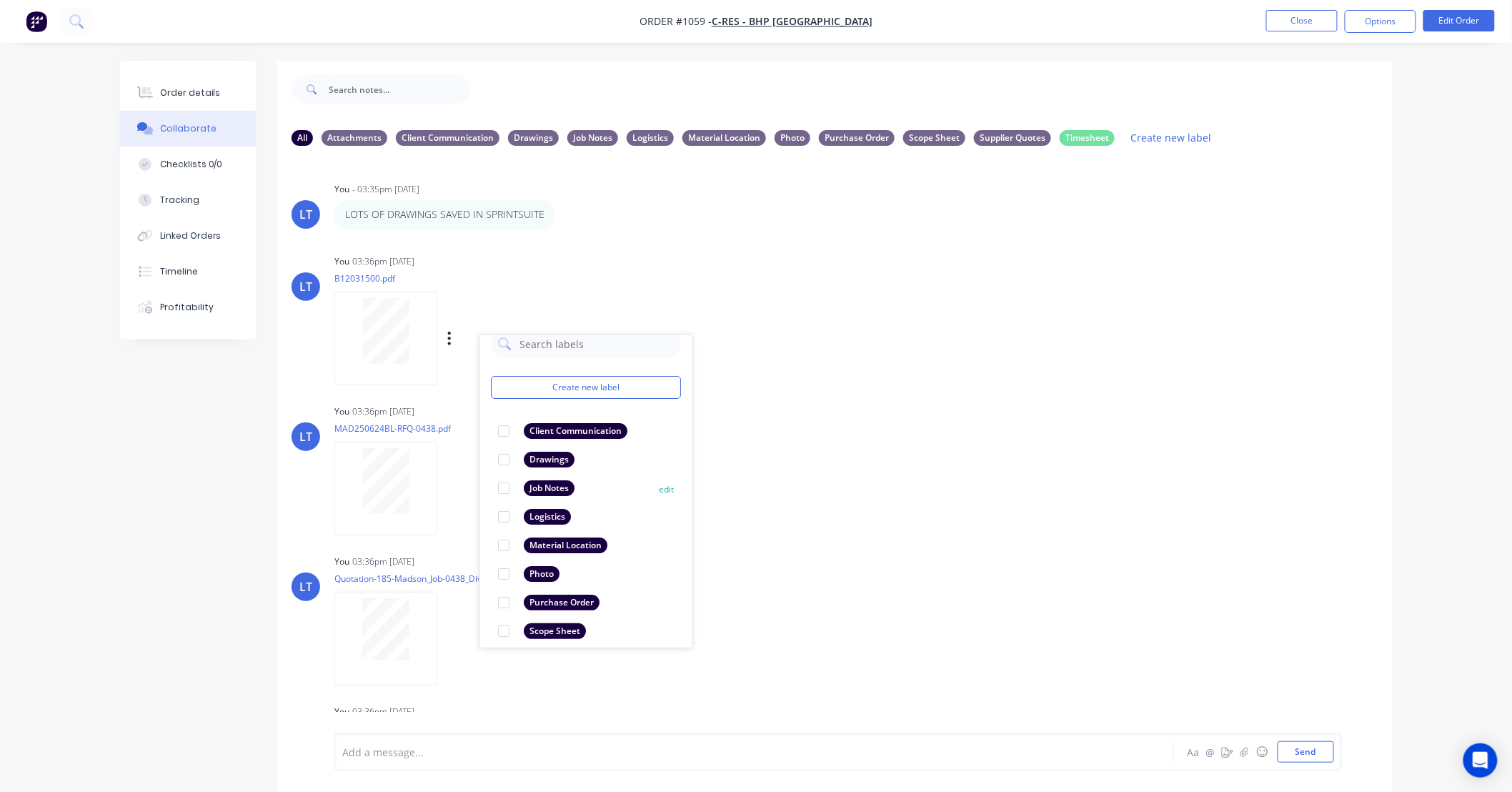
scroll to position [83, 0]
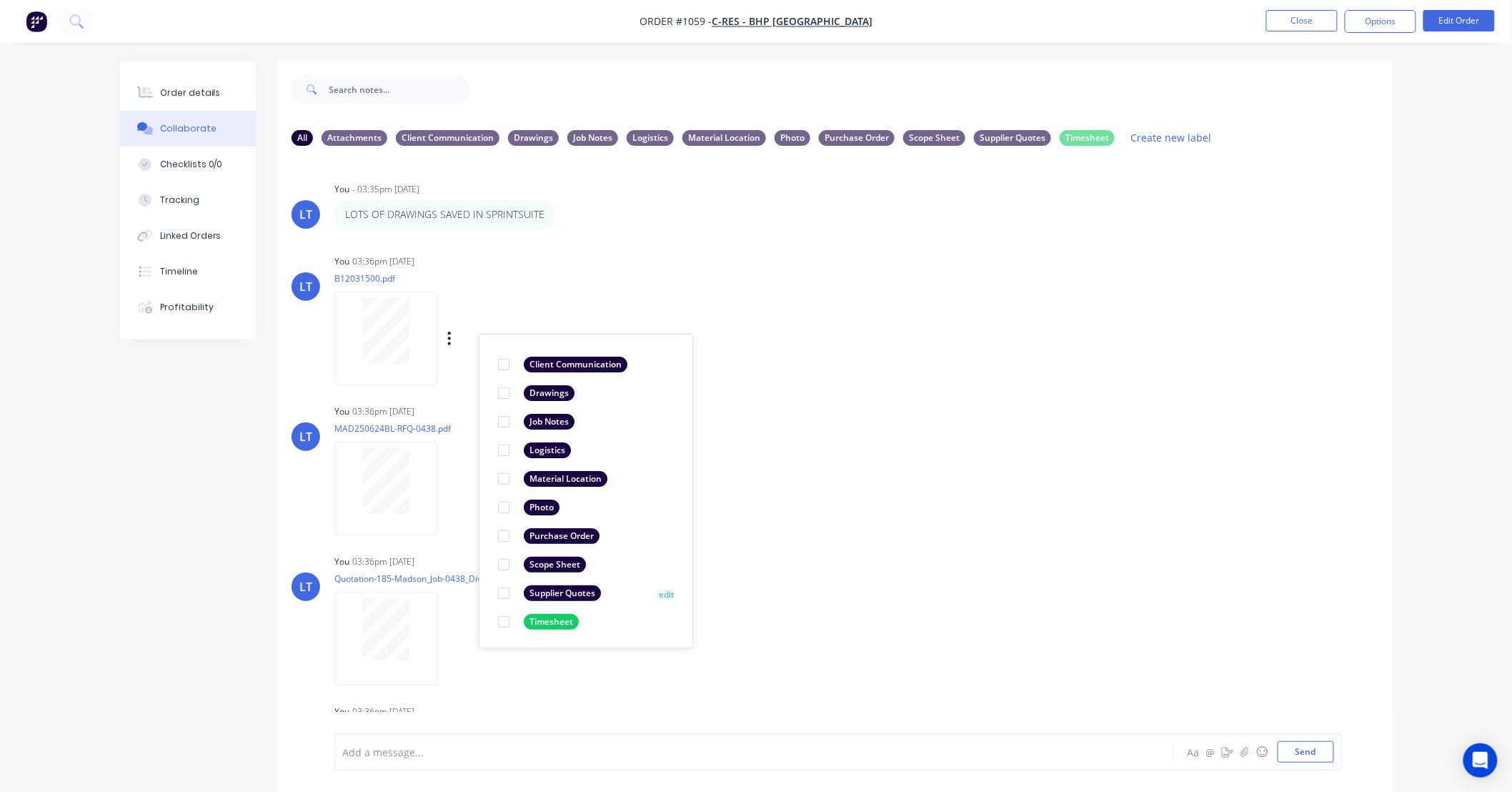
click at [502, 592] on div at bounding box center [504, 594] width 29 height 29
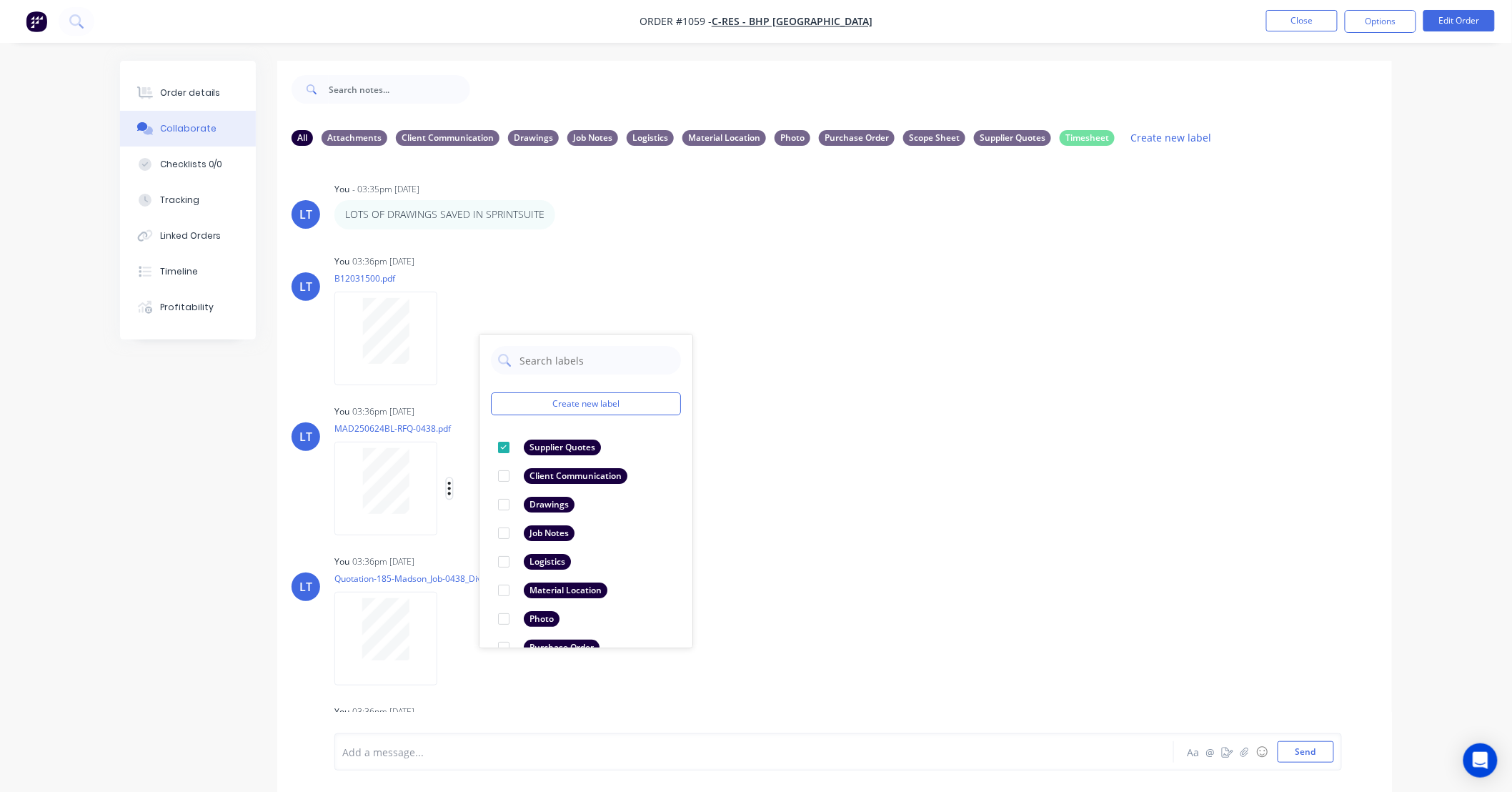
click at [450, 489] on icon "button" at bounding box center [449, 488] width 4 height 16
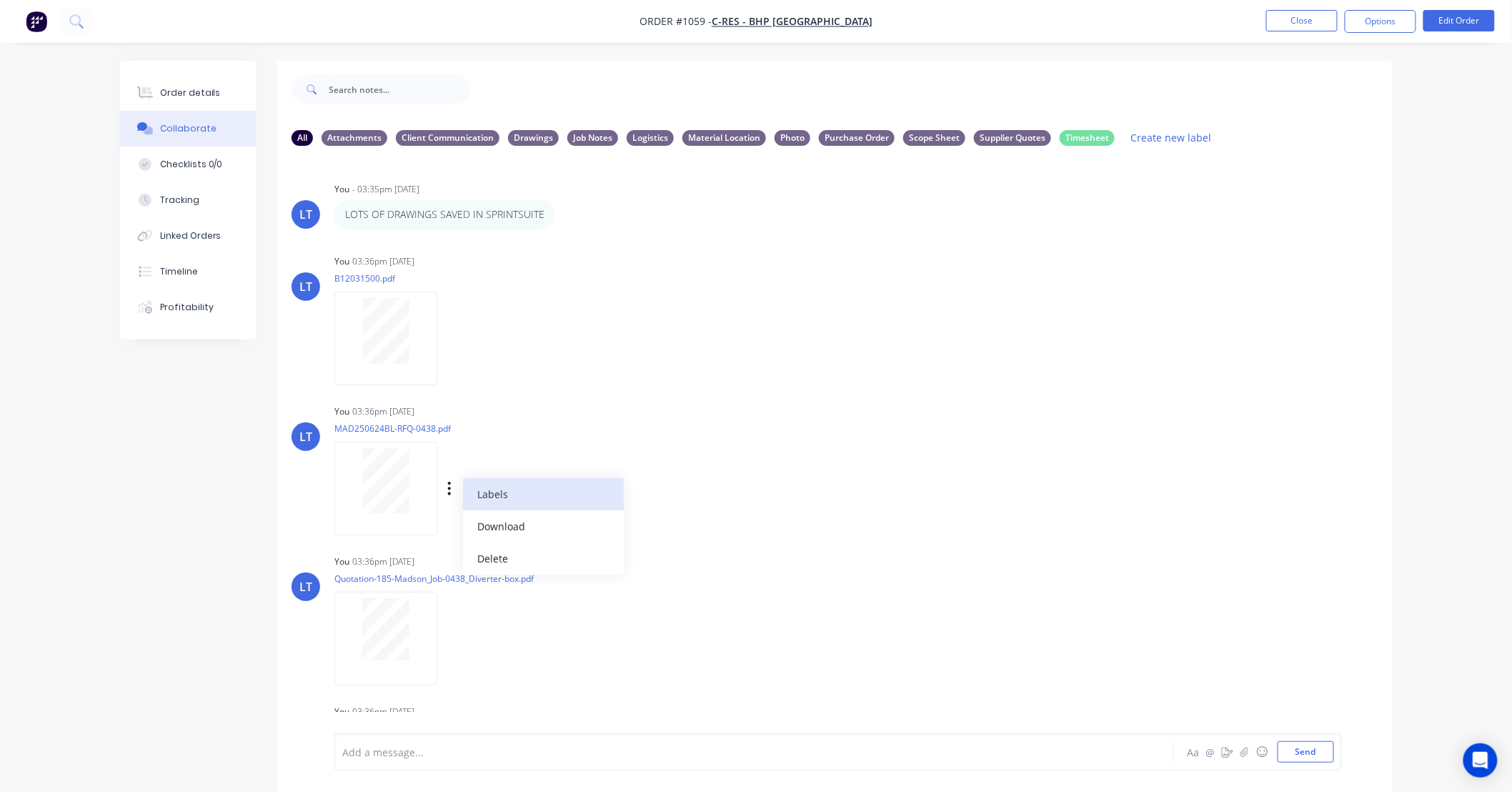
click at [475, 492] on button "Labels" at bounding box center [544, 494] width 161 height 32
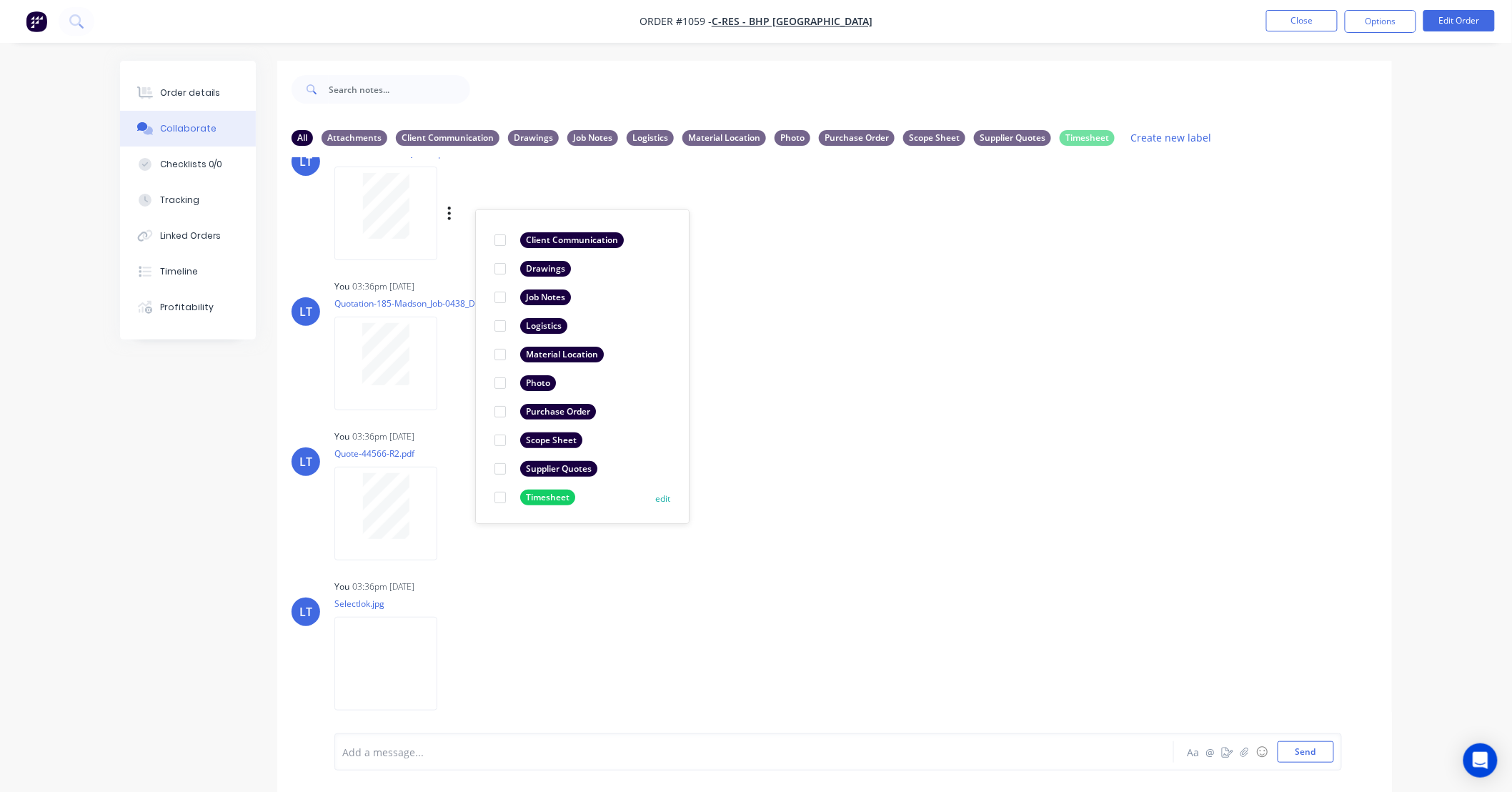
scroll to position [291, 0]
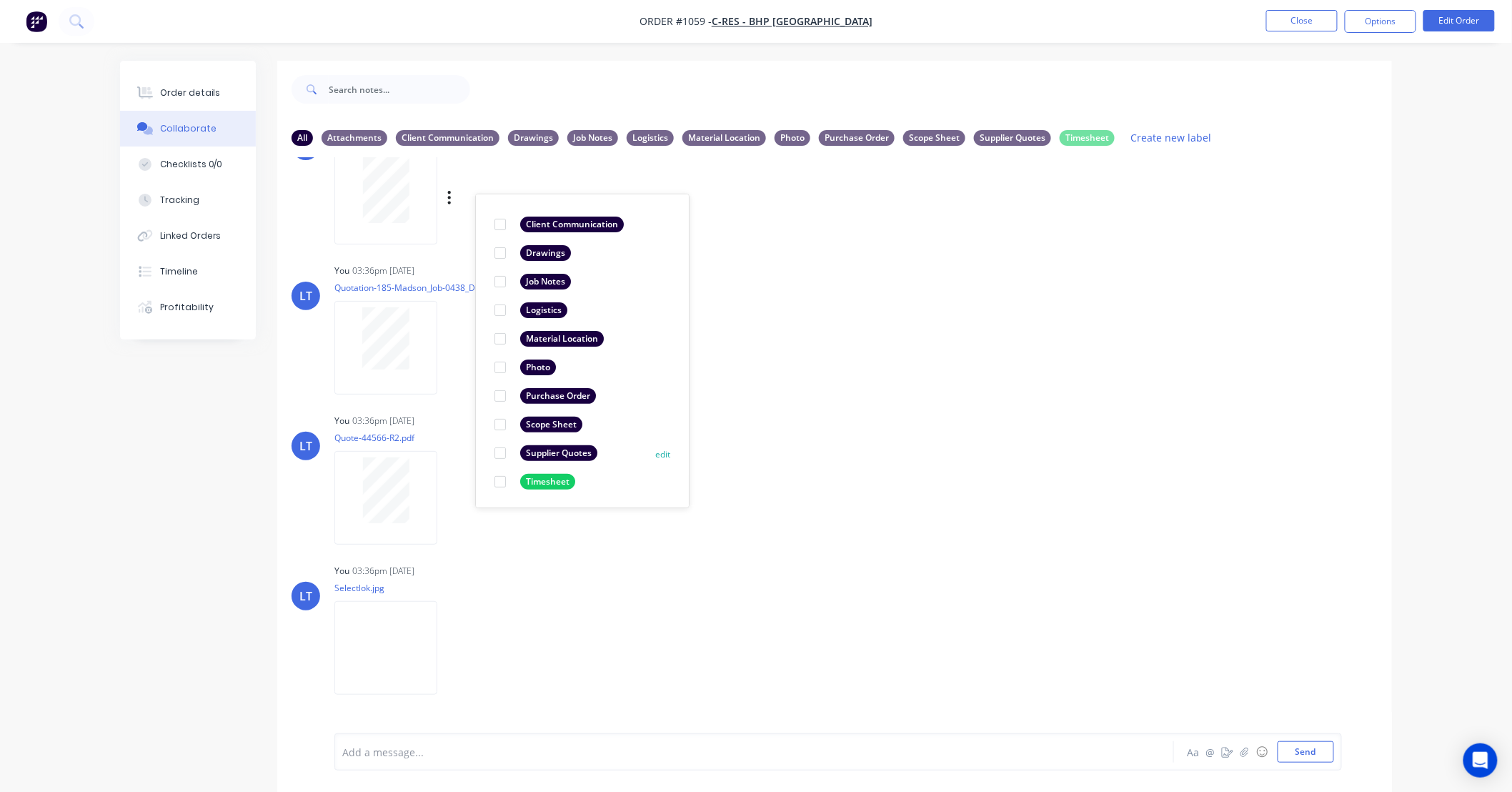
click at [503, 451] on div at bounding box center [500, 453] width 29 height 29
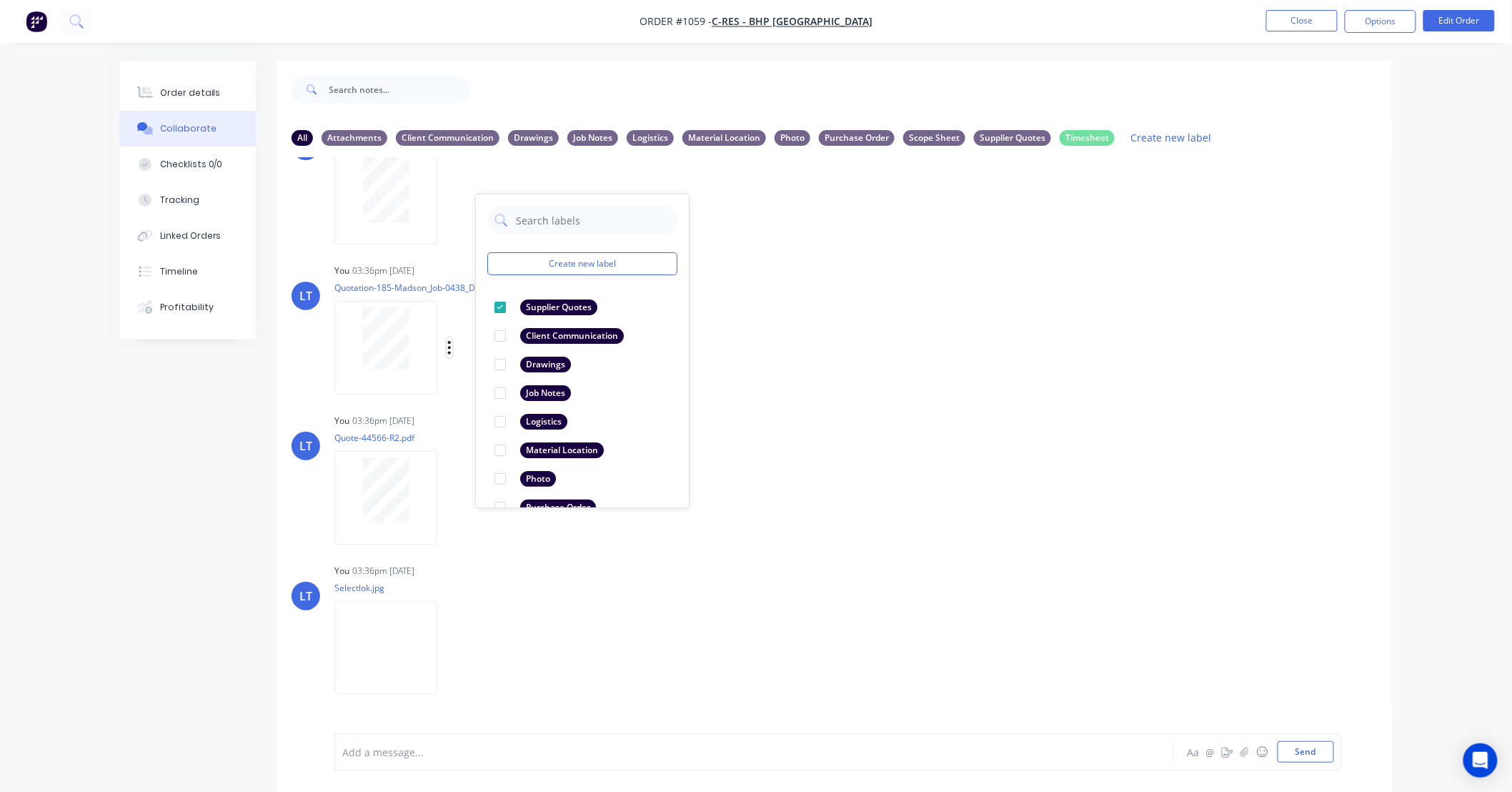
click at [450, 344] on icon "button" at bounding box center [449, 347] width 4 height 16
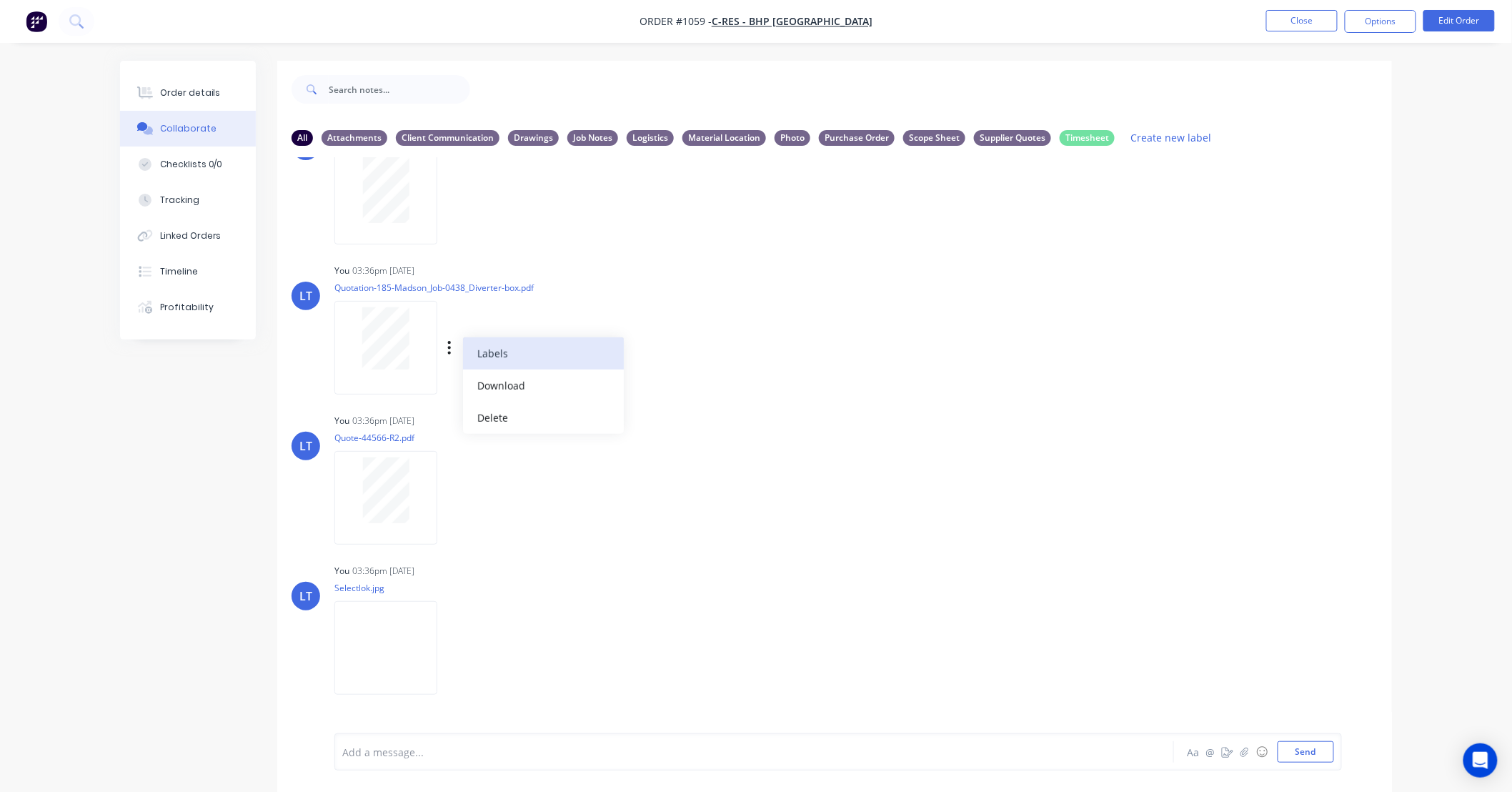
click at [483, 348] on button "Labels" at bounding box center [544, 354] width 161 height 32
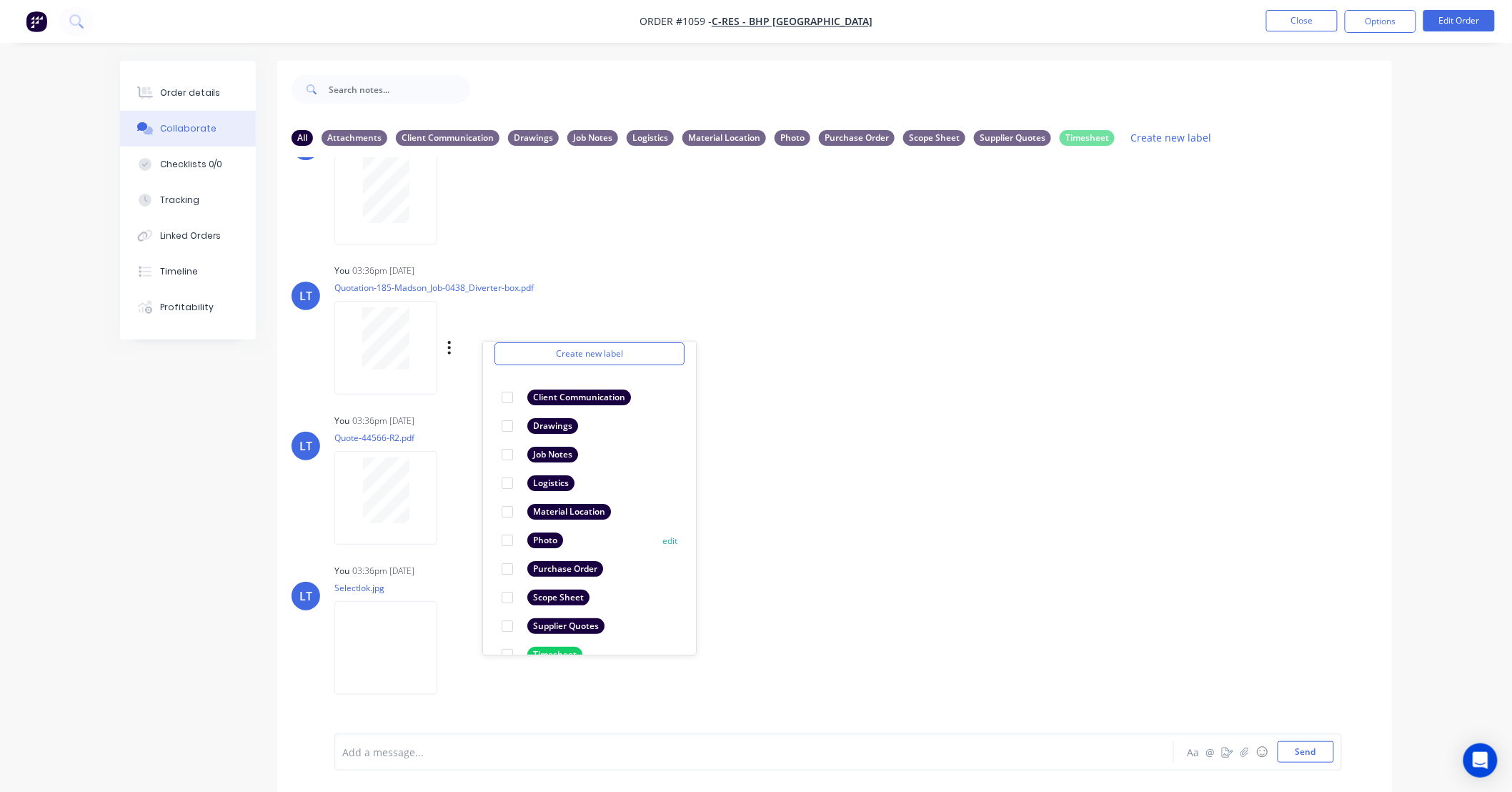
scroll to position [83, 0]
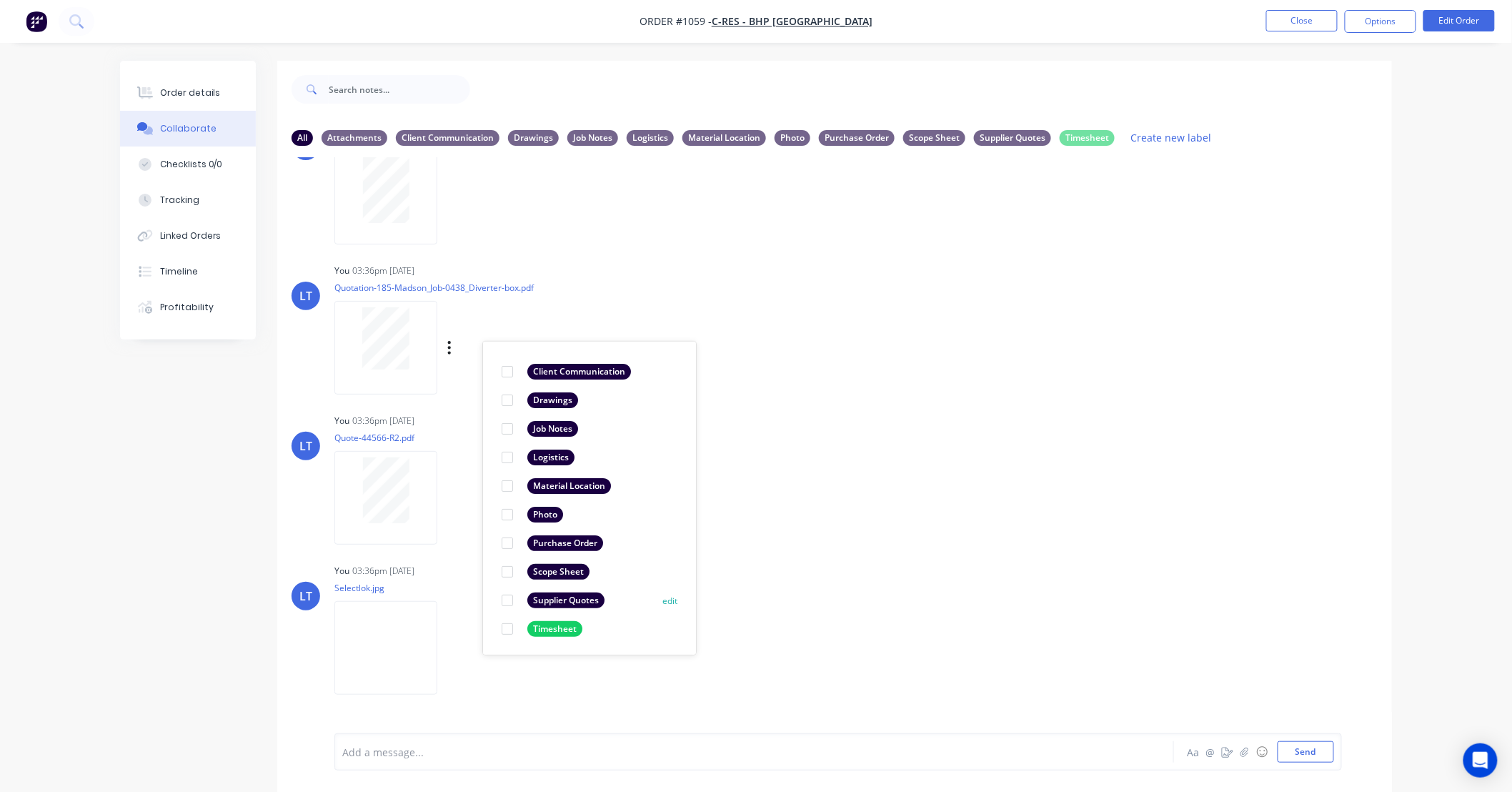
click at [509, 601] on div at bounding box center [507, 600] width 29 height 29
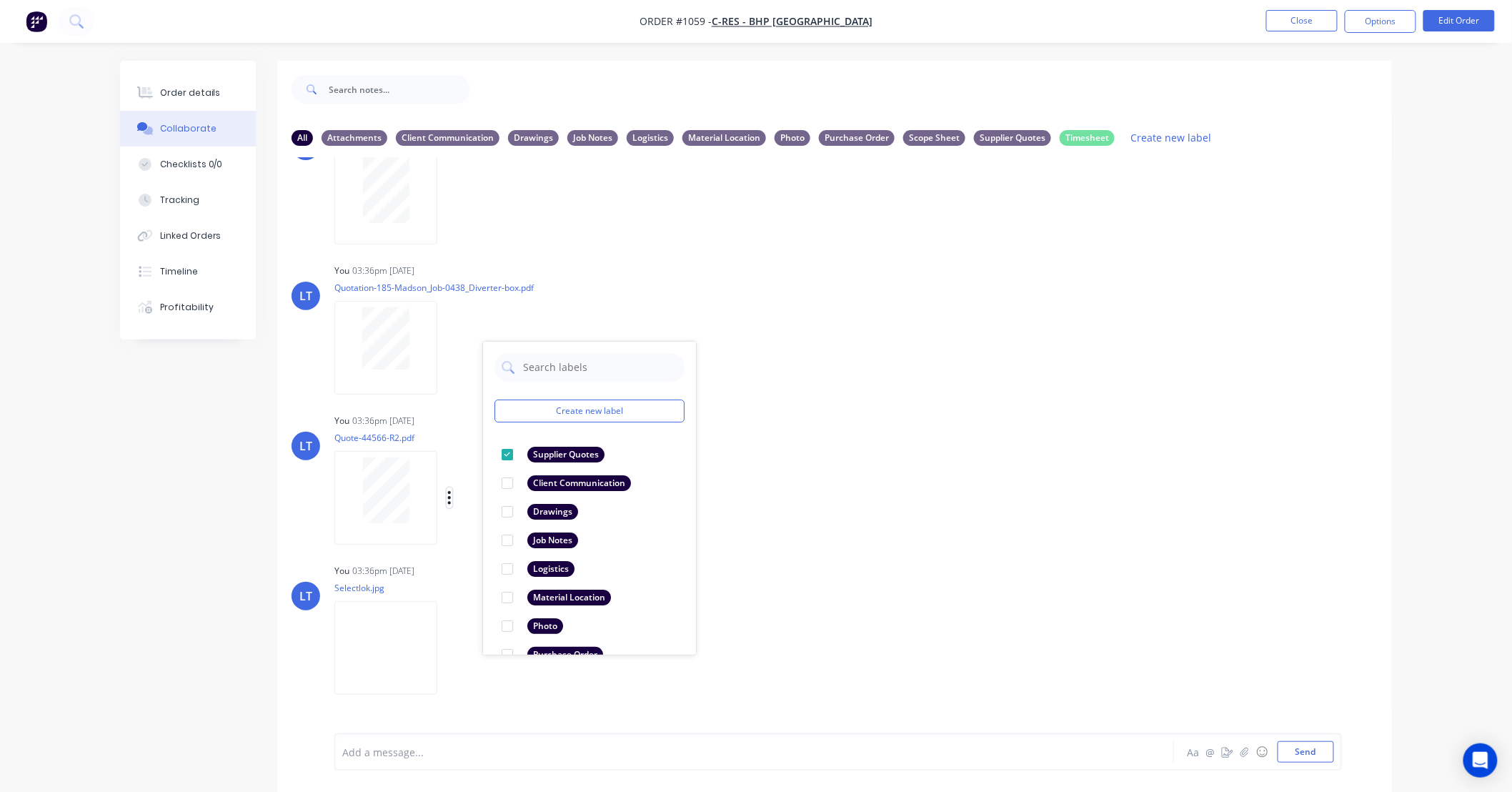
click at [451, 497] on icon "button" at bounding box center [449, 497] width 4 height 16
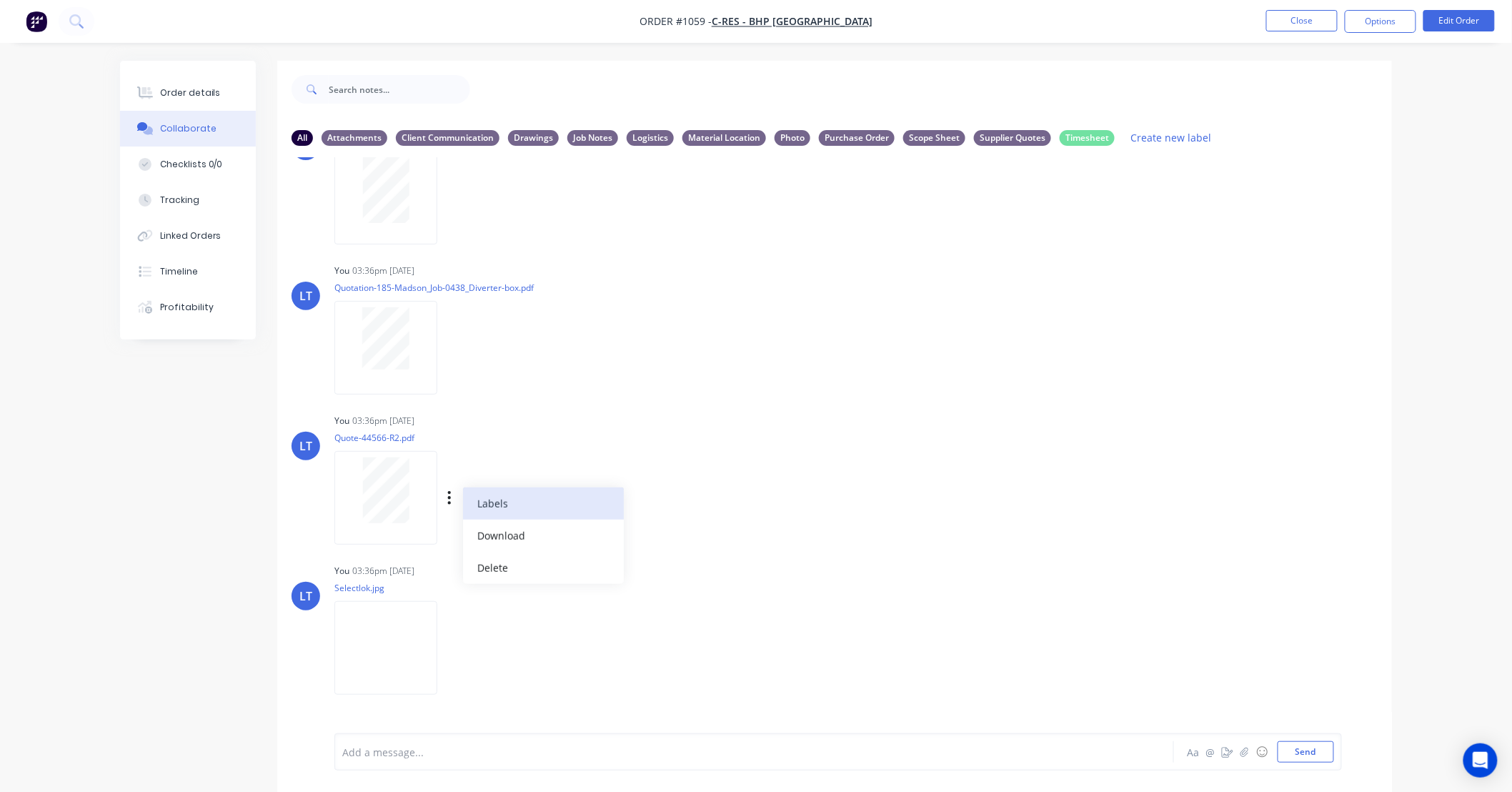
click at [466, 497] on button "Labels" at bounding box center [544, 504] width 161 height 32
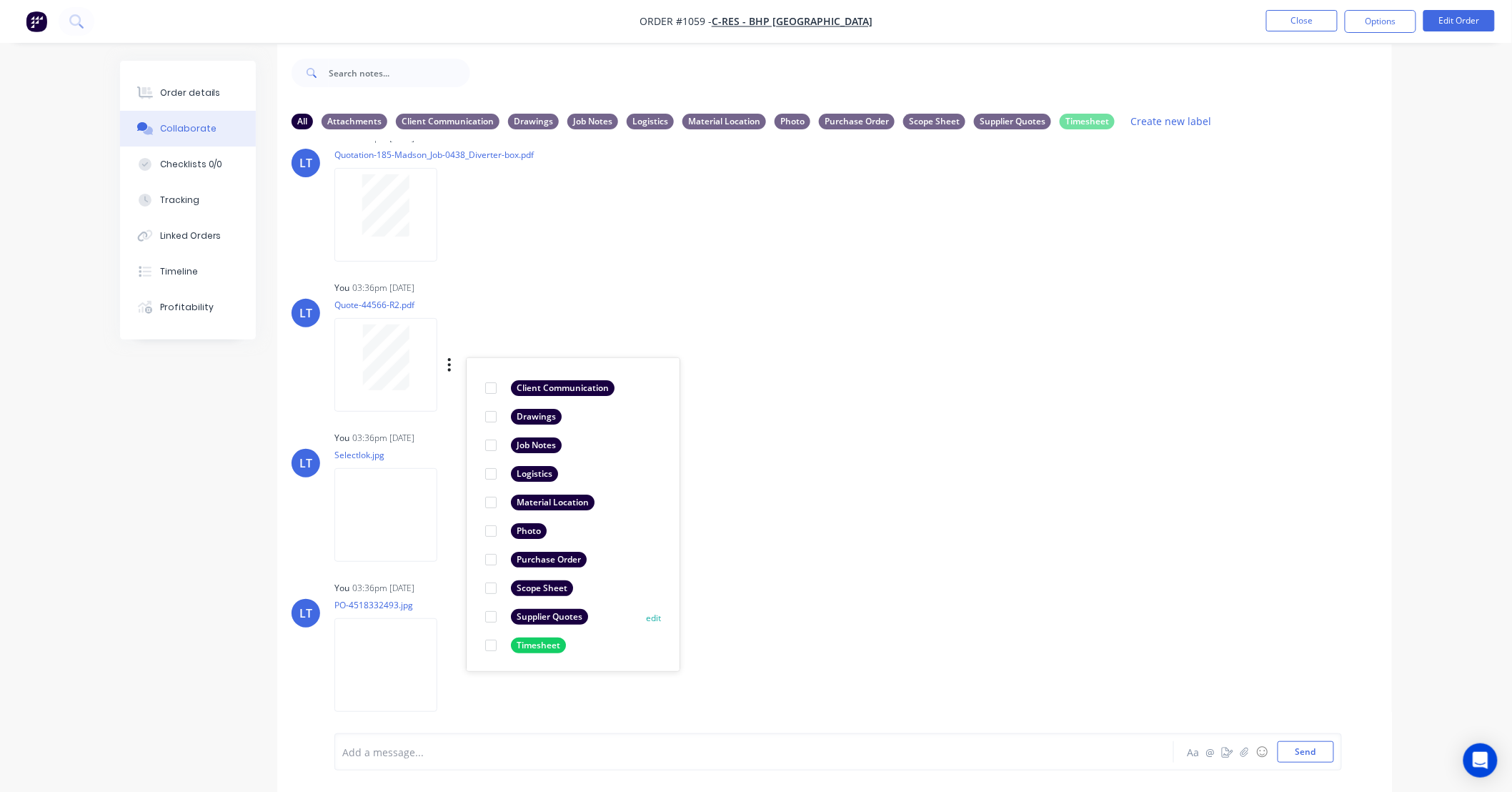
scroll to position [22, 0]
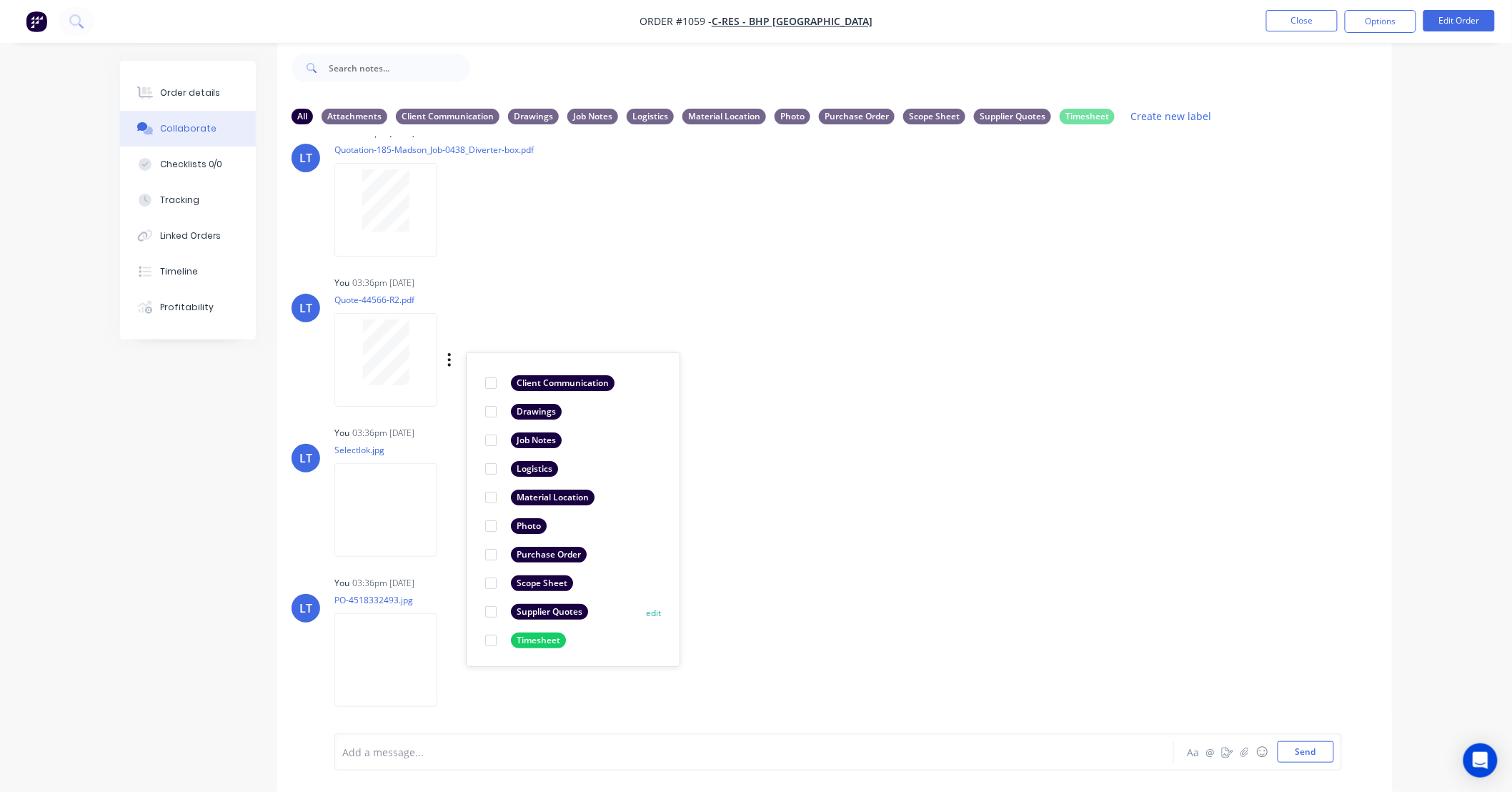
click at [494, 610] on div at bounding box center [491, 611] width 29 height 29
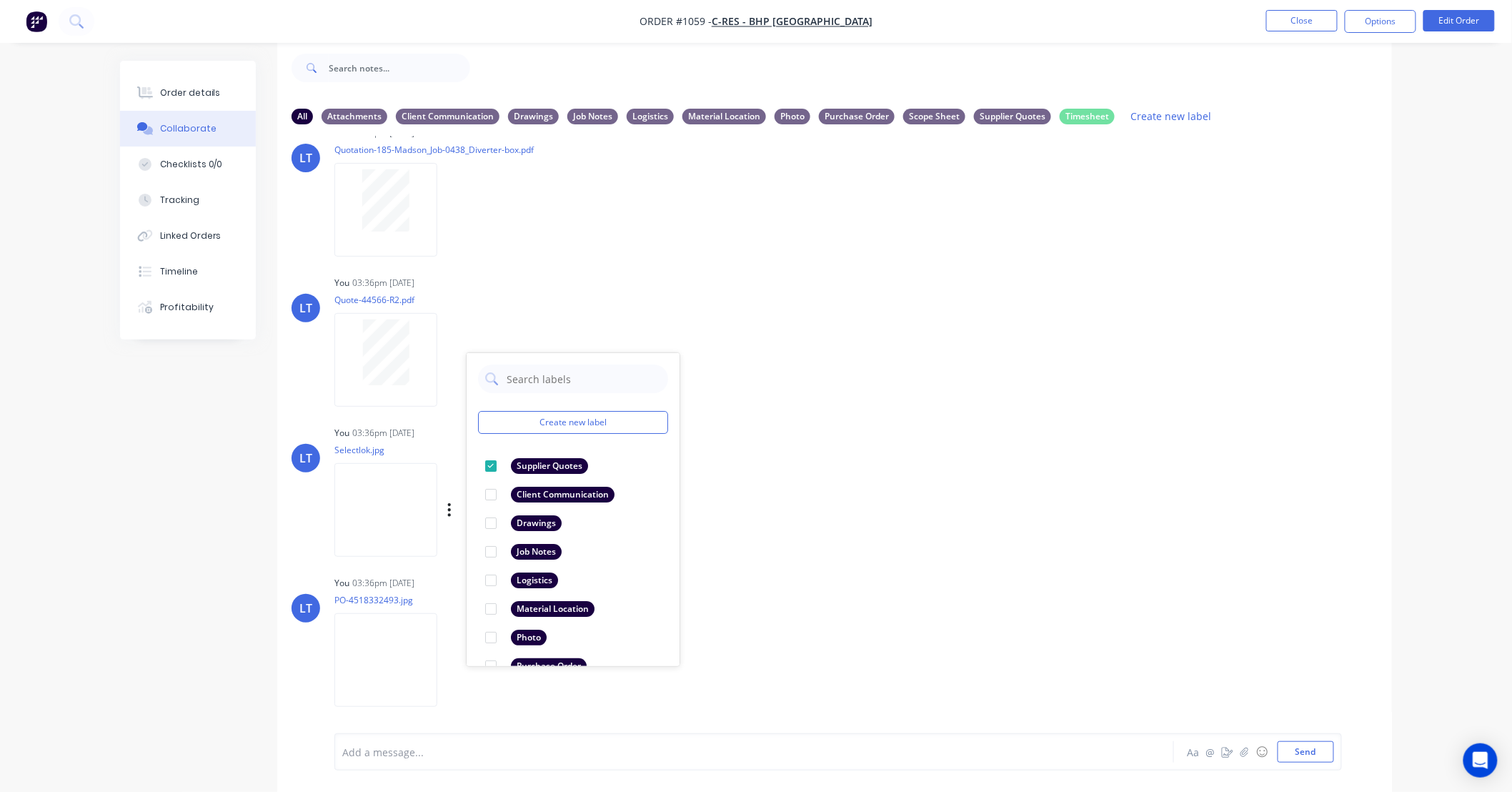
click at [836, 523] on div "LT You 03:36pm 08/09/25 Selectlok.jpg Labels Download Delete" at bounding box center [834, 487] width 1114 height 129
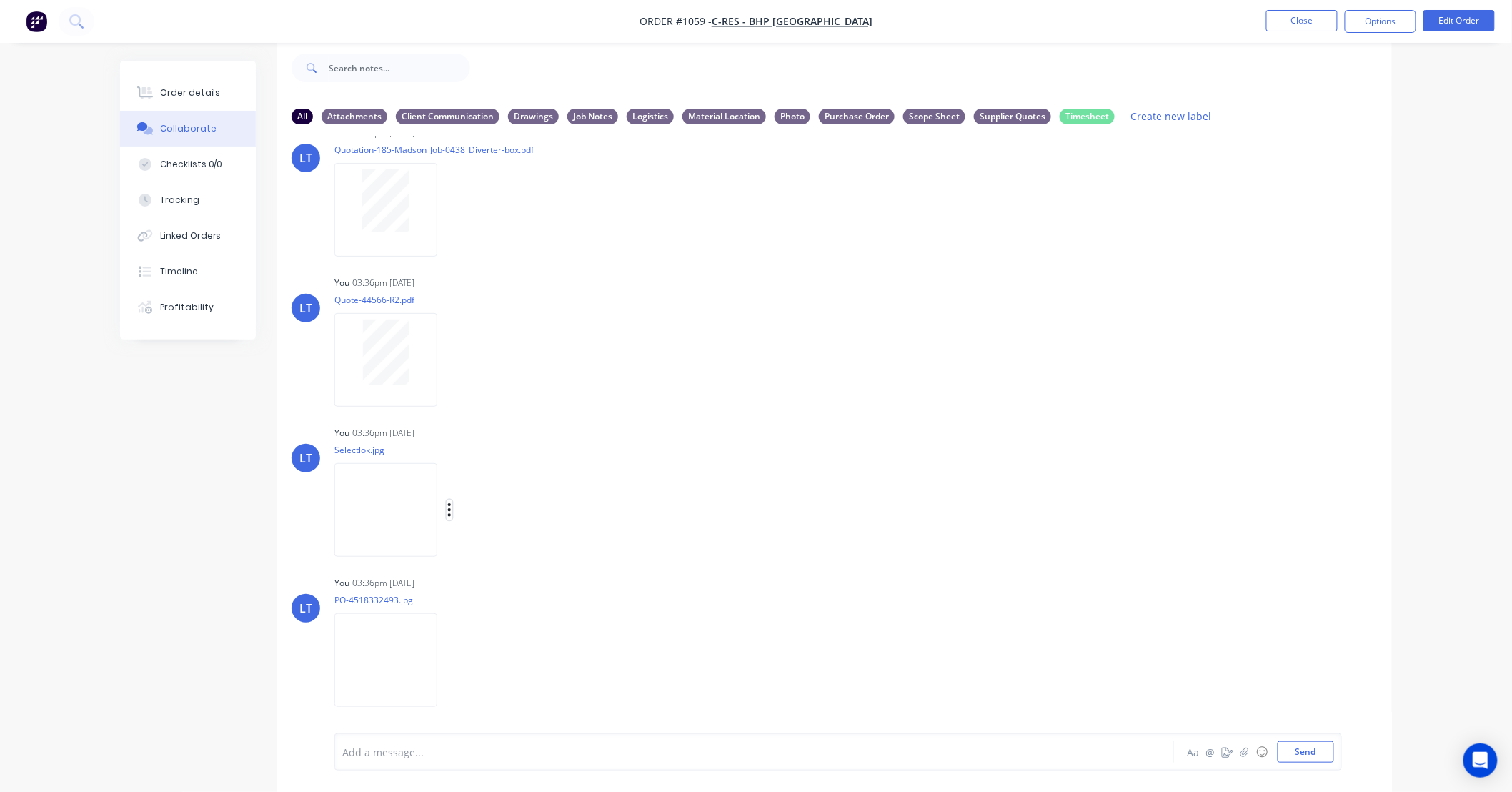
click at [452, 511] on button "button" at bounding box center [449, 510] width 6 height 20
click at [624, 516] on button "Labels" at bounding box center [544, 516] width 161 height 32
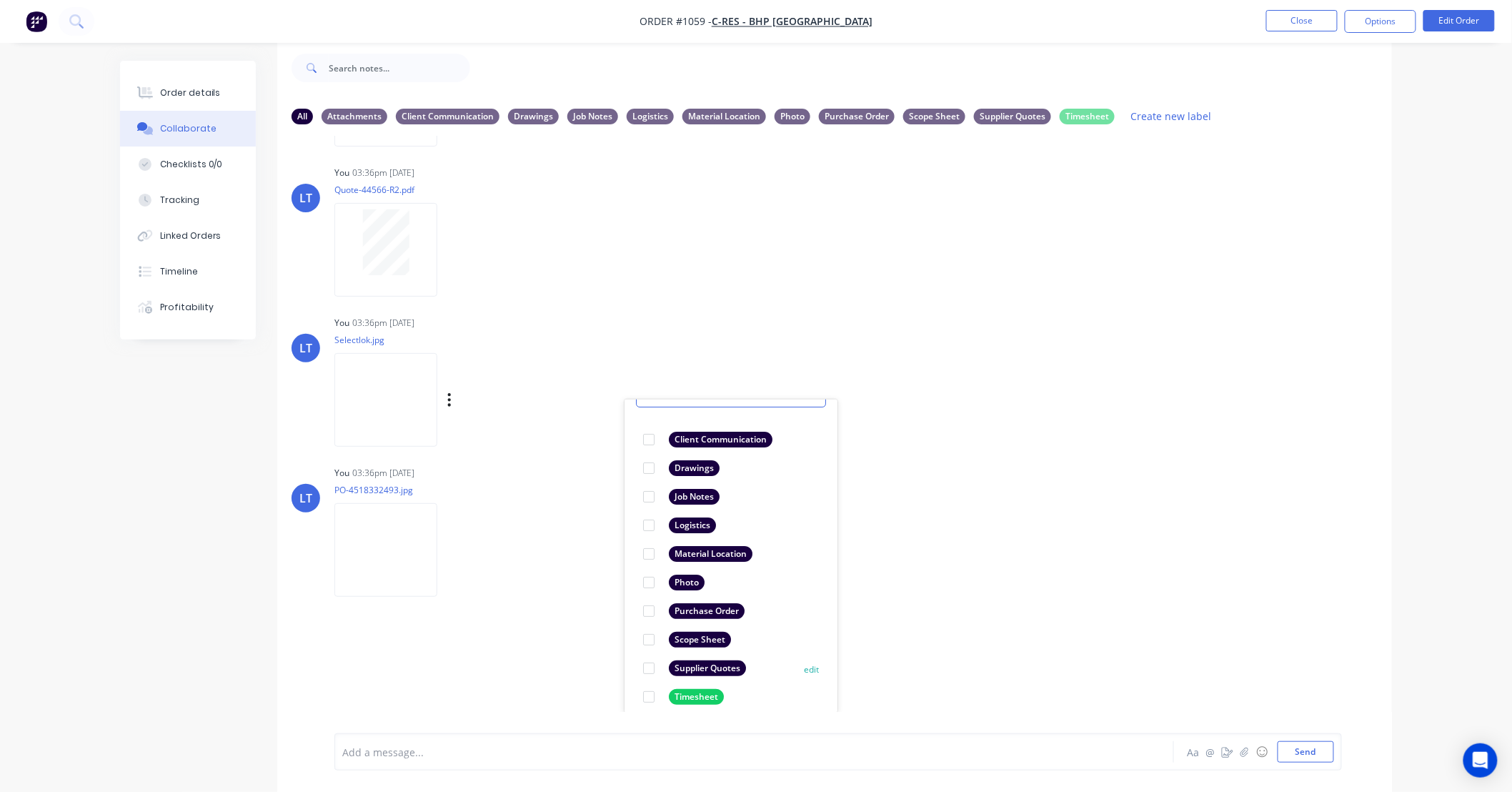
scroll to position [83, 0]
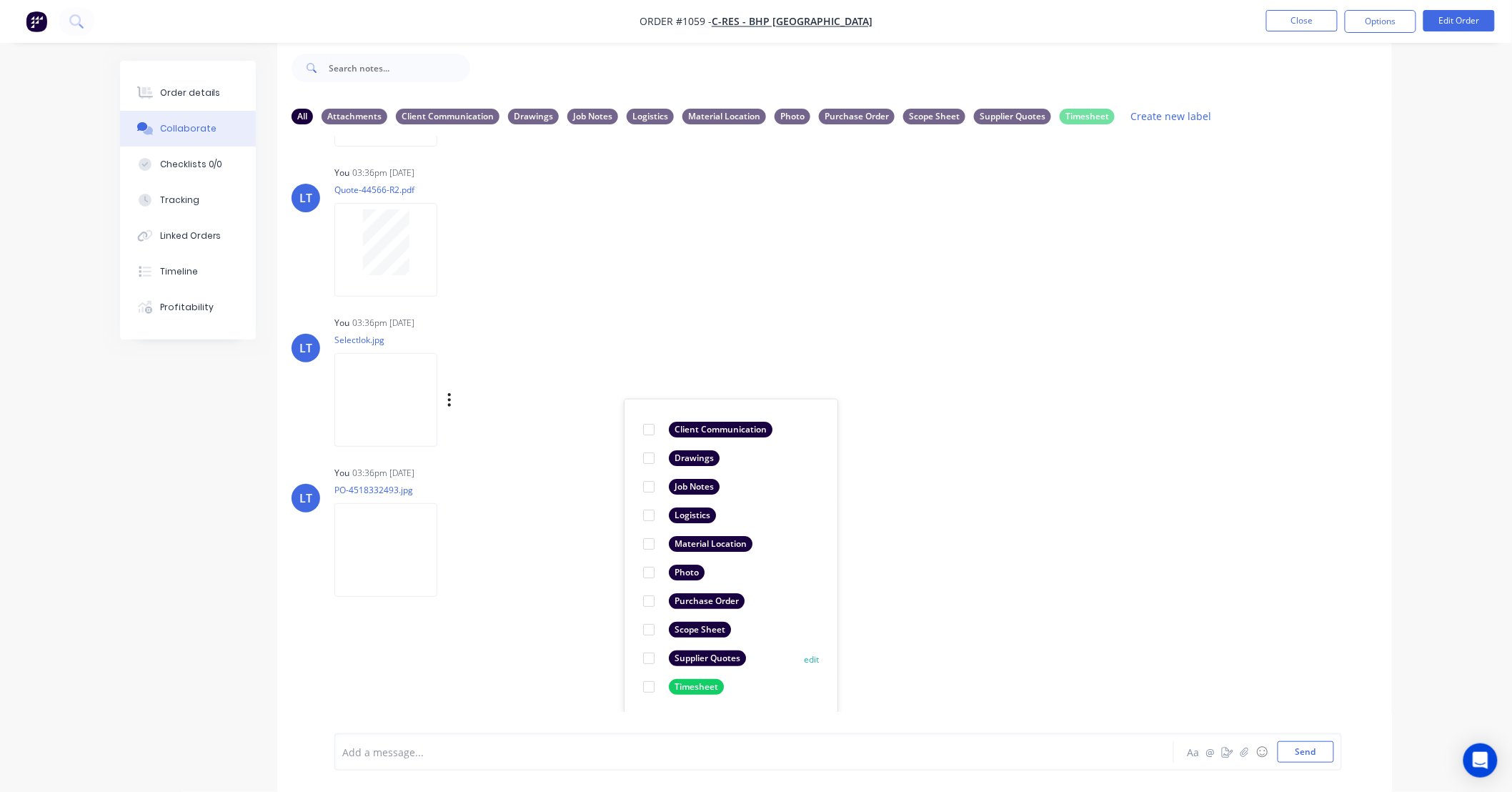
click at [649, 653] on div at bounding box center [649, 658] width 29 height 29
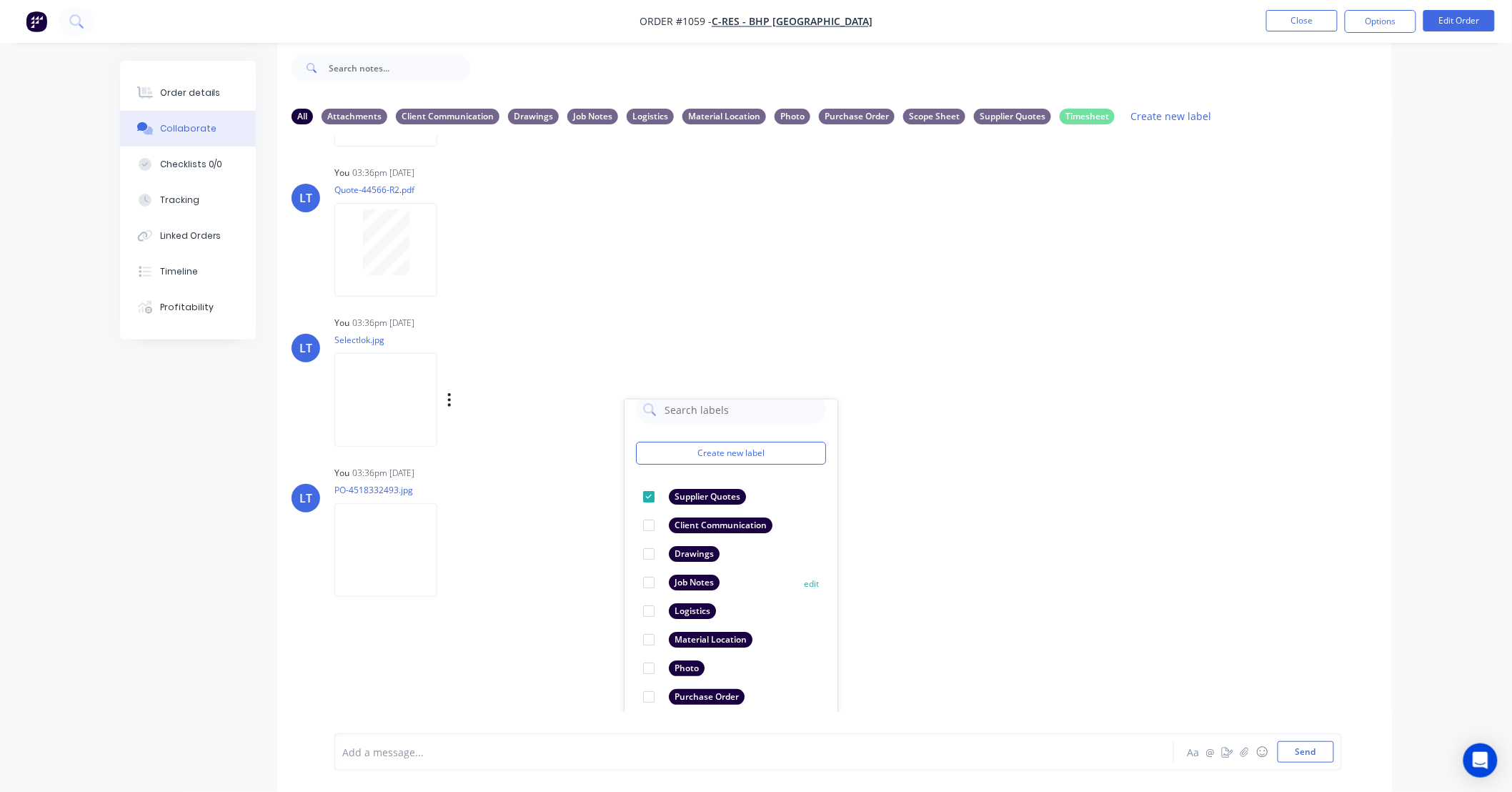
scroll to position [25, 0]
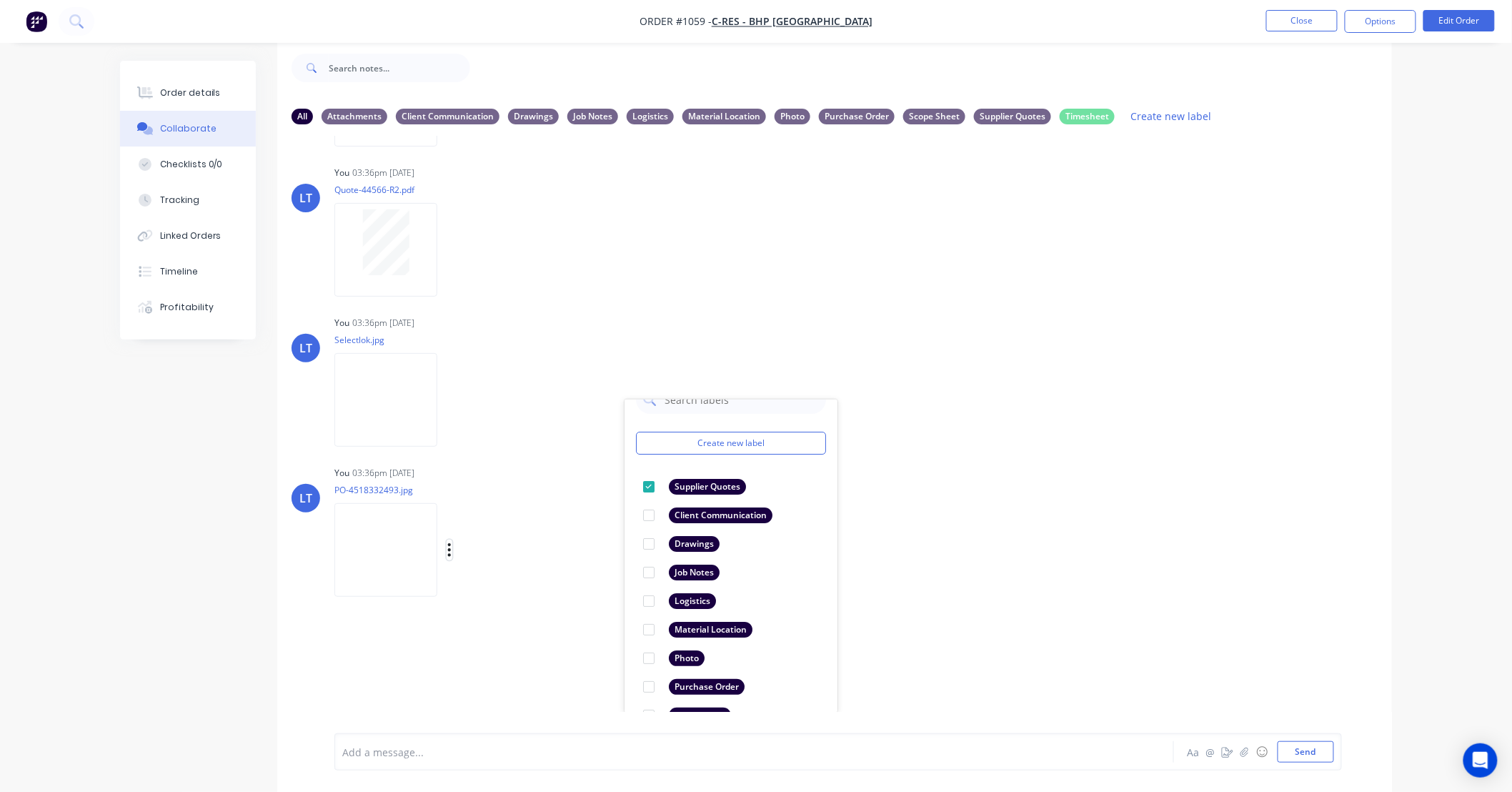
click at [452, 549] on button "button" at bounding box center [449, 549] width 6 height 20
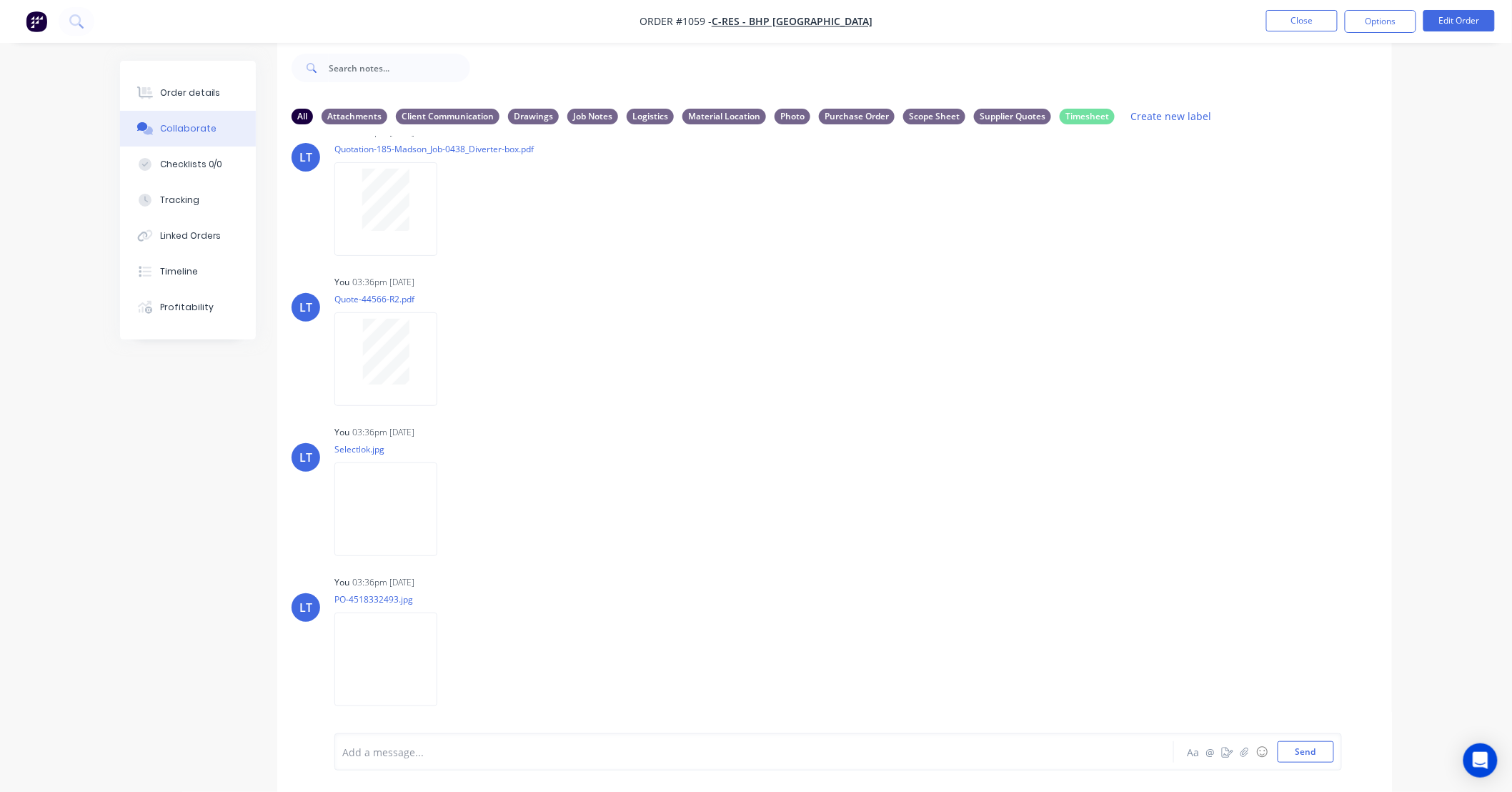
click at [438, 549] on img at bounding box center [385, 509] width 103 height 93
click at [451, 660] on icon "button" at bounding box center [449, 659] width 3 height 13
click at [491, 638] on button "Labels" at bounding box center [544, 629] width 161 height 32
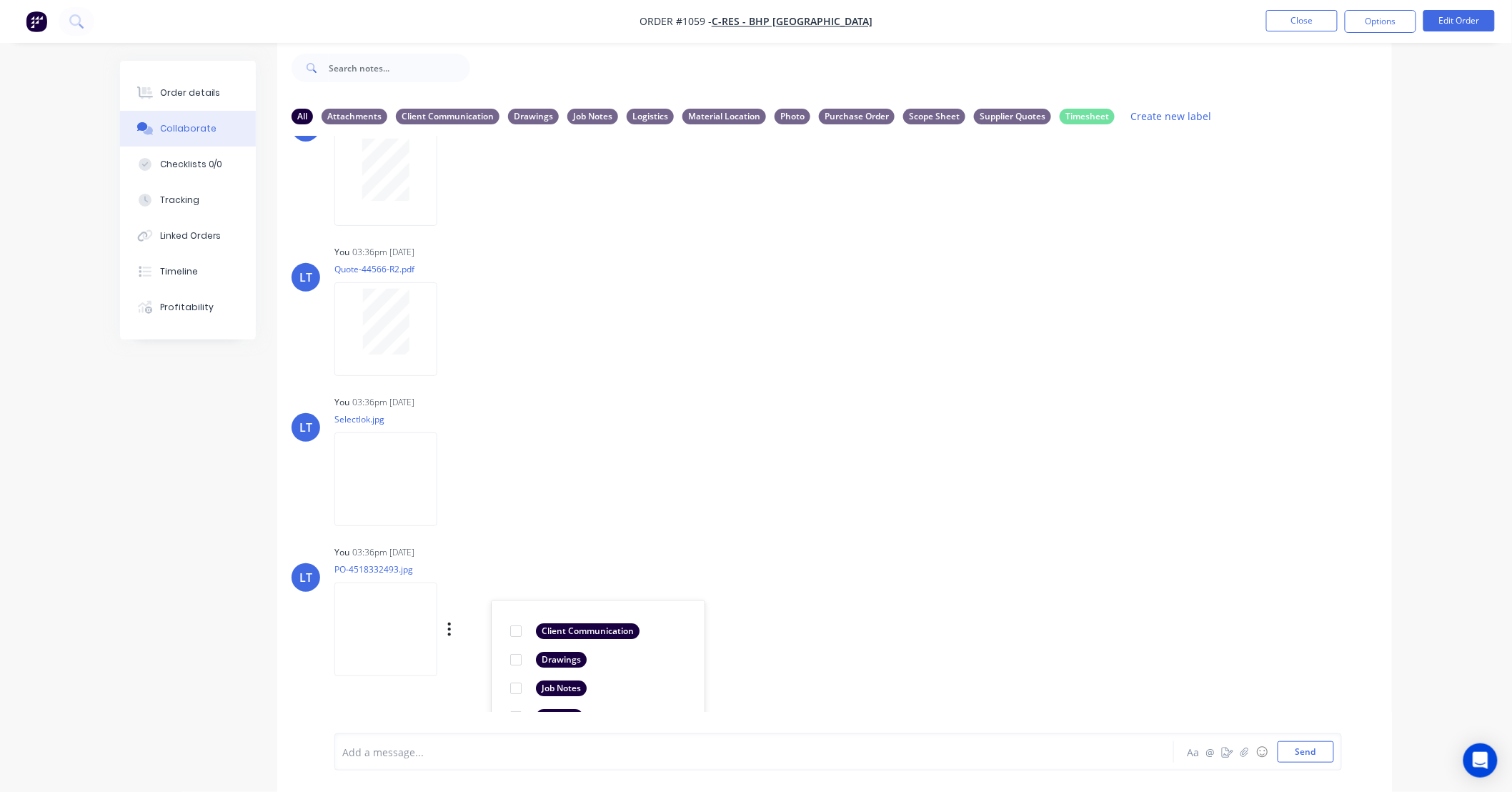
scroll to position [639, 0]
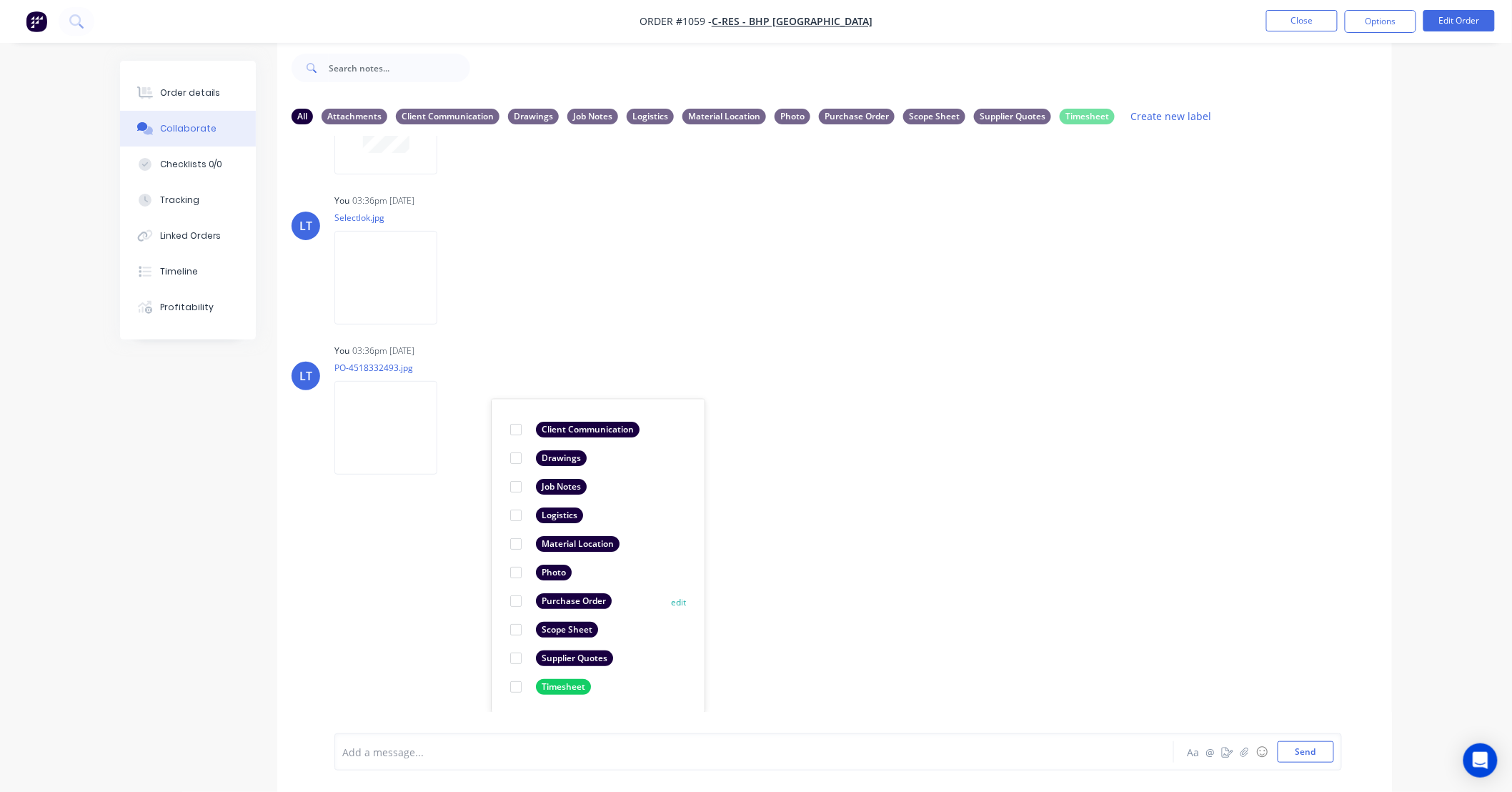
click at [516, 599] on div at bounding box center [516, 601] width 29 height 29
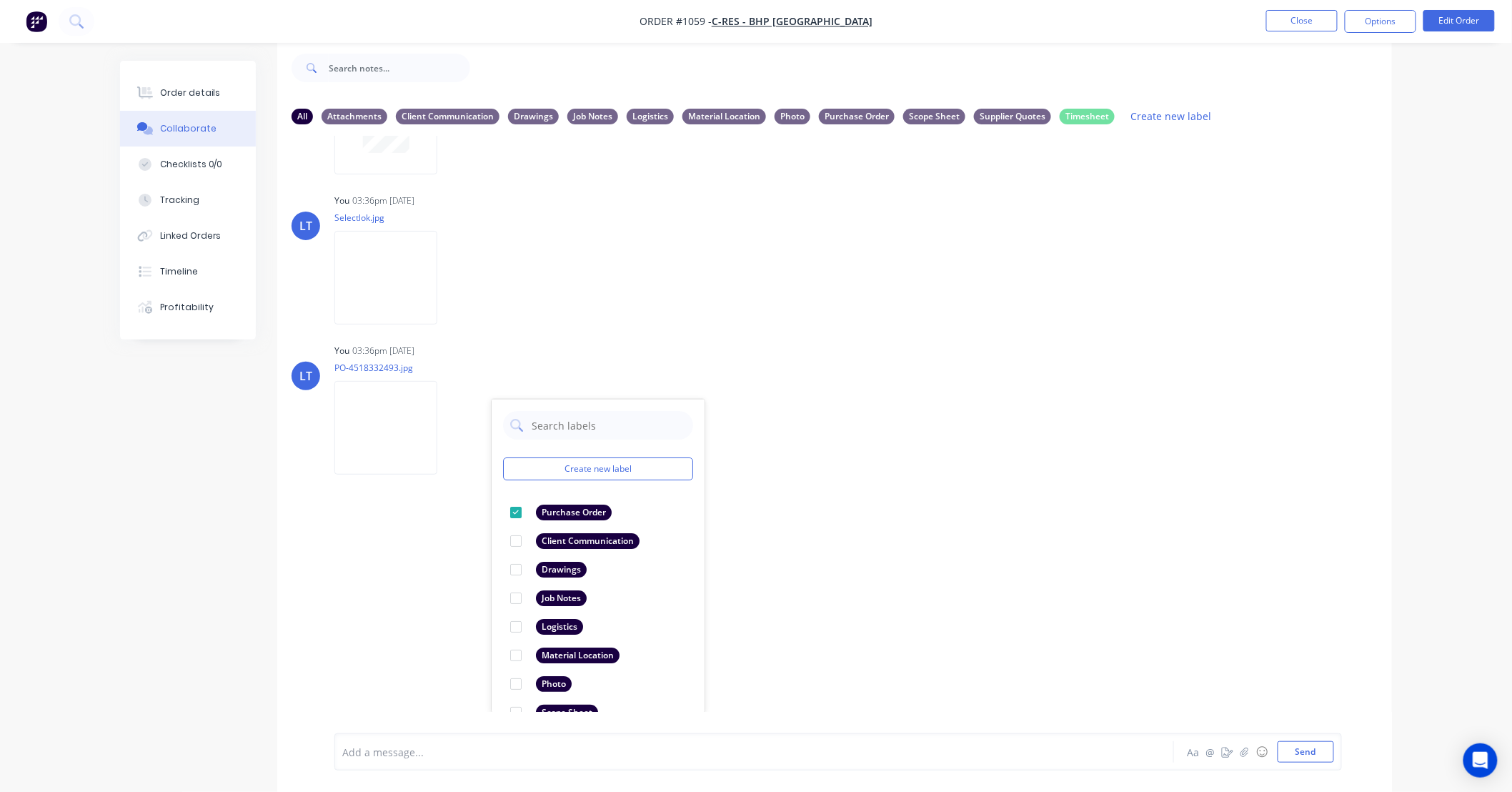
click at [1006, 513] on div "LT You - 03:35pm 08/09/25 LOTS OF DRAWINGS SAVED IN SPRINTSUITE Labels Edit Del…" at bounding box center [834, 423] width 1114 height 576
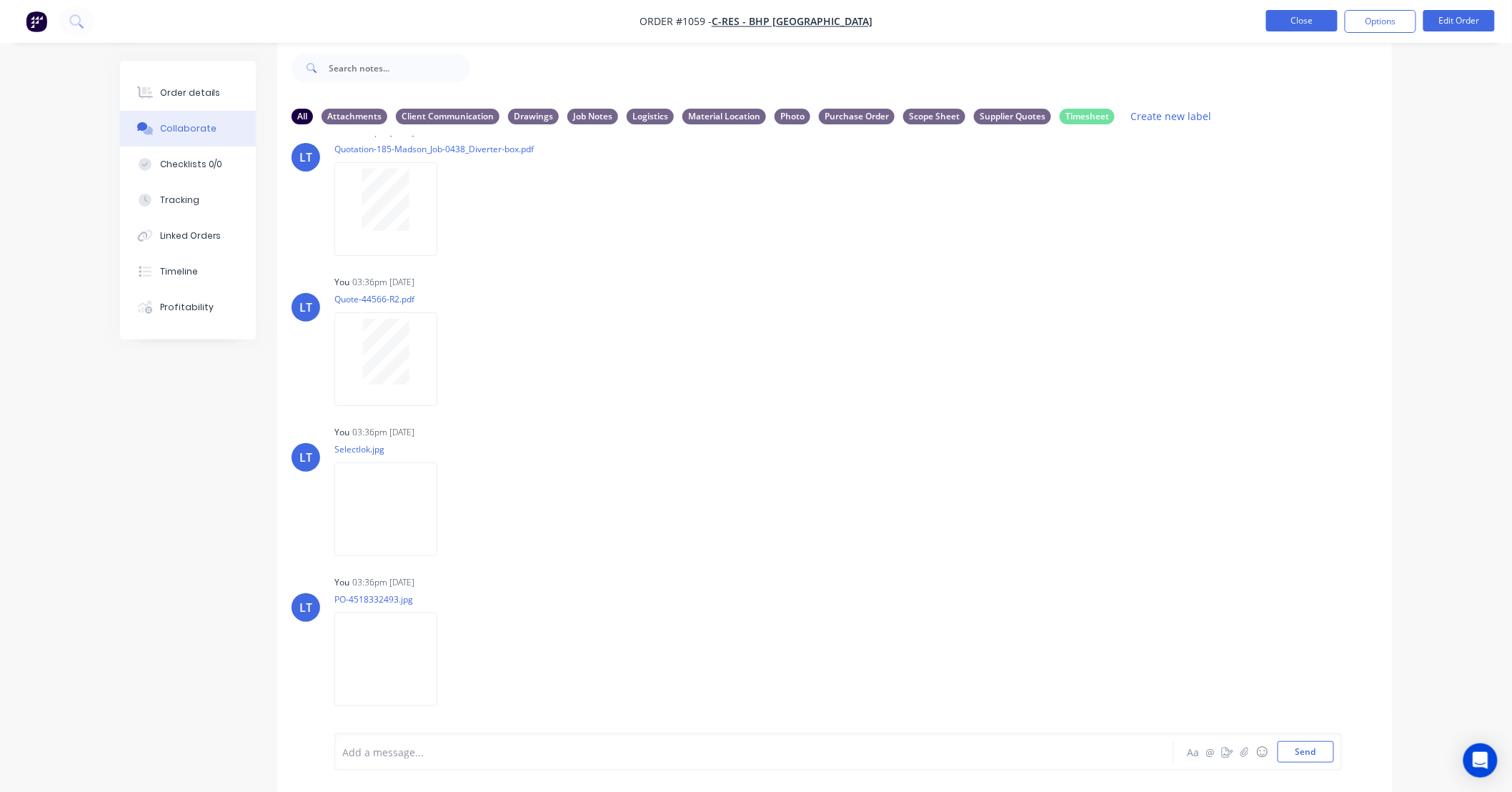
click at [1290, 24] on button "Close" at bounding box center [1302, 20] width 71 height 21
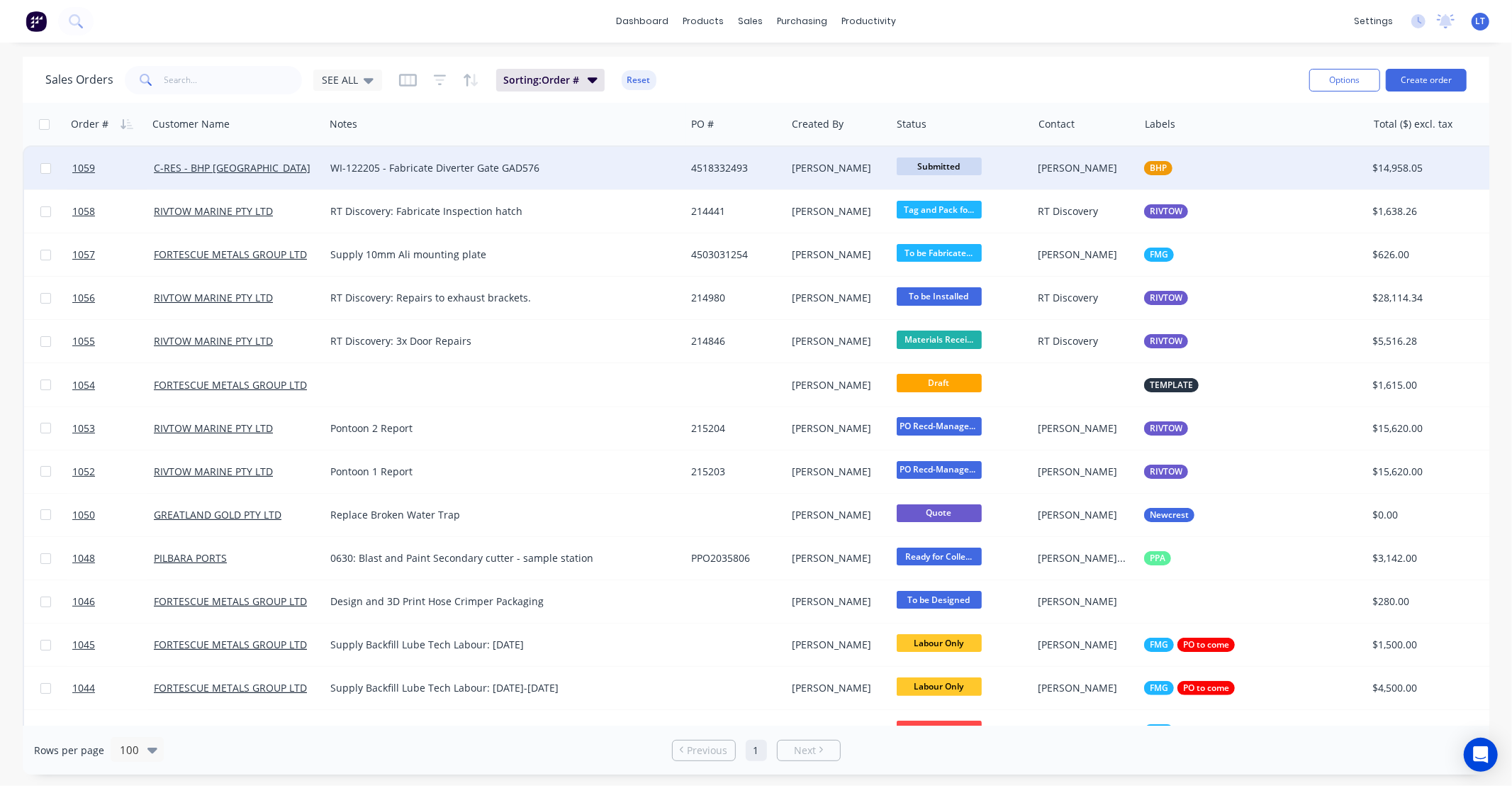
click at [962, 167] on span "Submitted" at bounding box center [939, 166] width 85 height 18
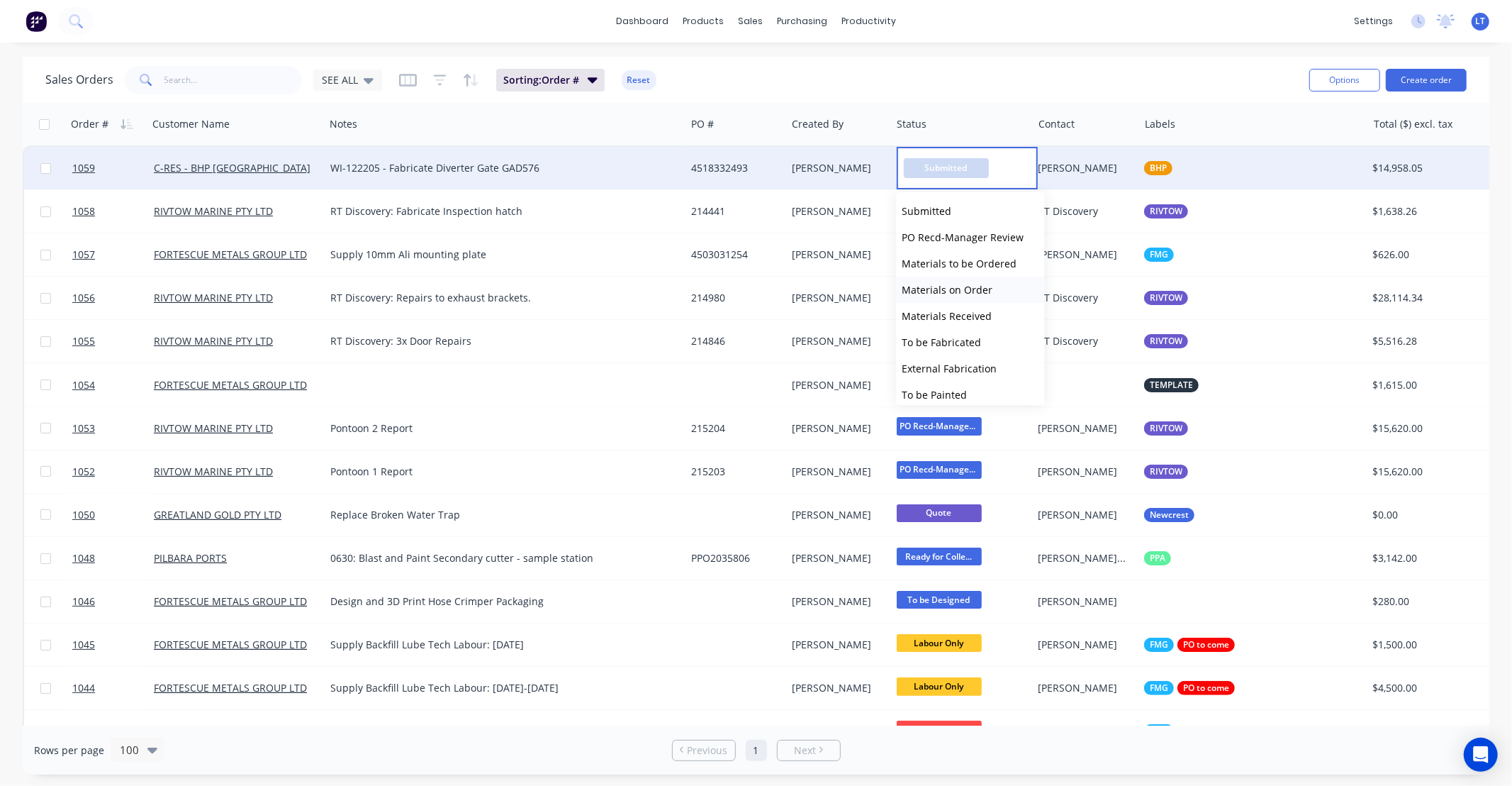
click at [981, 284] on span "Materials on Order" at bounding box center [947, 289] width 91 height 13
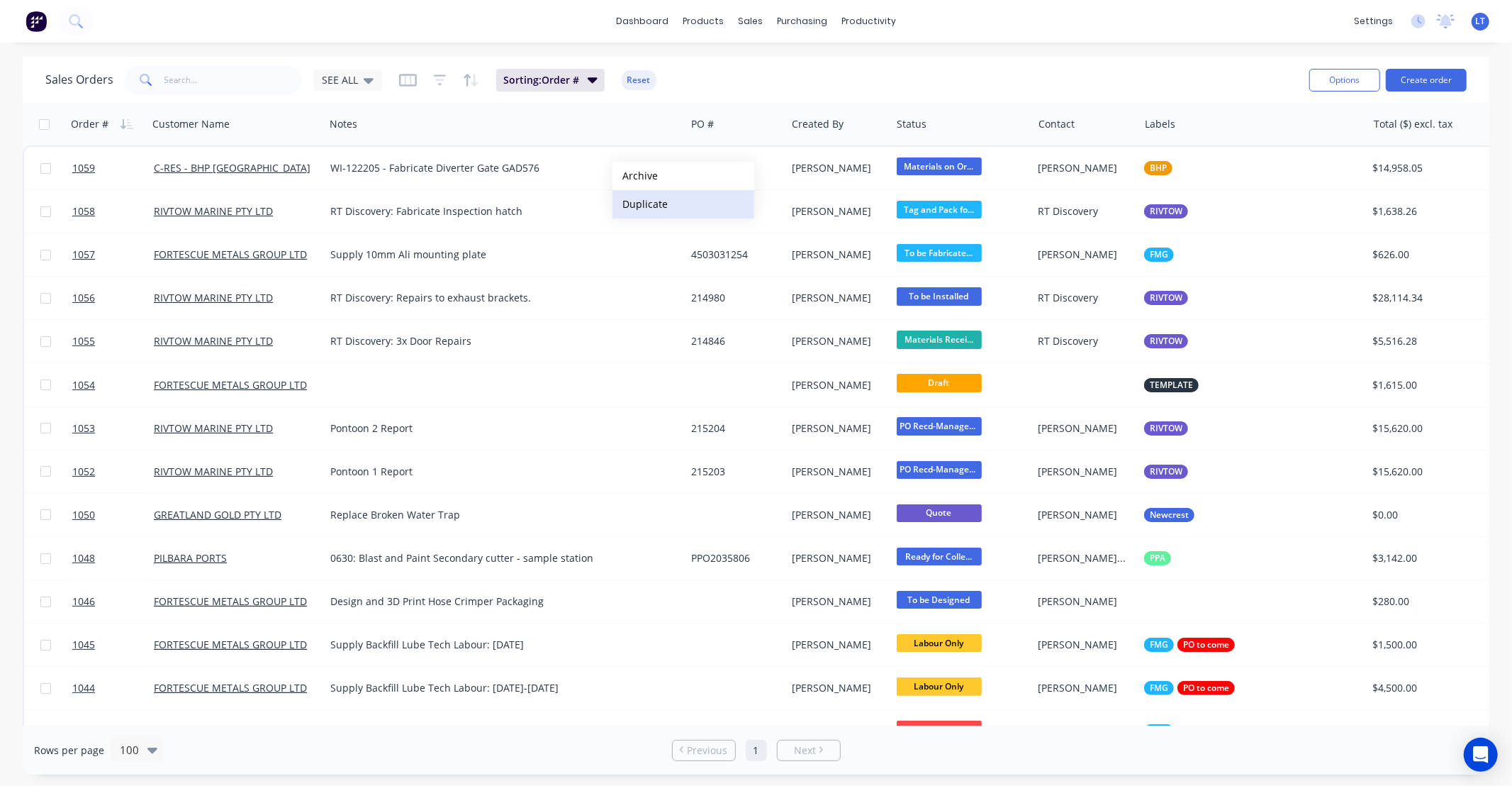
click at [647, 196] on button "Duplicate" at bounding box center [683, 204] width 142 height 29
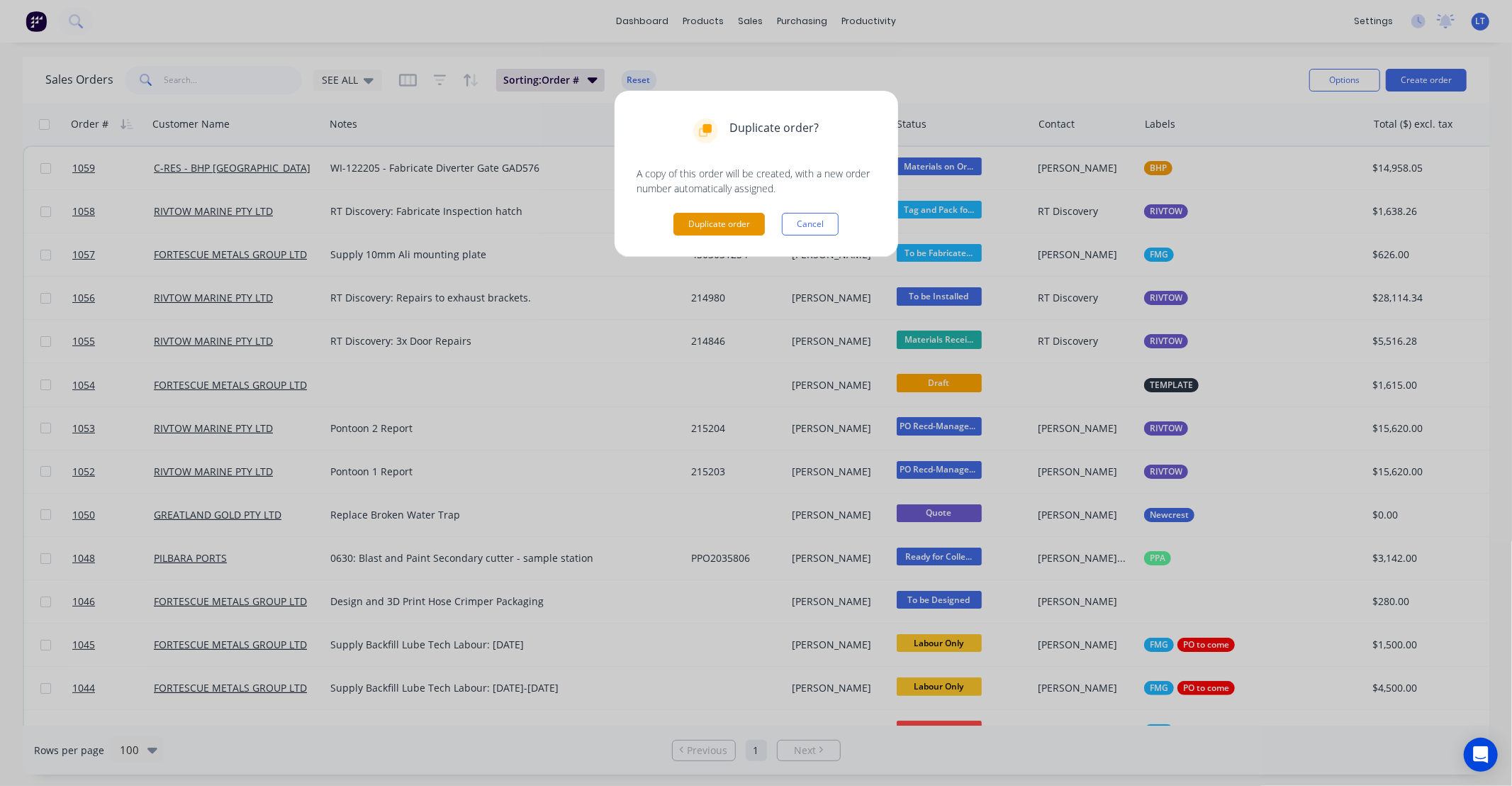
click at [720, 221] on button "Duplicate order" at bounding box center [719, 224] width 92 height 23
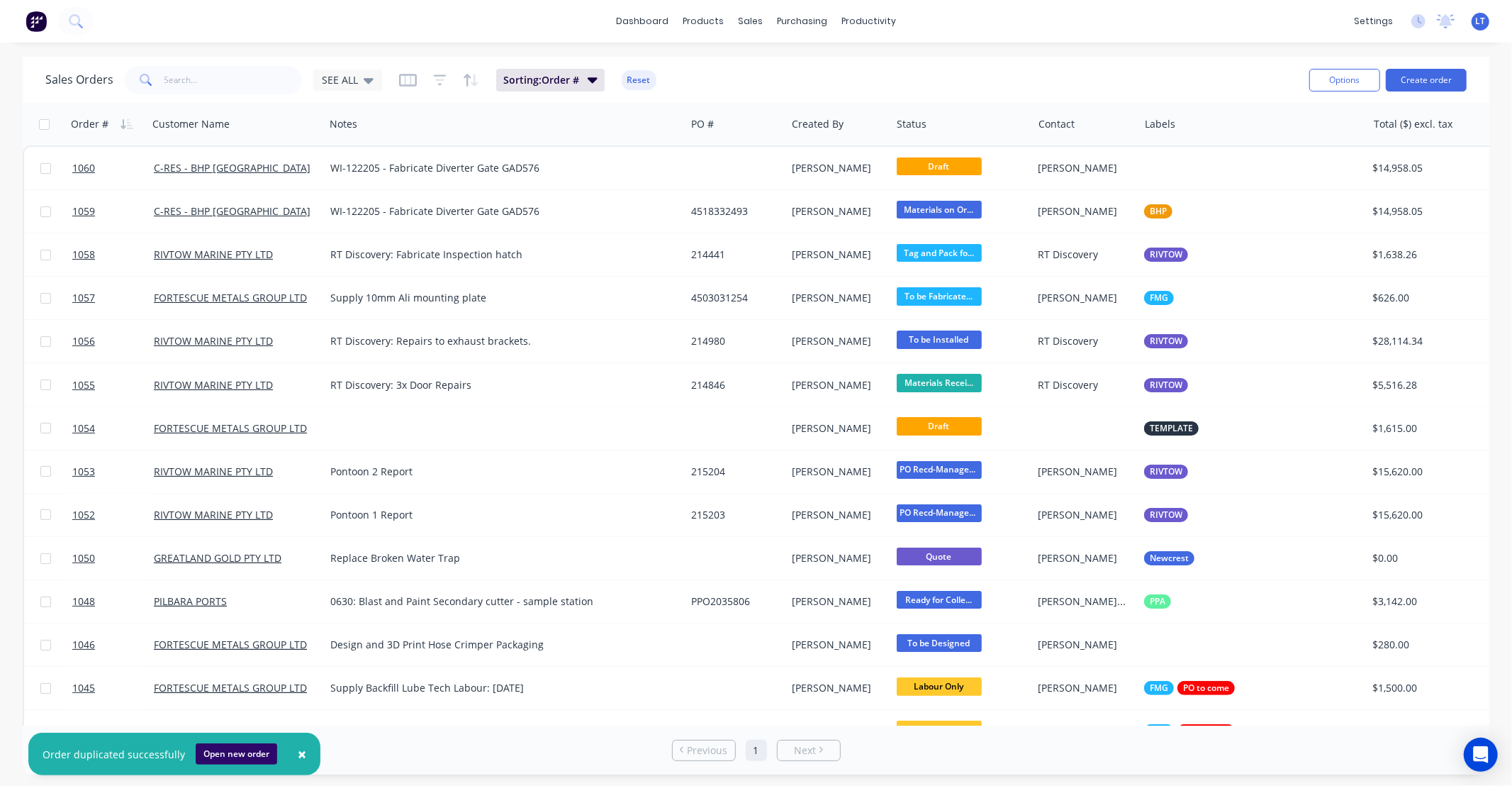
click at [223, 750] on button "Open new order" at bounding box center [236, 753] width 82 height 21
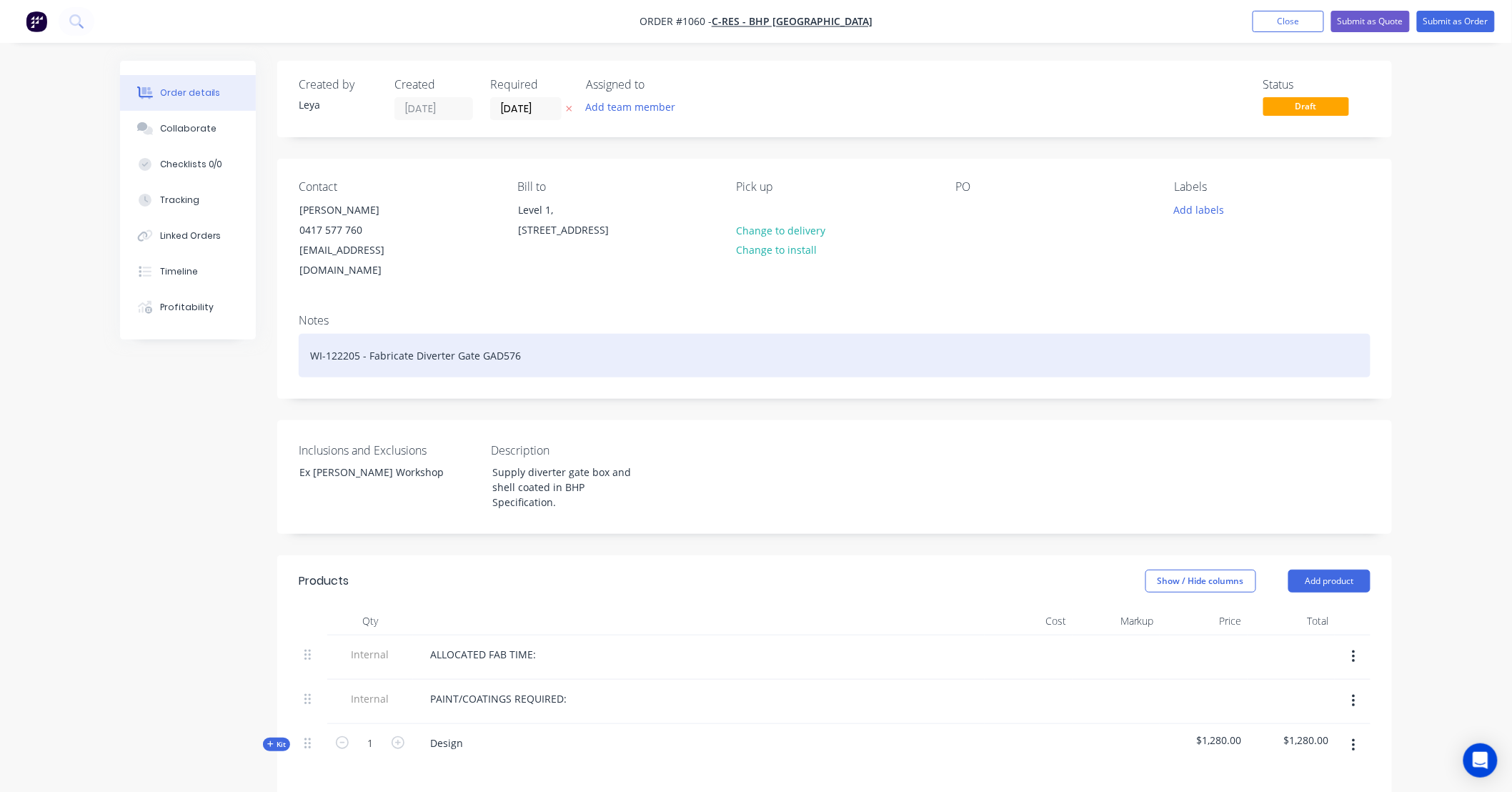
click at [502, 337] on div "WI-122205 - Fabricate Diverter Gate GAD576" at bounding box center [834, 354] width 1072 height 43
paste div
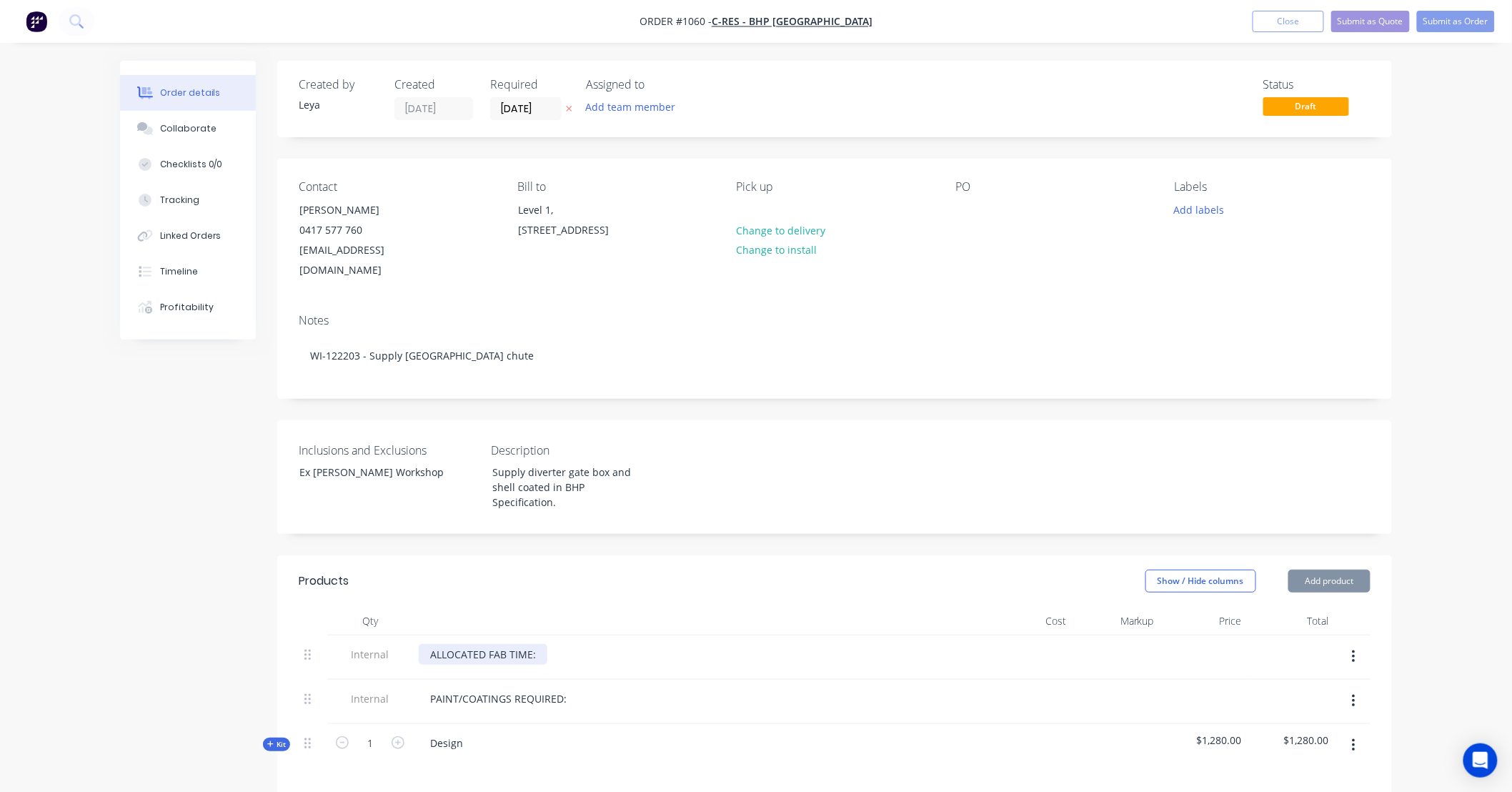
click at [505, 644] on div "ALLOCATED FAB TIME:" at bounding box center [483, 654] width 129 height 20
paste div
click at [1354, 693] on icon "button" at bounding box center [1353, 700] width 3 height 16
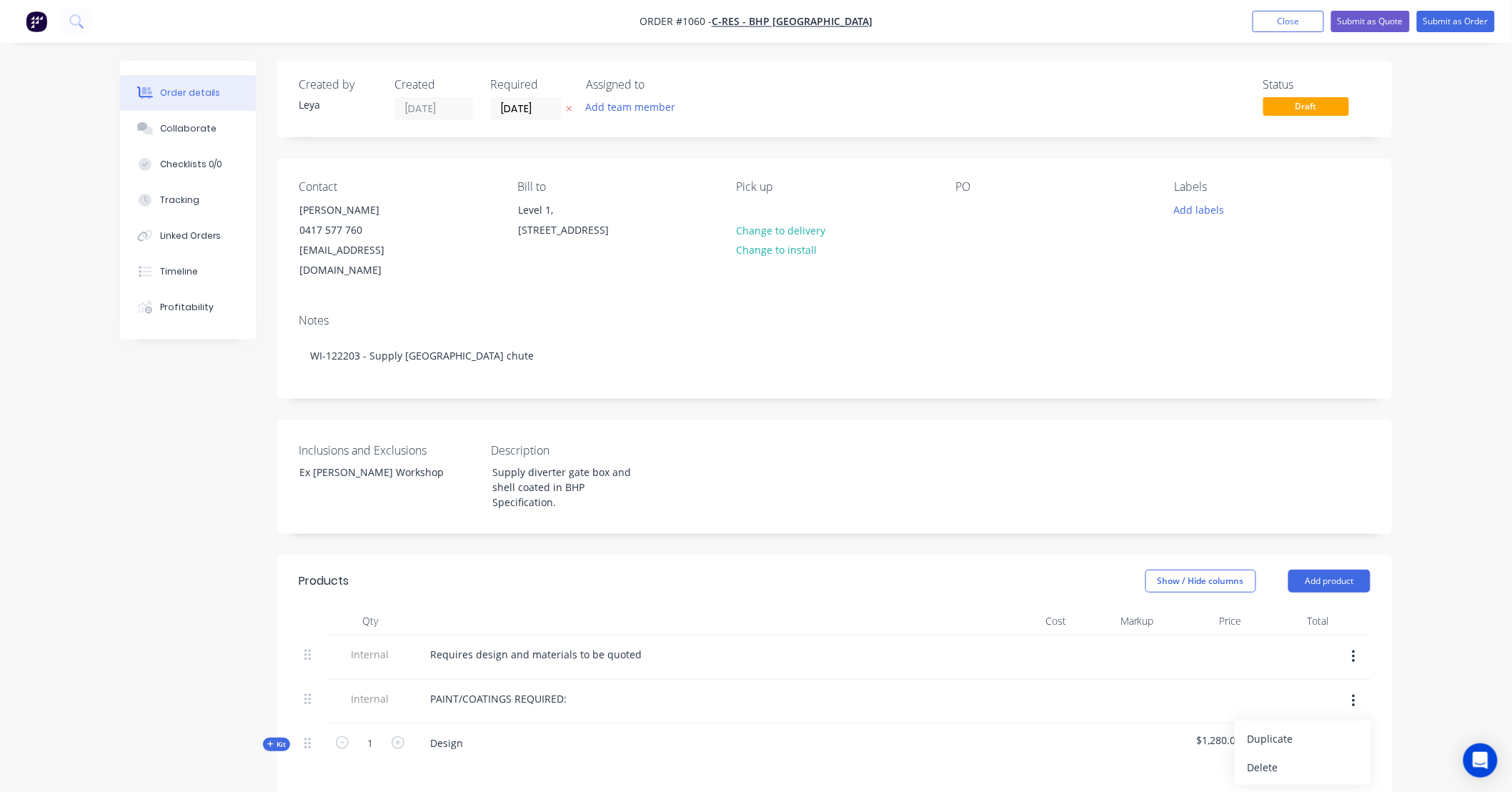
click at [1335, 756] on div "Delete" at bounding box center [1303, 767] width 110 height 20
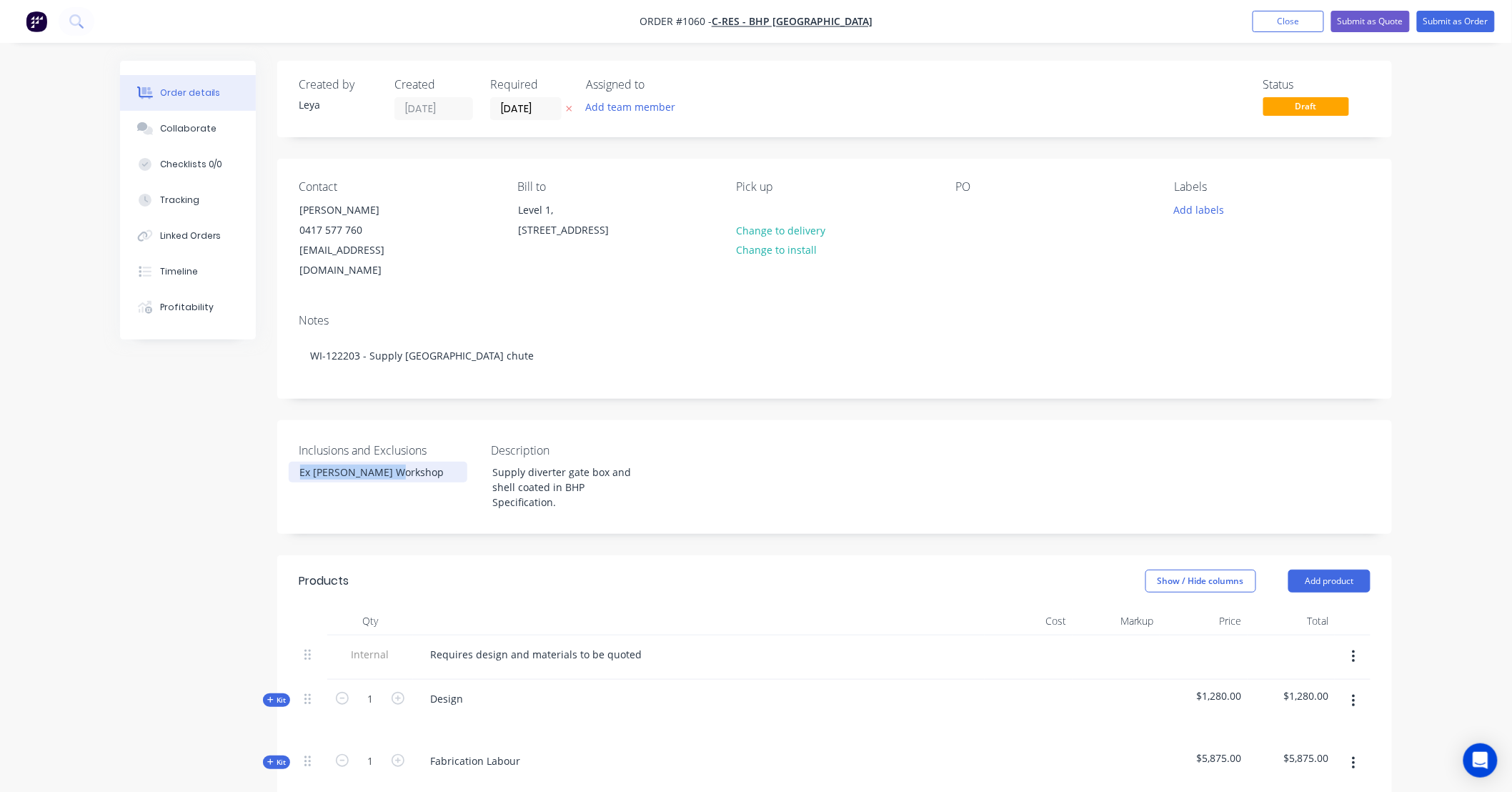
drag, startPoint x: 424, startPoint y: 456, endPoint x: 154, endPoint y: 438, distance: 270.6
click at [154, 438] on div "Created by Leya Created 08/09/25 Required 08/09/25 Assigned to Add team member …" at bounding box center [756, 731] width 1272 height 1341
paste div
click at [610, 466] on div "Supply diverter gate box and shell coated in BHP Specification." at bounding box center [570, 487] width 179 height 51
drag, startPoint x: 656, startPoint y: 469, endPoint x: 425, endPoint y: 389, distance: 244.5
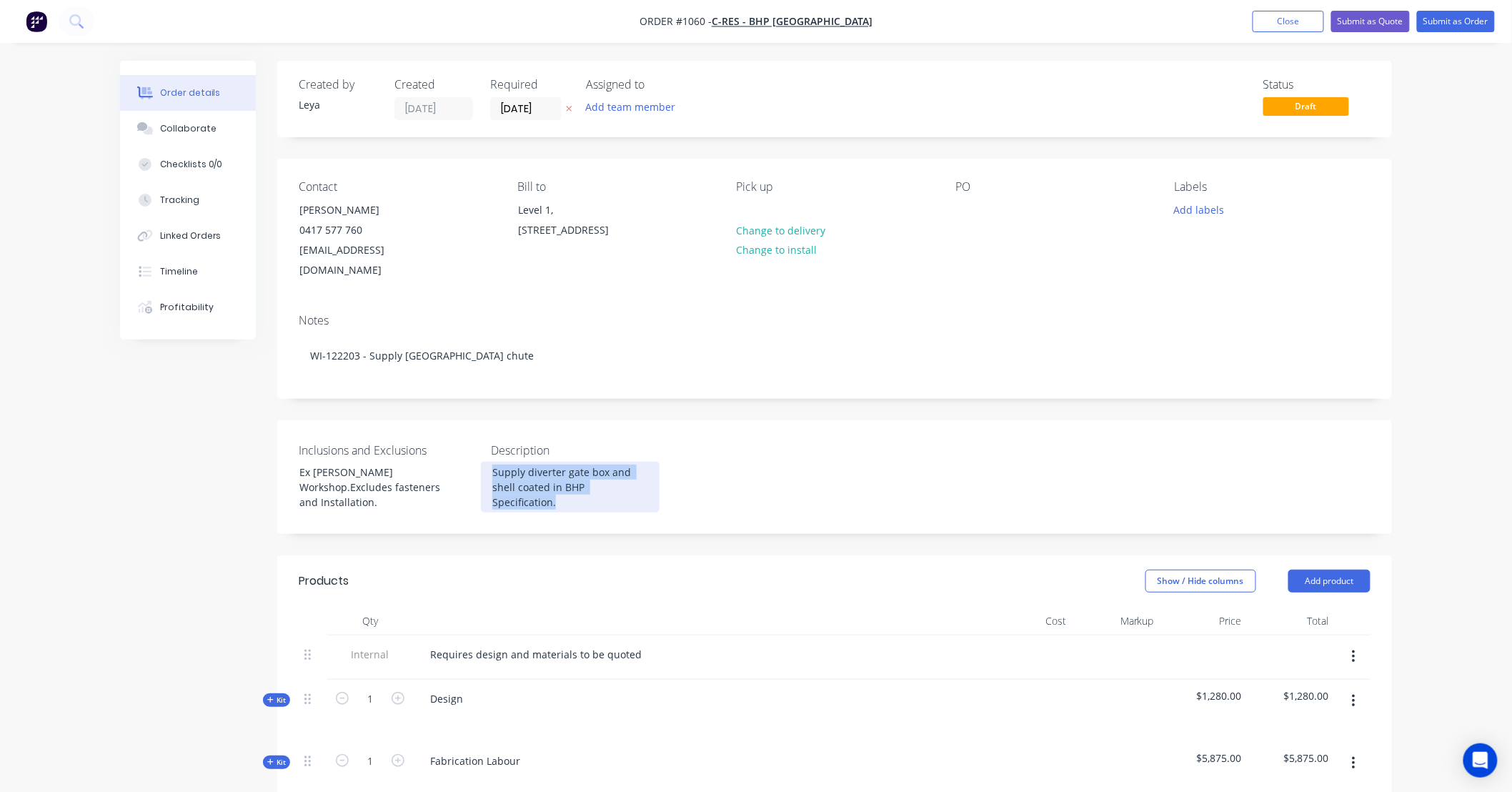
click at [425, 389] on div "Created by Leya Created 08/09/25 Required 08/09/25 Assigned to Add team member …" at bounding box center [834, 720] width 1114 height 1319
paste div
click at [966, 210] on div at bounding box center [967, 209] width 23 height 20
paste div
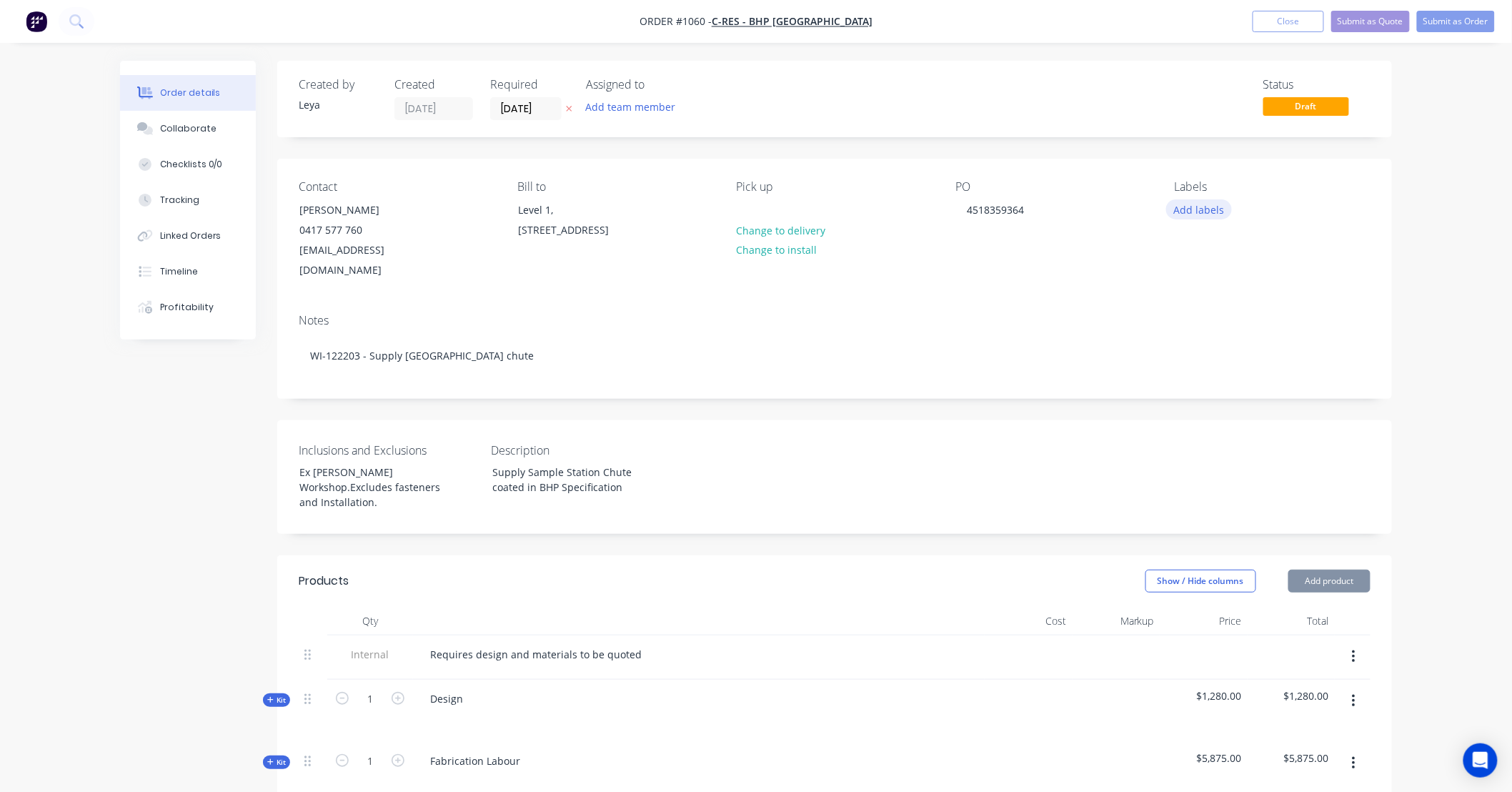
click at [1216, 211] on button "Add labels" at bounding box center [1199, 209] width 66 height 20
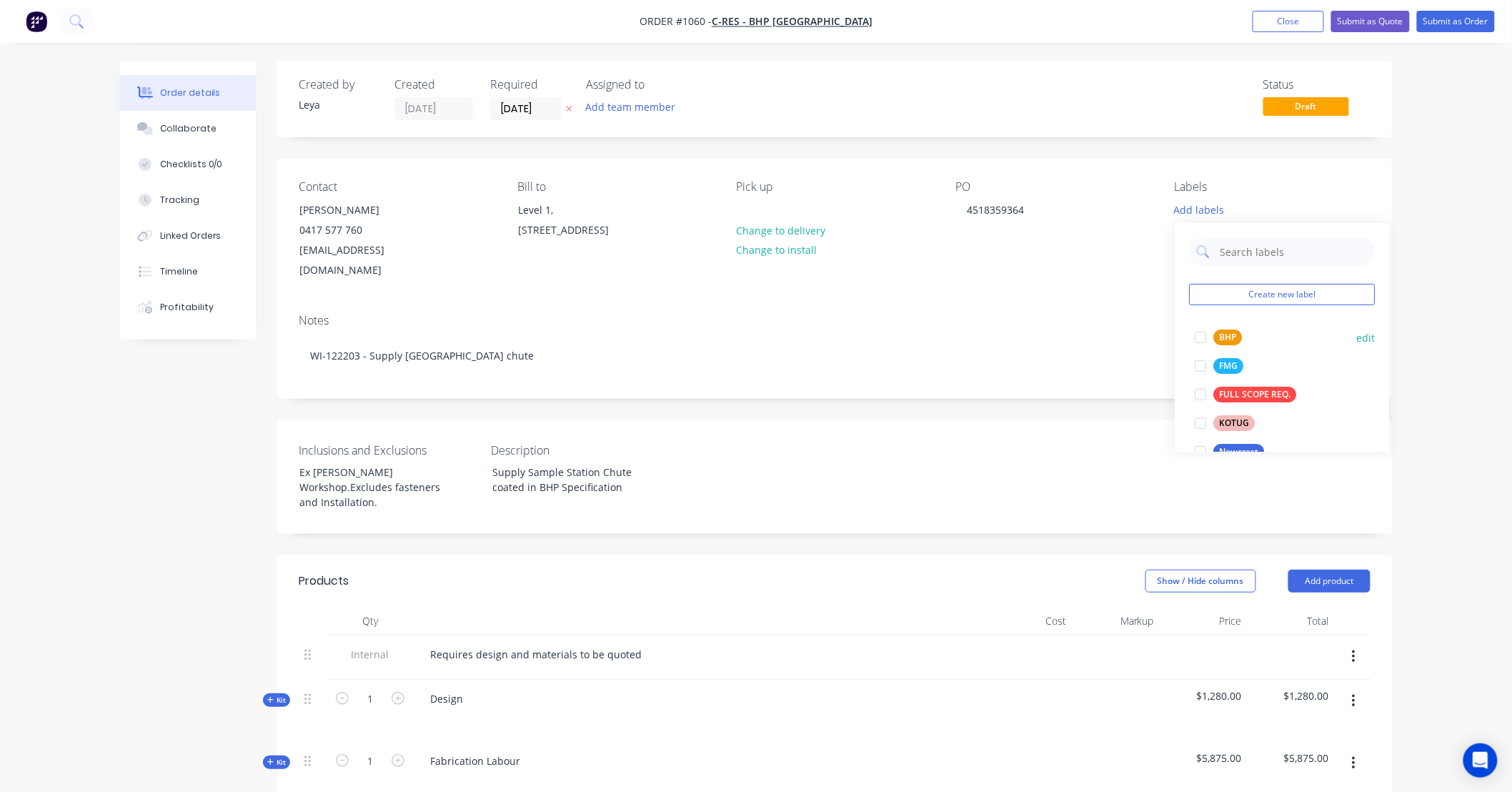
click at [1201, 333] on div at bounding box center [1201, 337] width 29 height 29
click at [1043, 371] on div "Notes WI-122203 - Supply Sample station chute" at bounding box center [834, 349] width 1114 height 96
drag, startPoint x: 933, startPoint y: 388, endPoint x: 924, endPoint y: 388, distance: 9.0
drag, startPoint x: 924, startPoint y: 388, endPoint x: 826, endPoint y: 375, distance: 98.9
click at [826, 375] on div "Notes WI-122203 - Supply Sample station chute" at bounding box center [834, 349] width 1114 height 96
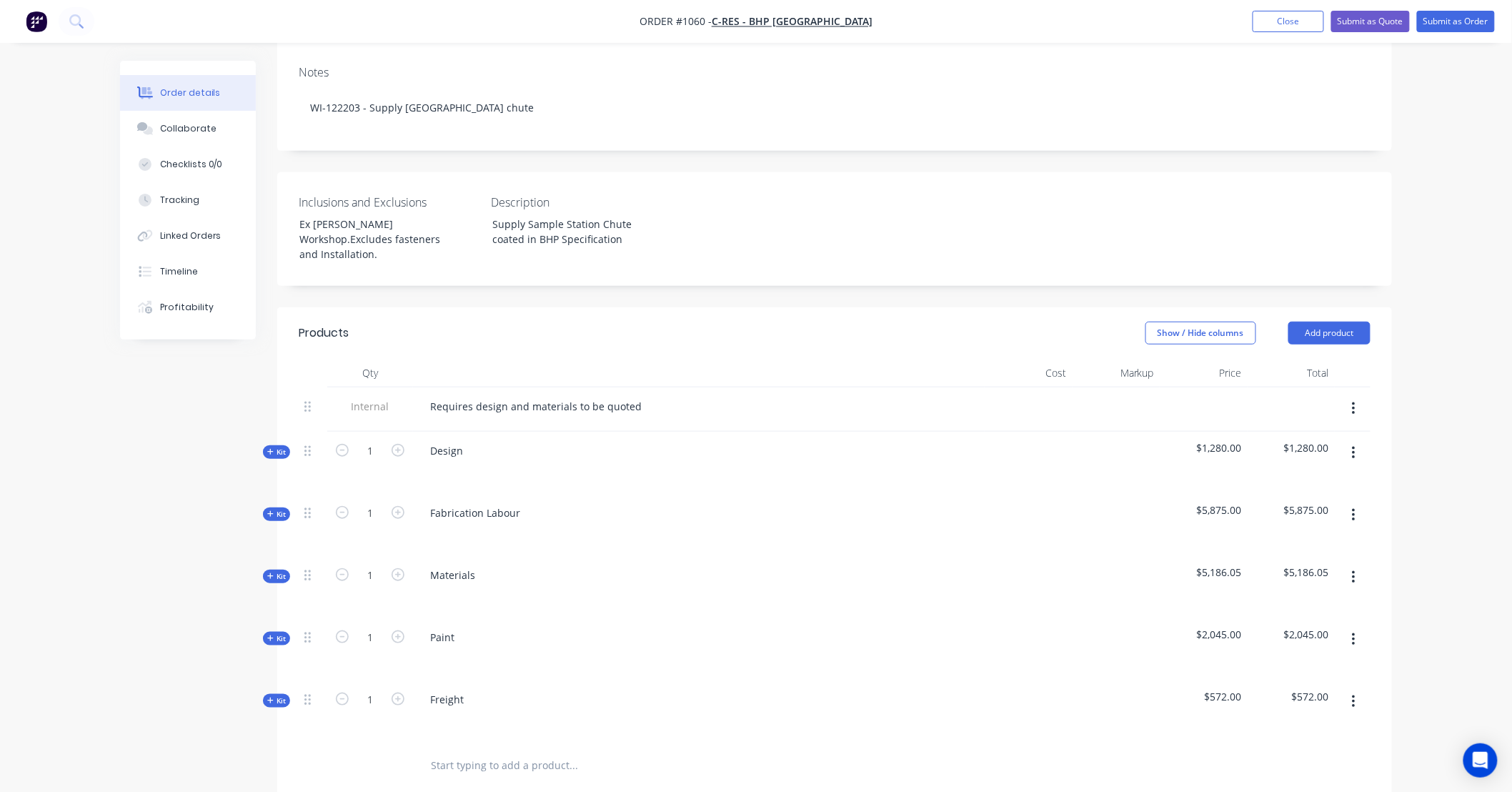
scroll to position [265, 0]
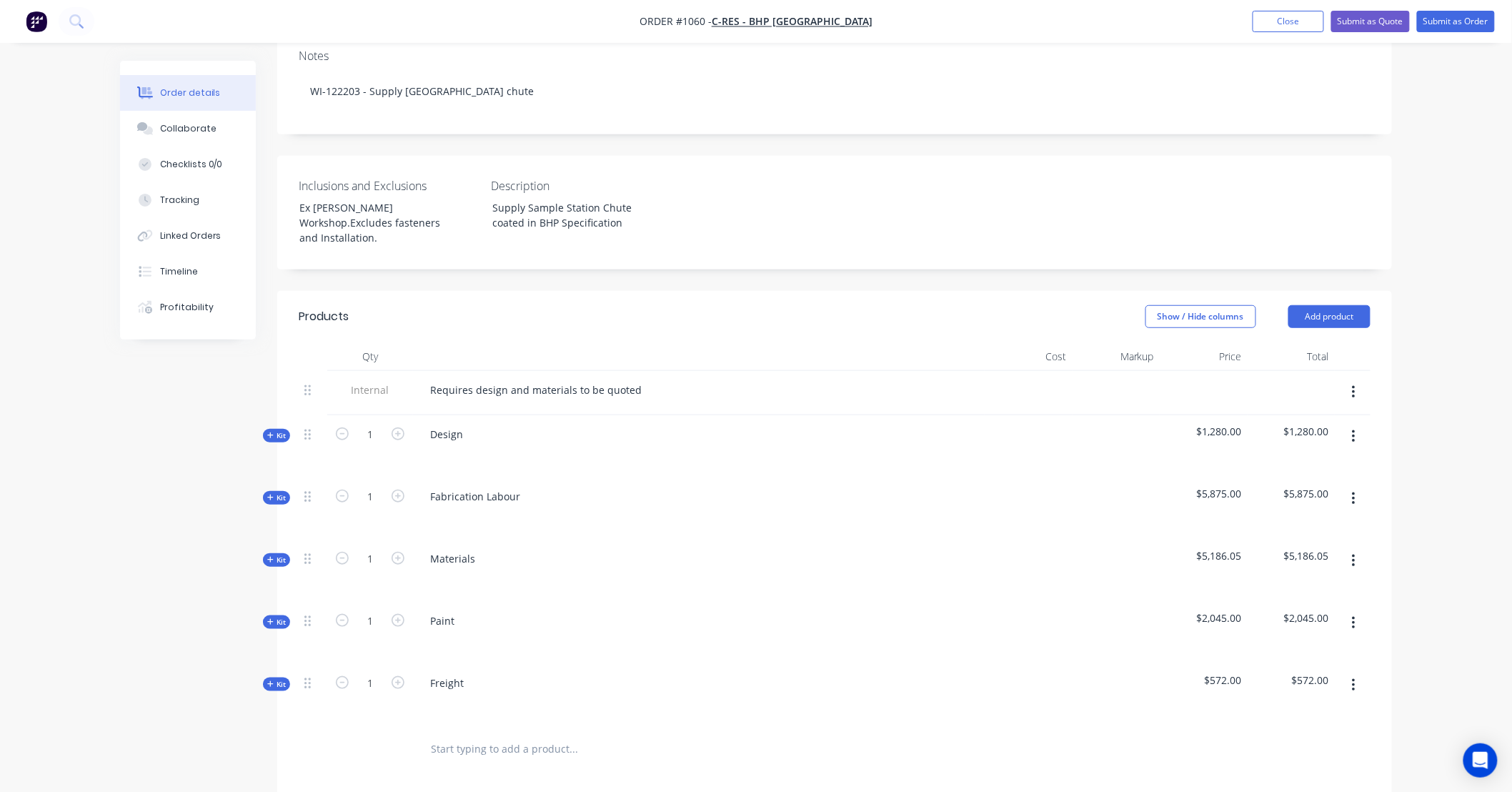
click at [275, 430] on span "Kit" at bounding box center [276, 435] width 19 height 11
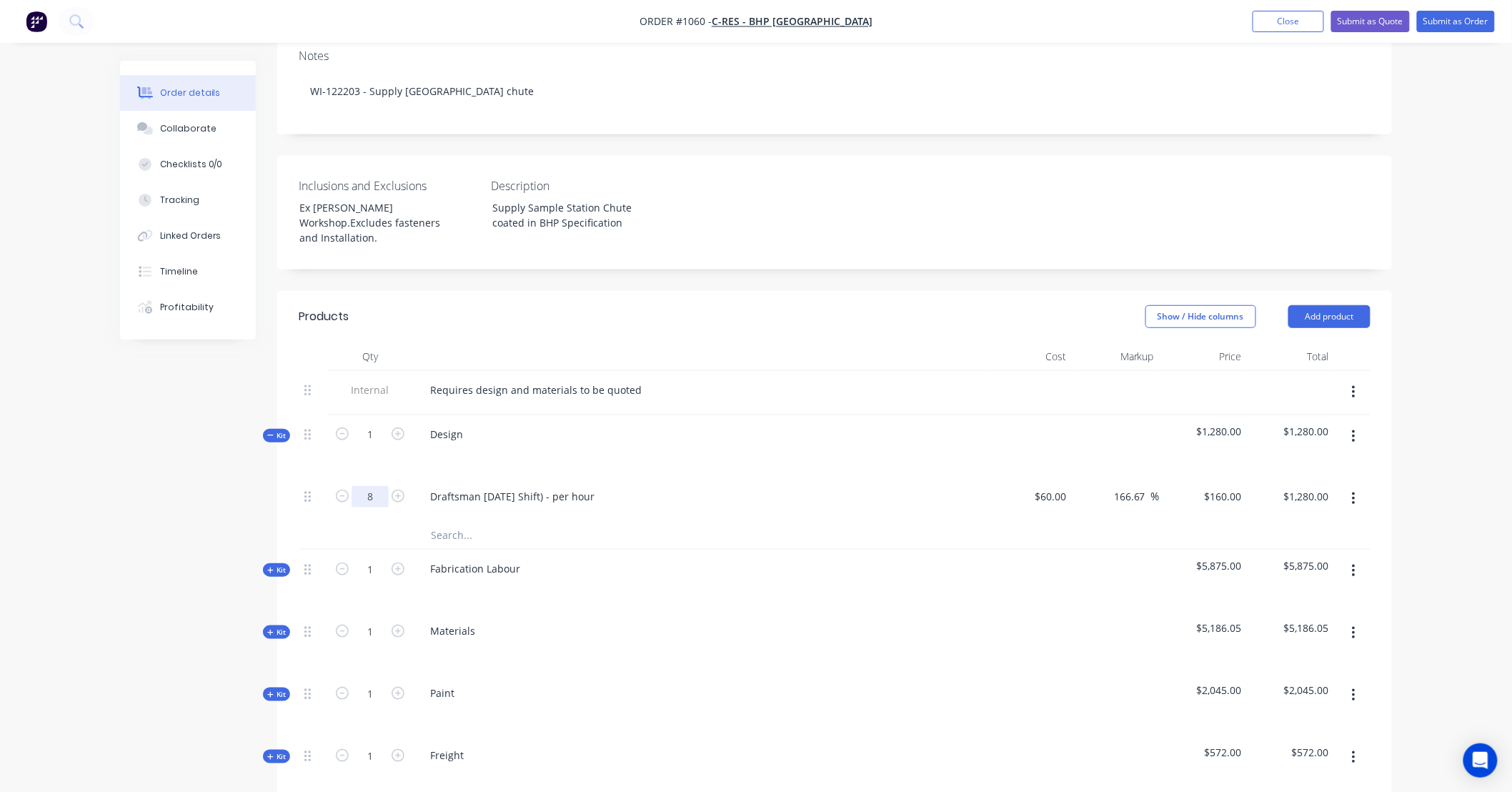
click at [375, 486] on input "8" at bounding box center [371, 496] width 37 height 21
type input "4"
type input "160"
type input "$640.00"
click at [1220, 486] on div "160 160" at bounding box center [1232, 496] width 30 height 20
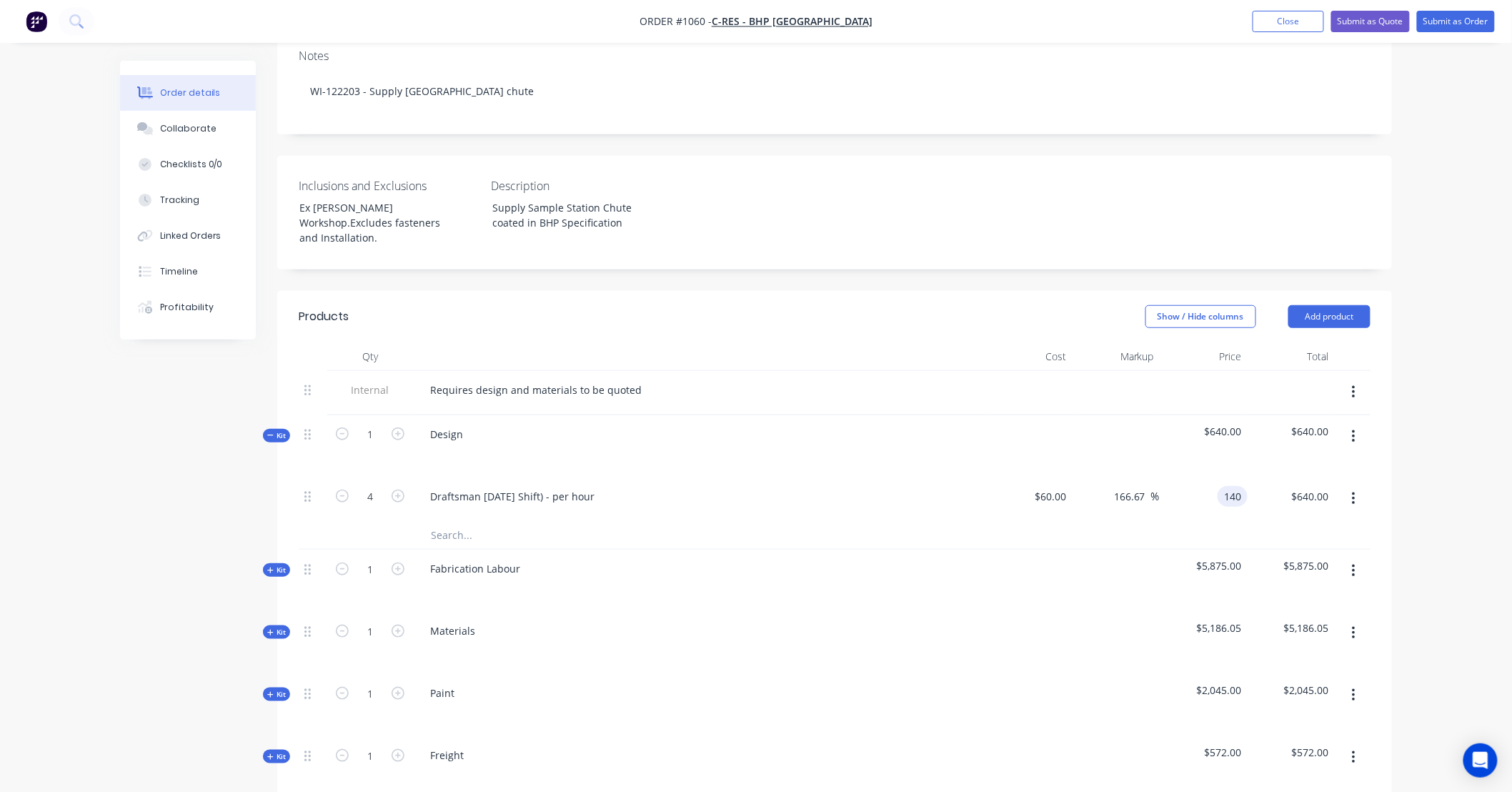
type input "140"
type input "133.33"
type input "$140.00"
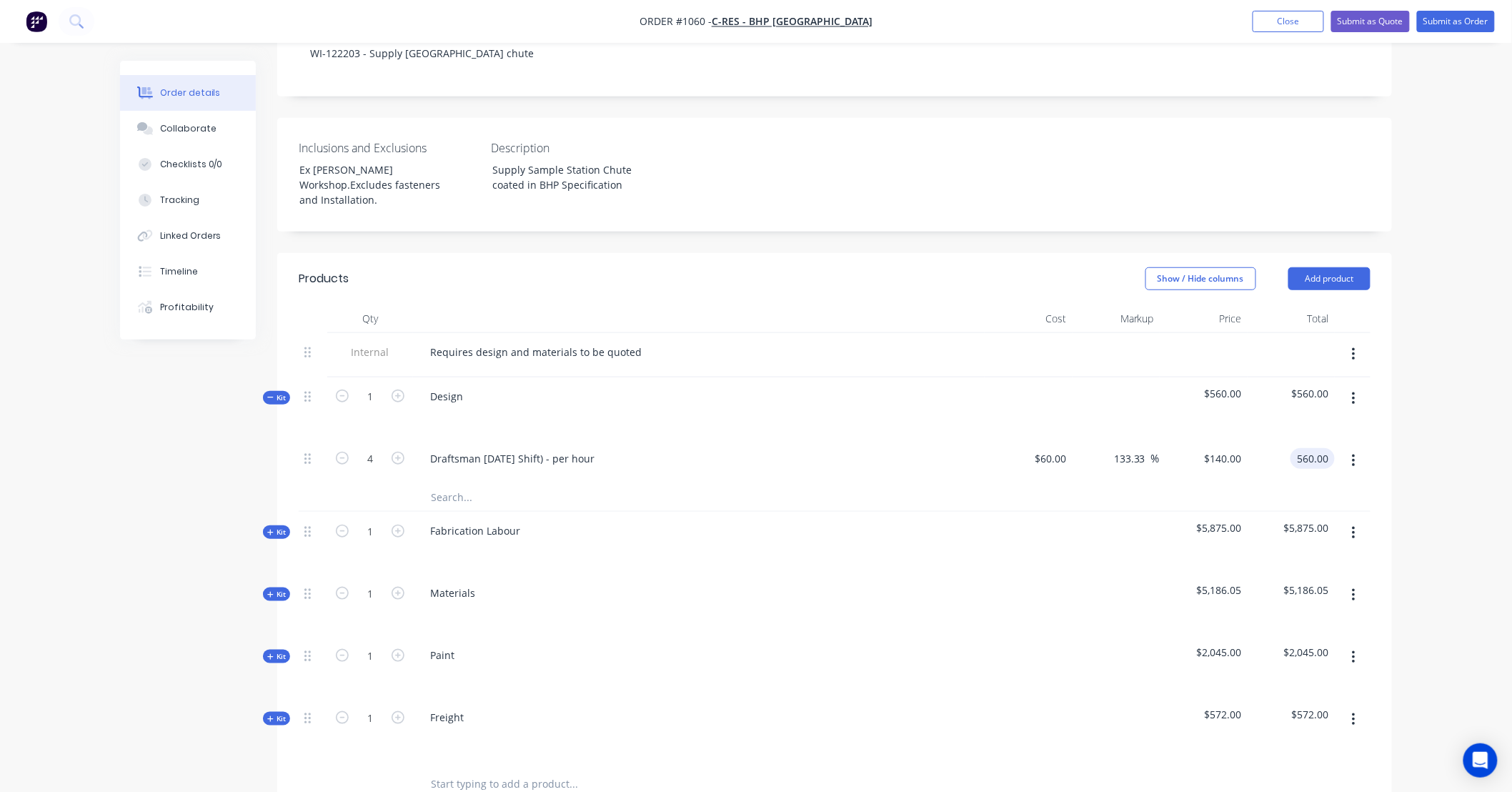
scroll to position [317, 0]
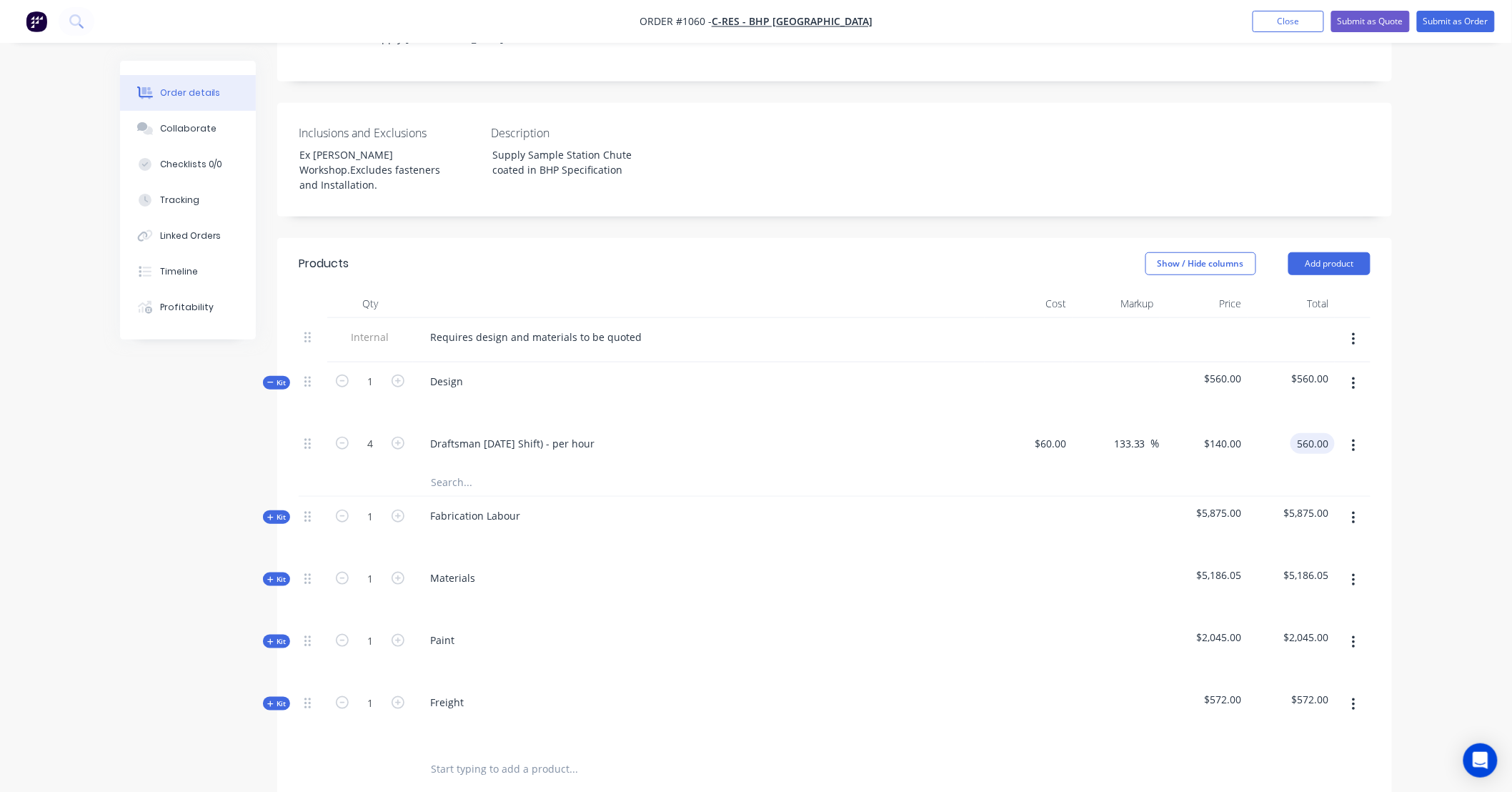
type input "$560.00"
click at [271, 514] on icon at bounding box center [271, 517] width 7 height 7
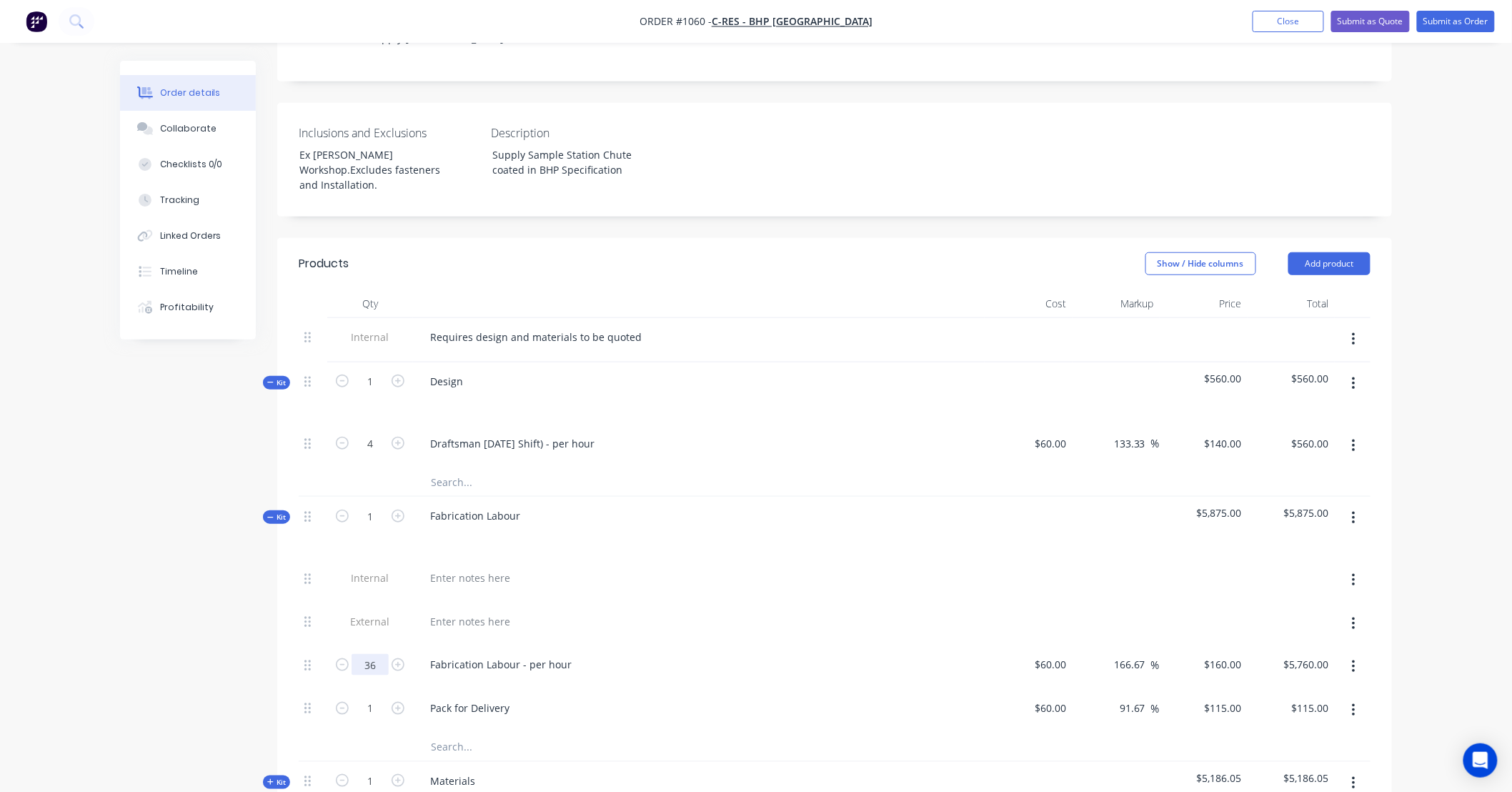
click at [383, 654] on input "36" at bounding box center [371, 664] width 37 height 21
type input "12"
type input "$1,920.00"
click at [1360, 697] on button "button" at bounding box center [1354, 710] width 34 height 25
click at [1349, 791] on div "Delete" at bounding box center [1303, 805] width 110 height 20
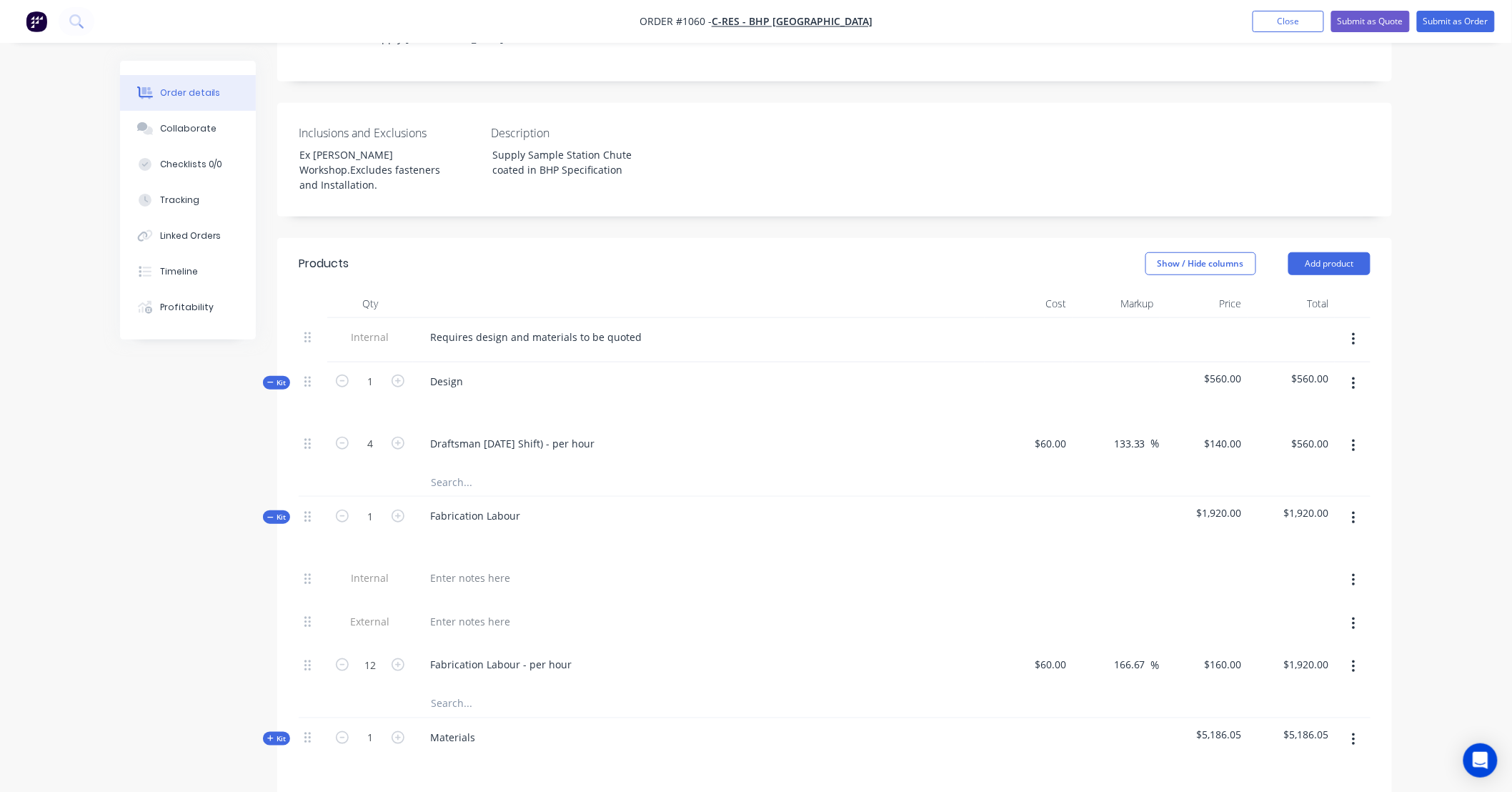
click at [1354, 617] on icon "button" at bounding box center [1353, 623] width 3 height 13
click at [1341, 675] on button "Delete" at bounding box center [1303, 689] width 136 height 29
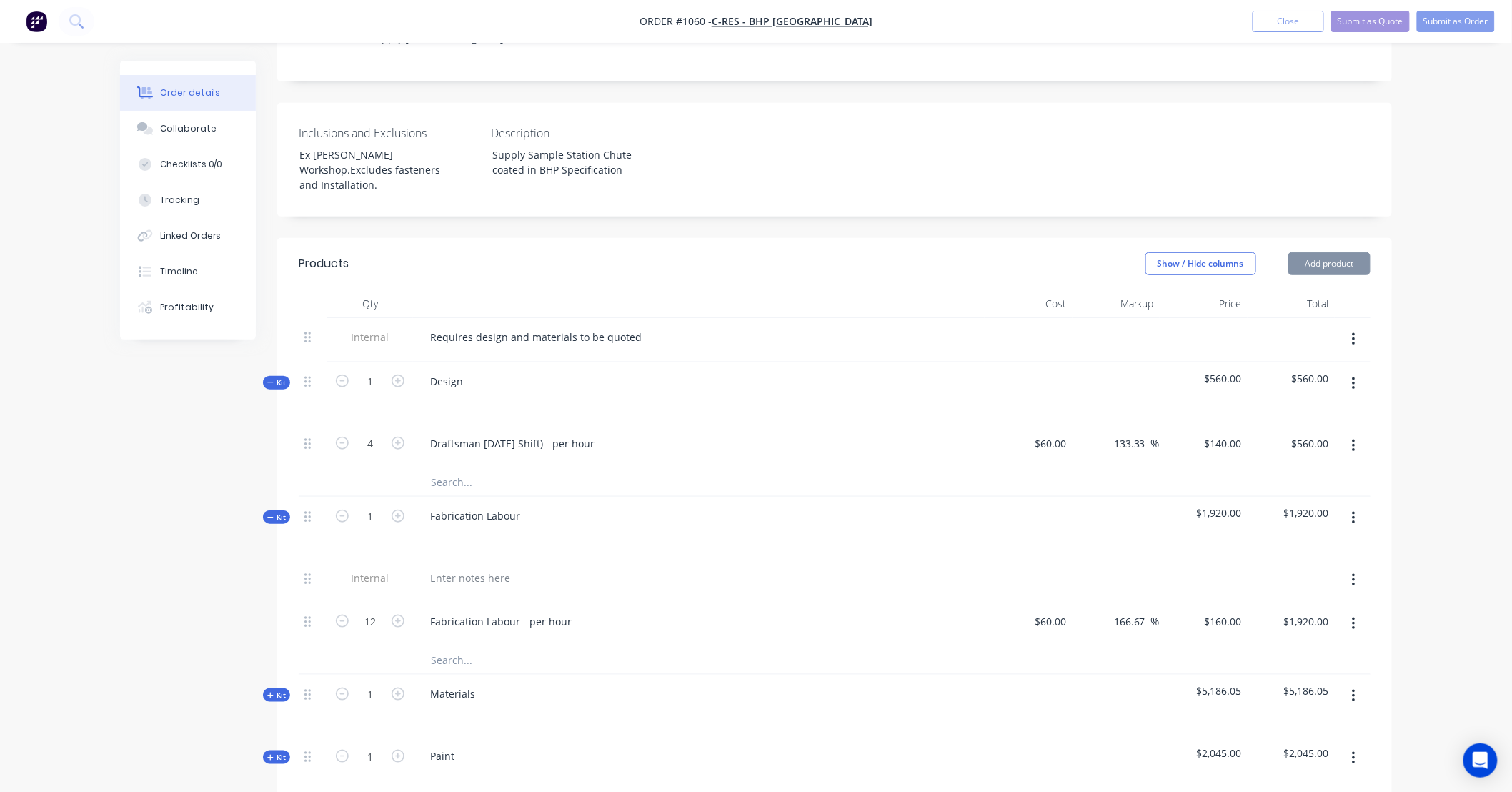
click at [1358, 567] on button "button" at bounding box center [1354, 580] width 34 height 25
click at [1358, 636] on div "Delete" at bounding box center [1303, 646] width 110 height 20
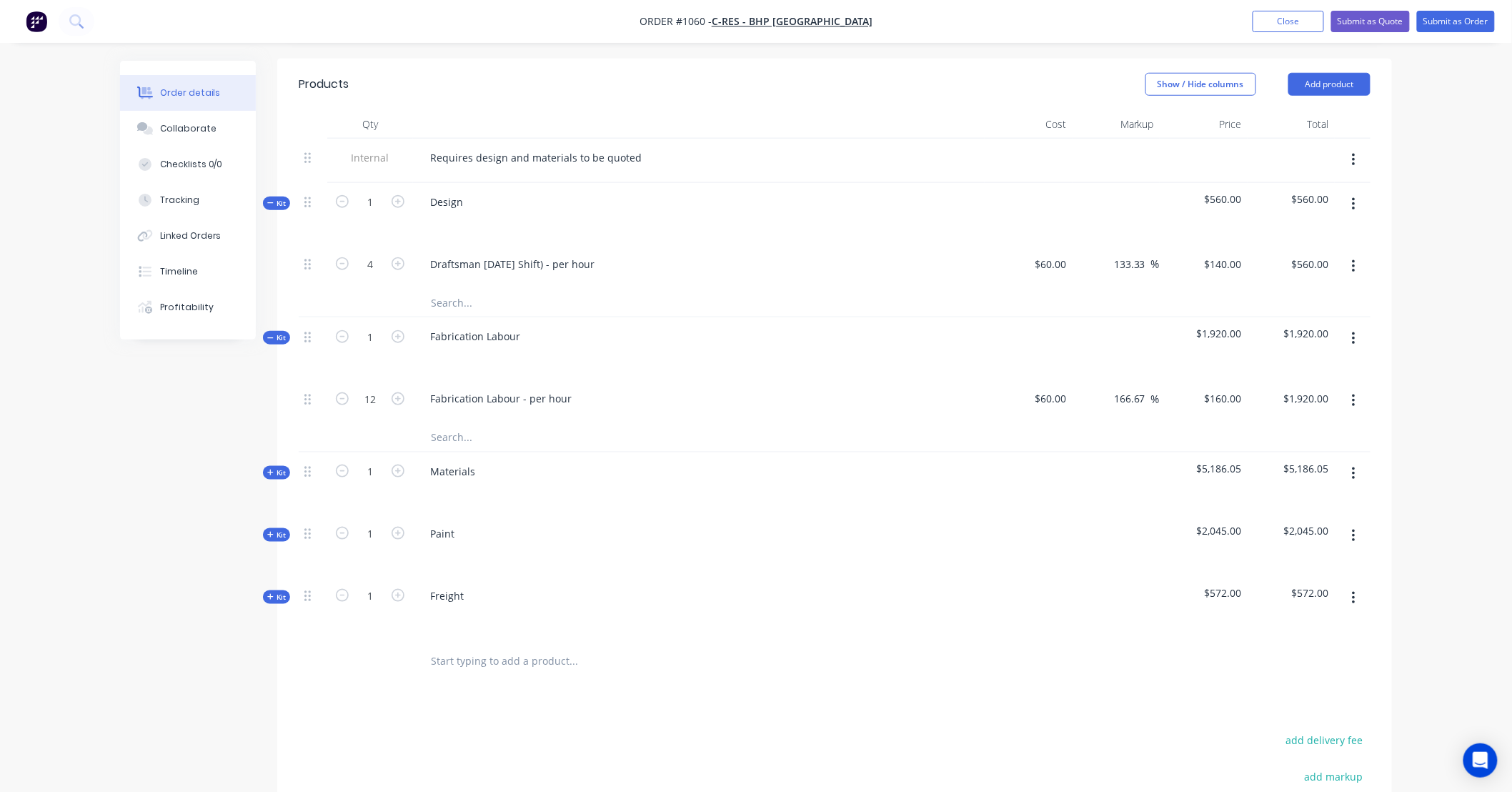
scroll to position [502, 0]
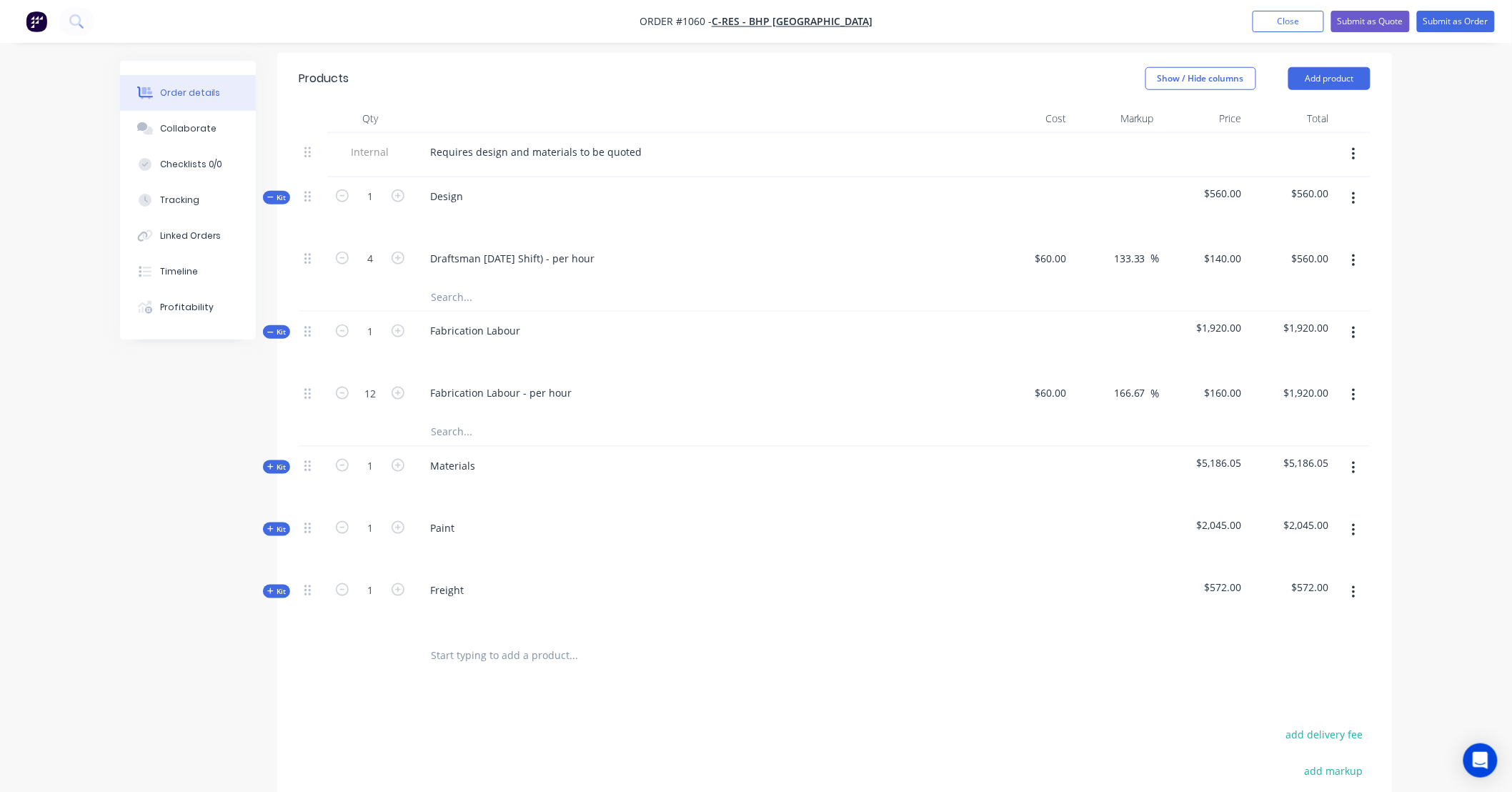
click at [265, 425] on div "Created by Leya Created 08/09/25 Required 08/09/25 Assigned to Add team member …" at bounding box center [756, 301] width 1272 height 1486
click at [277, 461] on span "Kit" at bounding box center [276, 466] width 19 height 11
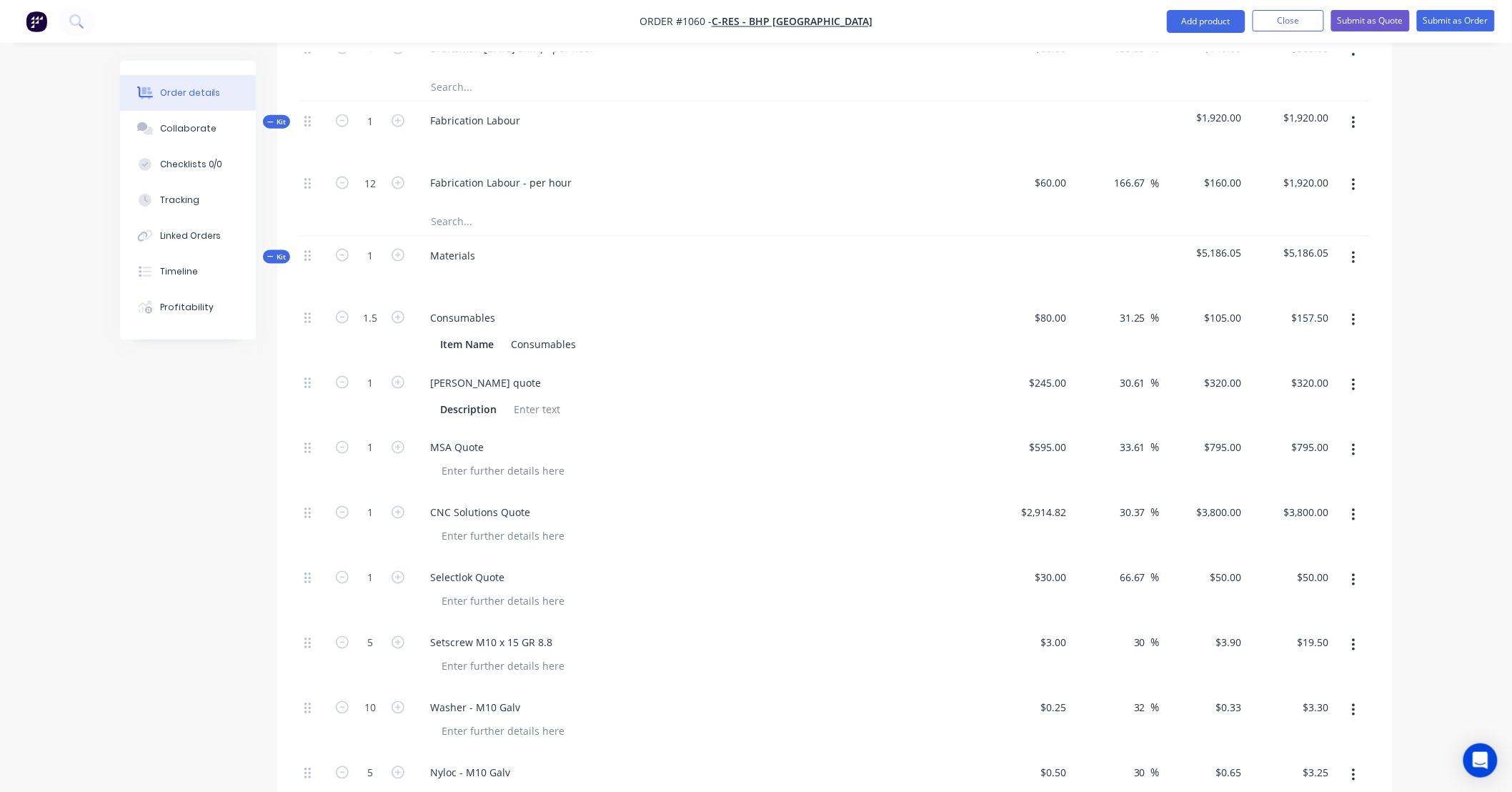
scroll to position [715, 0]
drag, startPoint x: 357, startPoint y: 276, endPoint x: 412, endPoint y: 287, distance: 56.1
click at [359, 305] on input "1.5" at bounding box center [371, 315] width 37 height 21
type input "1"
type input "$105.00"
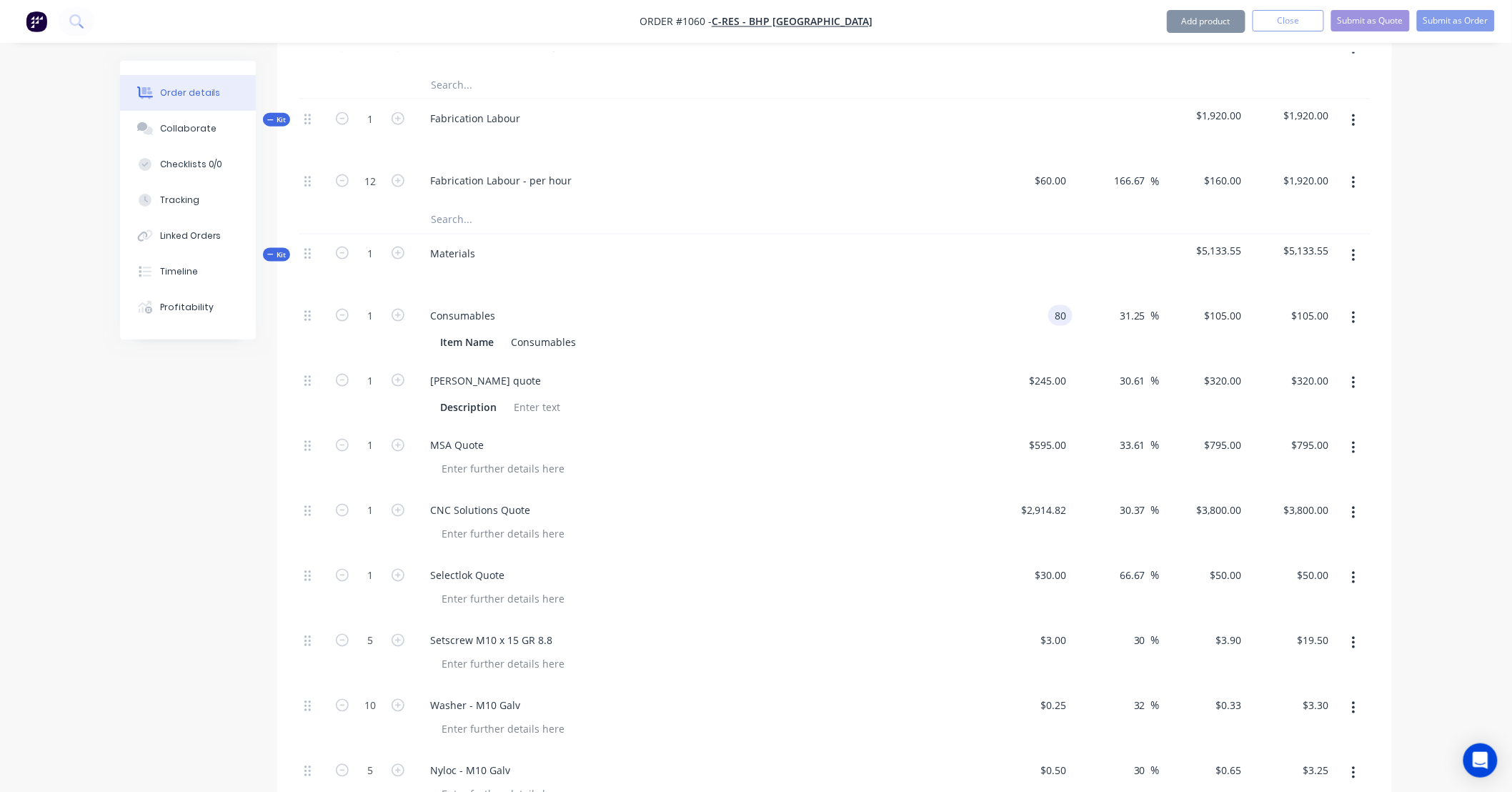
click at [1055, 305] on input "80" at bounding box center [1063, 315] width 19 height 20
type input "$92.00"
type input "$120.75"
type input "150"
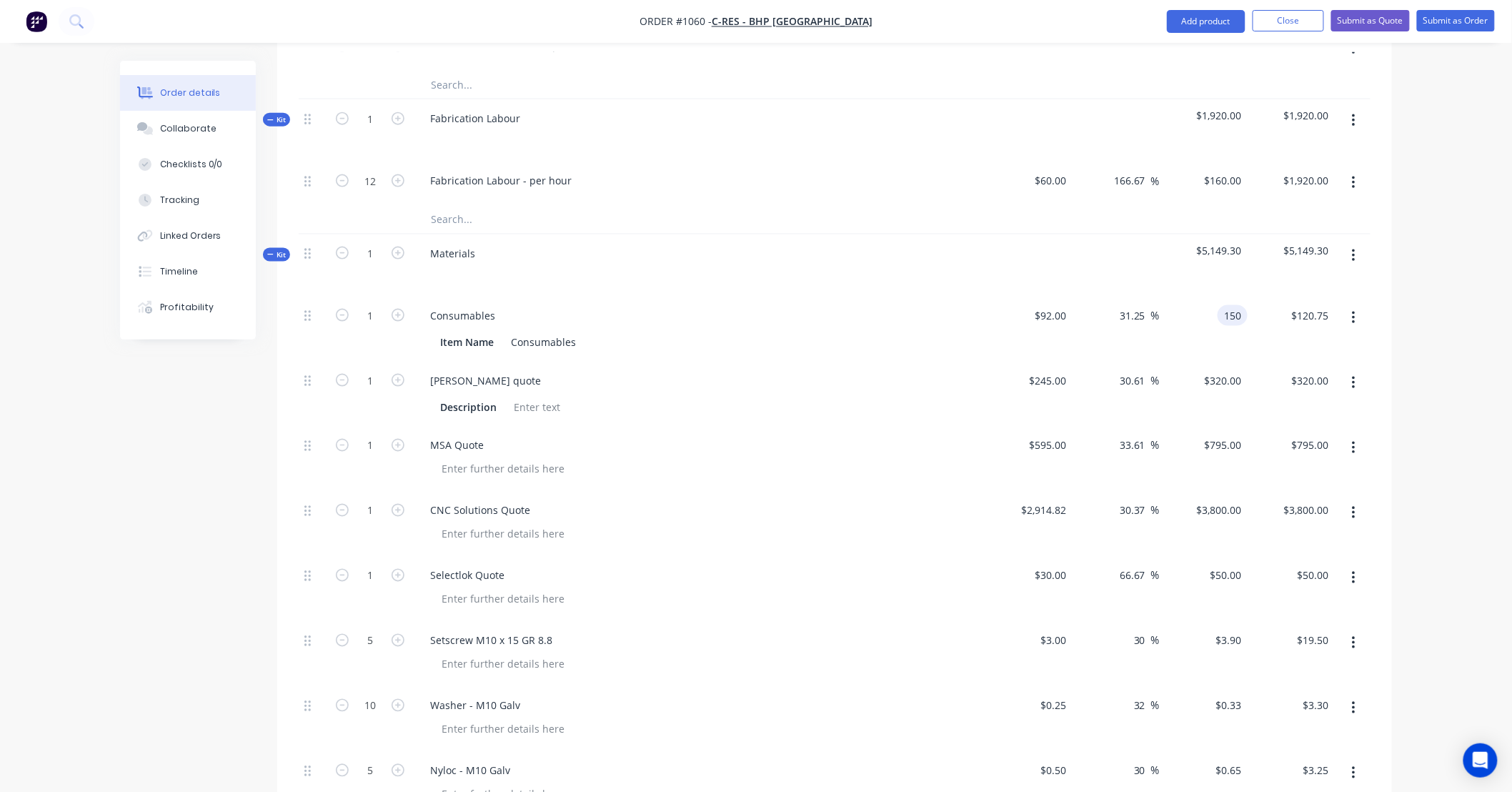
type input "63.04"
type input "$150.00"
click at [1359, 370] on button "button" at bounding box center [1354, 382] width 34 height 25
drag, startPoint x: 1324, startPoint y: 454, endPoint x: 1333, endPoint y: 410, distance: 44.9
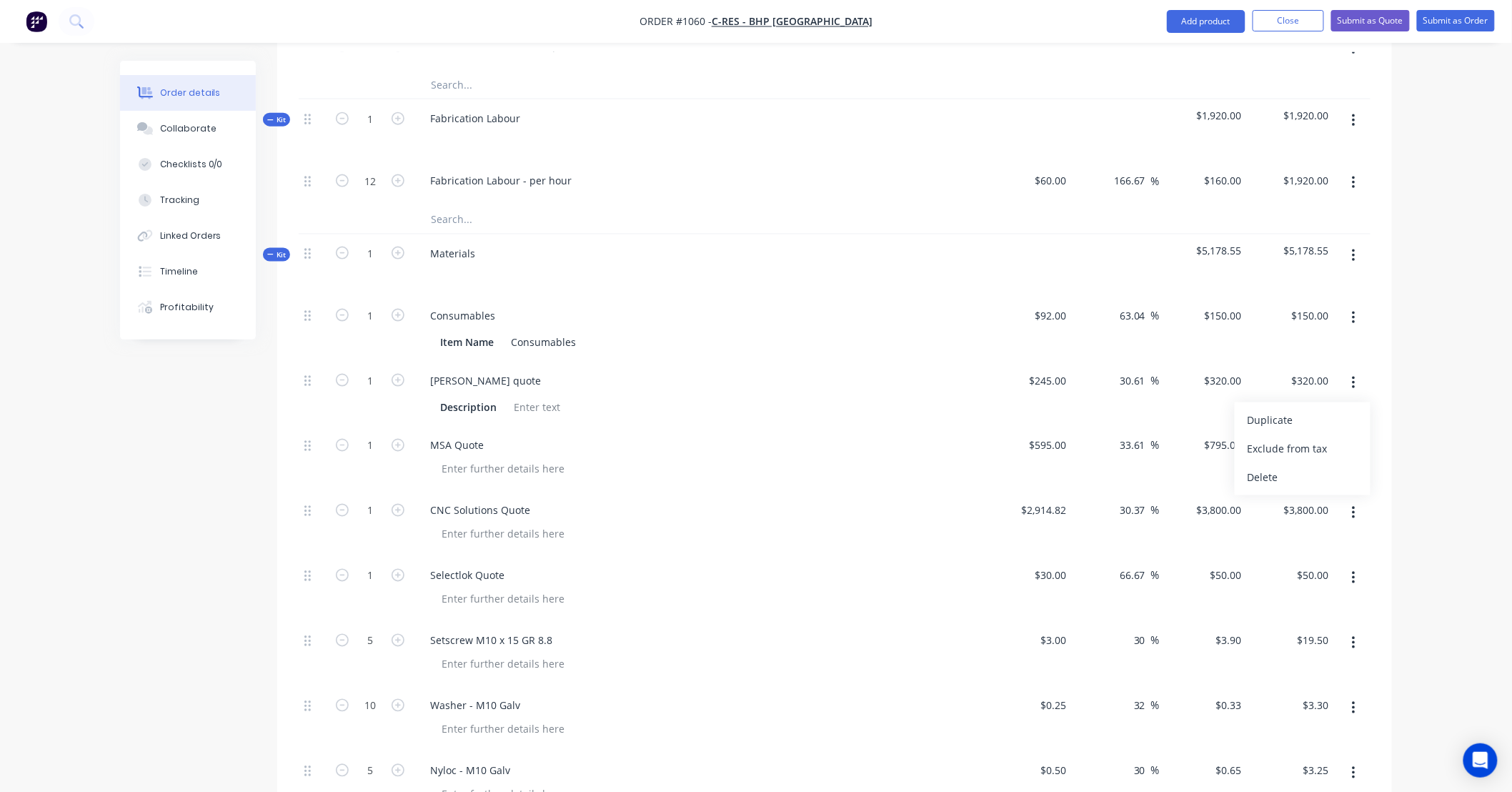
click at [1324, 467] on div "Delete" at bounding box center [1303, 477] width 110 height 20
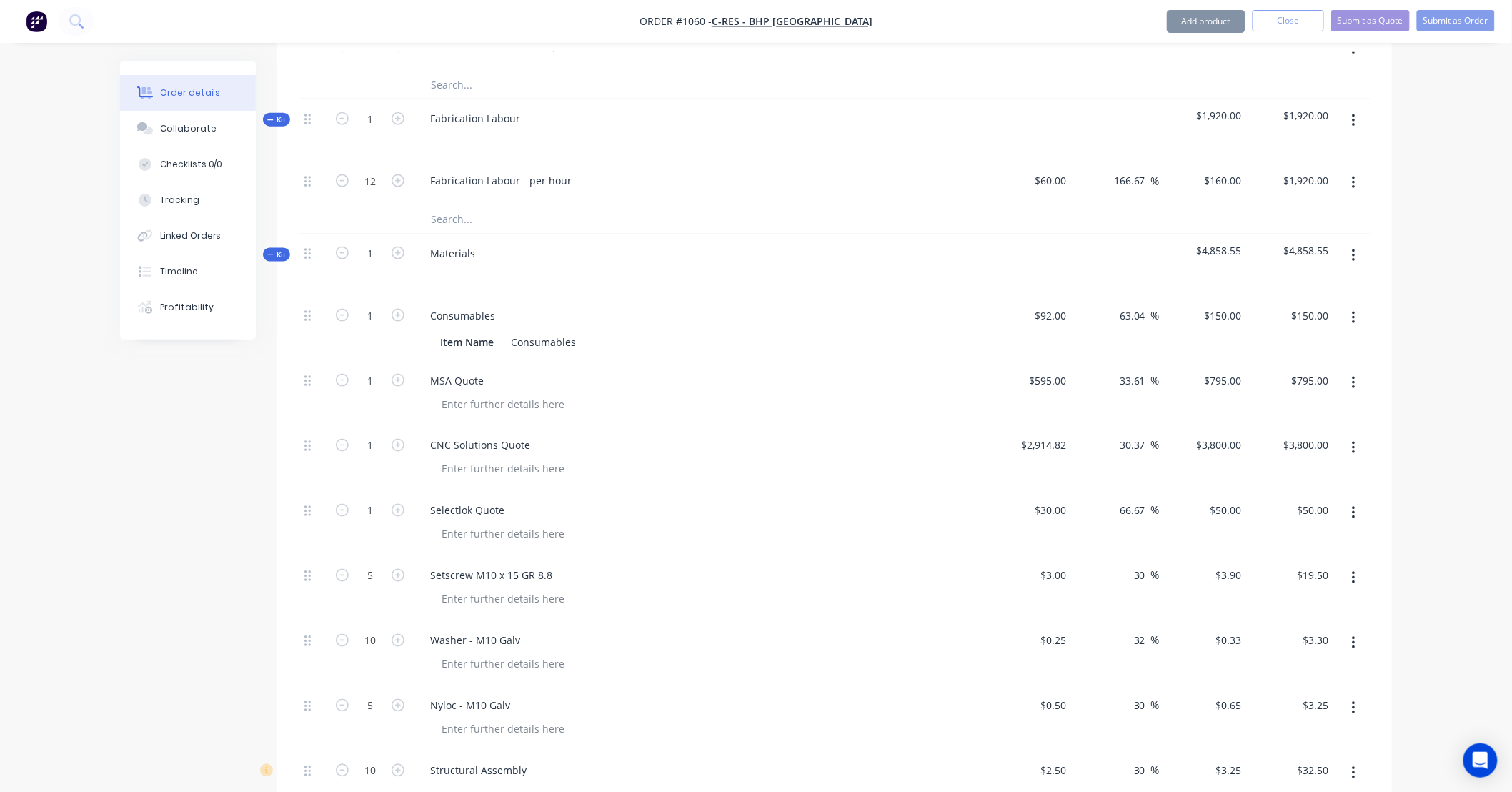
click at [1351, 370] on button "button" at bounding box center [1354, 382] width 34 height 25
click at [1343, 496] on div "Delete" at bounding box center [1303, 506] width 110 height 20
click at [1355, 440] on icon "button" at bounding box center [1353, 448] width 3 height 16
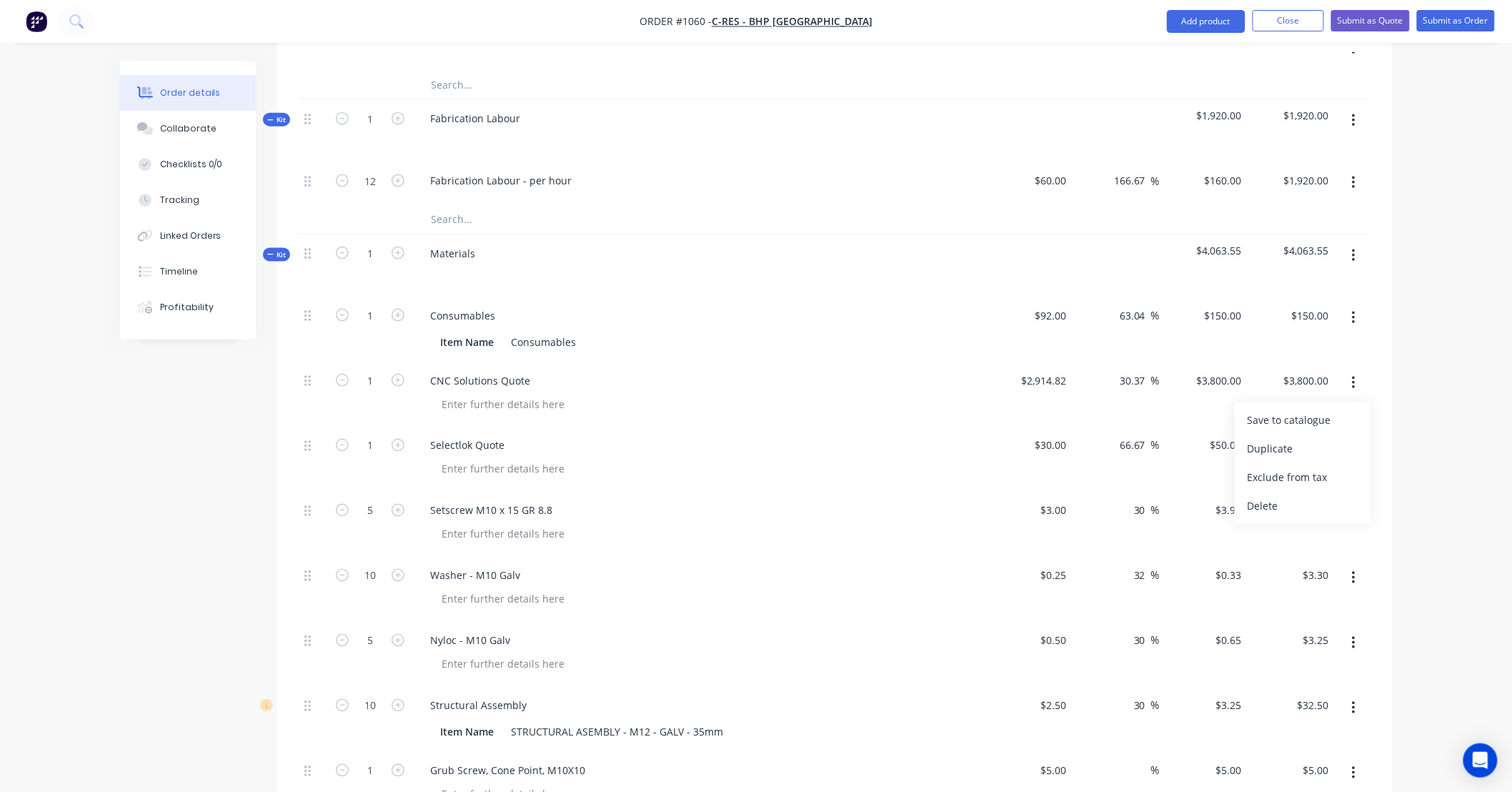
drag, startPoint x: 1353, startPoint y: 477, endPoint x: 1363, endPoint y: 396, distance: 81.6
click at [1353, 496] on div "Delete" at bounding box center [1303, 506] width 110 height 20
click at [1355, 435] on button "button" at bounding box center [1354, 448] width 34 height 25
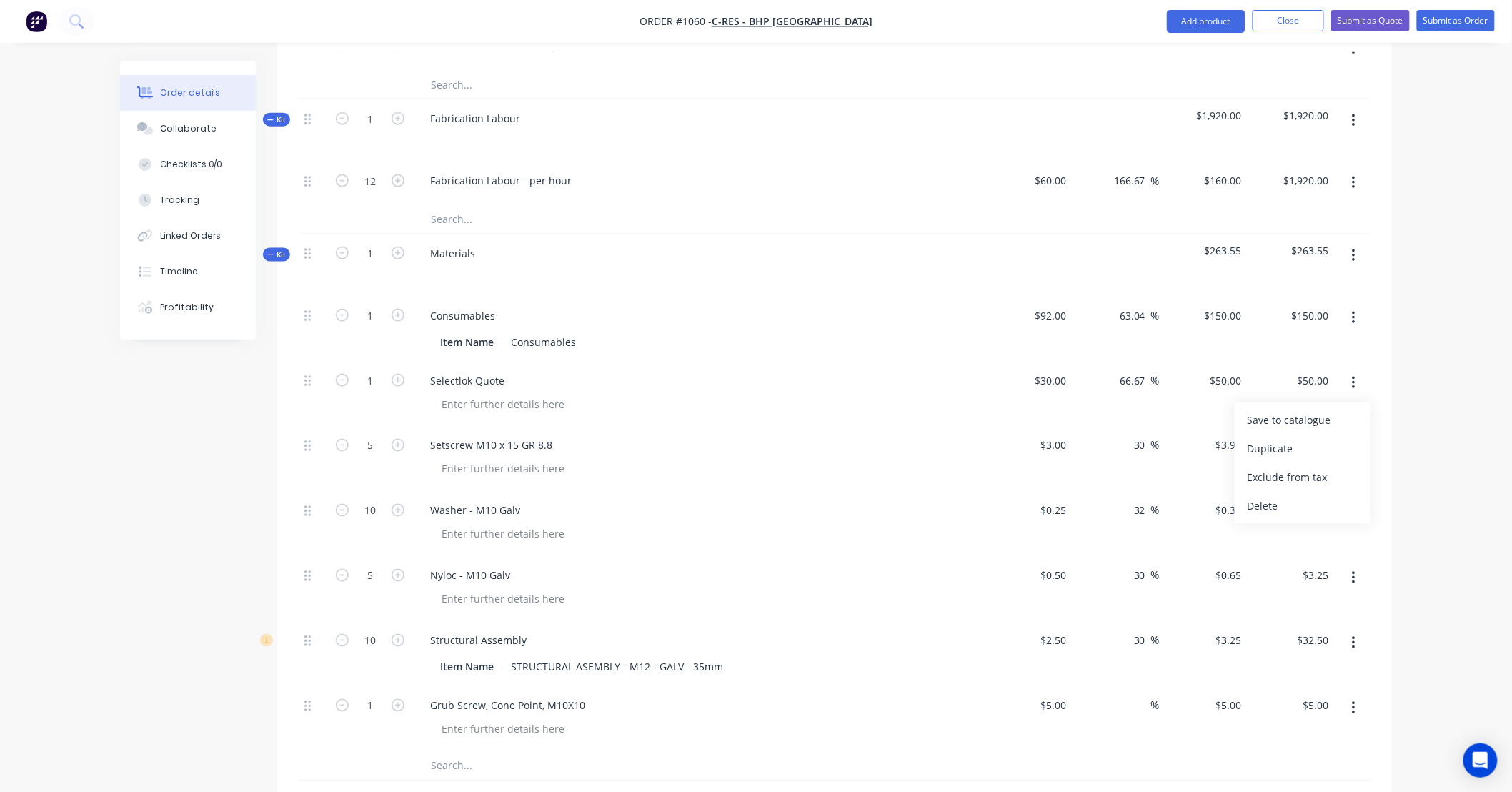
drag, startPoint x: 1352, startPoint y: 477, endPoint x: 1352, endPoint y: 438, distance: 39.0
click at [1352, 496] on div "Delete" at bounding box center [1303, 506] width 110 height 20
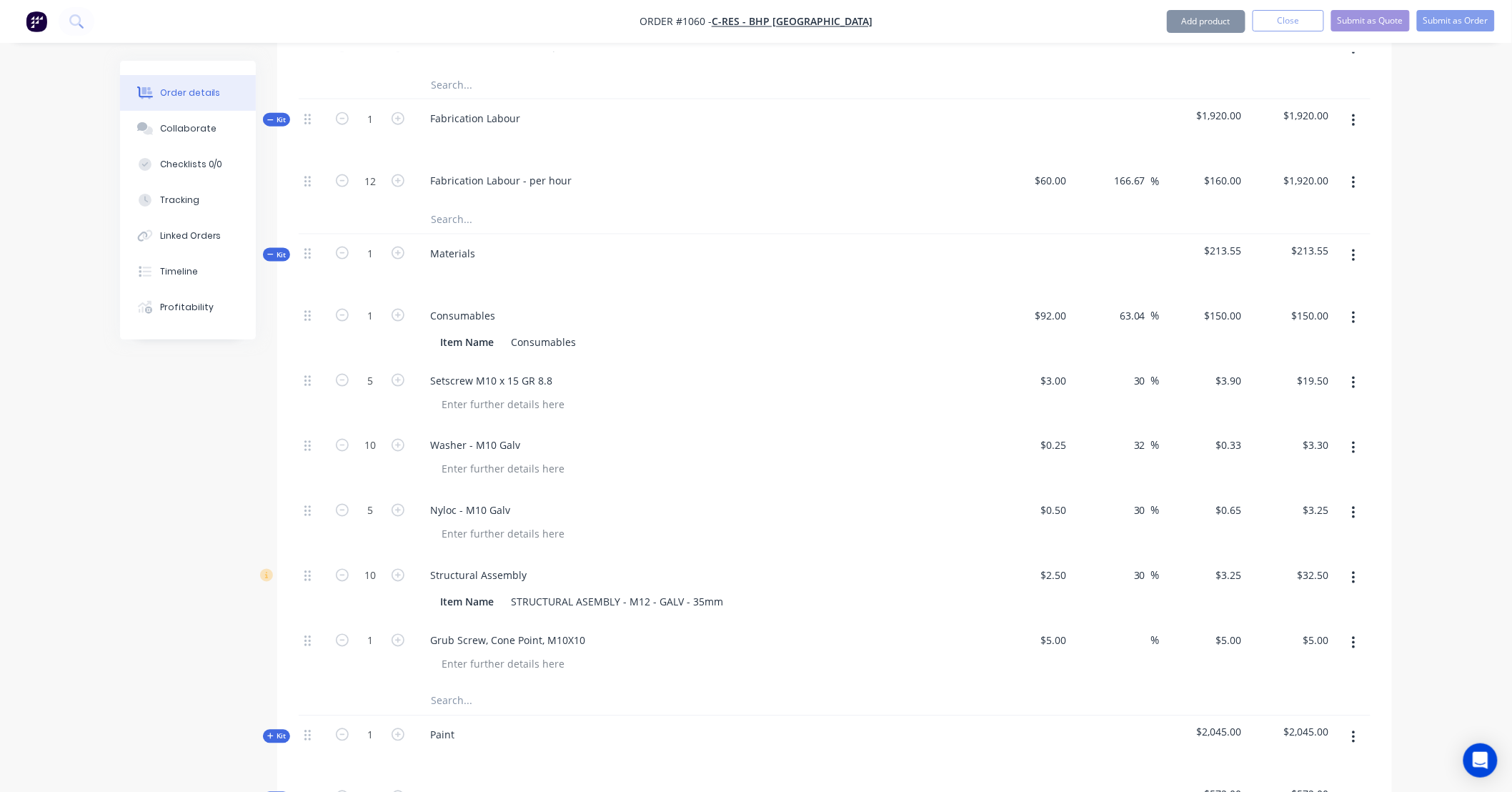
click at [1356, 370] on button "button" at bounding box center [1354, 382] width 34 height 25
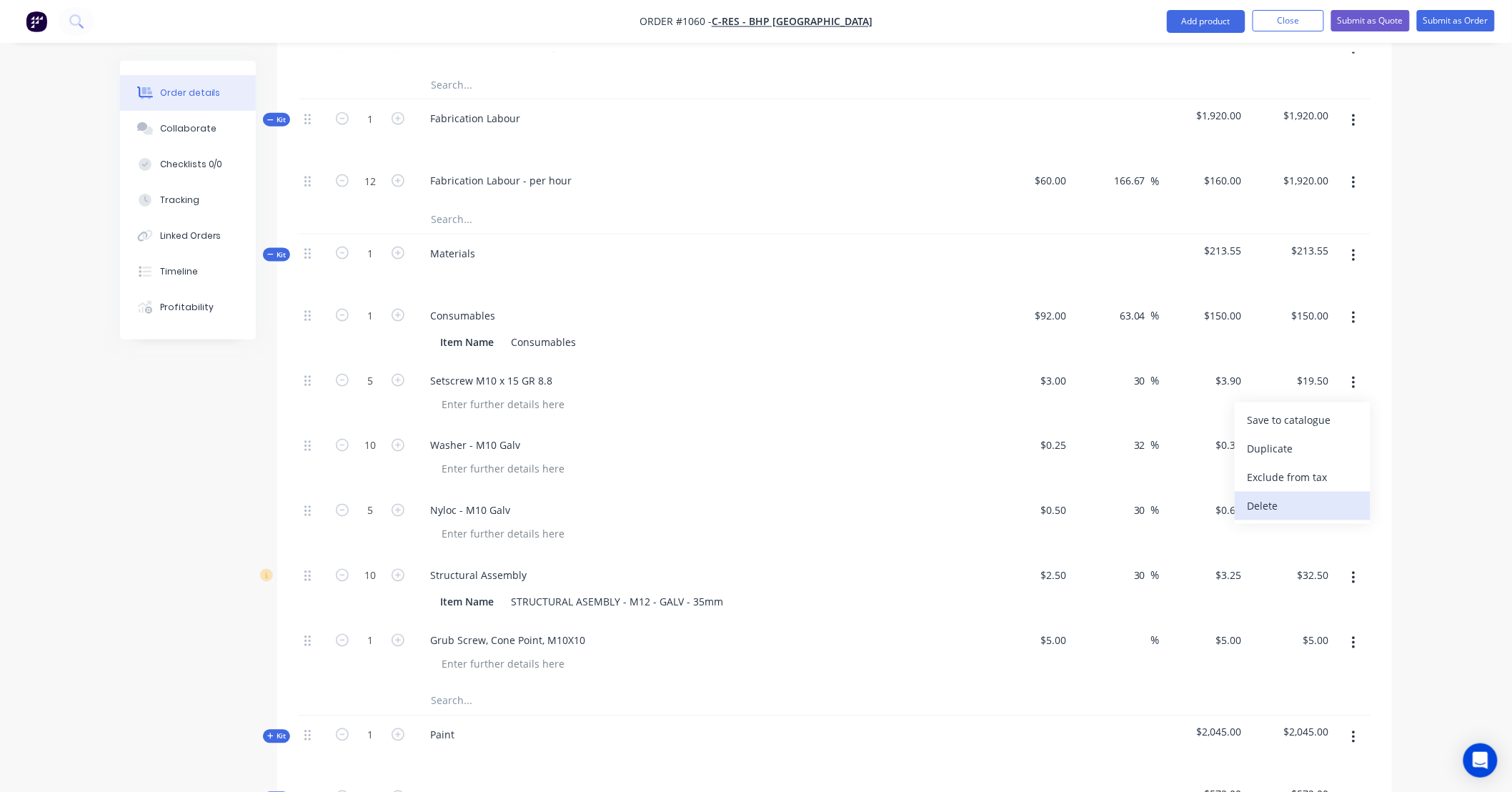
click at [1358, 496] on div "Delete" at bounding box center [1303, 506] width 110 height 20
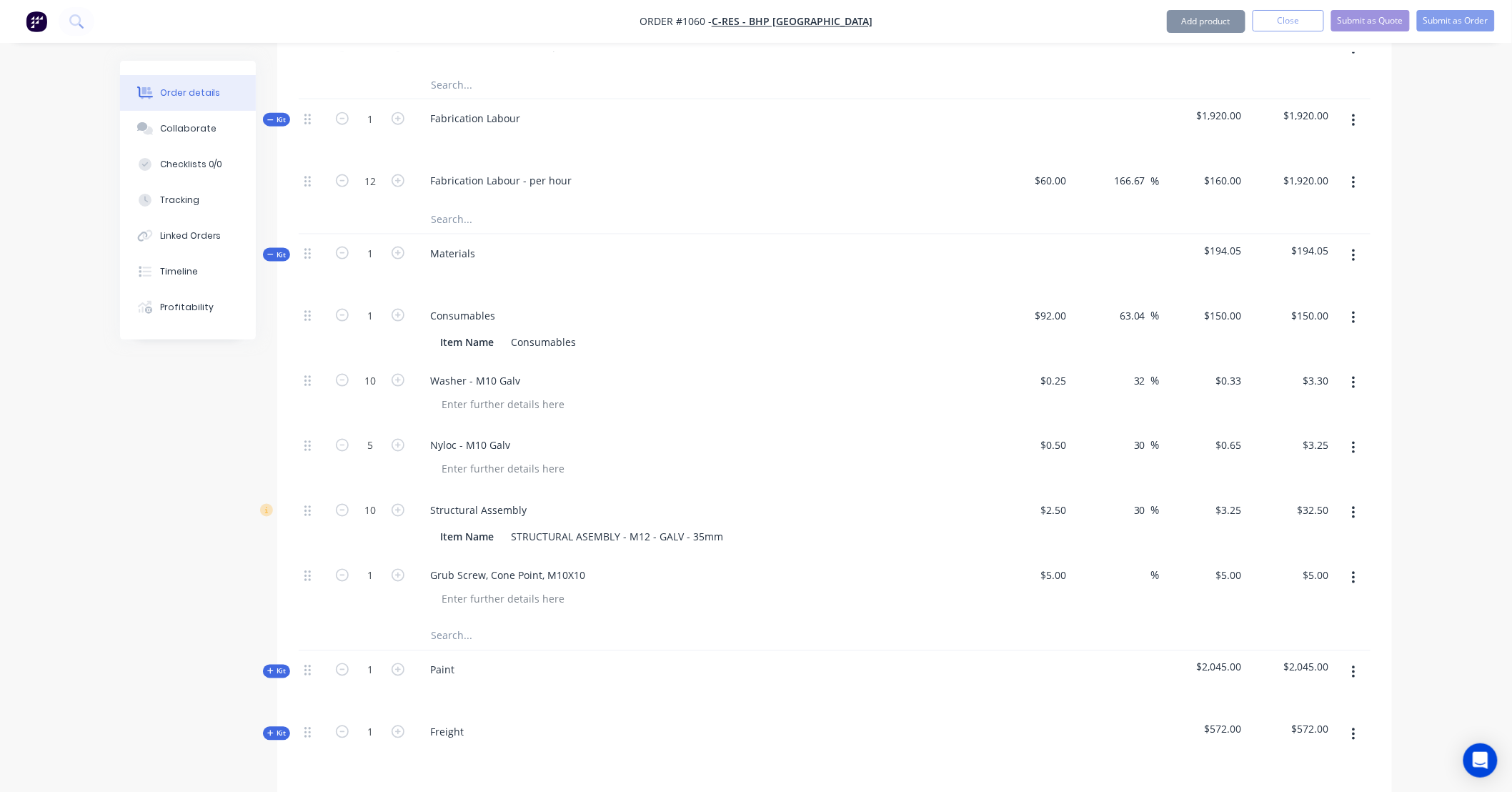
click at [1360, 370] on button "button" at bounding box center [1354, 382] width 34 height 25
click at [1343, 496] on div "Delete" at bounding box center [1303, 506] width 110 height 20
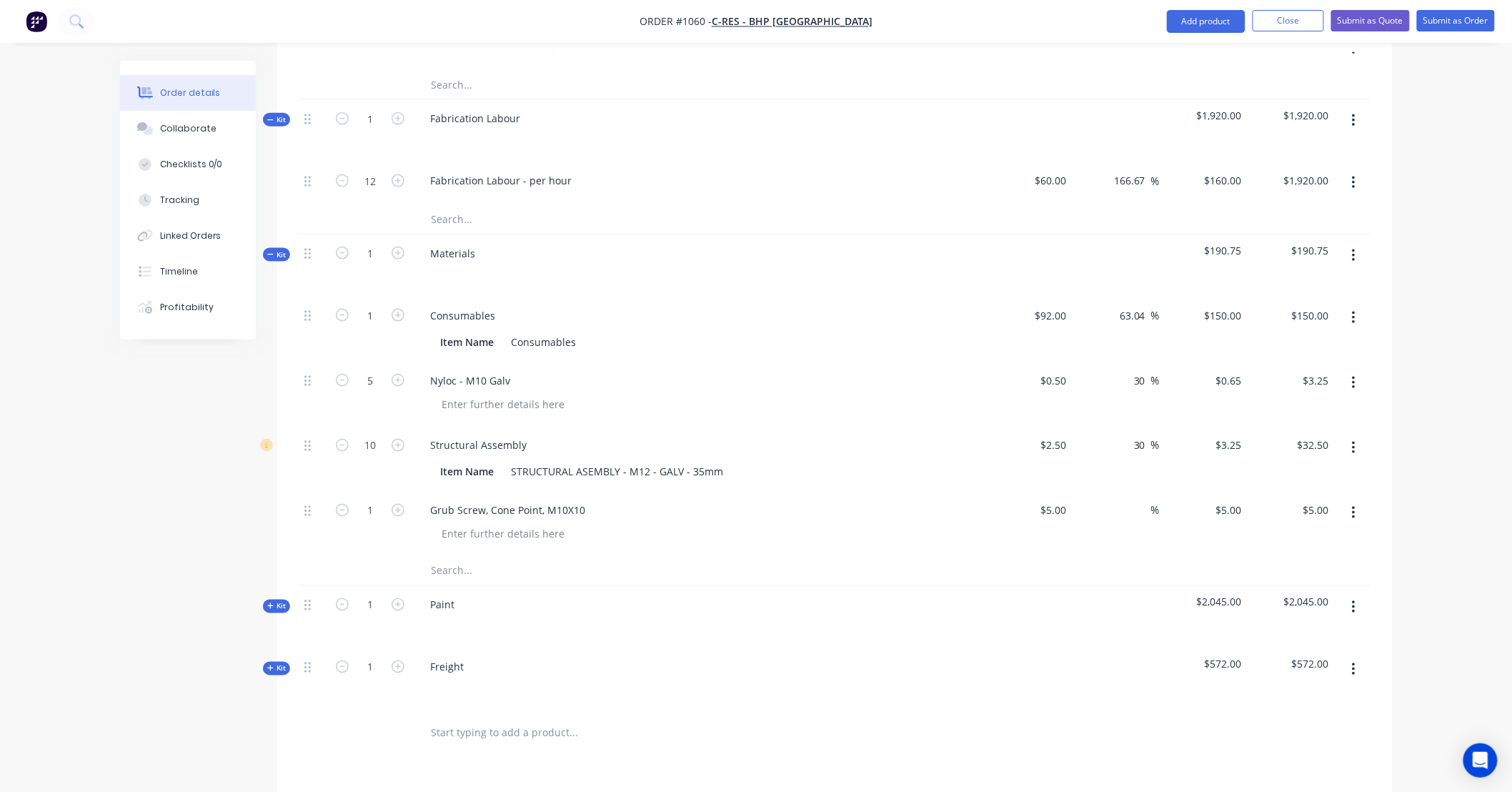
click at [1352, 375] on icon "button" at bounding box center [1353, 382] width 3 height 16
click at [1332, 492] on button "Delete" at bounding box center [1303, 506] width 136 height 29
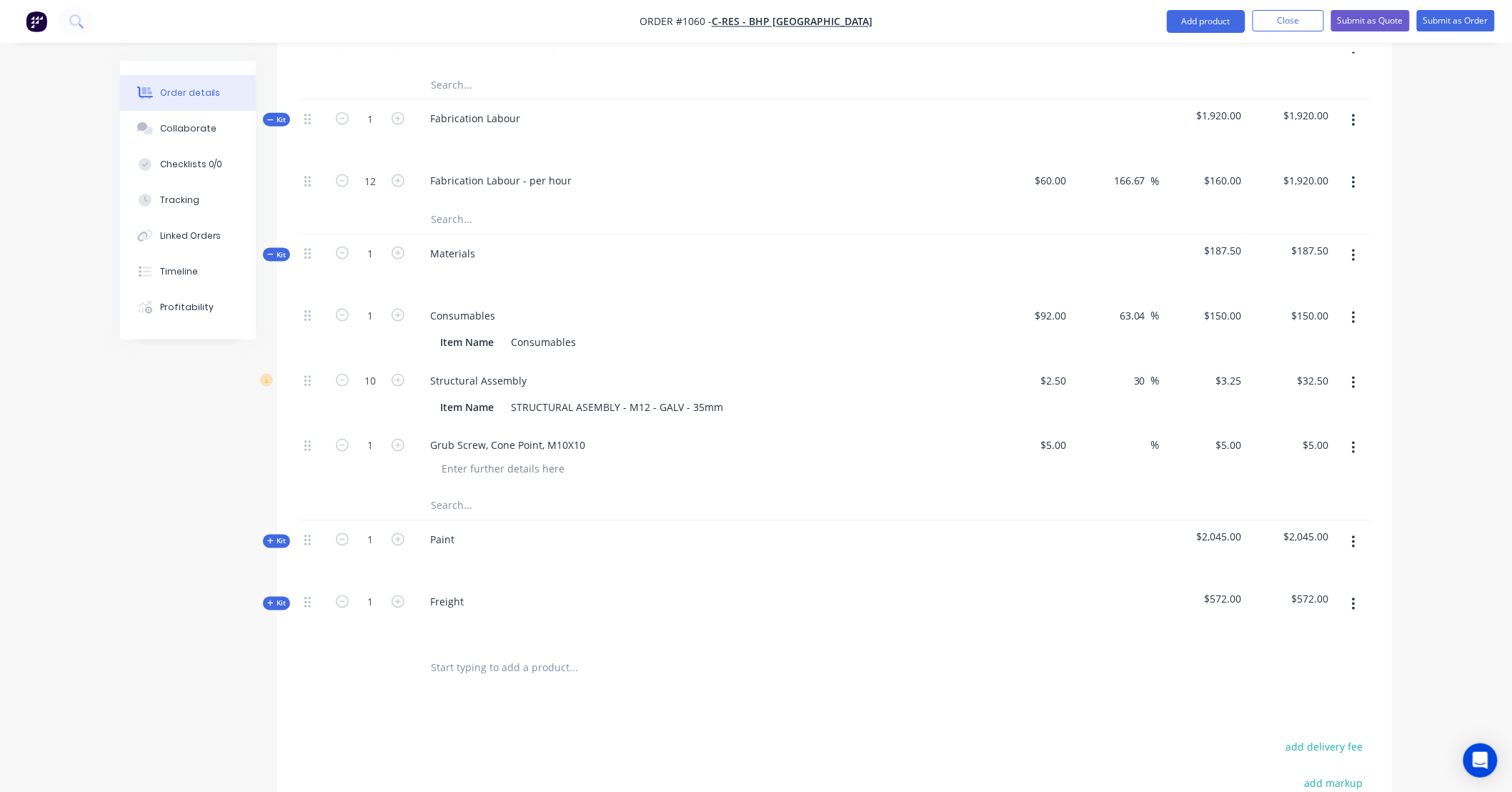
click at [1352, 375] on icon "button" at bounding box center [1353, 382] width 3 height 16
click at [1336, 463] on button "Delete" at bounding box center [1303, 477] width 136 height 29
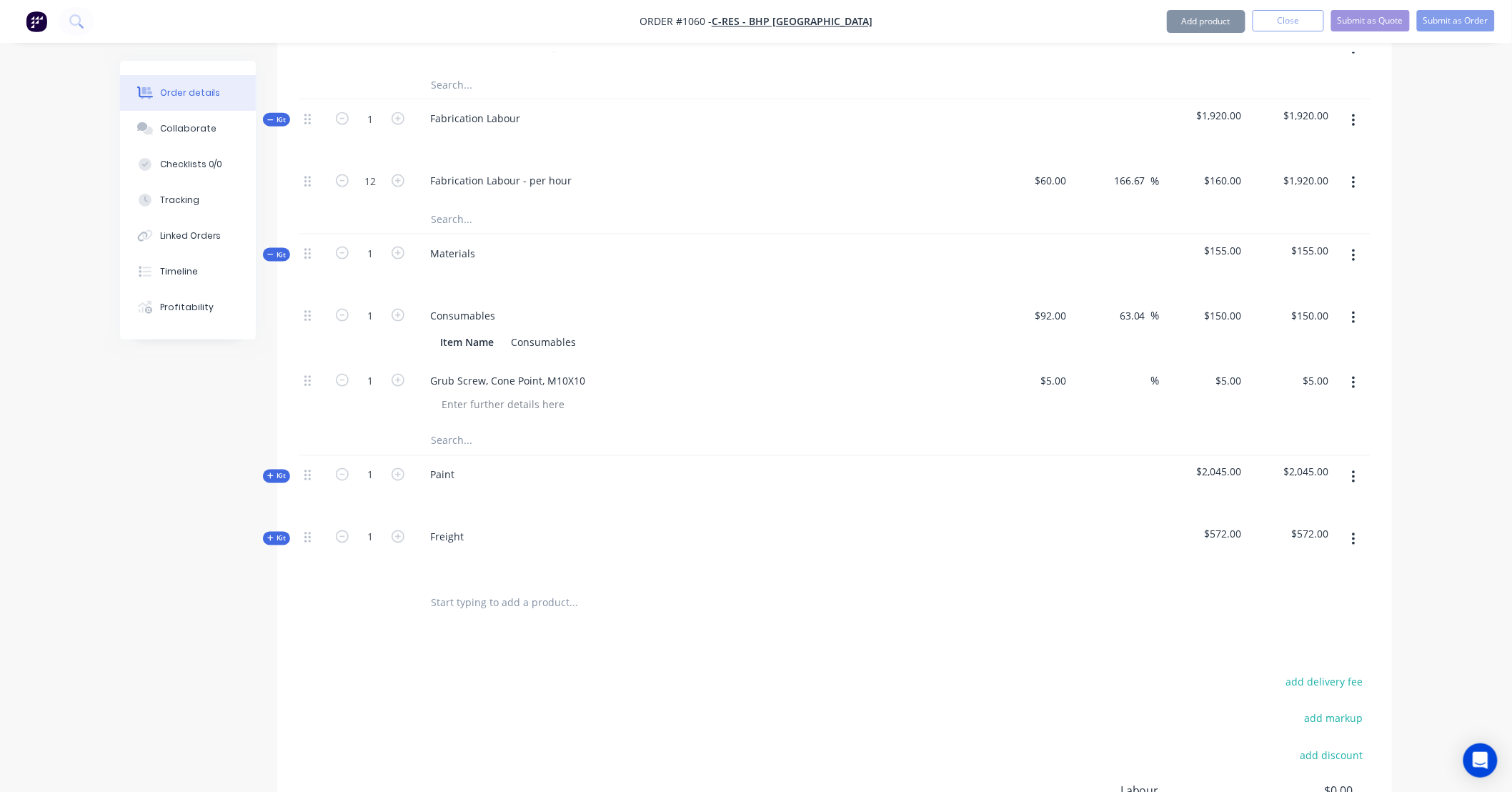
click at [1358, 370] on button "button" at bounding box center [1354, 382] width 34 height 25
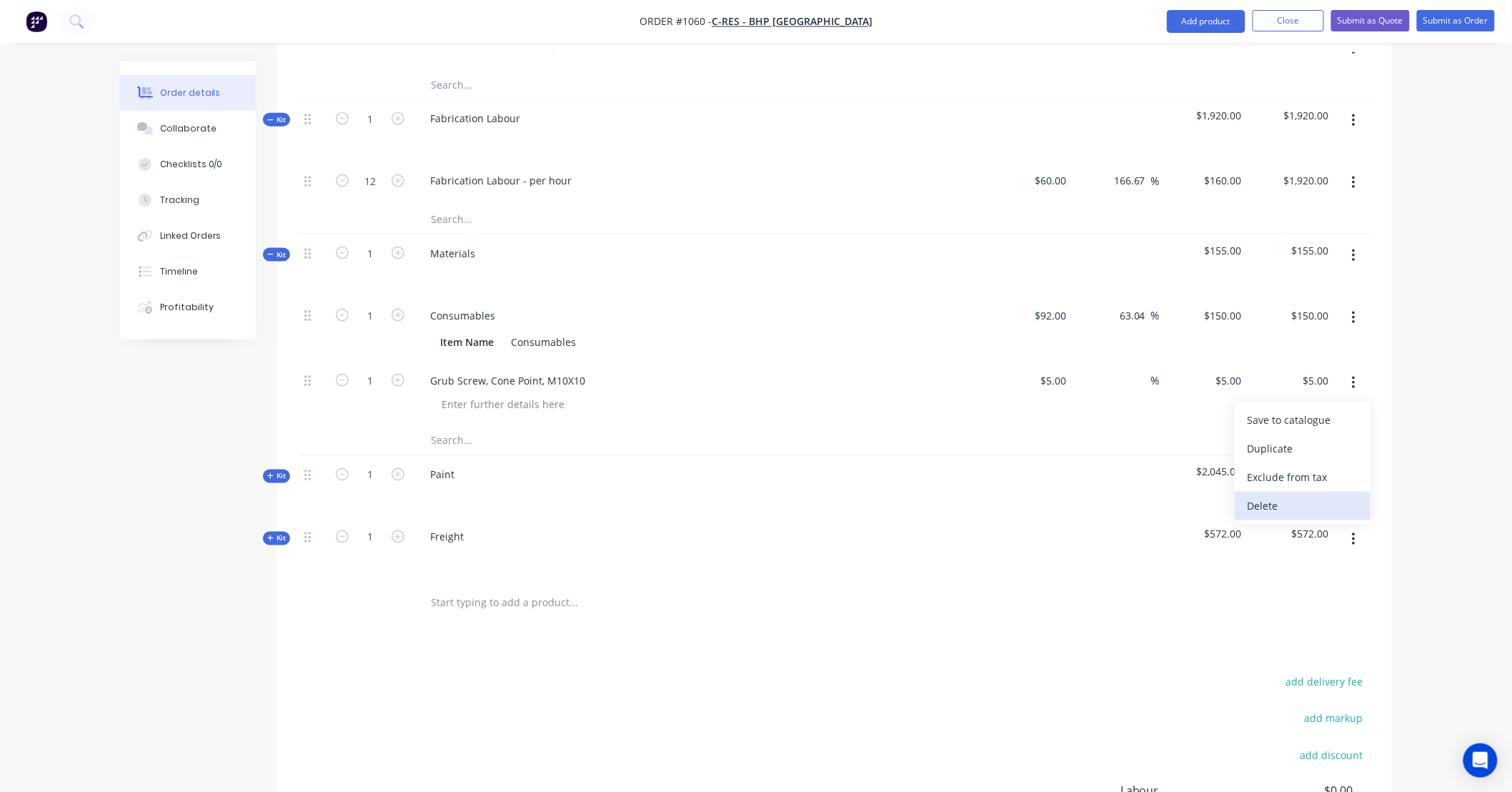
click at [1336, 496] on div "Delete" at bounding box center [1303, 506] width 110 height 20
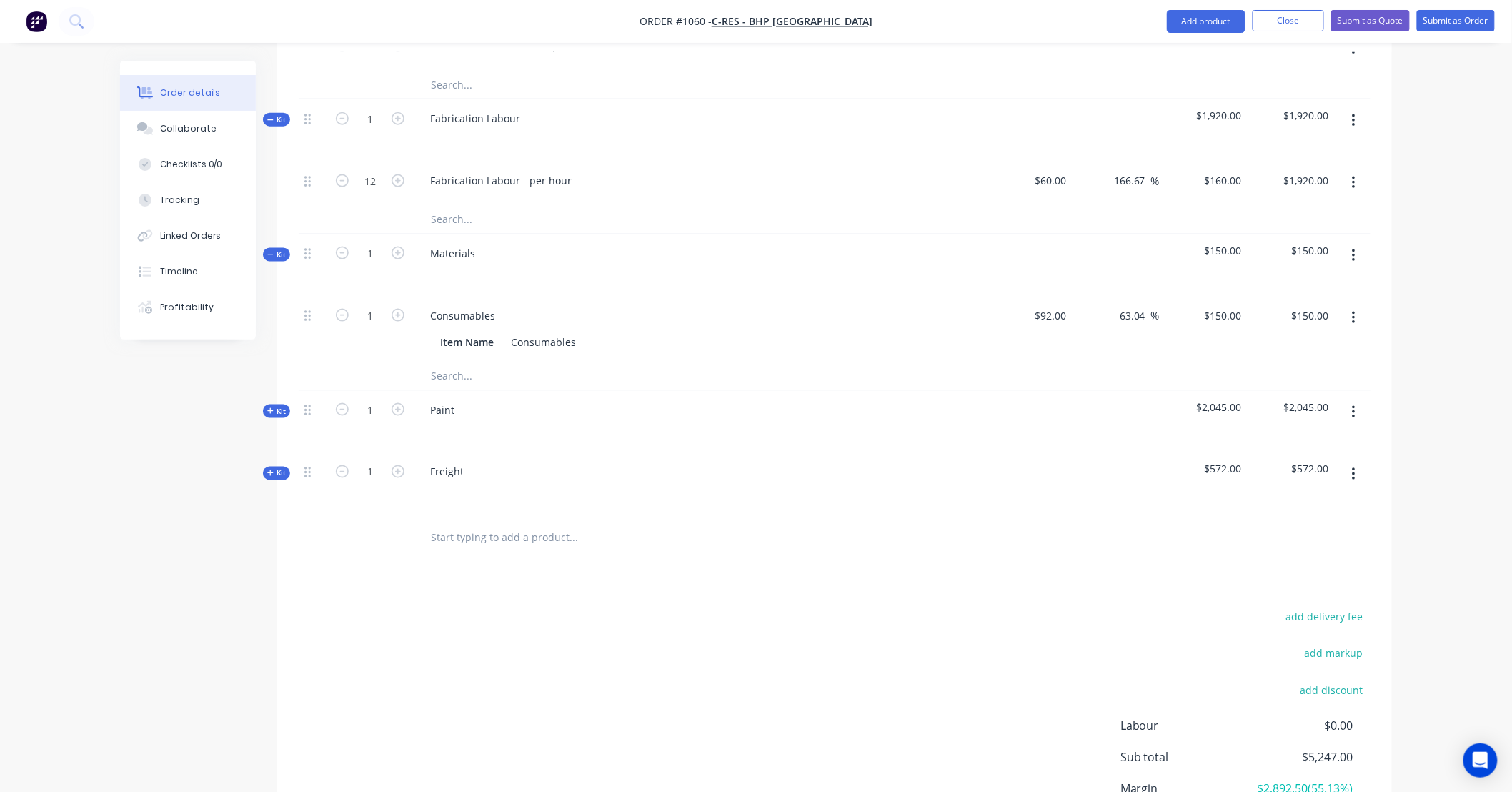
click at [498, 361] on input "text" at bounding box center [572, 376] width 286 height 29
type input "Packing wrap"
click at [494, 390] on button "Add Packing wrap to kit" at bounding box center [633, 413] width 429 height 46
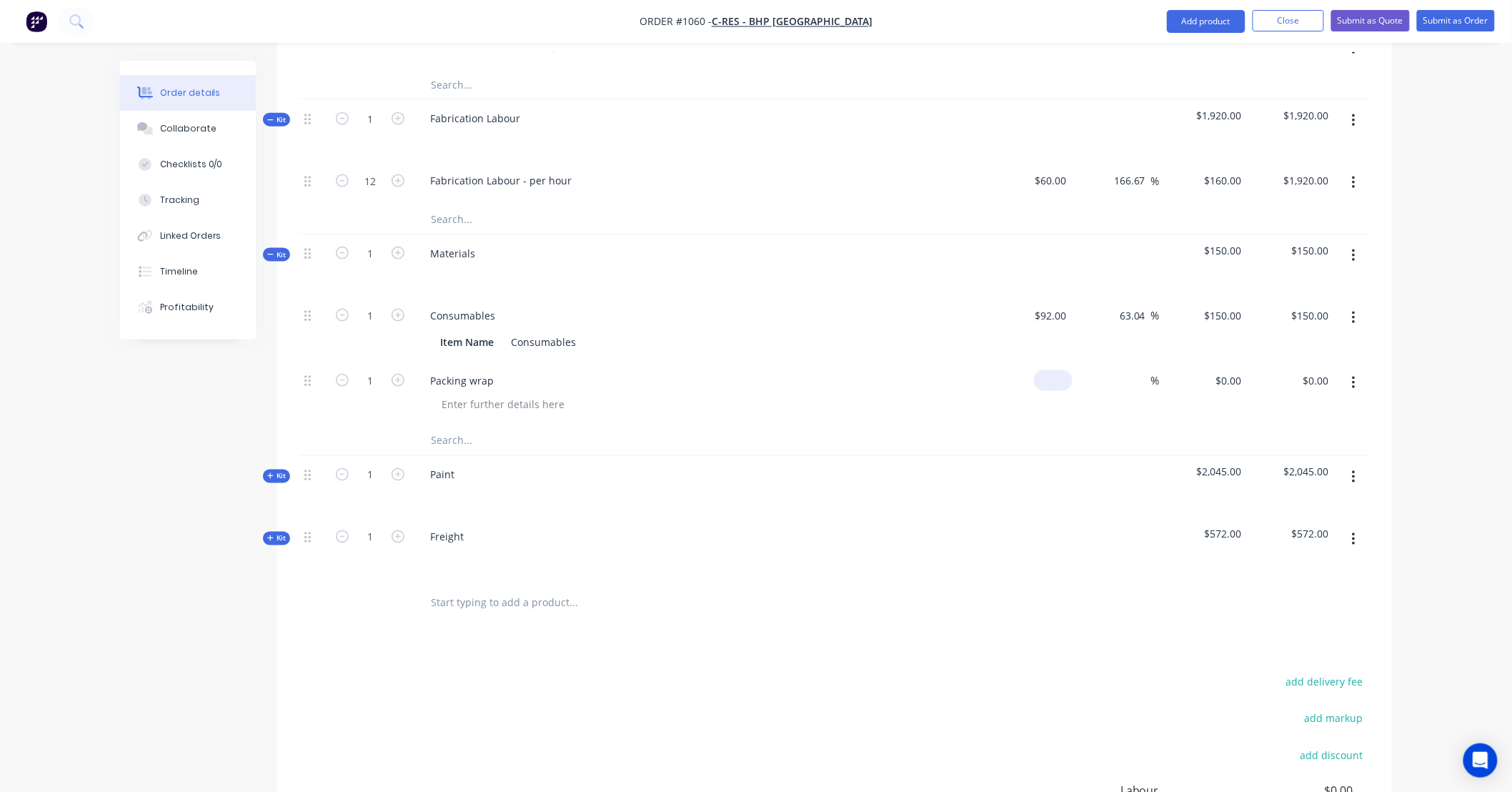
click at [1065, 370] on input at bounding box center [1056, 380] width 33 height 20
type input "$10.00"
type input "13"
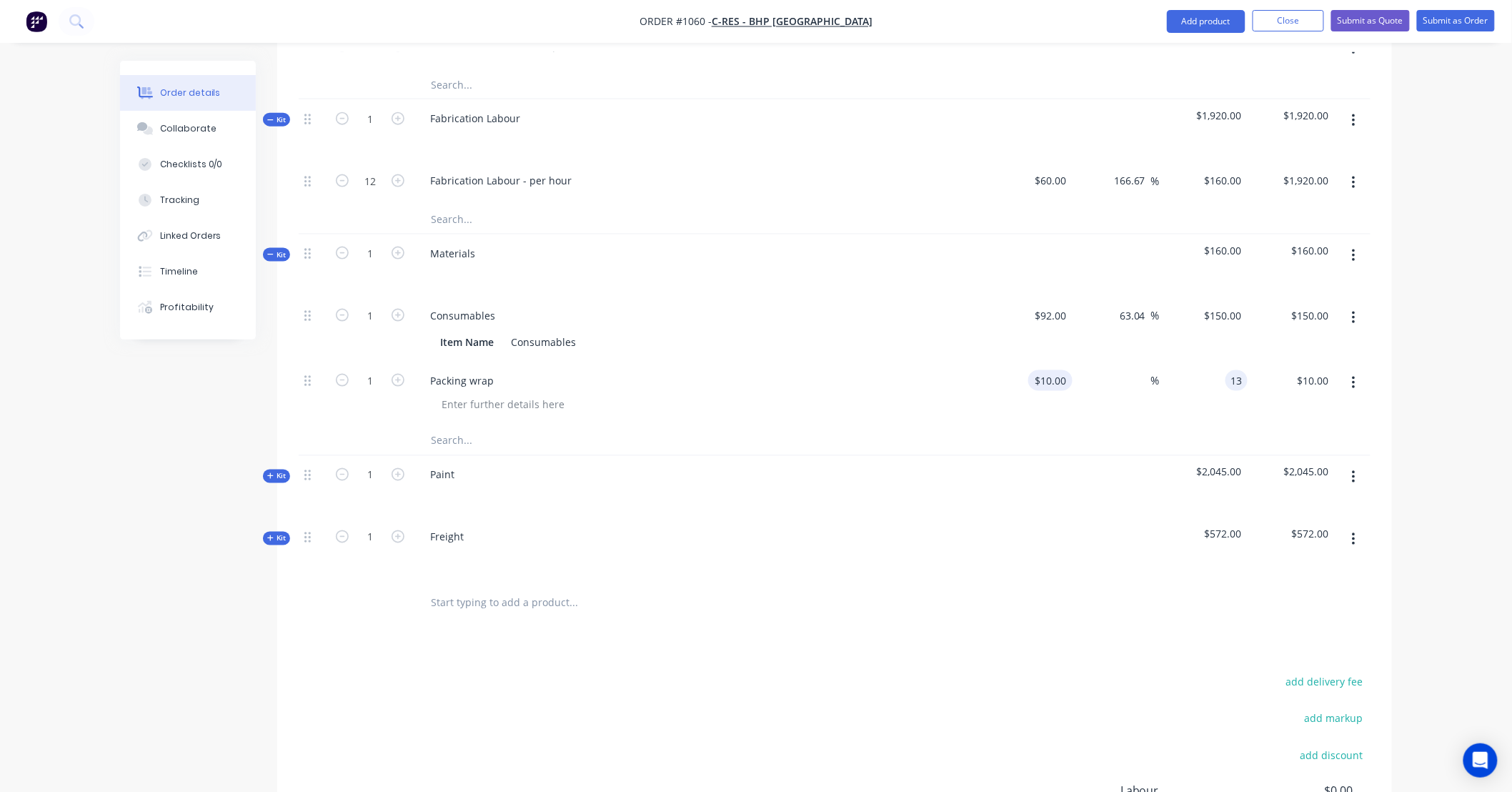
type input "30"
type input "$13.00"
click at [527, 427] on input "text" at bounding box center [572, 441] width 286 height 29
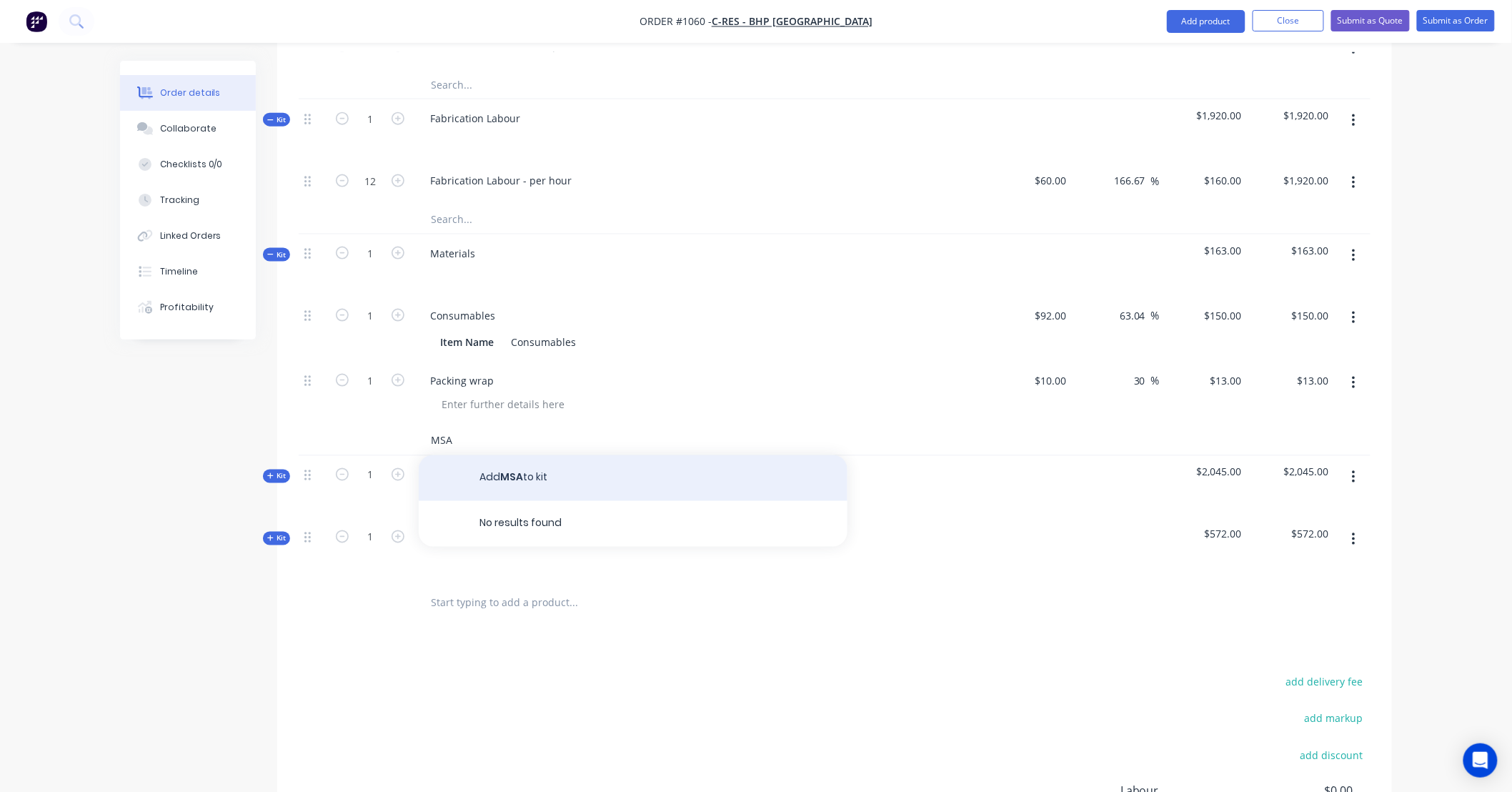
type input "MSA"
click at [518, 455] on button "Add MSA to kit" at bounding box center [633, 478] width 429 height 46
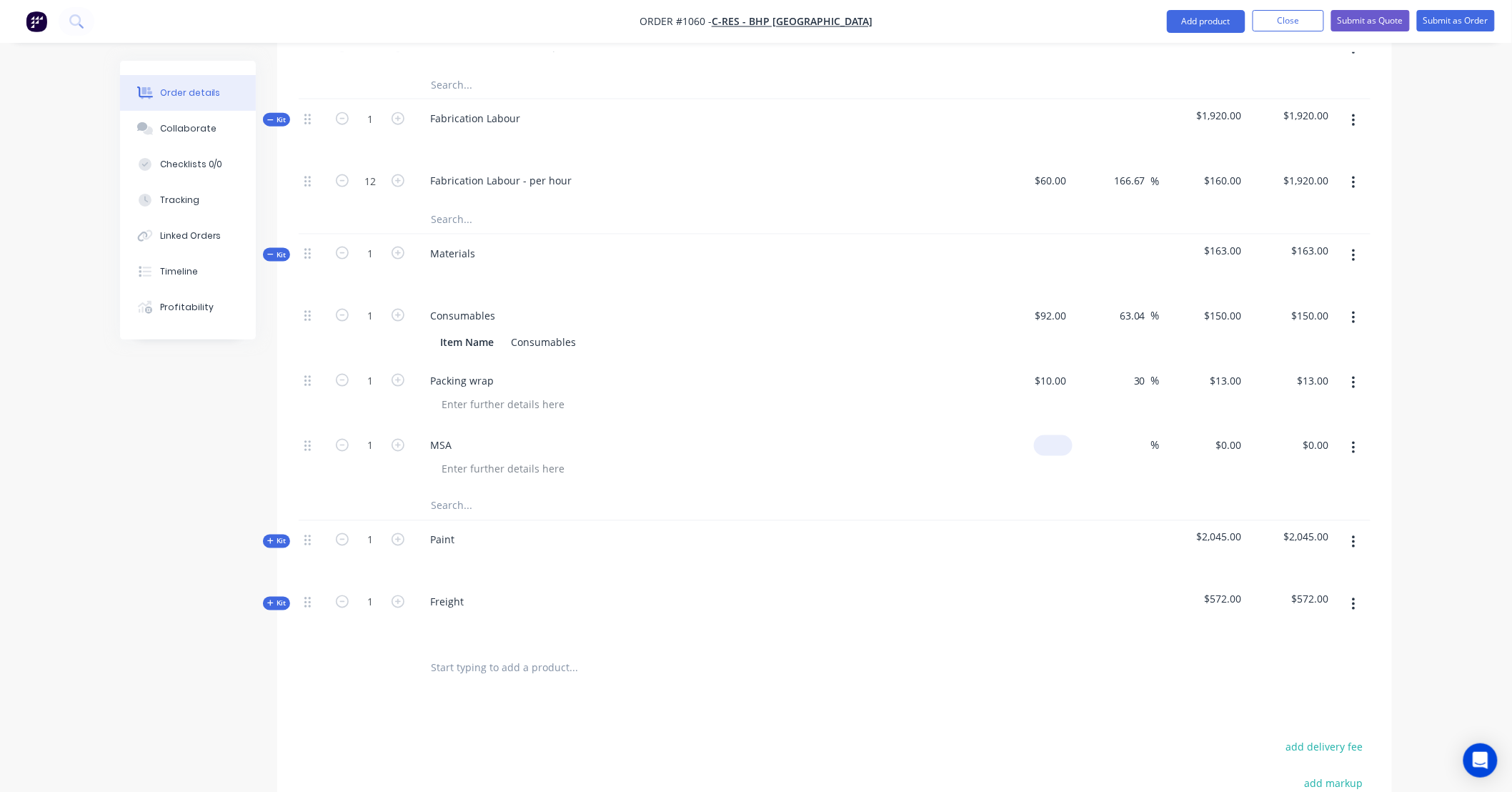
click at [1059, 435] on input at bounding box center [1056, 445] width 33 height 20
type input "$1,917.00"
type input "2662"
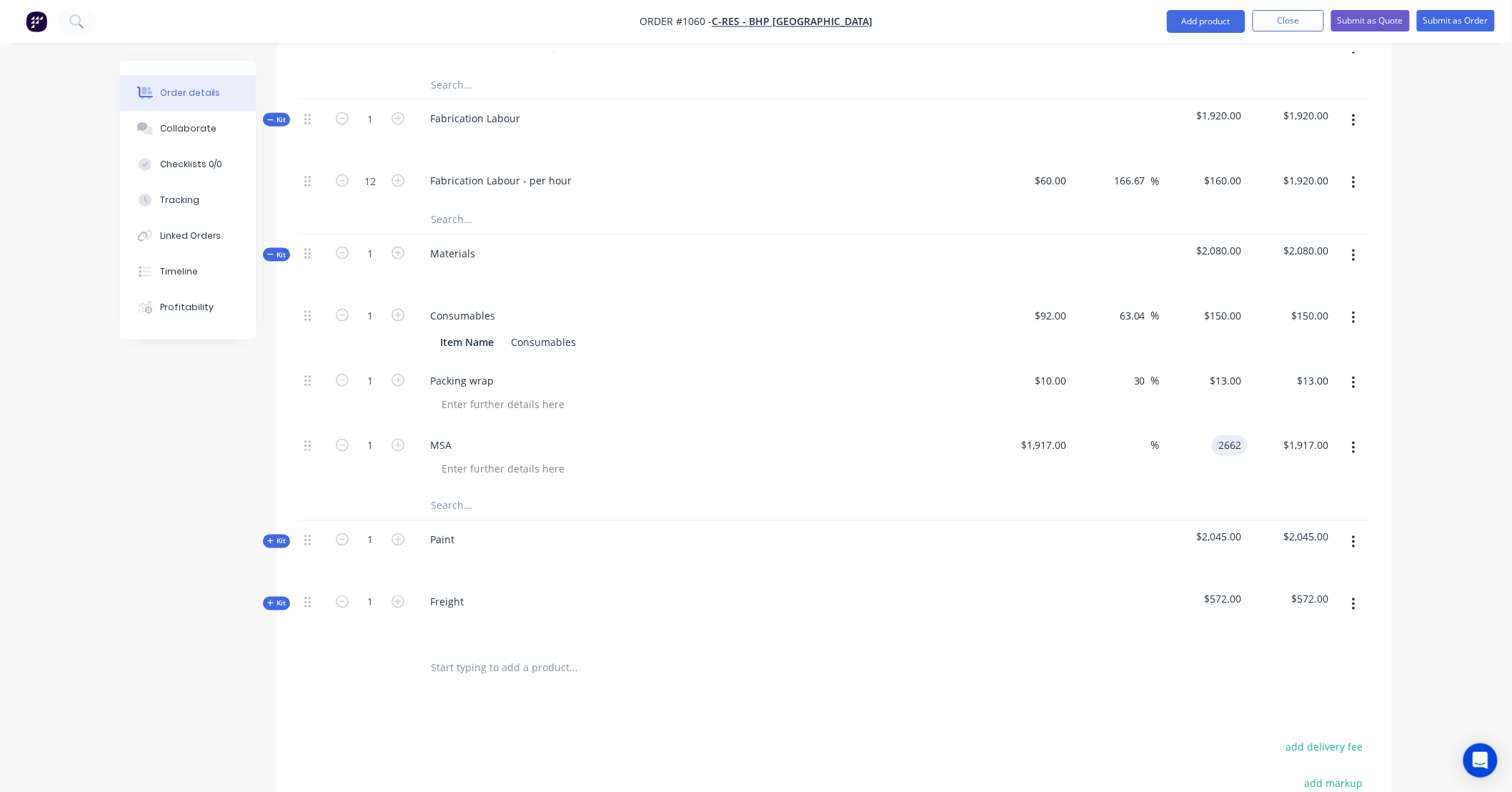
type input "38.86"
type input "$2,662.00"
click at [432, 492] on input "text" at bounding box center [572, 506] width 286 height 29
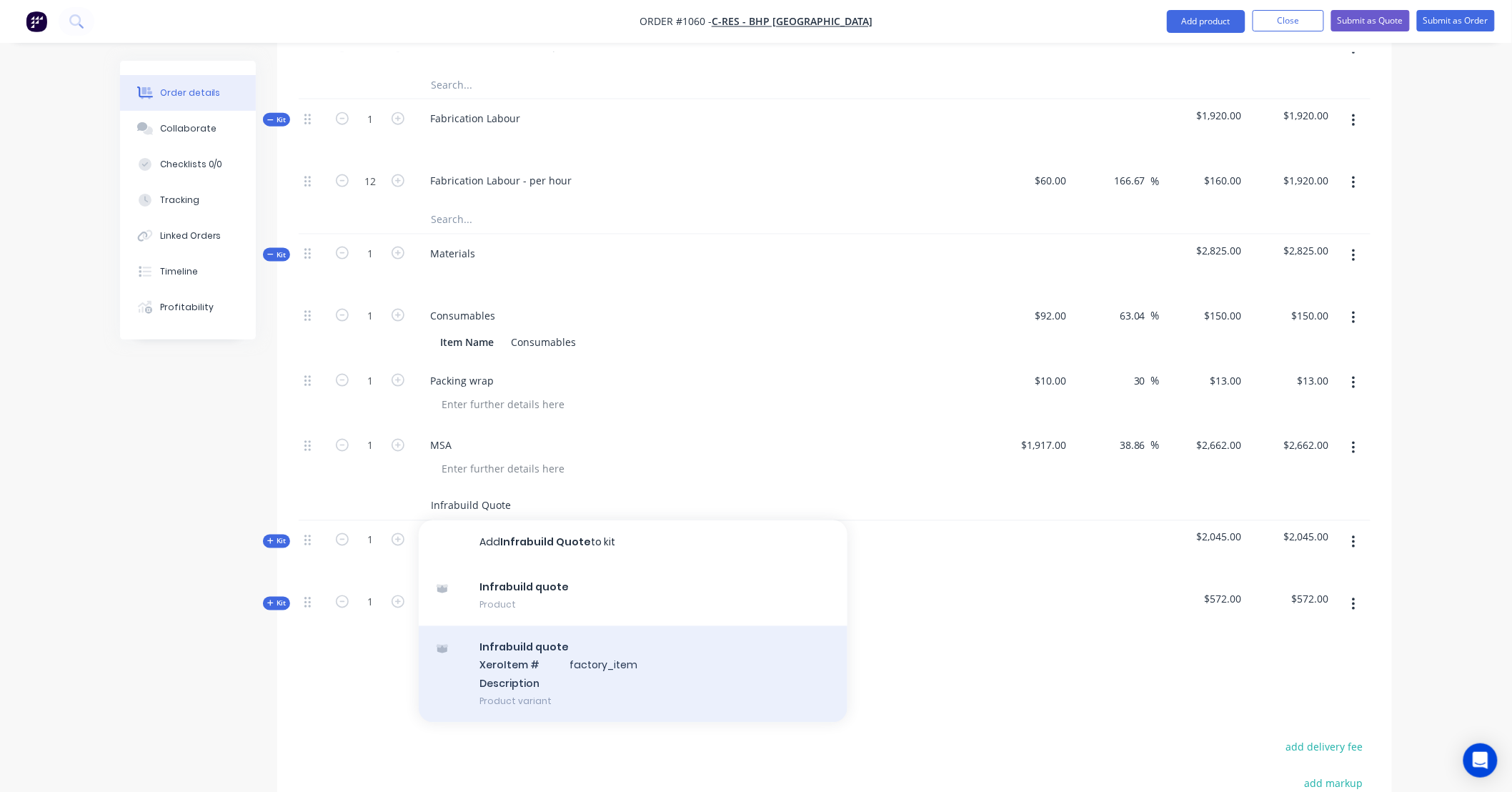
type input "Infrabuild Quote"
click at [609, 632] on div "Infrabuild quote Xero Item # factory_item Description Product variant" at bounding box center [633, 674] width 429 height 97
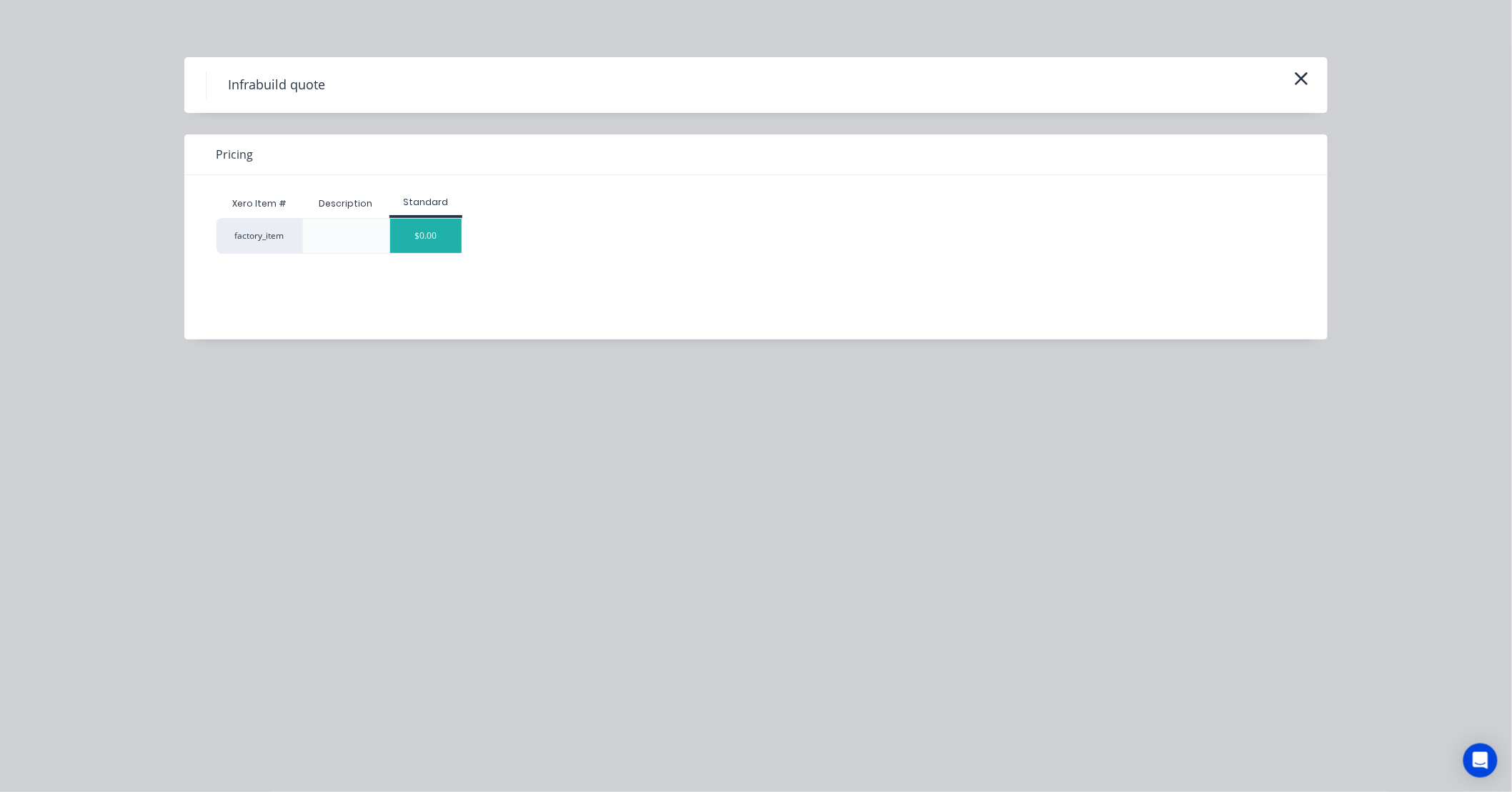
click at [438, 234] on div "$0.00" at bounding box center [426, 236] width 71 height 34
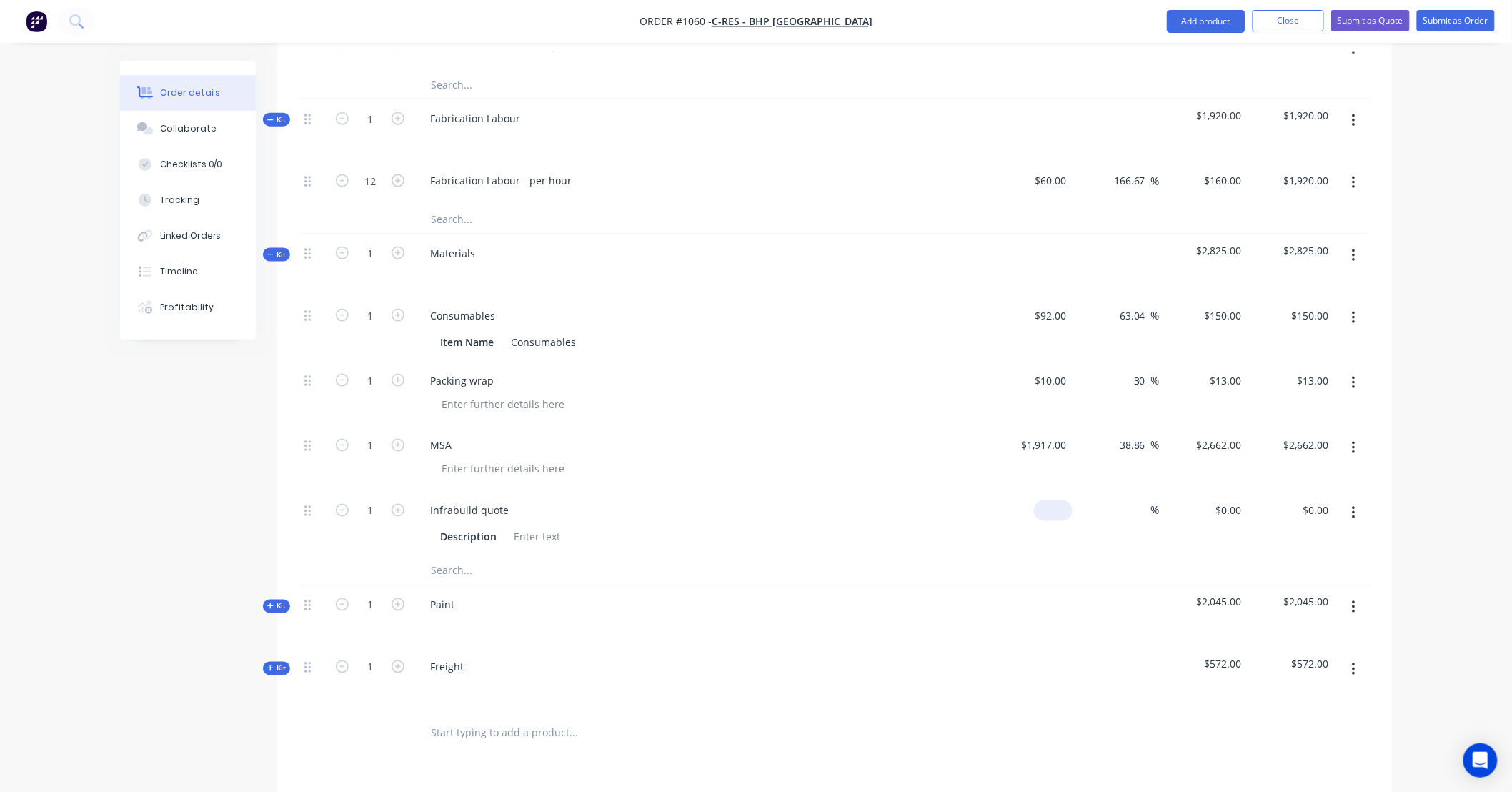
click at [1043, 492] on div "$0.00" at bounding box center [1029, 524] width 88 height 65
type input "$82.31"
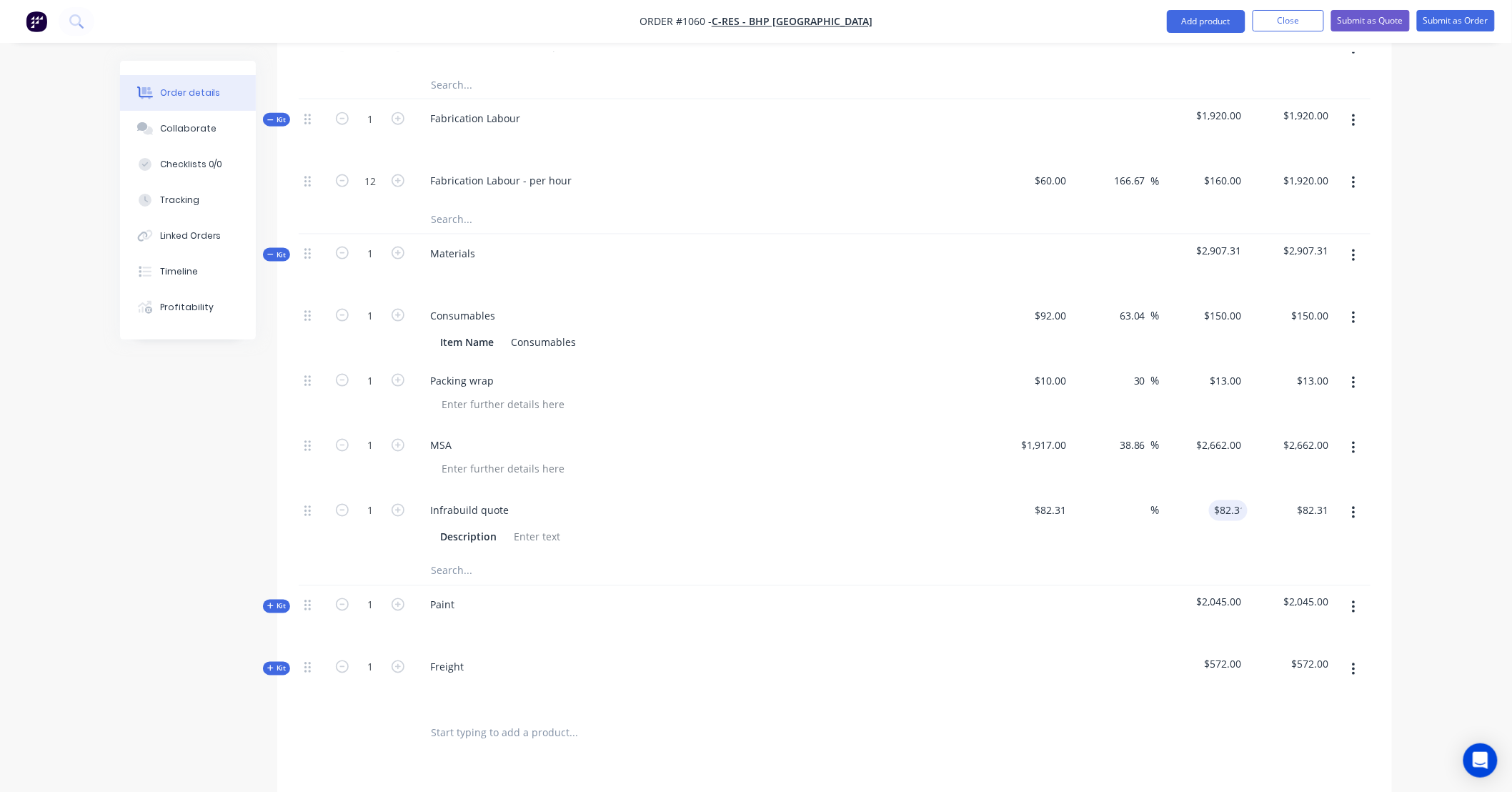
click at [1359, 370] on button "button" at bounding box center [1354, 382] width 34 height 25
click at [1333, 496] on div "Delete" at bounding box center [1303, 506] width 110 height 20
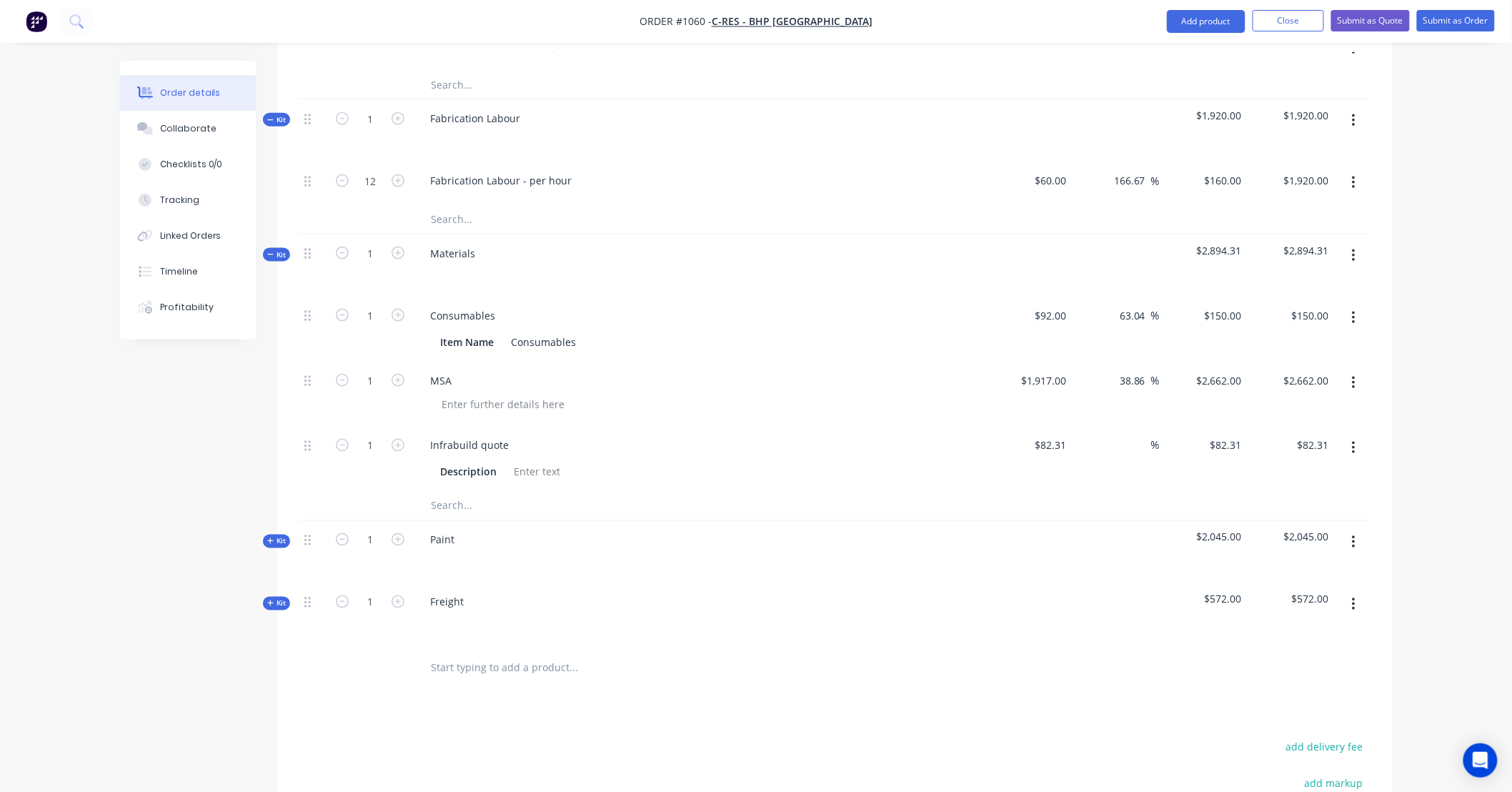
click at [1355, 310] on icon "button" at bounding box center [1353, 318] width 3 height 16
click at [1347, 402] on div "Delete" at bounding box center [1303, 412] width 110 height 20
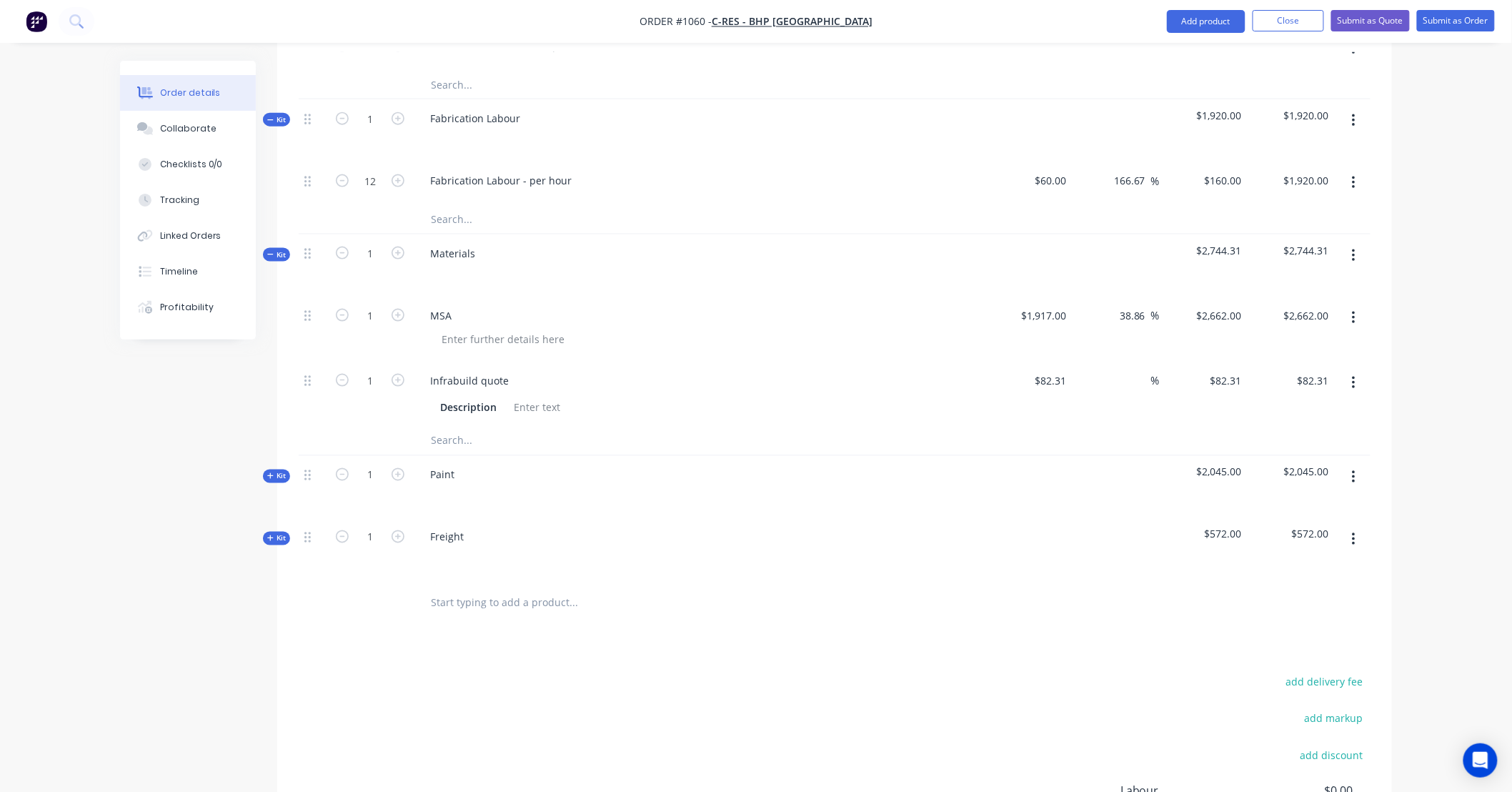
click at [1358, 370] on button "button" at bounding box center [1354, 382] width 34 height 25
click at [1332, 467] on div "Delete" at bounding box center [1303, 477] width 110 height 20
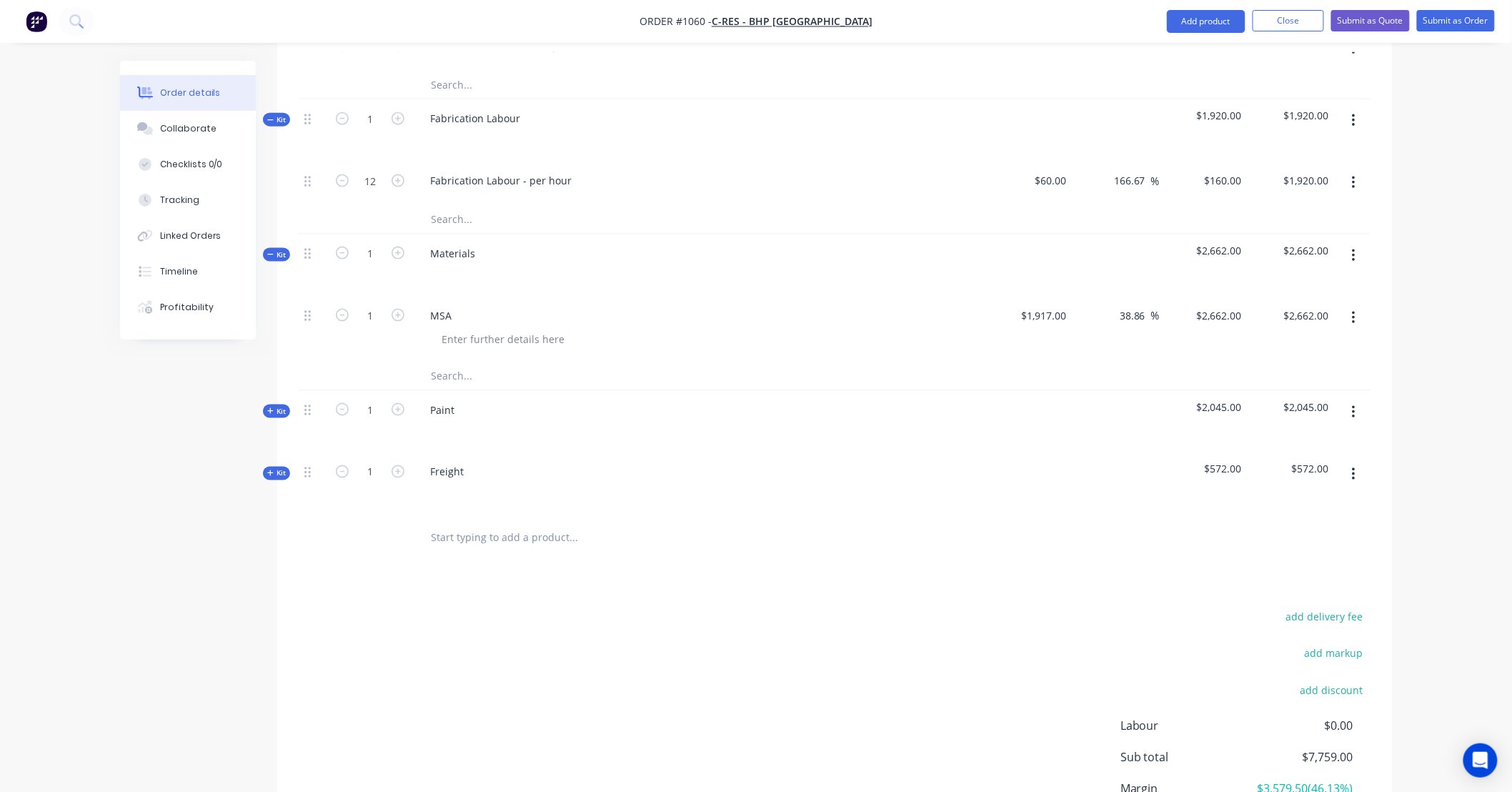
click at [476, 361] on input "text" at bounding box center [572, 376] width 286 height 29
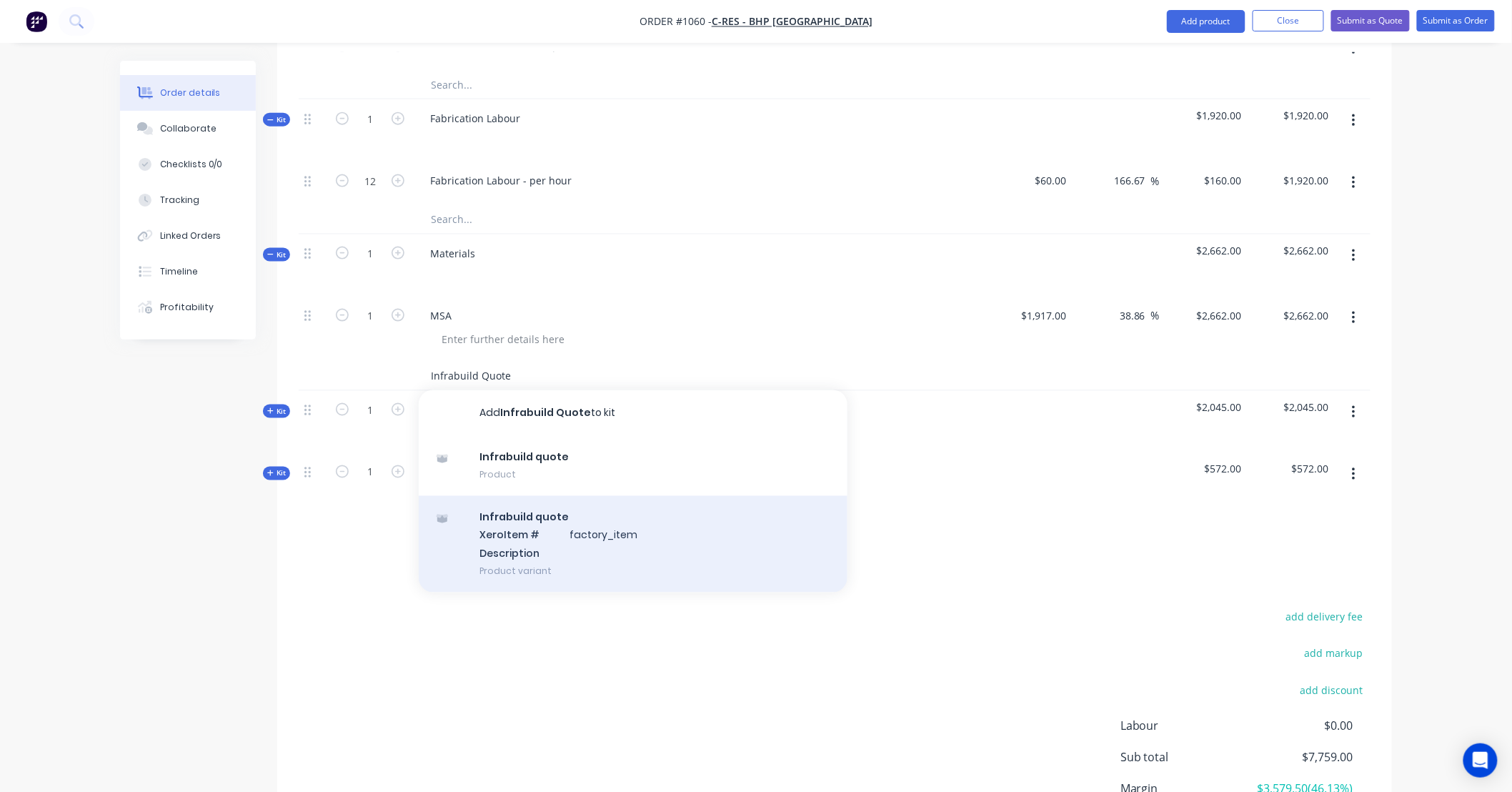
type input "Infrabuild Quote"
click at [538, 496] on div "Infrabuild quote Xero Item # factory_item Description Product variant" at bounding box center [633, 544] width 429 height 97
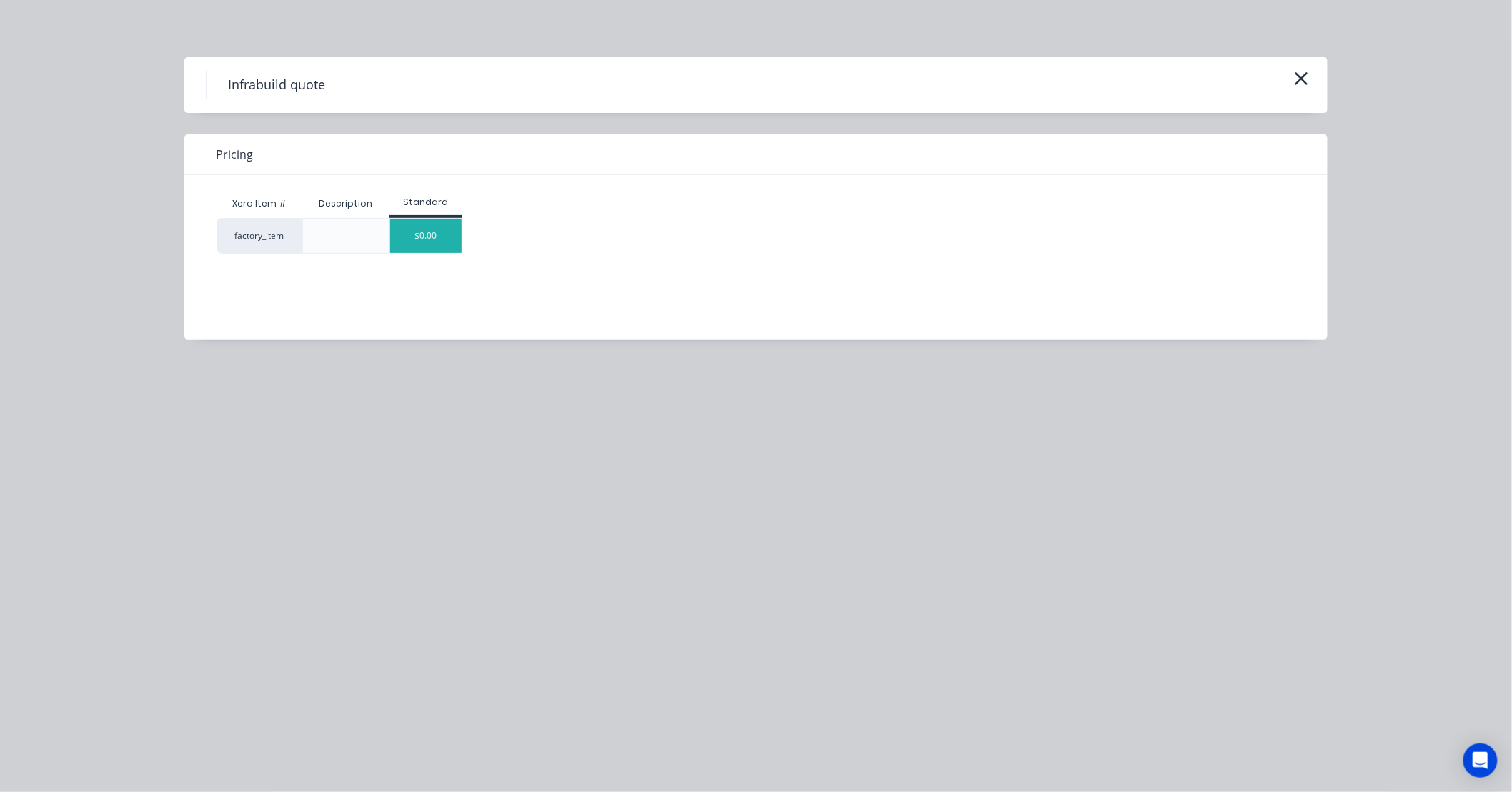
click at [431, 229] on div "$0.00" at bounding box center [426, 236] width 71 height 34
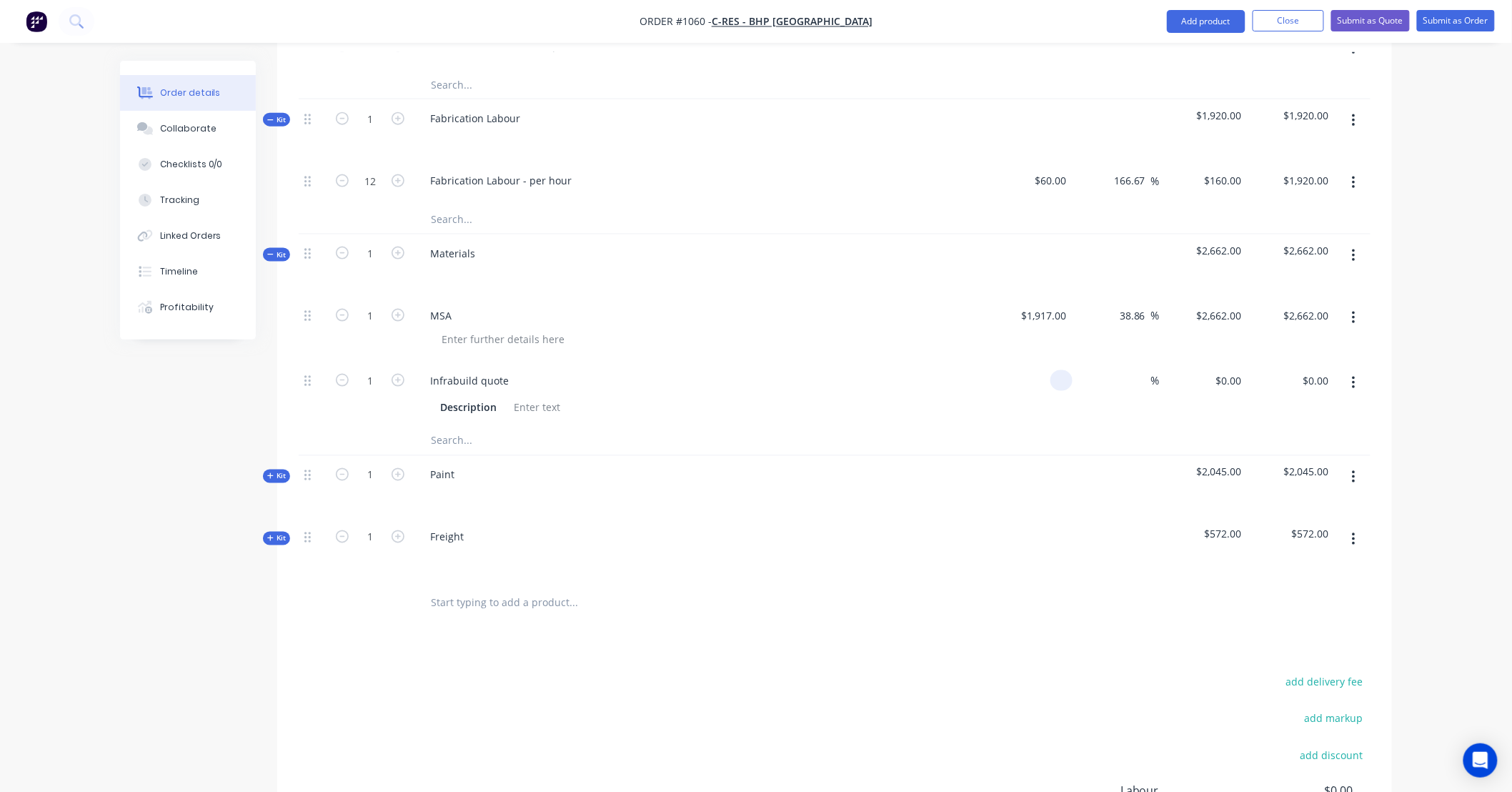
click at [1055, 370] on div at bounding box center [1062, 380] width 22 height 20
type input "$82.31"
type input "0"
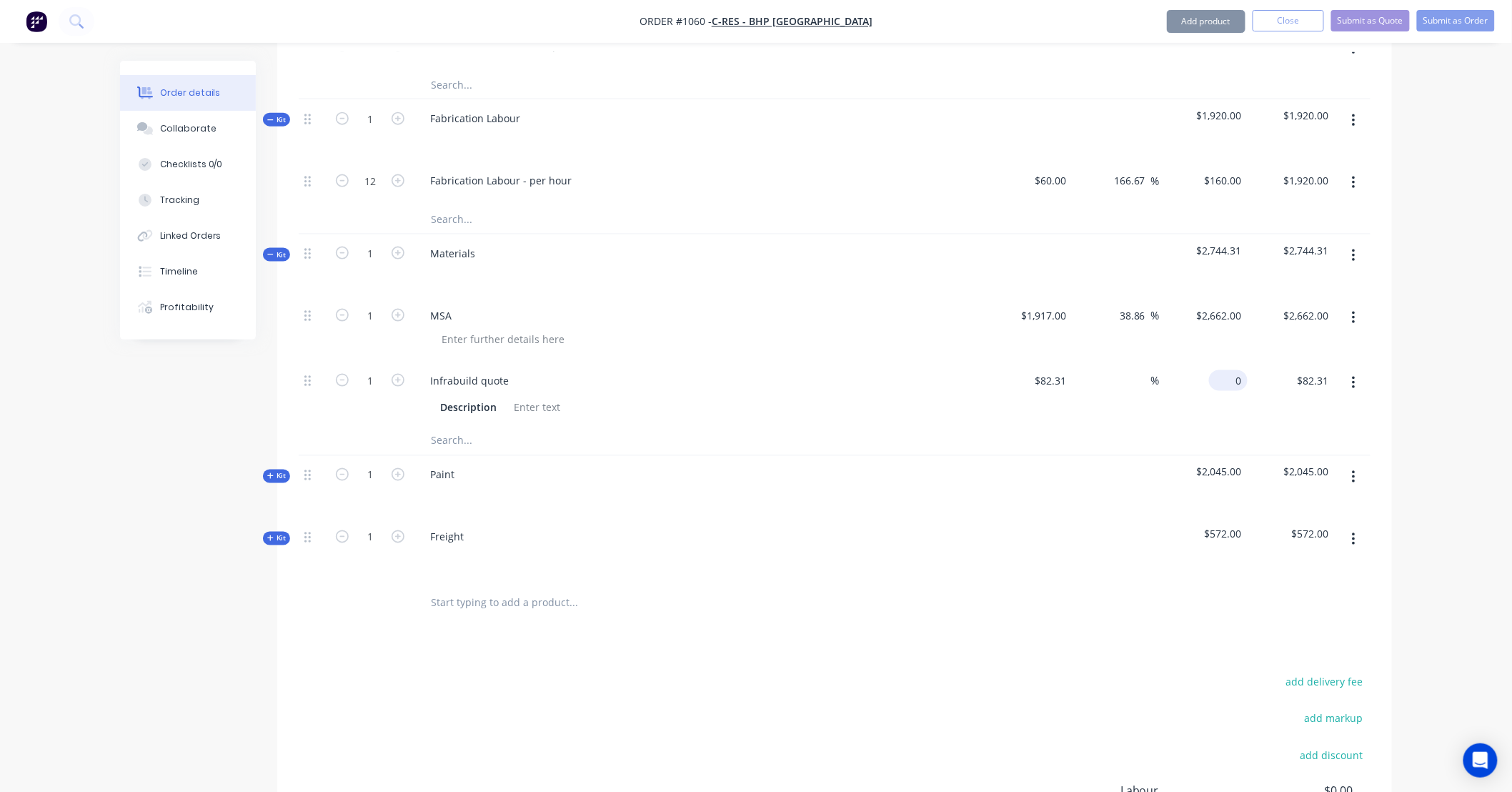
type input "82.31"
type input "-100"
type input "$0.00"
click at [1445, 389] on div "Order details Collaborate Checklists 0/0 Tracking Linked Orders Timeline Profit…" at bounding box center [756, 137] width 1512 height 1705
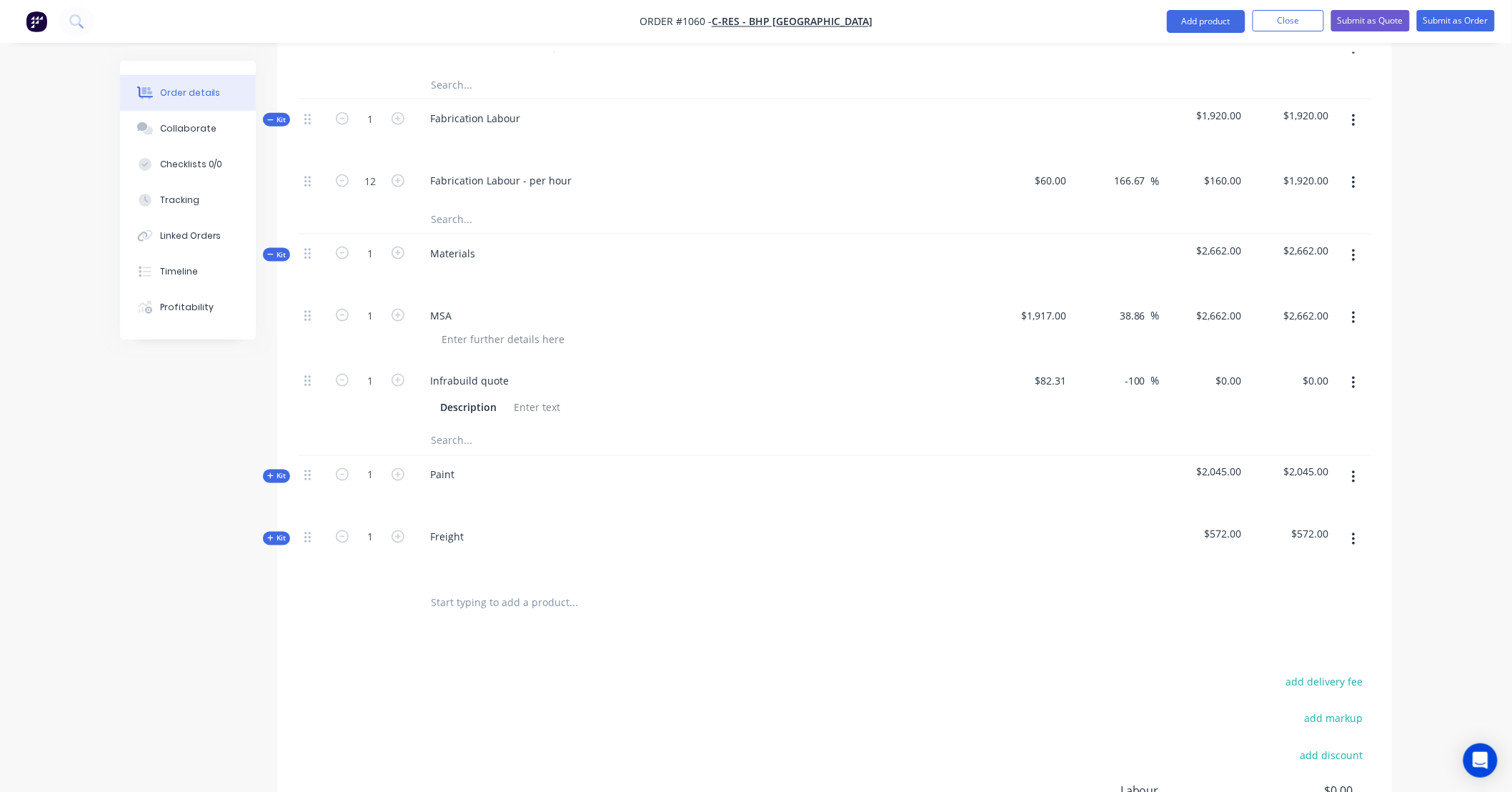
click at [279, 470] on div "Kit" at bounding box center [276, 477] width 27 height 14
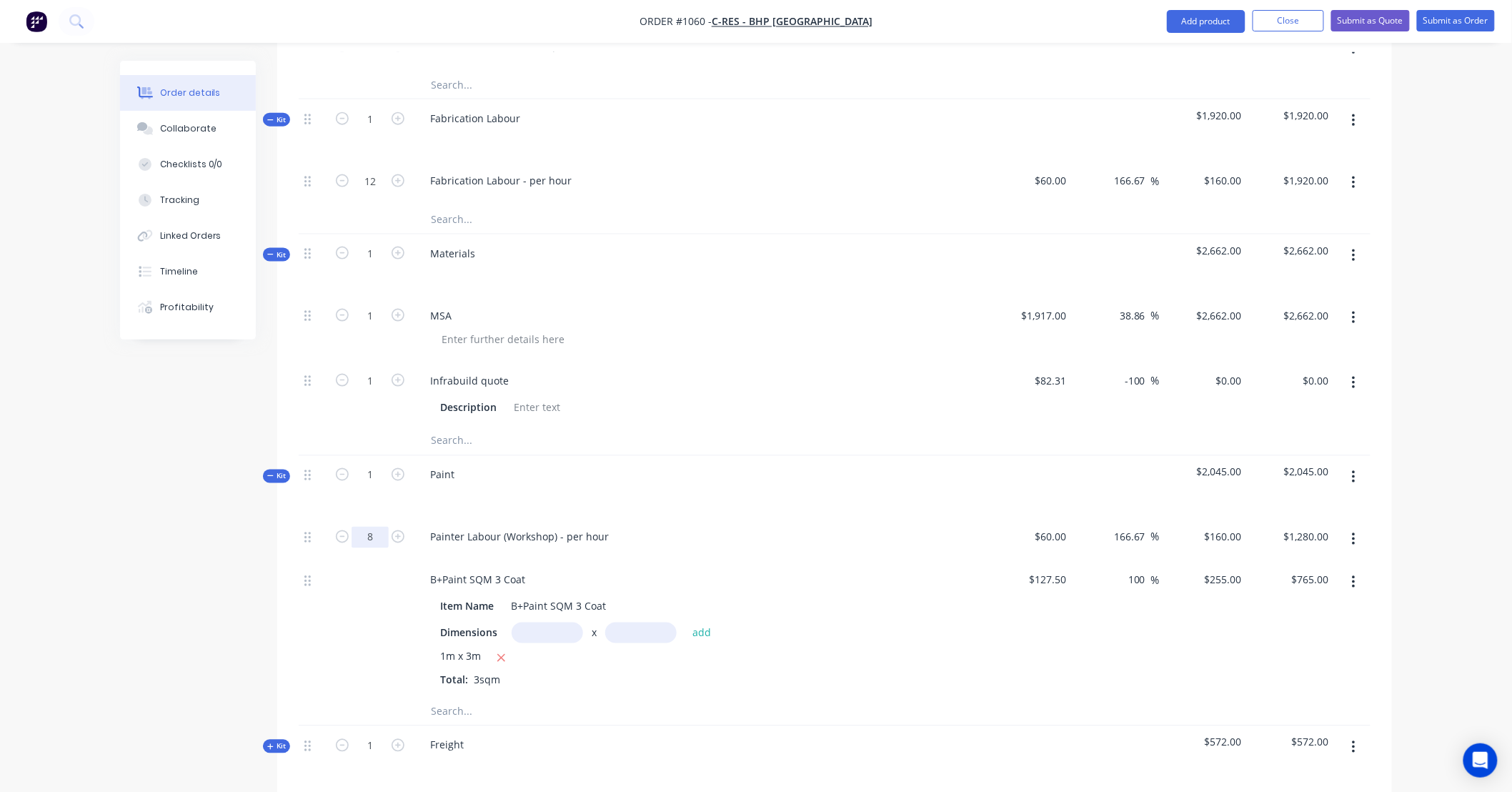
click at [373, 527] on input "8" at bounding box center [371, 537] width 37 height 21
type input "1"
type input "4"
type input "$640.00"
drag, startPoint x: 209, startPoint y: 579, endPoint x: 291, endPoint y: 570, distance: 82.5
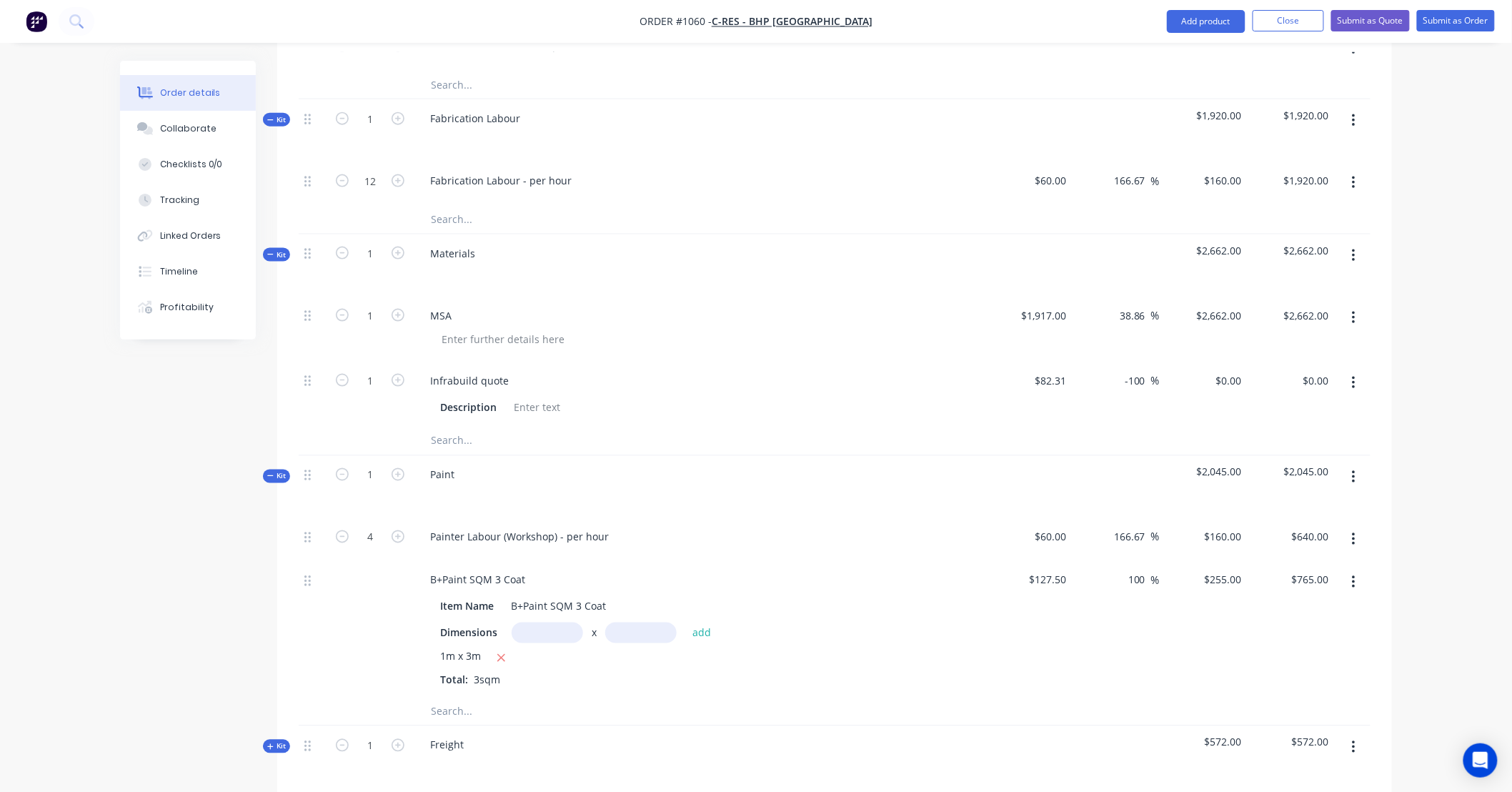
click at [211, 577] on div "Created by Leya Created 08/09/25 Required 08/09/25 Assigned to Add team member …" at bounding box center [756, 272] width 1272 height 1853
click at [549, 622] on input "text" at bounding box center [547, 633] width 71 height 20
type input "1m"
type input "2m"
click at [697, 623] on button "add" at bounding box center [702, 633] width 34 height 20
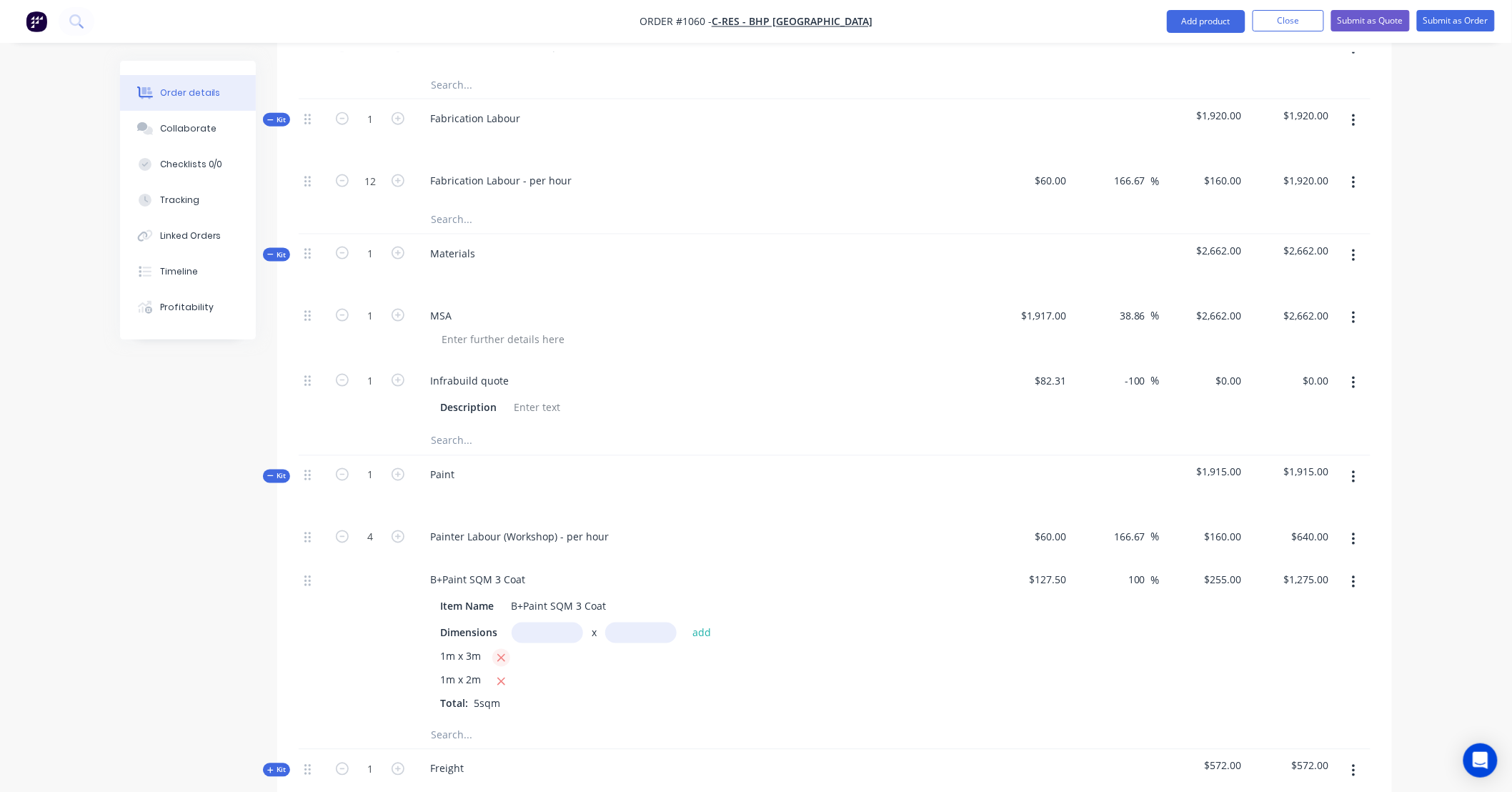
click at [502, 651] on icon "button" at bounding box center [501, 657] width 9 height 13
type input "$510.00"
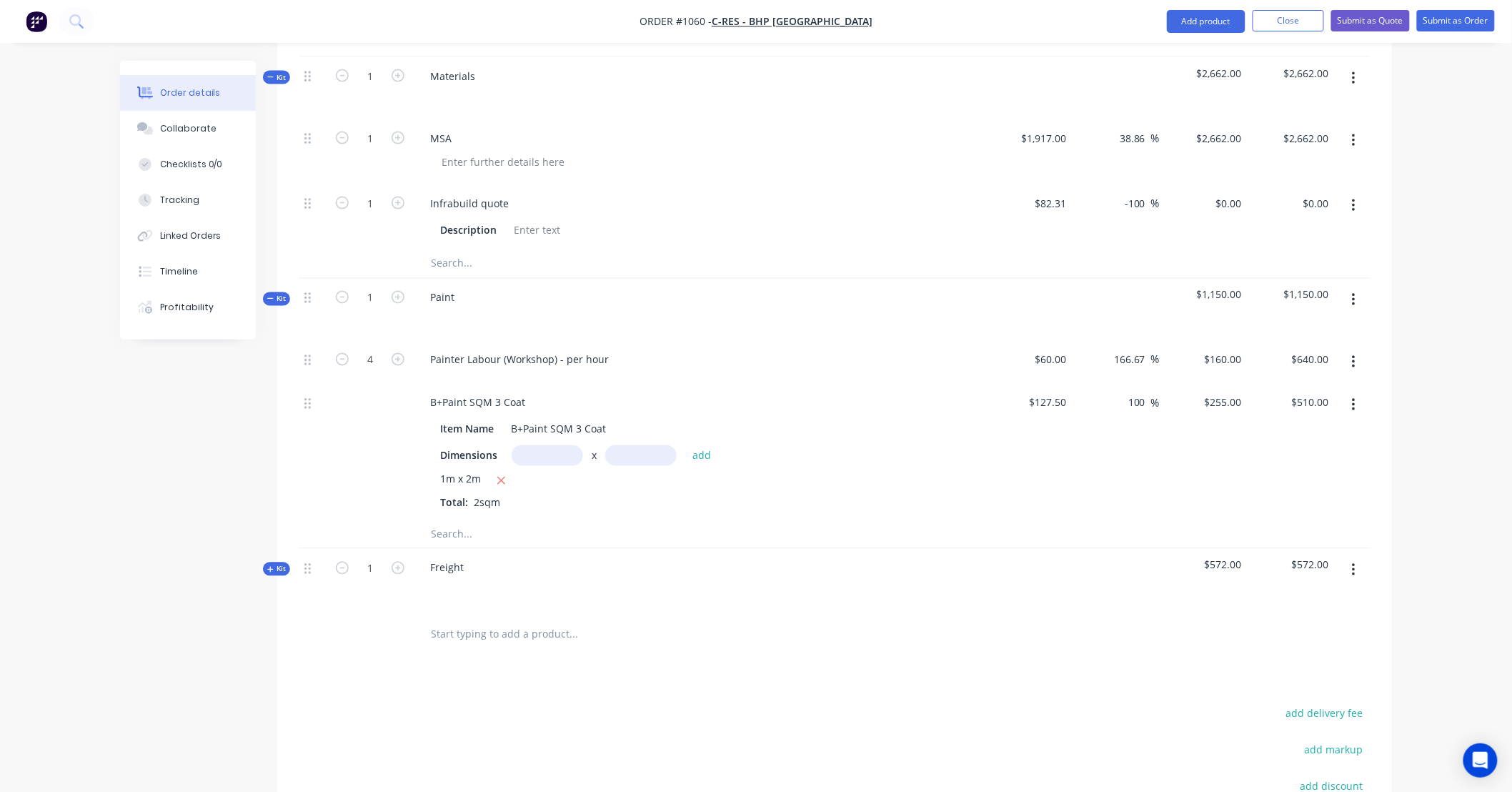
scroll to position [899, 0]
click at [282, 556] on span "Kit" at bounding box center [276, 561] width 19 height 11
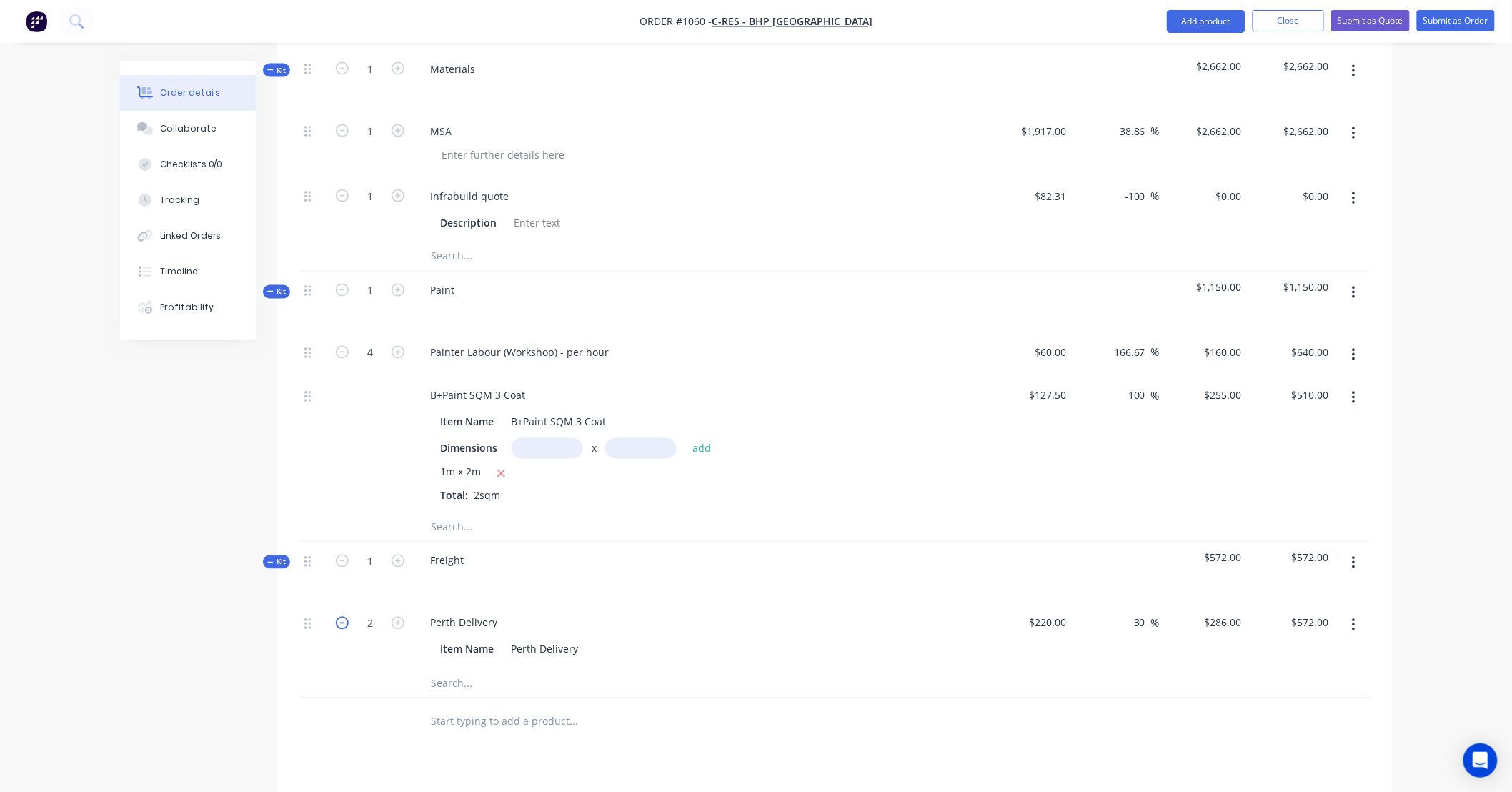
click at [340, 616] on icon "button" at bounding box center [342, 622] width 13 height 13
type input "1"
type input "$286.00"
click at [1210, 604] on div "286 $286.00" at bounding box center [1204, 636] width 88 height 65
type input "325"
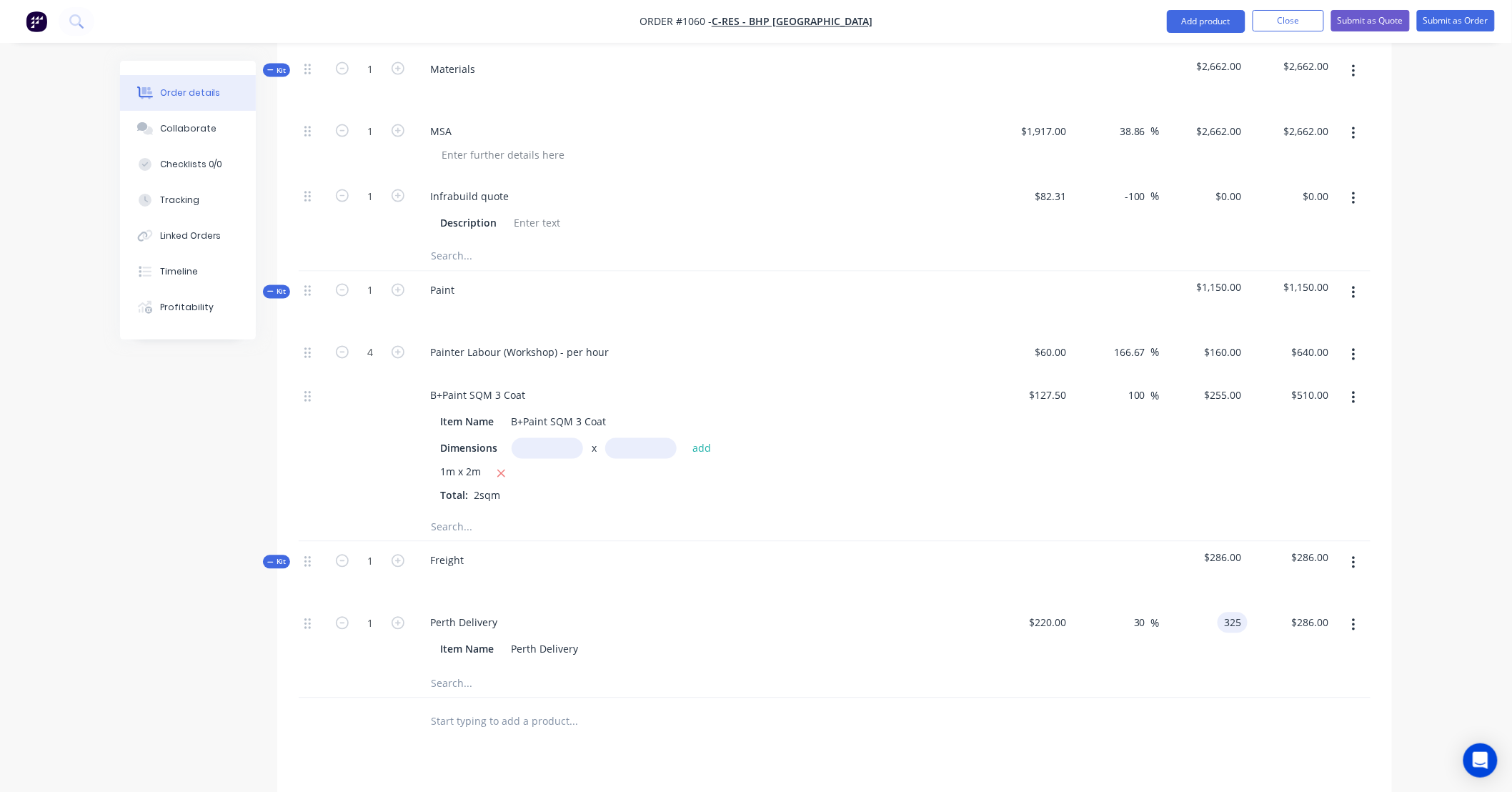
type input "47.73"
type input "$325.00"
click at [1459, 573] on div "Order details Collaborate Checklists 0/0 Tracking Linked Orders Timeline Profit…" at bounding box center [756, 105] width 1512 height 2008
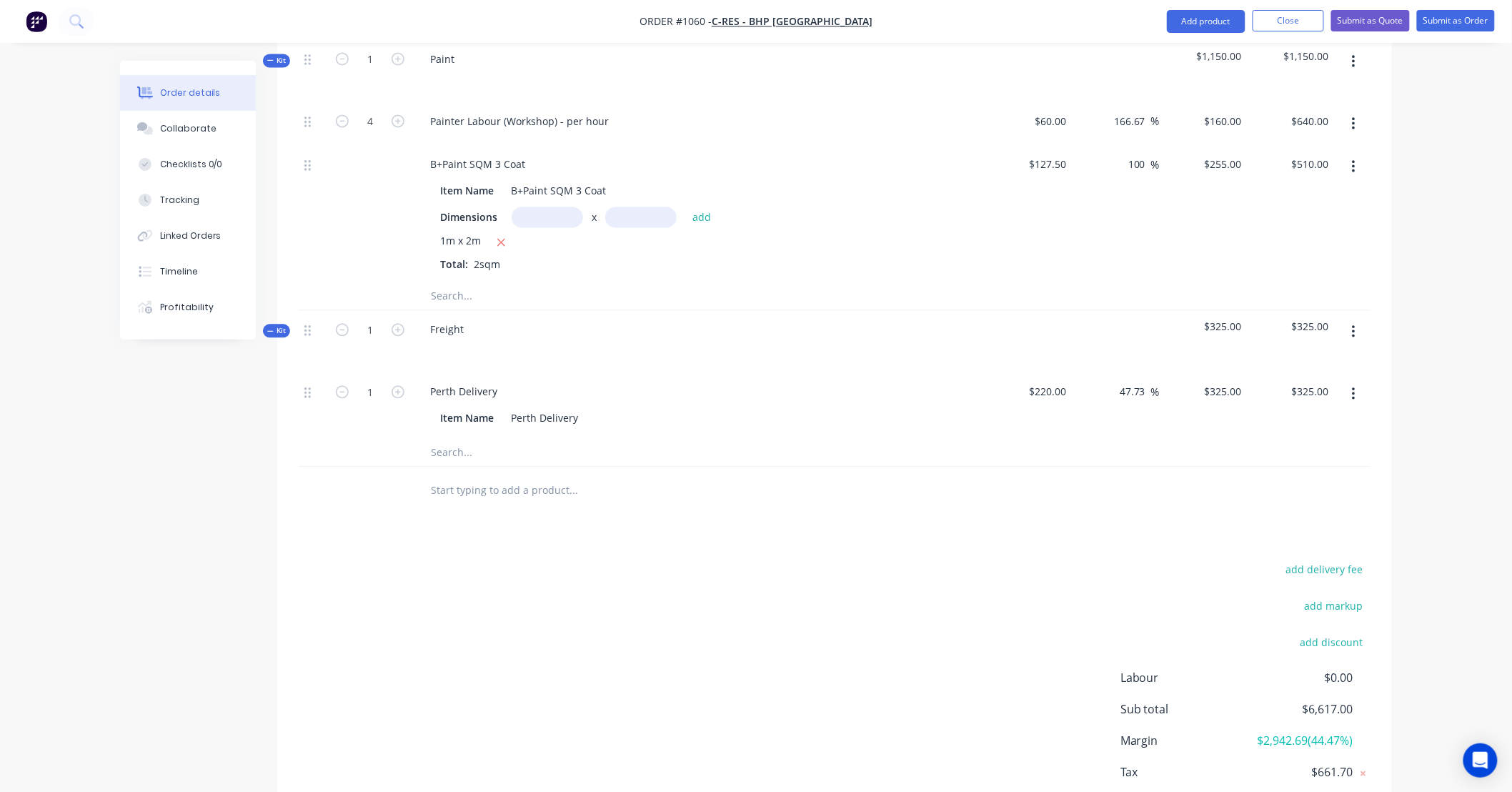
scroll to position [1085, 0]
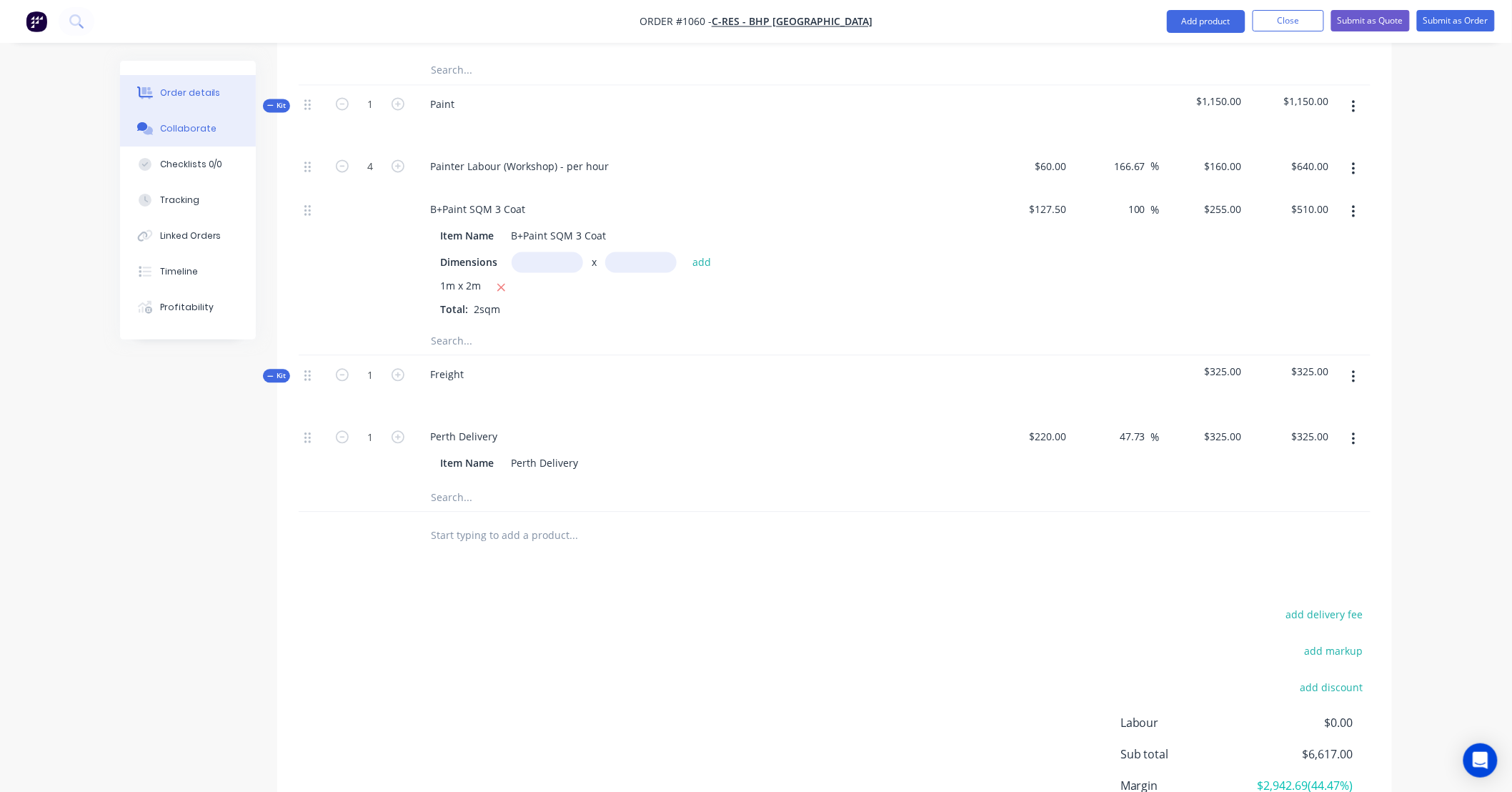
click at [201, 136] on button "Collaborate" at bounding box center [188, 129] width 136 height 36
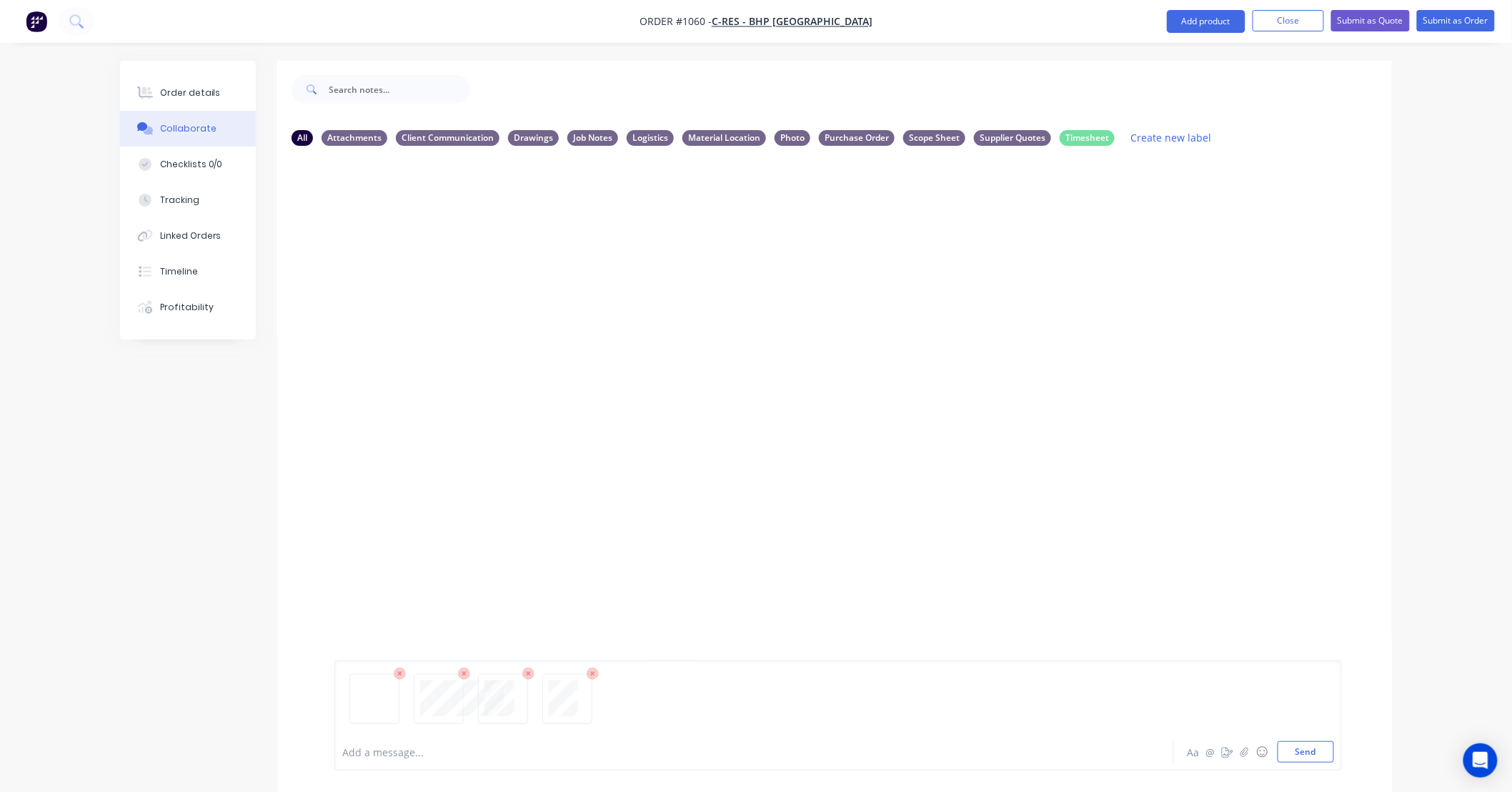
drag, startPoint x: 1311, startPoint y: 754, endPoint x: 1202, endPoint y: 681, distance: 131.2
click at [1310, 752] on button "Send" at bounding box center [1306, 751] width 57 height 21
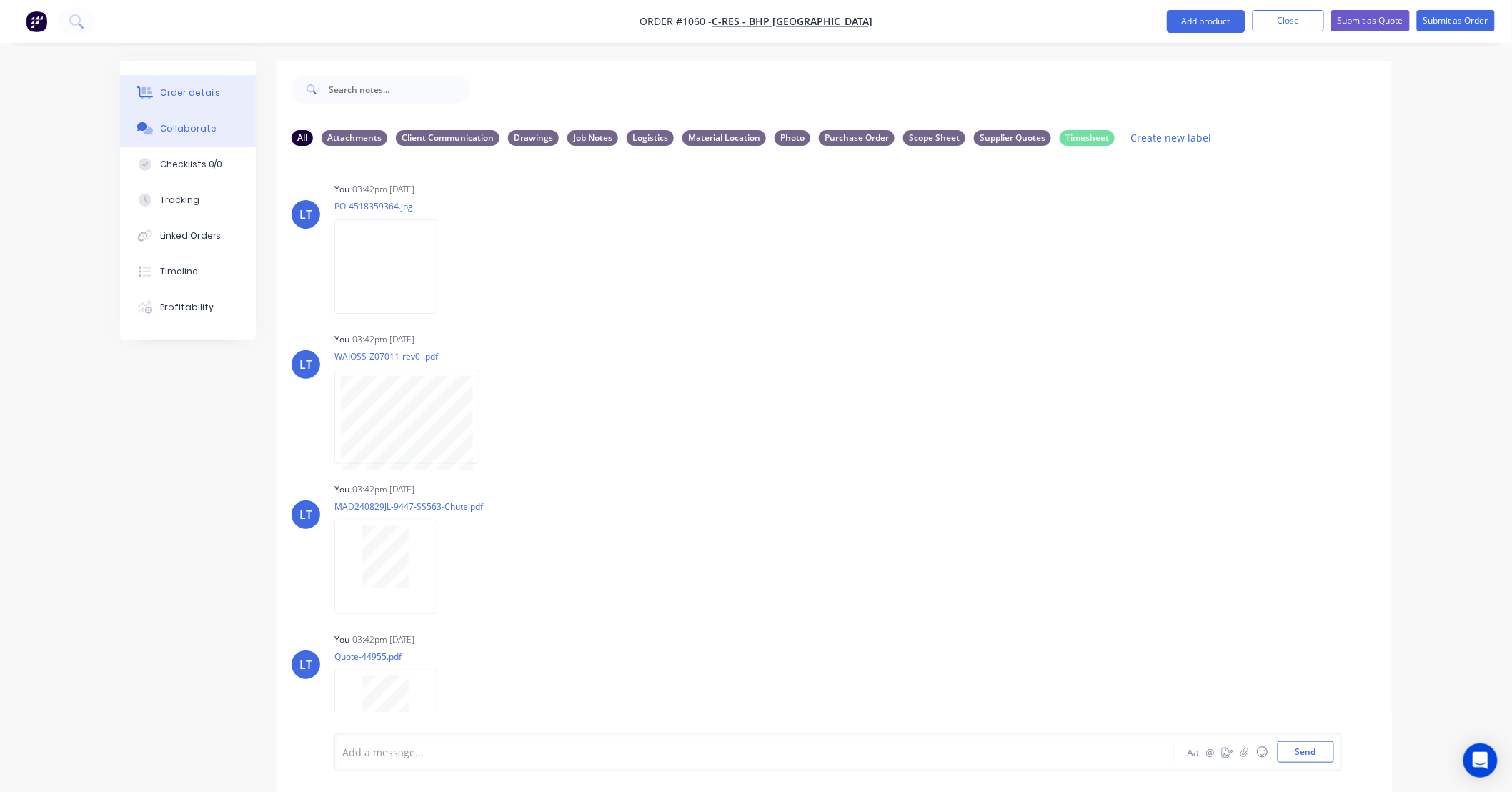
click at [215, 93] on div "Order details" at bounding box center [191, 92] width 61 height 13
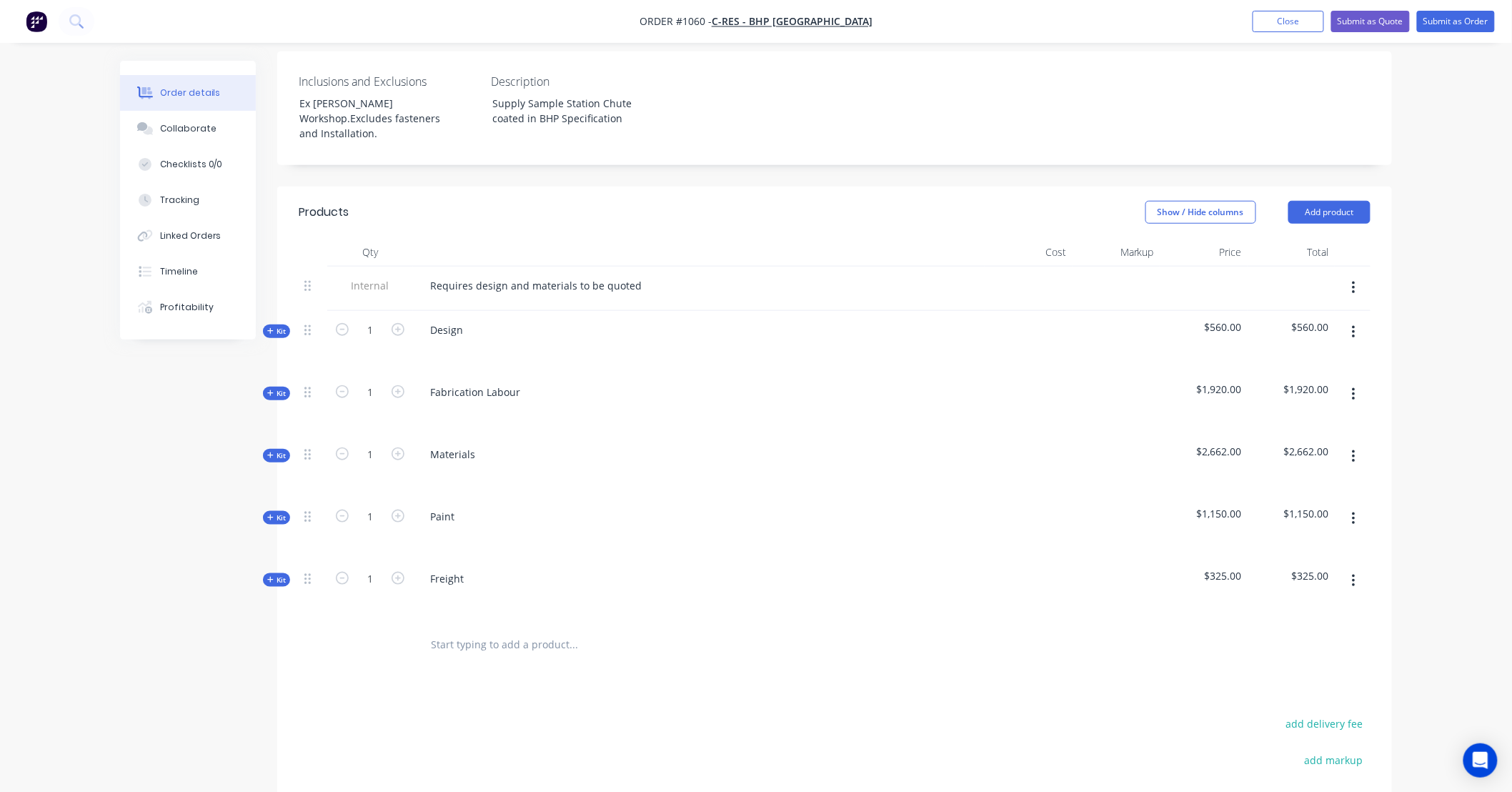
scroll to position [423, 0]
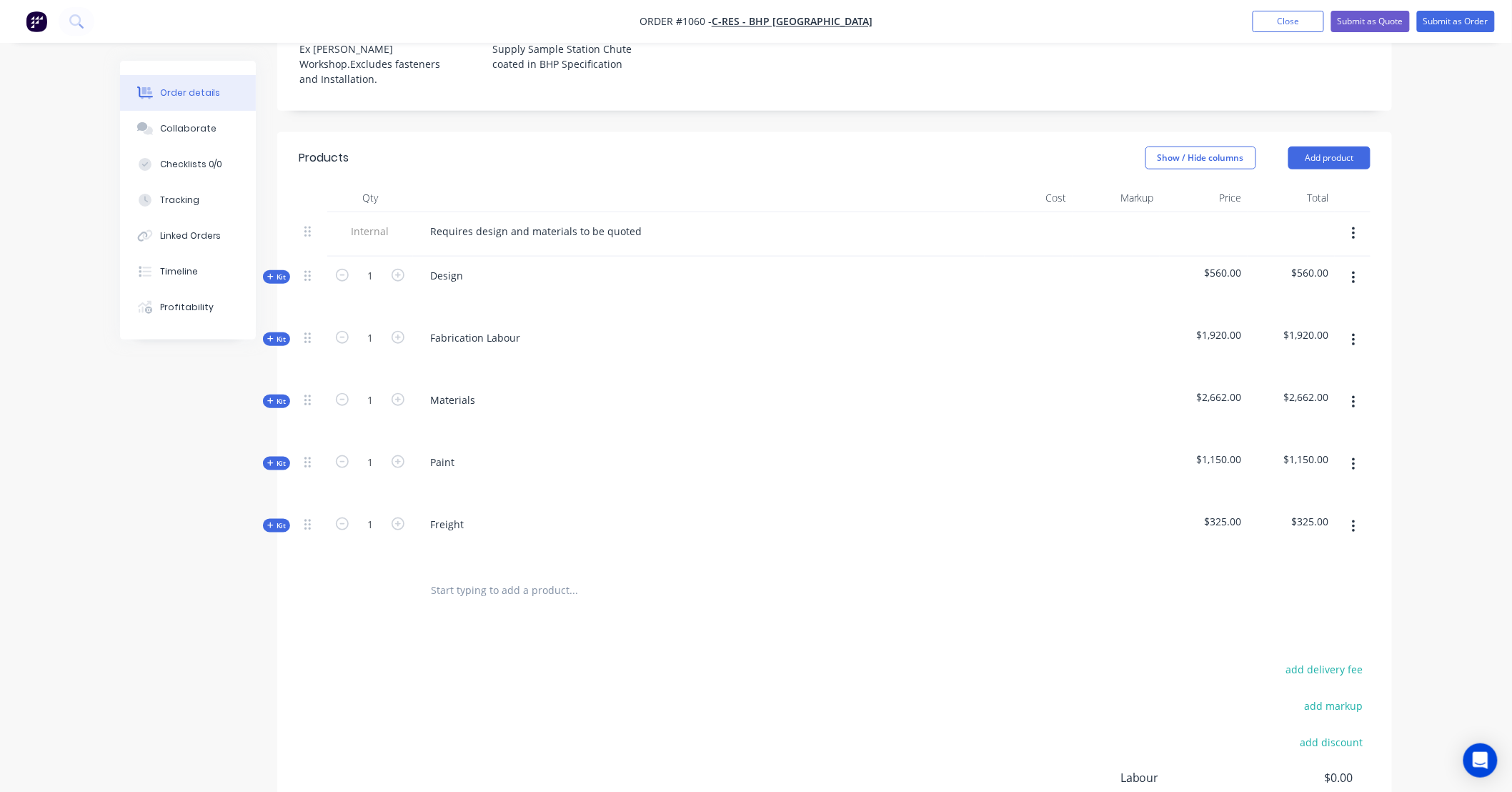
click at [280, 396] on span "Kit" at bounding box center [276, 401] width 19 height 11
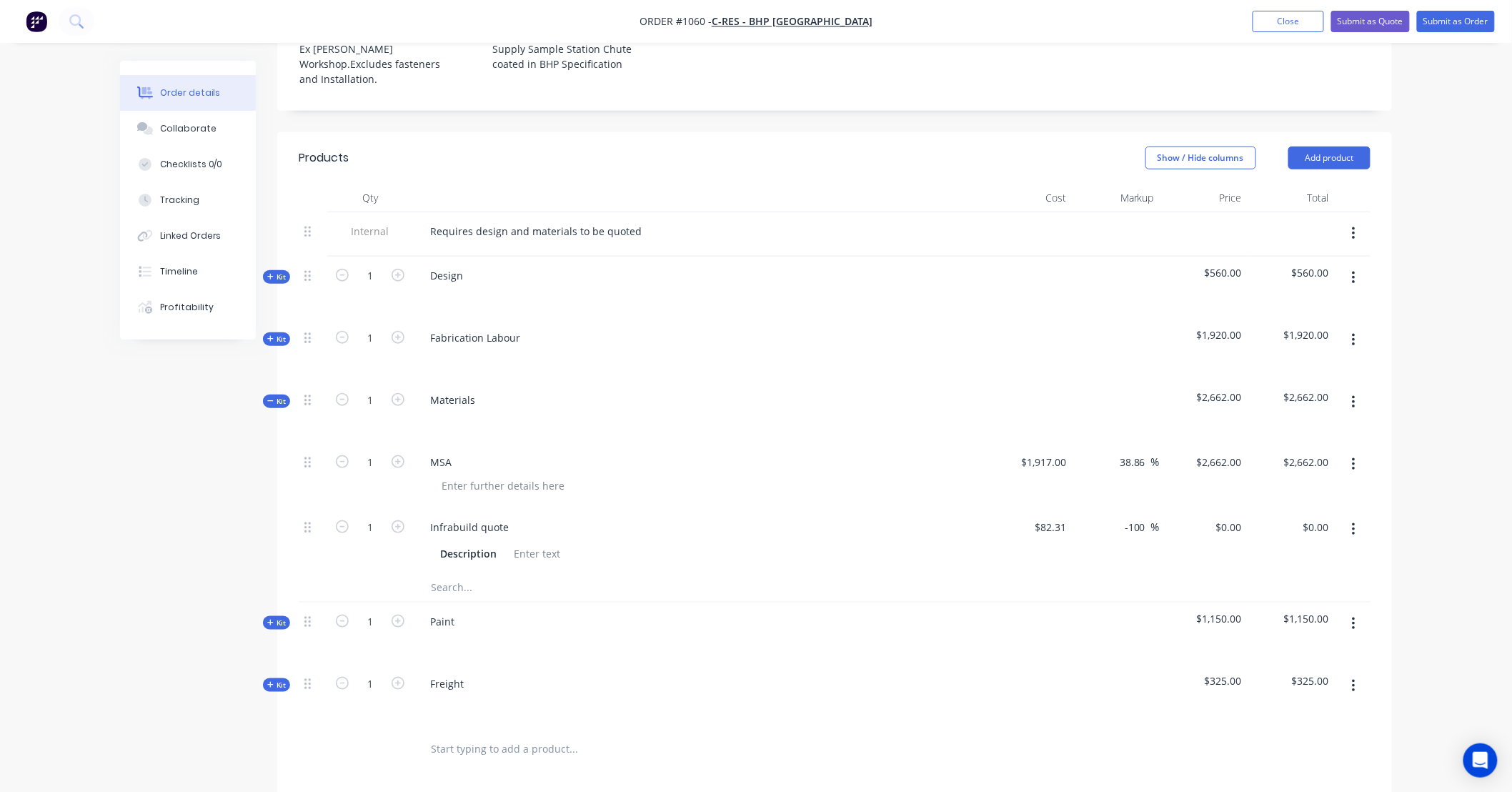
click at [488, 573] on input "text" at bounding box center [572, 588] width 286 height 29
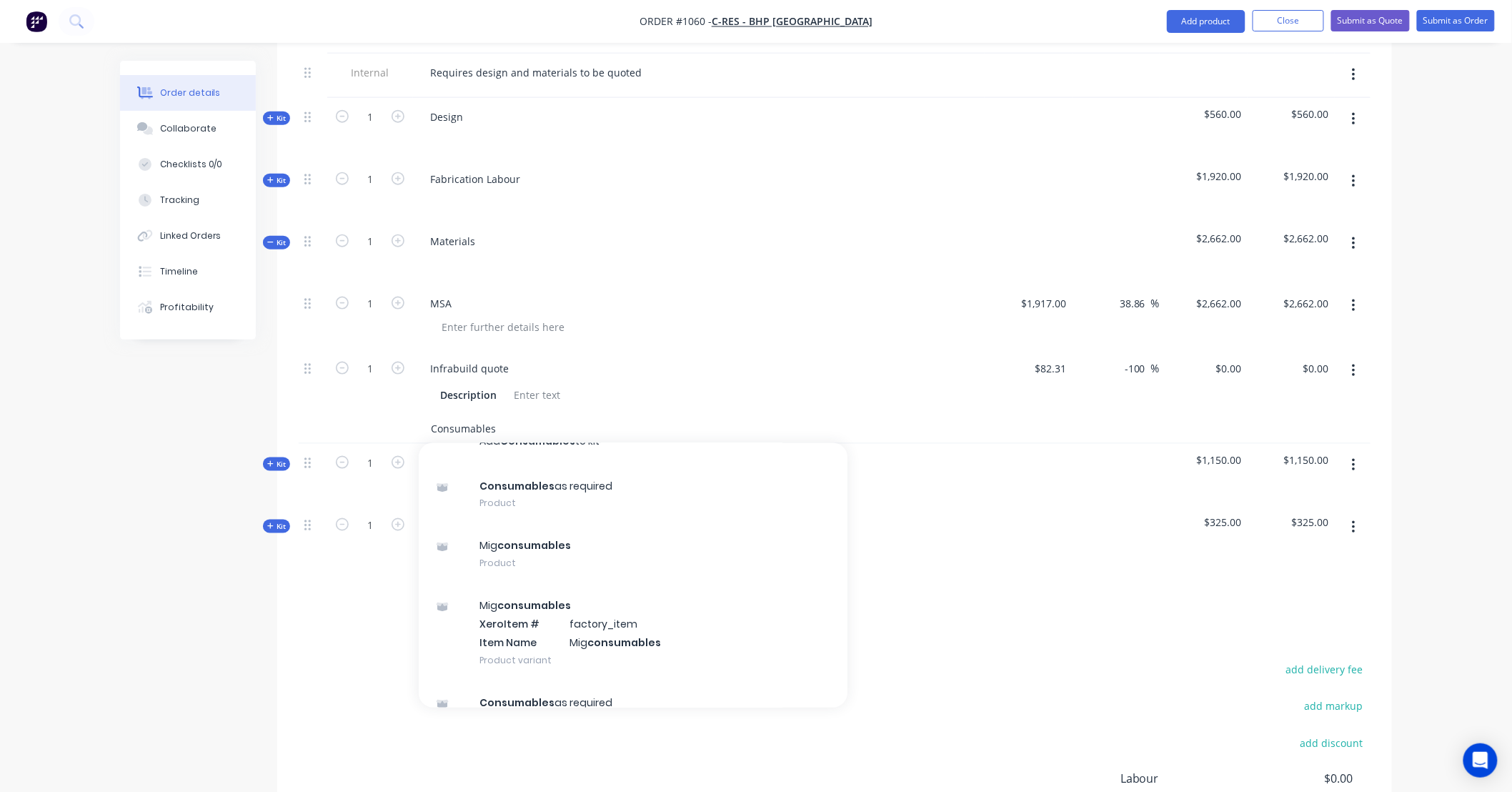
scroll to position [0, 0]
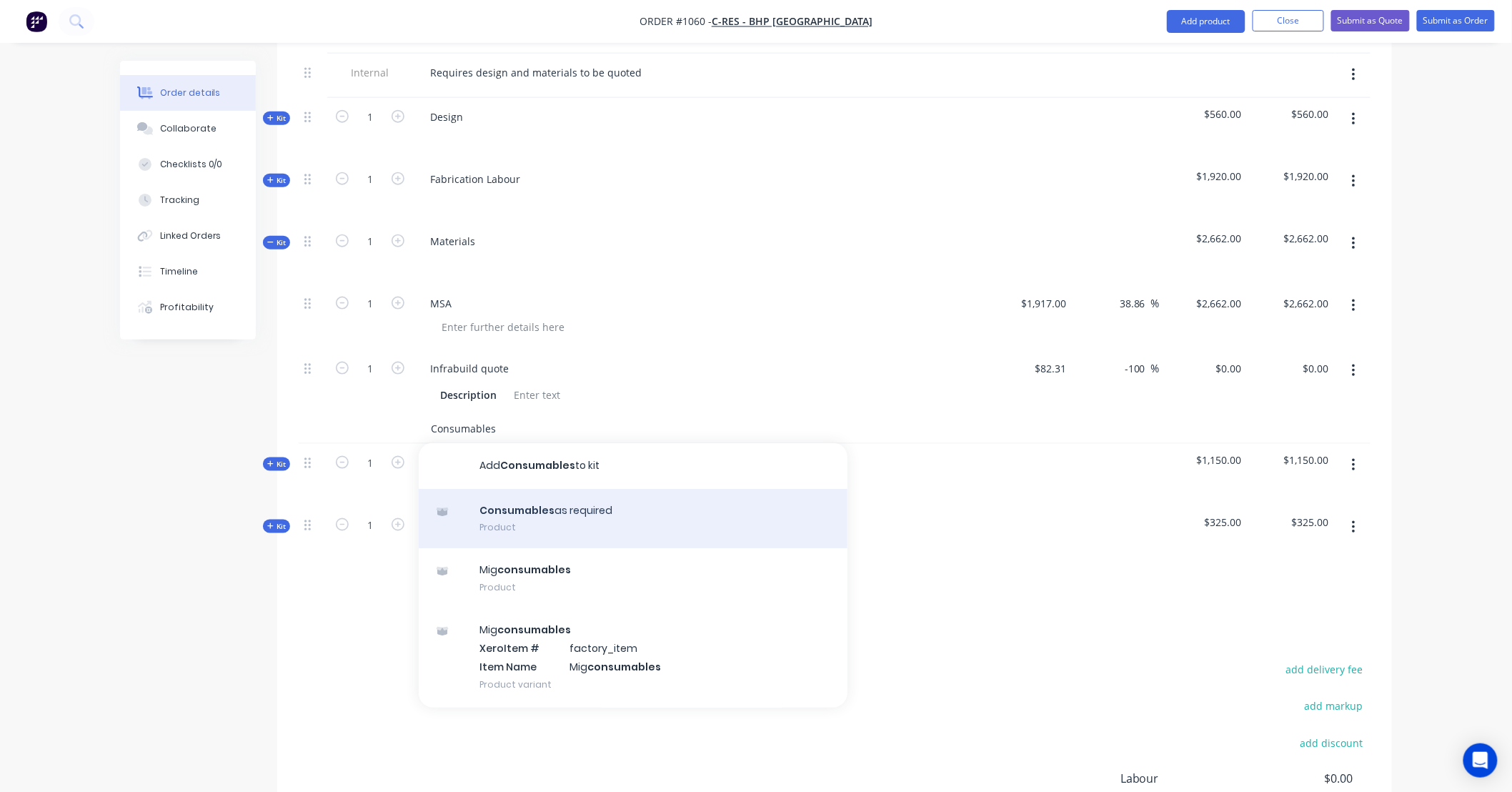
type input "Consumables"
click at [577, 488] on div "Consumables as required Product" at bounding box center [633, 518] width 429 height 60
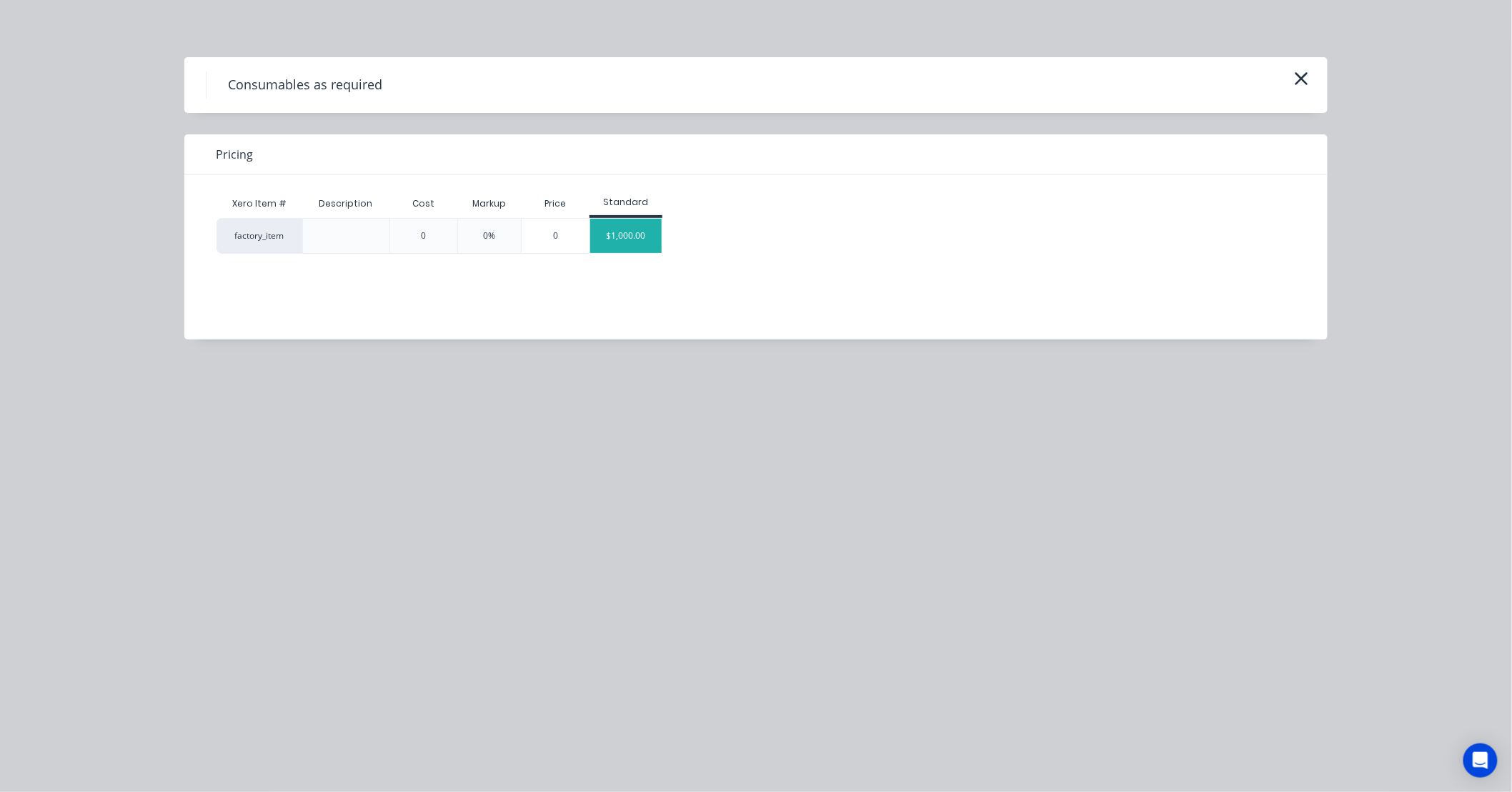
click at [605, 239] on div "$1,000.00" at bounding box center [626, 236] width 71 height 34
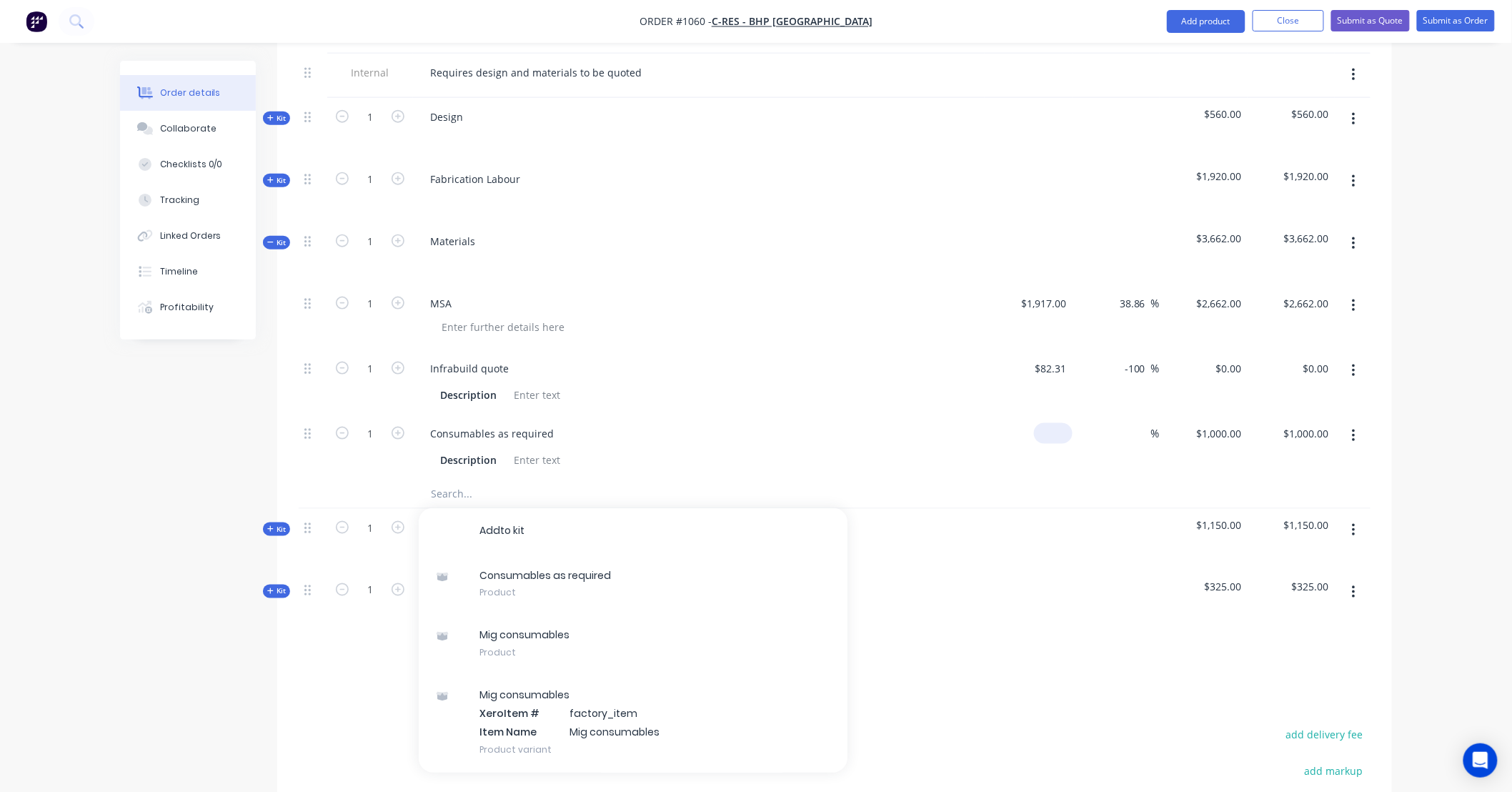
click at [1045, 415] on div "$0.00" at bounding box center [1029, 447] width 88 height 65
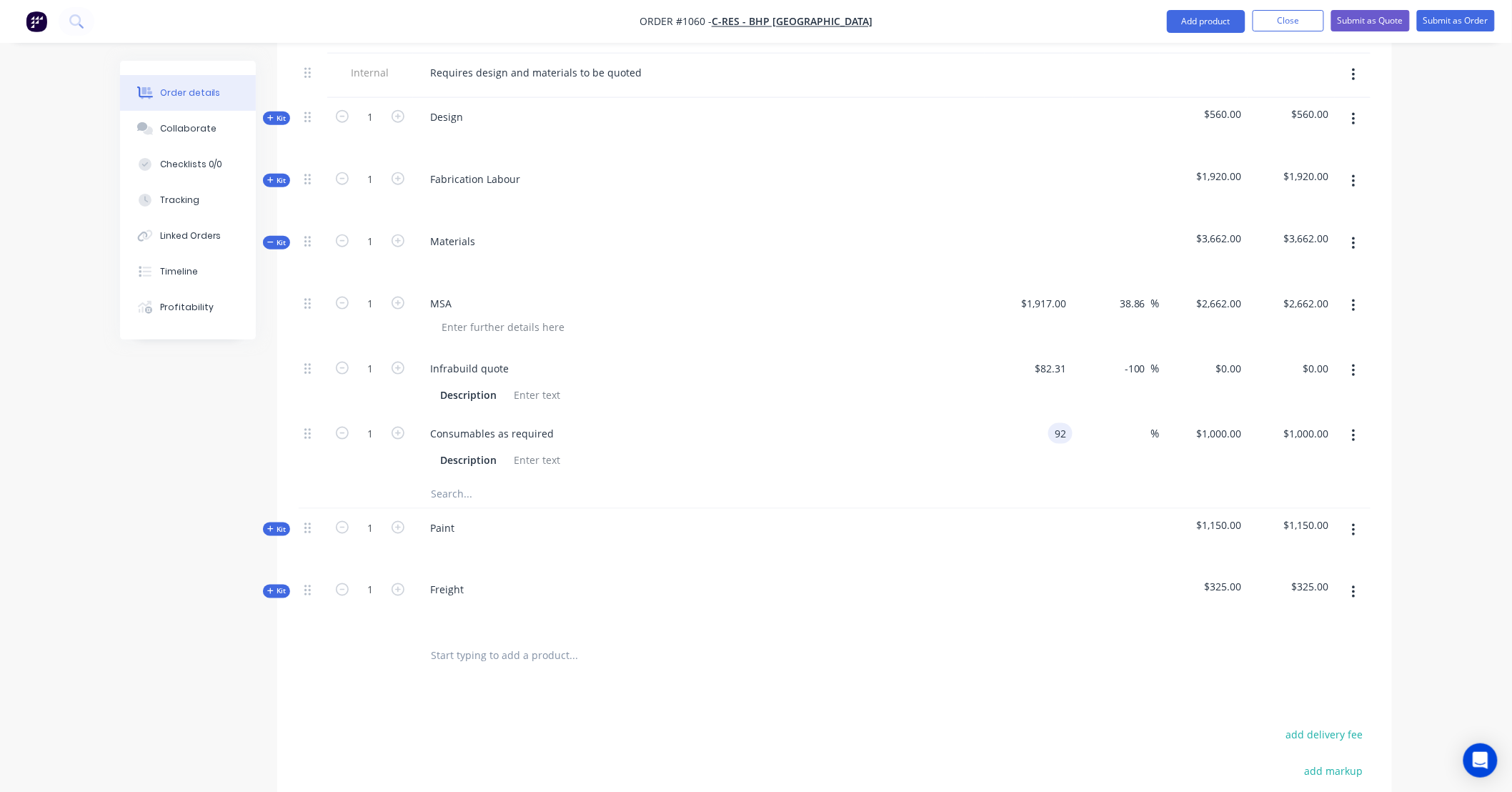
type input "$92.00"
type input "150"
type input "63.04"
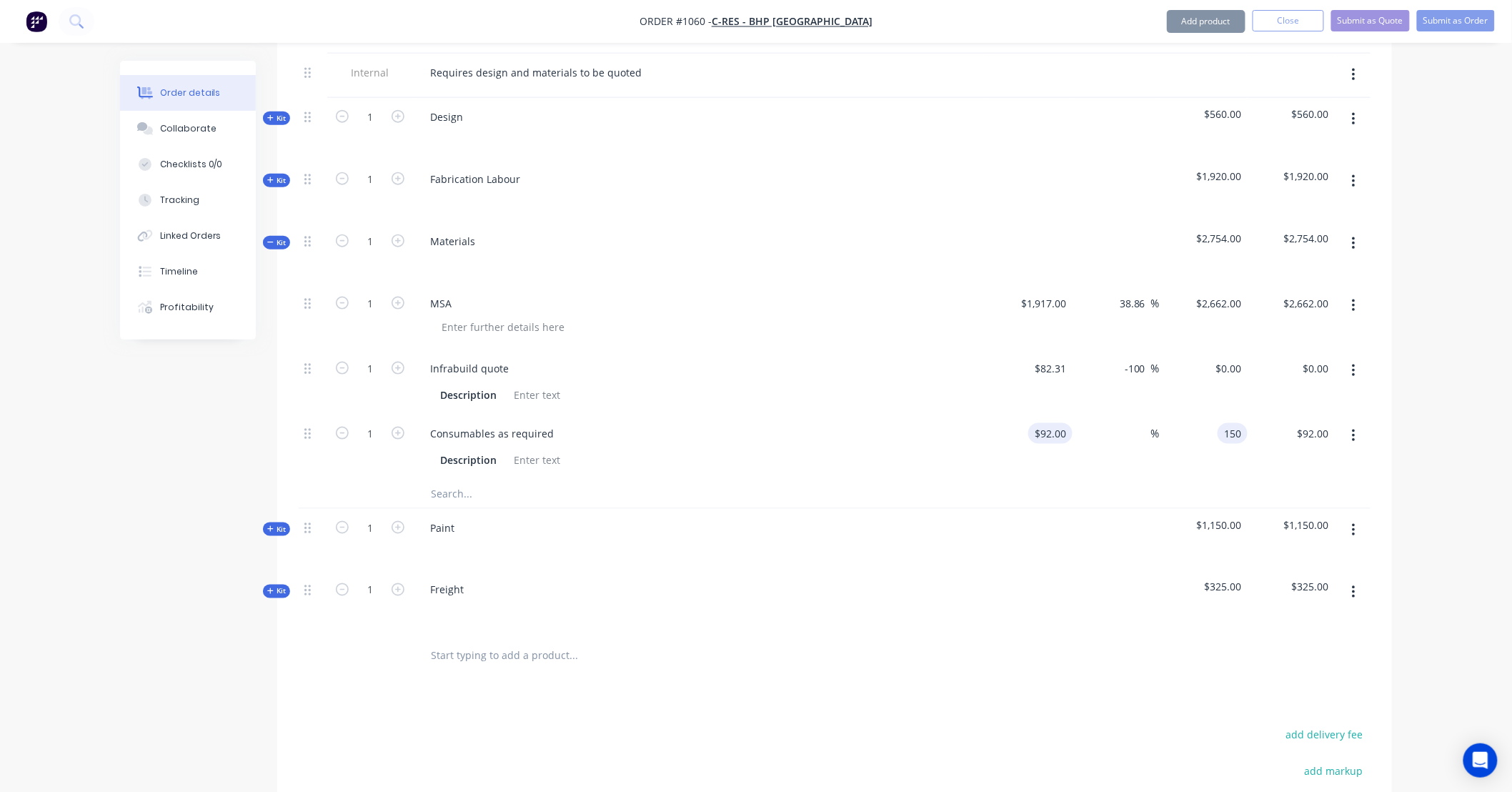
type input "$150.00"
drag, startPoint x: 497, startPoint y: 473, endPoint x: 495, endPoint y: 465, distance: 8.2
click at [497, 472] on div "Internal Requires design and materials to be quoted Kit 1 Design $560.00 $560.0…" at bounding box center [834, 343] width 1072 height 579
click at [495, 479] on input "text" at bounding box center [572, 494] width 286 height 29
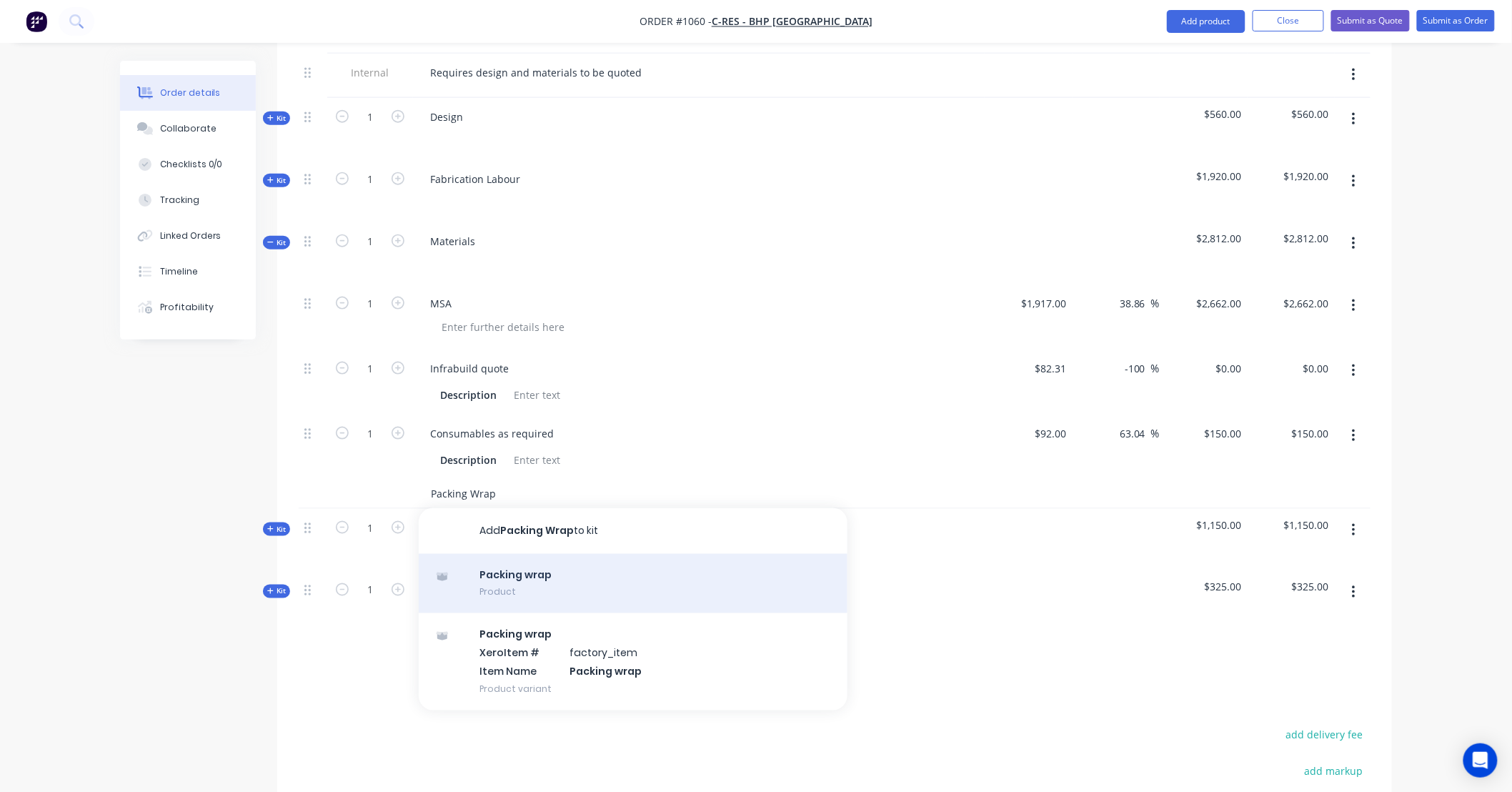
type input "Packing Wrap"
click at [533, 554] on div "Packing wrap Product" at bounding box center [633, 583] width 429 height 60
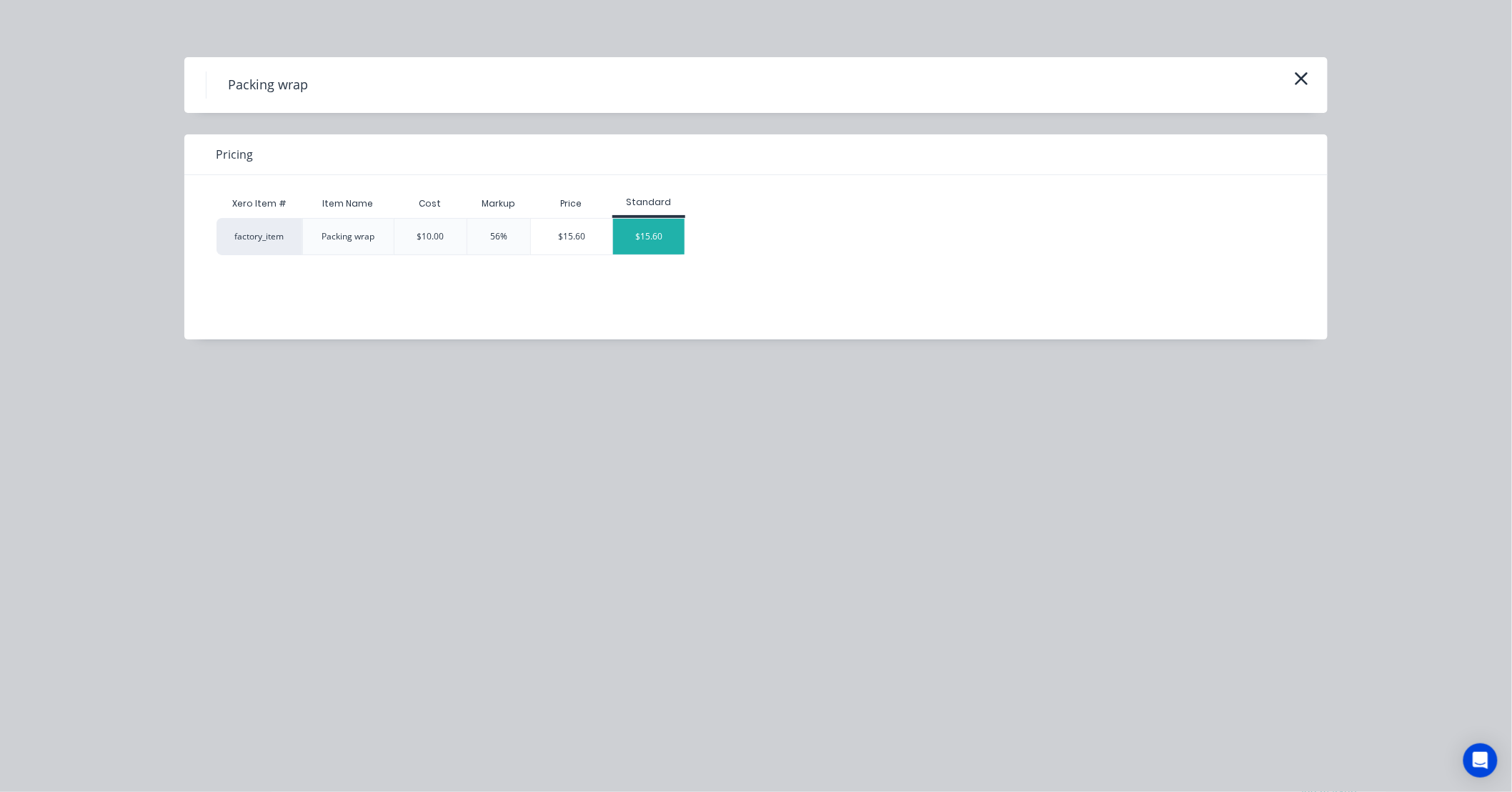
click at [651, 234] on div "$15.60" at bounding box center [649, 237] width 71 height 36
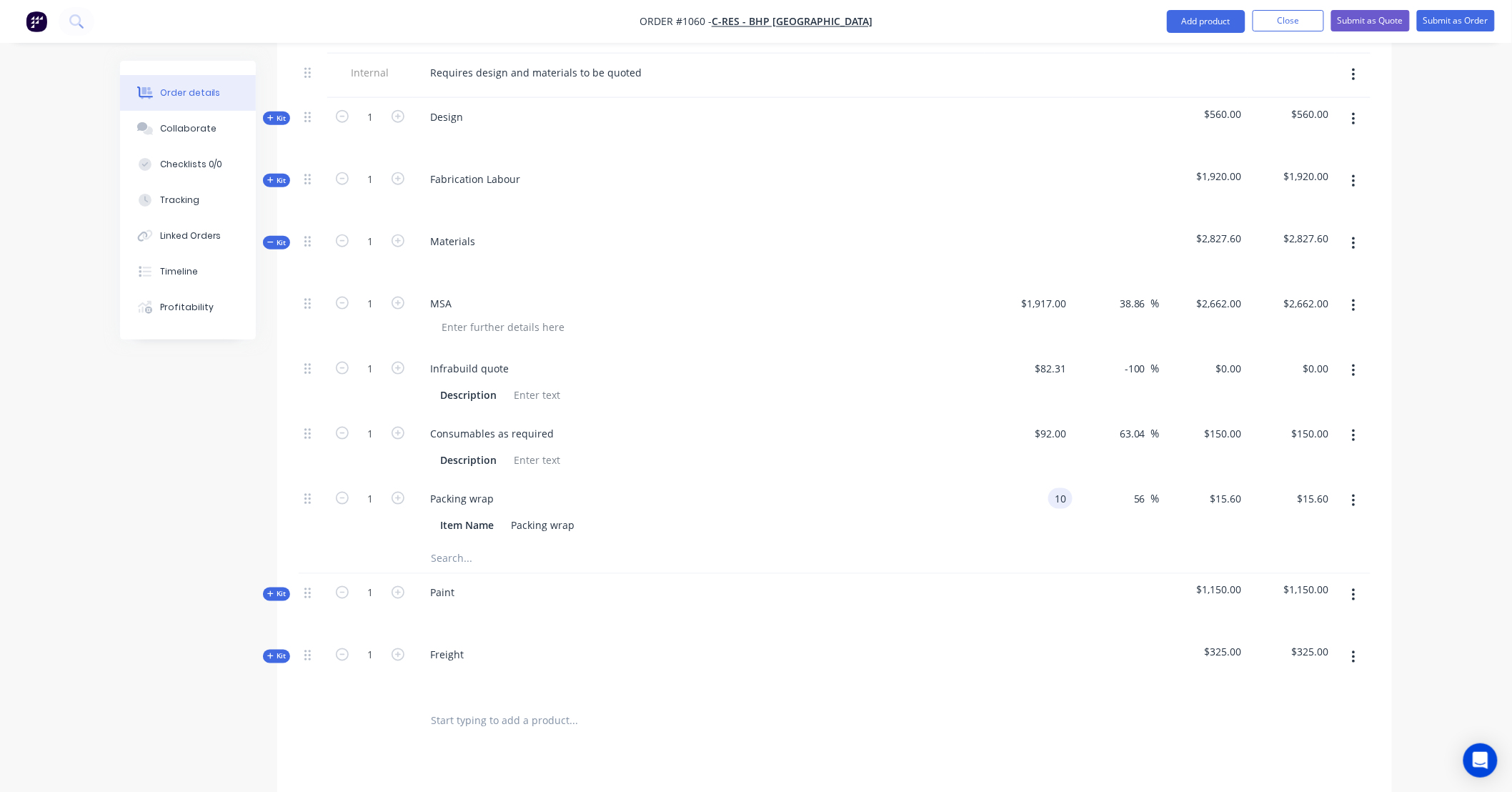
click at [1042, 479] on div "10 10" at bounding box center [1029, 511] width 88 height 65
type input "$10.00"
type input "13"
type input "30"
type input "$13.00"
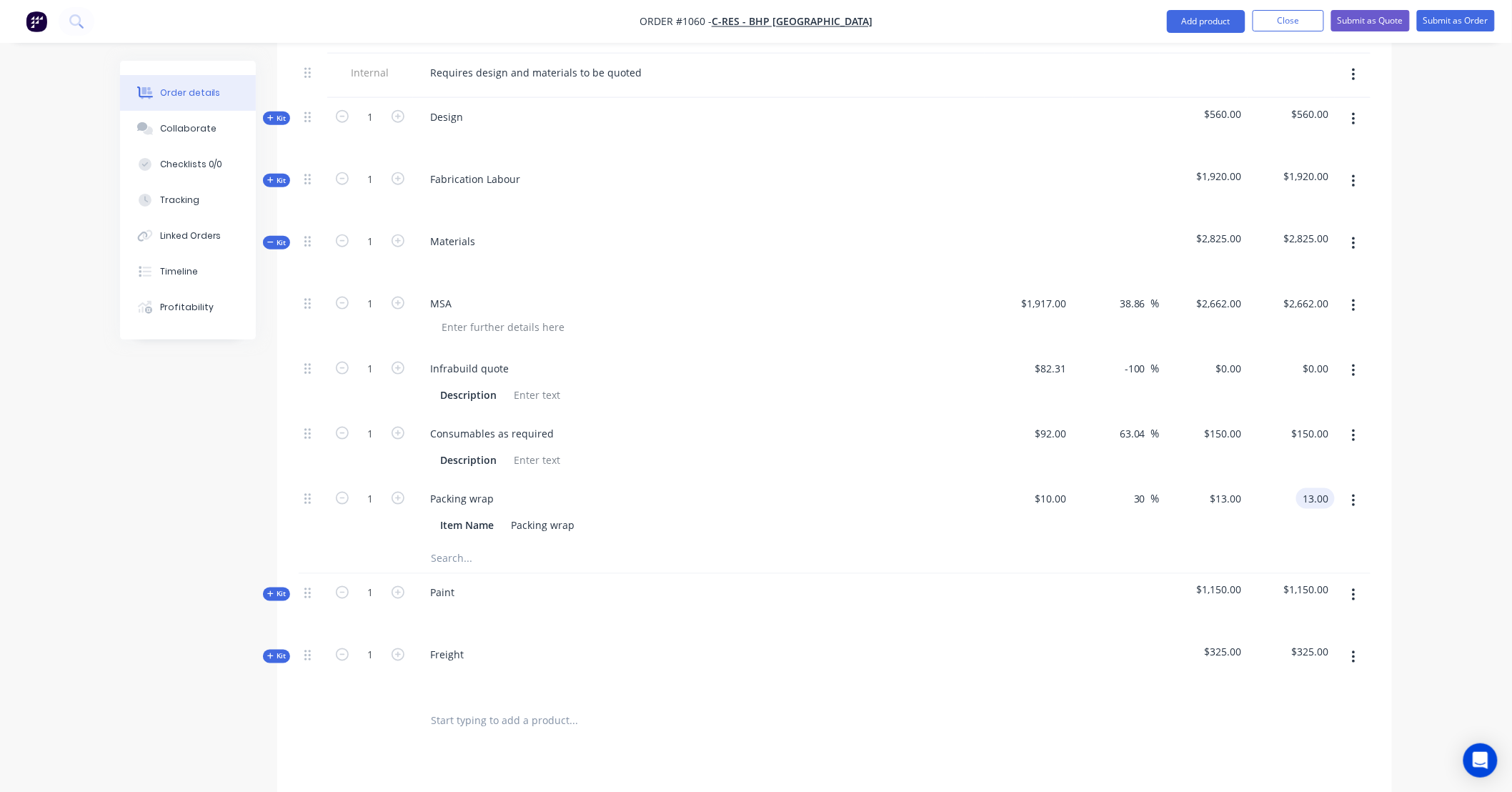
type input "$13.00"
click at [1456, 410] on div "Order details Collaborate Checklists 0/0 Tracking Linked Orders Timeline Profit…" at bounding box center [756, 264] width 1512 height 1691
drag, startPoint x: 1451, startPoint y: 379, endPoint x: 1433, endPoint y: 338, distance: 44.8
click at [1433, 338] on div "Order details Collaborate Checklists 0/0 Tracking Linked Orders Timeline Profit…" at bounding box center [756, 264] width 1512 height 1691
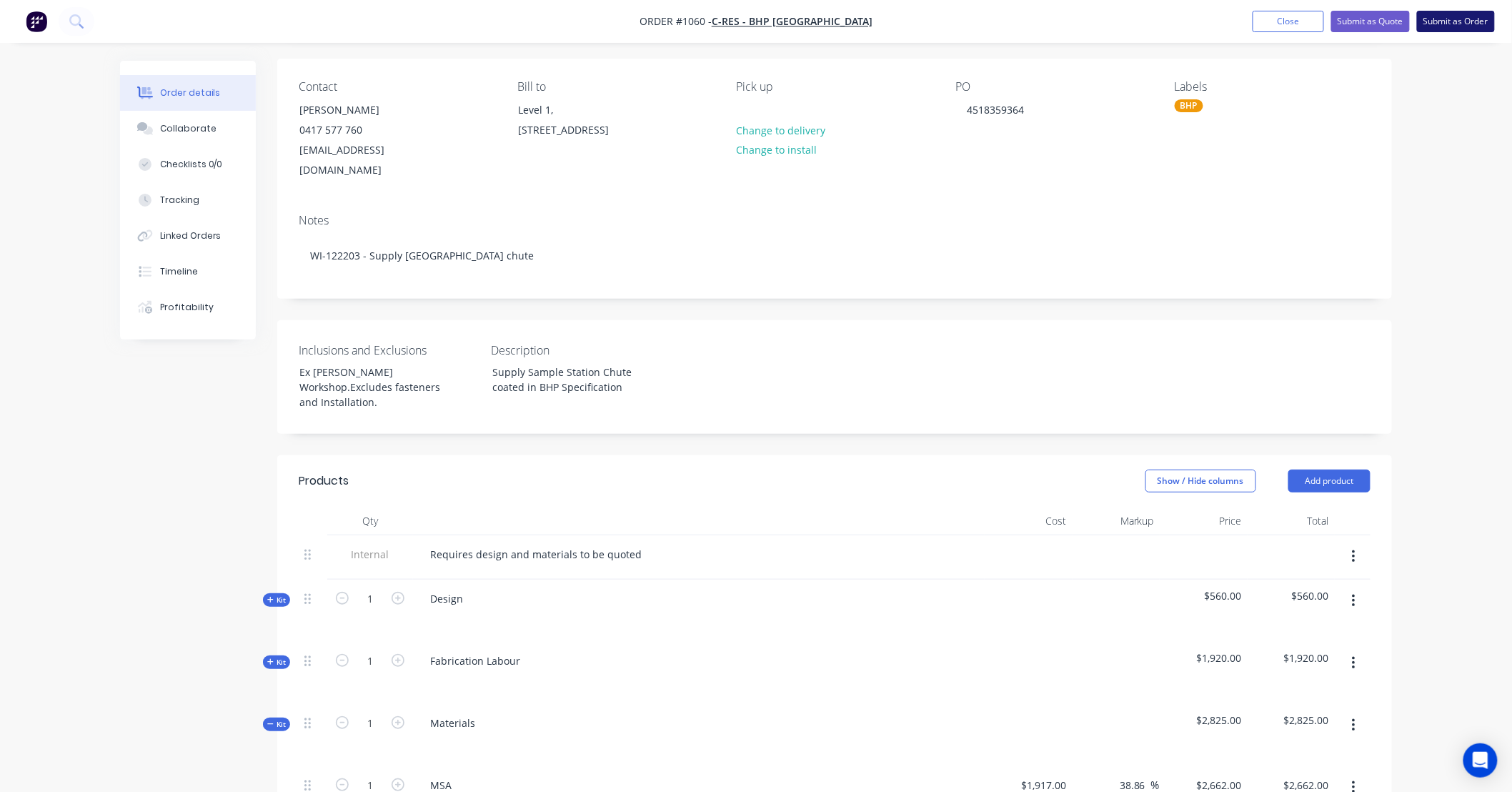
scroll to position [105, 0]
click at [1454, 26] on button "Submit as Order" at bounding box center [1456, 21] width 78 height 21
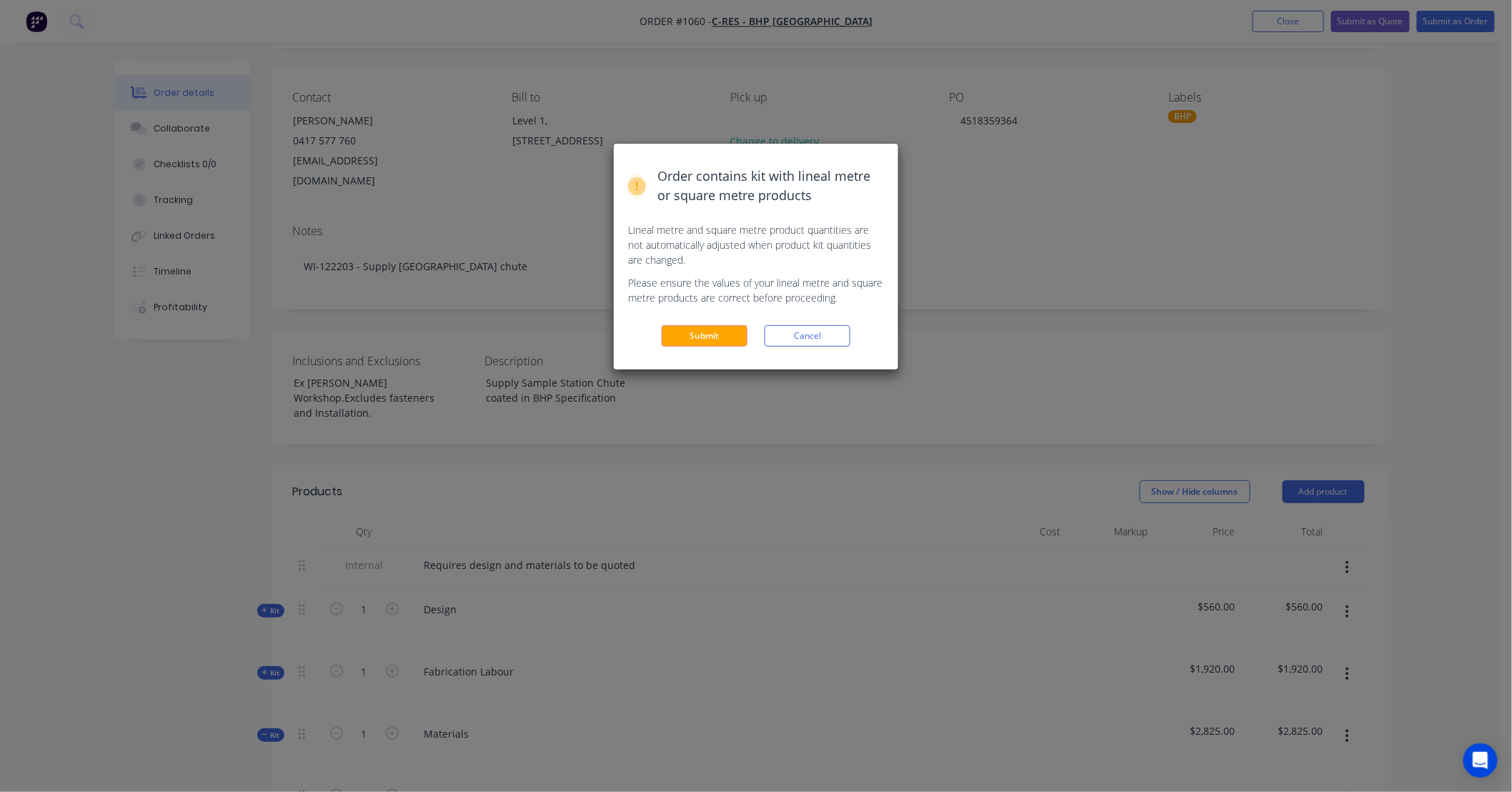
scroll to position [80, 0]
click at [711, 333] on button "Submit" at bounding box center [704, 335] width 86 height 21
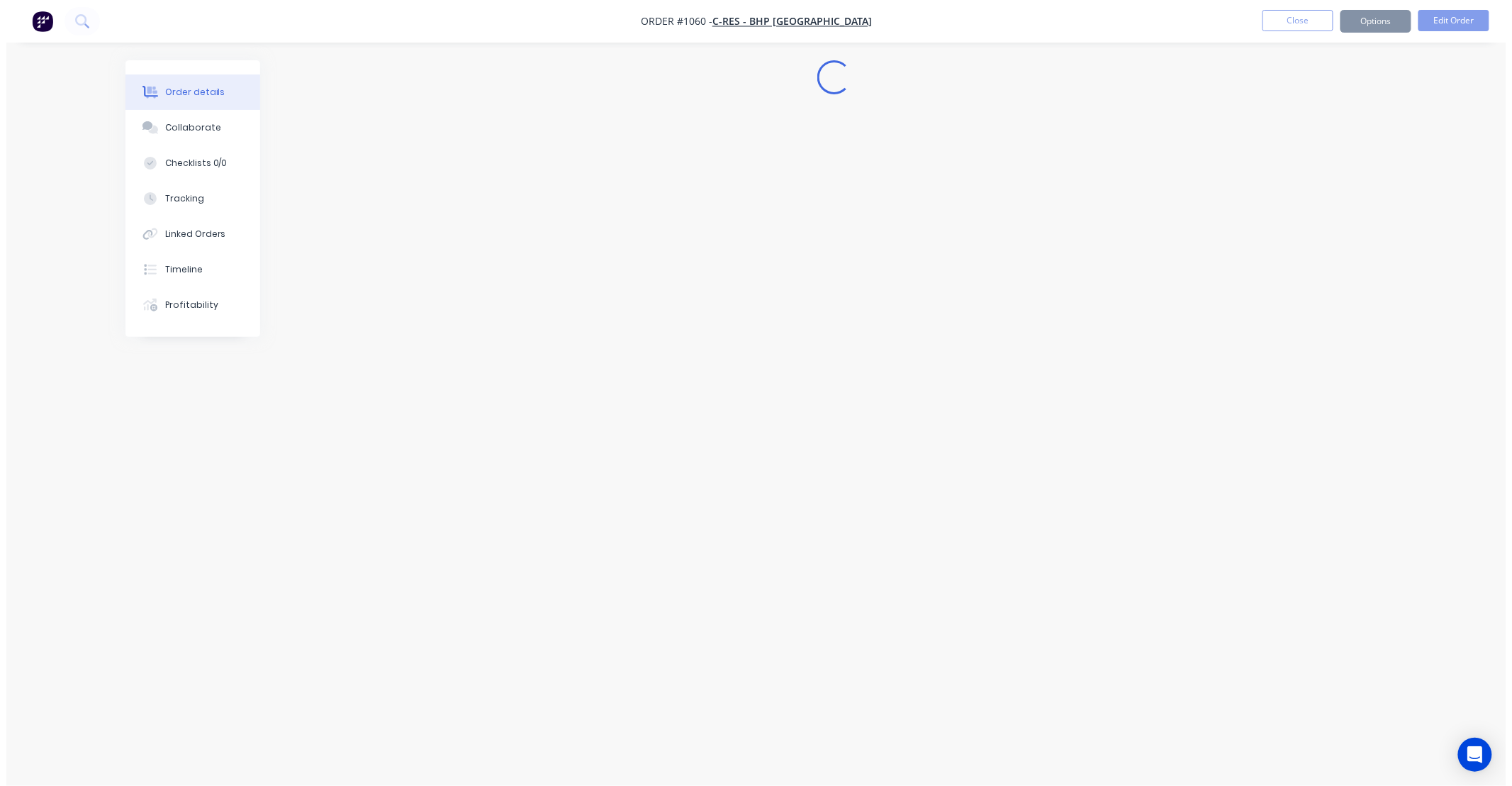
scroll to position [0, 0]
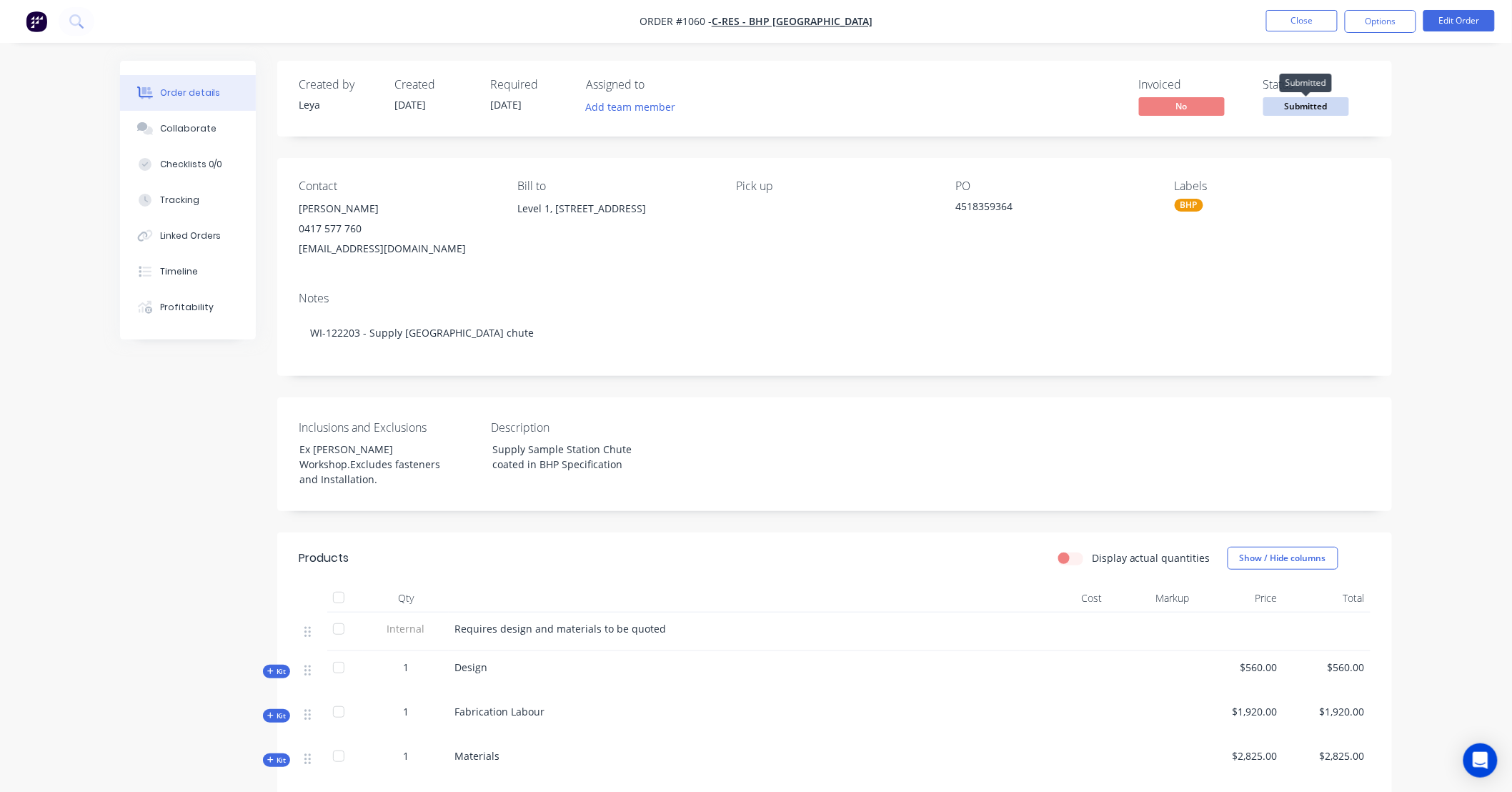
click at [1319, 102] on span "Submitted" at bounding box center [1306, 106] width 86 height 18
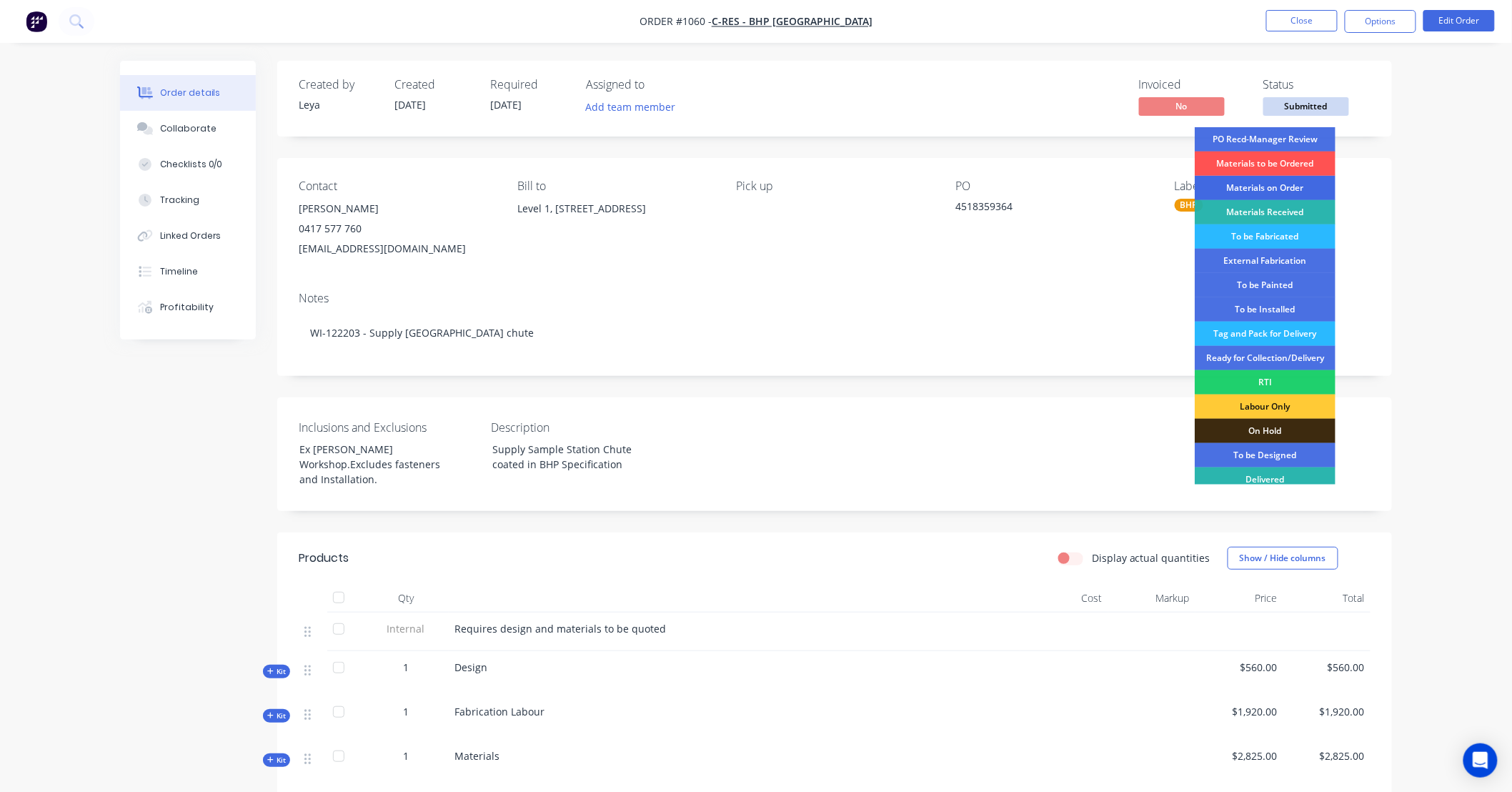
click at [1282, 187] on div "Materials on Order" at bounding box center [1265, 187] width 141 height 25
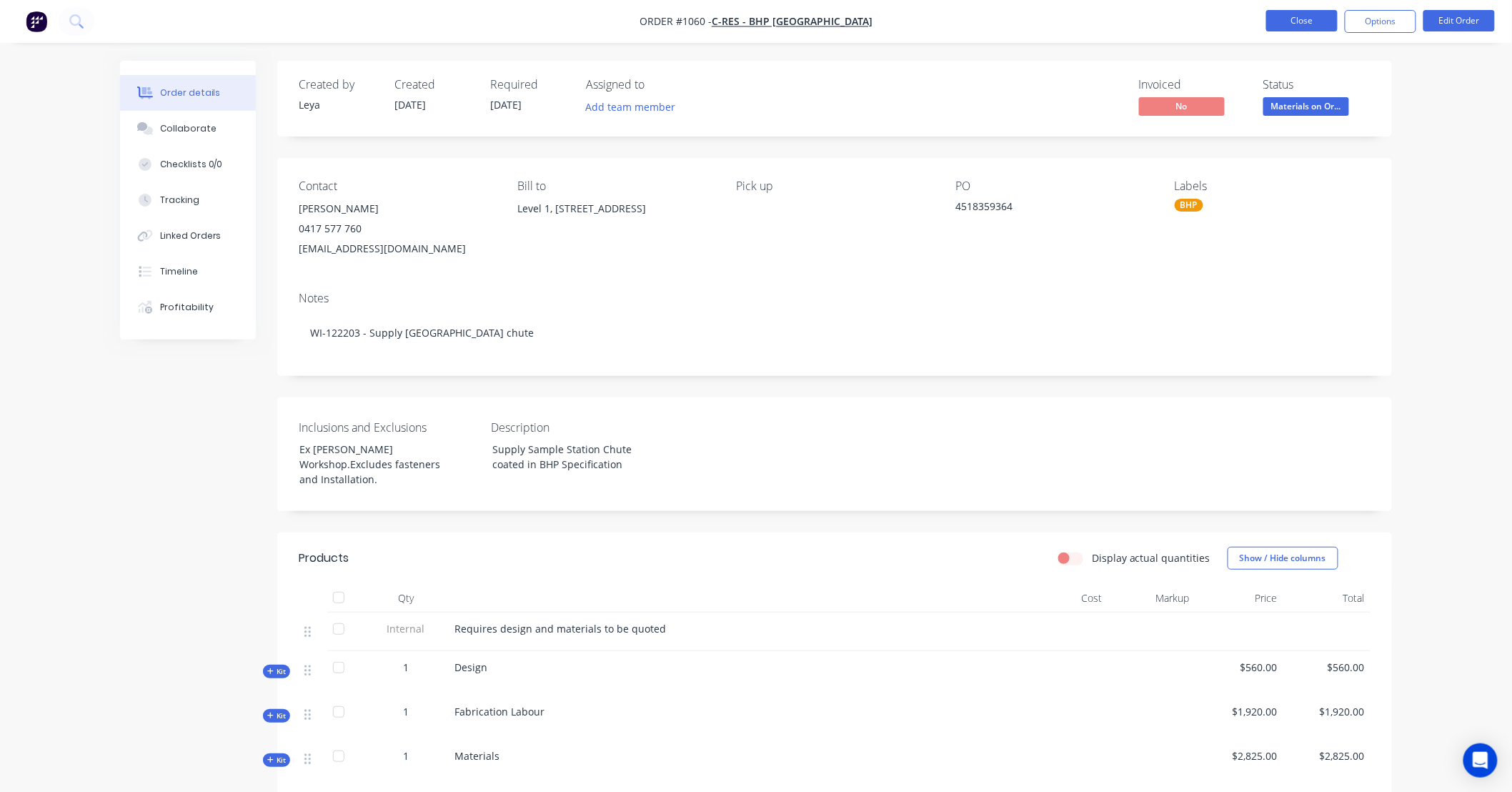
click at [1314, 25] on button "Close" at bounding box center [1302, 20] width 71 height 21
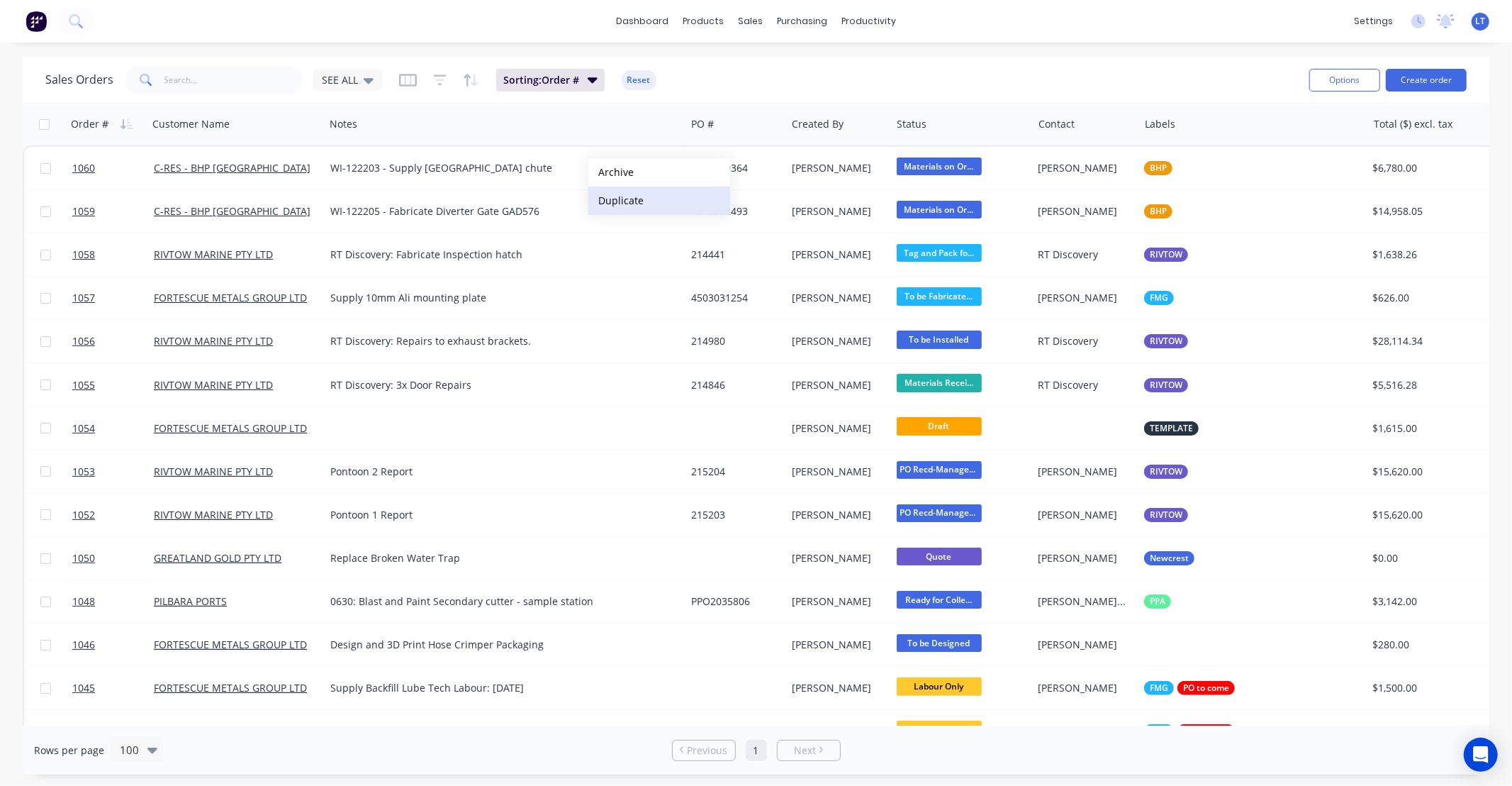
click at [629, 196] on button "Duplicate" at bounding box center [659, 201] width 142 height 29
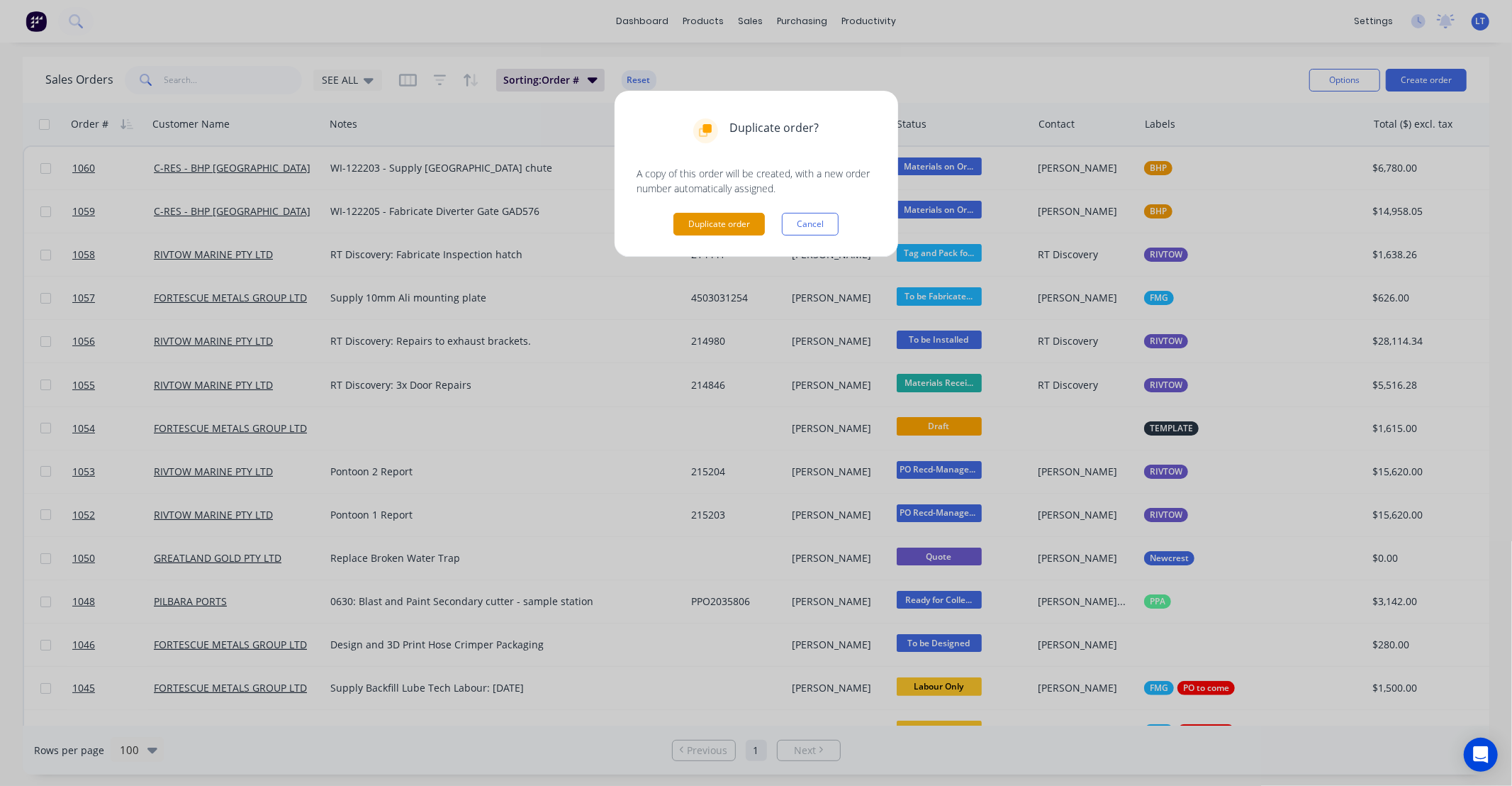
click at [719, 228] on button "Duplicate order" at bounding box center [719, 224] width 92 height 23
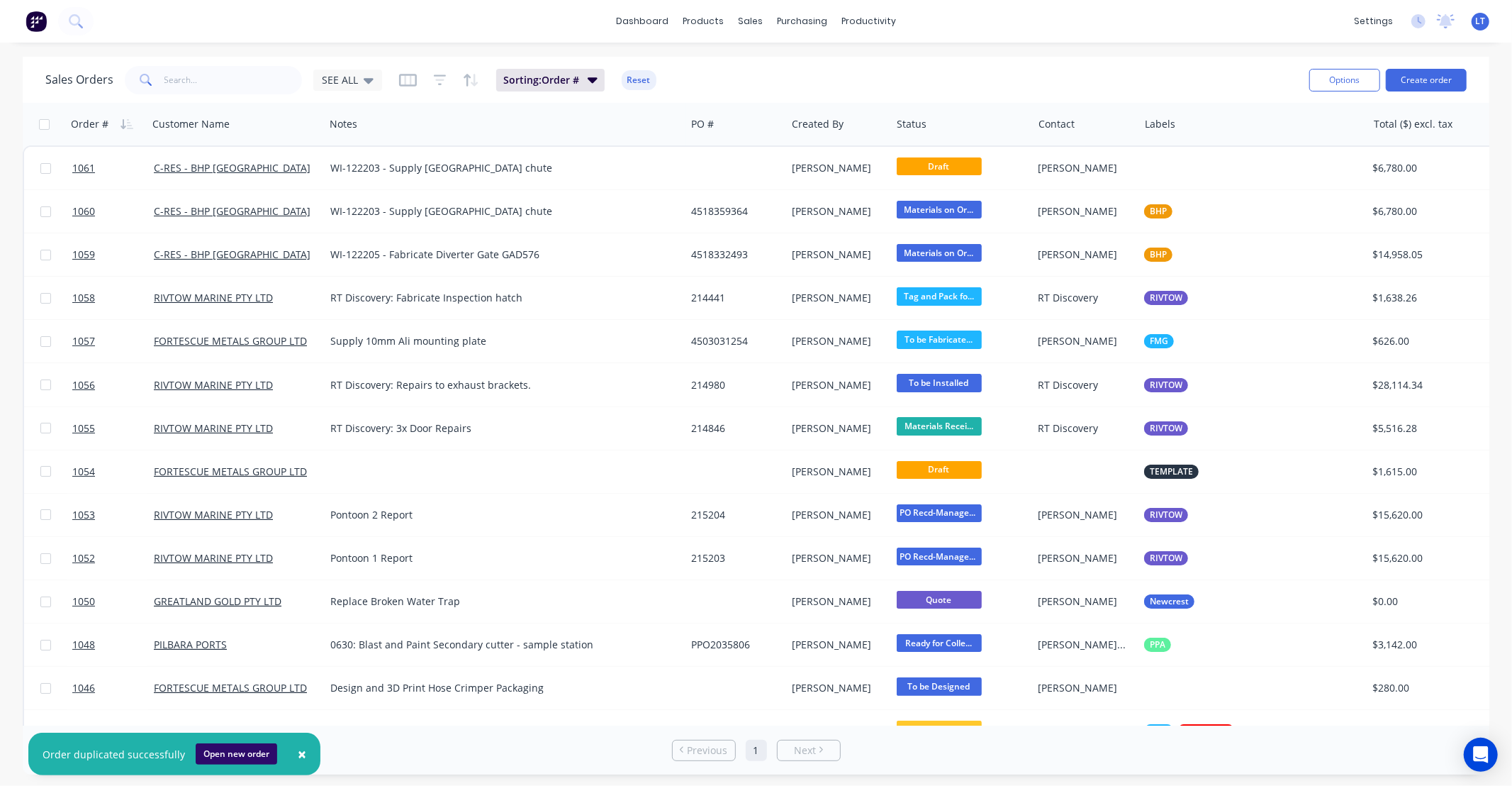
click at [225, 755] on button "Open new order" at bounding box center [236, 753] width 82 height 21
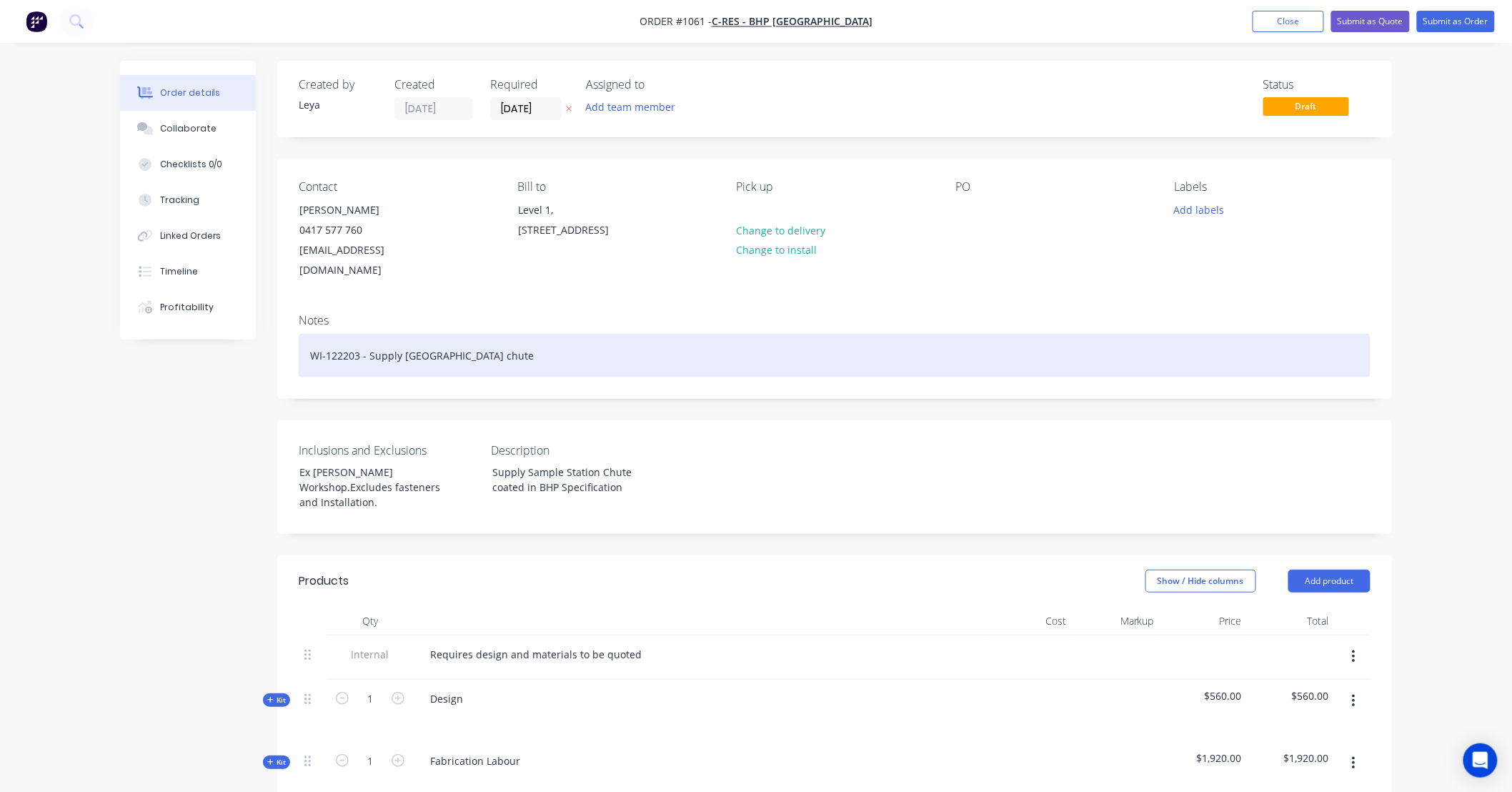
click at [438, 333] on div "WI-122203 - Supply [GEOGRAPHIC_DATA] chute" at bounding box center [834, 354] width 1072 height 43
paste div
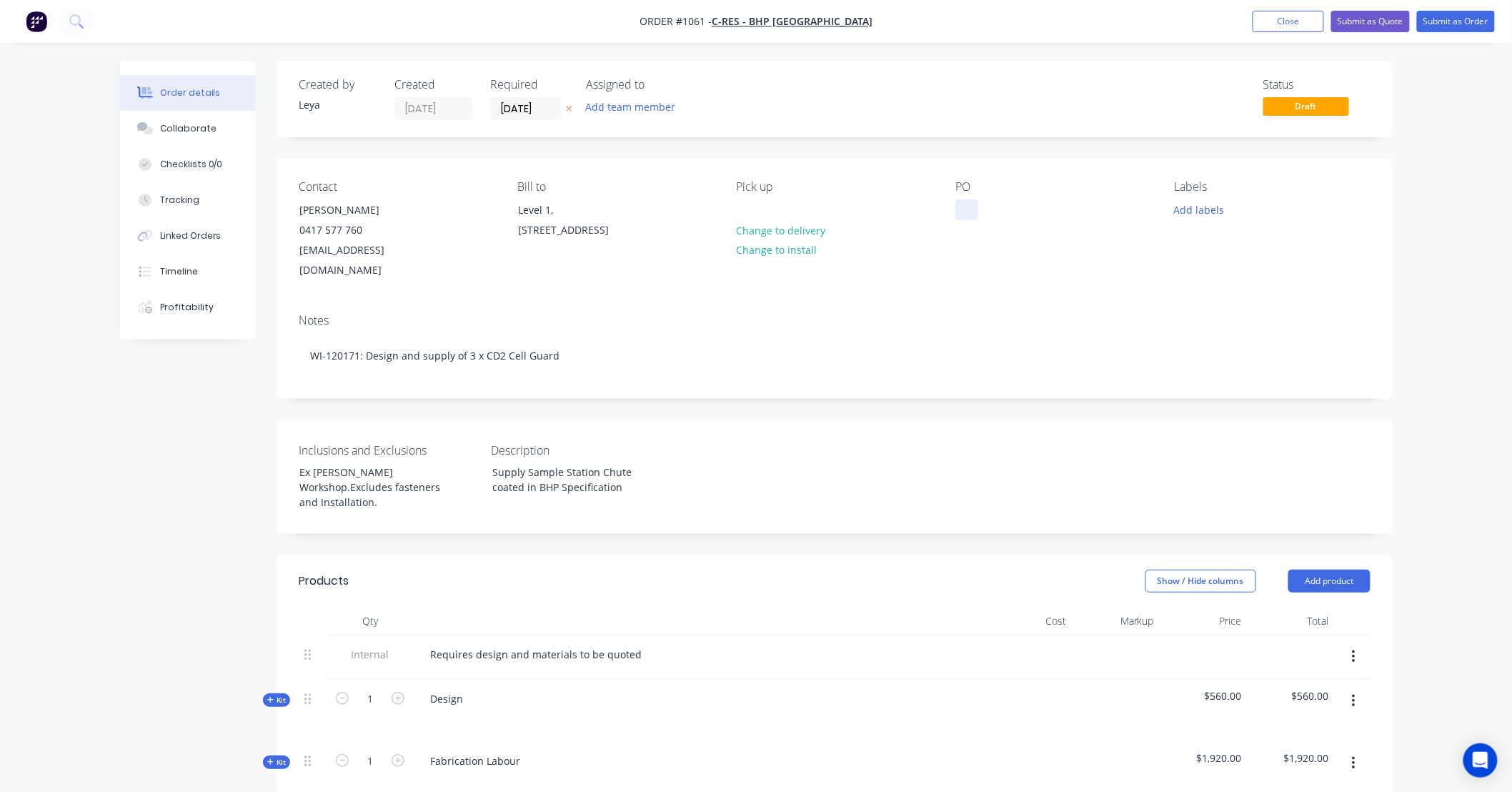
click at [960, 211] on div at bounding box center [967, 209] width 23 height 20
paste div
click at [1211, 215] on button "Add labels" at bounding box center [1199, 209] width 66 height 20
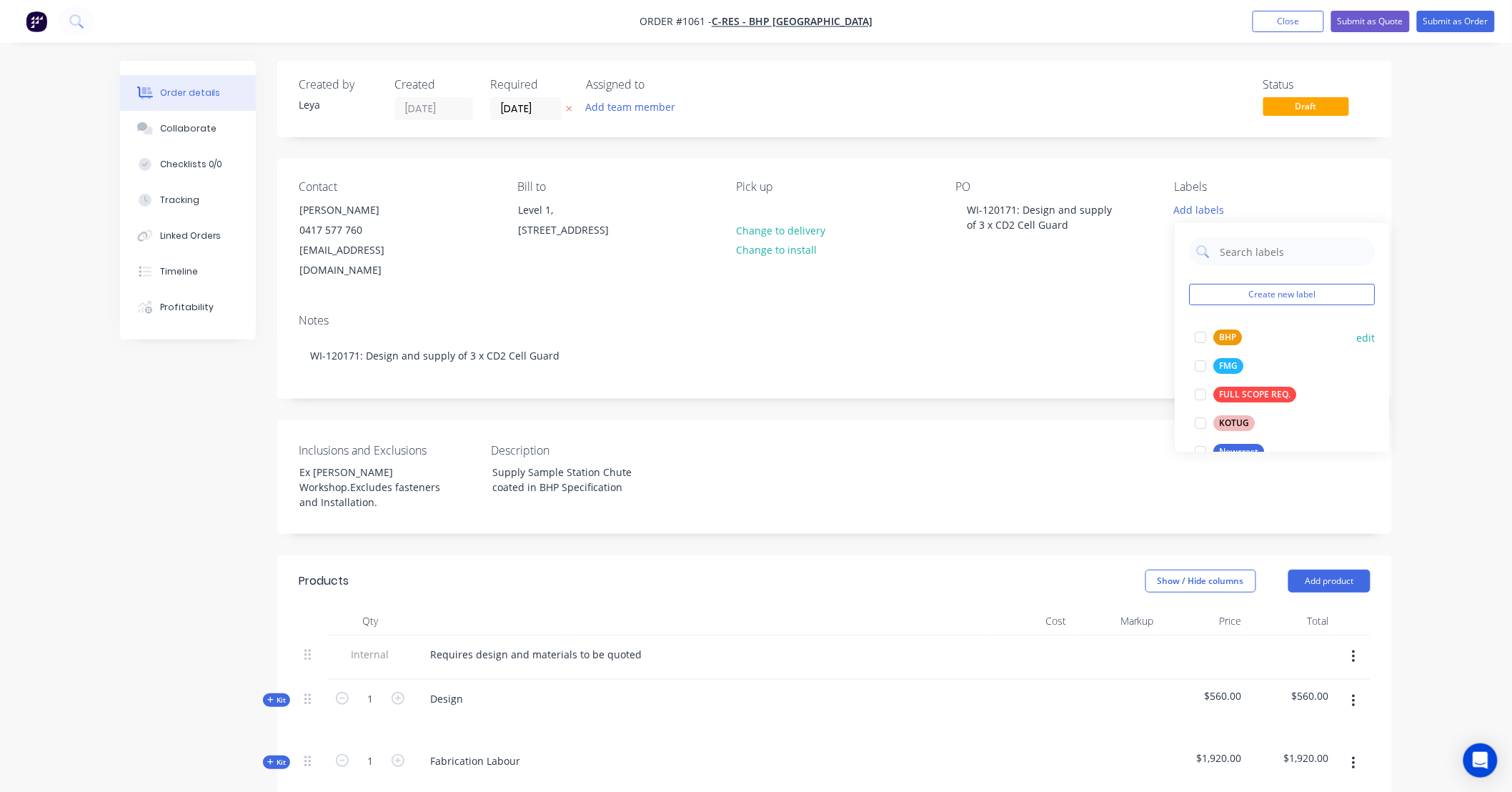
click at [1197, 337] on div at bounding box center [1201, 337] width 29 height 29
click at [566, 107] on icon at bounding box center [569, 109] width 7 height 8
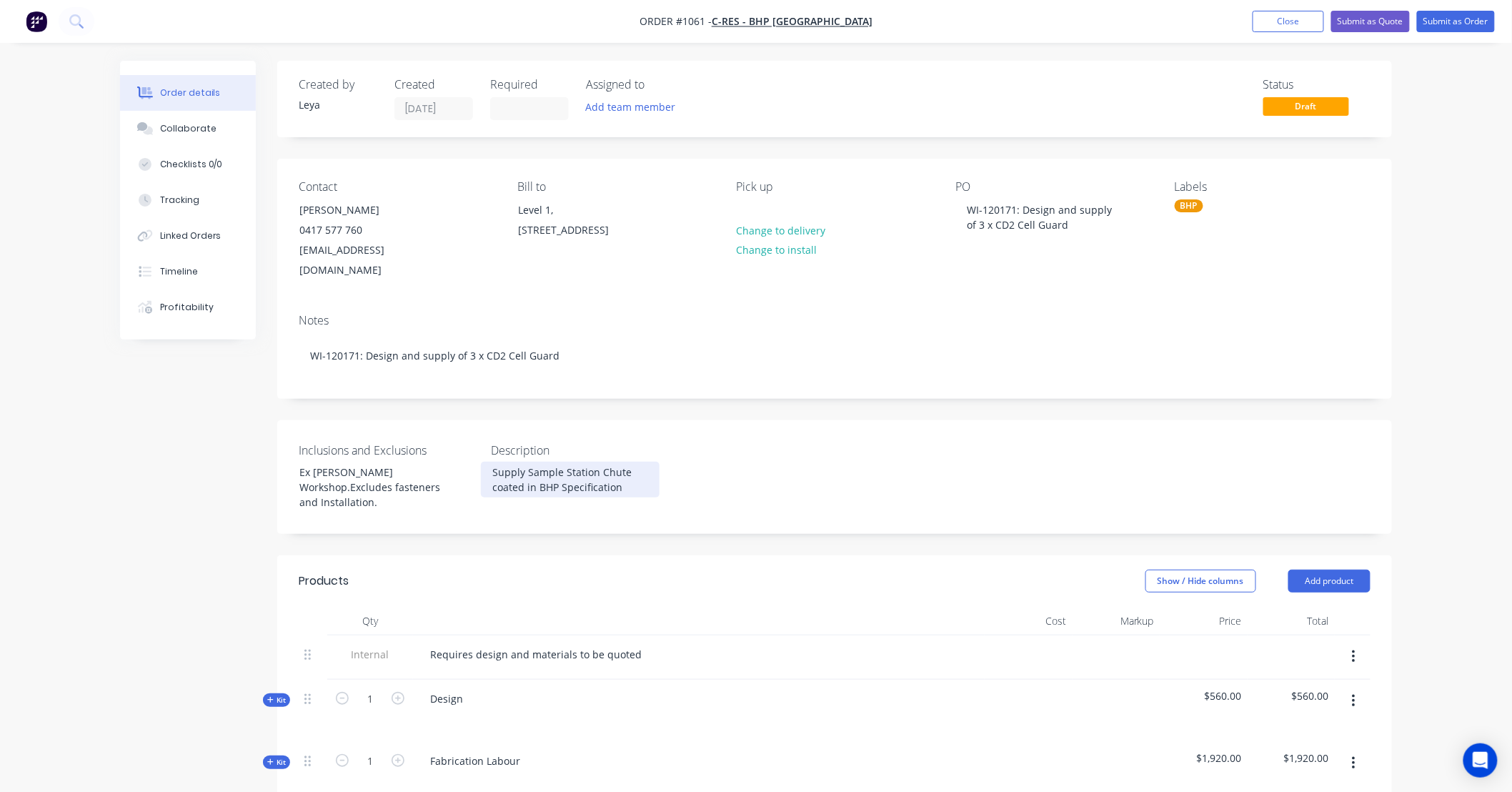
click at [533, 462] on div "Supply Sample Station Chute coated in BHP Specification" at bounding box center [570, 479] width 179 height 36
drag, startPoint x: 668, startPoint y: 466, endPoint x: 561, endPoint y: 452, distance: 107.9
click at [561, 461] on div "Supply Sample Station Chute coated in BHP Specification" at bounding box center [575, 479] width 188 height 36
click at [599, 461] on div "Supply Sample Station Chute coated in BHP Specification" at bounding box center [570, 479] width 179 height 36
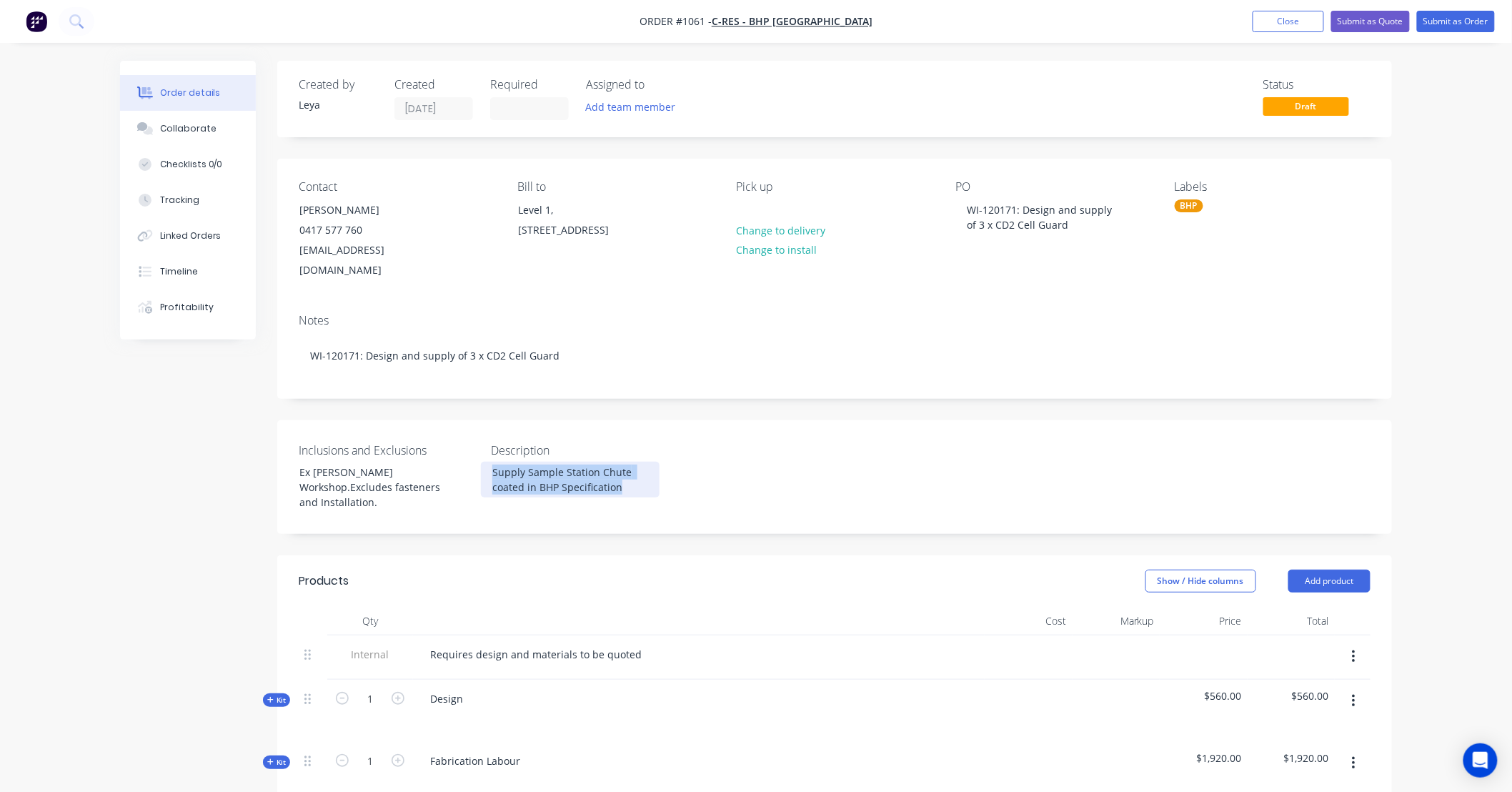
click at [599, 461] on div "Supply Sample Station Chute coated in BHP Specification" at bounding box center [570, 479] width 179 height 36
paste div
click at [389, 461] on div "Ex [PERSON_NAME] Workshop.Excludes fasteners and Installation." at bounding box center [377, 487] width 179 height 51
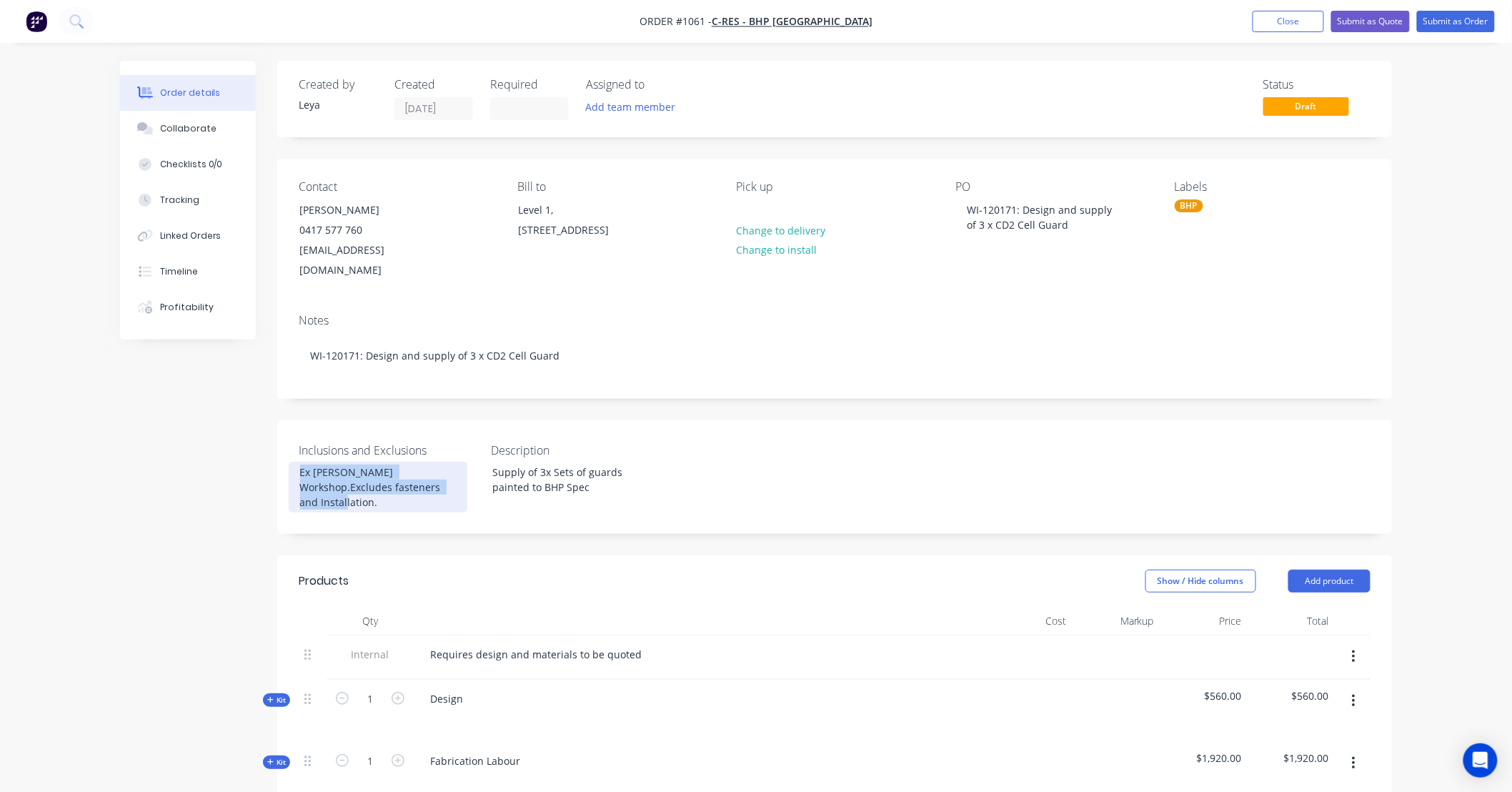
drag, startPoint x: 444, startPoint y: 466, endPoint x: 209, endPoint y: 416, distance: 240.3
click at [209, 416] on div "Created by [PERSON_NAME] Created [DATE] Required Assigned to Add team member St…" at bounding box center [756, 731] width 1272 height 1341
paste div
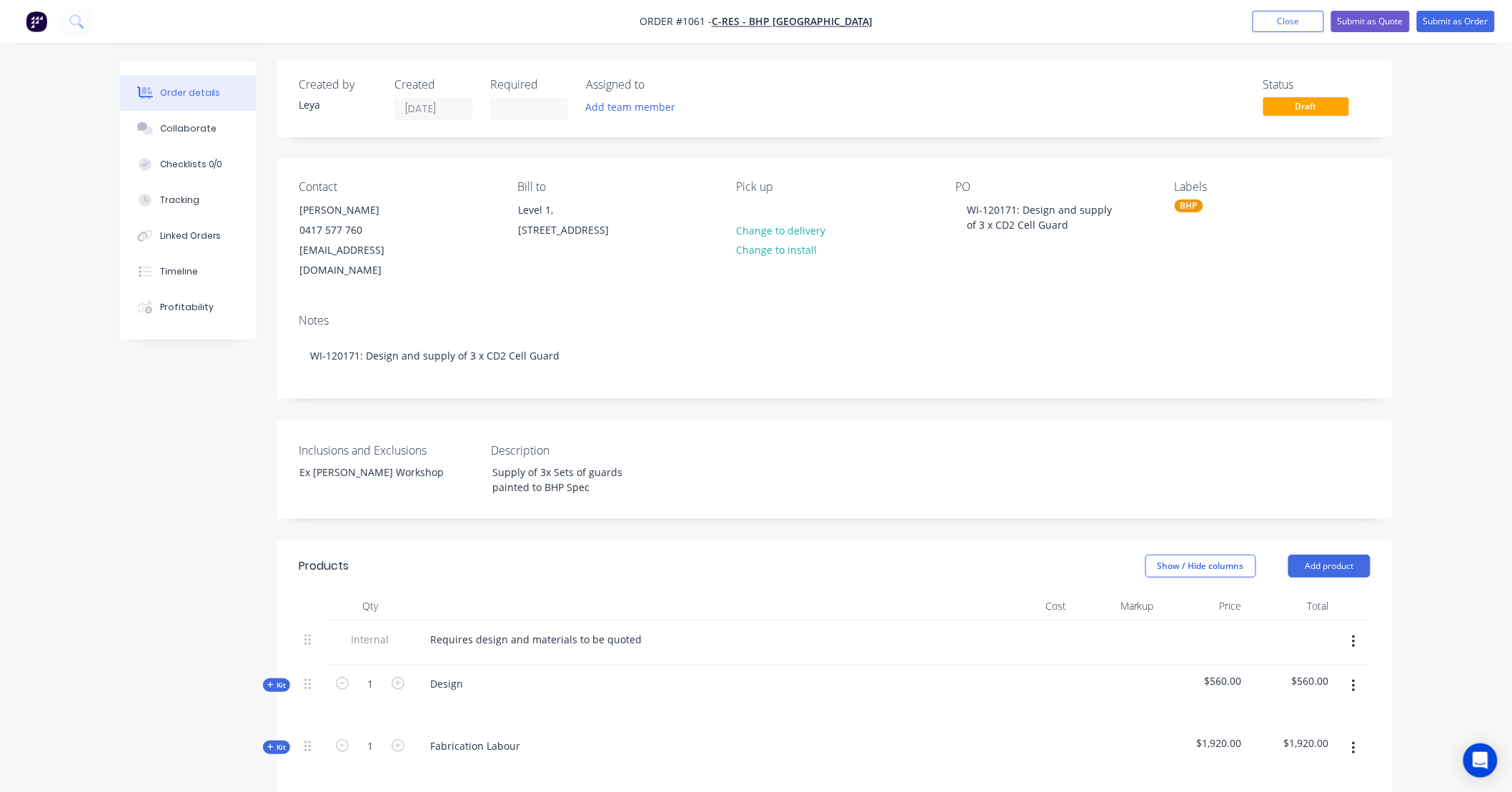
click at [955, 370] on div "Notes WI-120171: Design and supply of 3 x CD2 Cell Guard" at bounding box center [834, 349] width 1114 height 96
click at [1012, 211] on div "WI-120171: Design and supply of 3 x CD2 Cell Guard" at bounding box center [1045, 217] width 179 height 36
click at [1029, 230] on div "WI-120171: Design and supply of 3 x CD2 Cell Guard" at bounding box center [1045, 217] width 179 height 36
drag, startPoint x: 1067, startPoint y: 225, endPoint x: 845, endPoint y: 171, distance: 228.5
click at [845, 172] on div "Contact [PERSON_NAME] 0417 577 760 [EMAIL_ADDRESS][DOMAIN_NAME] Bill to Level 1…" at bounding box center [834, 230] width 1114 height 143
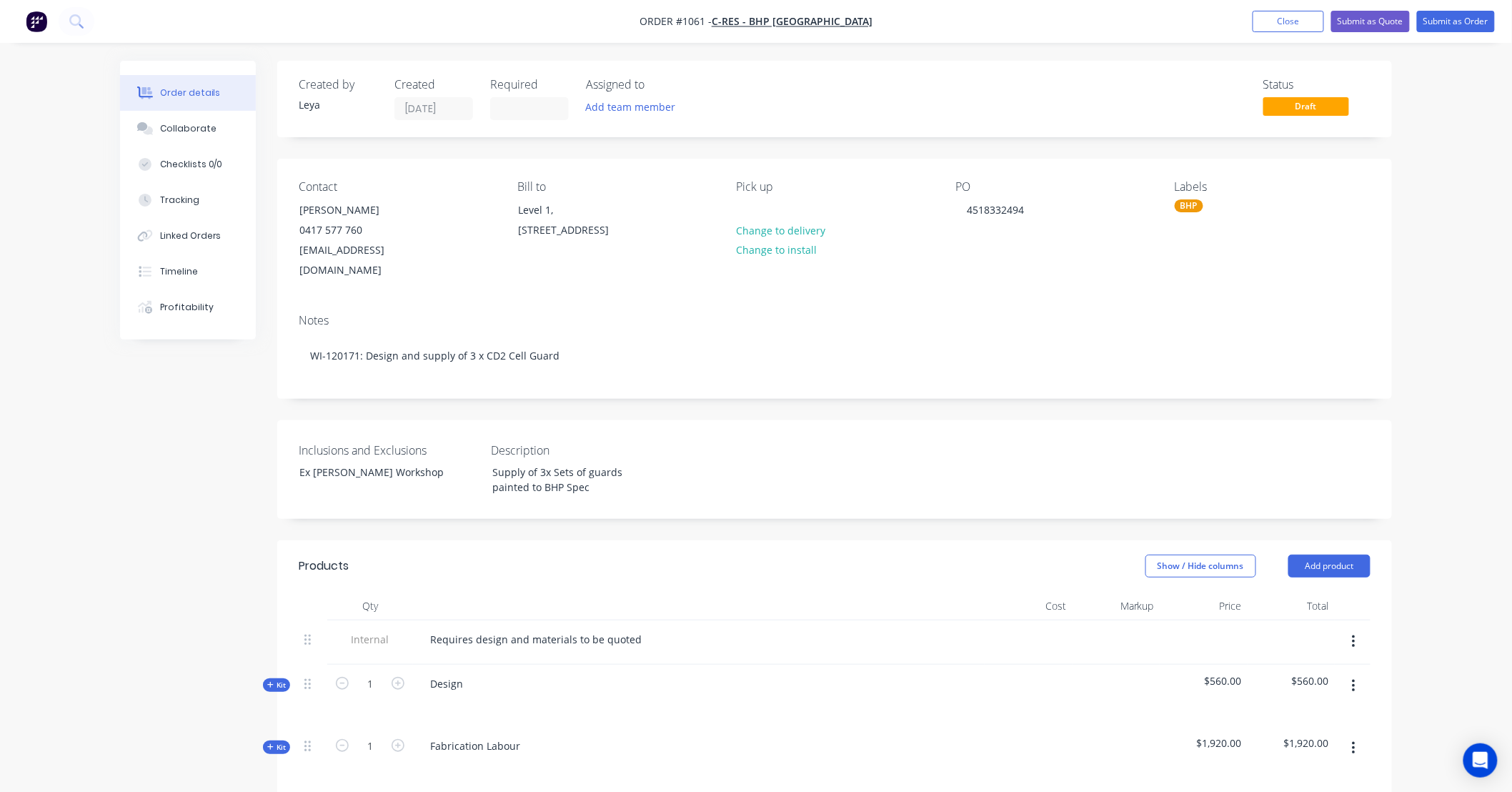
click at [1443, 310] on div "Order details Collaborate Checklists 0/0 Tracking Linked Orders Timeline Profit…" at bounding box center [756, 693] width 1512 height 1386
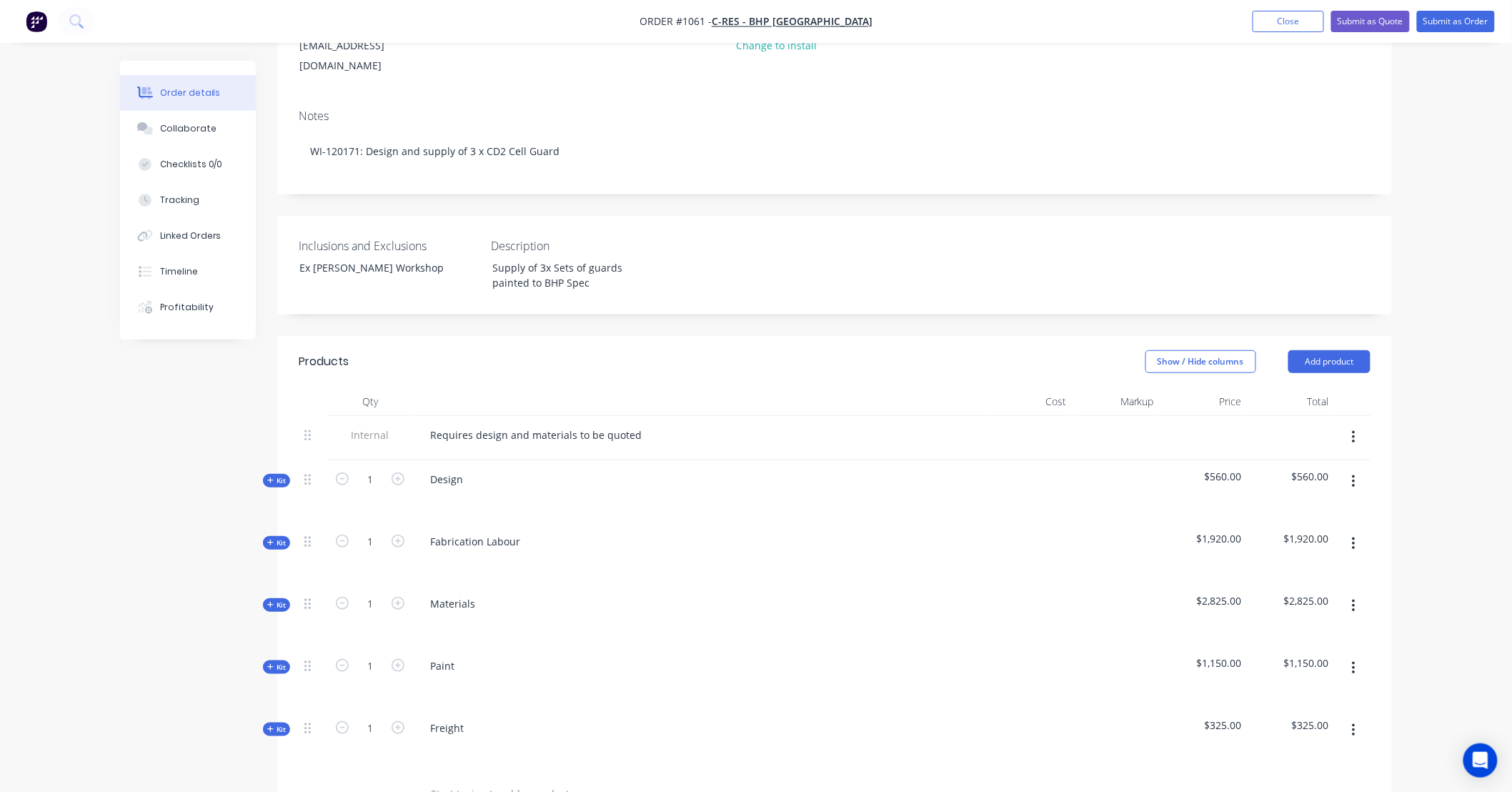
scroll to position [238, 0]
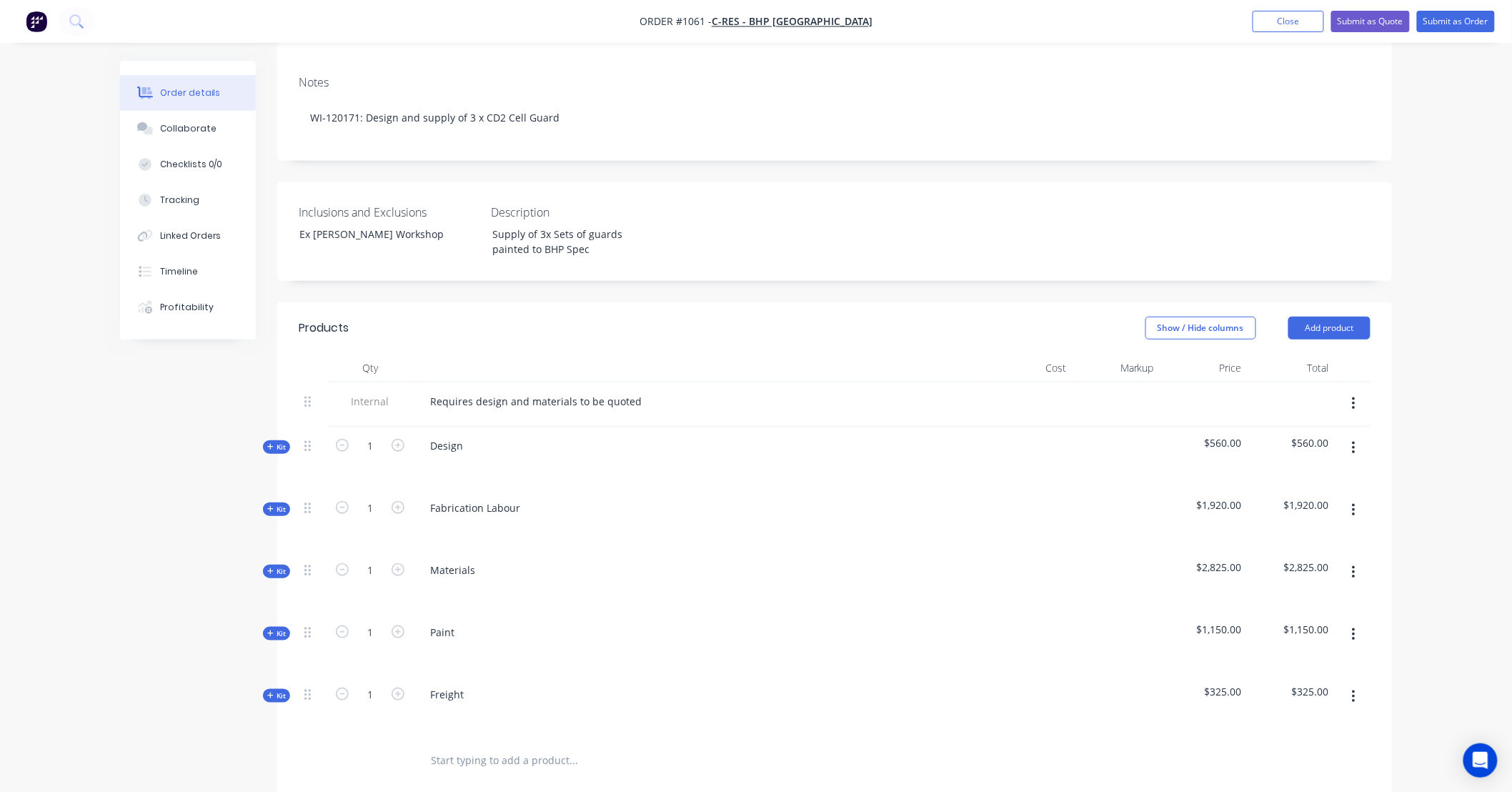
click at [276, 442] on span "Kit" at bounding box center [276, 447] width 19 height 11
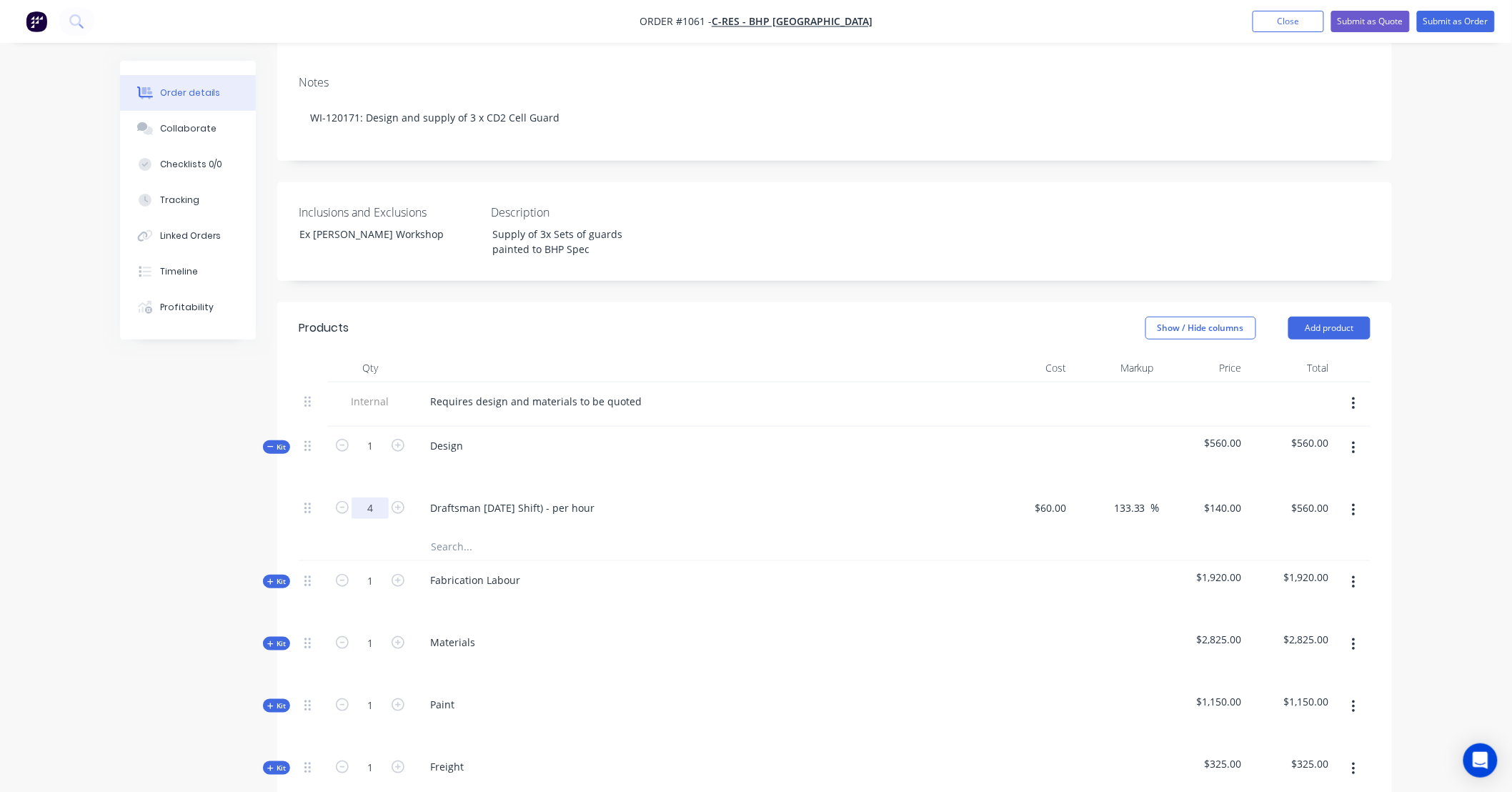
click at [373, 497] on input "4" at bounding box center [371, 507] width 37 height 21
type input "12"
type input "$1,680.00"
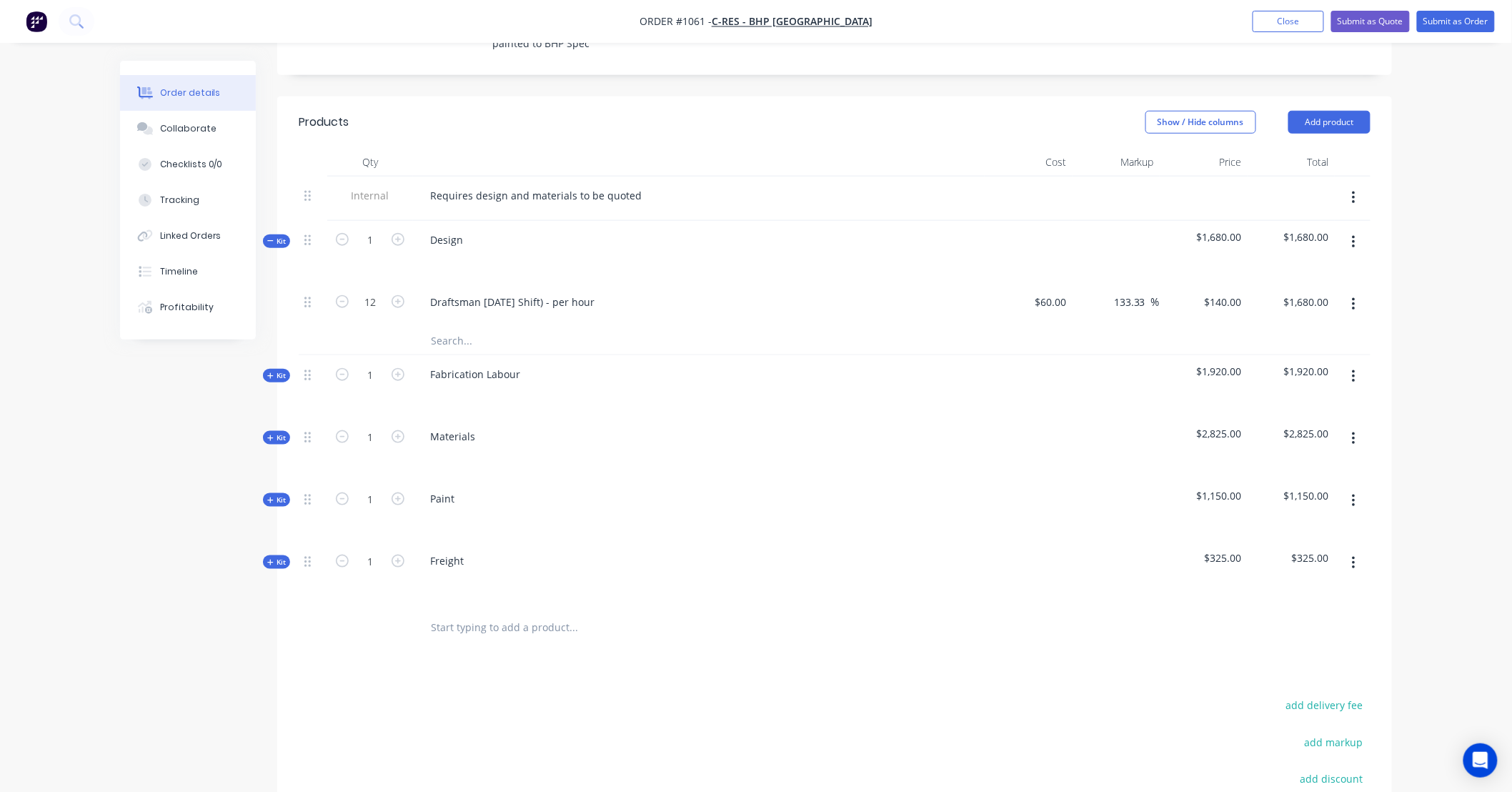
scroll to position [450, 0]
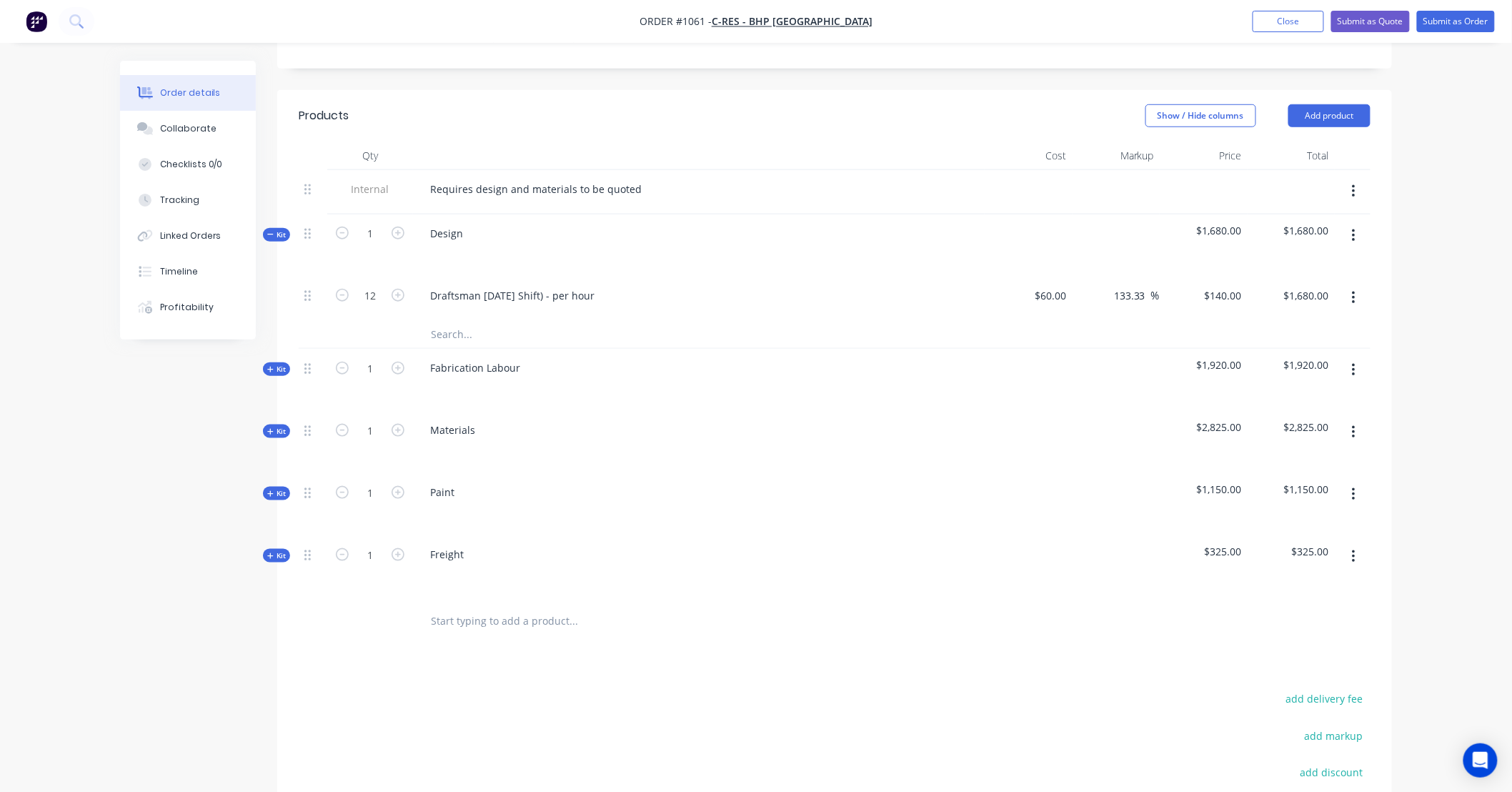
click at [281, 229] on span "Kit" at bounding box center [276, 234] width 19 height 11
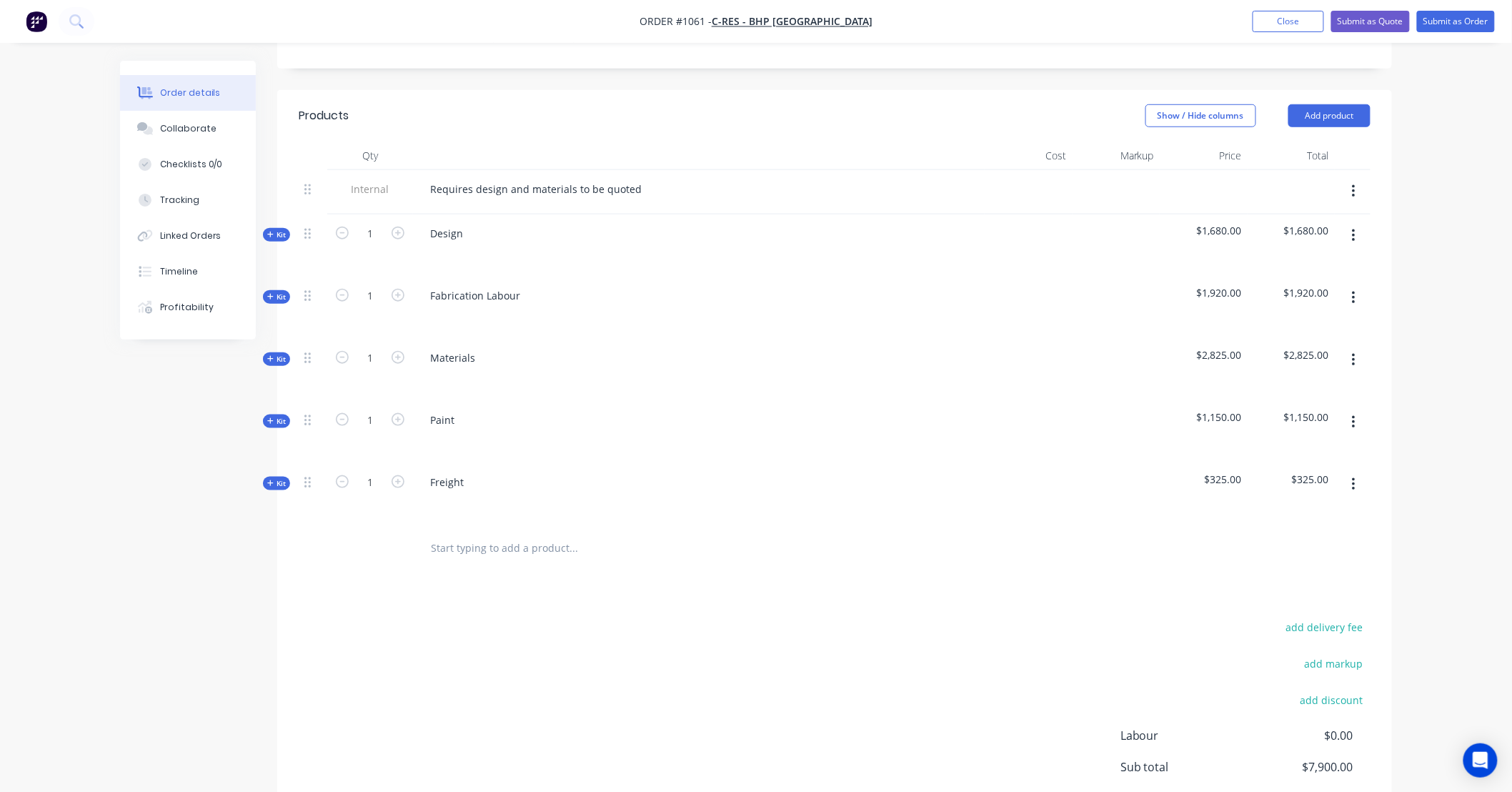
click at [272, 292] on span "Kit" at bounding box center [276, 297] width 19 height 11
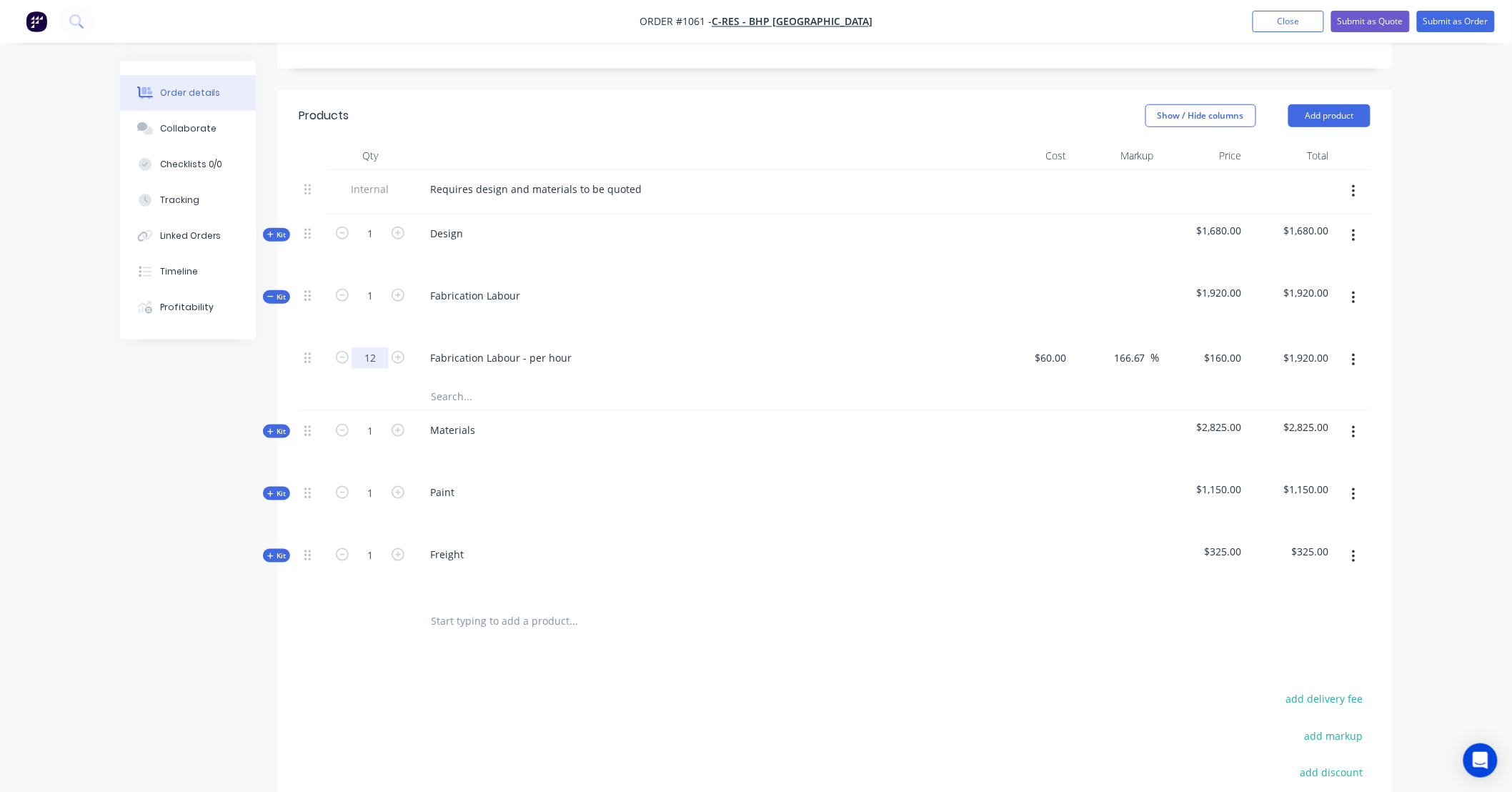
click at [382, 348] on input "12" at bounding box center [371, 358] width 37 height 21
type input "60"
type input "$9,600.00"
click at [275, 292] on span "Kit" at bounding box center [276, 297] width 19 height 11
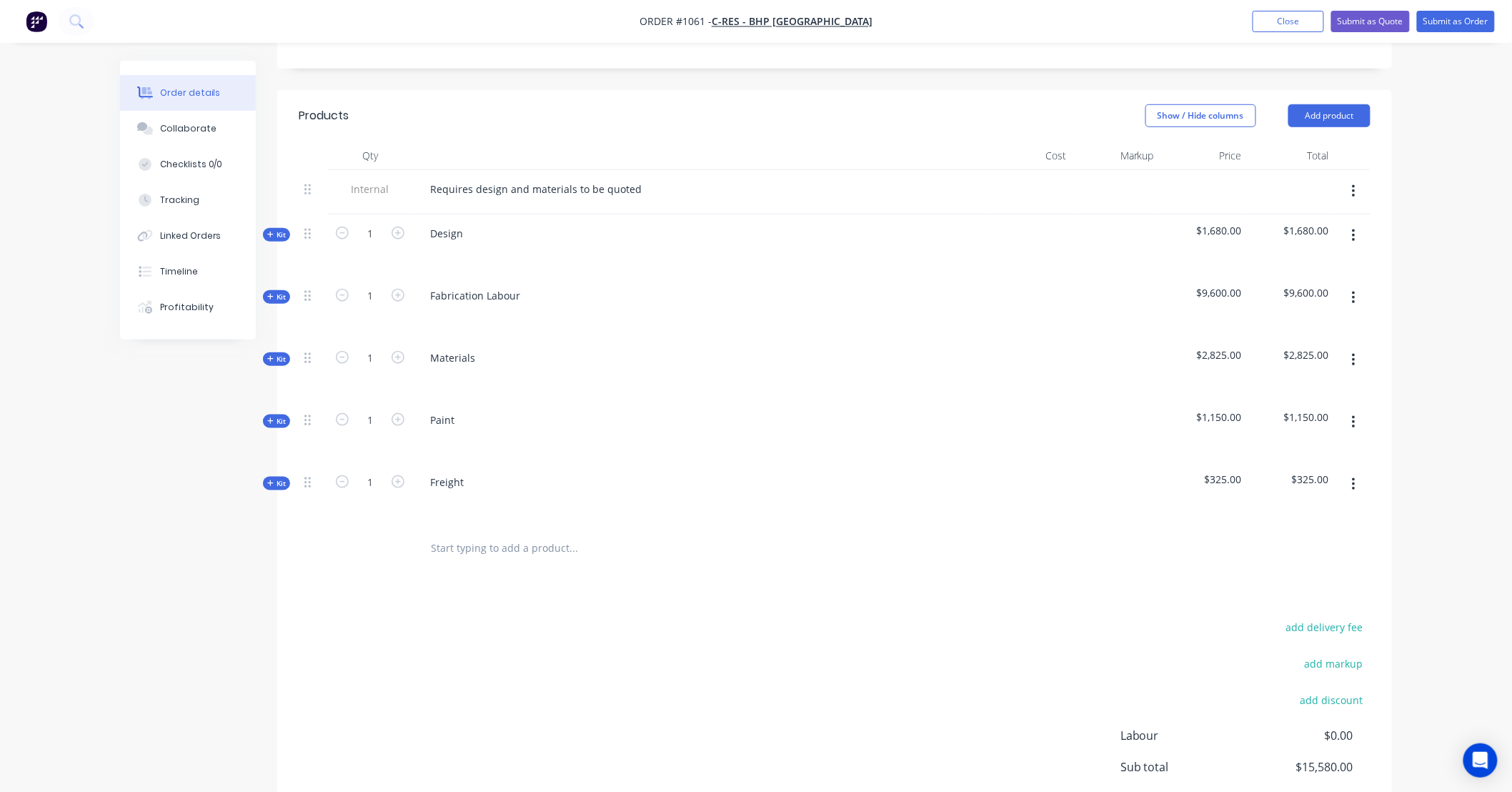
click at [281, 354] on span "Kit" at bounding box center [276, 359] width 19 height 11
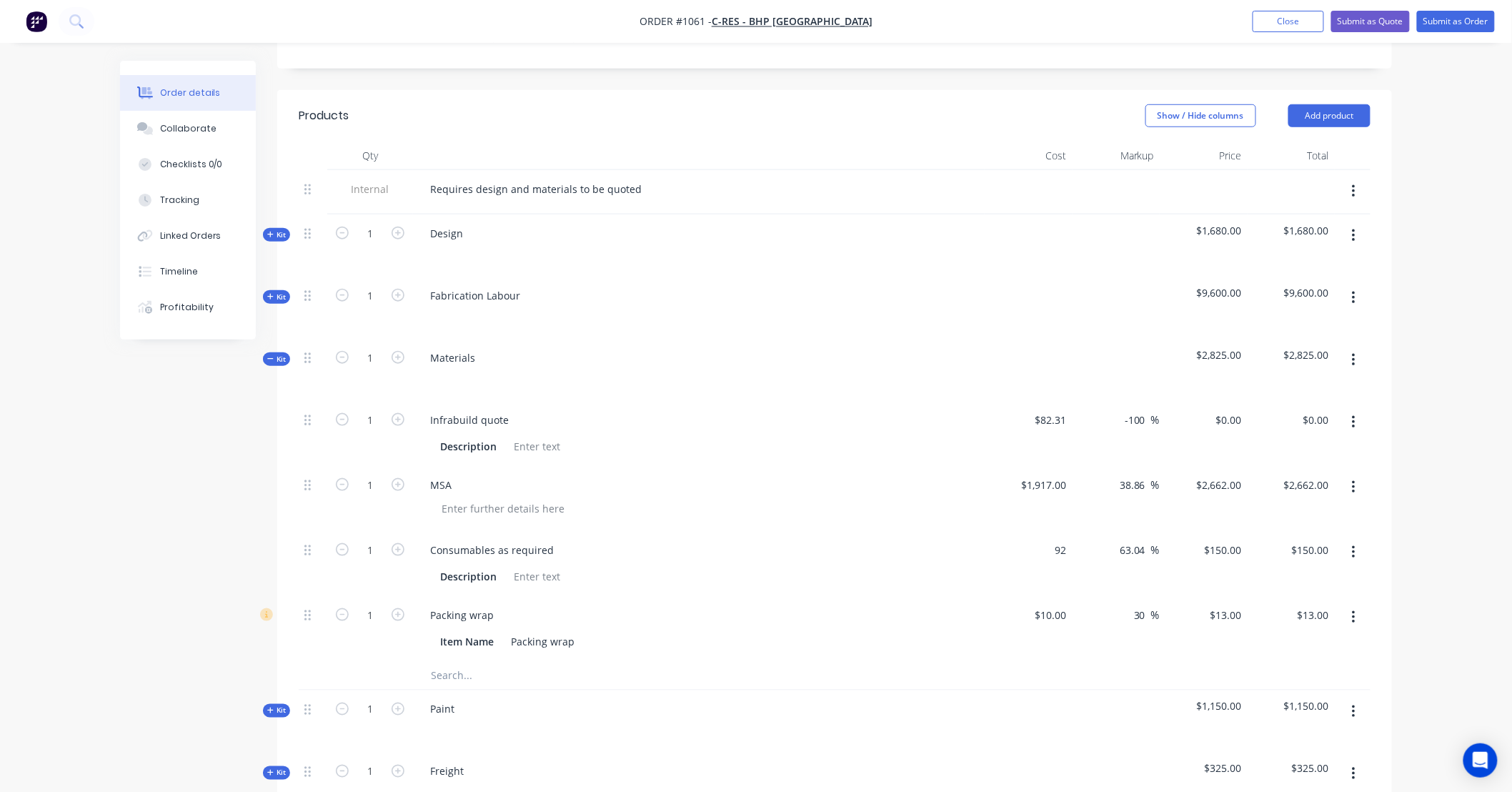
click at [1036, 531] on div "92 $92.00" at bounding box center [1029, 563] width 88 height 65
type input "$150.00"
type input "$244.5652"
type input "$244.57"
type input "244.56"
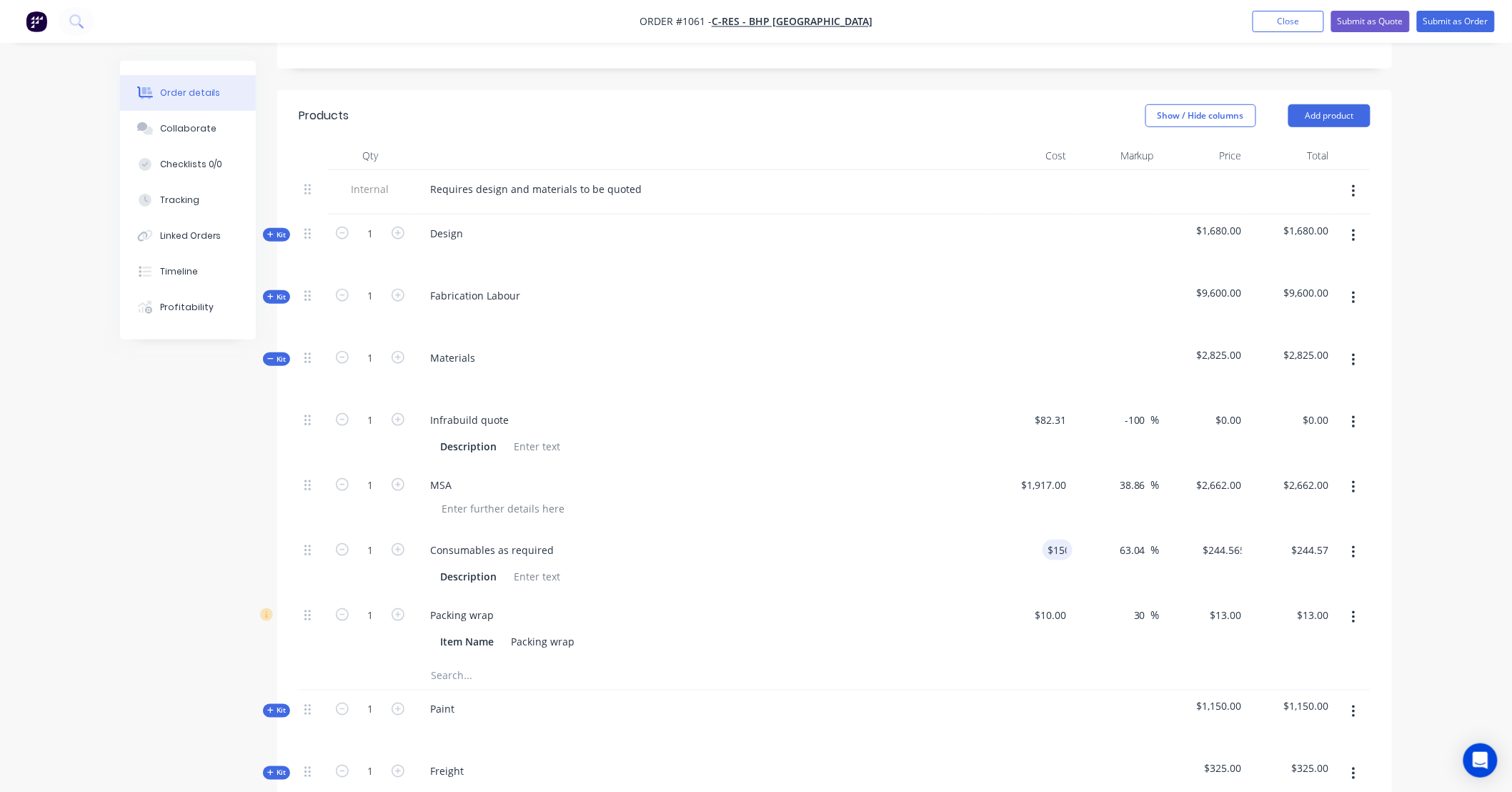
type input "$244.56"
type input "150"
type input "$150.00"
click at [470, 661] on input "text" at bounding box center [572, 675] width 286 height 29
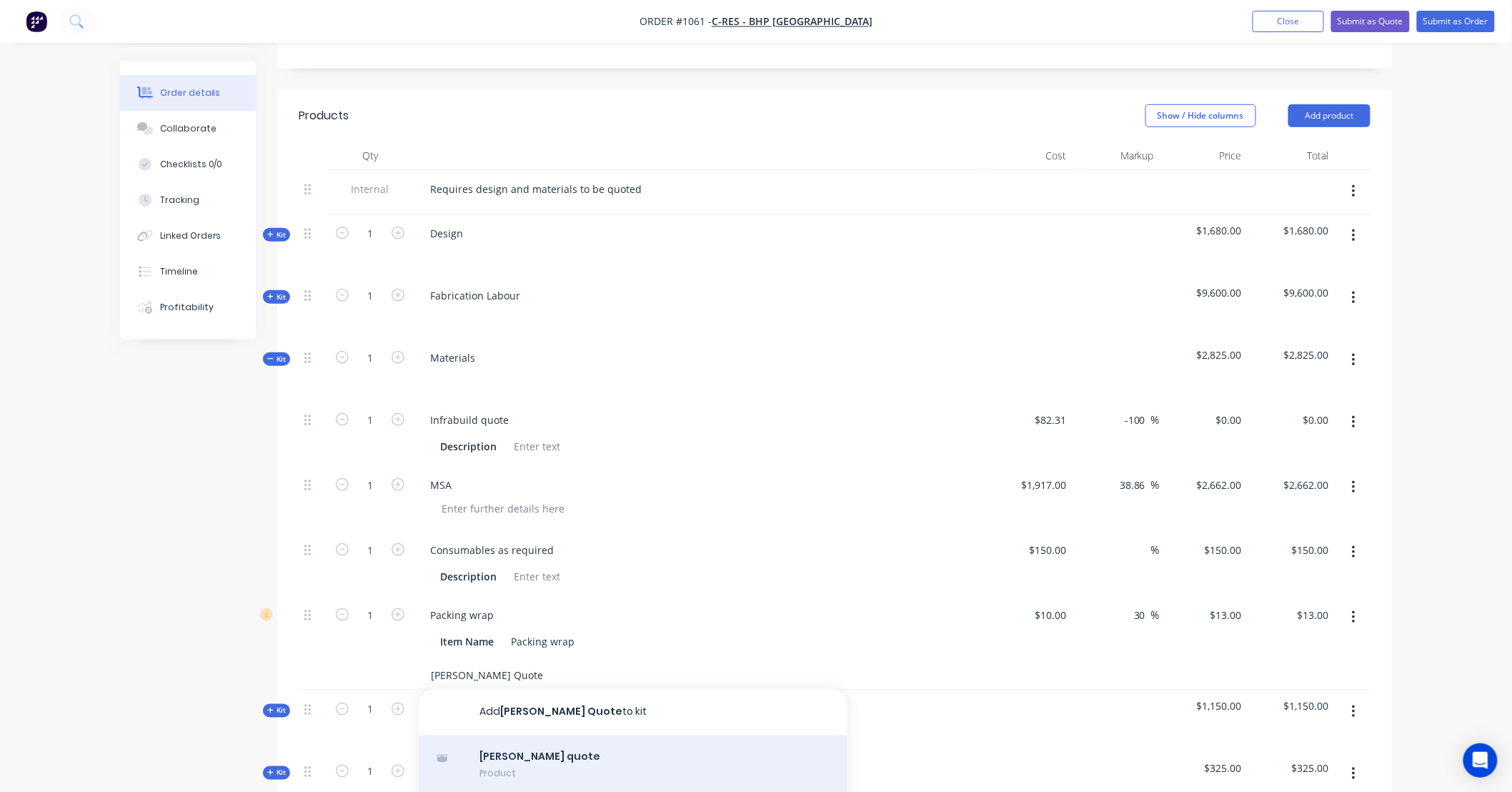
type input "[PERSON_NAME] Quote"
click at [538, 738] on div "[PERSON_NAME] quote Product" at bounding box center [633, 765] width 429 height 60
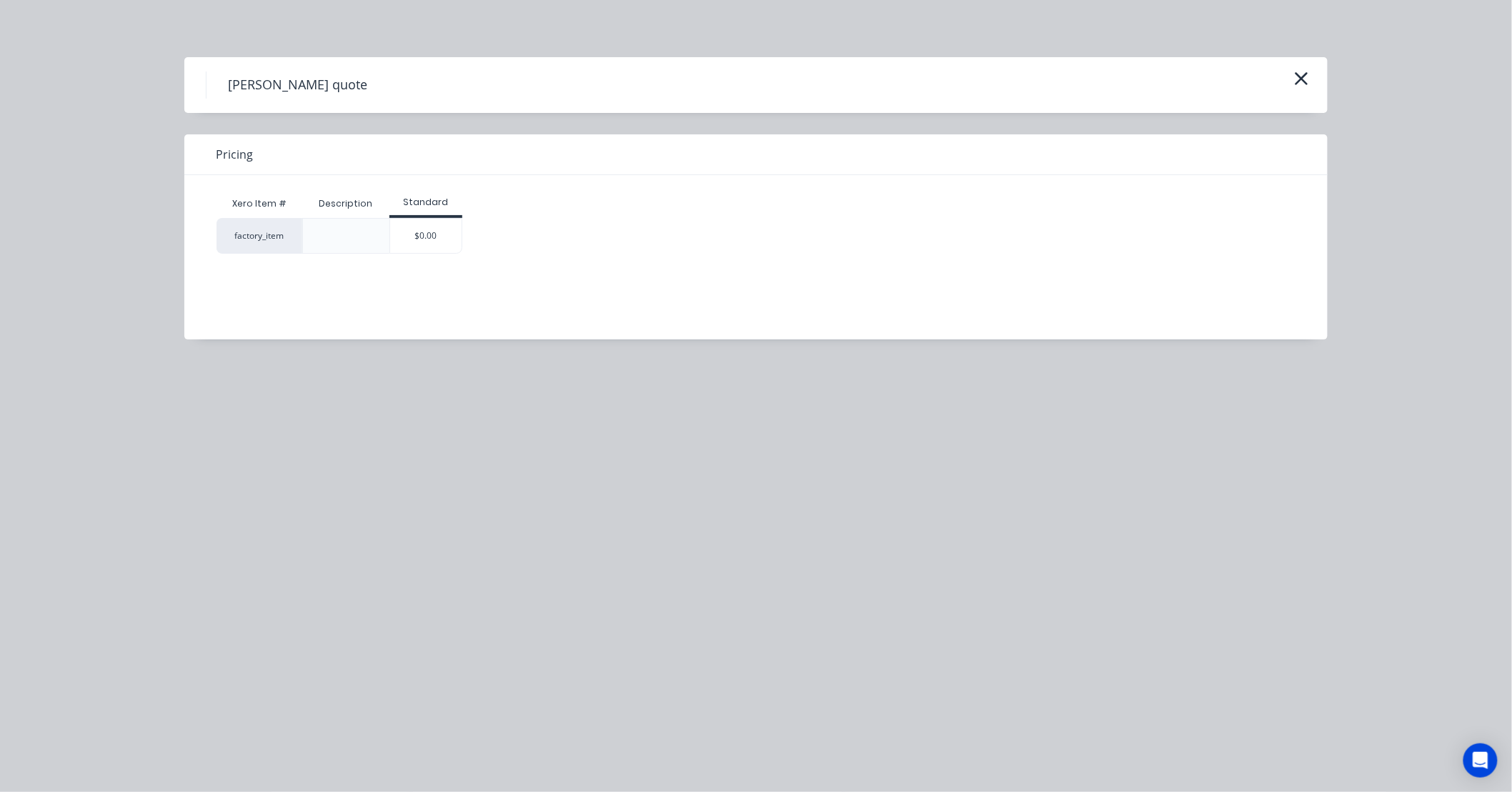
click at [457, 238] on div "$0.00" at bounding box center [426, 236] width 71 height 34
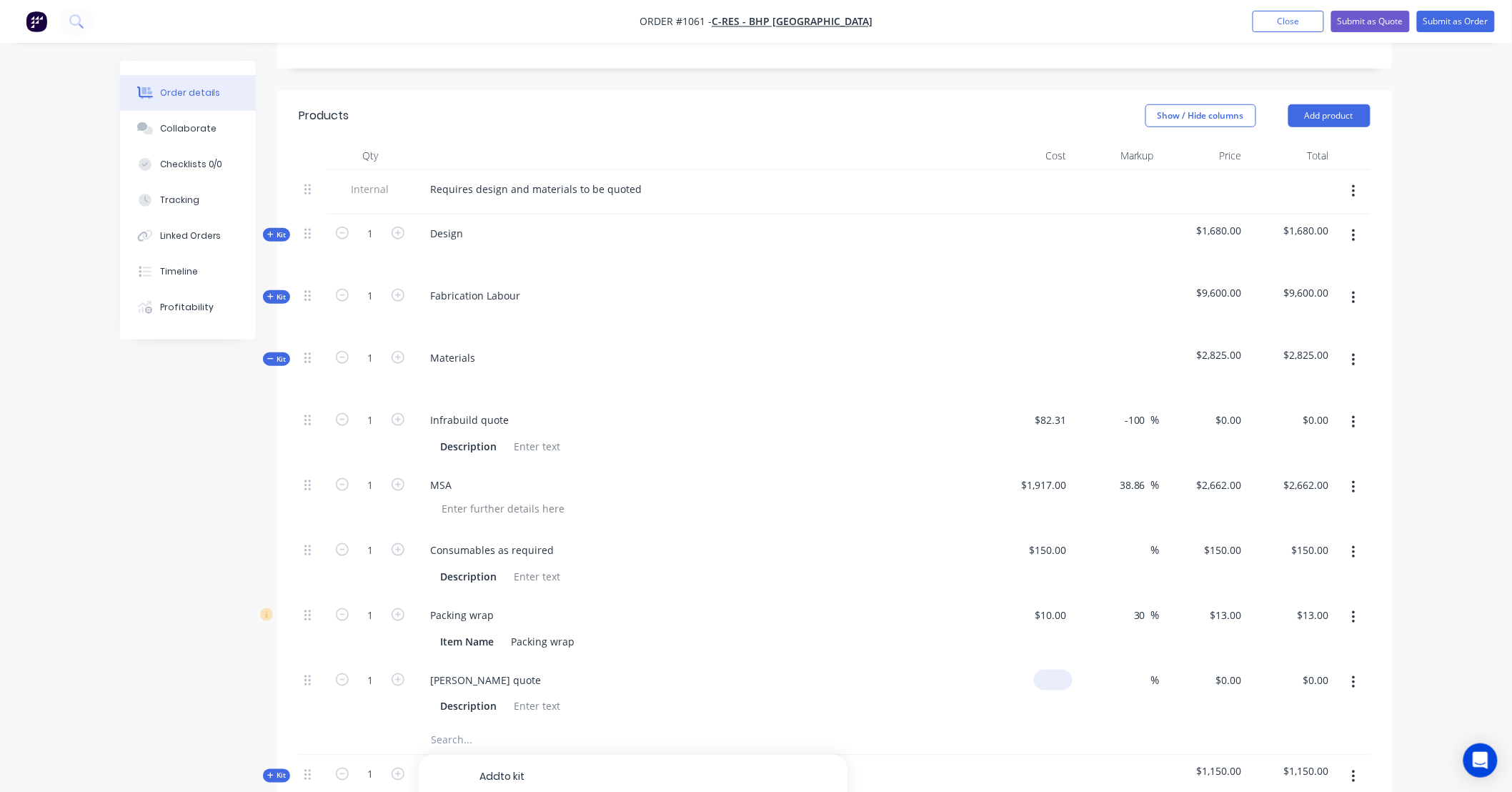
click at [1051, 670] on div "$0.00" at bounding box center [1053, 680] width 39 height 20
type input "$1,759.40"
type input "2300"
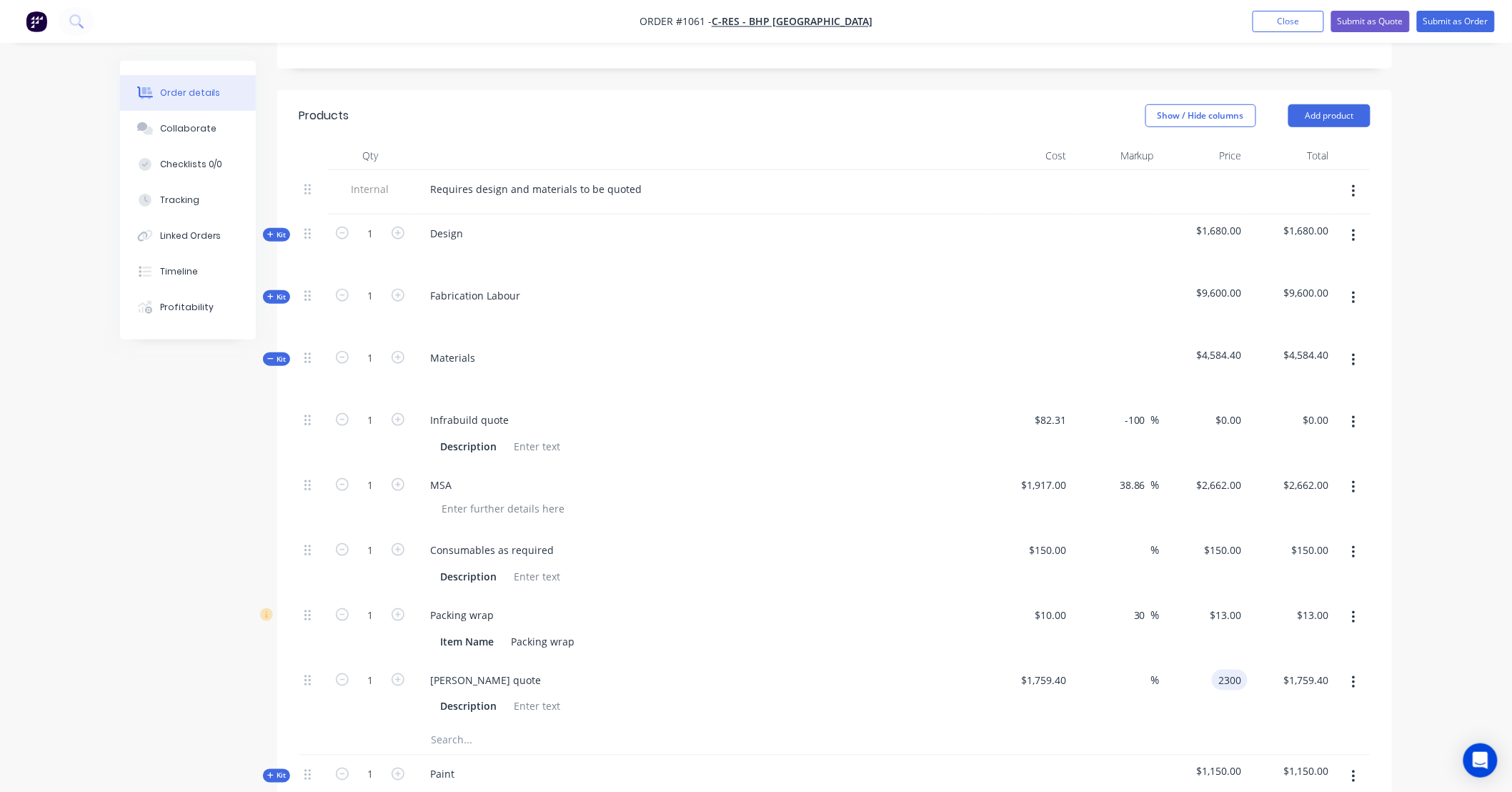
type input "30.73"
type input "$2,300.00"
type input "2300.00"
type input "82.31"
type input "$2,300.00"
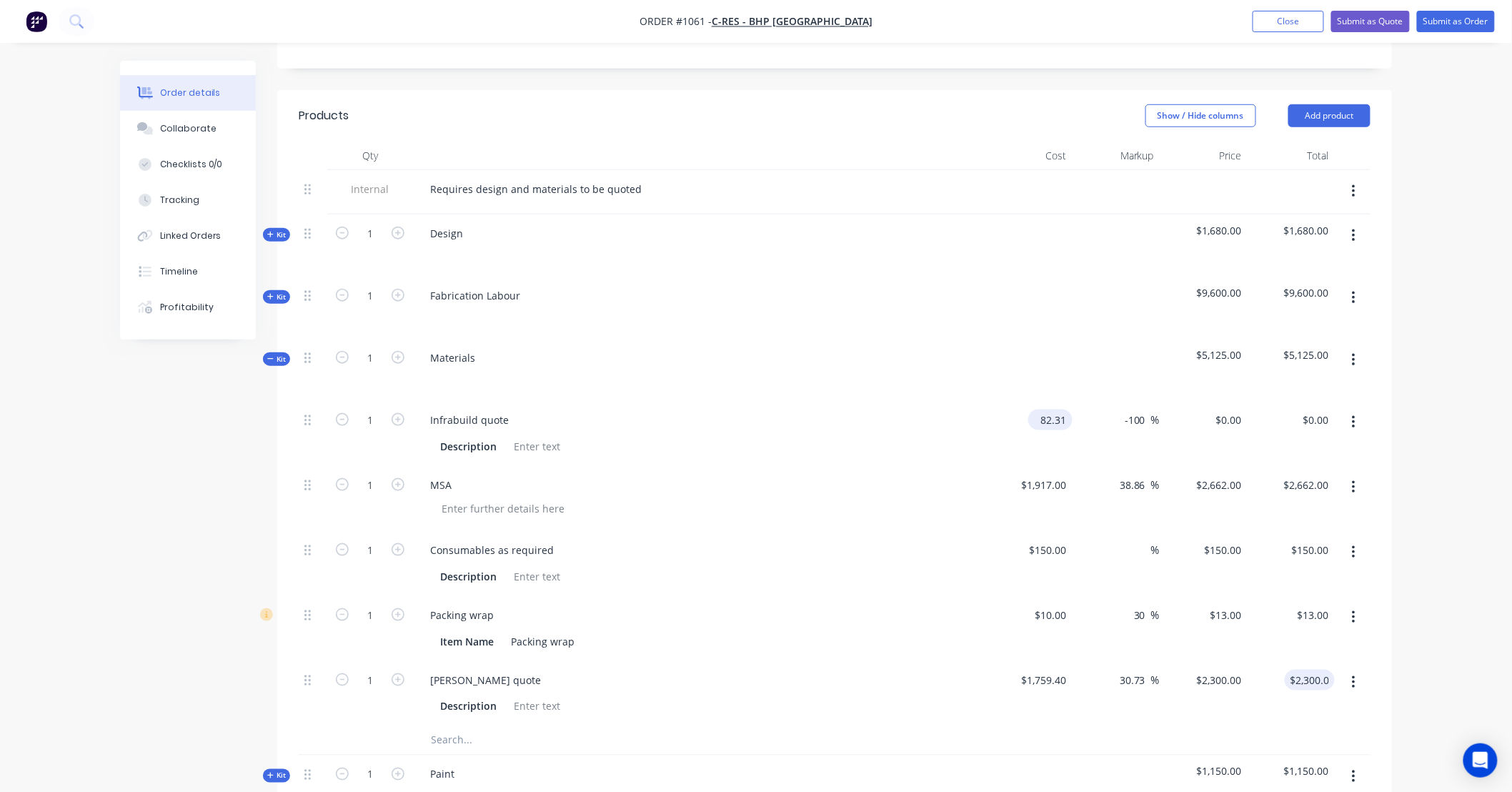
click at [1041, 410] on div "82.31 $82.31" at bounding box center [1053, 420] width 39 height 20
type input "$163.00"
type input "220"
type input "34.97"
type input "$220.00"
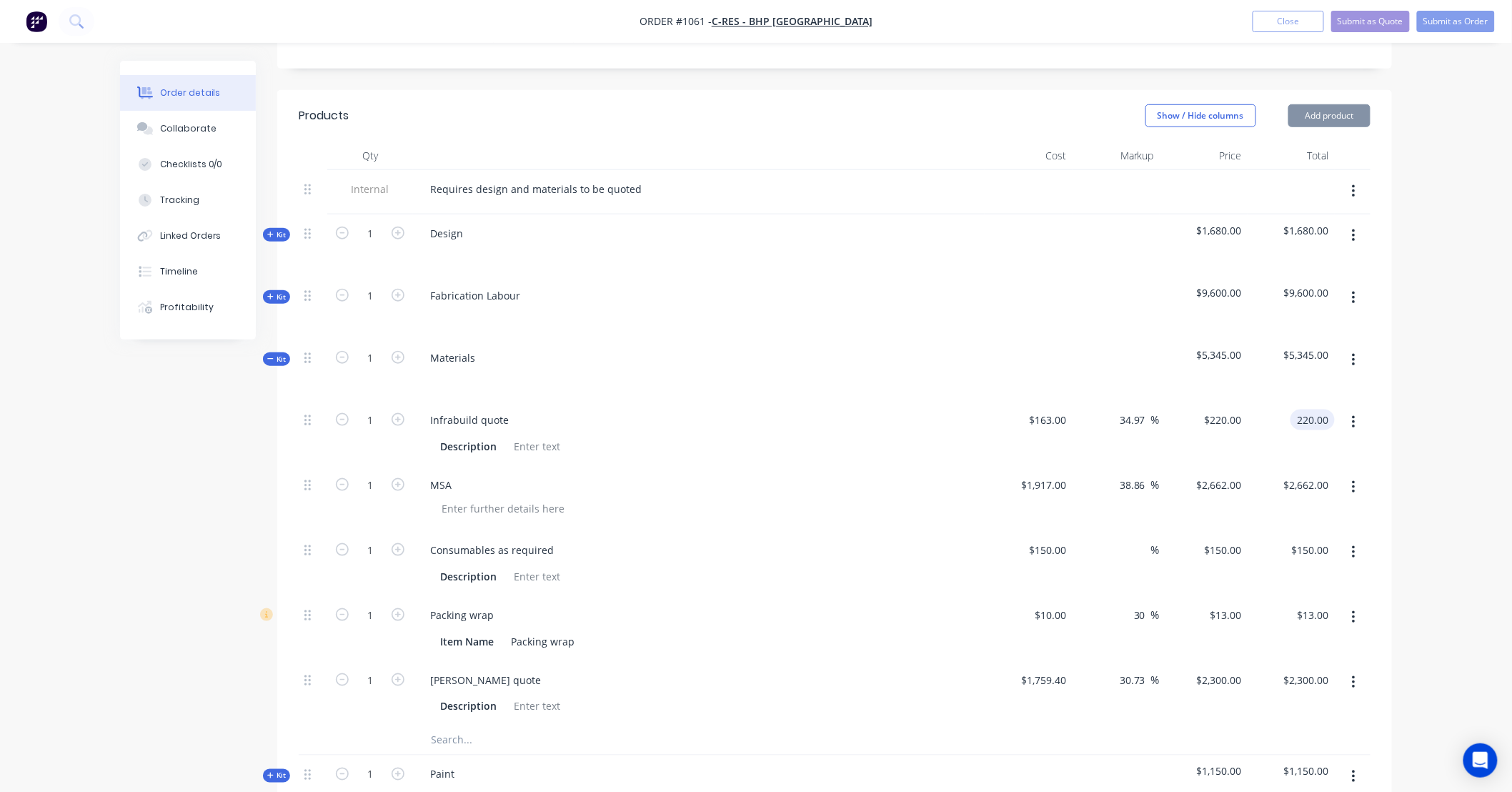
type input "$220.00"
click at [1353, 479] on icon "button" at bounding box center [1353, 487] width 3 height 16
click at [1336, 600] on div "Delete" at bounding box center [1303, 611] width 110 height 20
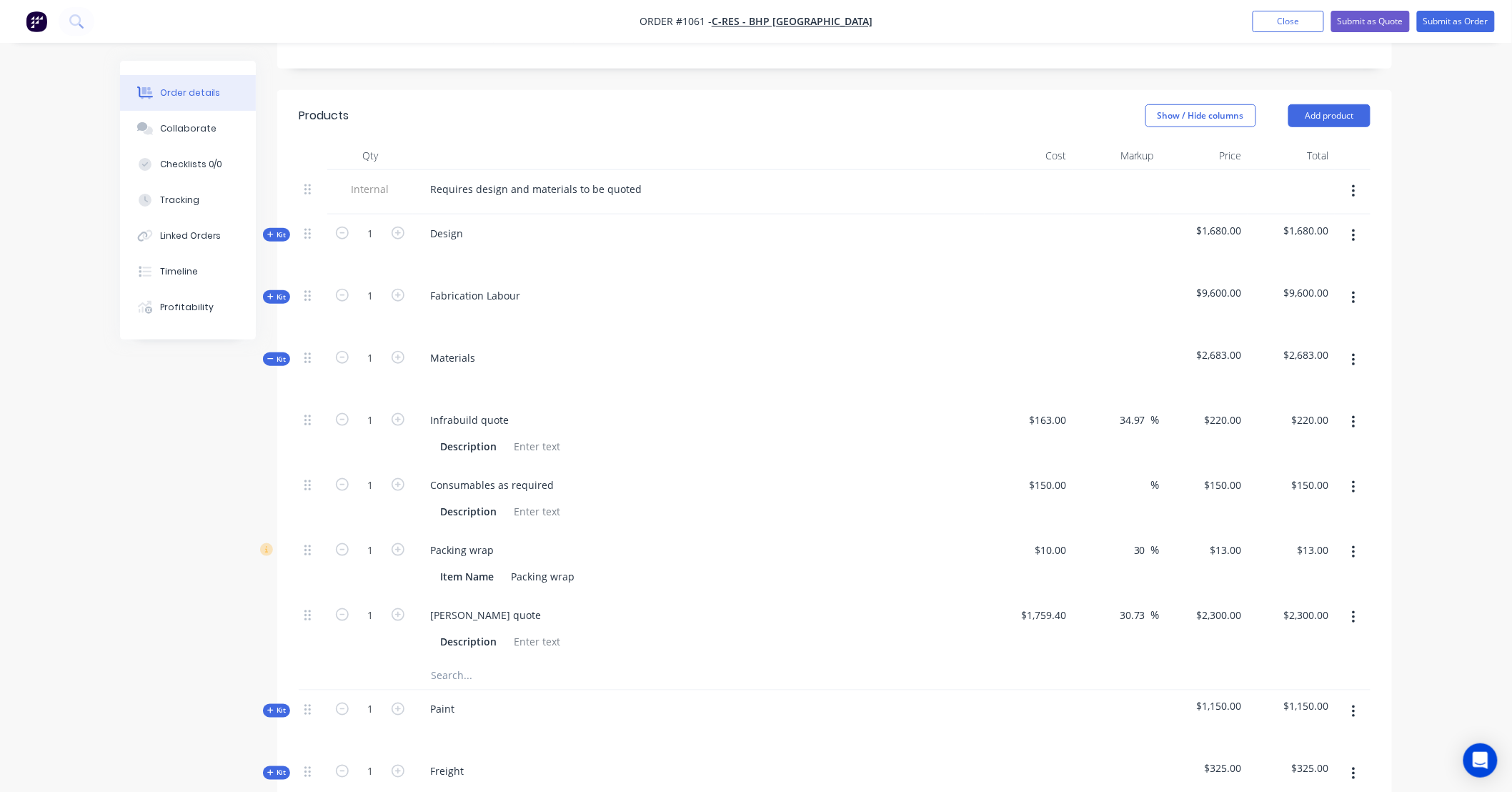
click at [1355, 544] on icon "button" at bounding box center [1353, 552] width 3 height 16
click at [1351, 637] on div "Delete" at bounding box center [1303, 647] width 110 height 20
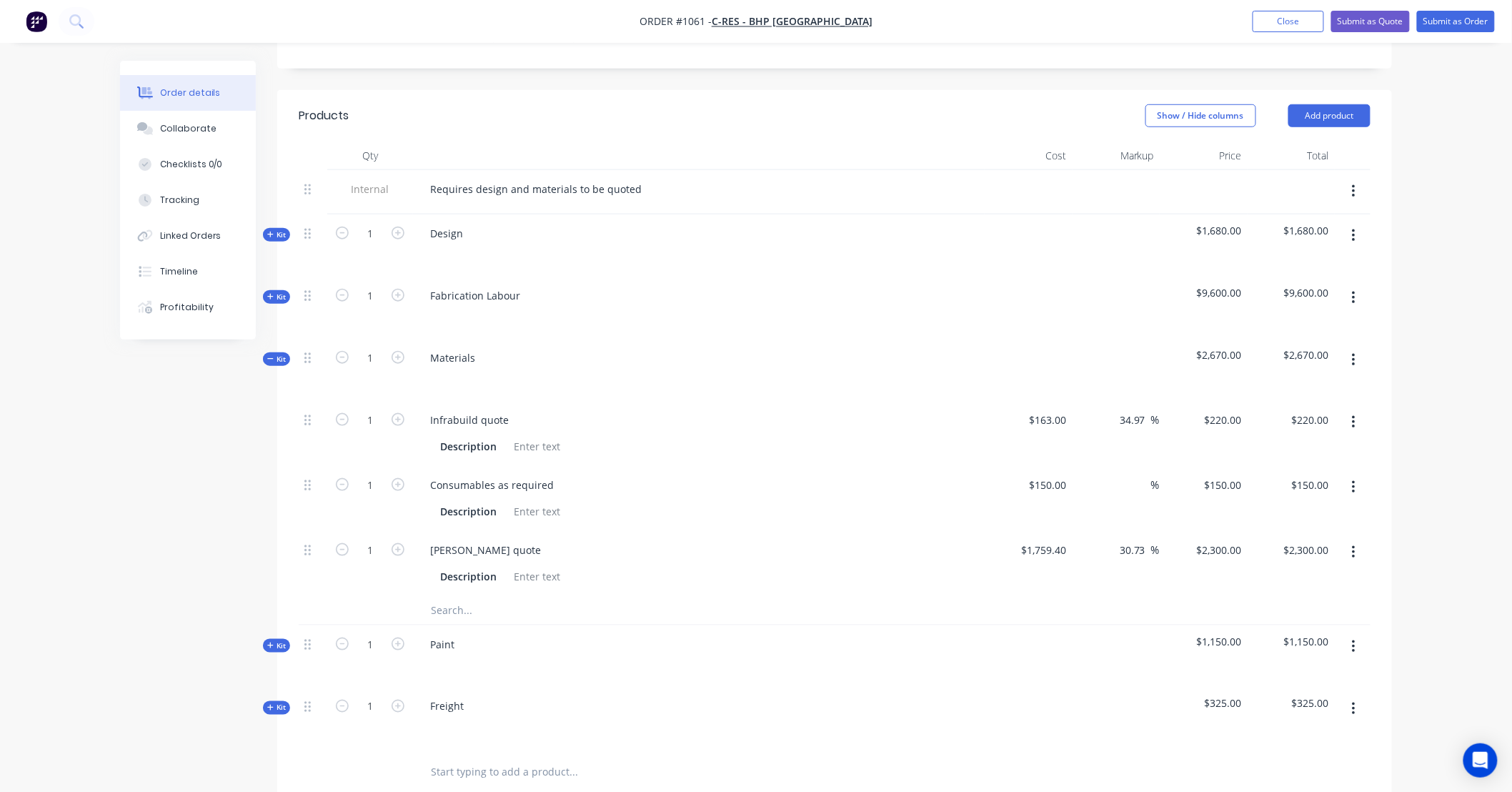
click at [475, 596] on input "text" at bounding box center [572, 611] width 286 height 29
type input "United Fasteners quote"
click at [512, 624] on button "Add United Fasteners quote to kit" at bounding box center [633, 647] width 429 height 46
click at [1359, 605] on button "button" at bounding box center [1354, 617] width 34 height 25
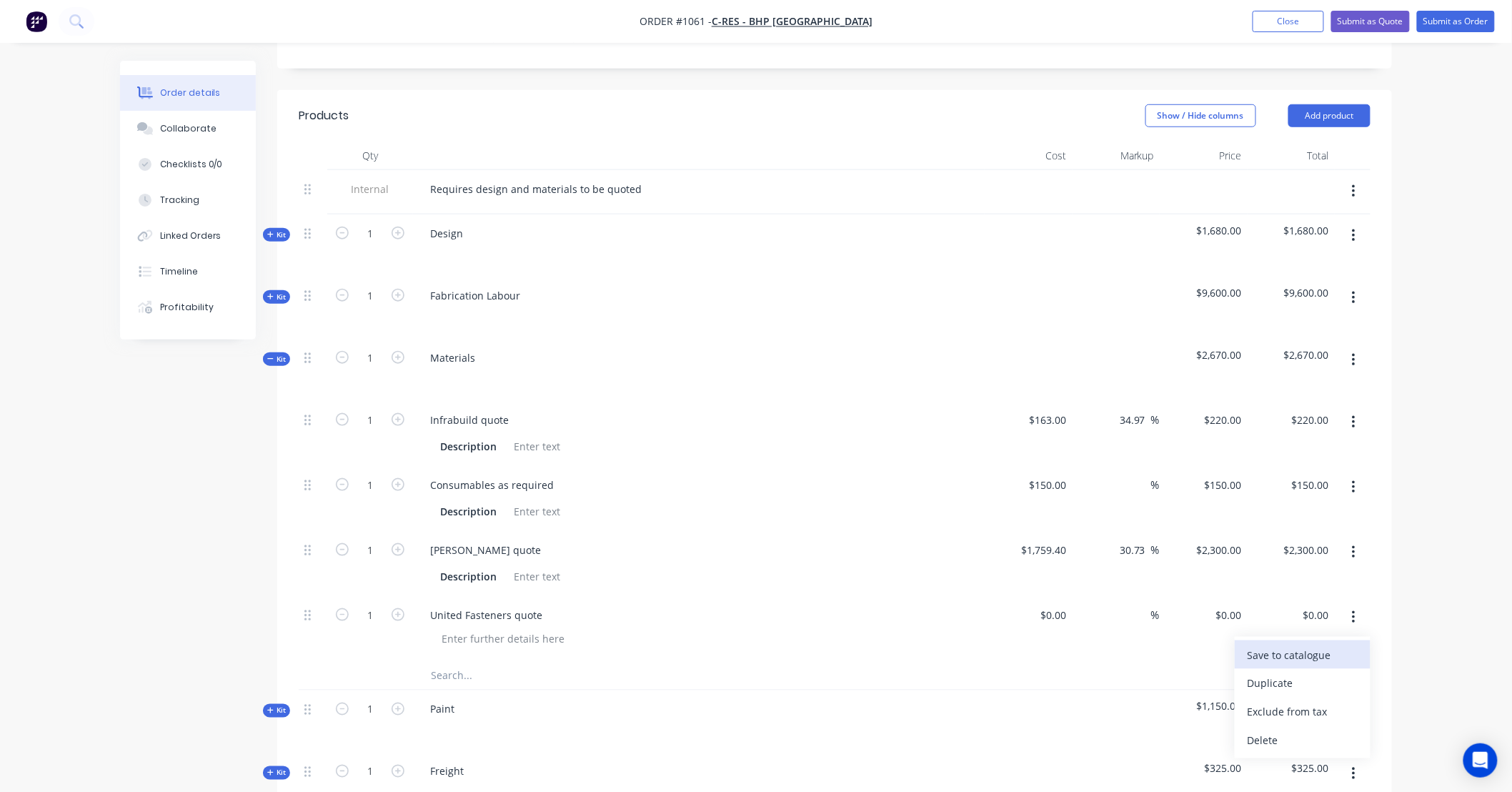
click at [1325, 644] on div "Save to catalogue" at bounding box center [1303, 655] width 110 height 20
click at [1060, 605] on input at bounding box center [1056, 615] width 33 height 20
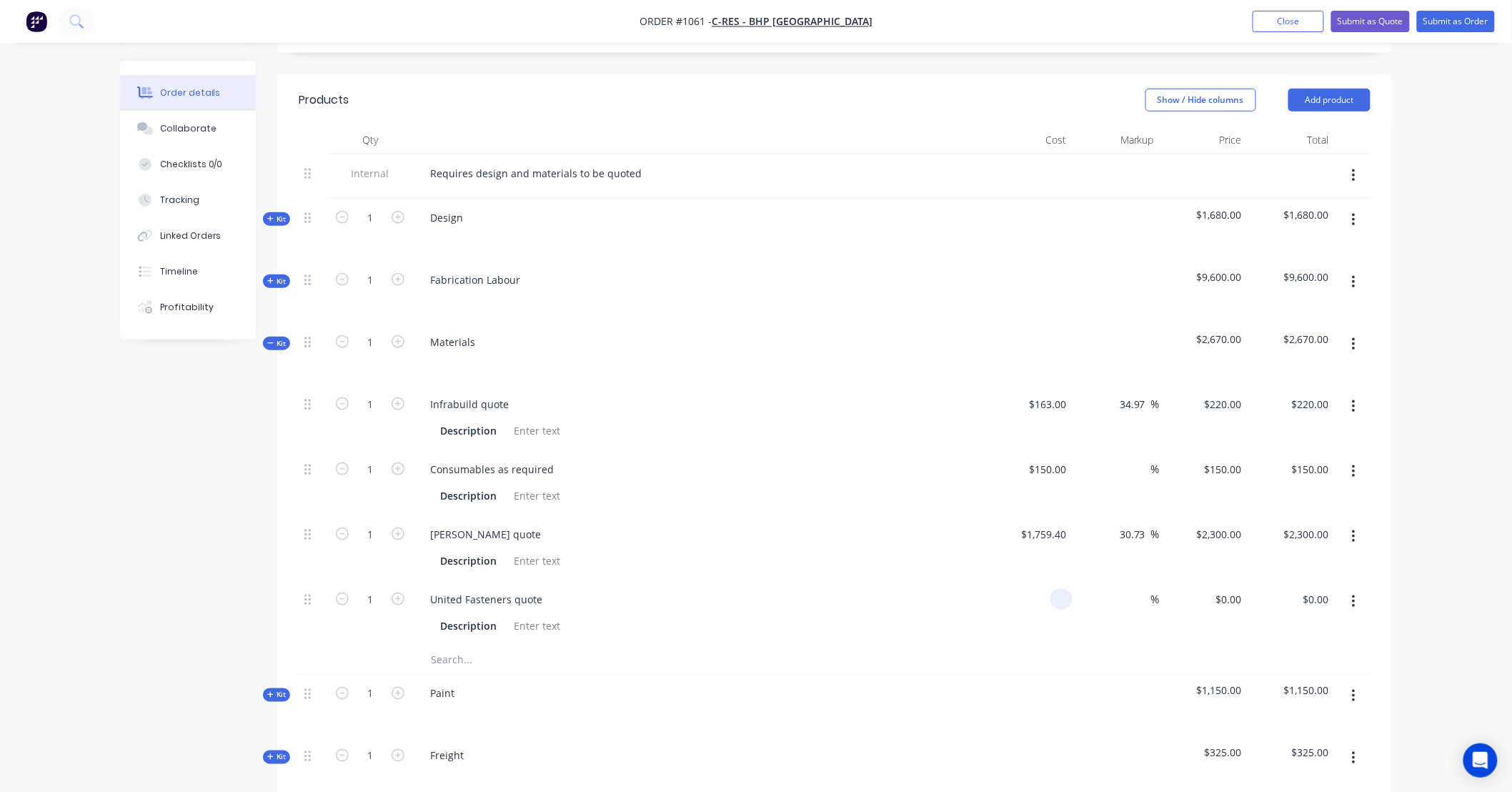
scroll to position [476, 0]
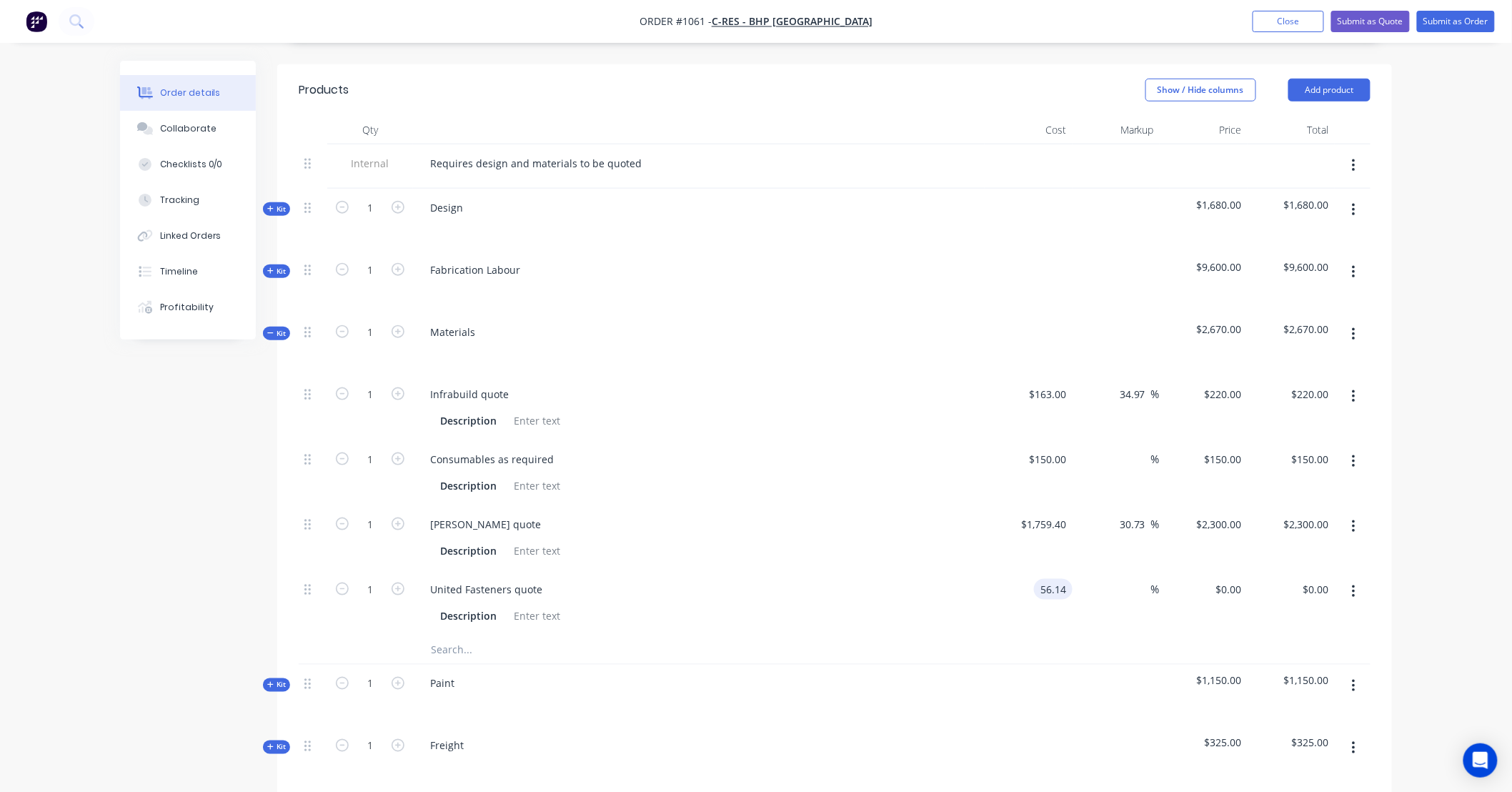
type input "$56.14"
type input "85"
type input "51.41"
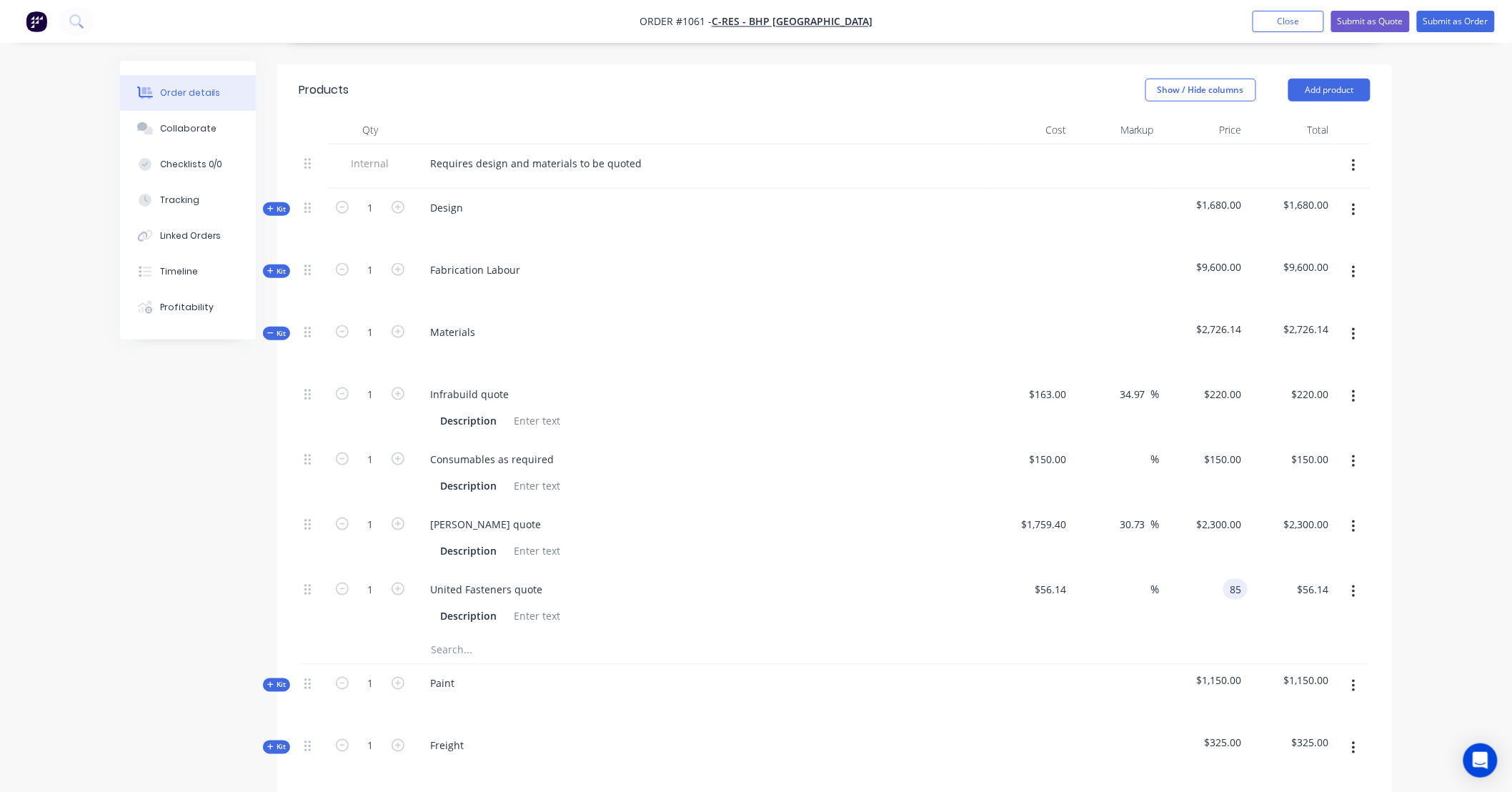
type input "$85.00"
click at [282, 328] on span "Kit" at bounding box center [276, 333] width 19 height 11
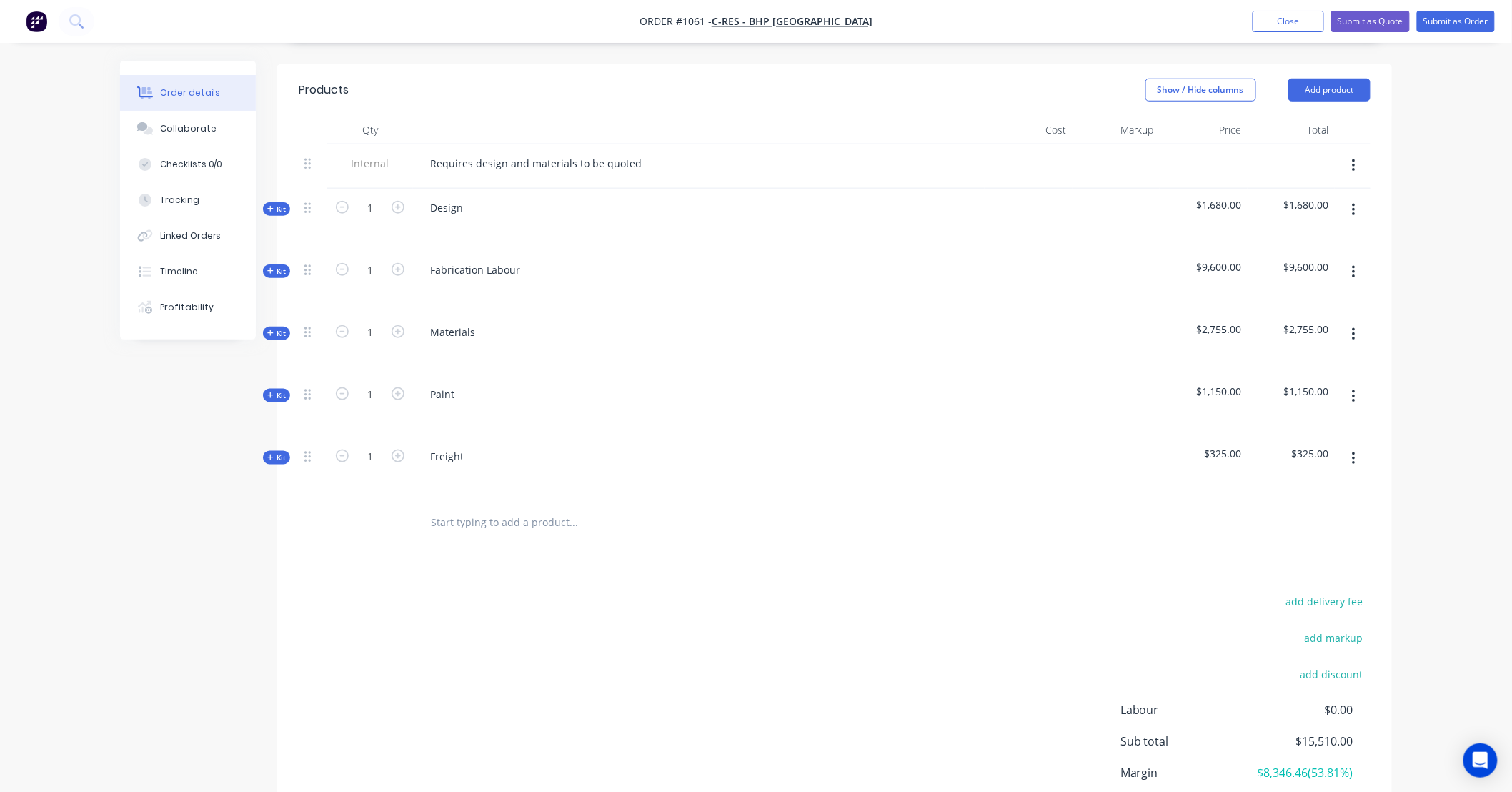
click at [279, 390] on span "Kit" at bounding box center [276, 395] width 19 height 11
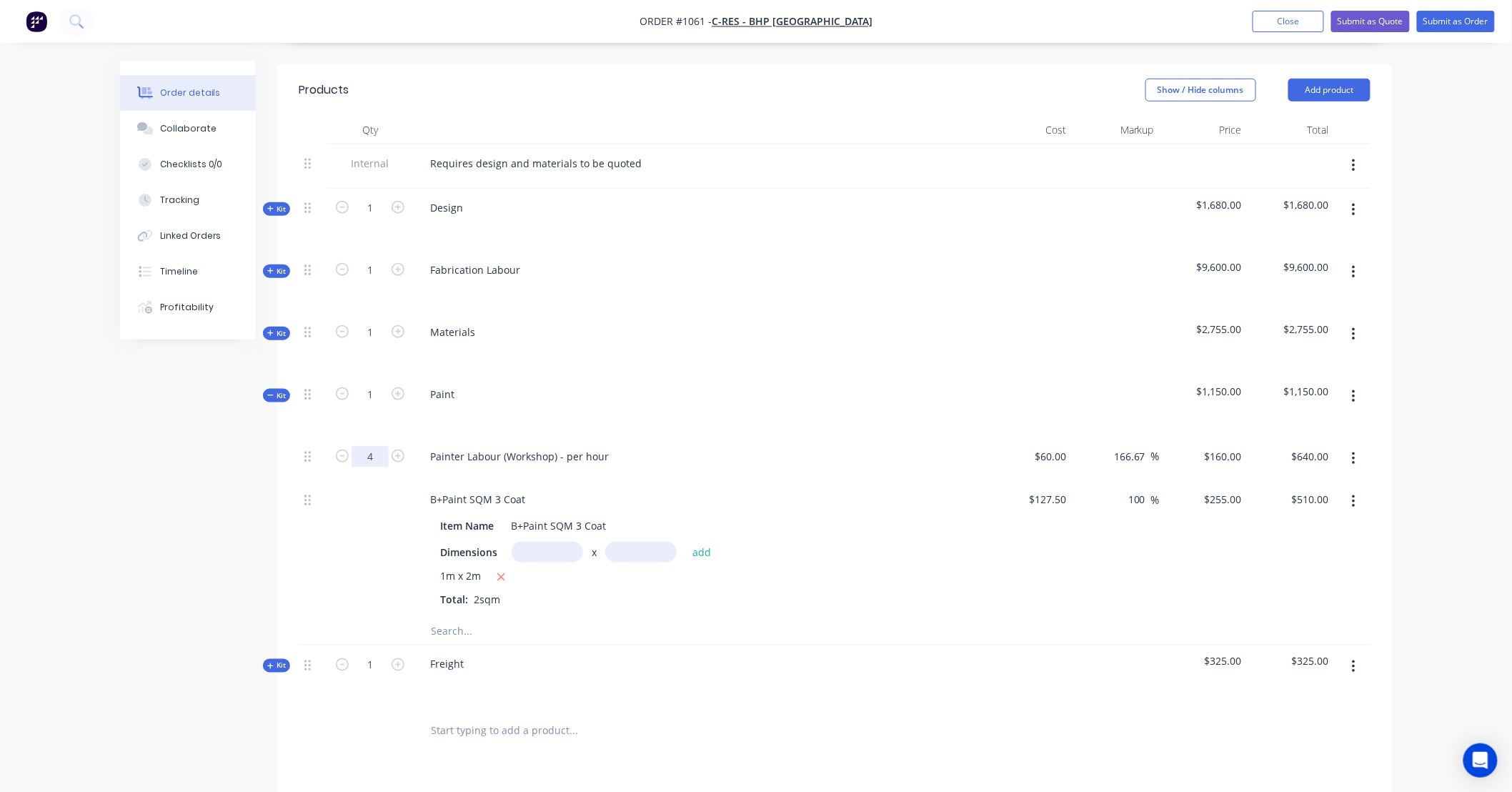
click at [375, 446] on input "4" at bounding box center [371, 456] width 37 height 21
type input "12"
type input "$1,920.00"
click at [505, 571] on icon "button" at bounding box center [501, 577] width 9 height 13
type input "$0.00"
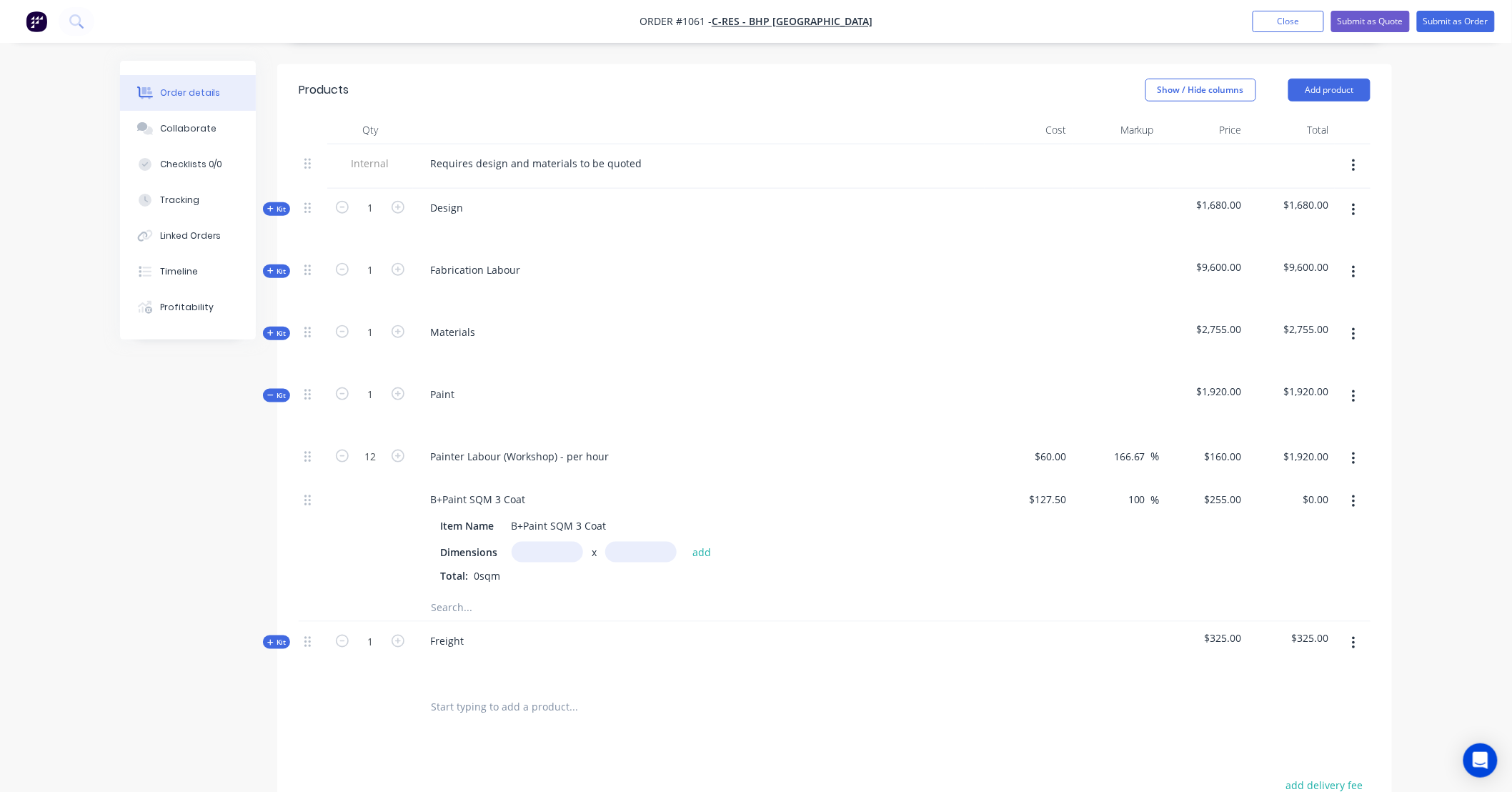
click at [538, 542] on input "text" at bounding box center [547, 552] width 71 height 20
type input "1m"
type input "15m"
click at [697, 543] on button "add" at bounding box center [702, 552] width 34 height 20
type input "$3,825.00"
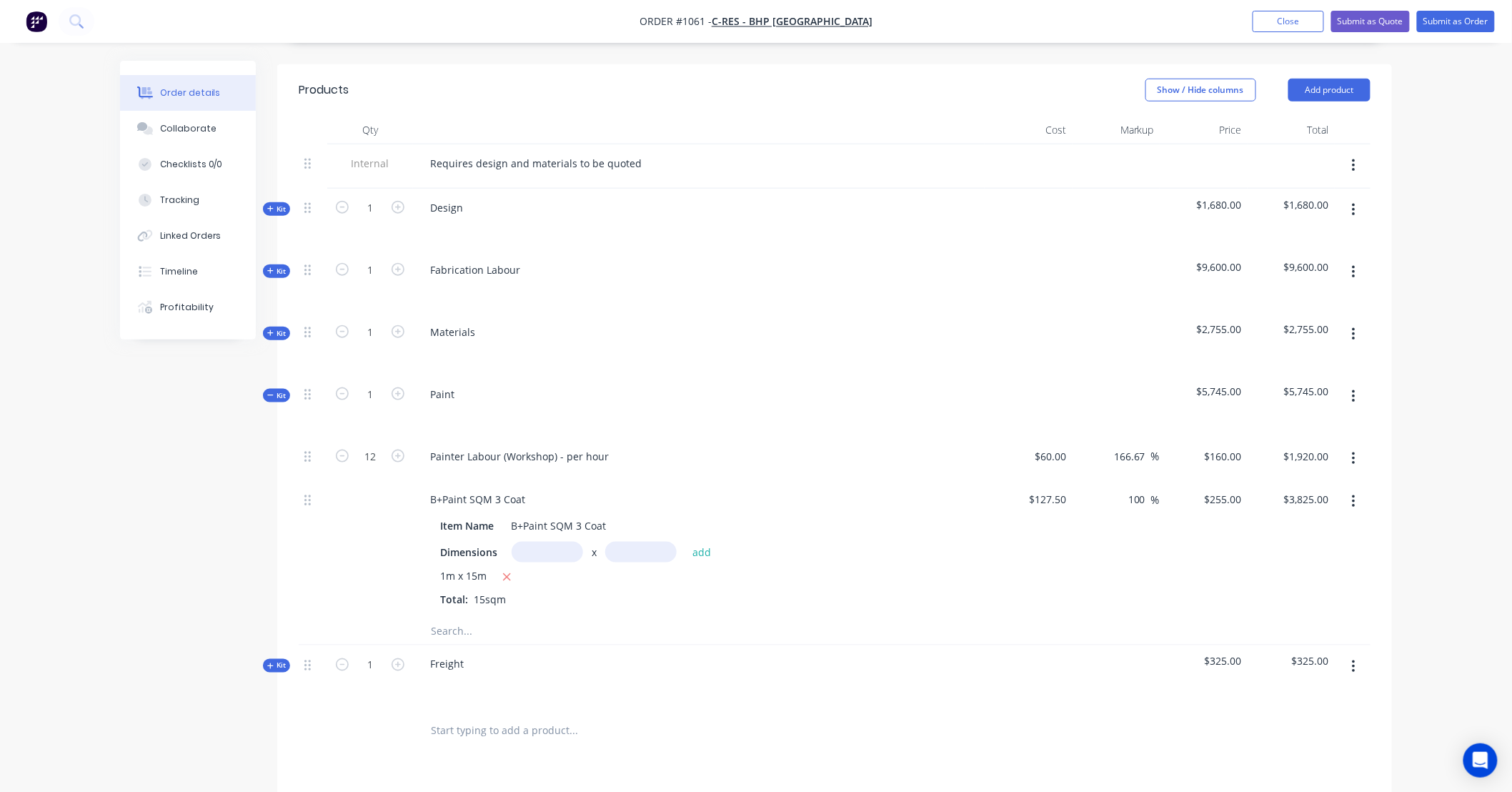
click at [276, 390] on span "Kit" at bounding box center [276, 395] width 19 height 11
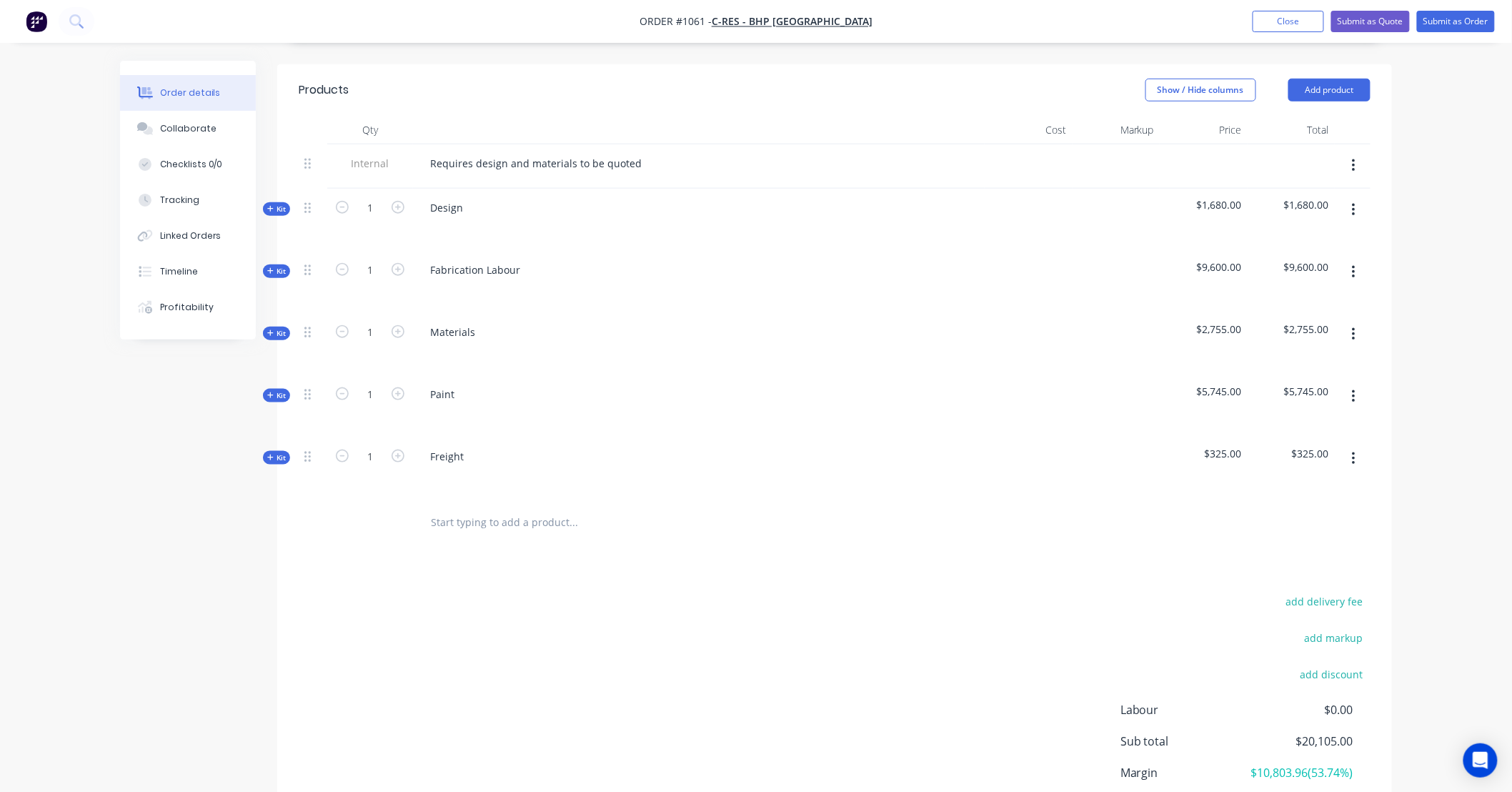
click at [280, 452] on span "Kit" at bounding box center [276, 457] width 19 height 11
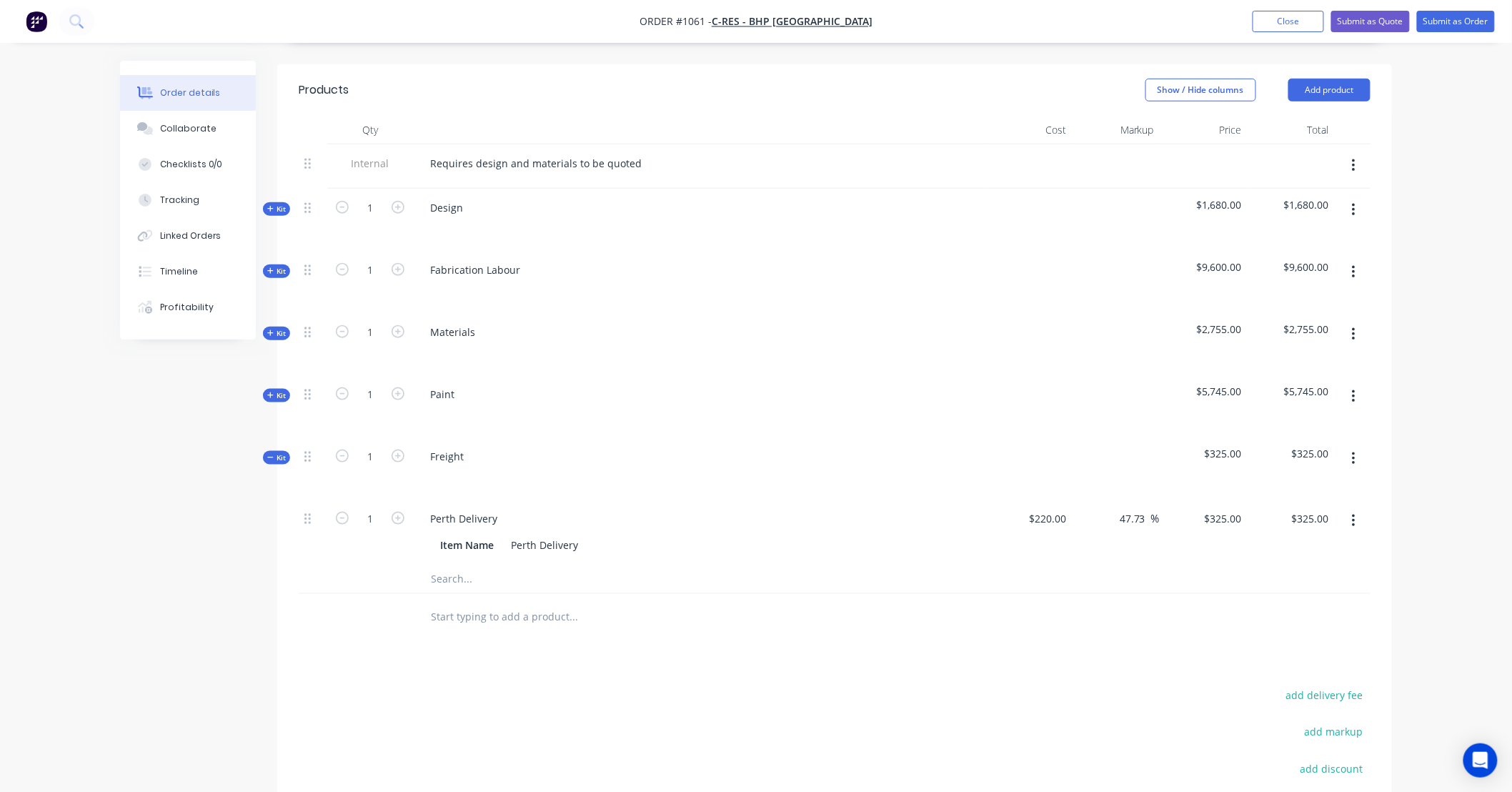
click at [484, 565] on input "text" at bounding box center [572, 579] width 286 height 29
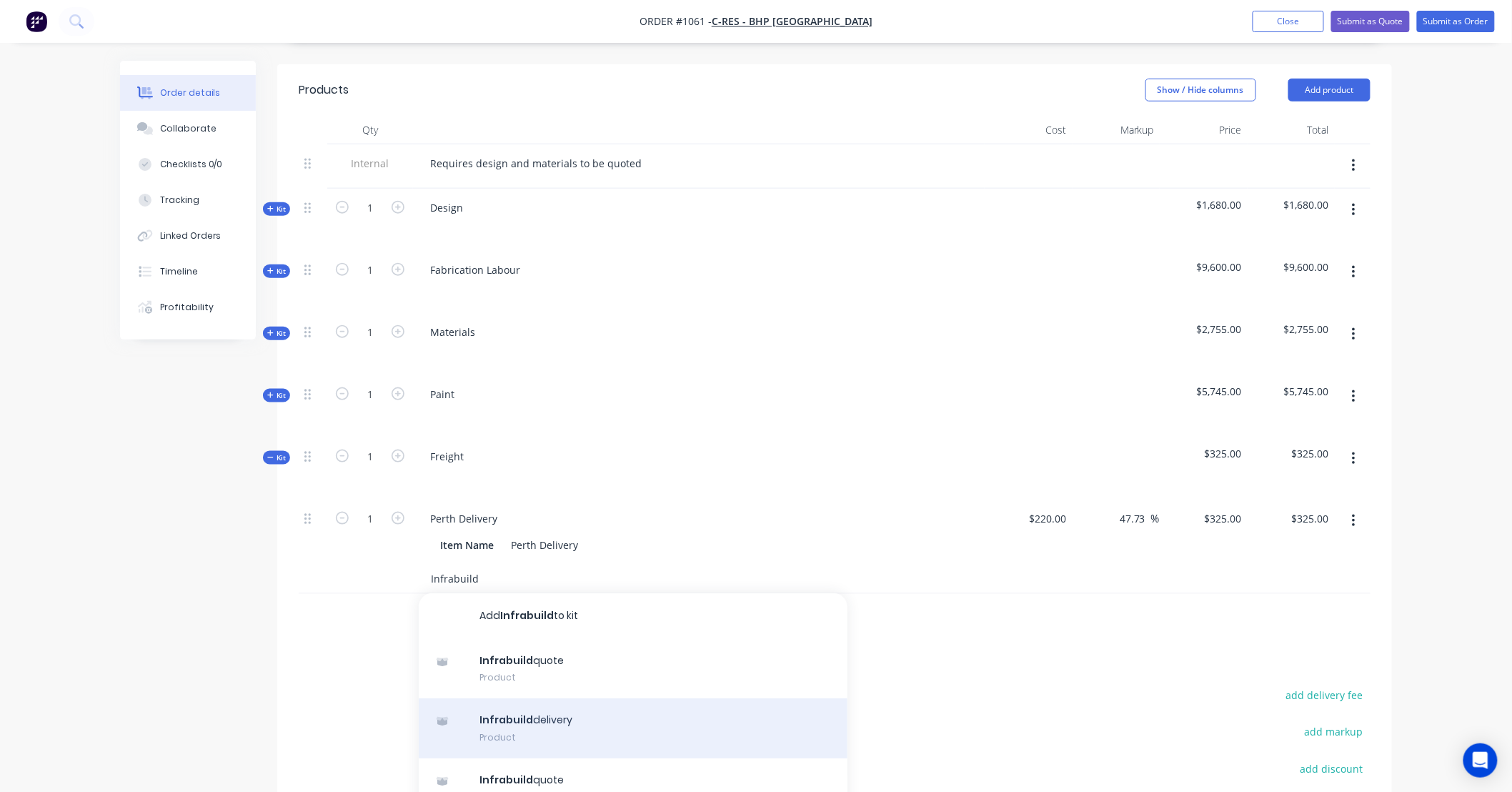
type input "Infrabuild"
click at [609, 713] on div "Infrabuild delivery Product" at bounding box center [633, 728] width 429 height 60
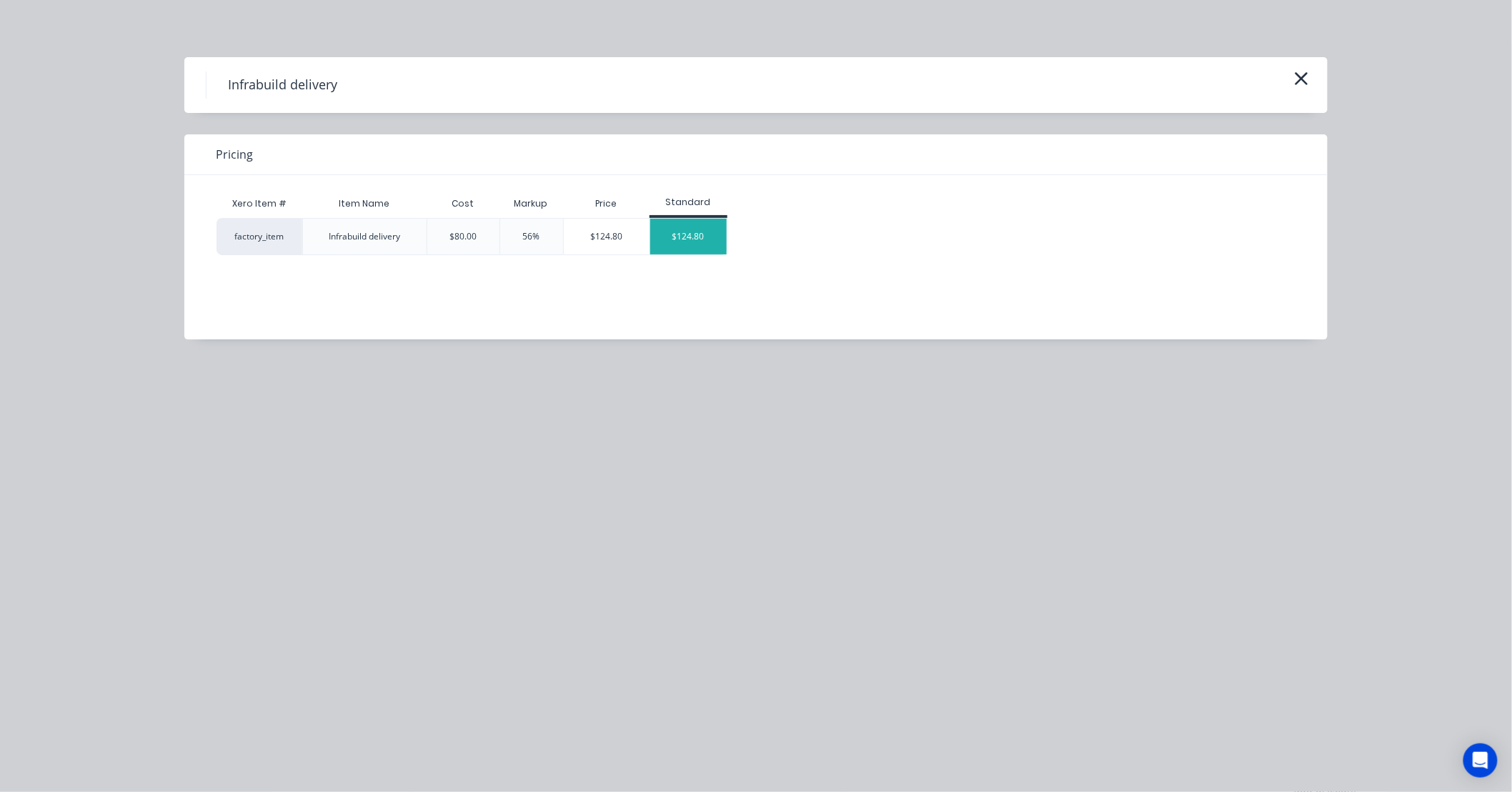
click at [683, 225] on div "$124.80" at bounding box center [689, 237] width 76 height 36
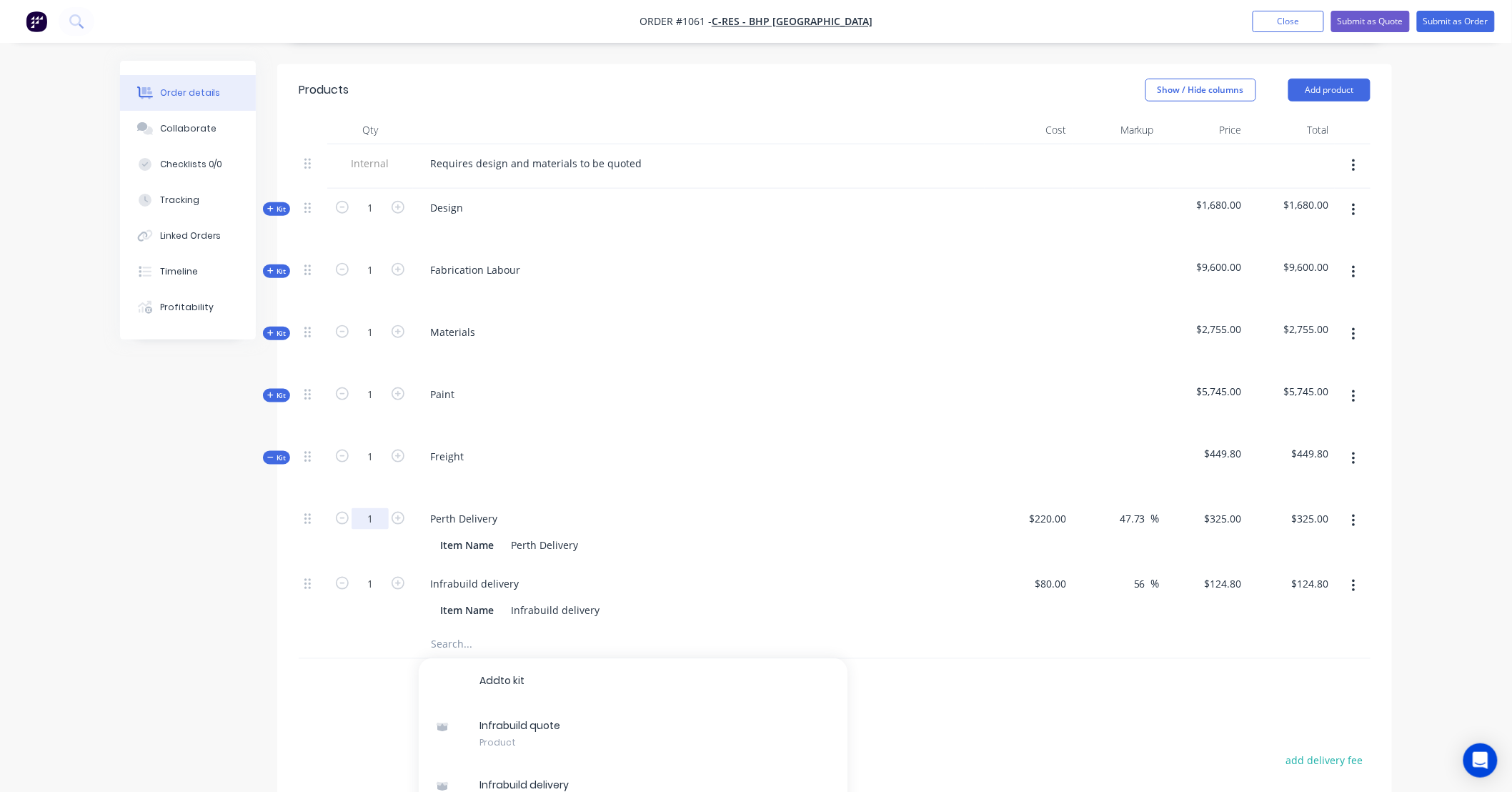
click at [377, 508] on input "1" at bounding box center [371, 518] width 37 height 21
type input "2"
type input "$650.00"
drag, startPoint x: 284, startPoint y: 550, endPoint x: 325, endPoint y: 561, distance: 42.4
click at [284, 549] on div "Qty Cost Markup Price Total Internal Requires design and materials to be quoted…" at bounding box center [834, 410] width 1114 height 589
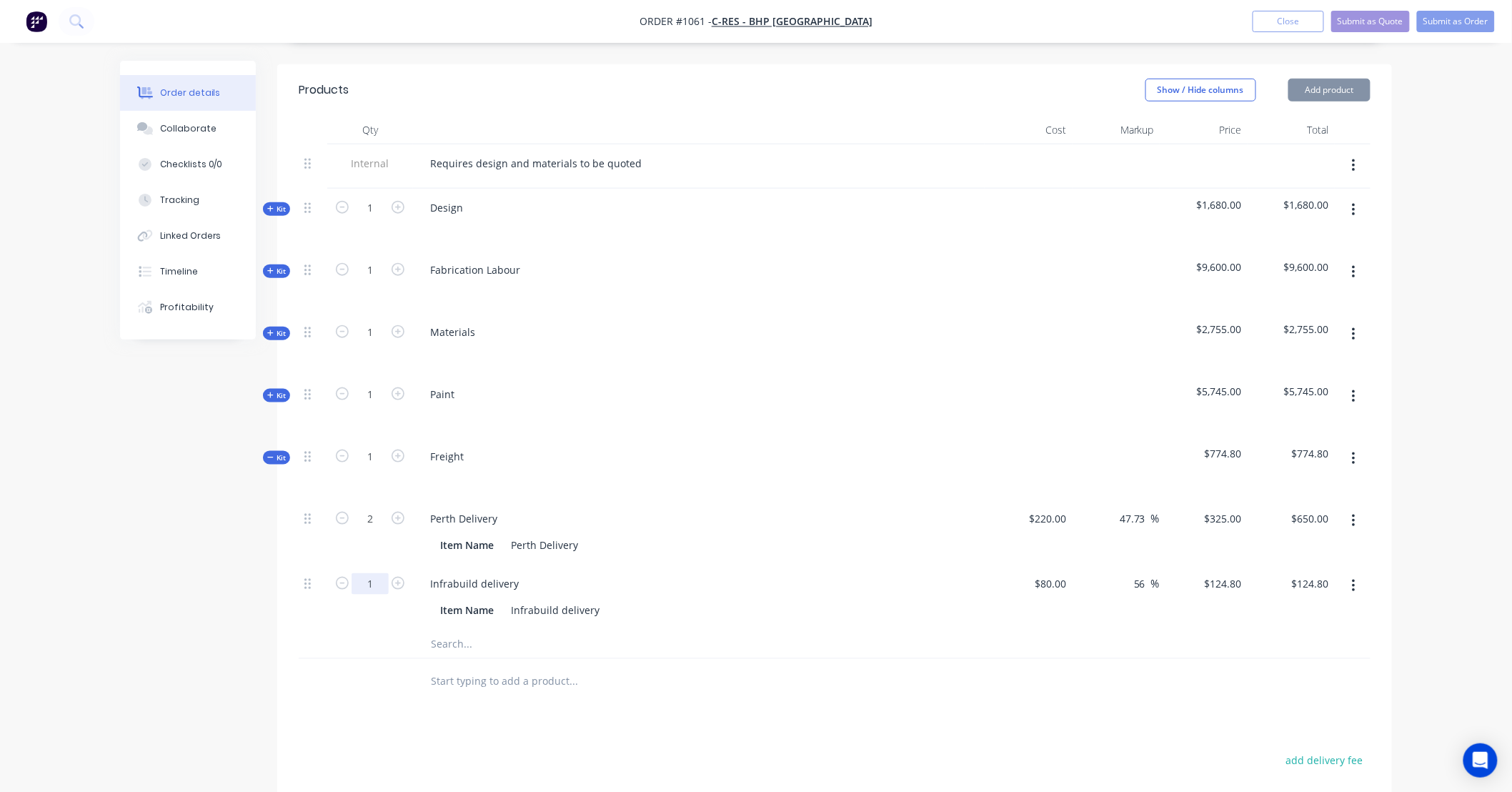
click at [368, 573] on input "1" at bounding box center [371, 583] width 37 height 21
type input "2.5"
type input "$312.00"
click at [1201, 499] on div "325 $325.00" at bounding box center [1204, 532] width 88 height 65
type input "286"
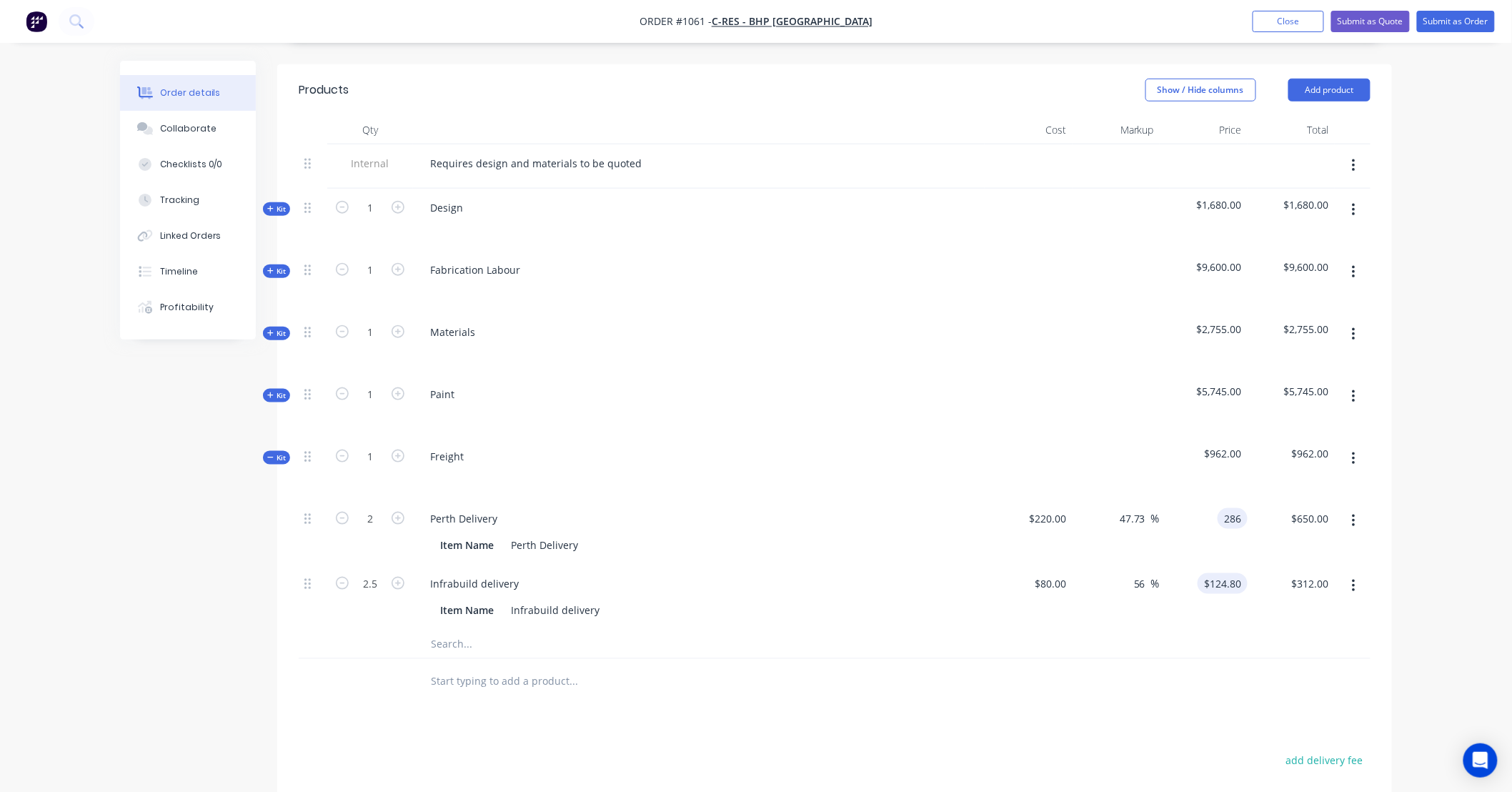
type input "30"
type input "$286.00"
type input "$572.00"
click at [1219, 573] on input "124.8" at bounding box center [1230, 583] width 33 height 20
type input "104"
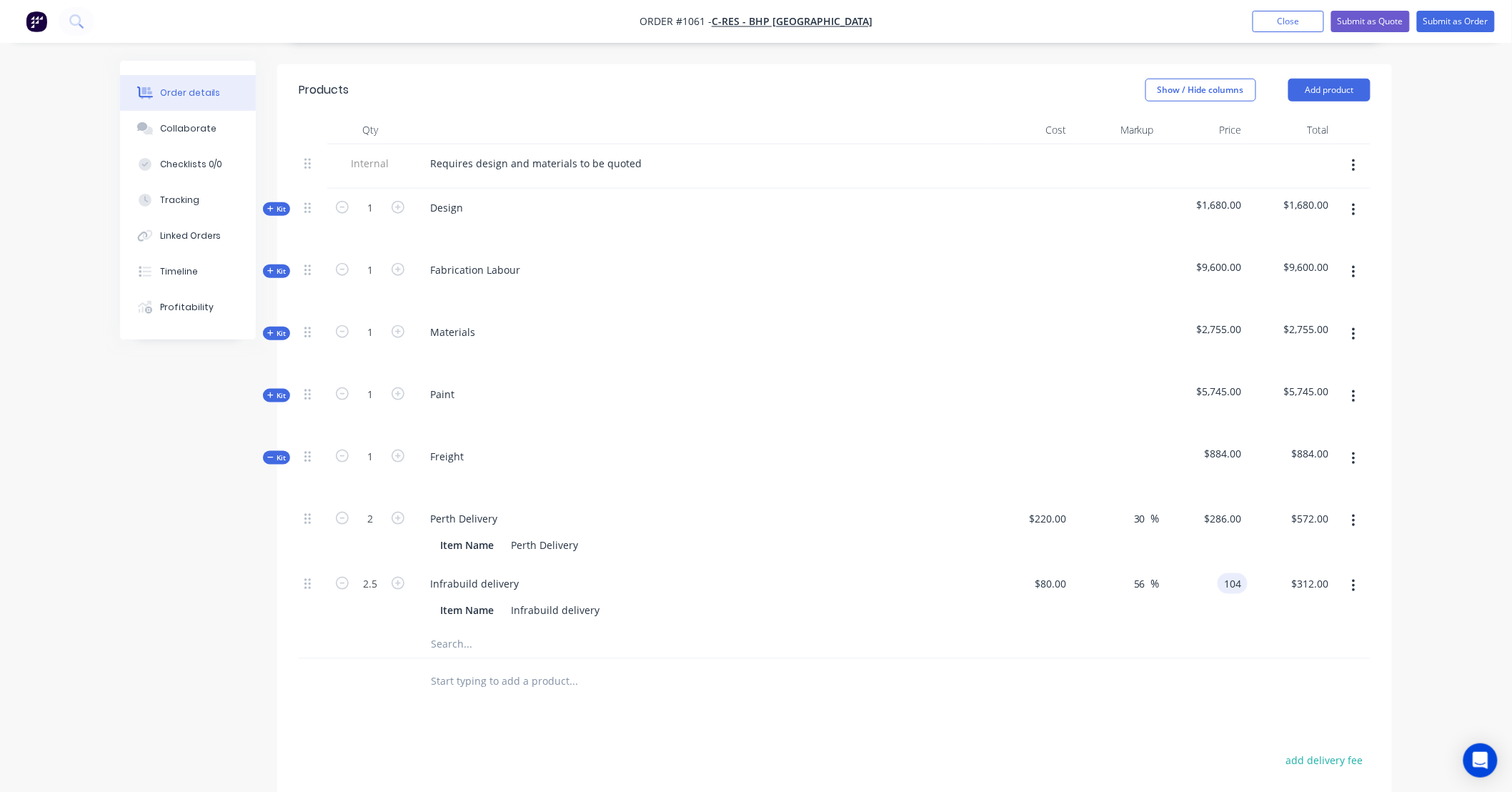
type input "30"
type input "$104.00"
type input "$260.00"
click at [370, 573] on input "2.5" at bounding box center [371, 583] width 37 height 21
type input "2"
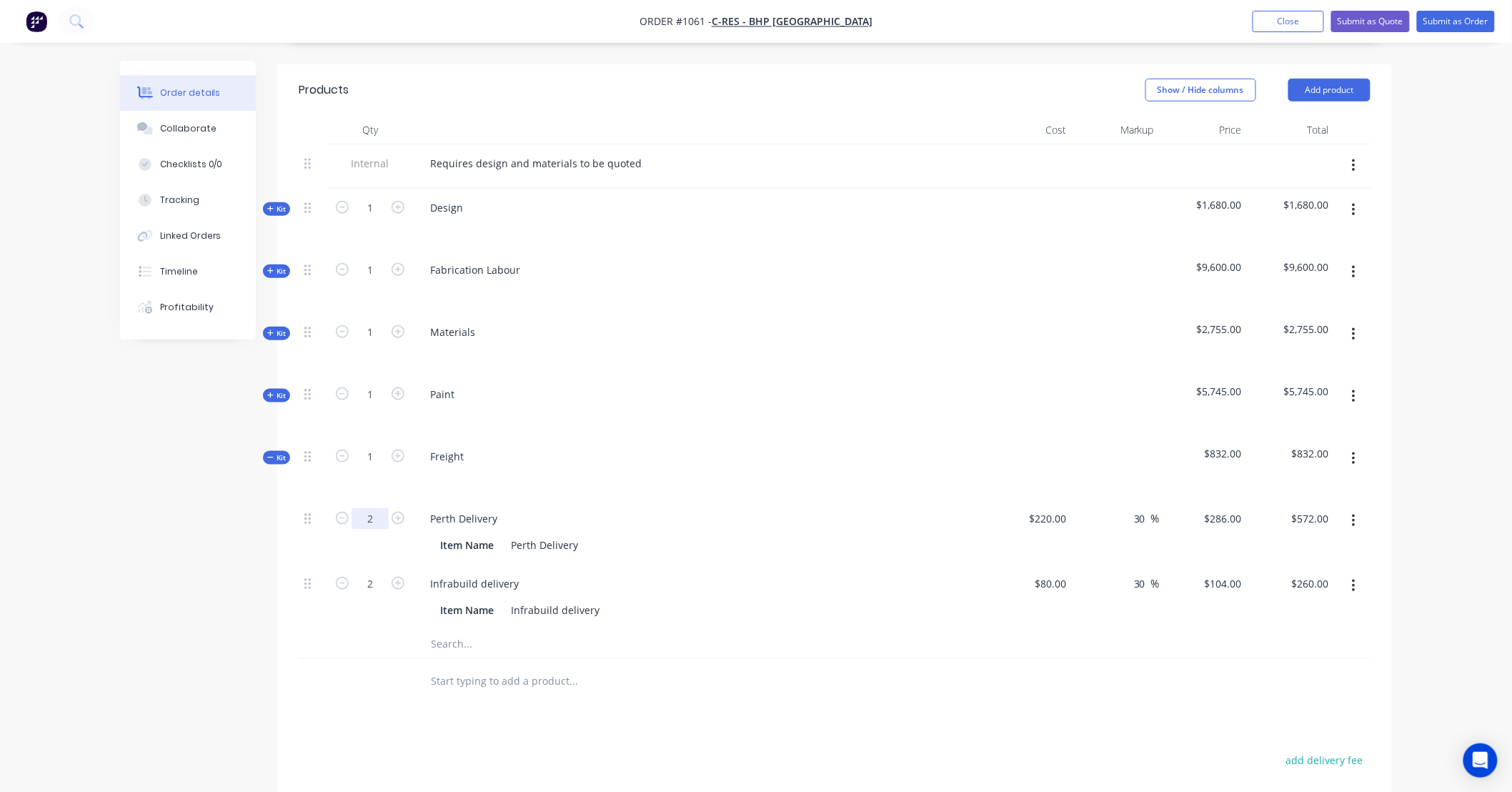
type input "$208.00"
click at [365, 508] on input "2" at bounding box center [371, 518] width 37 height 21
type input "2.5"
type input "$715.00"
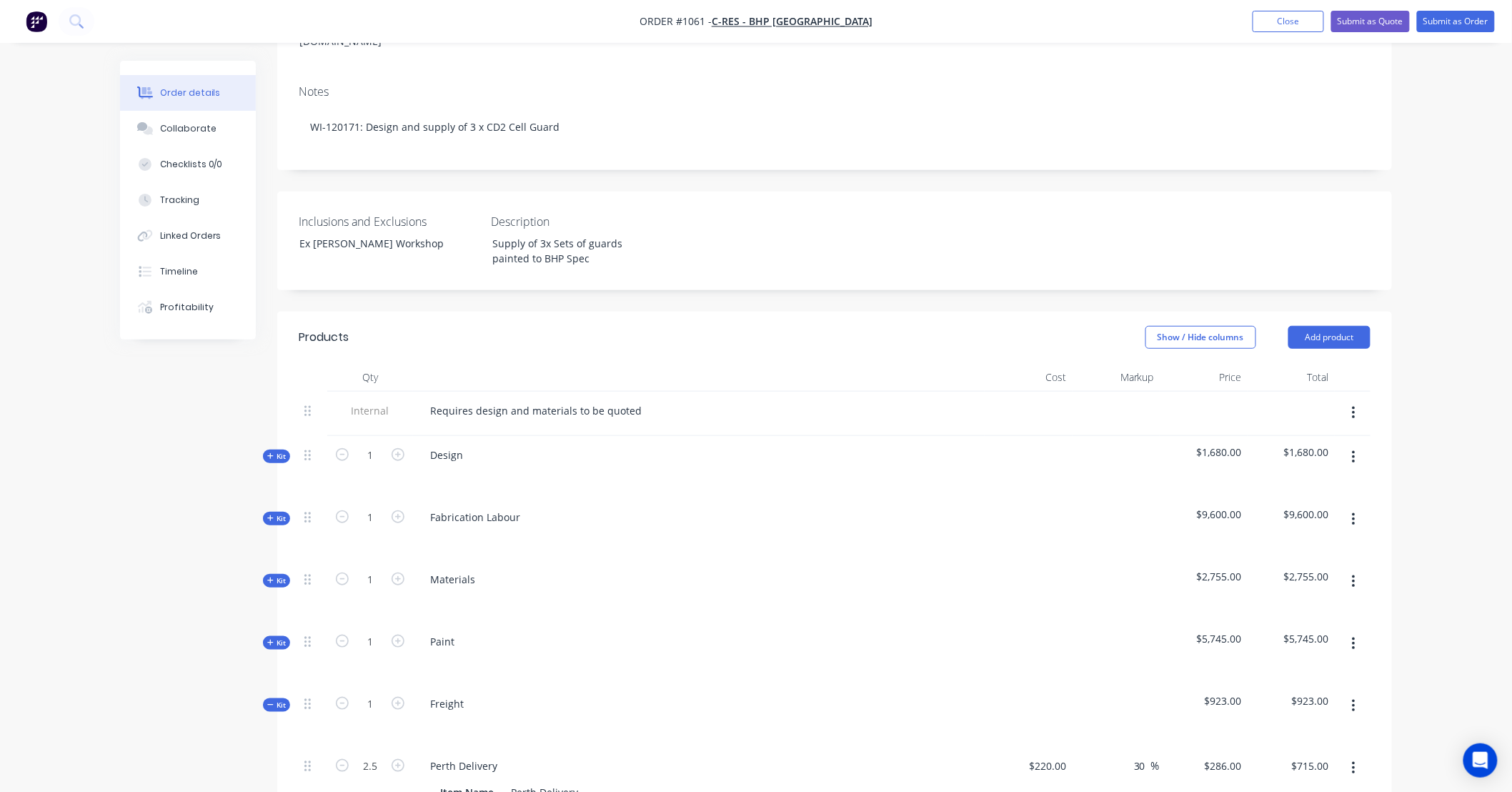
scroll to position [169, 0]
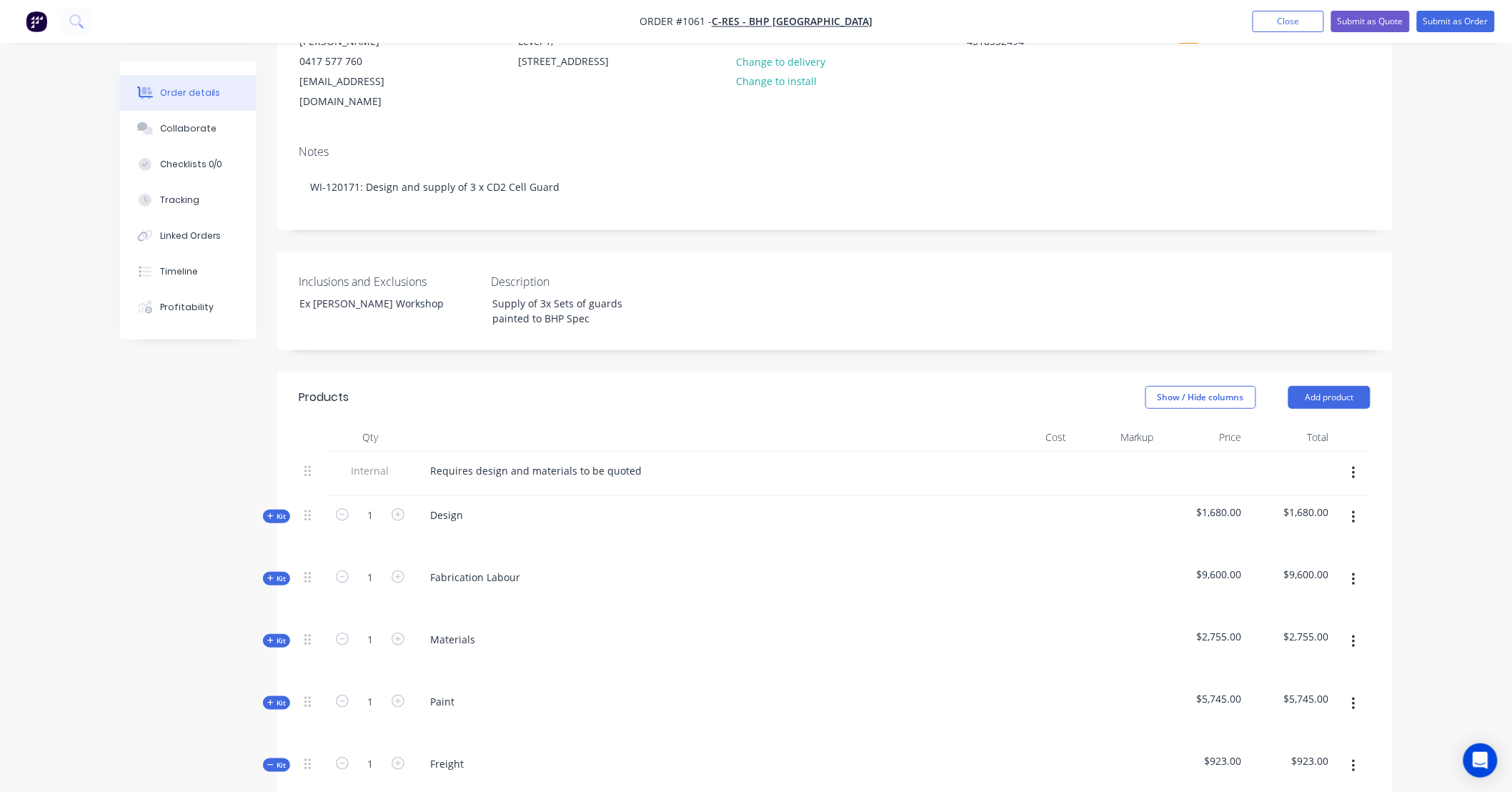
click at [286, 760] on span "Kit" at bounding box center [276, 765] width 19 height 11
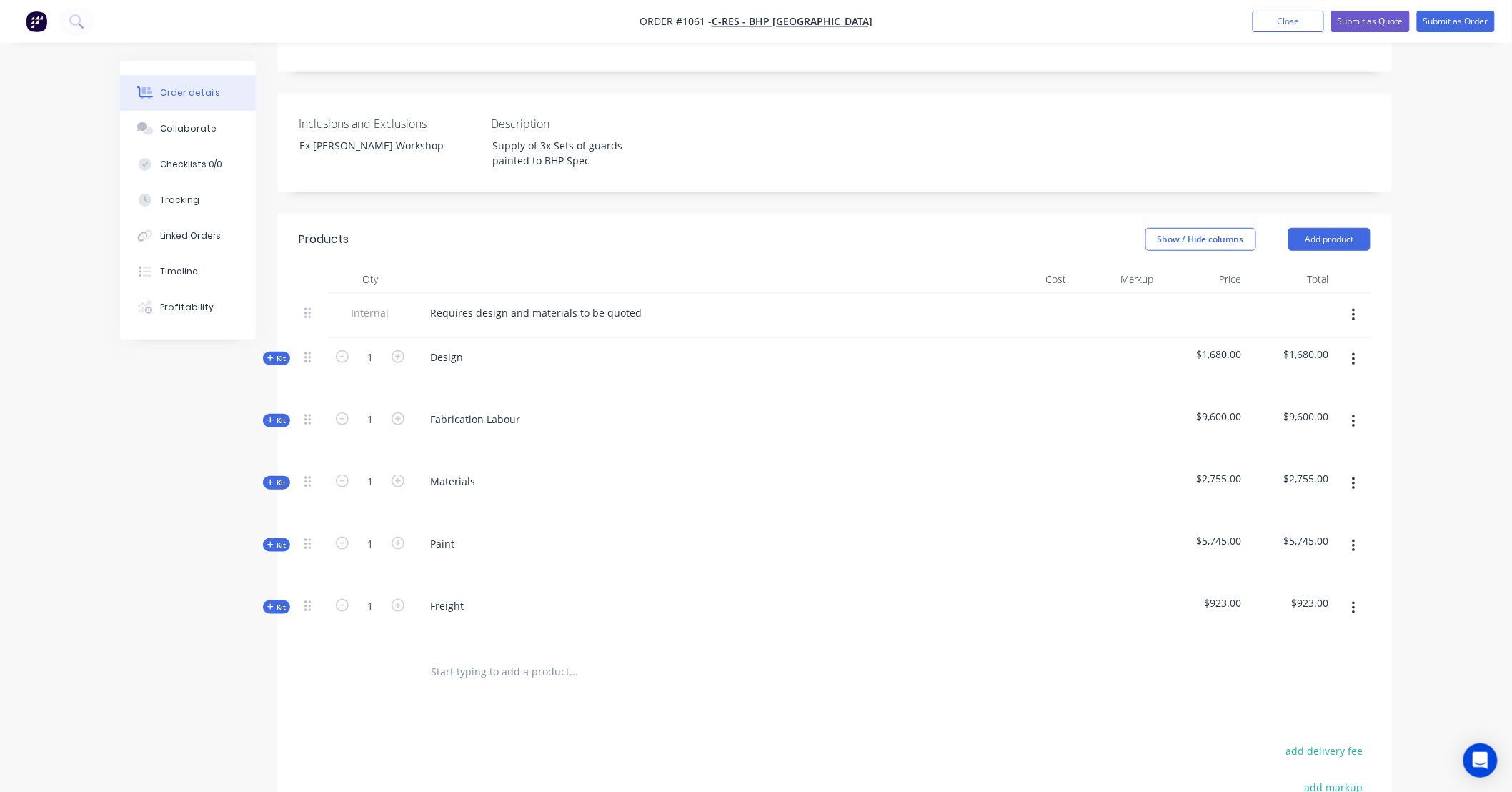
scroll to position [327, 0]
click at [281, 477] on span "Kit" at bounding box center [276, 482] width 19 height 11
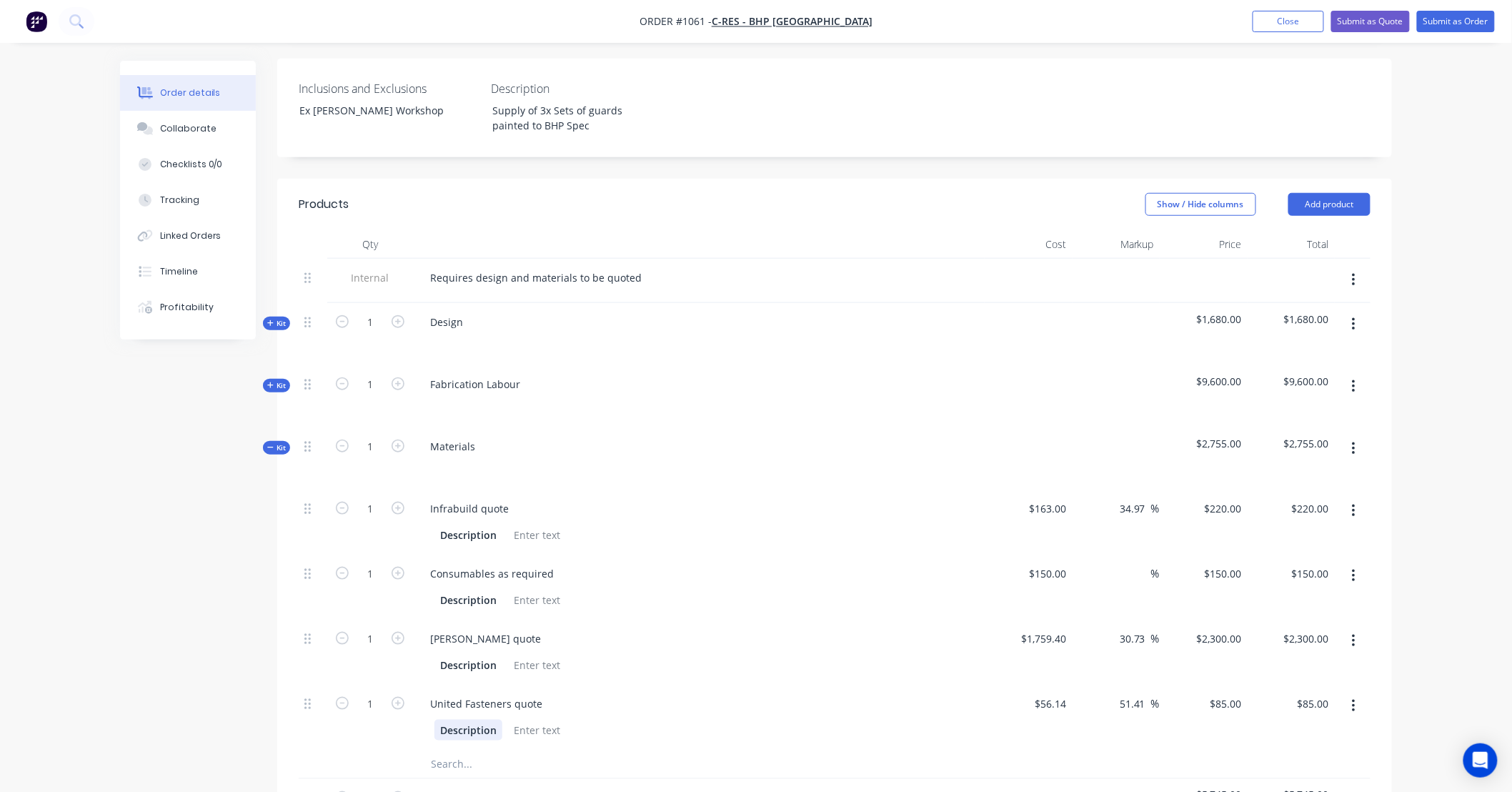
scroll to position [354, 0]
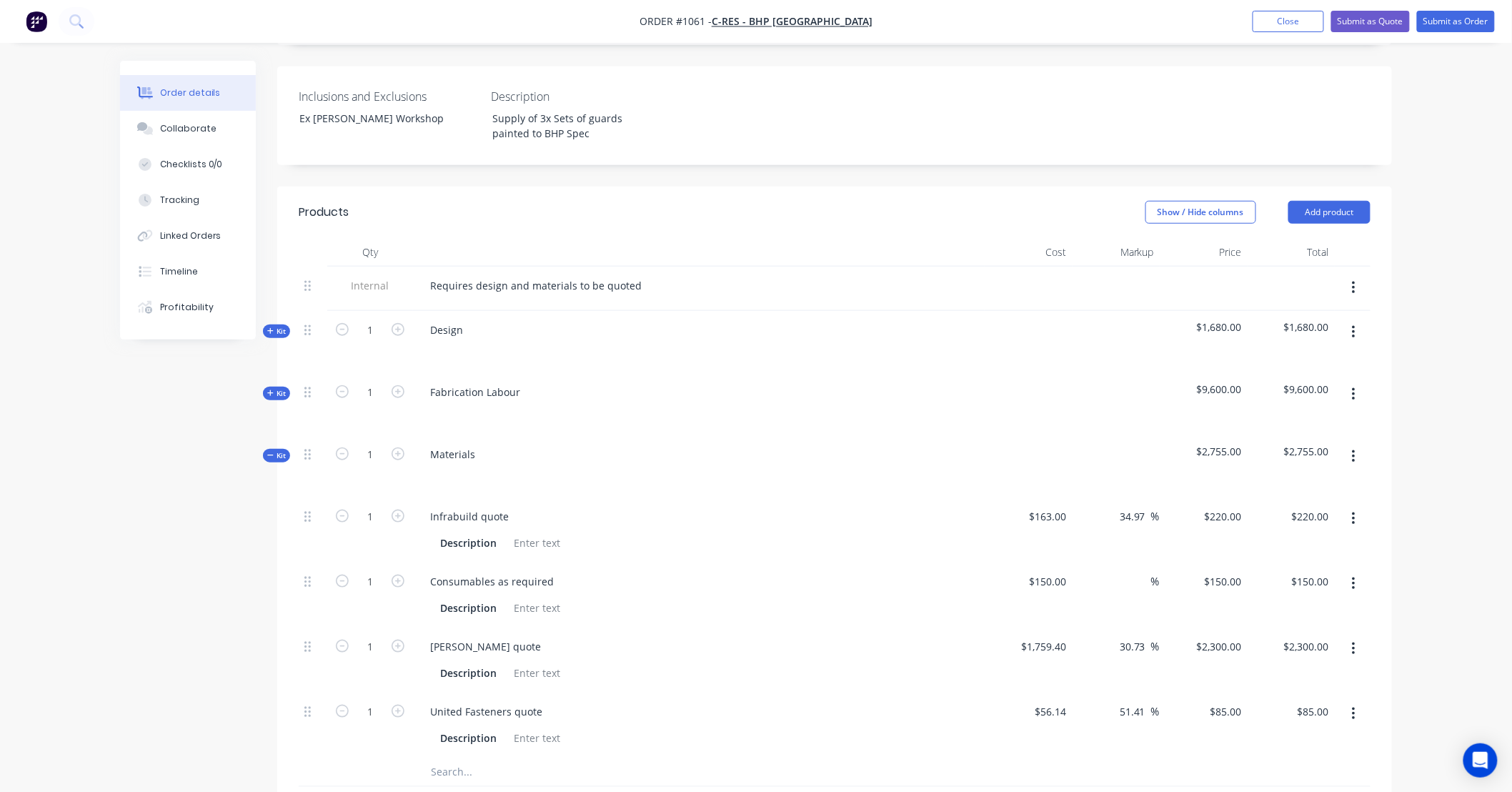
click at [483, 757] on input "text" at bounding box center [572, 772] width 286 height 29
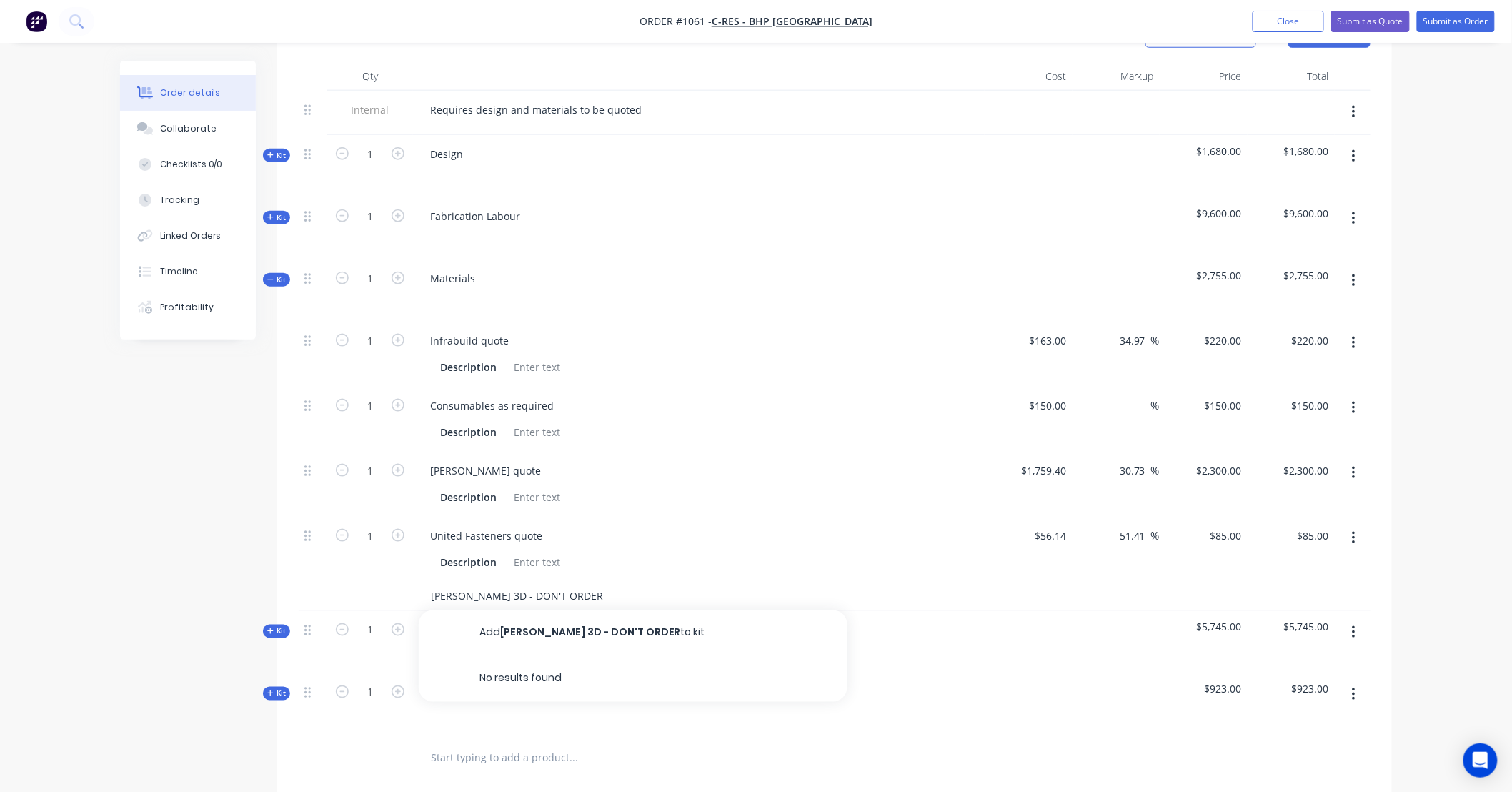
scroll to position [538, 0]
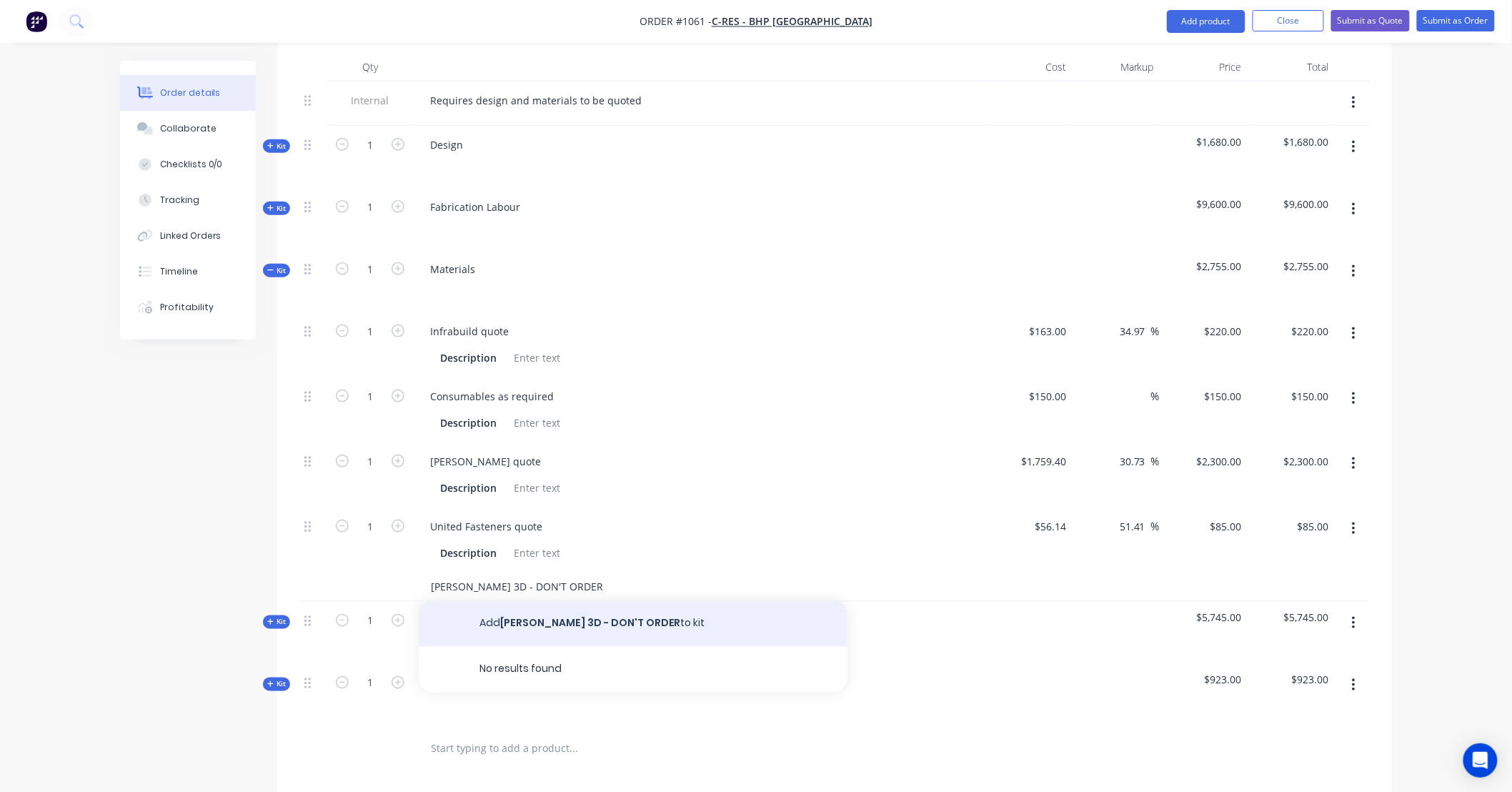
type input "[PERSON_NAME] 3D - DON'T ORDER"
click at [594, 612] on button "Add [PERSON_NAME] 3D - DON'T ORDER to kit" at bounding box center [633, 624] width 429 height 46
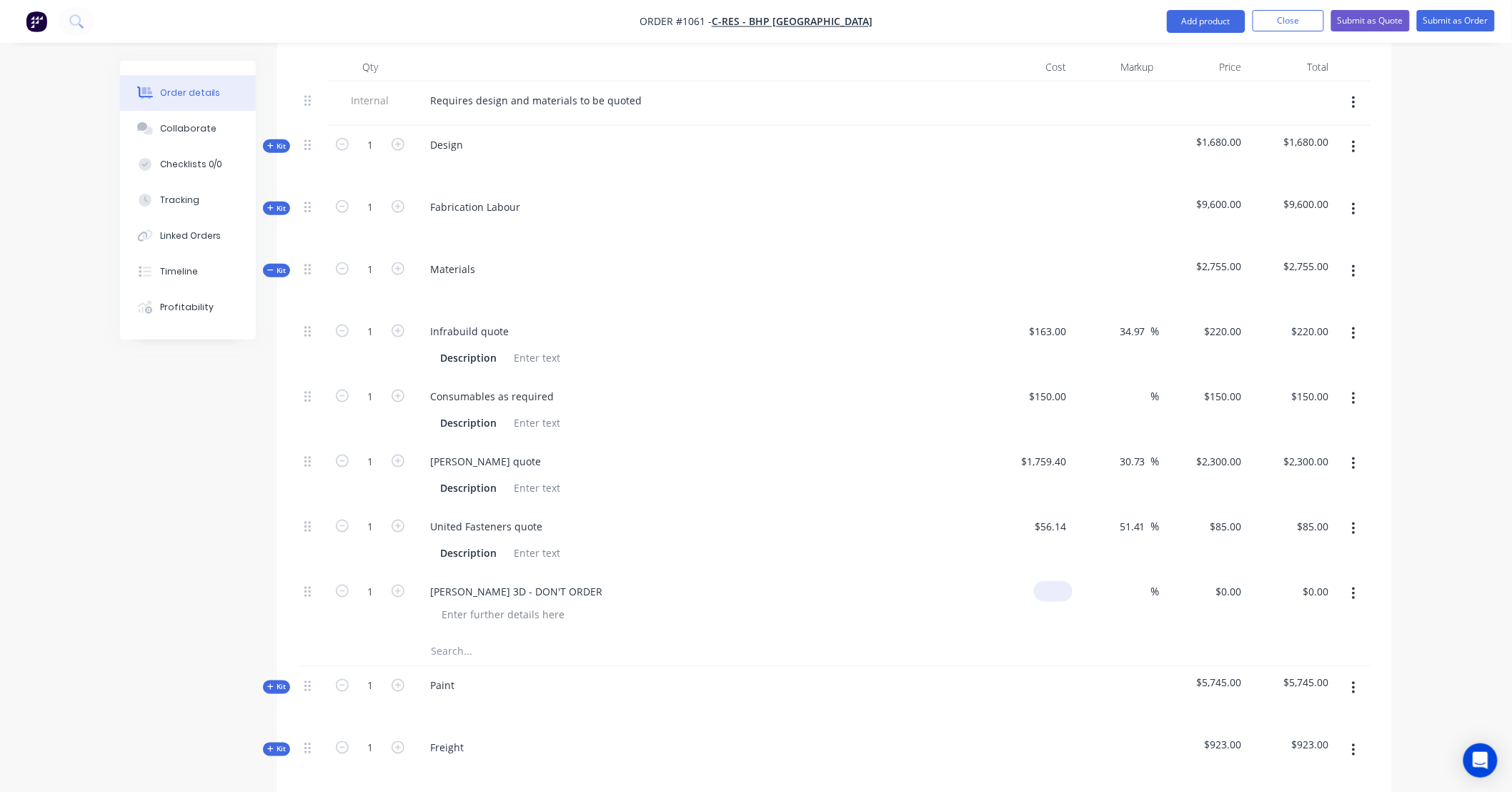
click at [1063, 581] on input at bounding box center [1056, 591] width 33 height 20
type input "$492.00"
type input "650"
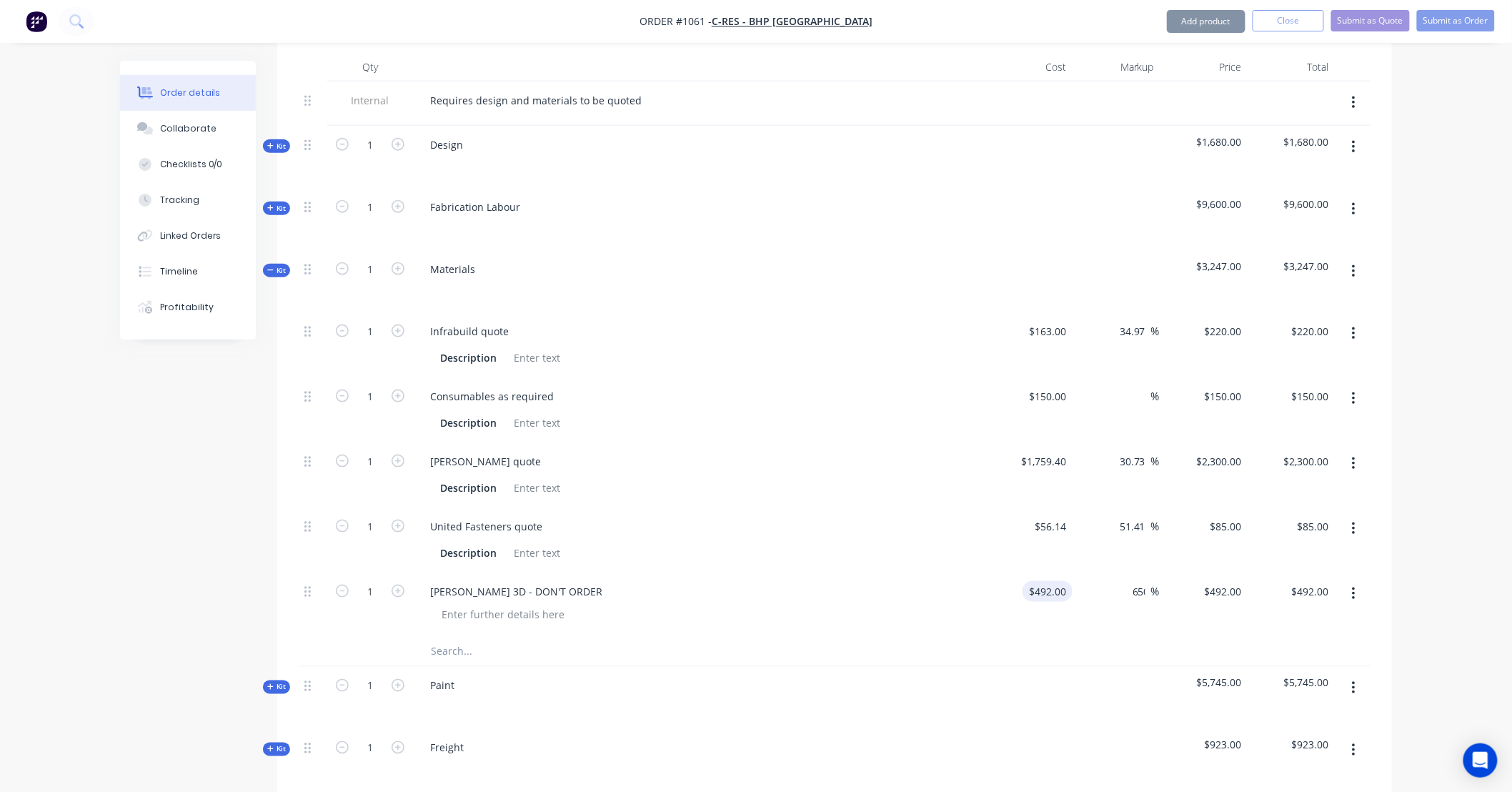
type input "3690"
type input "$3,690.00"
type input "650"
type input "32.11"
type input "$650.00"
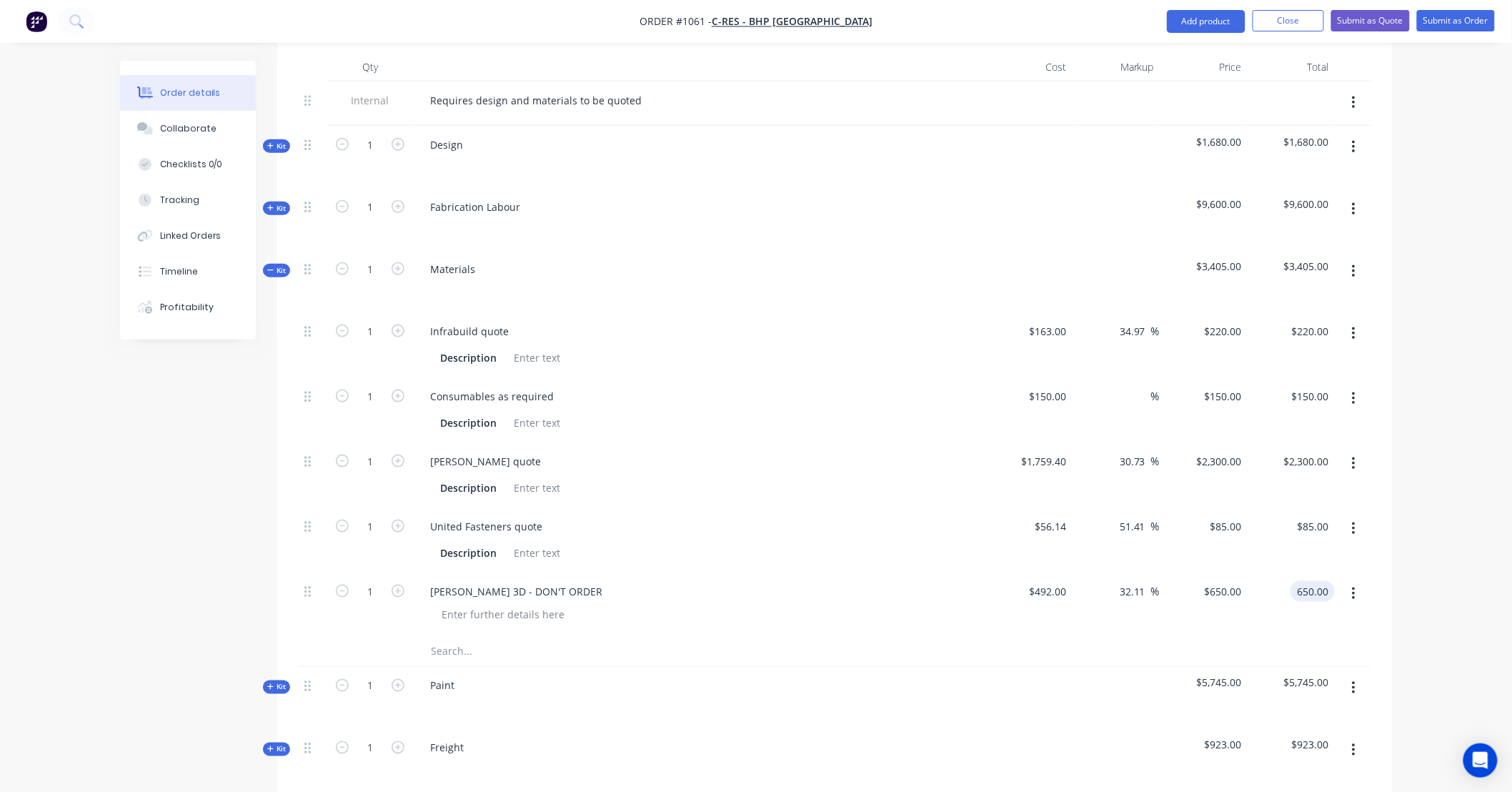
type input "$650.00"
click at [1472, 467] on div "Order details Collaborate Checklists 0/0 Tracking Linked Orders Timeline Profit…" at bounding box center [756, 332] width 1512 height 1741
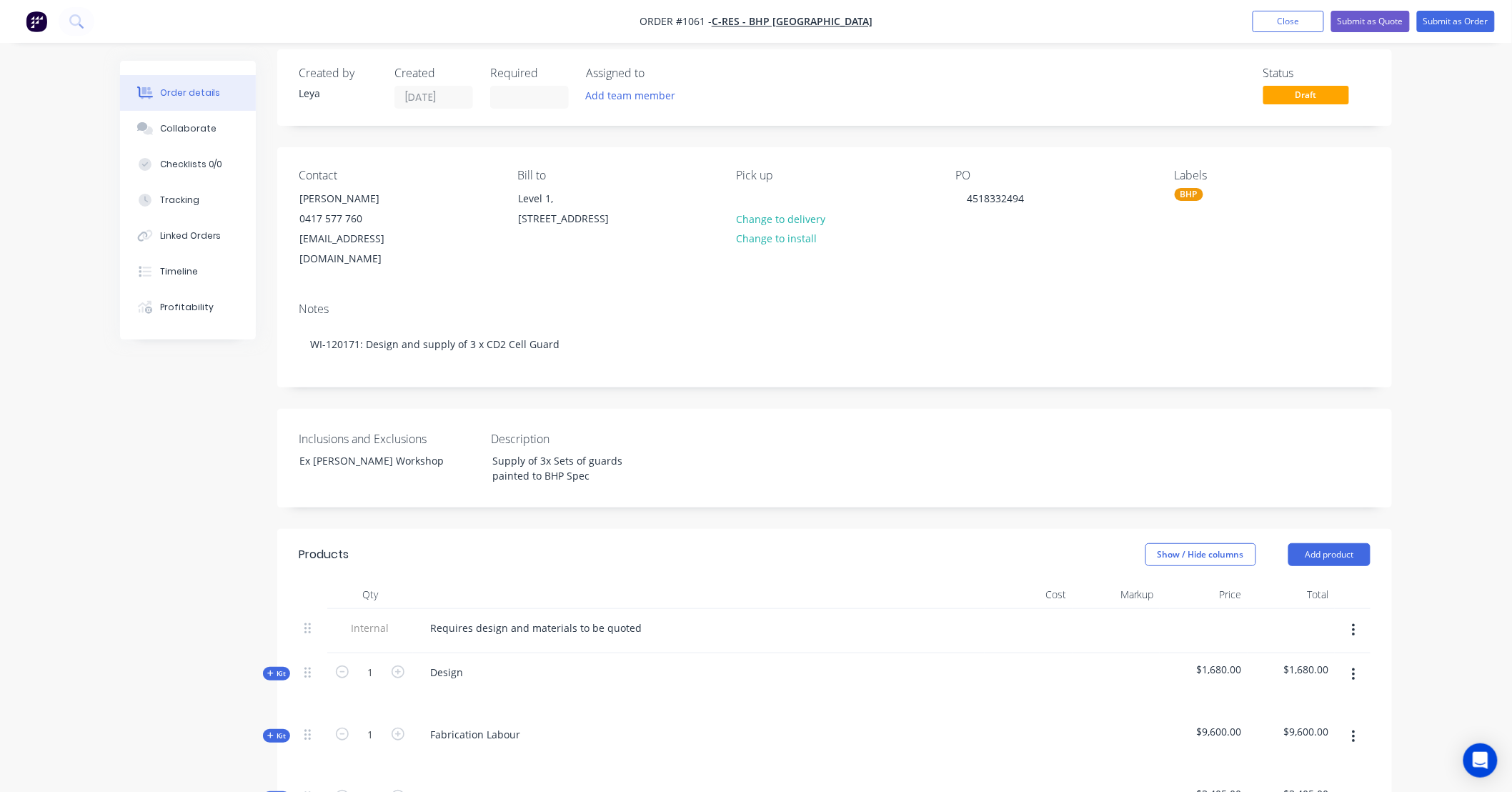
scroll to position [0, 0]
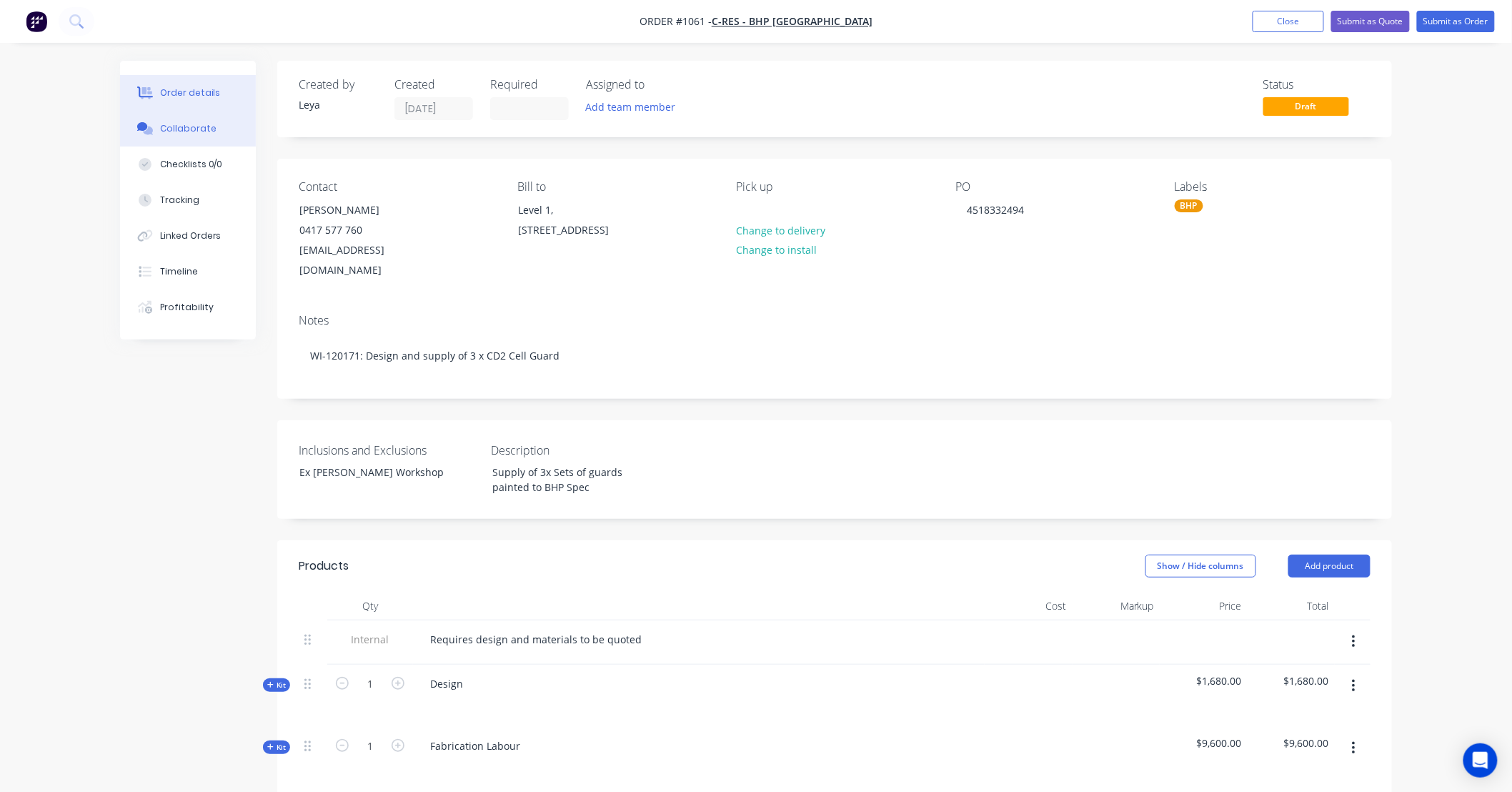
click at [208, 122] on div "Collaborate" at bounding box center [188, 128] width 57 height 13
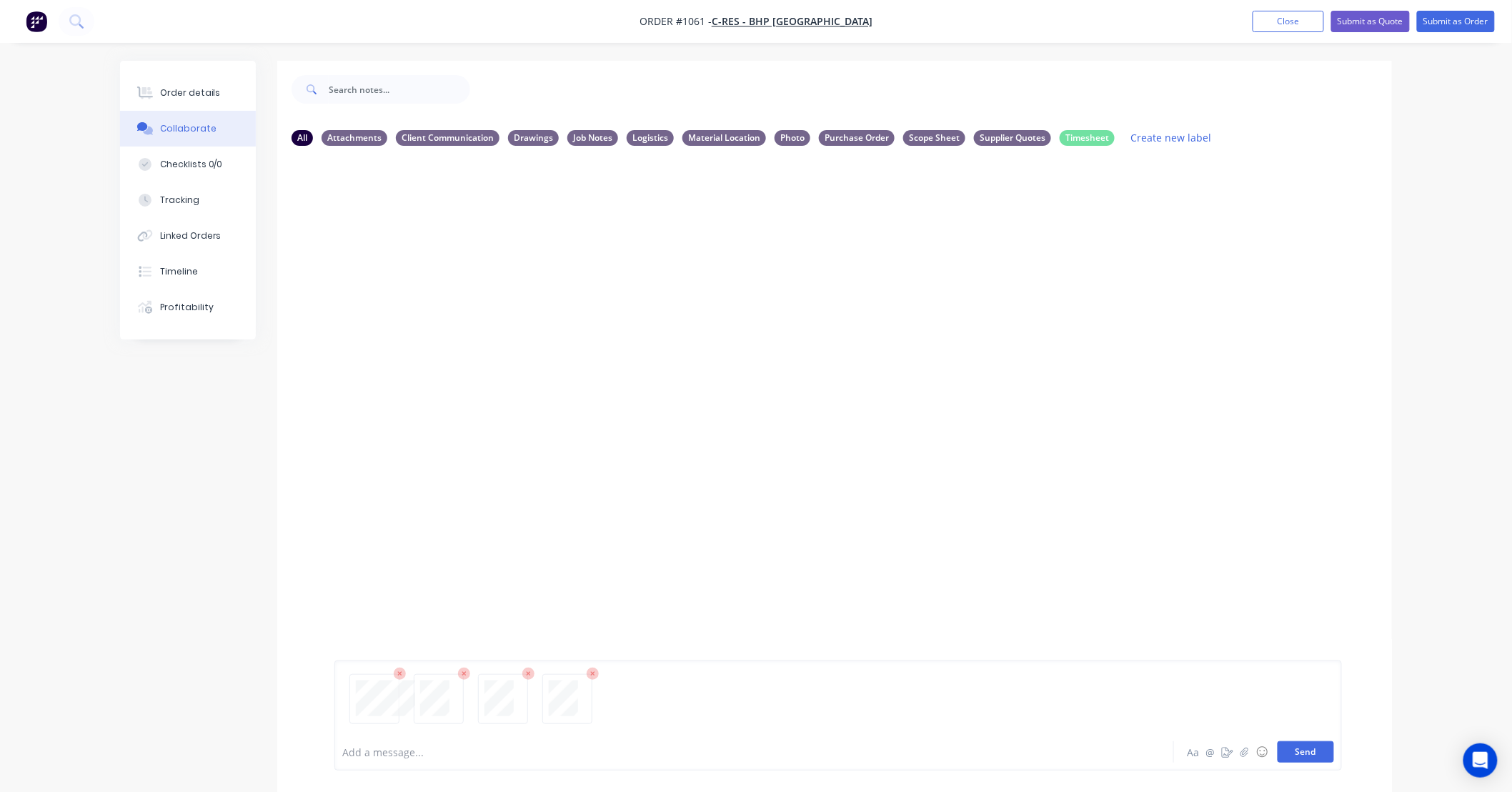
click at [1296, 754] on button "Send" at bounding box center [1306, 751] width 57 height 21
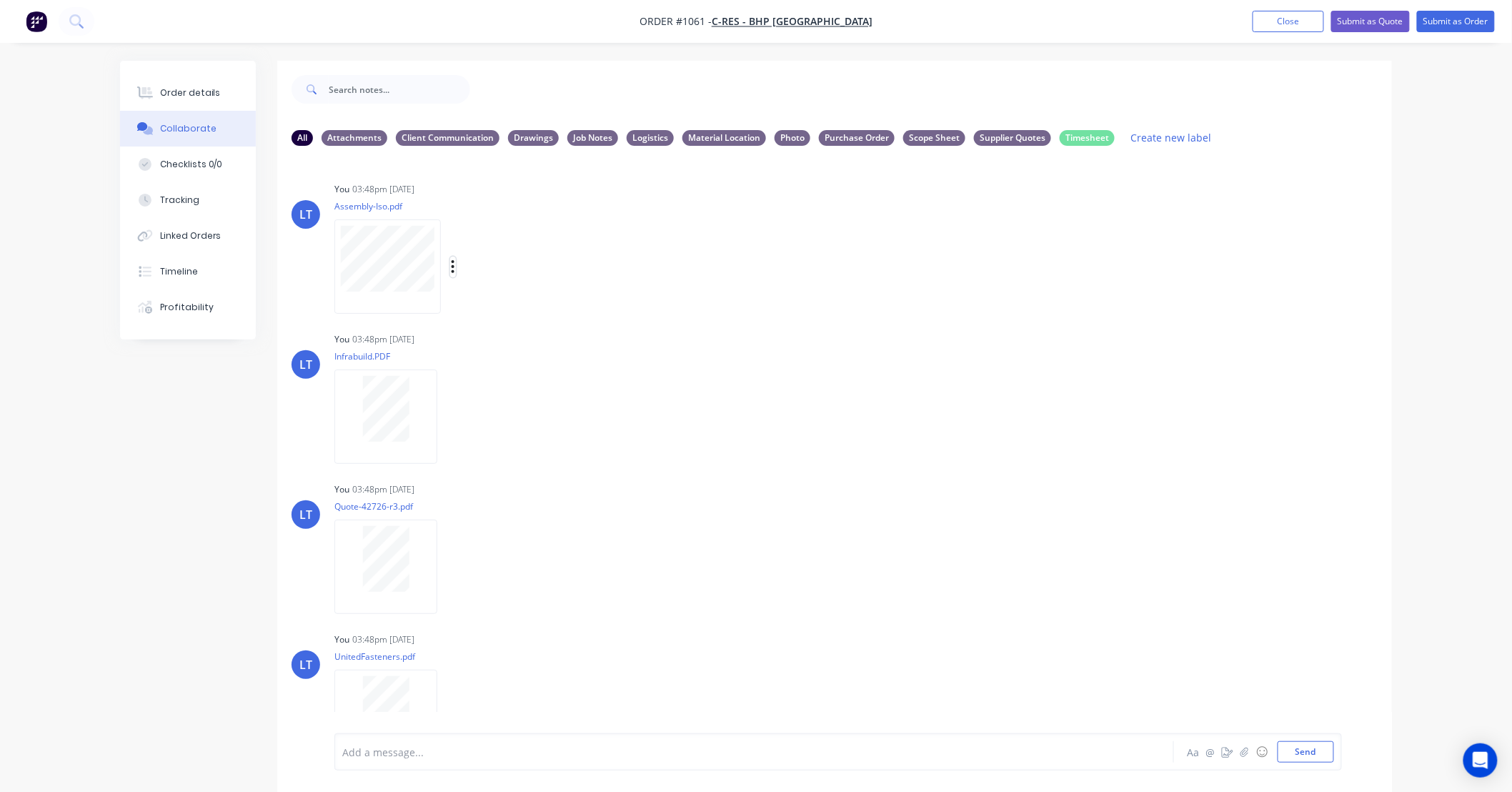
click at [452, 265] on icon "button" at bounding box center [453, 266] width 4 height 16
click at [483, 272] on button "Labels" at bounding box center [547, 272] width 161 height 32
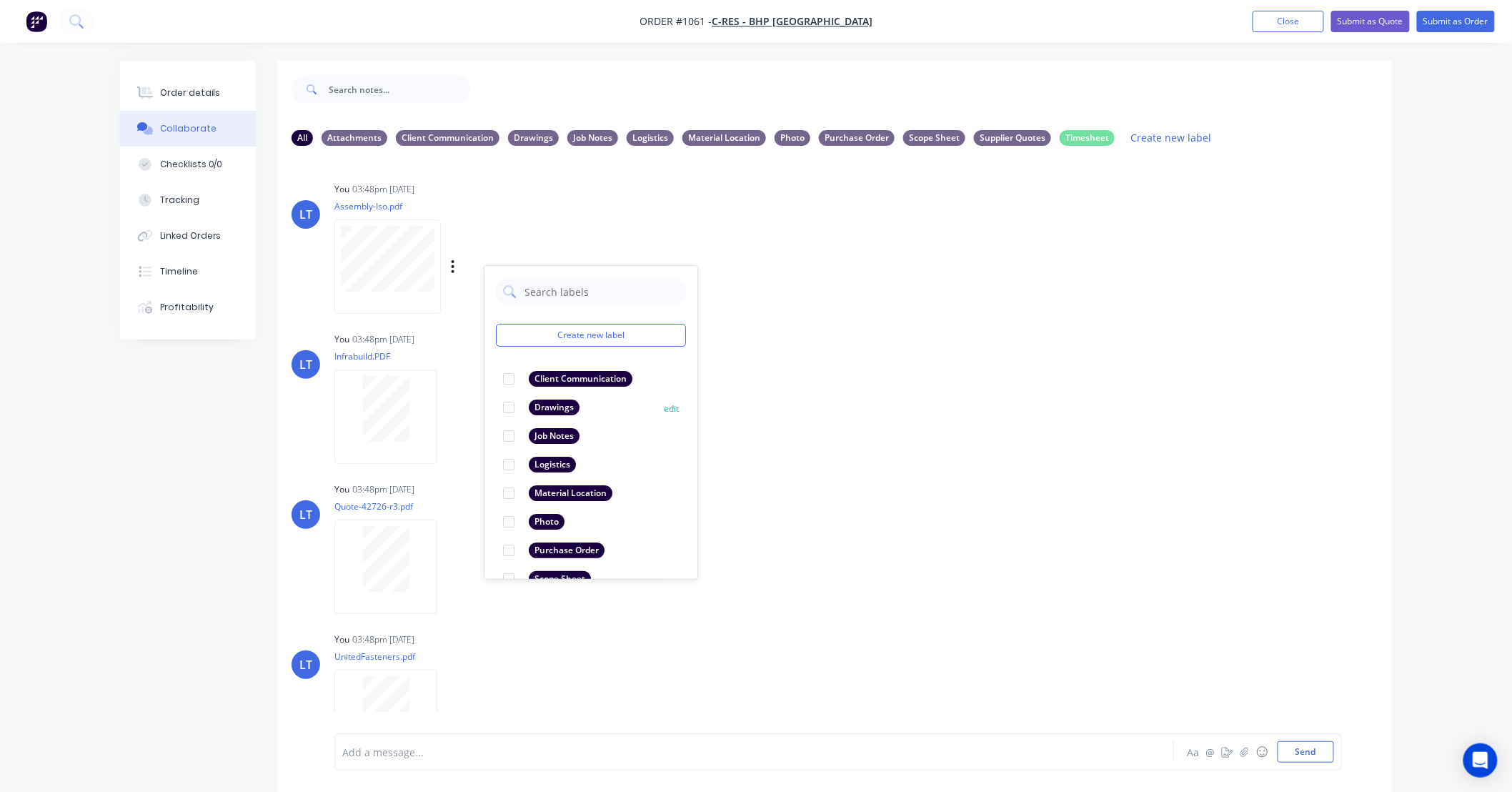
click at [510, 405] on div at bounding box center [509, 407] width 29 height 29
click at [782, 402] on div "LT You 03:48pm [DATE] Infrabuild.PDF Labels Download Delete" at bounding box center [834, 393] width 1114 height 129
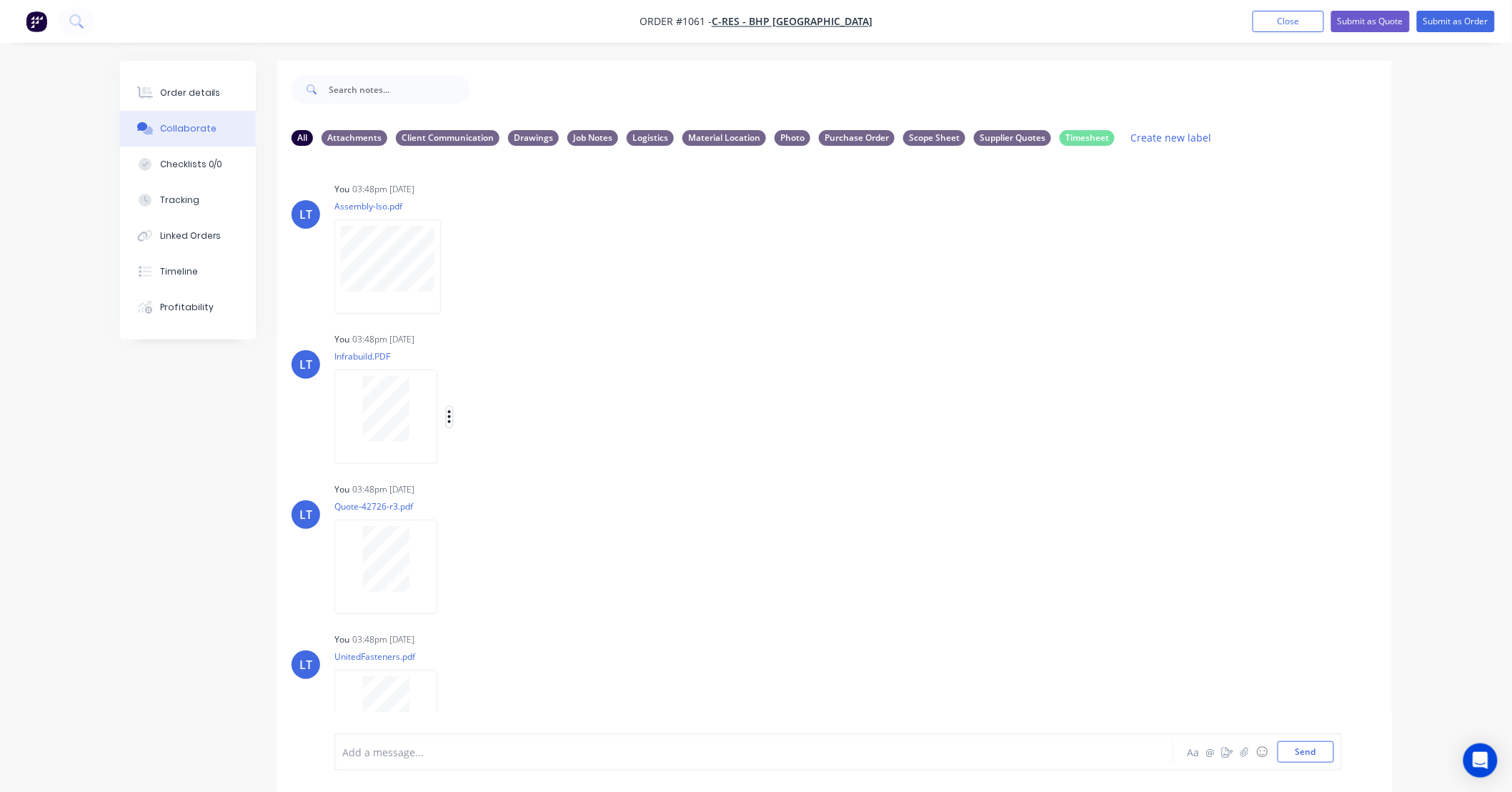
click at [451, 416] on icon "button" at bounding box center [449, 416] width 3 height 13
click at [475, 420] on button "Labels" at bounding box center [544, 422] width 161 height 32
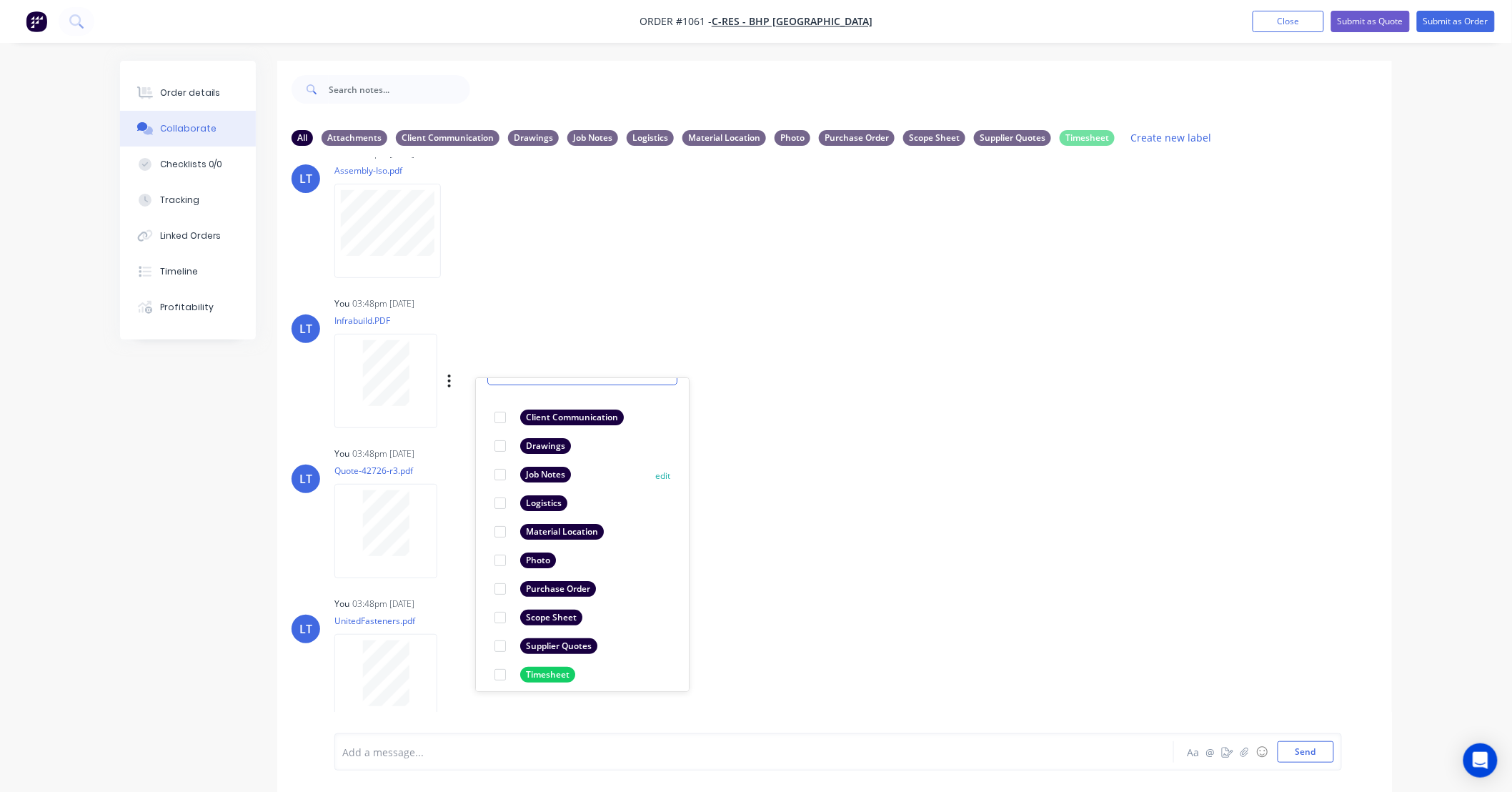
scroll to position [83, 0]
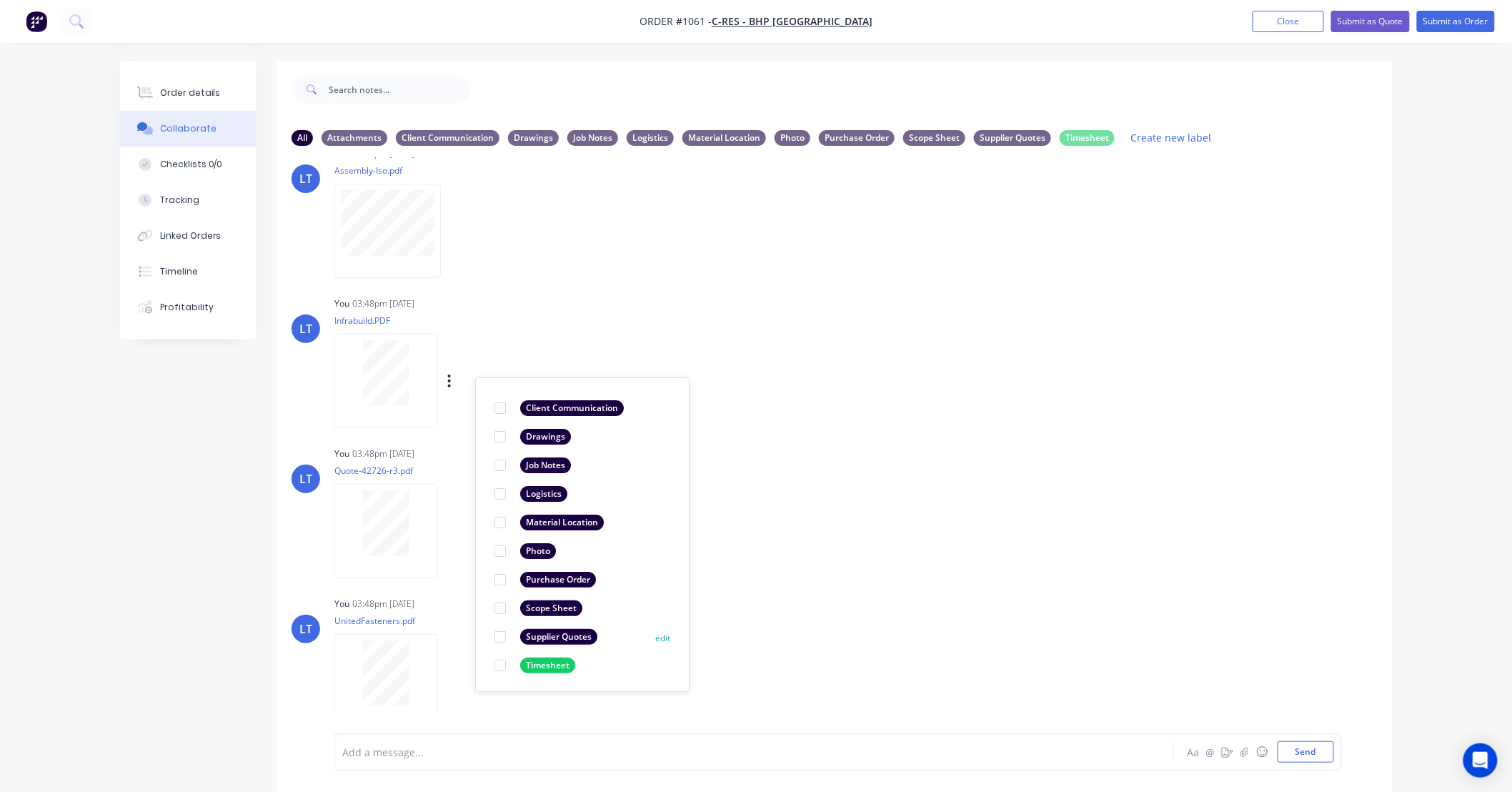
click at [496, 637] on div at bounding box center [500, 637] width 29 height 29
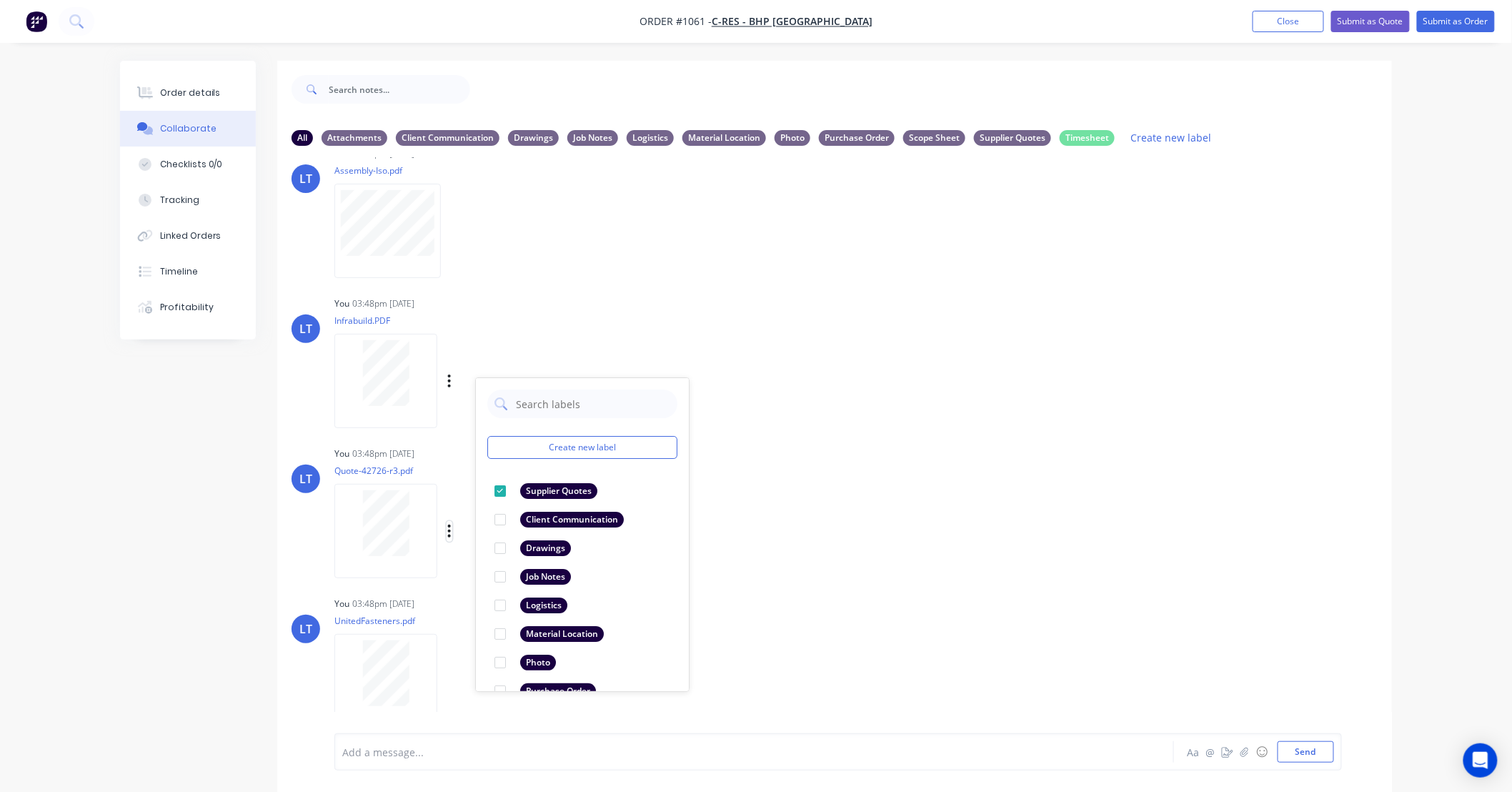
click at [448, 533] on icon "button" at bounding box center [449, 531] width 4 height 16
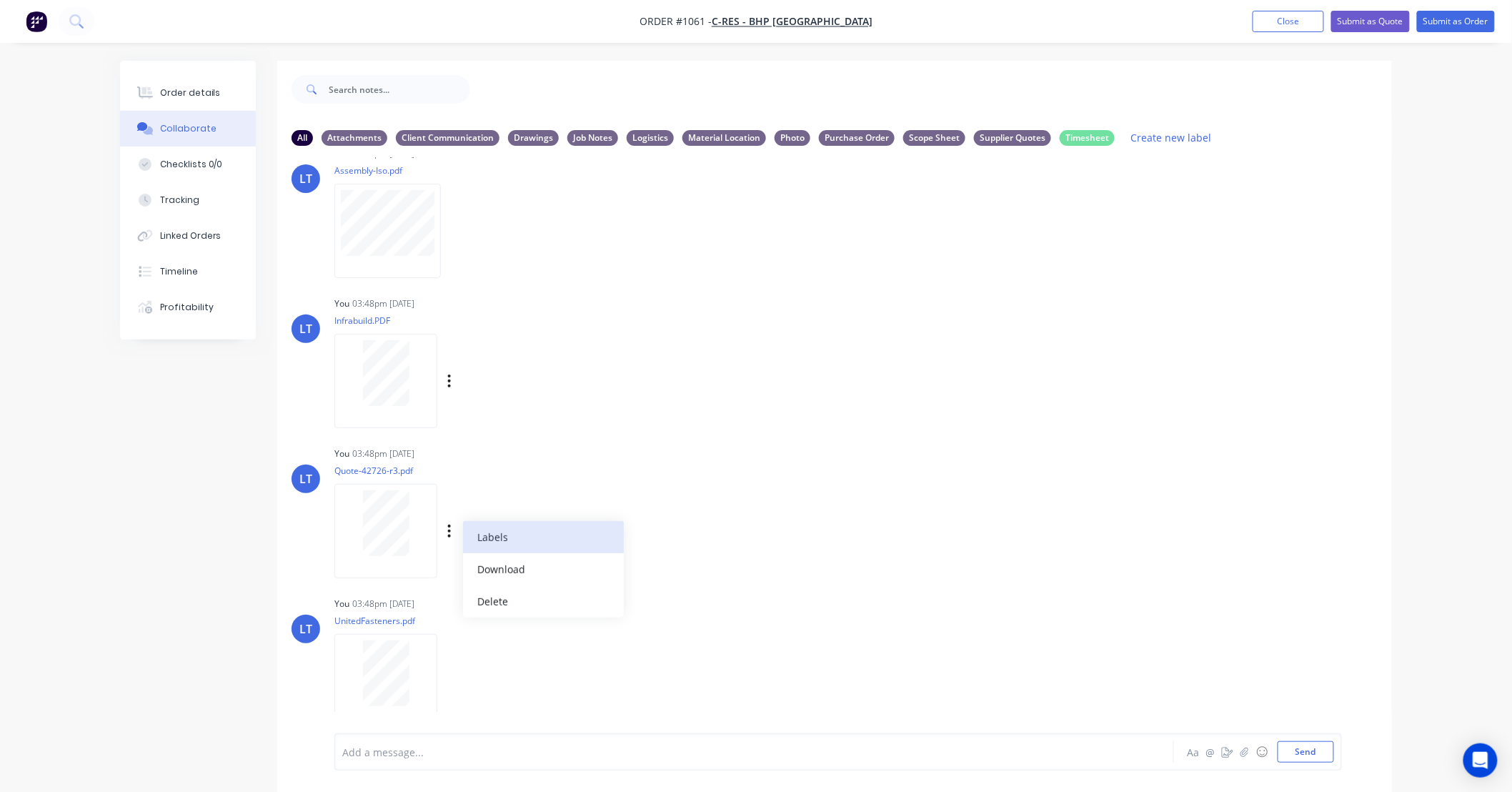
click at [481, 536] on button "Labels" at bounding box center [544, 537] width 161 height 32
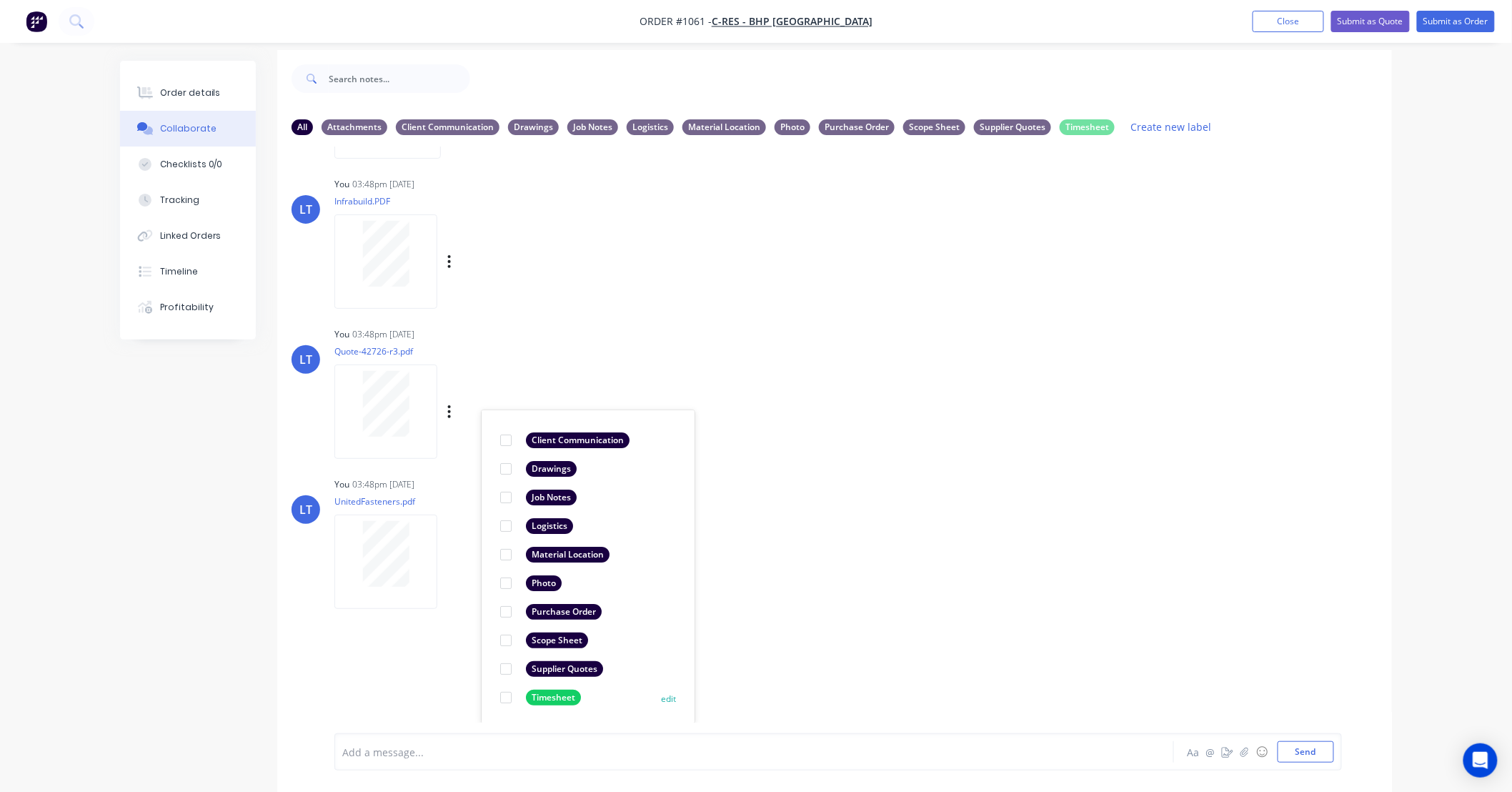
scroll to position [22, 0]
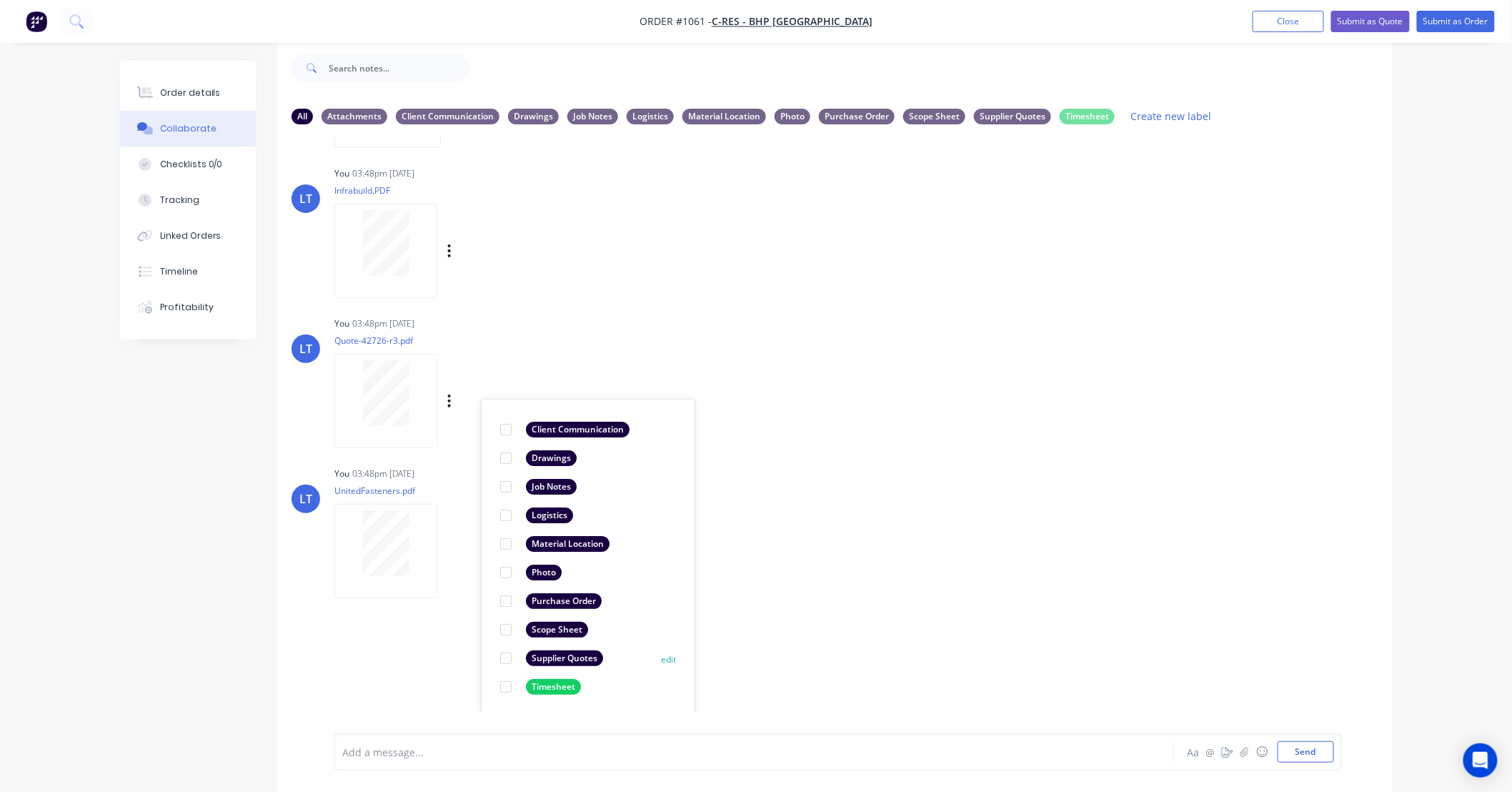
click at [505, 657] on div at bounding box center [506, 658] width 29 height 29
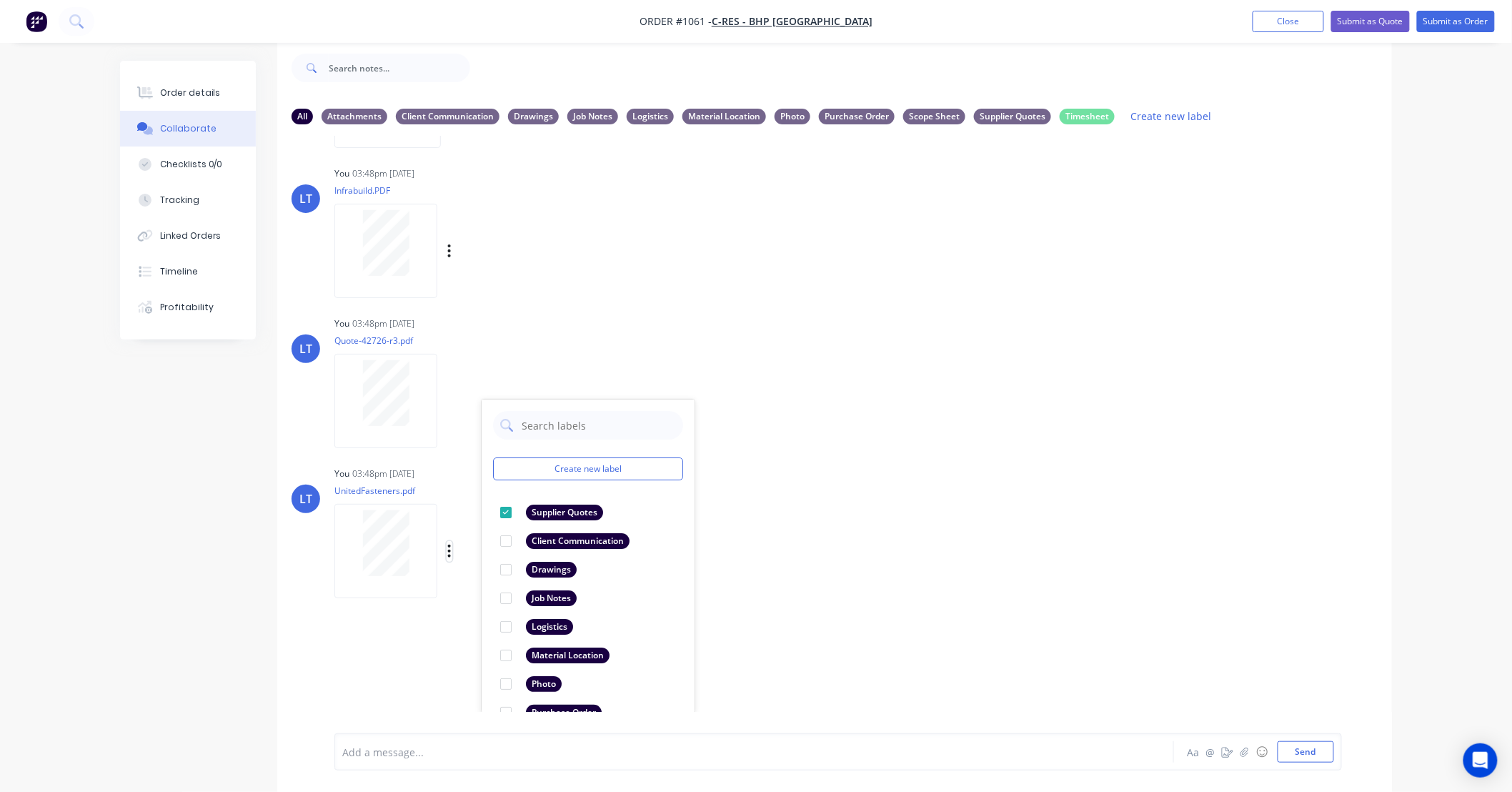
click at [447, 551] on icon "button" at bounding box center [449, 550] width 4 height 16
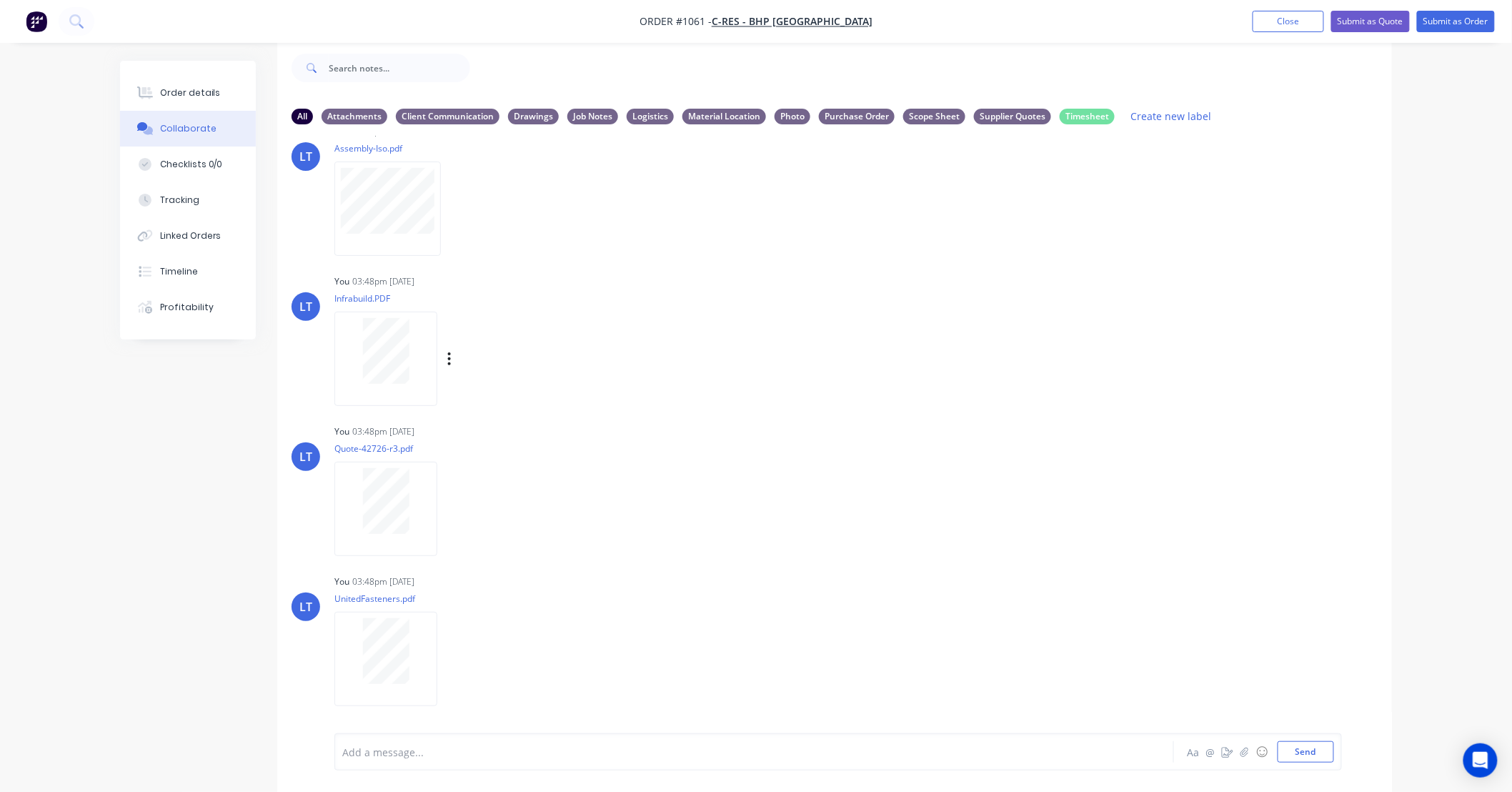
scroll to position [36, 0]
click at [444, 660] on div "Labels Download Delete" at bounding box center [523, 660] width 161 height 20
click at [449, 660] on icon "button" at bounding box center [449, 659] width 3 height 13
click at [484, 632] on button "Labels" at bounding box center [544, 629] width 161 height 32
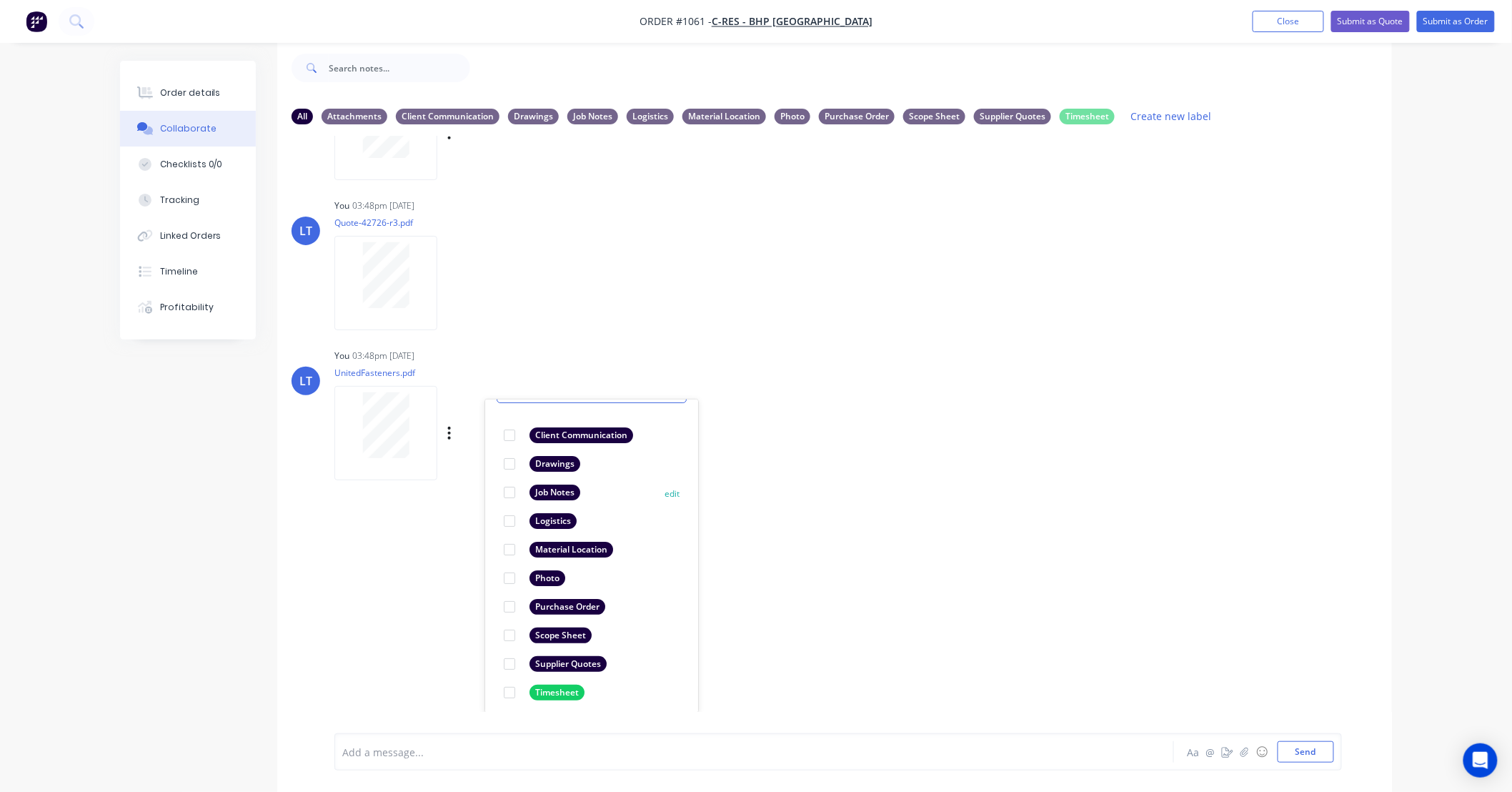
scroll to position [82, 0]
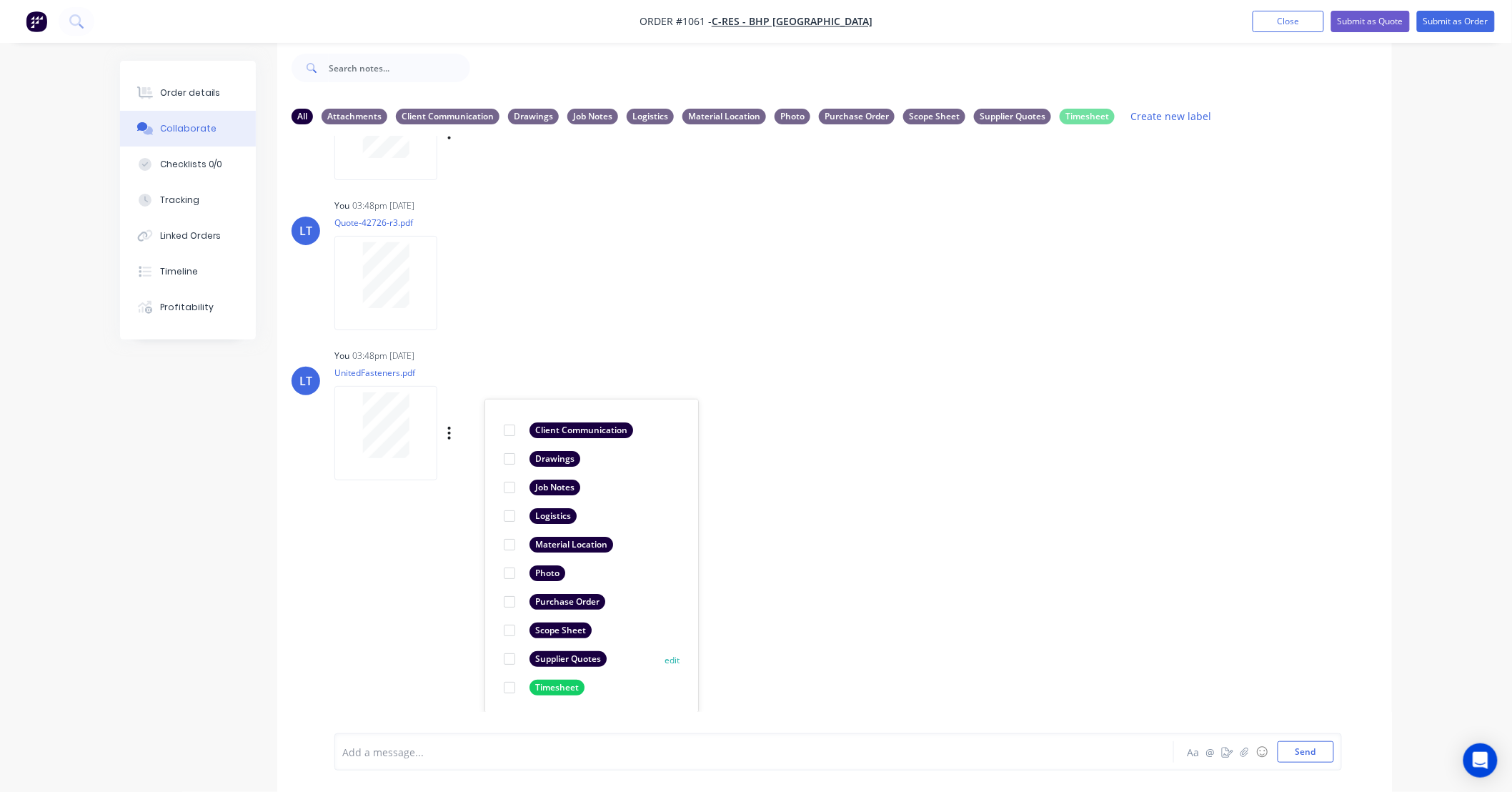
click at [511, 656] on div at bounding box center [510, 659] width 29 height 29
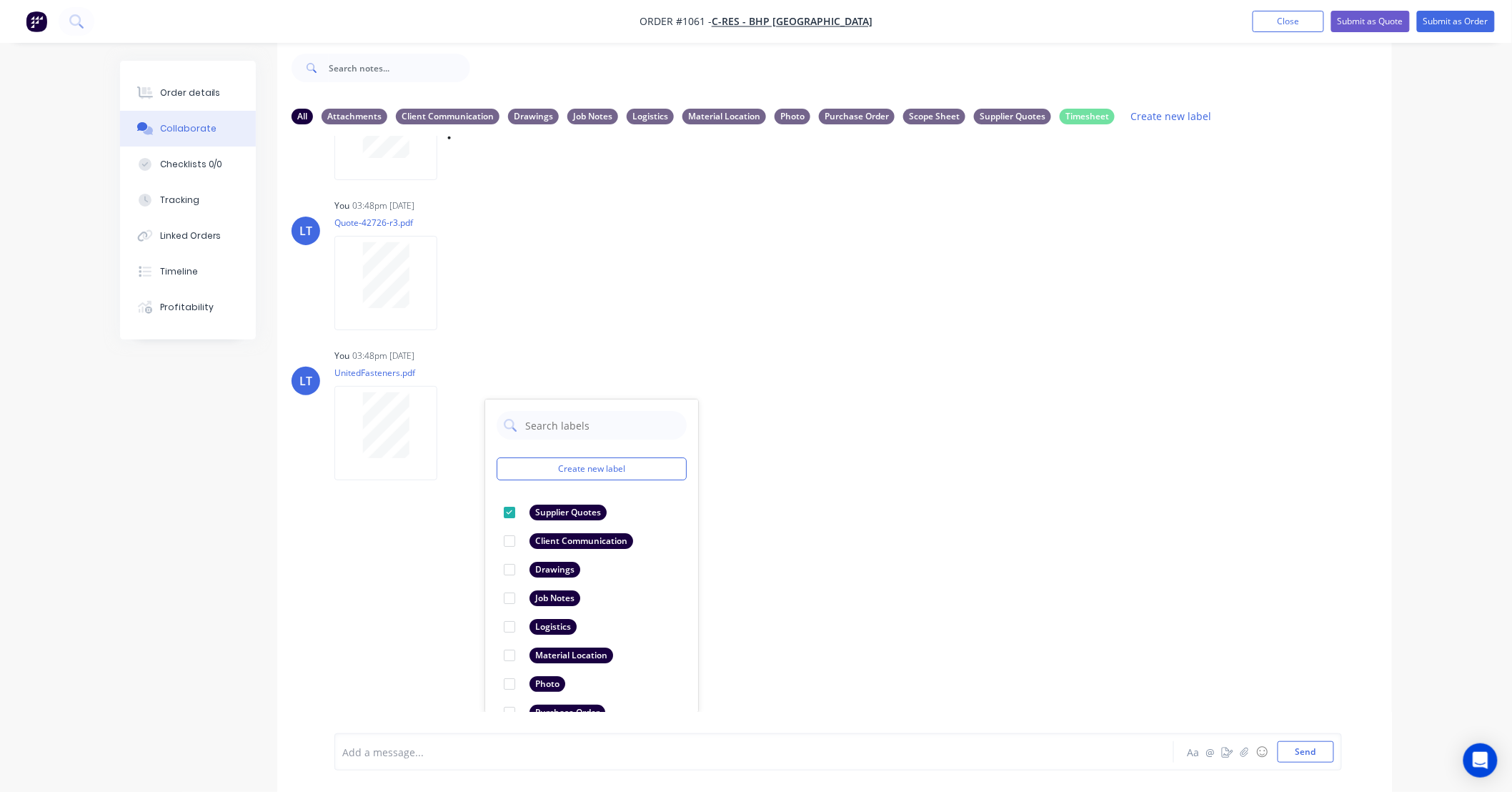
click at [949, 611] on div "LT You 03:48pm [DATE] Assembly-Iso.pdf Labels Download Delete LT You 03:48pm [D…" at bounding box center [834, 423] width 1114 height 576
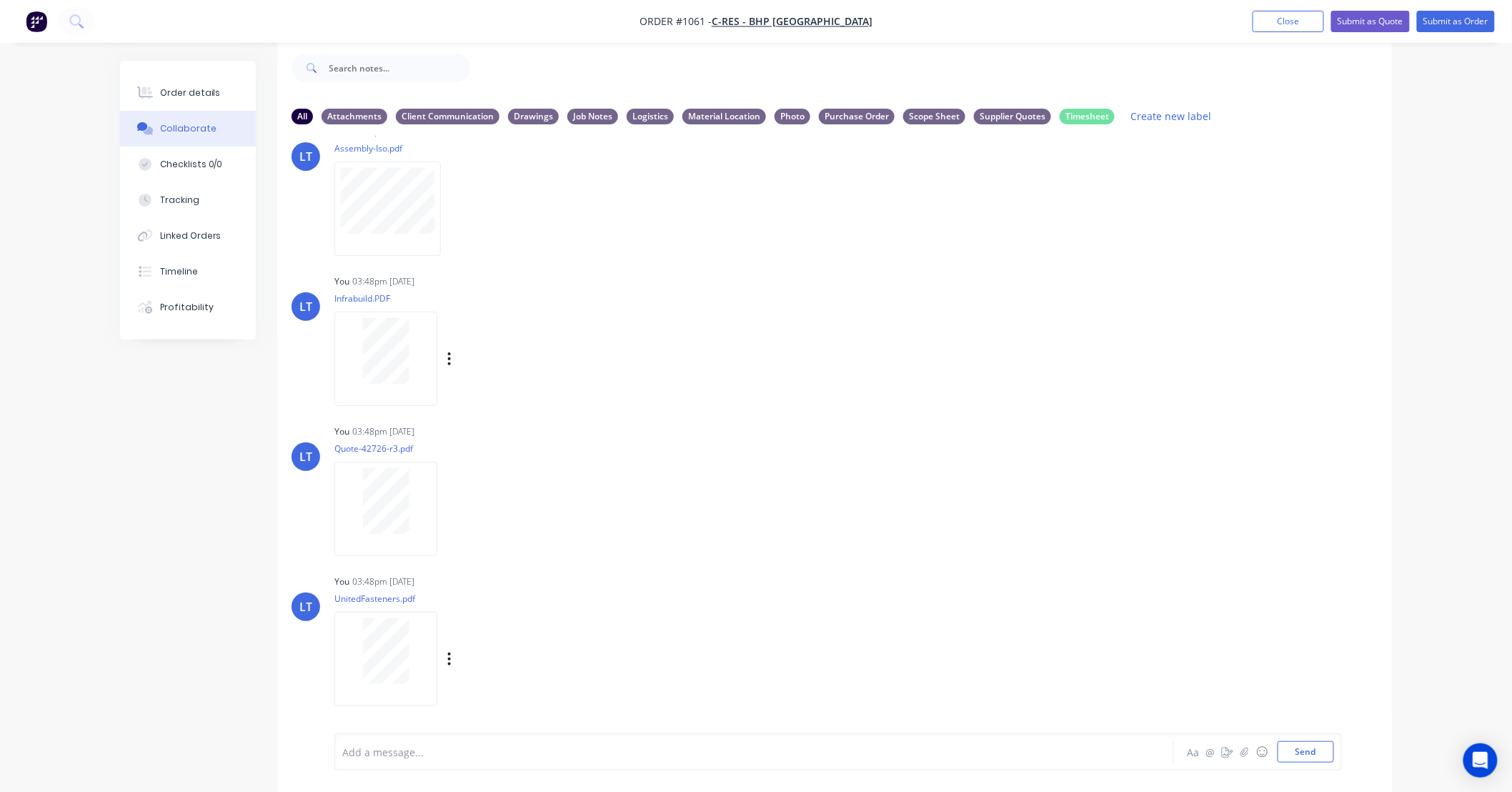
drag, startPoint x: 1022, startPoint y: 590, endPoint x: 1005, endPoint y: 588, distance: 17.1
drag, startPoint x: 1005, startPoint y: 588, endPoint x: 849, endPoint y: 545, distance: 161.8
drag, startPoint x: 849, startPoint y: 545, endPoint x: 790, endPoint y: 531, distance: 60.6
click at [790, 531] on div "LT You 03:48pm [DATE] Quote-42726-r3.pdf Labels Download Delete" at bounding box center [834, 485] width 1114 height 129
click at [1030, 525] on div "LT You 03:48pm [DATE] Quote-42726-r3.pdf Labels Download Delete" at bounding box center [834, 485] width 1114 height 129
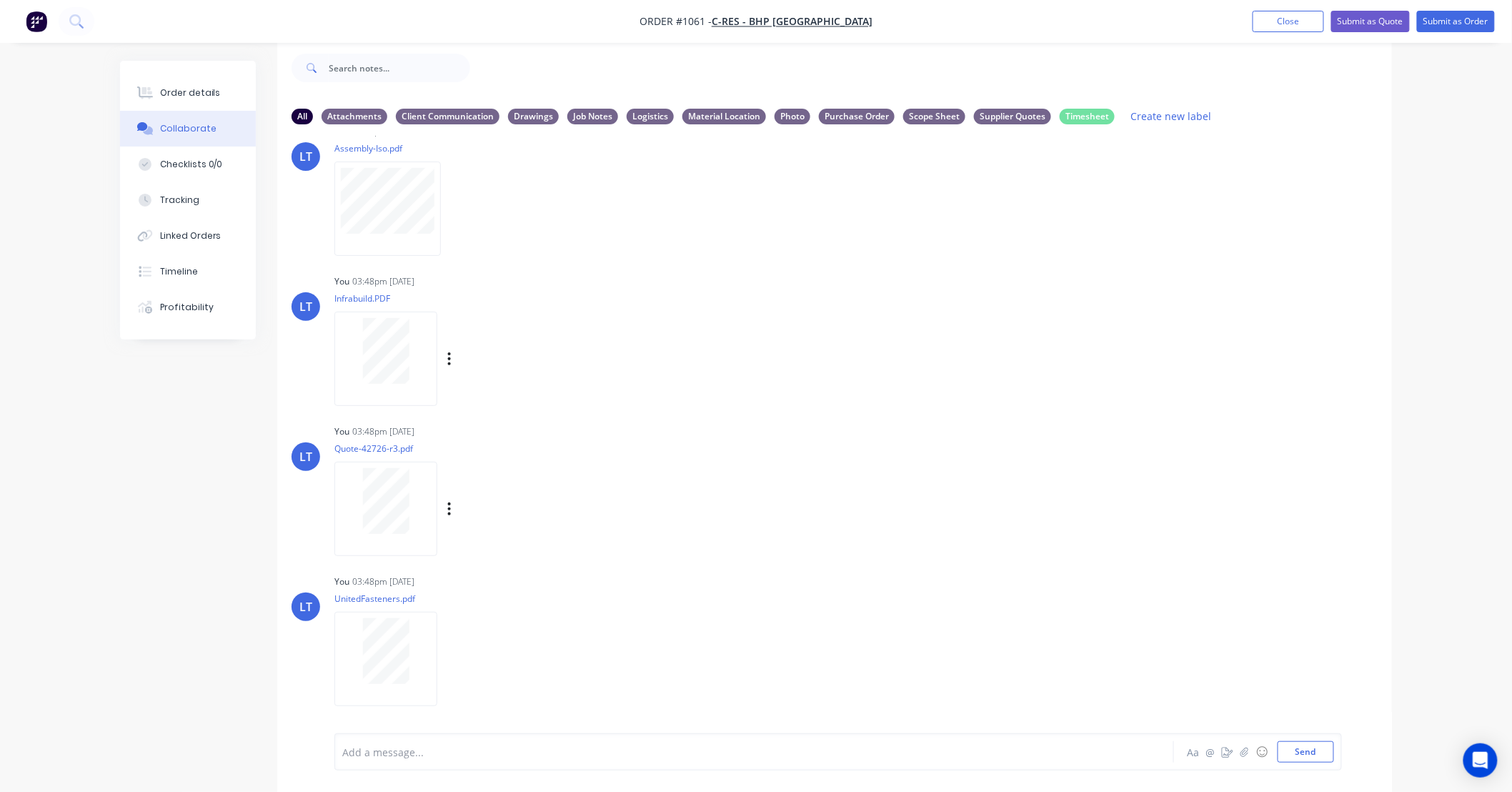
drag, startPoint x: 1029, startPoint y: 525, endPoint x: 937, endPoint y: 518, distance: 92.3
click at [937, 518] on div "LT You 03:48pm [DATE] Quote-42726-r3.pdf Labels Download Delete" at bounding box center [834, 485] width 1114 height 129
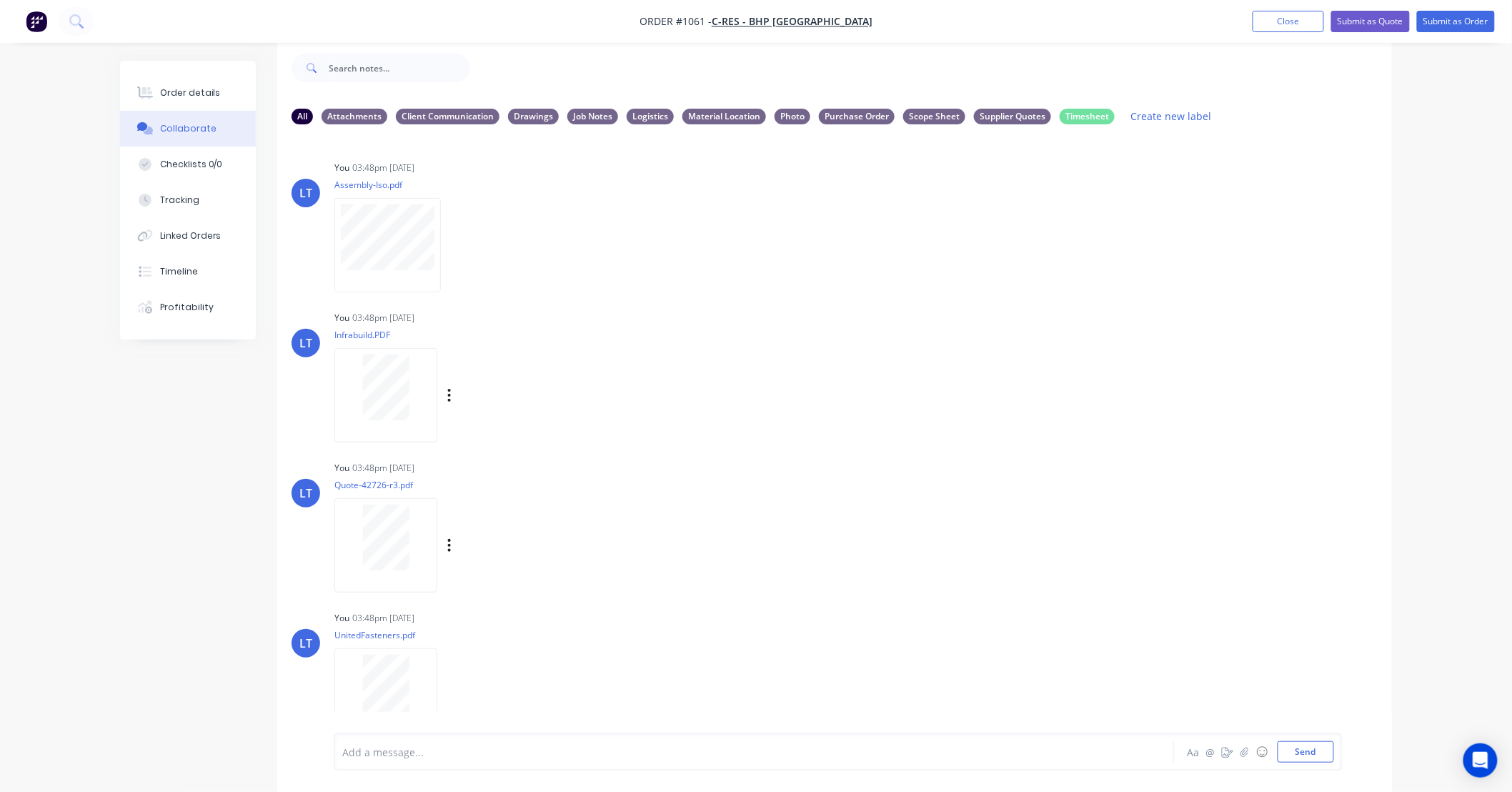
click at [1001, 512] on div "LT You 03:48pm [DATE] Quote-42726-r3.pdf Labels Download Delete" at bounding box center [834, 521] width 1114 height 129
drag, startPoint x: 987, startPoint y: 503, endPoint x: 923, endPoint y: 447, distance: 85.0
drag, startPoint x: 923, startPoint y: 447, endPoint x: 883, endPoint y: 415, distance: 51.2
click at [883, 415] on div "LT You 03:48pm [DATE] Infrabuild.PDF Labels Download Delete" at bounding box center [834, 371] width 1114 height 129
click at [1448, 25] on button "Submit as Order" at bounding box center [1456, 21] width 78 height 21
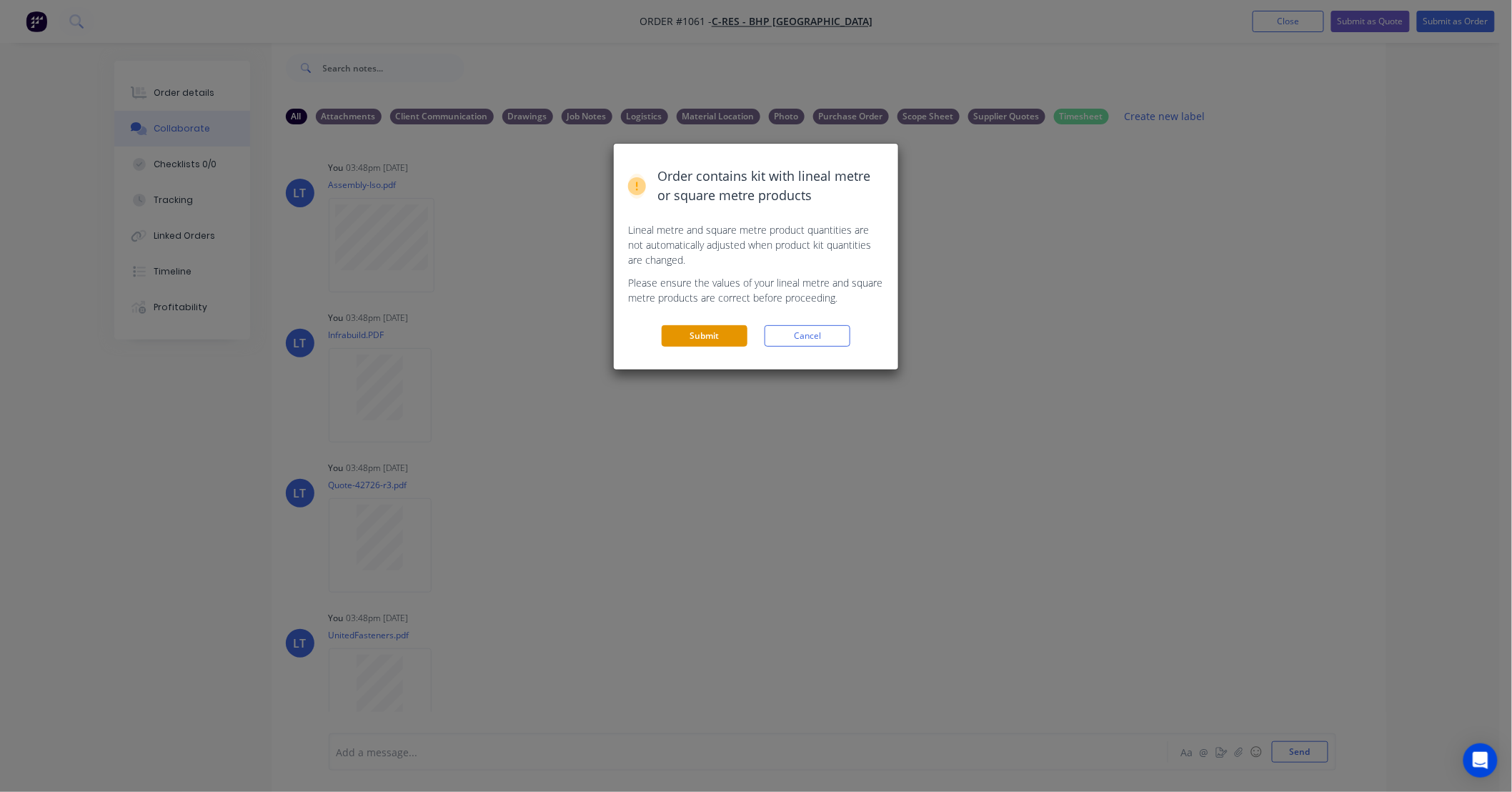
click at [712, 346] on button "Submit" at bounding box center [704, 335] width 86 height 21
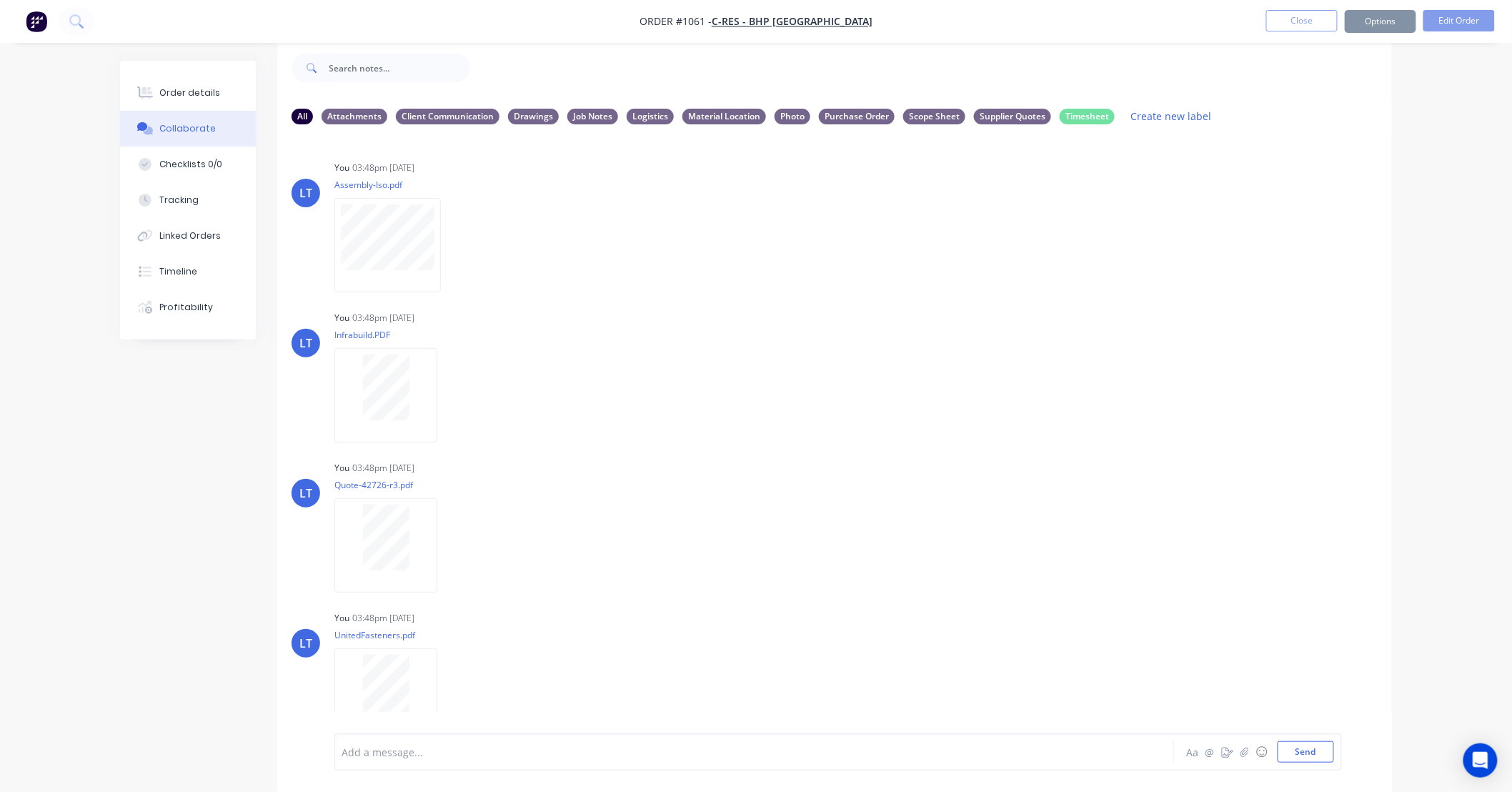
click at [716, 329] on div "You 03:48pm [DATE] Infrabuild.PDF Labels Download Delete" at bounding box center [557, 371] width 447 height 129
click at [1289, 23] on button "Close" at bounding box center [1302, 20] width 71 height 21
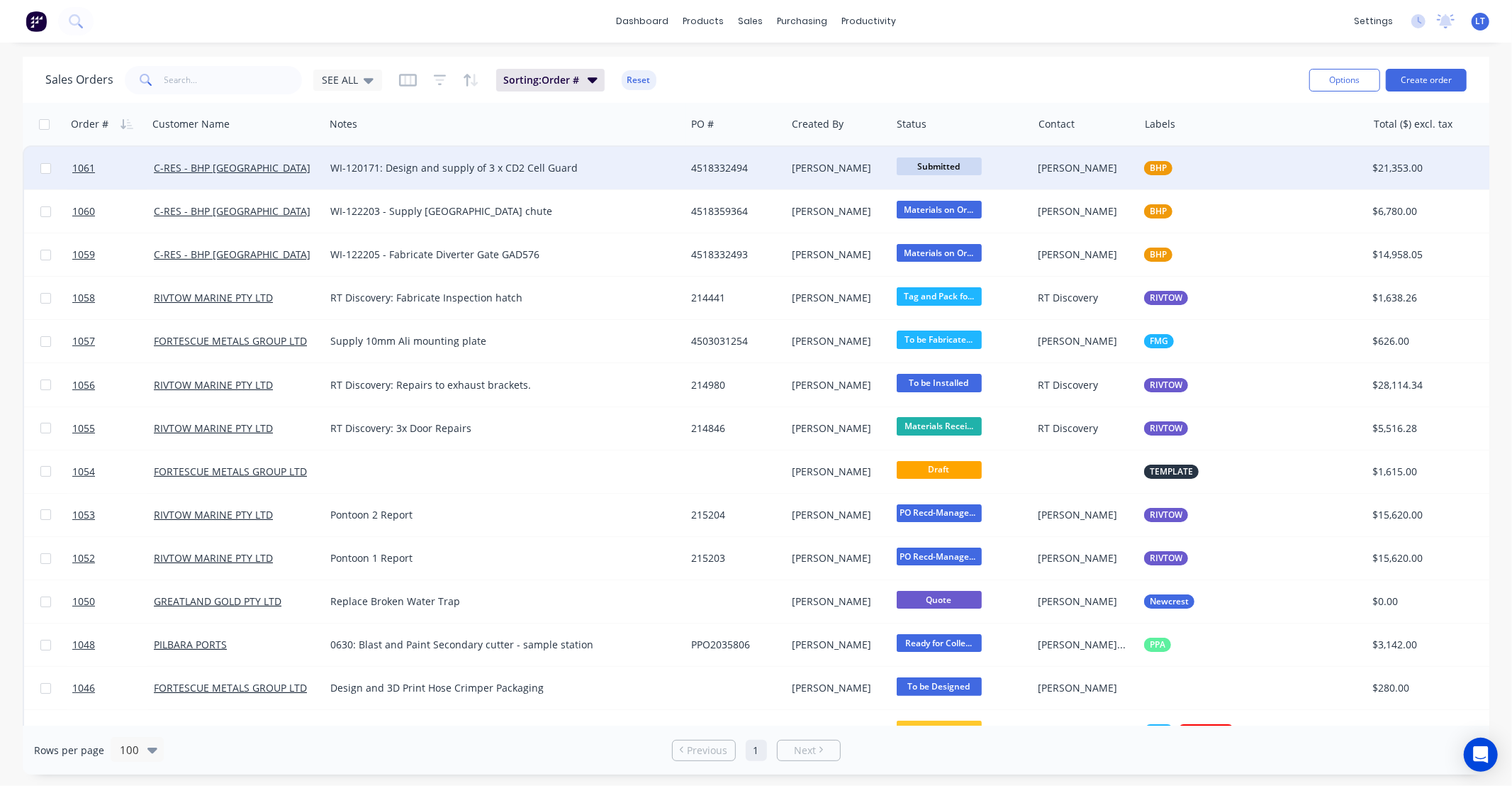
click at [952, 158] on span "Submitted" at bounding box center [939, 166] width 85 height 18
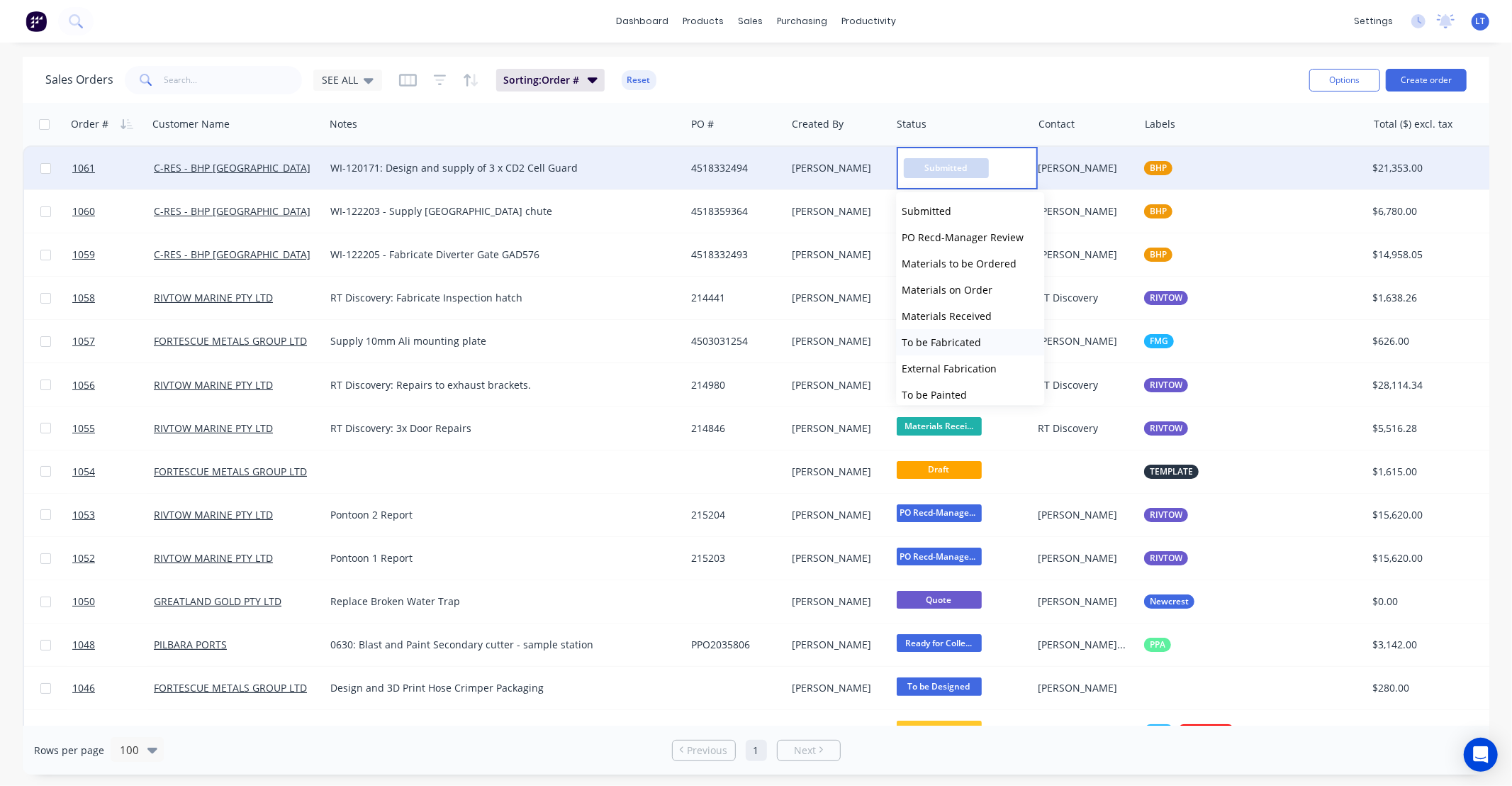
click at [961, 344] on span "To be Fabricated" at bounding box center [942, 343] width 79 height 13
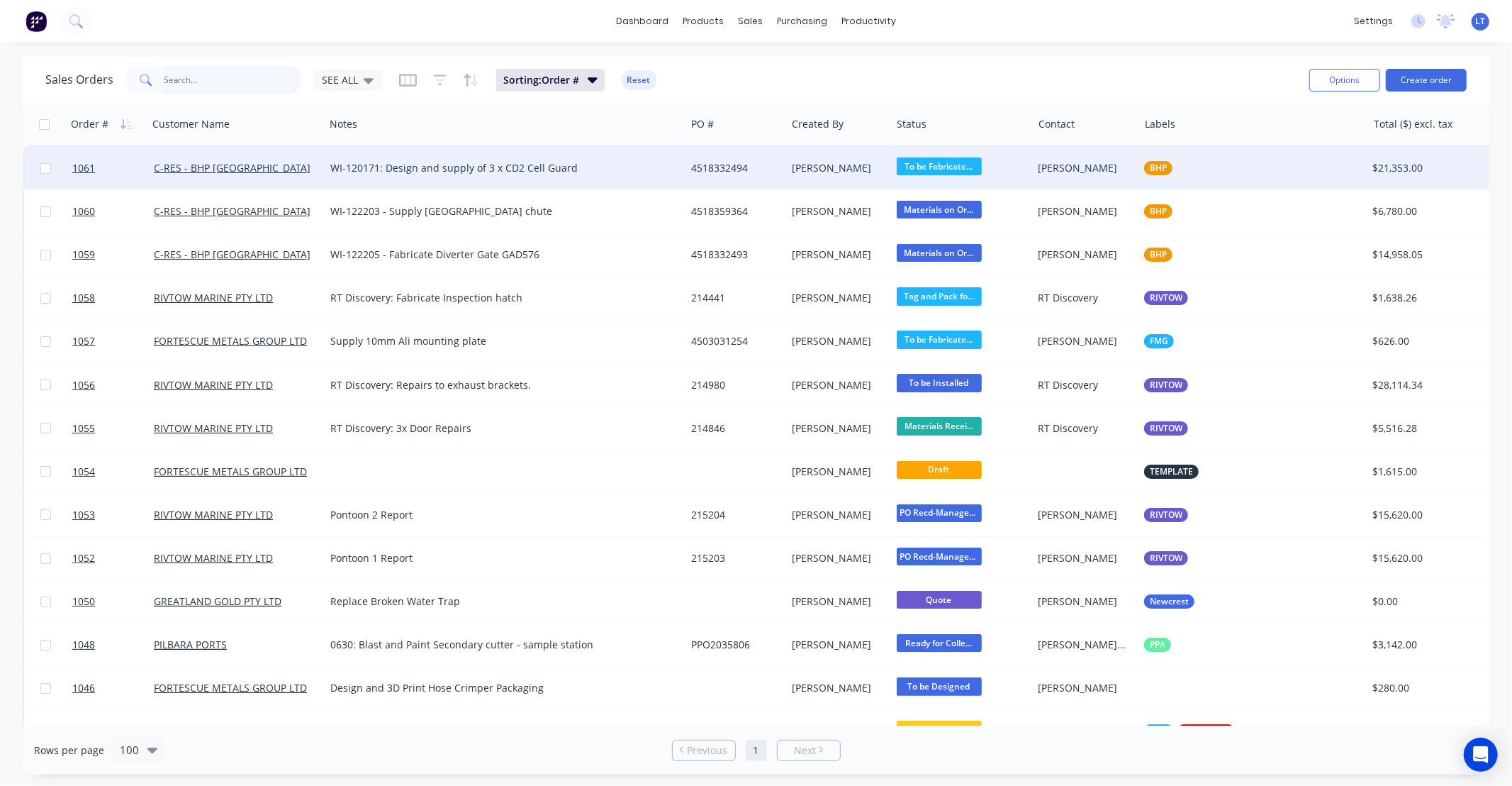
click at [275, 77] on input "text" at bounding box center [233, 80] width 138 height 29
type input "break"
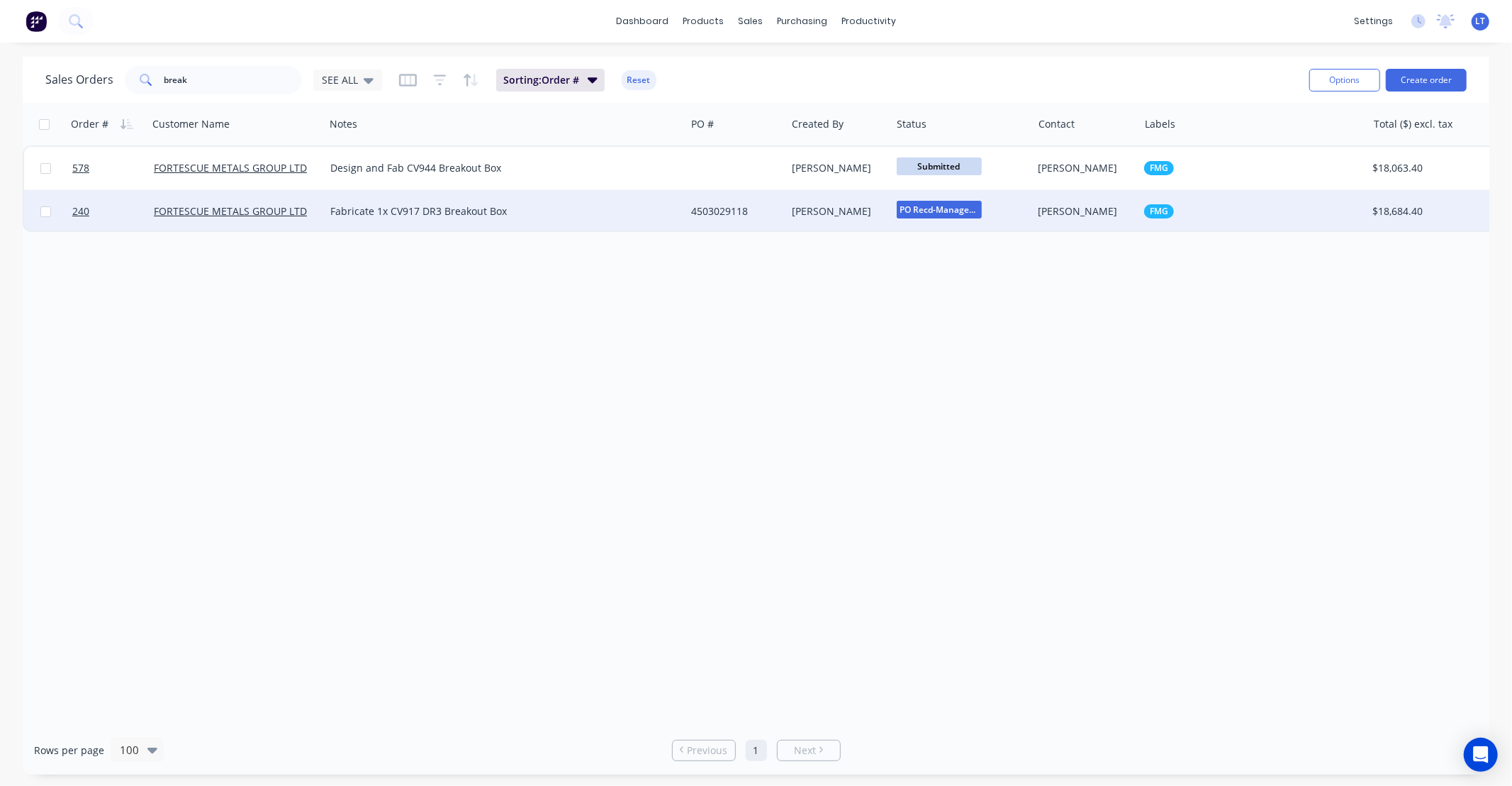
click at [718, 210] on div "4503029118" at bounding box center [734, 211] width 84 height 14
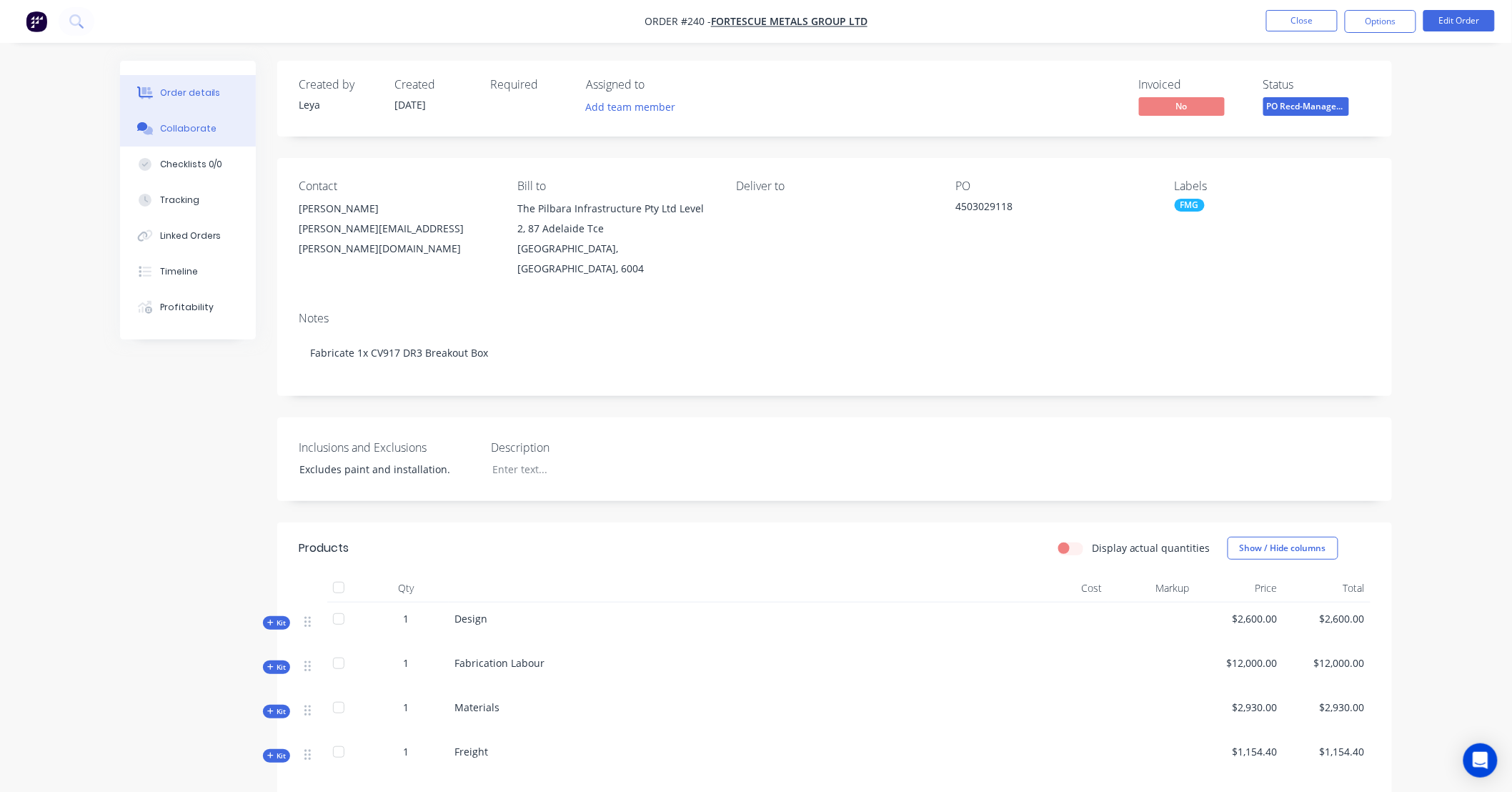
click at [168, 133] on div "Collaborate" at bounding box center [188, 128] width 57 height 13
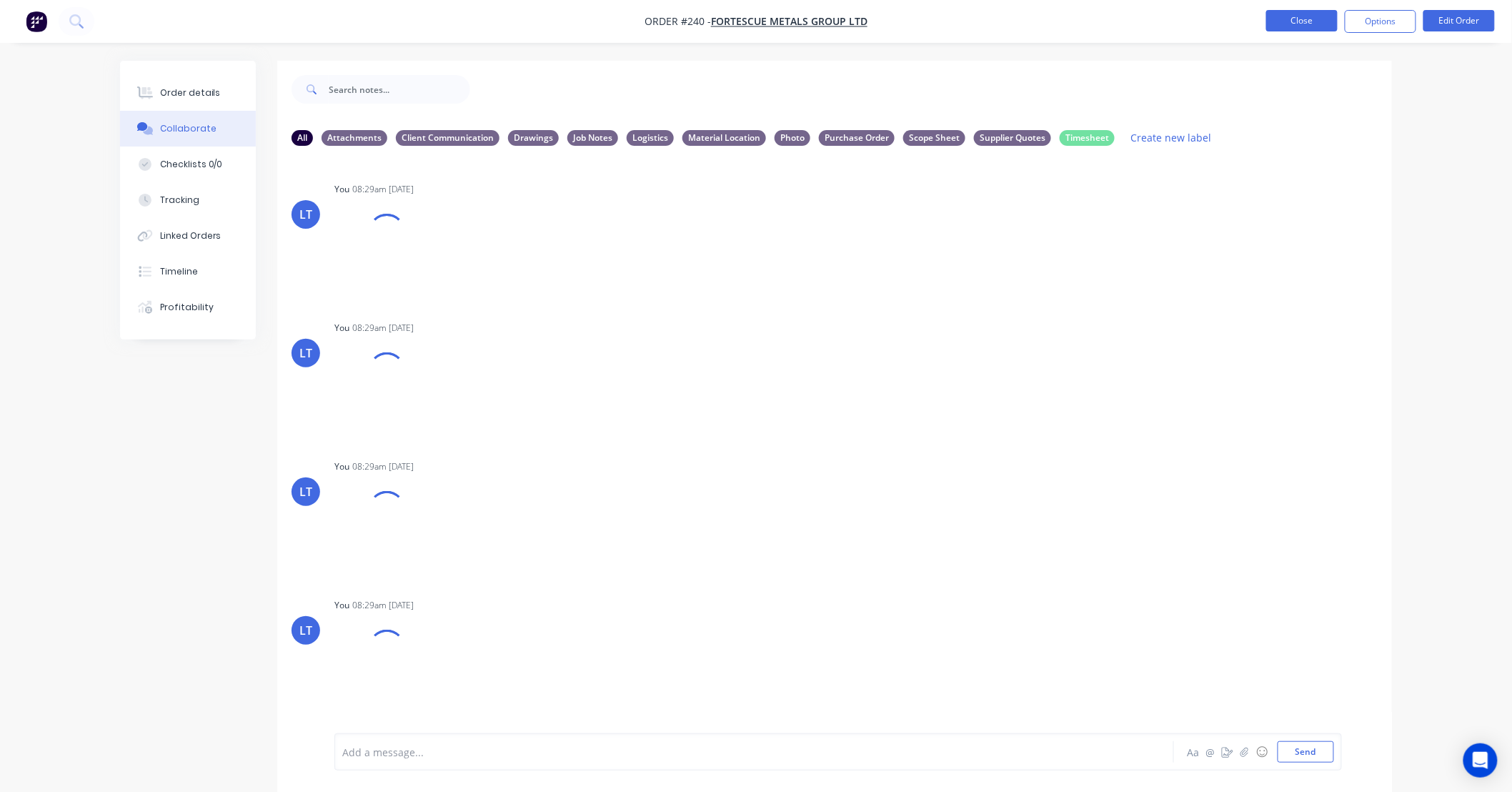
click at [1306, 29] on button "Close" at bounding box center [1302, 20] width 71 height 21
